Goal: Entertainment & Leisure: Consume media (video, audio)

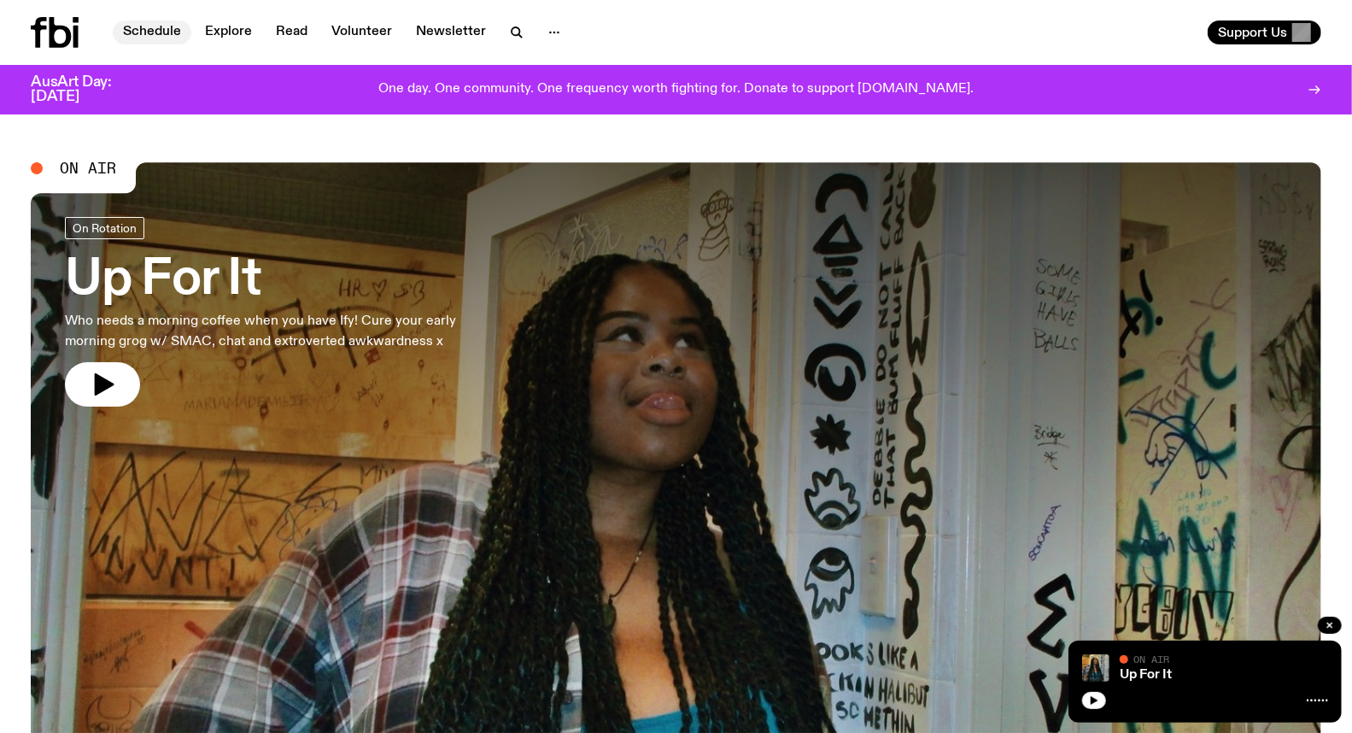
click at [146, 28] on link "Schedule" at bounding box center [152, 32] width 79 height 24
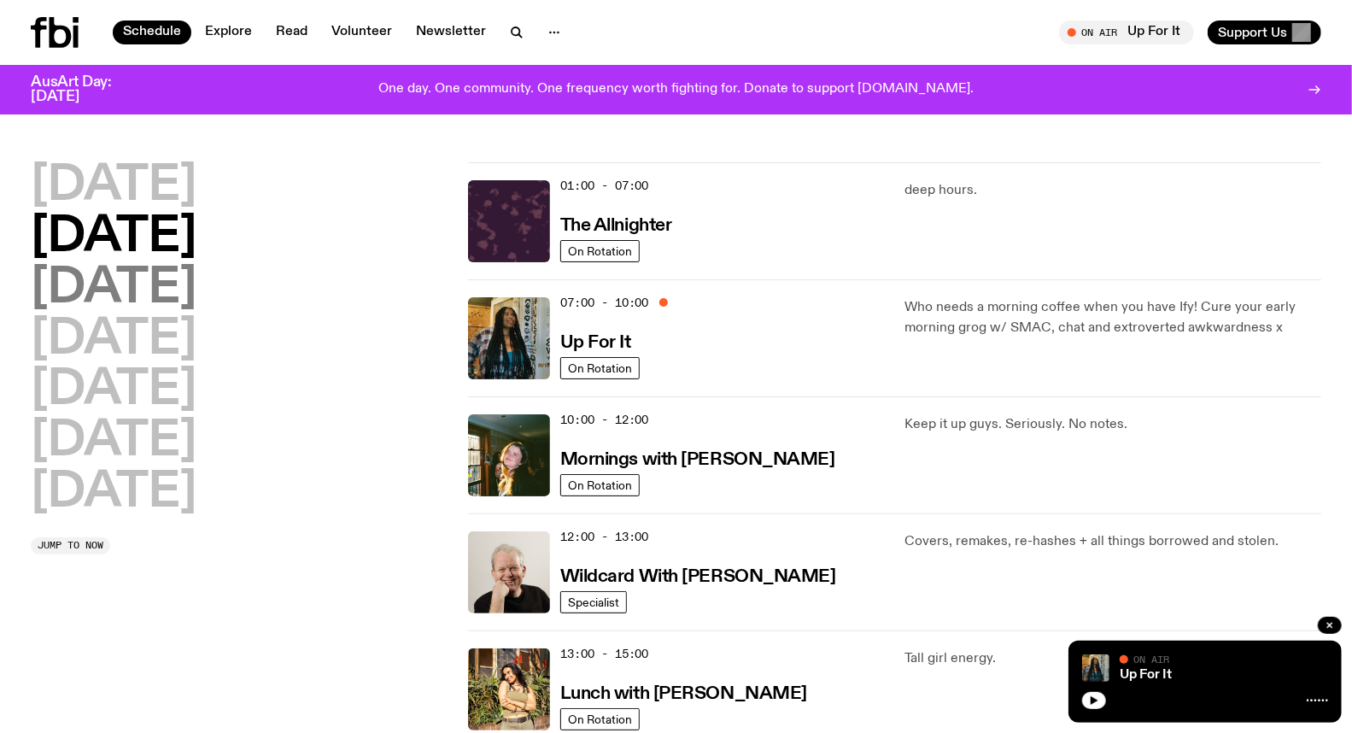
click at [159, 300] on h2 "[DATE]" at bounding box center [114, 289] width 166 height 48
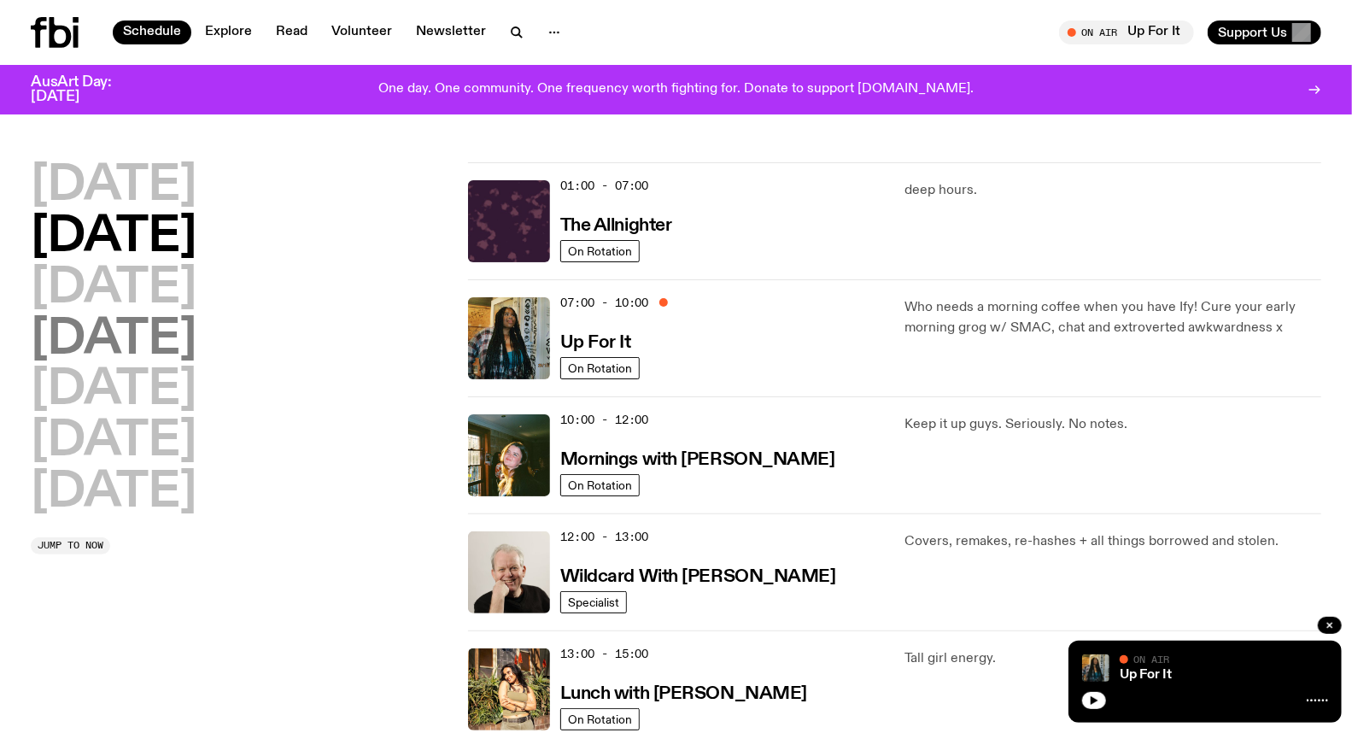
scroll to position [47, 0]
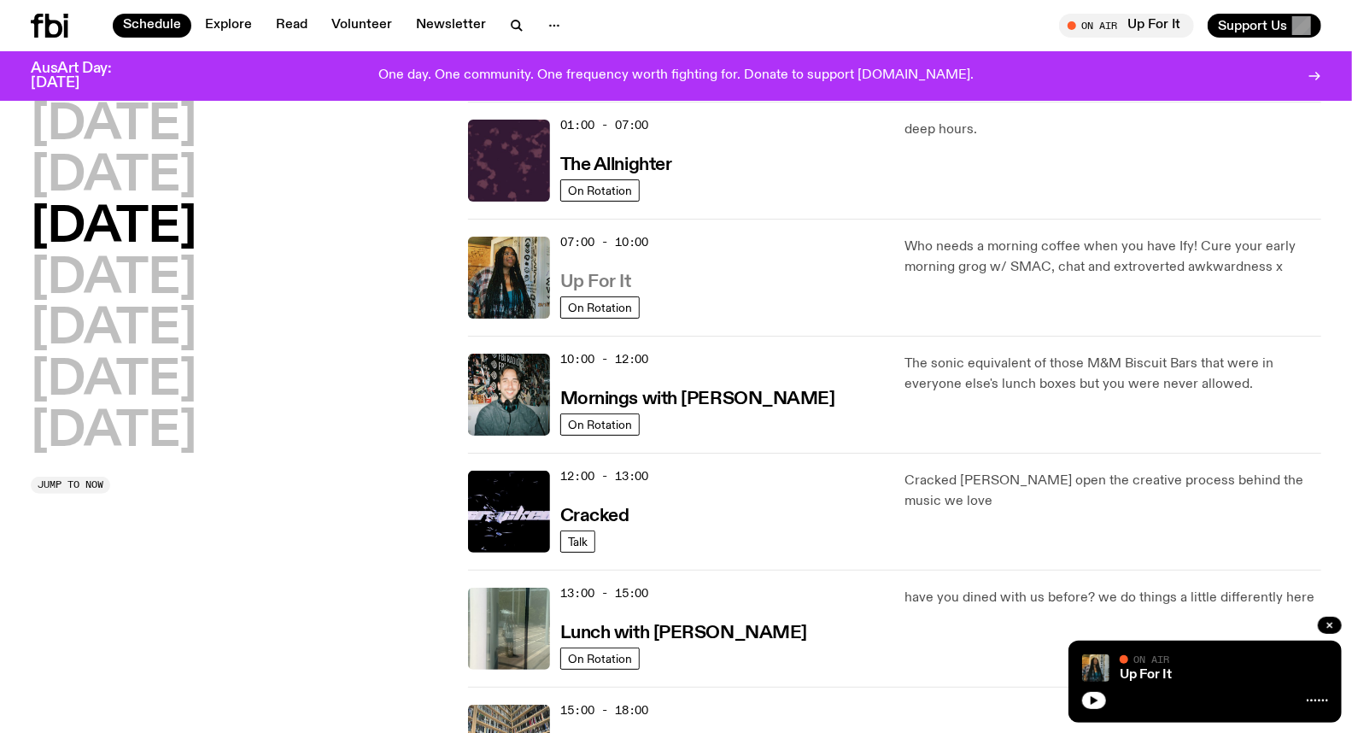
click at [596, 275] on h3 "Up For It" at bounding box center [595, 282] width 71 height 18
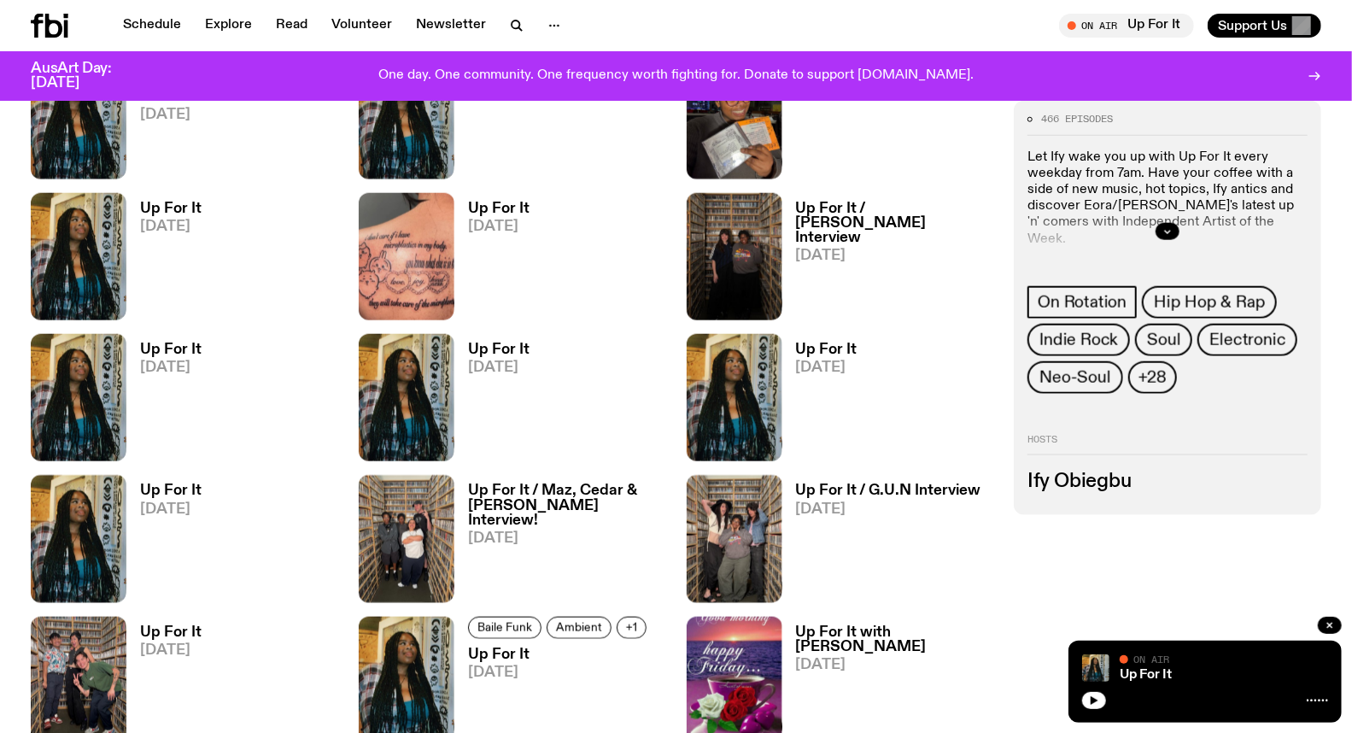
scroll to position [1127, 0]
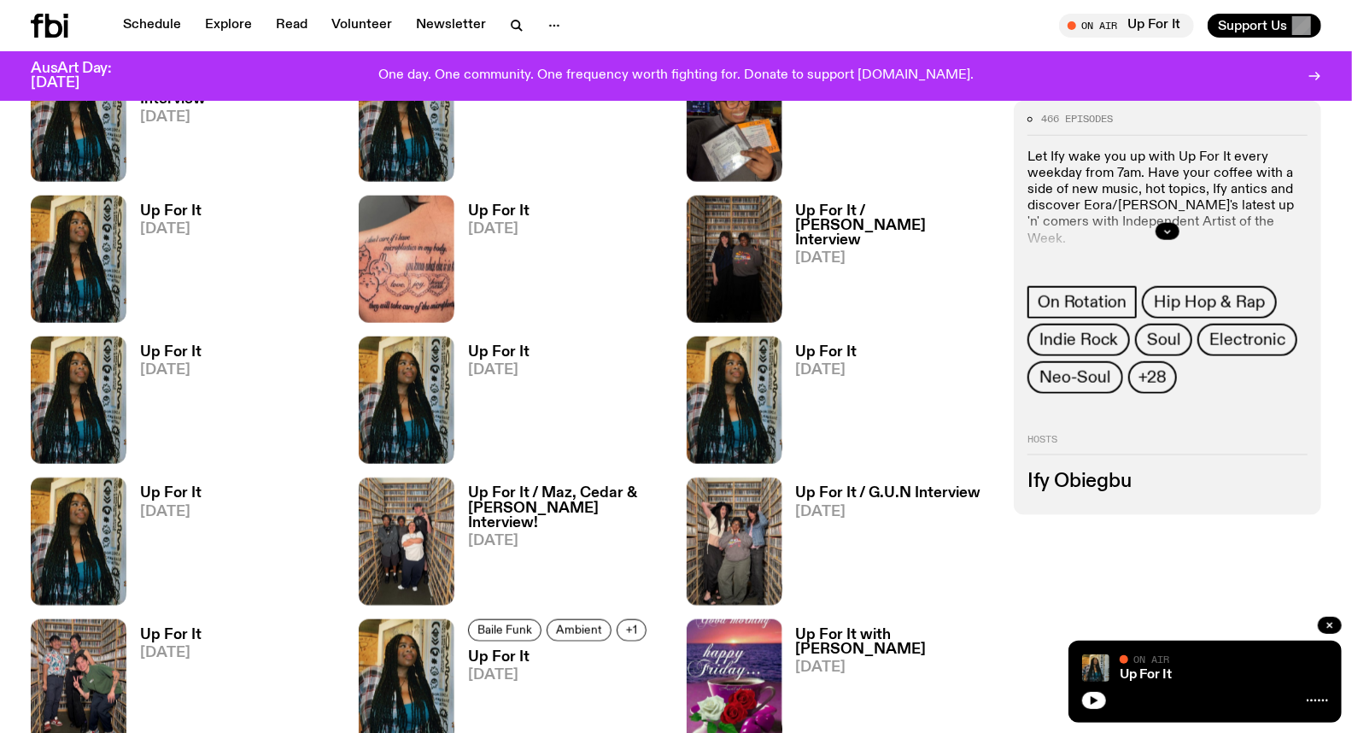
click at [166, 352] on h3 "Up For It" at bounding box center [170, 352] width 61 height 15
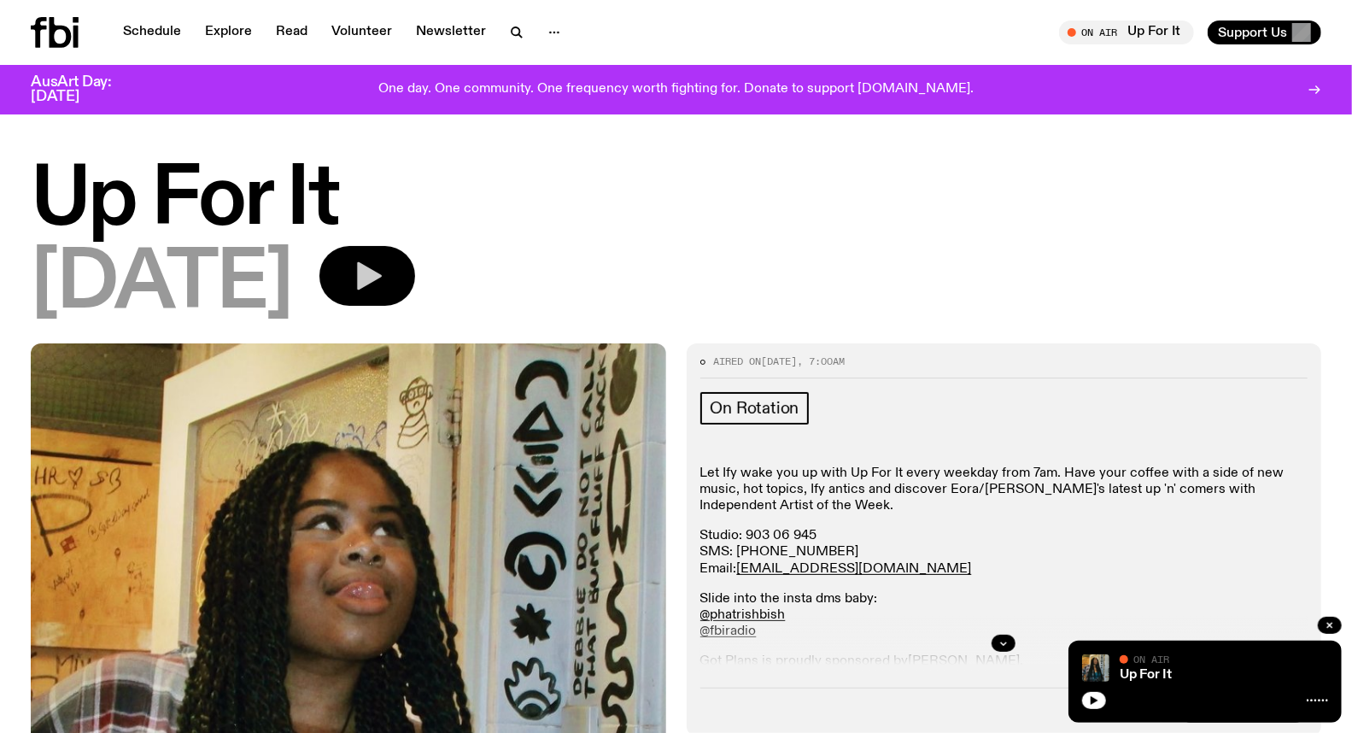
click at [365, 257] on button "button" at bounding box center [367, 276] width 96 height 60
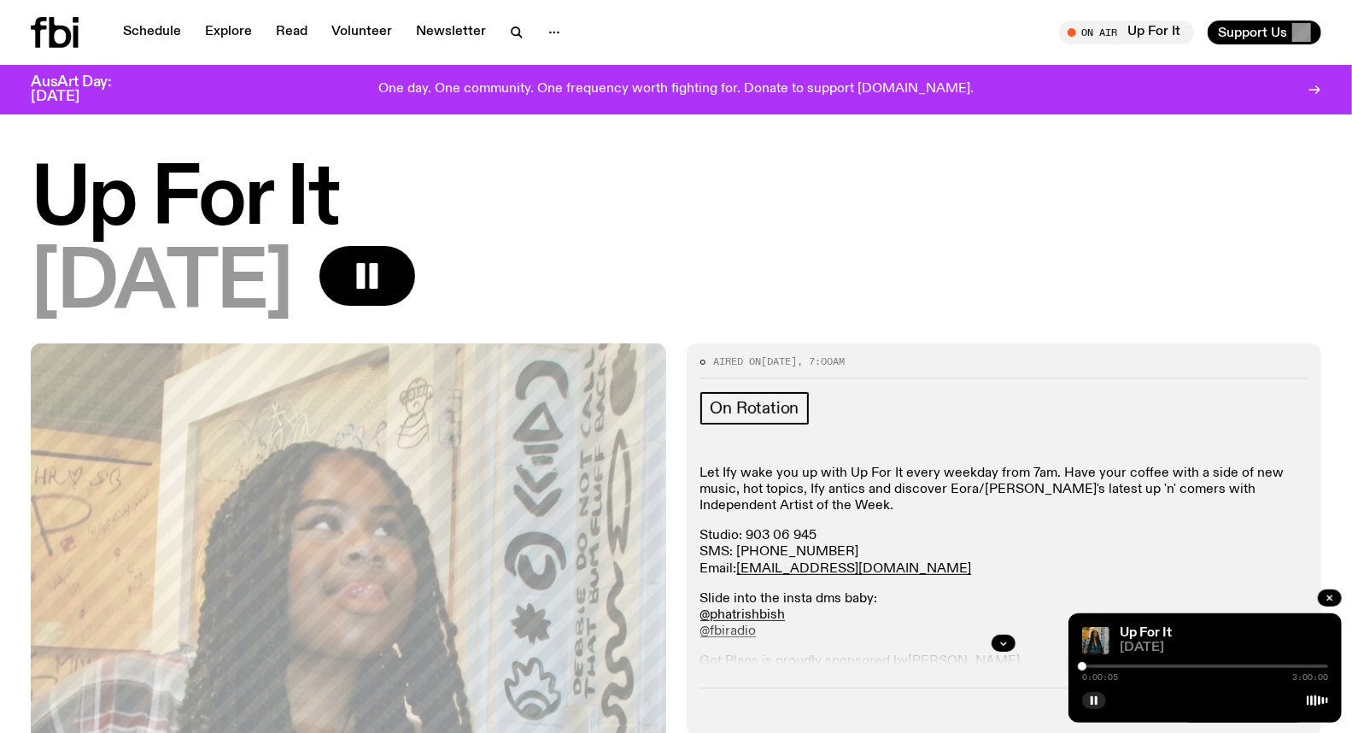
click at [1100, 668] on div at bounding box center [1205, 665] width 246 height 3
click at [1122, 666] on div at bounding box center [1205, 665] width 246 height 3
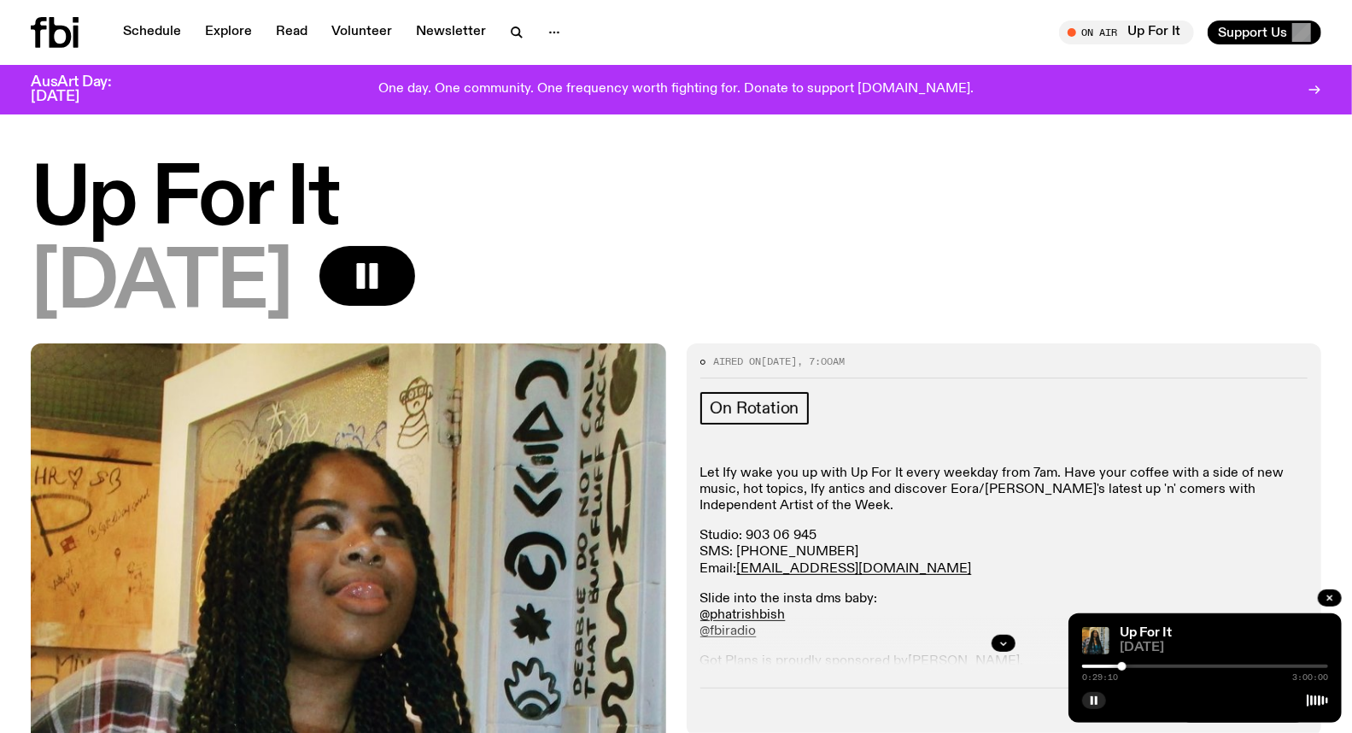
click at [1154, 667] on div at bounding box center [1205, 665] width 246 height 3
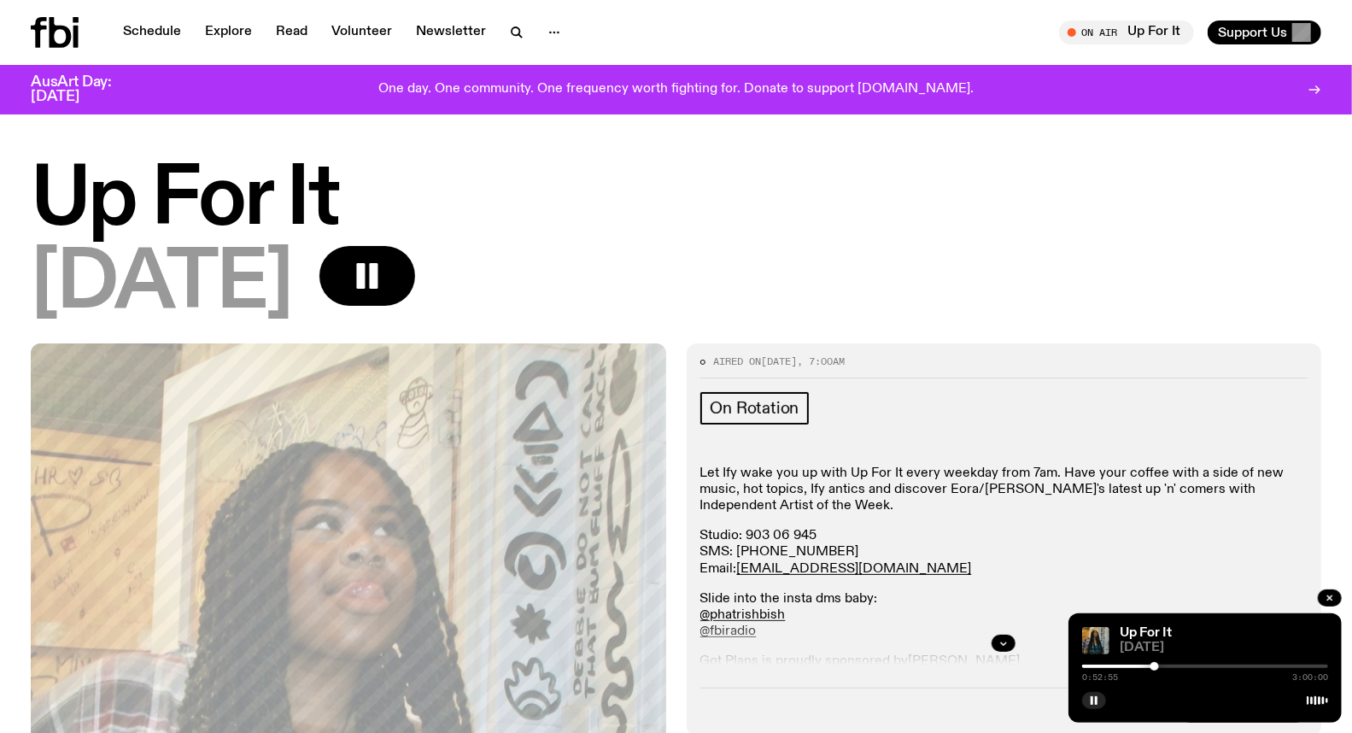
click at [1144, 667] on div at bounding box center [1031, 665] width 246 height 3
click at [1155, 667] on div at bounding box center [1205, 665] width 246 height 3
click at [1167, 666] on div at bounding box center [1205, 665] width 246 height 3
click at [1175, 666] on div at bounding box center [1205, 665] width 246 height 3
click at [1181, 666] on div at bounding box center [1205, 665] width 246 height 3
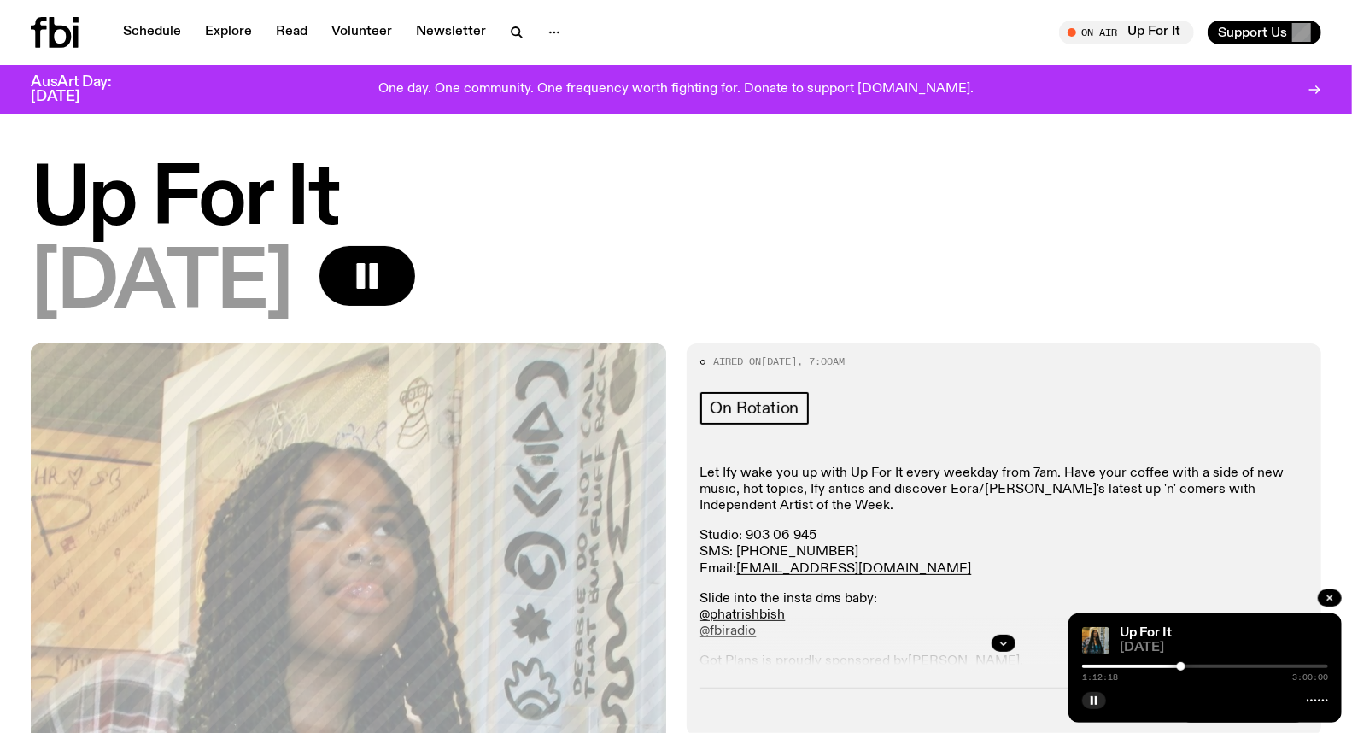
click at [1189, 667] on div at bounding box center [1205, 665] width 246 height 3
click at [1195, 667] on div at bounding box center [1205, 665] width 246 height 3
click at [1199, 667] on div at bounding box center [1199, 666] width 9 height 9
click at [1206, 667] on div at bounding box center [1205, 665] width 246 height 3
click at [1214, 667] on div at bounding box center [1205, 665] width 246 height 3
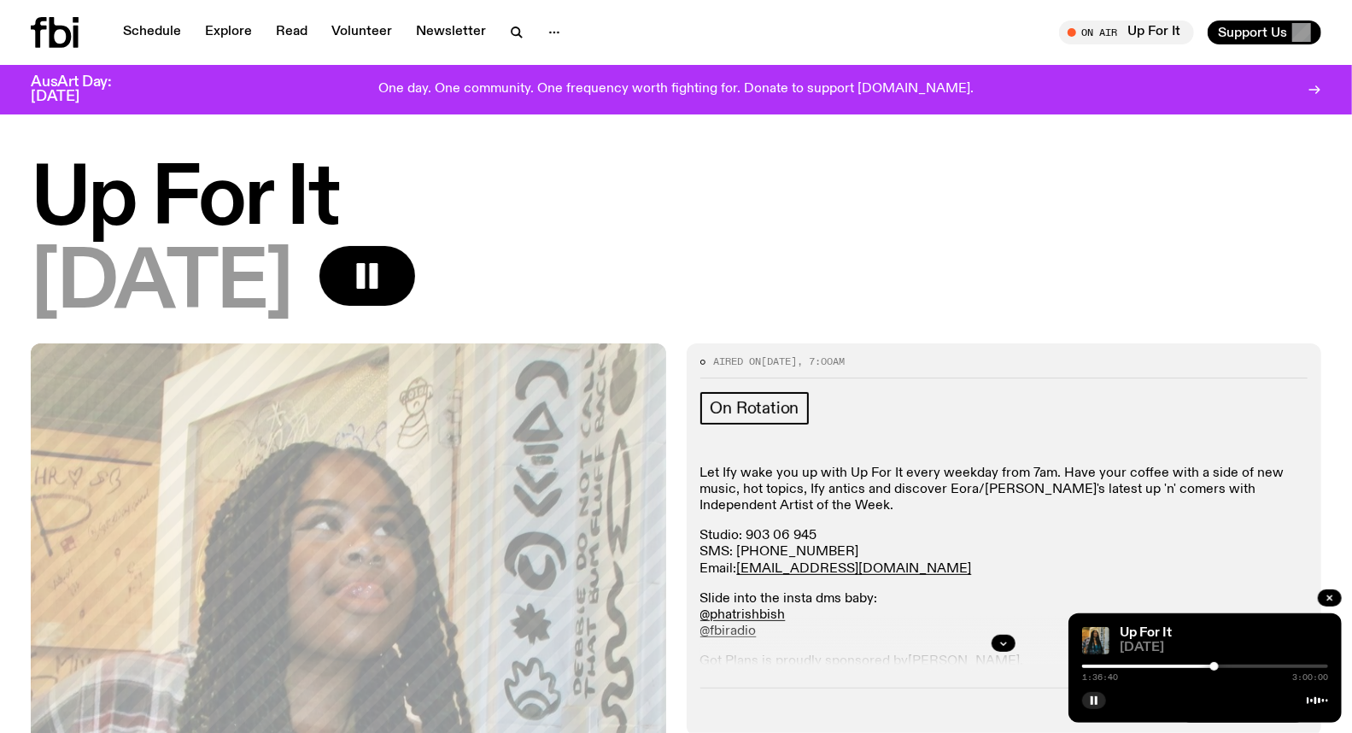
click at [1228, 668] on div at bounding box center [1205, 665] width 246 height 3
click at [1240, 669] on div "1:46:40 3:00:00" at bounding box center [1205, 671] width 246 height 20
click at [1096, 702] on rect "button" at bounding box center [1096, 700] width 3 height 9
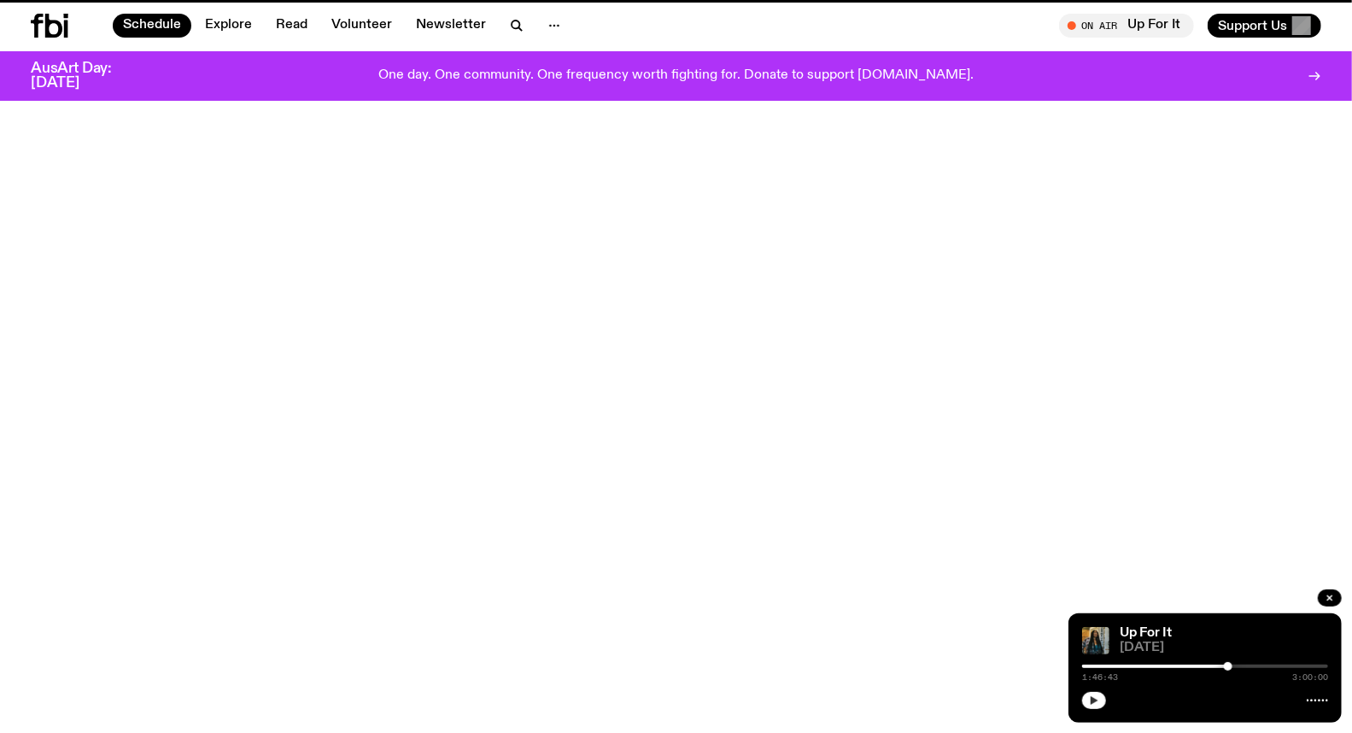
scroll to position [47, 0]
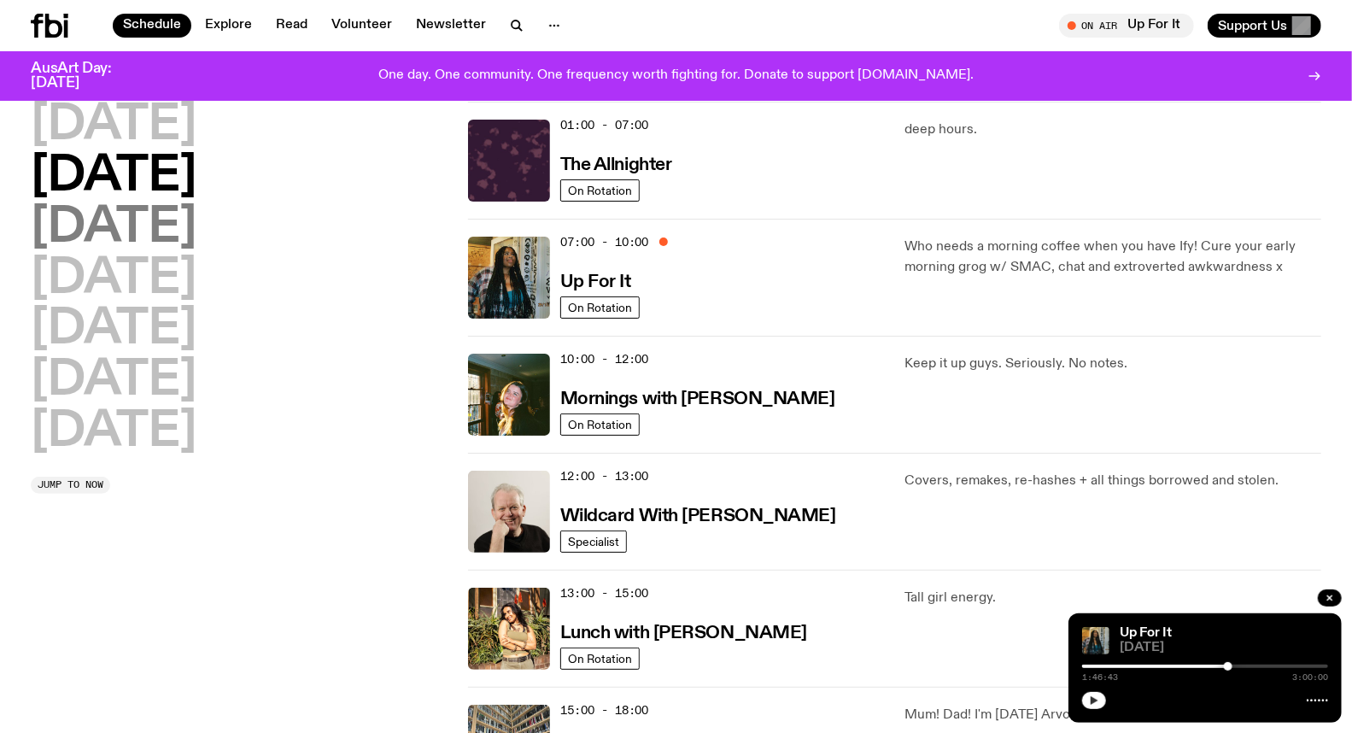
click at [196, 234] on h2 "[DATE]" at bounding box center [114, 228] width 166 height 48
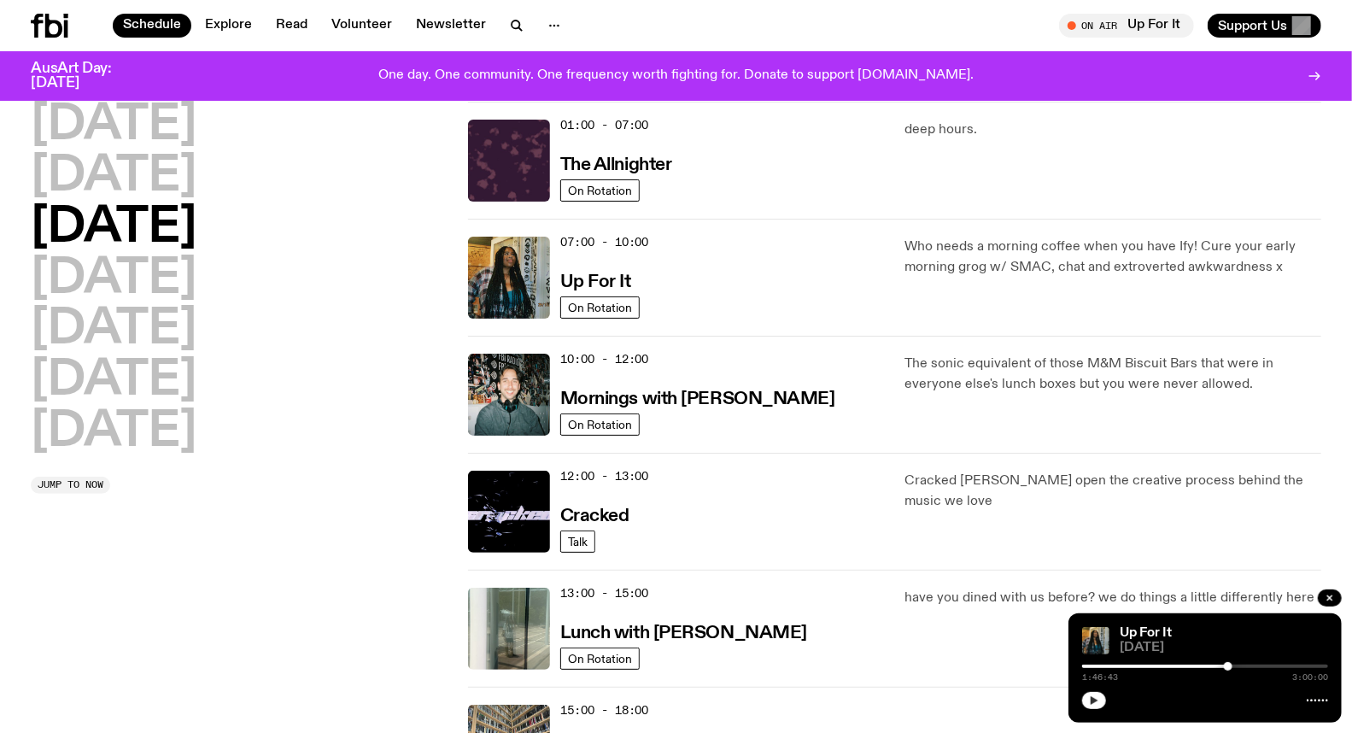
scroll to position [237, 0]
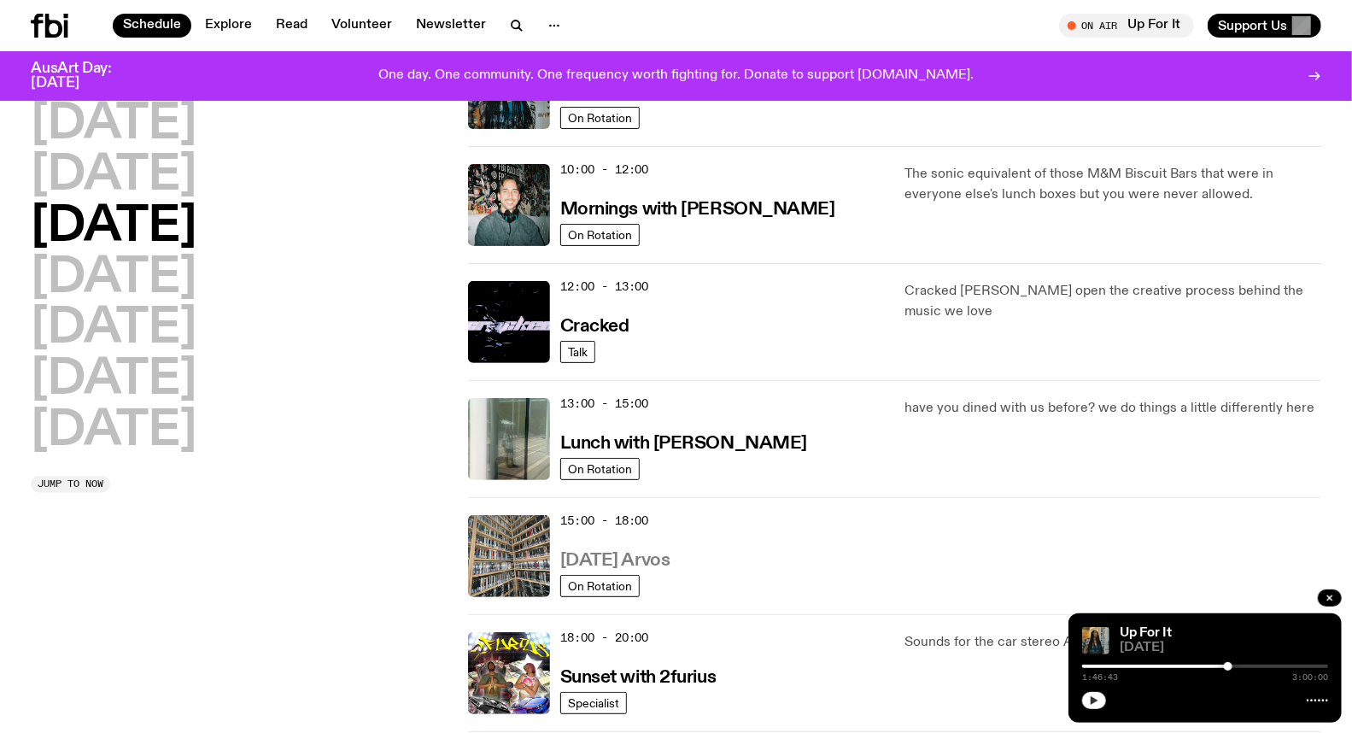
drag, startPoint x: 640, startPoint y: 558, endPoint x: 585, endPoint y: 552, distance: 55.7
click at [585, 552] on h3 "[DATE] Arvos" at bounding box center [615, 561] width 110 height 18
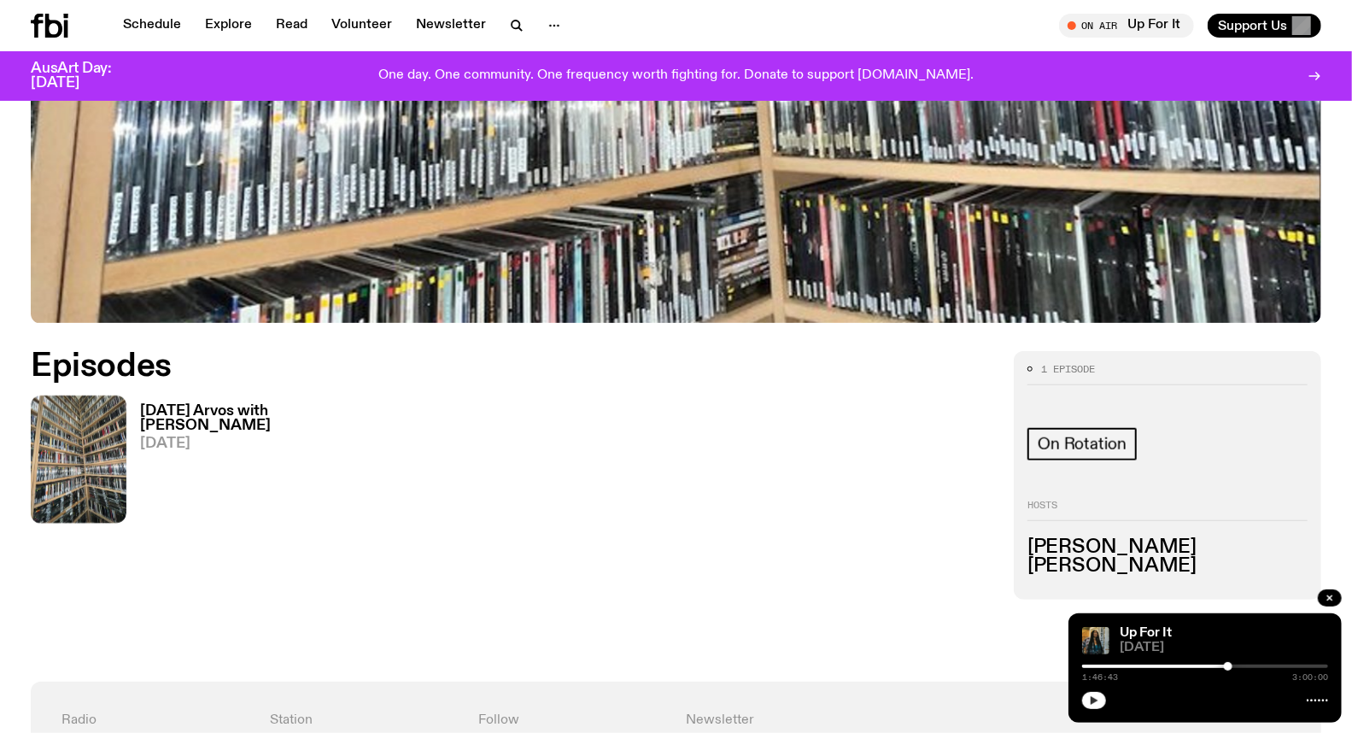
scroll to position [652, 0]
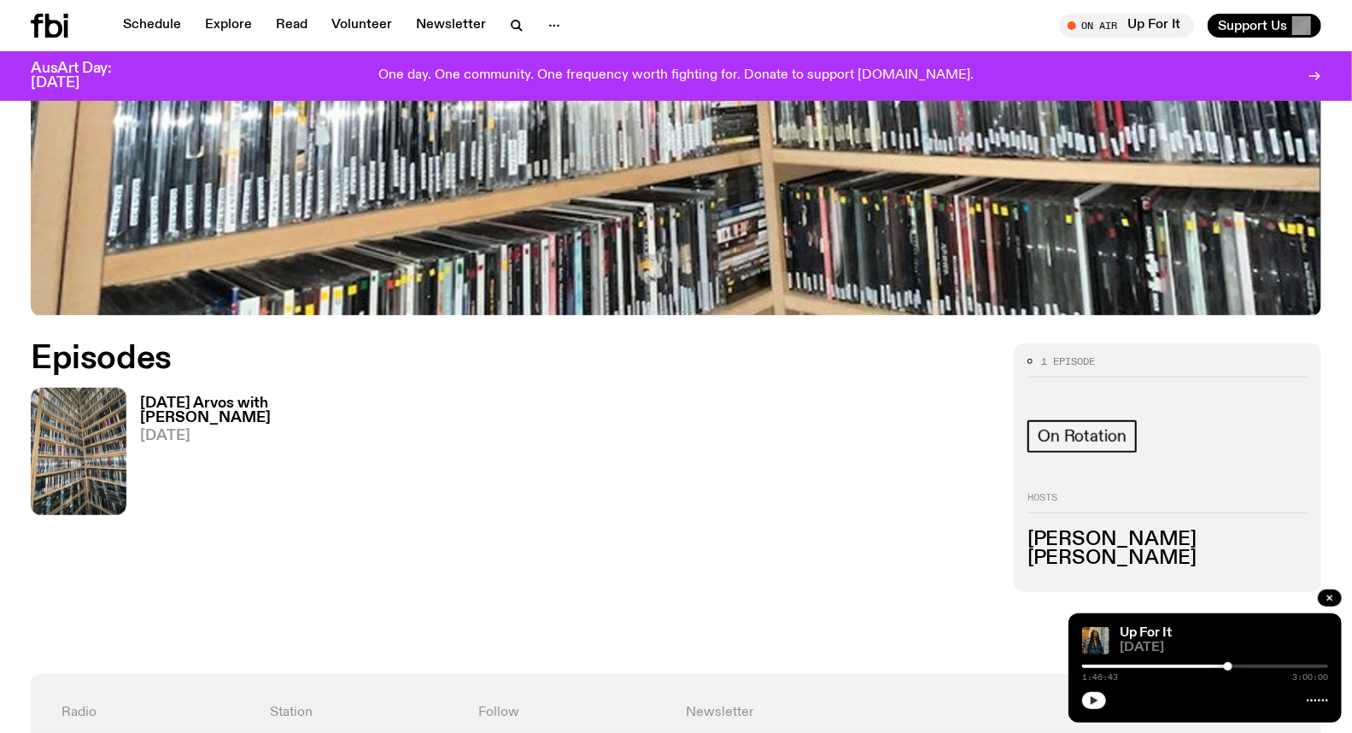
click at [243, 408] on h3 "[DATE] Arvos with [PERSON_NAME]" at bounding box center [239, 410] width 198 height 29
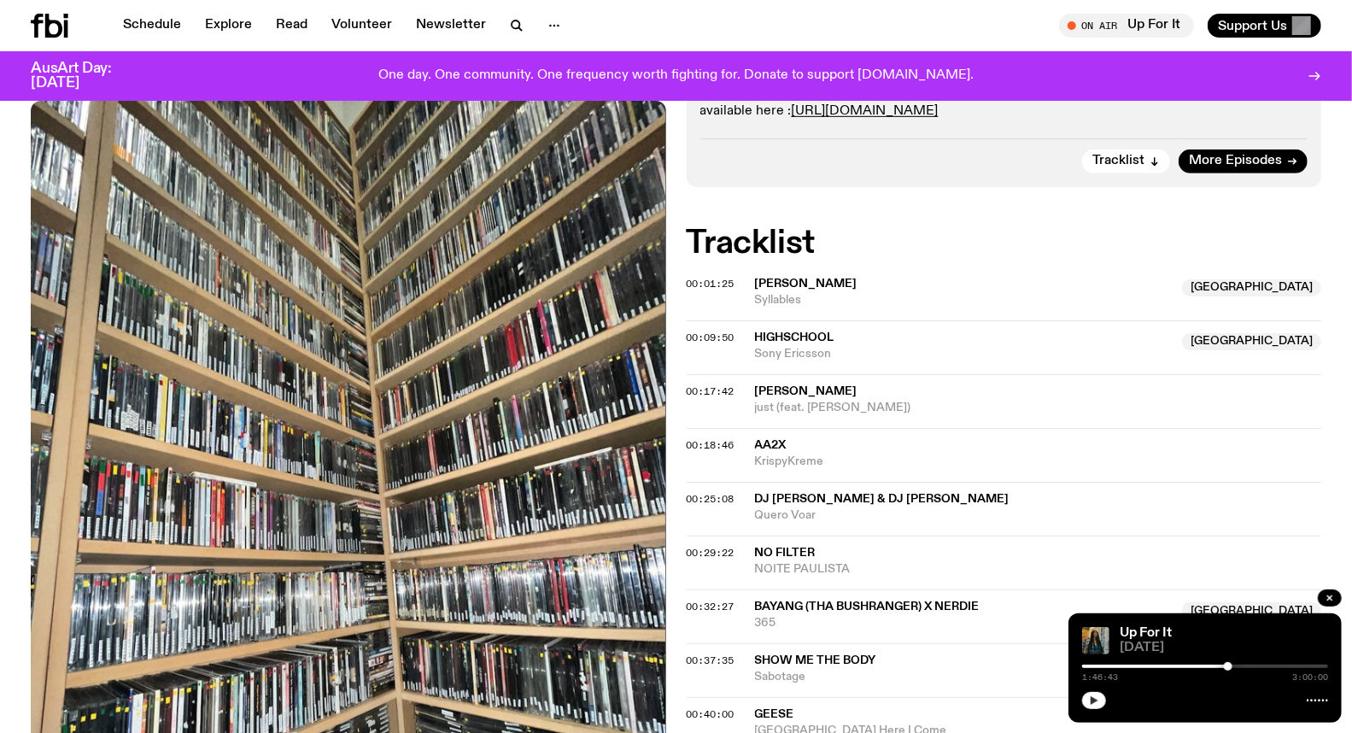
scroll to position [653, 0]
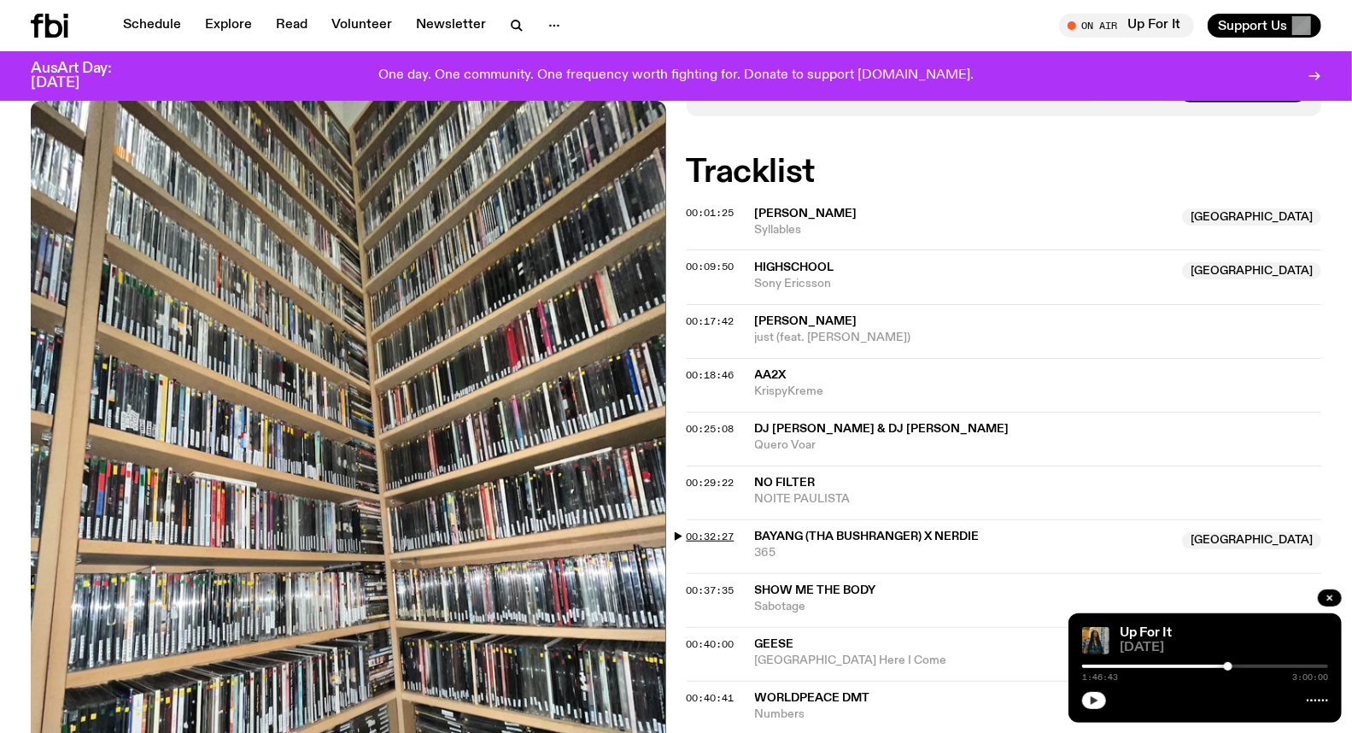
click at [707, 529] on span "00:32:27" at bounding box center [710, 536] width 48 height 14
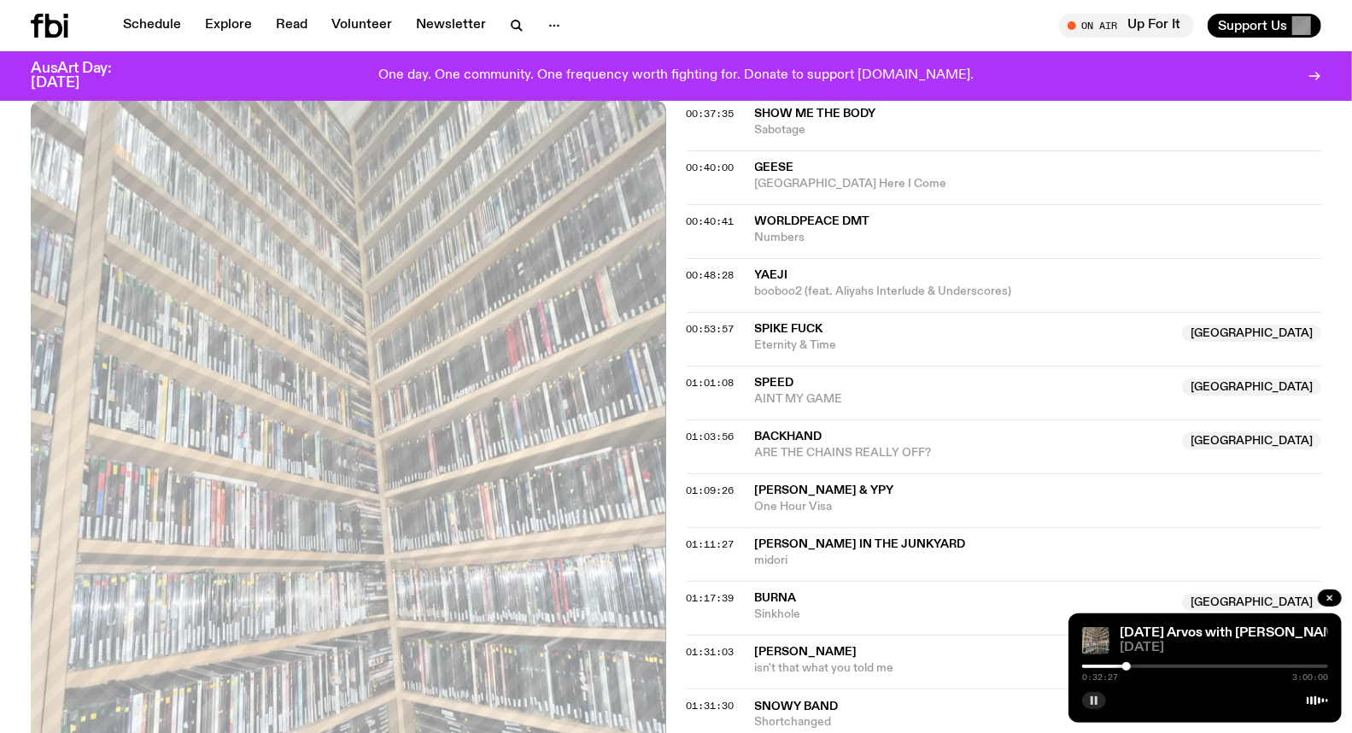
scroll to position [1223, 0]
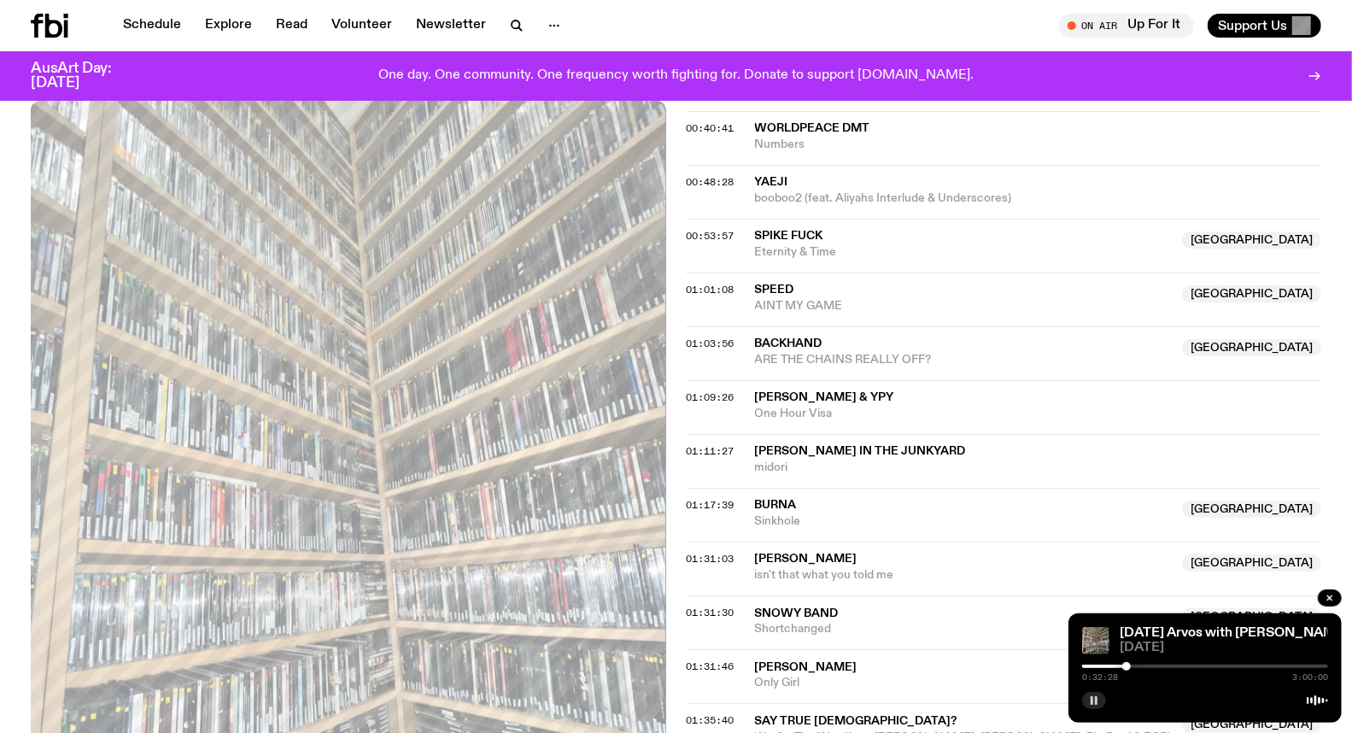
click at [1123, 666] on div at bounding box center [1126, 666] width 9 height 9
click at [1123, 667] on div at bounding box center [1123, 666] width 9 height 9
click at [1125, 667] on div at bounding box center [1123, 666] width 9 height 9
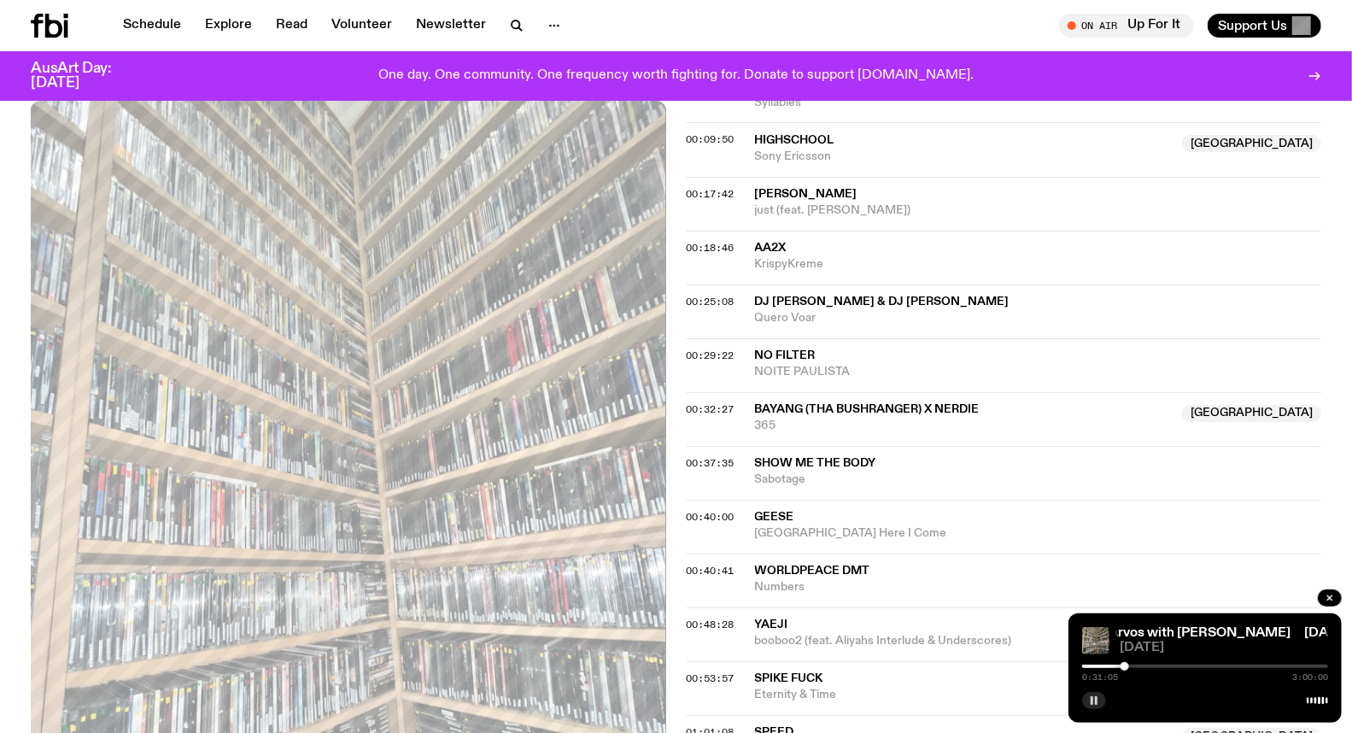
scroll to position [748, 0]
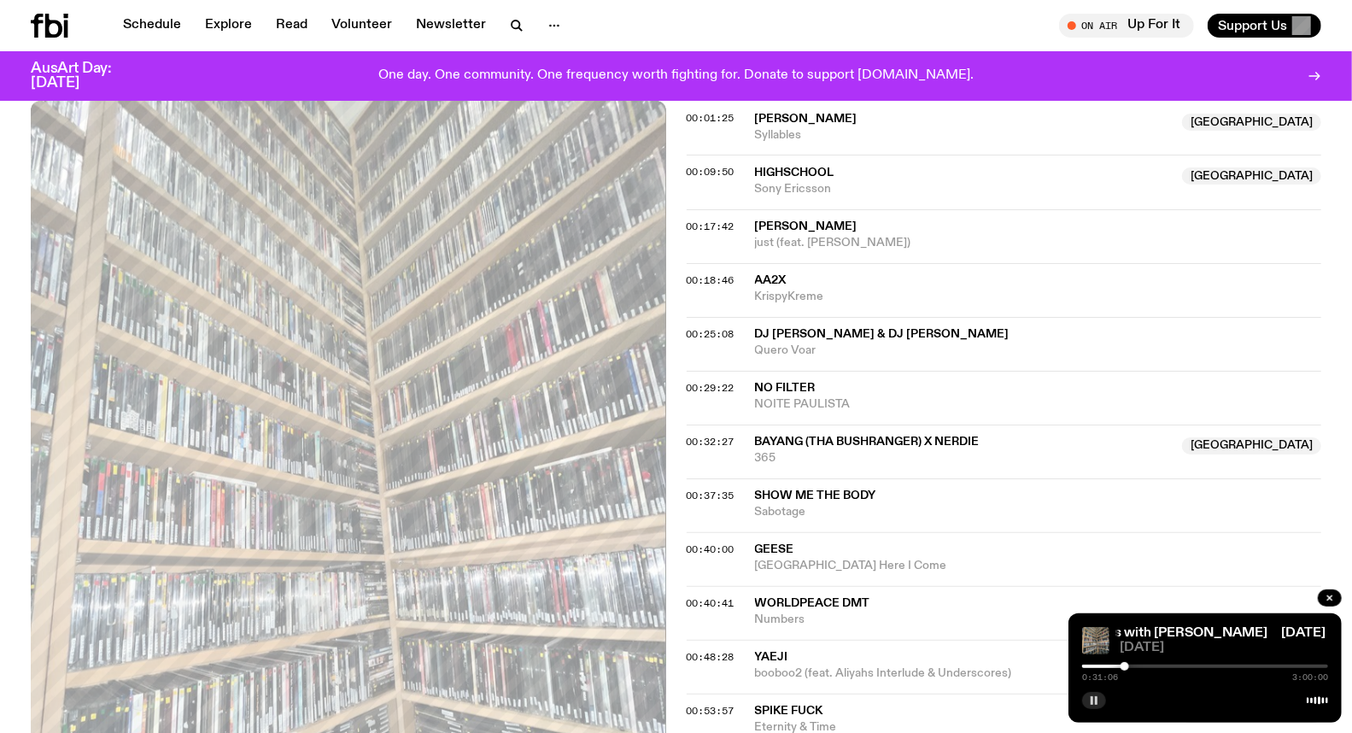
click at [1127, 666] on div at bounding box center [1124, 666] width 9 height 9
click at [1127, 666] on div at bounding box center [1127, 666] width 9 height 9
click at [1125, 666] on div at bounding box center [1124, 666] width 9 height 9
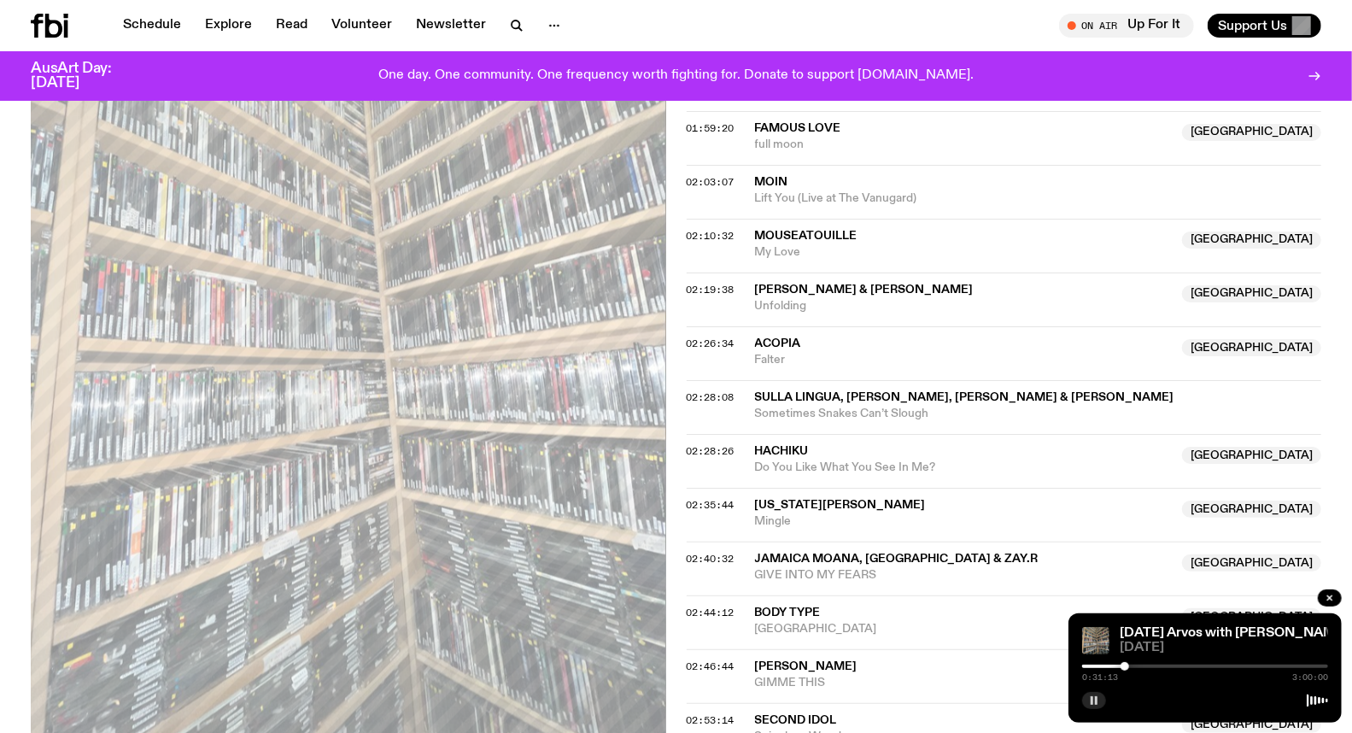
scroll to position [2171, 0]
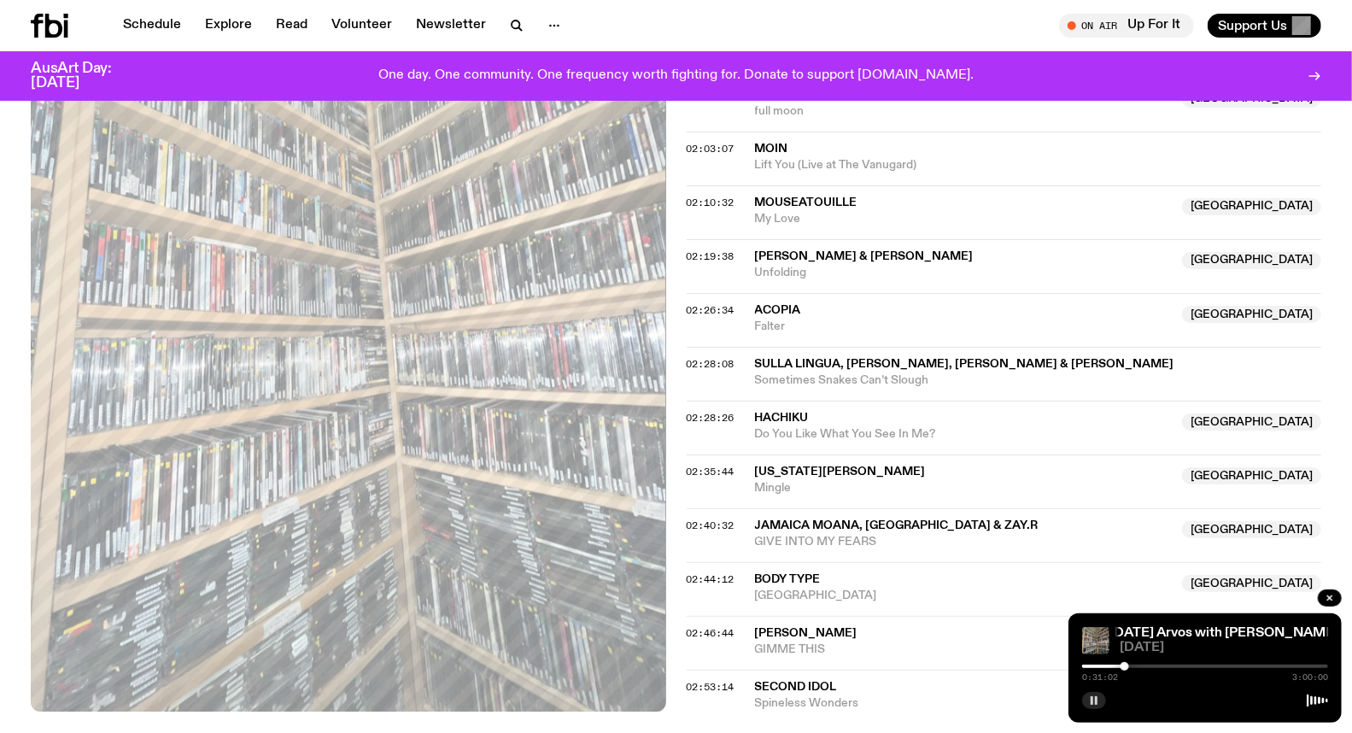
click at [1125, 666] on div at bounding box center [1124, 666] width 9 height 9
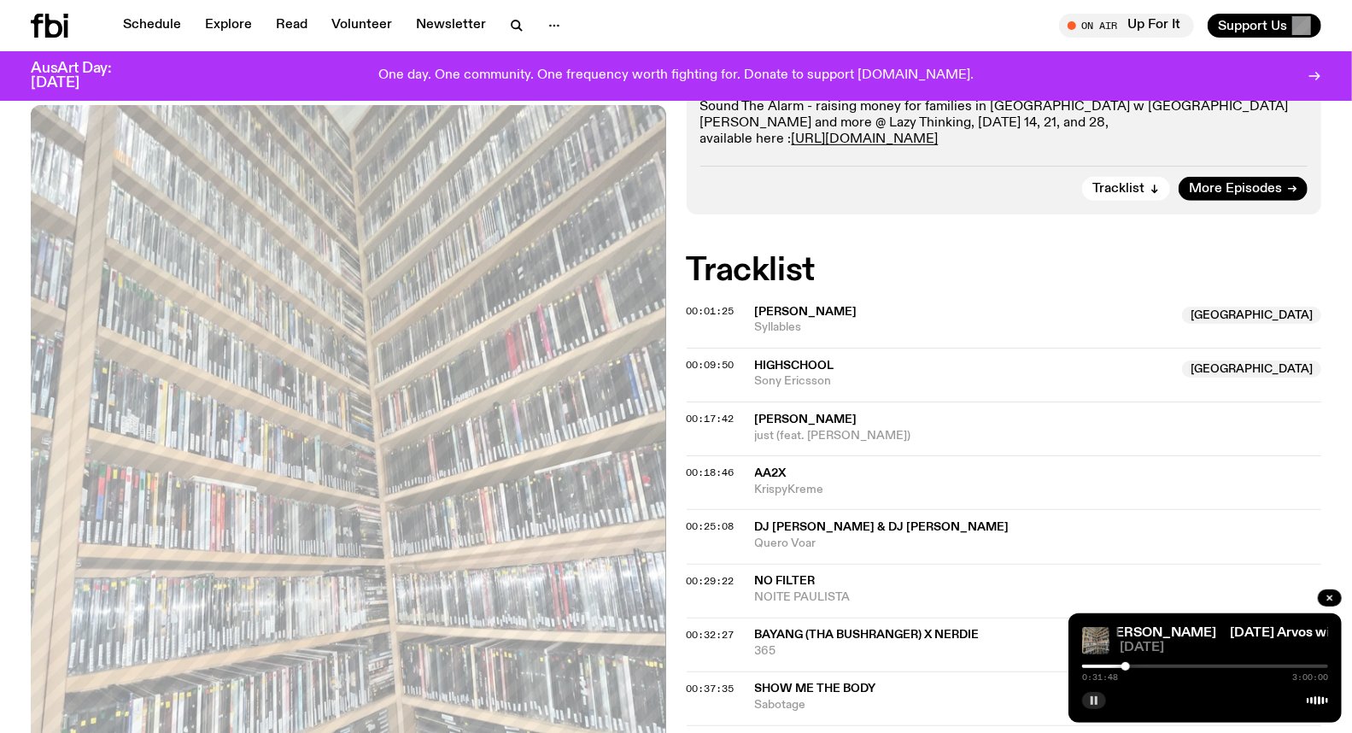
scroll to position [558, 0]
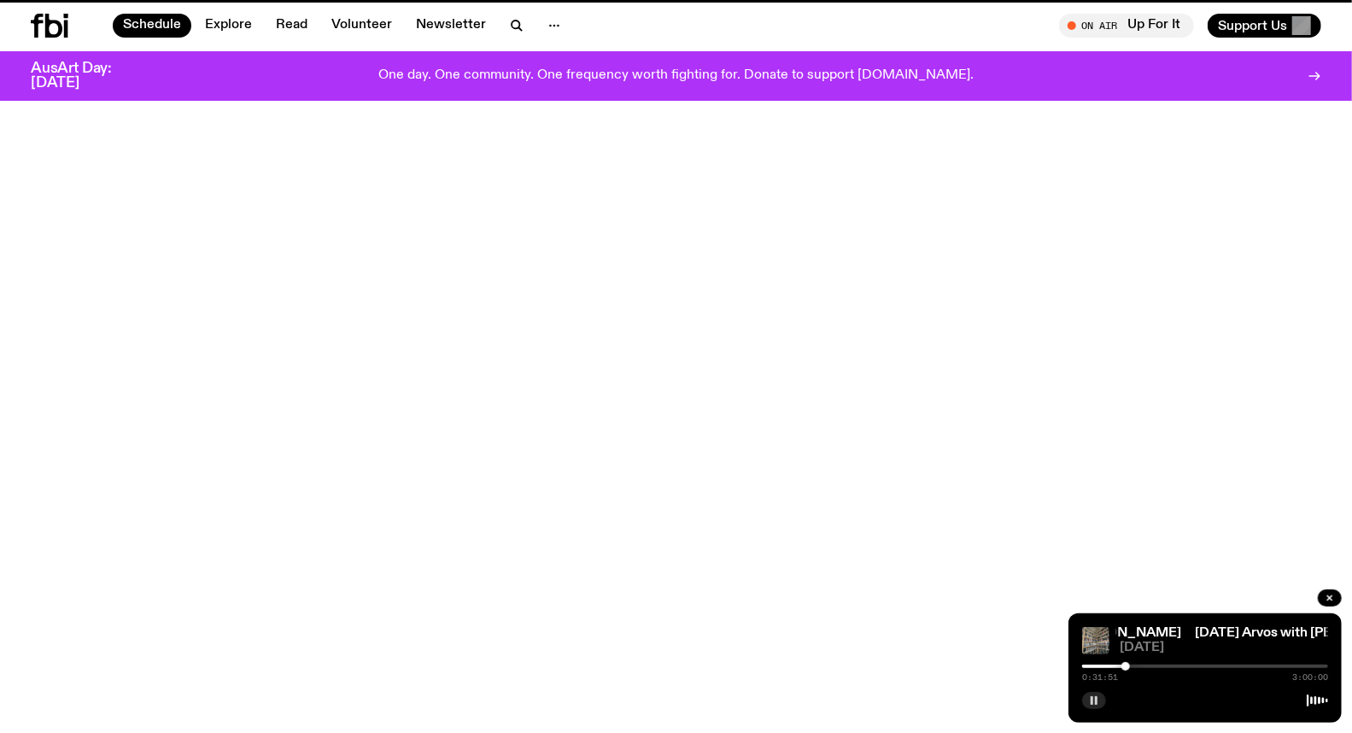
scroll to position [237, 0]
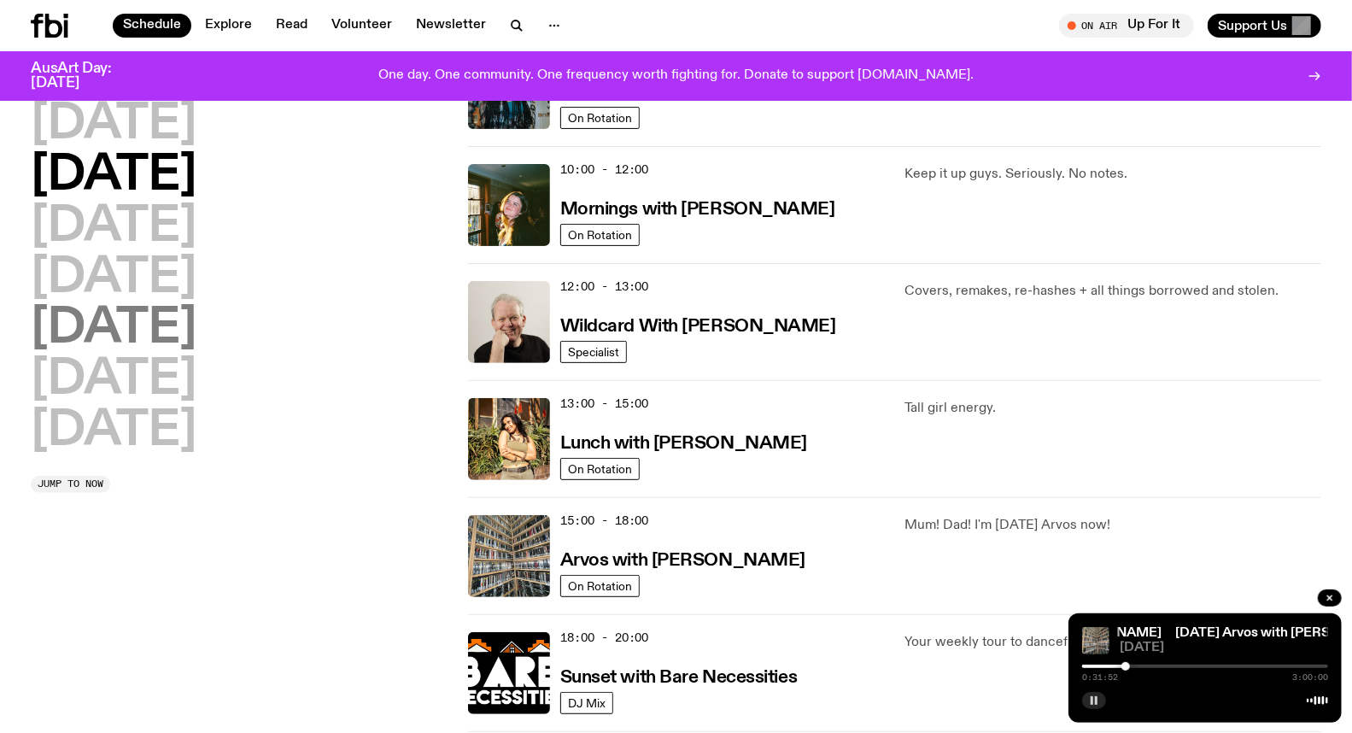
click at [143, 337] on h2 "[DATE]" at bounding box center [114, 329] width 166 height 48
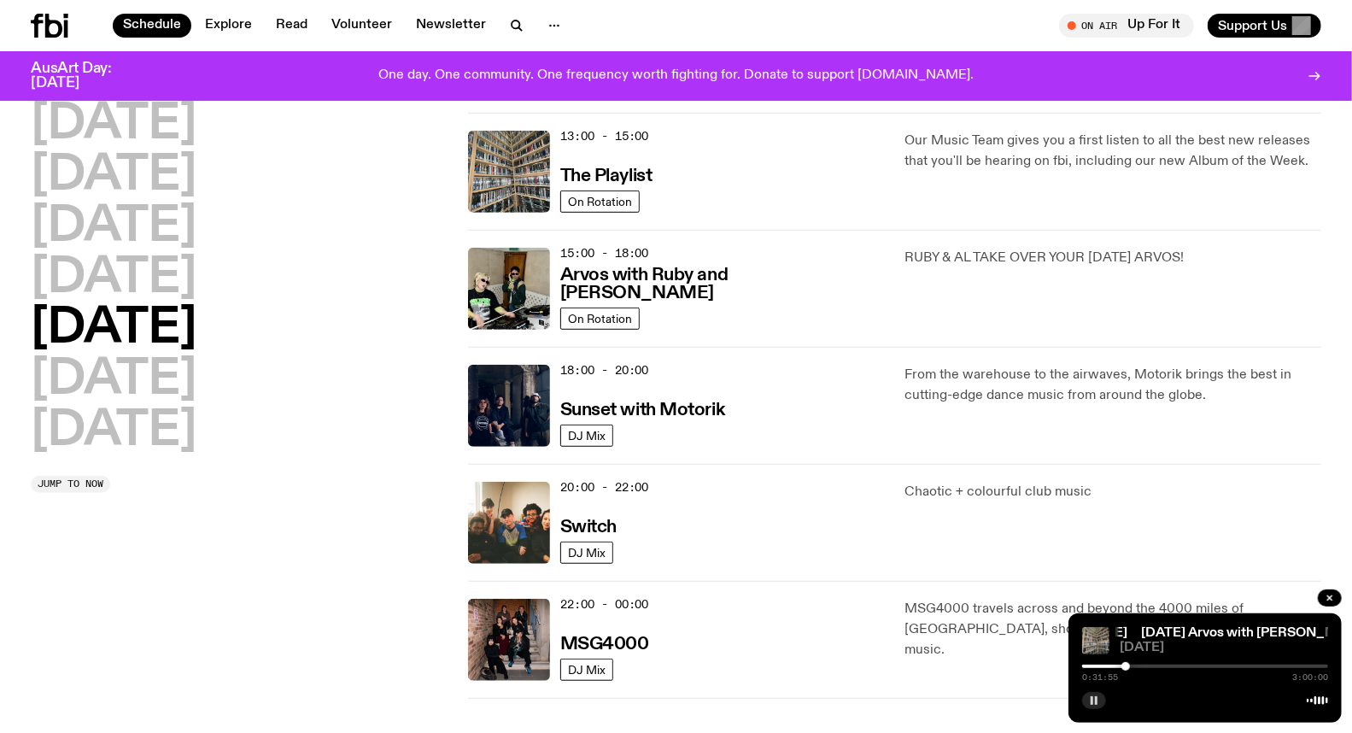
scroll to position [331, 0]
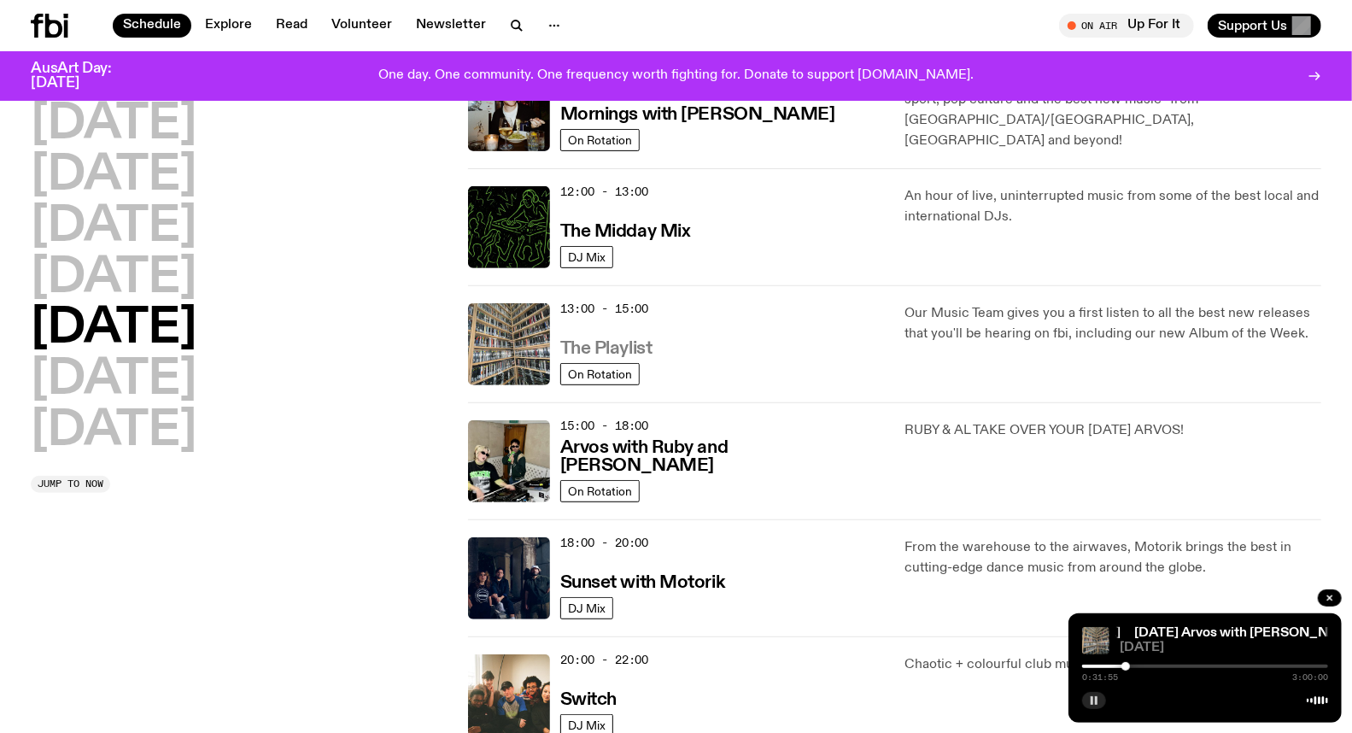
click at [624, 348] on h3 "The Playlist" at bounding box center [606, 349] width 92 height 18
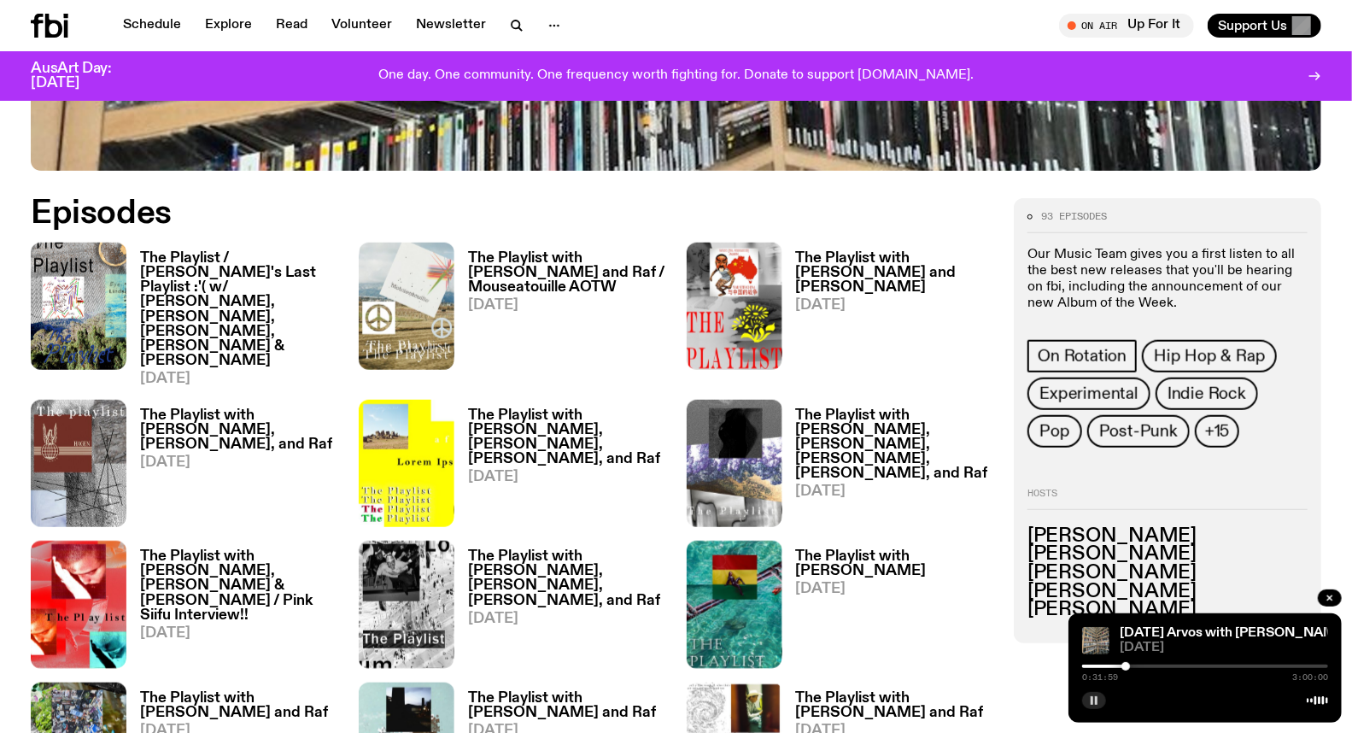
scroll to position [651, 0]
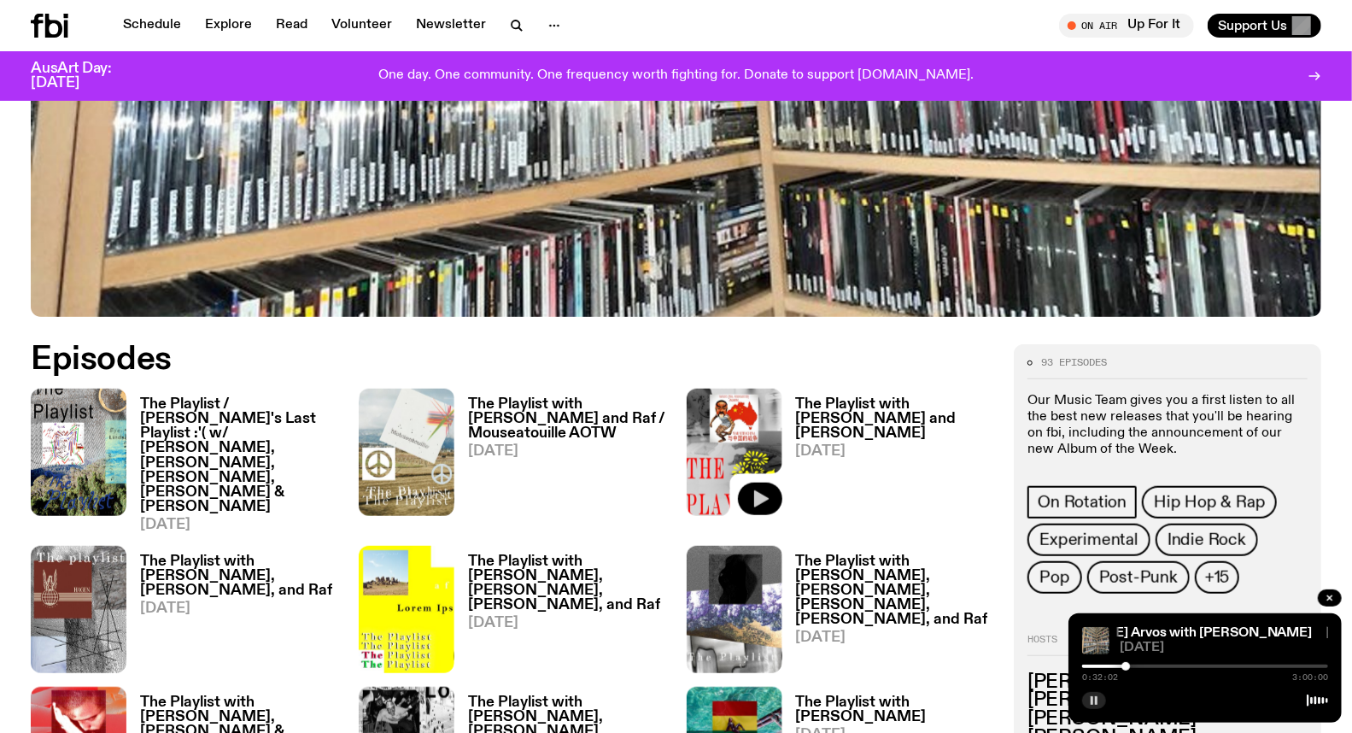
click at [764, 488] on icon "button" at bounding box center [760, 498] width 20 height 20
click at [837, 427] on link "The Playlist with [PERSON_NAME] and [PERSON_NAME] [DATE]" at bounding box center [888, 464] width 212 height 135
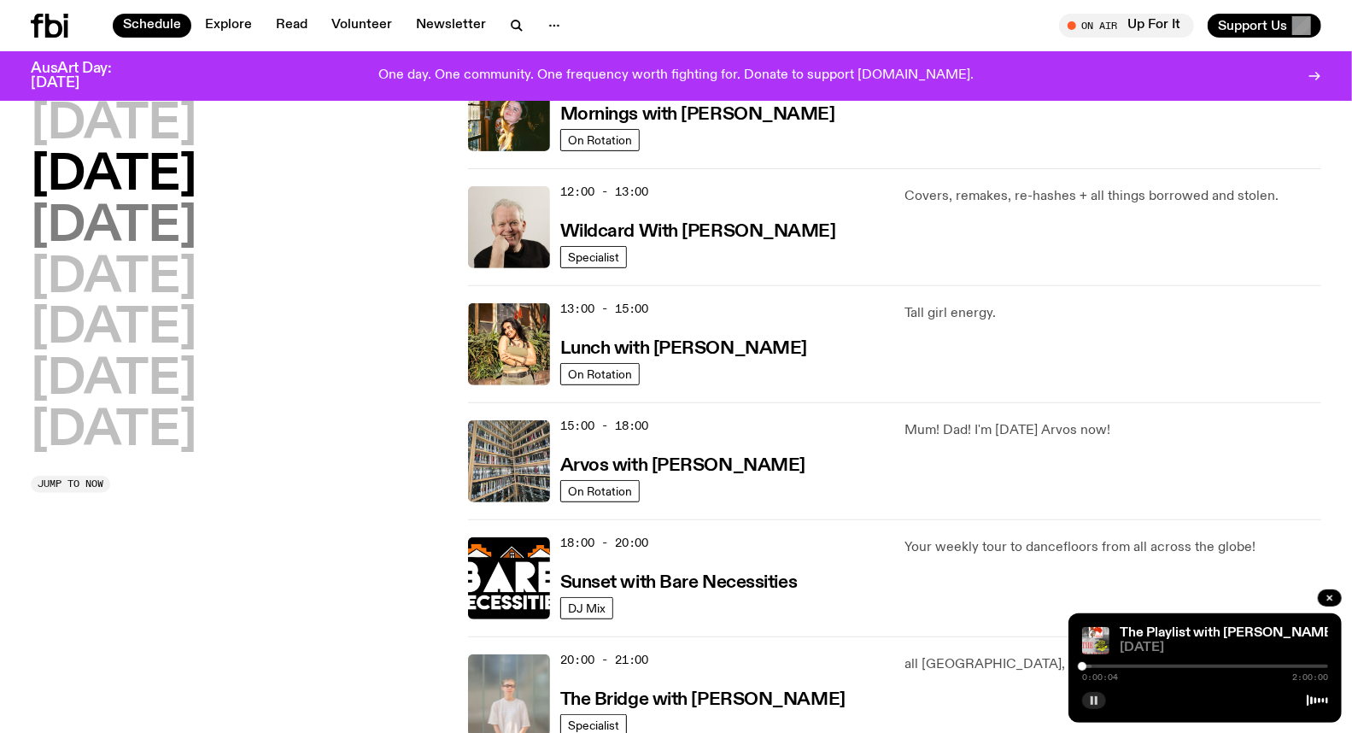
click at [156, 233] on h2 "[DATE]" at bounding box center [114, 227] width 166 height 48
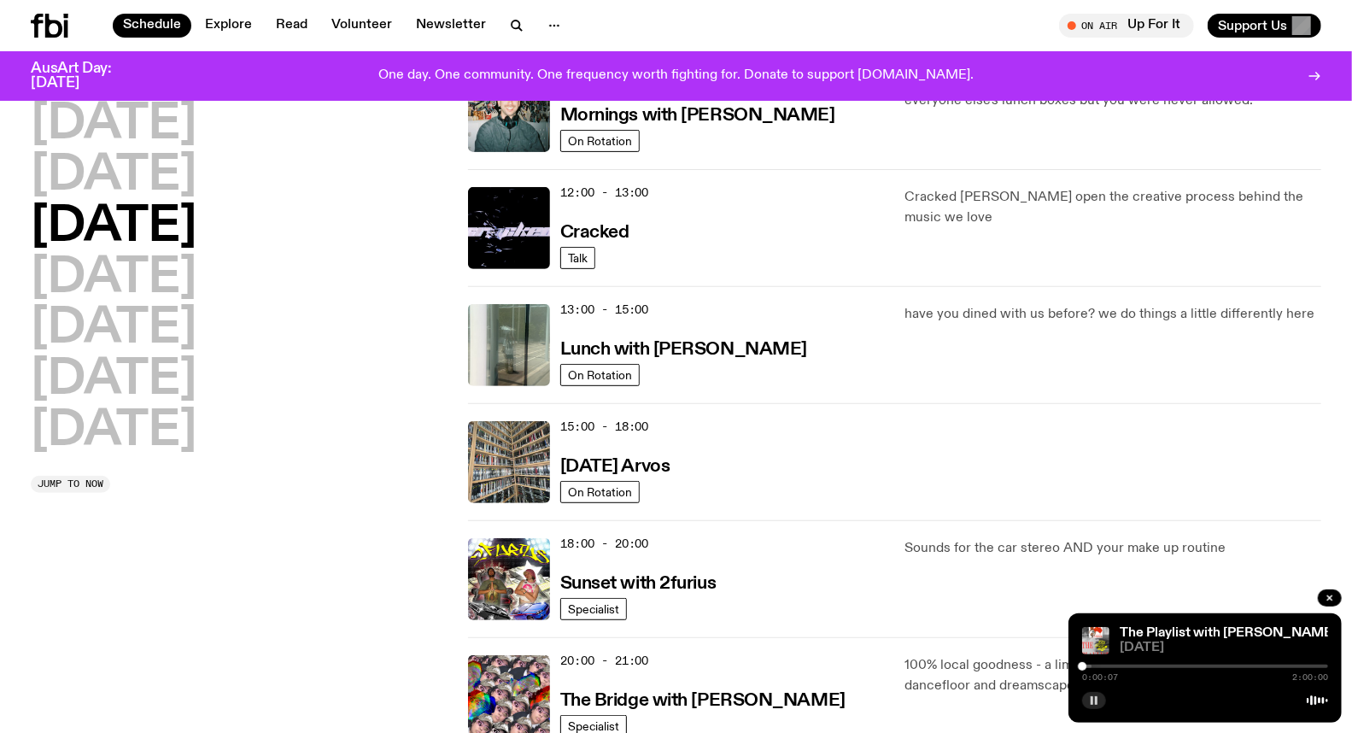
scroll to position [331, 0]
click at [652, 465] on h3 "[DATE] Arvos" at bounding box center [615, 466] width 110 height 18
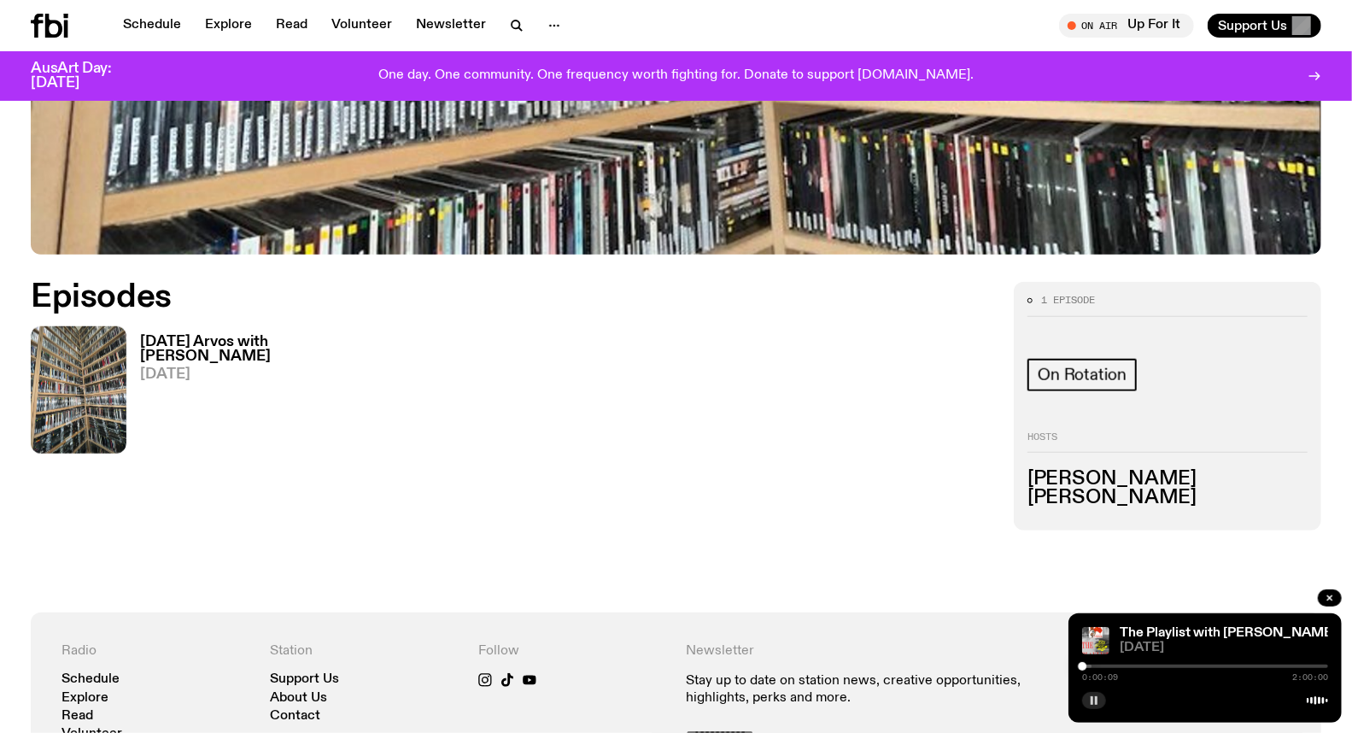
scroll to position [935, 0]
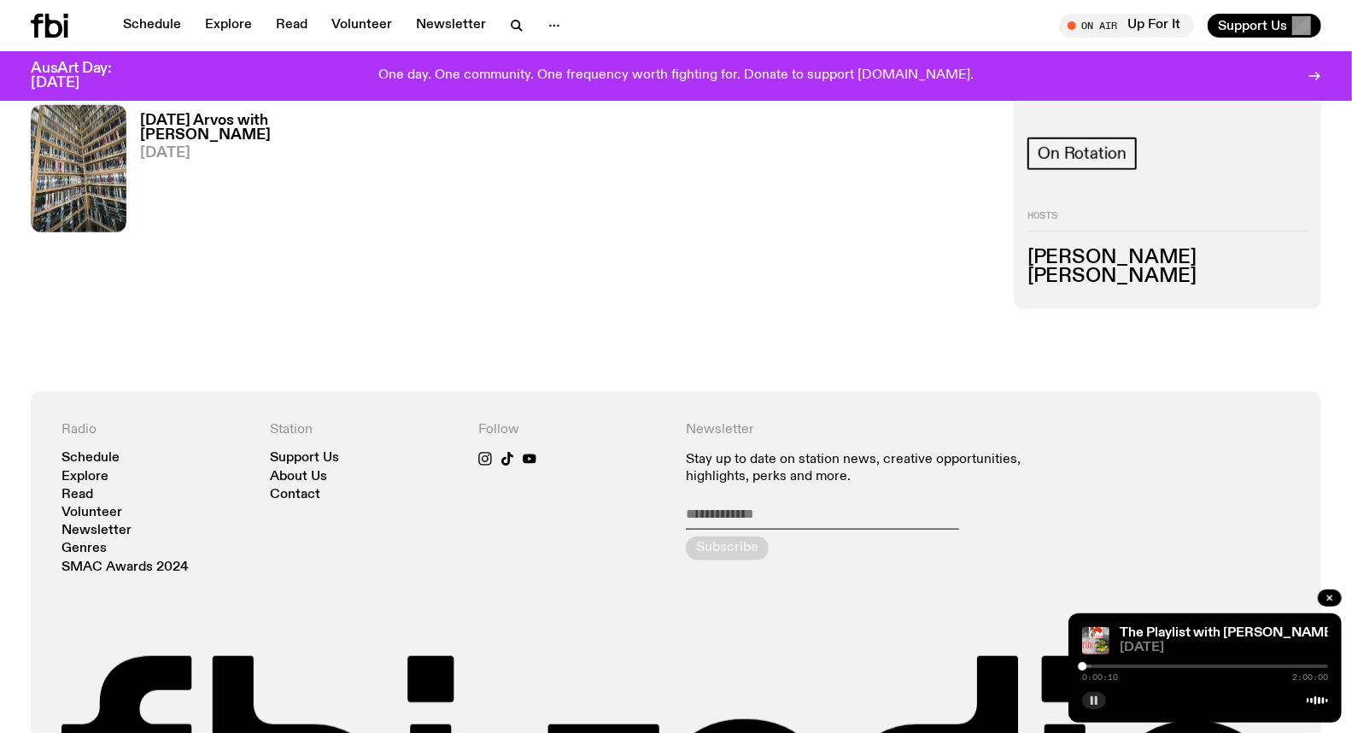
click at [228, 118] on h3 "[DATE] Arvos with [PERSON_NAME]" at bounding box center [239, 128] width 198 height 29
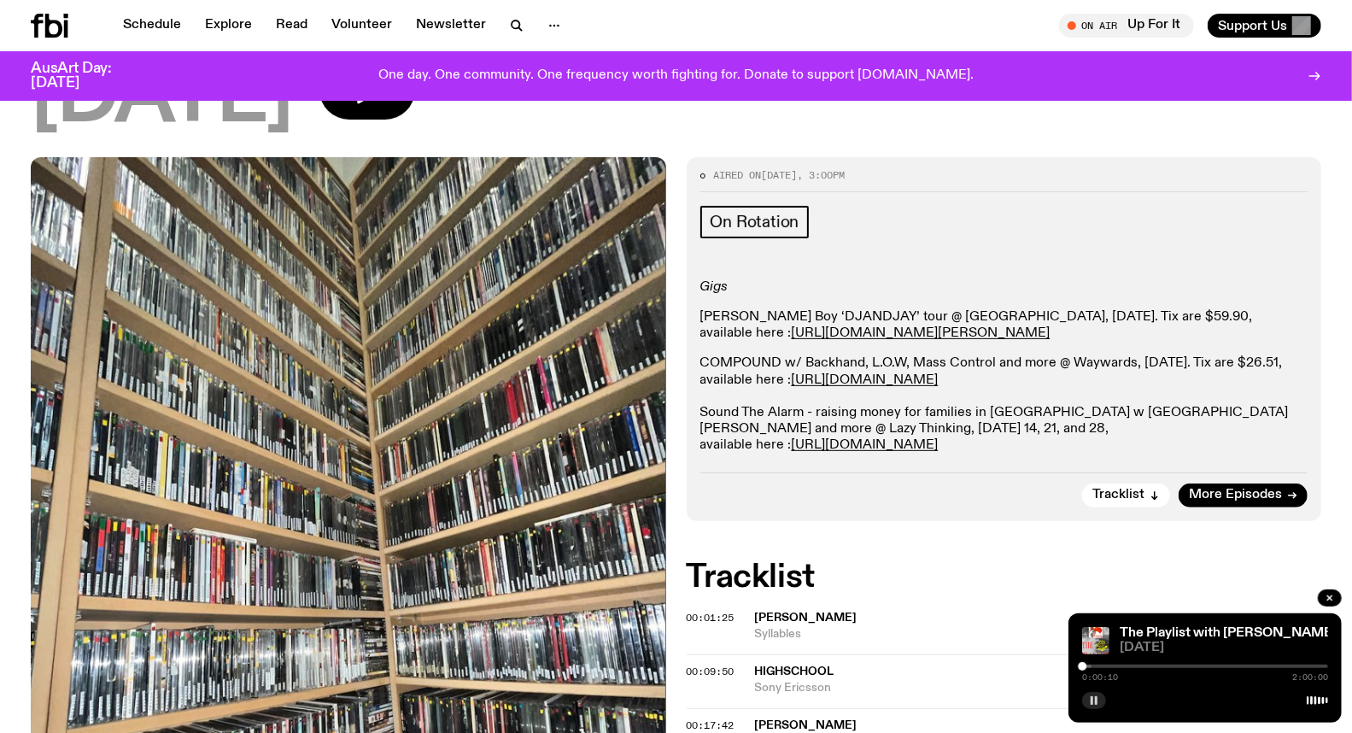
scroll to position [558, 0]
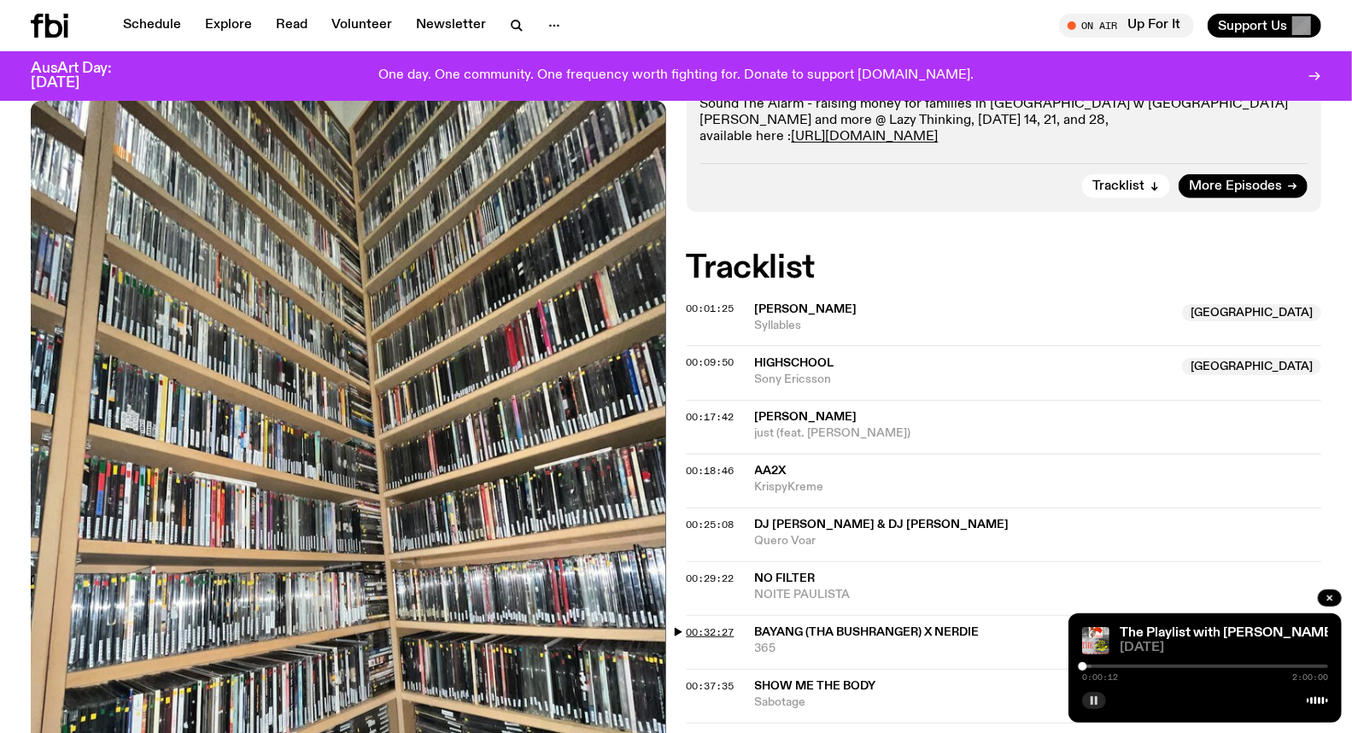
click at [707, 625] on span "00:32:27" at bounding box center [710, 632] width 48 height 14
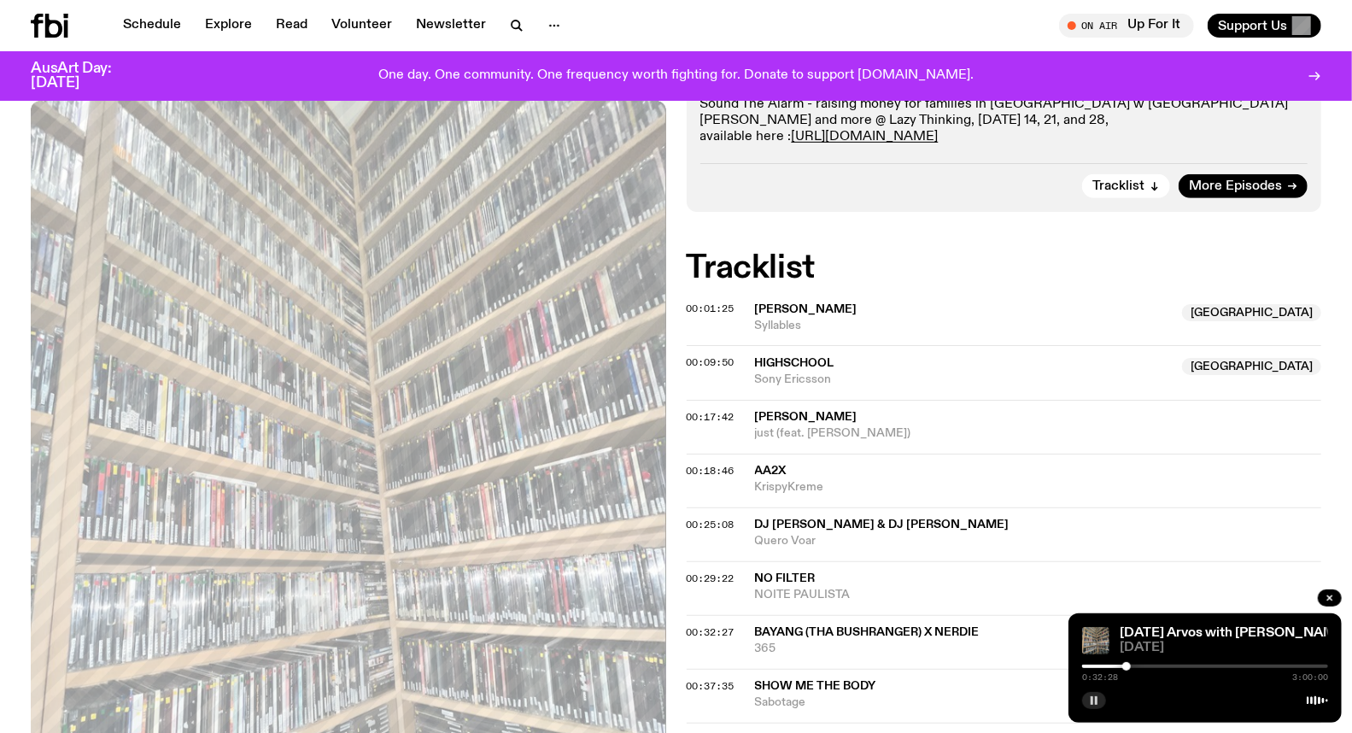
click at [1124, 667] on div at bounding box center [1126, 666] width 9 height 9
click at [1125, 669] on div at bounding box center [1124, 666] width 9 height 9
click at [1127, 669] on div at bounding box center [1124, 666] width 9 height 9
click at [1127, 669] on div at bounding box center [1127, 666] width 9 height 9
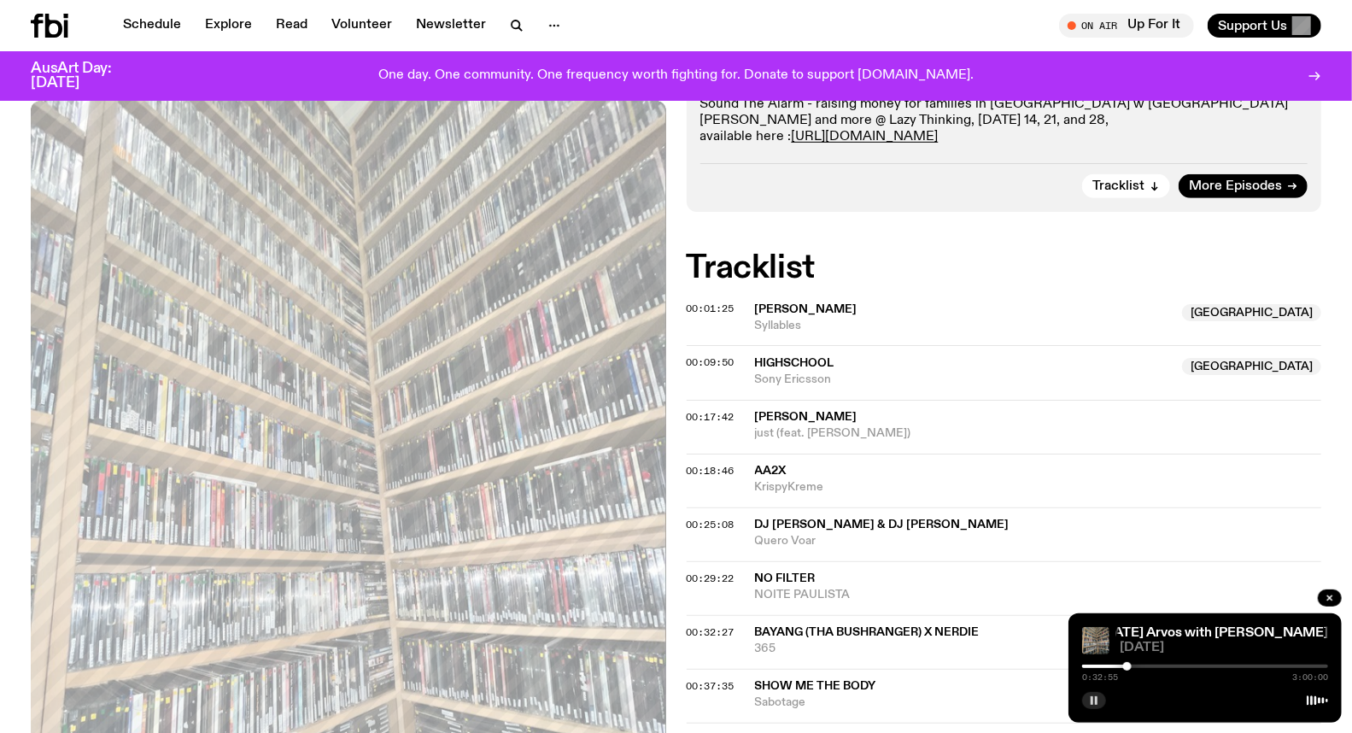
click at [1125, 669] on div at bounding box center [1127, 666] width 9 height 9
click at [1125, 669] on div at bounding box center [1124, 666] width 9 height 9
click at [1127, 664] on div at bounding box center [1124, 666] width 9 height 9
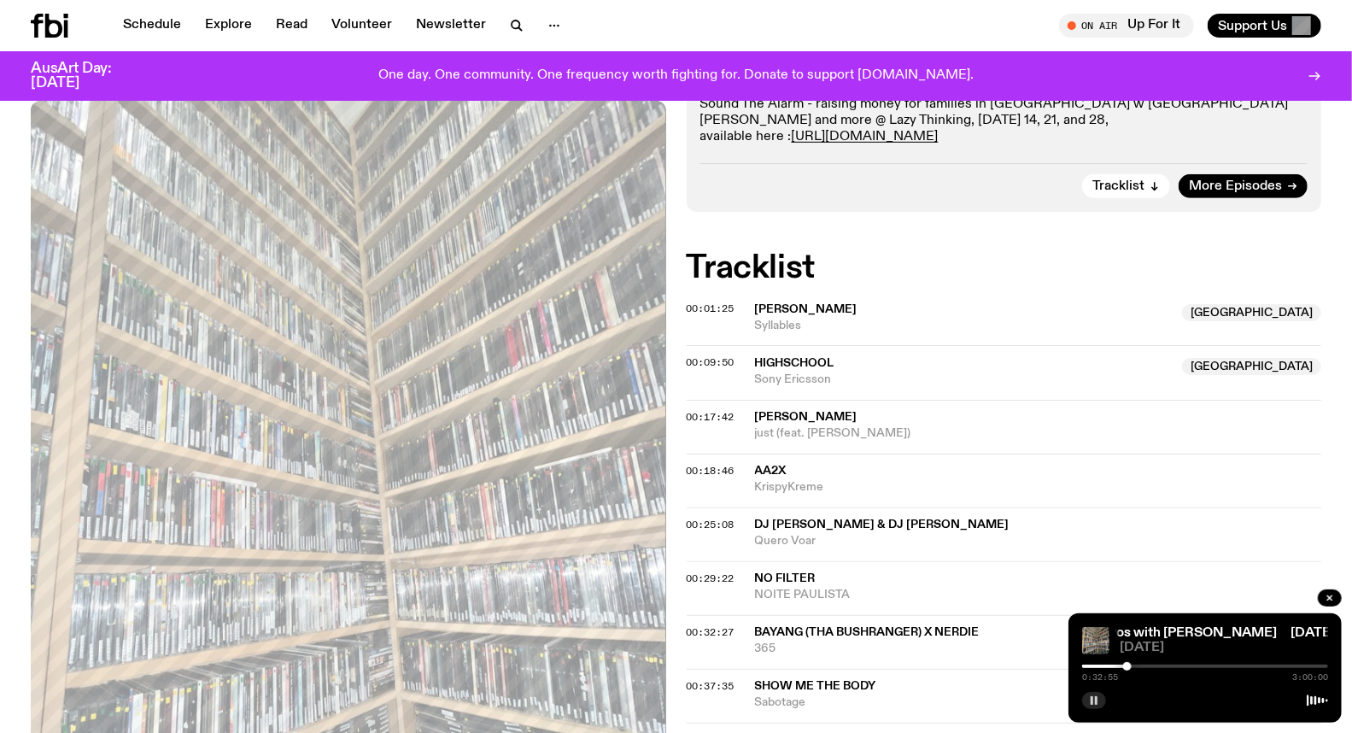
click at [1127, 664] on div at bounding box center [1127, 666] width 9 height 9
click at [1125, 666] on div at bounding box center [1124, 666] width 9 height 9
click at [1097, 706] on button "button" at bounding box center [1094, 700] width 24 height 17
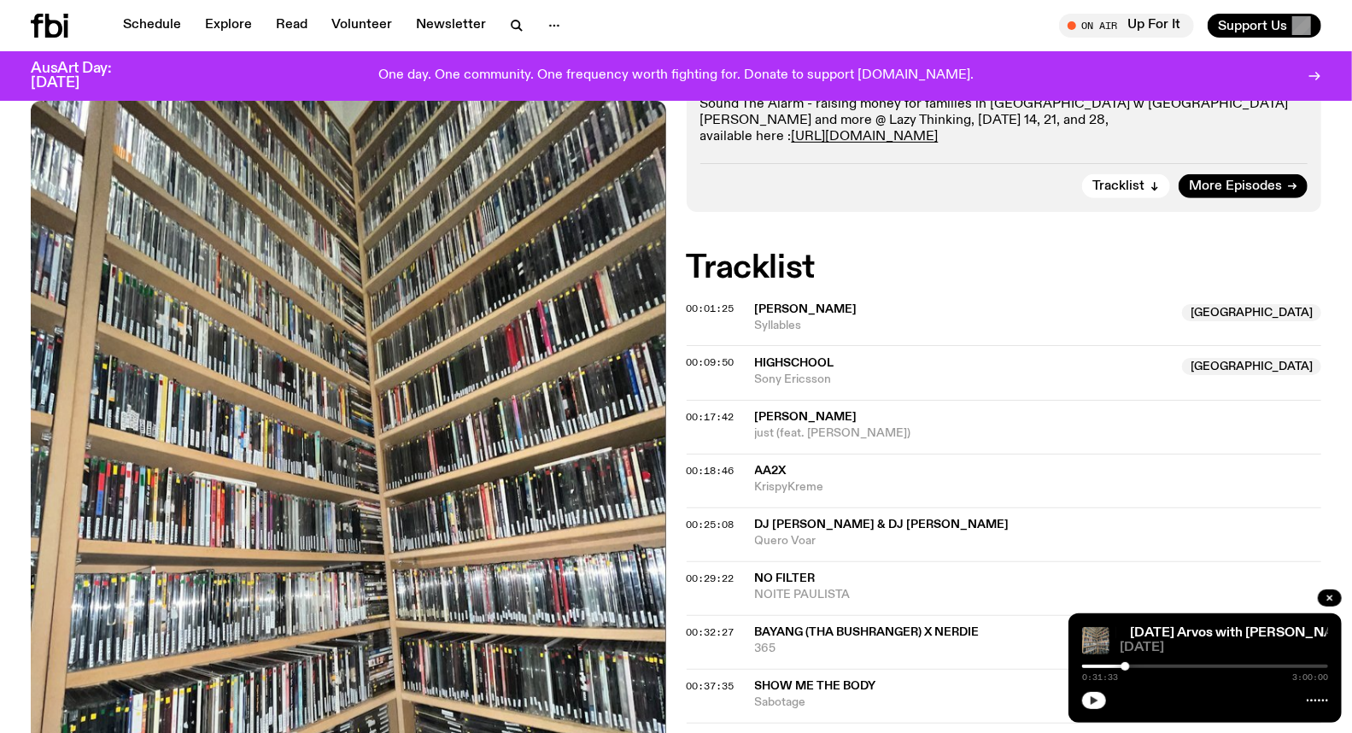
click at [1097, 706] on button "button" at bounding box center [1094, 700] width 24 height 17
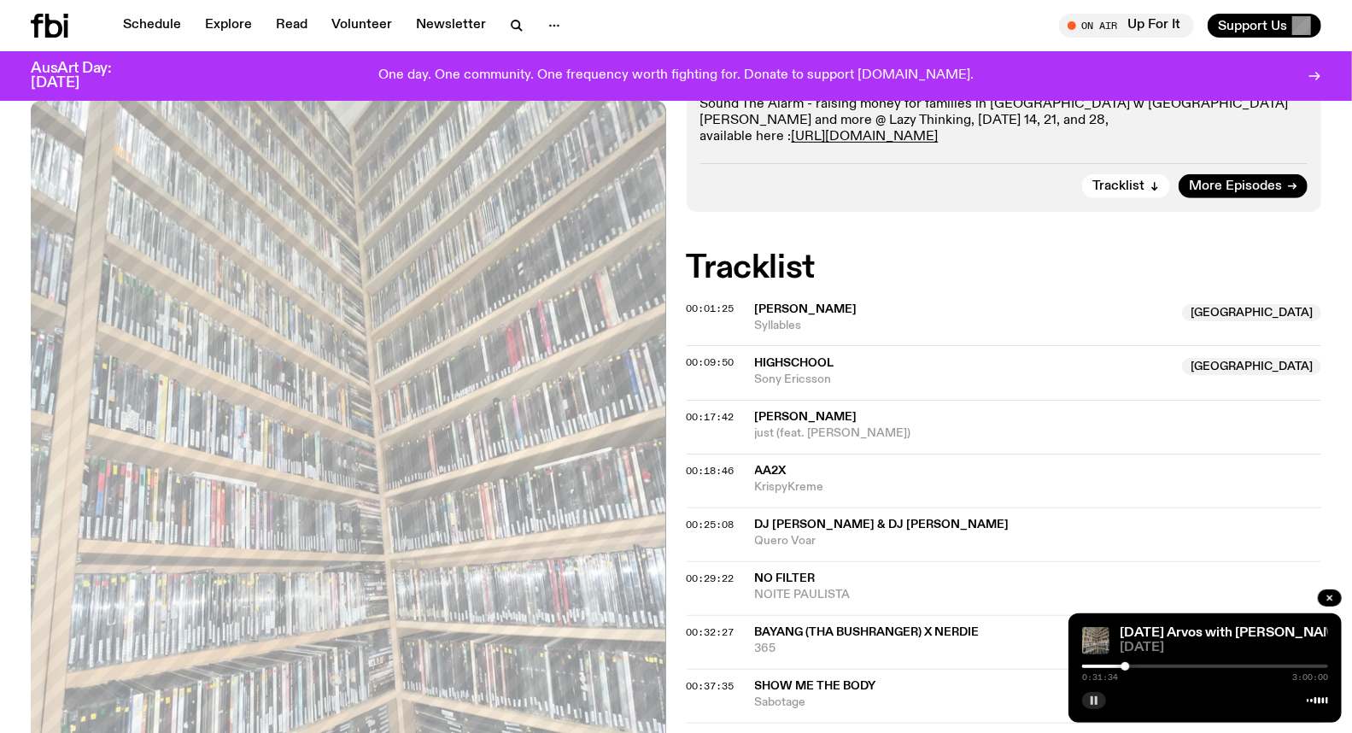
click at [1097, 706] on button "button" at bounding box center [1094, 700] width 24 height 17
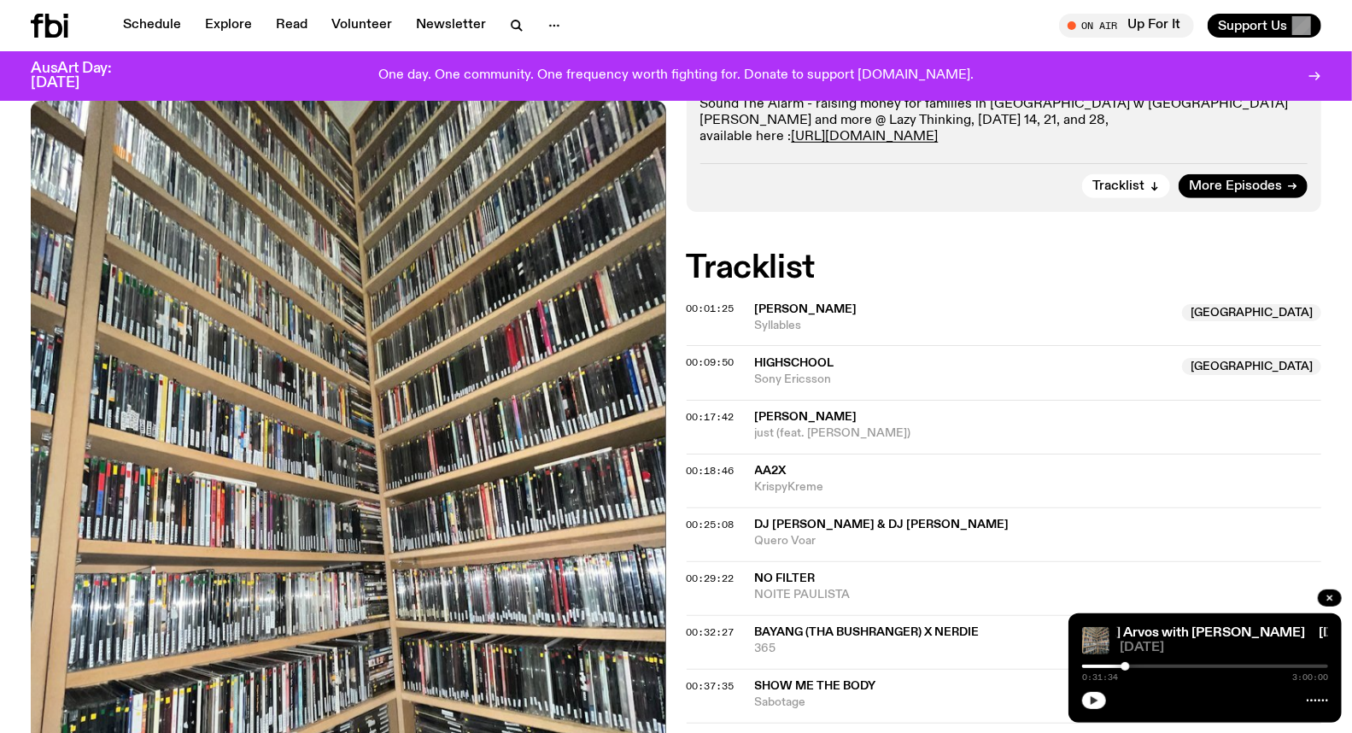
click at [1087, 703] on button "button" at bounding box center [1094, 700] width 24 height 17
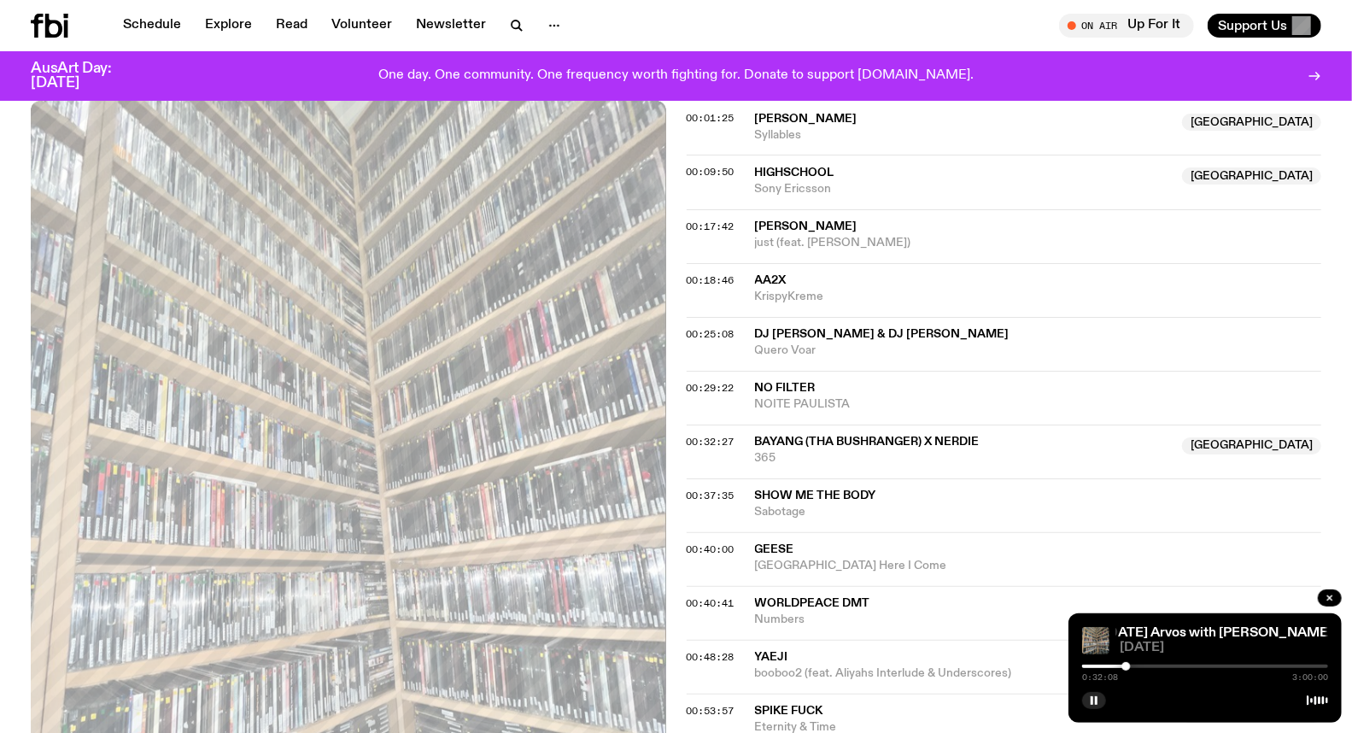
scroll to position [747, 0]
click at [1128, 667] on div at bounding box center [1128, 666] width 9 height 9
click at [1130, 667] on div at bounding box center [1130, 666] width 9 height 9
click at [1094, 702] on icon "button" at bounding box center [1094, 700] width 10 height 10
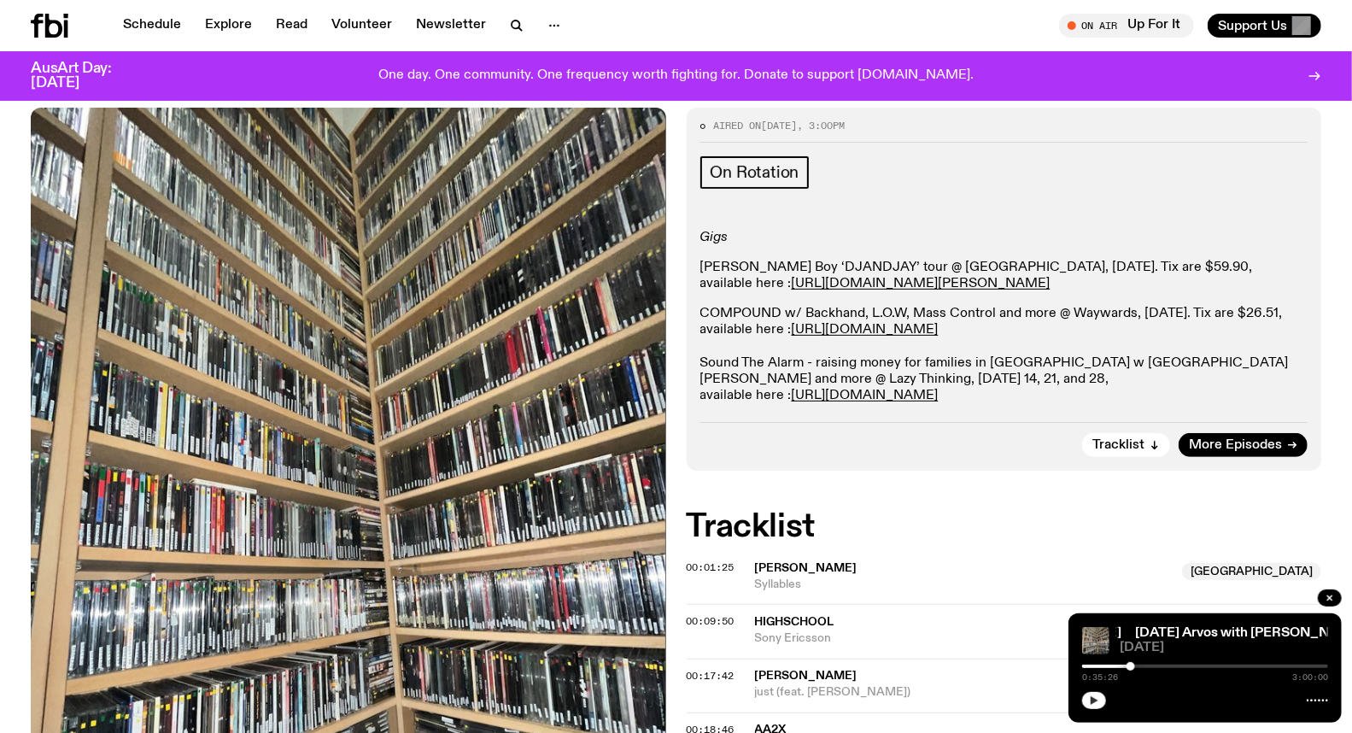
scroll to position [0, 0]
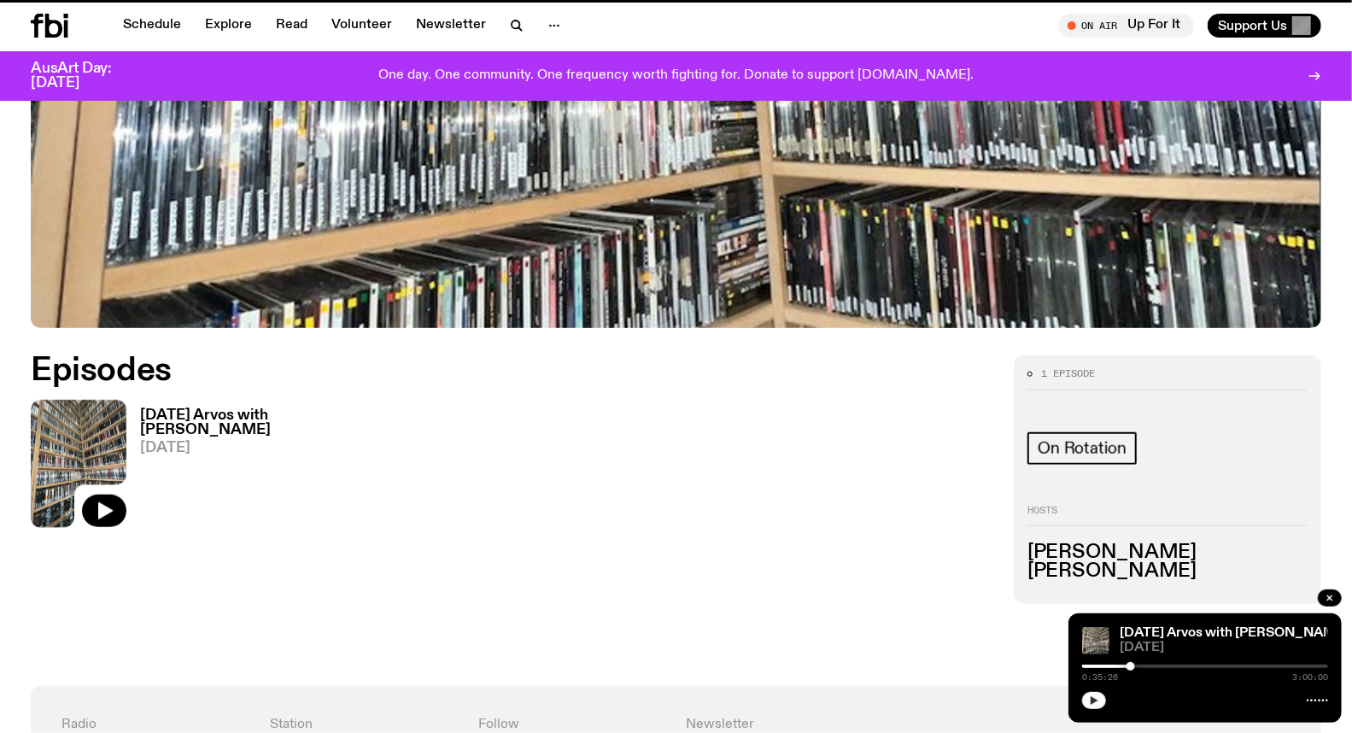
scroll to position [639, 0]
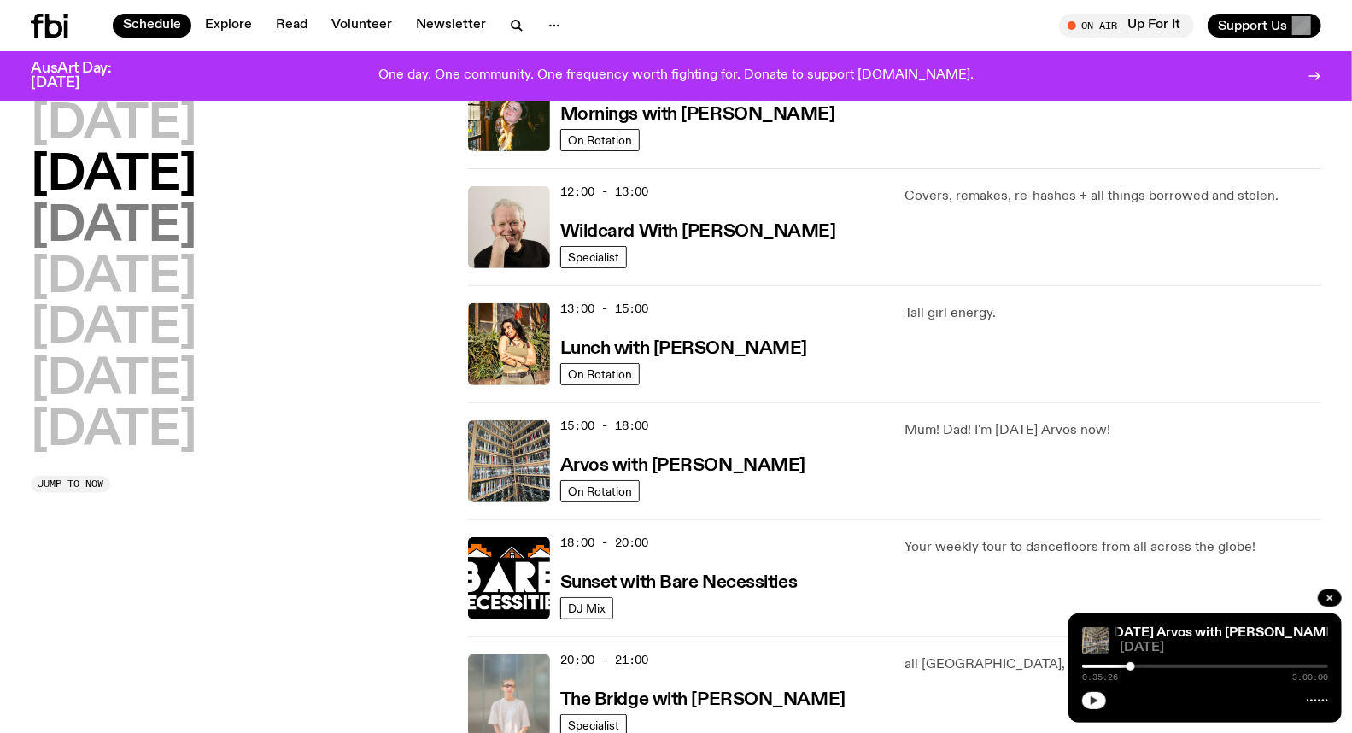
click at [174, 243] on h2 "[DATE]" at bounding box center [114, 227] width 166 height 48
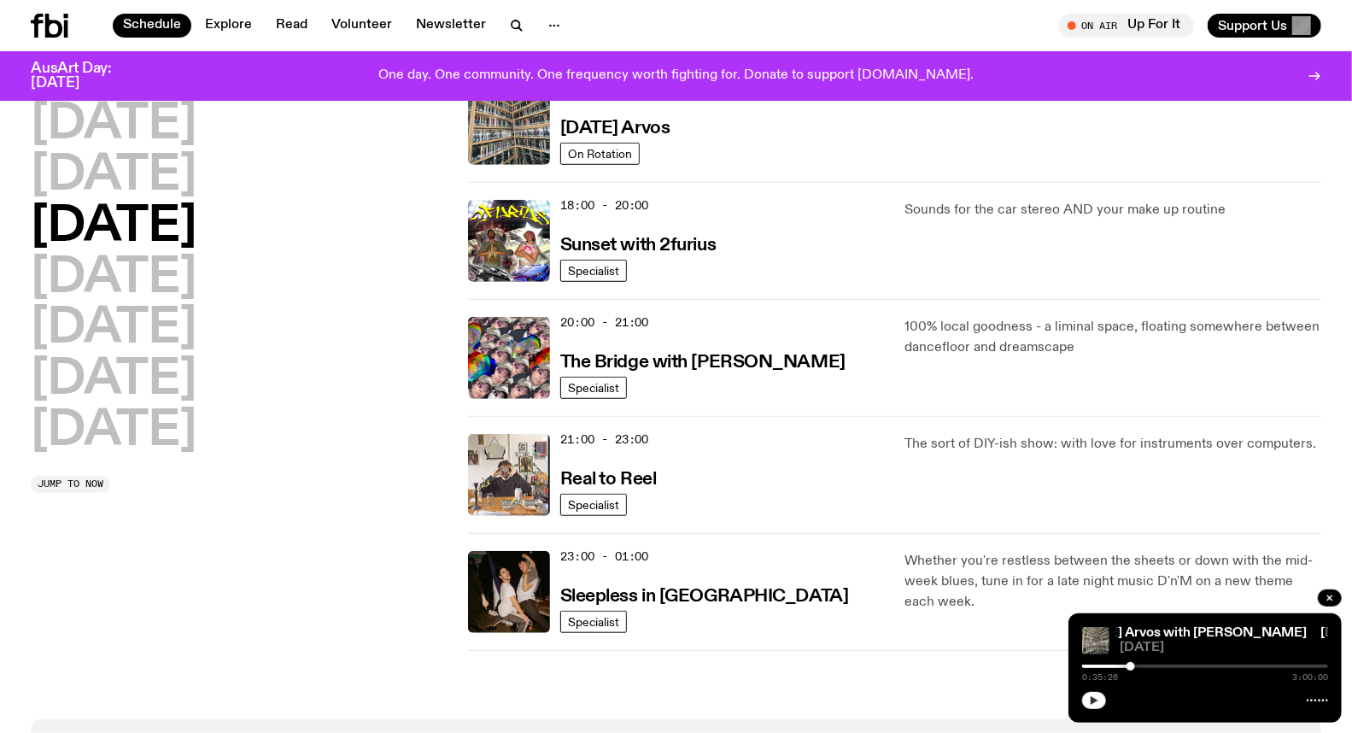
scroll to position [711, 0]
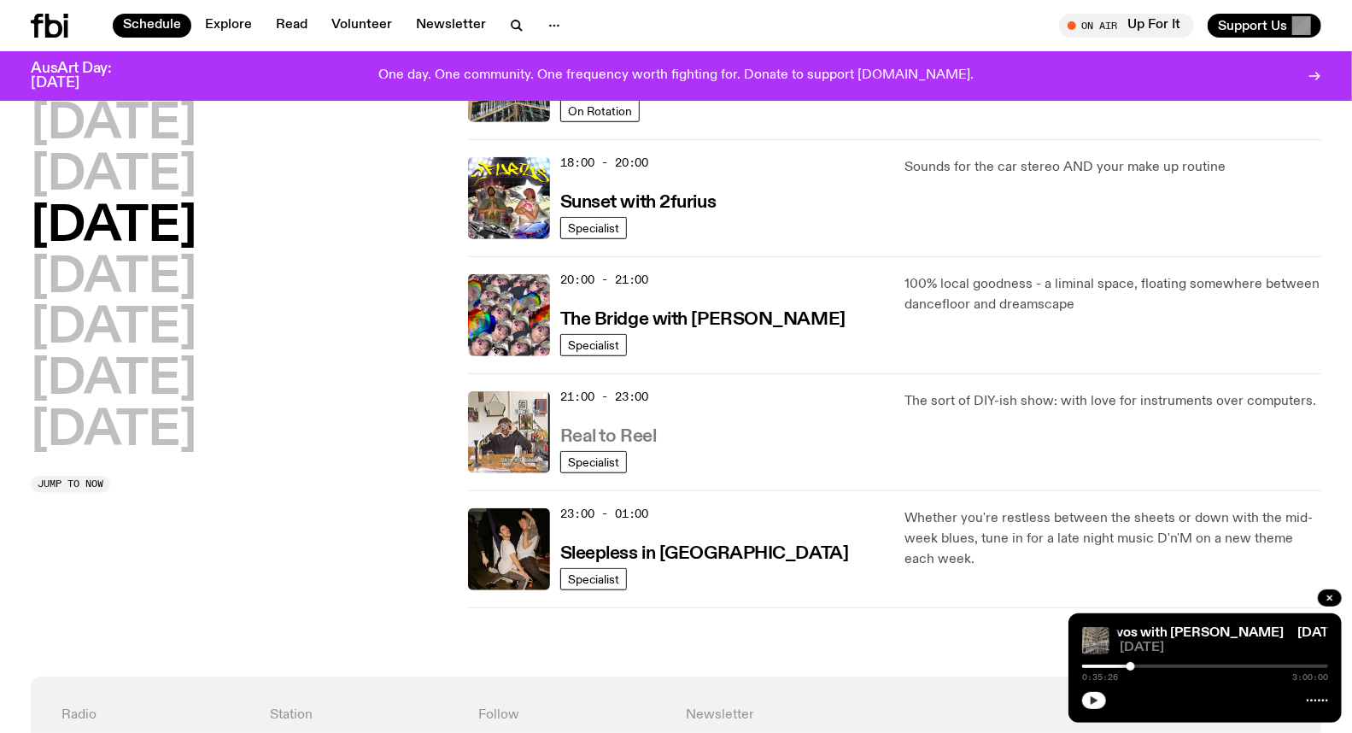
click at [616, 436] on h3 "Real to Reel" at bounding box center [608, 437] width 96 height 18
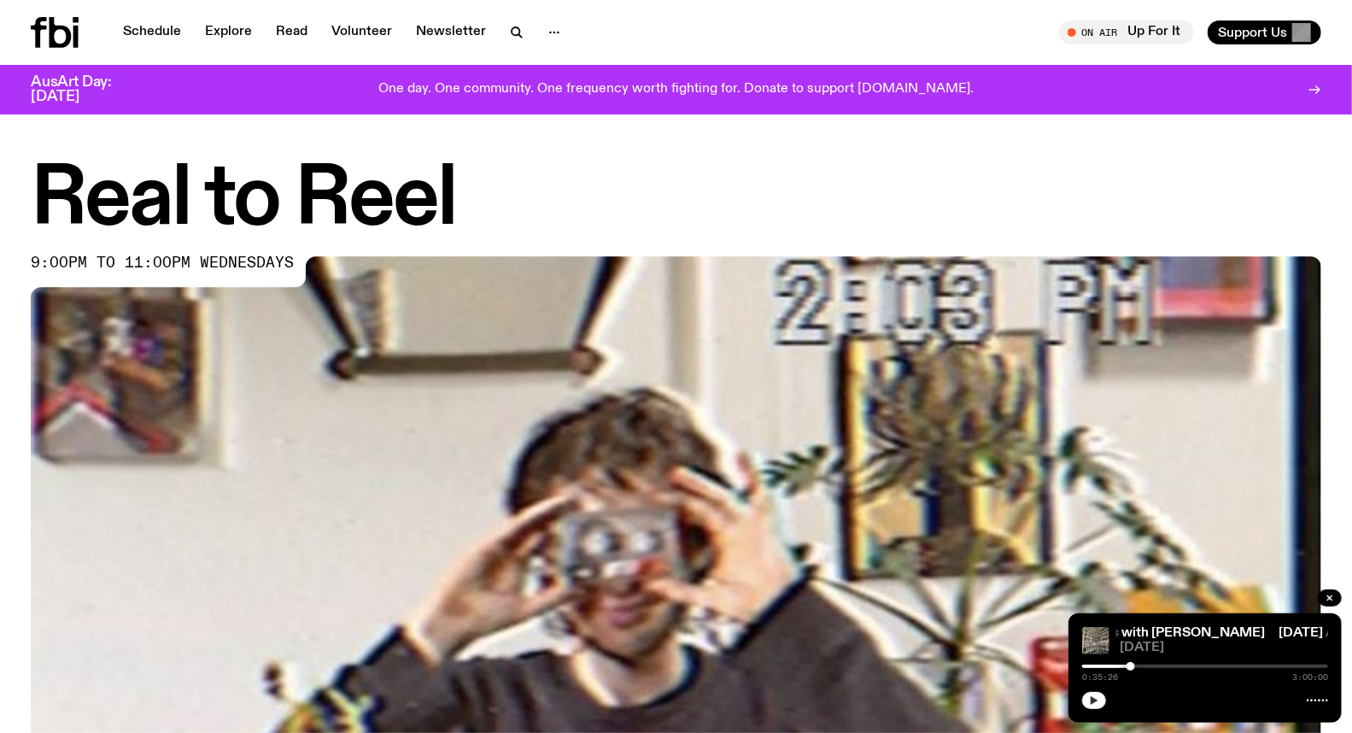
drag, startPoint x: 616, startPoint y: 436, endPoint x: 943, endPoint y: 465, distance: 329.2
click at [943, 465] on img at bounding box center [676, 619] width 1290 height 726
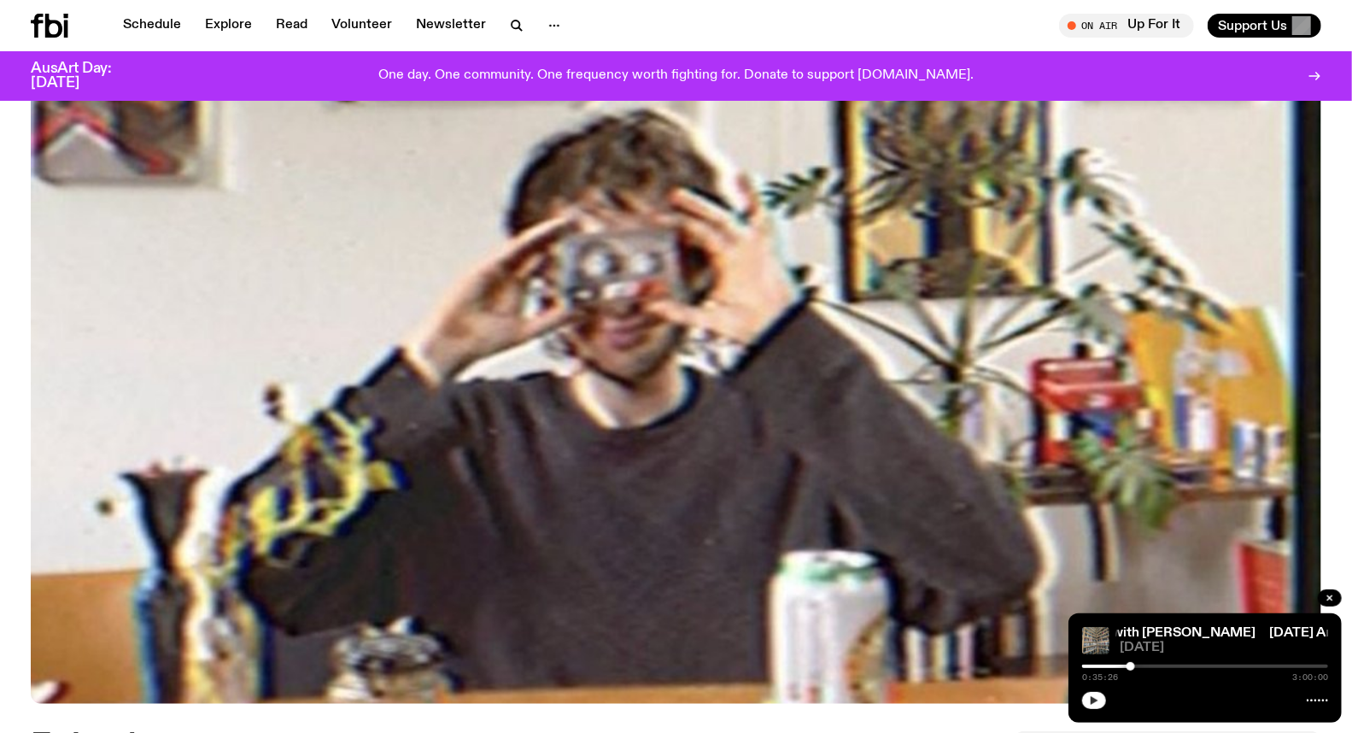
scroll to position [652, 0]
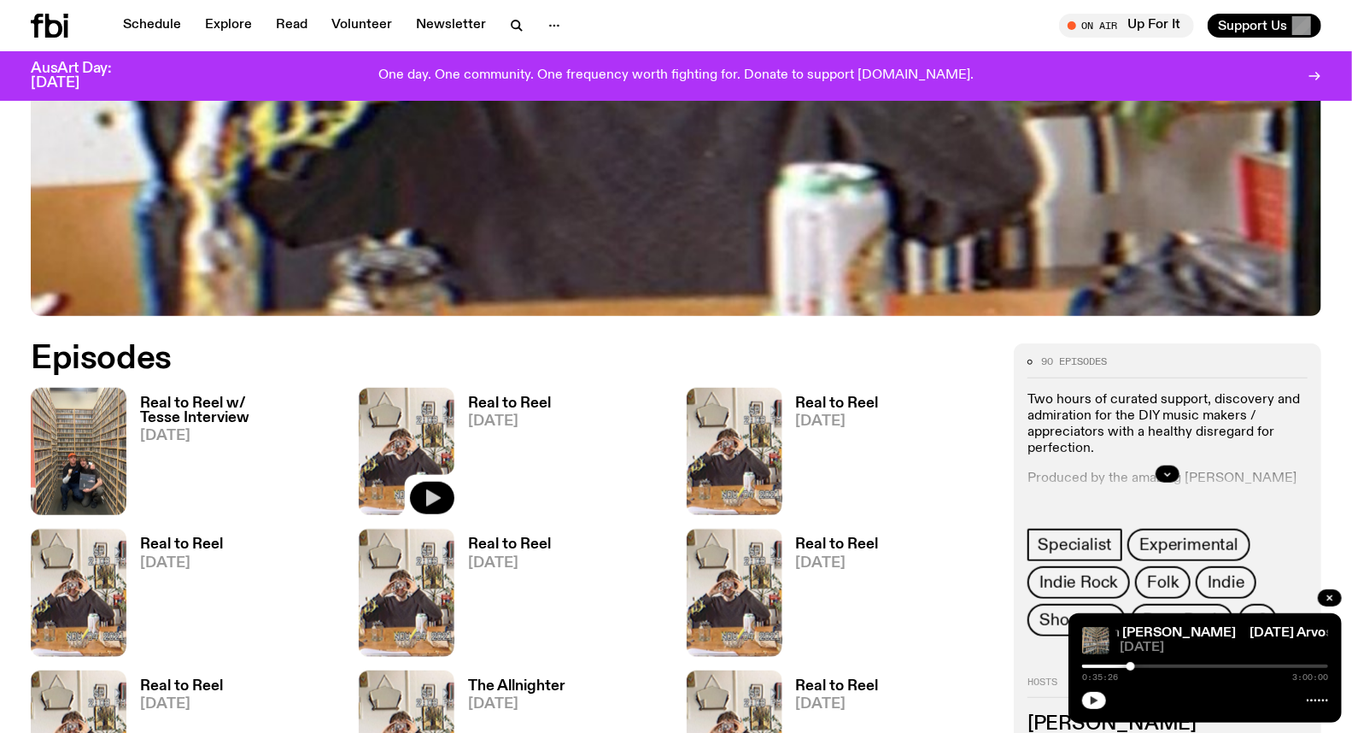
click at [432, 488] on icon "button" at bounding box center [432, 498] width 20 height 20
click at [1131, 635] on link "Real to Reel" at bounding box center [1155, 633] width 73 height 14
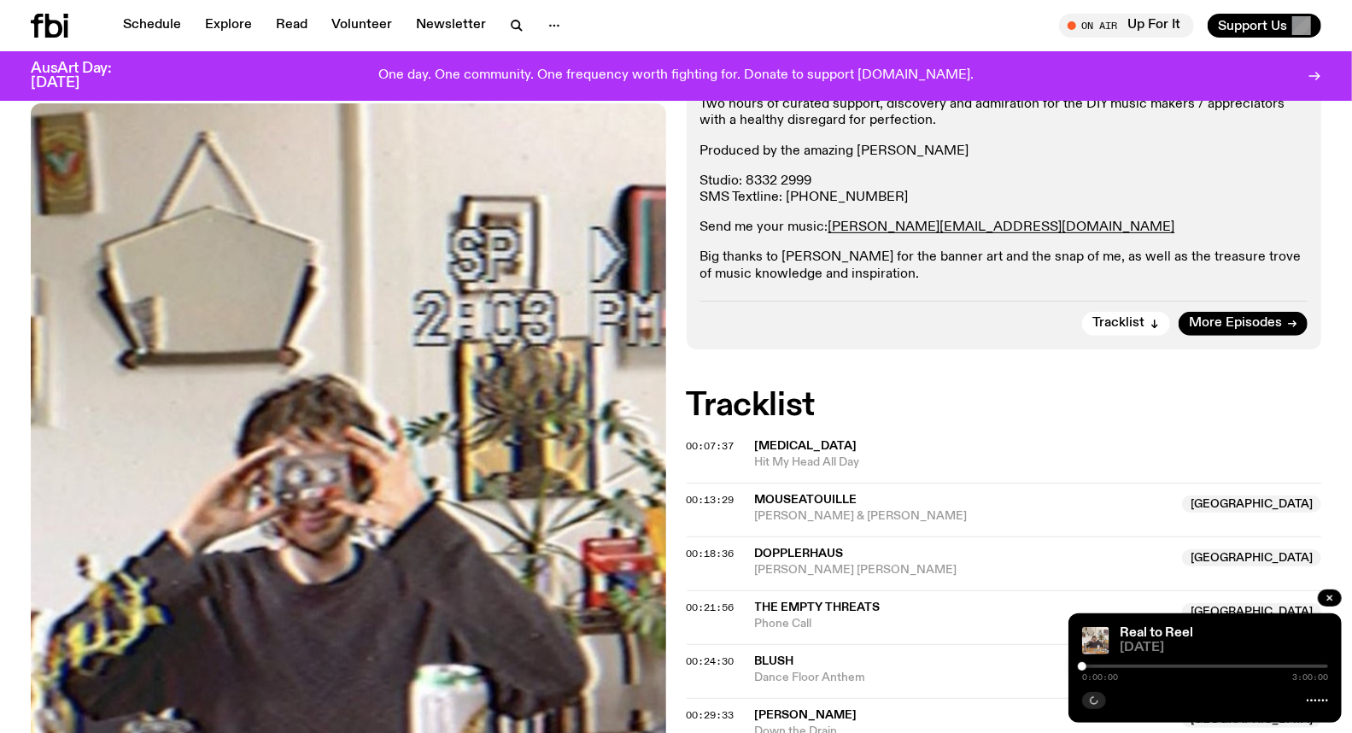
scroll to position [365, 0]
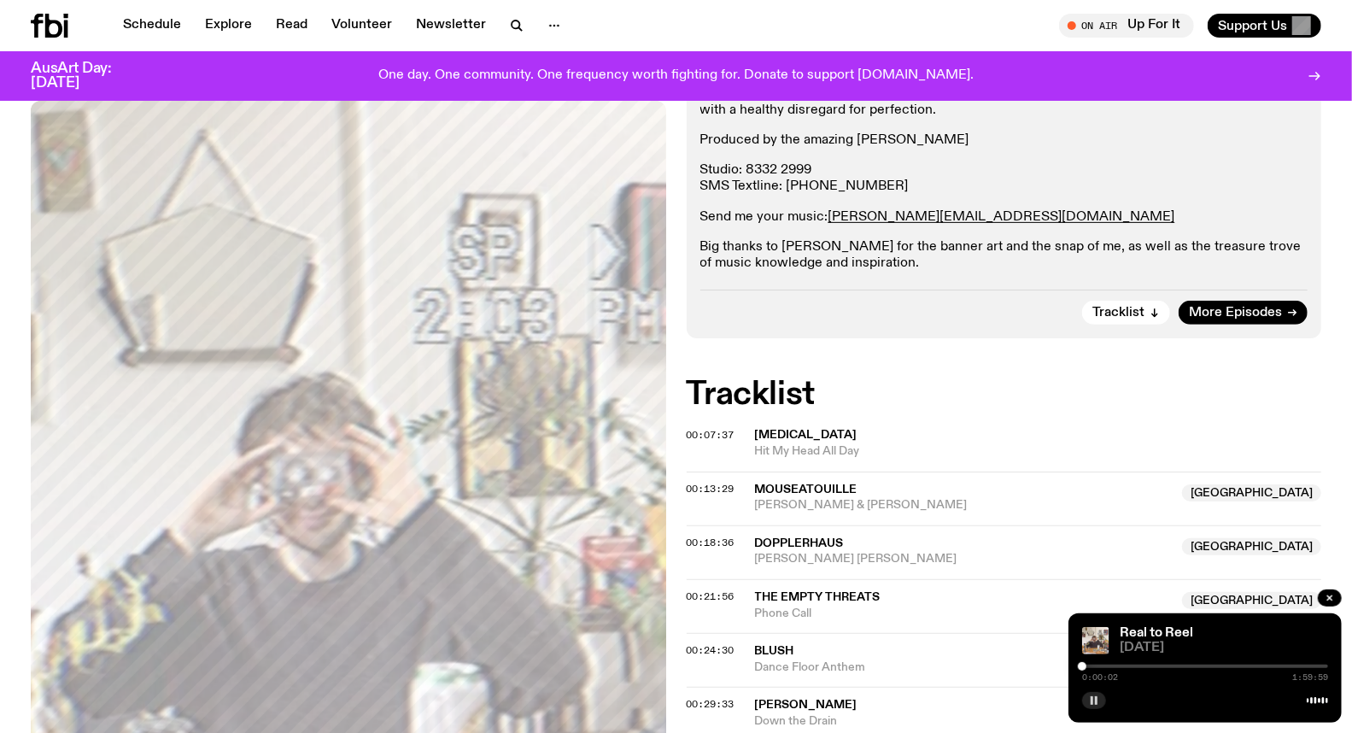
click at [1104, 663] on div "0:00:02 1:59:59" at bounding box center [1205, 671] width 246 height 20
click at [1121, 664] on div at bounding box center [1205, 665] width 246 height 3
click at [1115, 668] on div at bounding box center [998, 665] width 246 height 3
click at [1116, 668] on div at bounding box center [1116, 666] width 9 height 9
click at [1119, 668] on div at bounding box center [1116, 666] width 9 height 9
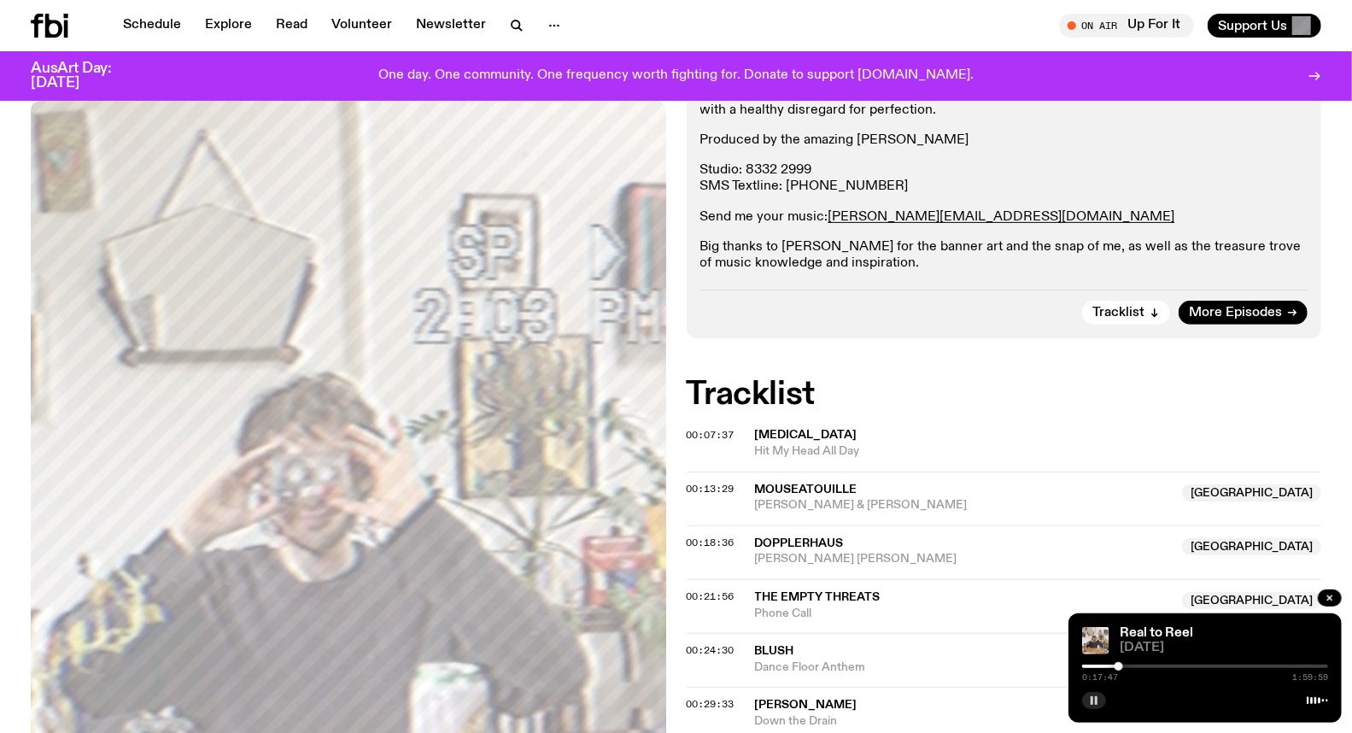
click at [1120, 668] on div at bounding box center [1118, 666] width 9 height 9
click at [1119, 669] on div at bounding box center [1120, 666] width 9 height 9
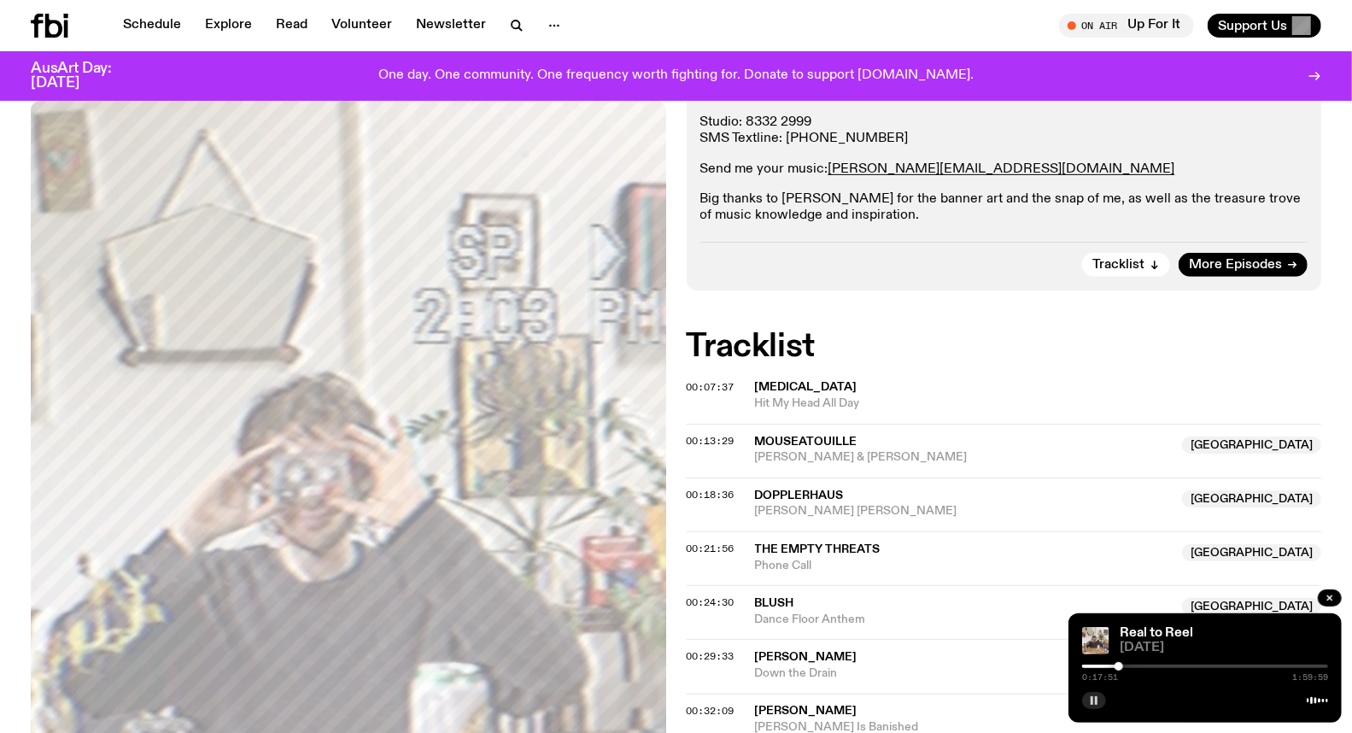
scroll to position [461, 0]
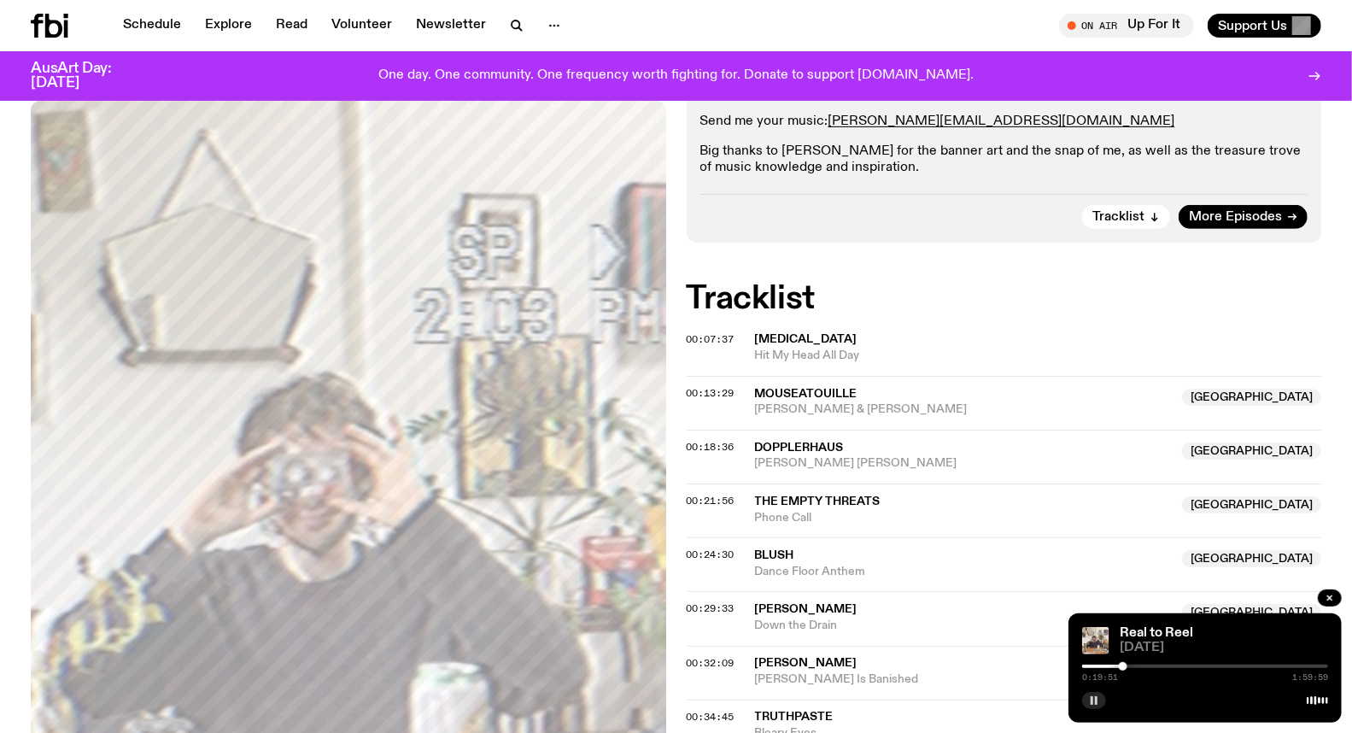
click at [1123, 664] on div at bounding box center [1123, 666] width 9 height 9
click at [1125, 666] on div at bounding box center [1123, 666] width 9 height 9
click at [1125, 666] on div at bounding box center [1124, 666] width 9 height 9
click at [1125, 666] on div at bounding box center [1125, 666] width 9 height 9
click at [1121, 664] on div at bounding box center [1125, 666] width 9 height 9
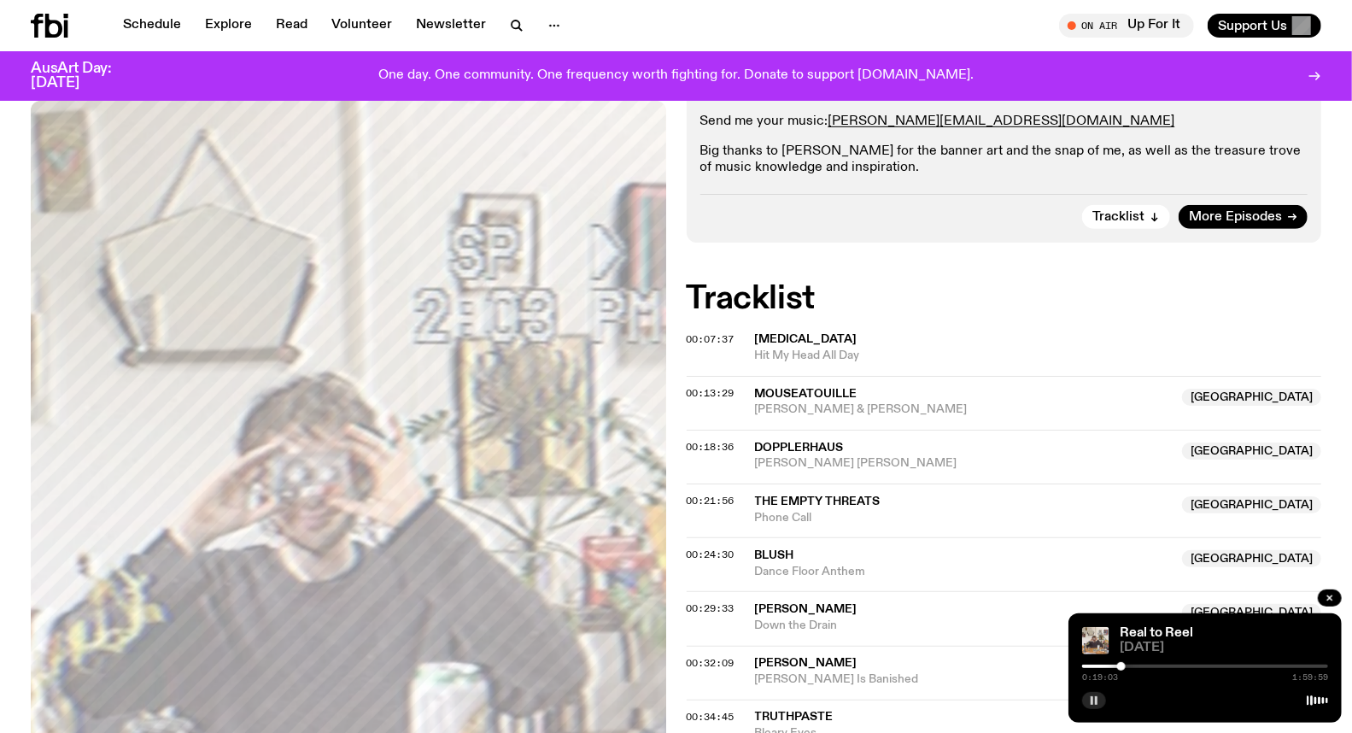
click at [1123, 667] on div at bounding box center [1121, 666] width 9 height 9
click at [1127, 667] on div at bounding box center [1123, 666] width 9 height 9
click at [1127, 666] on div at bounding box center [1127, 666] width 9 height 9
click at [1124, 666] on div at bounding box center [1127, 666] width 9 height 9
click at [1124, 667] on div at bounding box center [1123, 666] width 9 height 9
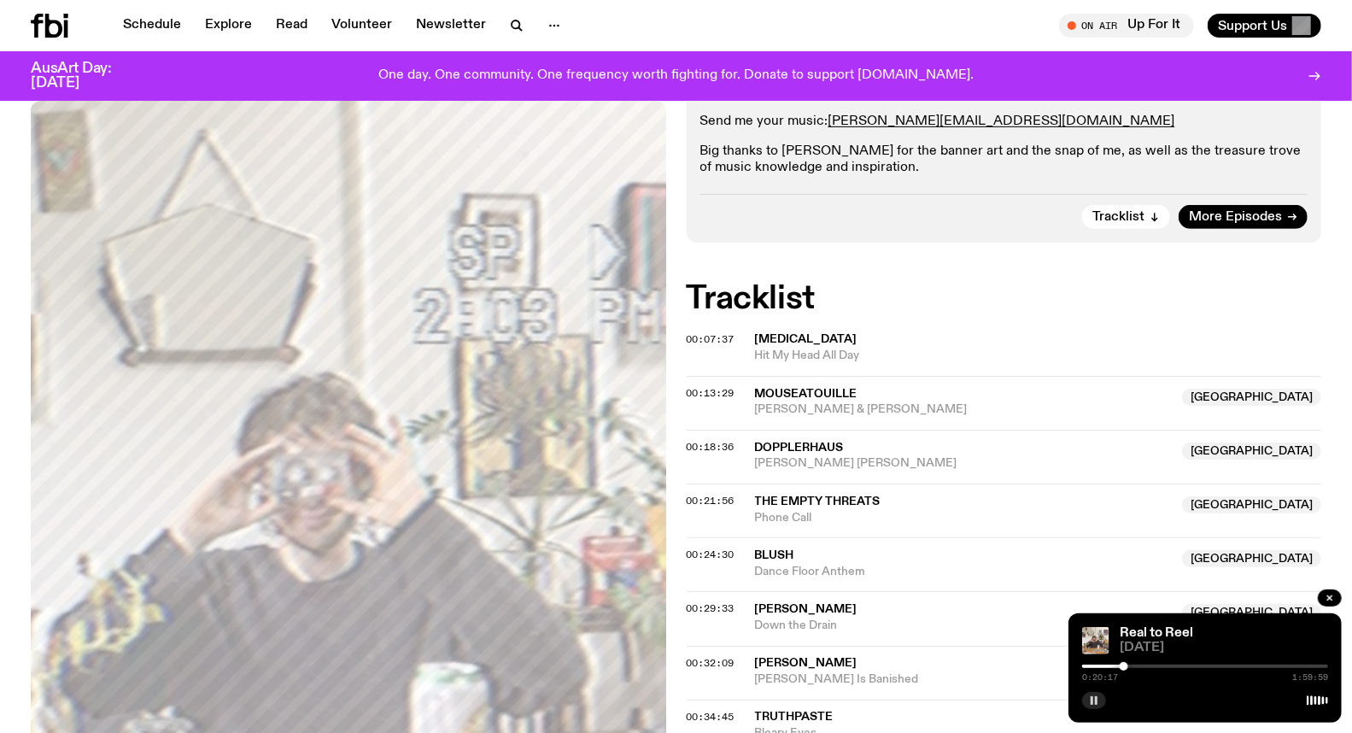
click at [1125, 667] on div at bounding box center [1123, 666] width 9 height 9
click at [1127, 667] on div at bounding box center [1127, 666] width 9 height 9
click at [1127, 666] on div at bounding box center [1127, 666] width 9 height 9
click at [1125, 666] on div at bounding box center [1127, 666] width 9 height 9
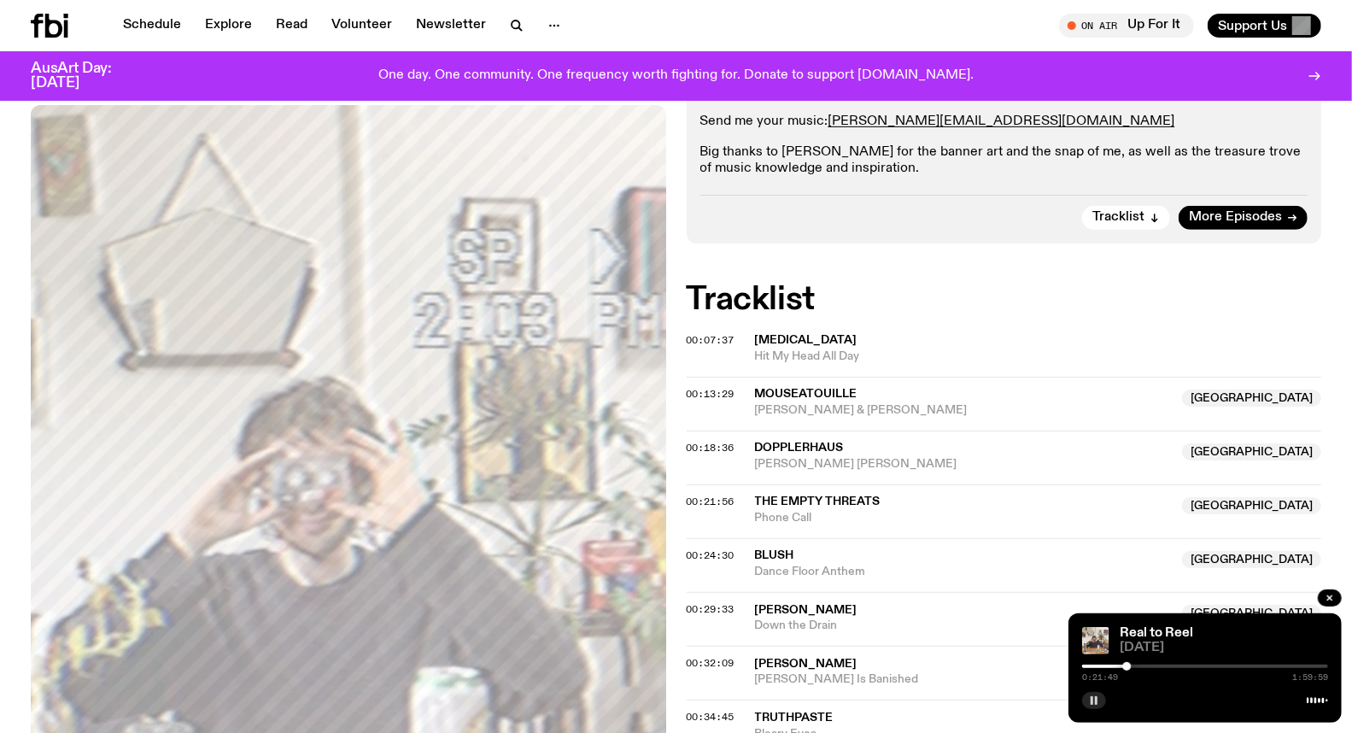
scroll to position [464, 0]
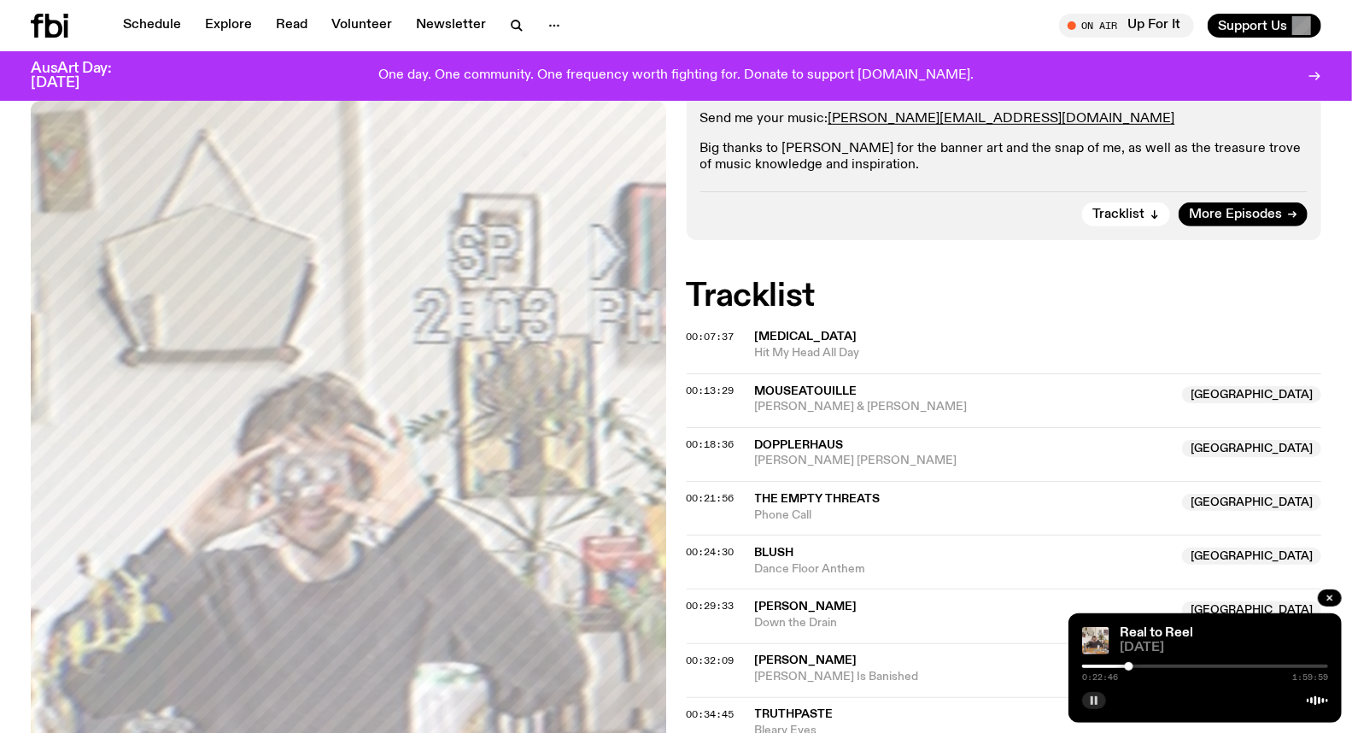
click at [1129, 664] on div at bounding box center [1129, 666] width 9 height 9
click at [1130, 667] on div at bounding box center [1130, 666] width 9 height 9
click at [1131, 667] on div at bounding box center [1130, 666] width 9 height 9
click at [1133, 667] on div at bounding box center [1133, 666] width 9 height 9
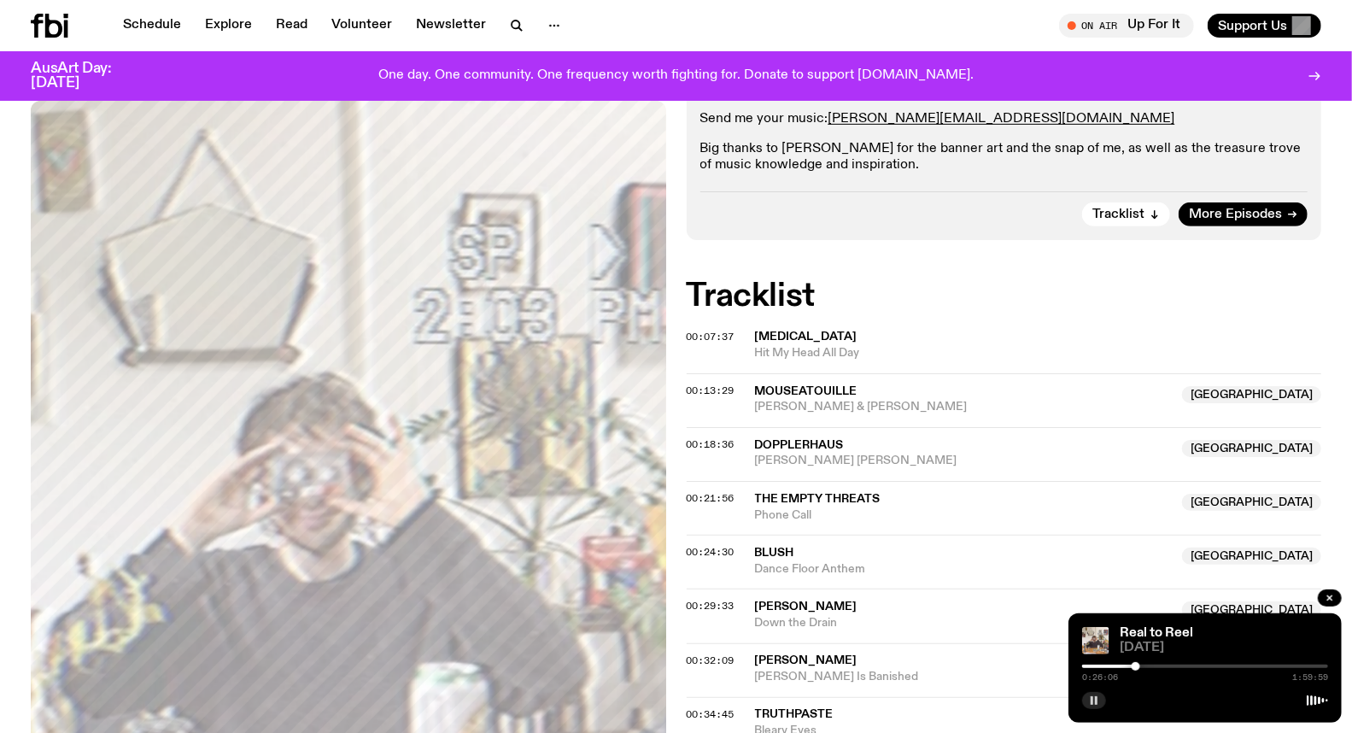
click at [1136, 667] on div at bounding box center [1135, 666] width 9 height 9
click at [1137, 667] on div at bounding box center [1137, 666] width 9 height 9
click at [1140, 667] on div at bounding box center [1140, 666] width 9 height 9
click at [1141, 667] on div at bounding box center [1140, 666] width 9 height 9
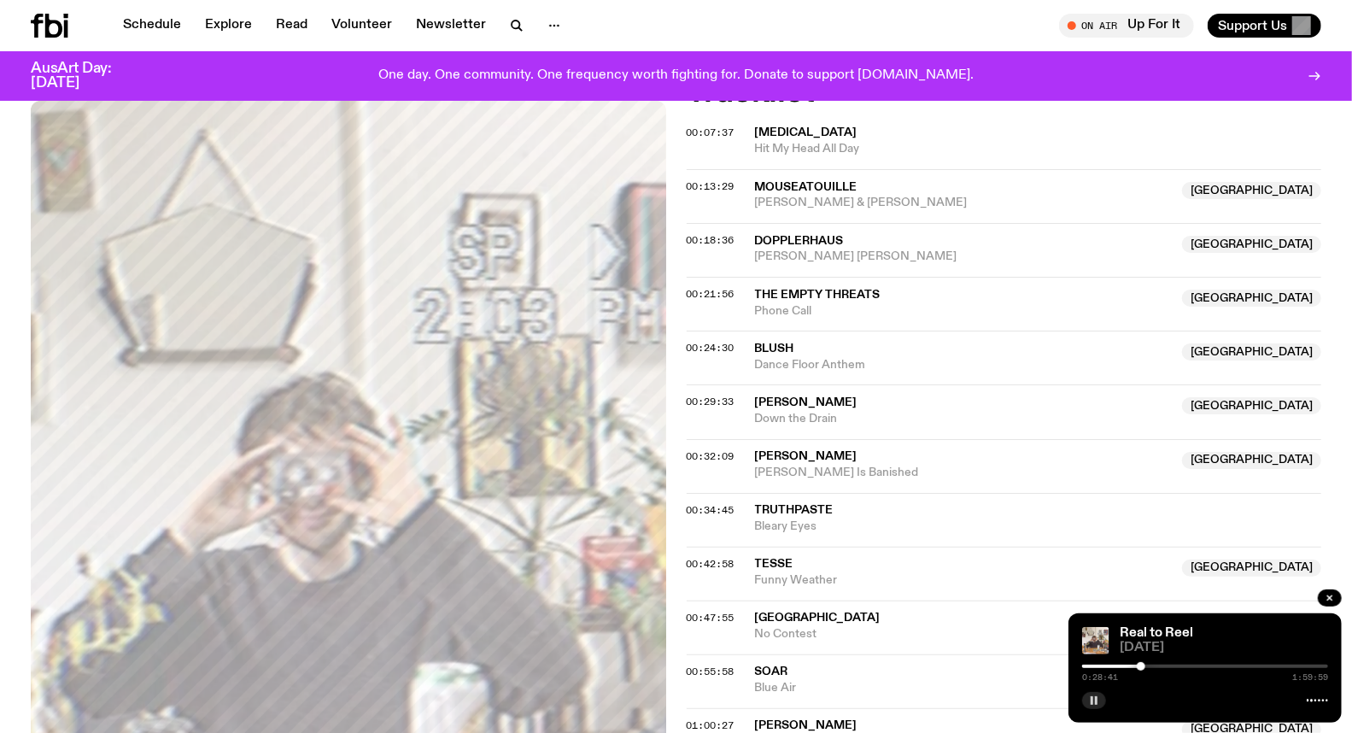
scroll to position [653, 0]
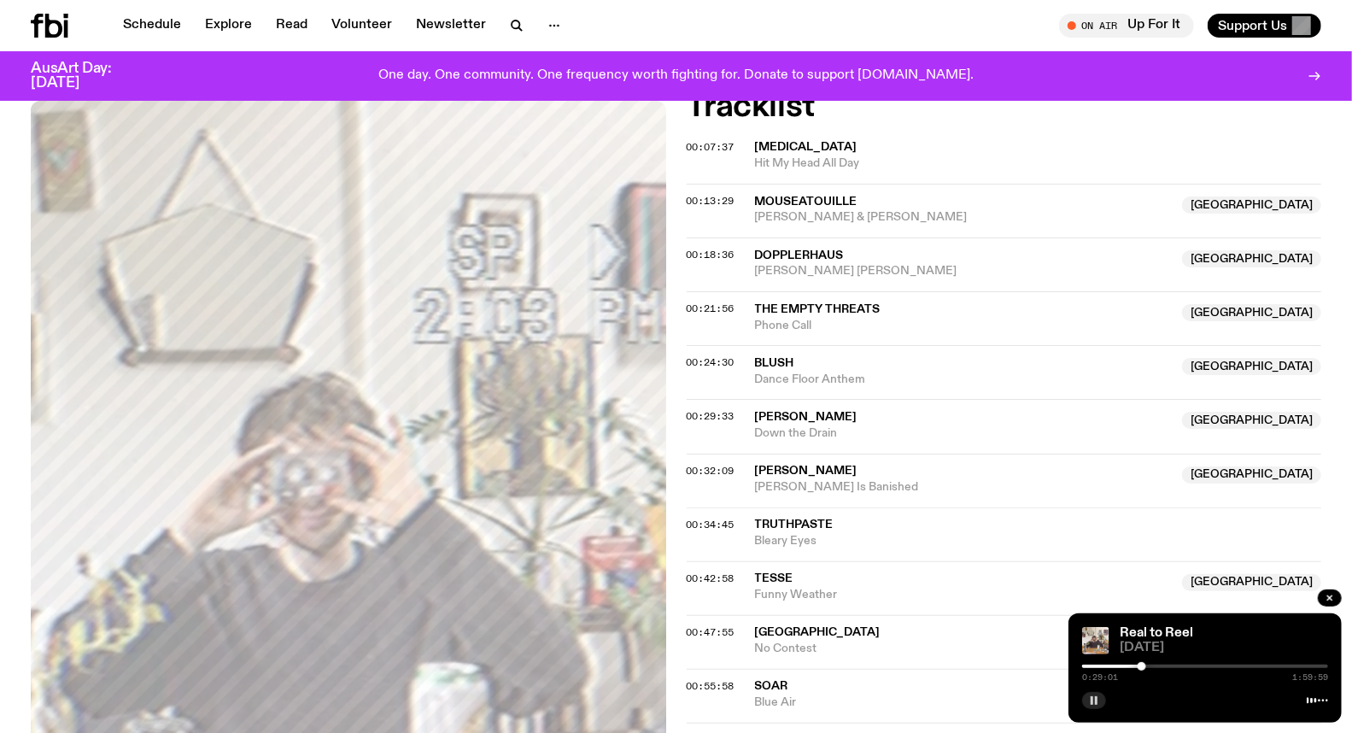
click at [1142, 667] on div at bounding box center [1141, 666] width 9 height 9
click at [1144, 667] on div at bounding box center [1144, 666] width 9 height 9
click at [1147, 668] on div at bounding box center [1144, 666] width 9 height 9
click at [1150, 669] on div "0:31:31 1:59:59" at bounding box center [1205, 671] width 246 height 20
click at [1149, 667] on div at bounding box center [1146, 666] width 9 height 9
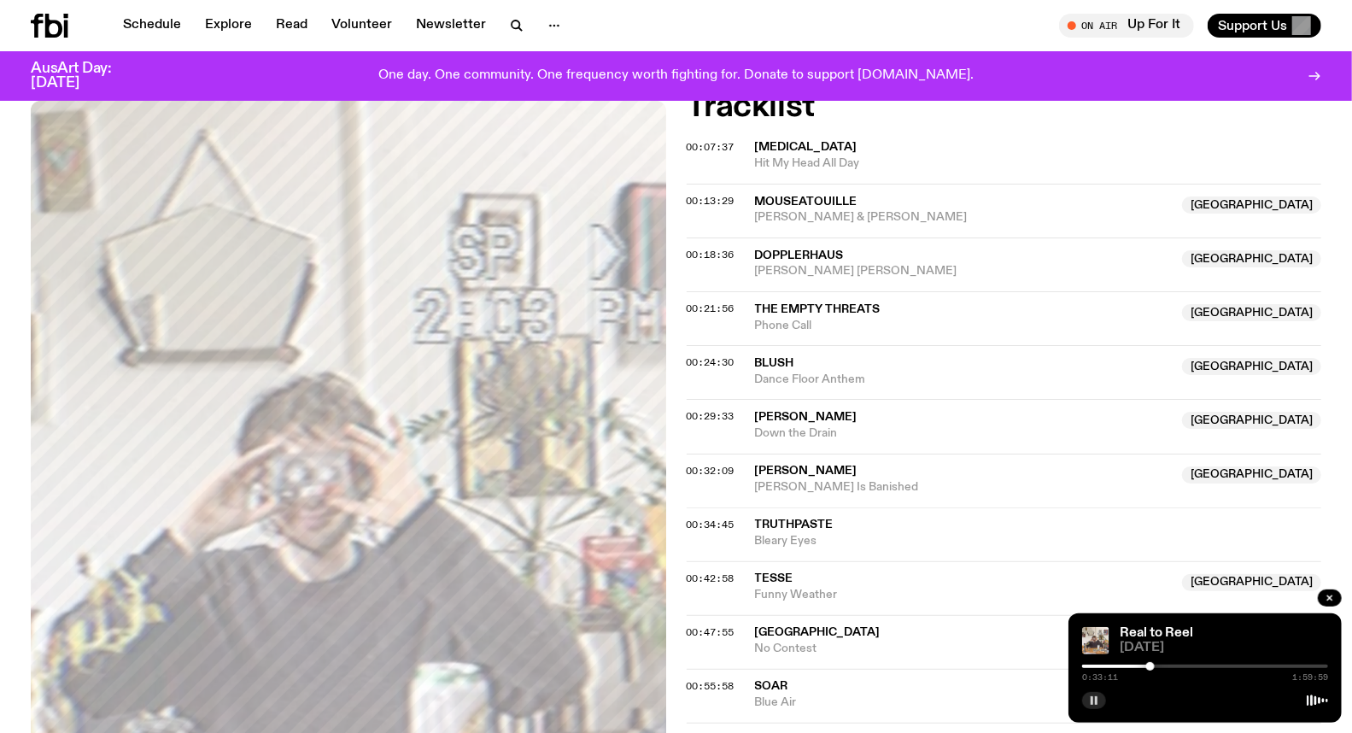
click at [1150, 667] on div at bounding box center [1150, 666] width 9 height 9
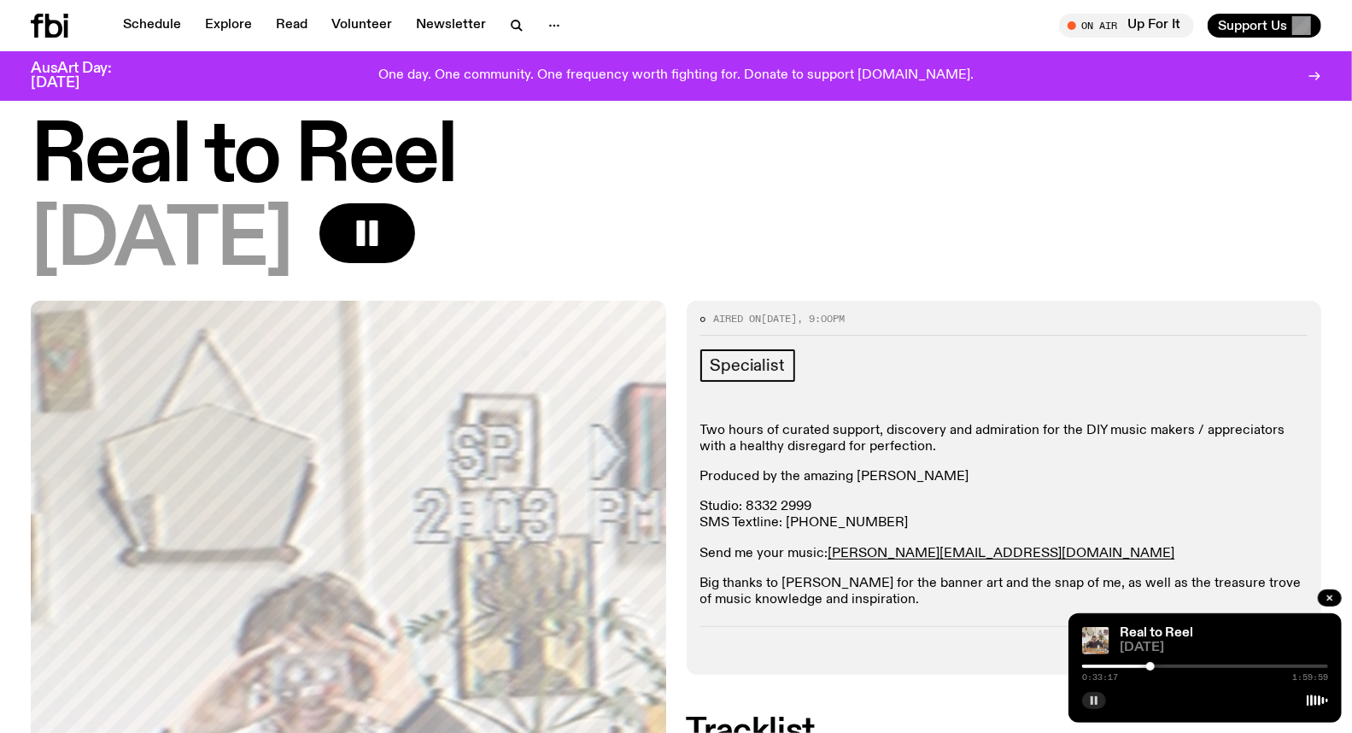
scroll to position [0, 0]
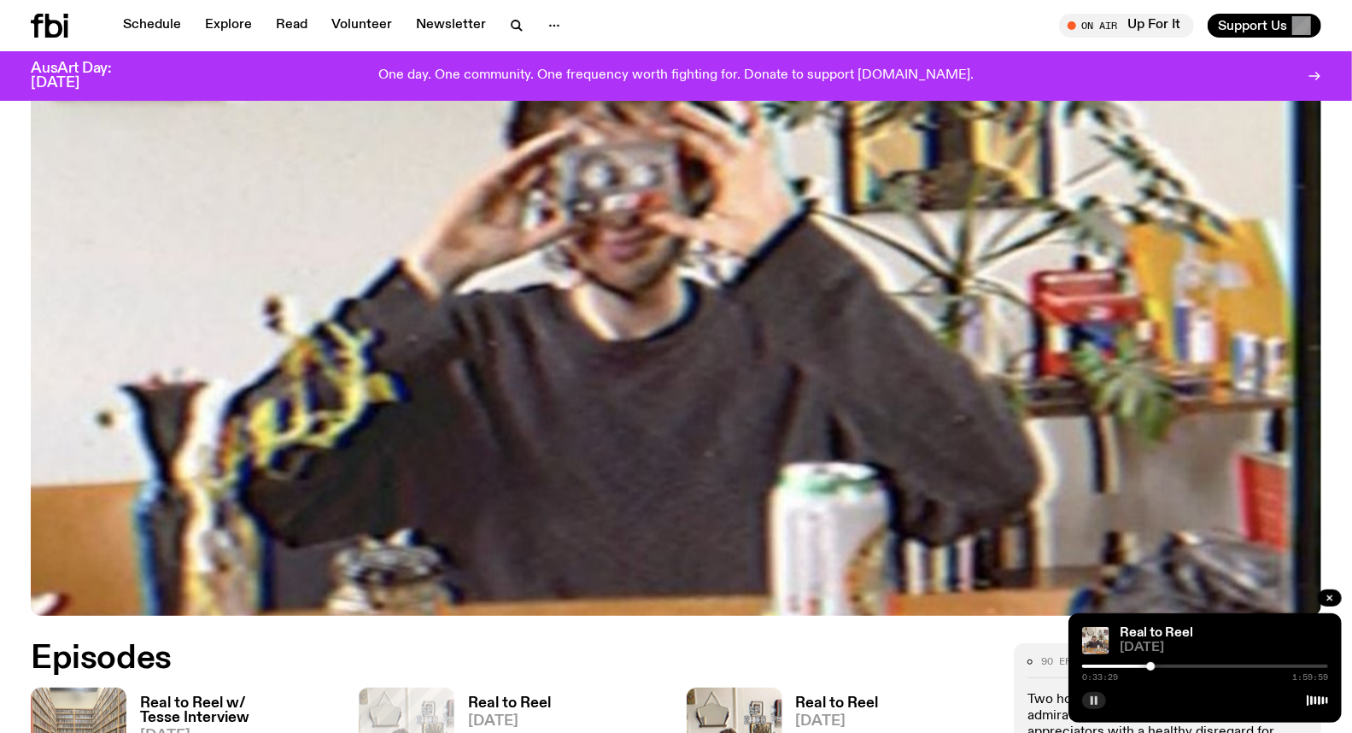
scroll to position [354, 0]
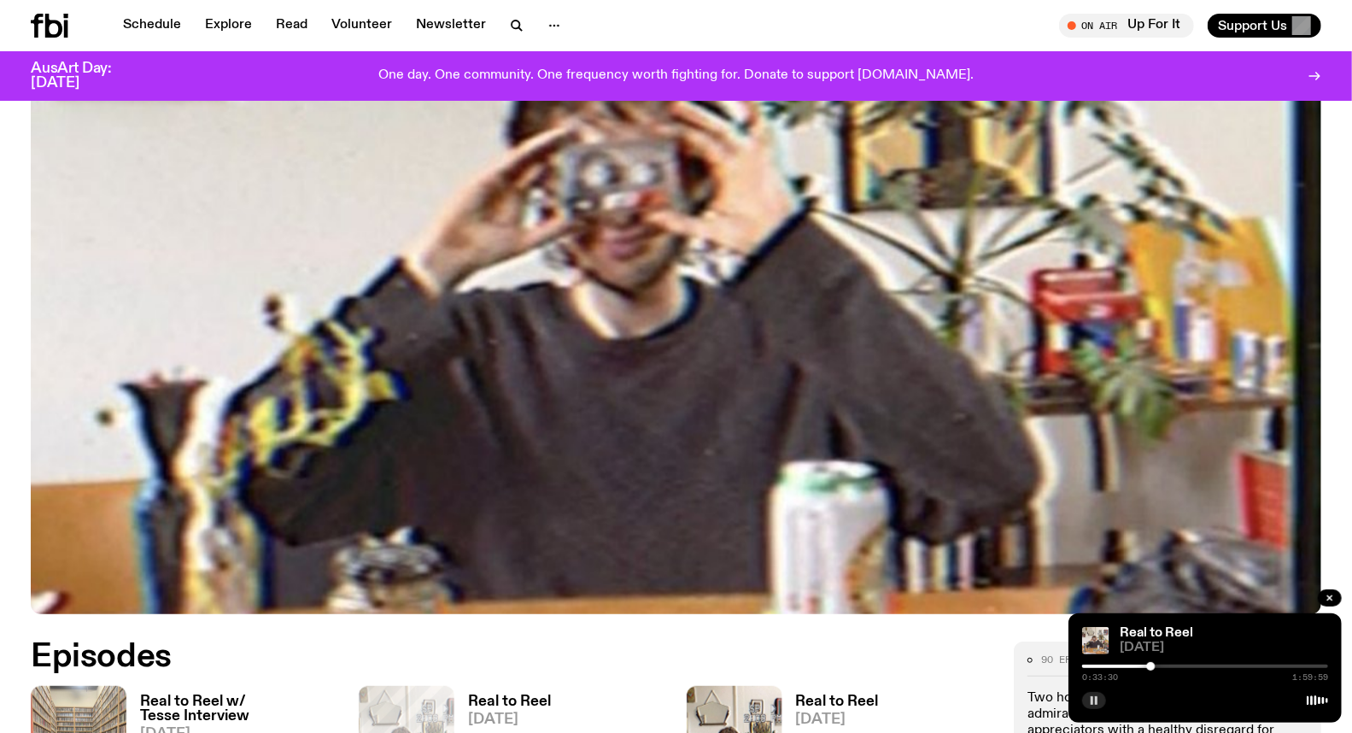
click at [1193, 664] on div at bounding box center [1205, 665] width 246 height 3
click at [1216, 666] on div at bounding box center [1205, 665] width 246 height 3
click at [1223, 664] on div at bounding box center [1205, 665] width 246 height 3
click at [1230, 666] on div at bounding box center [1205, 665] width 246 height 3
click at [1232, 667] on div at bounding box center [1232, 666] width 9 height 9
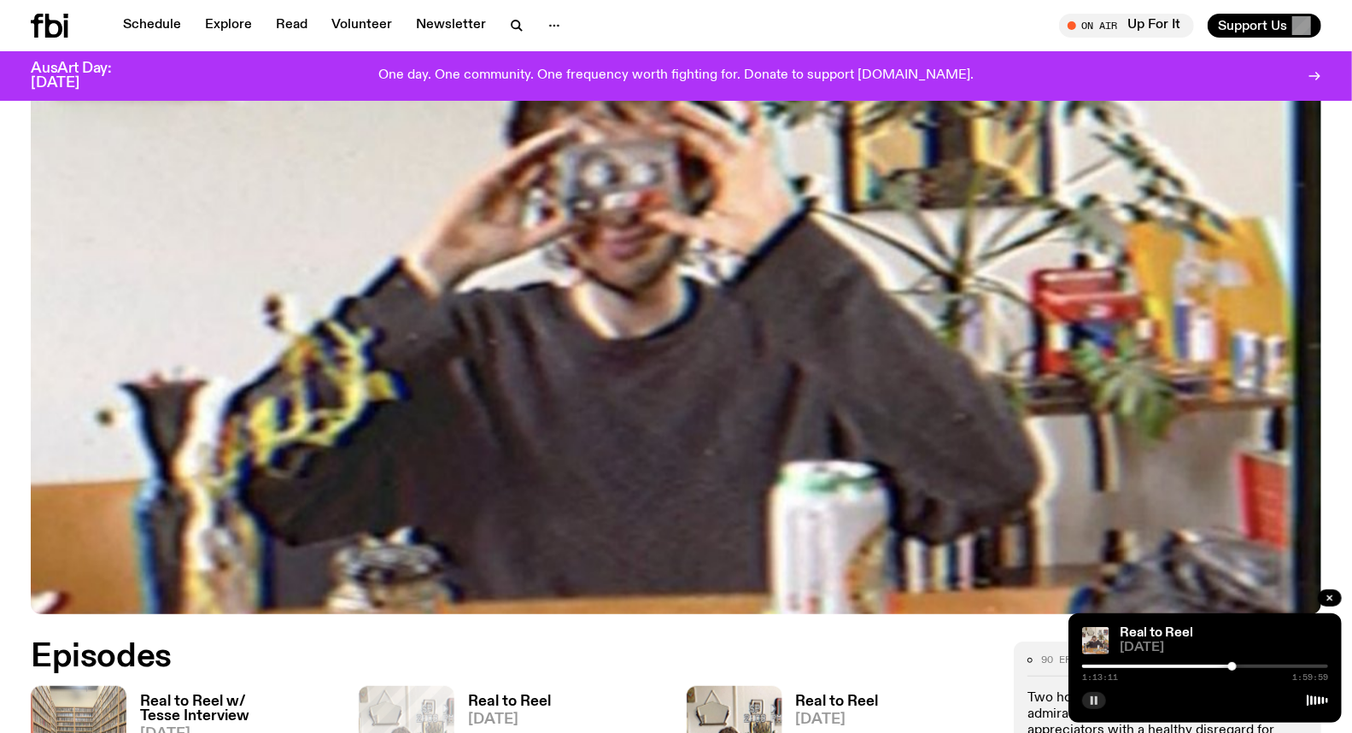
click at [1238, 667] on div at bounding box center [1205, 665] width 246 height 3
click at [1241, 664] on div at bounding box center [1241, 666] width 9 height 9
click at [1245, 667] on div at bounding box center [1245, 666] width 9 height 9
click at [1247, 667] on div at bounding box center [1245, 666] width 9 height 9
click at [1245, 668] on div at bounding box center [1247, 666] width 9 height 9
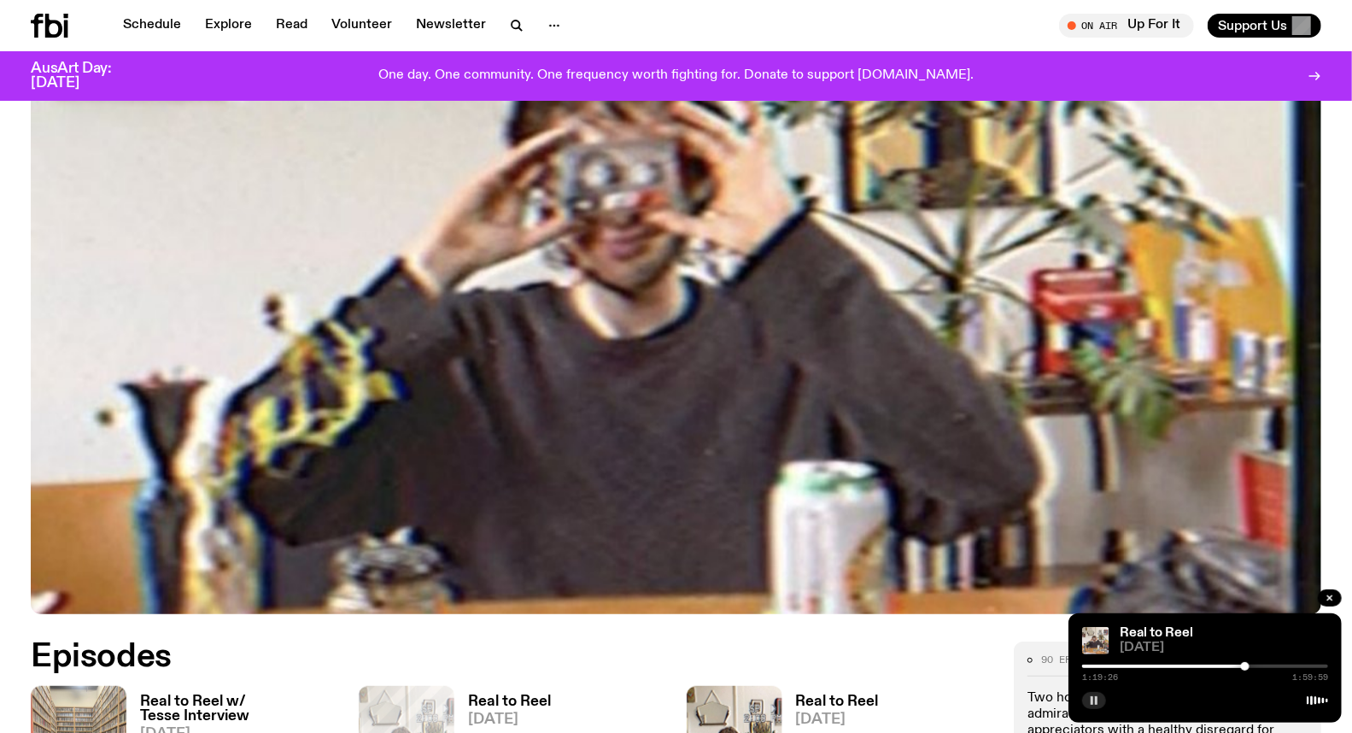
click at [1245, 668] on div at bounding box center [1245, 666] width 9 height 9
click at [1245, 667] on div at bounding box center [1245, 666] width 9 height 9
click at [1248, 667] on div at bounding box center [1245, 666] width 9 height 9
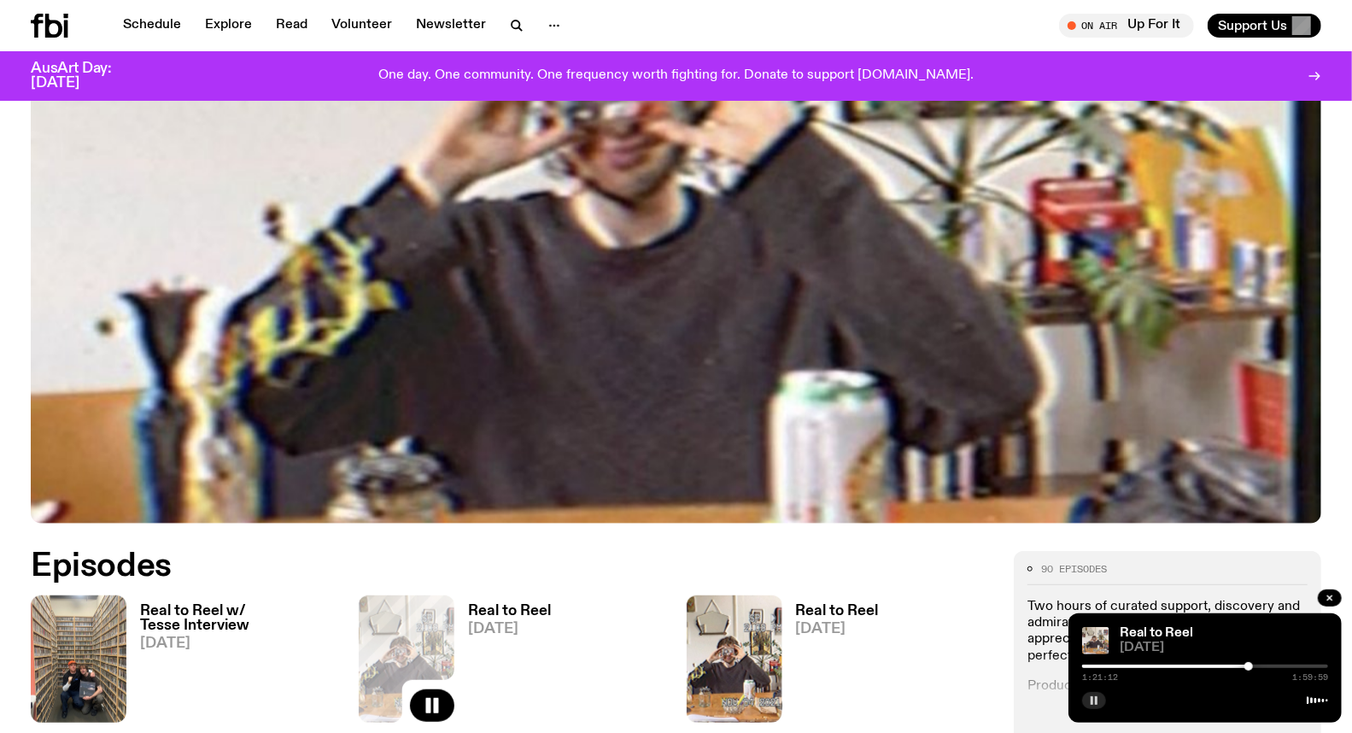
scroll to position [461, 0]
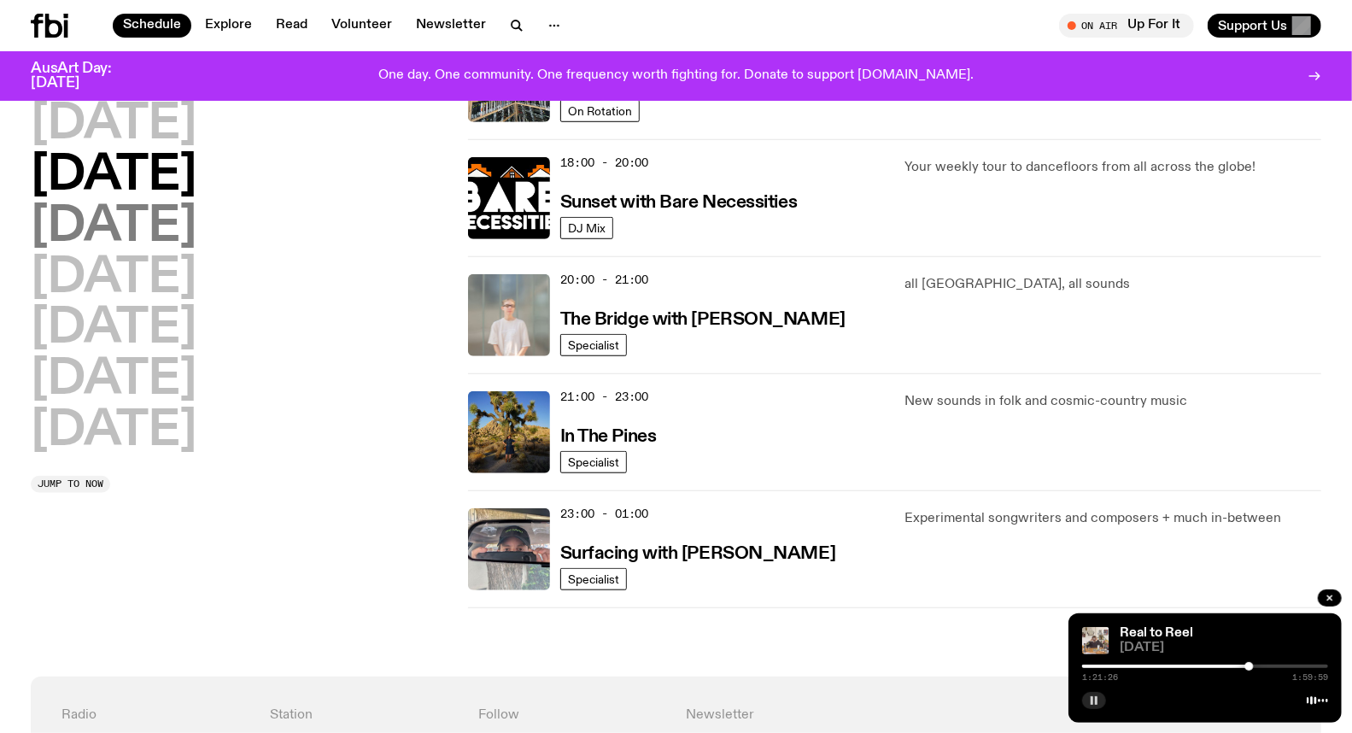
click at [196, 235] on h2 "[DATE]" at bounding box center [114, 227] width 166 height 48
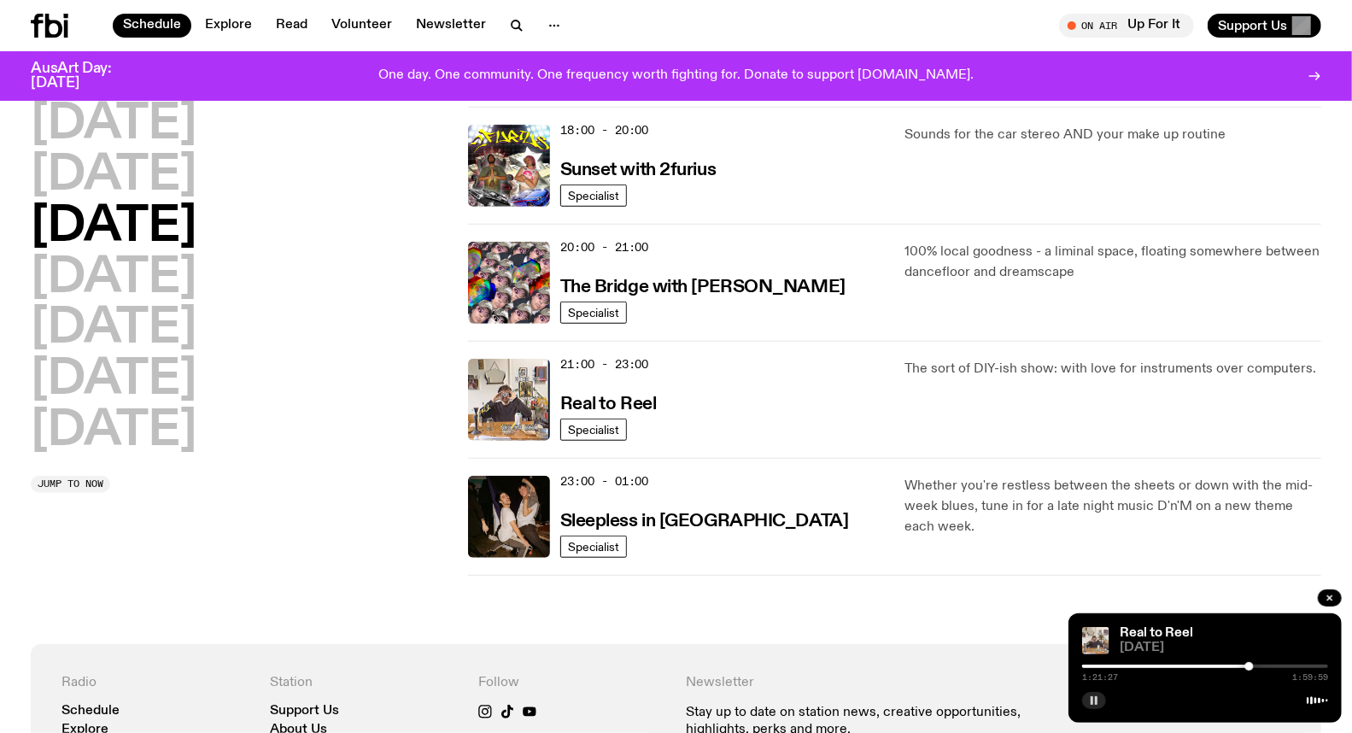
scroll to position [806, 0]
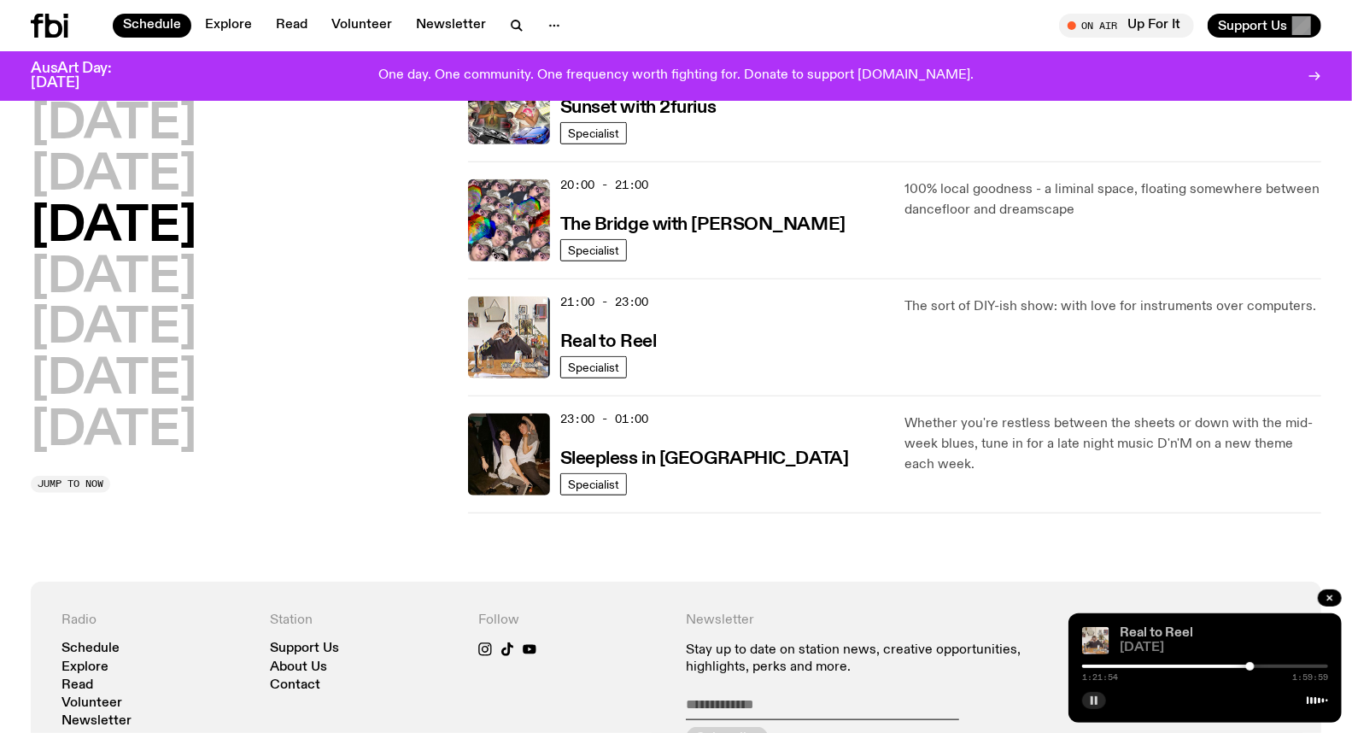
click at [1154, 634] on link "Real to Reel" at bounding box center [1155, 633] width 73 height 14
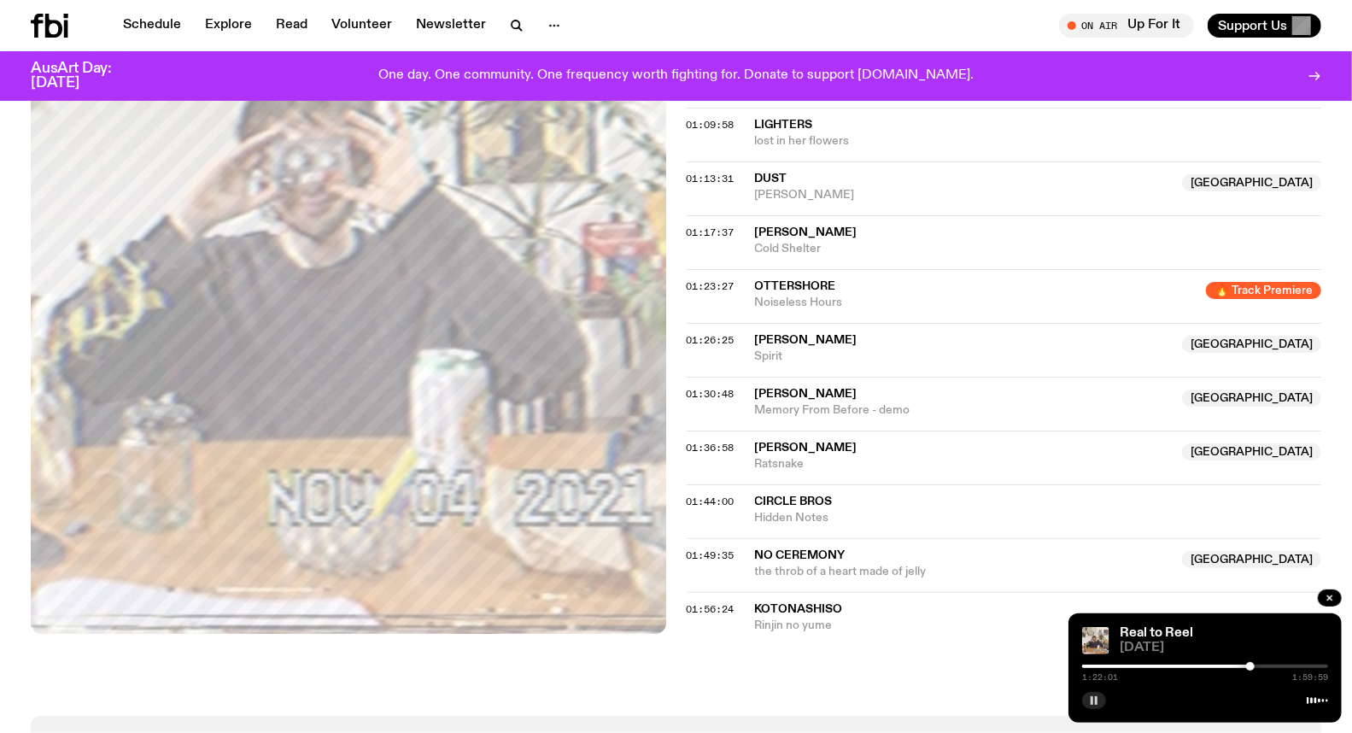
scroll to position [1227, 0]
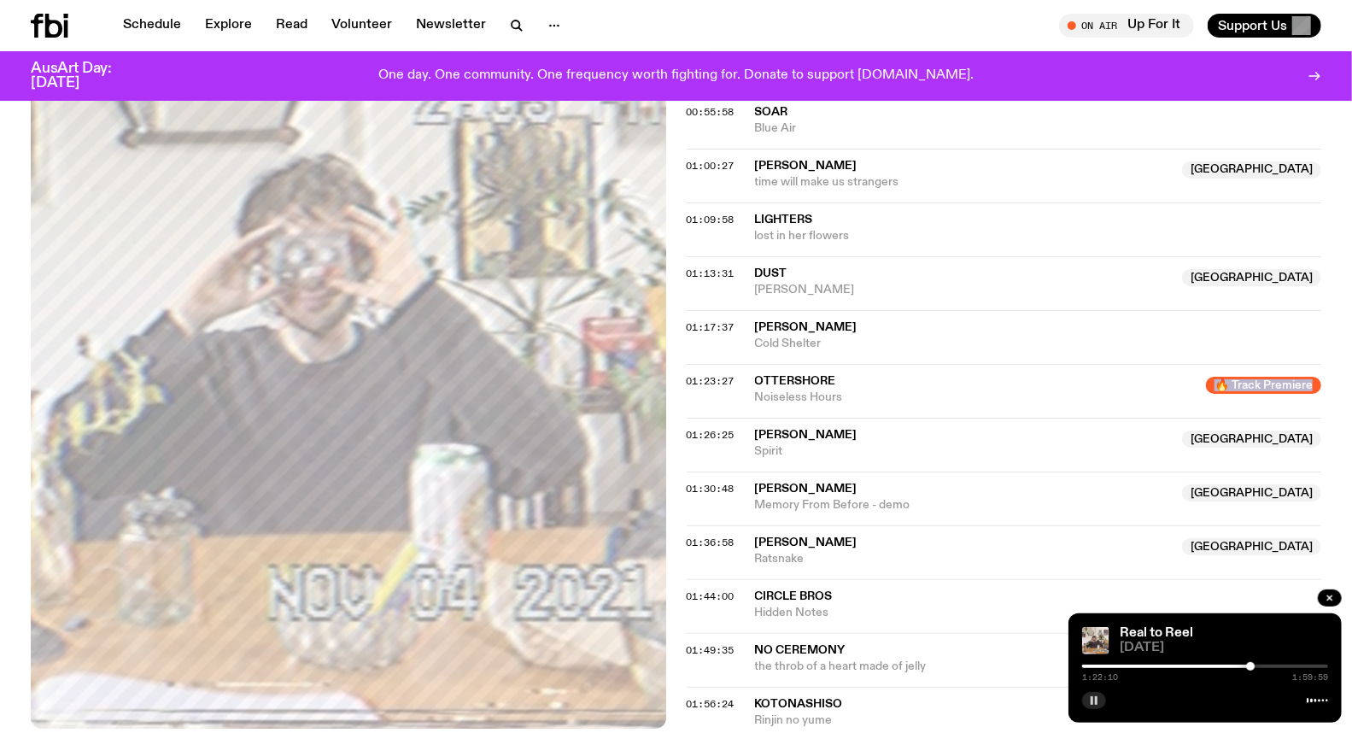
drag, startPoint x: 1222, startPoint y: 388, endPoint x: 1326, endPoint y: 390, distance: 104.2
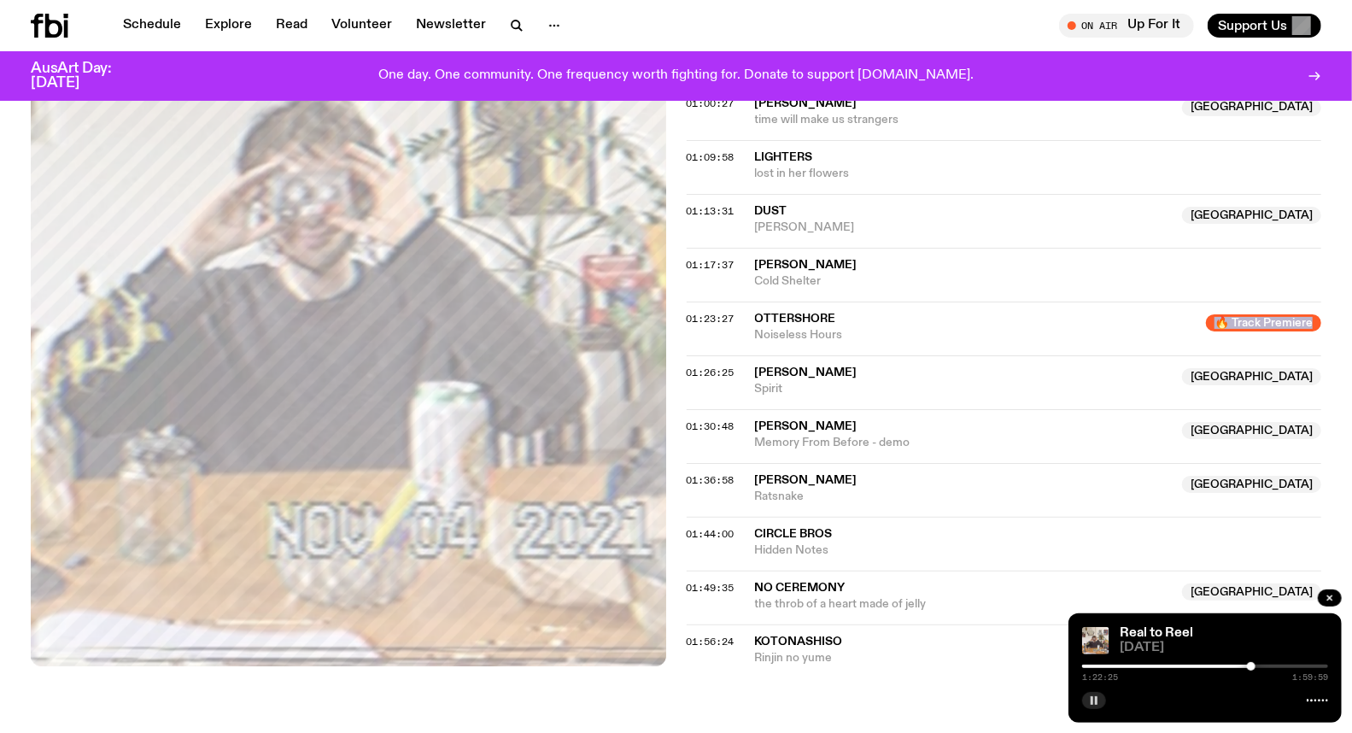
scroll to position [1322, 0]
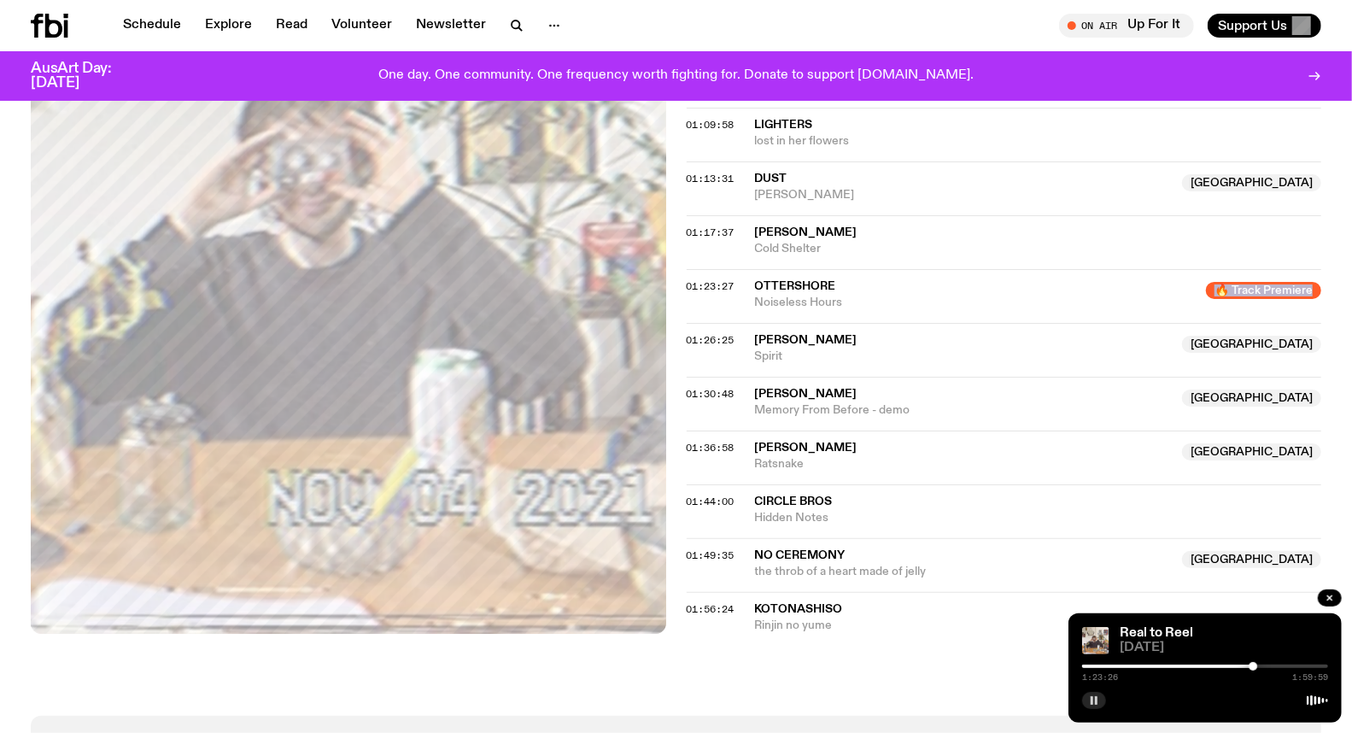
click at [1090, 700] on icon "button" at bounding box center [1094, 700] width 10 height 10
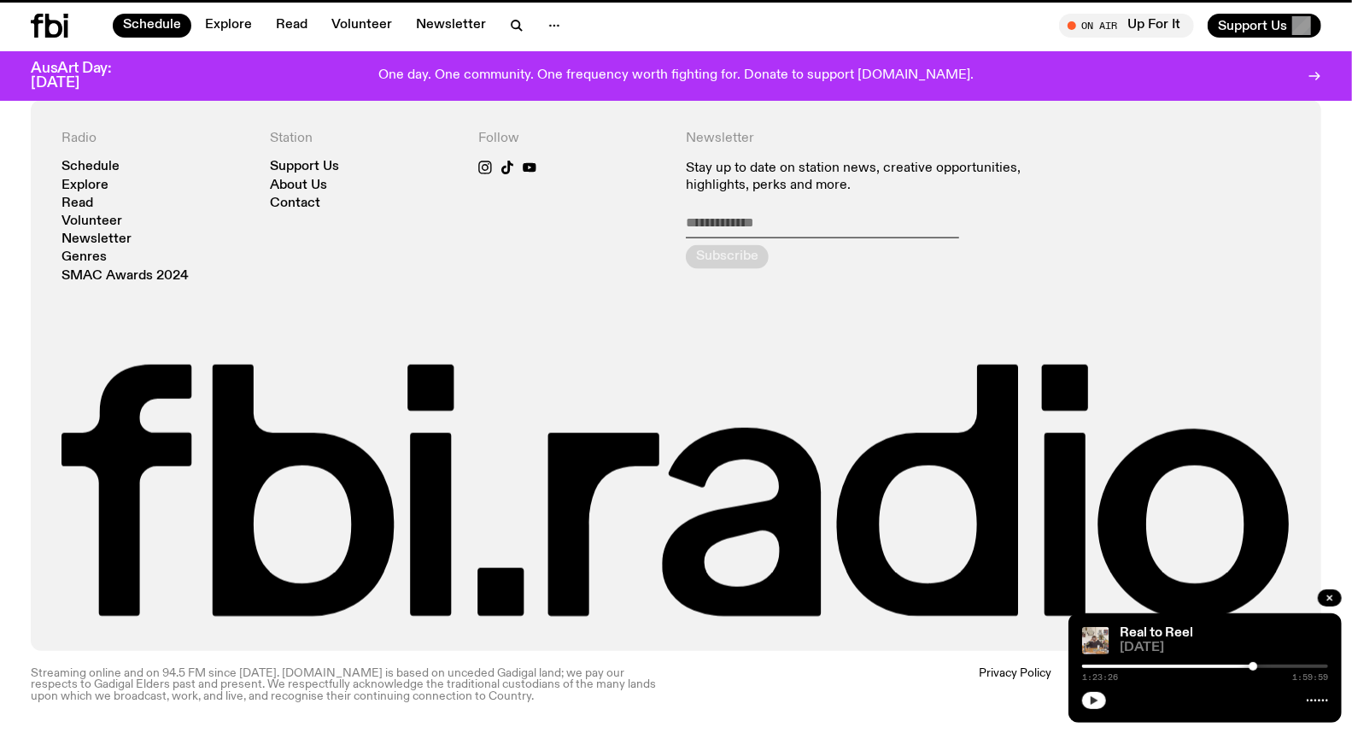
scroll to position [806, 0]
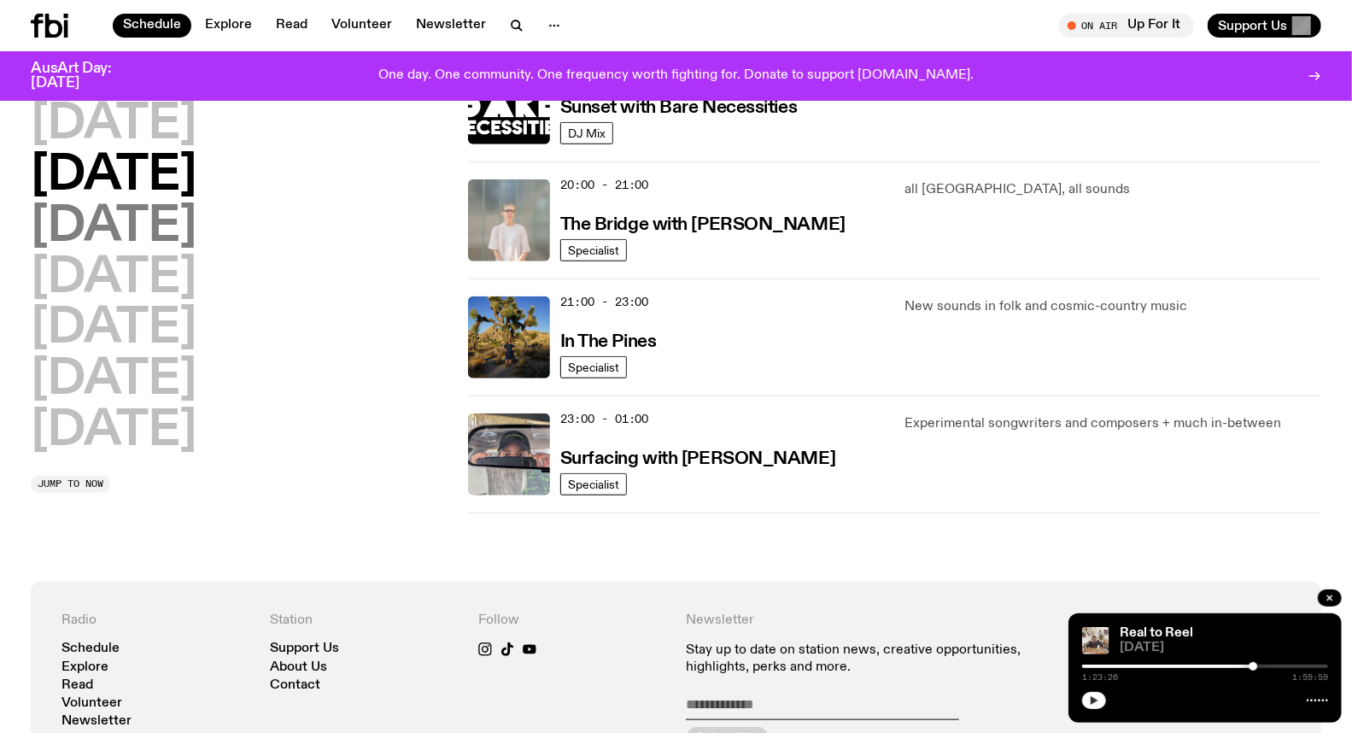
drag, startPoint x: 171, startPoint y: 219, endPoint x: 196, endPoint y: 219, distance: 25.6
click at [171, 219] on h2 "[DATE]" at bounding box center [114, 227] width 166 height 48
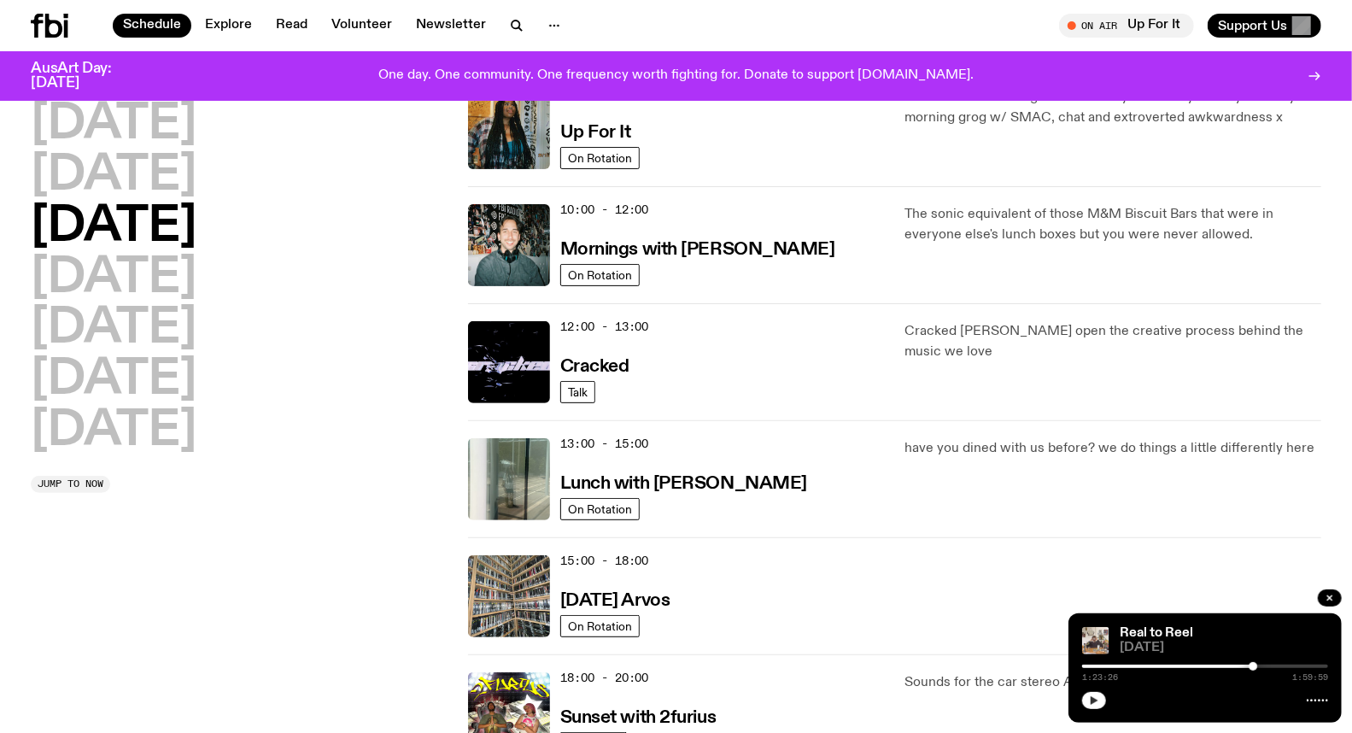
scroll to position [616, 0]
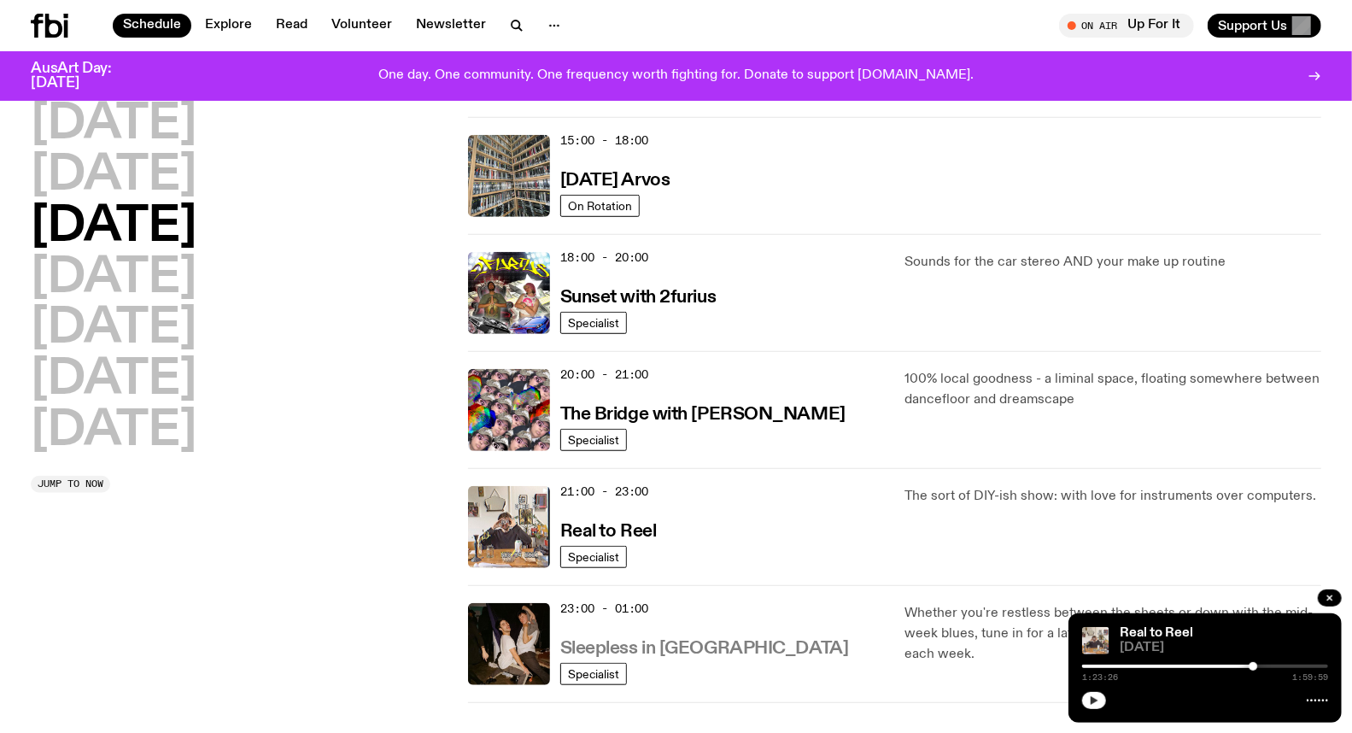
click at [658, 645] on h3 "Sleepless in [GEOGRAPHIC_DATA]" at bounding box center [704, 649] width 289 height 18
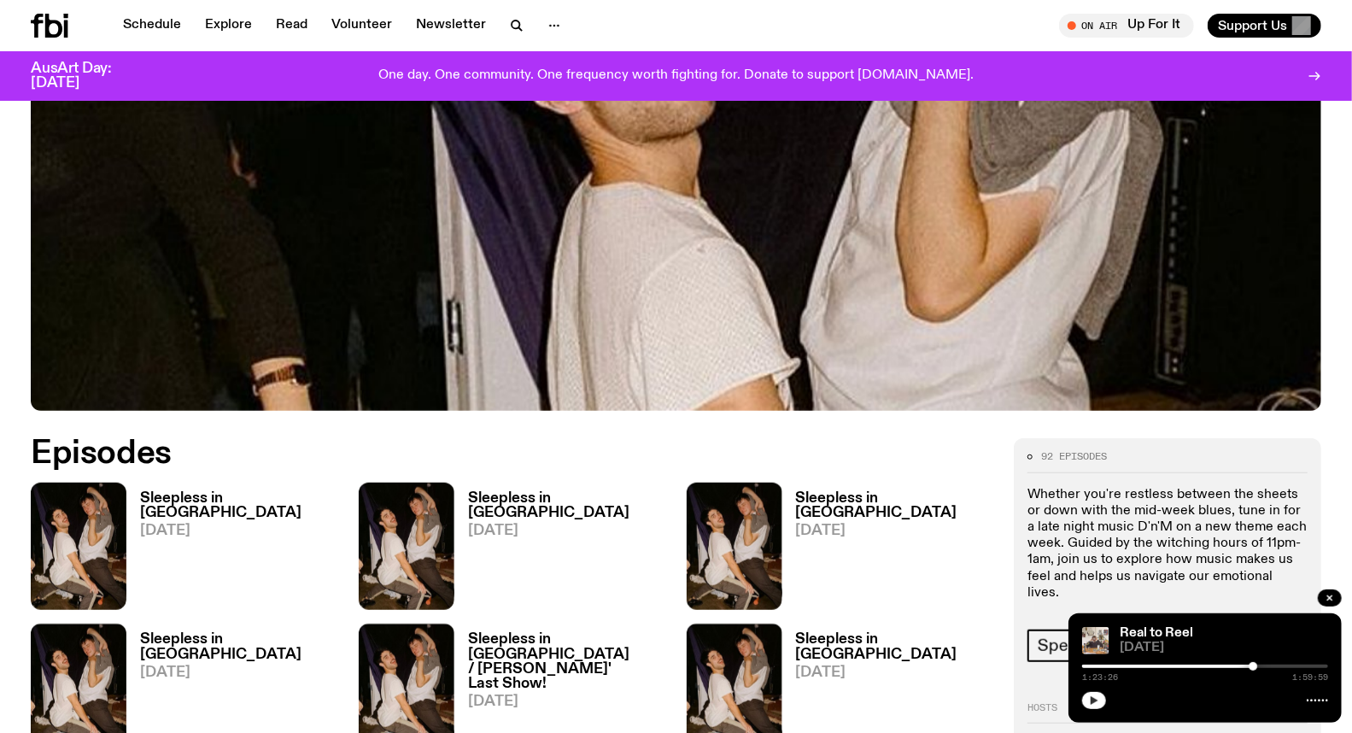
scroll to position [727, 0]
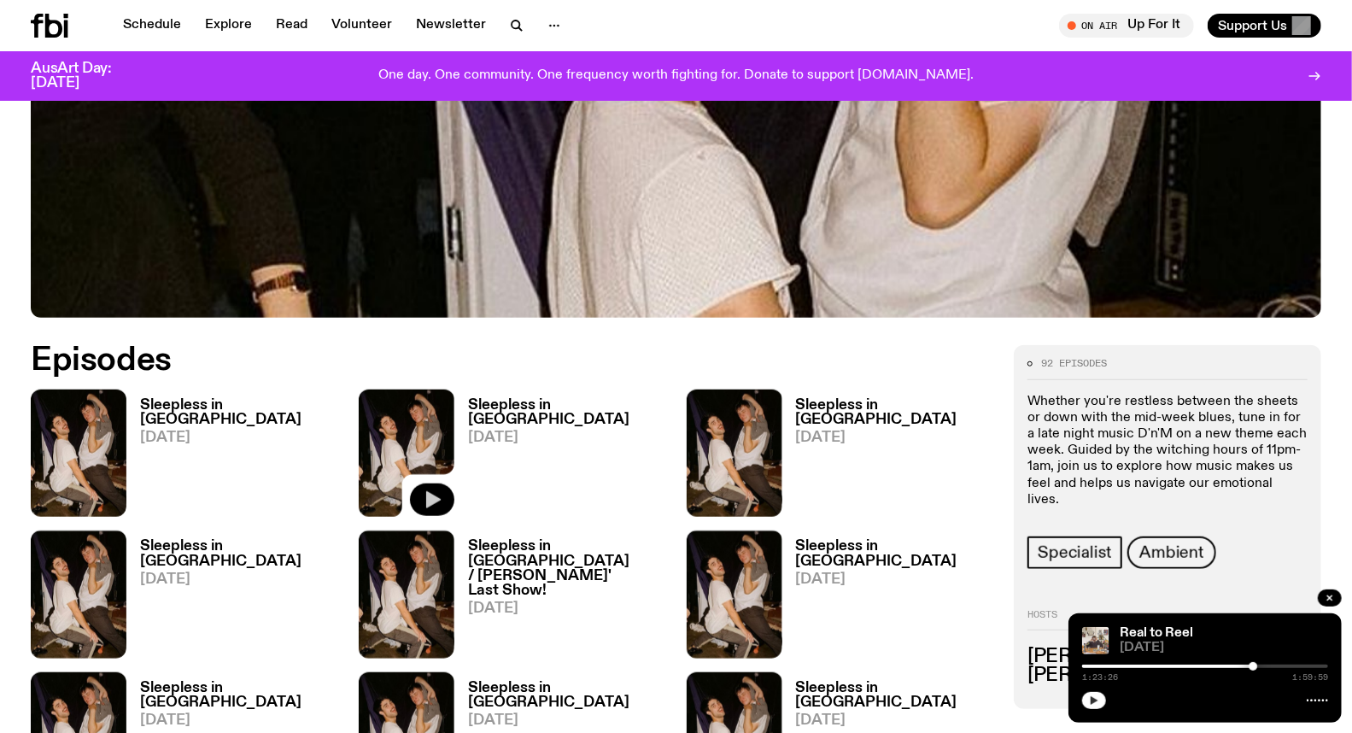
click at [435, 489] on icon "button" at bounding box center [432, 499] width 20 height 20
click at [1139, 668] on div at bounding box center [1205, 665] width 246 height 3
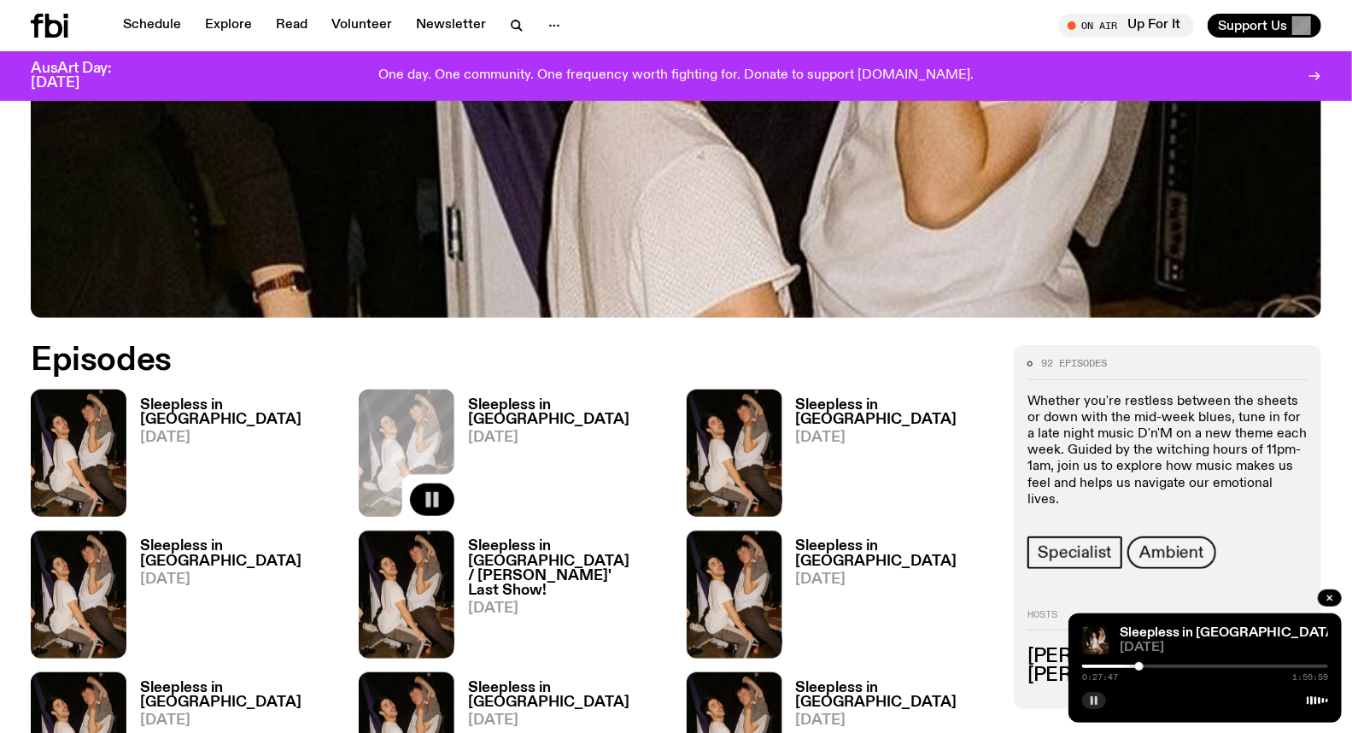
click at [1145, 666] on div at bounding box center [1205, 665] width 246 height 3
click at [1138, 668] on div at bounding box center [1022, 665] width 246 height 3
click at [1125, 666] on div at bounding box center [1015, 665] width 246 height 3
click at [1121, 664] on div at bounding box center [1125, 666] width 9 height 9
click at [1141, 635] on link "Sleepless in [GEOGRAPHIC_DATA]" at bounding box center [1228, 633] width 219 height 14
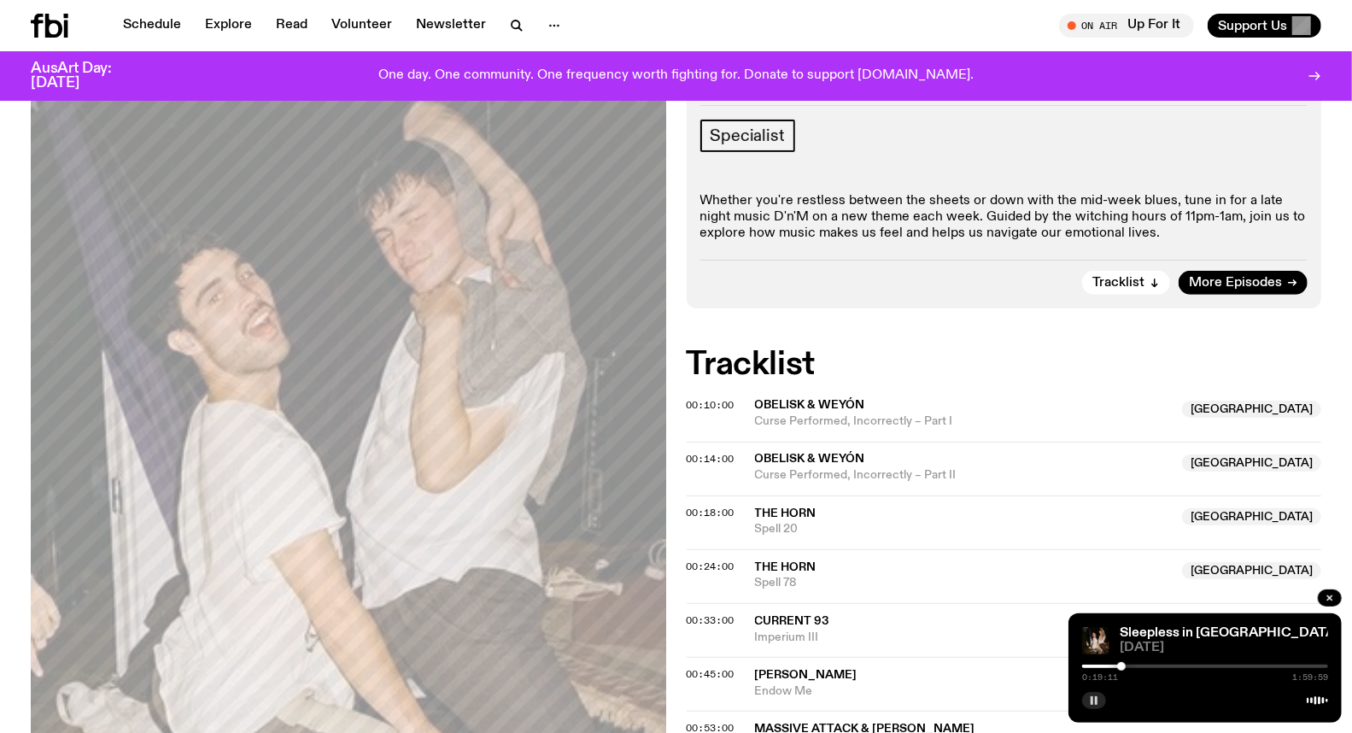
scroll to position [369, 0]
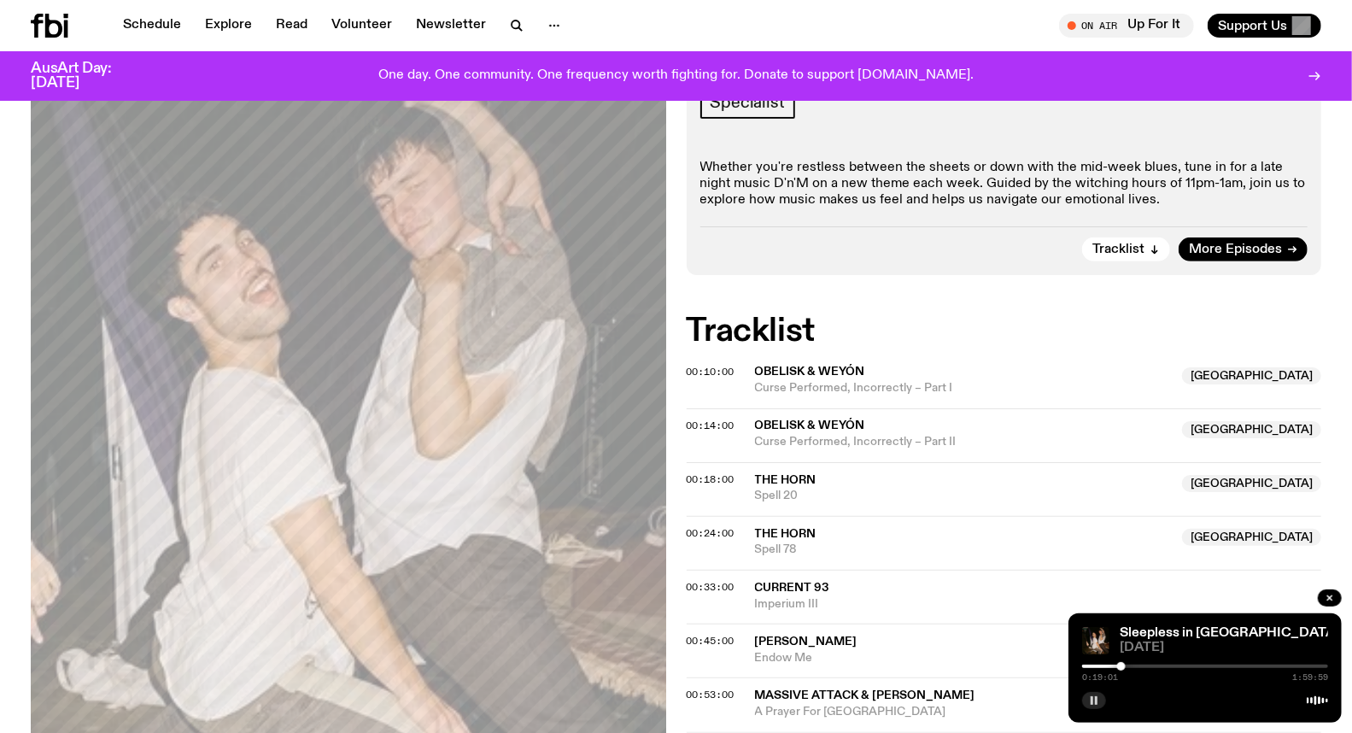
click at [1121, 668] on div at bounding box center [1121, 666] width 9 height 9
click at [1122, 667] on div at bounding box center [1122, 666] width 9 height 9
click at [1124, 667] on div at bounding box center [1123, 666] width 9 height 9
click at [1125, 666] on div at bounding box center [1123, 666] width 9 height 9
click at [1125, 666] on div at bounding box center [1124, 666] width 9 height 9
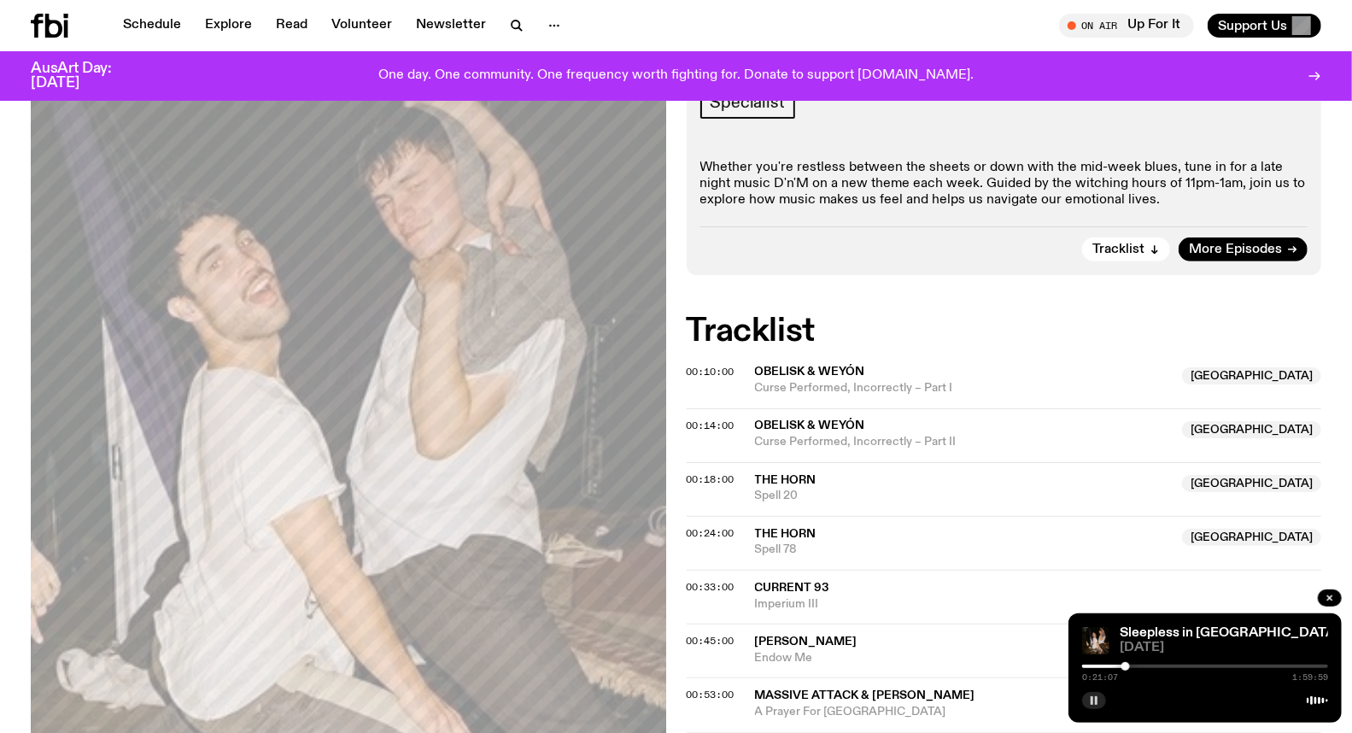
click at [1128, 666] on div at bounding box center [1125, 666] width 9 height 9
click at [1130, 666] on div at bounding box center [1128, 666] width 9 height 9
click at [1130, 668] on div at bounding box center [1130, 666] width 9 height 9
click at [1131, 668] on div at bounding box center [1130, 666] width 9 height 9
click at [1133, 666] on div at bounding box center [1131, 666] width 9 height 9
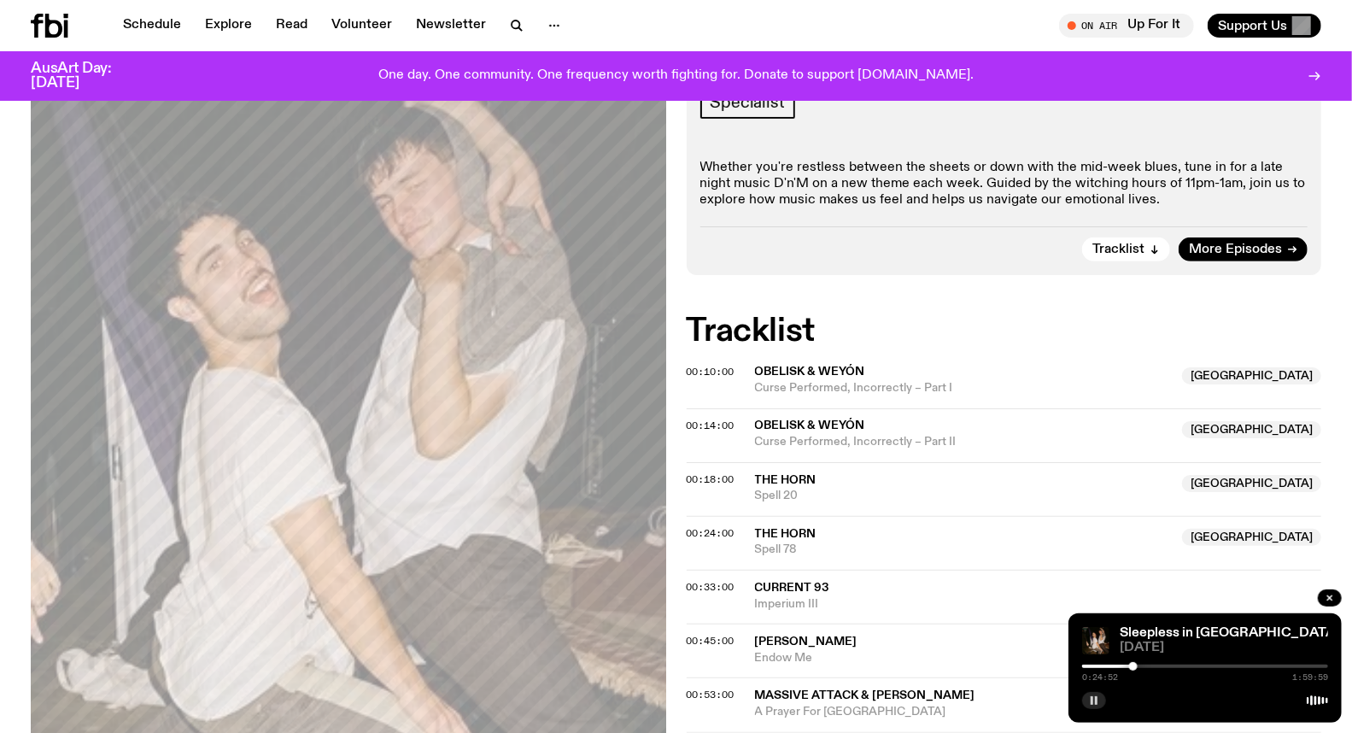
click at [1131, 666] on div at bounding box center [1133, 666] width 9 height 9
click at [1093, 668] on div at bounding box center [1008, 665] width 246 height 3
click at [1098, 668] on div at bounding box center [1205, 665] width 246 height 3
click at [1102, 666] on div at bounding box center [1205, 665] width 246 height 3
click at [1113, 664] on div at bounding box center [1205, 665] width 246 height 3
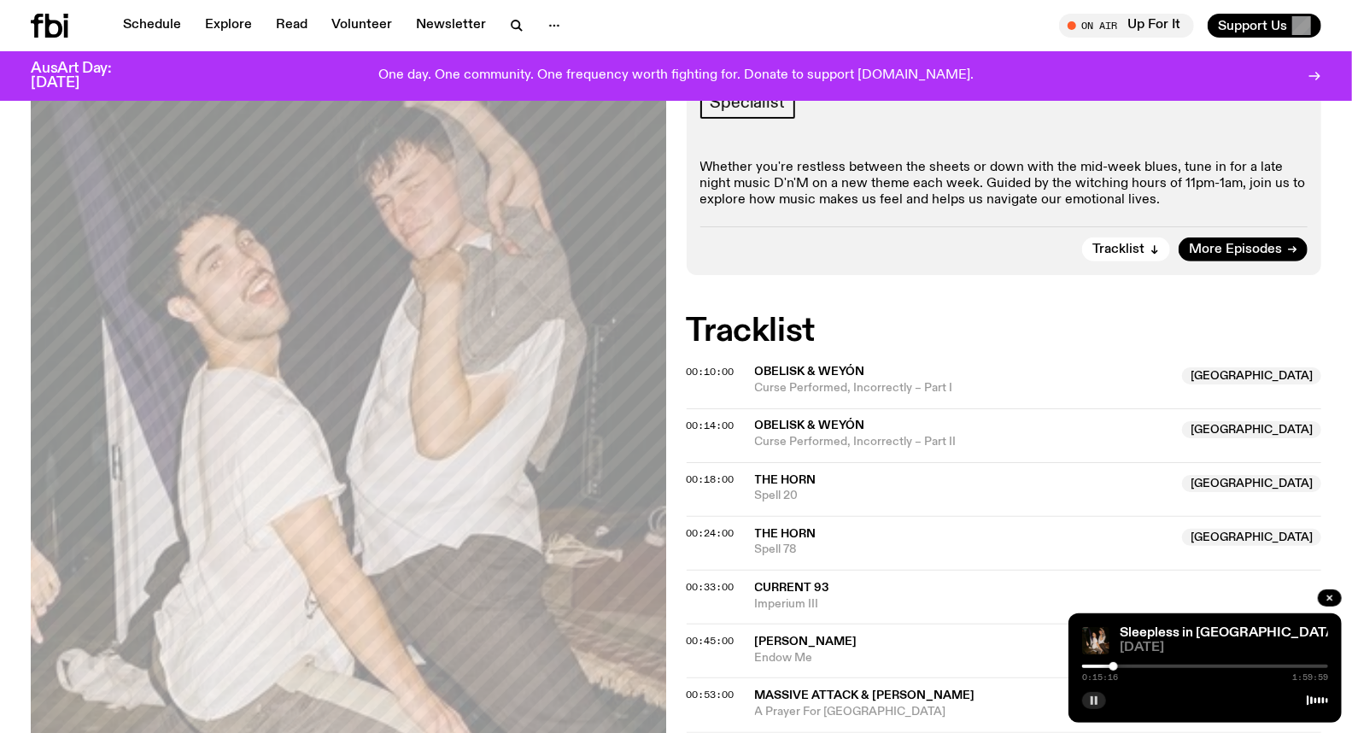
click at [1107, 667] on div at bounding box center [991, 665] width 246 height 3
click at [1102, 668] on div at bounding box center [1102, 666] width 9 height 9
click at [1105, 666] on div at bounding box center [1105, 666] width 9 height 9
click at [1111, 666] on div at bounding box center [1205, 665] width 246 height 3
click at [1115, 664] on div at bounding box center [1205, 665] width 246 height 3
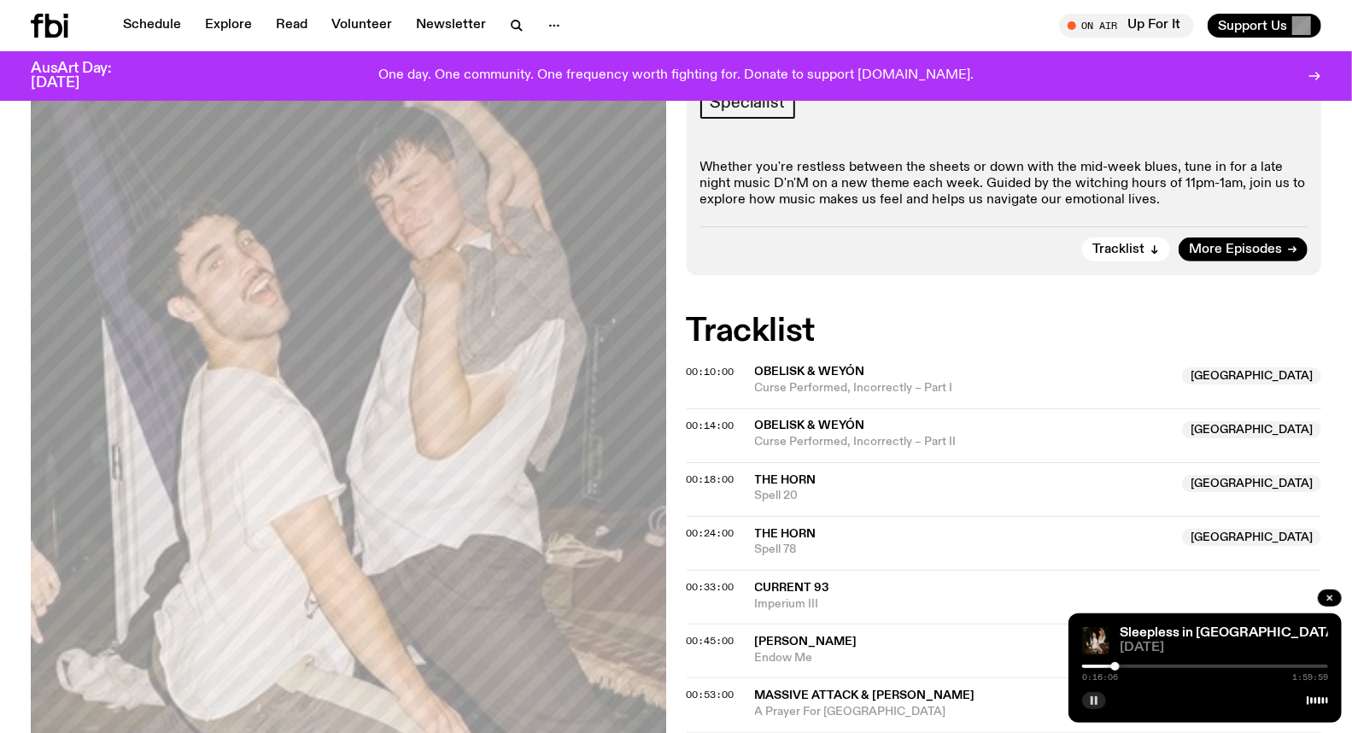
click at [1122, 664] on div at bounding box center [1205, 665] width 246 height 3
click at [1127, 664] on div at bounding box center [1205, 665] width 246 height 3
click at [1125, 666] on div at bounding box center [1124, 666] width 9 height 9
click at [1127, 666] on div at bounding box center [1127, 666] width 9 height 9
click at [1125, 667] on div at bounding box center [1124, 666] width 9 height 9
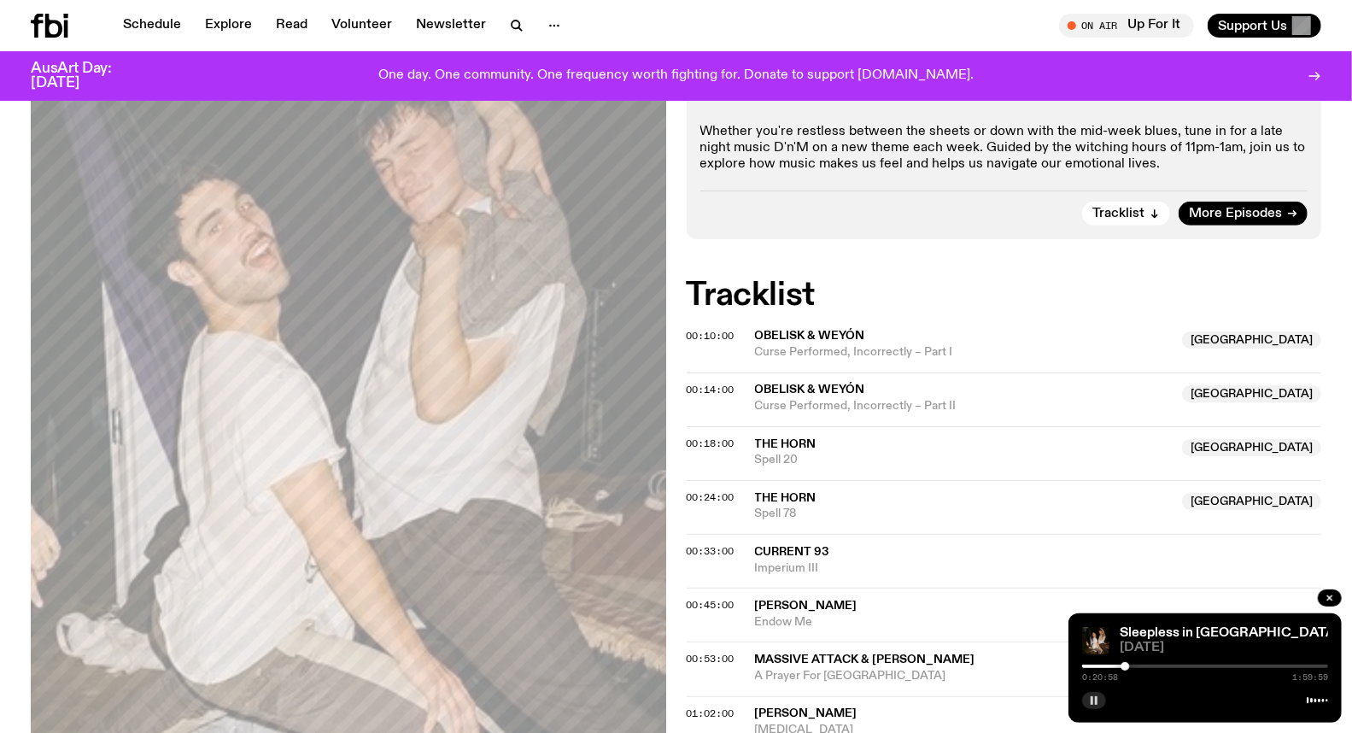
scroll to position [464, 0]
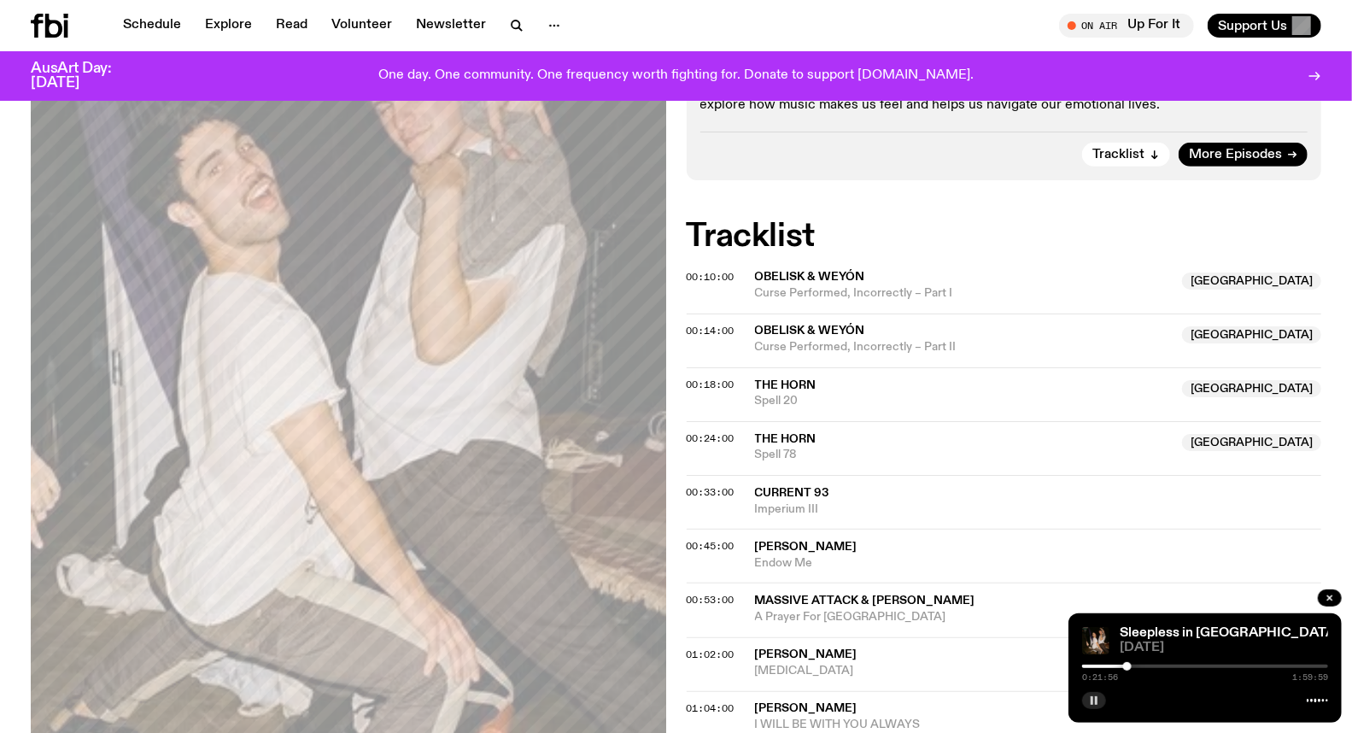
click at [1127, 667] on div at bounding box center [1127, 666] width 9 height 9
click at [1130, 664] on div at bounding box center [1130, 666] width 9 height 9
click at [1136, 666] on div at bounding box center [1205, 665] width 246 height 3
click at [1139, 666] on div at bounding box center [1139, 666] width 9 height 9
click at [1142, 666] on div at bounding box center [1139, 666] width 9 height 9
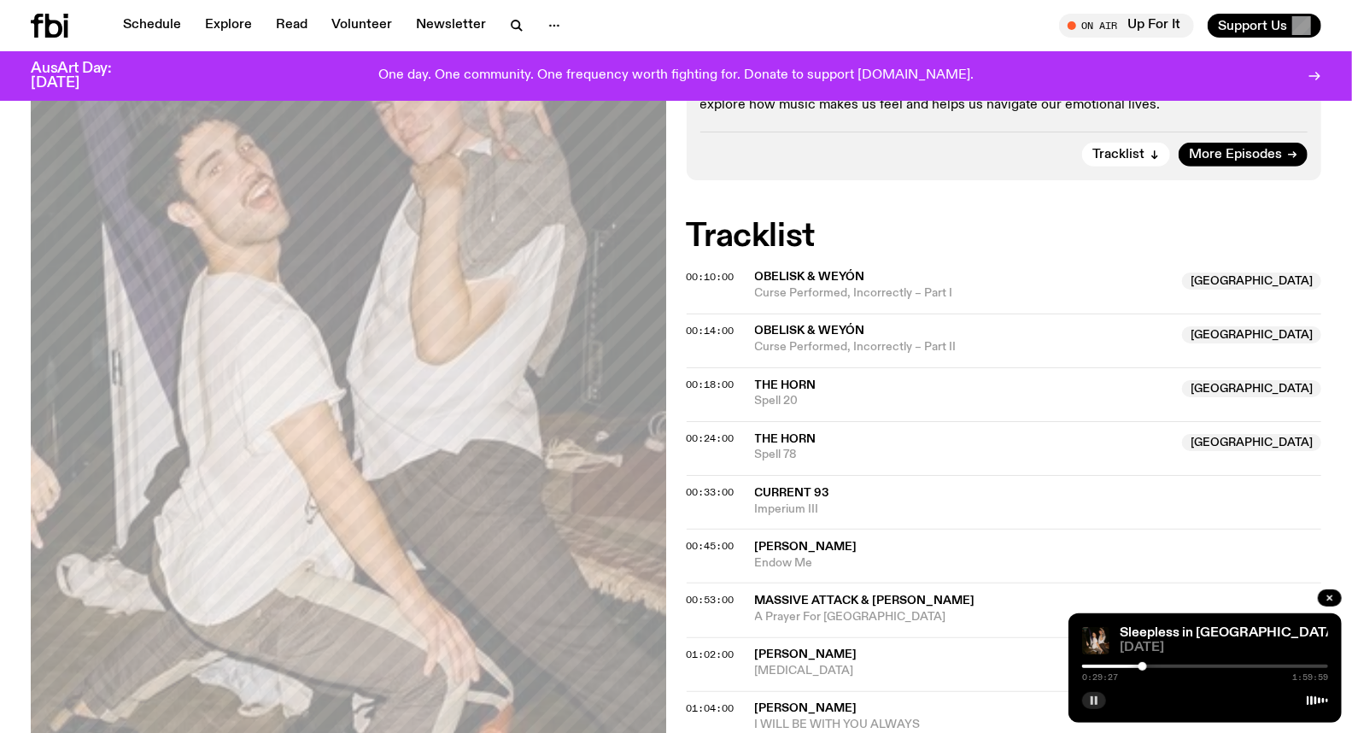
click at [1148, 667] on div at bounding box center [1205, 665] width 246 height 3
click at [1154, 667] on div at bounding box center [1205, 665] width 246 height 3
click at [1097, 698] on icon "button" at bounding box center [1094, 700] width 10 height 10
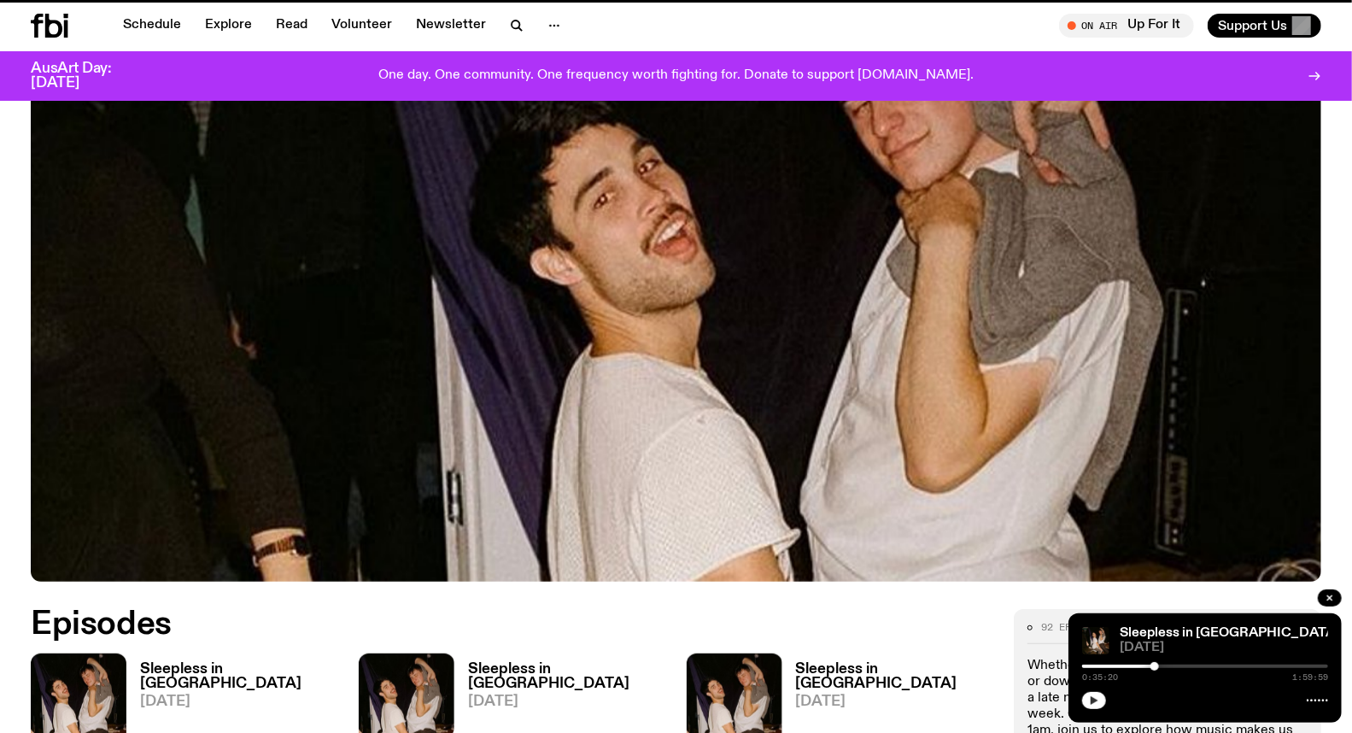
scroll to position [727, 0]
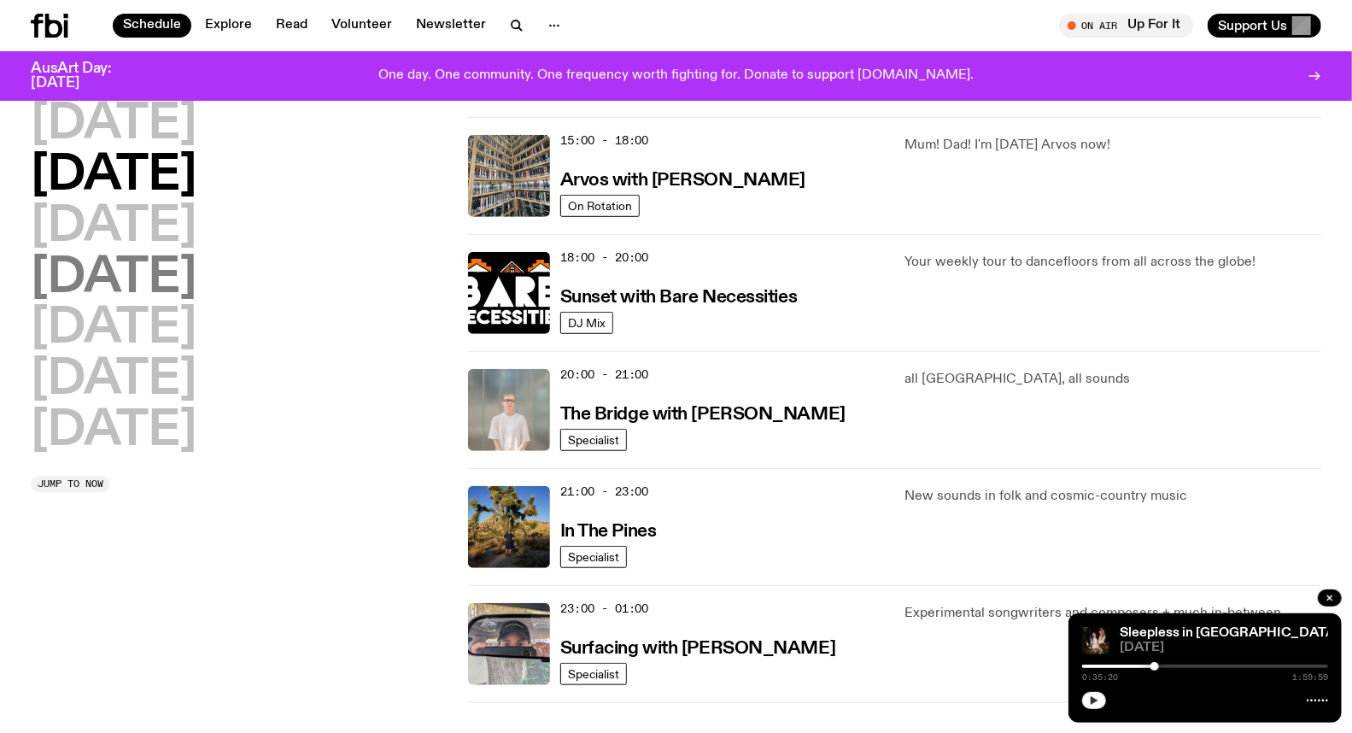
click at [180, 278] on h2 "[DATE]" at bounding box center [114, 278] width 166 height 48
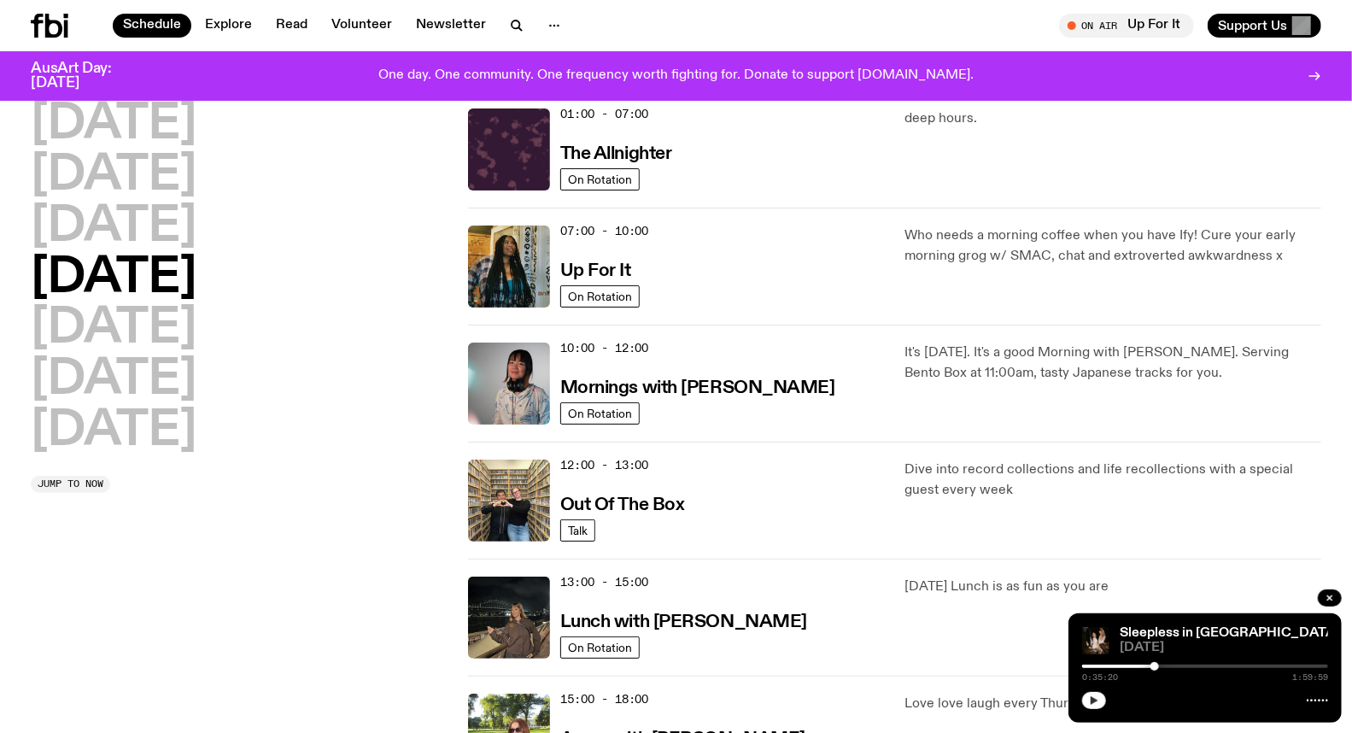
scroll to position [47, 0]
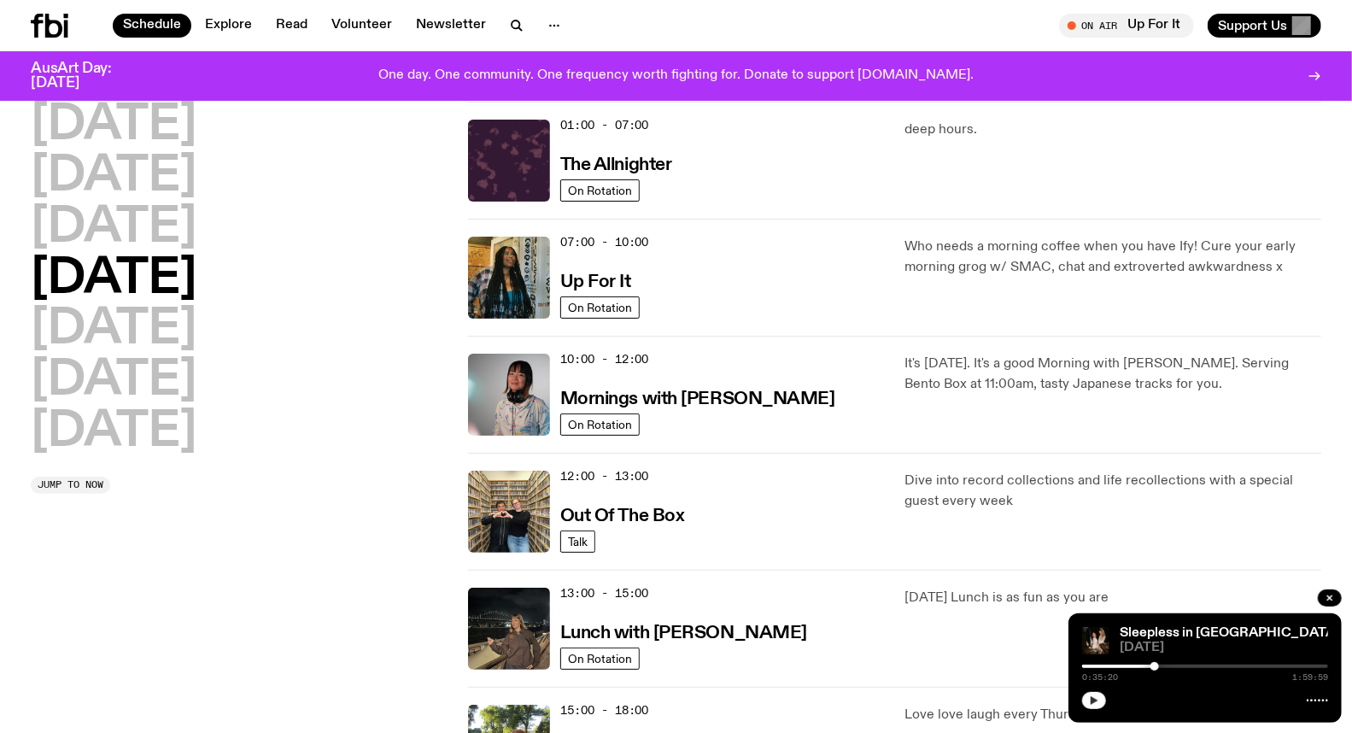
drag, startPoint x: 180, startPoint y: 278, endPoint x: 115, endPoint y: 271, distance: 65.3
click at [115, 271] on h2 "[DATE]" at bounding box center [114, 279] width 166 height 48
click at [583, 276] on h3 "Up For It" at bounding box center [595, 282] width 71 height 18
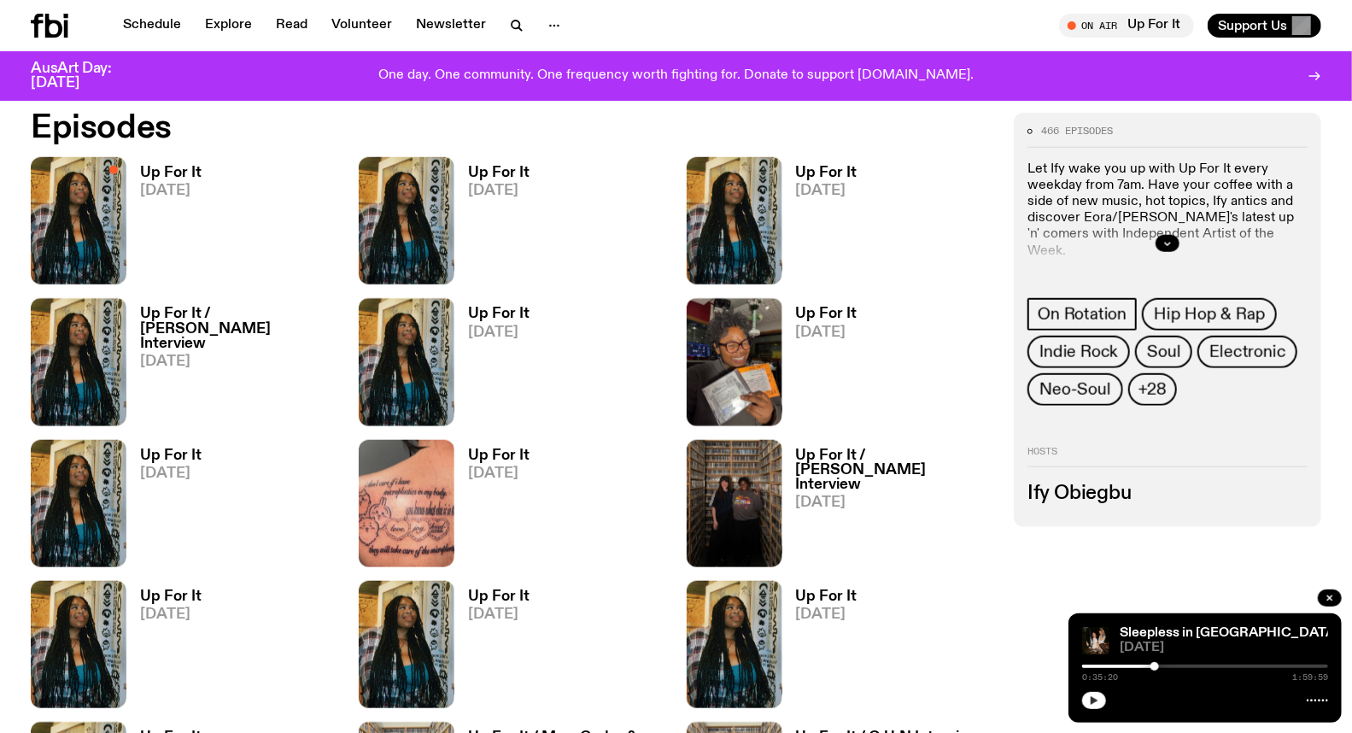
scroll to position [936, 0]
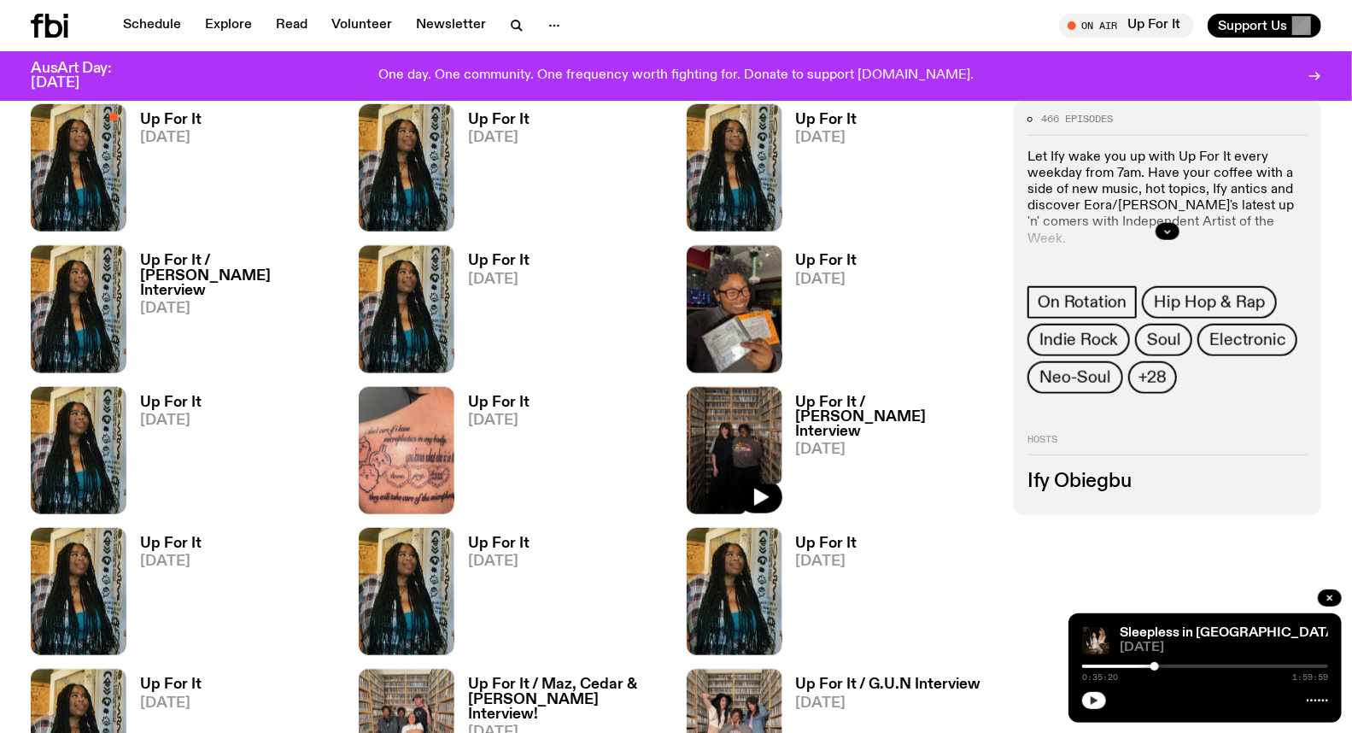
click at [750, 454] on img at bounding box center [734, 450] width 96 height 127
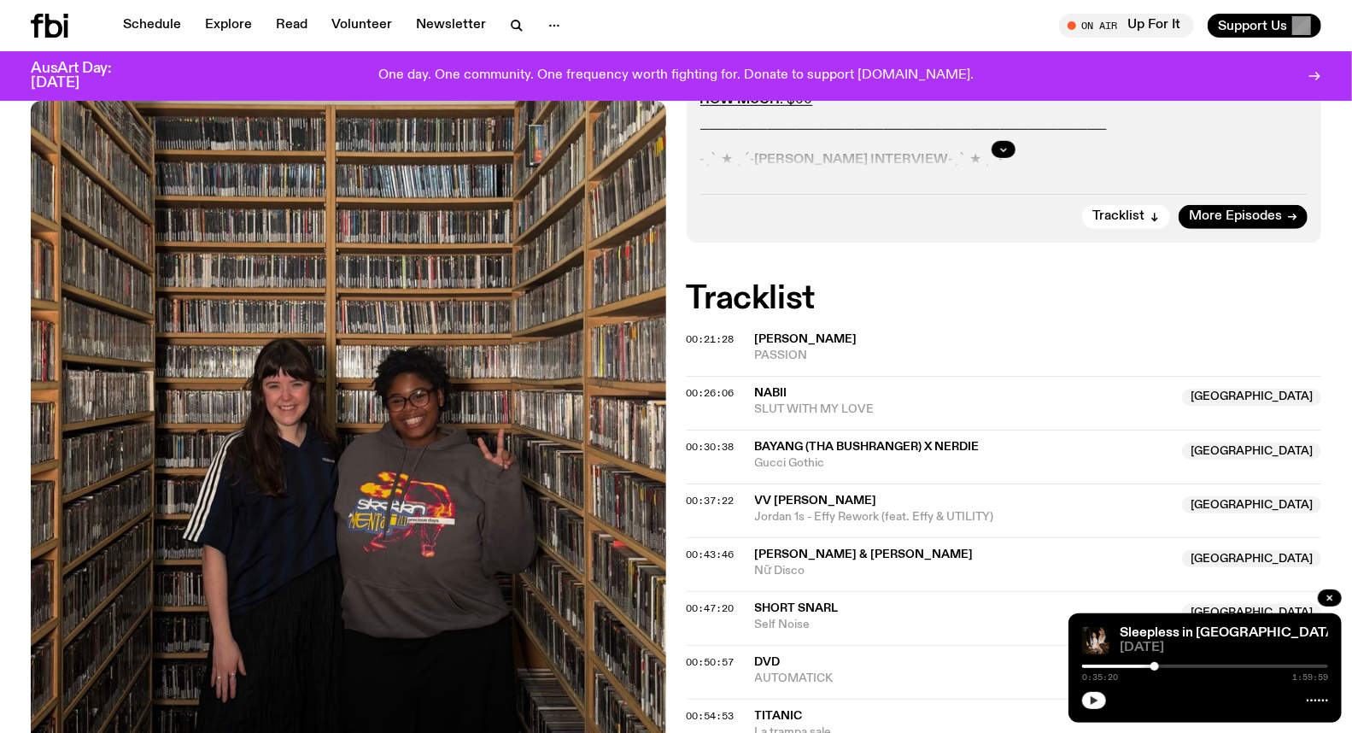
scroll to position [558, 0]
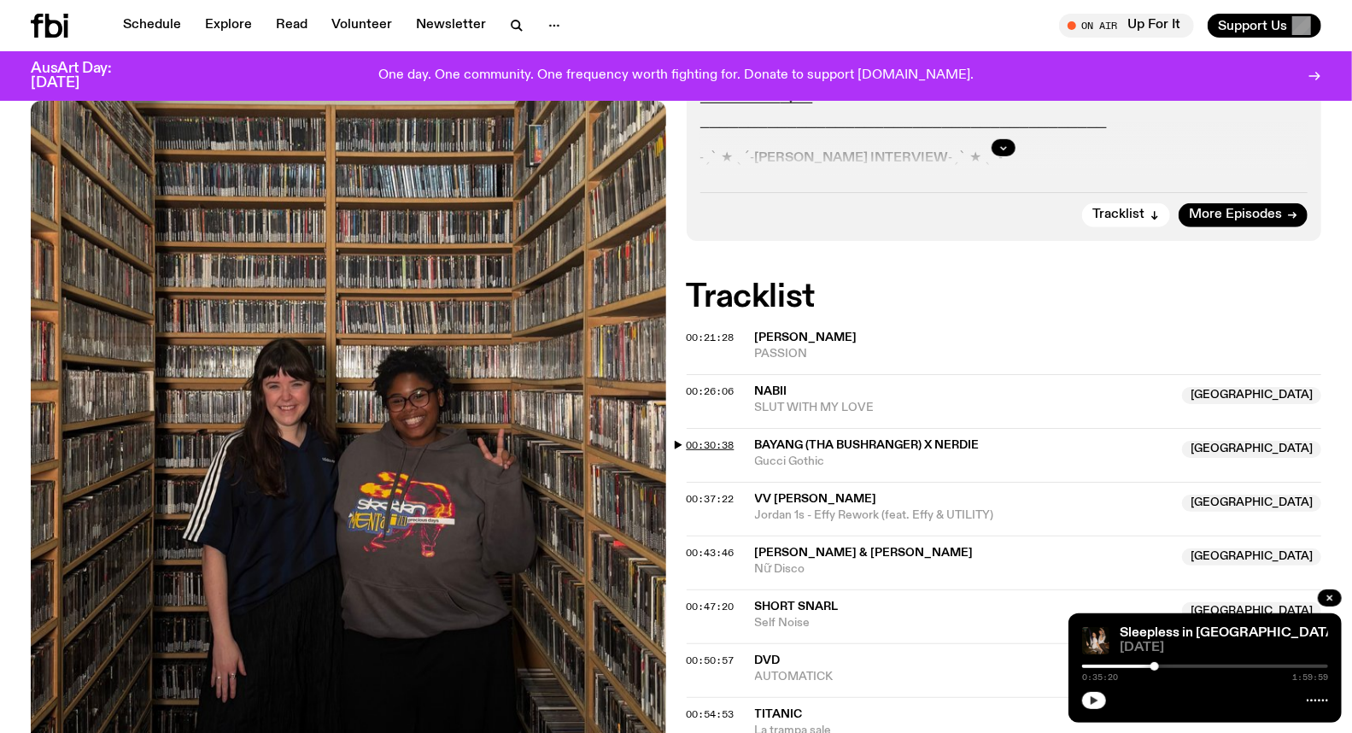
click at [694, 438] on span "00:30:38" at bounding box center [710, 445] width 48 height 14
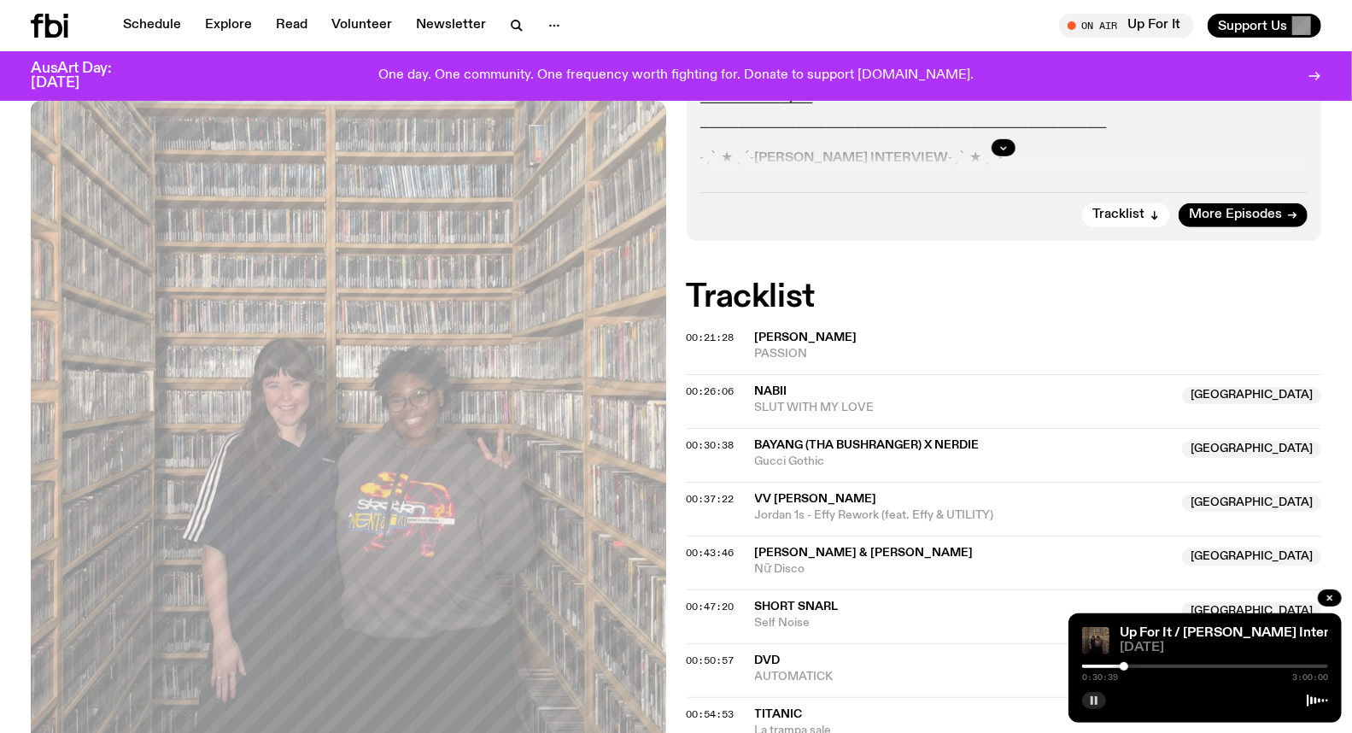
click at [1123, 667] on div at bounding box center [1123, 666] width 9 height 9
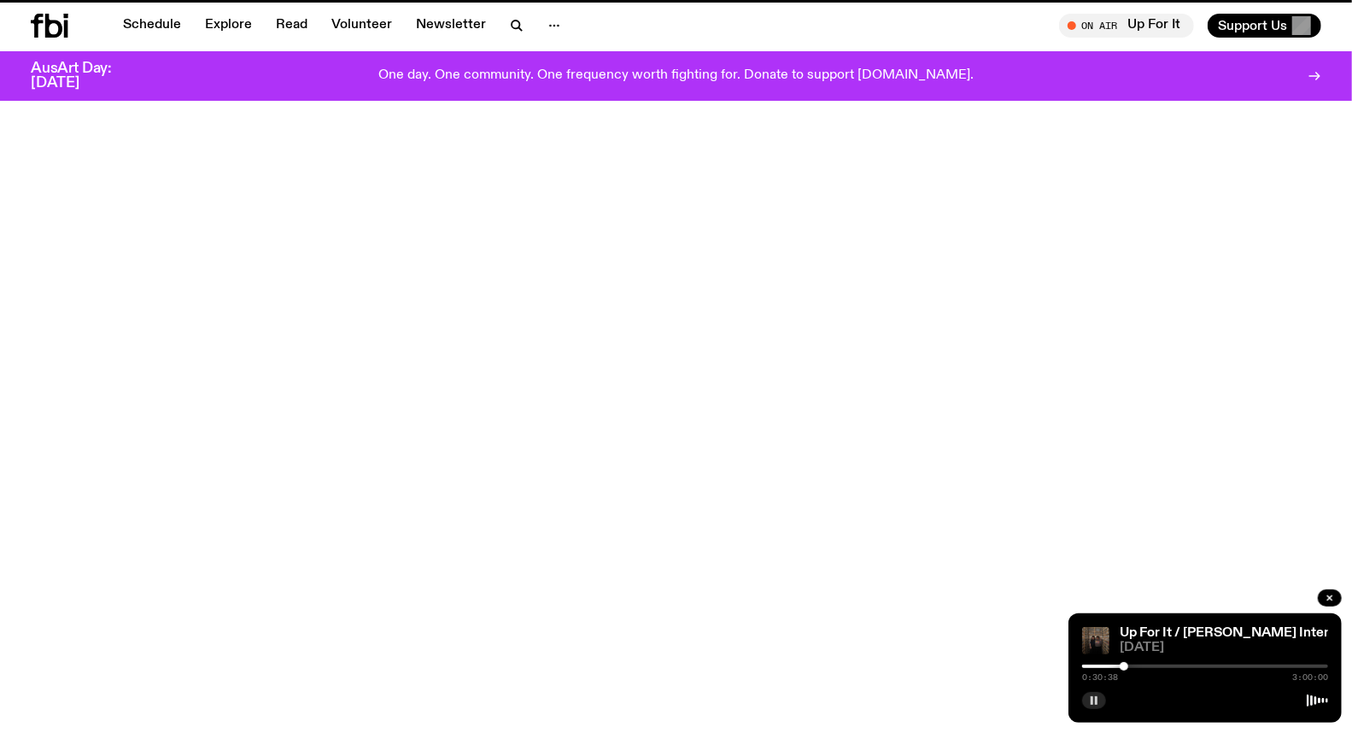
scroll to position [1127, 0]
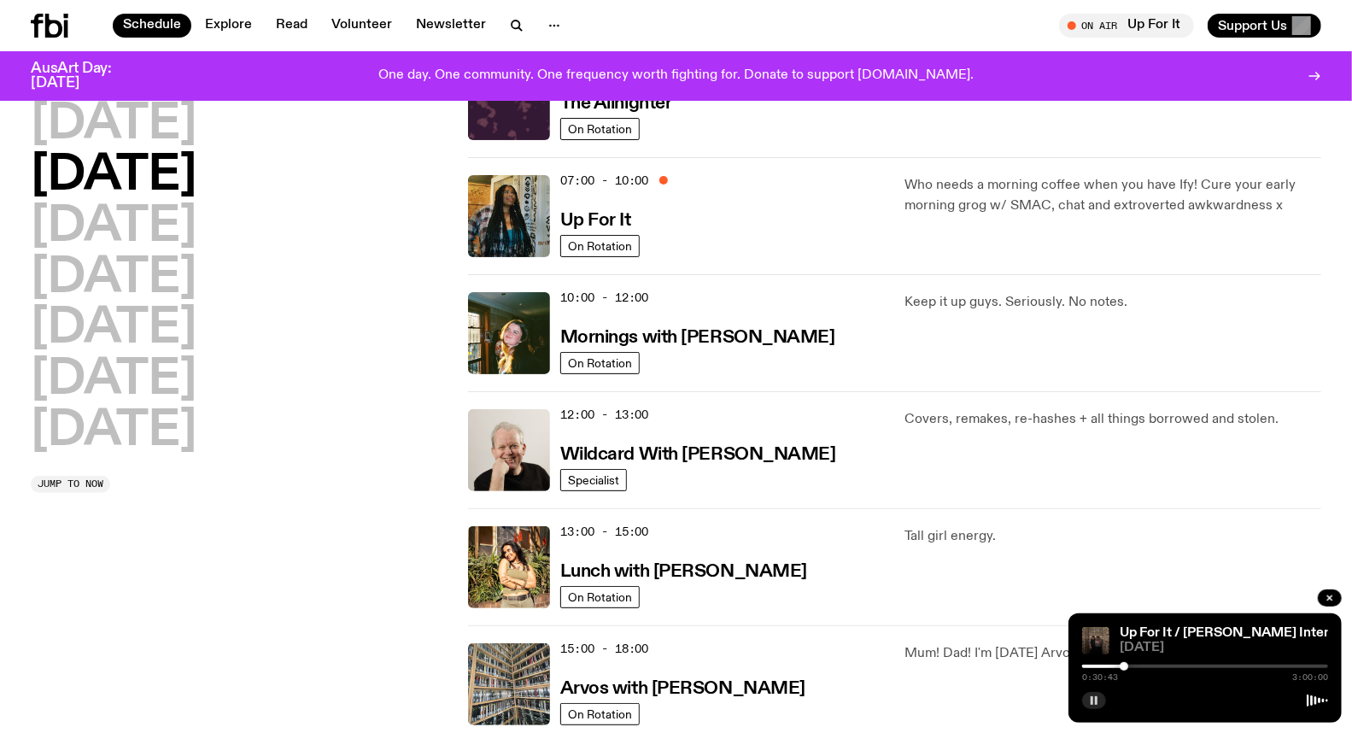
scroll to position [142, 0]
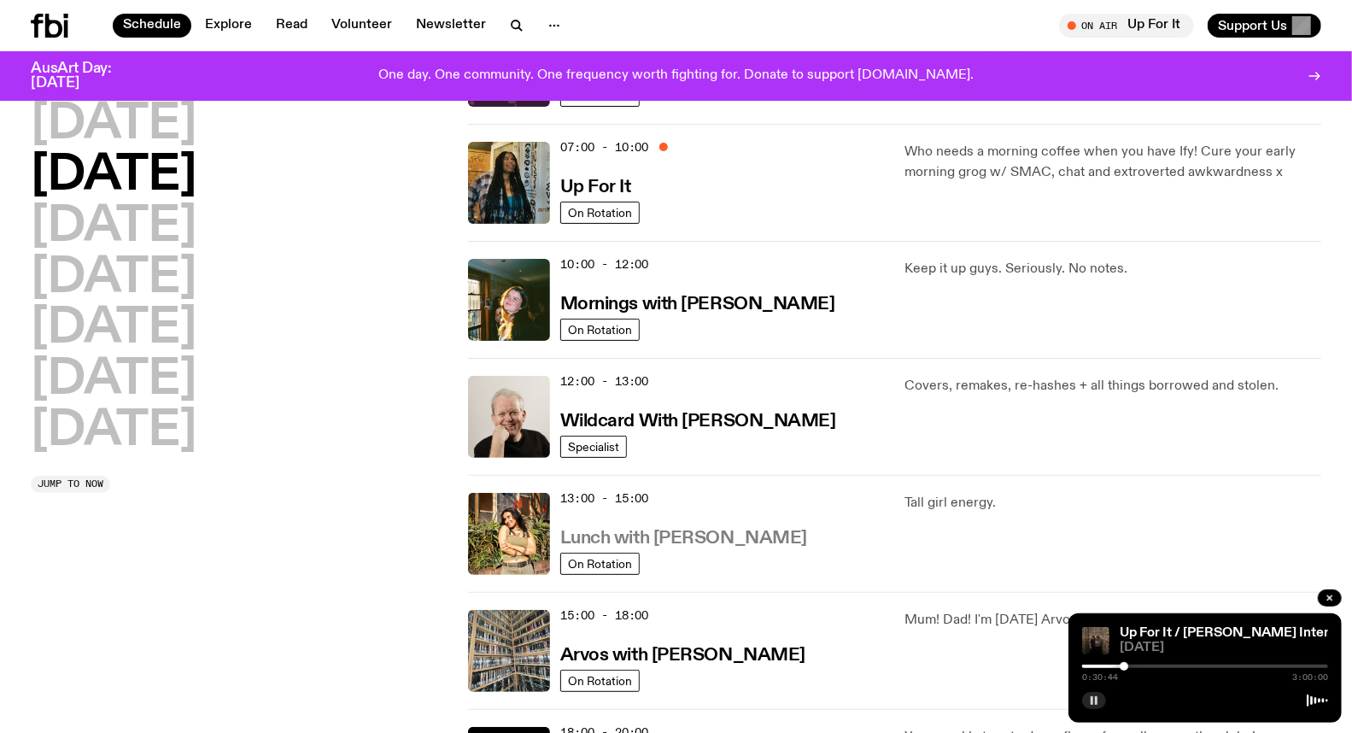
click at [661, 538] on h3 "Lunch with [PERSON_NAME]" at bounding box center [683, 538] width 247 height 18
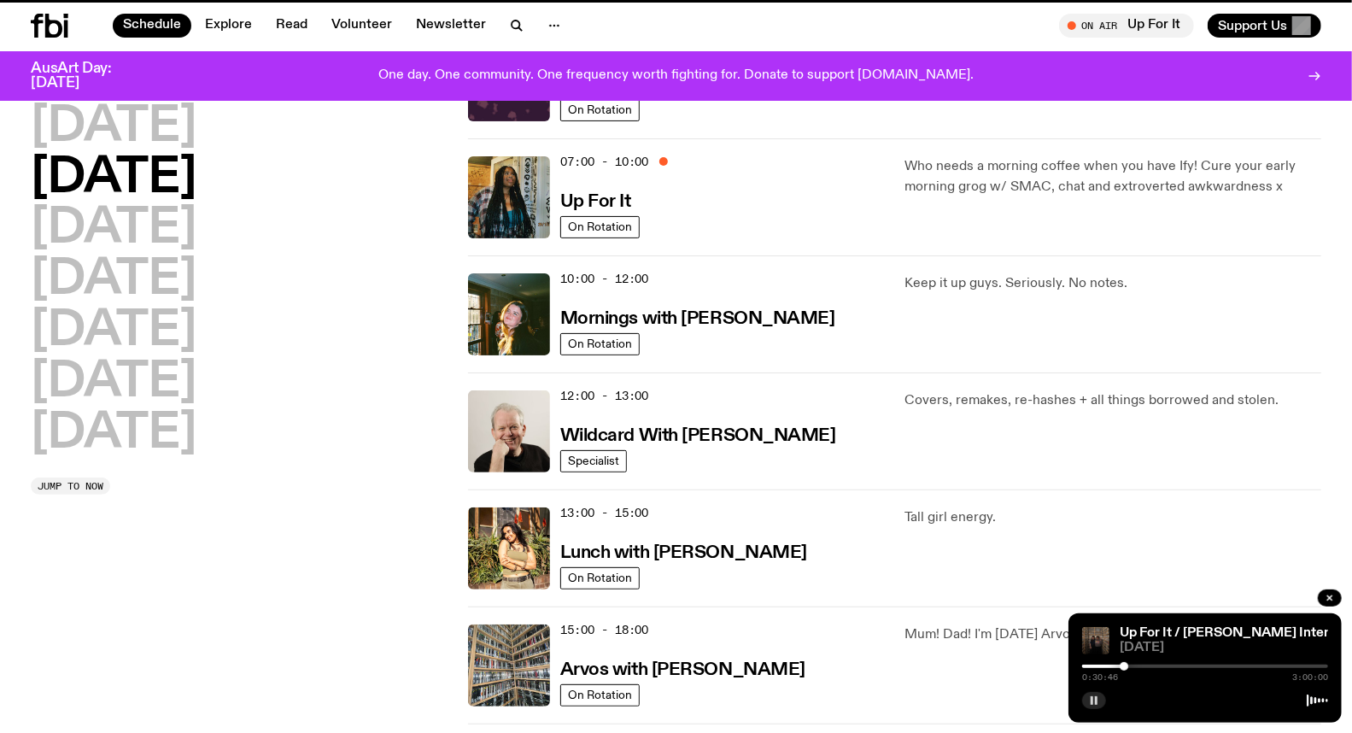
scroll to position [129, 0]
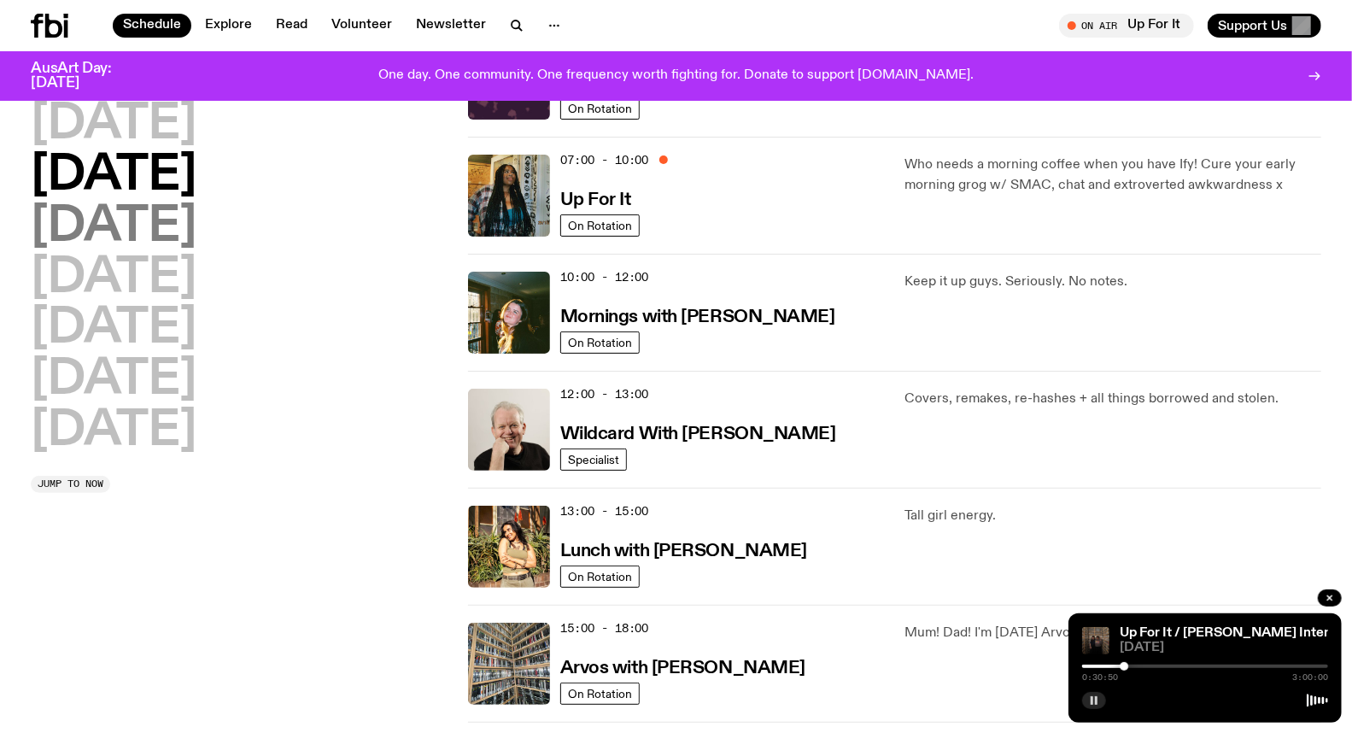
click at [158, 222] on h2 "[DATE]" at bounding box center [114, 227] width 166 height 48
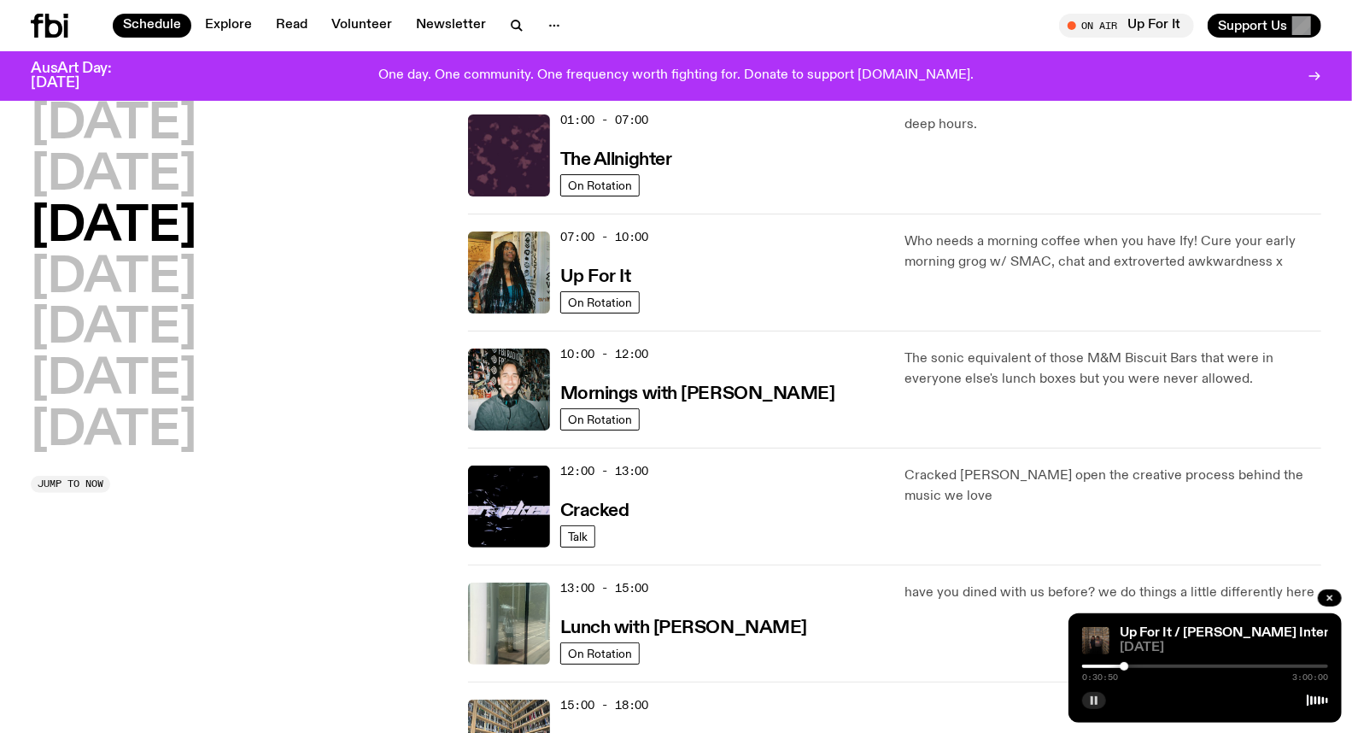
scroll to position [47, 0]
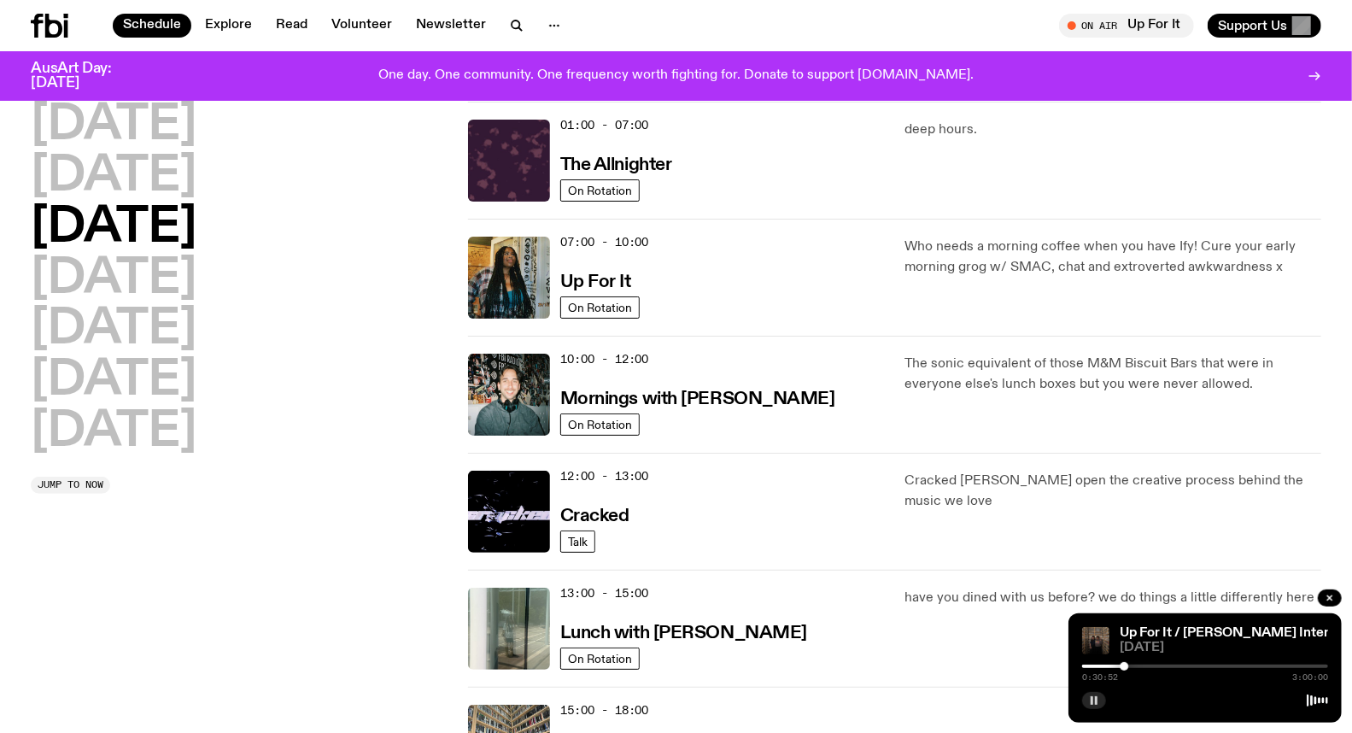
click at [1102, 702] on button "button" at bounding box center [1094, 700] width 24 height 17
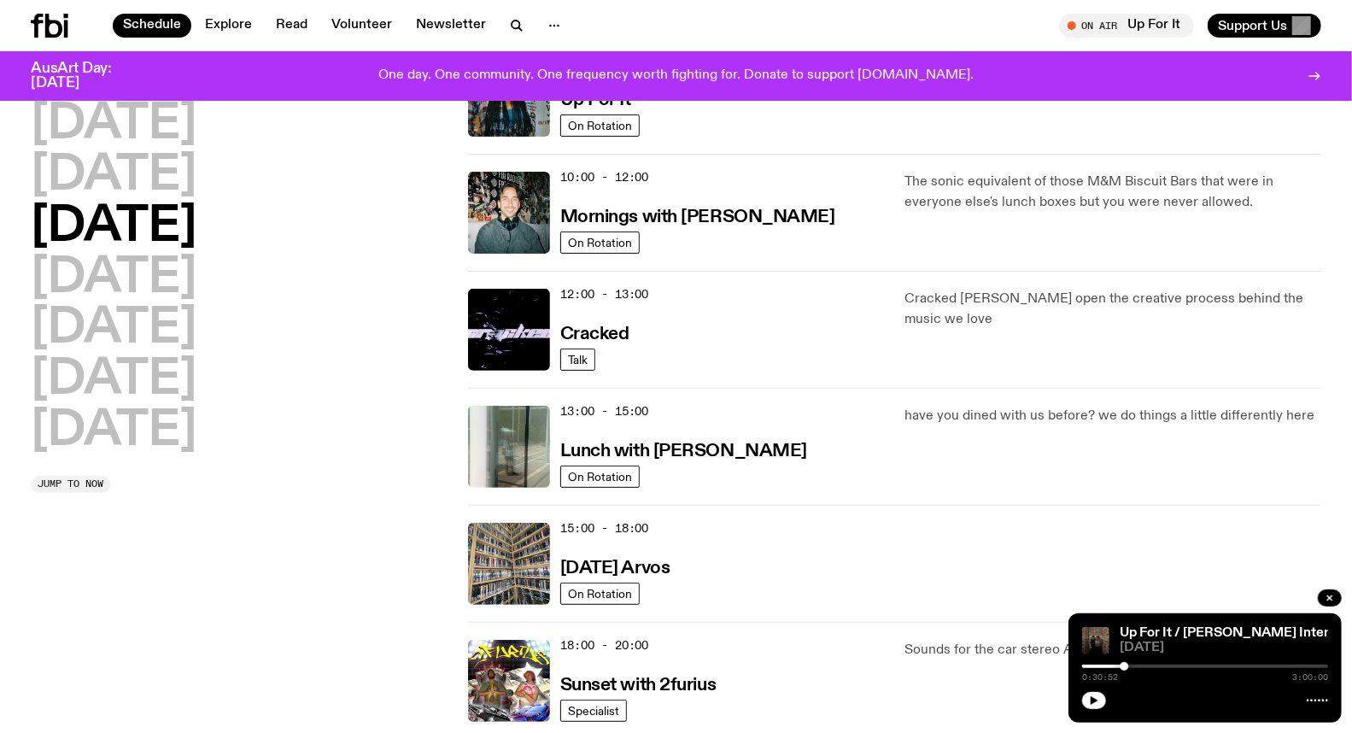
scroll to position [237, 0]
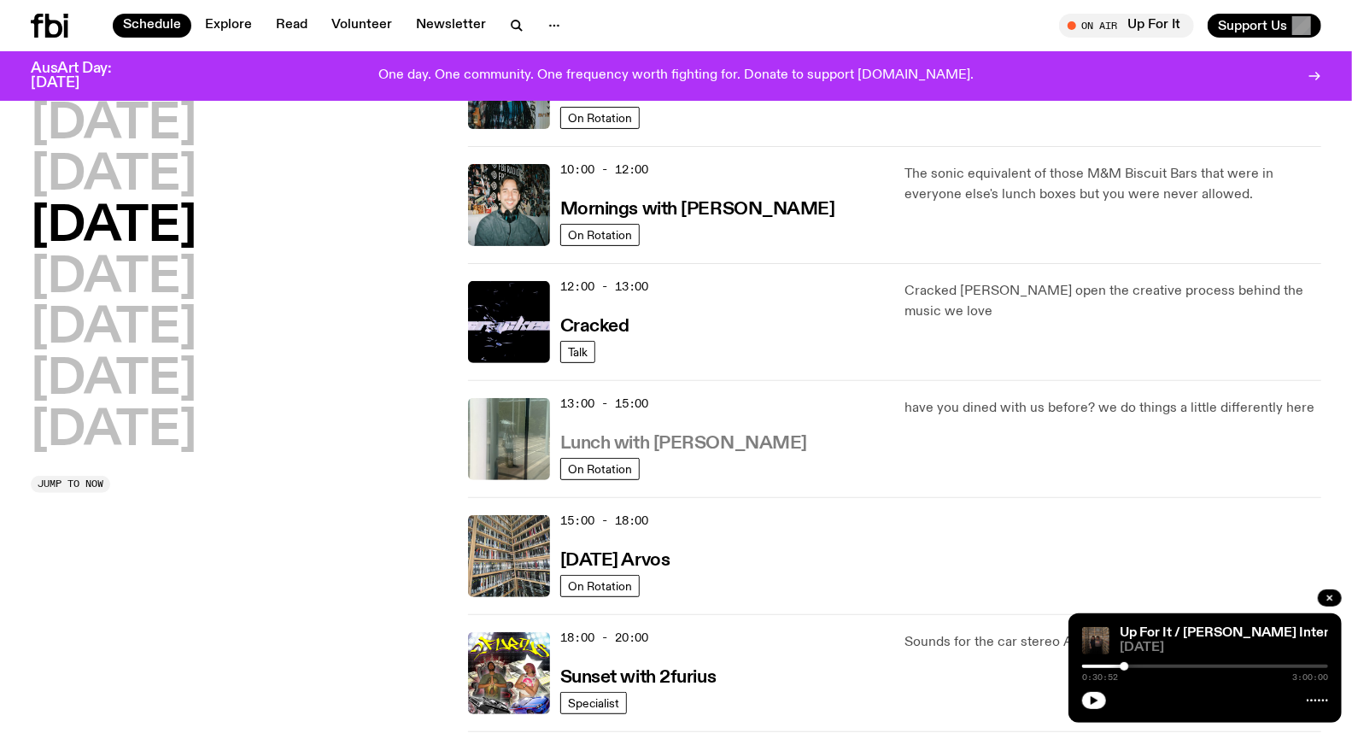
click at [619, 447] on h3 "Lunch with [PERSON_NAME]" at bounding box center [683, 444] width 247 height 18
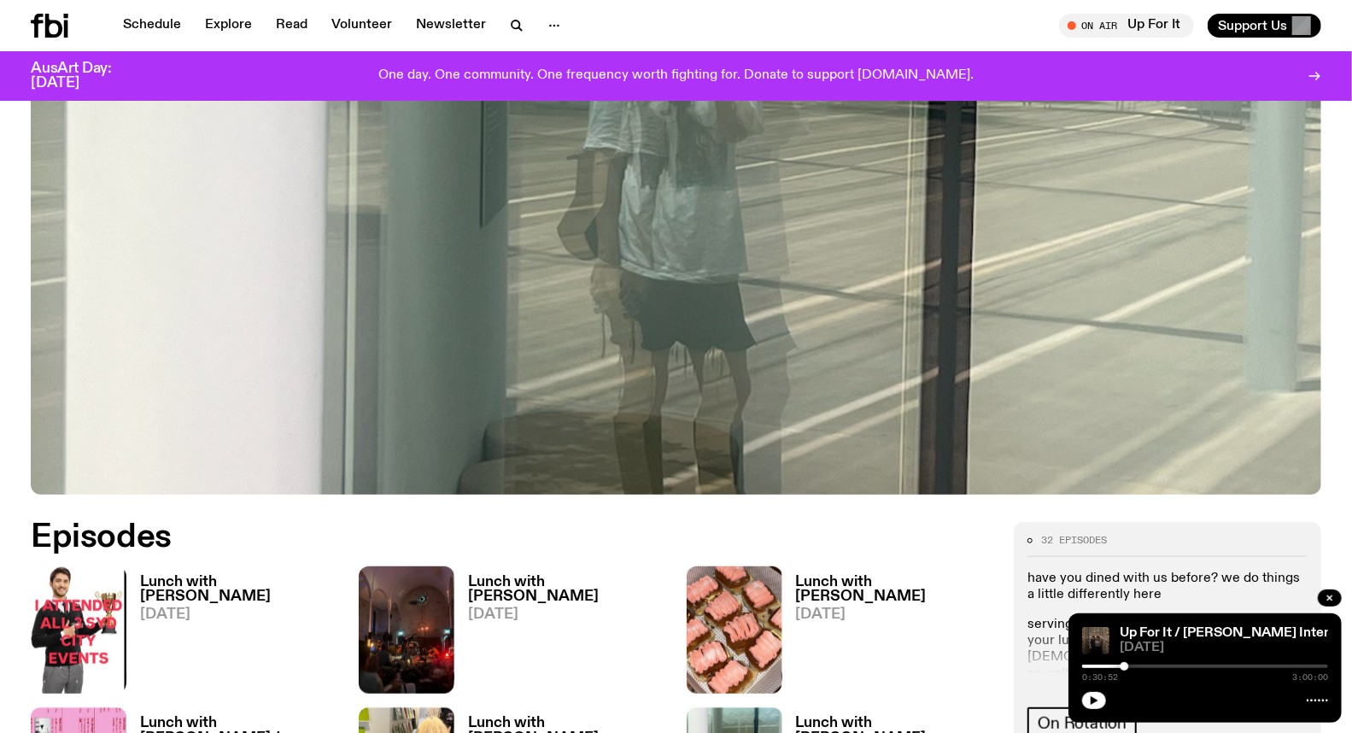
scroll to position [654, 0]
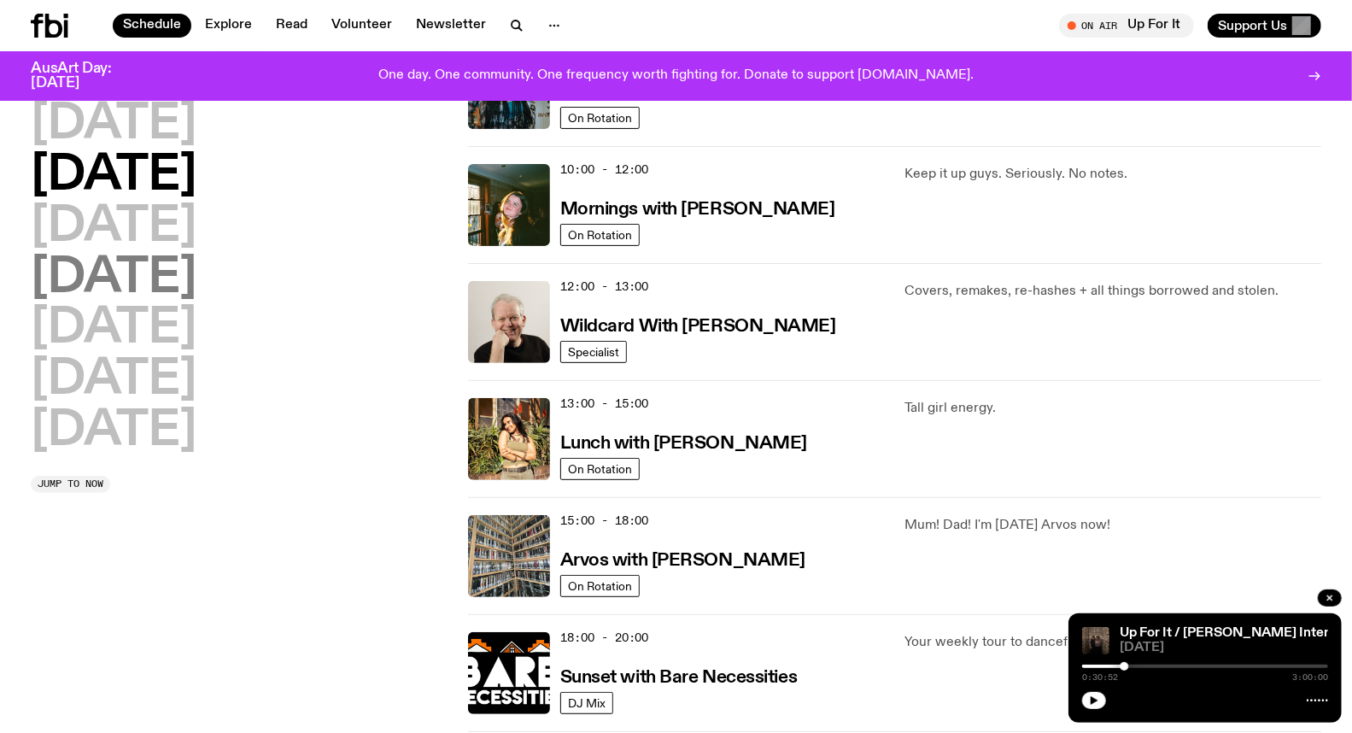
click at [148, 285] on h2 "[DATE]" at bounding box center [114, 278] width 166 height 48
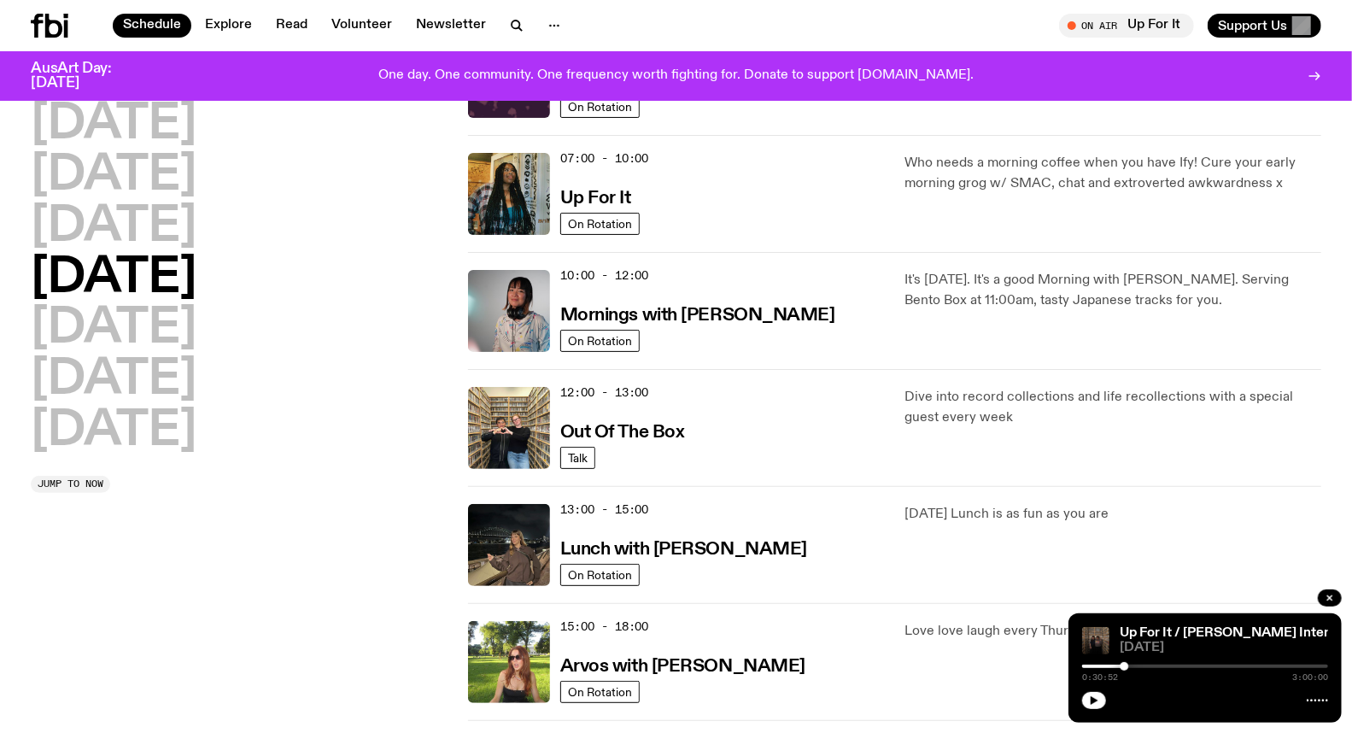
scroll to position [237, 0]
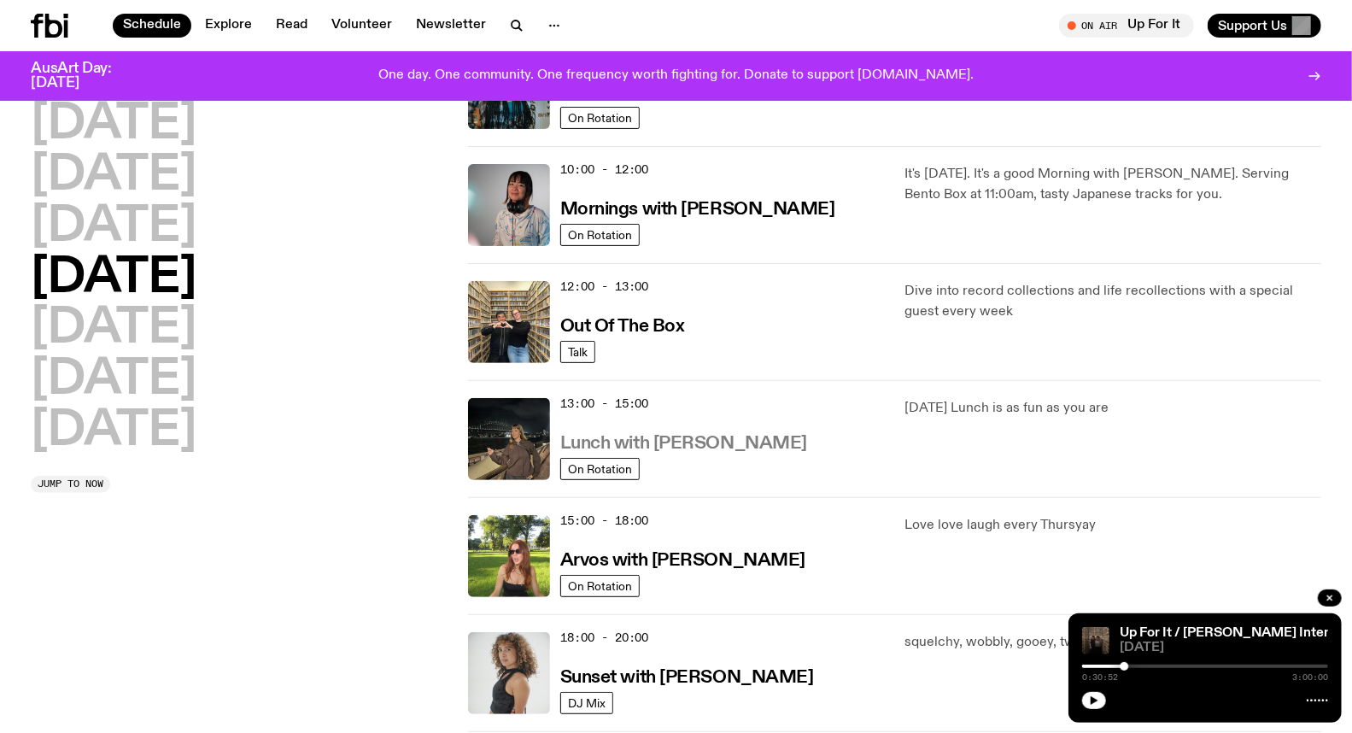
click at [628, 438] on h3 "Lunch with [PERSON_NAME]" at bounding box center [683, 444] width 247 height 18
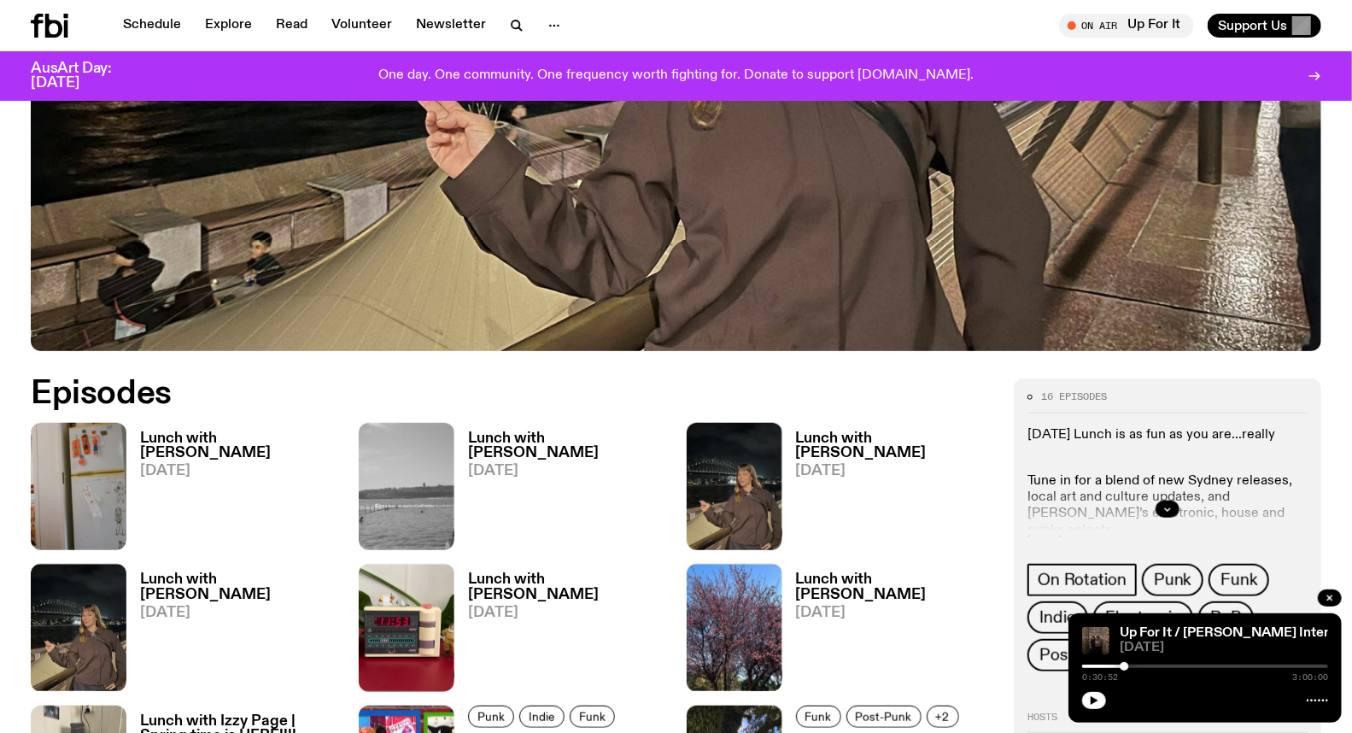
scroll to position [746, 0]
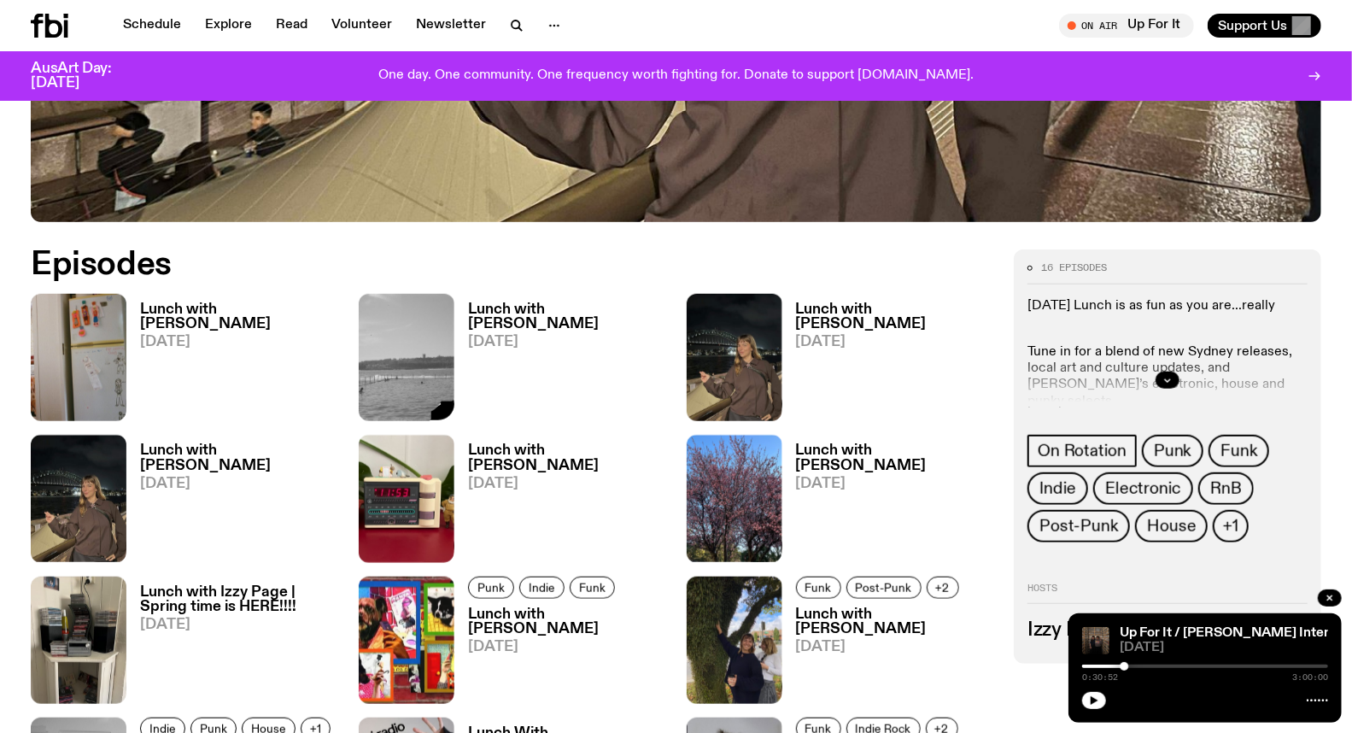
drag, startPoint x: 396, startPoint y: 453, endPoint x: 418, endPoint y: 450, distance: 22.5
drag, startPoint x: 418, startPoint y: 450, endPoint x: 484, endPoint y: 385, distance: 92.4
click at [308, 365] on div "Lunch with Izzy Page [DATE]" at bounding box center [184, 357] width 307 height 127
click at [437, 404] on icon "button" at bounding box center [433, 404] width 15 height 17
click at [533, 303] on h3 "Lunch with [PERSON_NAME]" at bounding box center [567, 316] width 198 height 29
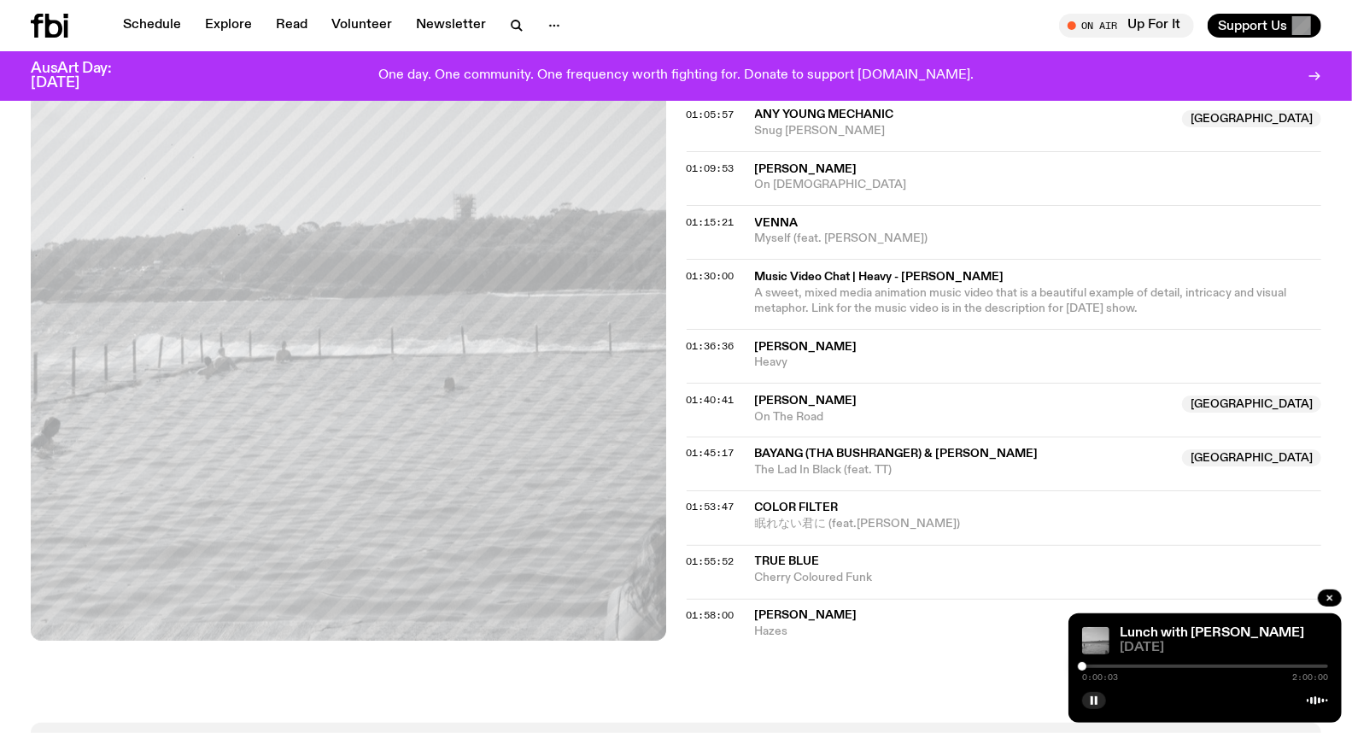
scroll to position [1699, 0]
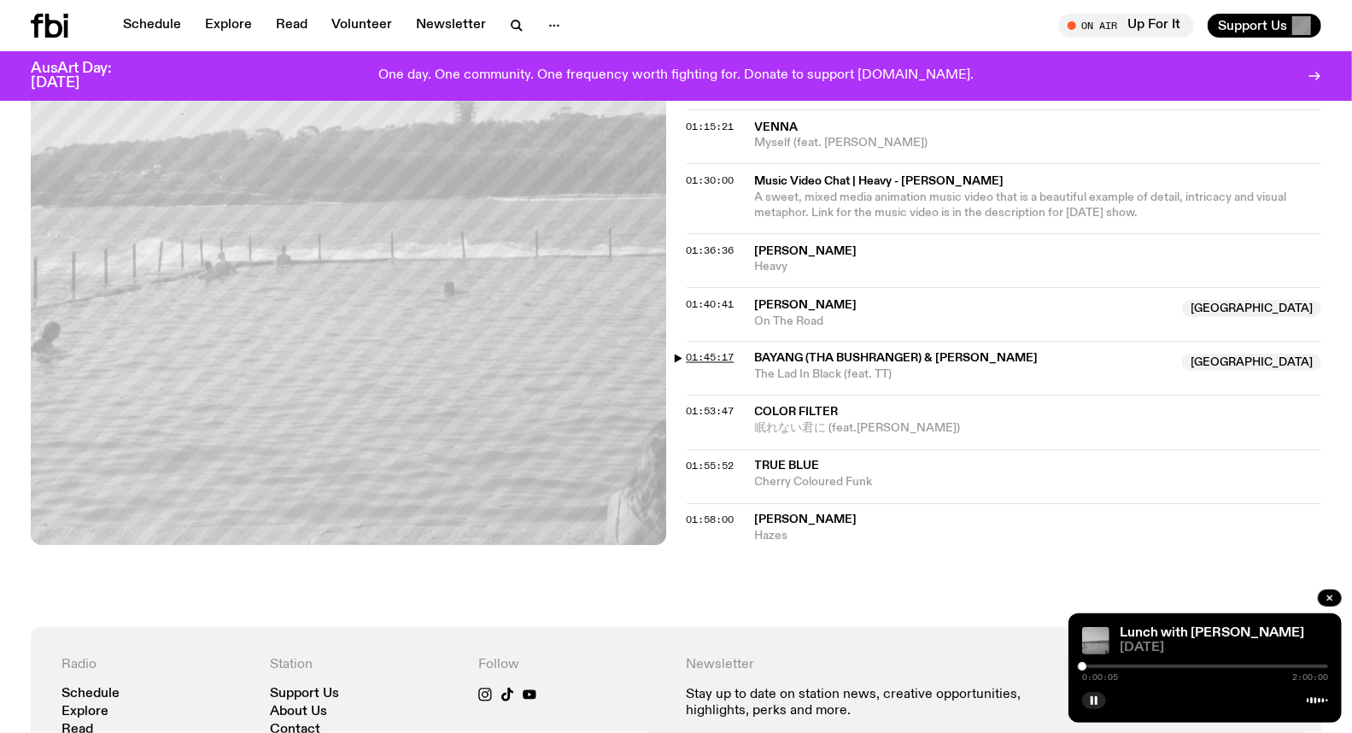
click at [700, 351] on span "01:45:17" at bounding box center [710, 358] width 48 height 14
click at [1296, 666] on div at bounding box center [1298, 666] width 9 height 9
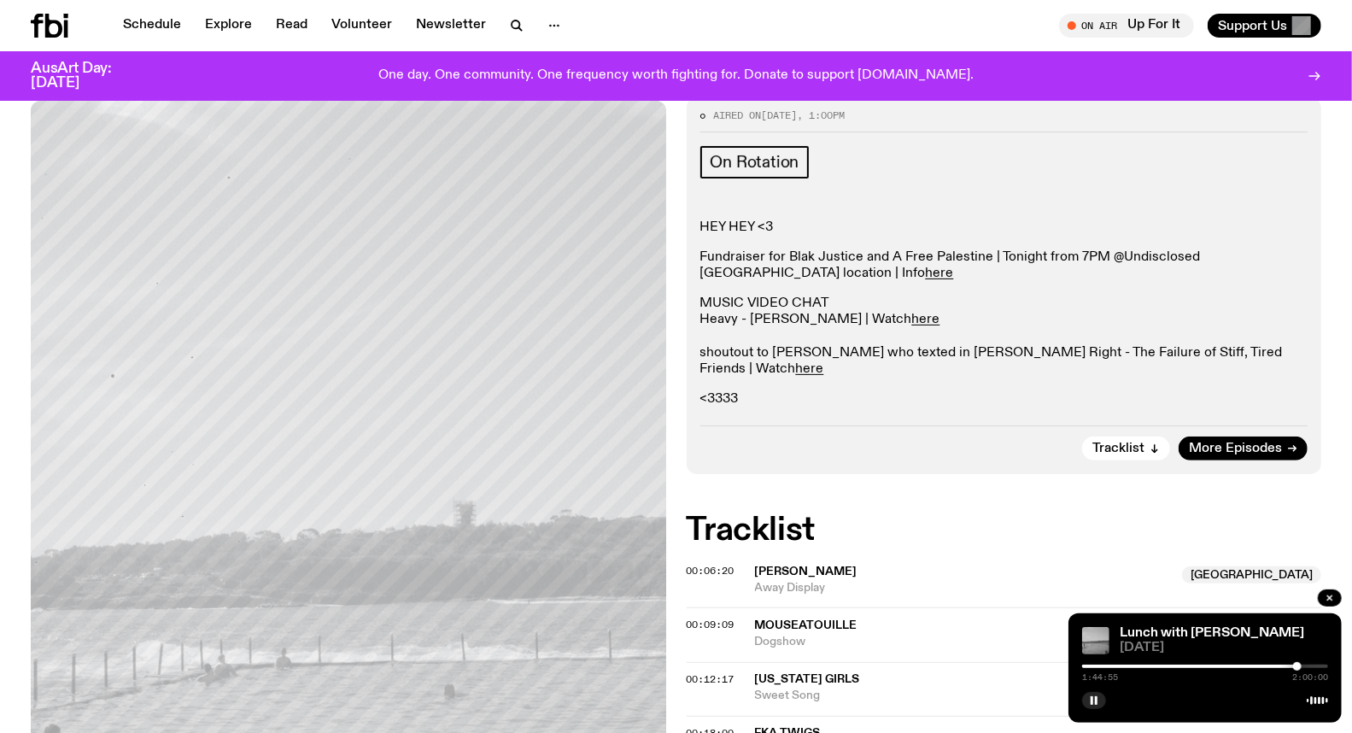
scroll to position [0, 0]
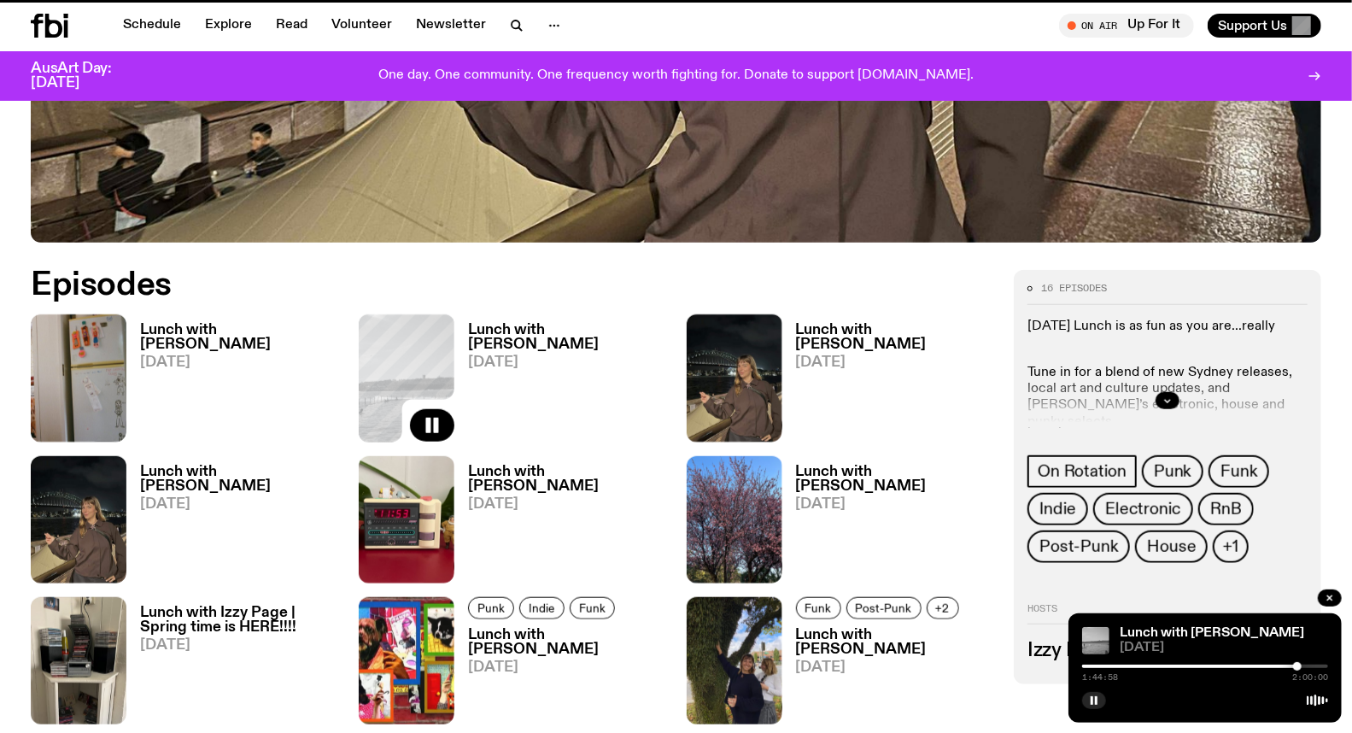
scroll to position [733, 0]
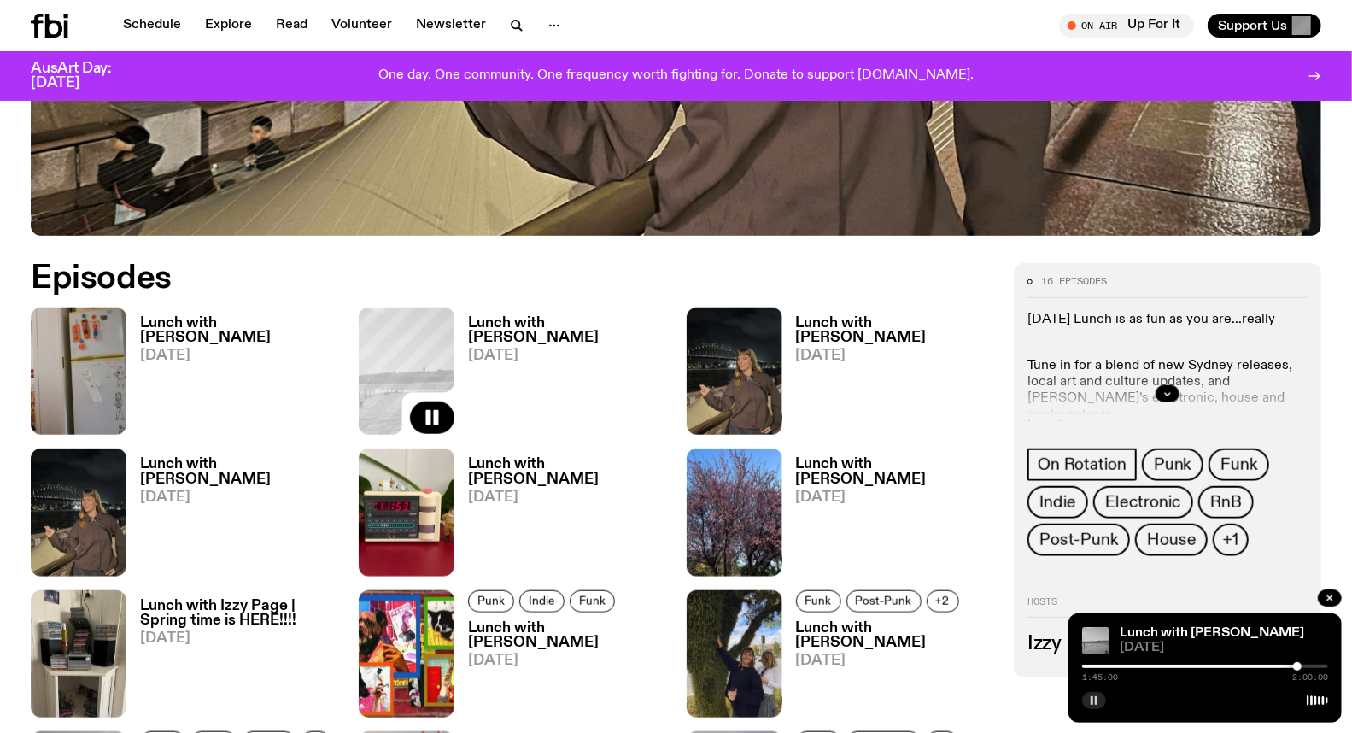
click at [1104, 700] on button "button" at bounding box center [1094, 700] width 24 height 17
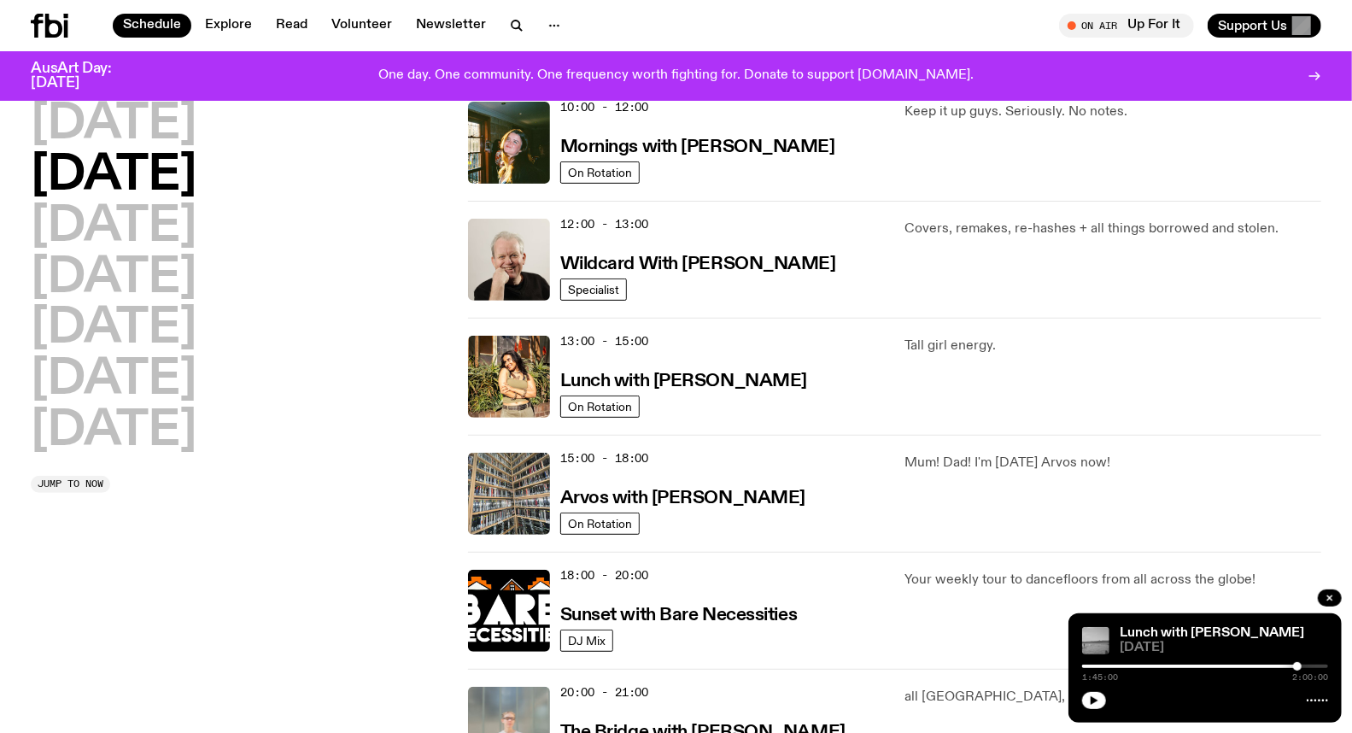
scroll to position [331, 0]
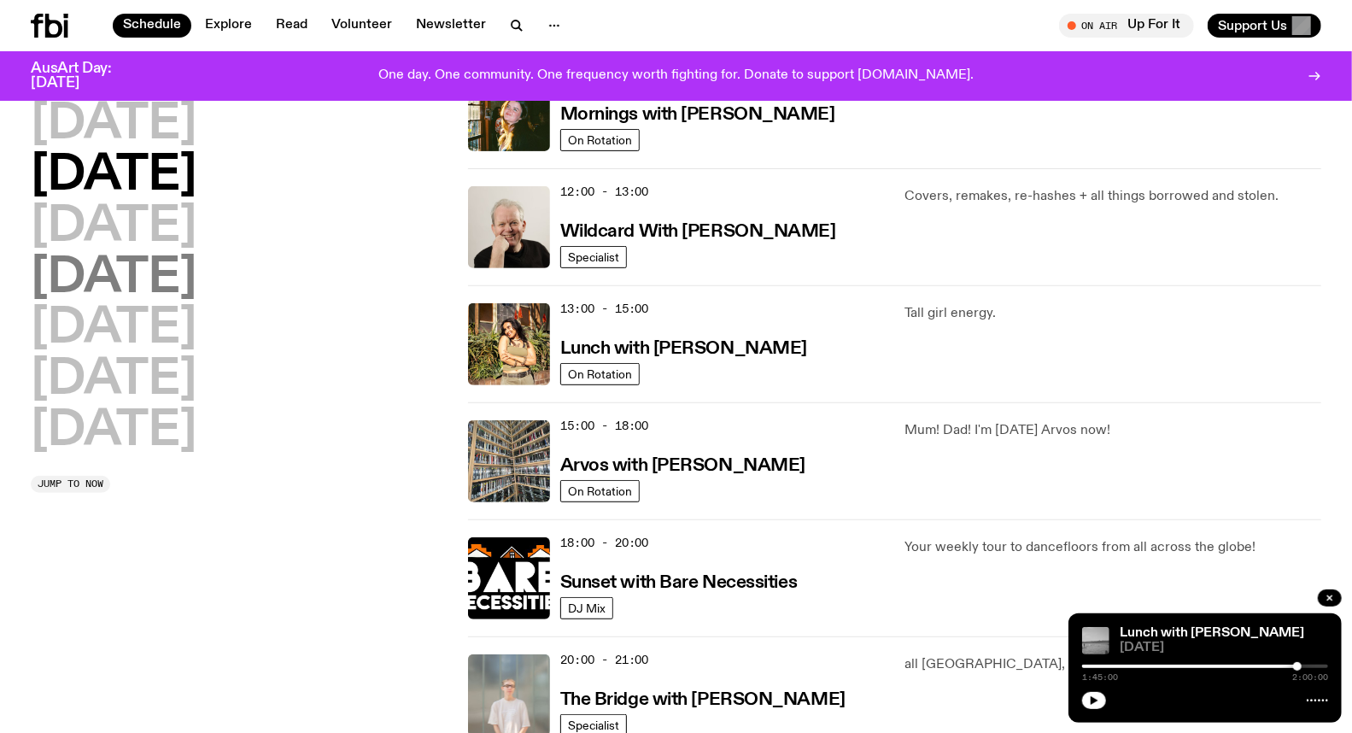
click at [82, 269] on h2 "[DATE]" at bounding box center [114, 278] width 166 height 48
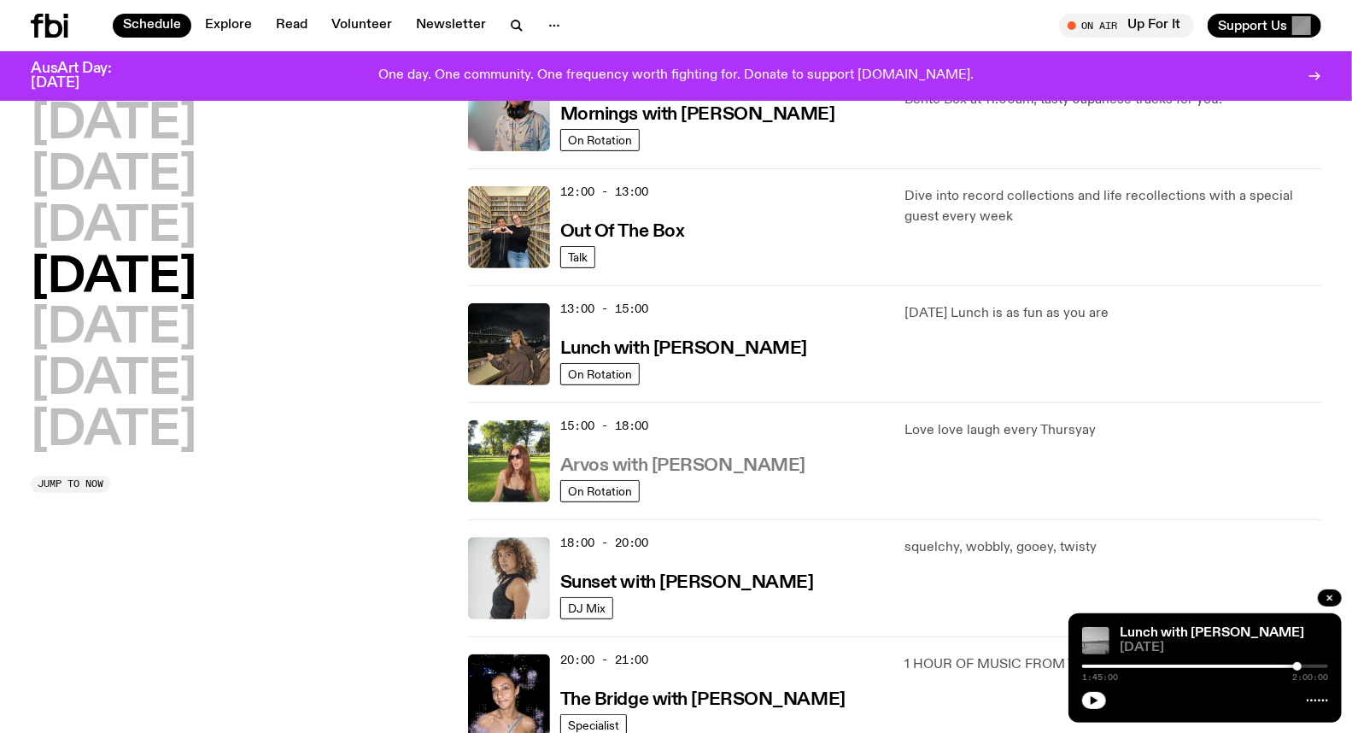
click at [675, 465] on h3 "Arvos with [PERSON_NAME]" at bounding box center [682, 466] width 245 height 18
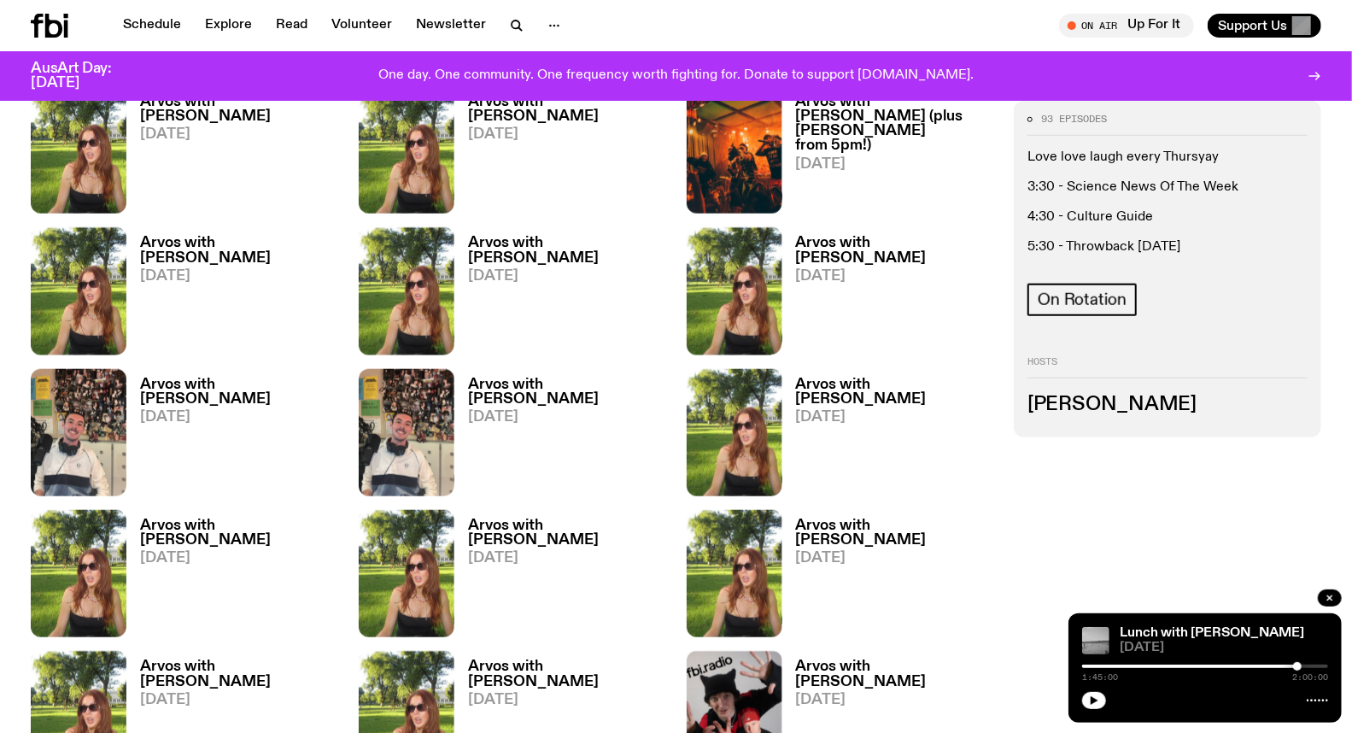
scroll to position [751, 0]
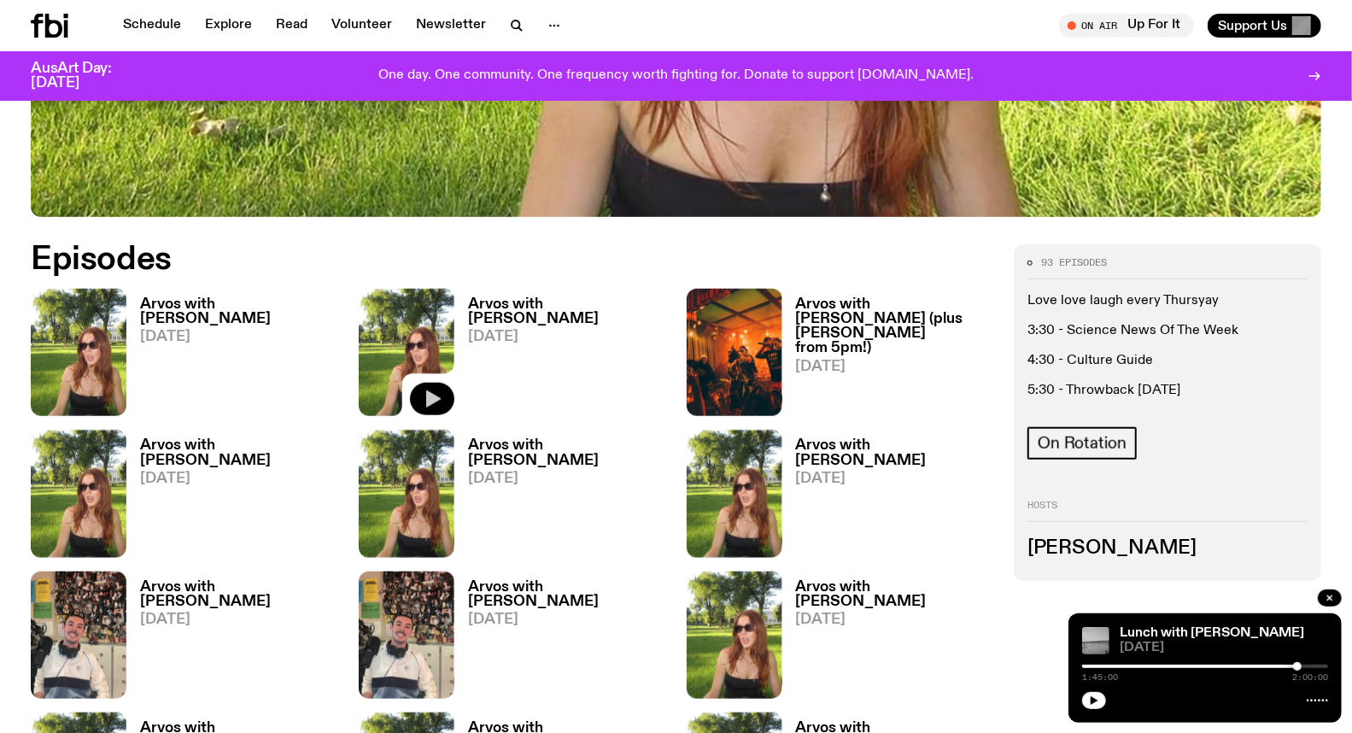
click at [446, 399] on button "button" at bounding box center [432, 399] width 44 height 32
click at [533, 301] on h3 "Arvos with [PERSON_NAME]" at bounding box center [567, 311] width 198 height 29
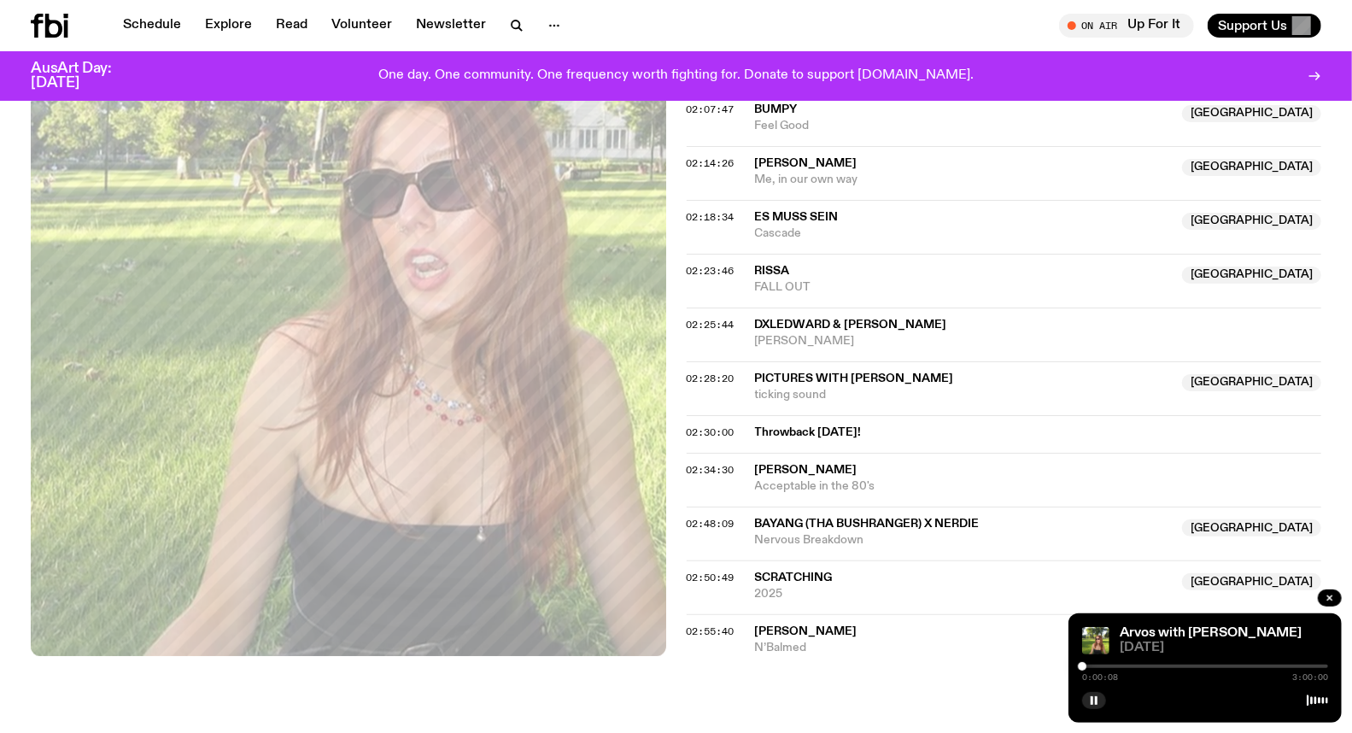
scroll to position [2557, 0]
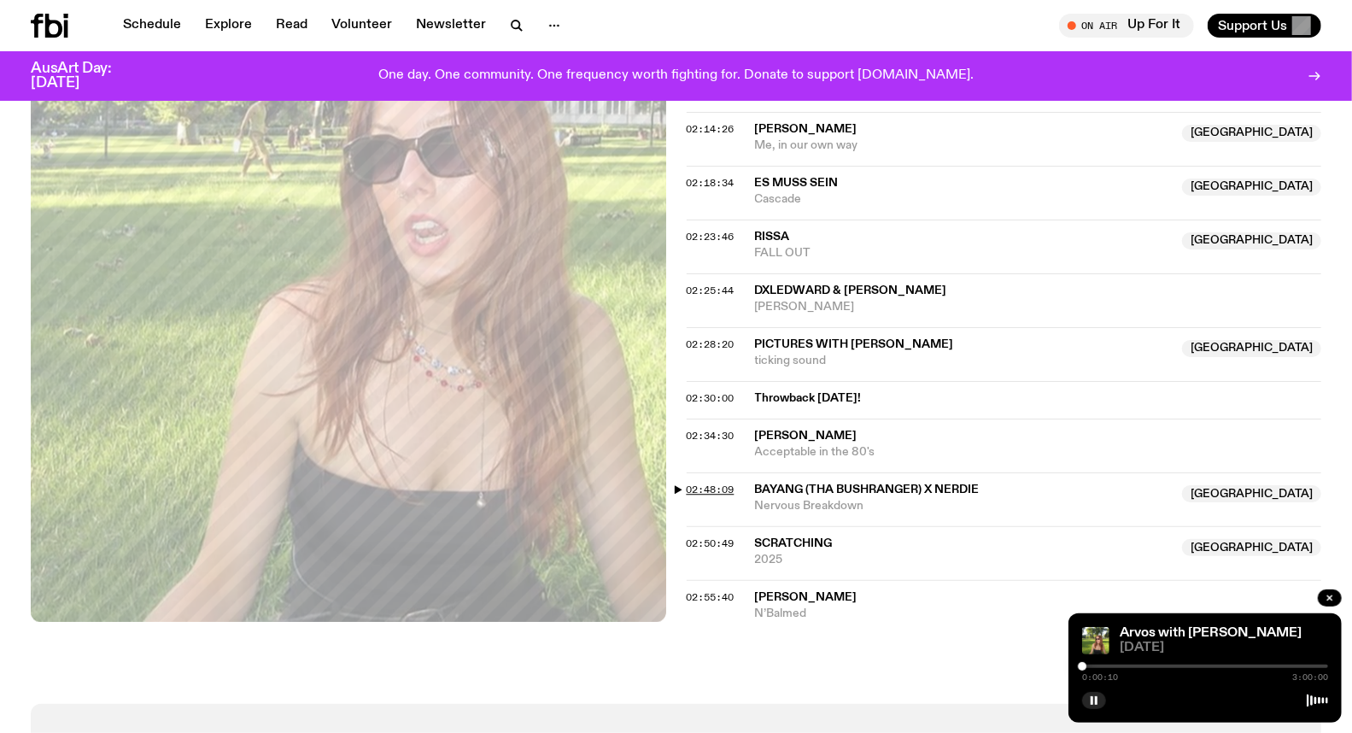
click at [693, 482] on span "02:48:09" at bounding box center [710, 489] width 48 height 14
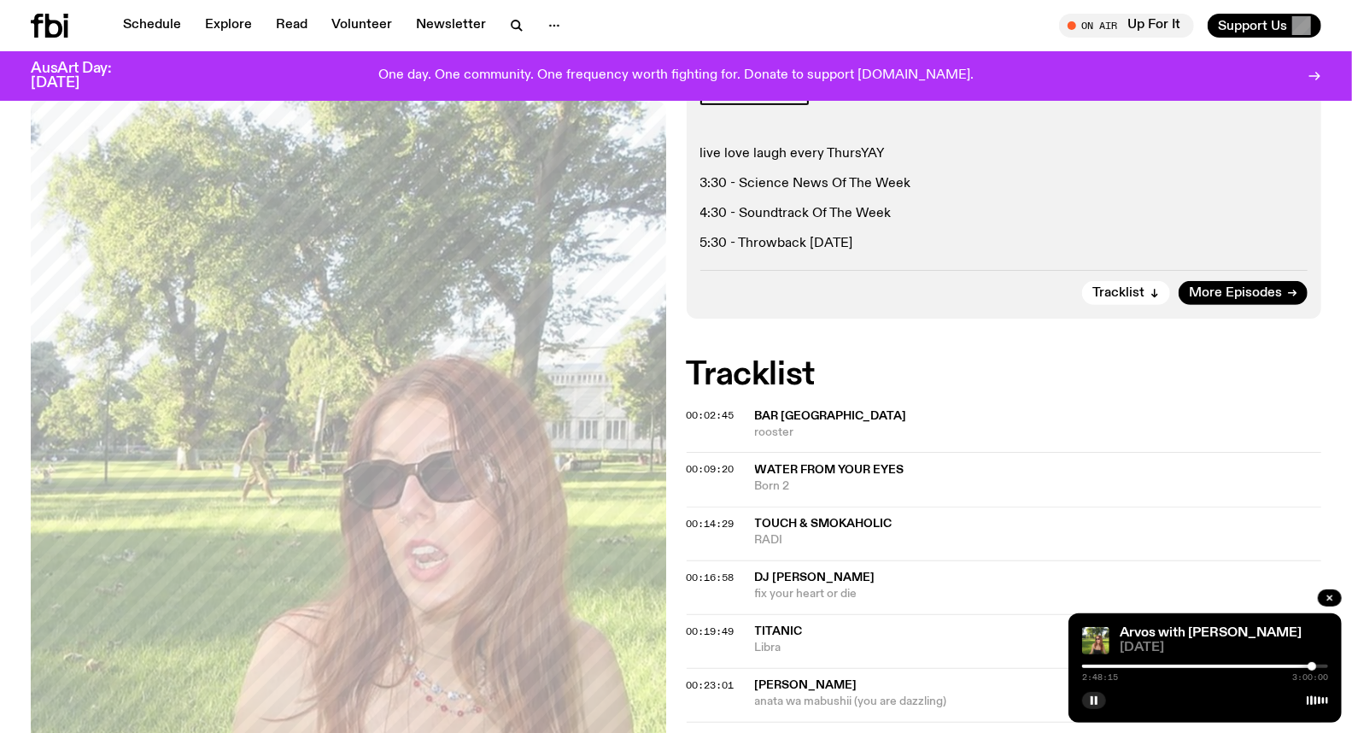
scroll to position [0, 0]
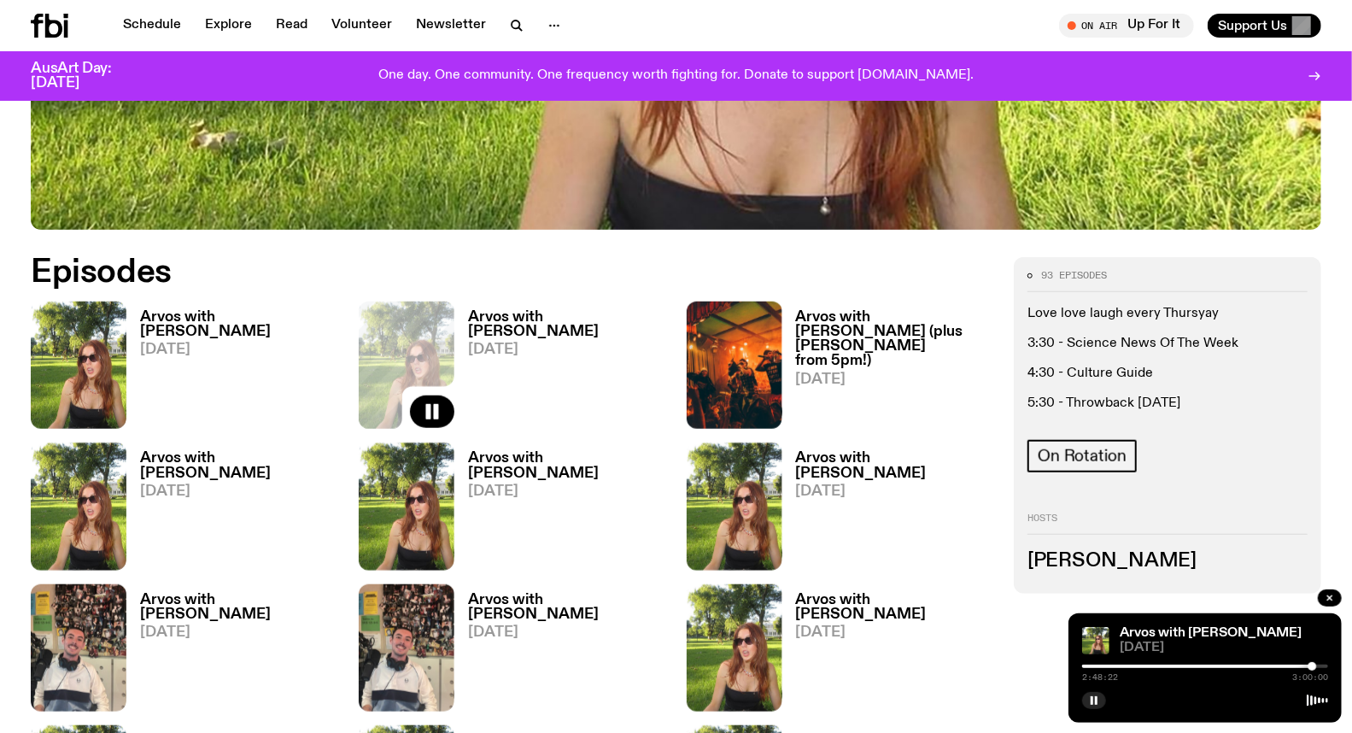
scroll to position [738, 0]
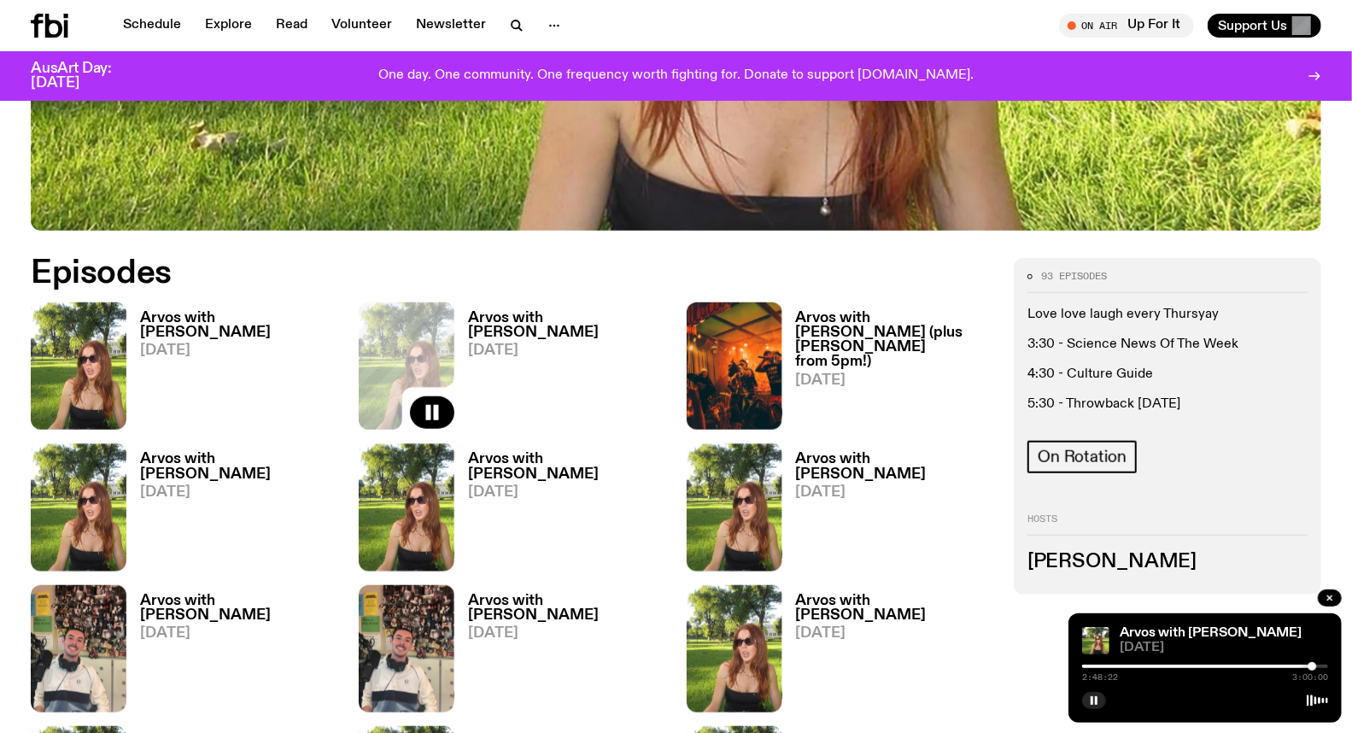
drag, startPoint x: 1090, startPoint y: 700, endPoint x: 866, endPoint y: 643, distance: 231.7
click at [1091, 700] on rect "button" at bounding box center [1091, 700] width 3 height 9
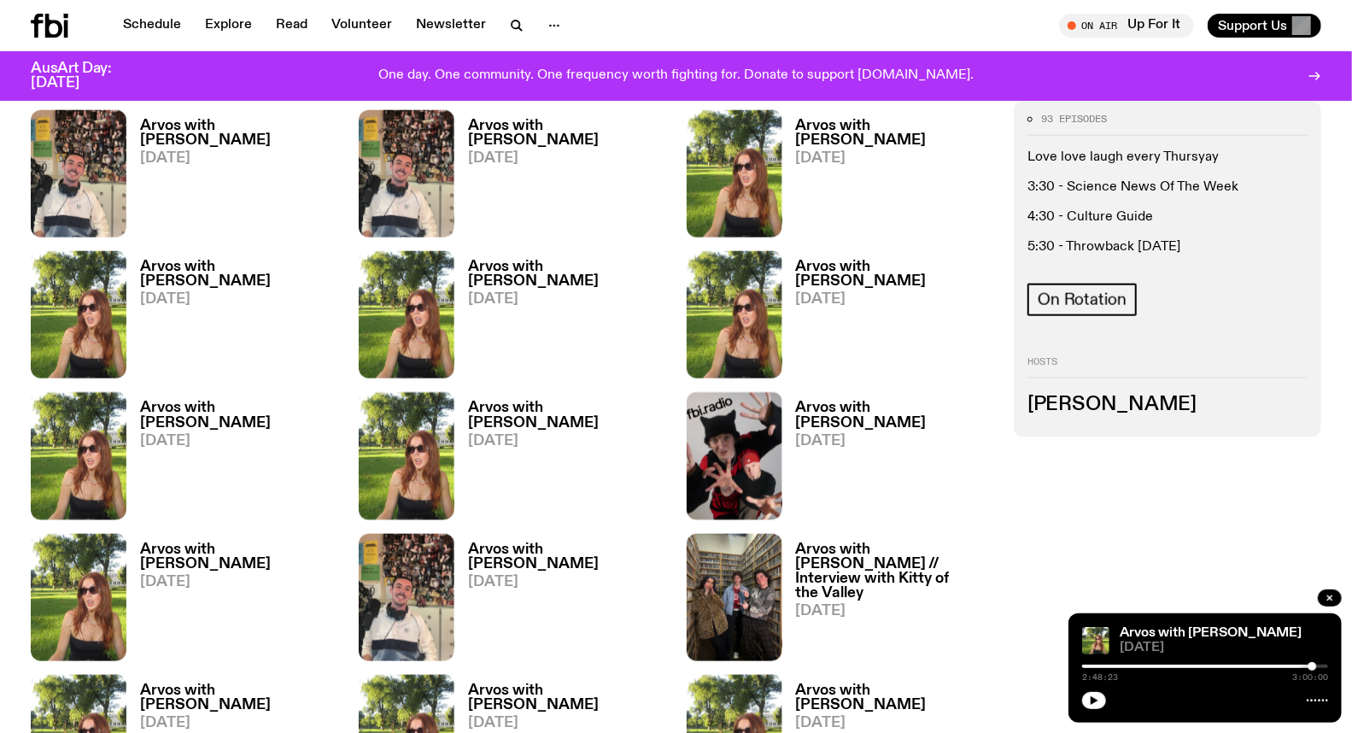
scroll to position [927, 0]
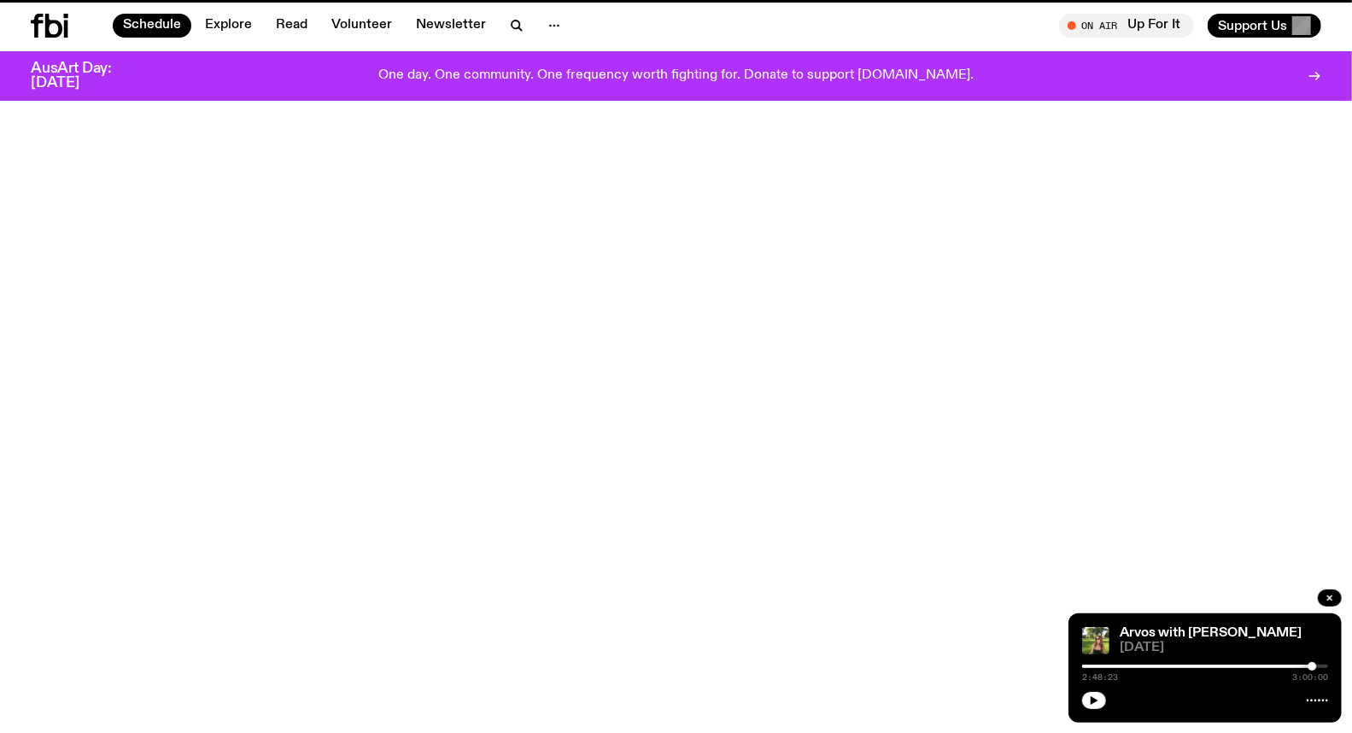
scroll to position [331, 0]
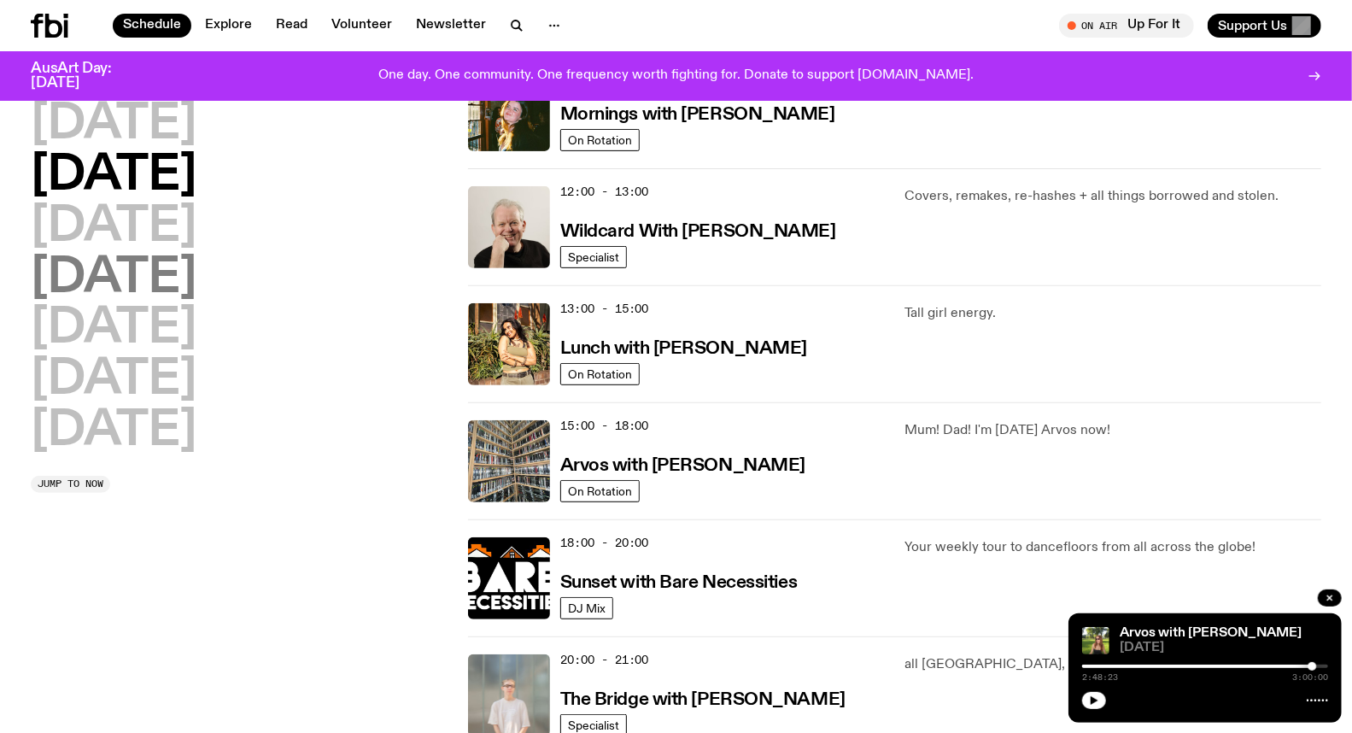
click at [184, 279] on h2 "[DATE]" at bounding box center [114, 278] width 166 height 48
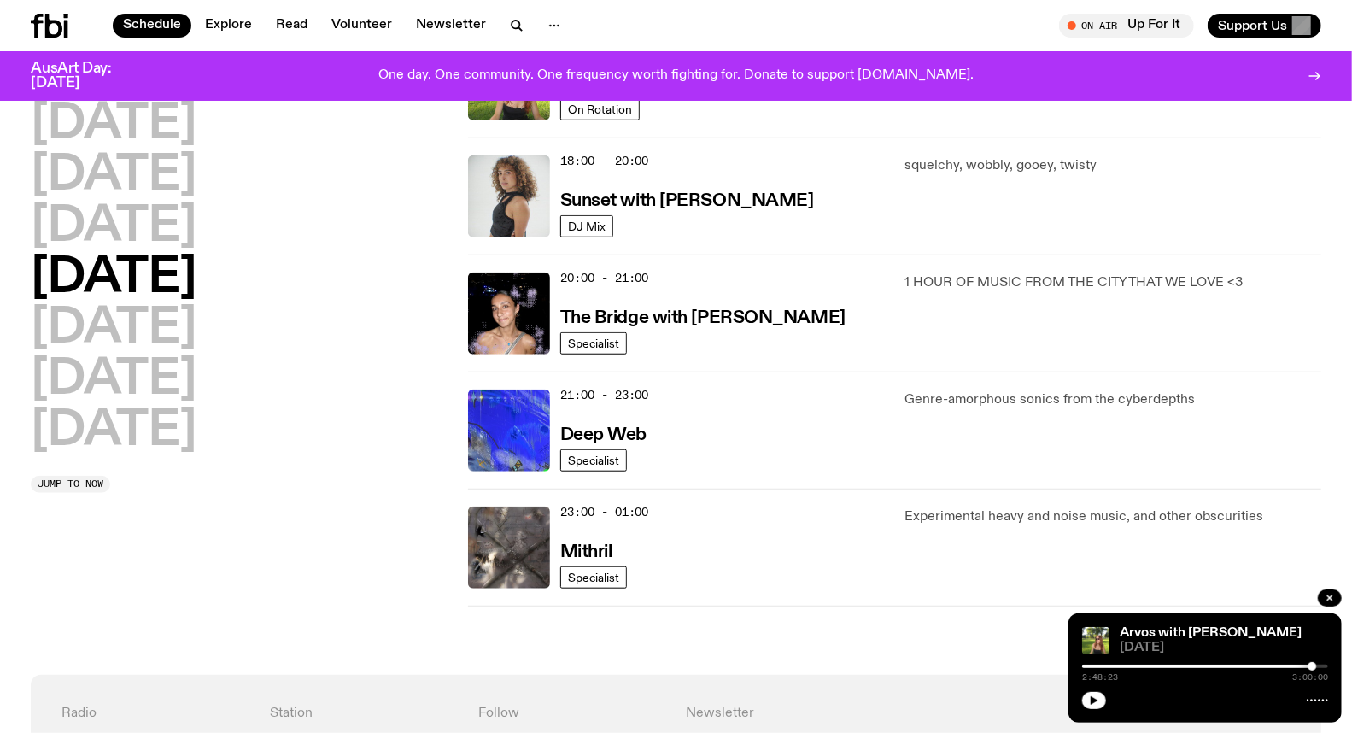
scroll to position [711, 0]
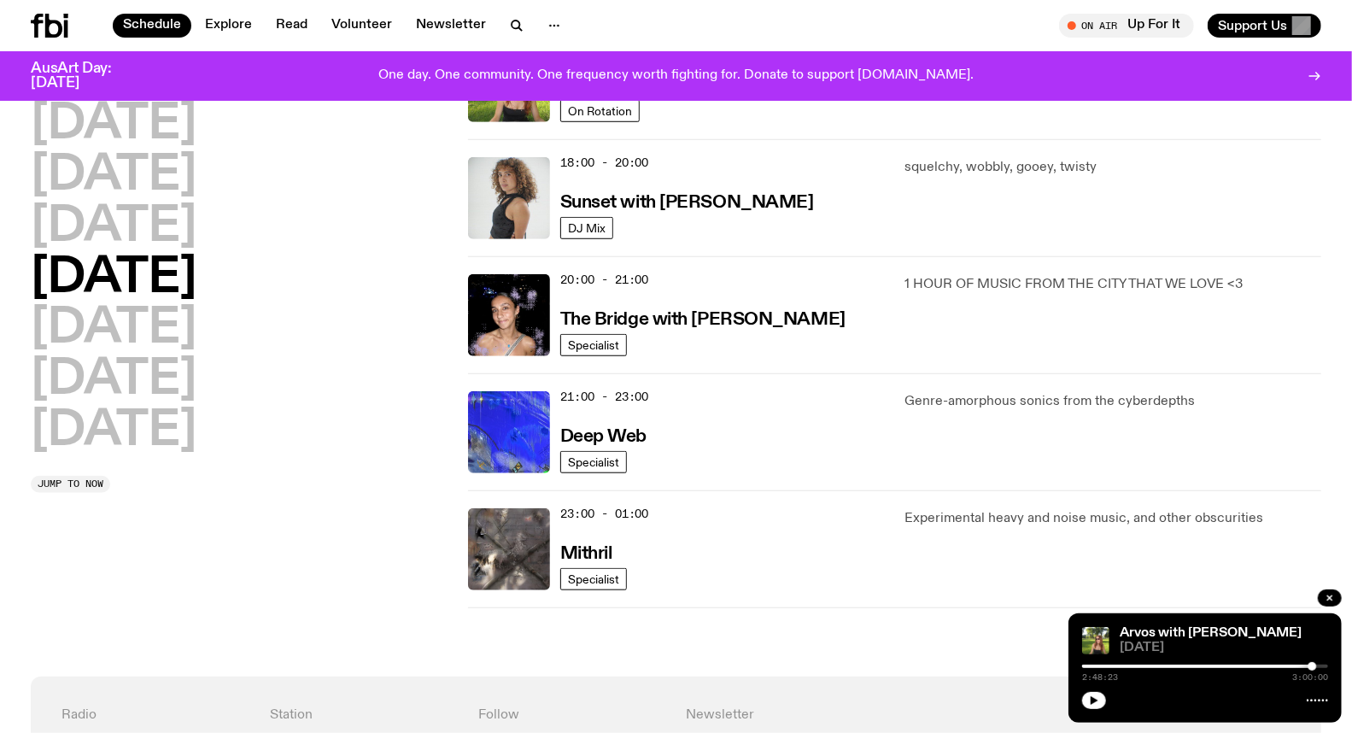
click at [616, 447] on div "21:00 - 23:00 Deep Web" at bounding box center [722, 432] width 324 height 82
click at [615, 435] on h3 "Deep Web" at bounding box center [603, 437] width 86 height 18
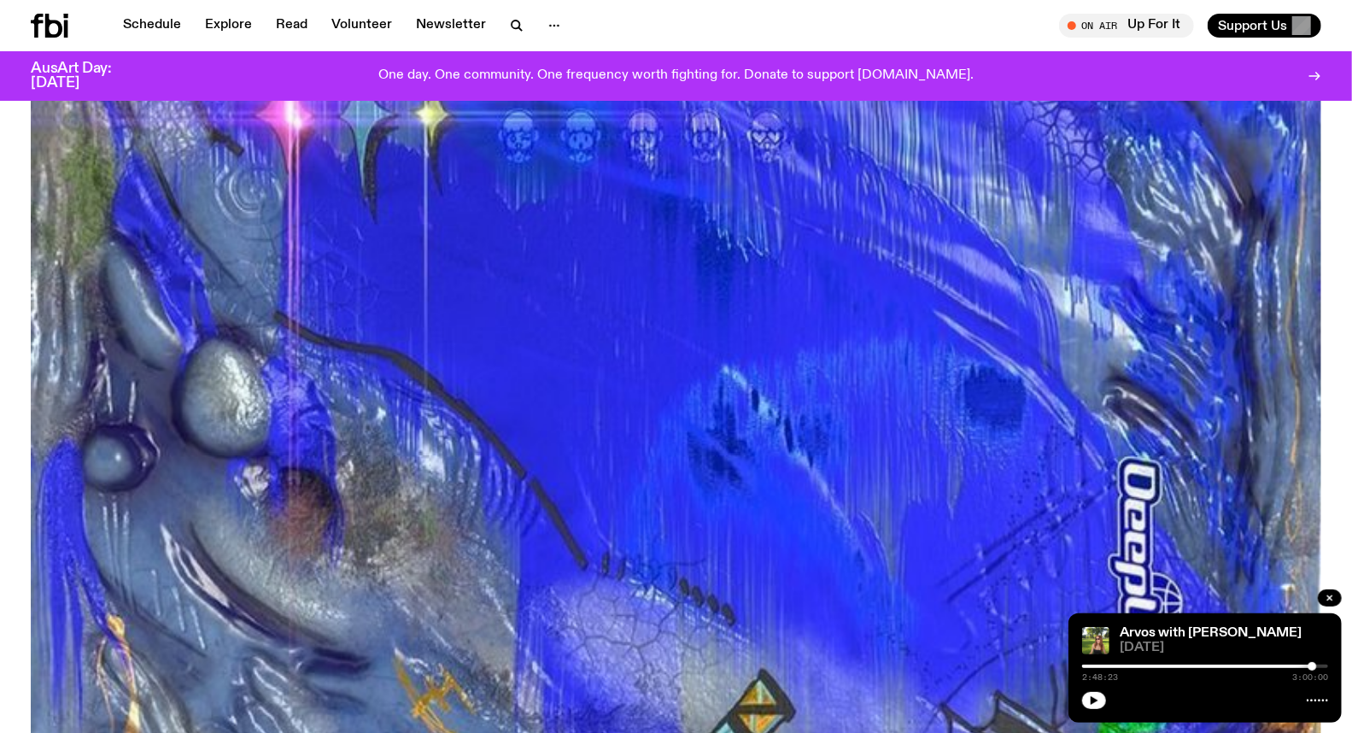
scroll to position [652, 0]
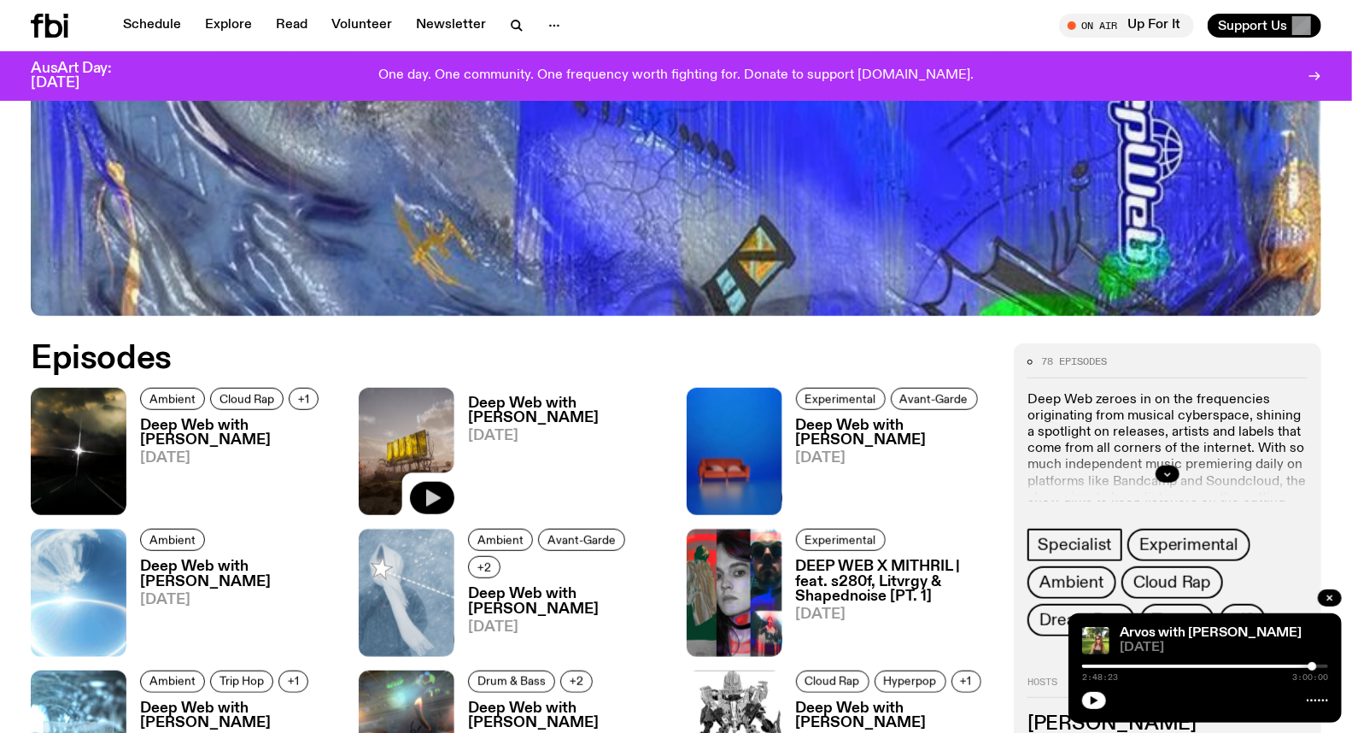
click at [427, 493] on icon "button" at bounding box center [433, 498] width 15 height 17
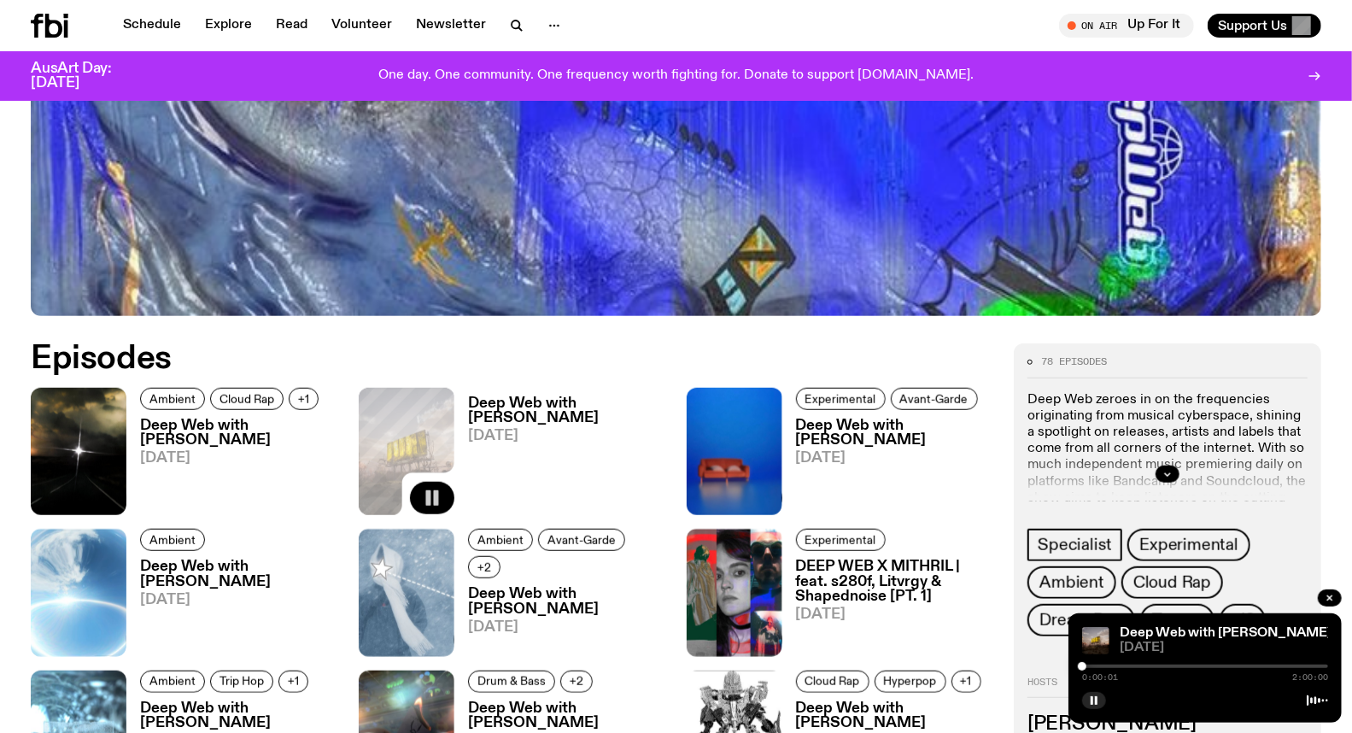
click at [1102, 664] on div at bounding box center [1205, 665] width 246 height 3
click at [1113, 666] on div at bounding box center [1205, 665] width 246 height 3
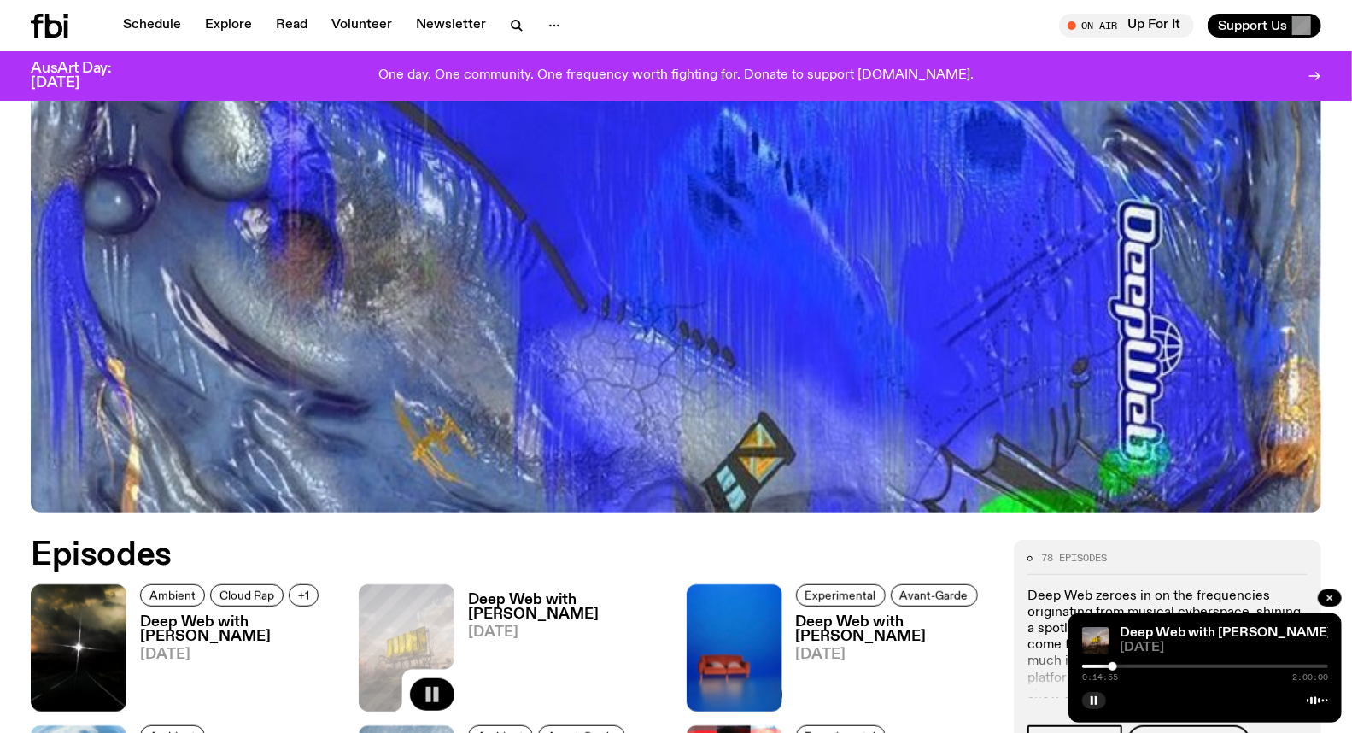
scroll to position [468, 0]
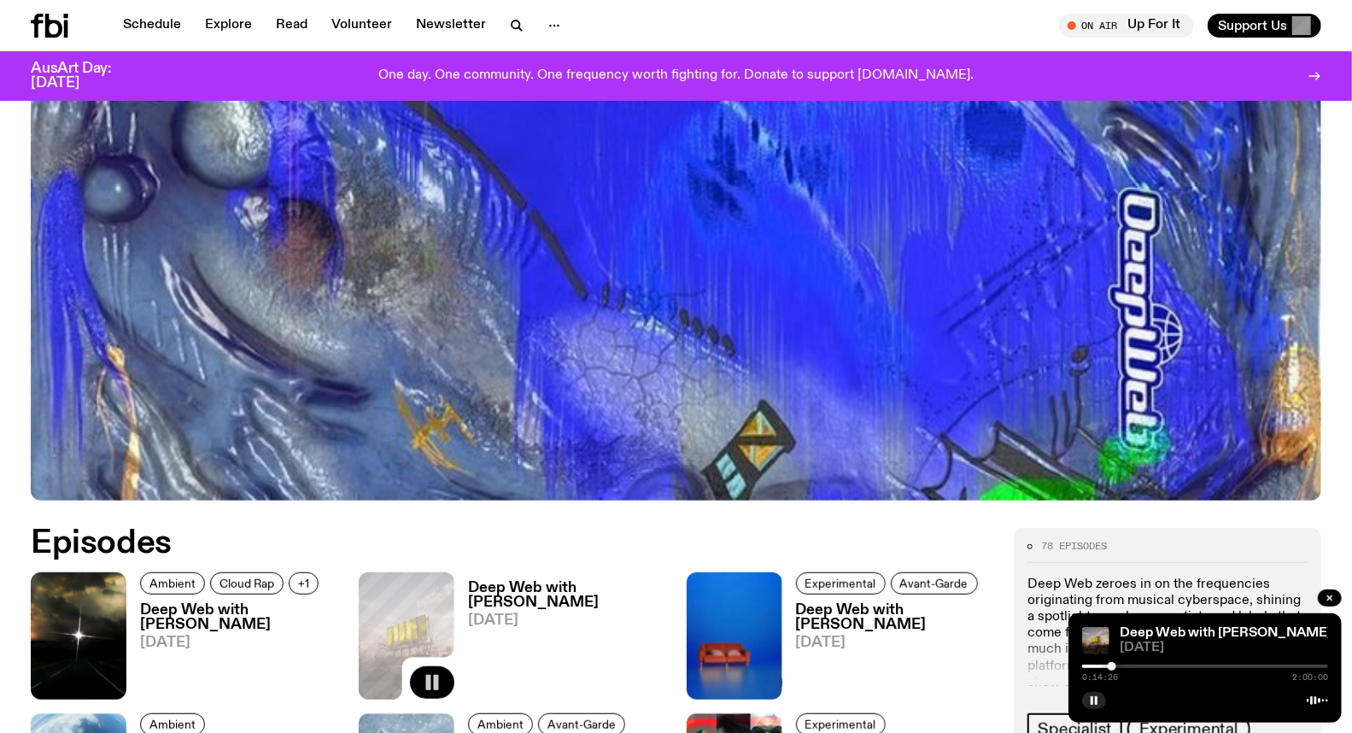
click at [1112, 664] on div at bounding box center [1111, 666] width 9 height 9
click at [1117, 664] on div at bounding box center [1205, 665] width 246 height 3
click at [1121, 664] on div at bounding box center [1205, 665] width 246 height 3
click at [1117, 667] on div at bounding box center [1117, 666] width 9 height 9
click at [1122, 667] on div at bounding box center [1205, 665] width 246 height 3
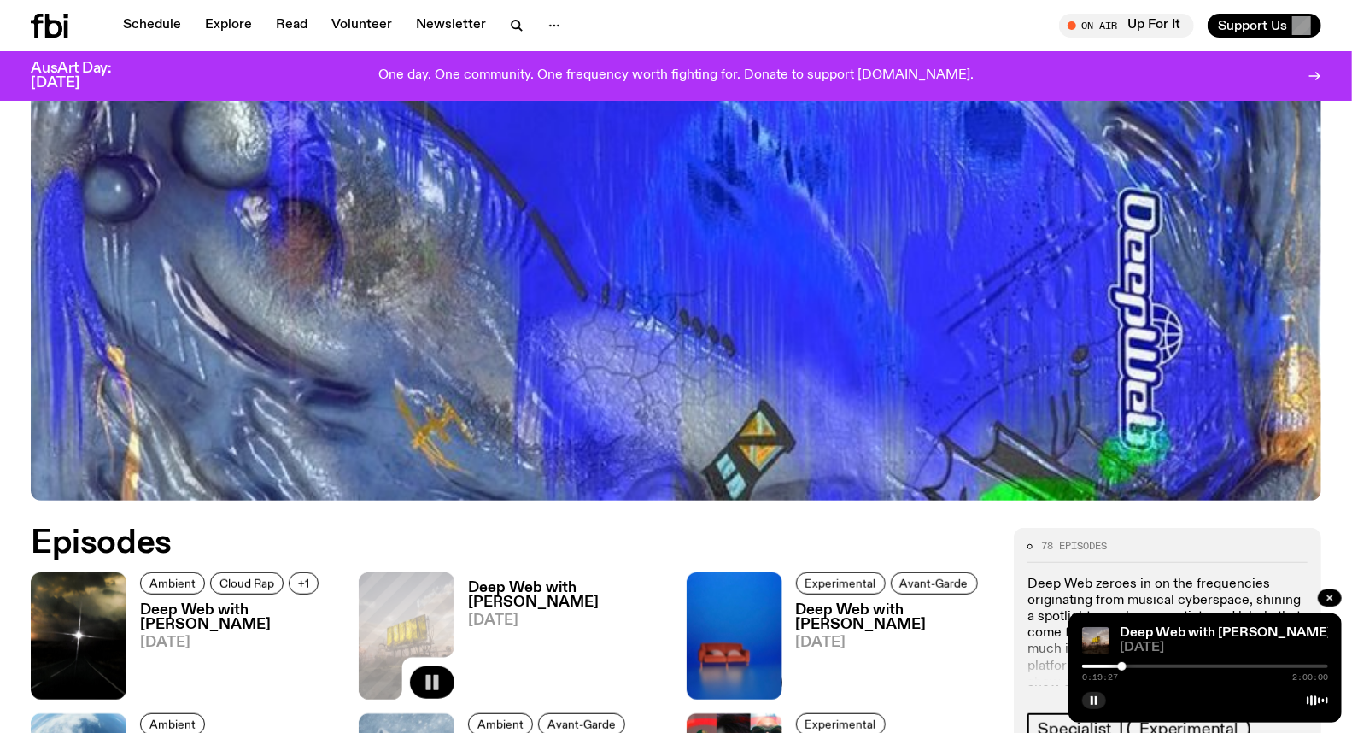
click at [1123, 667] on div at bounding box center [1122, 666] width 9 height 9
click at [1124, 667] on div at bounding box center [1123, 666] width 9 height 9
click at [1120, 667] on div at bounding box center [1123, 666] width 9 height 9
click at [1117, 667] on div at bounding box center [1120, 666] width 9 height 9
click at [1120, 667] on div at bounding box center [1117, 666] width 9 height 9
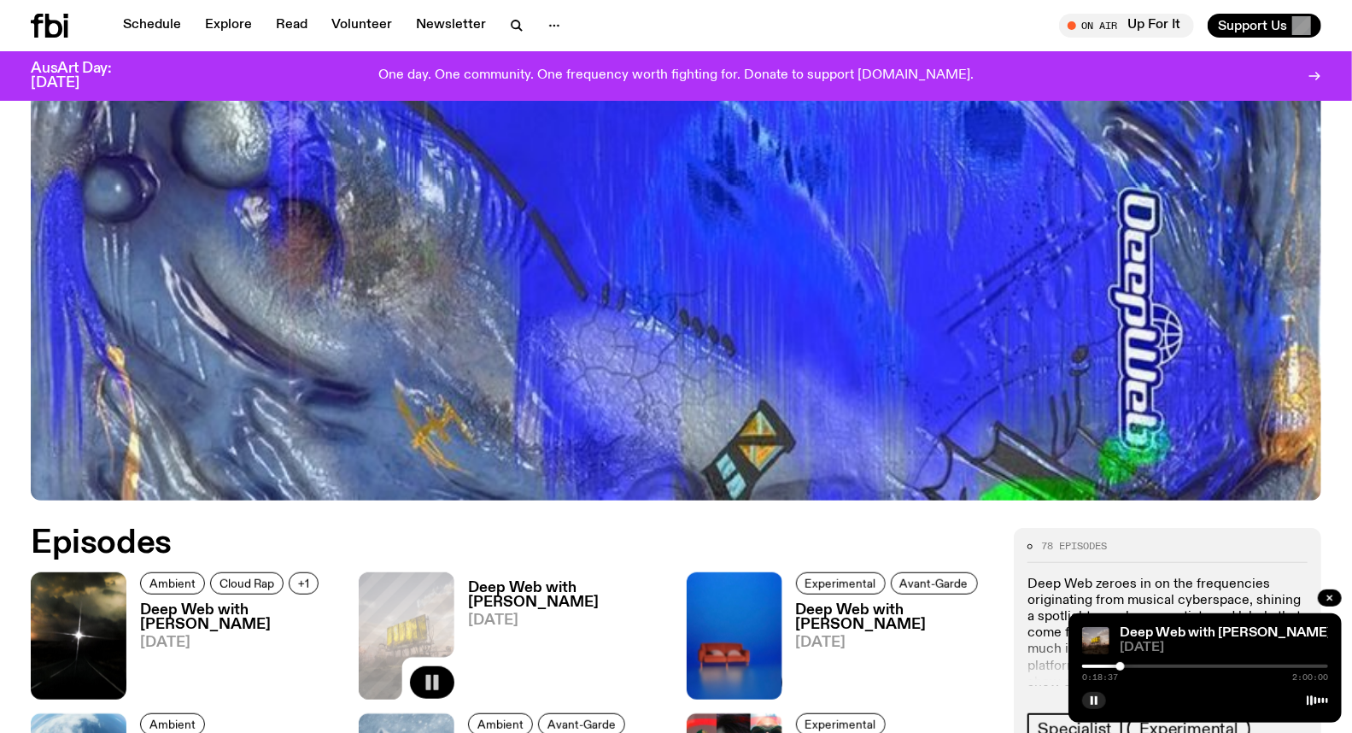
click at [1123, 667] on div at bounding box center [1120, 666] width 9 height 9
click at [1125, 668] on div at bounding box center [1123, 666] width 9 height 9
click at [1129, 668] on div at bounding box center [1125, 666] width 9 height 9
click at [1129, 666] on div at bounding box center [1129, 666] width 9 height 9
click at [1130, 667] on div at bounding box center [1129, 666] width 9 height 9
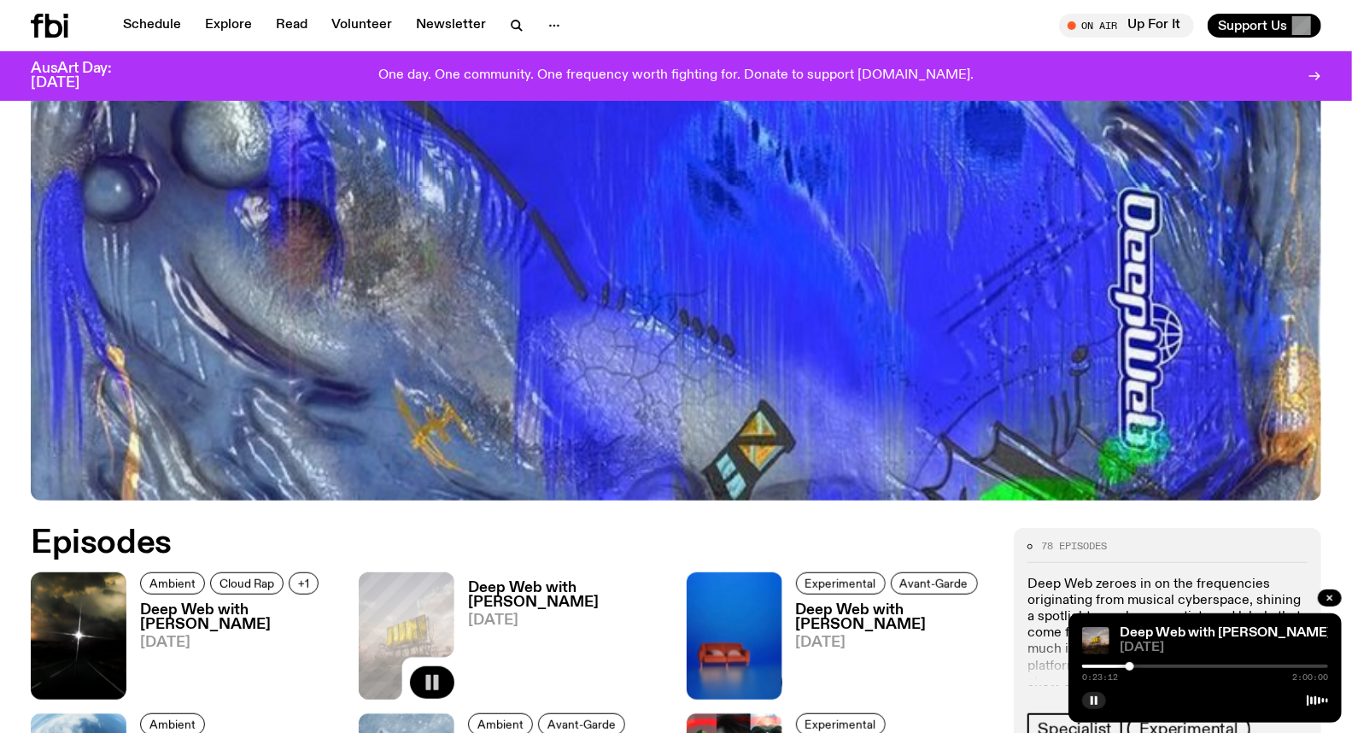
click at [1132, 667] on div at bounding box center [1129, 666] width 9 height 9
click at [1136, 666] on div at bounding box center [1135, 666] width 9 height 9
click at [1132, 666] on div at bounding box center [1135, 666] width 9 height 9
click at [1134, 666] on div at bounding box center [1134, 666] width 9 height 9
click at [1137, 666] on div at bounding box center [1137, 666] width 9 height 9
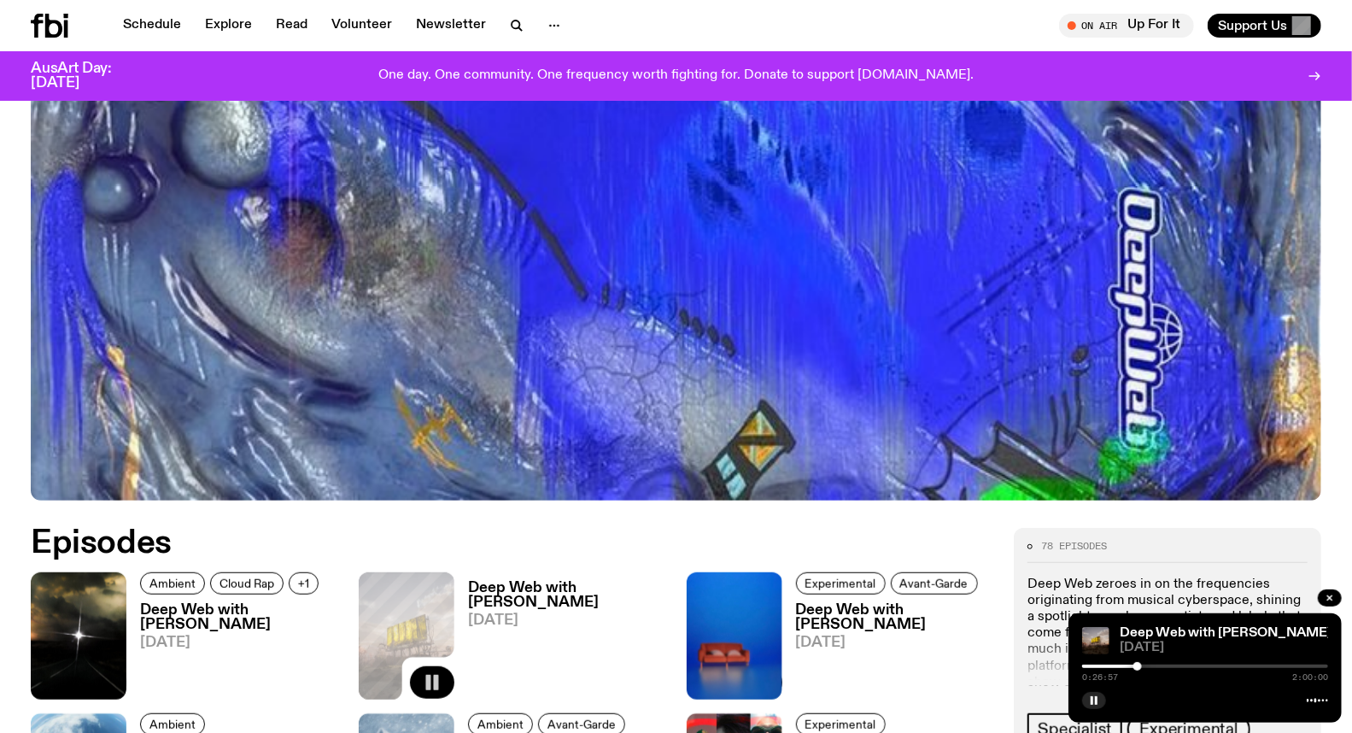
click at [1139, 666] on div at bounding box center [1137, 666] width 9 height 9
click at [1142, 666] on div at bounding box center [1141, 666] width 9 height 9
click at [1139, 666] on div at bounding box center [1139, 666] width 9 height 9
click at [1098, 667] on div at bounding box center [1016, 665] width 246 height 3
click at [1099, 667] on div at bounding box center [1098, 666] width 9 height 9
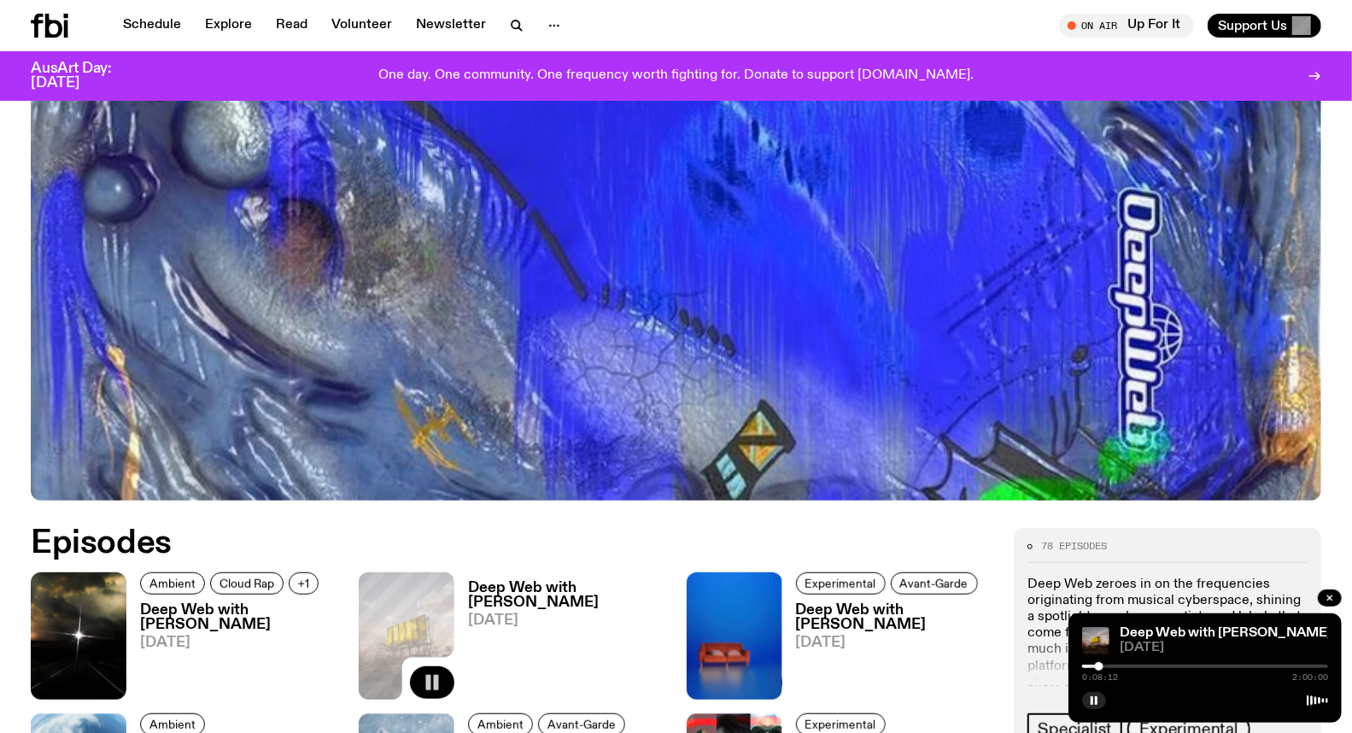
click at [1107, 667] on div at bounding box center [1205, 665] width 246 height 3
click at [1116, 667] on div at bounding box center [1205, 665] width 246 height 3
click at [1121, 667] on div at bounding box center [1205, 665] width 246 height 3
click at [1125, 667] on div at bounding box center [1205, 665] width 246 height 3
click at [1130, 666] on div at bounding box center [1205, 665] width 246 height 3
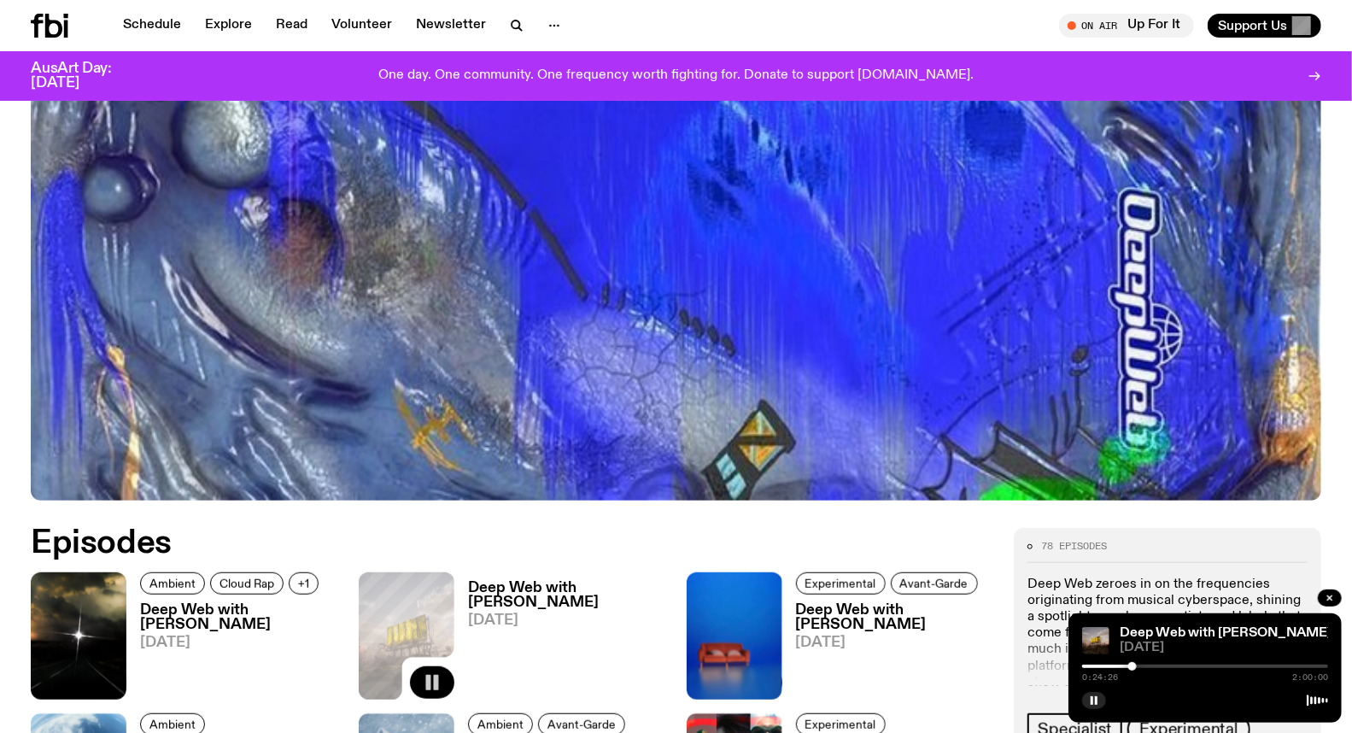
click at [1132, 667] on div at bounding box center [1132, 666] width 9 height 9
click at [1133, 667] on div at bounding box center [1133, 666] width 9 height 9
click at [1136, 666] on div at bounding box center [1135, 666] width 9 height 9
click at [1137, 666] on div at bounding box center [1137, 666] width 9 height 9
click at [1132, 666] on div at bounding box center [1132, 666] width 9 height 9
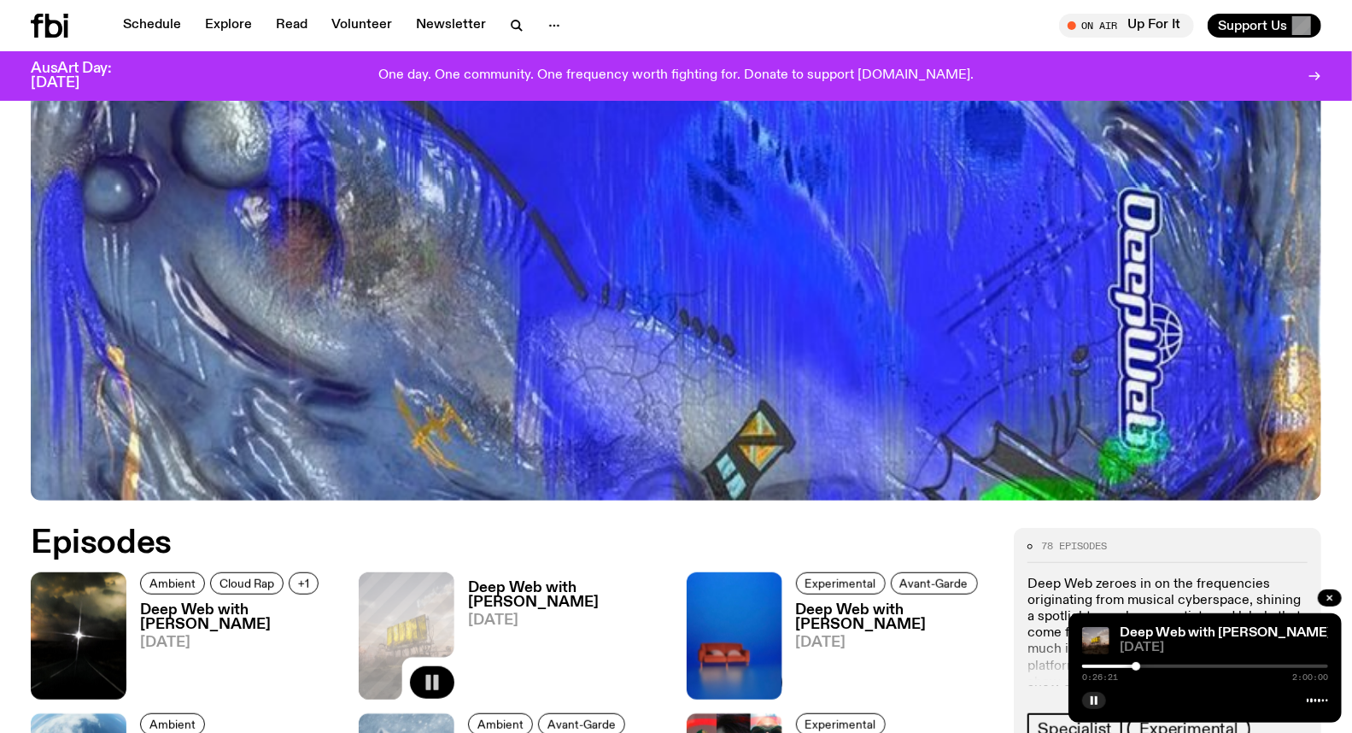
click at [222, 616] on h3 "Deep Web with [PERSON_NAME]" at bounding box center [239, 617] width 198 height 29
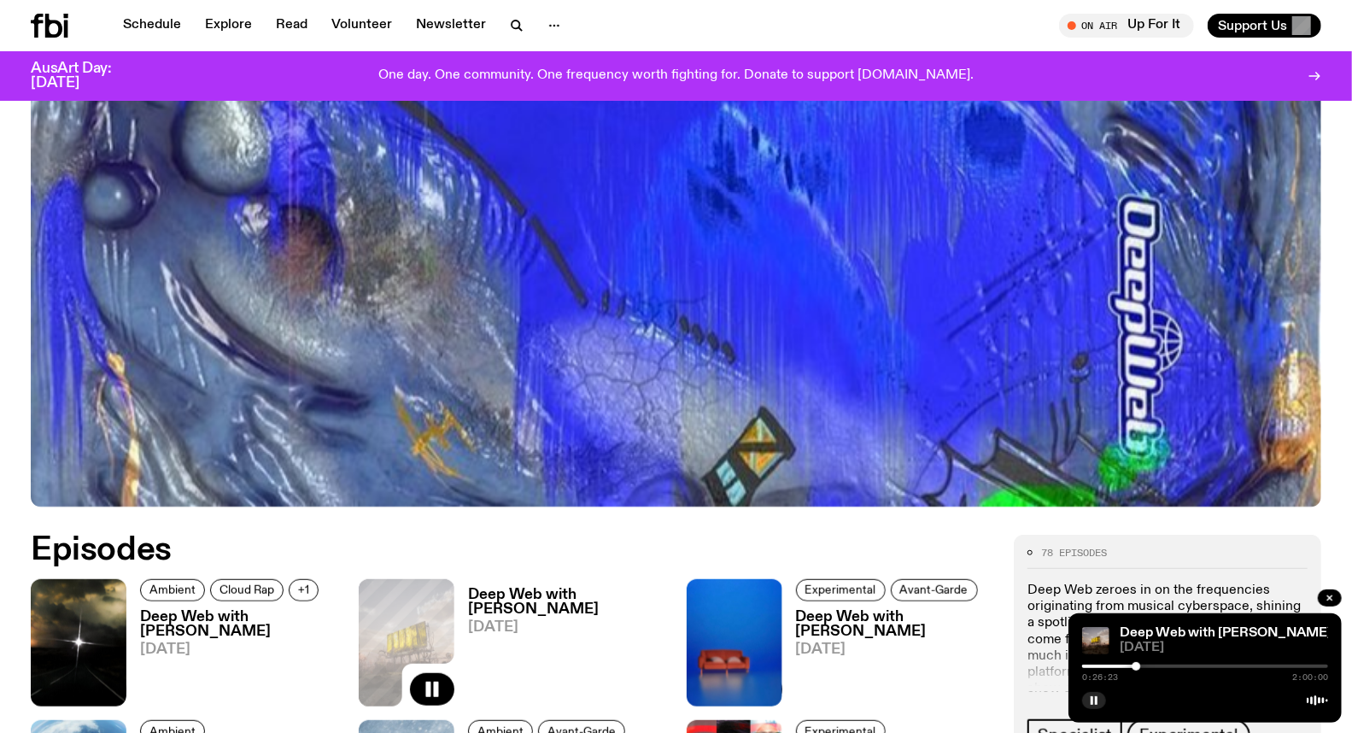
scroll to position [455, 0]
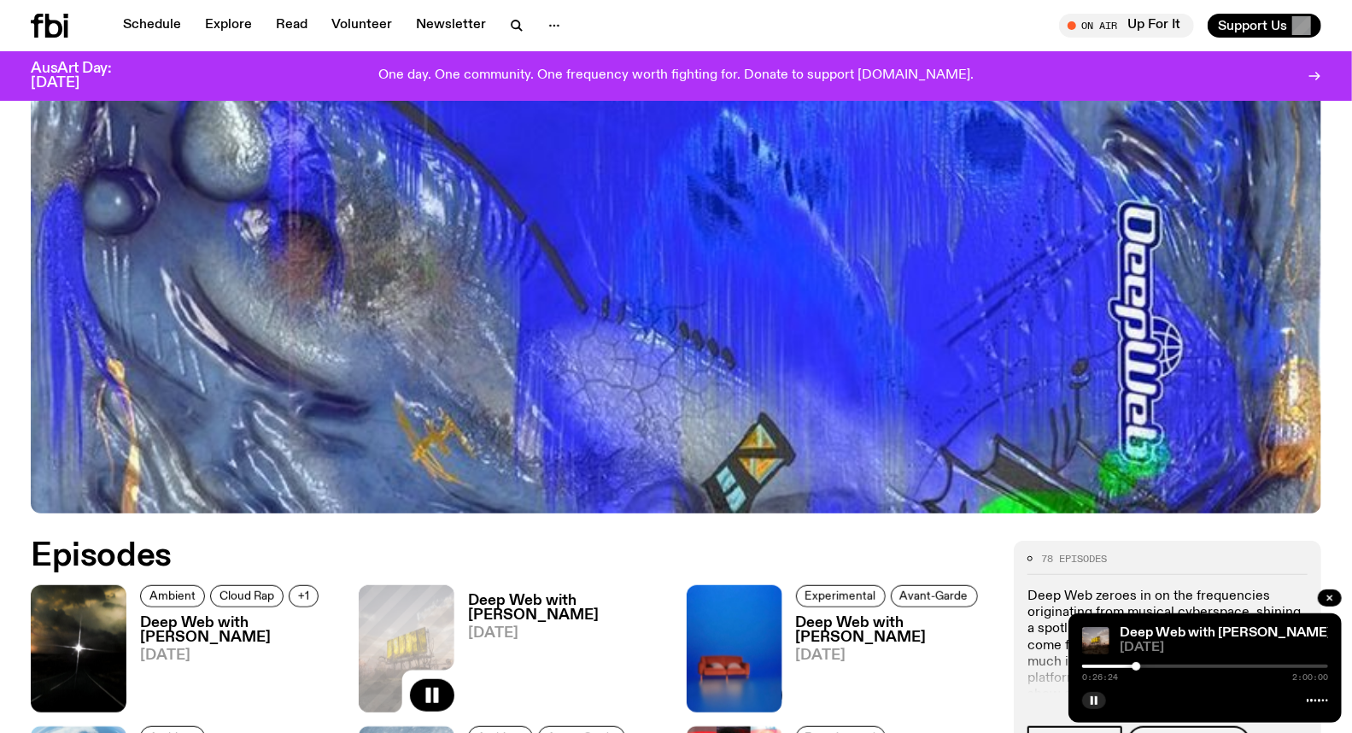
click at [517, 615] on h3 "Deep Web with [PERSON_NAME]" at bounding box center [567, 607] width 198 height 29
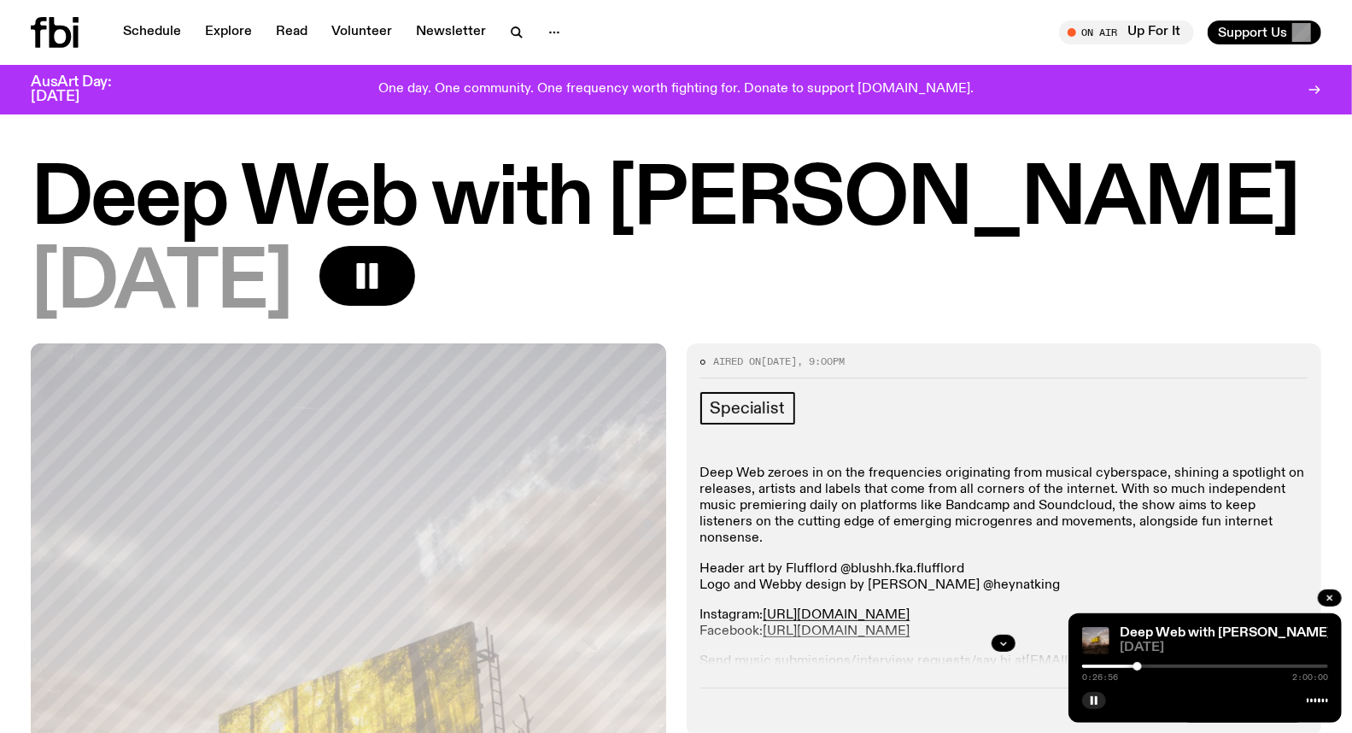
click at [1137, 667] on div at bounding box center [1137, 666] width 9 height 9
click at [1139, 667] on div at bounding box center [1137, 666] width 9 height 9
click at [1142, 667] on div at bounding box center [1141, 666] width 9 height 9
click at [1141, 666] on div at bounding box center [1141, 666] width 9 height 9
click at [1139, 666] on div at bounding box center [1139, 666] width 9 height 9
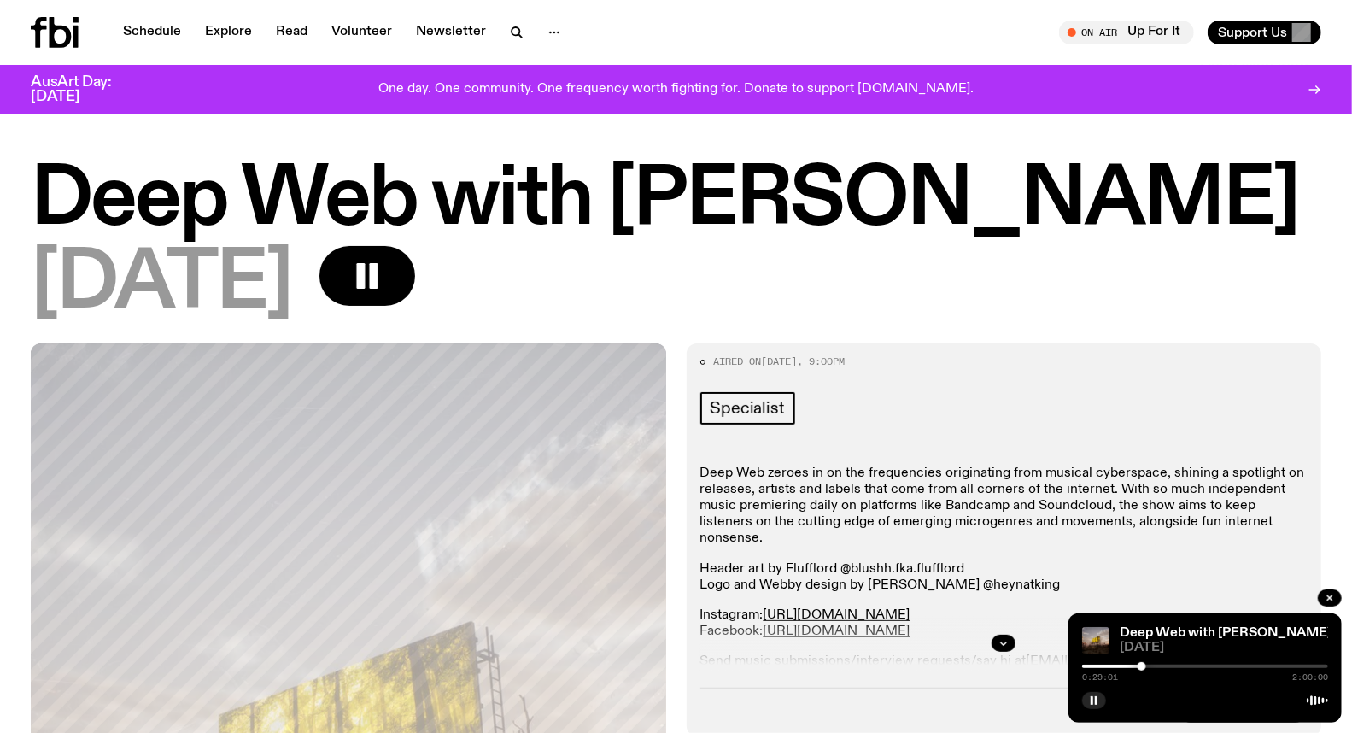
click at [1142, 666] on div at bounding box center [1141, 666] width 9 height 9
click at [1145, 666] on div at bounding box center [1141, 666] width 9 height 9
click at [1149, 667] on div at bounding box center [1205, 665] width 246 height 3
click at [1155, 667] on div at bounding box center [1205, 665] width 246 height 3
click at [1157, 666] on div at bounding box center [1155, 666] width 9 height 9
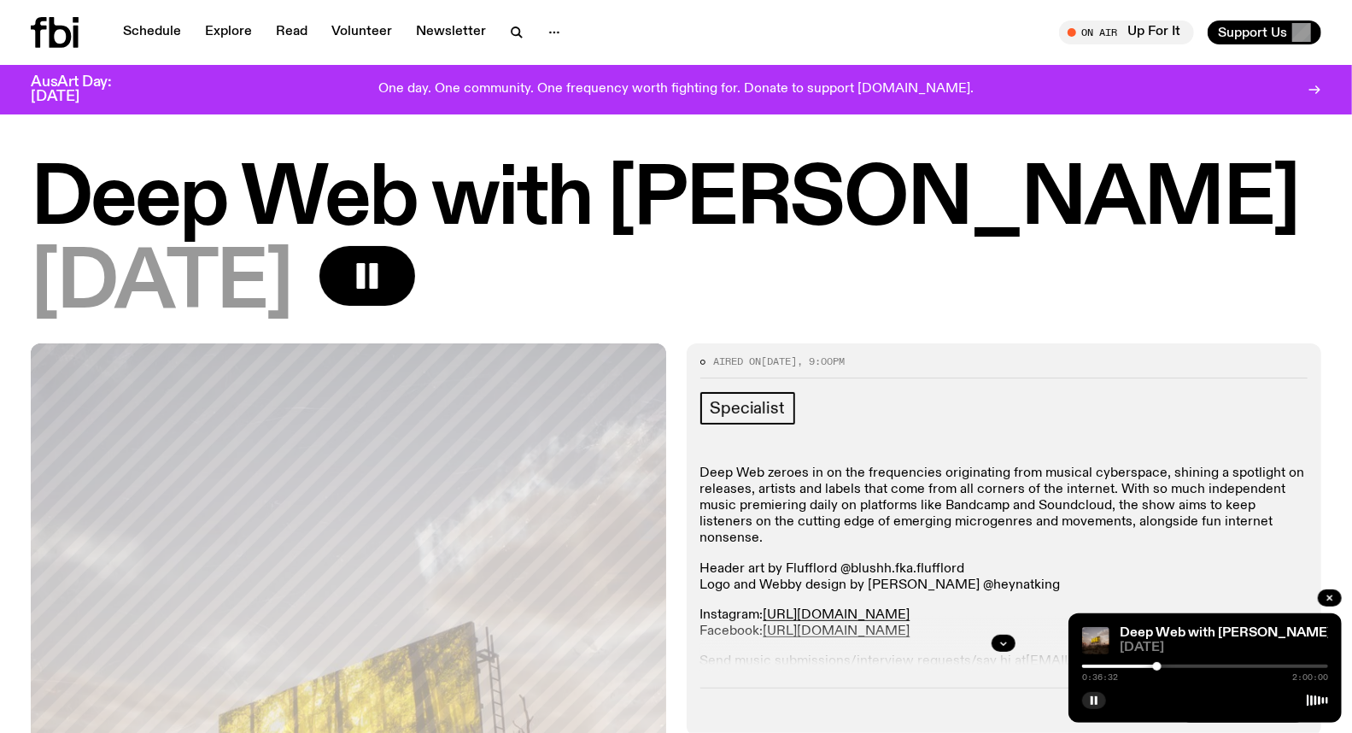
click at [1159, 667] on div at bounding box center [1157, 666] width 9 height 9
click at [1160, 667] on div at bounding box center [1158, 666] width 9 height 9
click at [1163, 667] on div at bounding box center [1159, 666] width 9 height 9
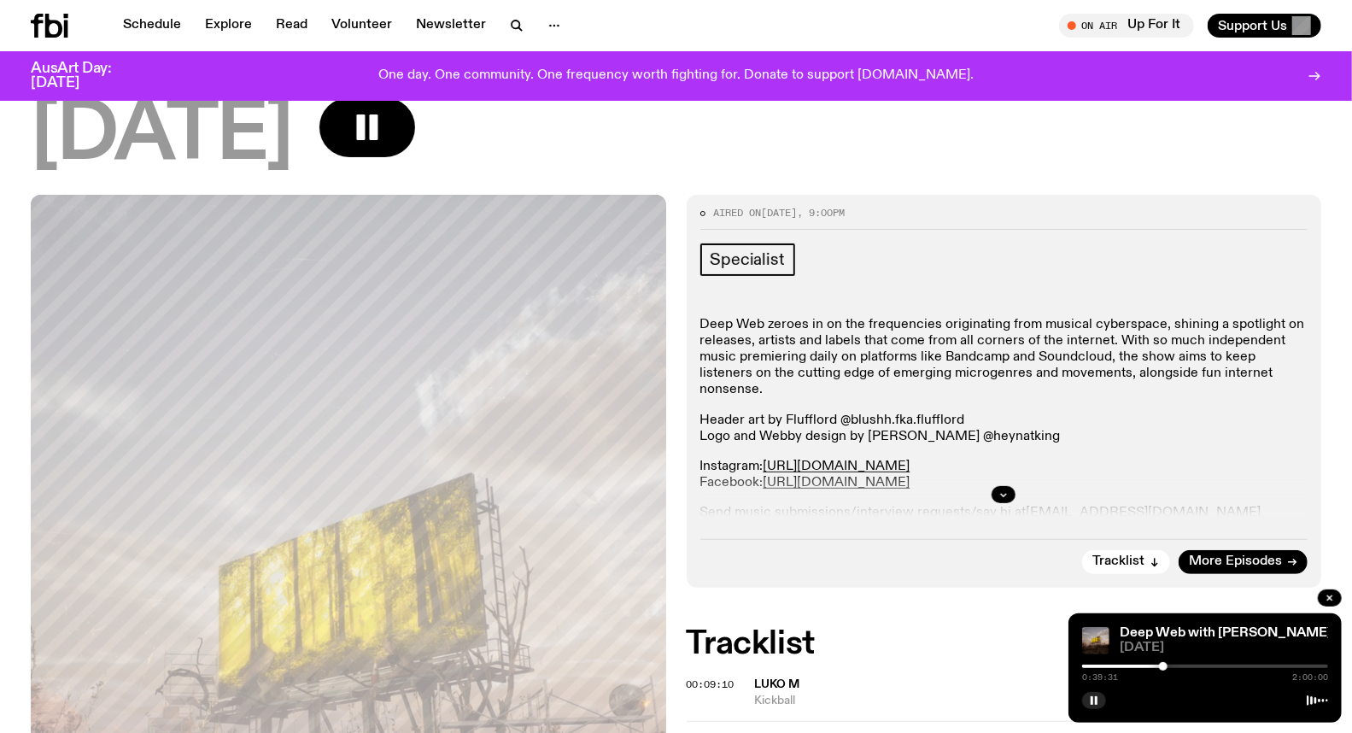
scroll to position [188, 0]
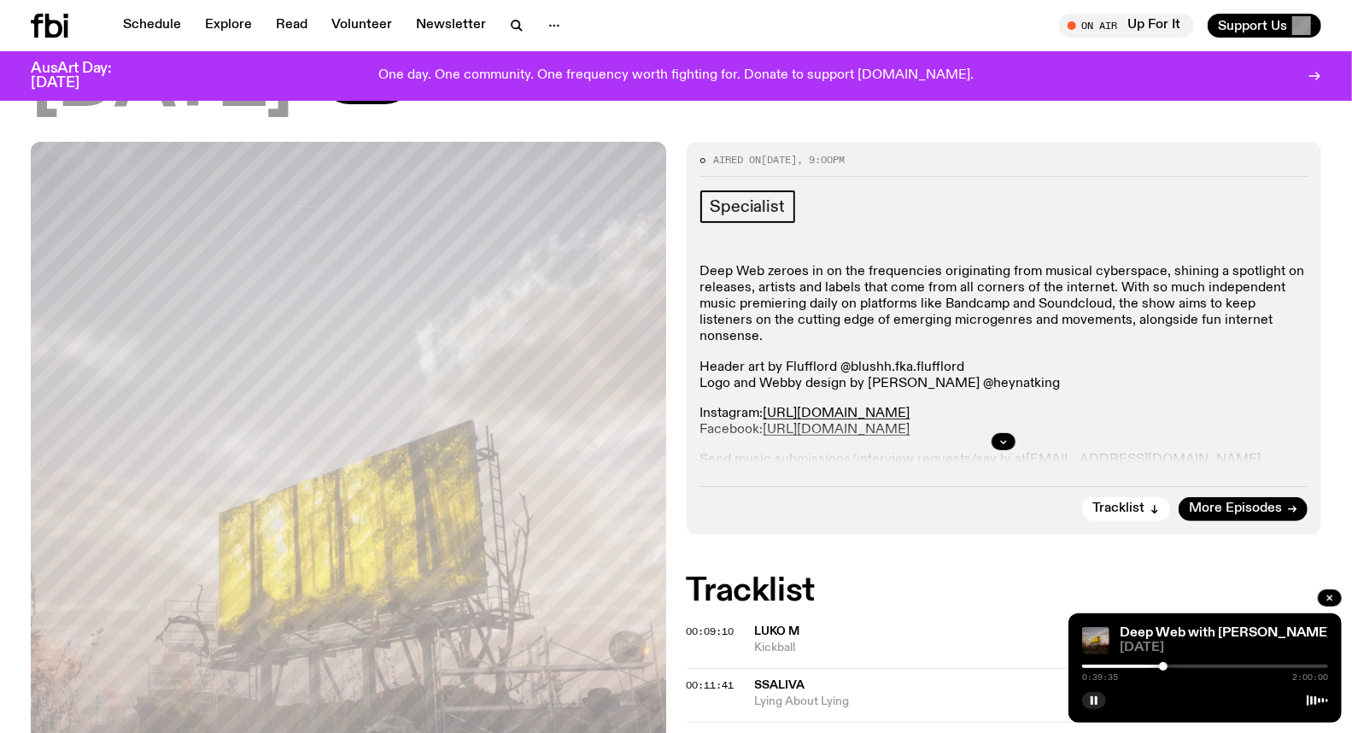
click at [1165, 664] on div at bounding box center [1163, 666] width 9 height 9
click at [1167, 666] on div at bounding box center [1164, 666] width 9 height 9
click at [1170, 667] on div at bounding box center [1169, 666] width 9 height 9
click at [1171, 667] on div at bounding box center [1170, 666] width 9 height 9
click at [1167, 666] on div at bounding box center [1170, 666] width 9 height 9
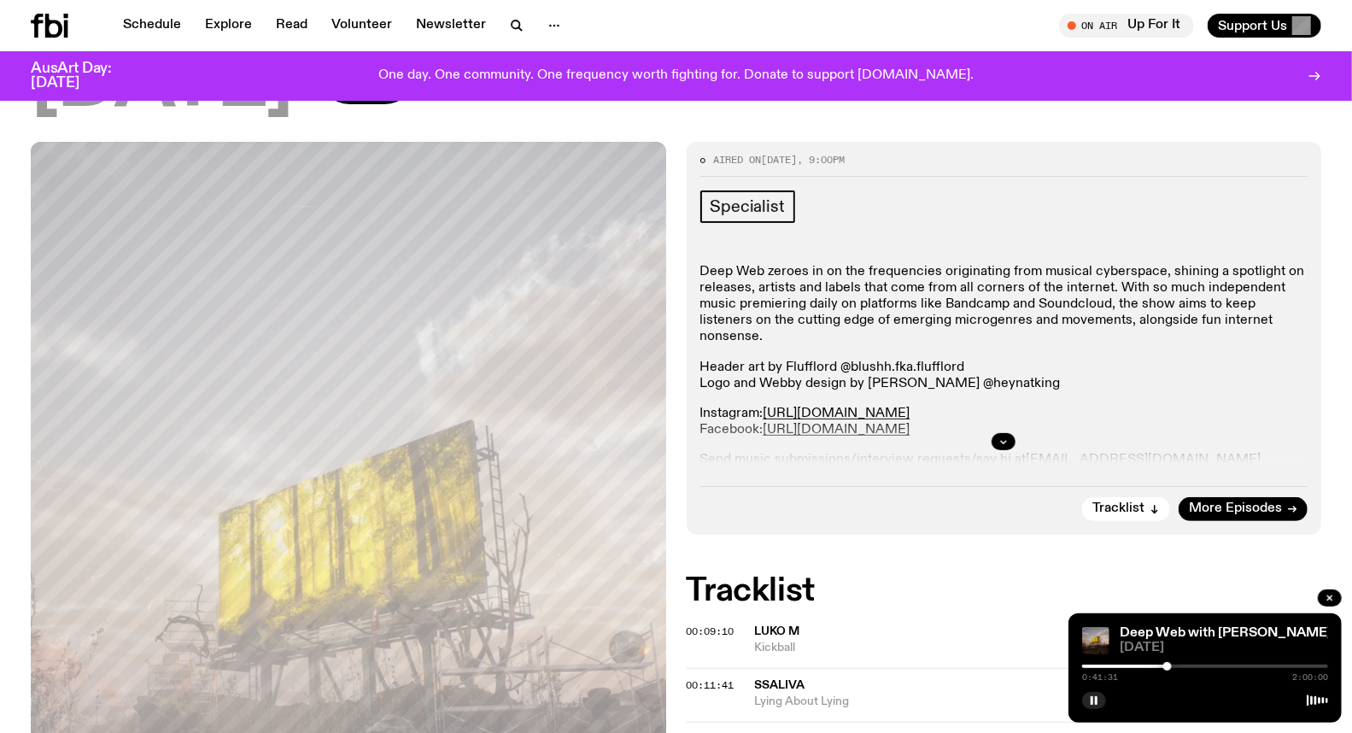
click at [1167, 666] on div at bounding box center [1167, 666] width 9 height 9
click at [1168, 666] on div at bounding box center [1167, 666] width 9 height 9
click at [1166, 666] on div at bounding box center [1168, 666] width 9 height 9
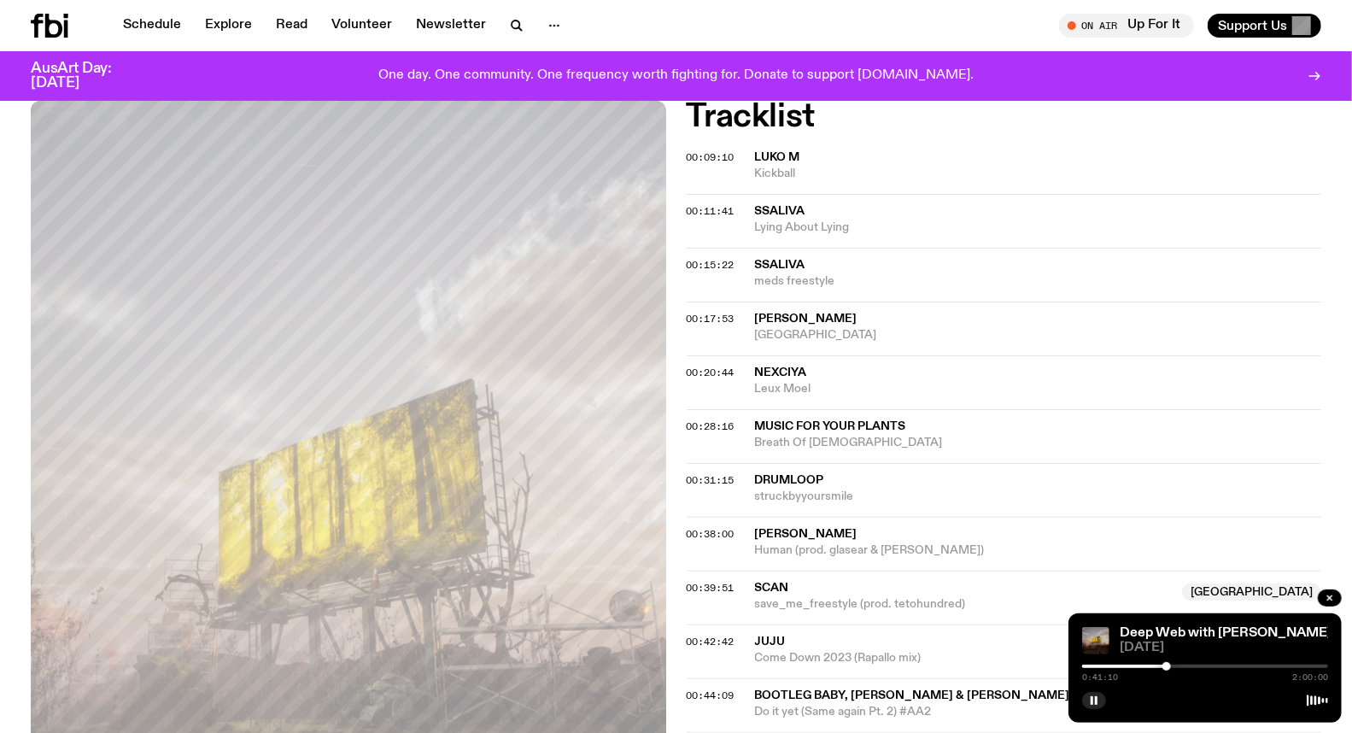
scroll to position [757, 0]
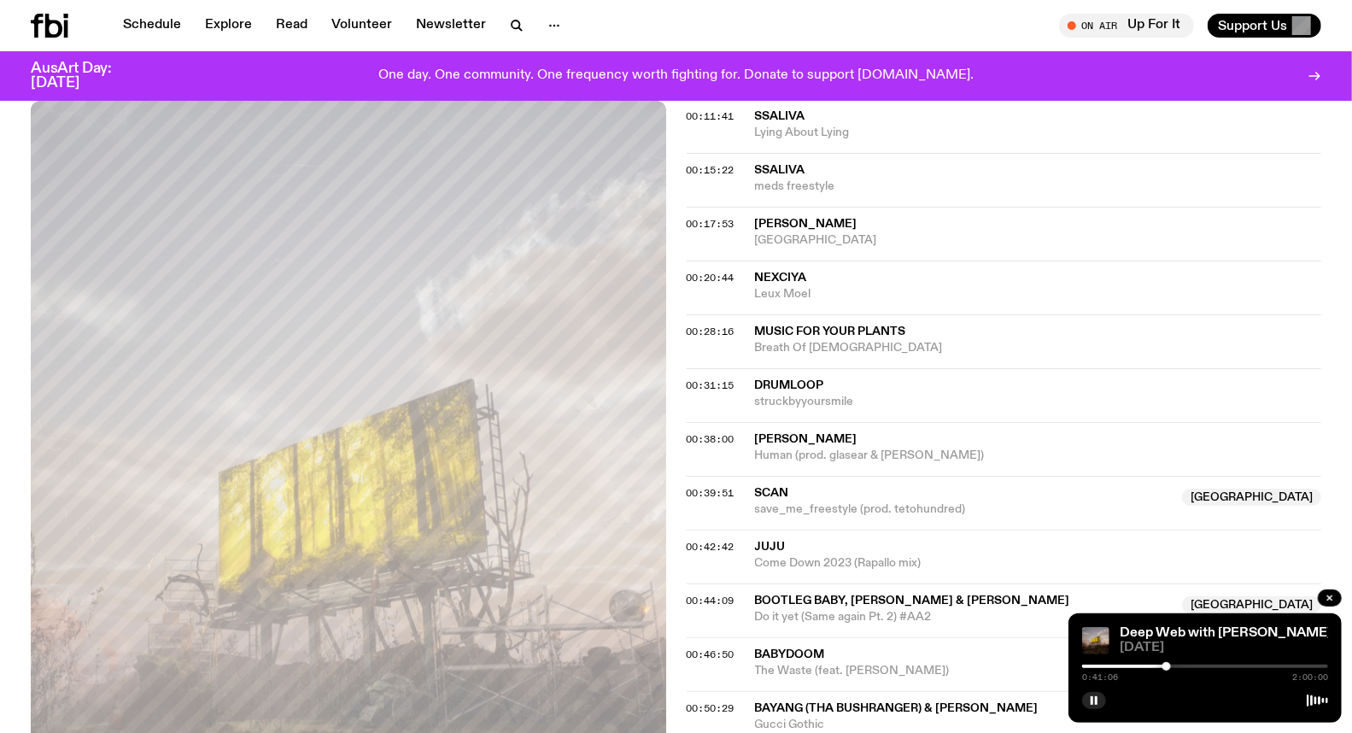
click at [1166, 669] on div at bounding box center [1166, 666] width 9 height 9
click at [1168, 668] on div at bounding box center [1167, 666] width 9 height 9
click at [1170, 667] on div at bounding box center [1169, 666] width 9 height 9
click at [1172, 667] on div at bounding box center [1169, 666] width 9 height 9
click at [1174, 666] on div at bounding box center [1174, 666] width 9 height 9
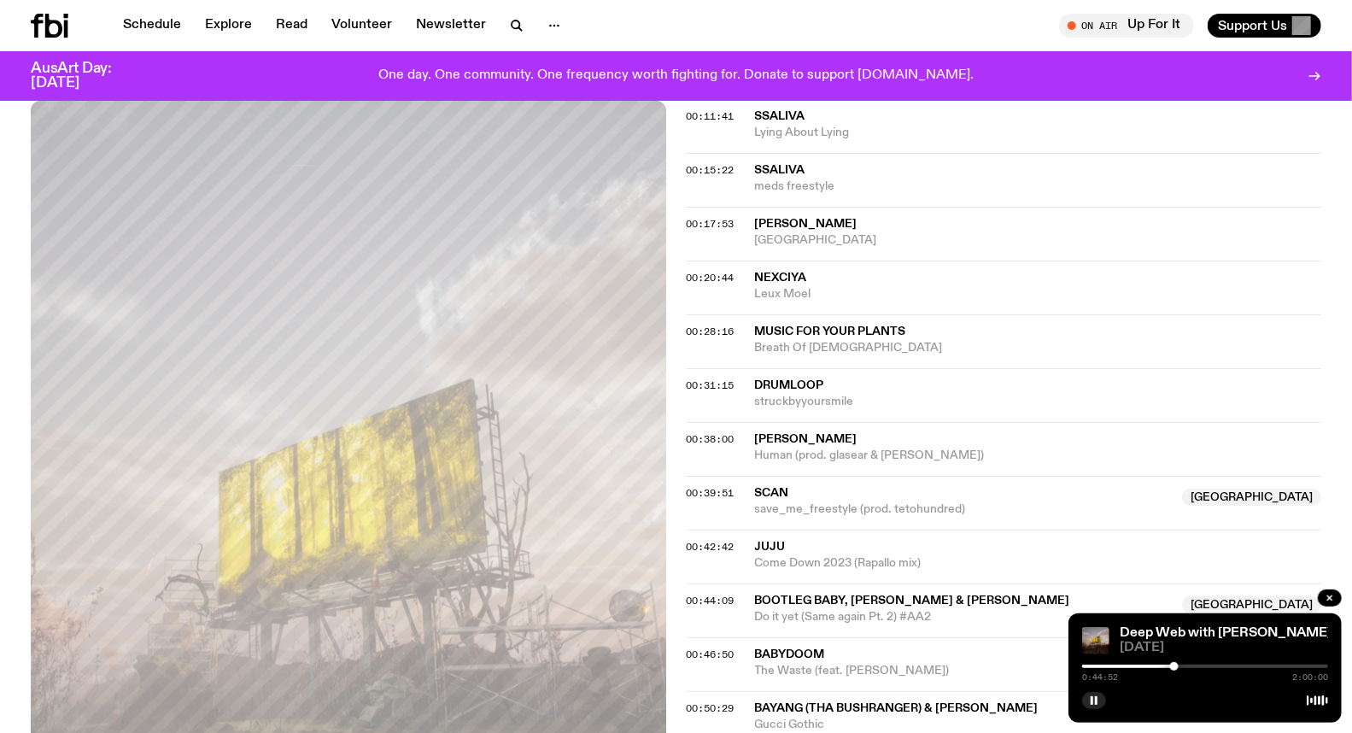
click at [1174, 666] on div at bounding box center [1174, 666] width 9 height 9
click at [1177, 666] on div at bounding box center [1174, 666] width 9 height 9
click at [1178, 666] on div at bounding box center [1176, 666] width 9 height 9
click at [1181, 664] on div at bounding box center [1181, 666] width 9 height 9
click at [1183, 664] on div at bounding box center [1181, 666] width 9 height 9
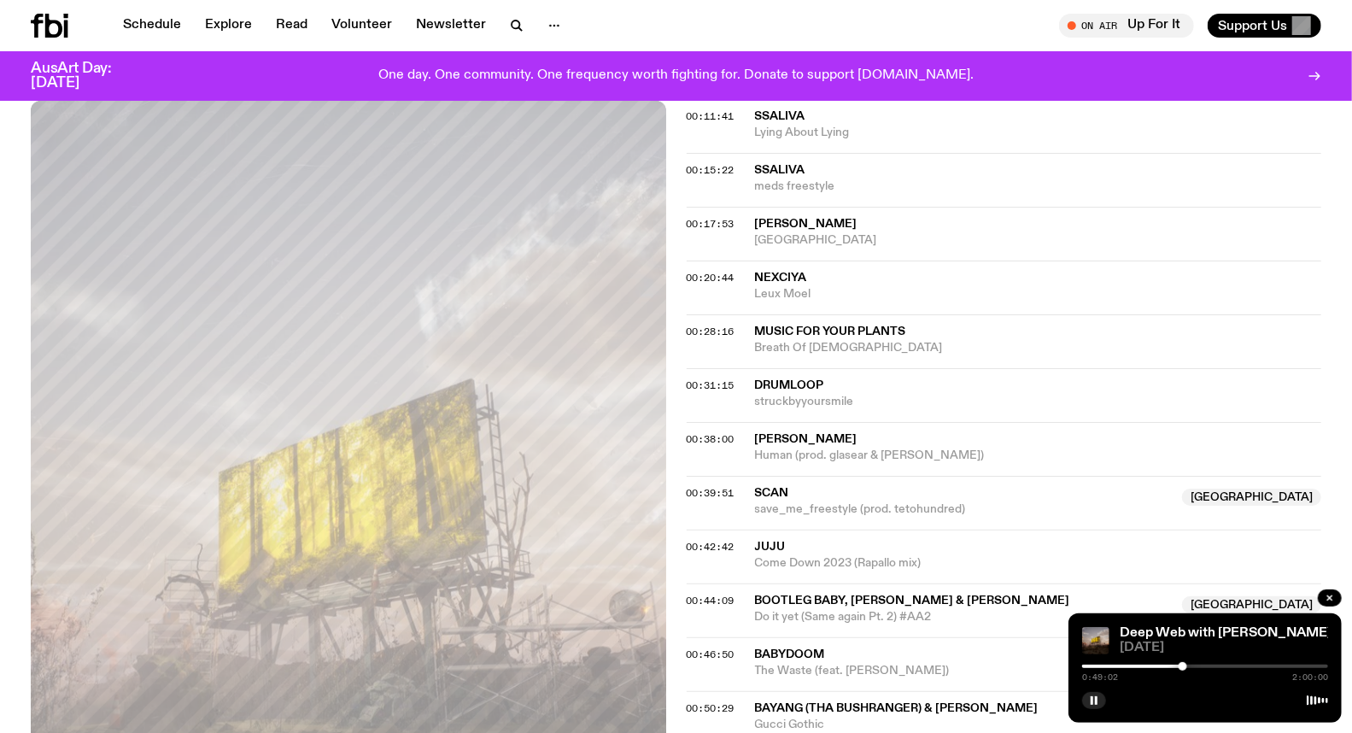
click at [1188, 666] on div at bounding box center [1205, 665] width 246 height 3
click at [1190, 666] on div at bounding box center [1187, 666] width 9 height 9
click at [1192, 666] on div at bounding box center [1192, 666] width 9 height 9
click at [1194, 666] on div at bounding box center [1193, 666] width 9 height 9
click at [1196, 663] on div at bounding box center [1196, 666] width 9 height 9
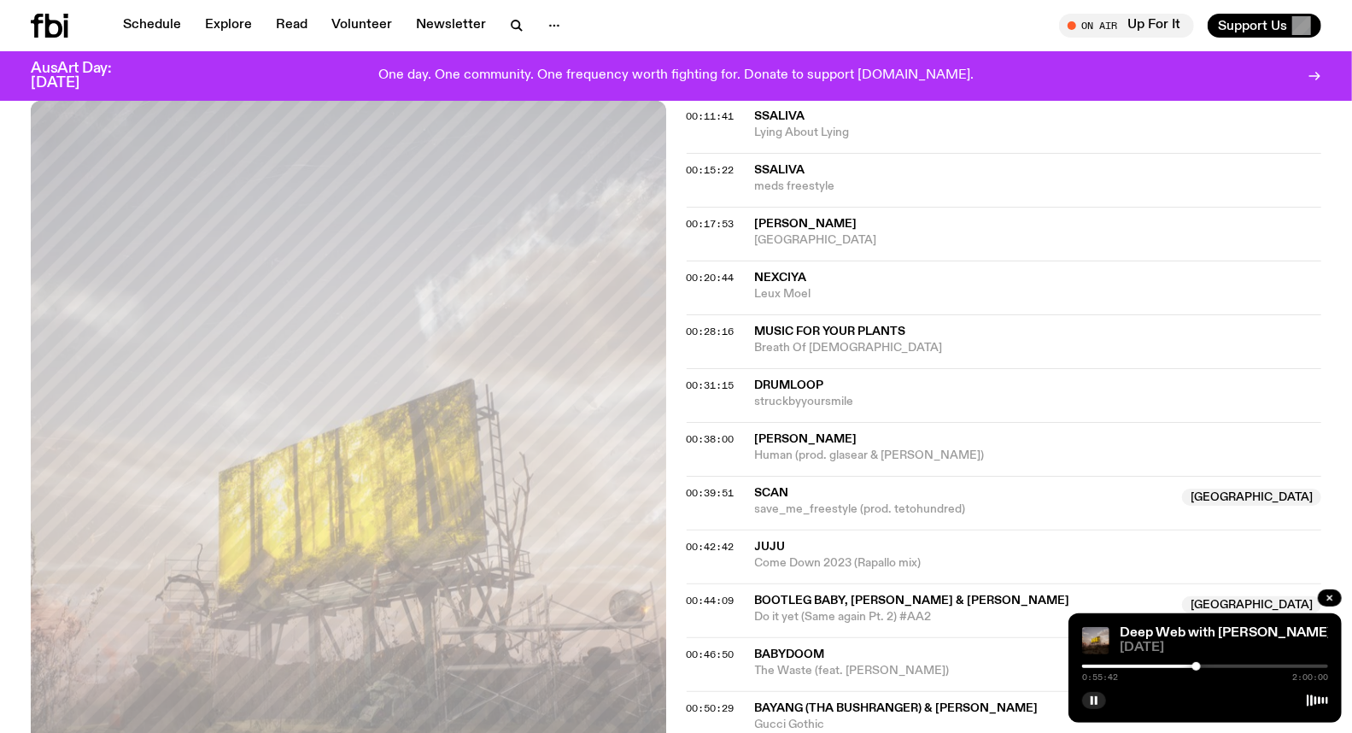
click at [1200, 664] on div at bounding box center [1196, 666] width 9 height 9
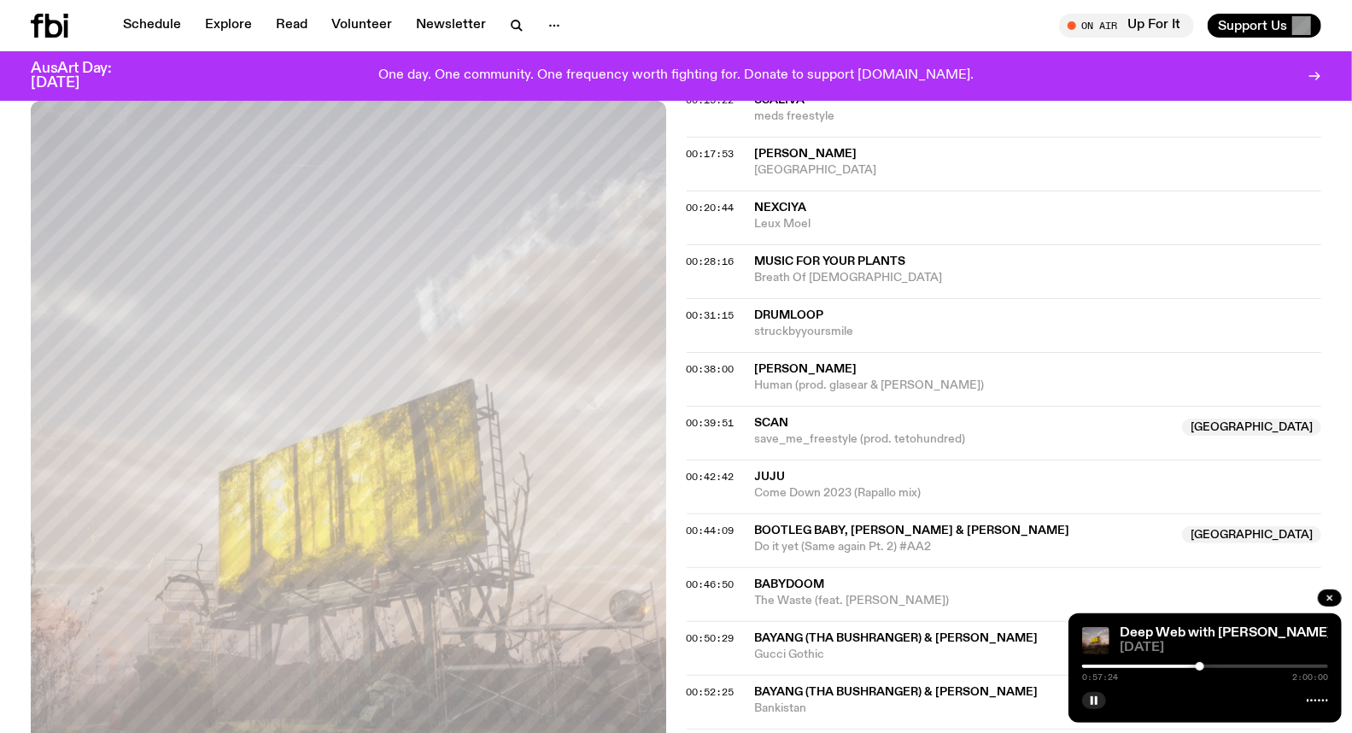
scroll to position [1042, 0]
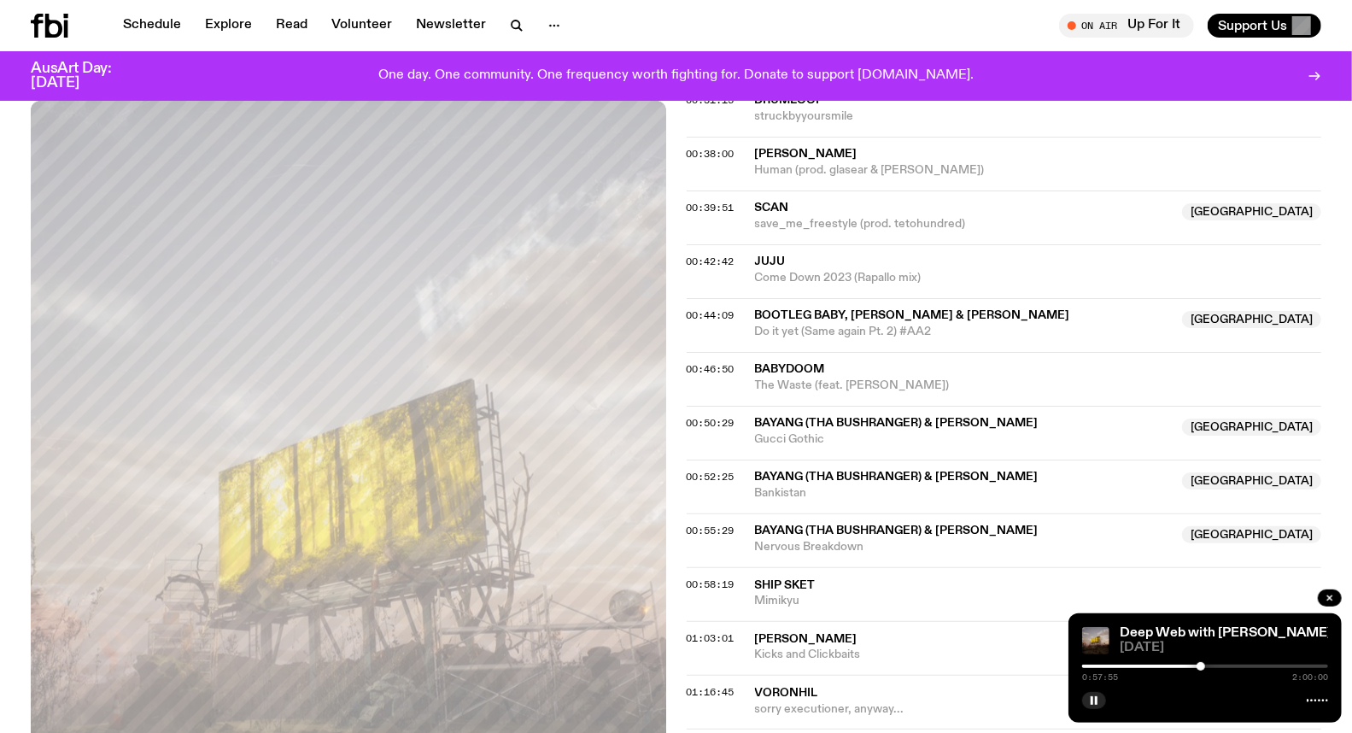
click at [1204, 667] on div at bounding box center [1200, 666] width 9 height 9
click at [1202, 667] on div at bounding box center [1202, 666] width 9 height 9
click at [1205, 667] on div at bounding box center [1202, 666] width 9 height 9
click at [1206, 666] on div at bounding box center [1205, 666] width 9 height 9
click at [1208, 666] on div at bounding box center [1206, 666] width 9 height 9
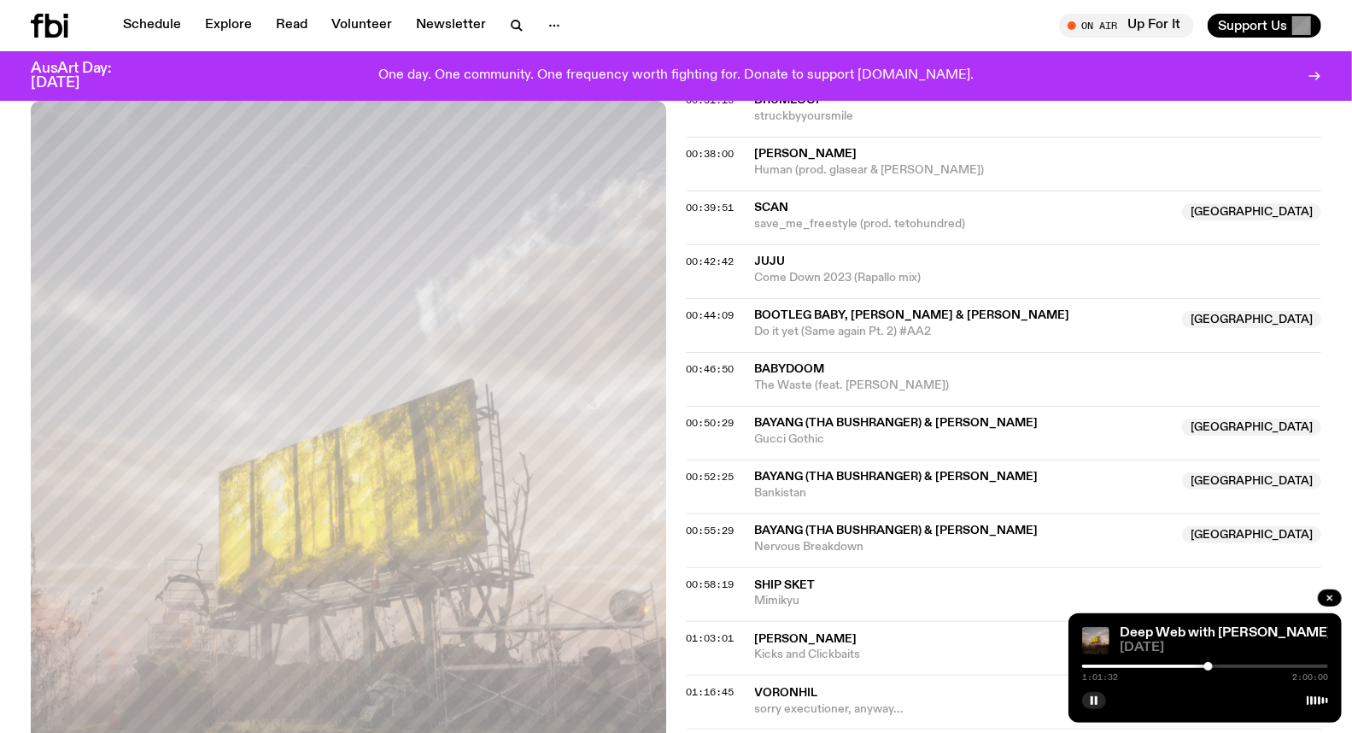
click at [1210, 666] on div at bounding box center [1208, 666] width 9 height 9
click at [1213, 666] on div at bounding box center [1213, 666] width 9 height 9
click at [1216, 667] on div at bounding box center [1213, 666] width 9 height 9
click at [1221, 666] on div at bounding box center [1205, 665] width 246 height 3
click at [1230, 664] on div at bounding box center [1205, 665] width 246 height 3
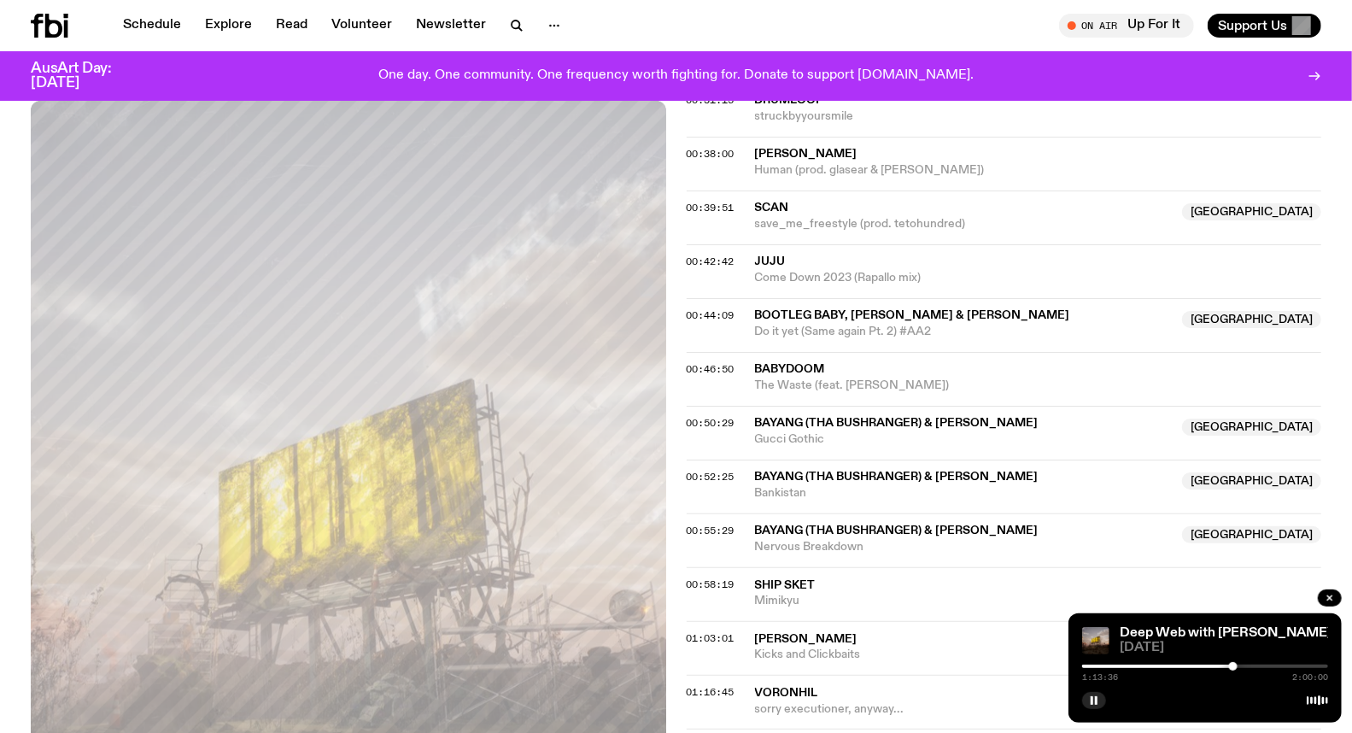
click at [1233, 664] on div at bounding box center [1233, 666] width 9 height 9
click at [1234, 663] on div at bounding box center [1233, 666] width 9 height 9
click at [1236, 664] on div at bounding box center [1234, 666] width 9 height 9
click at [1239, 664] on div at bounding box center [1235, 666] width 9 height 9
click at [1241, 666] on div at bounding box center [1239, 666] width 9 height 9
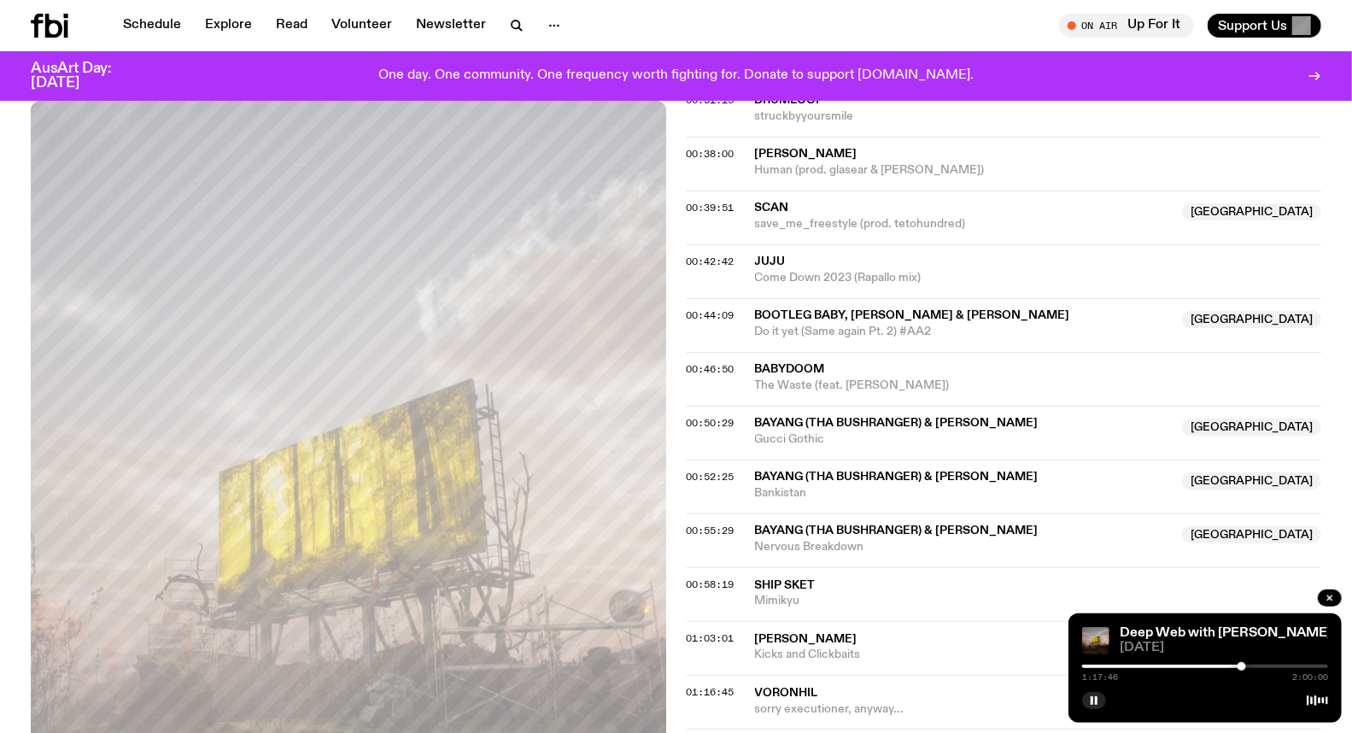
click at [1247, 667] on div at bounding box center [1205, 665] width 246 height 3
click at [1244, 667] on div at bounding box center [1246, 666] width 9 height 9
click at [1251, 667] on div at bounding box center [1205, 665] width 246 height 3
click at [1255, 666] on div at bounding box center [1251, 666] width 9 height 9
click at [1258, 666] on div at bounding box center [1255, 666] width 9 height 9
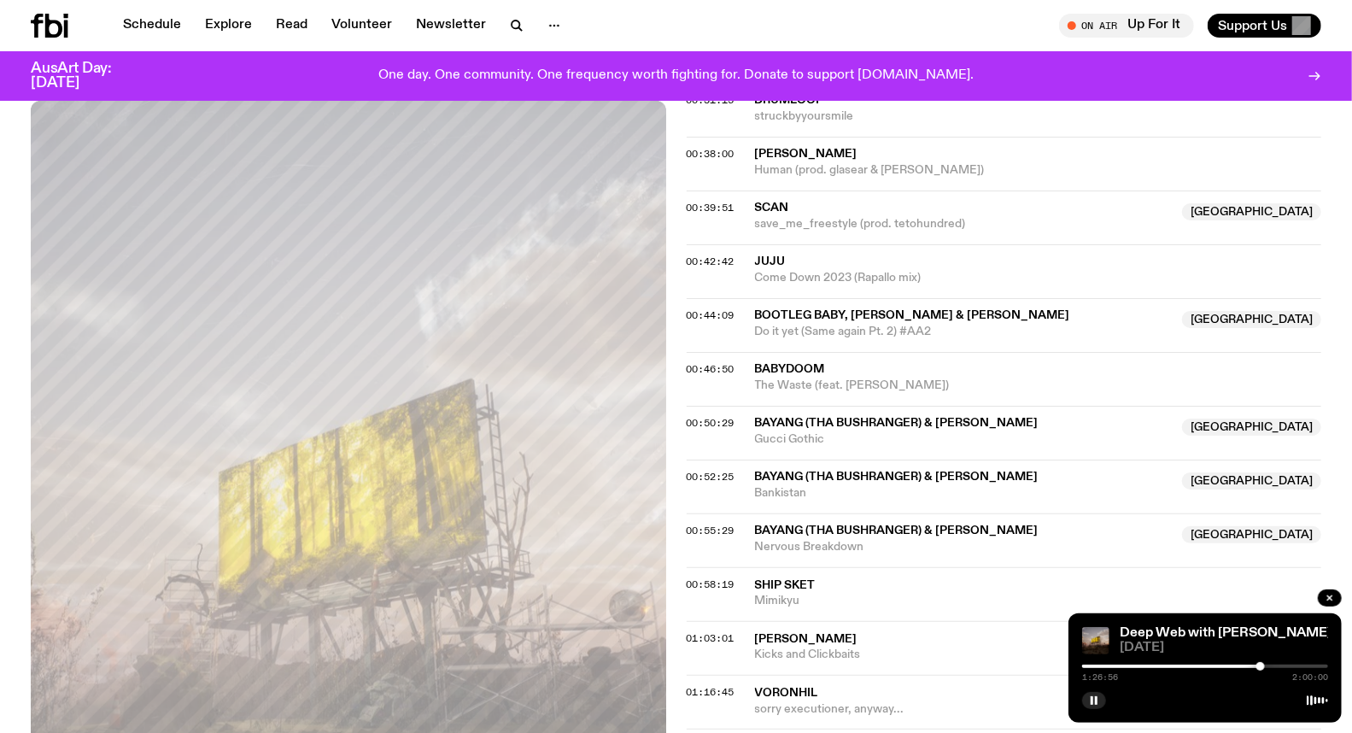
click at [1260, 666] on div at bounding box center [1260, 666] width 9 height 9
click at [1265, 666] on div at bounding box center [1205, 665] width 246 height 3
click at [1262, 666] on div at bounding box center [1262, 666] width 9 height 9
click at [1265, 667] on div at bounding box center [1262, 666] width 9 height 9
click at [1267, 666] on div at bounding box center [1265, 666] width 9 height 9
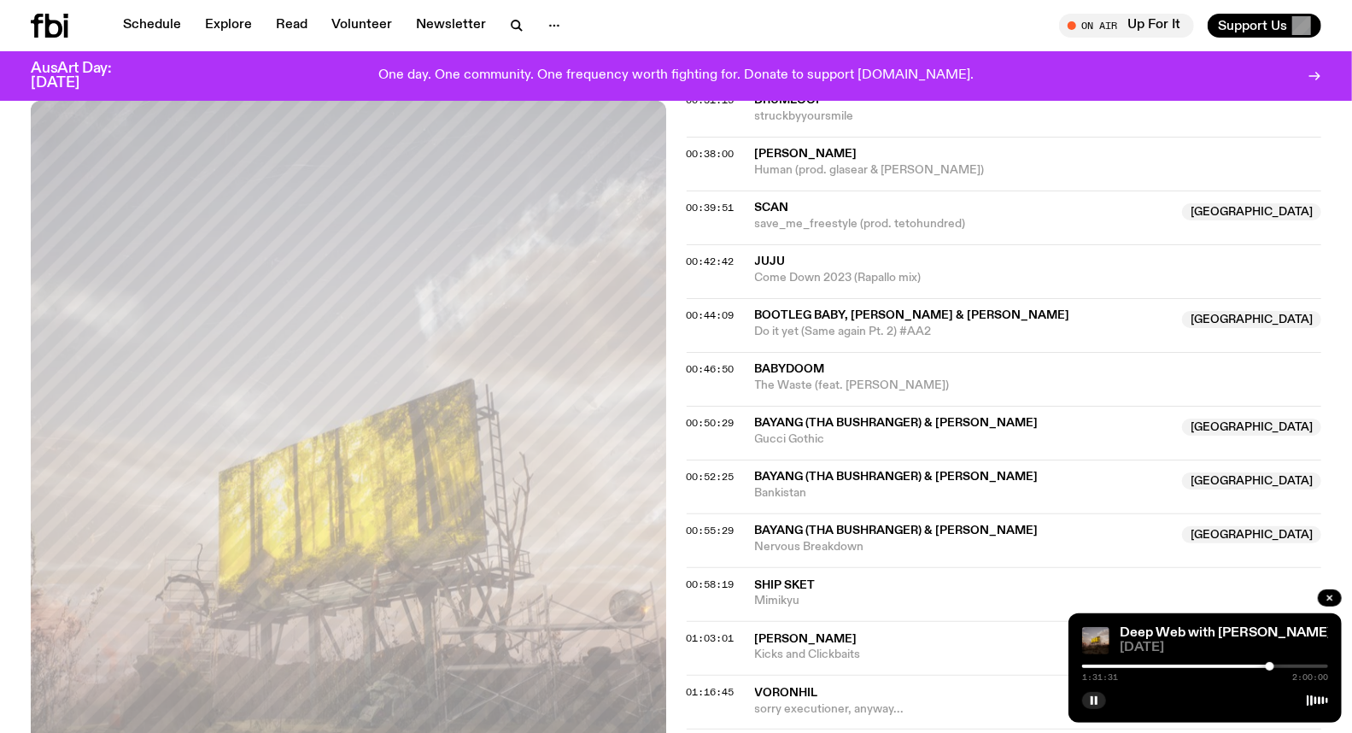
click at [1270, 664] on div at bounding box center [1269, 666] width 9 height 9
click at [1273, 664] on div at bounding box center [1269, 666] width 9 height 9
click at [1276, 666] on div at bounding box center [1276, 666] width 9 height 9
click at [1277, 667] on div at bounding box center [1277, 666] width 9 height 9
click at [1281, 667] on div at bounding box center [1277, 666] width 9 height 9
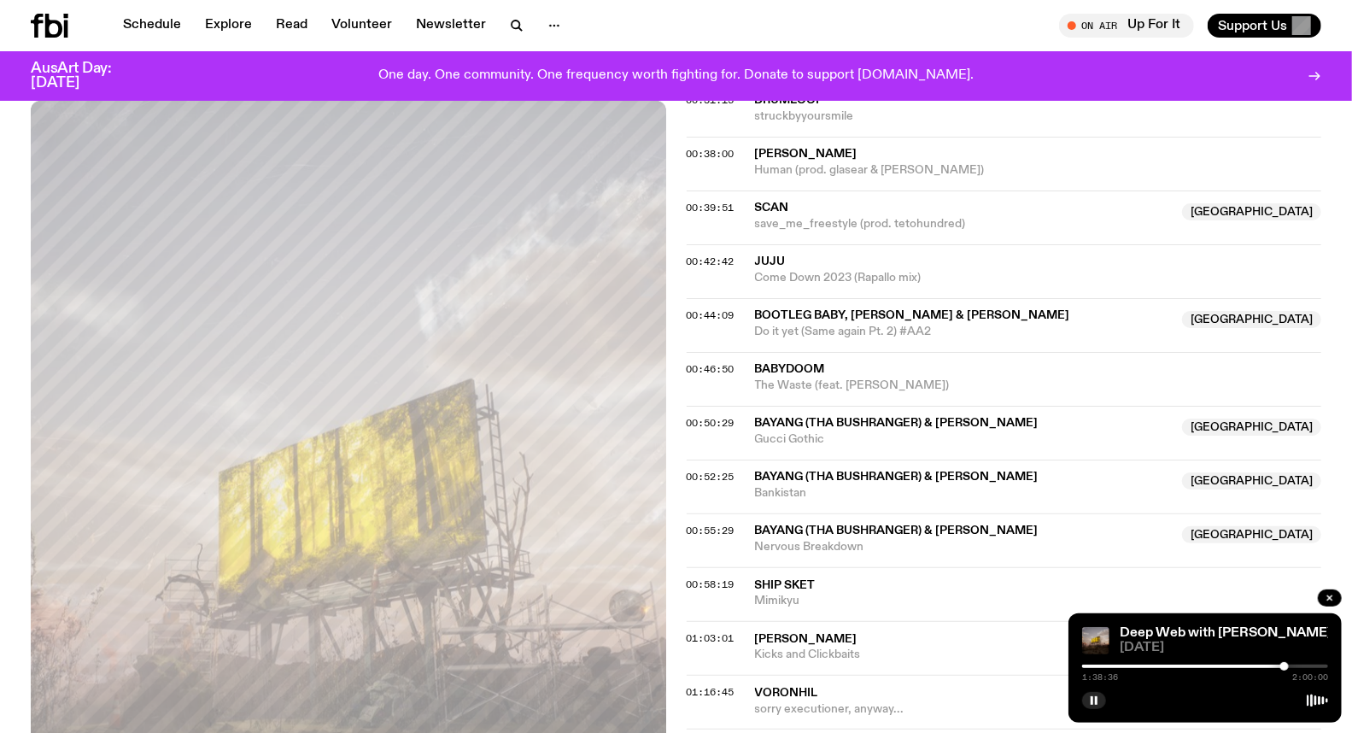
click at [1284, 667] on div at bounding box center [1284, 666] width 9 height 9
click at [1286, 666] on div at bounding box center [1284, 666] width 9 height 9
click at [1289, 664] on div at bounding box center [1289, 666] width 9 height 9
click at [1292, 664] on div at bounding box center [1292, 666] width 9 height 9
click at [1294, 664] on div at bounding box center [1292, 666] width 9 height 9
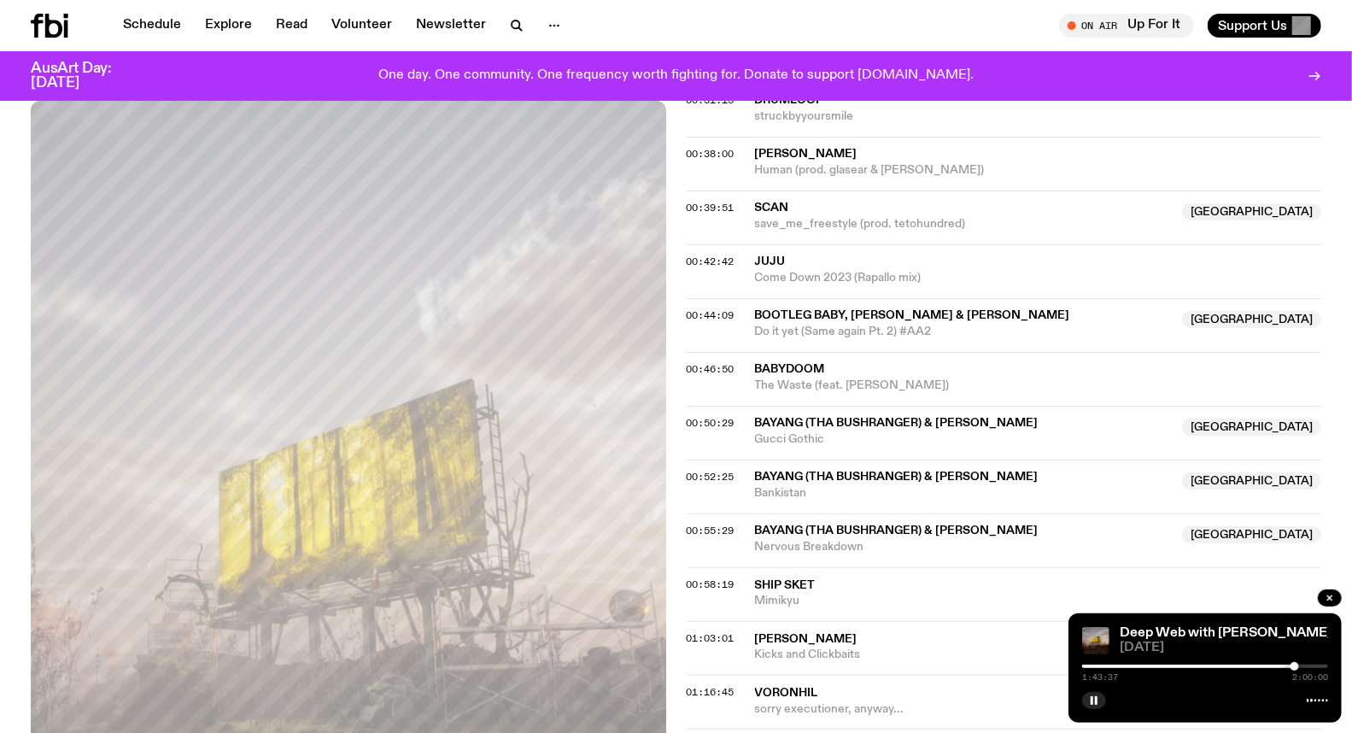
click at [1298, 666] on div at bounding box center [1294, 666] width 9 height 9
click at [1303, 666] on div at bounding box center [1205, 665] width 246 height 3
click at [1096, 692] on button "button" at bounding box center [1094, 700] width 24 height 17
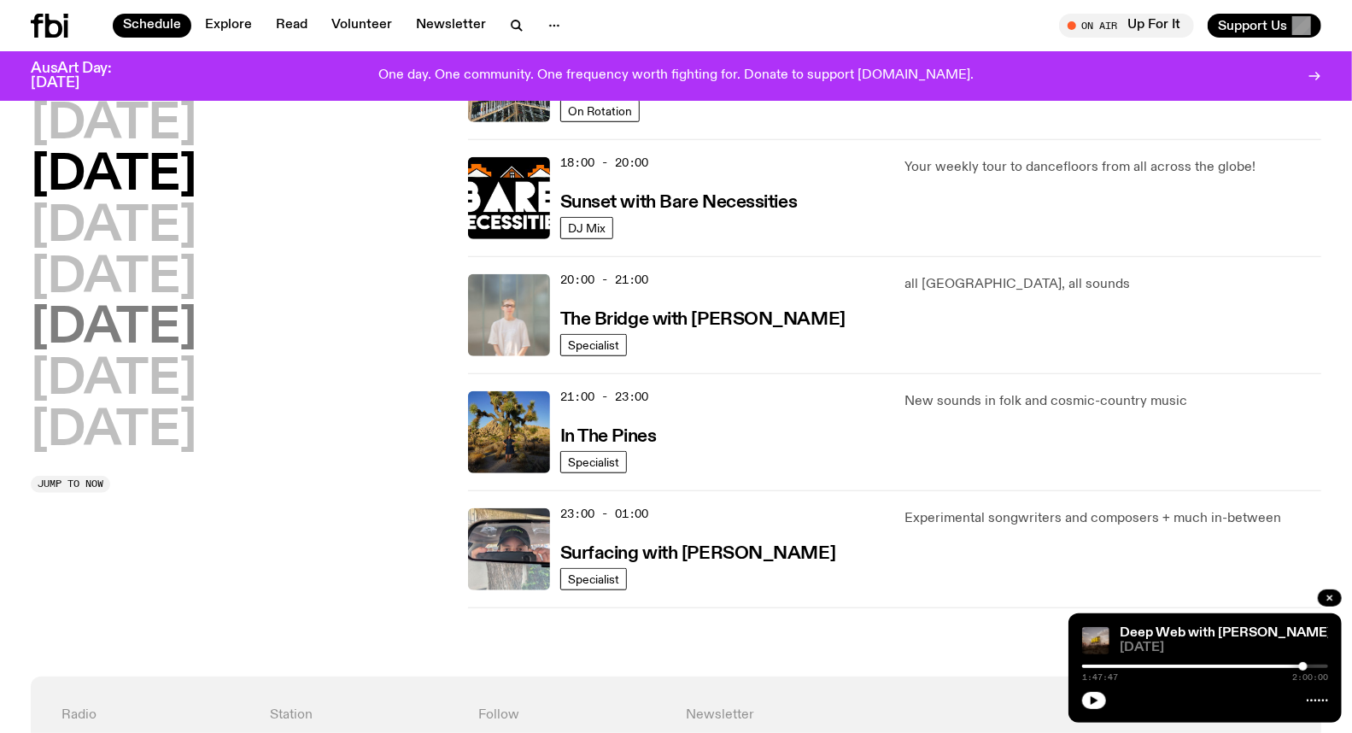
click at [129, 338] on h2 "[DATE]" at bounding box center [114, 329] width 166 height 48
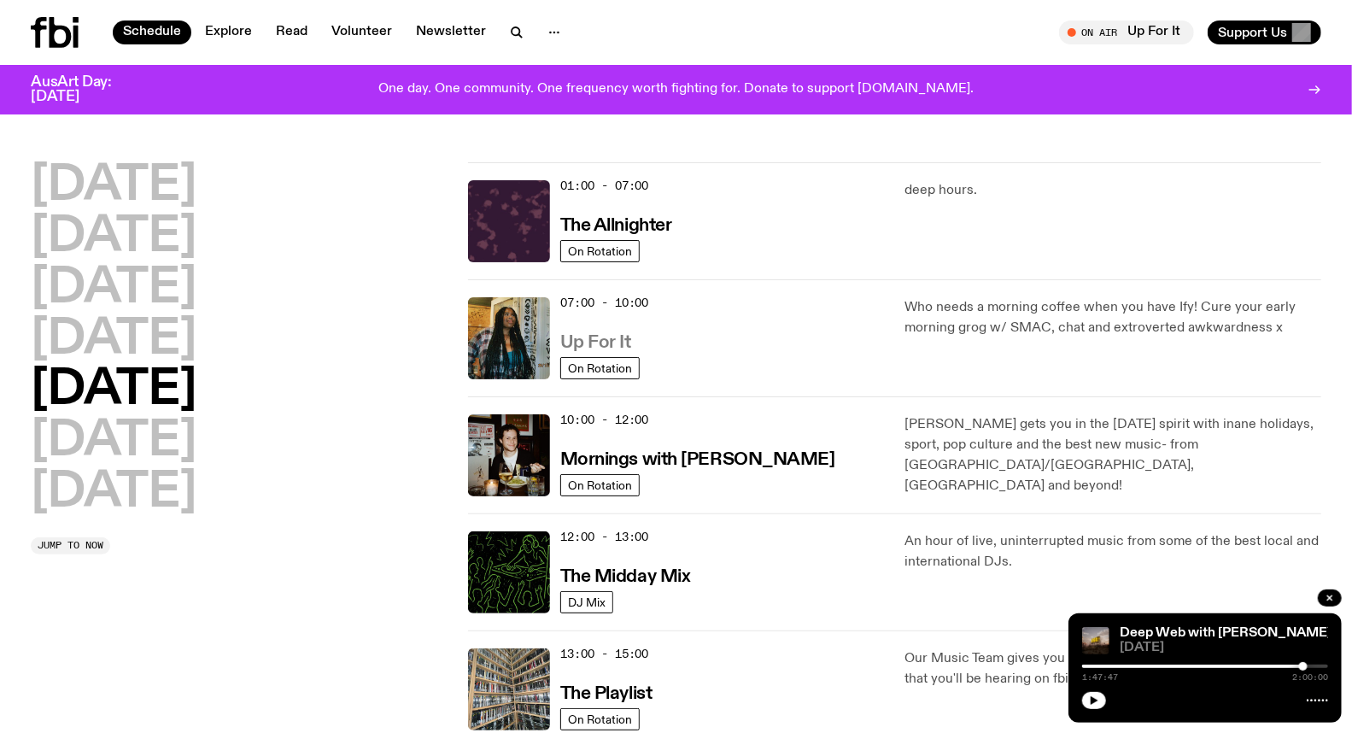
click at [601, 337] on h3 "Up For It" at bounding box center [595, 343] width 71 height 18
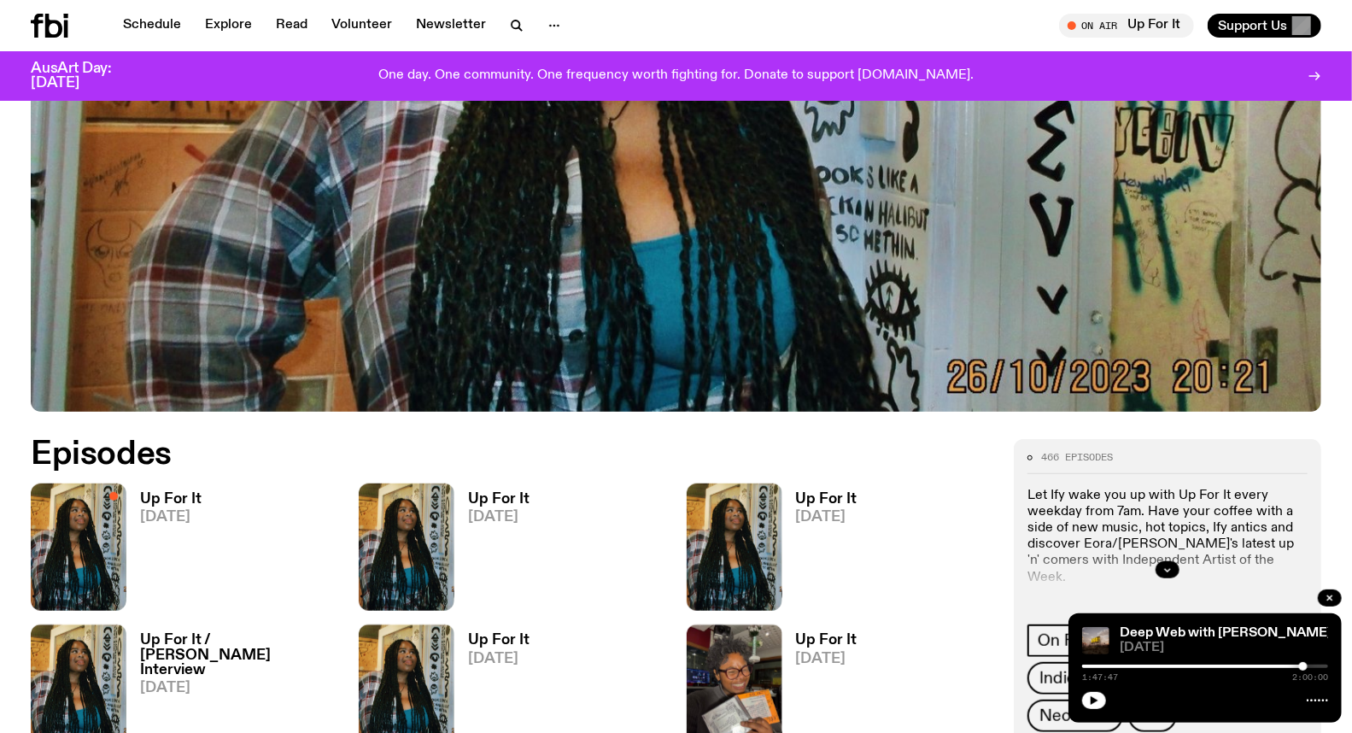
scroll to position [841, 0]
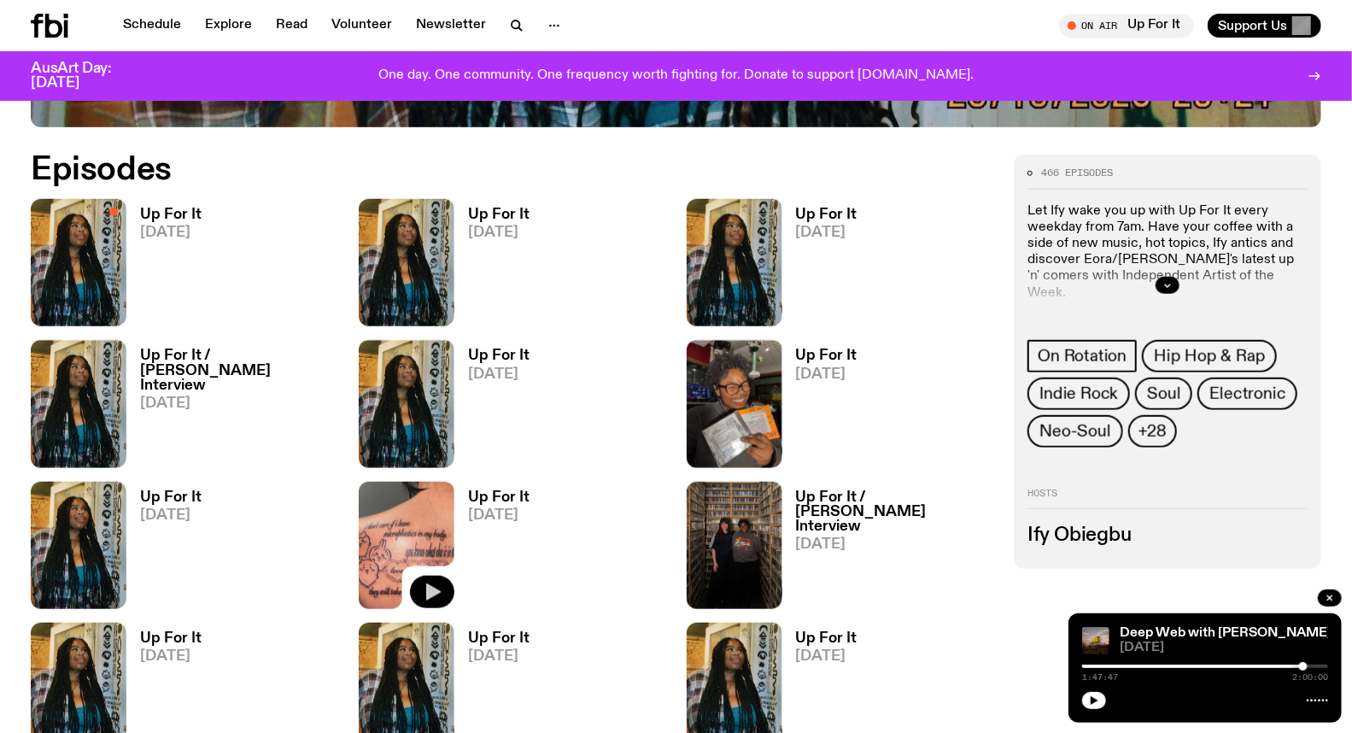
click at [433, 585] on icon "button" at bounding box center [432, 591] width 20 height 20
click at [501, 499] on h3 "Up For It" at bounding box center [498, 497] width 61 height 15
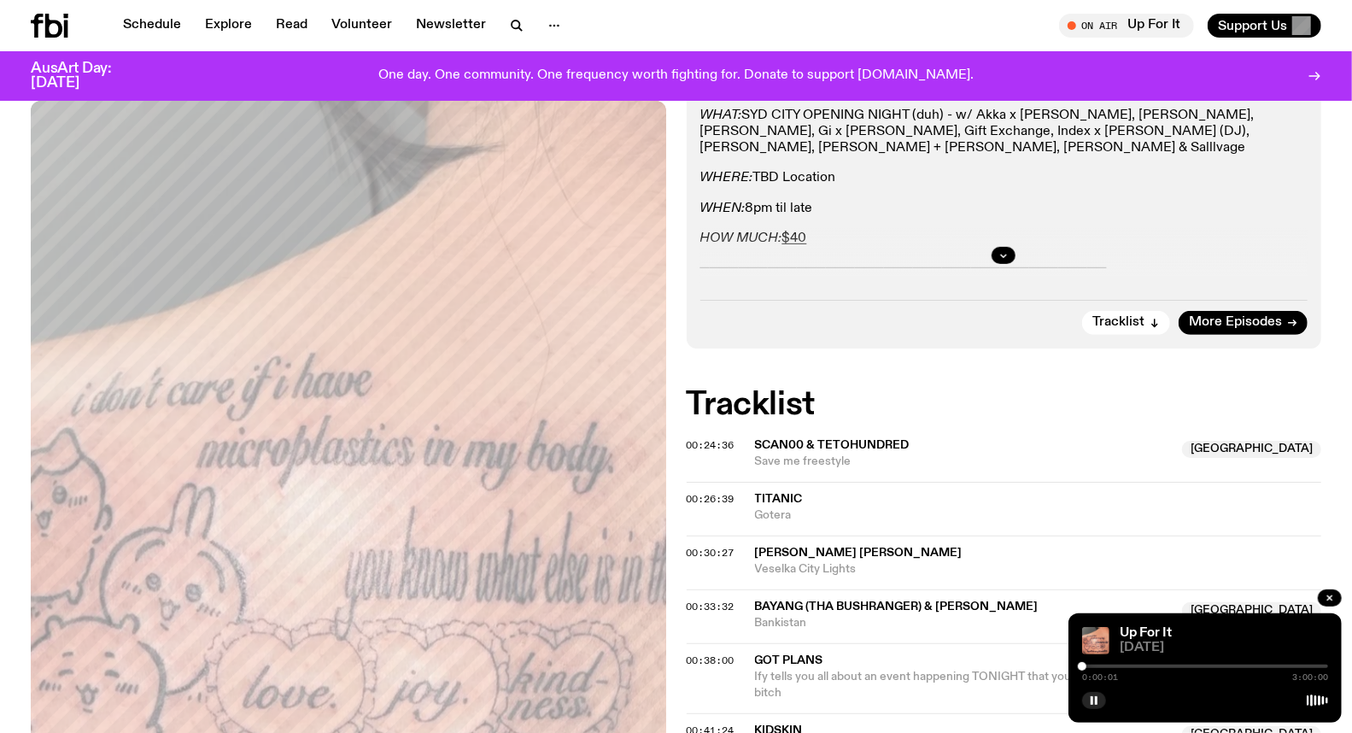
scroll to position [379, 0]
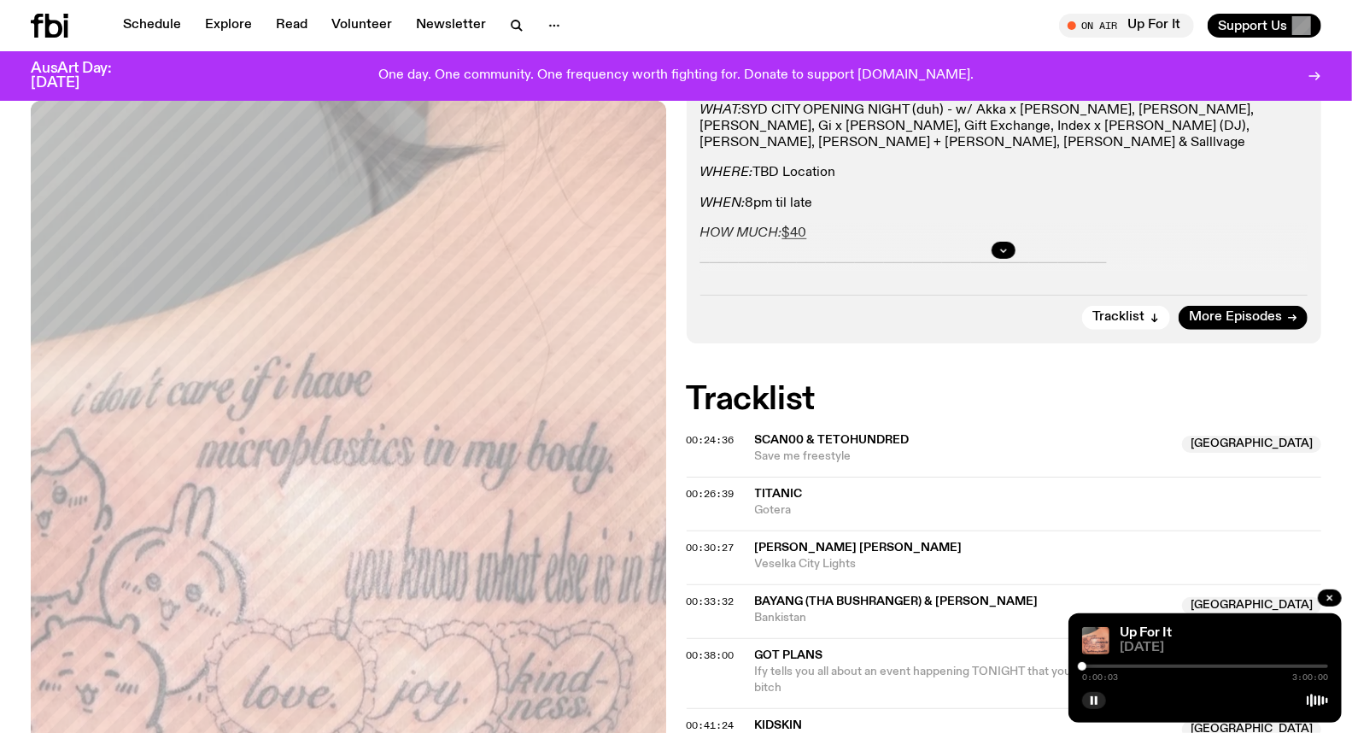
click at [1082, 667] on div at bounding box center [1082, 666] width 9 height 9
click at [1085, 667] on div at bounding box center [1082, 666] width 9 height 9
click at [1083, 666] on div at bounding box center [1082, 666] width 9 height 9
click at [1084, 664] on div at bounding box center [1082, 666] width 9 height 9
click at [1095, 664] on div at bounding box center [1205, 665] width 246 height 3
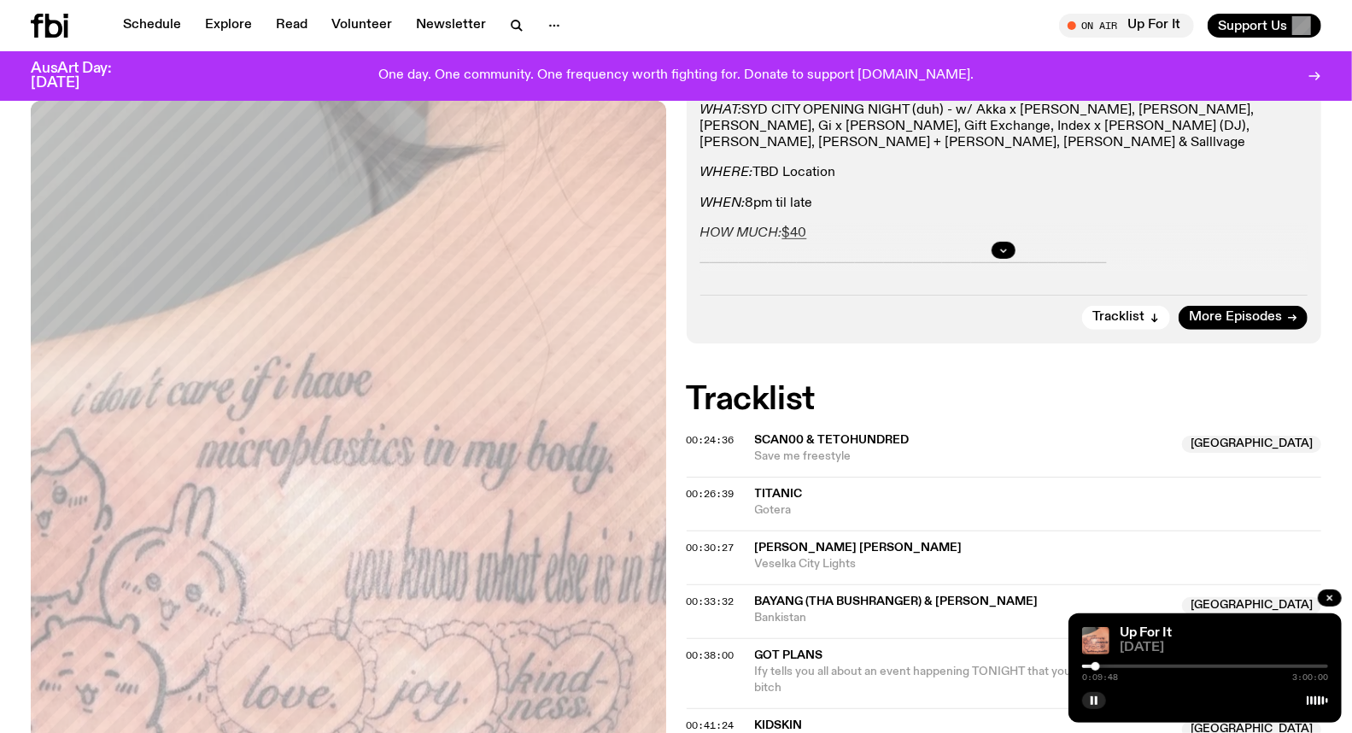
click at [1110, 668] on div at bounding box center [1205, 665] width 246 height 3
click at [1114, 667] on div at bounding box center [1205, 665] width 246 height 3
click at [1111, 664] on div at bounding box center [1111, 666] width 9 height 9
click at [1113, 664] on div at bounding box center [1113, 666] width 9 height 9
click at [1100, 704] on button "button" at bounding box center [1094, 700] width 24 height 17
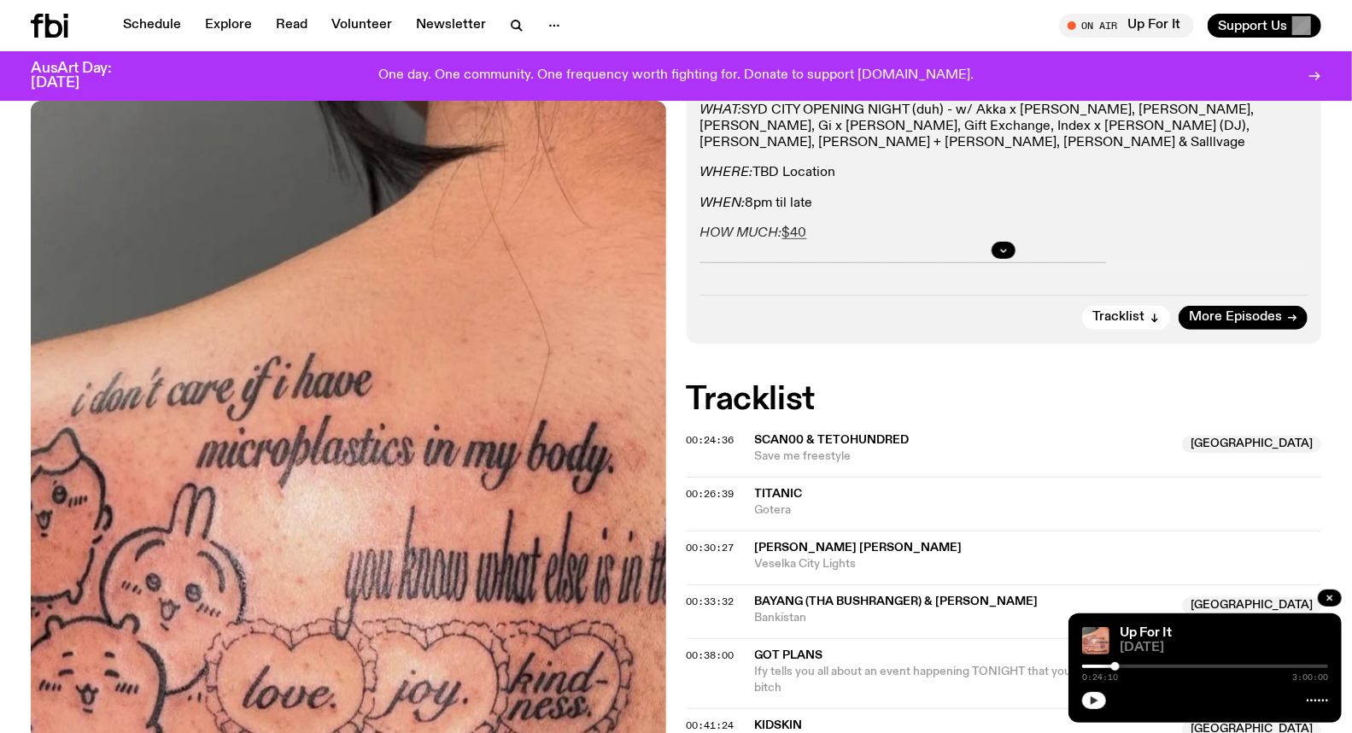
click at [1094, 707] on button "button" at bounding box center [1094, 700] width 24 height 17
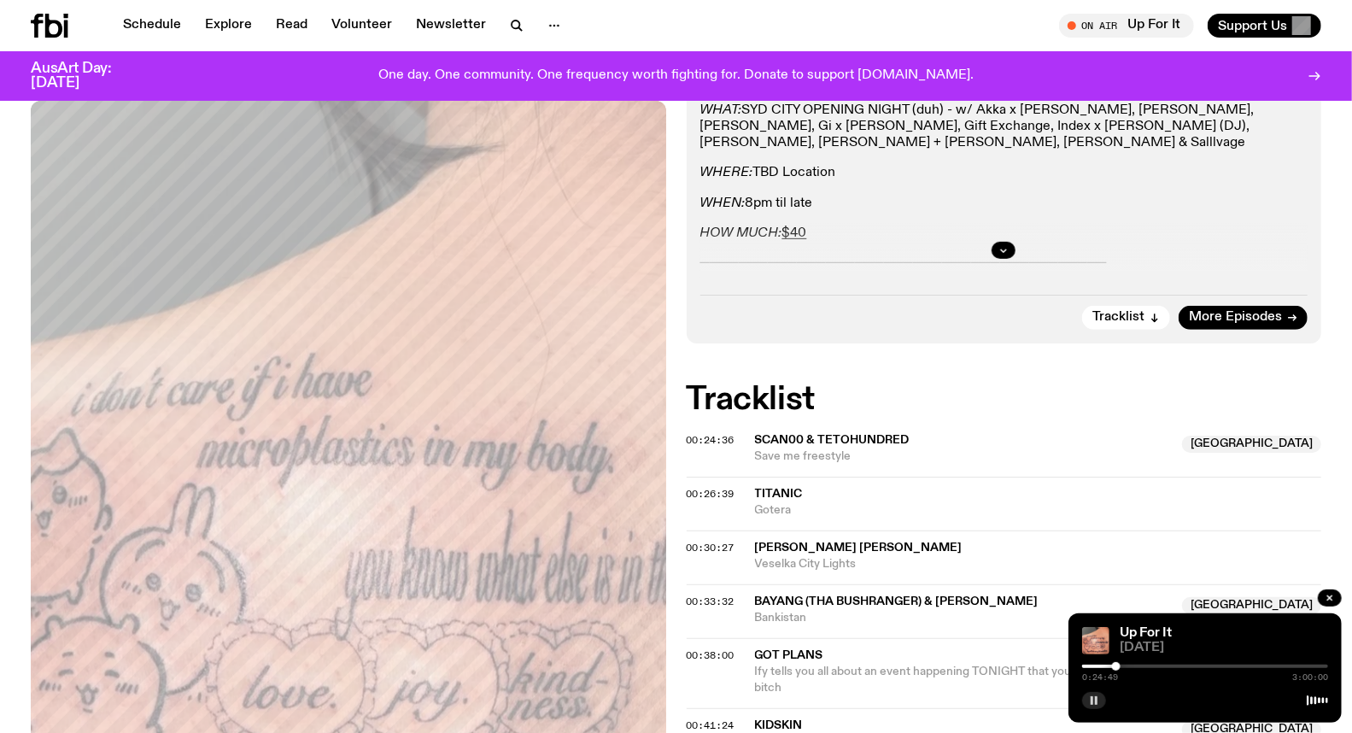
click at [1097, 702] on icon "button" at bounding box center [1094, 700] width 10 height 10
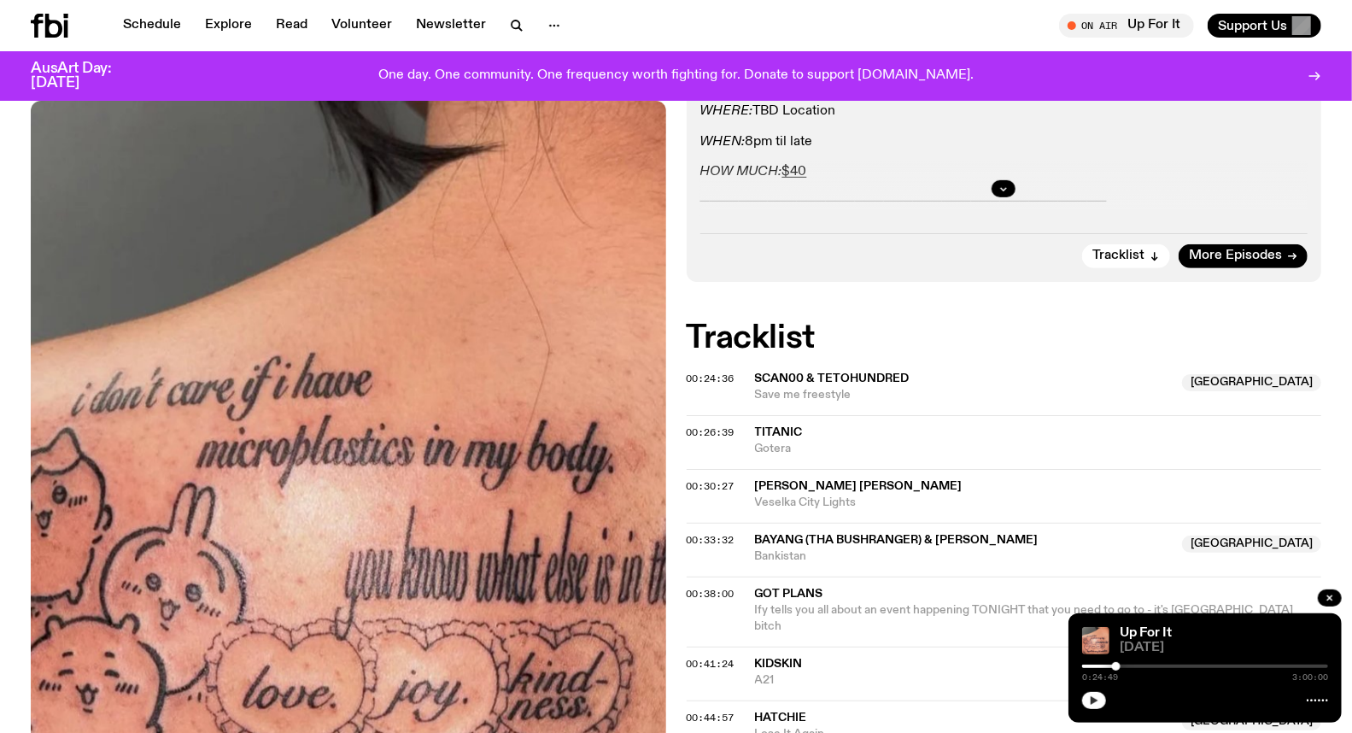
scroll to position [474, 0]
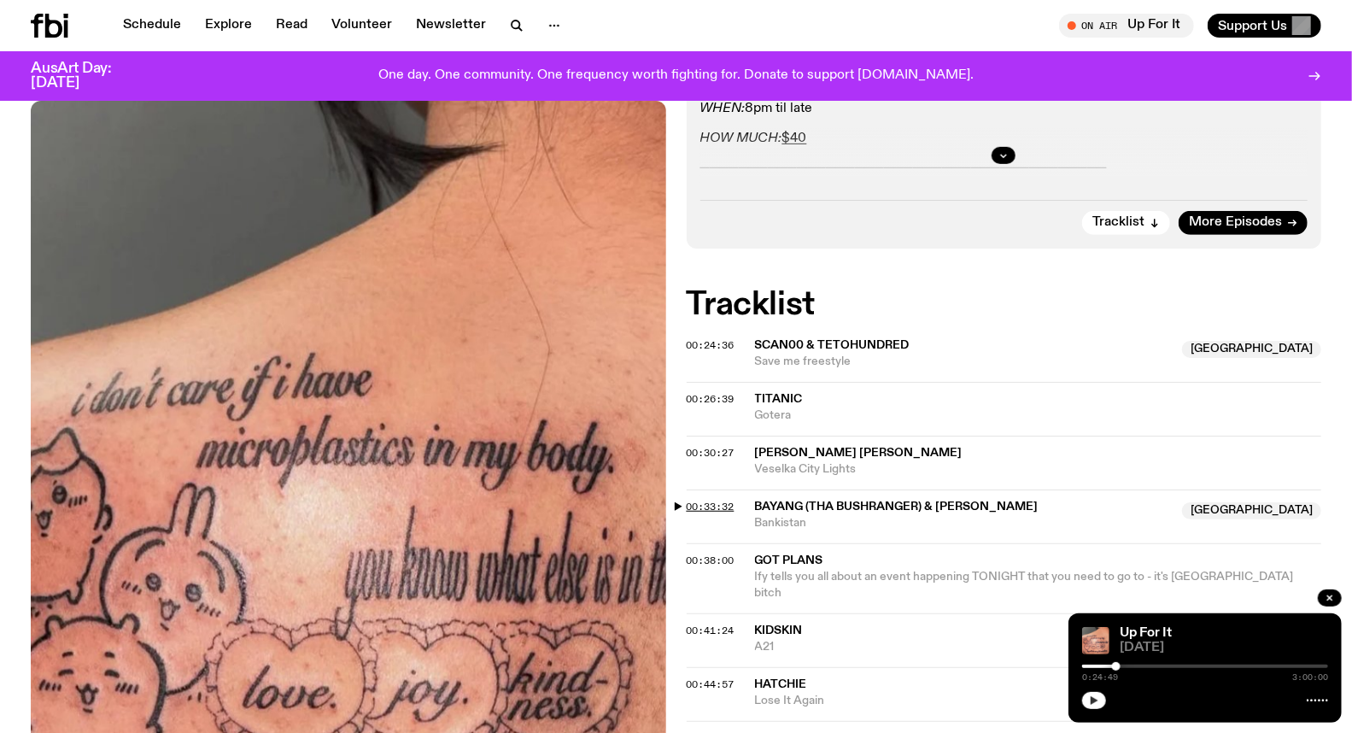
click at [698, 504] on span "00:33:32" at bounding box center [710, 506] width 48 height 14
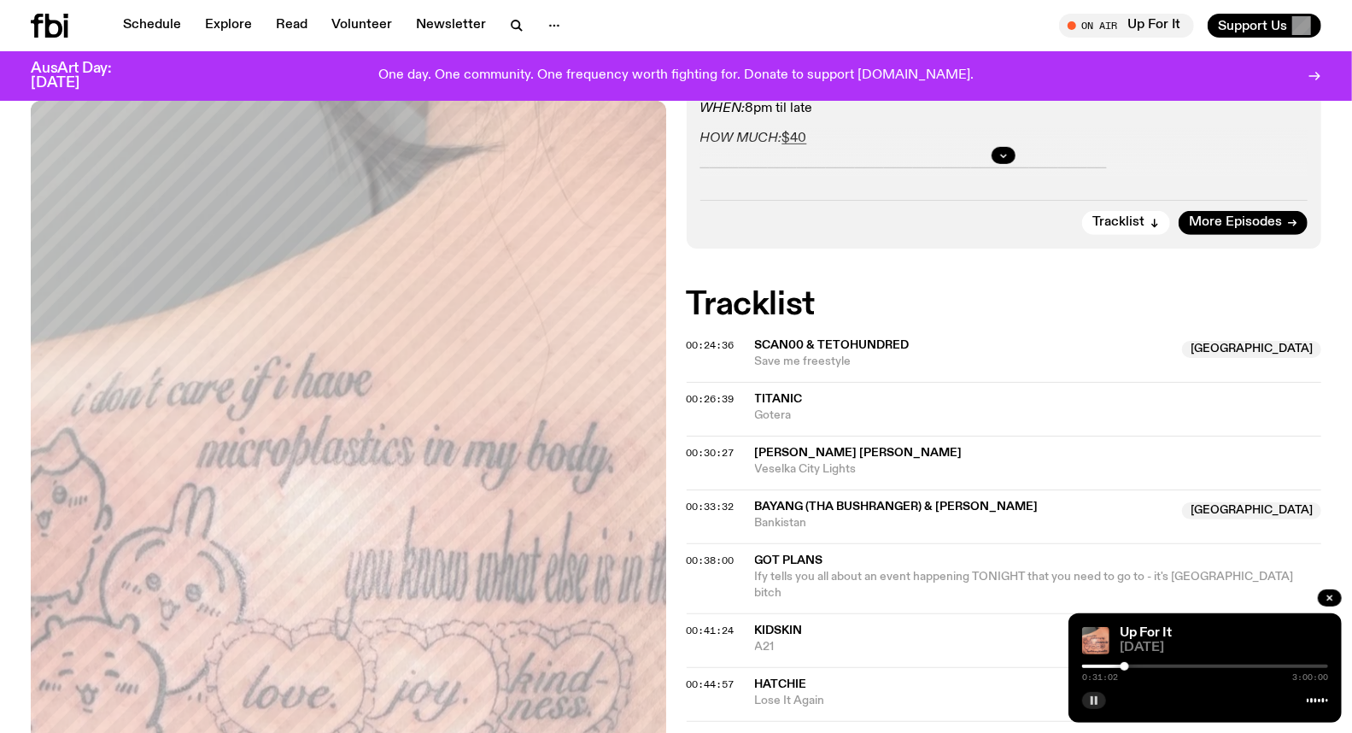
click at [1125, 666] on div at bounding box center [1124, 666] width 9 height 9
click at [1129, 667] on div at bounding box center [1129, 666] width 9 height 9
click at [1127, 668] on div at bounding box center [1129, 666] width 9 height 9
click at [1128, 667] on div at bounding box center [1127, 666] width 9 height 9
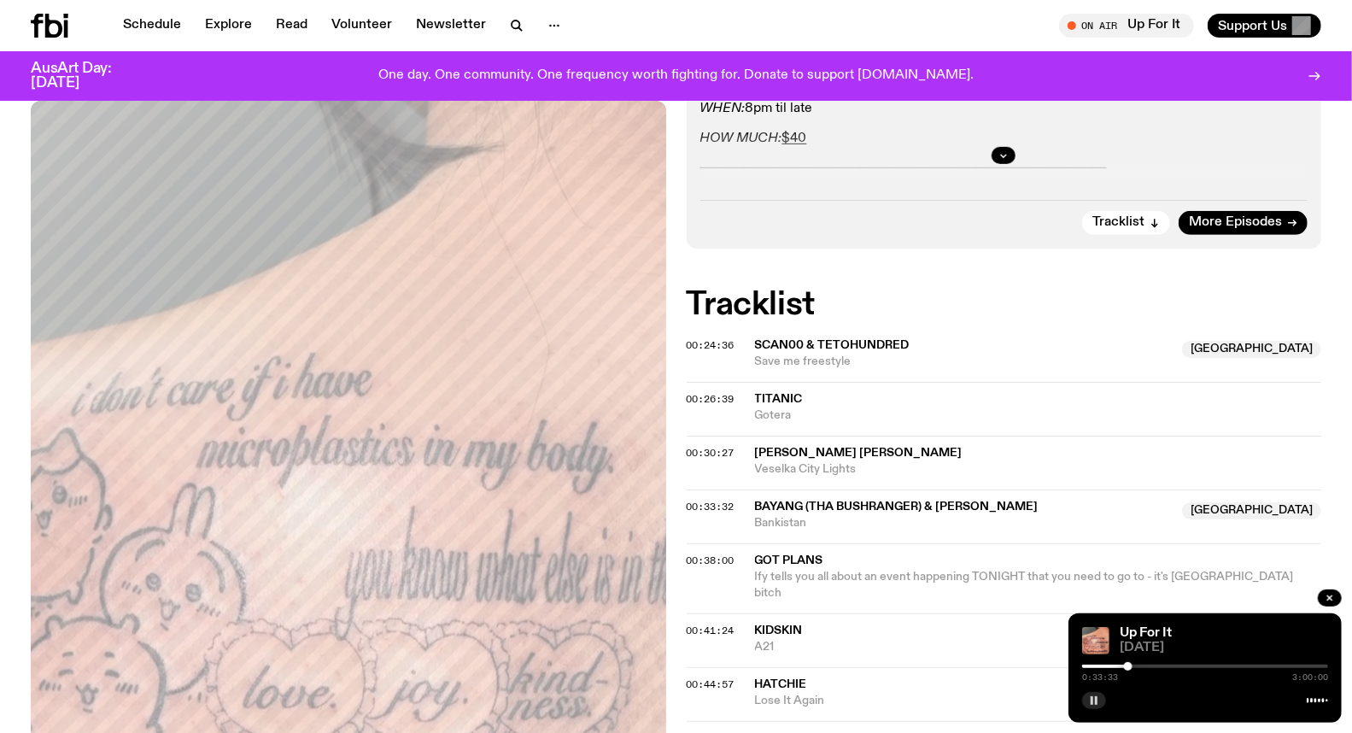
click at [1130, 667] on div at bounding box center [1128, 666] width 9 height 9
click at [1094, 698] on icon "button" at bounding box center [1094, 700] width 10 height 10
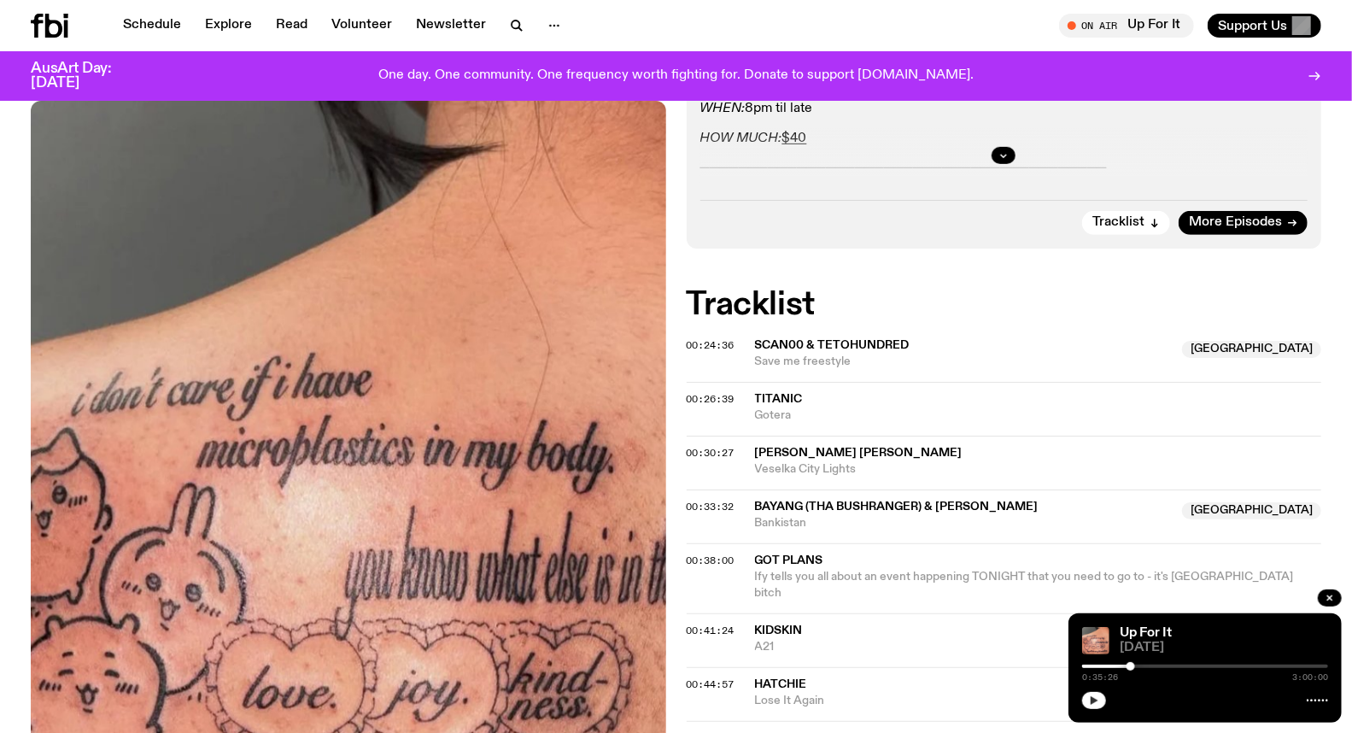
click at [1130, 666] on div at bounding box center [1130, 666] width 9 height 9
click at [1095, 698] on icon "button" at bounding box center [1094, 700] width 8 height 9
click at [1095, 698] on icon "button" at bounding box center [1094, 700] width 10 height 10
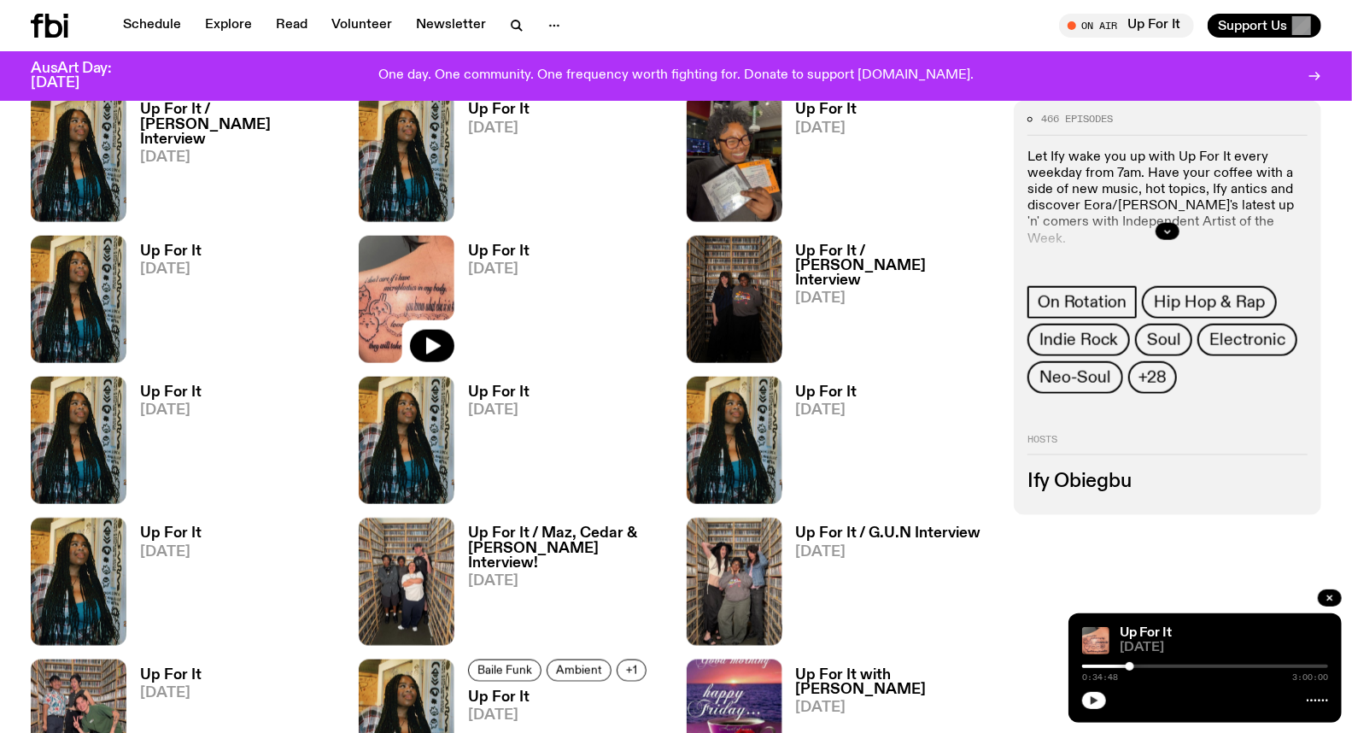
scroll to position [1222, 0]
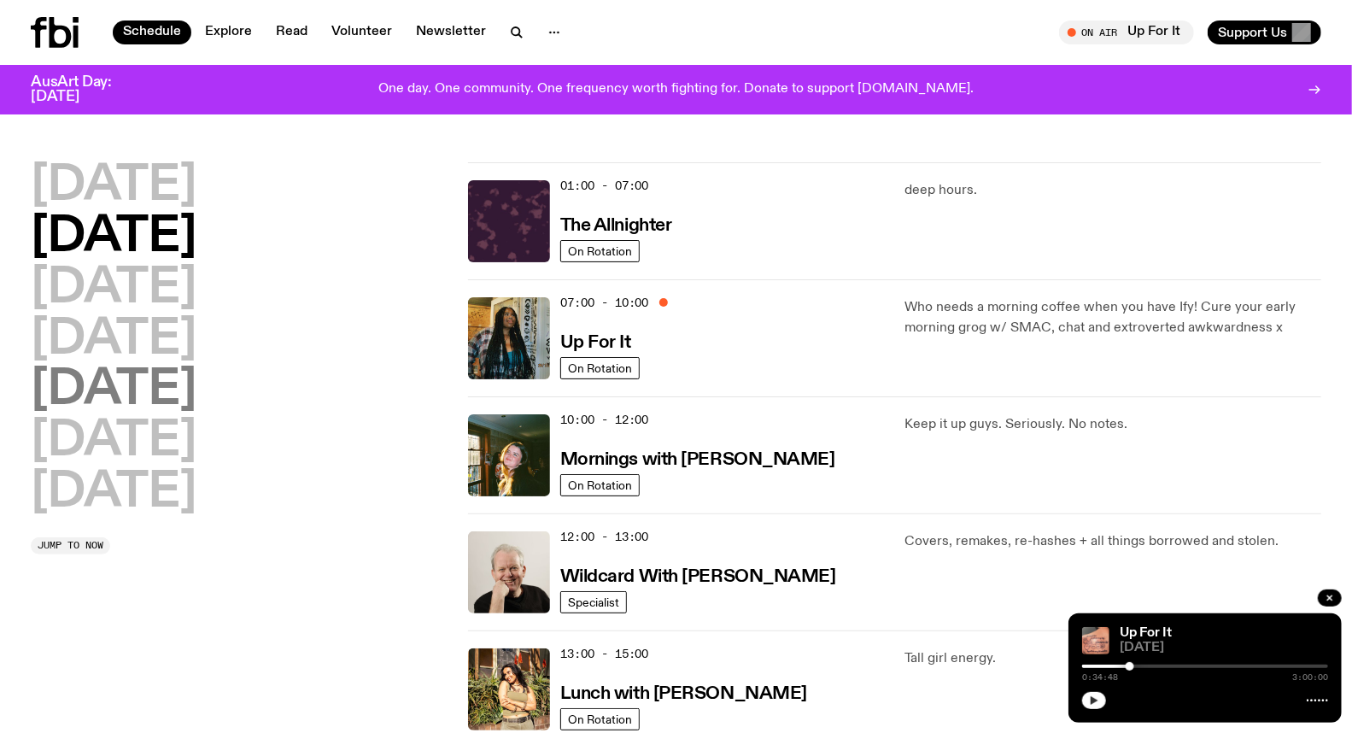
click at [143, 393] on h2 "[DATE]" at bounding box center [114, 390] width 166 height 48
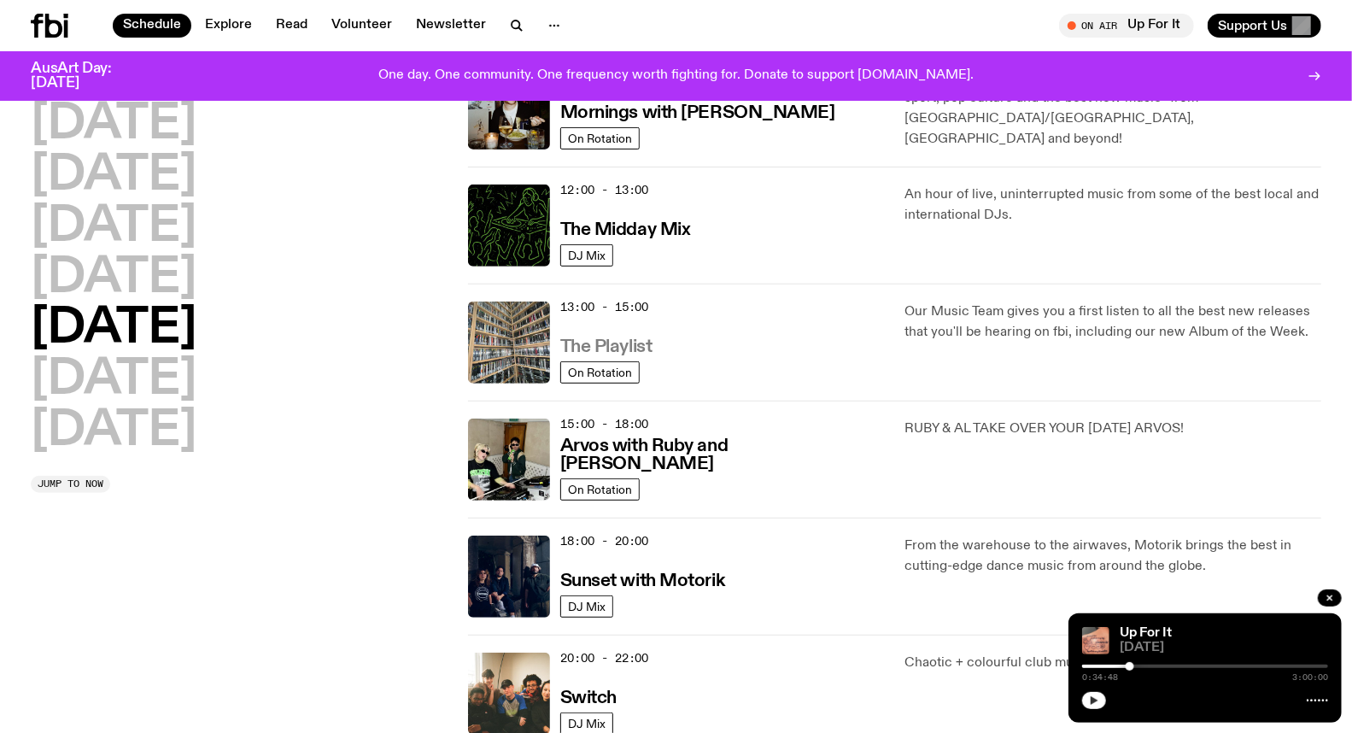
scroll to position [331, 0]
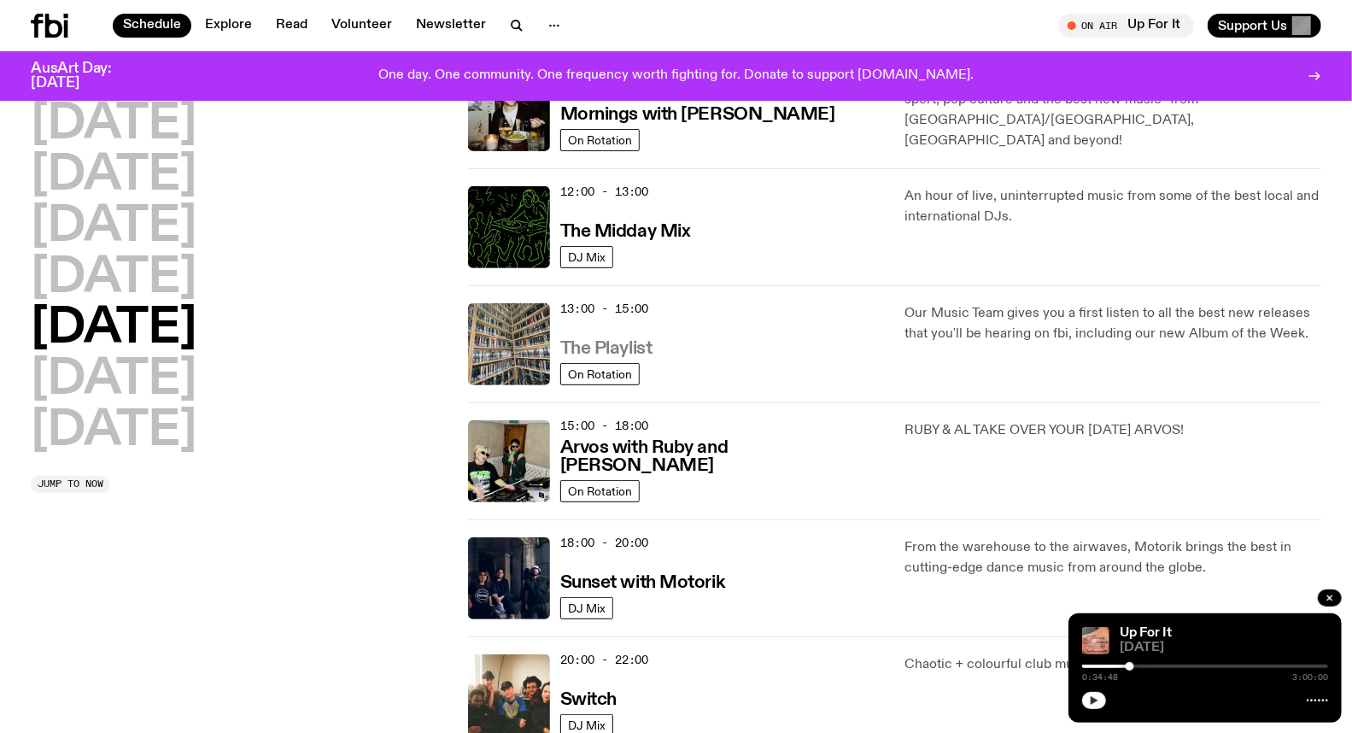
click at [625, 350] on h3 "The Playlist" at bounding box center [606, 349] width 92 height 18
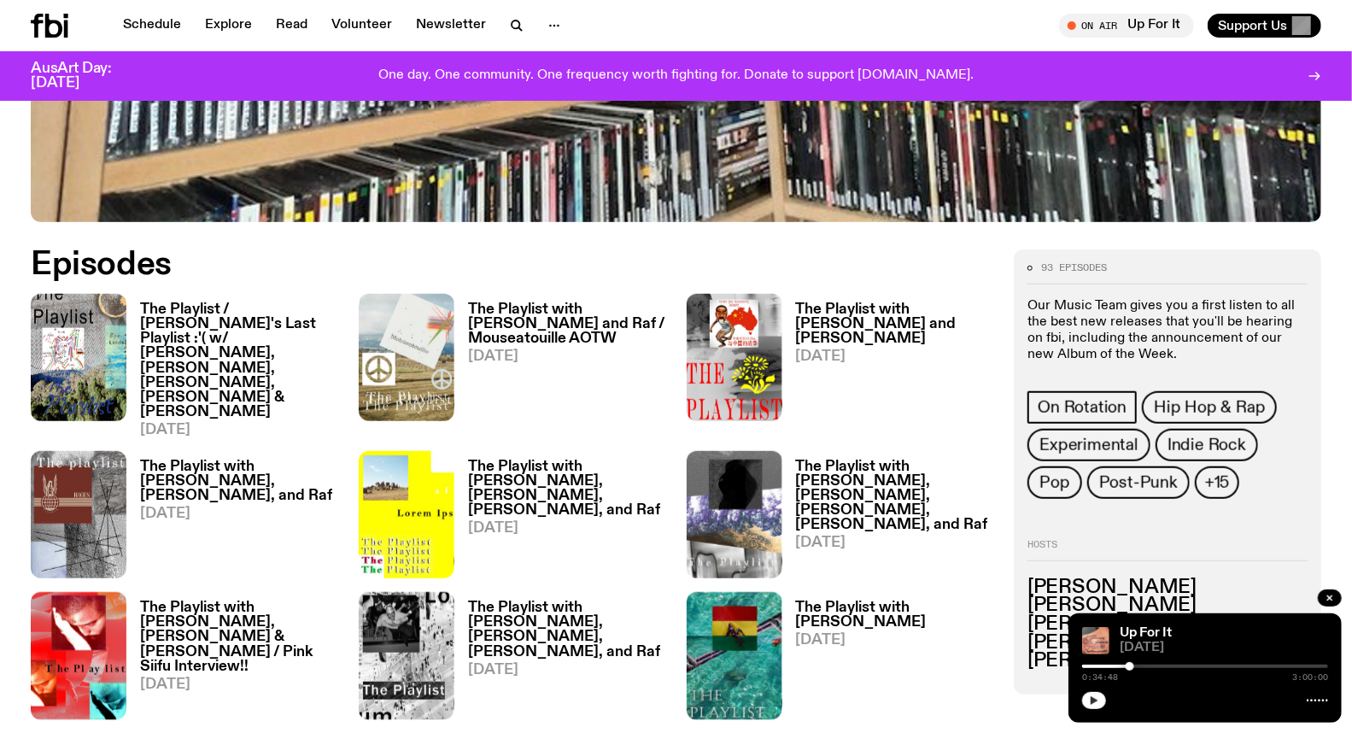
scroll to position [747, 0]
click at [421, 357] on img at bounding box center [407, 356] width 96 height 127
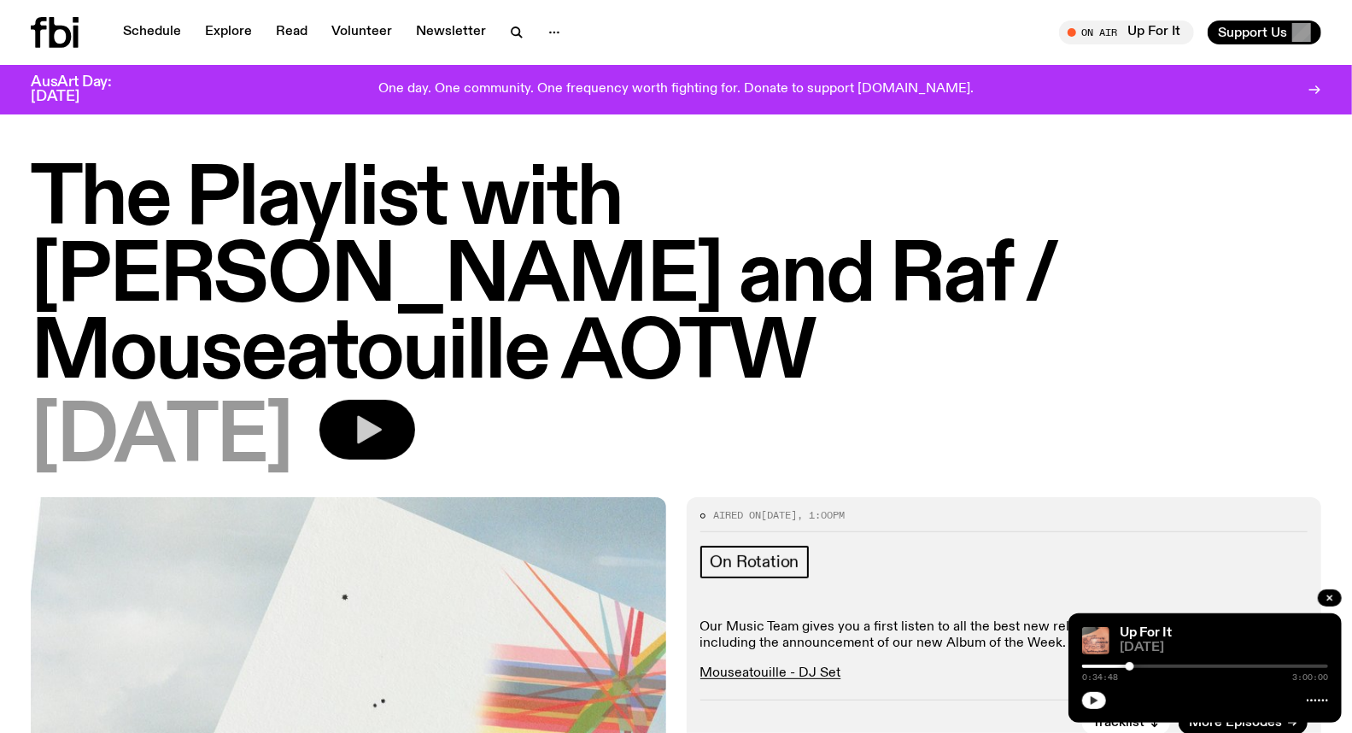
click at [403, 400] on button "button" at bounding box center [367, 430] width 96 height 60
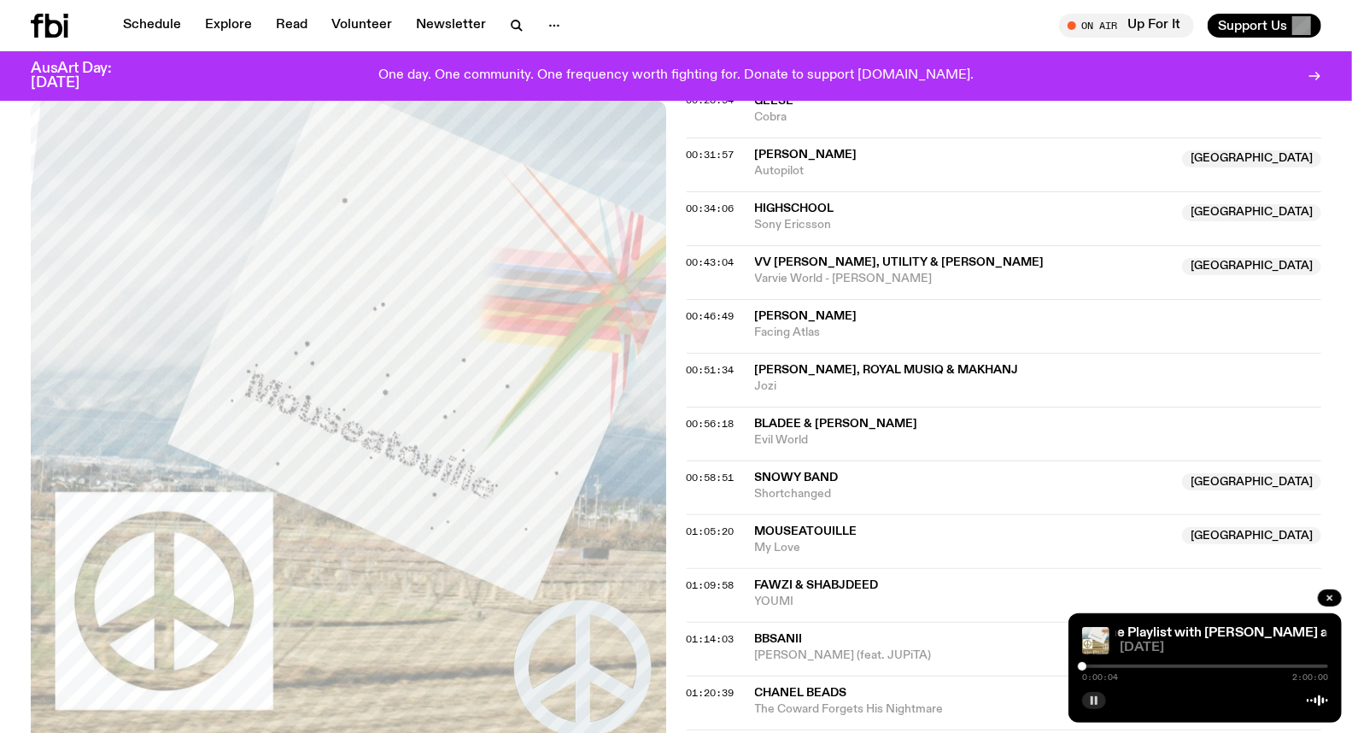
scroll to position [1043, 0]
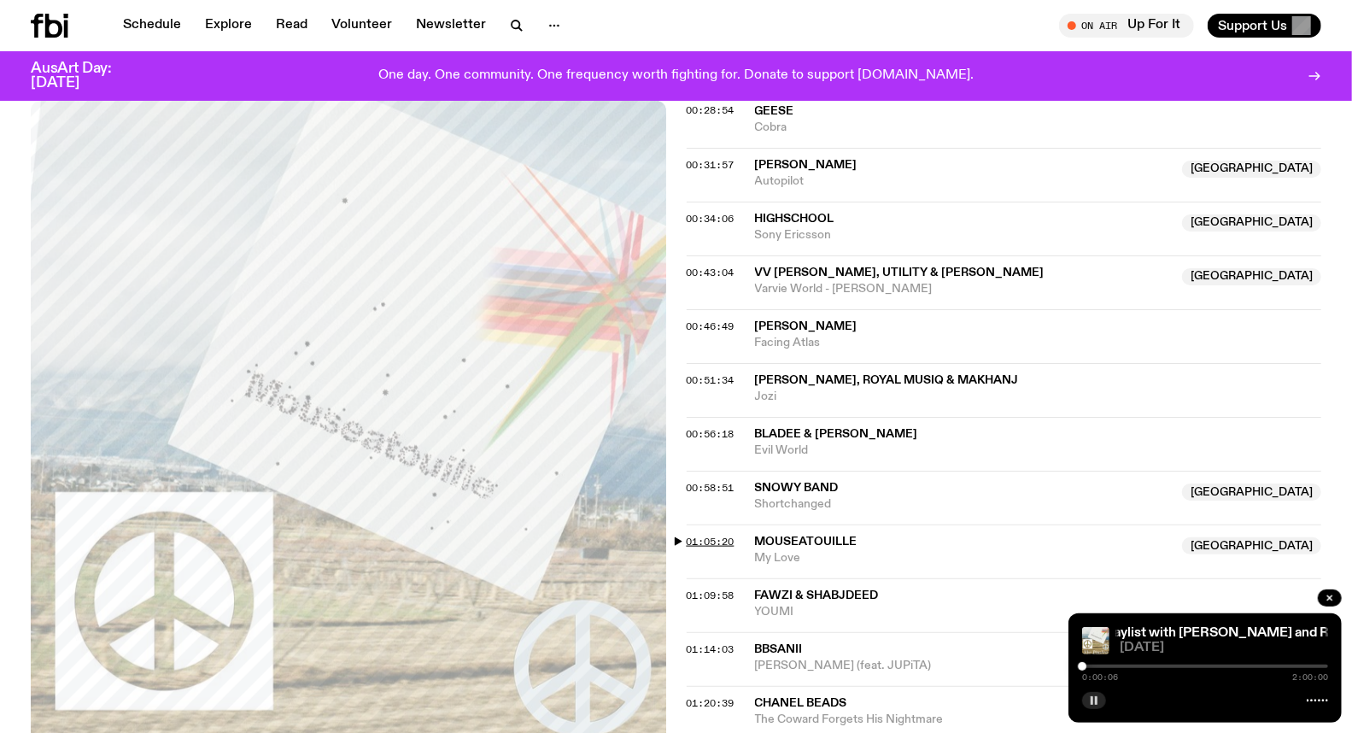
click at [694, 535] on span "01:05:20" at bounding box center [710, 542] width 48 height 14
click at [1212, 668] on div at bounding box center [1212, 666] width 9 height 9
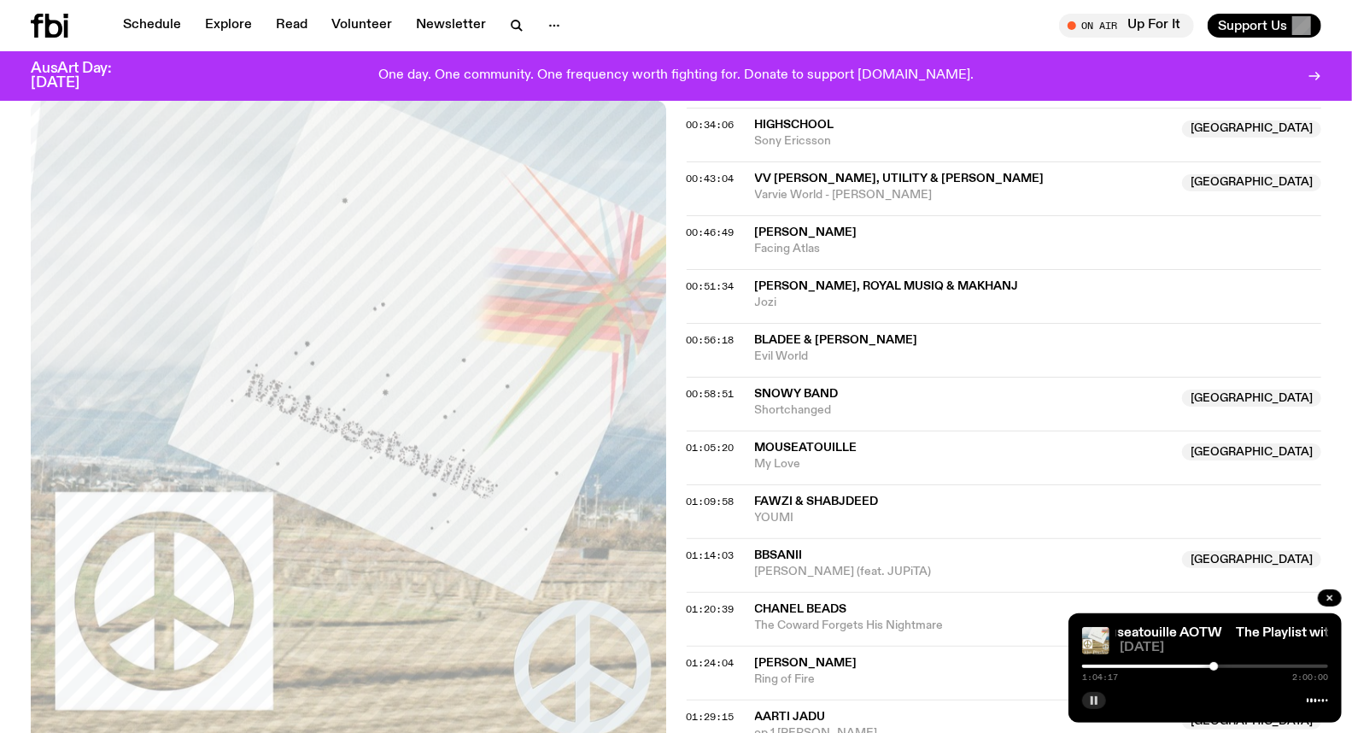
scroll to position [1138, 0]
click at [1104, 698] on button "button" at bounding box center [1094, 700] width 24 height 17
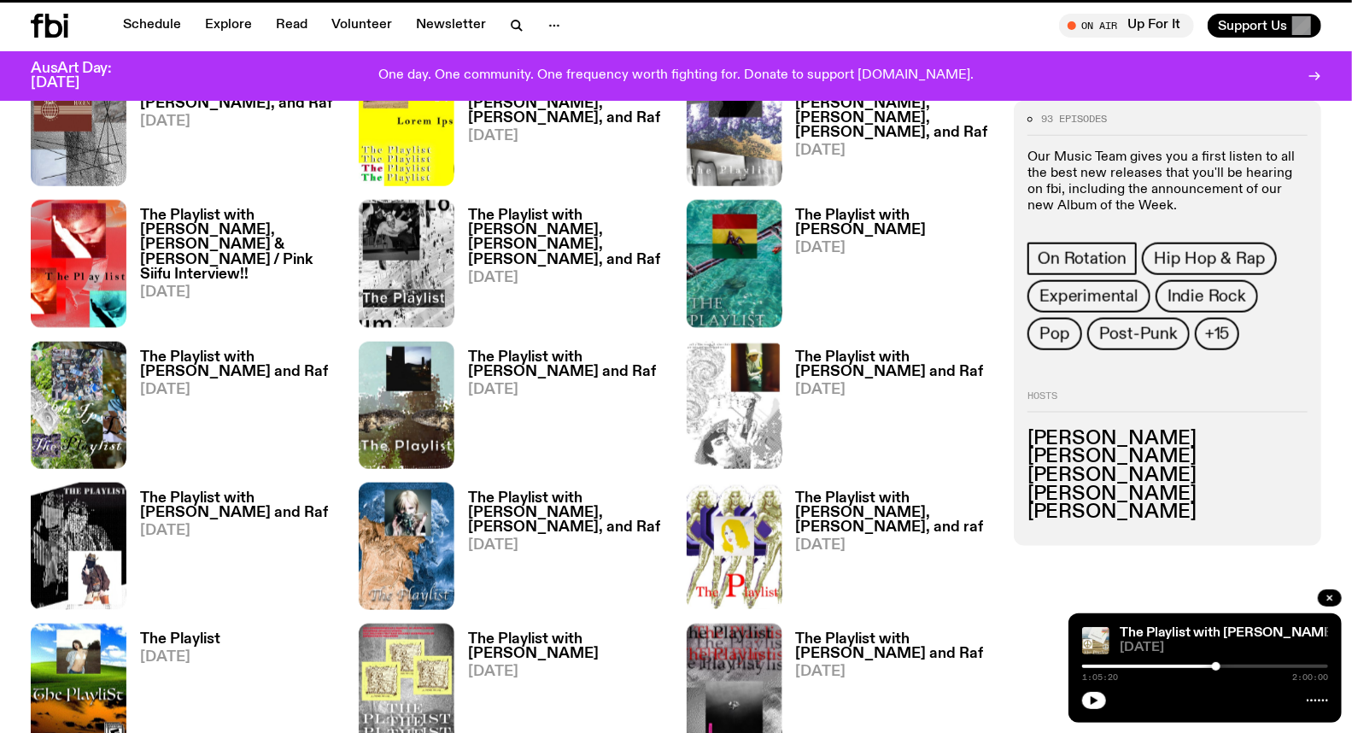
scroll to position [638, 0]
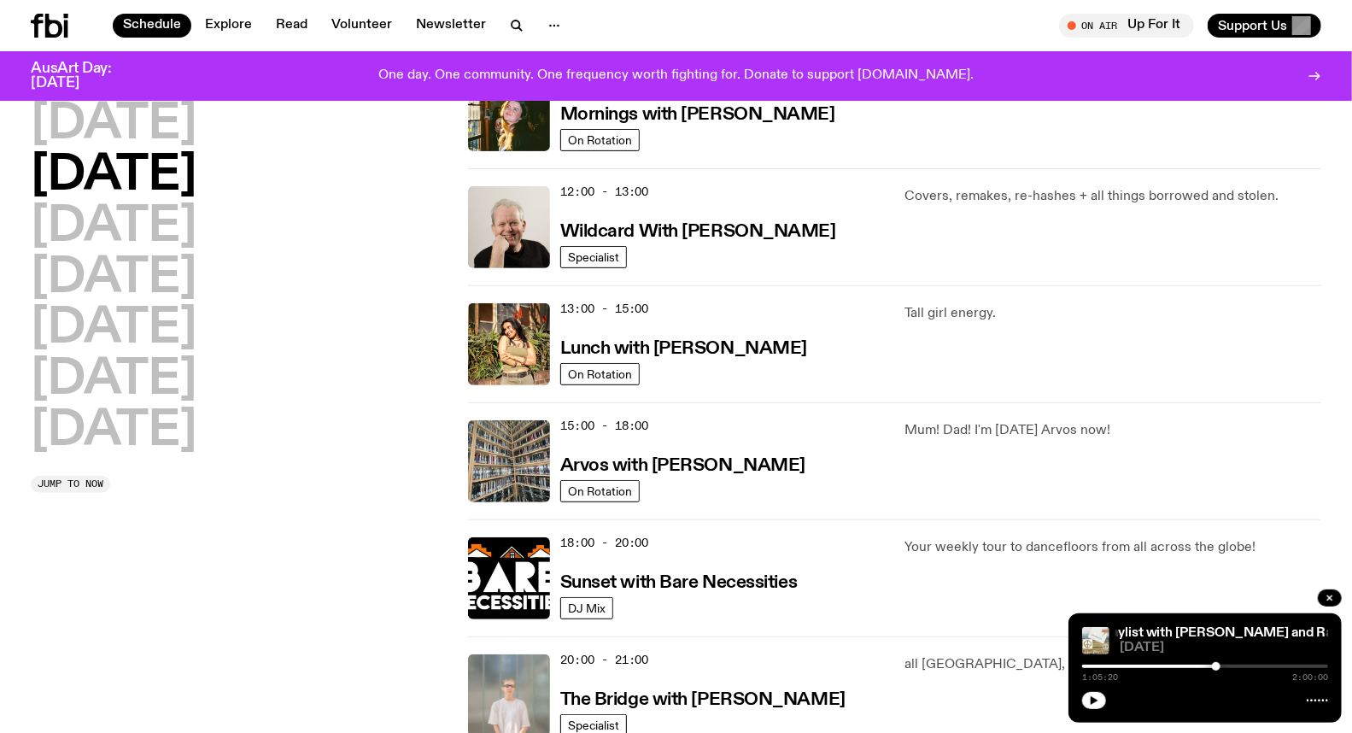
scroll to position [711, 0]
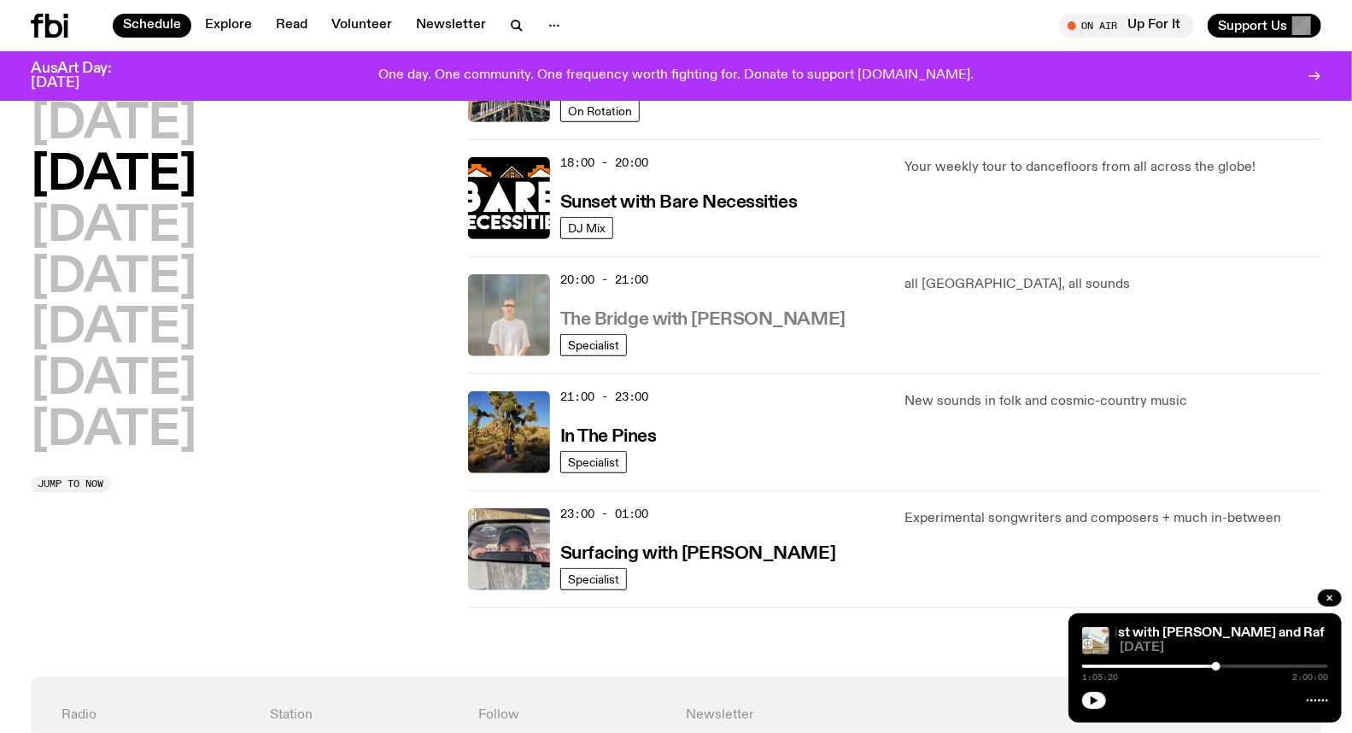
click at [606, 321] on h3 "The Bridge with [PERSON_NAME]" at bounding box center [702, 320] width 285 height 18
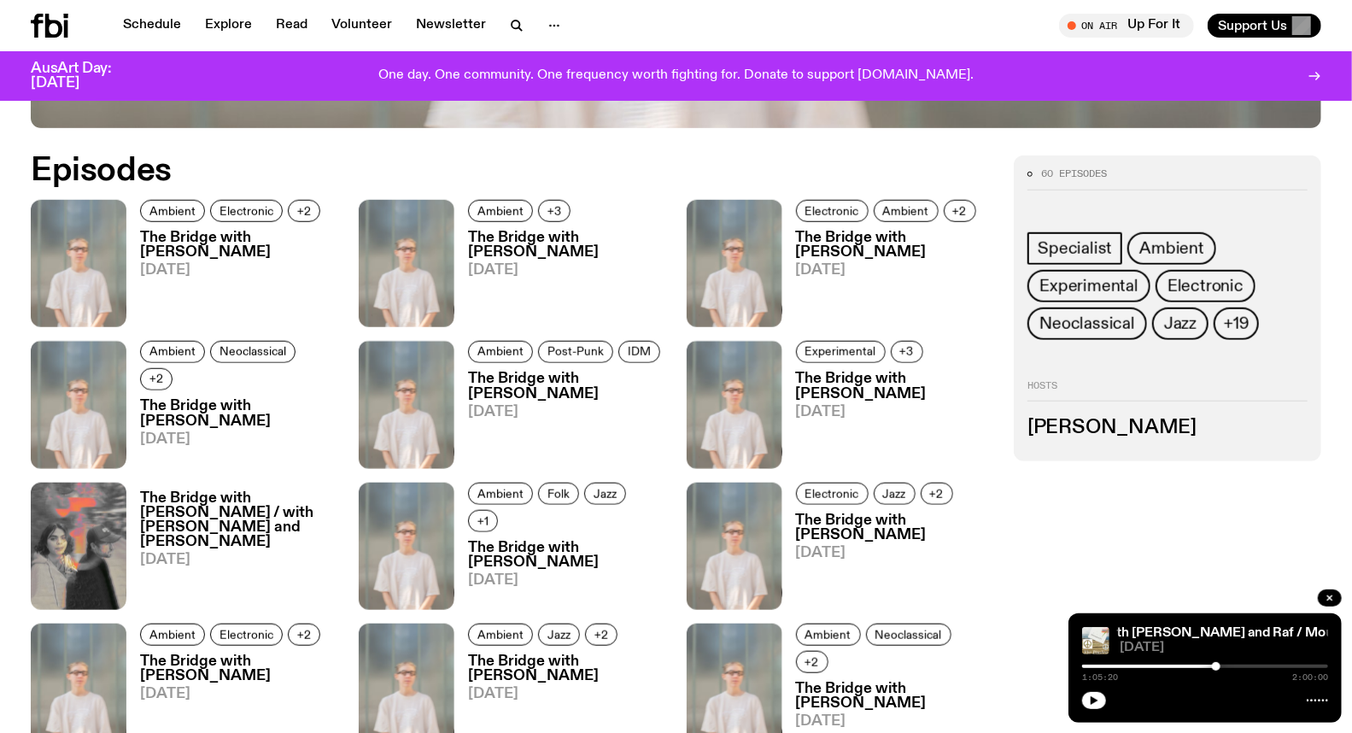
scroll to position [842, 0]
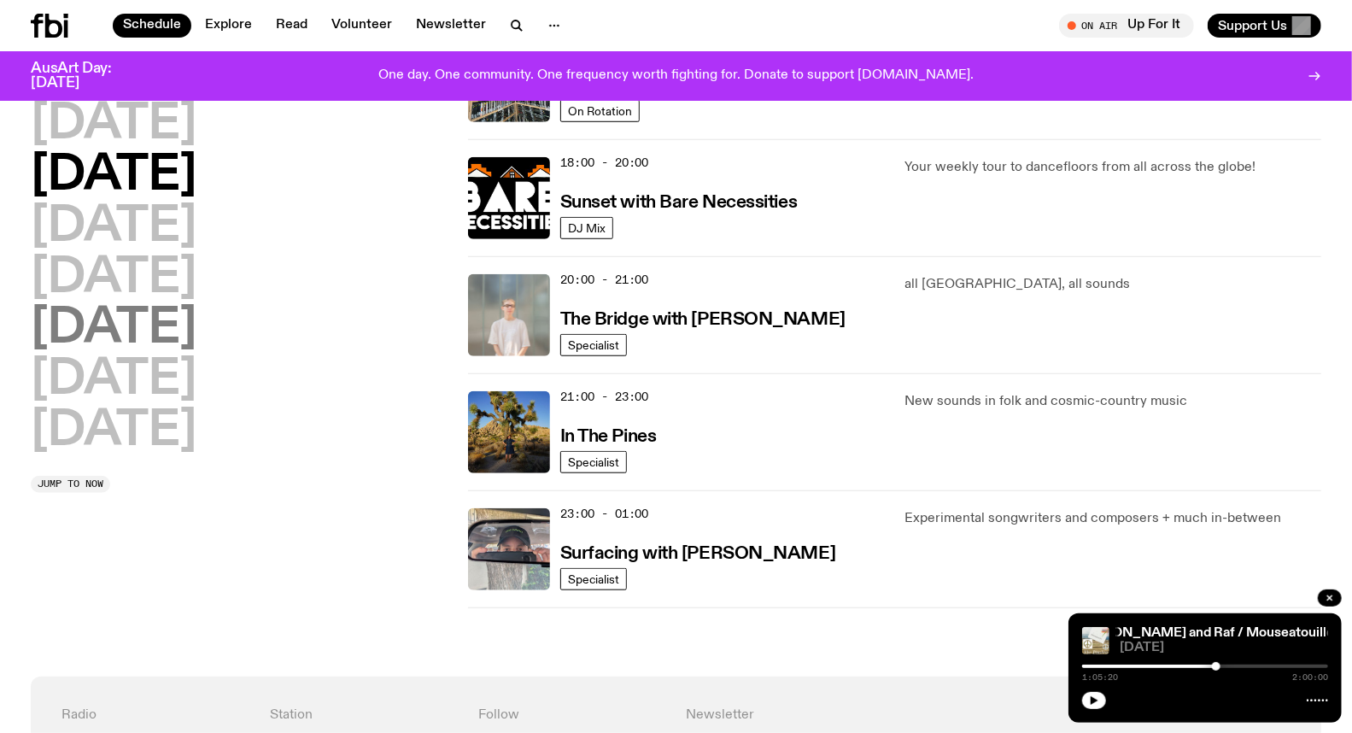
click at [131, 329] on h2 "[DATE]" at bounding box center [114, 329] width 166 height 48
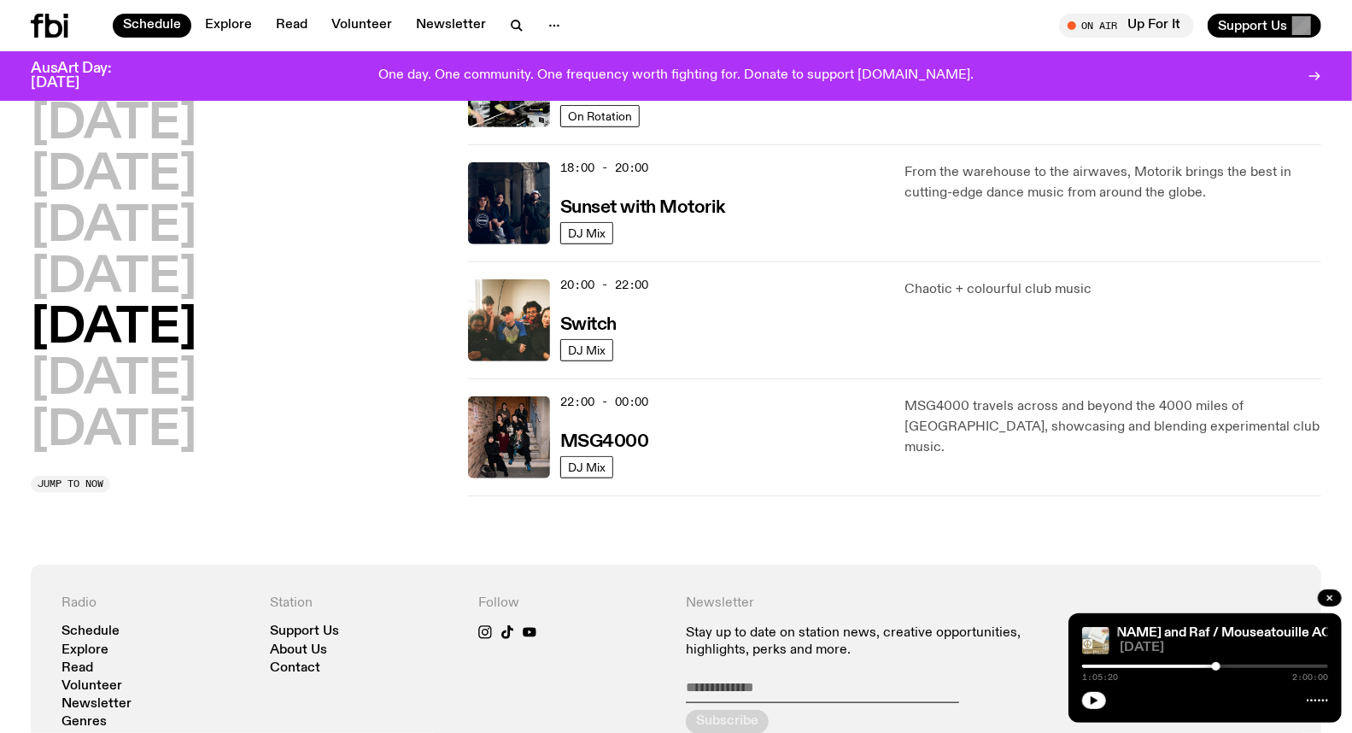
scroll to position [711, 0]
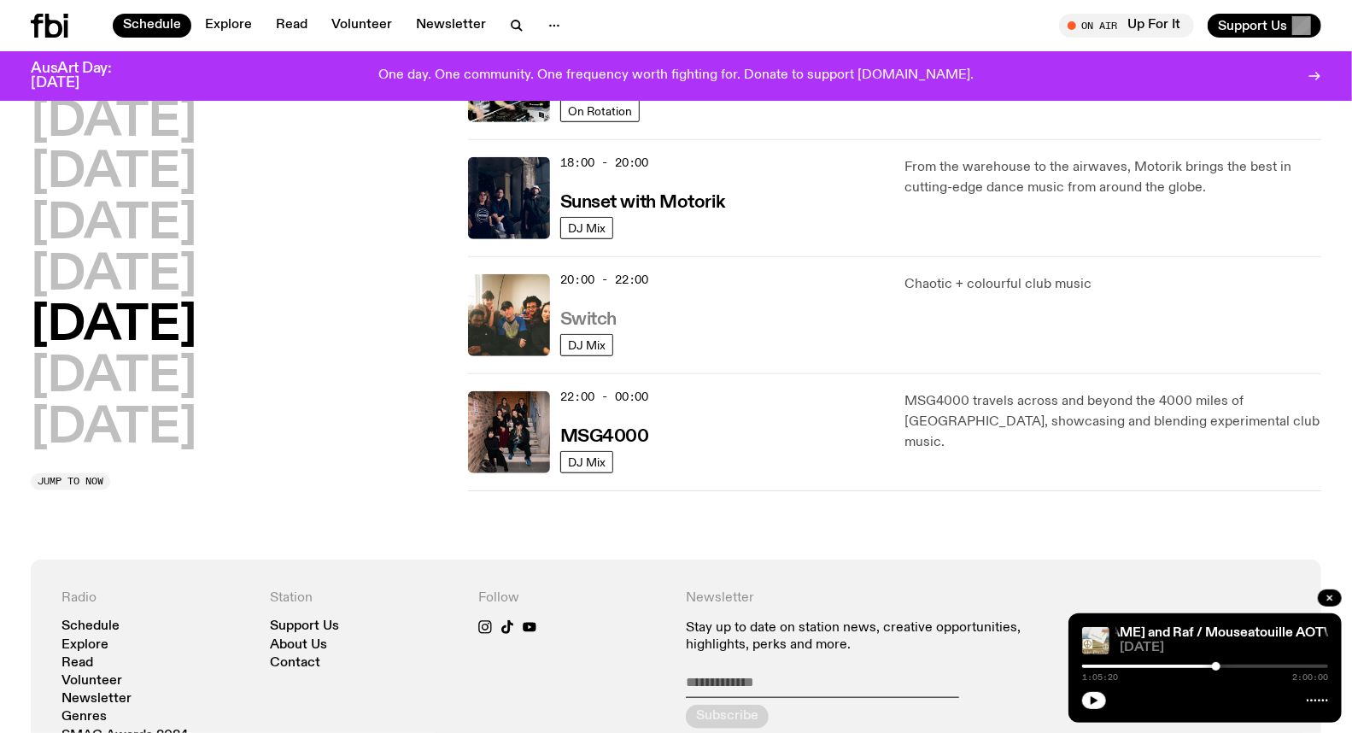
click at [592, 326] on h3 "Switch" at bounding box center [588, 320] width 56 height 18
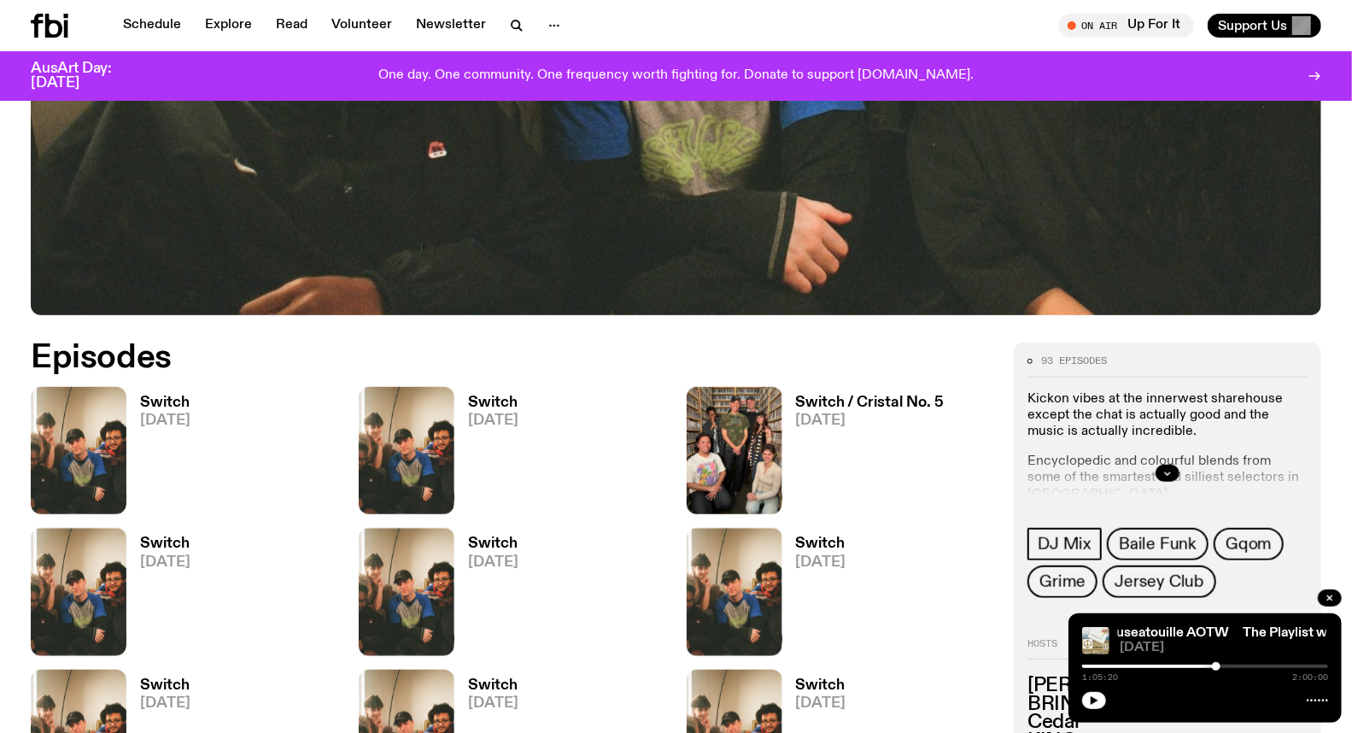
scroll to position [652, 0]
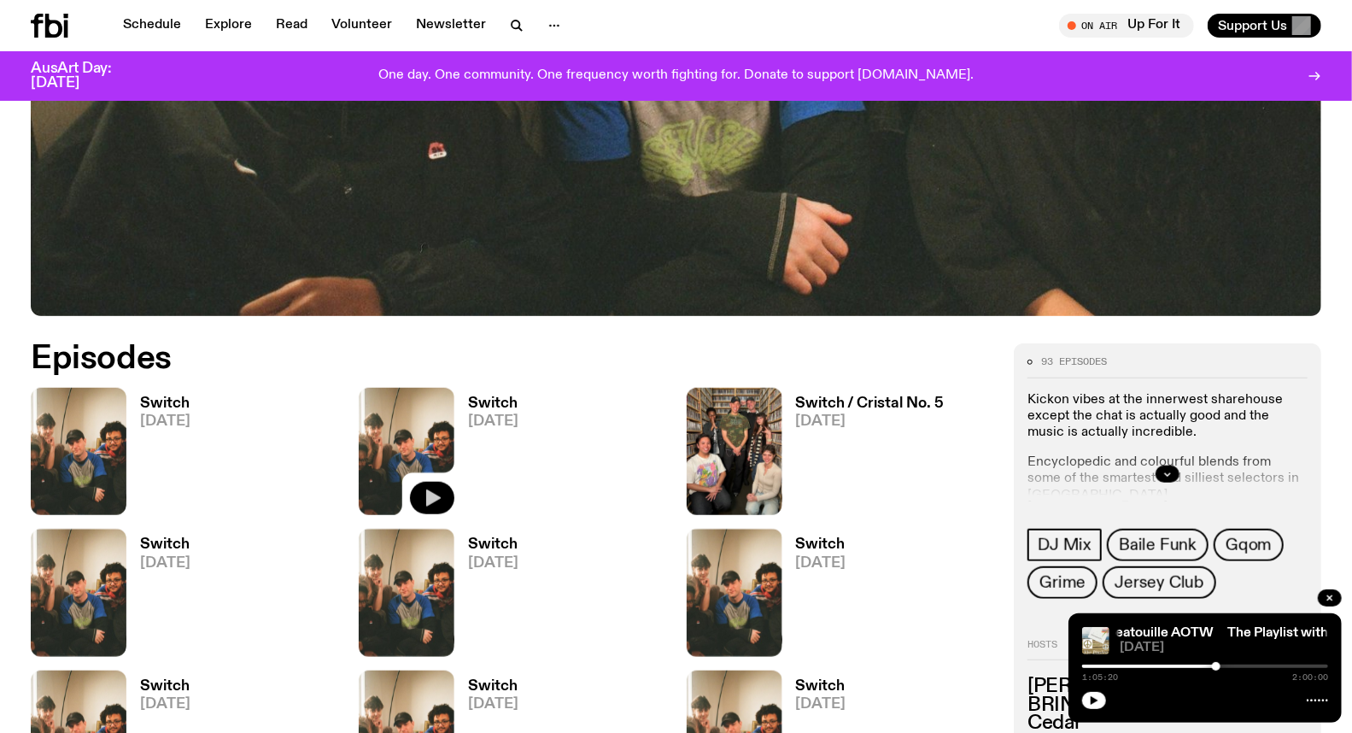
click at [430, 495] on icon "button" at bounding box center [433, 498] width 15 height 17
click at [1114, 667] on div at bounding box center [1205, 665] width 246 height 3
click at [1130, 667] on div at bounding box center [1205, 665] width 246 height 3
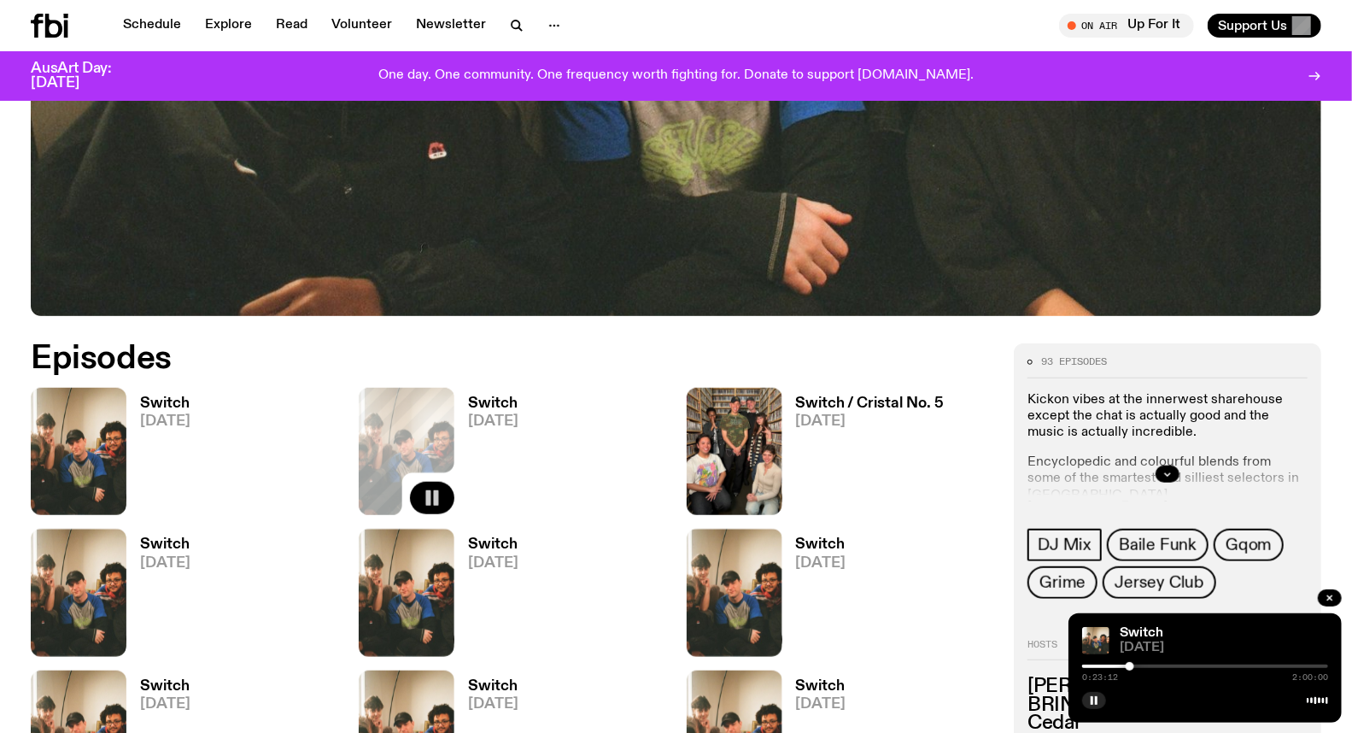
click at [1138, 667] on div at bounding box center [1205, 665] width 246 height 3
click at [1132, 663] on div "0:27:23 2:00:00" at bounding box center [1205, 671] width 246 height 20
click at [1132, 664] on div at bounding box center [1015, 665] width 246 height 3
click at [1125, 667] on div at bounding box center [1009, 665] width 246 height 3
click at [1123, 667] on div at bounding box center [1125, 666] width 9 height 9
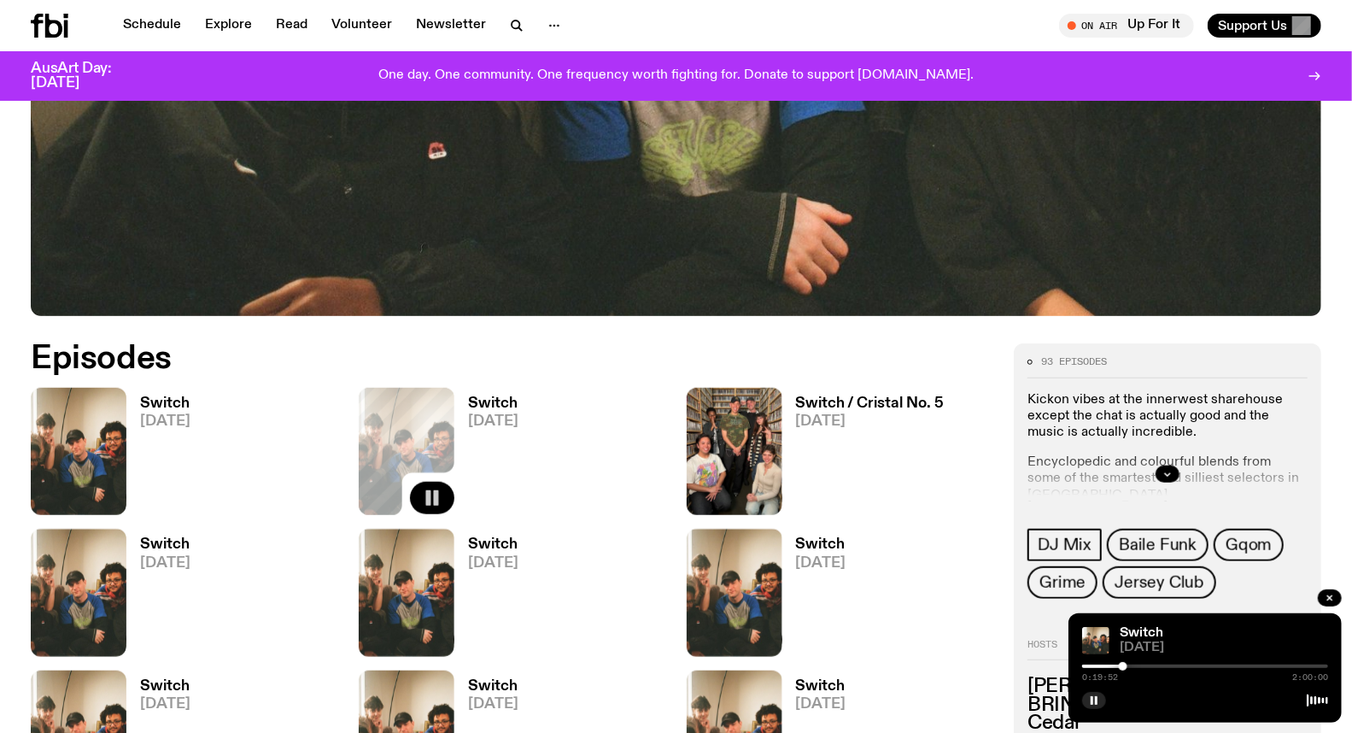
click at [1086, 664] on div at bounding box center [1000, 665] width 246 height 3
click at [1096, 664] on div at bounding box center [1205, 665] width 246 height 3
click at [1106, 666] on div at bounding box center [1205, 665] width 246 height 3
click at [1113, 667] on div at bounding box center [1205, 665] width 246 height 3
click at [1119, 667] on div at bounding box center [1205, 665] width 246 height 3
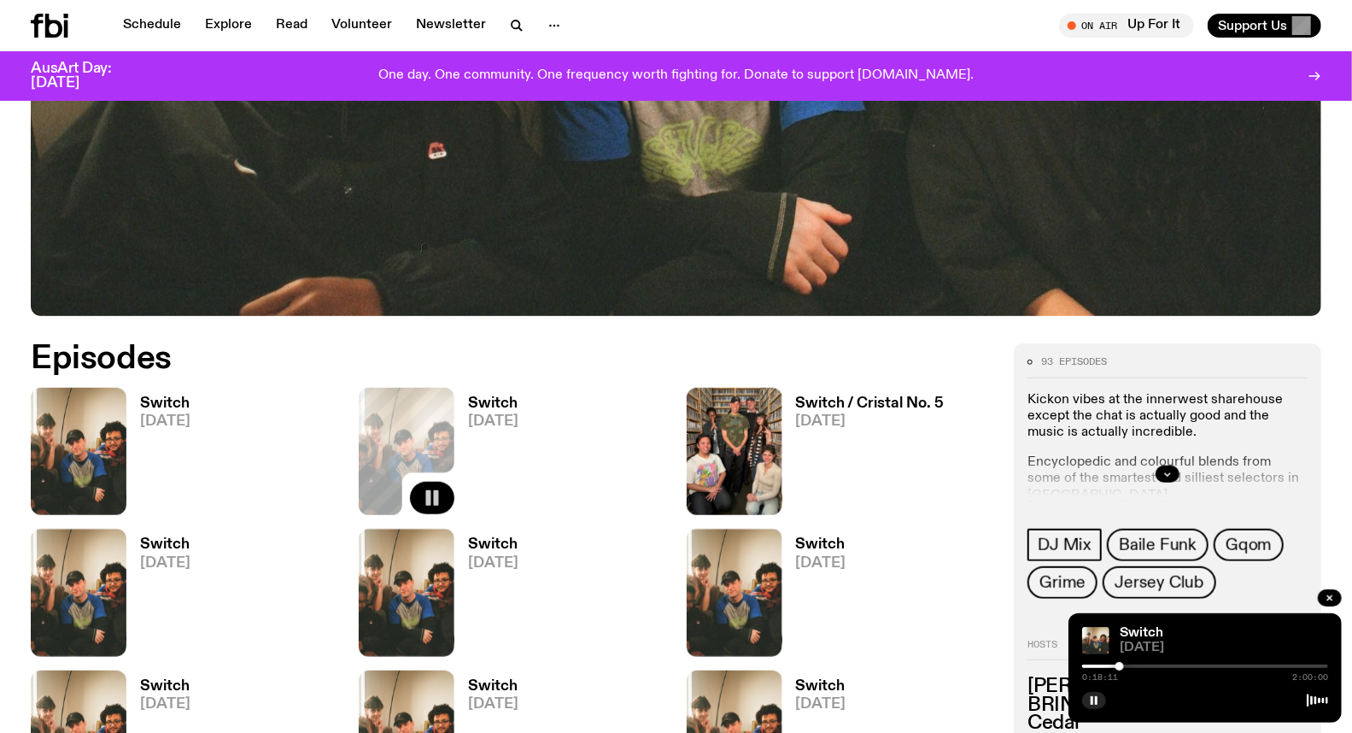
click at [1123, 667] on div at bounding box center [1119, 666] width 9 height 9
click at [1127, 667] on div at bounding box center [1127, 666] width 9 height 9
click at [1123, 664] on div at bounding box center [1127, 666] width 9 height 9
click at [1124, 666] on div at bounding box center [1122, 666] width 9 height 9
click at [1125, 667] on div at bounding box center [1123, 666] width 9 height 9
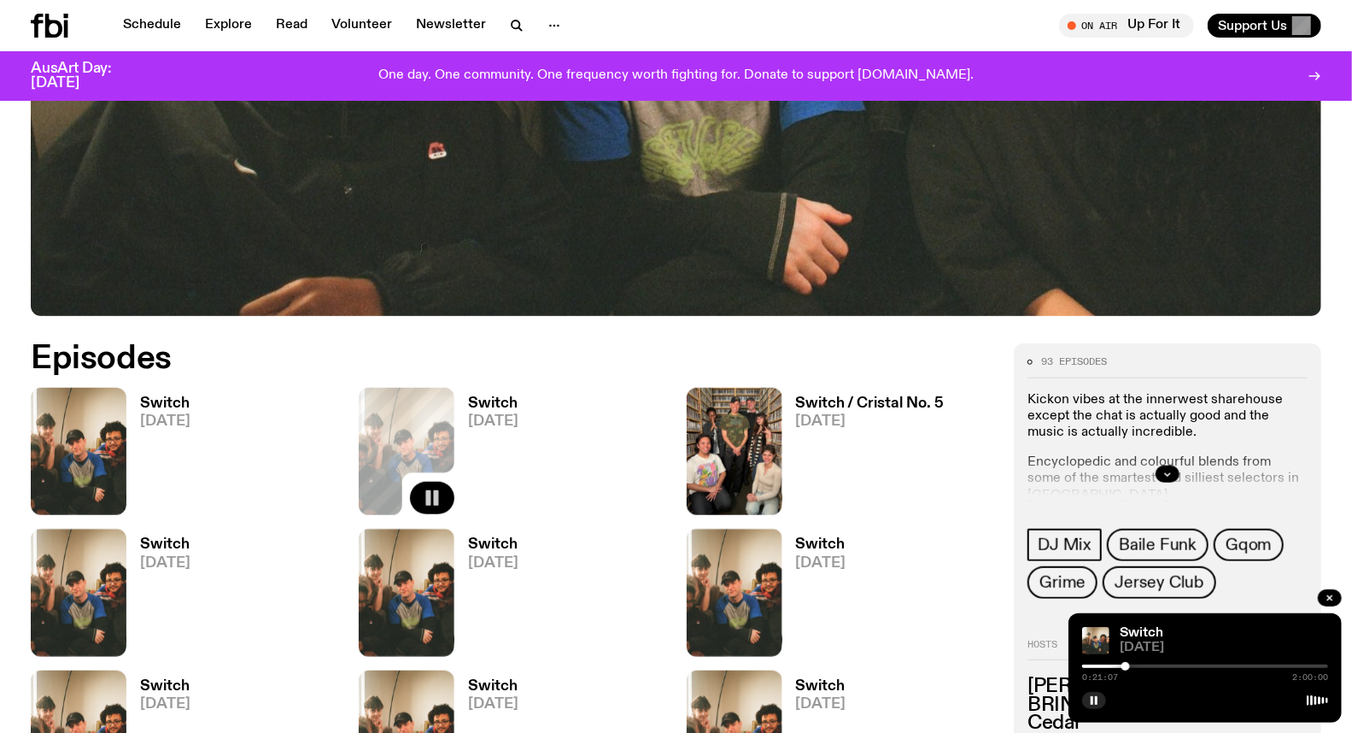
click at [1127, 668] on div at bounding box center [1125, 666] width 9 height 9
click at [1130, 666] on div at bounding box center [1127, 666] width 9 height 9
click at [1132, 666] on div at bounding box center [1130, 666] width 9 height 9
click at [1132, 667] on div at bounding box center [1132, 666] width 9 height 9
click at [1134, 667] on div at bounding box center [1132, 666] width 9 height 9
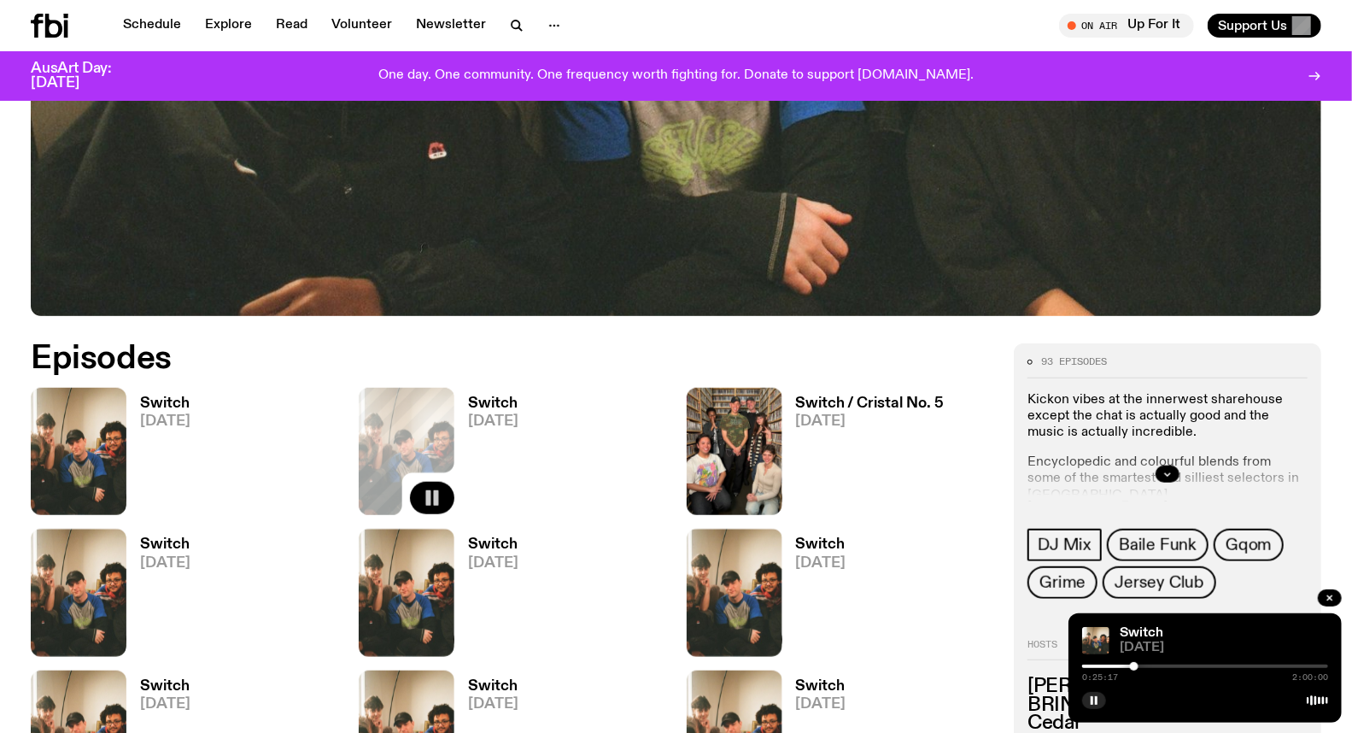
click at [1136, 667] on div at bounding box center [1134, 666] width 9 height 9
click at [1137, 667] on div at bounding box center [1136, 666] width 9 height 9
click at [1138, 668] on div at bounding box center [1137, 666] width 9 height 9
click at [1140, 668] on div at bounding box center [1138, 666] width 9 height 9
click at [1140, 668] on div at bounding box center [1140, 666] width 9 height 9
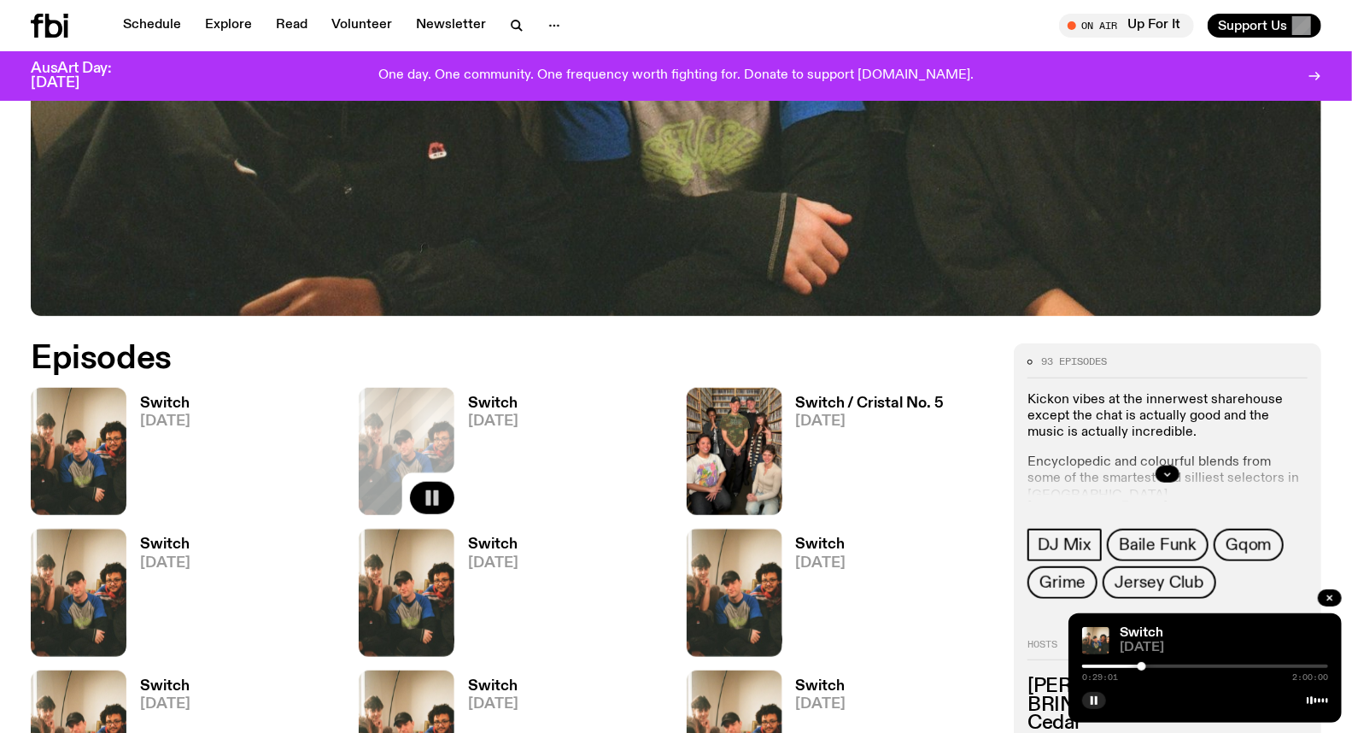
click at [1142, 668] on div at bounding box center [1141, 666] width 9 height 9
click at [1145, 668] on div at bounding box center [1141, 666] width 9 height 9
click at [1148, 667] on div at bounding box center [1145, 666] width 9 height 9
click at [1148, 667] on div at bounding box center [1148, 666] width 9 height 9
click at [1150, 667] on div at bounding box center [1150, 666] width 9 height 9
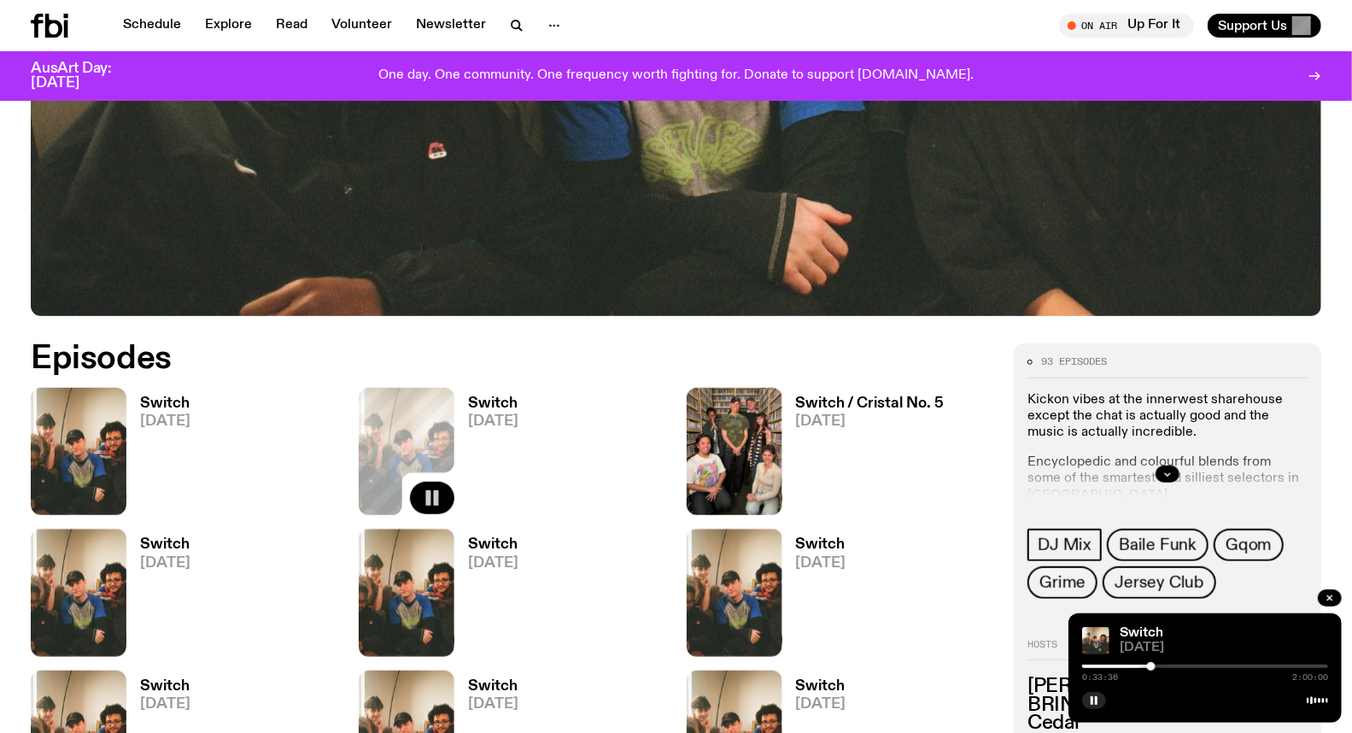
click at [1151, 668] on div at bounding box center [1151, 666] width 9 height 9
click at [1153, 668] on div at bounding box center [1152, 666] width 9 height 9
click at [1154, 668] on div at bounding box center [1154, 666] width 9 height 9
click at [1156, 668] on div at bounding box center [1156, 666] width 9 height 9
click at [1158, 667] on div at bounding box center [1158, 666] width 9 height 9
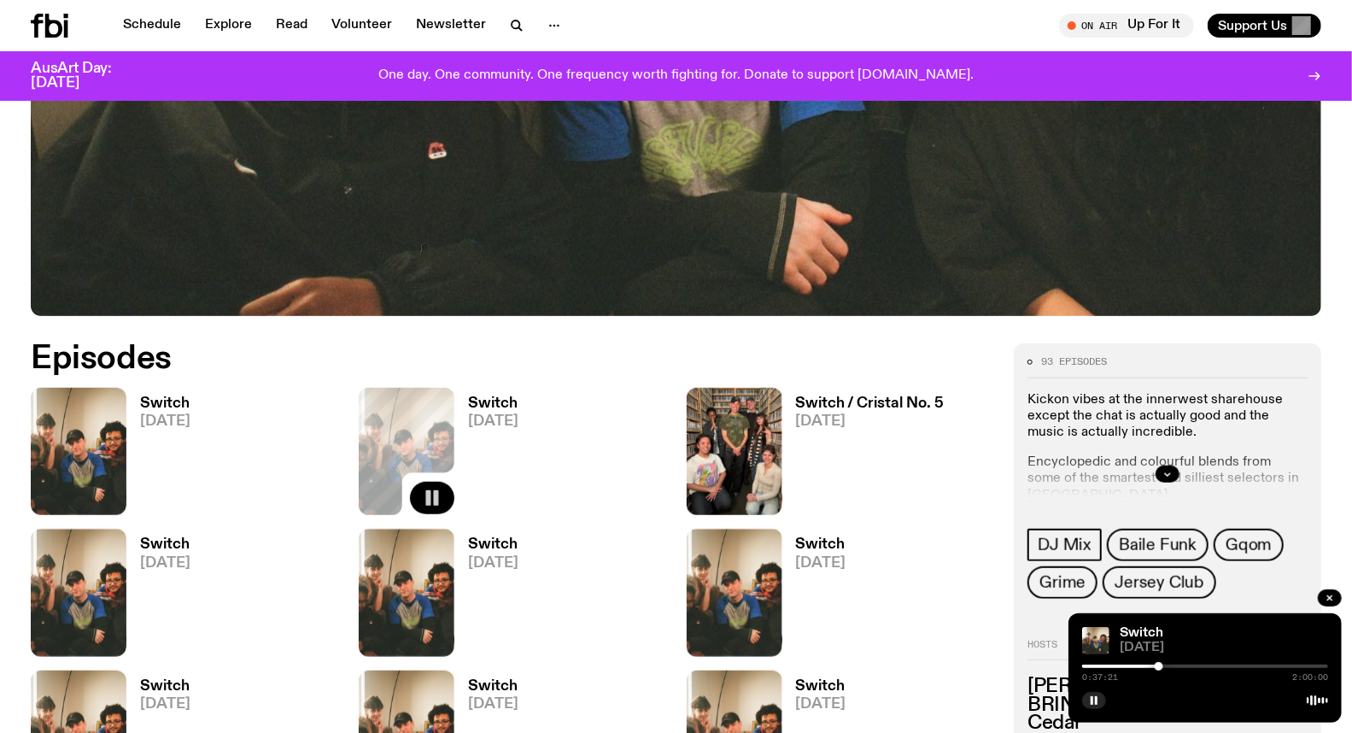
click at [1159, 667] on div at bounding box center [1158, 666] width 9 height 9
click at [1160, 667] on div at bounding box center [1158, 666] width 9 height 9
click at [1161, 667] on div at bounding box center [1161, 666] width 9 height 9
click at [1165, 667] on div at bounding box center [1161, 666] width 9 height 9
click at [1166, 667] on div at bounding box center [1166, 666] width 9 height 9
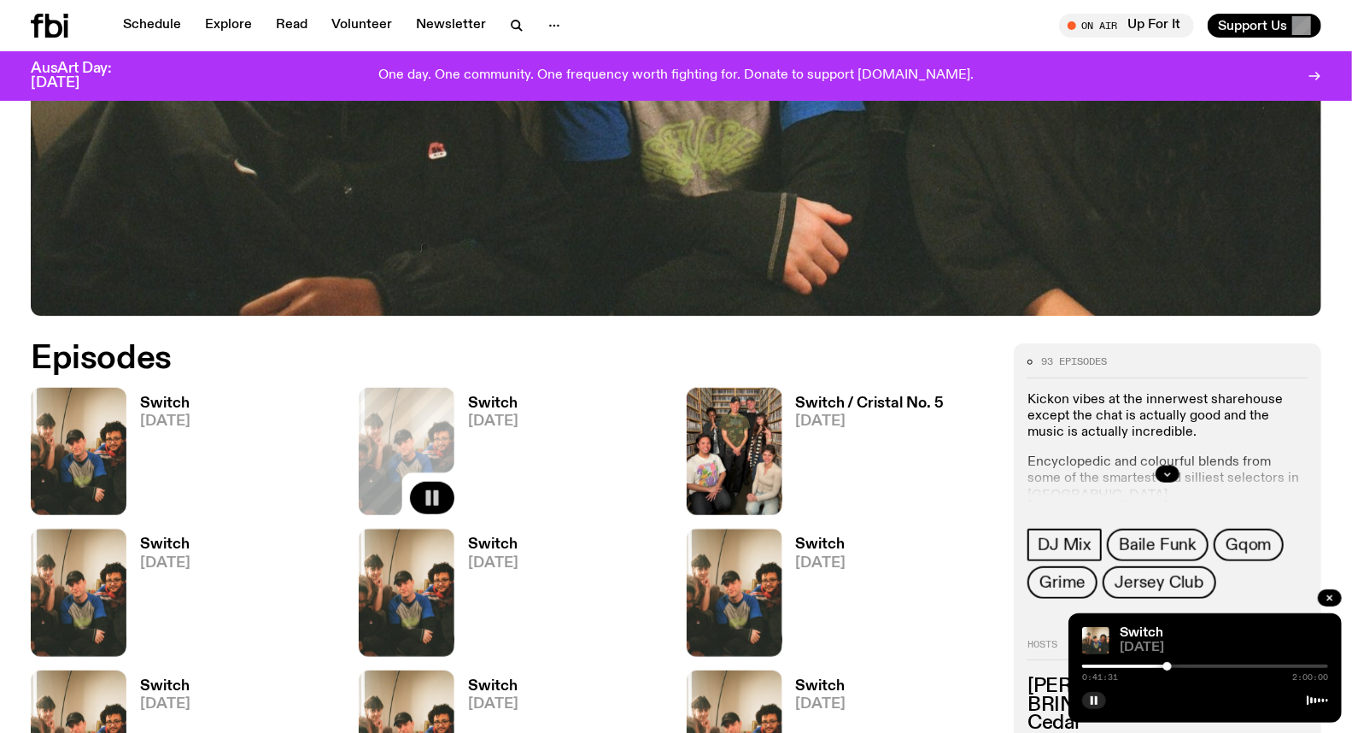
click at [1167, 667] on div at bounding box center [1167, 666] width 9 height 9
click at [1168, 667] on div at bounding box center [1167, 666] width 9 height 9
click at [1168, 664] on div at bounding box center [1168, 666] width 9 height 9
click at [1171, 668] on div at bounding box center [1169, 666] width 9 height 9
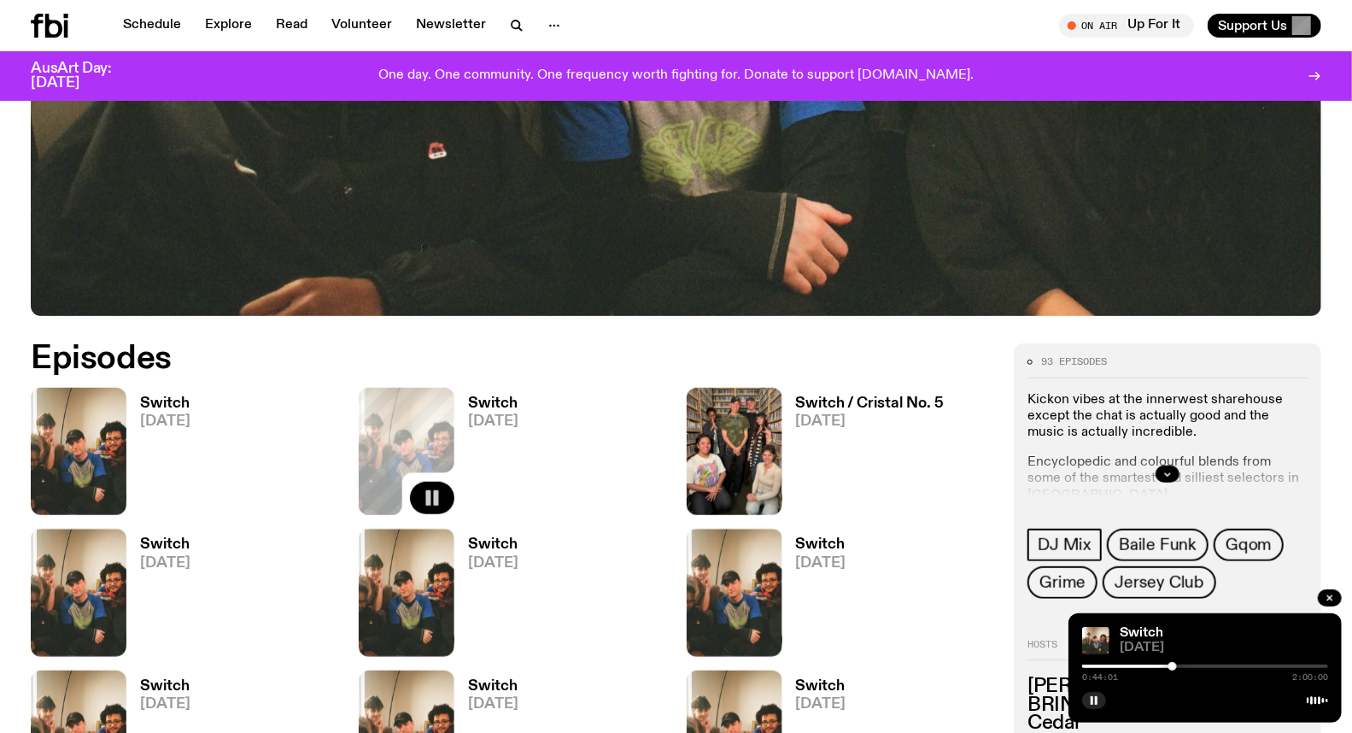
click at [1172, 668] on div at bounding box center [1172, 666] width 9 height 9
click at [1174, 668] on div at bounding box center [1172, 666] width 9 height 9
click at [1175, 668] on div at bounding box center [1174, 666] width 9 height 9
click at [1178, 668] on div at bounding box center [1175, 666] width 9 height 9
click at [1181, 668] on div at bounding box center [1181, 666] width 9 height 9
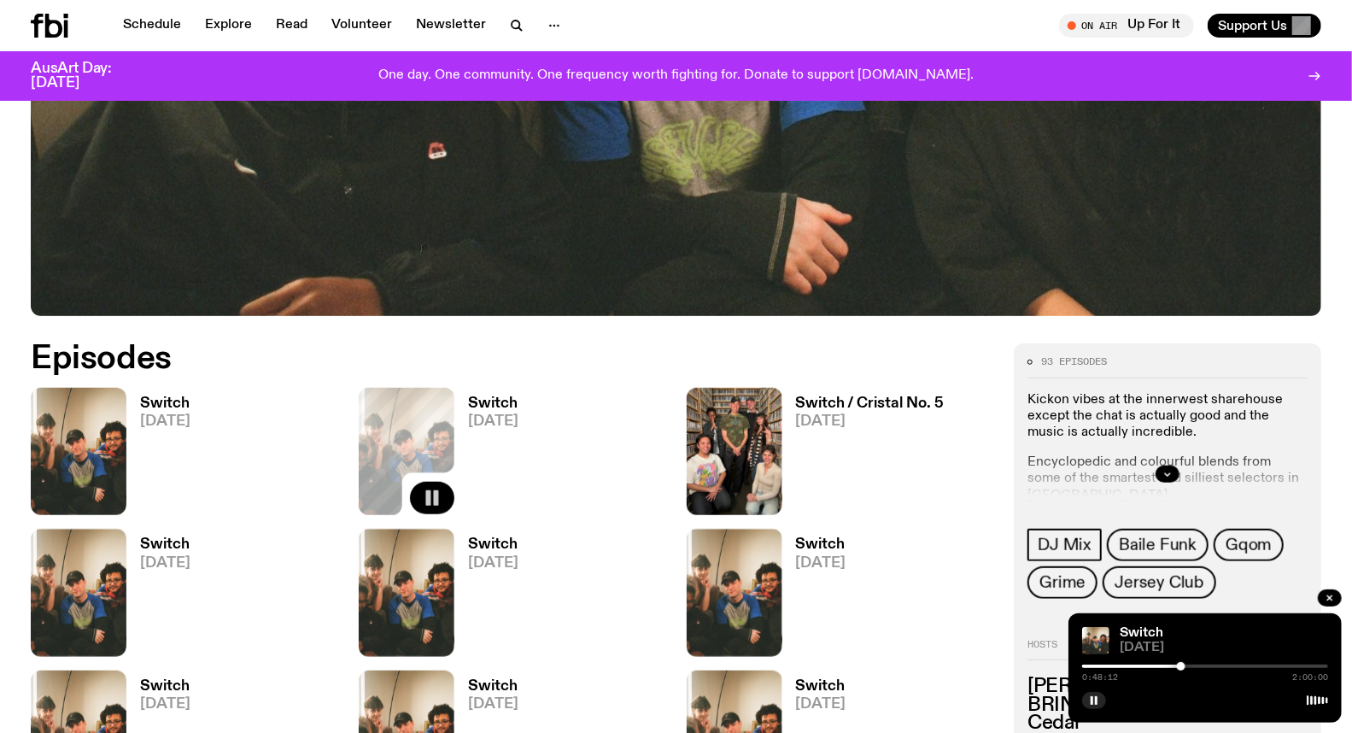
click at [1179, 667] on div at bounding box center [1181, 666] width 9 height 9
click at [1181, 667] on div at bounding box center [1181, 666] width 9 height 9
click at [1183, 667] on div at bounding box center [1181, 666] width 9 height 9
click at [1190, 667] on div at bounding box center [1205, 665] width 246 height 3
click at [1196, 667] on div at bounding box center [1205, 665] width 246 height 3
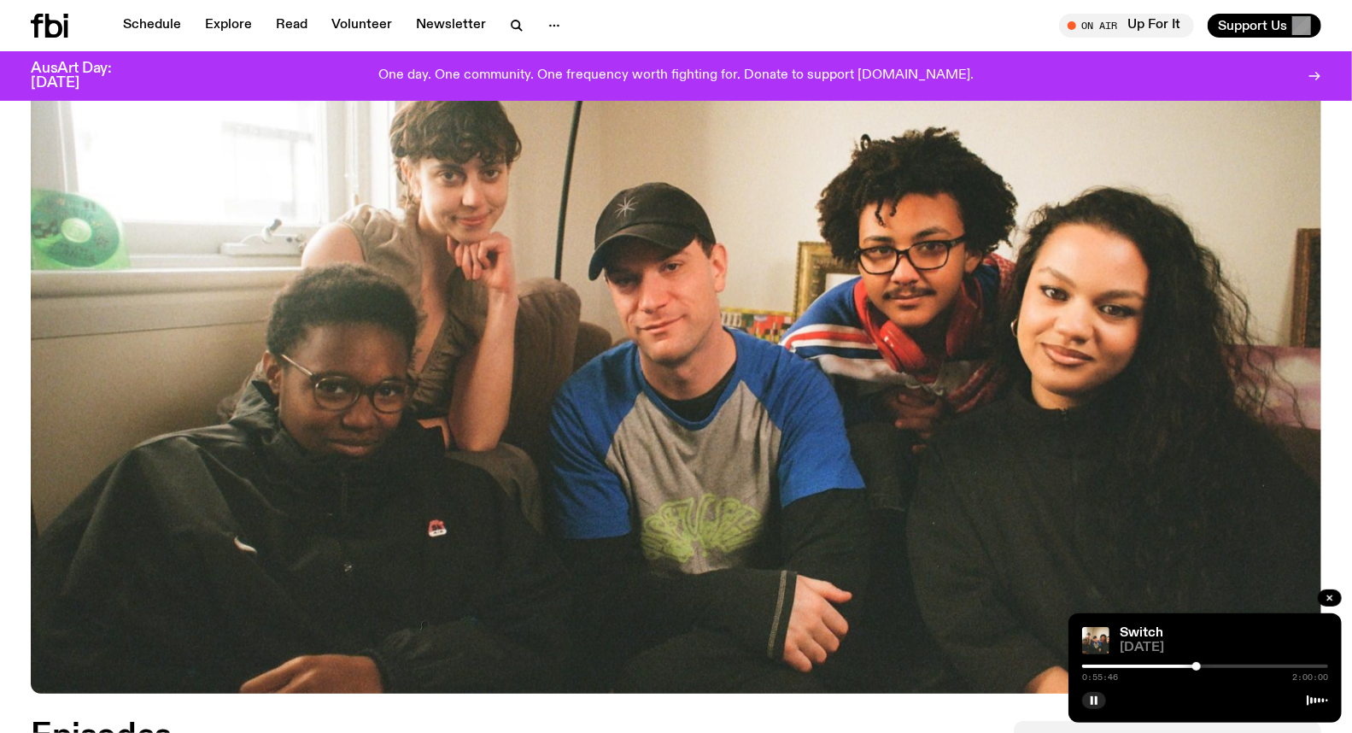
scroll to position [273, 0]
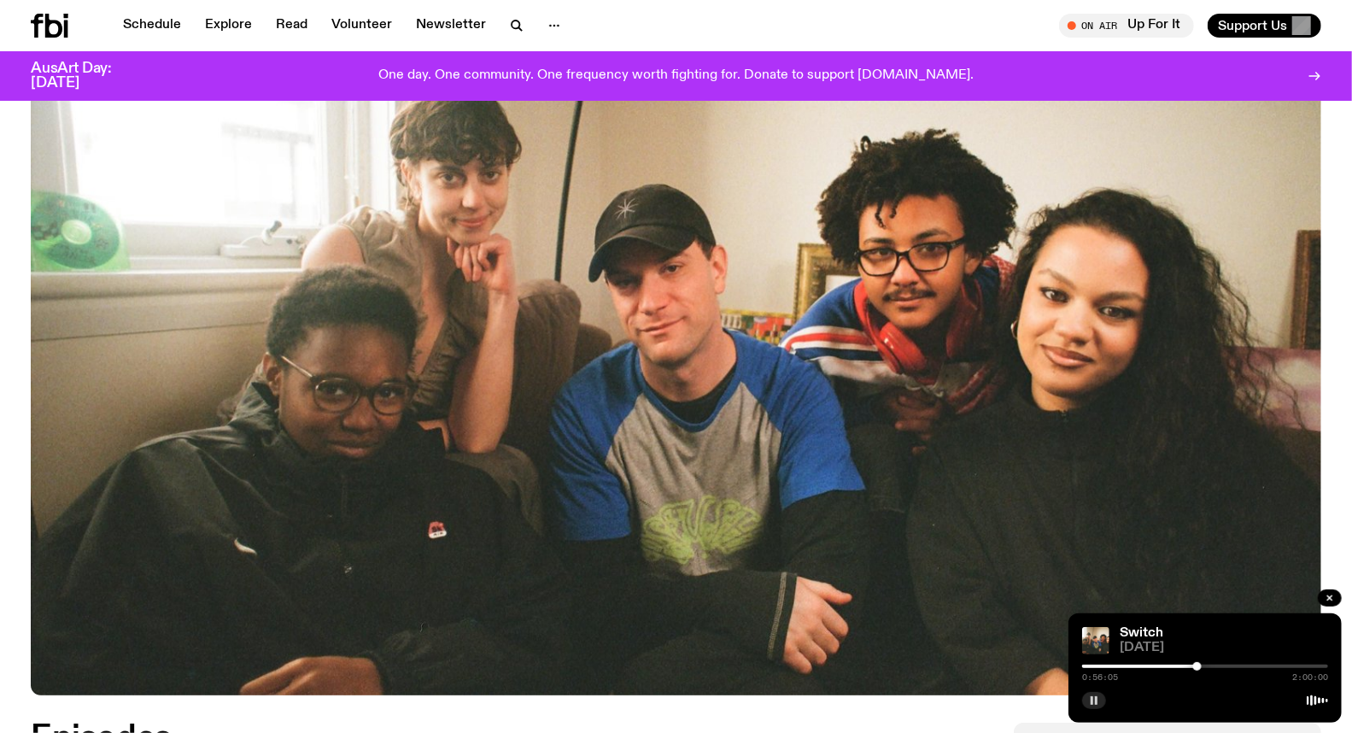
click at [1090, 703] on rect "button" at bounding box center [1091, 700] width 3 height 9
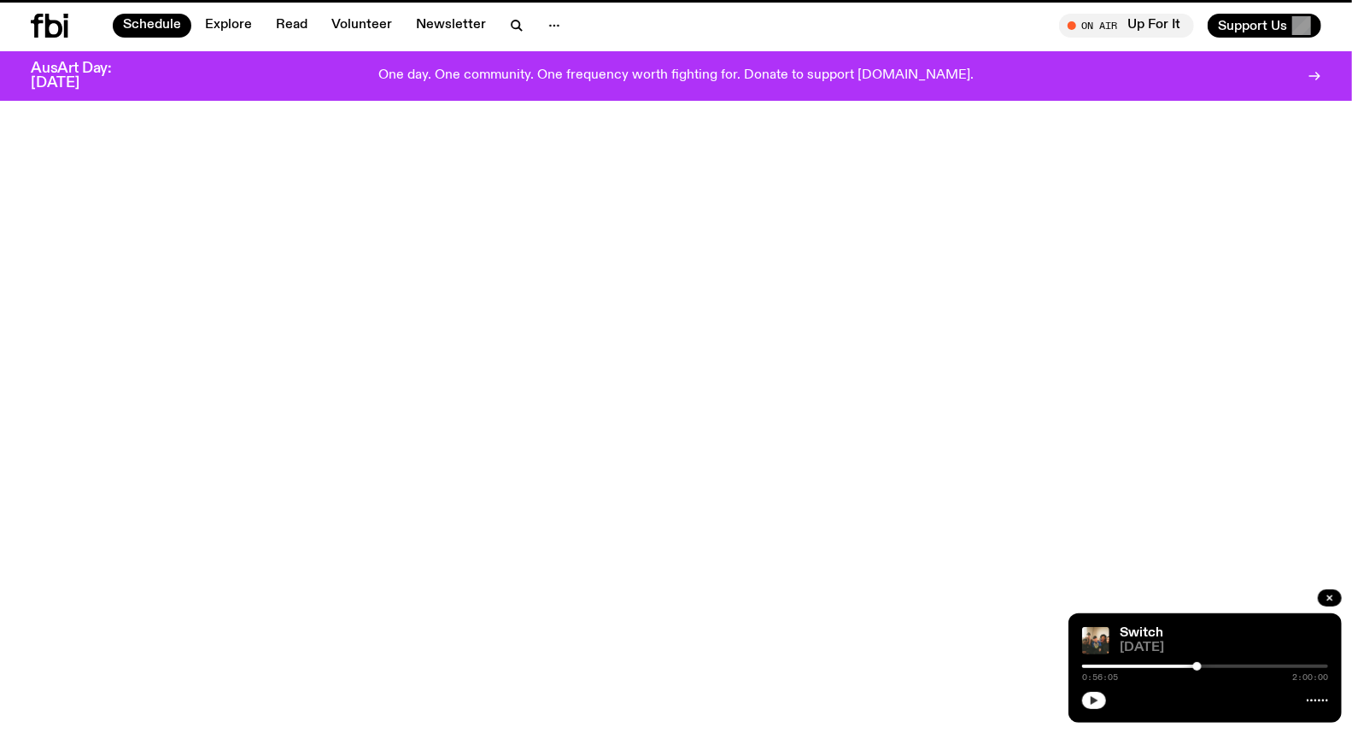
scroll to position [711, 0]
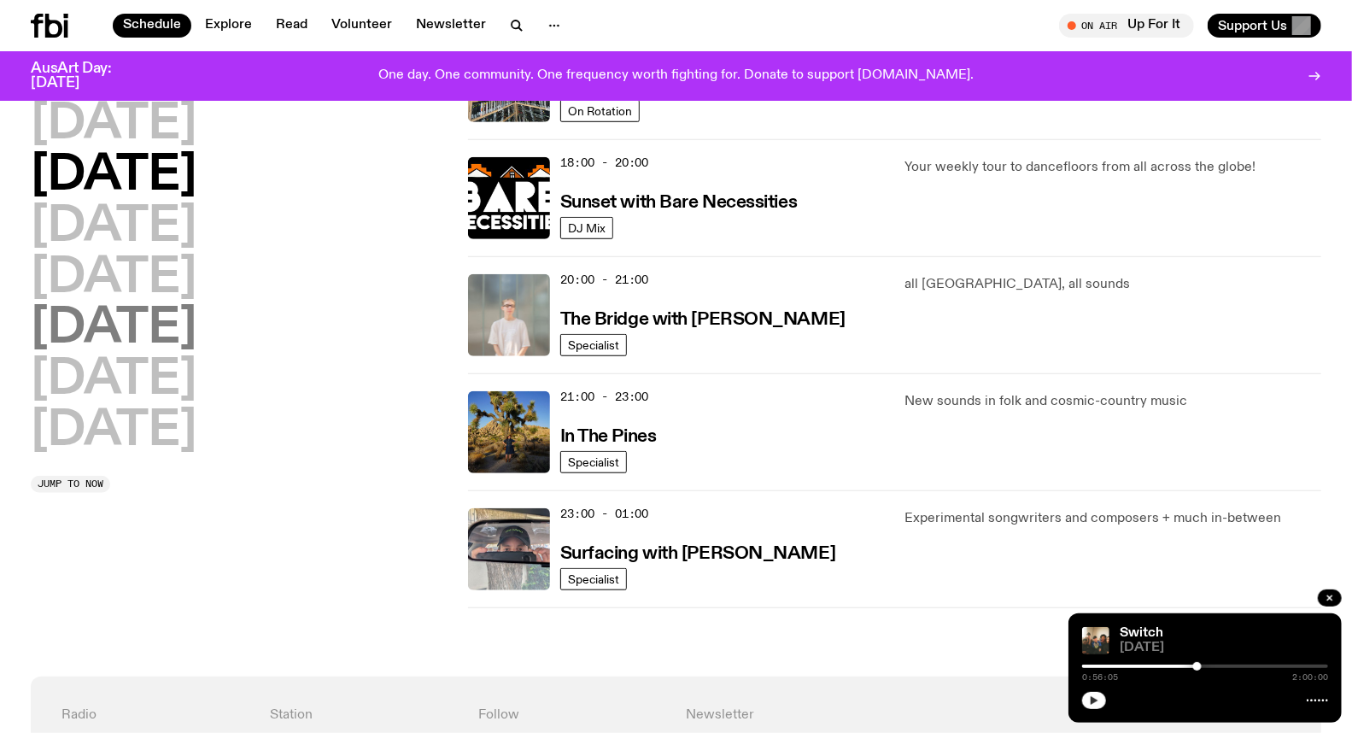
click at [105, 326] on h2 "[DATE]" at bounding box center [114, 329] width 166 height 48
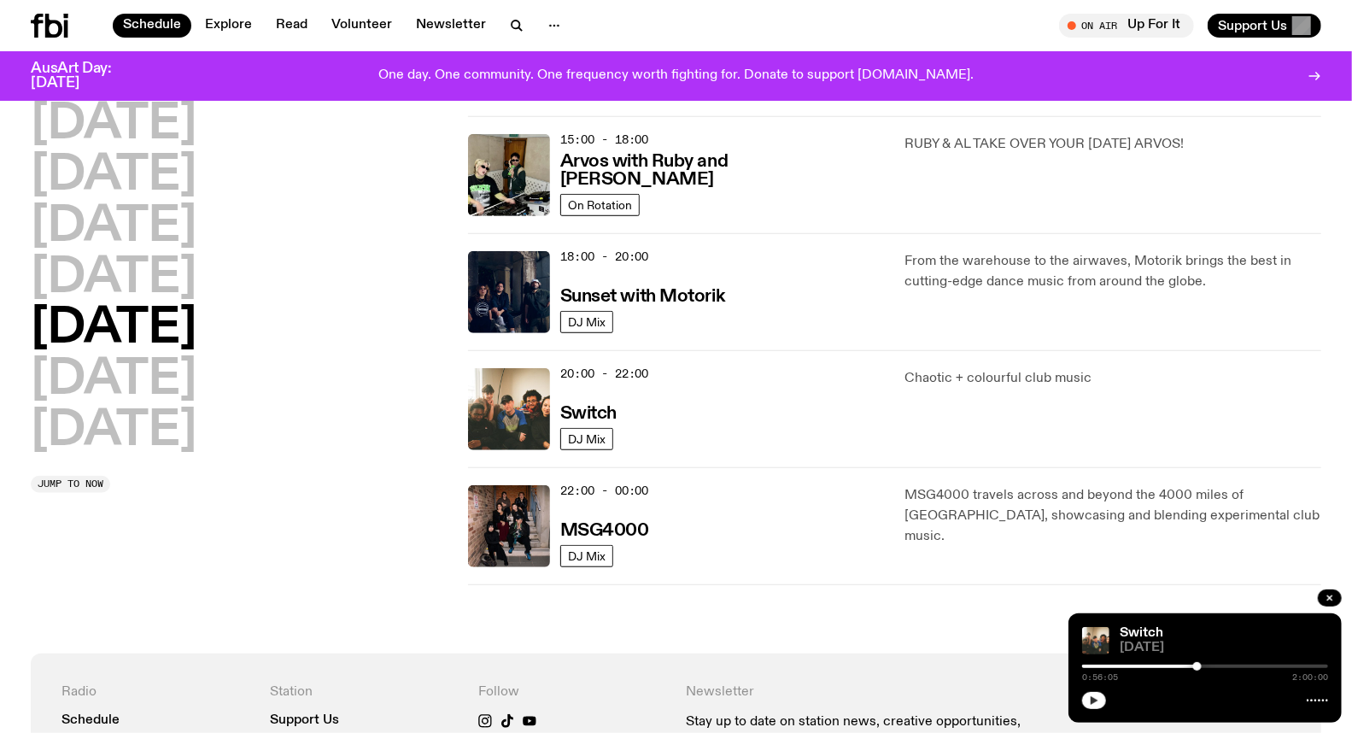
scroll to position [620, 0]
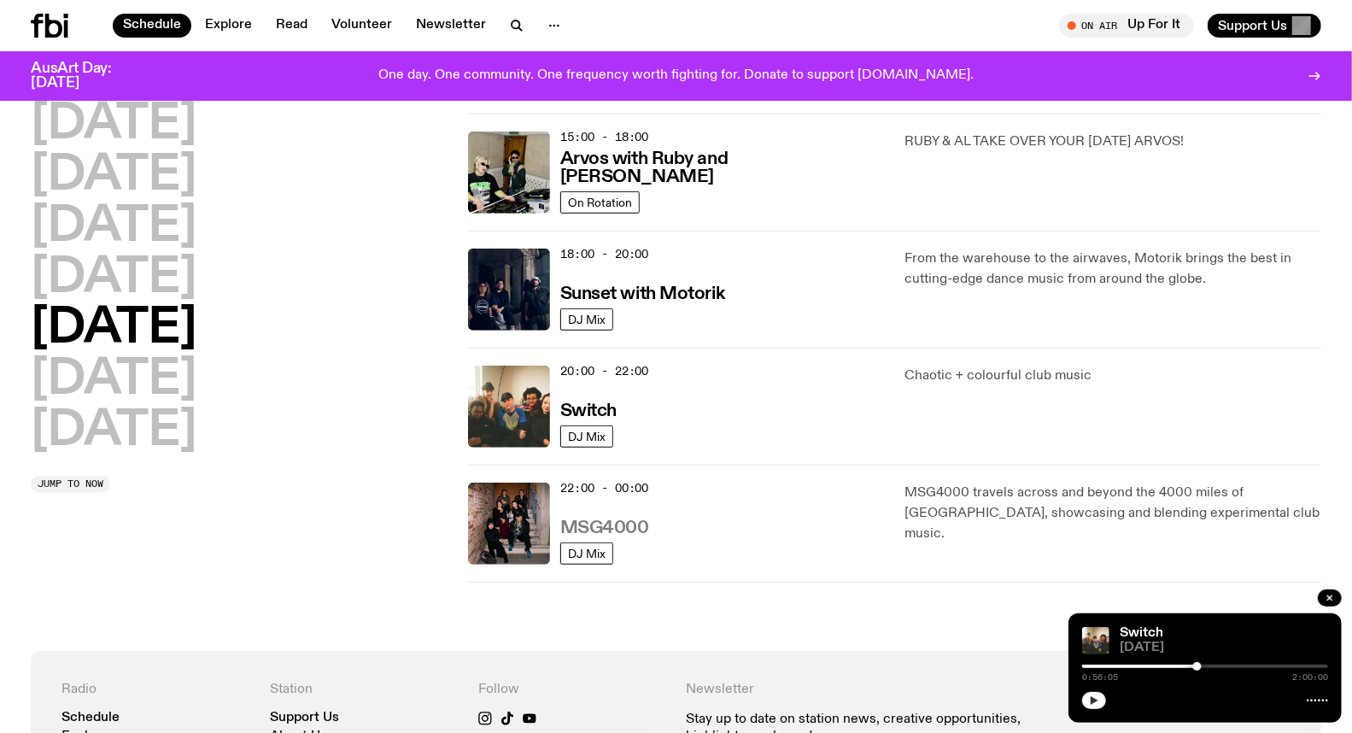
click at [616, 527] on h3 "MSG4000" at bounding box center [604, 528] width 89 height 18
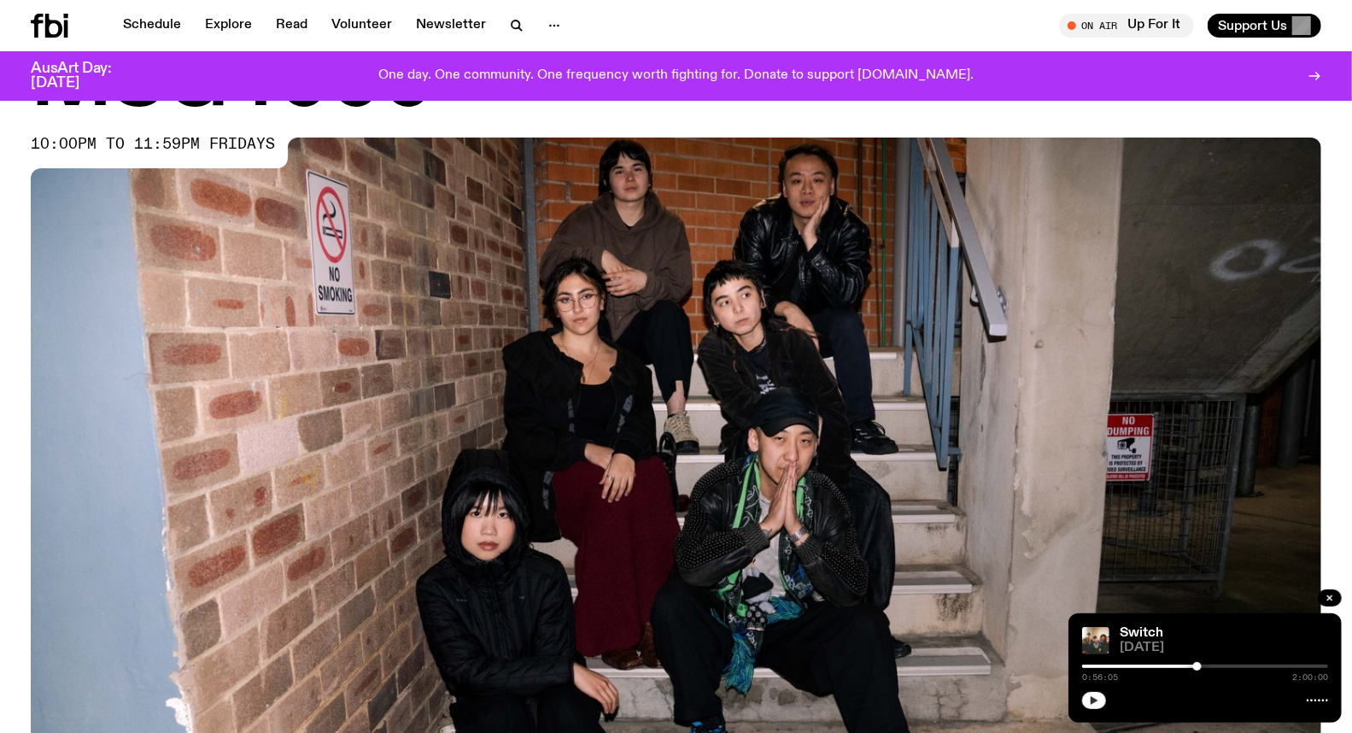
scroll to position [561, 0]
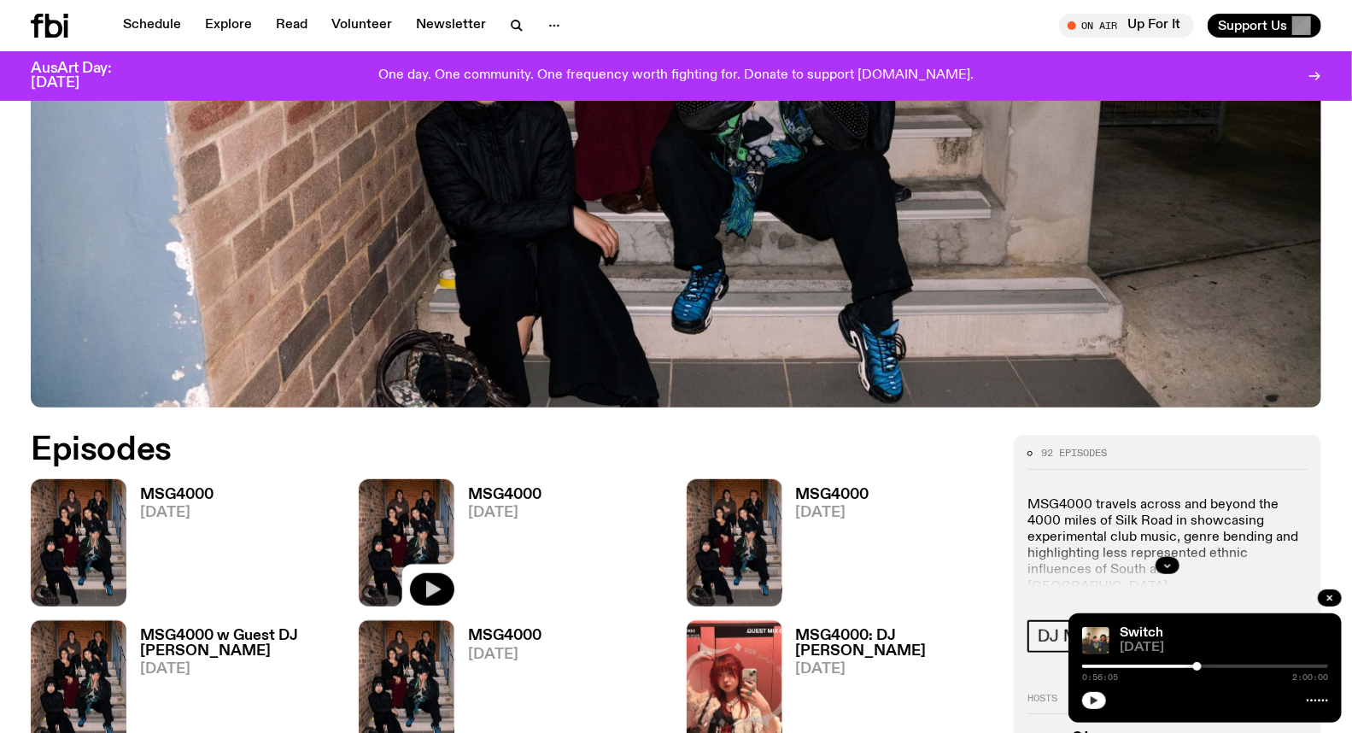
click at [429, 581] on icon "button" at bounding box center [432, 589] width 20 height 20
click at [1113, 666] on div at bounding box center [1205, 665] width 246 height 3
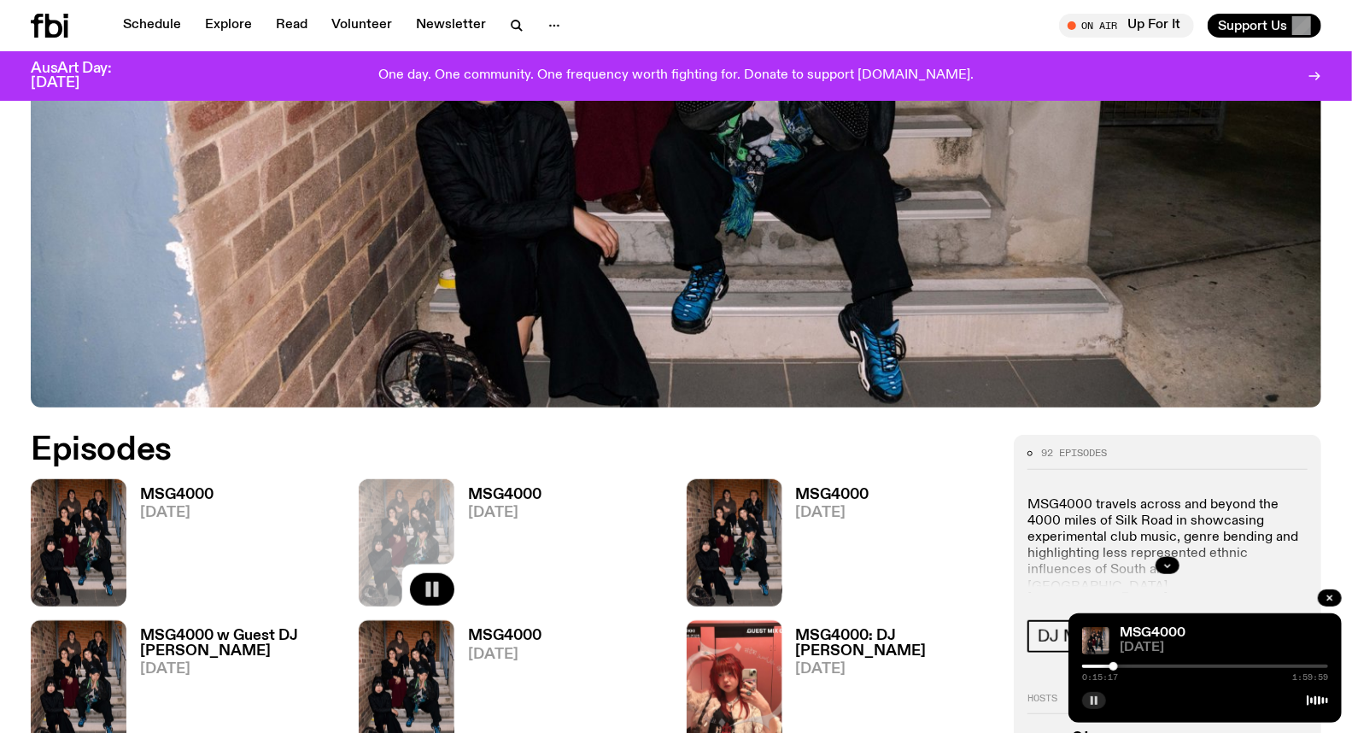
click at [1119, 666] on div at bounding box center [1205, 665] width 246 height 3
click at [1120, 667] on div at bounding box center [1118, 666] width 9 height 9
click at [1122, 667] on div at bounding box center [1120, 666] width 9 height 9
click at [1123, 667] on div at bounding box center [1122, 666] width 9 height 9
click at [1125, 667] on div at bounding box center [1125, 666] width 9 height 9
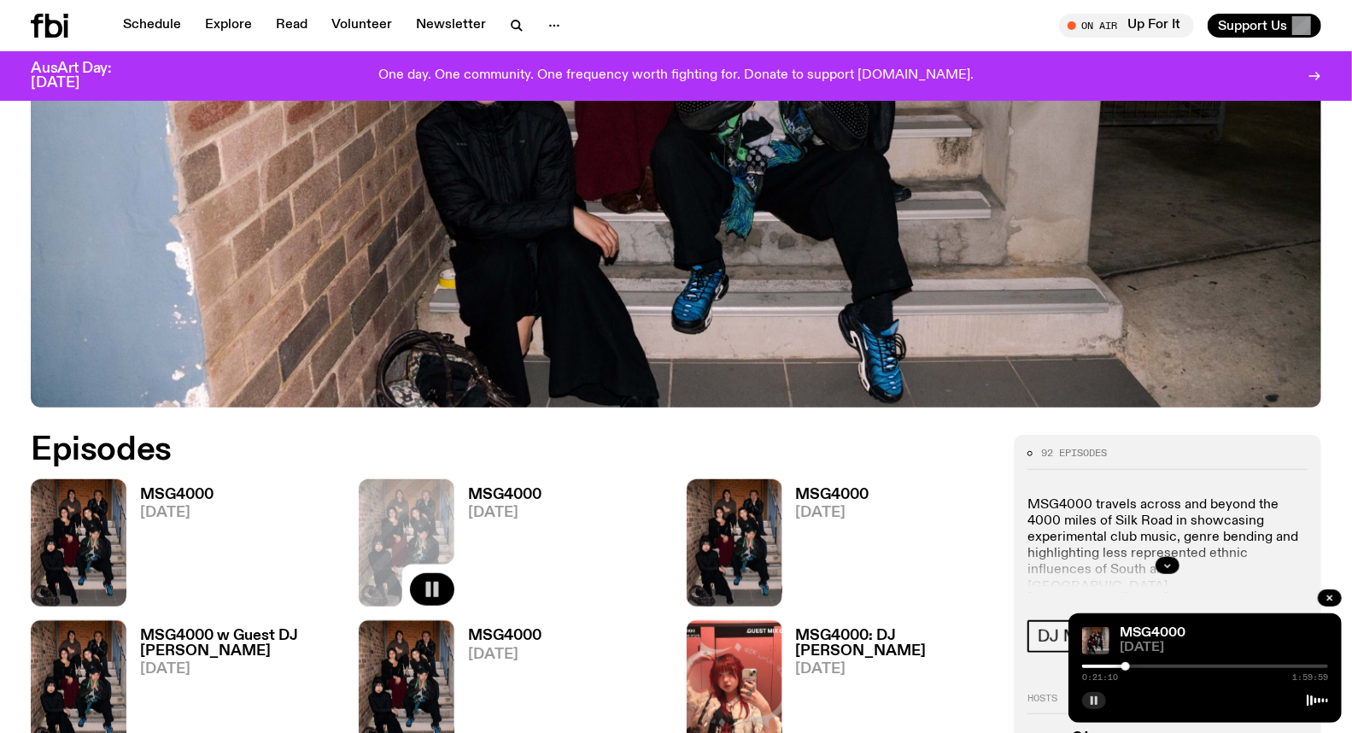
click at [535, 494] on h3 "MSG4000" at bounding box center [504, 495] width 73 height 15
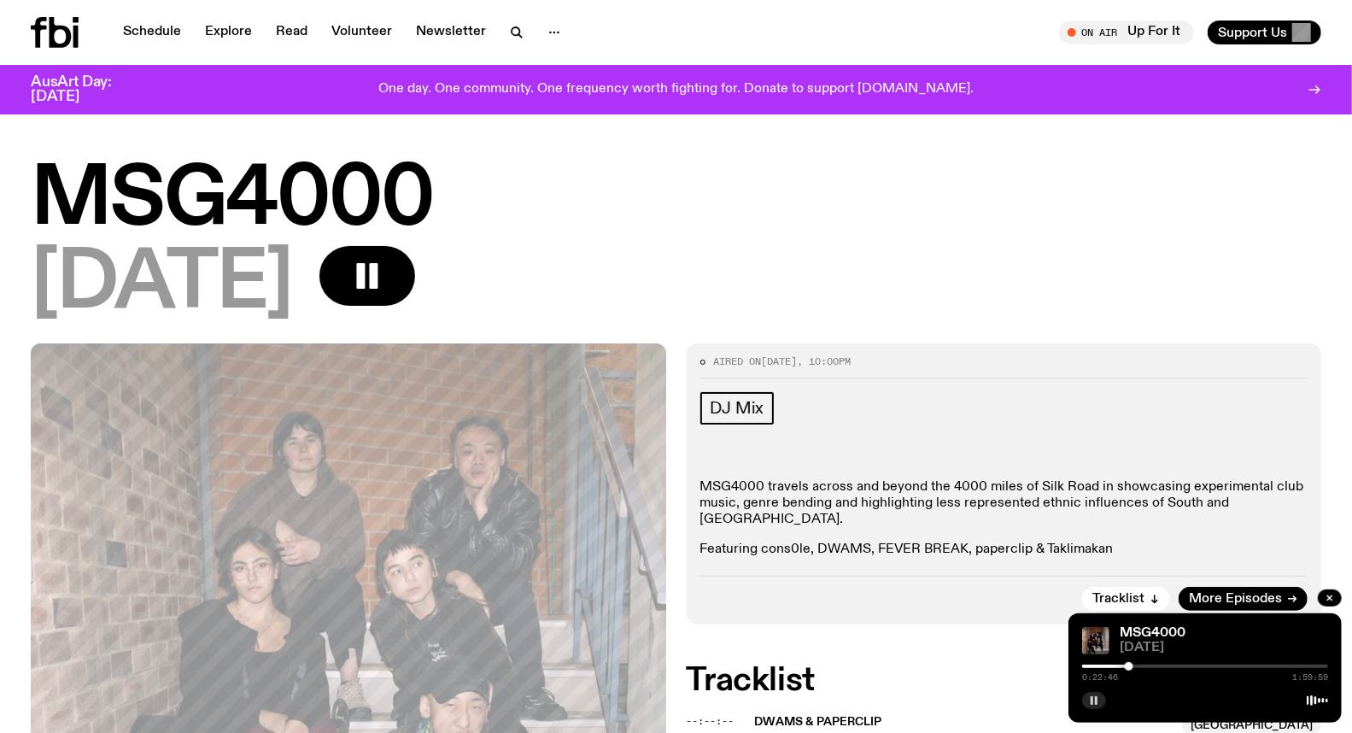
click at [1129, 666] on div at bounding box center [1129, 666] width 9 height 9
click at [1131, 666] on div at bounding box center [1131, 666] width 9 height 9
click at [1136, 664] on div at bounding box center [1205, 665] width 246 height 3
click at [1138, 664] on div at bounding box center [1138, 666] width 9 height 9
click at [1142, 664] on div at bounding box center [1205, 665] width 246 height 3
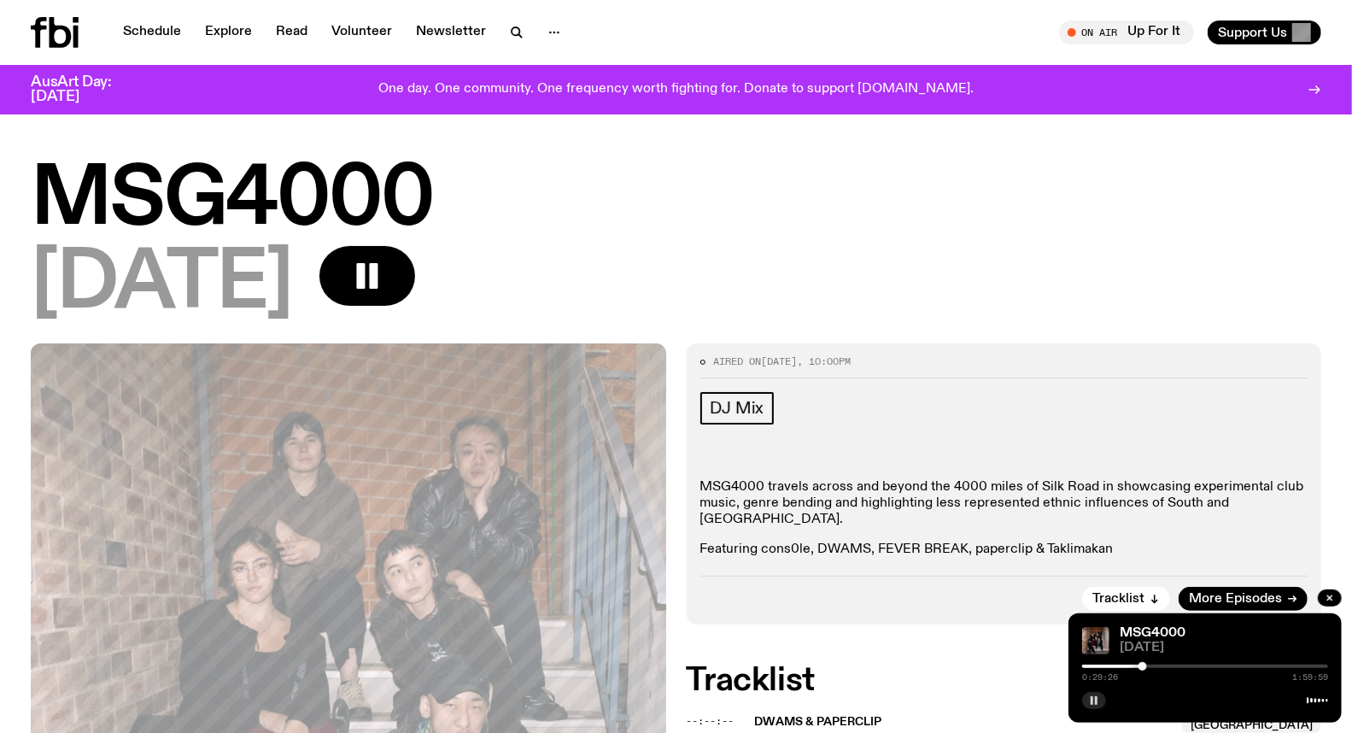
click at [1144, 667] on div at bounding box center [1142, 666] width 9 height 9
click at [1148, 667] on div at bounding box center [1148, 666] width 9 height 9
click at [1154, 667] on div at bounding box center [1205, 665] width 246 height 3
click at [1162, 667] on div at bounding box center [1205, 665] width 246 height 3
click at [1242, 663] on div "0:39:01 1:59:59" at bounding box center [1205, 671] width 246 height 20
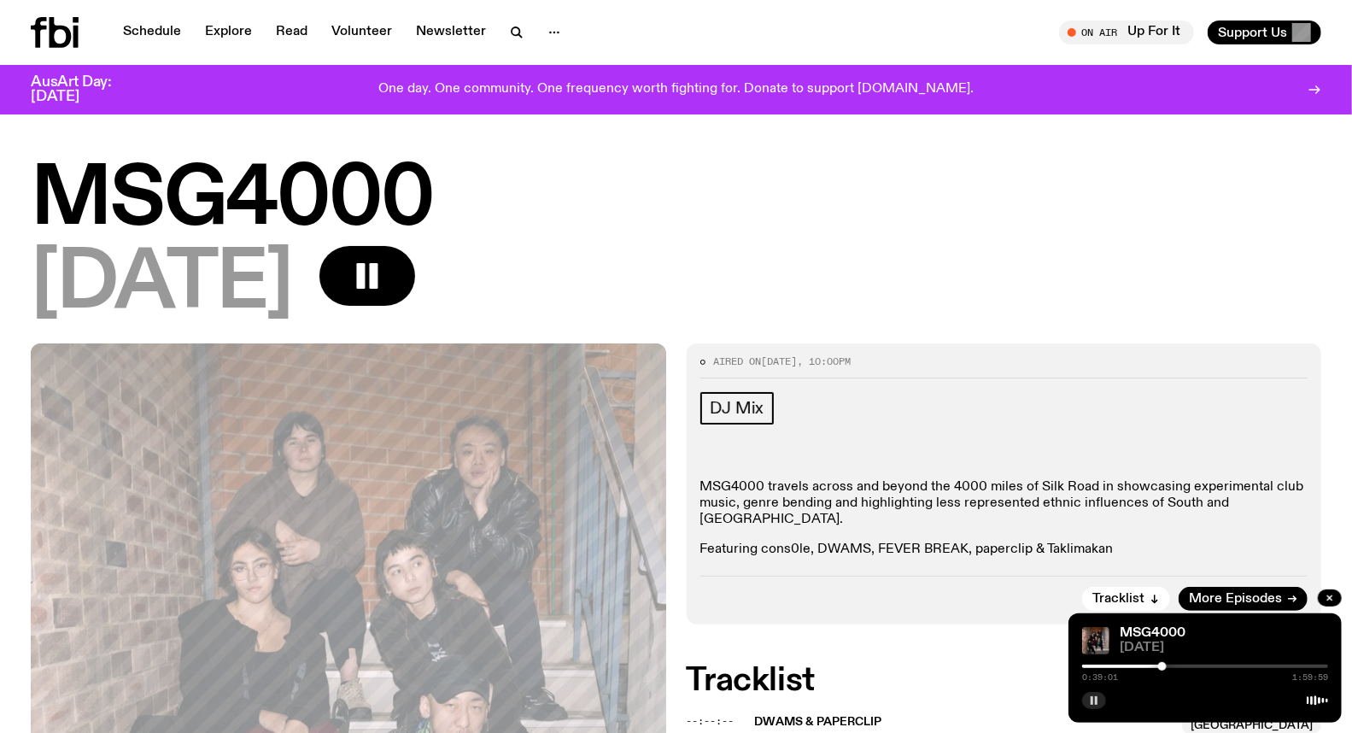
click at [1243, 664] on div at bounding box center [1205, 665] width 246 height 3
click at [1244, 663] on div at bounding box center [1244, 666] width 9 height 9
click at [1247, 666] on div at bounding box center [1244, 666] width 9 height 9
click at [1249, 666] on div at bounding box center [1247, 666] width 9 height 9
click at [1096, 700] on rect "button" at bounding box center [1096, 700] width 3 height 9
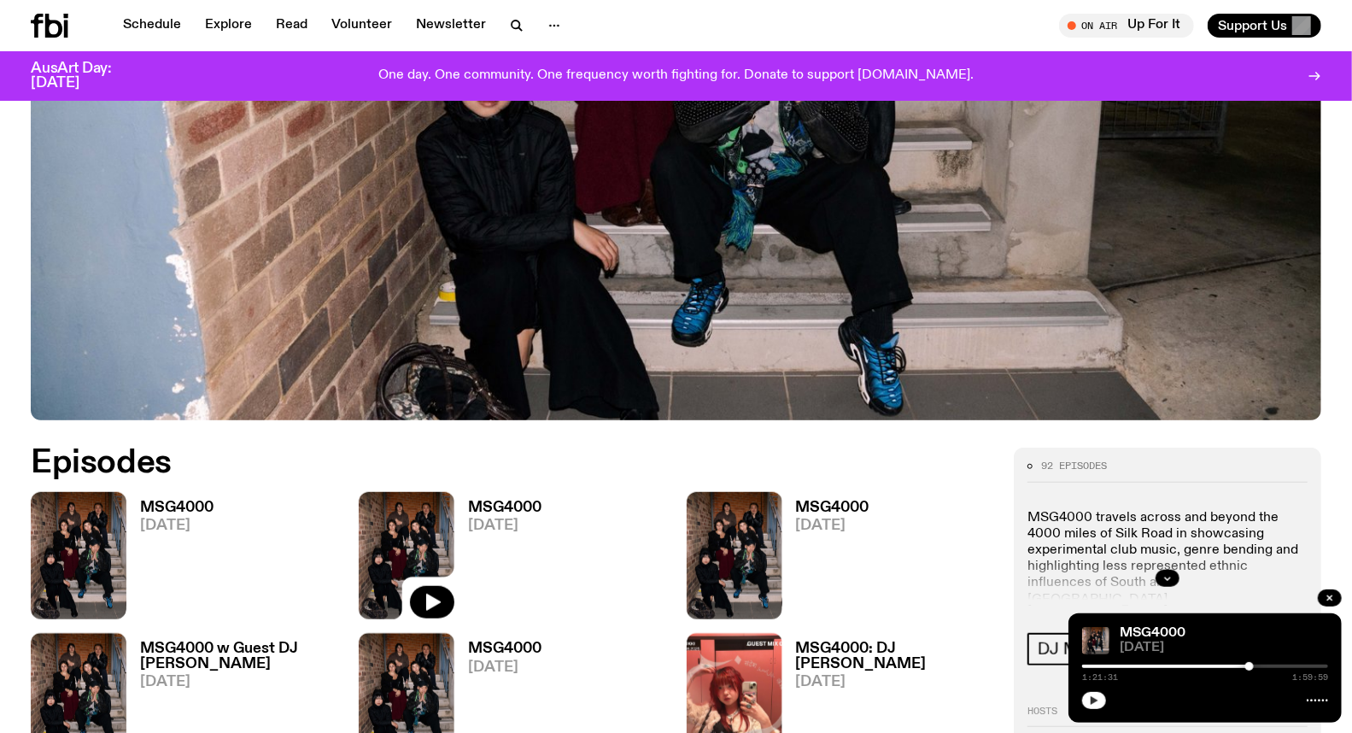
scroll to position [1022, 0]
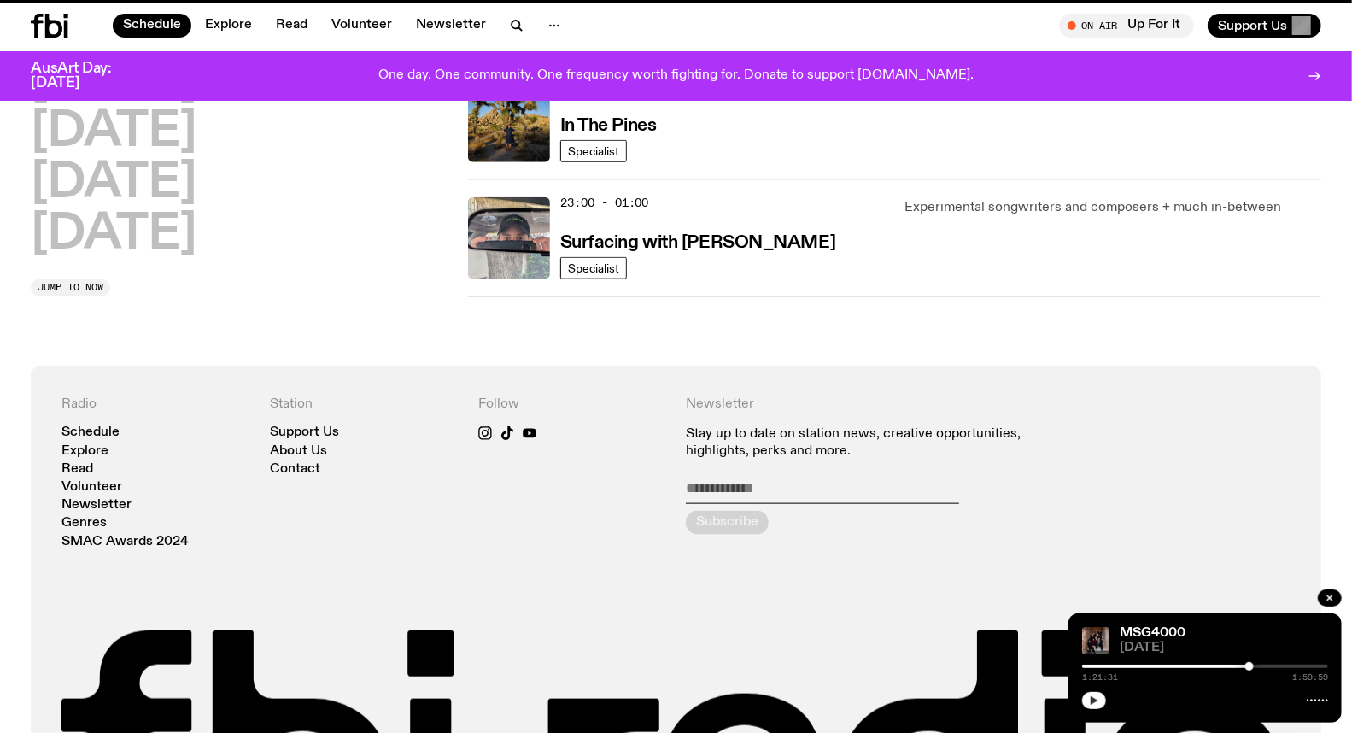
scroll to position [620, 0]
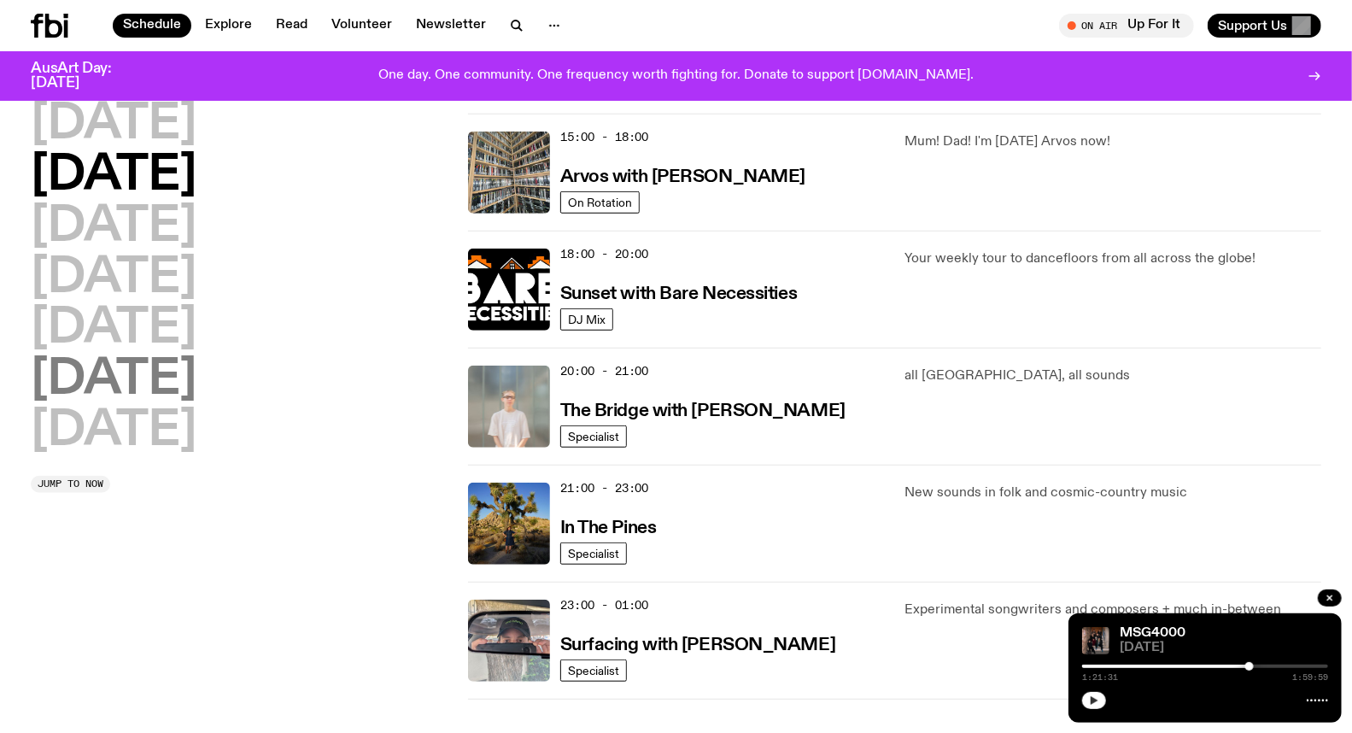
click at [106, 371] on h2 "[DATE]" at bounding box center [114, 380] width 166 height 48
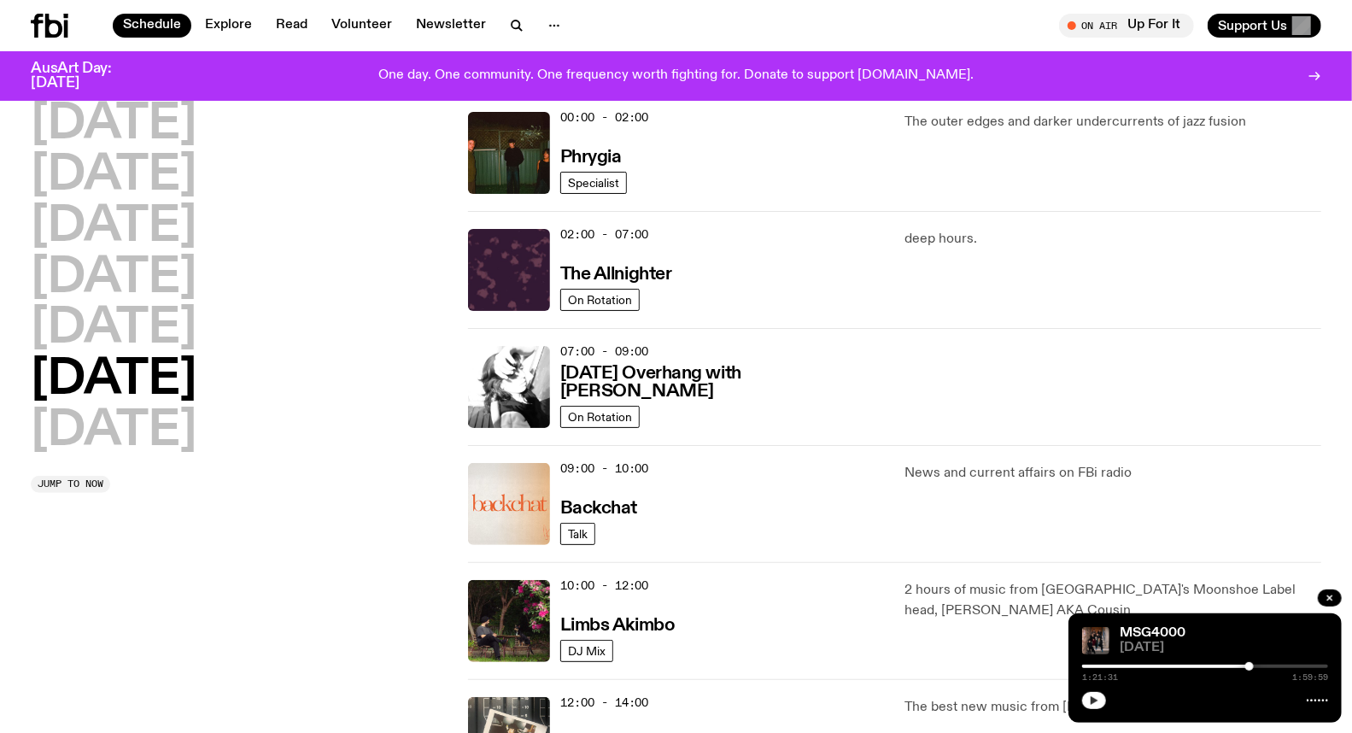
scroll to position [47, 0]
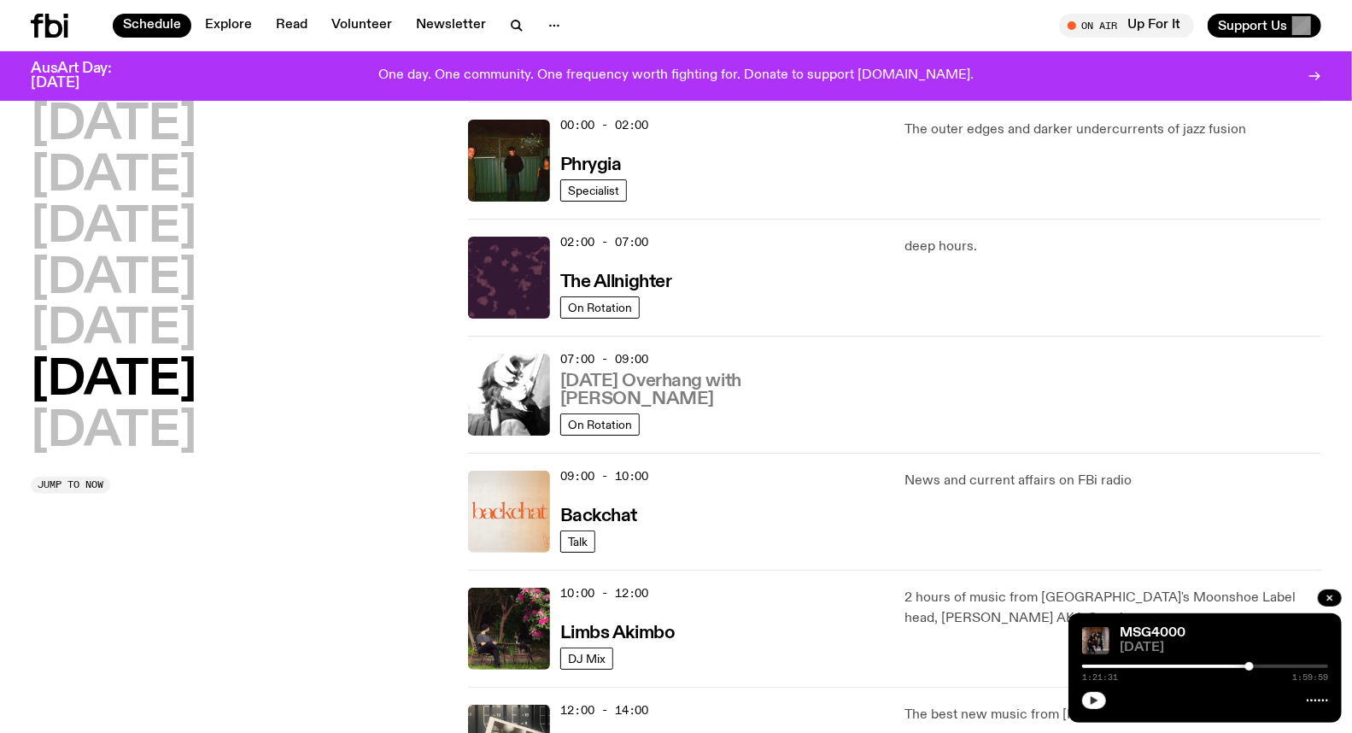
click at [628, 395] on h3 "[DATE] Overhang with [PERSON_NAME]" at bounding box center [722, 390] width 324 height 36
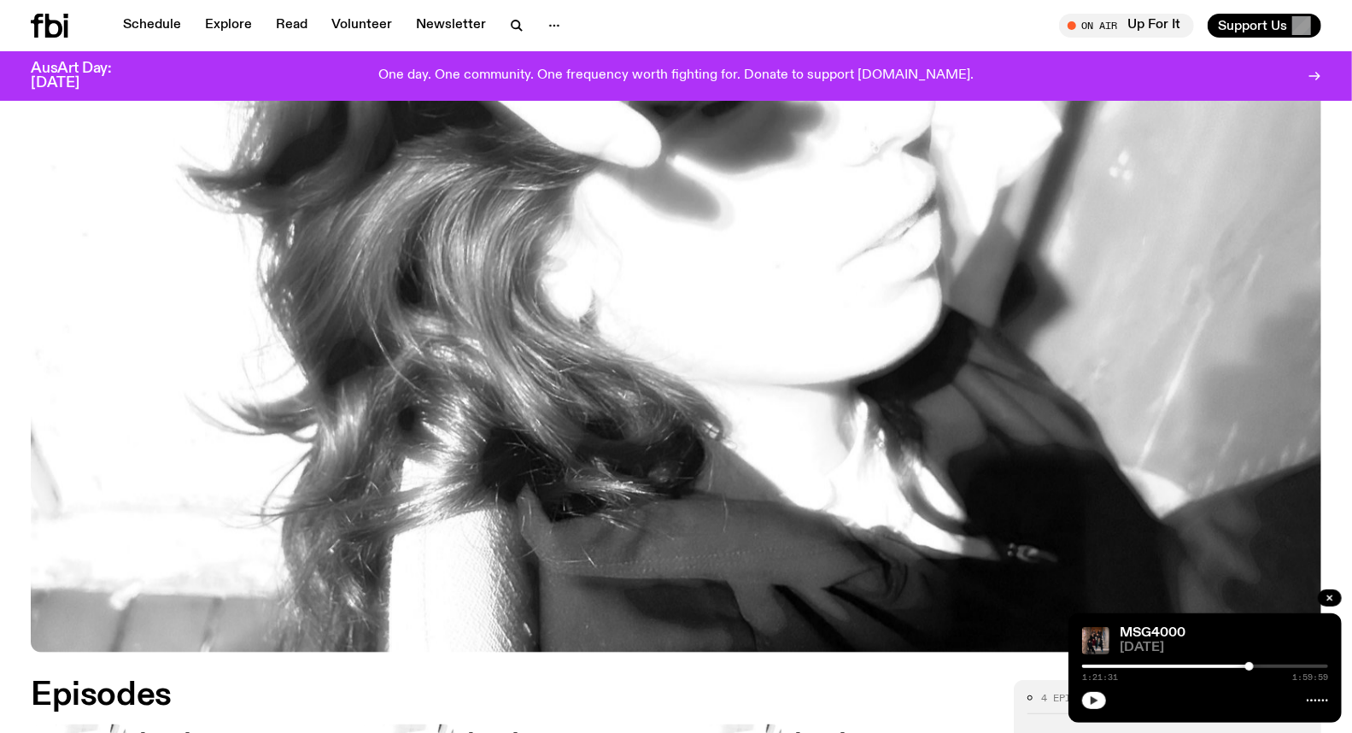
scroll to position [656, 0]
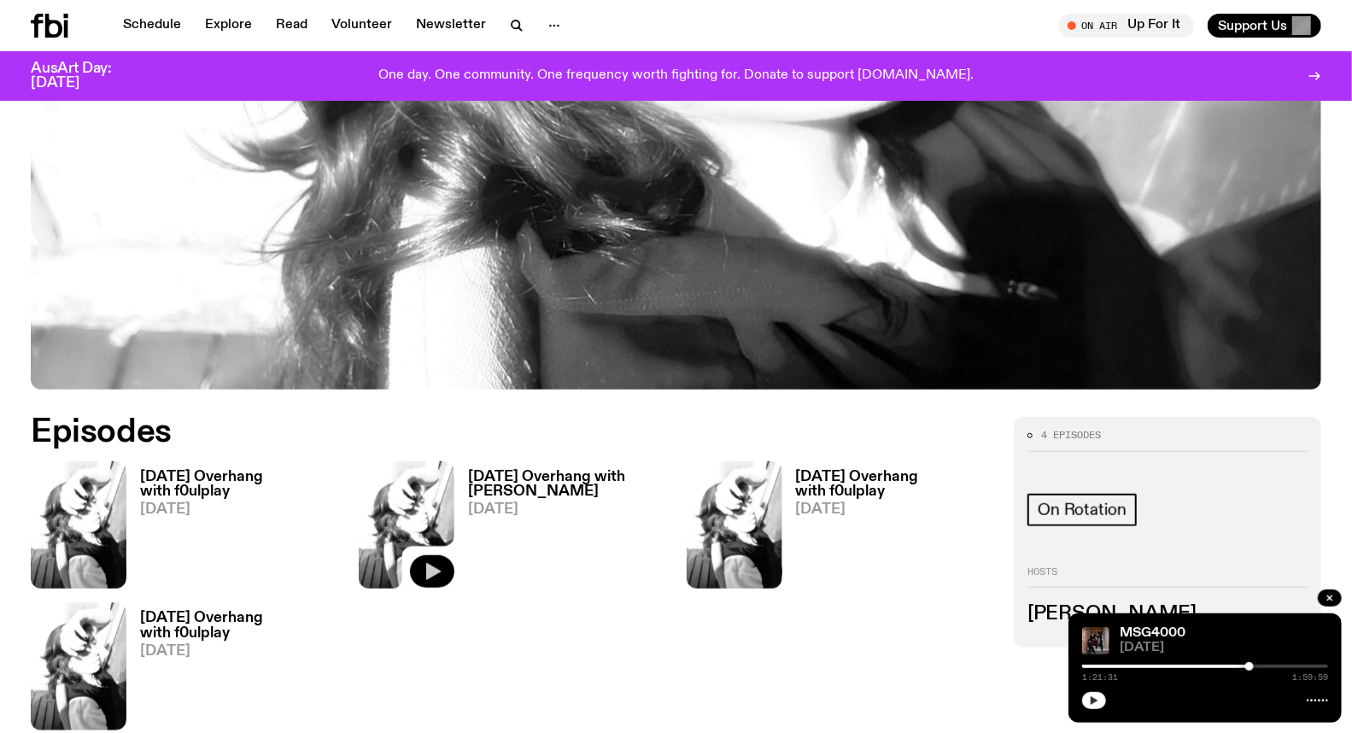
click at [439, 573] on icon "button" at bounding box center [432, 571] width 20 height 20
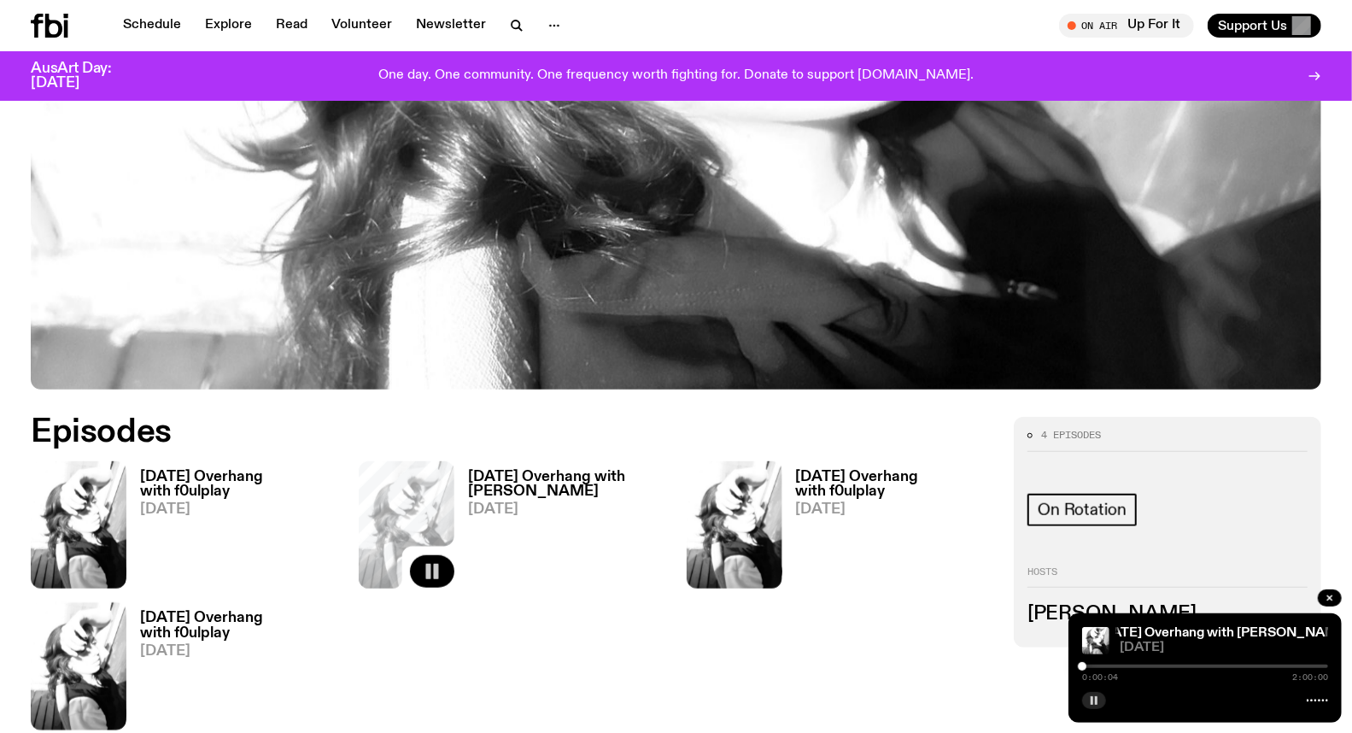
click at [1098, 664] on div at bounding box center [1205, 665] width 246 height 3
click at [1113, 666] on div at bounding box center [1205, 665] width 246 height 3
click at [1137, 668] on div at bounding box center [1205, 665] width 246 height 3
click at [1201, 664] on div at bounding box center [1205, 665] width 246 height 3
click at [1251, 667] on div at bounding box center [1205, 665] width 246 height 3
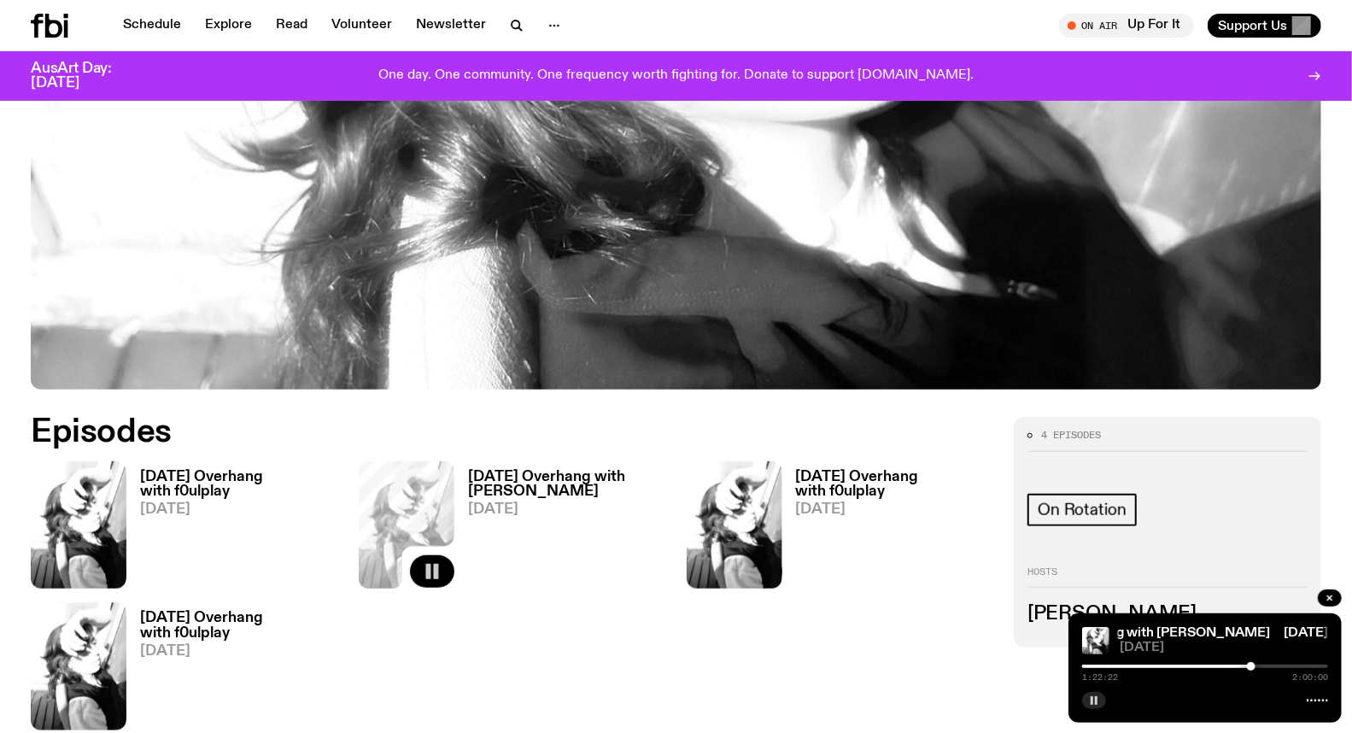
click at [1288, 667] on div at bounding box center [1205, 665] width 246 height 3
drag, startPoint x: 1276, startPoint y: 668, endPoint x: 1265, endPoint y: 668, distance: 12.0
click at [1275, 668] on div at bounding box center [1165, 665] width 246 height 3
drag, startPoint x: 1256, startPoint y: 668, endPoint x: 1241, endPoint y: 668, distance: 14.5
click at [1255, 668] on div at bounding box center [1152, 665] width 246 height 3
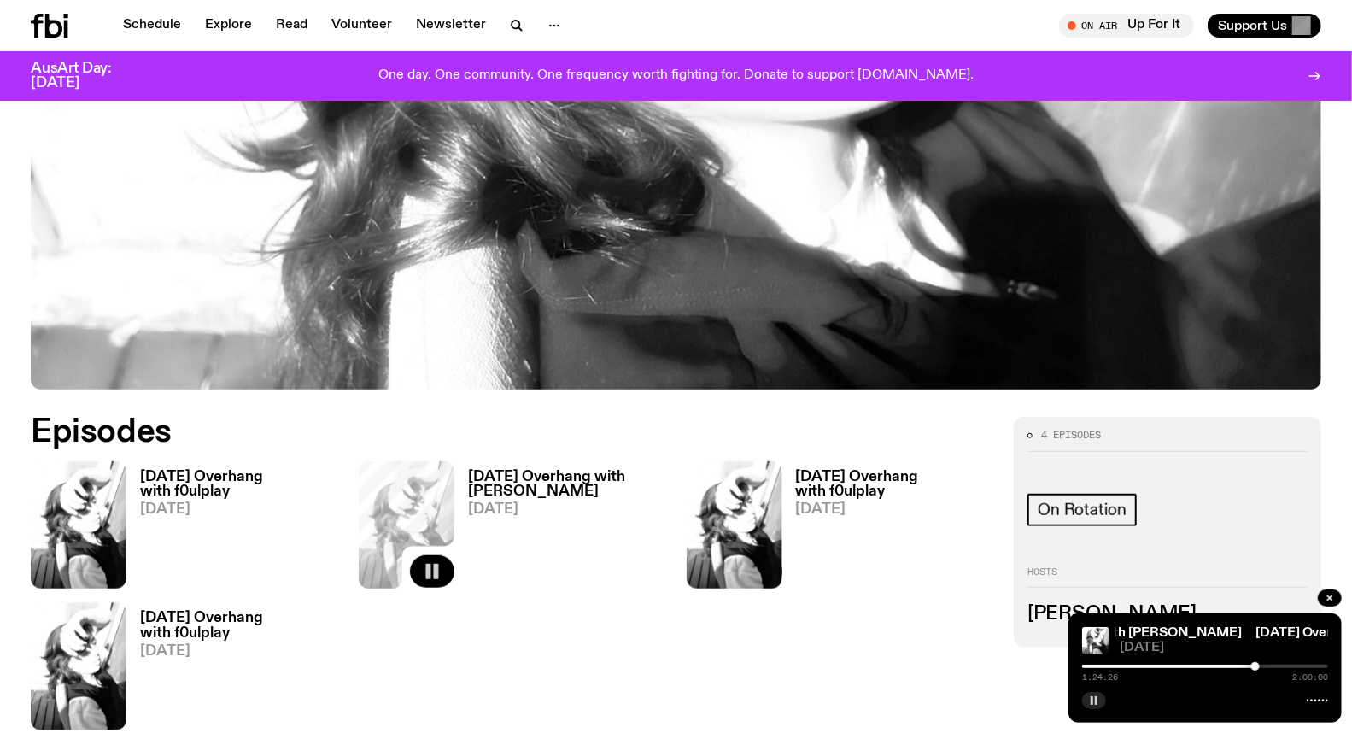
click at [1230, 668] on div at bounding box center [1132, 665] width 246 height 3
click at [1095, 701] on rect "button" at bounding box center [1096, 700] width 3 height 9
click at [1102, 702] on button "button" at bounding box center [1094, 700] width 24 height 17
click at [1165, 662] on div "1:11:58 2:00:00" at bounding box center [1205, 671] width 246 height 20
click at [1161, 671] on div "1:11:58 2:00:00" at bounding box center [1205, 671] width 246 height 20
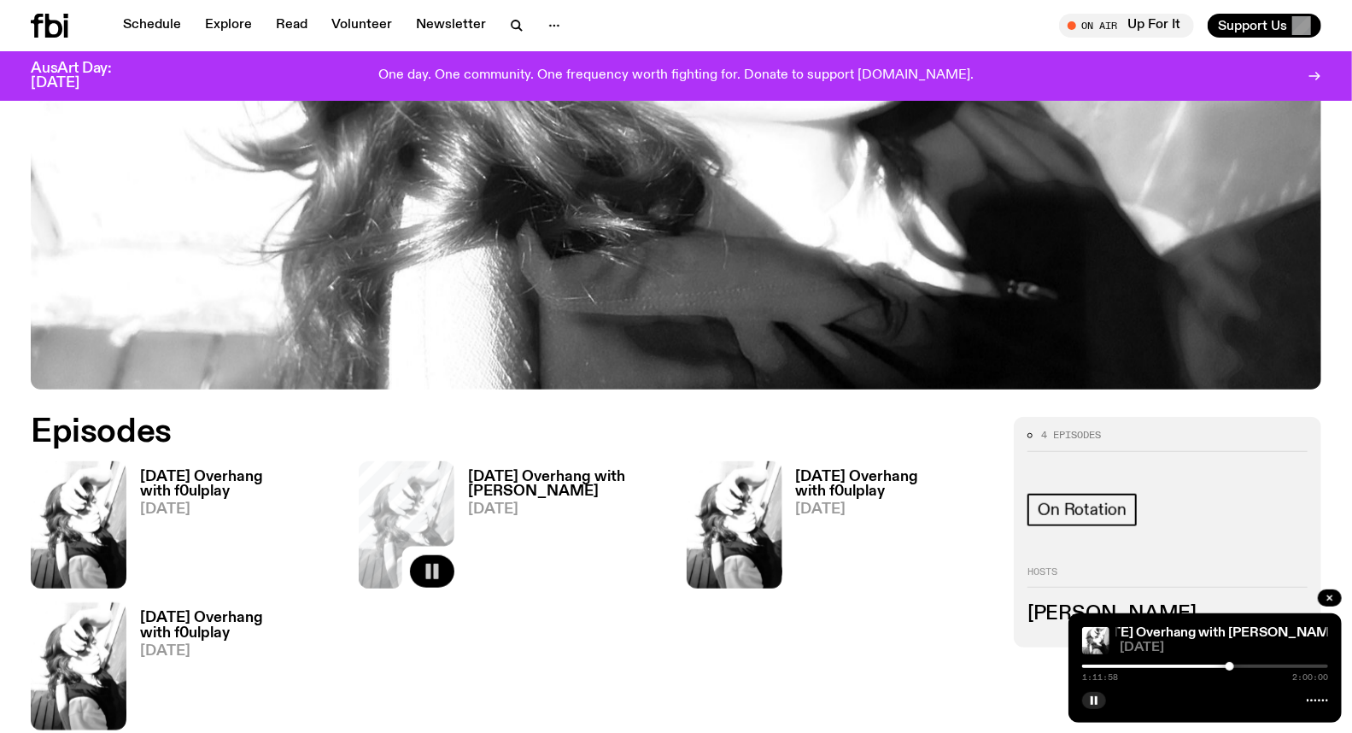
click at [1161, 663] on div "1:11:58 2:00:00" at bounding box center [1205, 671] width 246 height 20
click at [1161, 664] on div at bounding box center [1107, 665] width 246 height 3
click at [1206, 667] on div at bounding box center [1205, 665] width 246 height 3
click at [1241, 664] on div at bounding box center [1205, 665] width 246 height 3
click at [1257, 666] on div at bounding box center [1205, 665] width 246 height 3
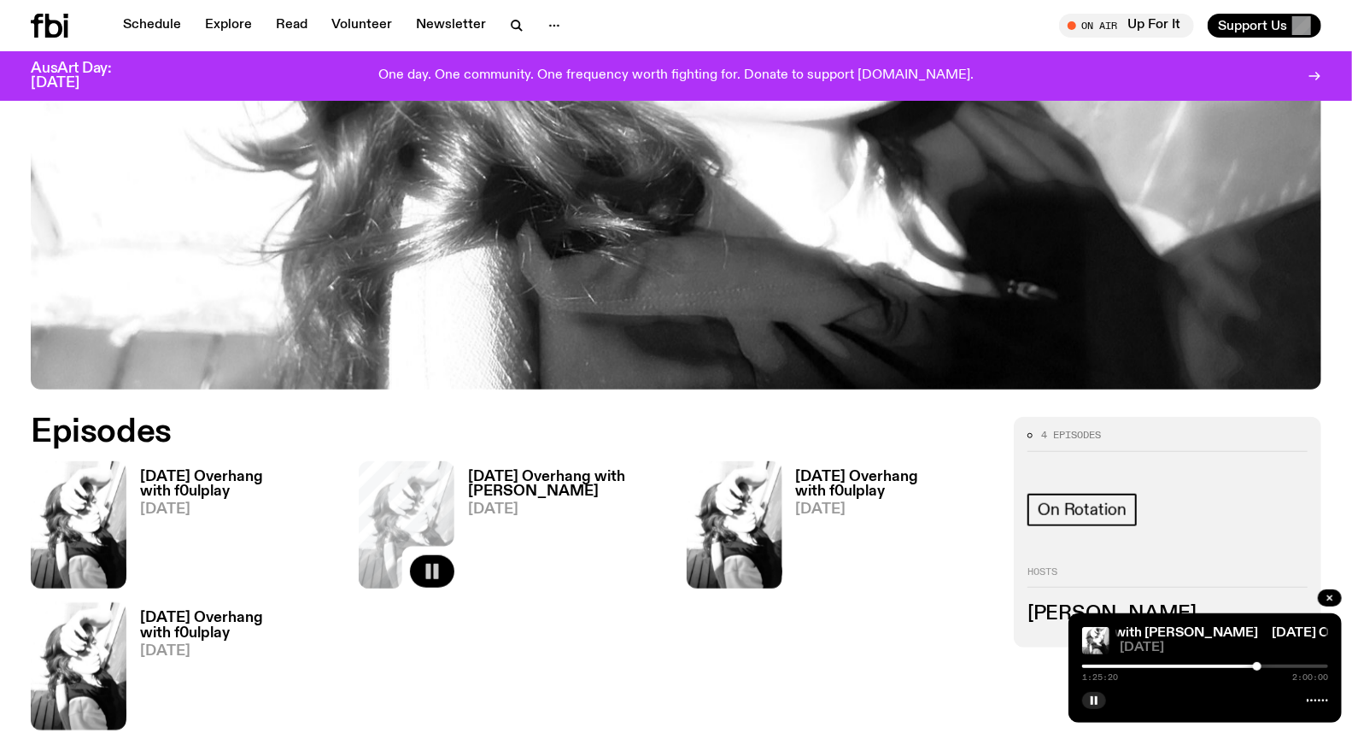
click at [1241, 668] on div at bounding box center [1134, 665] width 246 height 3
click at [1244, 667] on div at bounding box center [1244, 666] width 9 height 9
click at [1236, 667] on div at bounding box center [1121, 665] width 246 height 3
click at [1228, 667] on div at bounding box center [1113, 665] width 246 height 3
click at [1228, 668] on div at bounding box center [1228, 666] width 9 height 9
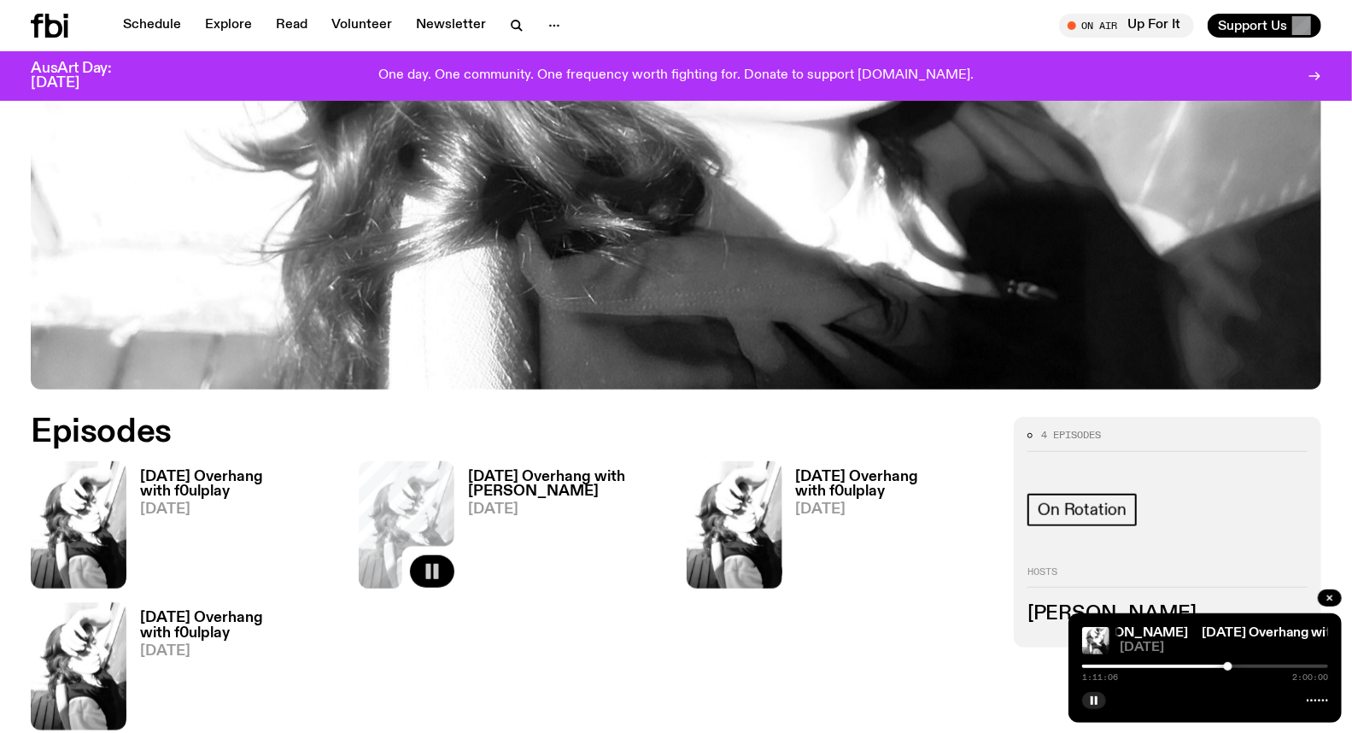
click at [1231, 668] on div at bounding box center [1228, 666] width 9 height 9
click at [1231, 667] on div at bounding box center [1231, 666] width 9 height 9
click at [1226, 667] on div at bounding box center [1226, 666] width 9 height 9
click at [1218, 666] on div at bounding box center [1103, 665] width 246 height 3
drag, startPoint x: 1195, startPoint y: 667, endPoint x: 1201, endPoint y: 675, distance: 10.4
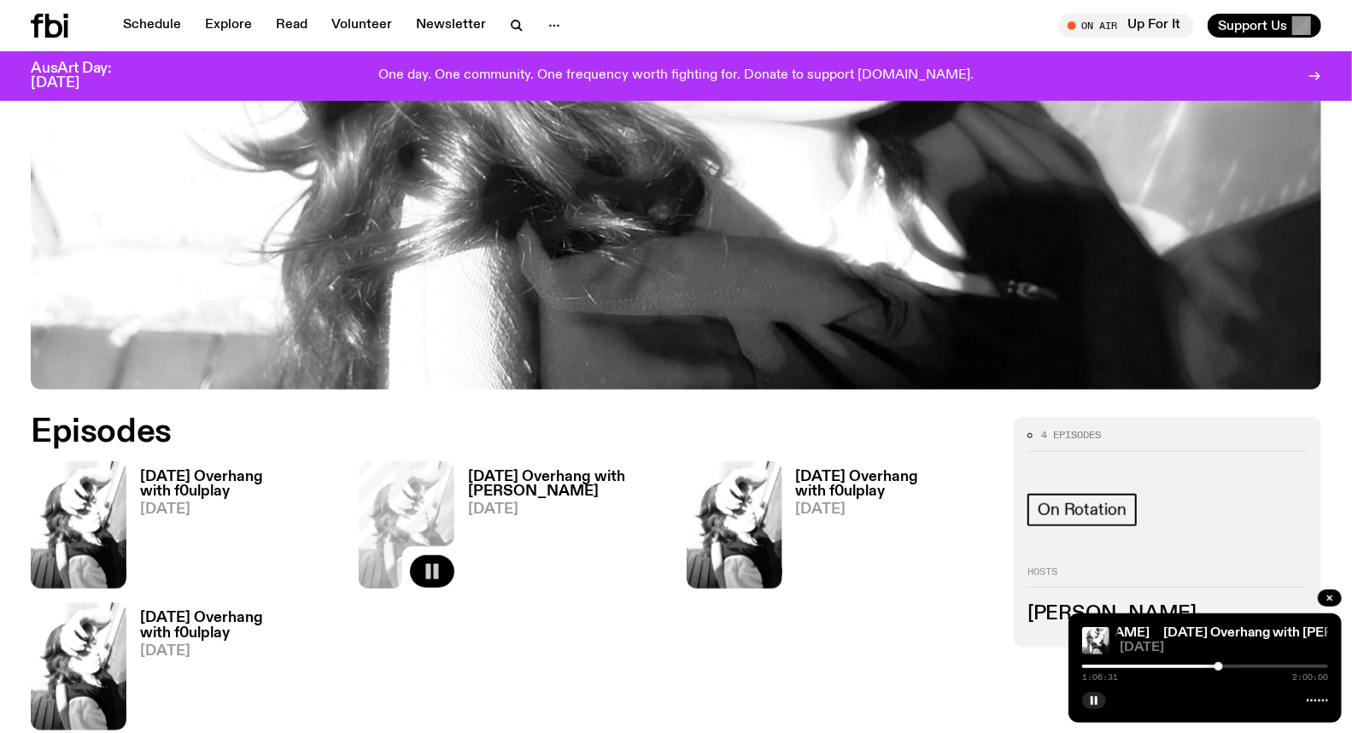
click at [1194, 668] on div at bounding box center [1096, 665] width 246 height 3
click at [1201, 662] on div "0:54:29 2:00:00" at bounding box center [1205, 671] width 246 height 20
click at [1201, 666] on div at bounding box center [1205, 665] width 246 height 3
click at [532, 481] on h3 "[DATE] Overhang with [PERSON_NAME]" at bounding box center [567, 484] width 198 height 29
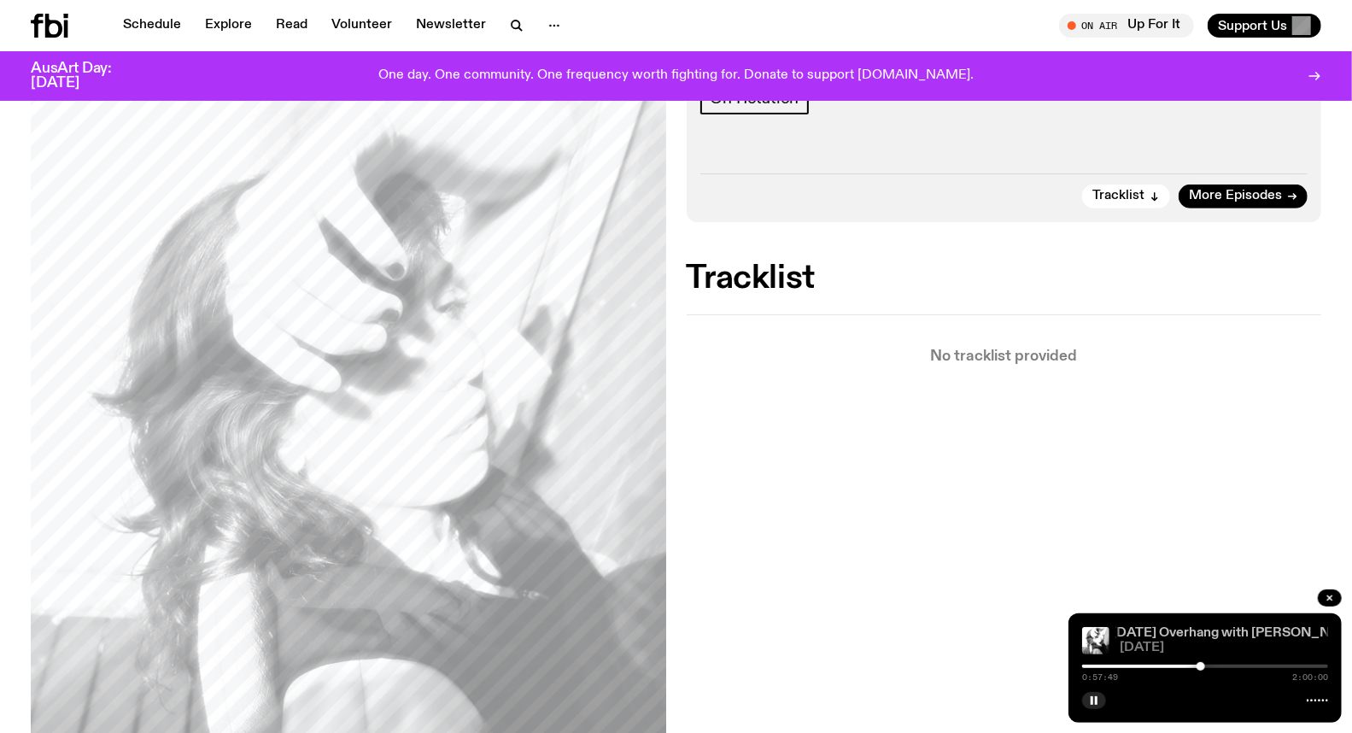
scroll to position [83, 0]
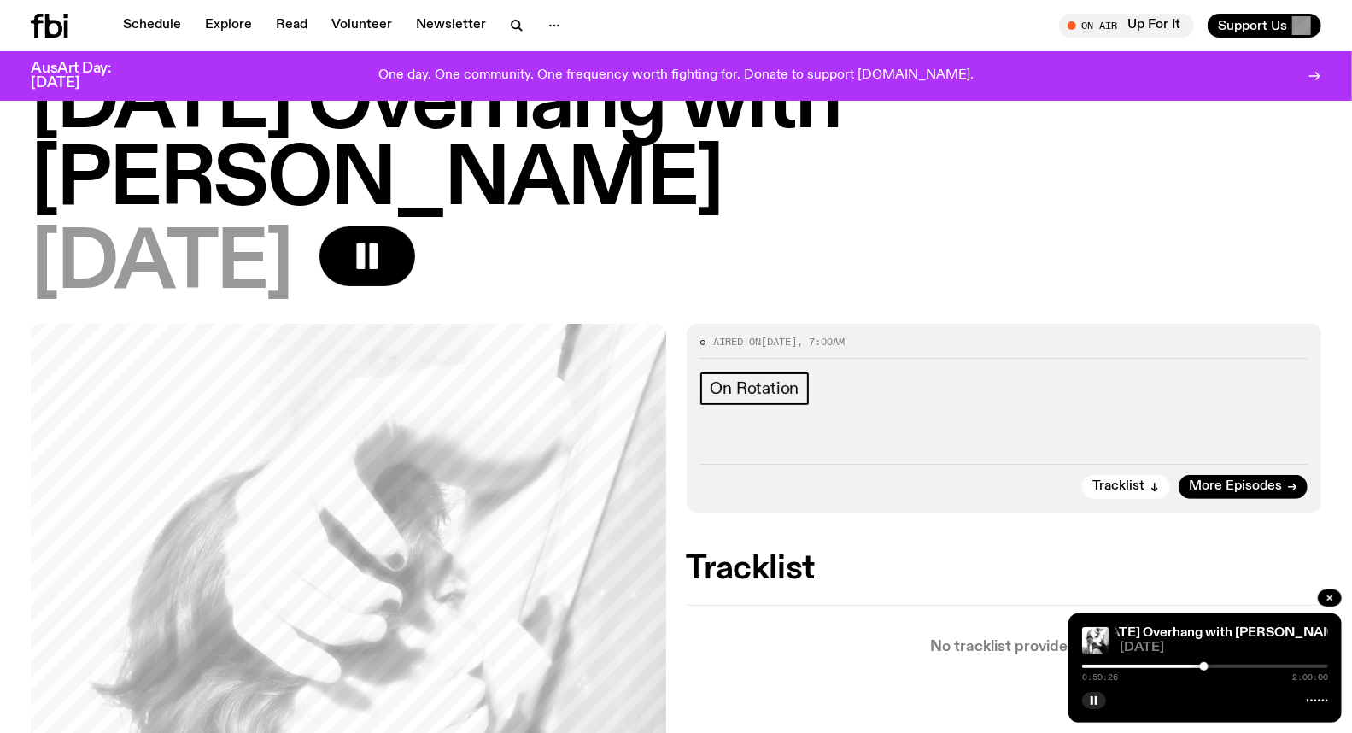
click at [1204, 664] on div at bounding box center [1204, 666] width 9 height 9
click at [1207, 668] on div at bounding box center [1207, 666] width 9 height 9
click at [1208, 668] on div at bounding box center [1207, 666] width 9 height 9
click at [1212, 668] on div at bounding box center [1205, 665] width 246 height 3
click at [1214, 667] on div at bounding box center [1214, 666] width 9 height 9
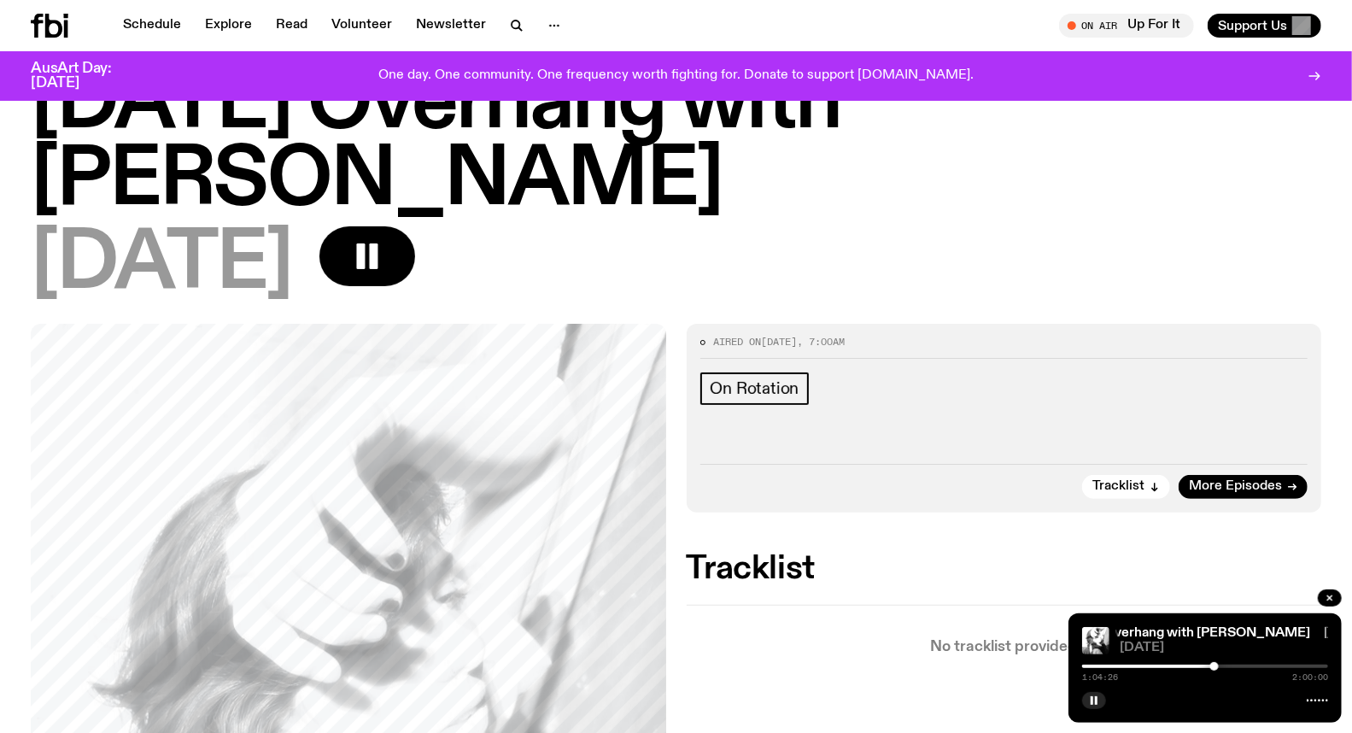
click at [1217, 667] on div at bounding box center [1214, 666] width 9 height 9
click at [1219, 666] on div at bounding box center [1216, 666] width 9 height 9
click at [1222, 666] on div at bounding box center [1222, 666] width 9 height 9
click at [1224, 666] on div at bounding box center [1224, 666] width 9 height 9
click at [1226, 666] on div at bounding box center [1226, 666] width 9 height 9
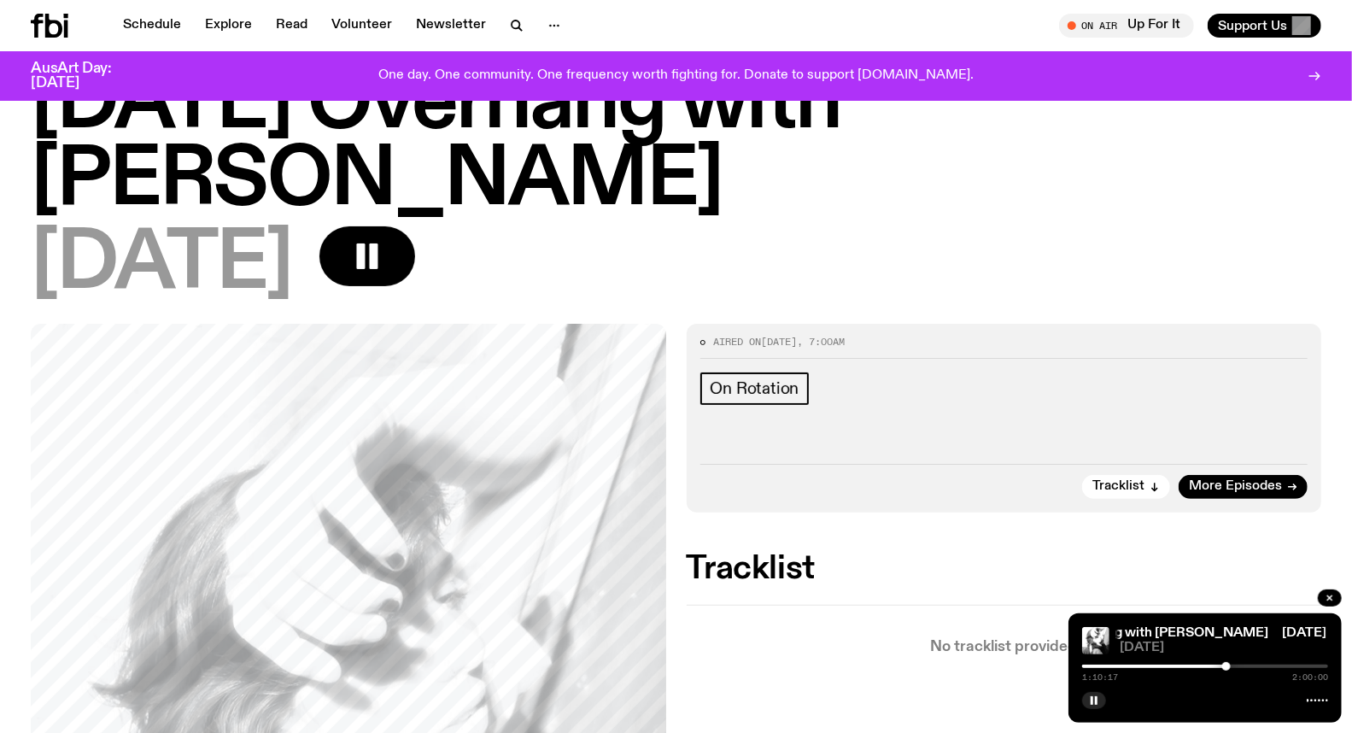
click at [1231, 667] on div at bounding box center [1205, 665] width 246 height 3
click at [1228, 666] on div at bounding box center [1228, 666] width 9 height 9
click at [1283, 667] on div at bounding box center [1205, 665] width 246 height 3
click at [1274, 668] on div at bounding box center [1160, 665] width 246 height 3
click at [1265, 666] on div at bounding box center [1151, 665] width 246 height 3
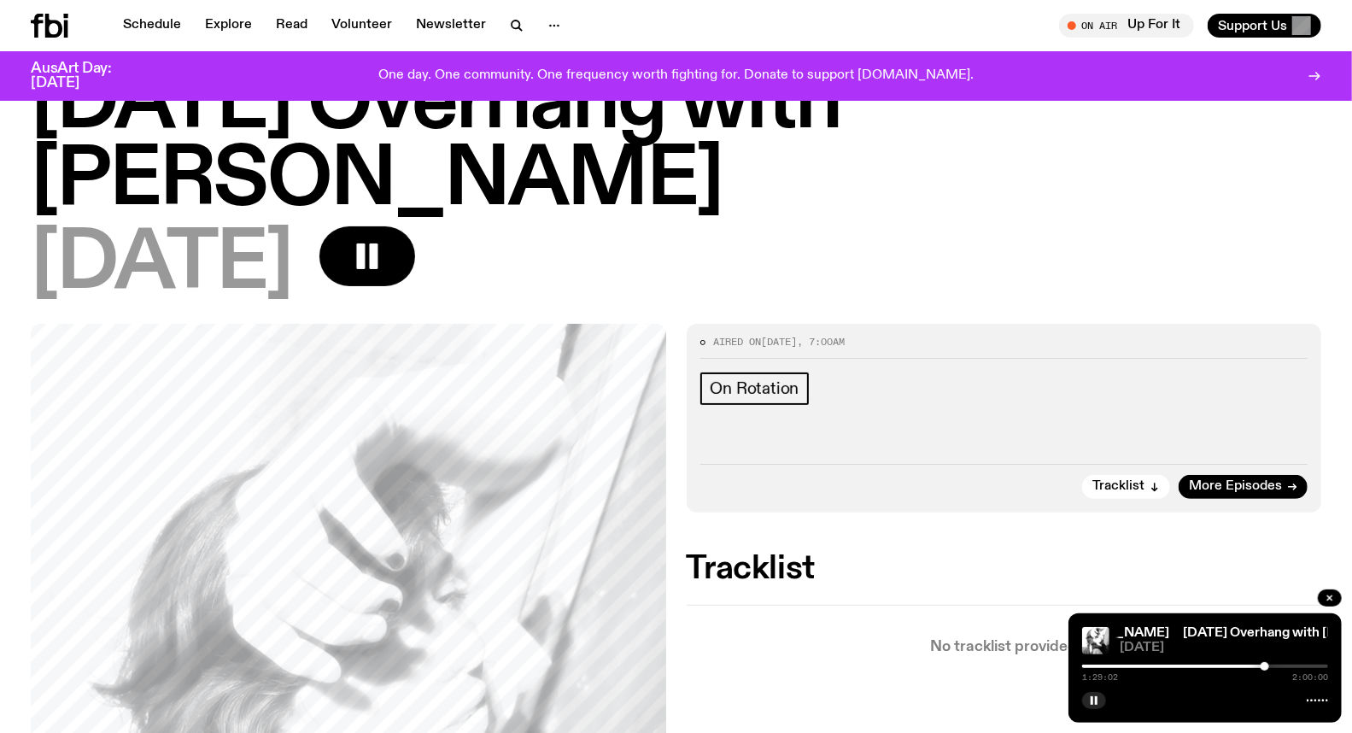
click at [1251, 666] on div at bounding box center [1142, 665] width 246 height 3
click at [1275, 666] on div at bounding box center [1205, 665] width 246 height 3
click at [1294, 663] on div "1:34:02 2:00:00" at bounding box center [1205, 671] width 246 height 20
click at [1294, 664] on div at bounding box center [1205, 665] width 246 height 3
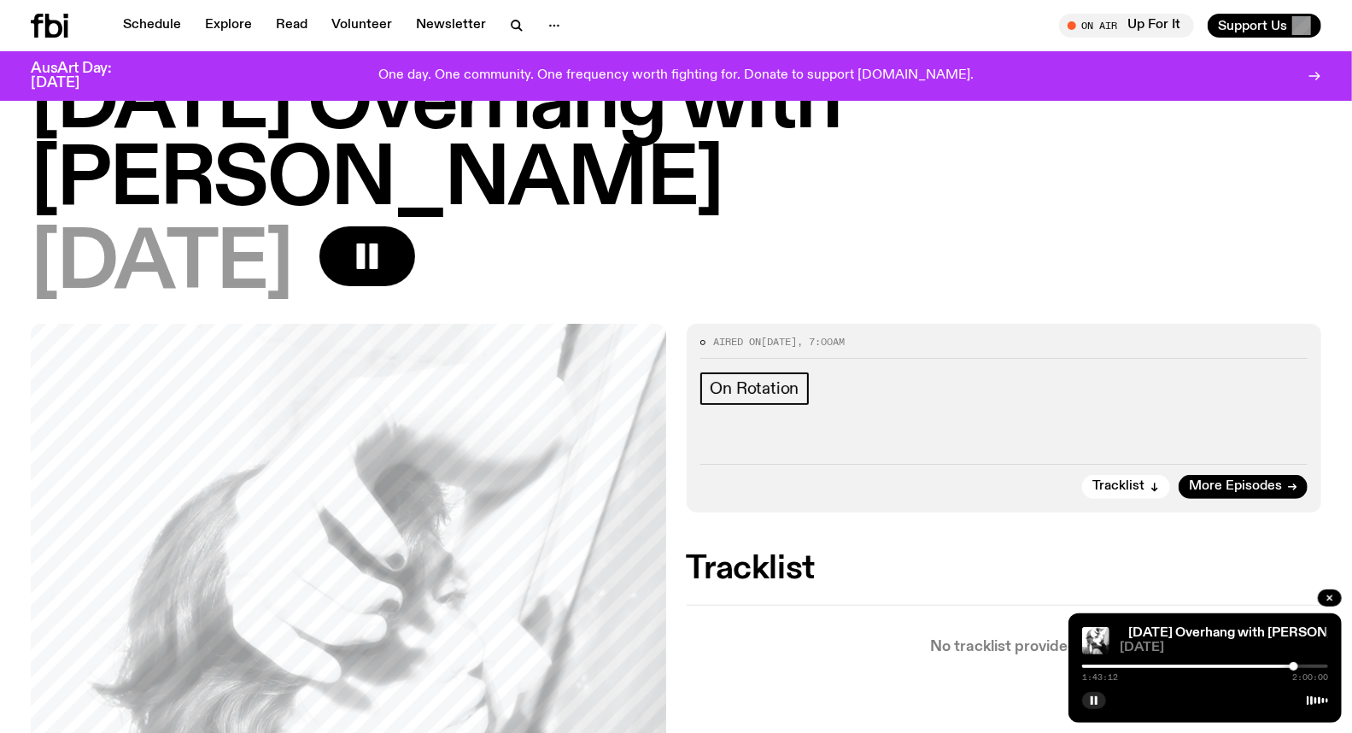
click at [1300, 664] on div at bounding box center [1205, 665] width 246 height 3
click at [1307, 667] on div at bounding box center [1205, 665] width 246 height 3
click at [1313, 667] on div at bounding box center [1205, 665] width 246 height 3
click at [1317, 667] on div at bounding box center [1205, 665] width 246 height 3
click at [1322, 667] on div at bounding box center [1205, 665] width 246 height 3
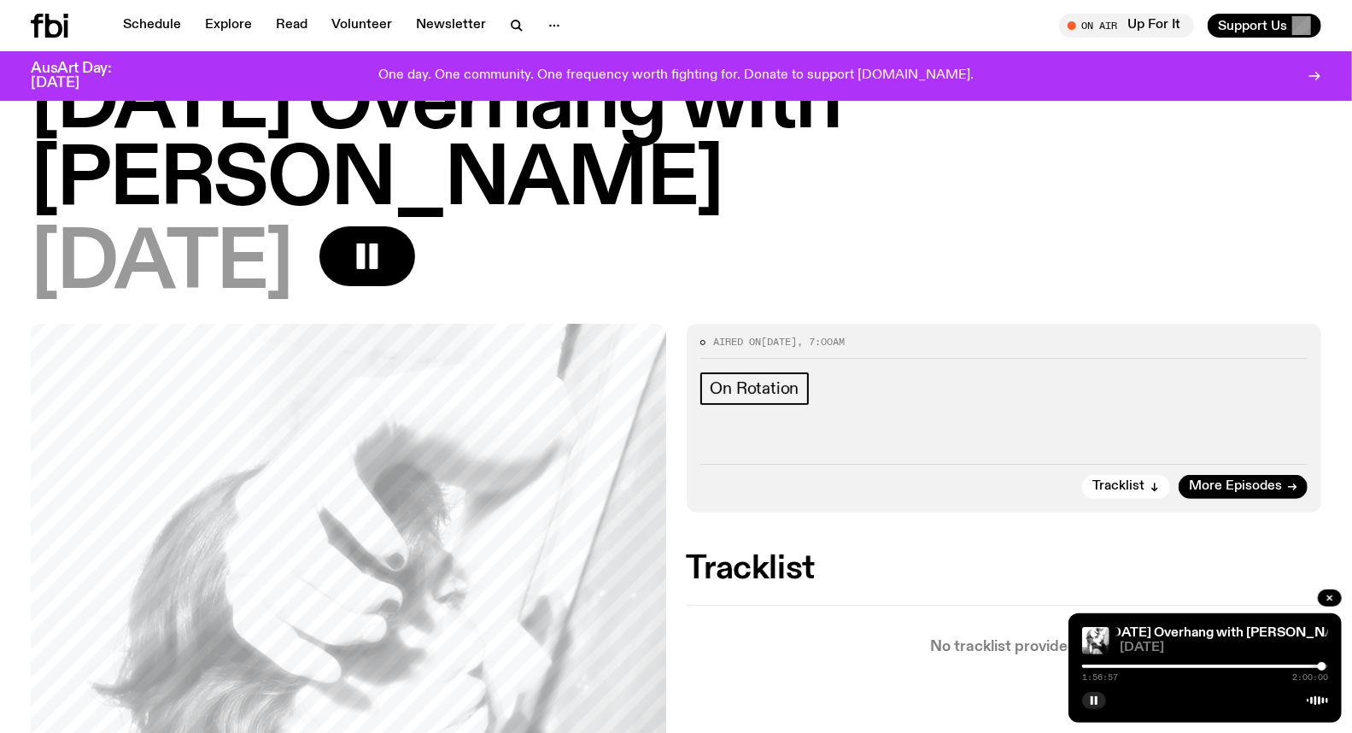
click at [1250, 664] on div at bounding box center [1199, 665] width 246 height 3
click at [1239, 664] on div at bounding box center [1127, 665] width 246 height 3
click at [1221, 666] on div at bounding box center [1116, 665] width 246 height 3
click at [1183, 666] on div at bounding box center [1098, 665] width 246 height 3
click at [1160, 666] on div at bounding box center [1060, 665] width 246 height 3
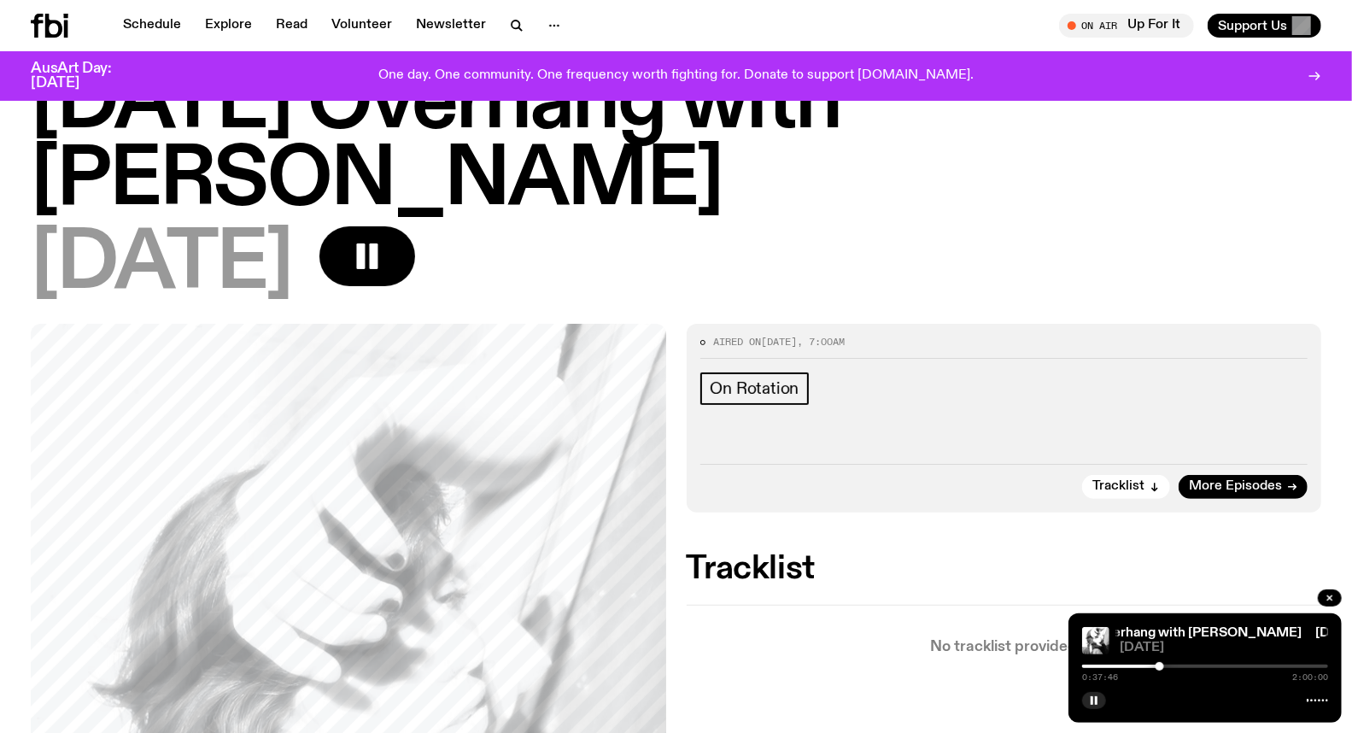
click at [1130, 666] on div at bounding box center [1037, 665] width 246 height 3
click at [1110, 667] on div at bounding box center [1008, 665] width 246 height 3
click at [1093, 664] on div at bounding box center [987, 665] width 246 height 3
click at [1098, 695] on icon "button" at bounding box center [1094, 700] width 10 height 10
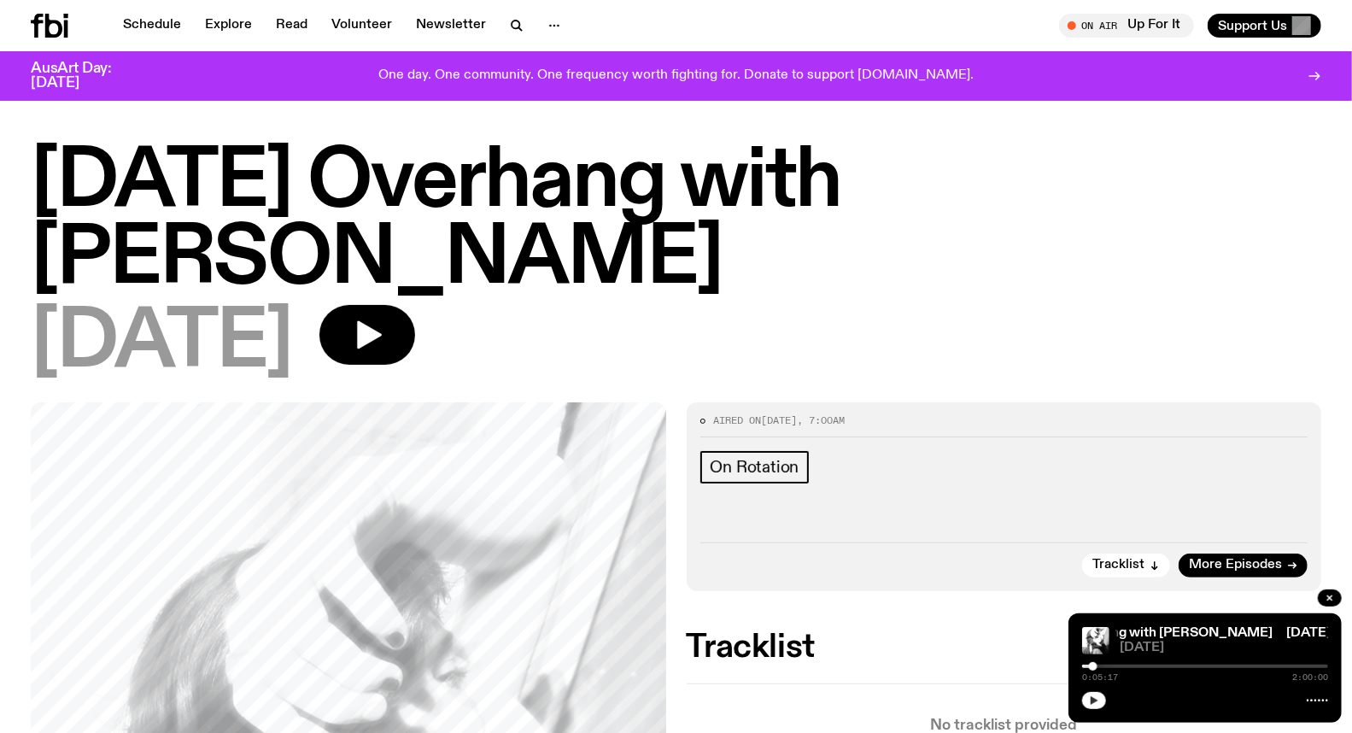
scroll to position [0, 0]
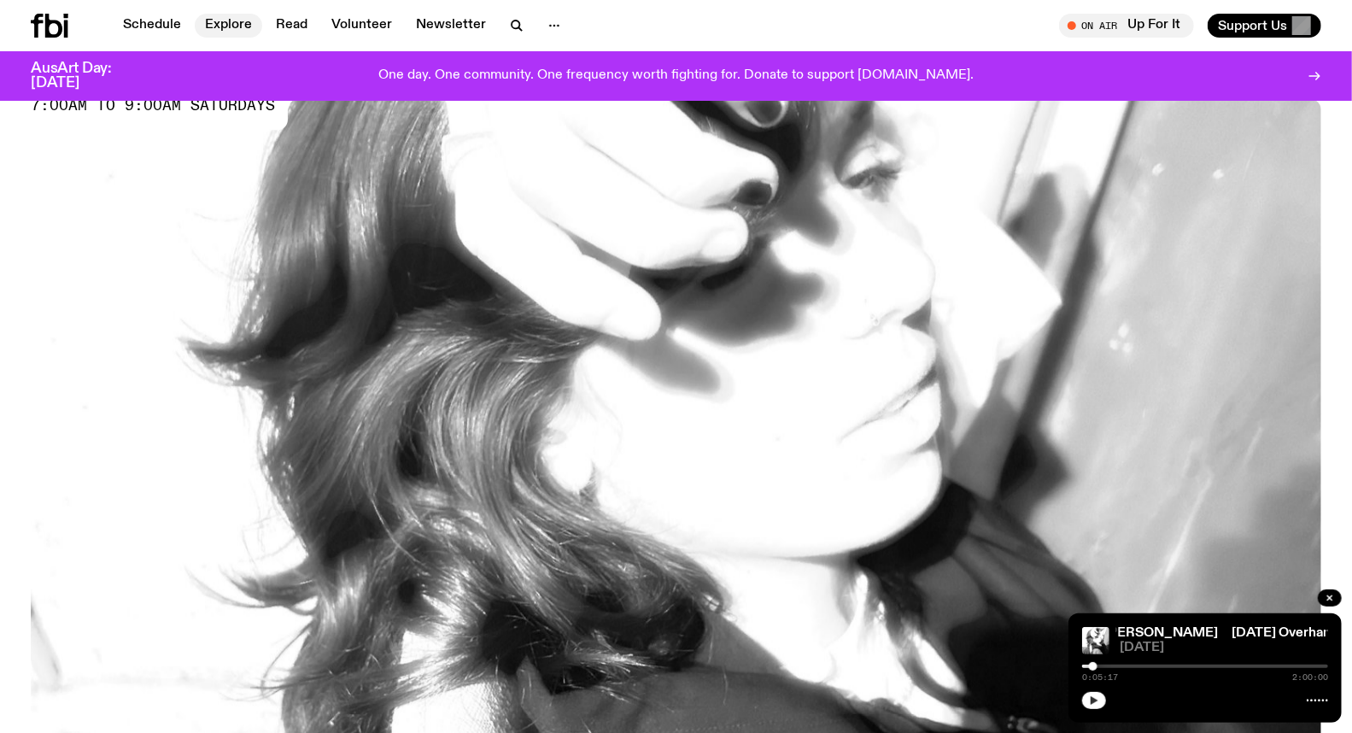
scroll to position [278, 0]
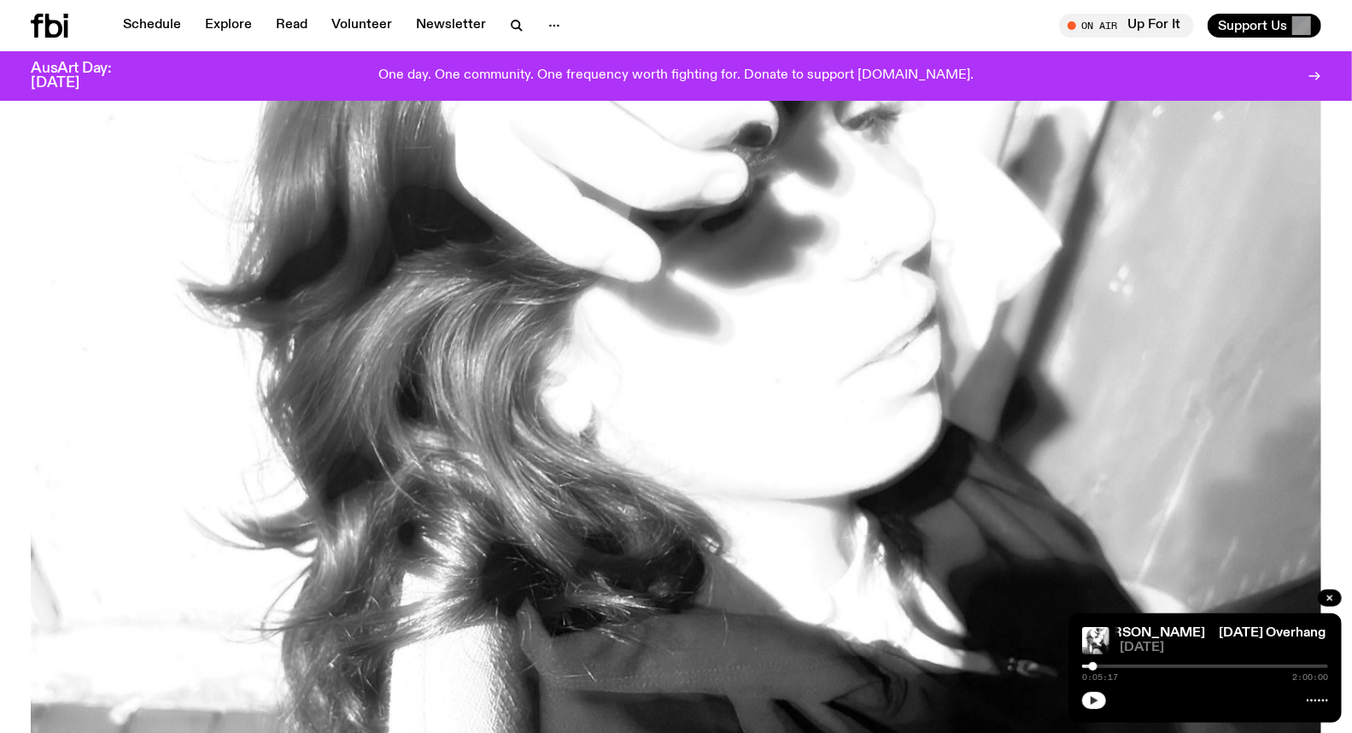
click at [1102, 698] on button "button" at bounding box center [1094, 700] width 24 height 17
click at [1217, 664] on div at bounding box center [1205, 665] width 246 height 3
click at [1250, 664] on div at bounding box center [1205, 665] width 246 height 3
click at [1252, 667] on div at bounding box center [1251, 666] width 9 height 9
click at [1255, 667] on div at bounding box center [1251, 666] width 9 height 9
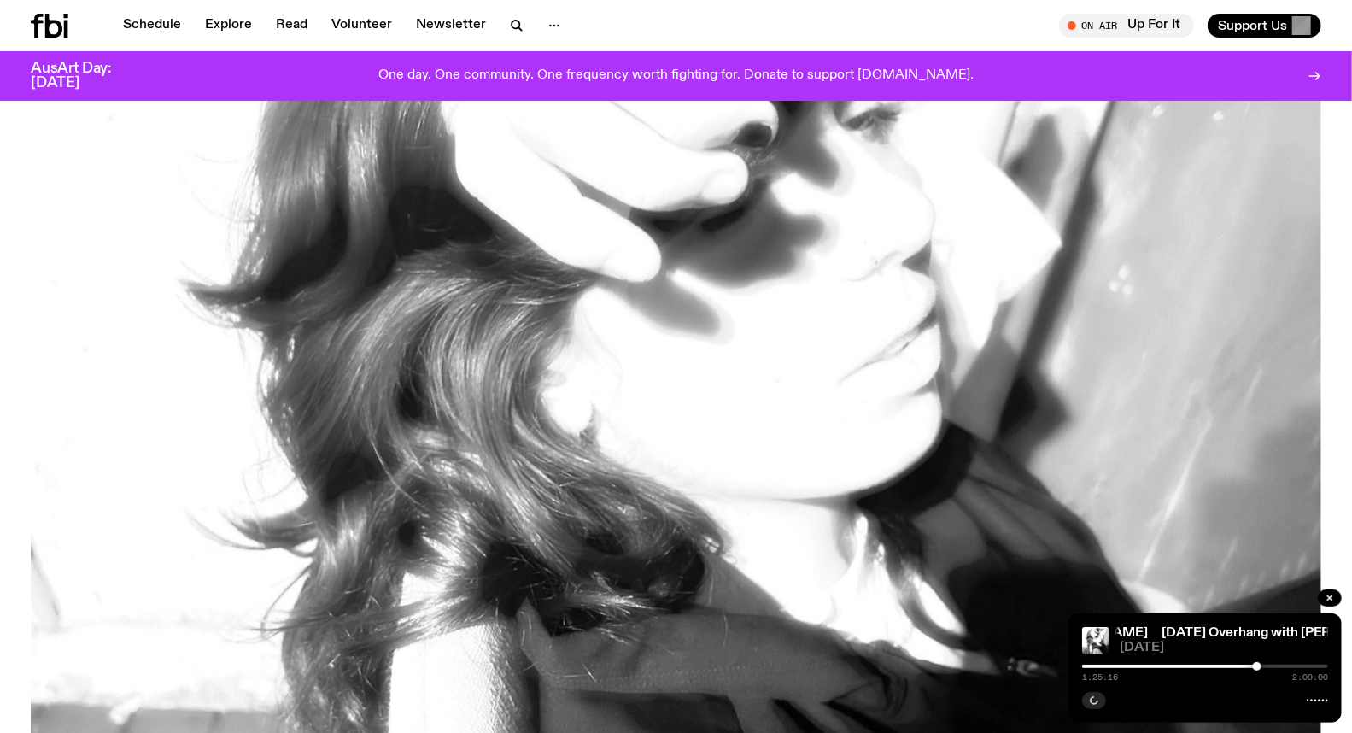
click at [1258, 666] on div at bounding box center [1257, 666] width 9 height 9
click at [1260, 666] on div at bounding box center [1257, 666] width 9 height 9
click at [1269, 667] on div at bounding box center [1205, 665] width 246 height 3
click at [1264, 668] on div at bounding box center [1146, 665] width 246 height 3
click at [1266, 667] on div at bounding box center [1266, 666] width 9 height 9
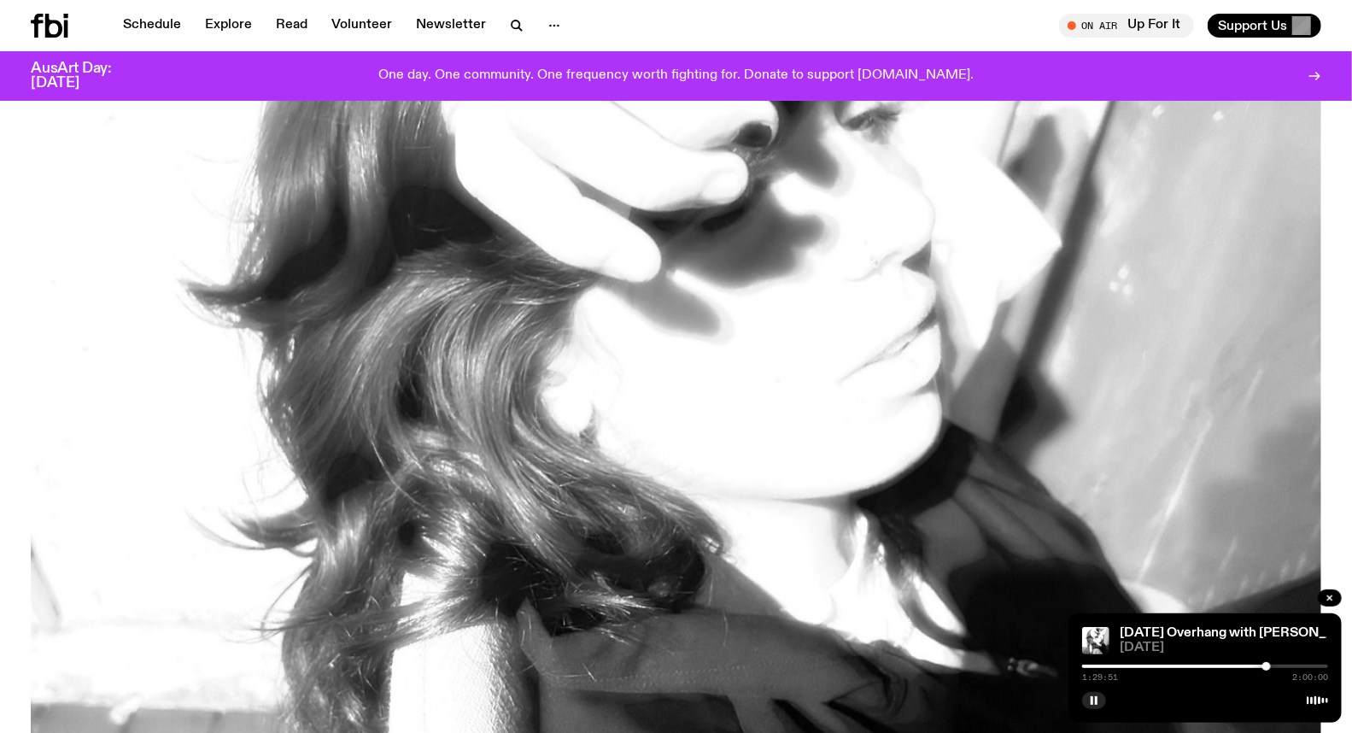
click at [1270, 666] on div at bounding box center [1266, 666] width 9 height 9
click at [1274, 666] on div at bounding box center [1205, 665] width 246 height 3
click at [1276, 666] on div at bounding box center [1274, 666] width 9 height 9
click at [1279, 667] on div at bounding box center [1275, 666] width 9 height 9
click at [1282, 667] on div at bounding box center [1282, 666] width 9 height 9
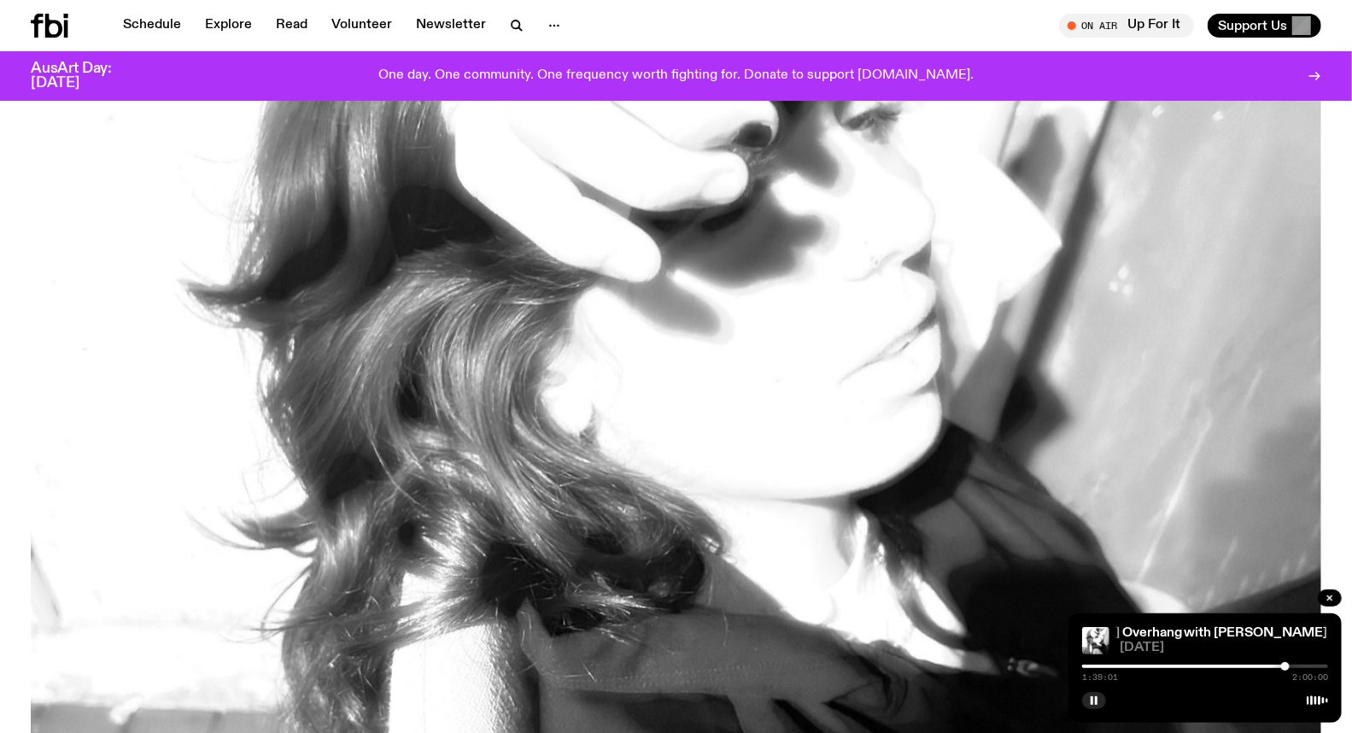
click at [1285, 667] on div at bounding box center [1285, 666] width 9 height 9
click at [1290, 667] on div at bounding box center [1205, 665] width 246 height 3
click at [1294, 668] on div at bounding box center [1205, 665] width 246 height 3
click at [1300, 666] on div at bounding box center [1205, 665] width 246 height 3
click at [1308, 666] on div at bounding box center [1205, 665] width 246 height 3
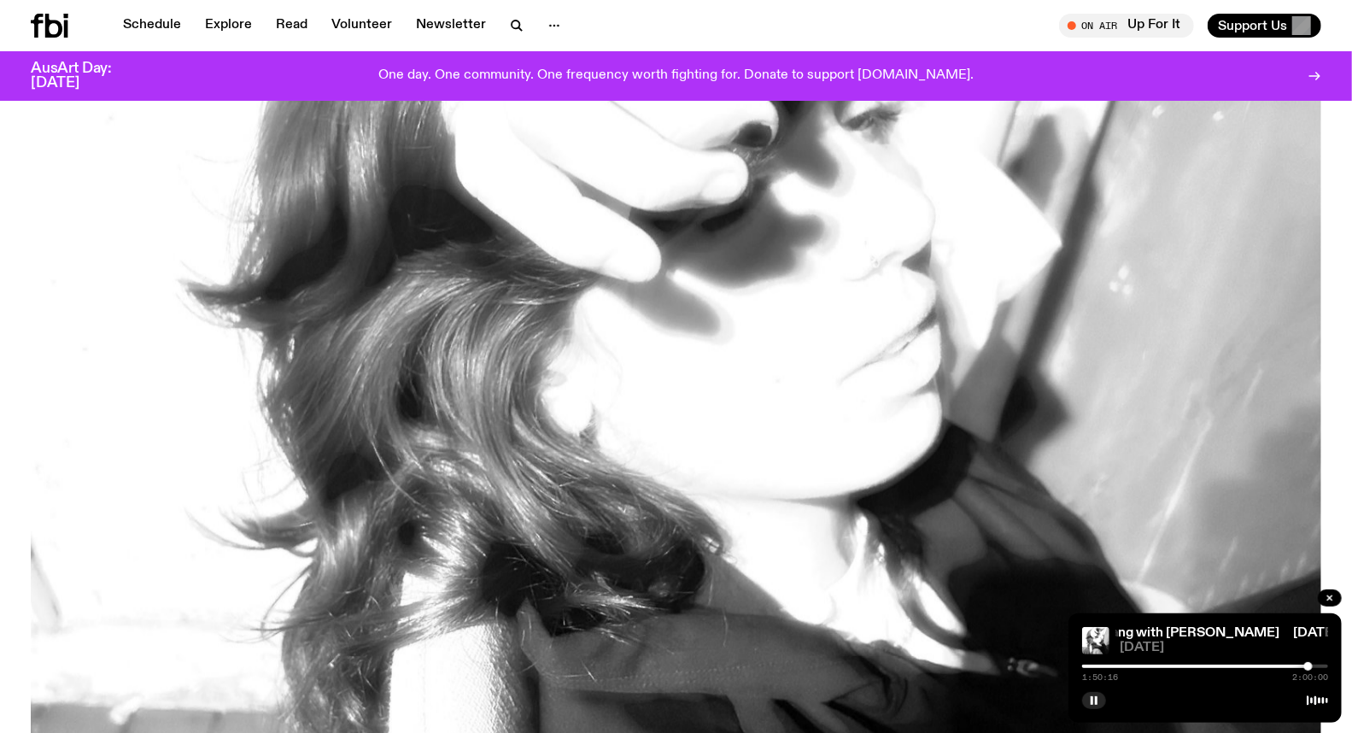
click at [1315, 666] on div at bounding box center [1205, 665] width 246 height 3
click at [1321, 666] on div at bounding box center [1205, 665] width 246 height 3
drag, startPoint x: 1098, startPoint y: 700, endPoint x: 1112, endPoint y: 701, distance: 13.7
click at [1097, 700] on icon "button" at bounding box center [1094, 700] width 10 height 10
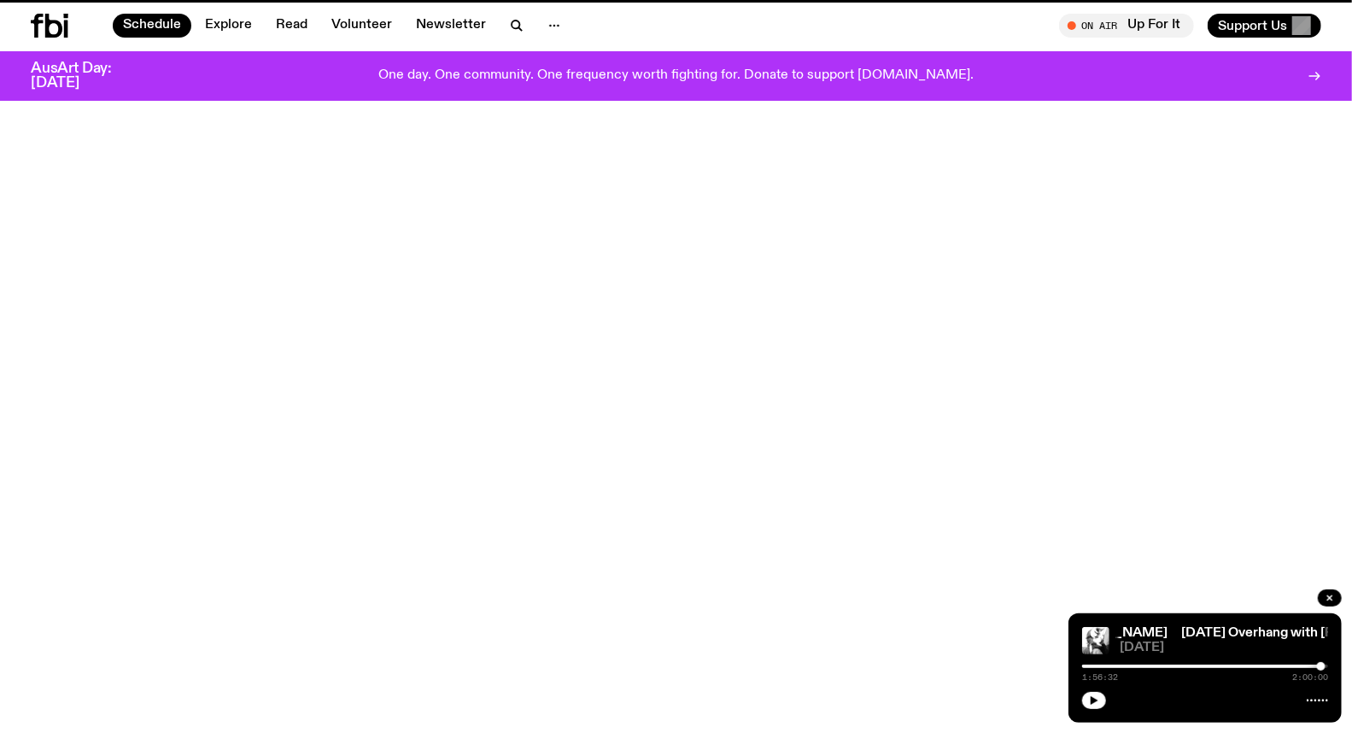
scroll to position [47, 0]
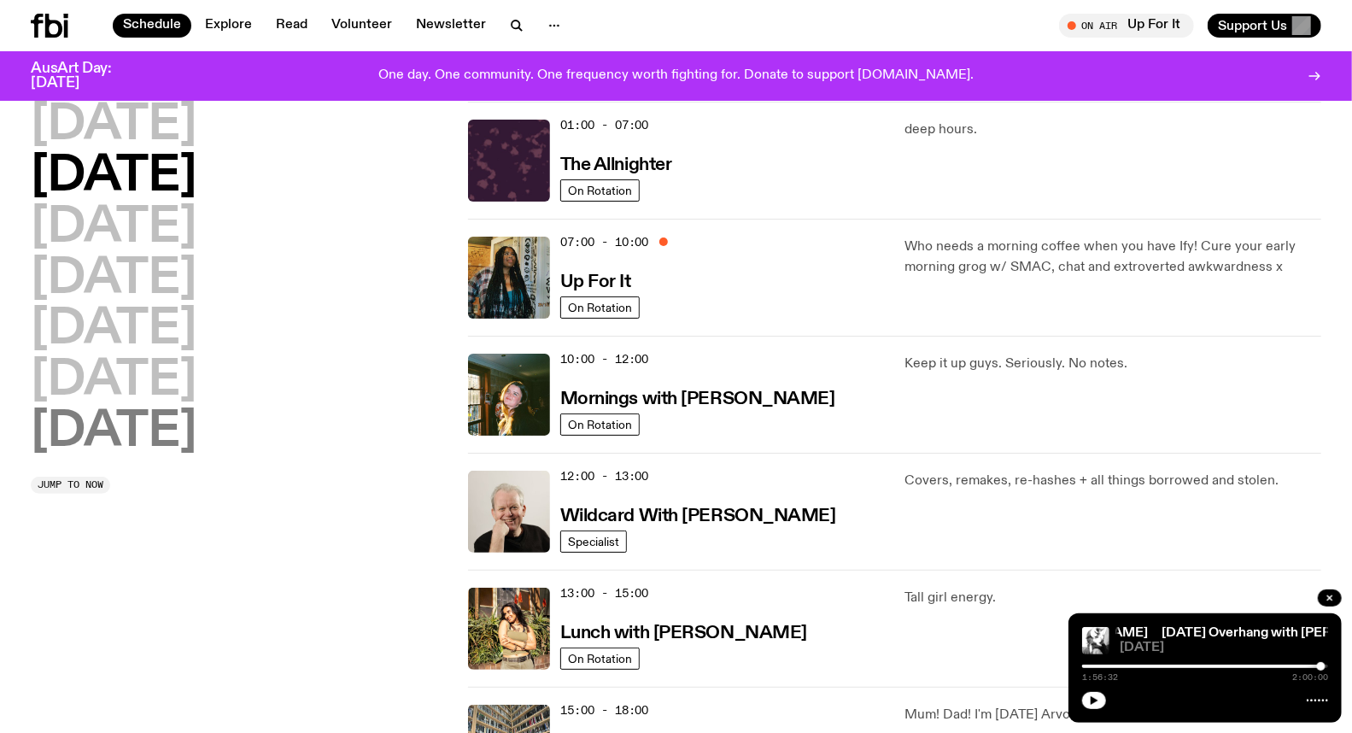
click at [150, 429] on h2 "[DATE]" at bounding box center [114, 432] width 166 height 48
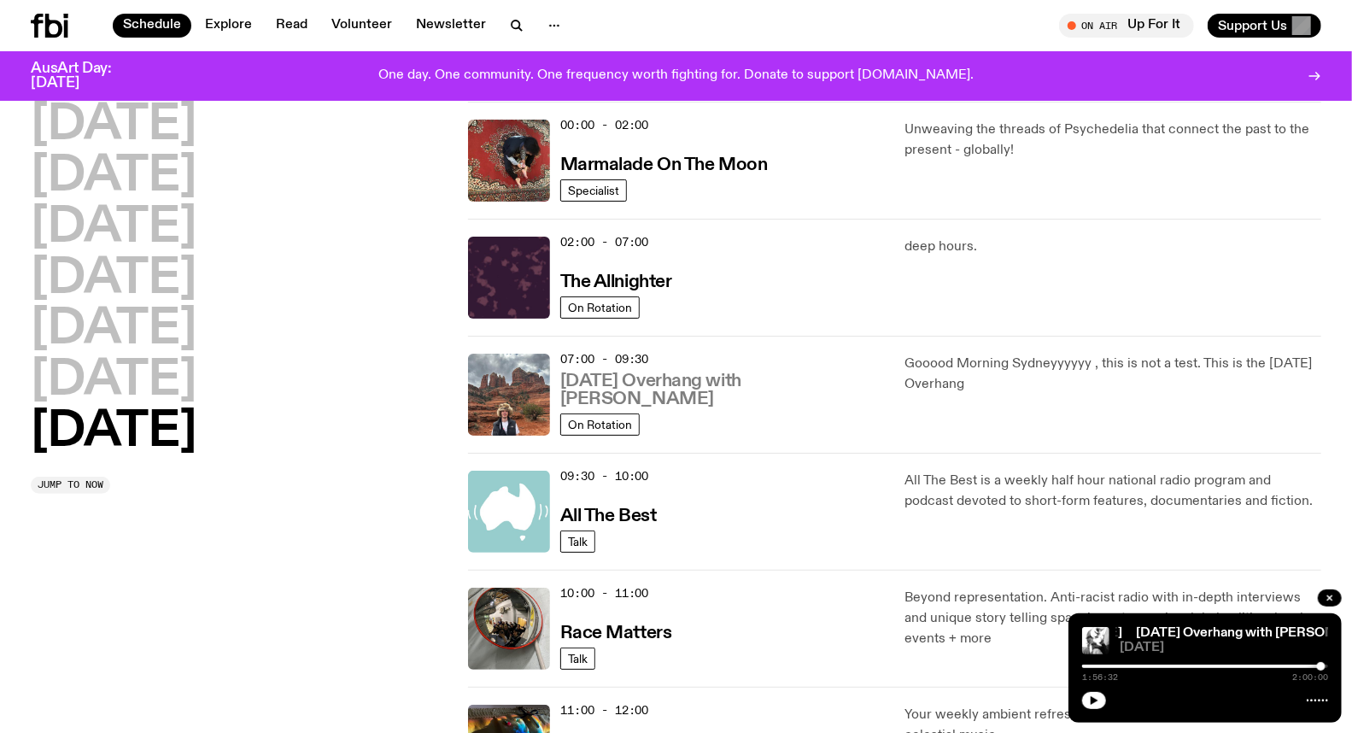
click at [627, 397] on h3 "[DATE] Overhang with [PERSON_NAME]" at bounding box center [722, 390] width 324 height 36
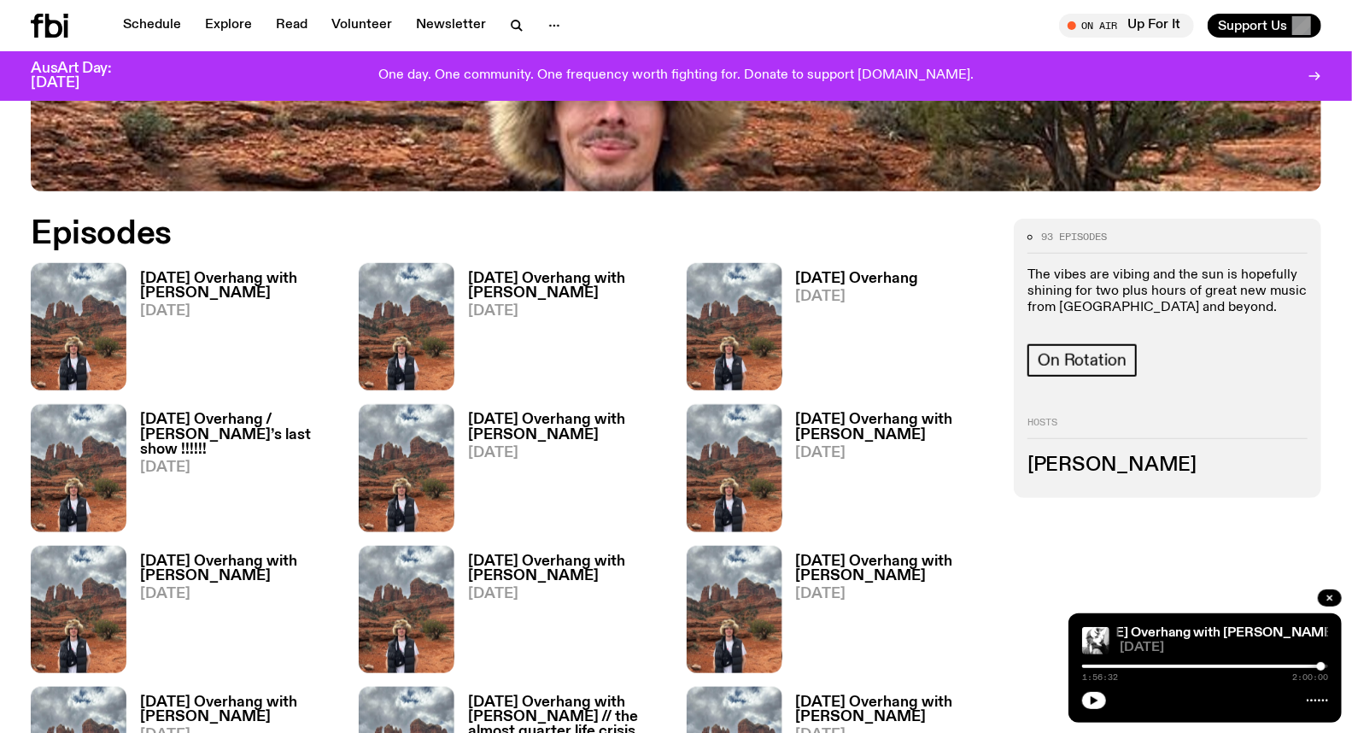
scroll to position [663, 0]
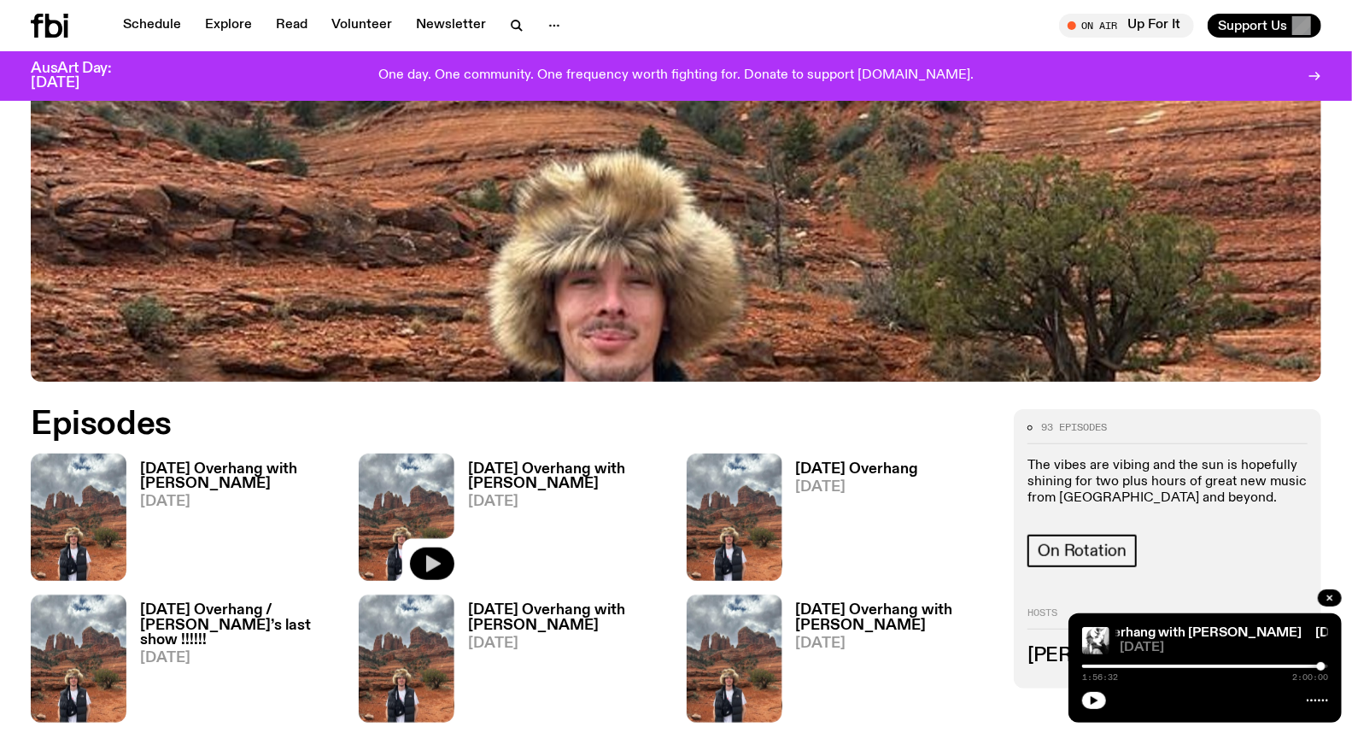
click at [437, 556] on icon "button" at bounding box center [433, 564] width 15 height 17
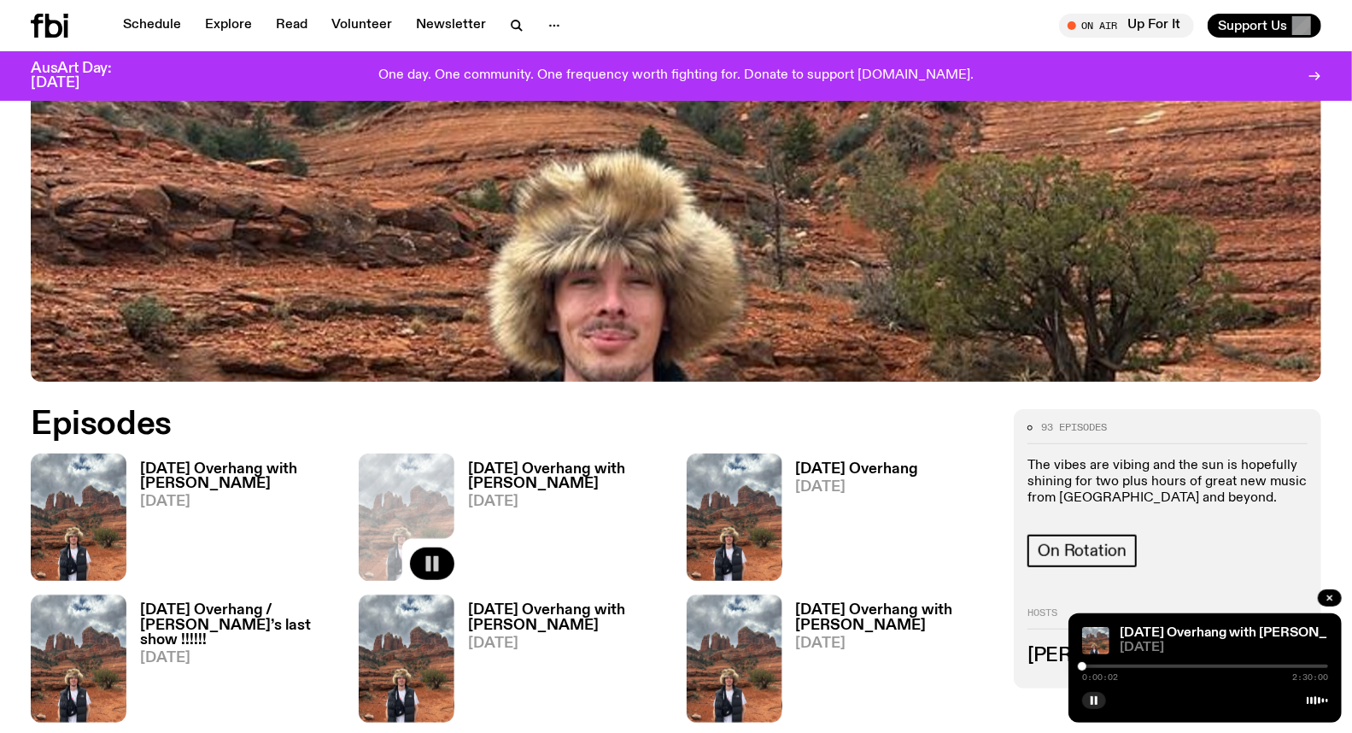
click at [1130, 666] on div at bounding box center [1205, 665] width 246 height 3
click at [1123, 667] on div at bounding box center [1007, 665] width 246 height 3
click at [1130, 666] on div at bounding box center [1205, 665] width 246 height 3
click at [1165, 667] on div at bounding box center [1205, 665] width 246 height 3
click at [1171, 667] on div at bounding box center [1205, 665] width 246 height 3
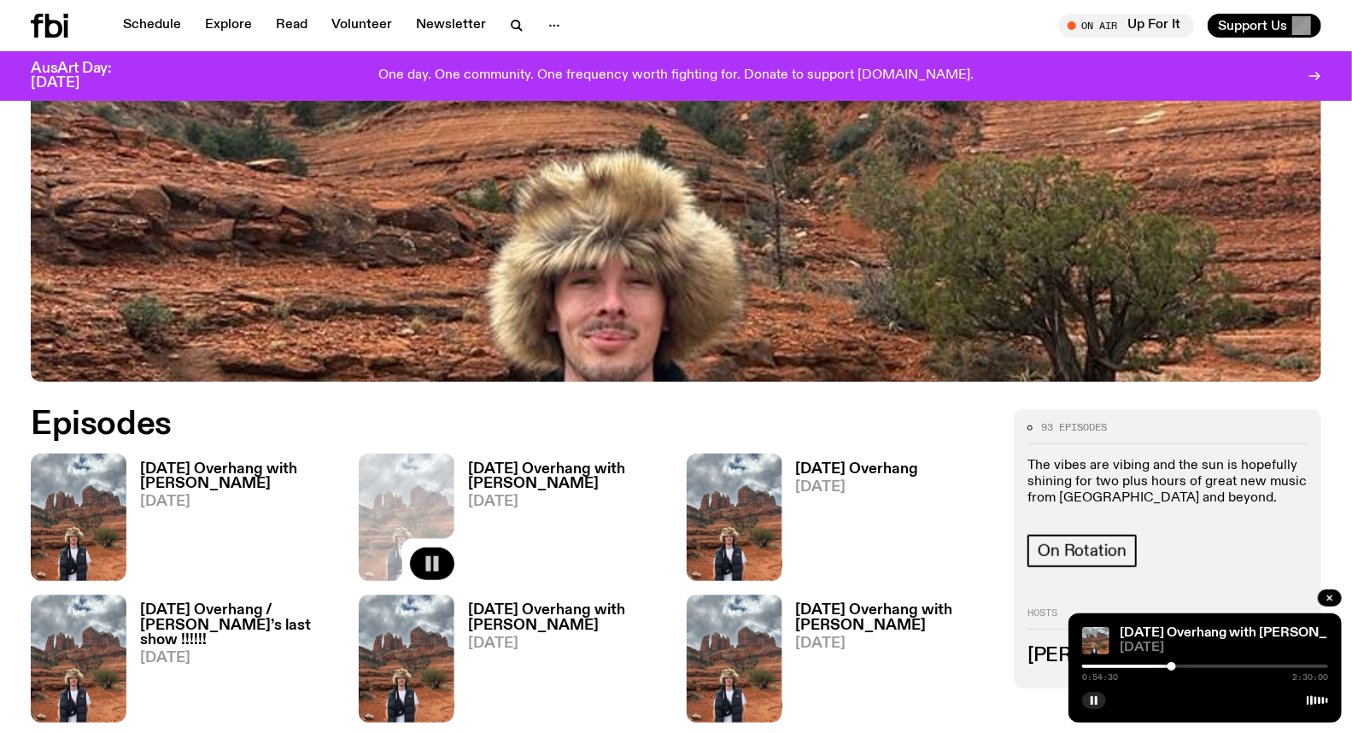
click at [1189, 664] on div at bounding box center [1205, 665] width 246 height 3
click at [1196, 663] on div "1:05:27 2:30:00" at bounding box center [1205, 671] width 246 height 20
click at [1199, 667] on div at bounding box center [1205, 665] width 246 height 3
click at [1202, 667] on div at bounding box center [1199, 666] width 9 height 9
click at [1206, 664] on div at bounding box center [1205, 665] width 246 height 3
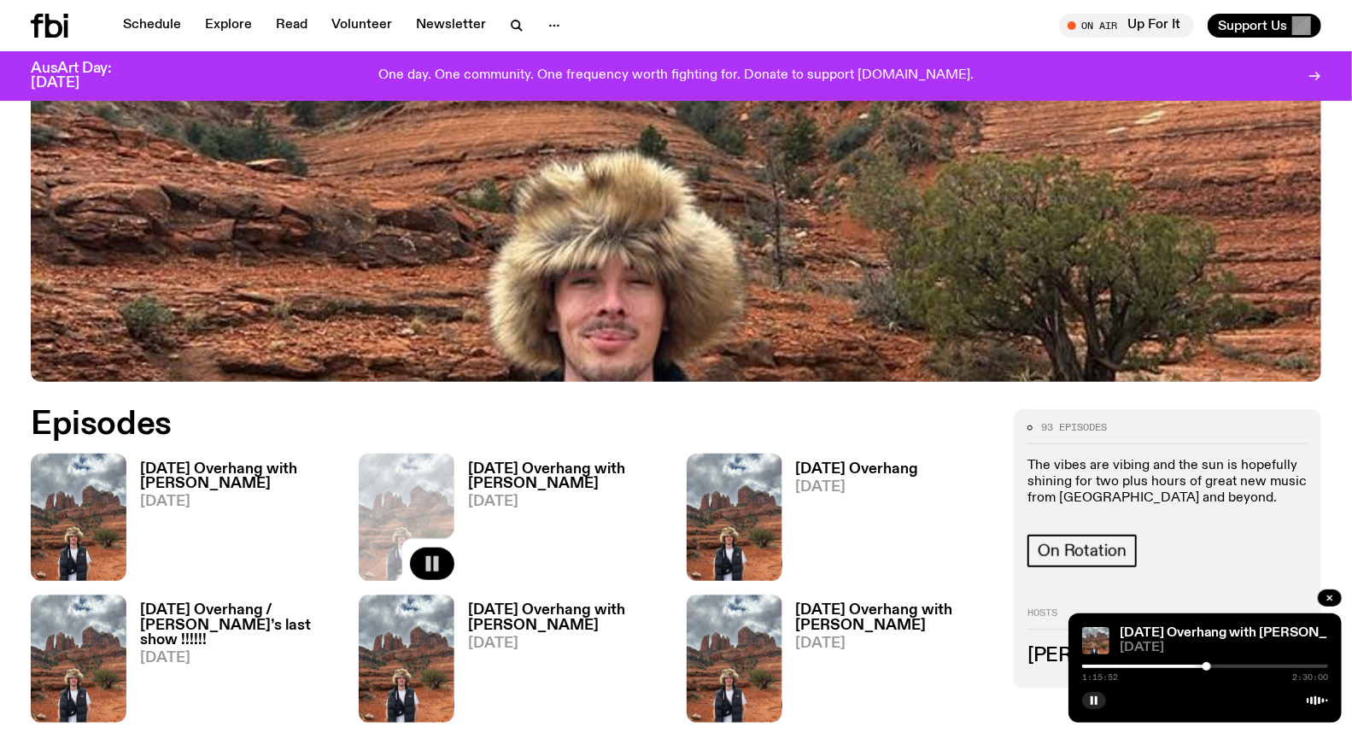
click at [1209, 667] on div at bounding box center [1206, 666] width 9 height 9
click at [1211, 667] on div at bounding box center [1209, 666] width 9 height 9
click at [1217, 666] on div at bounding box center [1205, 665] width 246 height 3
click at [1215, 664] on div at bounding box center [1216, 666] width 9 height 9
click at [1218, 664] on div at bounding box center [1215, 666] width 9 height 9
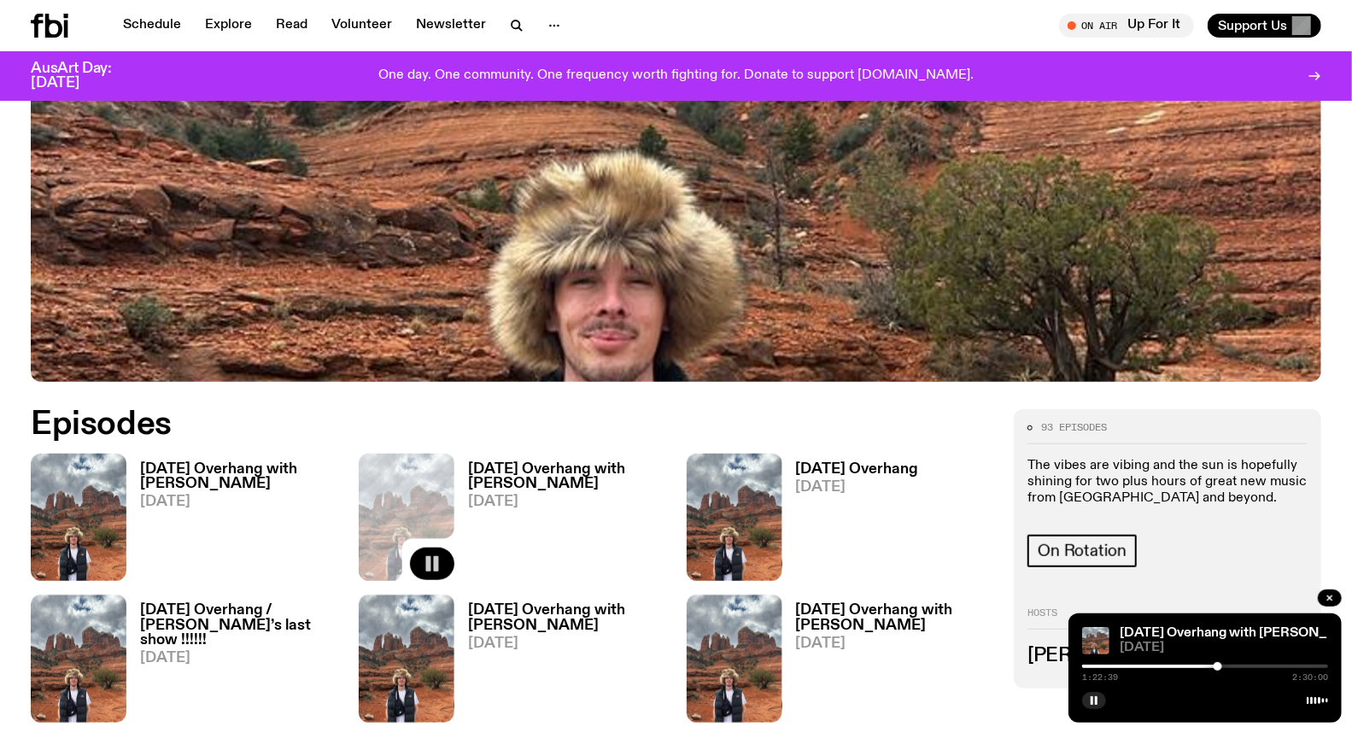
click at [1221, 664] on div at bounding box center [1217, 666] width 9 height 9
click at [1218, 667] on div at bounding box center [1218, 666] width 9 height 9
click at [1215, 667] on div at bounding box center [1218, 666] width 9 height 9
click at [1211, 668] on div at bounding box center [1210, 666] width 9 height 9
click at [1211, 667] on div at bounding box center [1210, 666] width 9 height 9
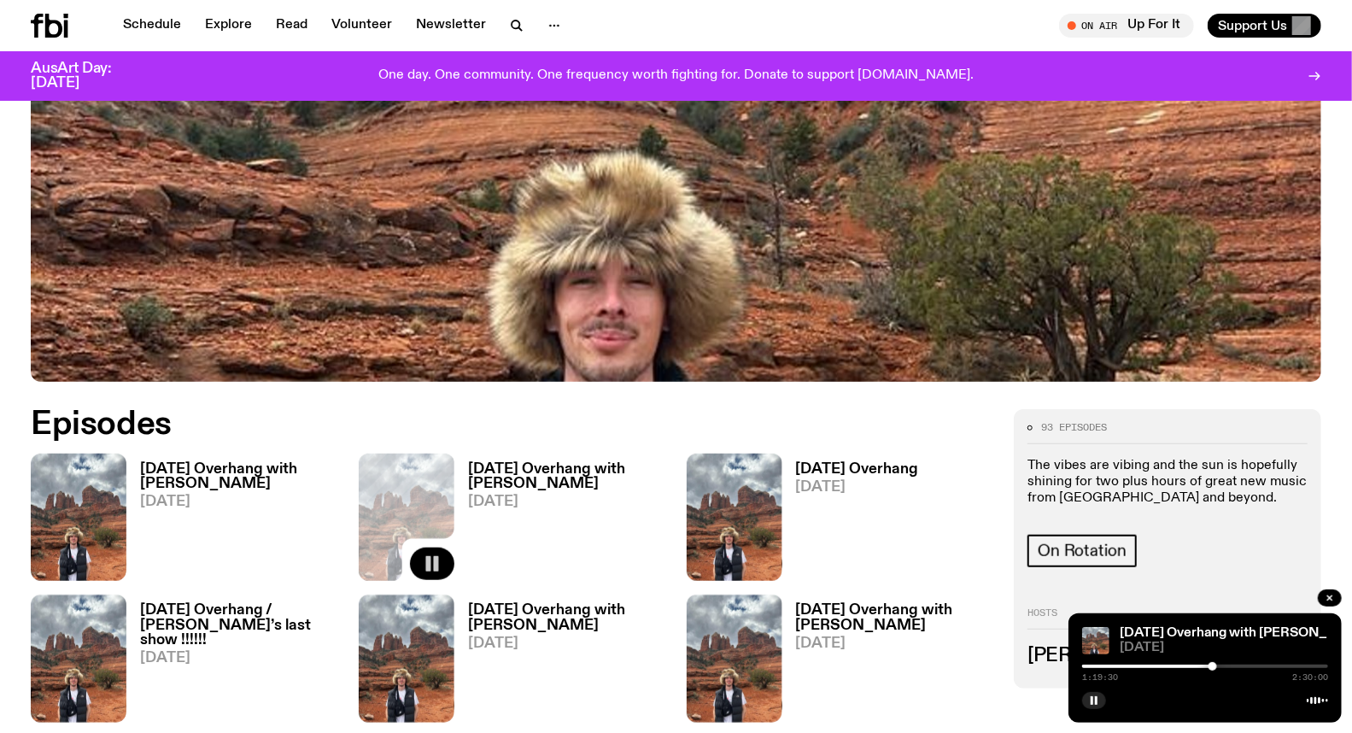
click at [1212, 664] on div at bounding box center [1212, 666] width 9 height 9
click at [1214, 664] on div at bounding box center [1214, 666] width 9 height 9
click at [1217, 663] on div at bounding box center [1216, 666] width 9 height 9
click at [1218, 663] on div at bounding box center [1217, 666] width 9 height 9
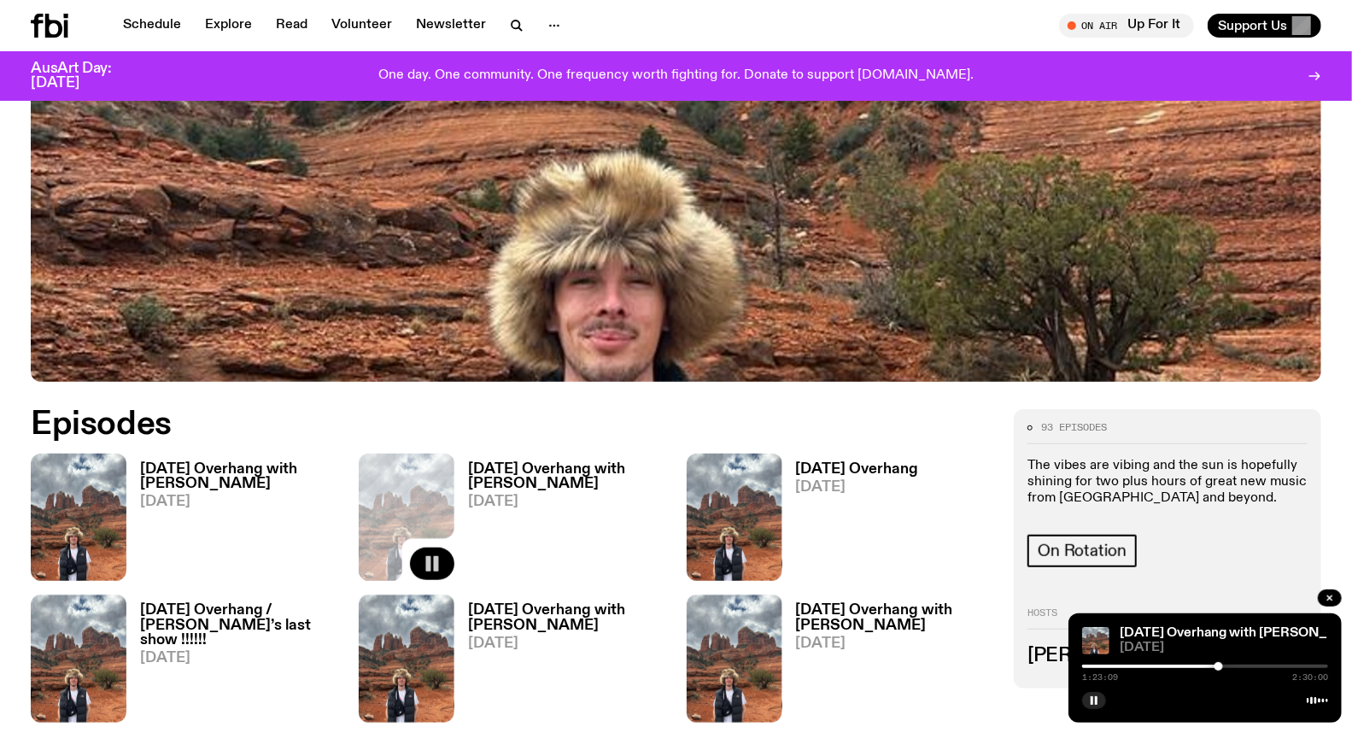
click at [1218, 663] on div at bounding box center [1218, 666] width 9 height 9
click at [1221, 663] on div at bounding box center [1221, 666] width 9 height 9
click at [1218, 664] on div at bounding box center [1221, 666] width 9 height 9
click at [1218, 667] on div at bounding box center [1217, 666] width 9 height 9
click at [1219, 668] on div at bounding box center [1219, 666] width 9 height 9
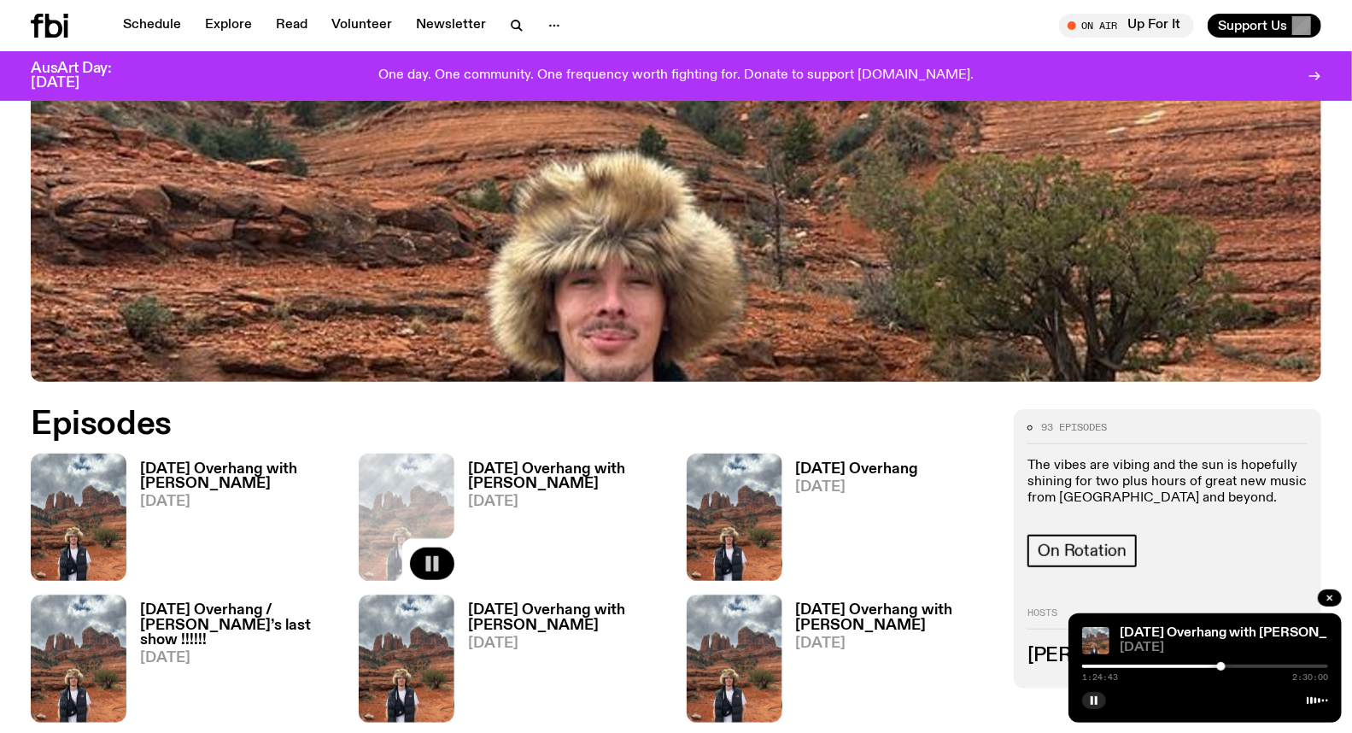
click at [1221, 666] on div at bounding box center [1221, 666] width 9 height 9
click at [1218, 666] on div at bounding box center [1221, 666] width 9 height 9
click at [1219, 666] on div at bounding box center [1219, 666] width 9 height 9
click at [1219, 664] on div at bounding box center [1219, 666] width 9 height 9
click at [1224, 664] on div at bounding box center [1205, 665] width 246 height 3
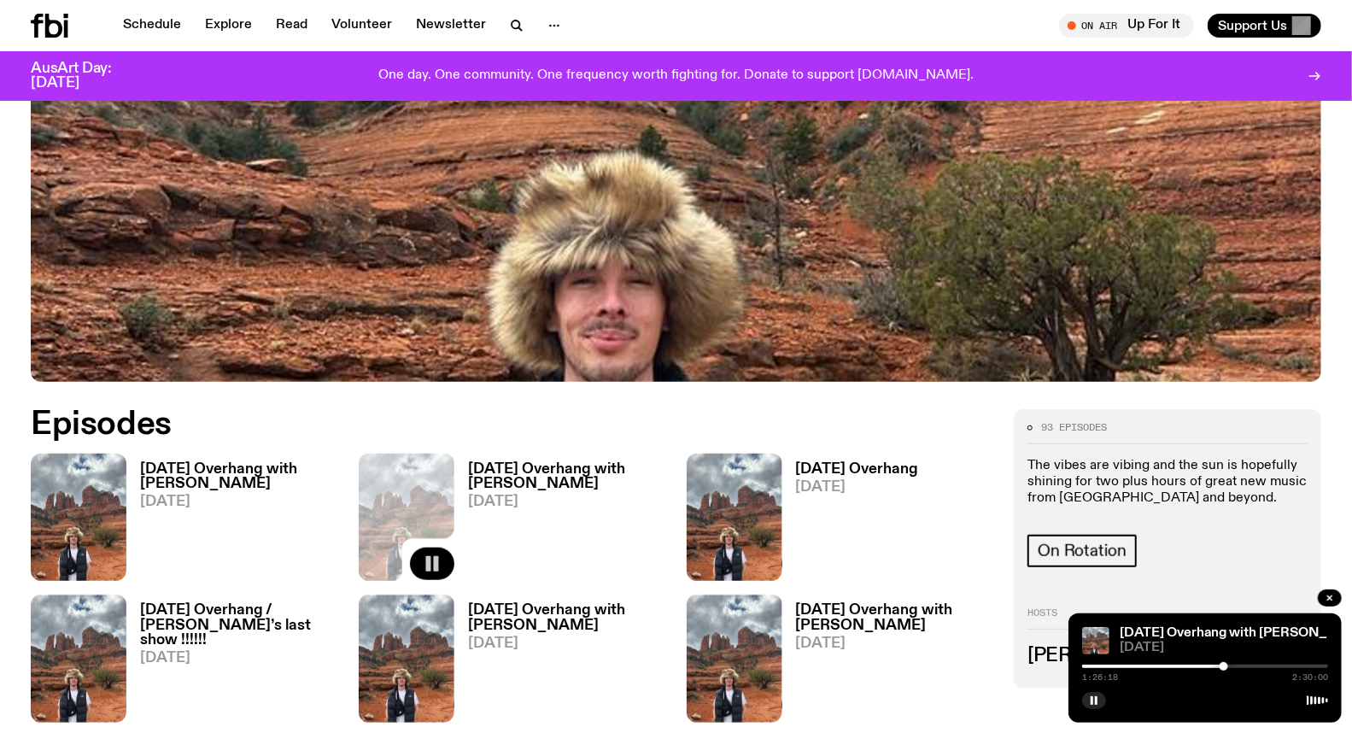
click at [1223, 666] on div at bounding box center [1223, 666] width 9 height 9
click at [1221, 667] on div at bounding box center [1222, 666] width 9 height 9
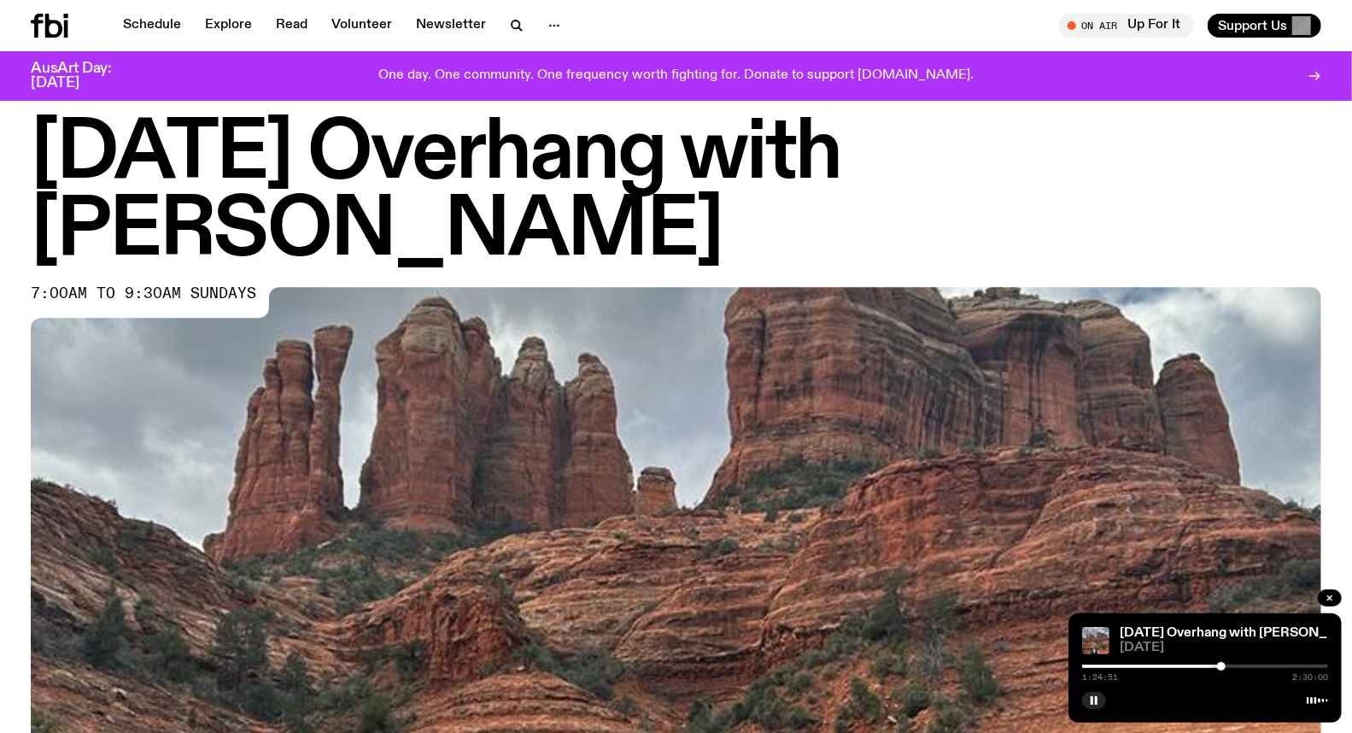
scroll to position [0, 0]
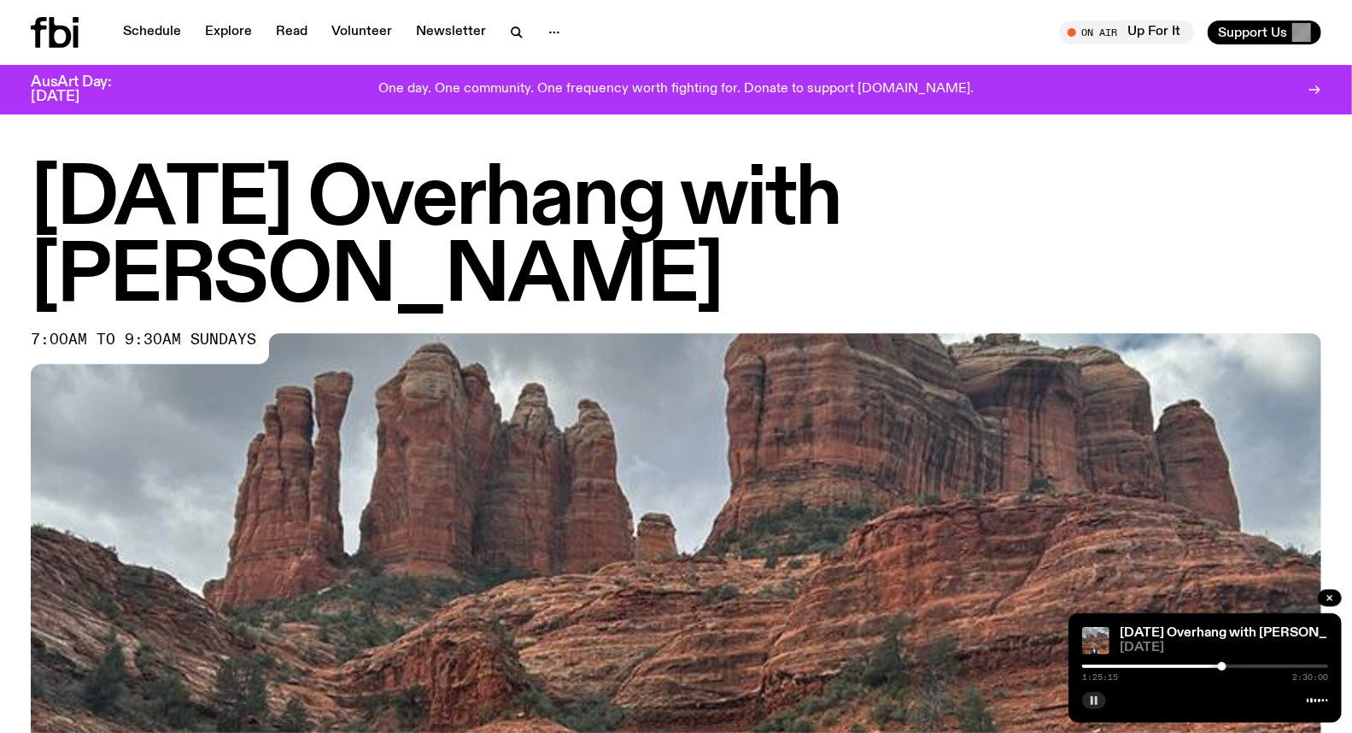
click at [1102, 702] on button "button" at bounding box center [1094, 700] width 24 height 17
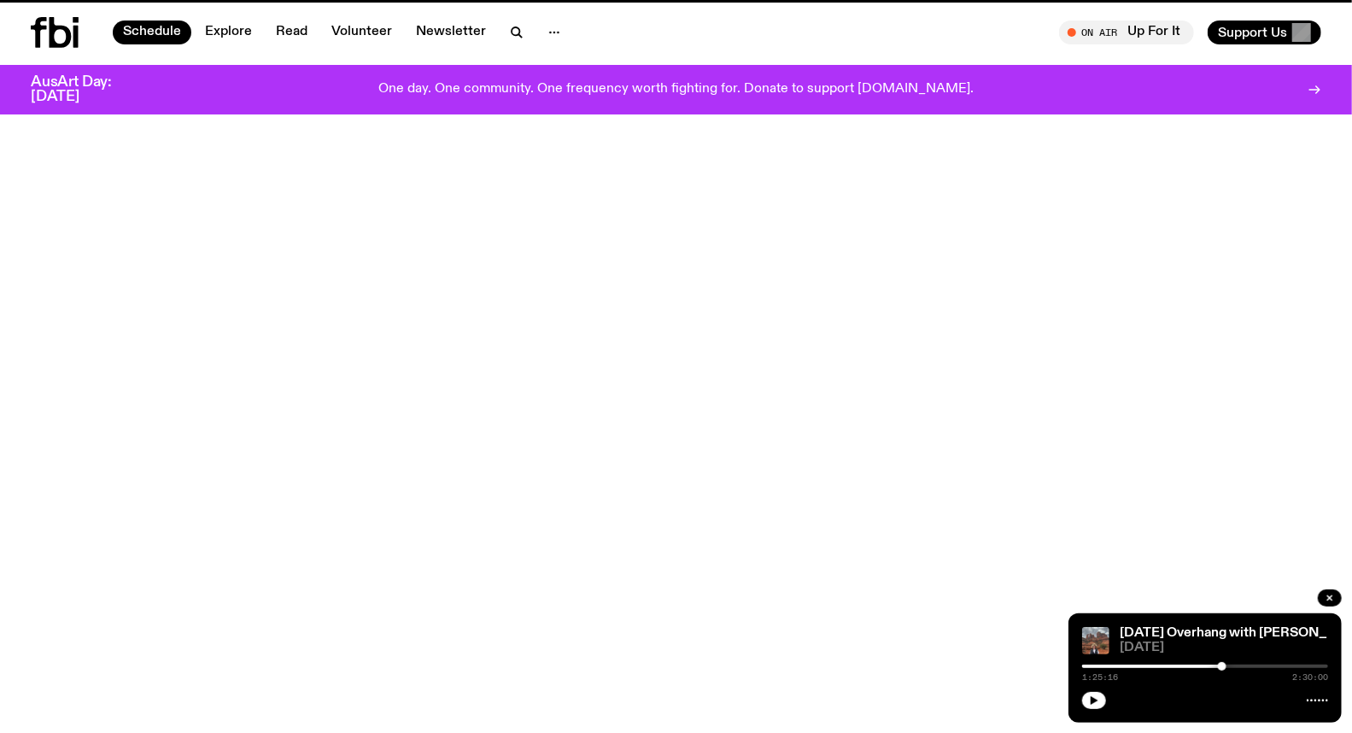
scroll to position [47, 0]
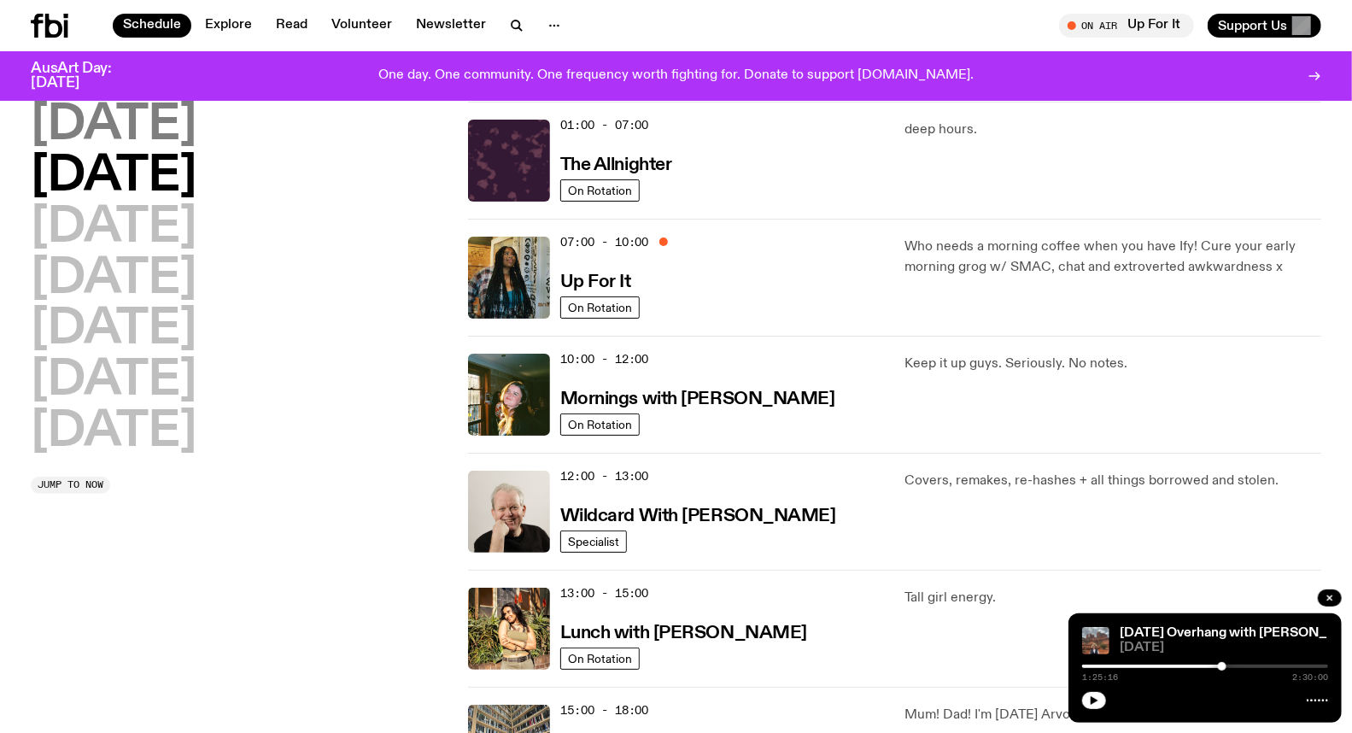
click at [150, 121] on h2 "[DATE]" at bounding box center [114, 126] width 166 height 48
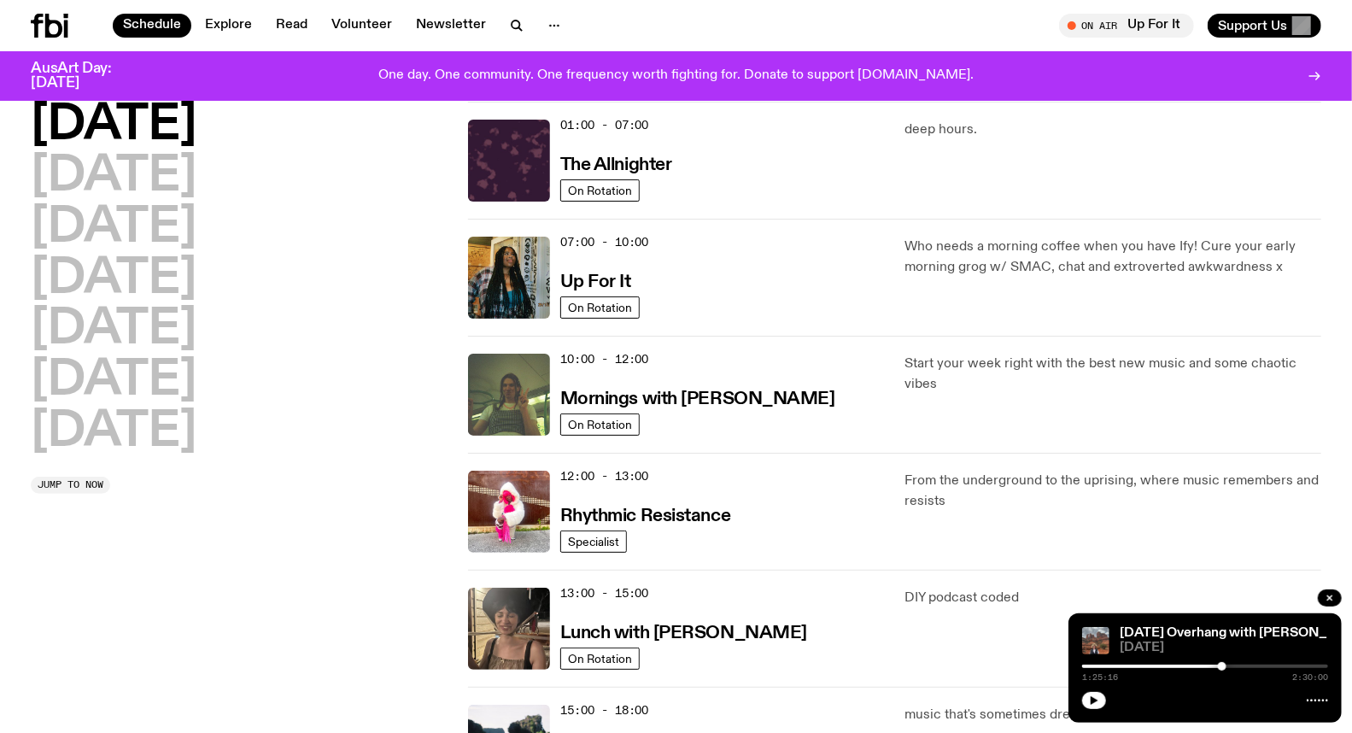
scroll to position [0, 0]
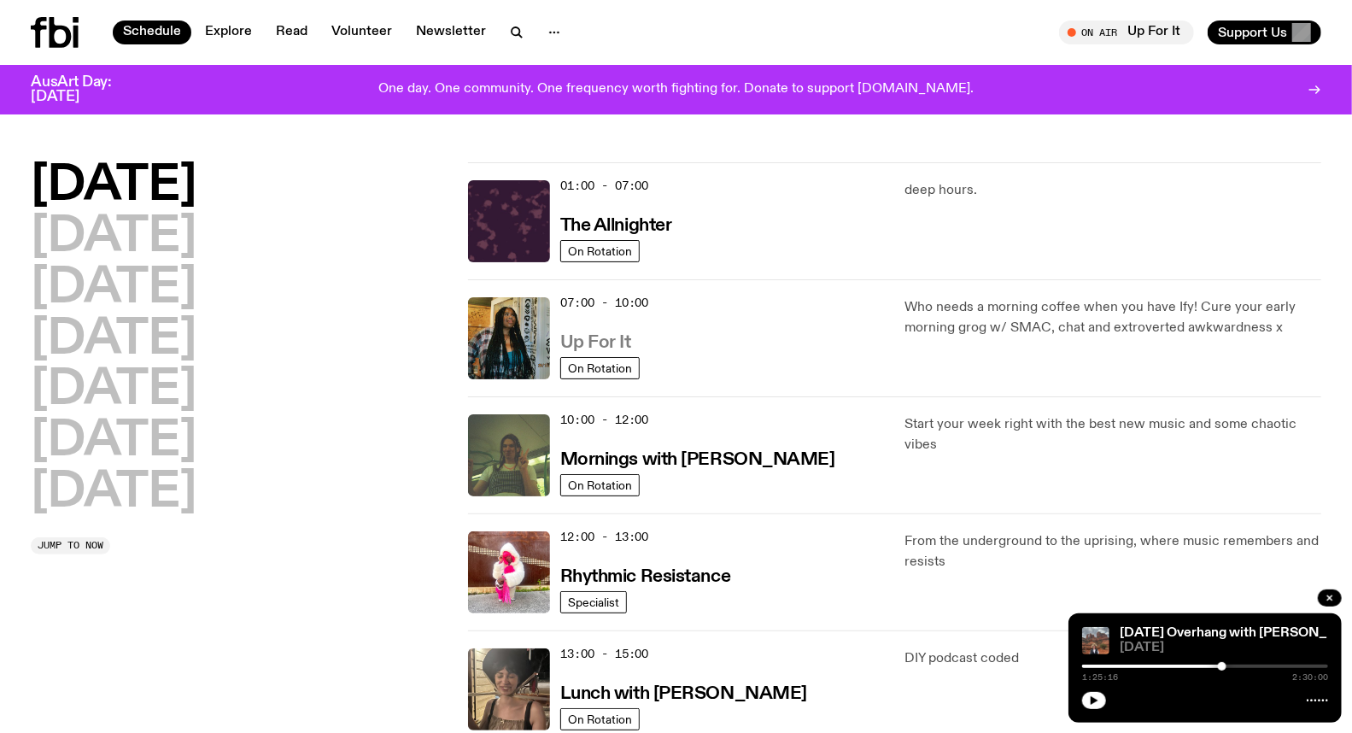
click at [593, 340] on h3 "Up For It" at bounding box center [595, 343] width 71 height 18
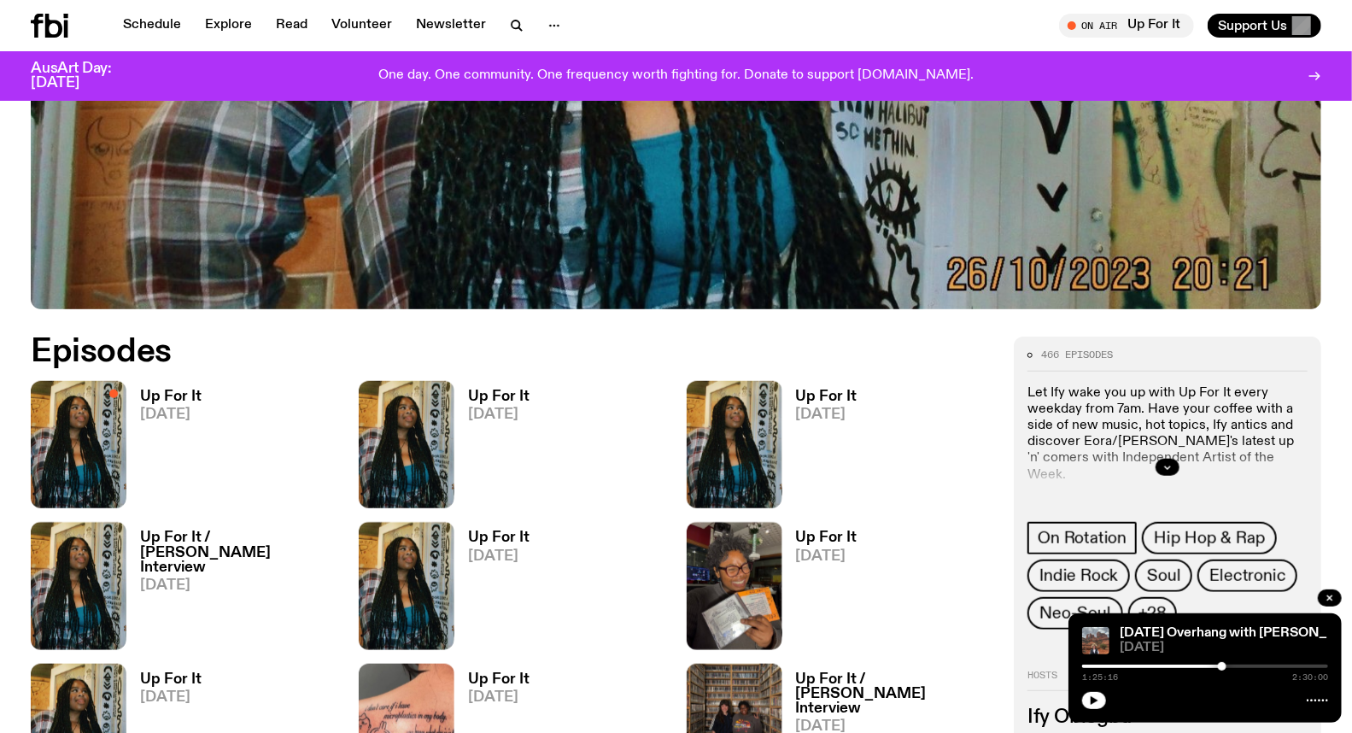
scroll to position [841, 0]
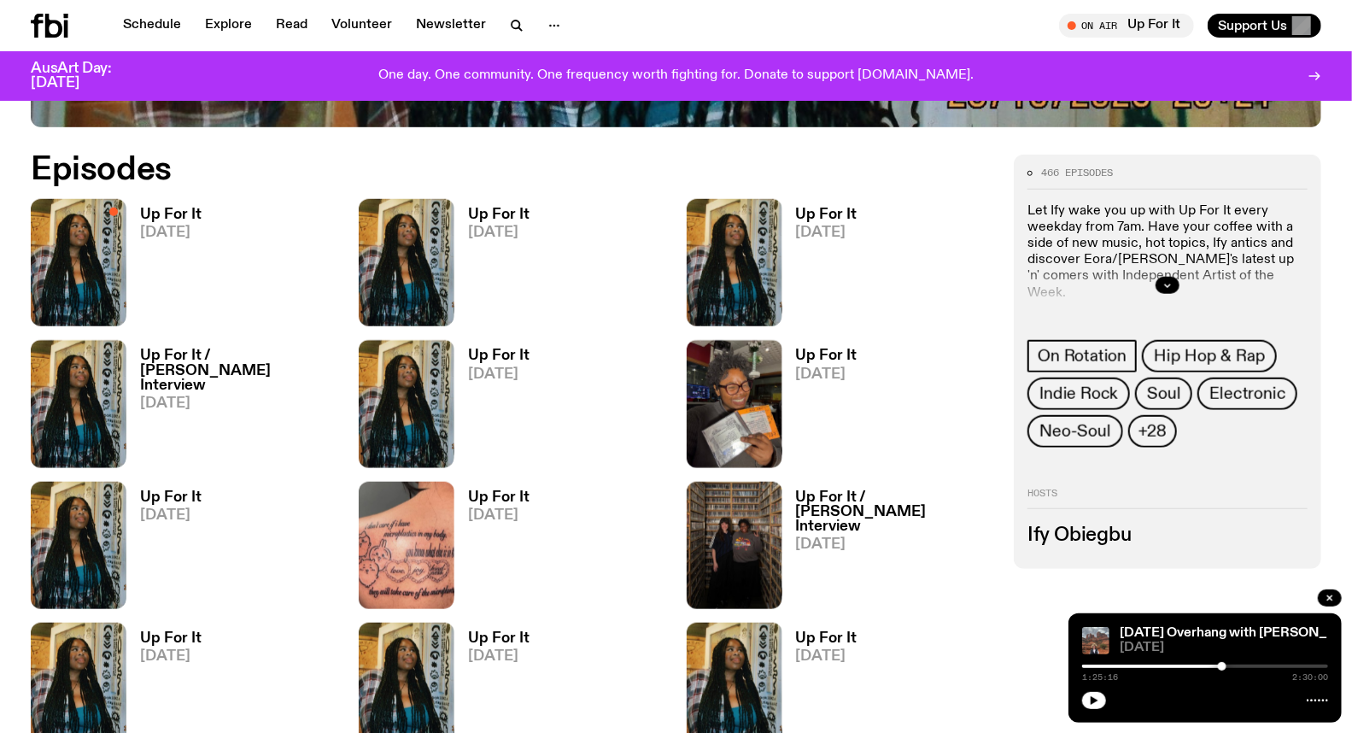
click at [89, 525] on img at bounding box center [79, 545] width 96 height 127
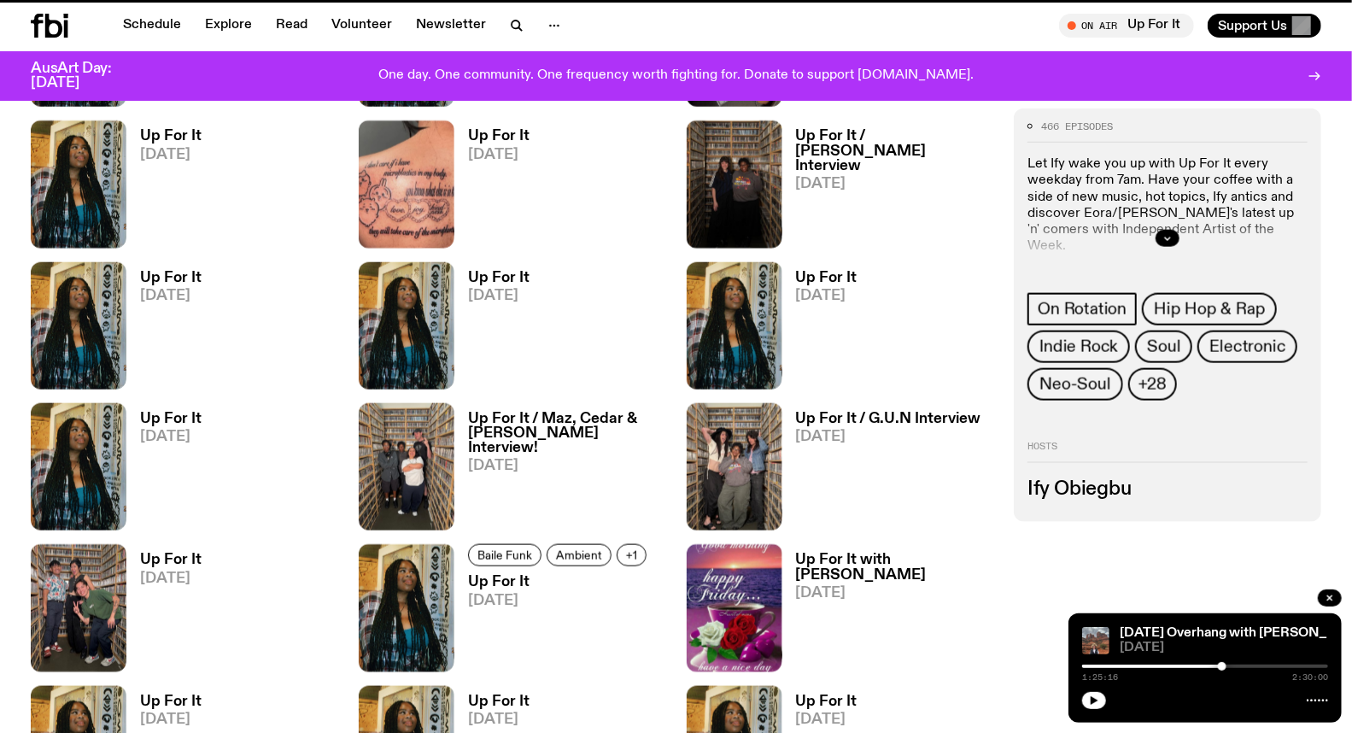
scroll to position [1208, 0]
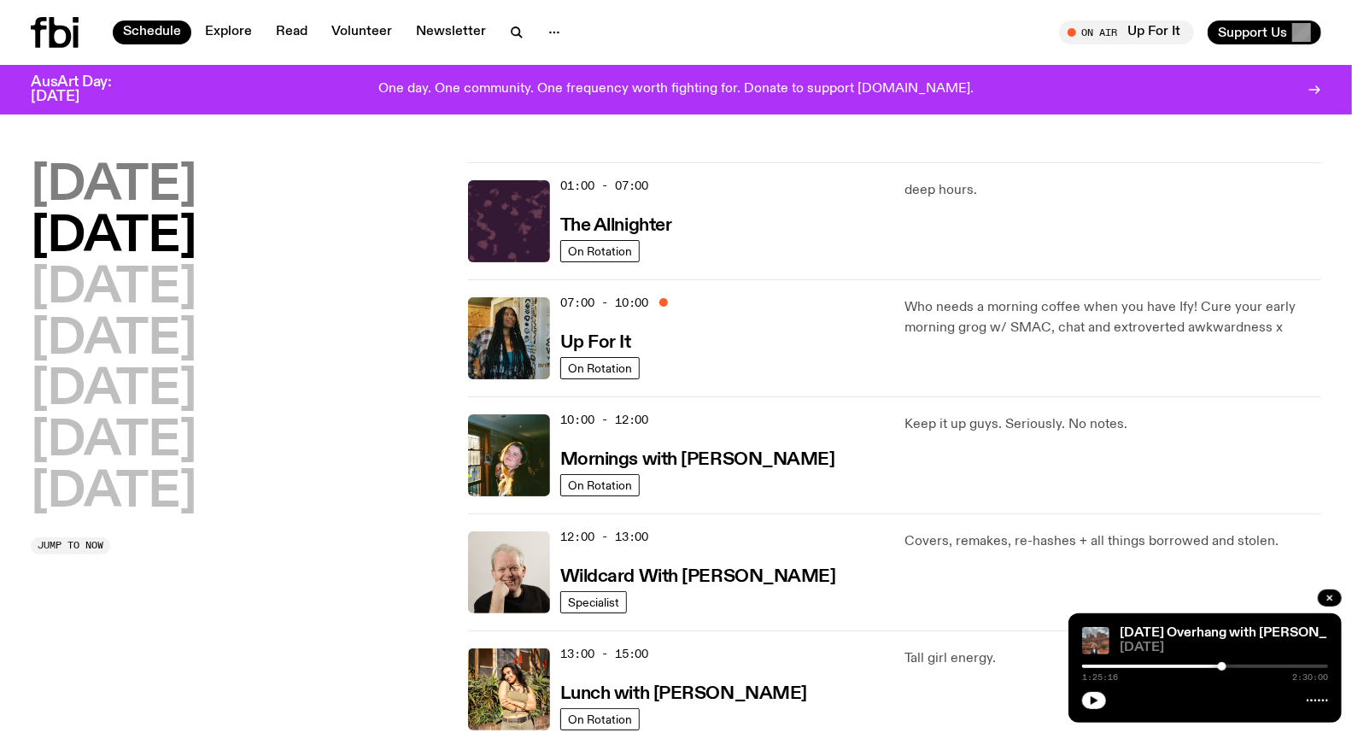
click at [149, 184] on h2 "[DATE]" at bounding box center [114, 186] width 166 height 48
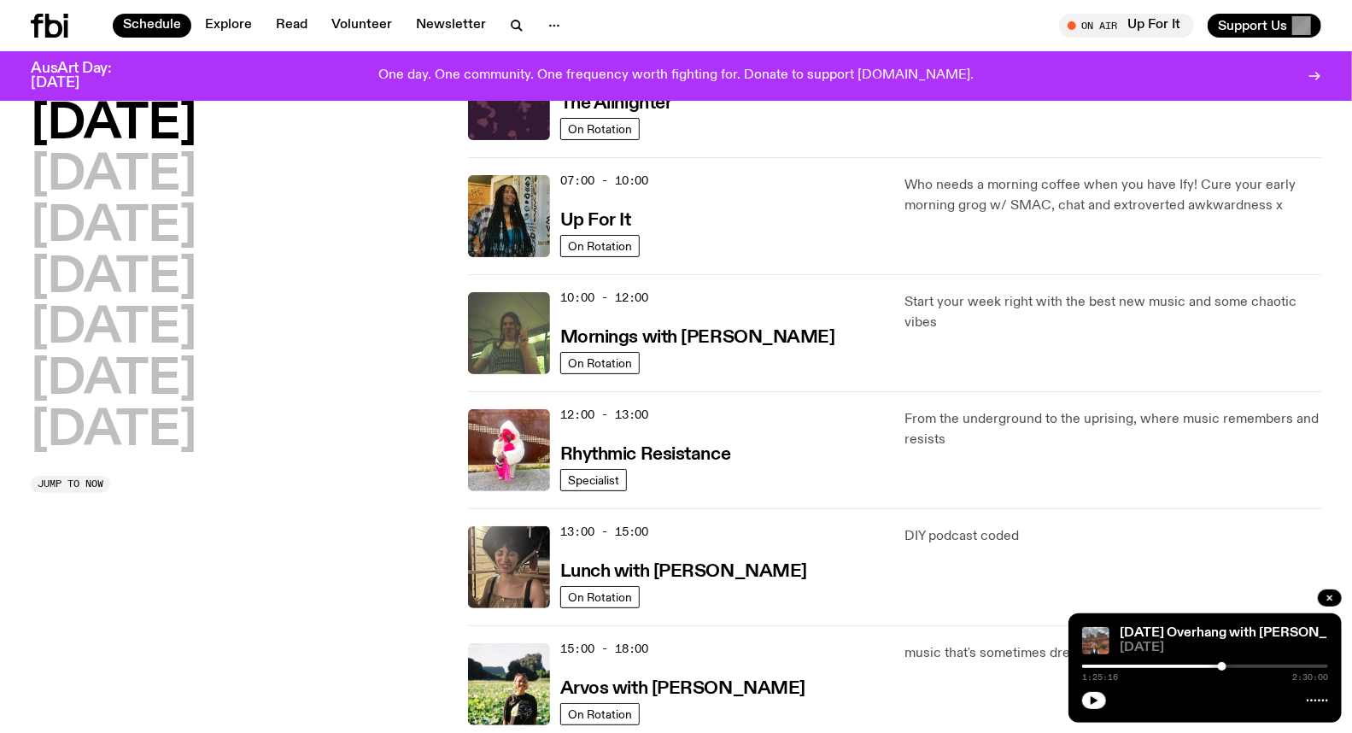
scroll to position [142, 0]
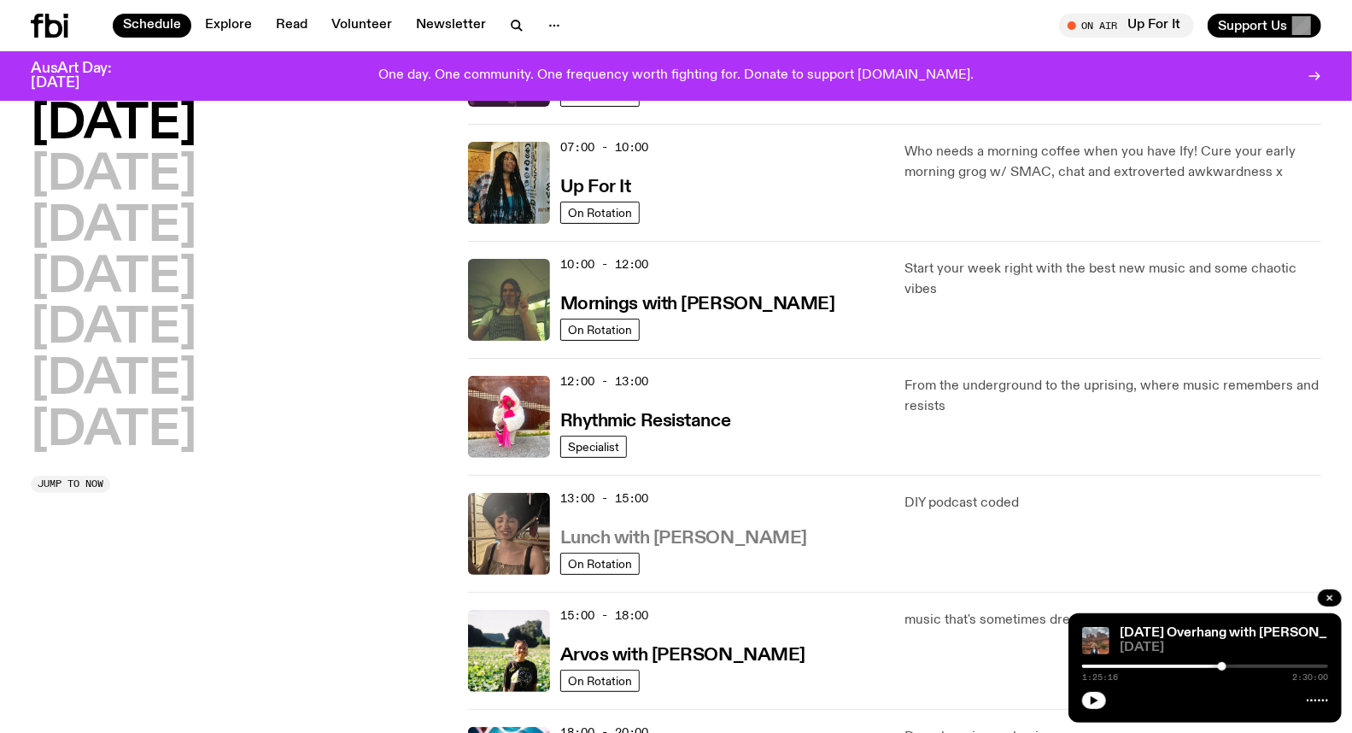
click at [663, 541] on h3 "Lunch with Batoul Hodroj" at bounding box center [683, 538] width 247 height 18
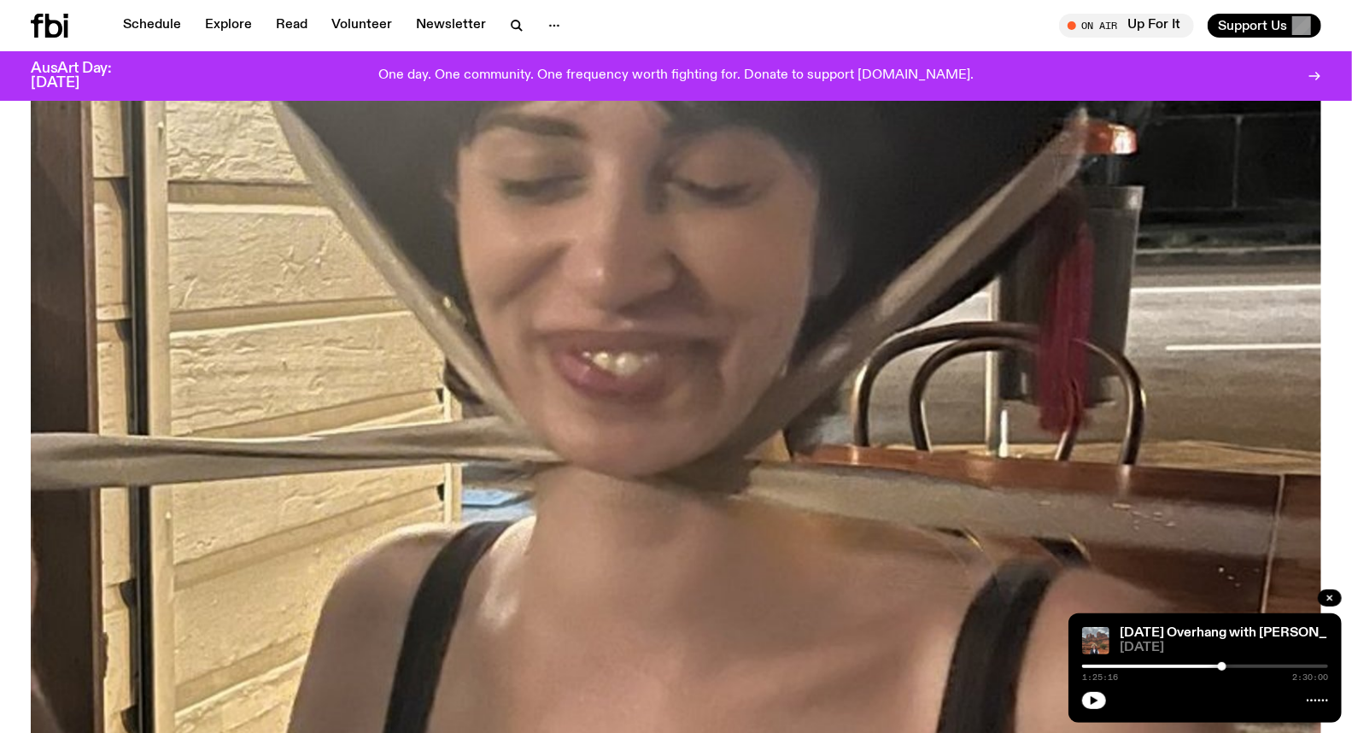
scroll to position [557, 0]
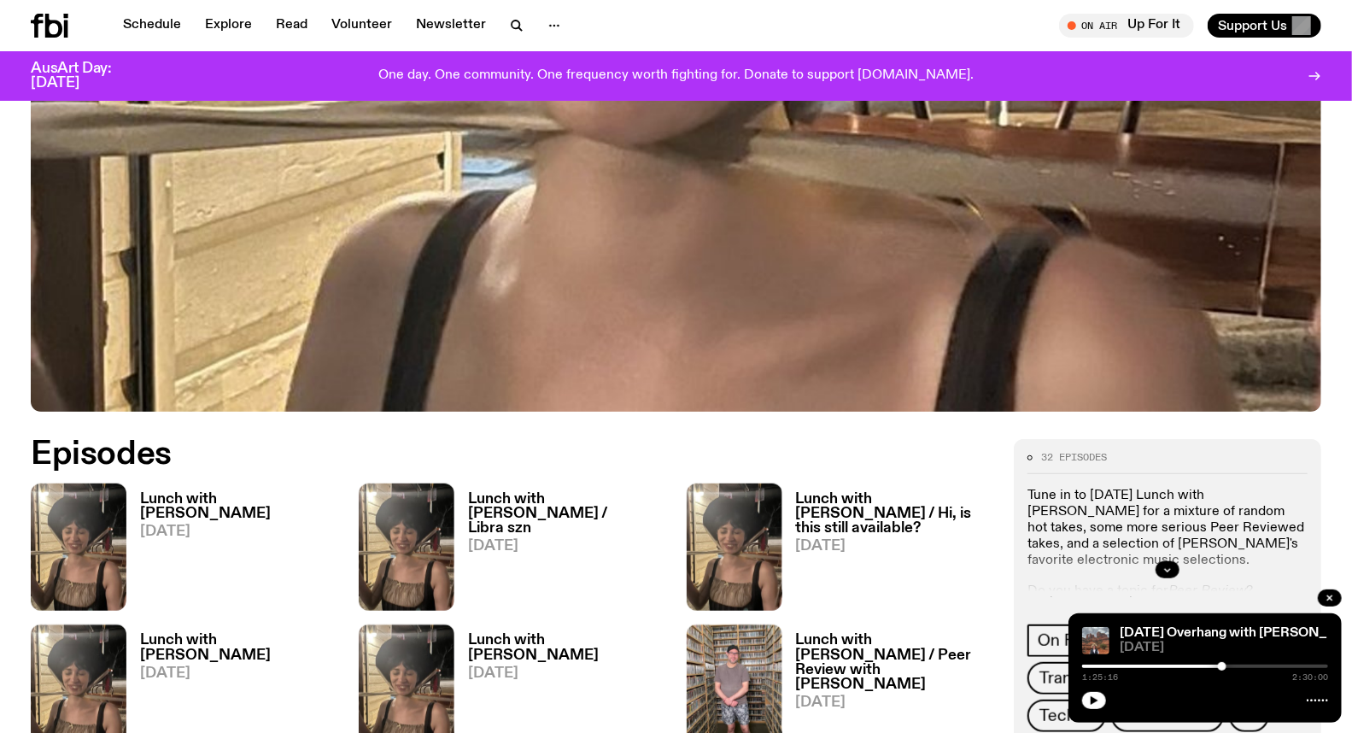
click at [519, 500] on h3 "Lunch with Batoul Hodroj / Libra szn" at bounding box center [567, 514] width 198 height 44
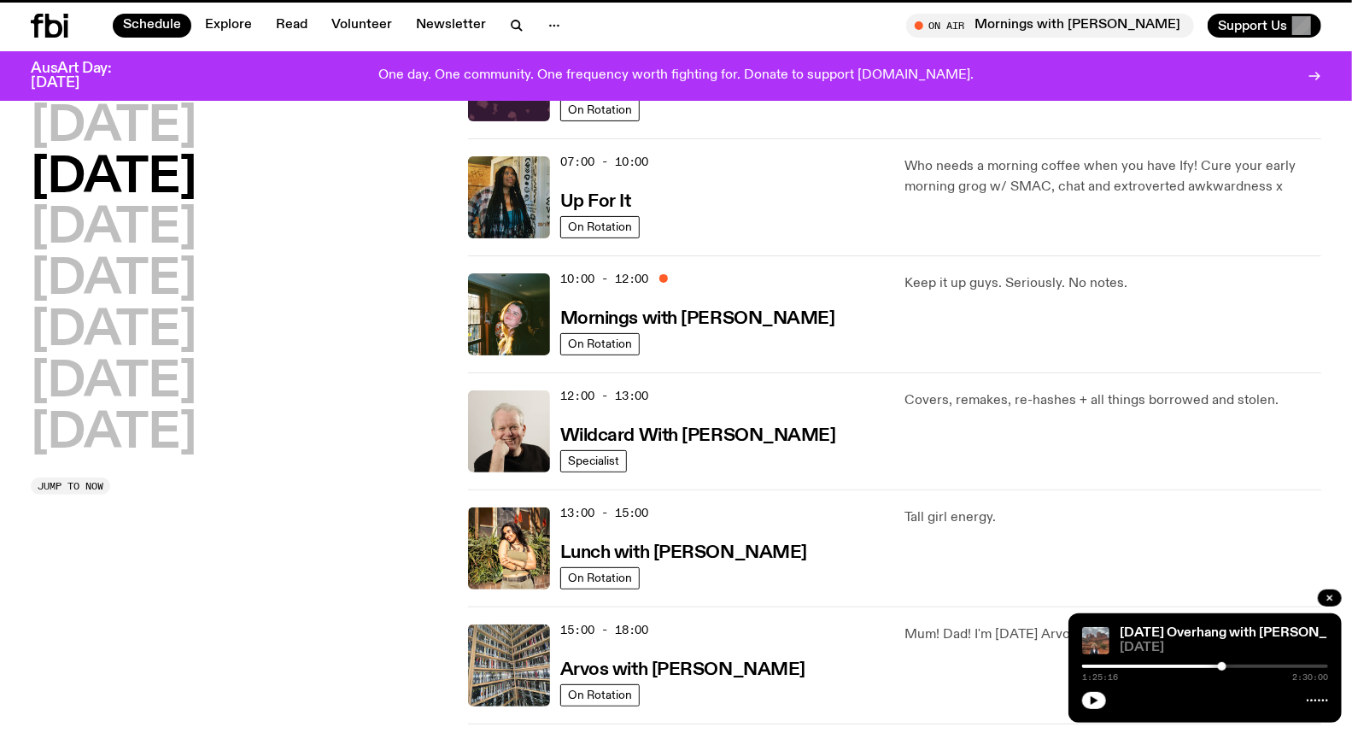
scroll to position [129, 0]
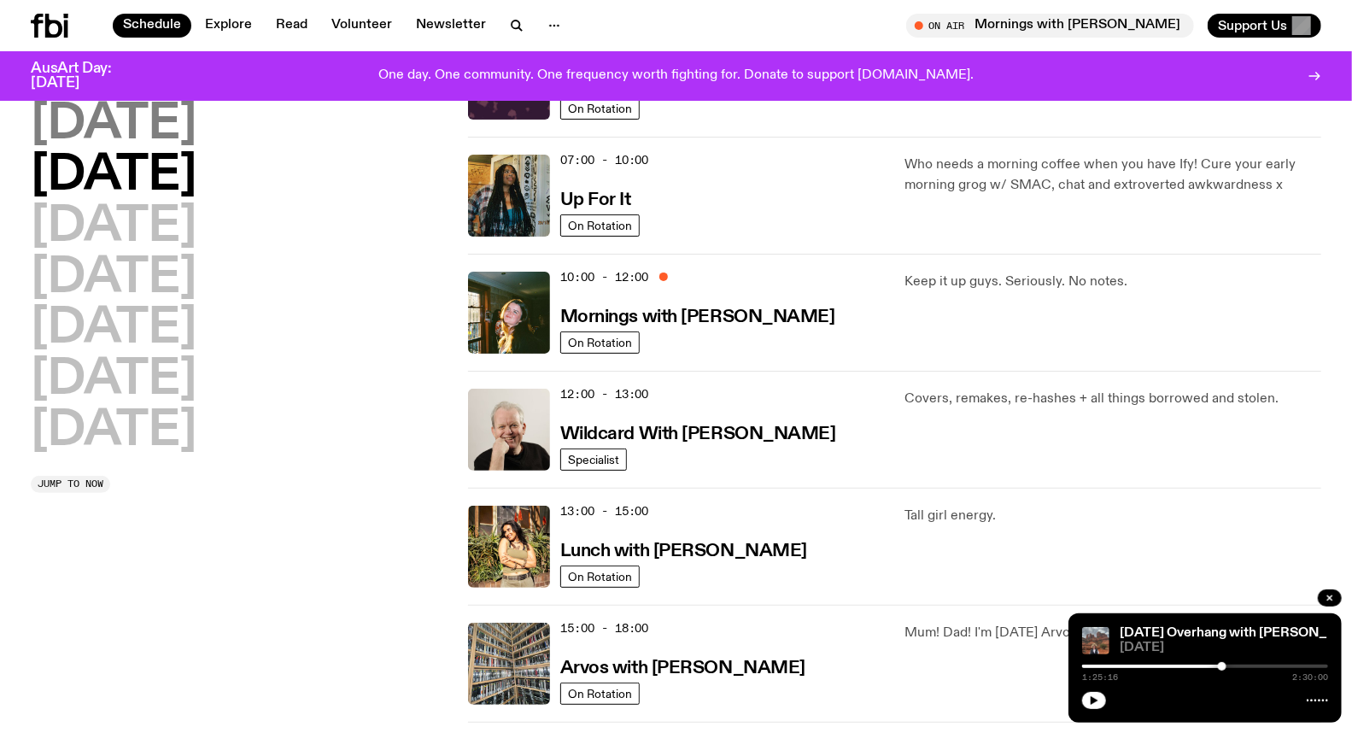
click at [166, 115] on h2 "[DATE]" at bounding box center [114, 125] width 166 height 48
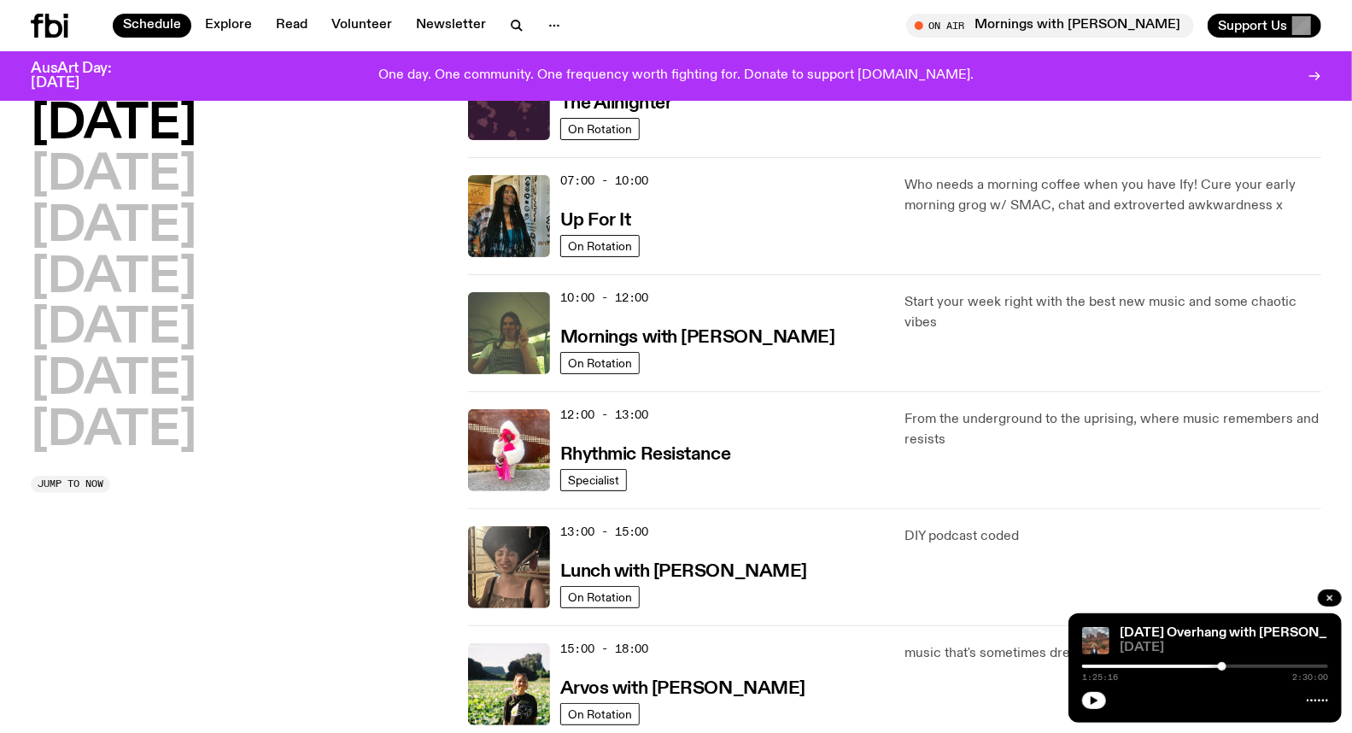
scroll to position [142, 0]
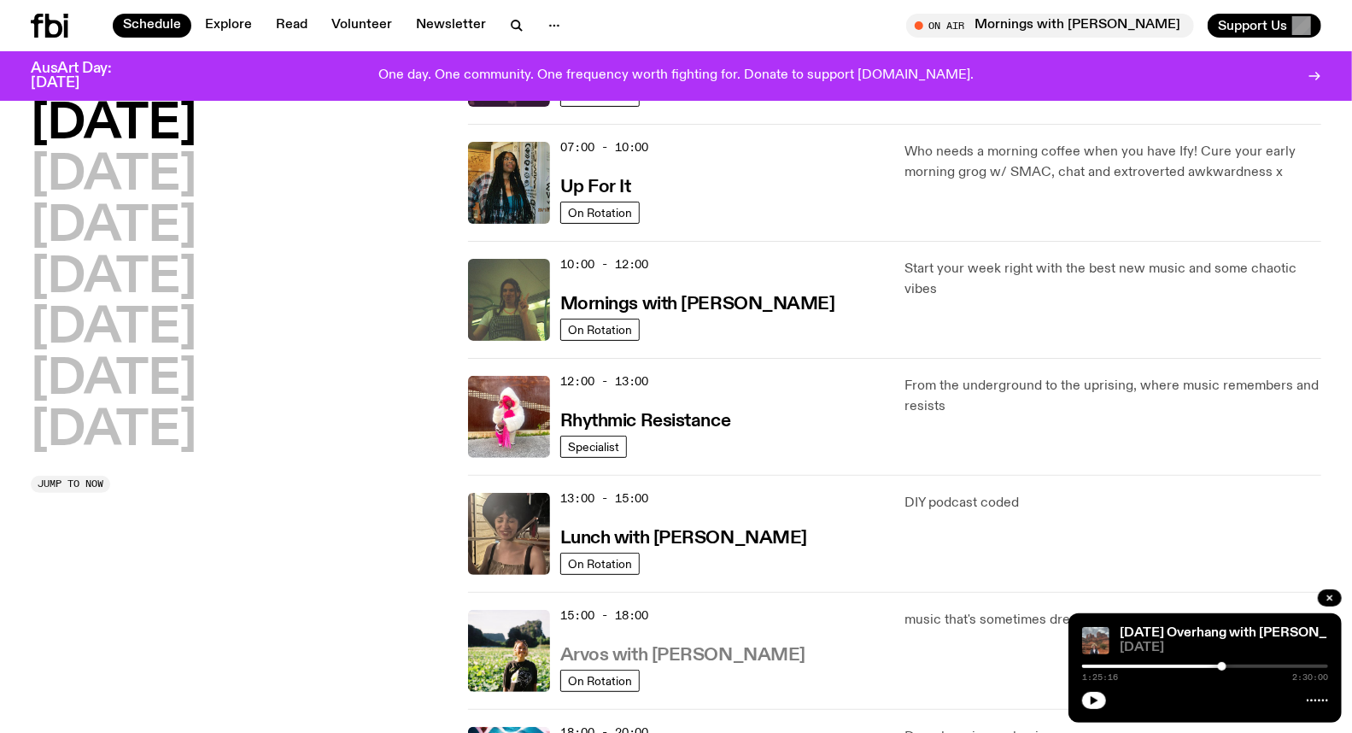
click at [670, 661] on h3 "Arvos with Bri Kennedy" at bounding box center [682, 655] width 245 height 18
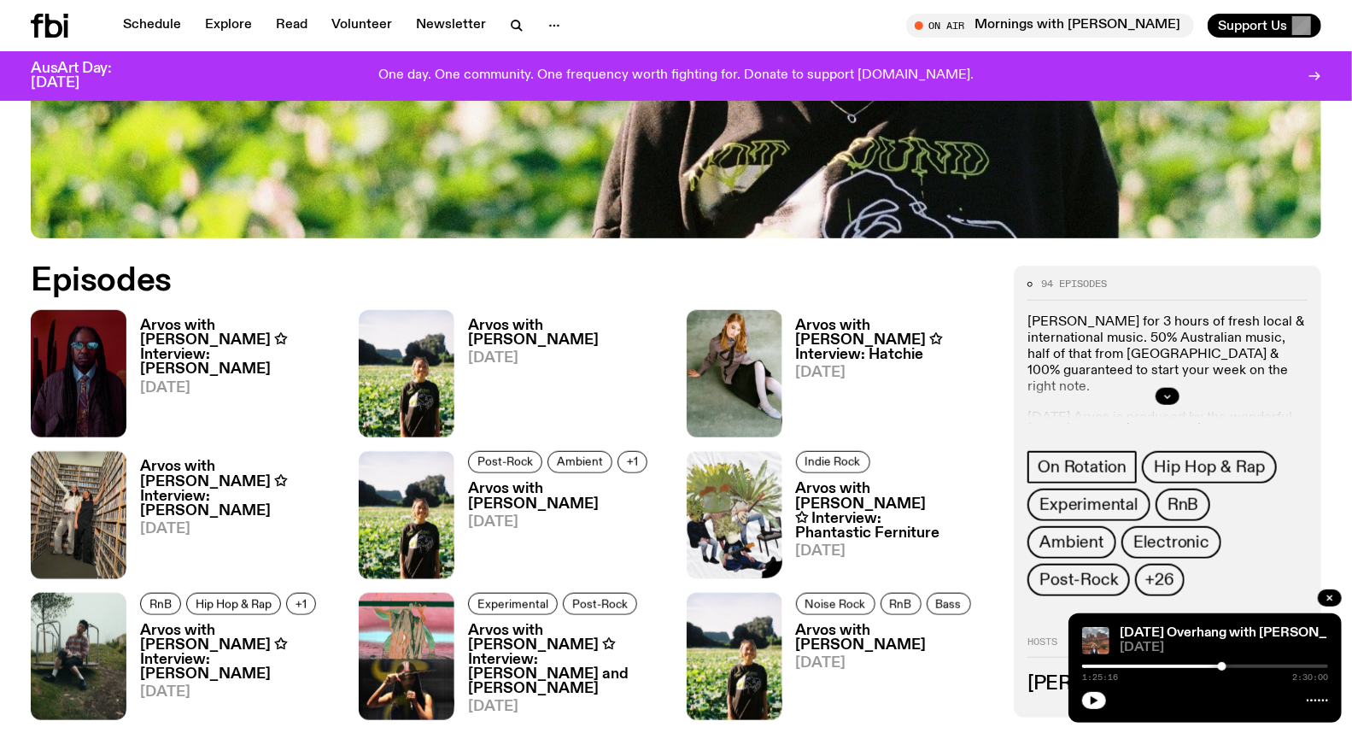
scroll to position [751, 0]
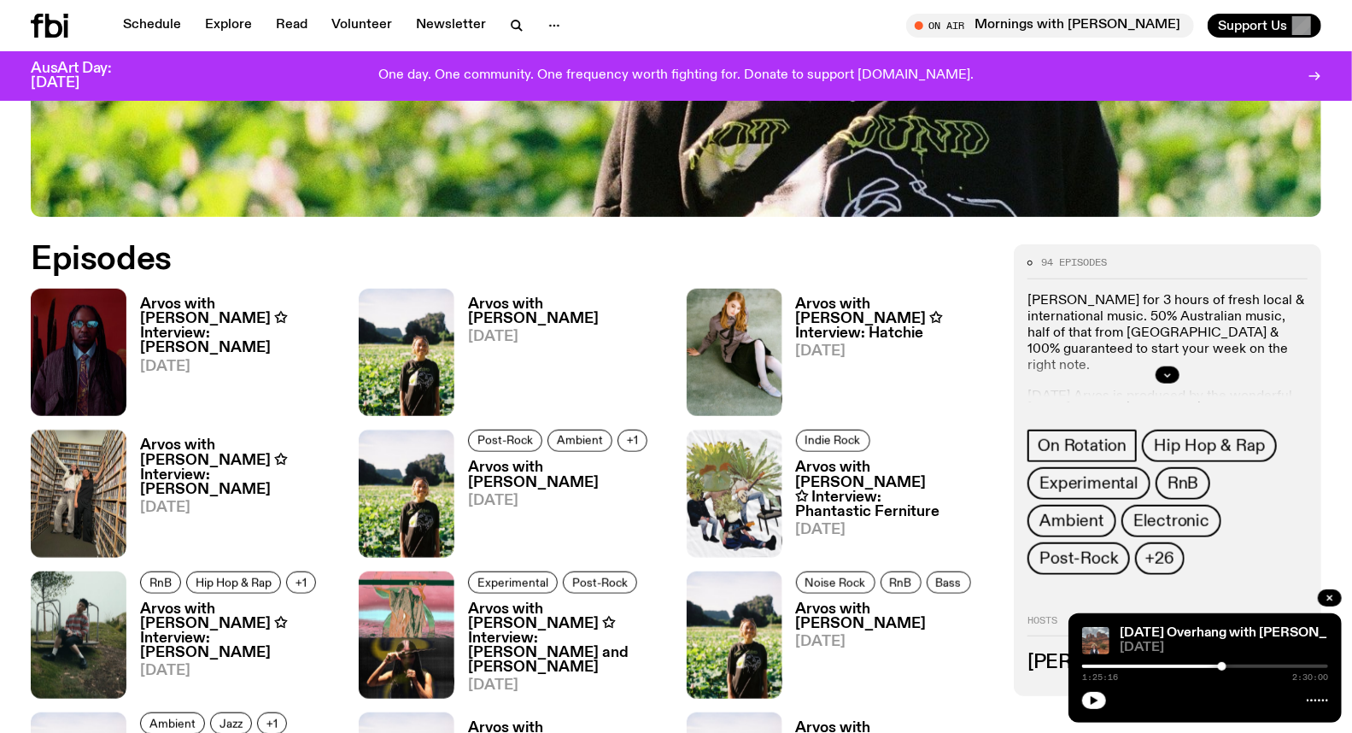
click at [403, 367] on img at bounding box center [407, 352] width 96 height 127
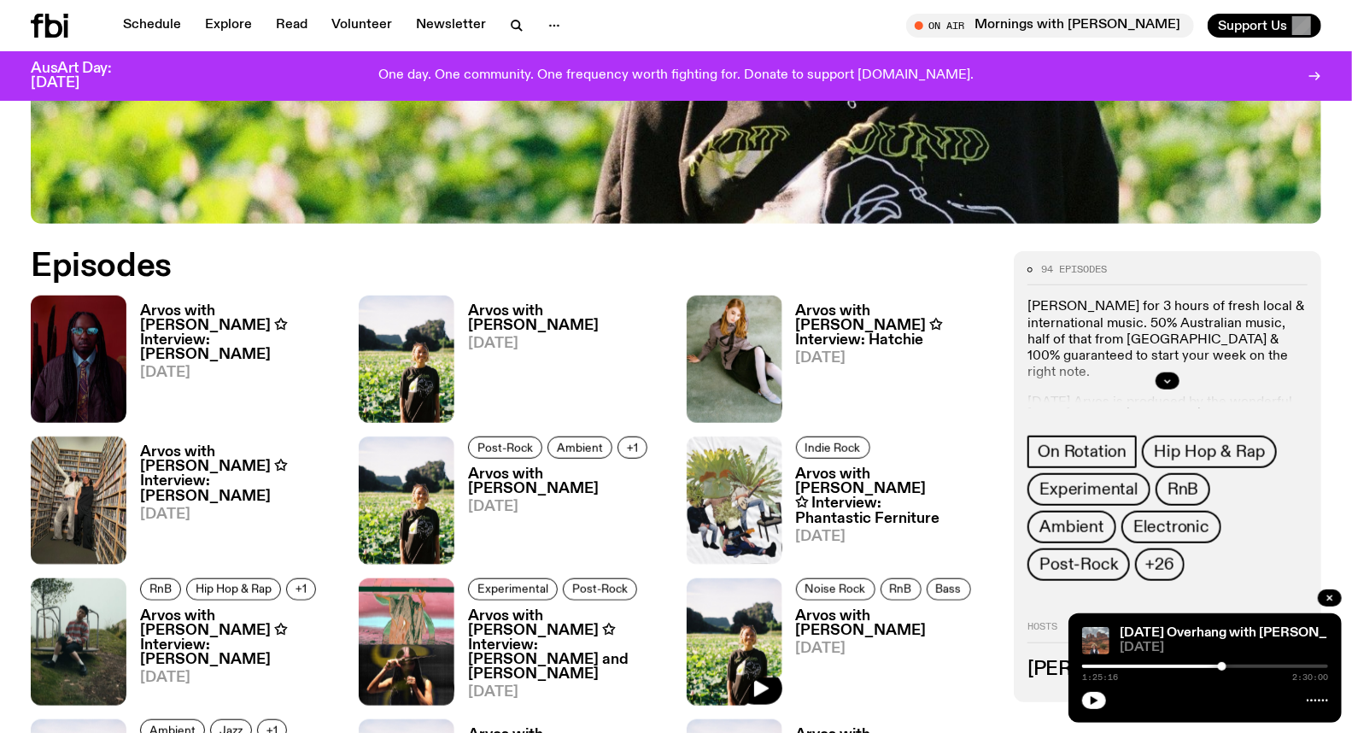
scroll to position [738, 0]
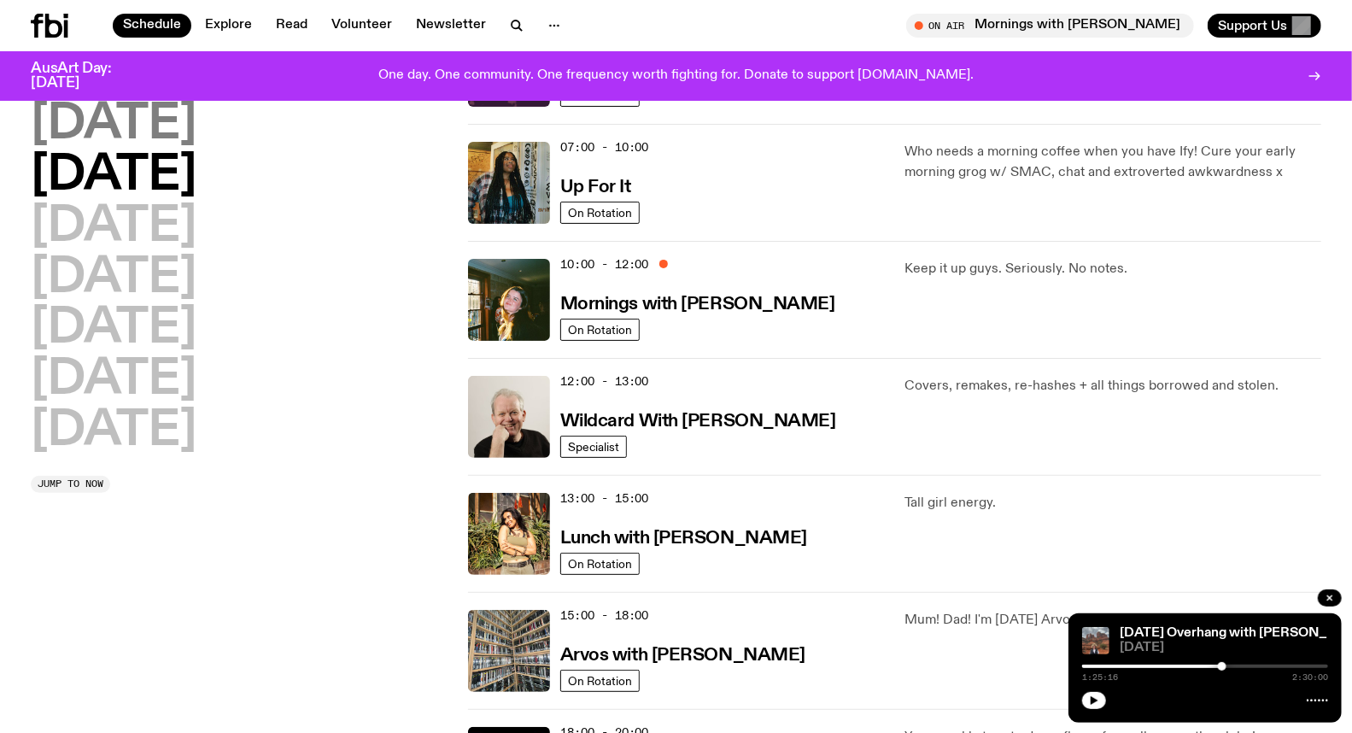
click at [149, 124] on h2 "[DATE]" at bounding box center [114, 125] width 166 height 48
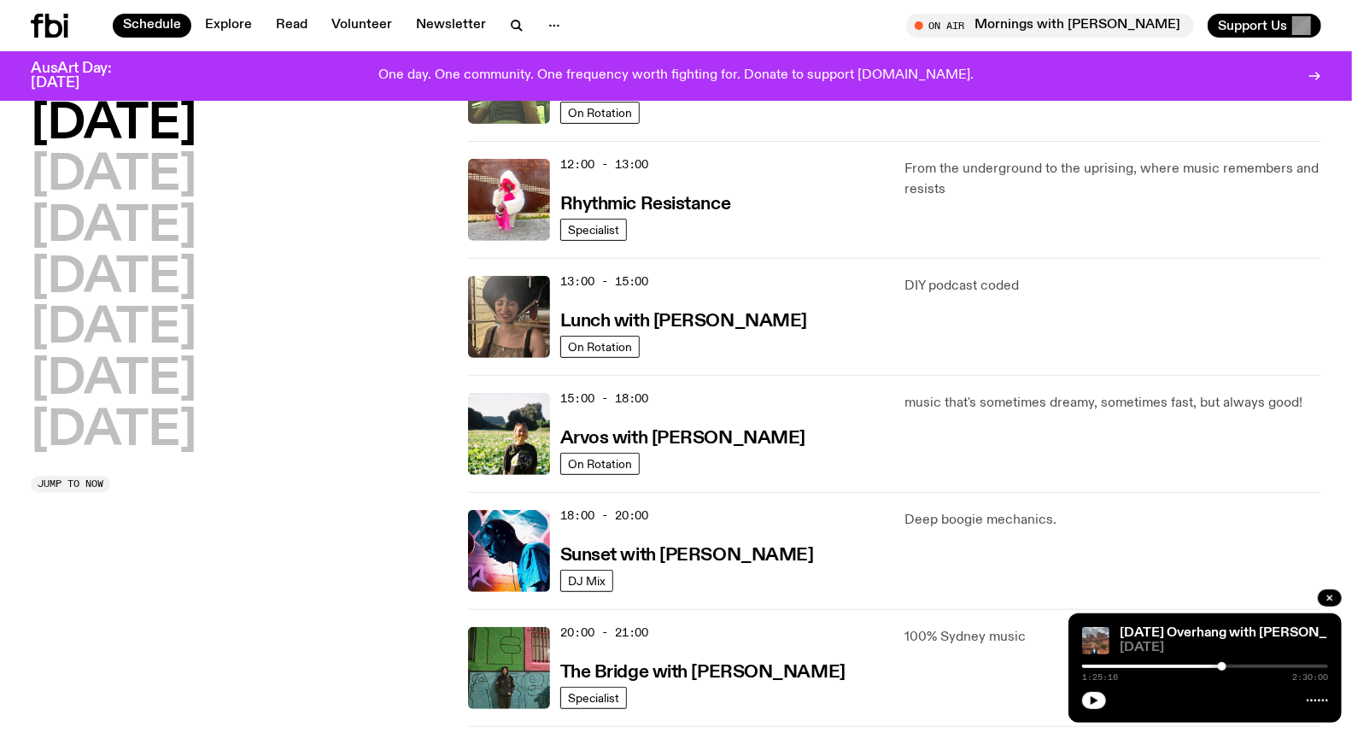
scroll to position [522, 0]
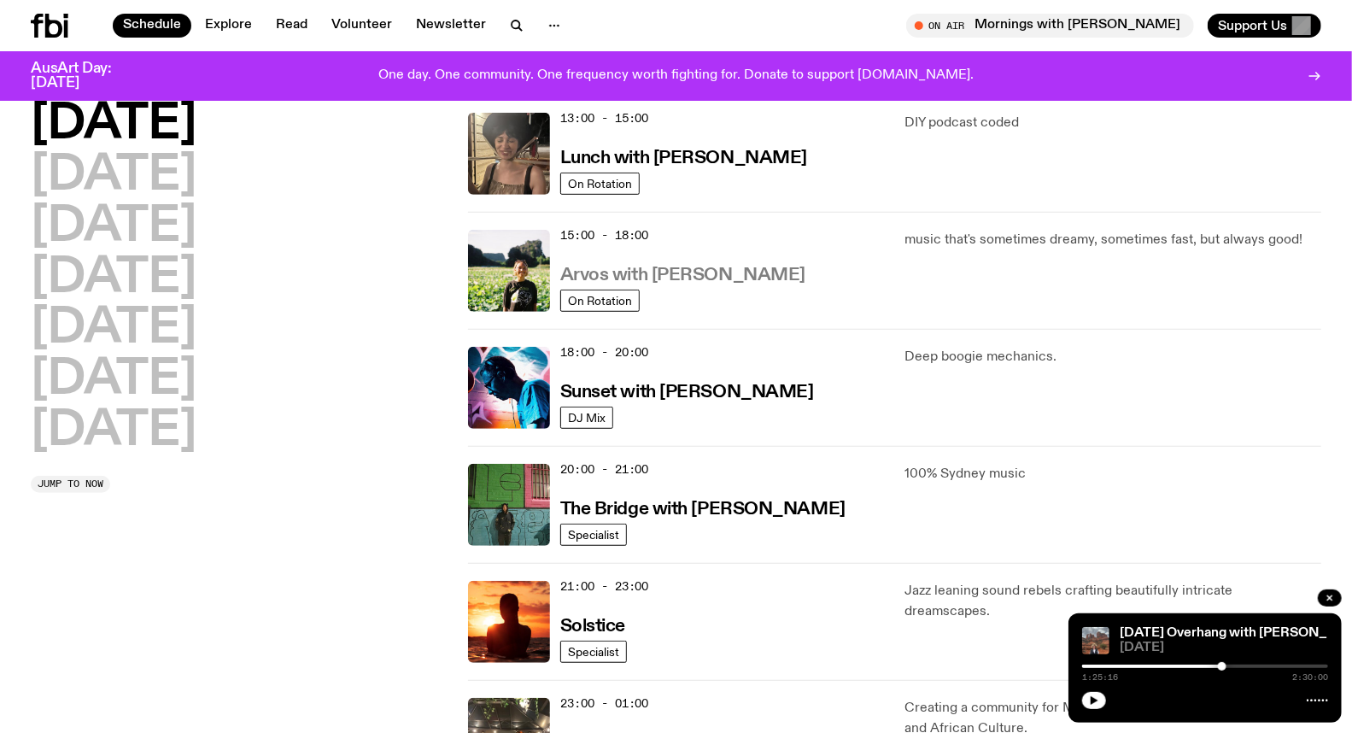
click at [663, 276] on h3 "Arvos with Bri Kennedy" at bounding box center [682, 275] width 245 height 18
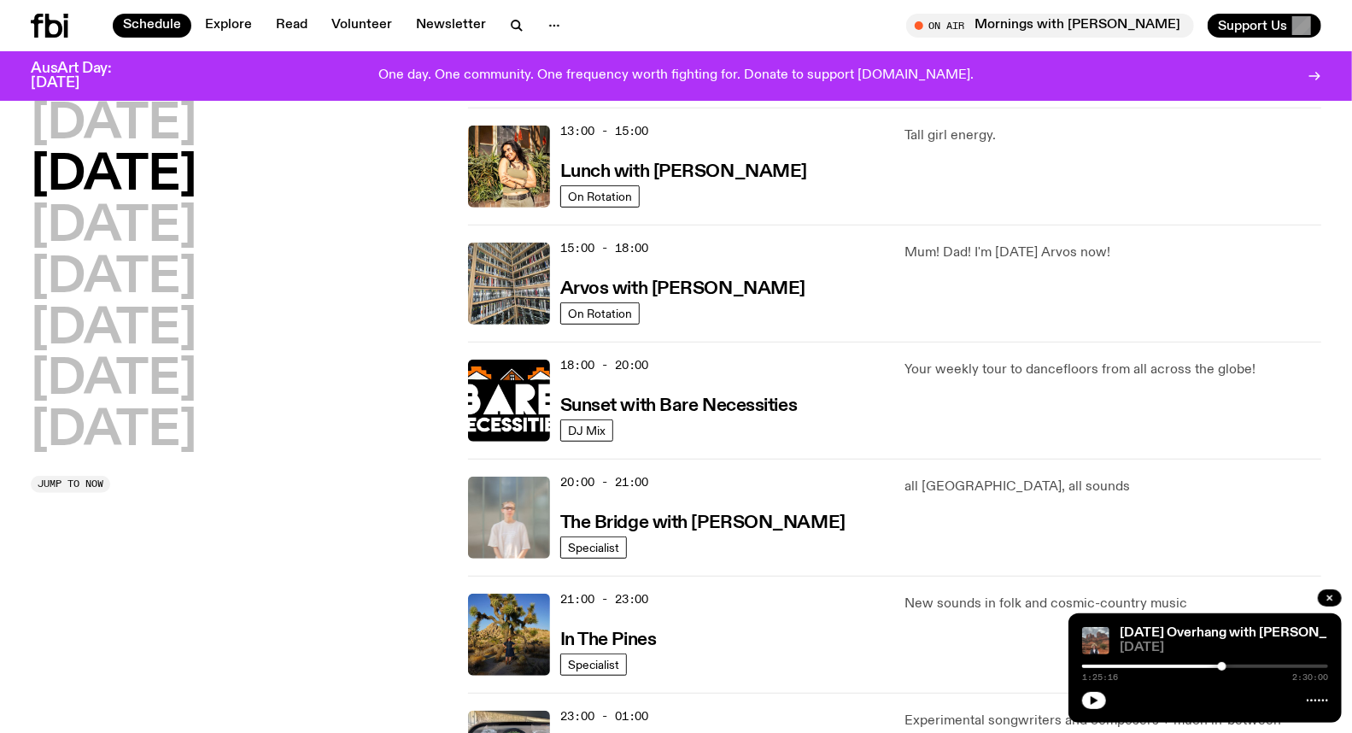
scroll to position [508, 0]
click at [160, 184] on h2 "[DATE]" at bounding box center [114, 176] width 166 height 48
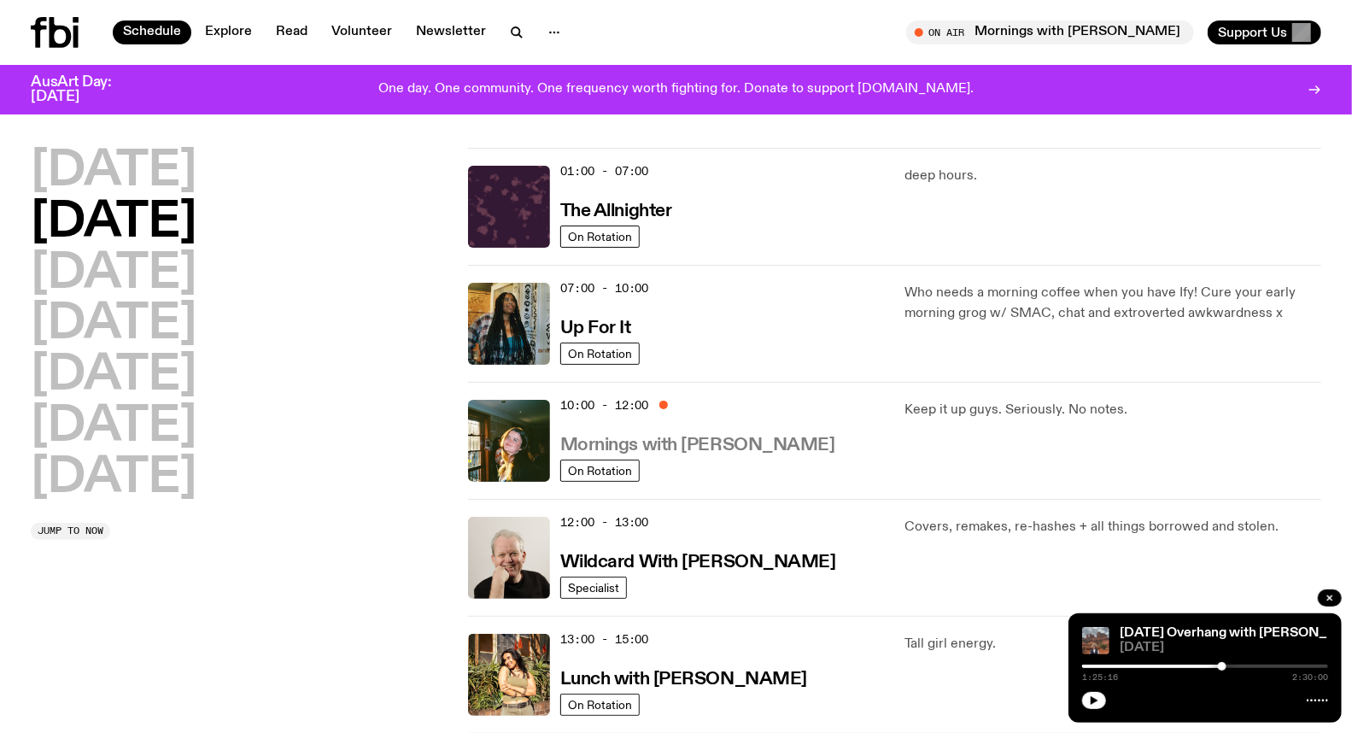
scroll to position [0, 0]
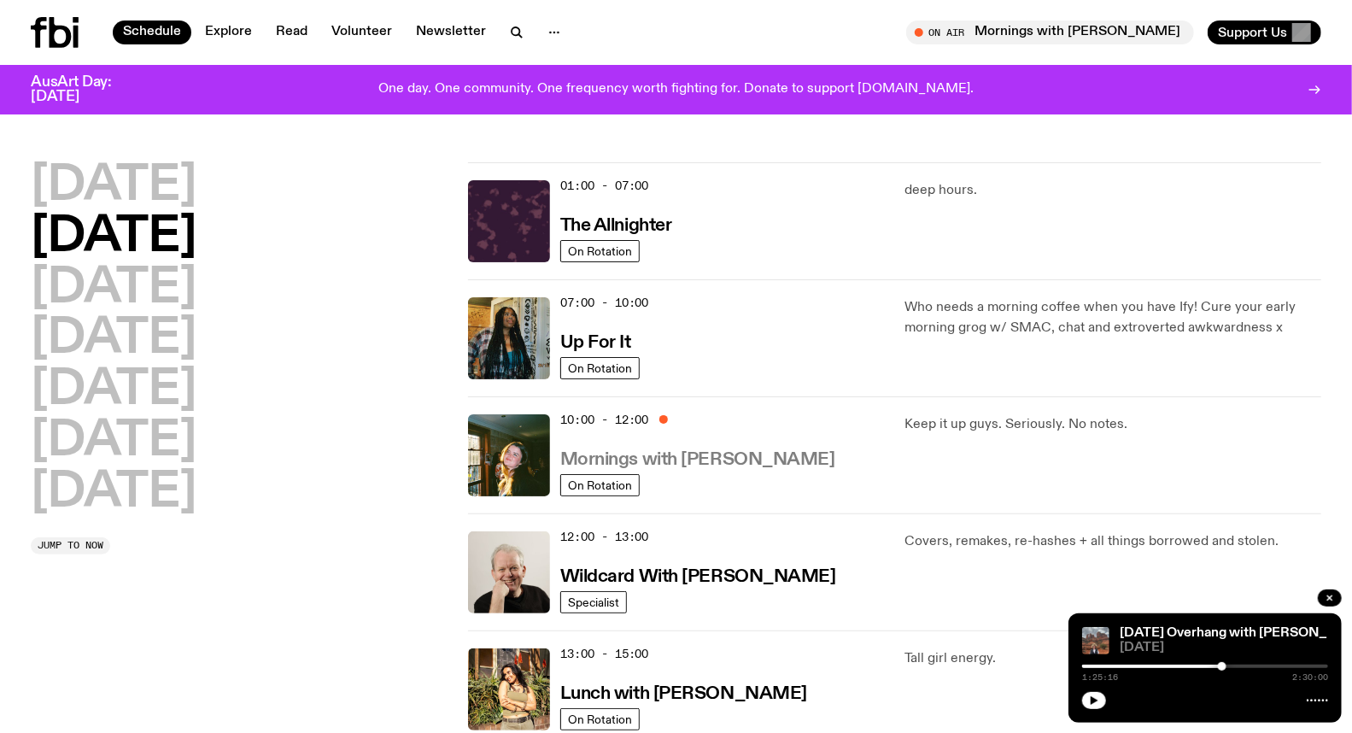
click at [675, 468] on h3 "Mornings with [PERSON_NAME]" at bounding box center [697, 460] width 275 height 18
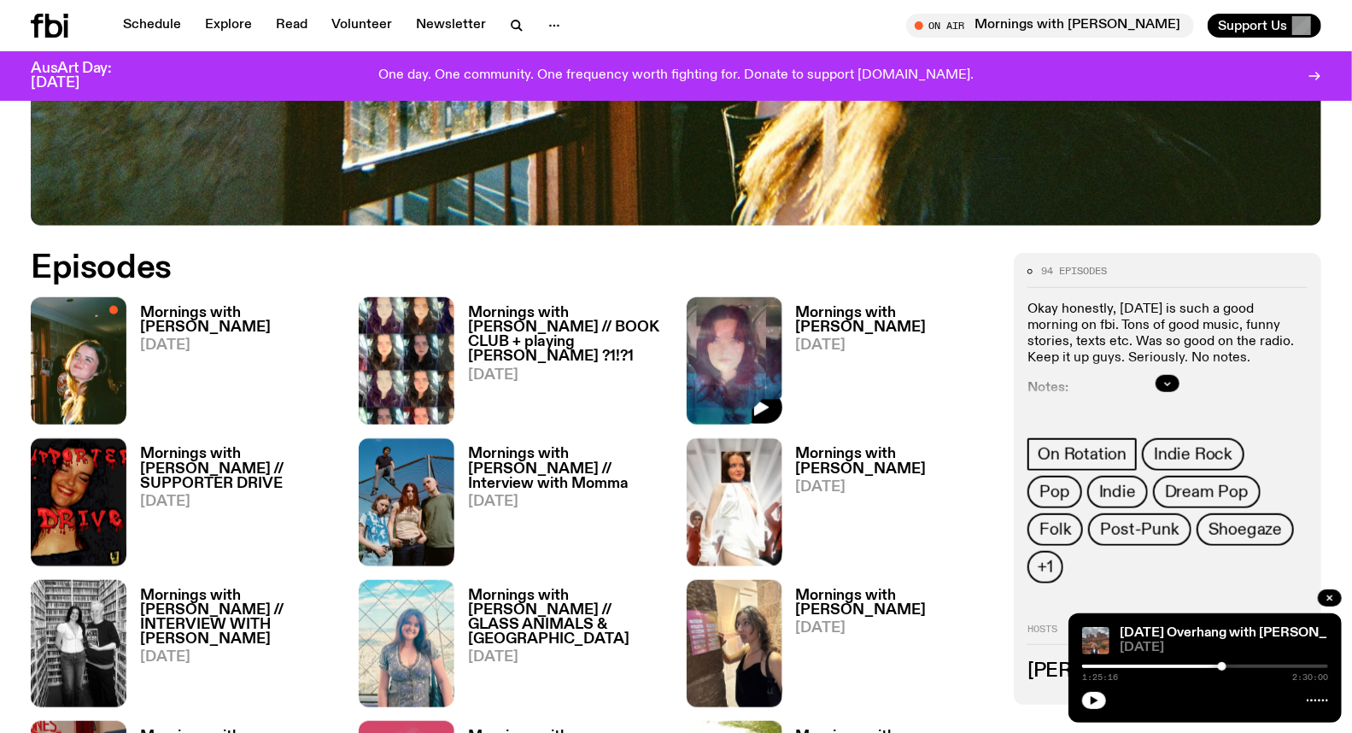
scroll to position [746, 0]
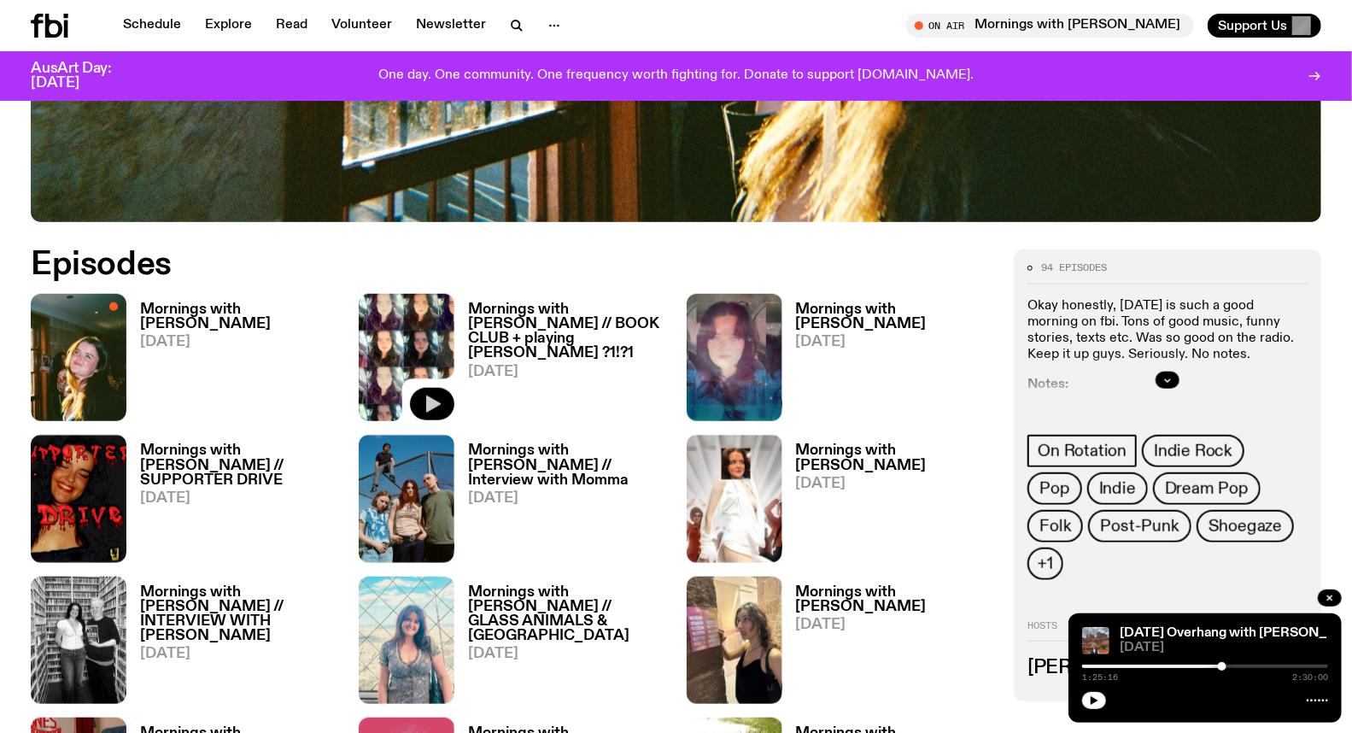
click at [427, 396] on icon "button" at bounding box center [433, 404] width 15 height 17
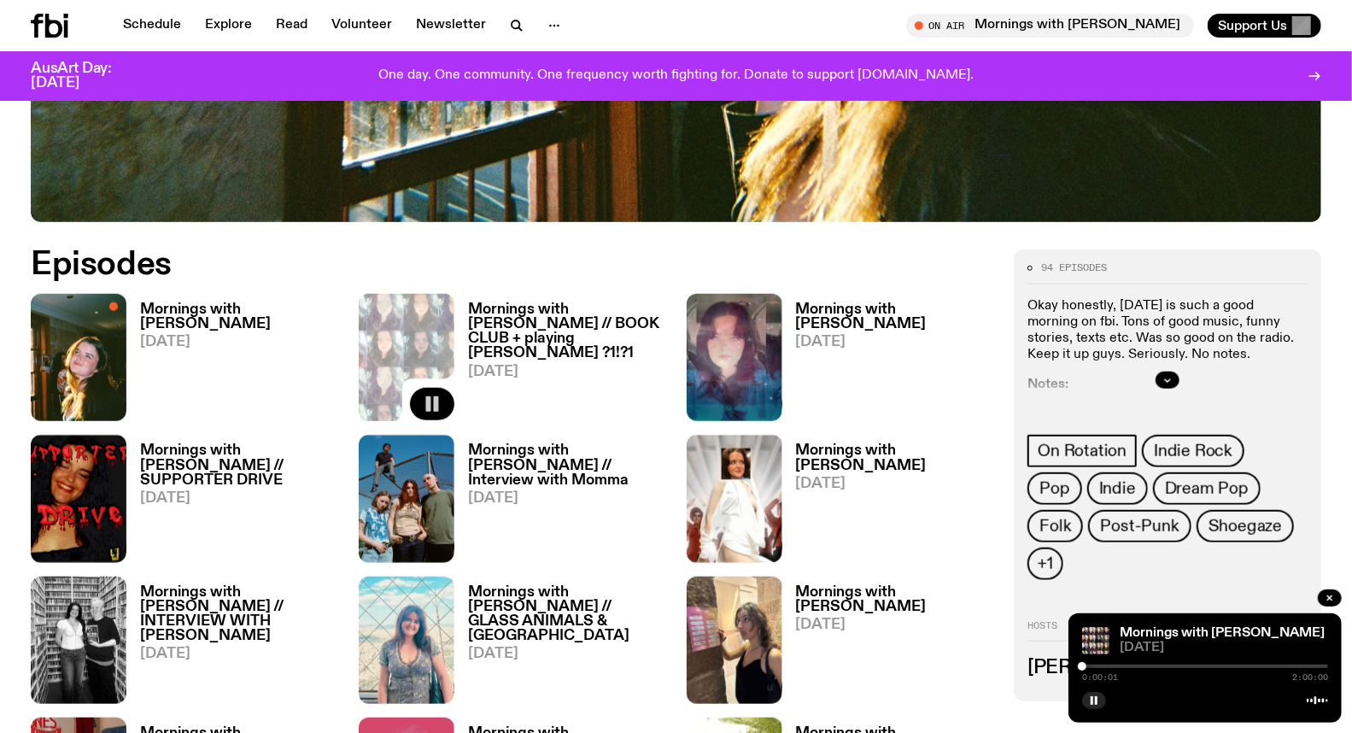
click at [1153, 664] on div at bounding box center [1205, 665] width 246 height 3
click at [1133, 666] on div at bounding box center [1030, 665] width 246 height 3
click at [1124, 666] on div at bounding box center [1010, 665] width 246 height 3
click at [1120, 666] on div at bounding box center [1123, 666] width 9 height 9
click at [1115, 666] on div at bounding box center [1115, 666] width 9 height 9
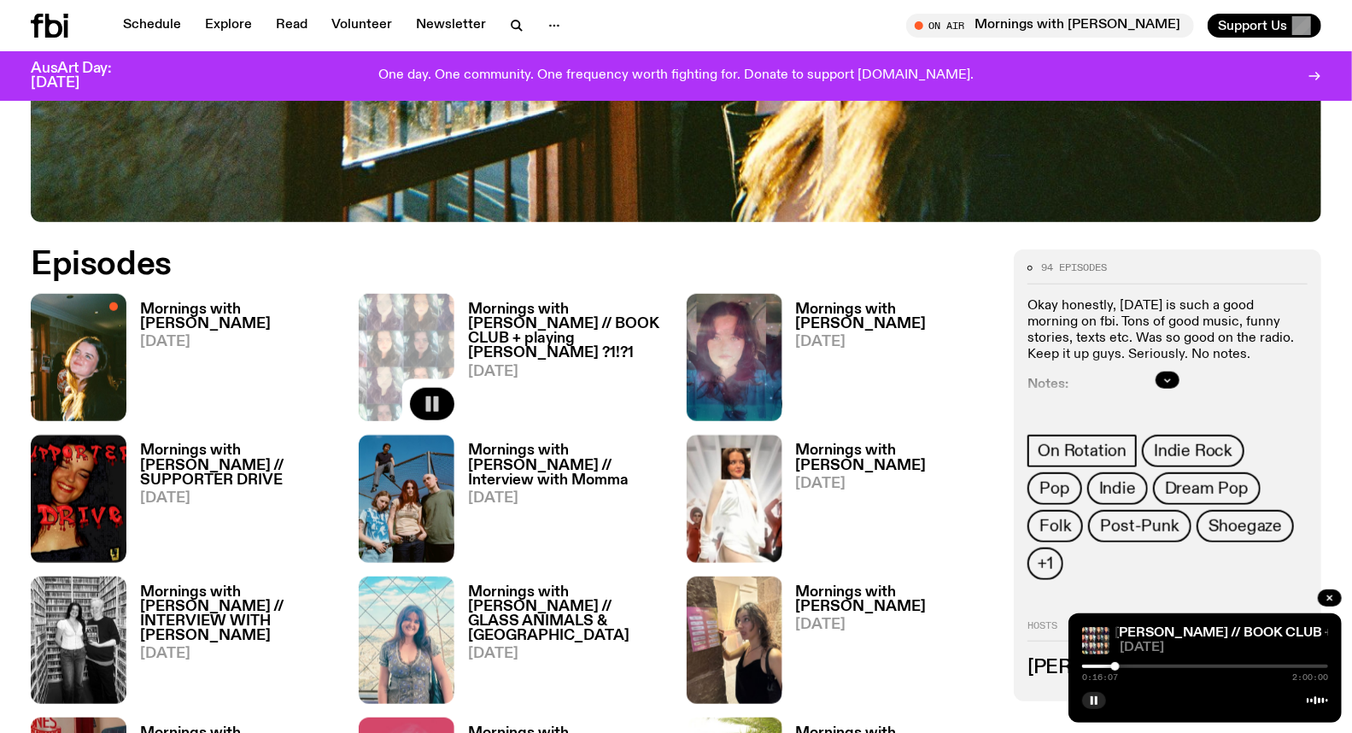
click at [1112, 668] on div at bounding box center [1115, 666] width 9 height 9
click at [1114, 664] on div at bounding box center [1114, 666] width 9 height 9
click at [1114, 666] on div at bounding box center [1114, 666] width 9 height 9
click at [1116, 667] on div at bounding box center [1114, 666] width 9 height 9
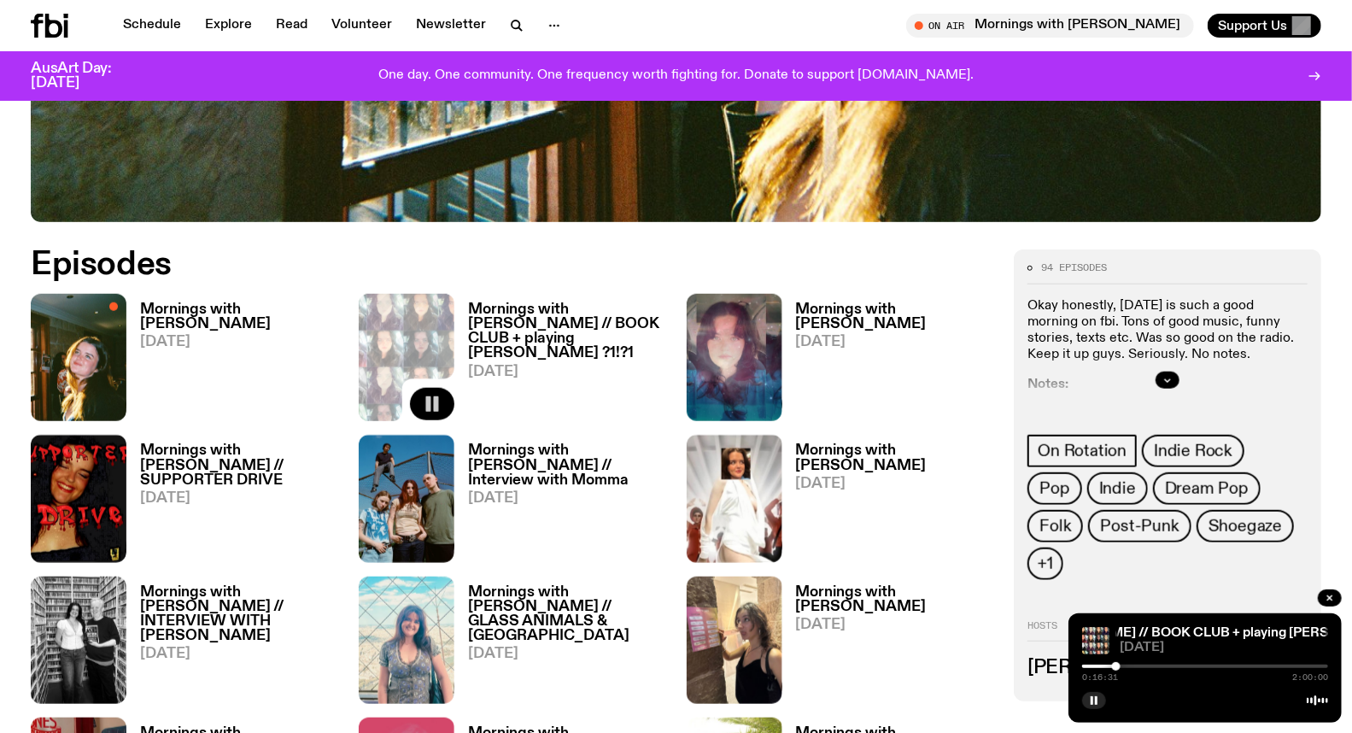
click at [1116, 667] on div at bounding box center [1116, 666] width 9 height 9
click at [1115, 666] on div at bounding box center [1115, 666] width 9 height 9
click at [1113, 666] on div at bounding box center [1115, 666] width 9 height 9
click at [1114, 666] on div at bounding box center [1114, 666] width 9 height 9
click at [1115, 666] on div at bounding box center [1115, 666] width 9 height 9
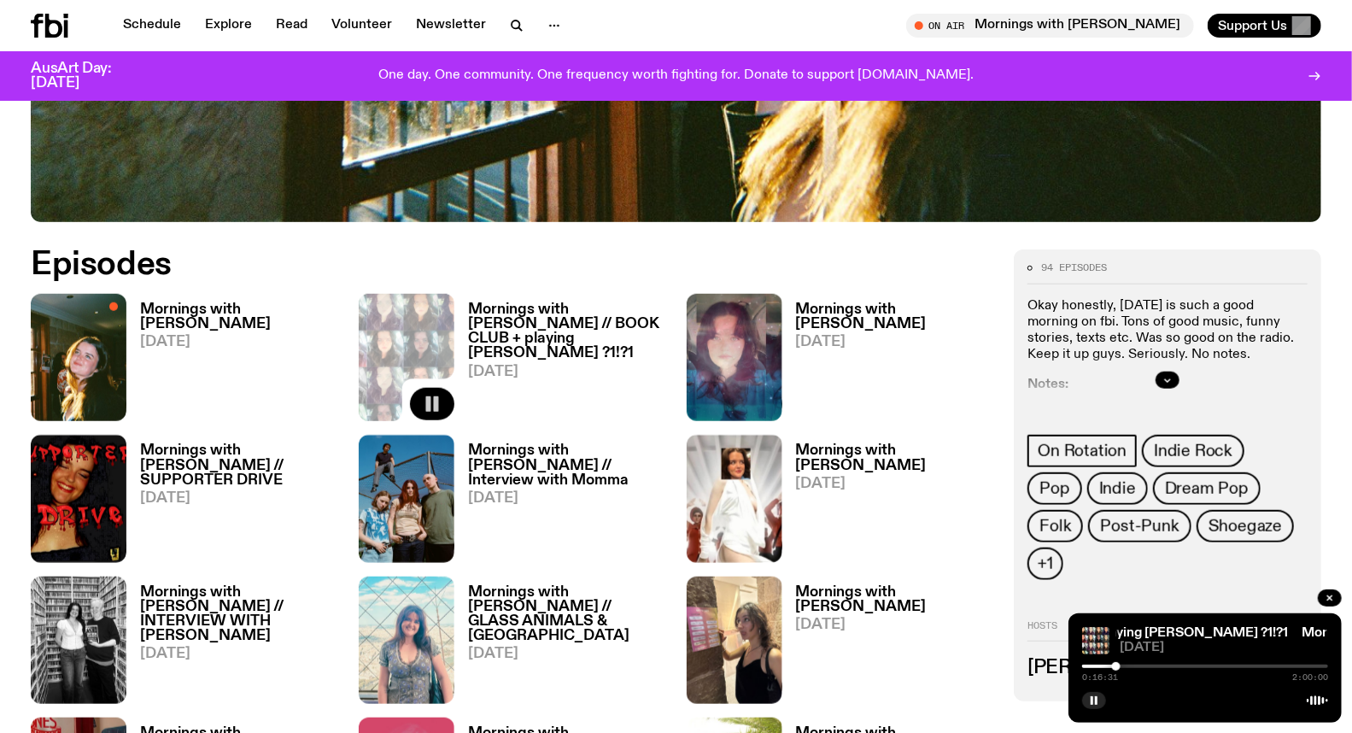
click at [1116, 667] on div at bounding box center [1116, 666] width 9 height 9
click at [1119, 668] on div at bounding box center [1116, 666] width 9 height 9
click at [1119, 668] on div at bounding box center [1118, 666] width 9 height 9
click at [1120, 668] on div at bounding box center [1120, 666] width 9 height 9
click at [1121, 668] on div at bounding box center [1120, 666] width 9 height 9
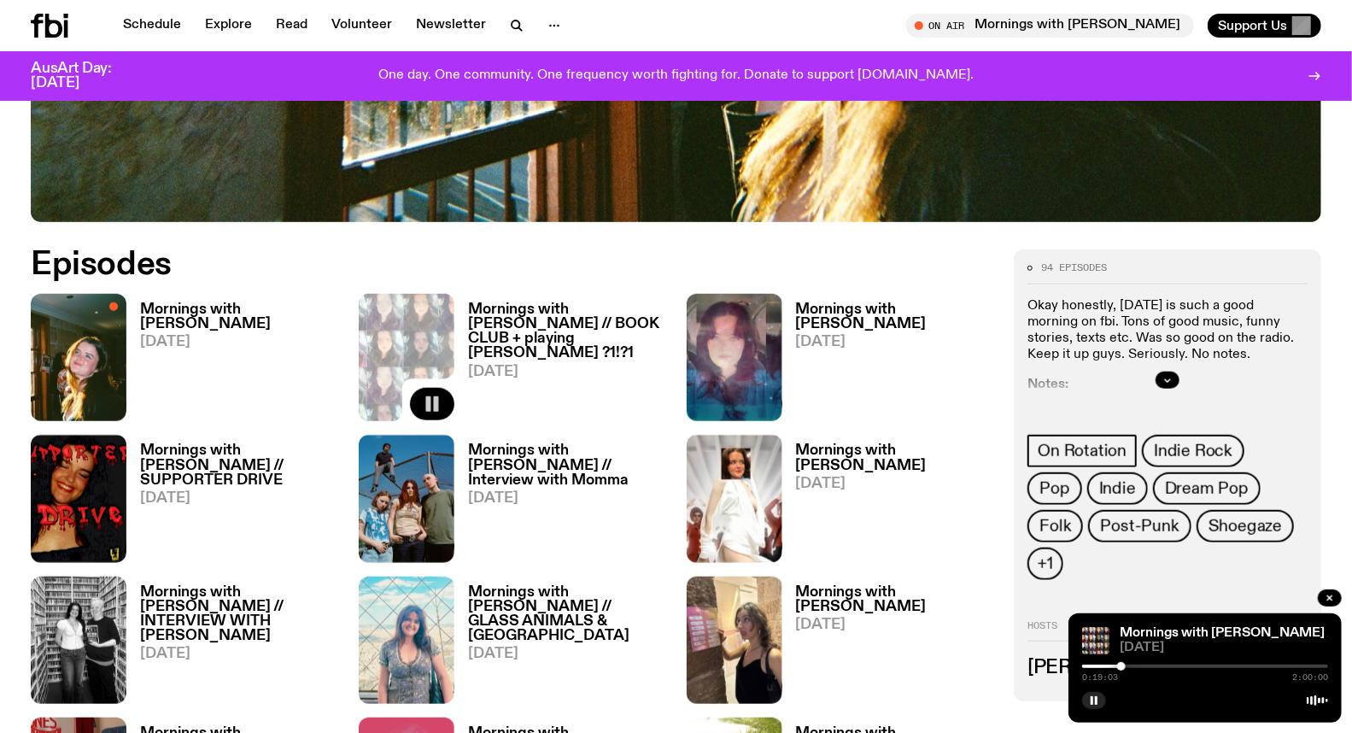
click at [1123, 668] on div at bounding box center [1121, 666] width 9 height 9
click at [1125, 668] on div at bounding box center [1123, 666] width 9 height 9
click at [1125, 669] on div at bounding box center [1124, 666] width 9 height 9
click at [1127, 669] on div at bounding box center [1125, 666] width 9 height 9
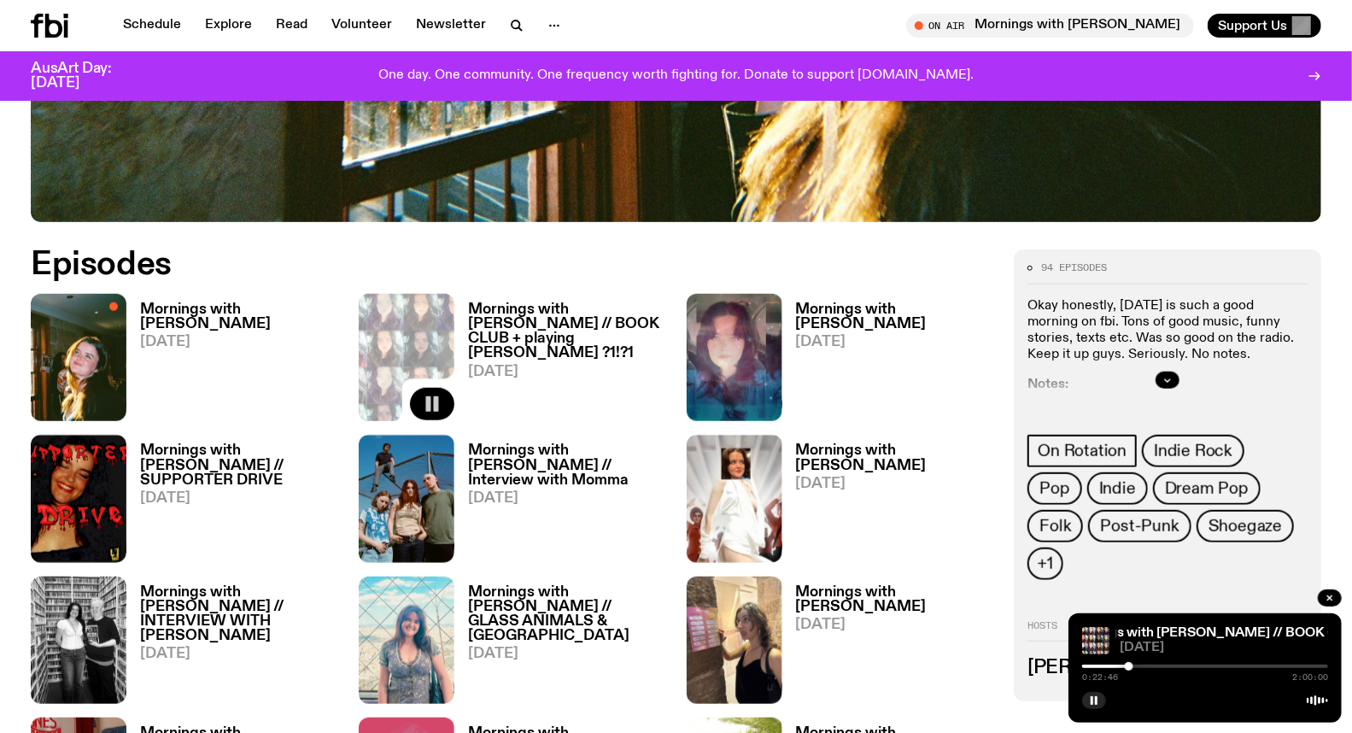
click at [1129, 669] on div at bounding box center [1129, 666] width 9 height 9
click at [1130, 669] on div at bounding box center [1129, 666] width 9 height 9
click at [1131, 669] on div at bounding box center [1131, 666] width 9 height 9
click at [1133, 669] on div at bounding box center [1133, 666] width 9 height 9
click at [1136, 668] on div at bounding box center [1133, 666] width 9 height 9
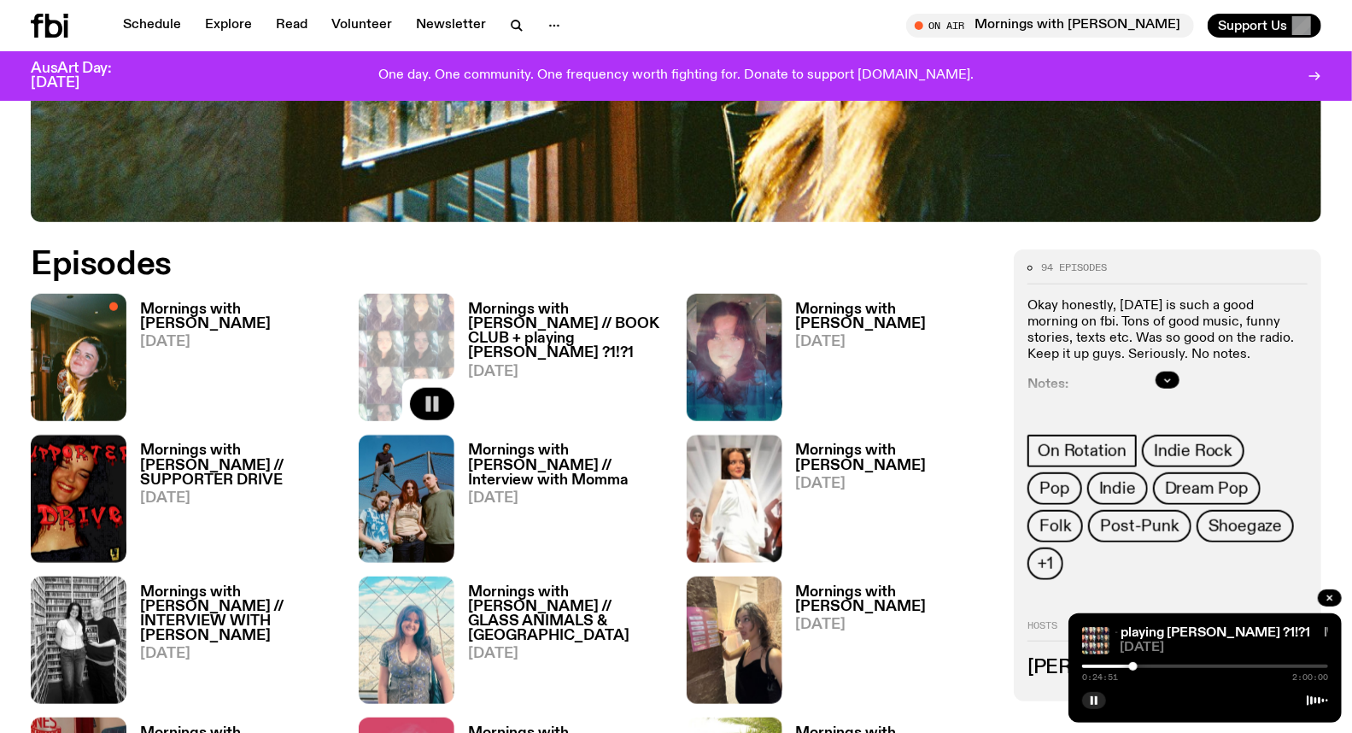
click at [1133, 668] on div at bounding box center [1133, 666] width 9 height 9
click at [1134, 668] on div at bounding box center [1134, 666] width 9 height 9
click at [1136, 668] on div at bounding box center [1134, 666] width 9 height 9
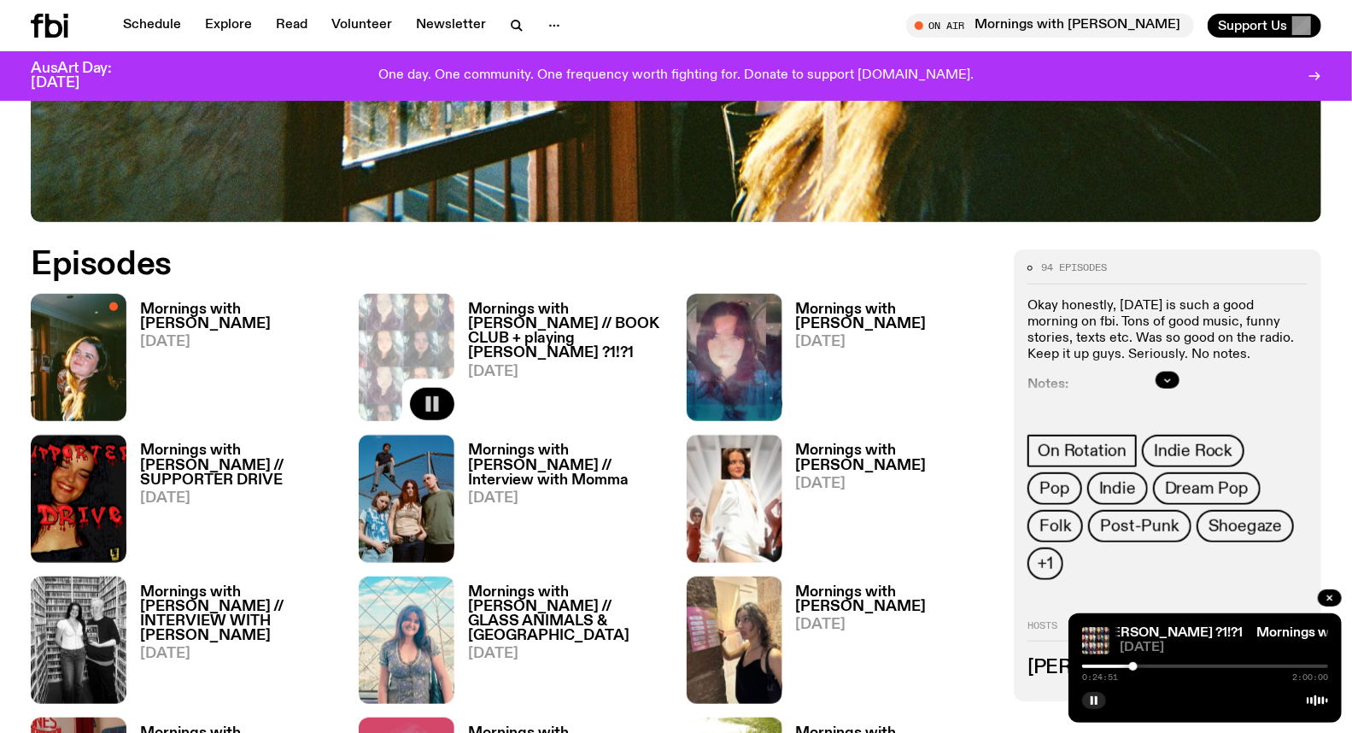
click at [1133, 666] on div at bounding box center [1133, 666] width 9 height 9
click at [1134, 666] on div at bounding box center [1134, 666] width 9 height 9
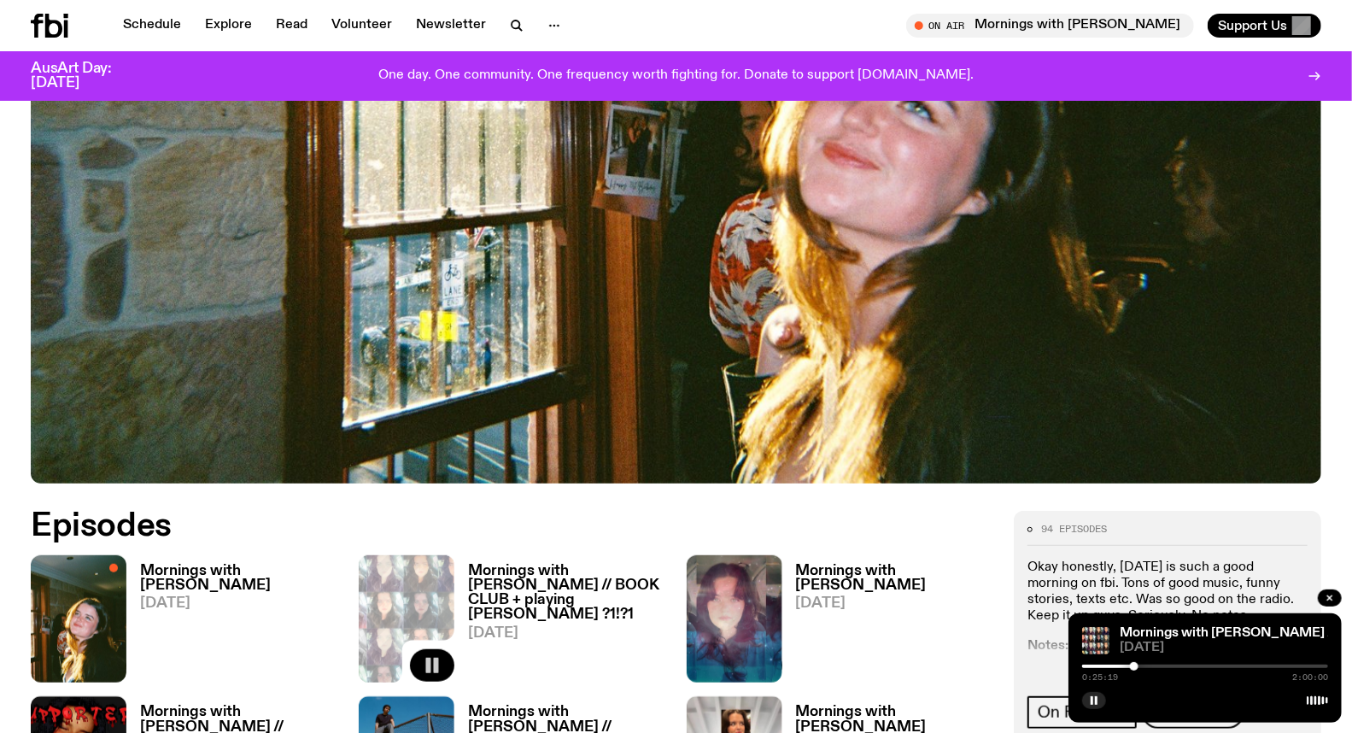
scroll to position [462, 0]
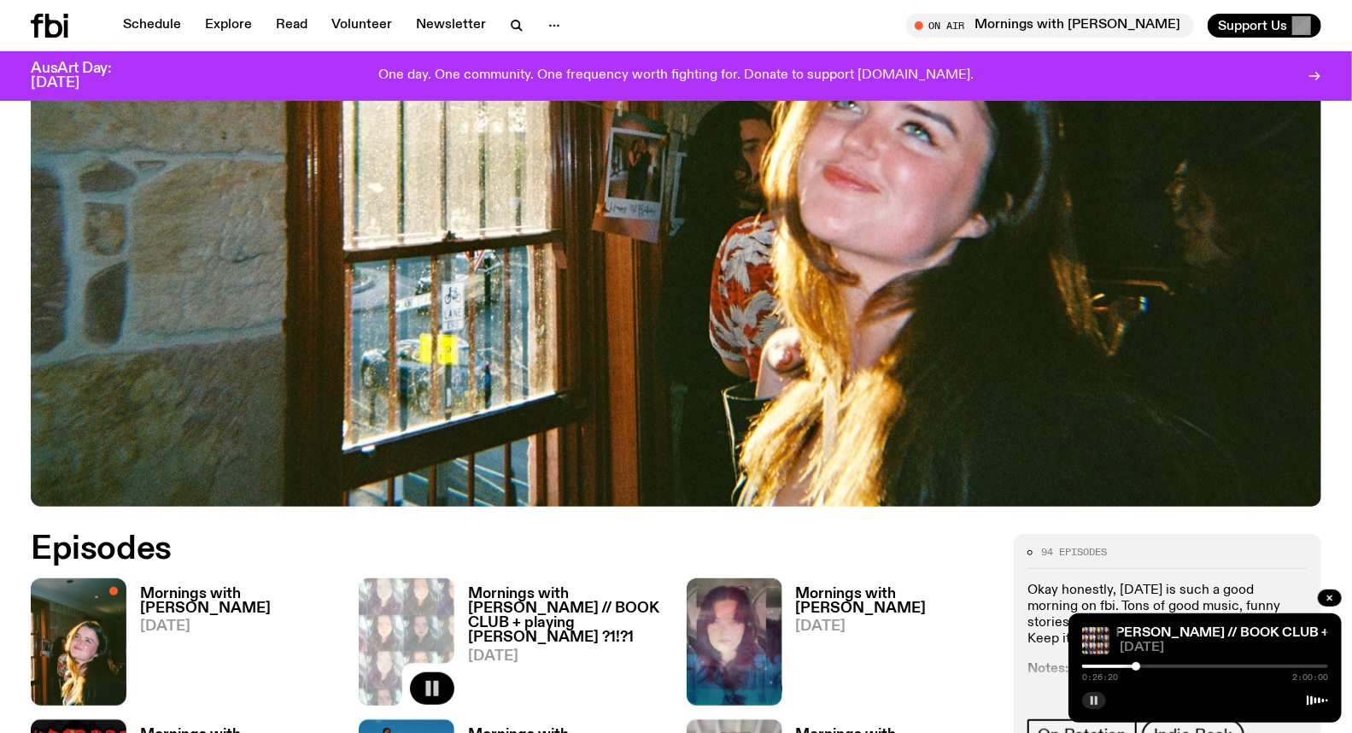
click at [1096, 704] on rect "button" at bounding box center [1096, 700] width 3 height 9
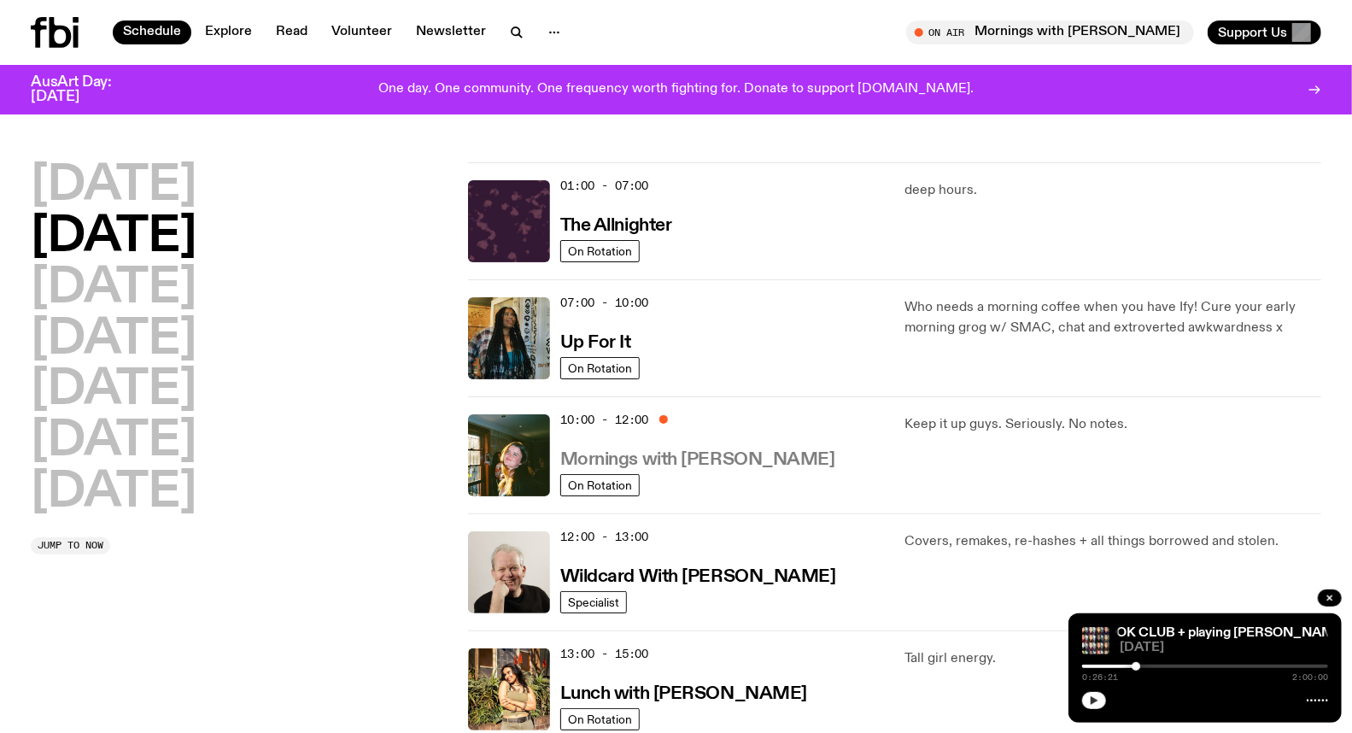
click at [639, 459] on h3 "Mornings with [PERSON_NAME]" at bounding box center [697, 460] width 275 height 18
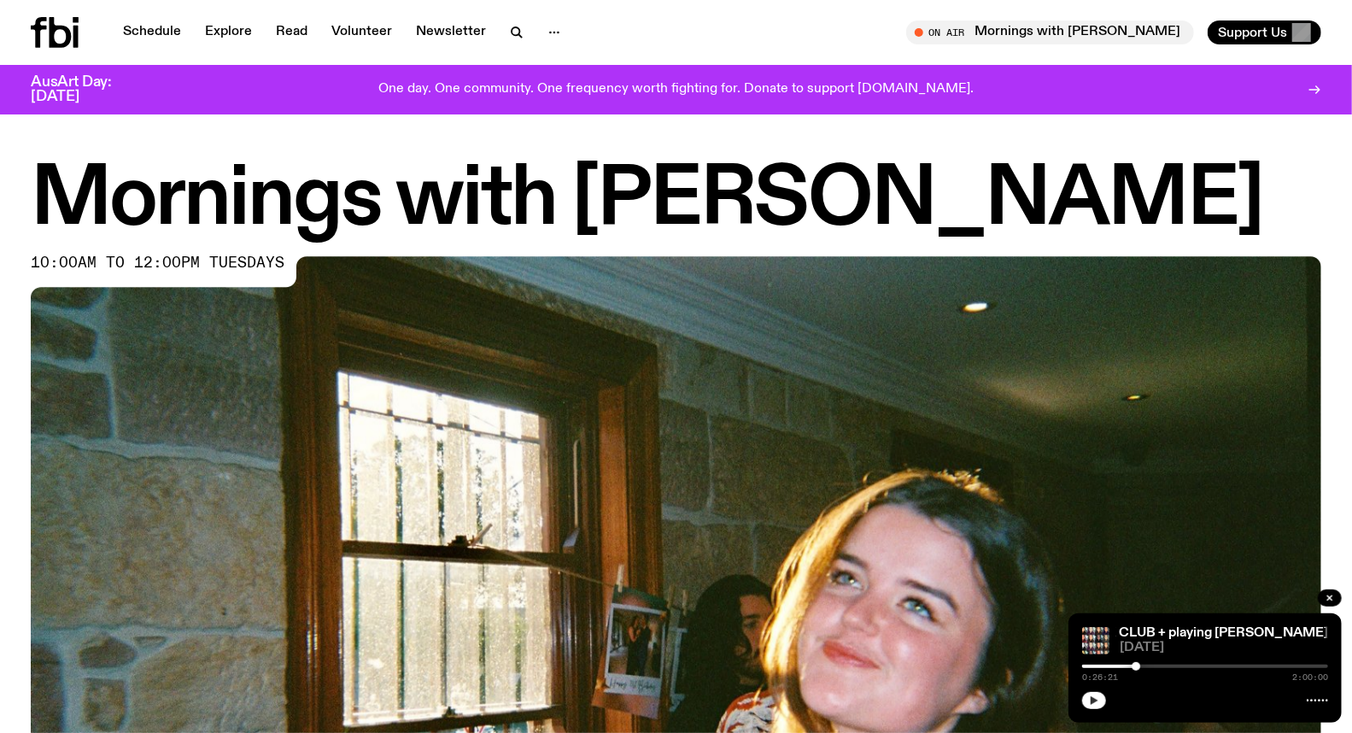
click at [1091, 697] on icon "button" at bounding box center [1094, 700] width 8 height 9
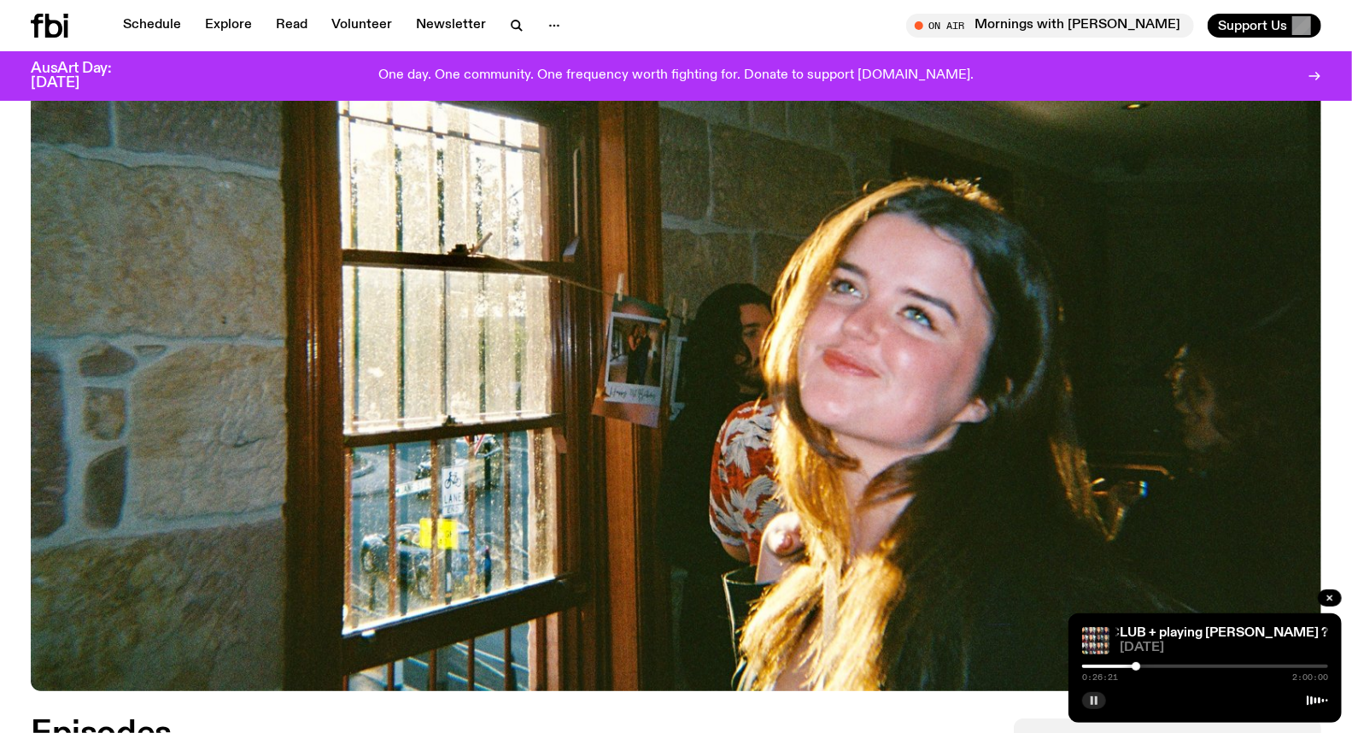
scroll to position [278, 0]
click at [1140, 666] on div at bounding box center [1135, 666] width 9 height 9
click at [1146, 666] on div at bounding box center [1205, 665] width 246 height 3
click at [1196, 663] on div "0:31:07 2:00:00" at bounding box center [1205, 671] width 246 height 20
click at [1193, 668] on div at bounding box center [1205, 665] width 246 height 3
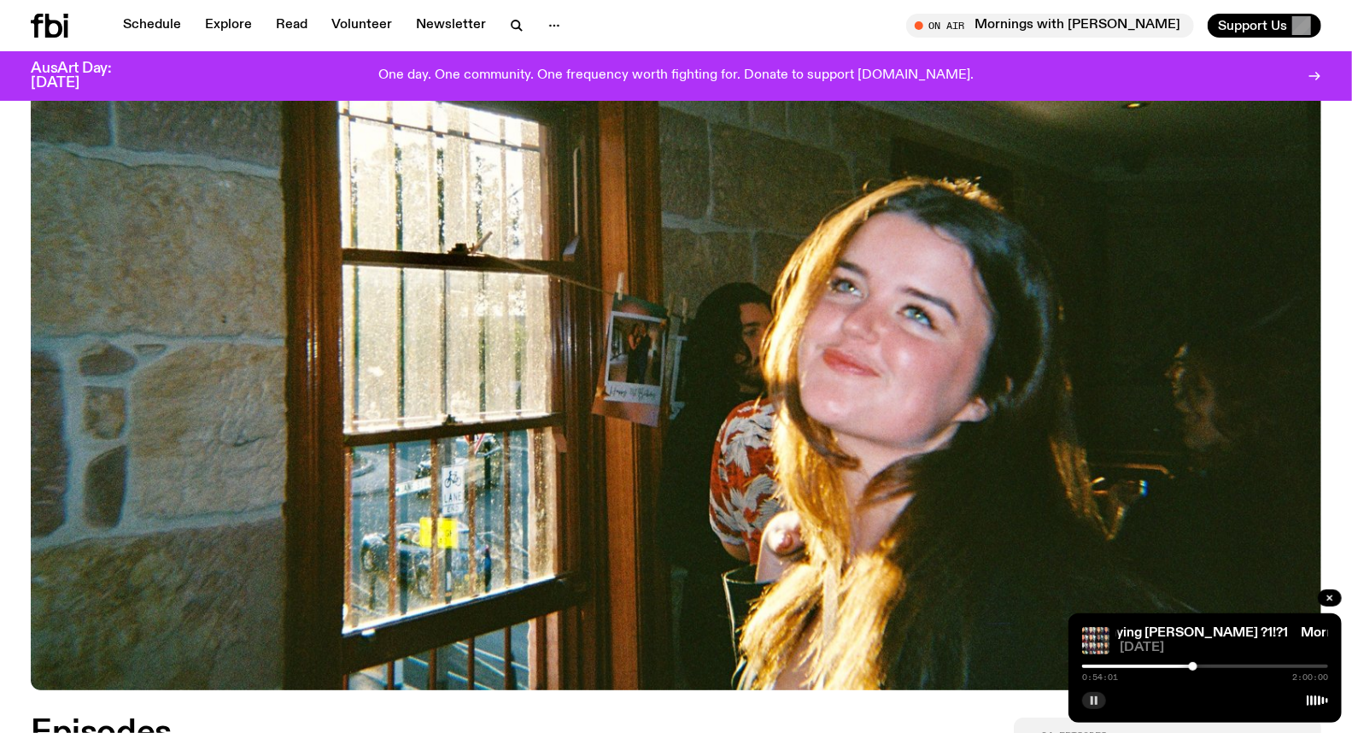
click at [1206, 666] on div at bounding box center [1205, 665] width 246 height 3
click at [1214, 666] on div at bounding box center [1205, 665] width 246 height 3
click at [1218, 664] on div at bounding box center [1214, 666] width 9 height 9
click at [1226, 664] on div at bounding box center [1205, 665] width 246 height 3
click at [1231, 666] on div at bounding box center [1205, 665] width 246 height 3
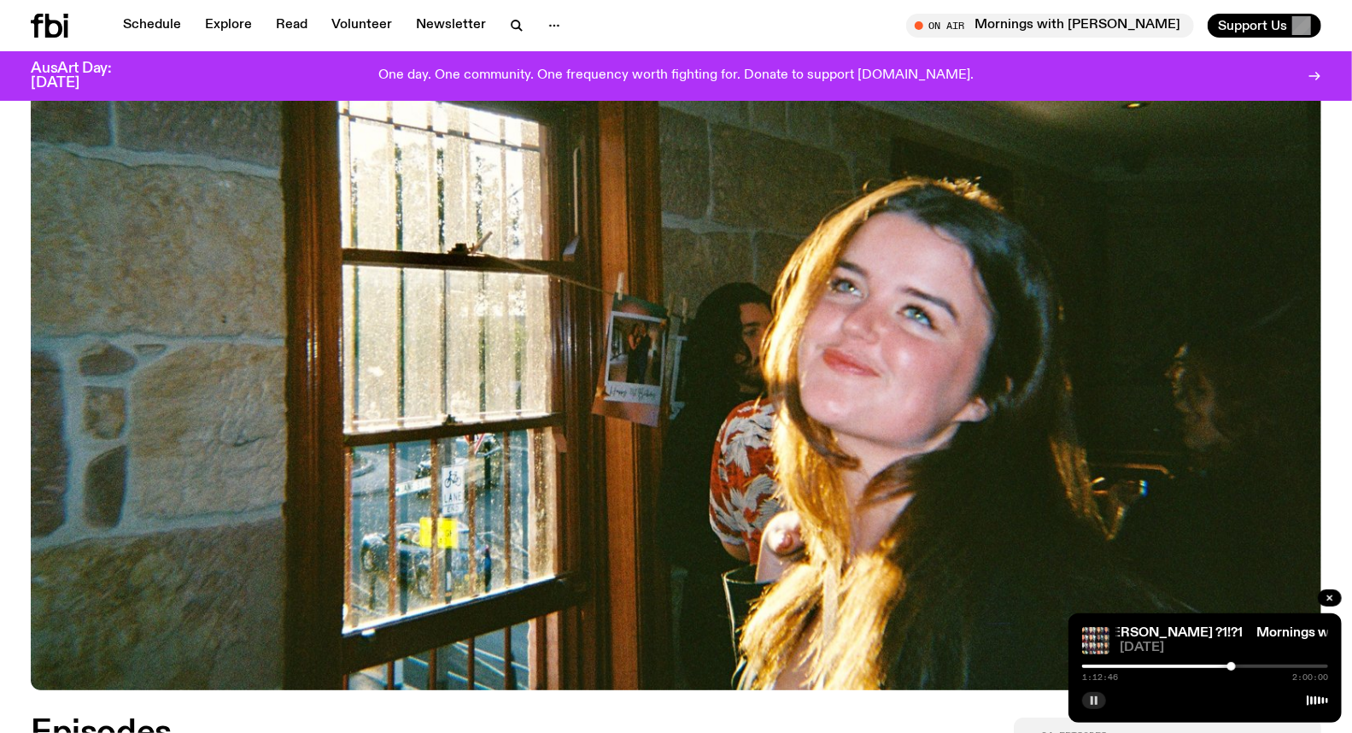
click at [1236, 666] on div at bounding box center [1205, 665] width 246 height 3
click at [1240, 664] on div at bounding box center [1205, 665] width 246 height 3
click at [1242, 664] on div at bounding box center [1240, 666] width 9 height 9
click at [1243, 664] on div at bounding box center [1242, 666] width 9 height 9
click at [1245, 664] on div at bounding box center [1245, 666] width 9 height 9
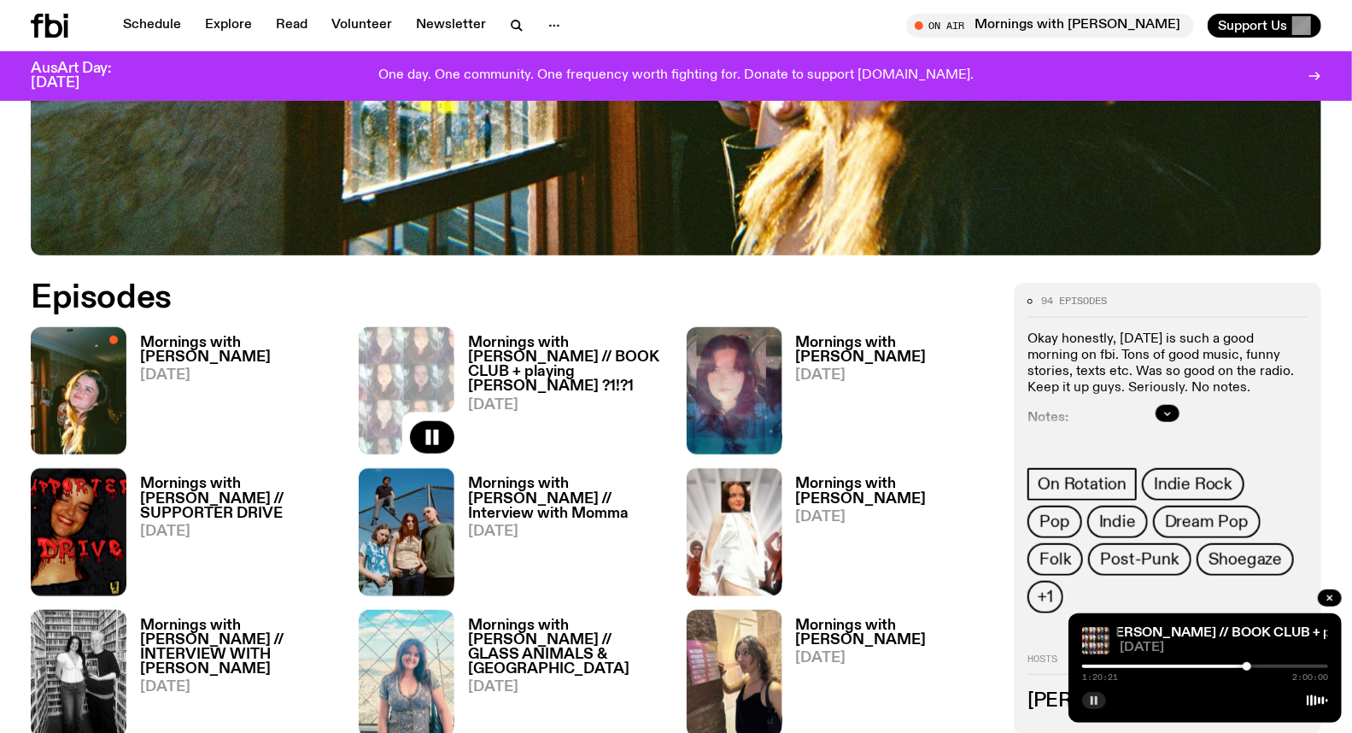
scroll to position [658, 0]
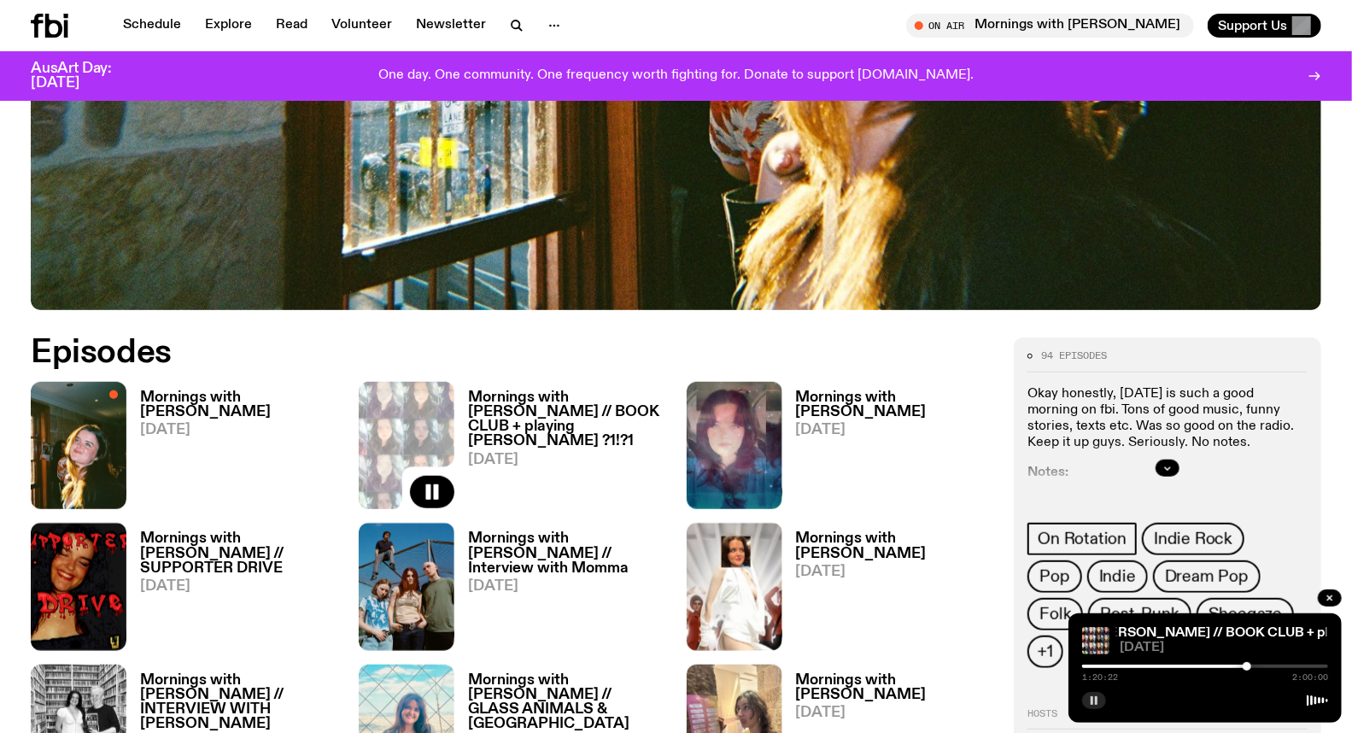
click at [534, 407] on h3 "Mornings with Freya Shields // BOOK CLUB + playing Hozier ?1!?1" at bounding box center [567, 419] width 198 height 58
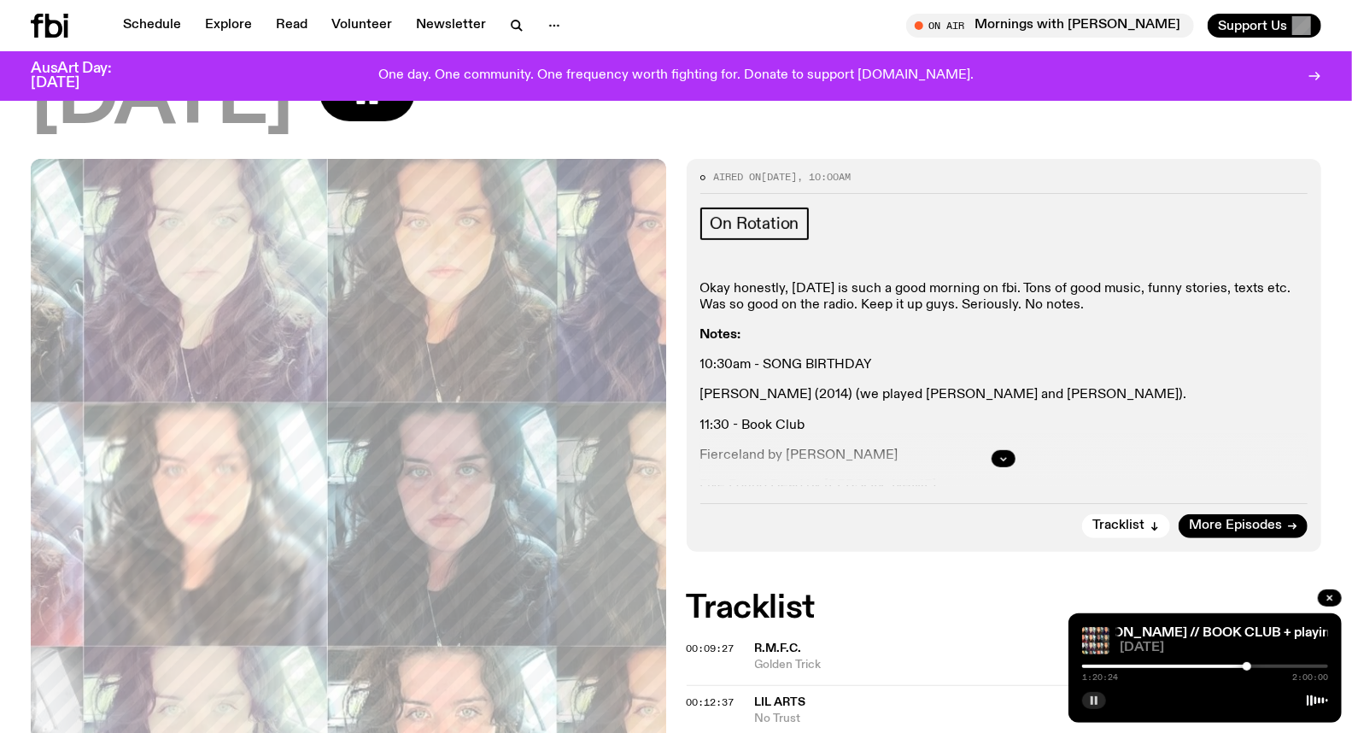
scroll to position [371, 0]
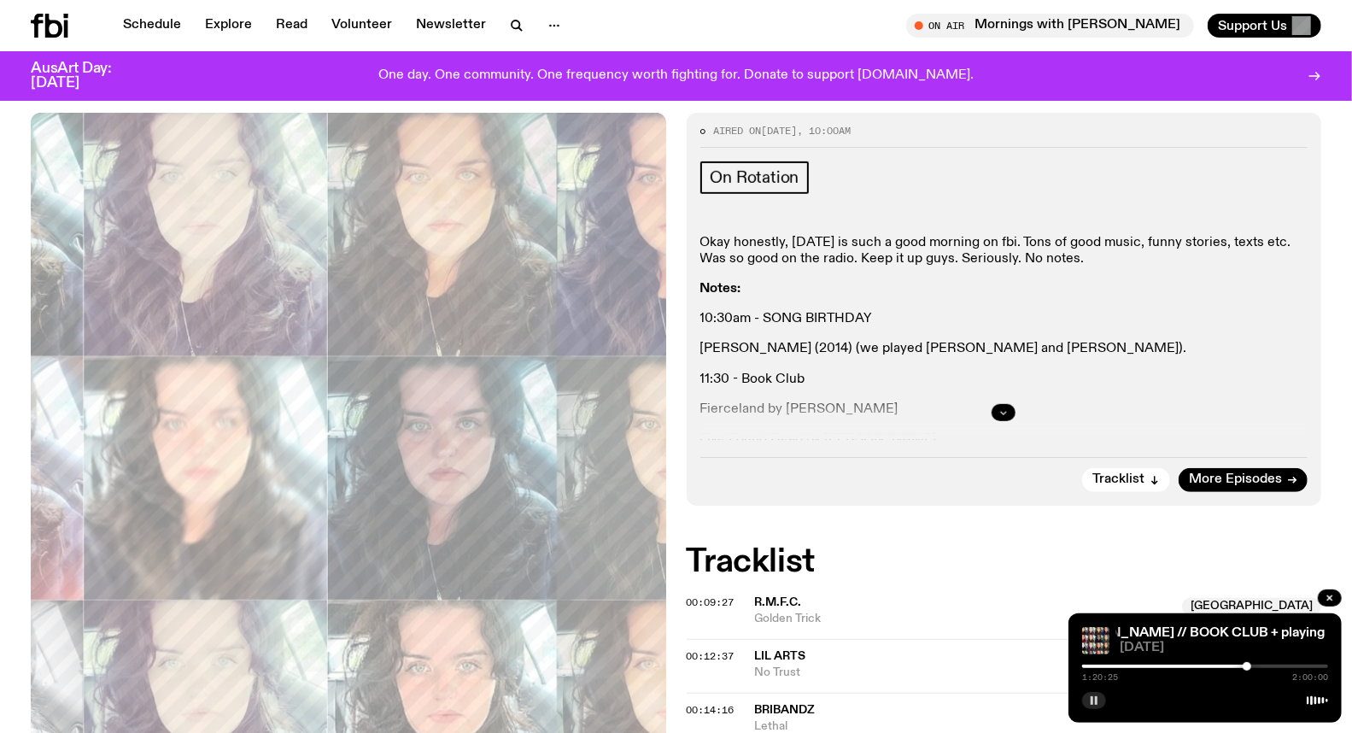
click at [1001, 407] on icon "button" at bounding box center [1003, 412] width 10 height 10
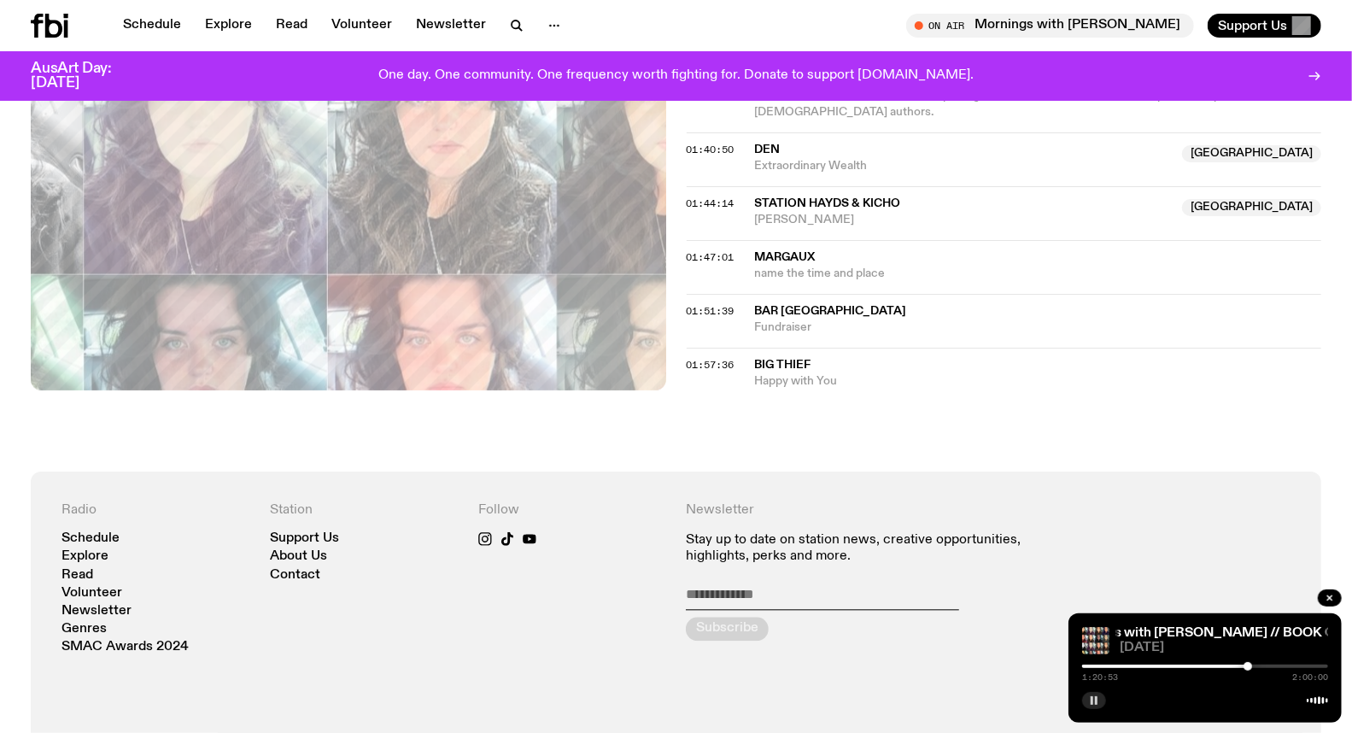
scroll to position [2363, 0]
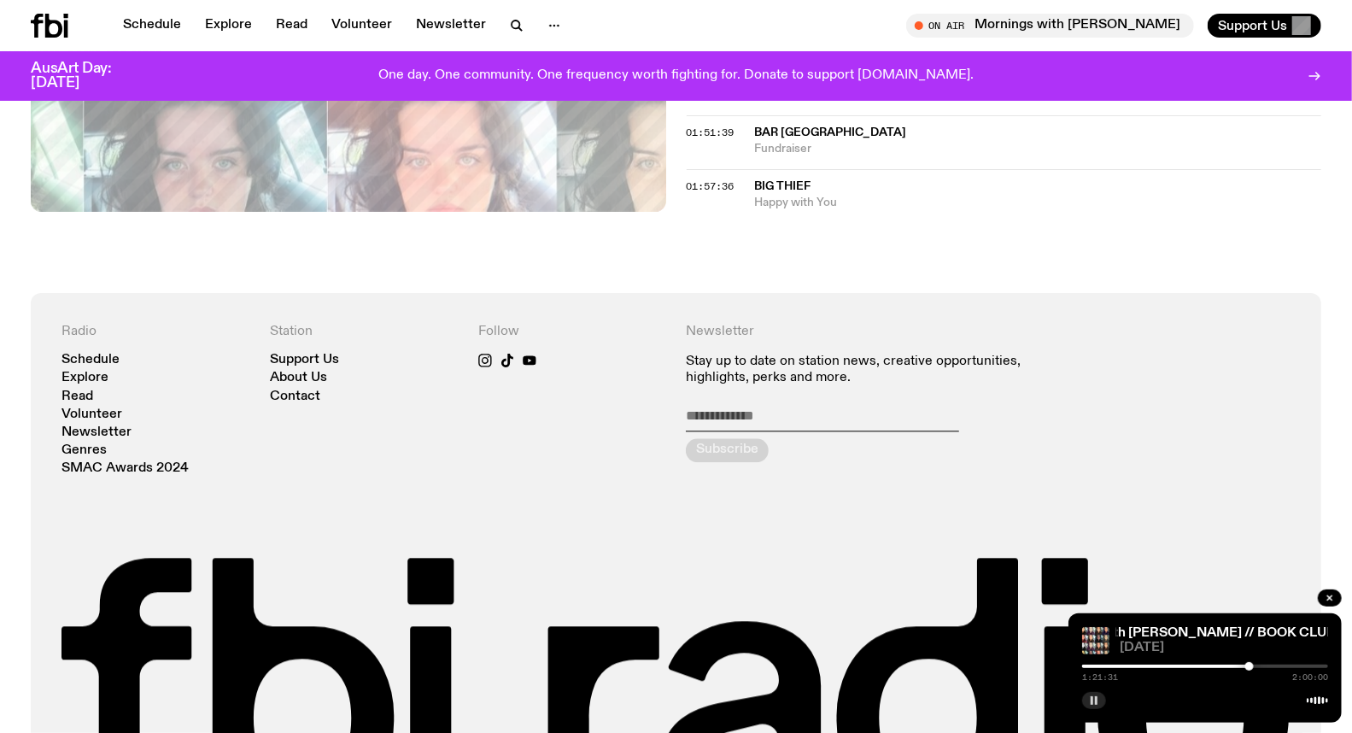
click at [1249, 666] on div at bounding box center [1249, 666] width 9 height 9
click at [1251, 664] on div at bounding box center [1249, 666] width 9 height 9
click at [1255, 664] on div at bounding box center [1205, 665] width 246 height 3
click at [1097, 702] on icon "button" at bounding box center [1094, 700] width 10 height 10
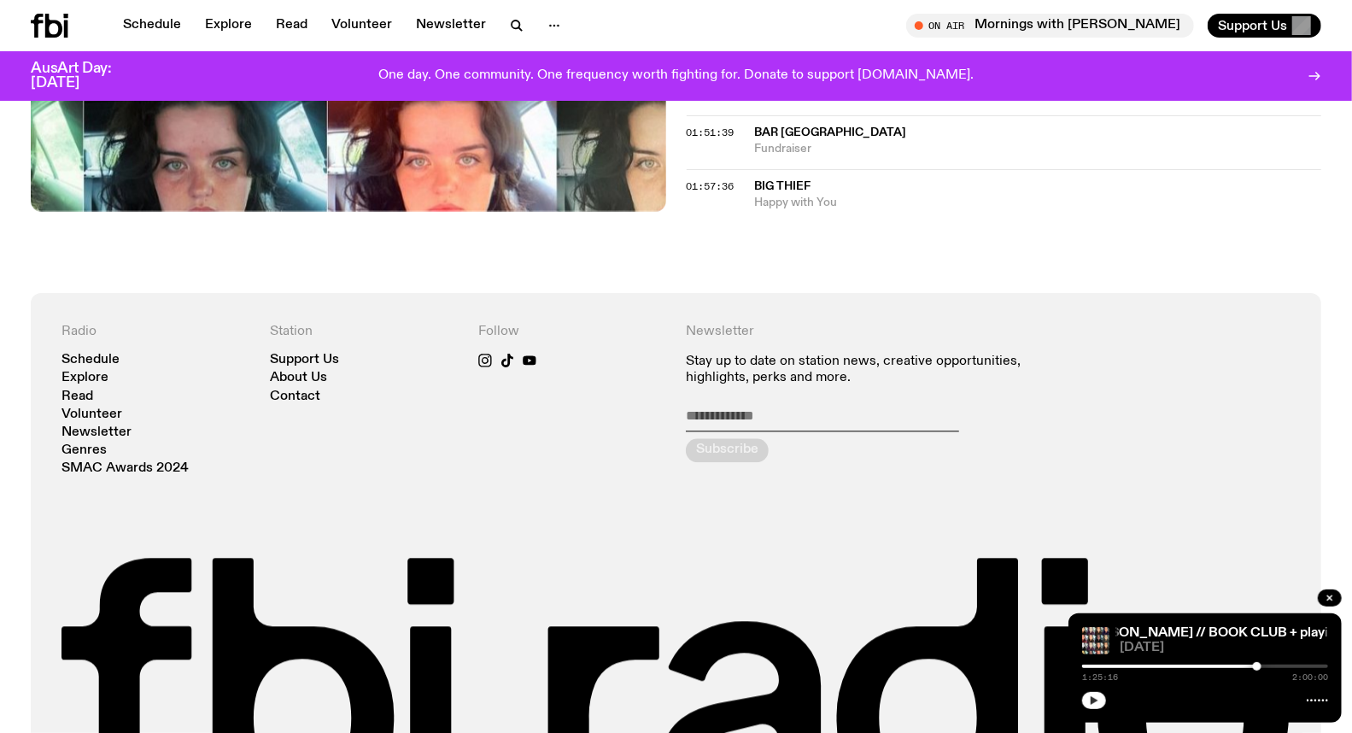
click at [1257, 663] on div at bounding box center [1257, 666] width 9 height 9
click at [1283, 666] on div at bounding box center [1205, 665] width 246 height 3
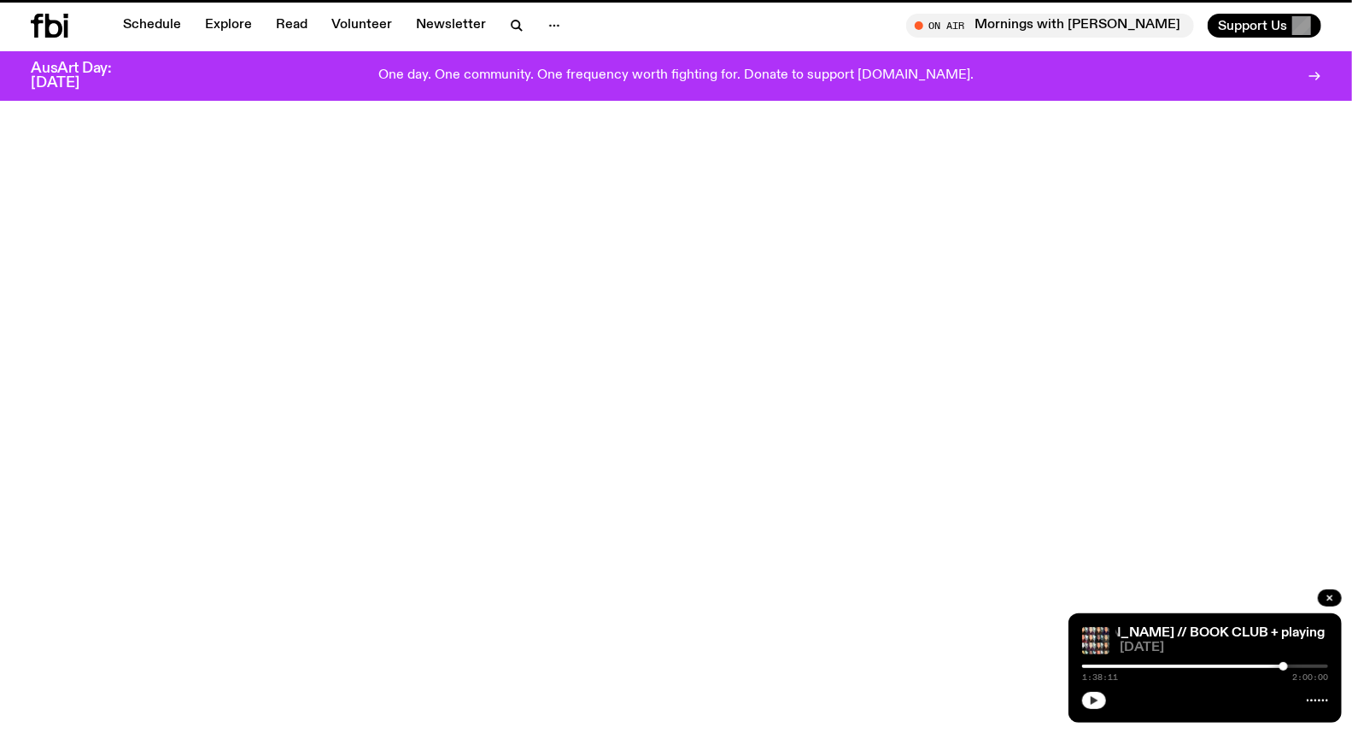
scroll to position [462, 0]
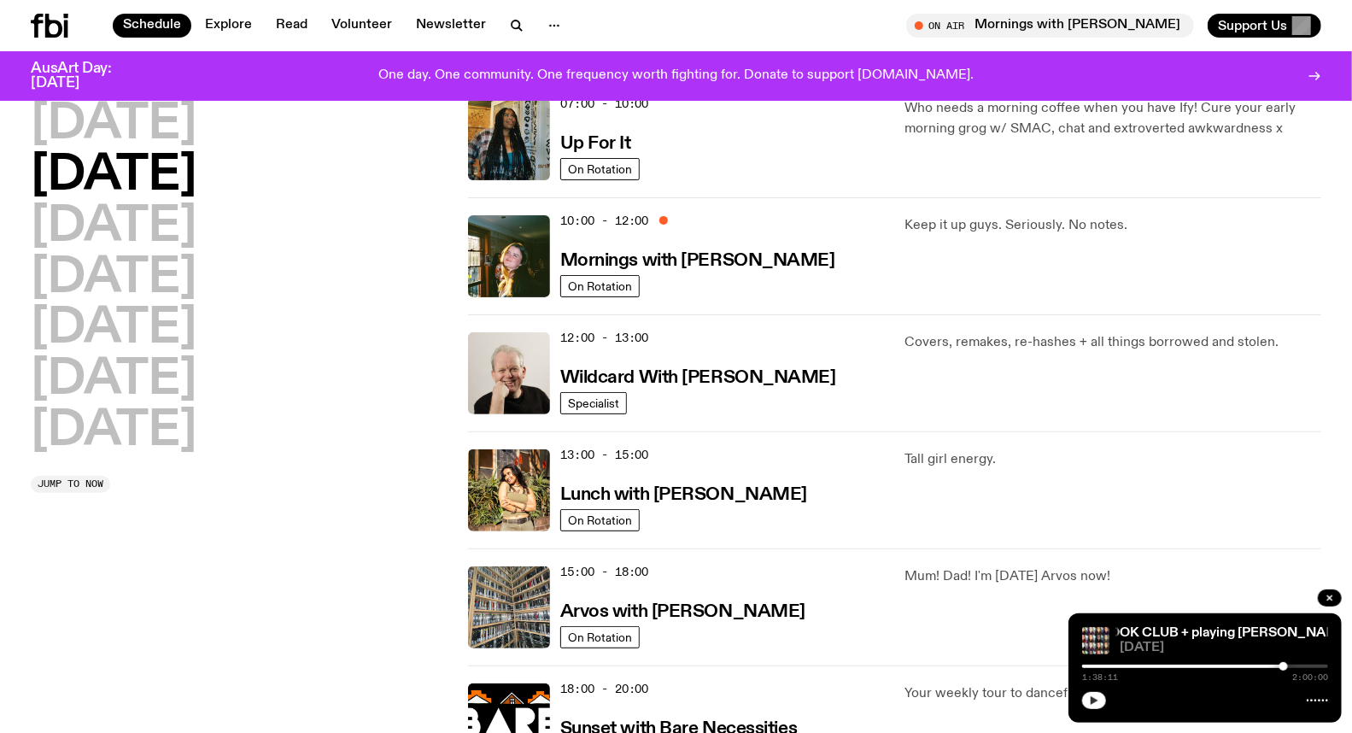
scroll to position [280, 0]
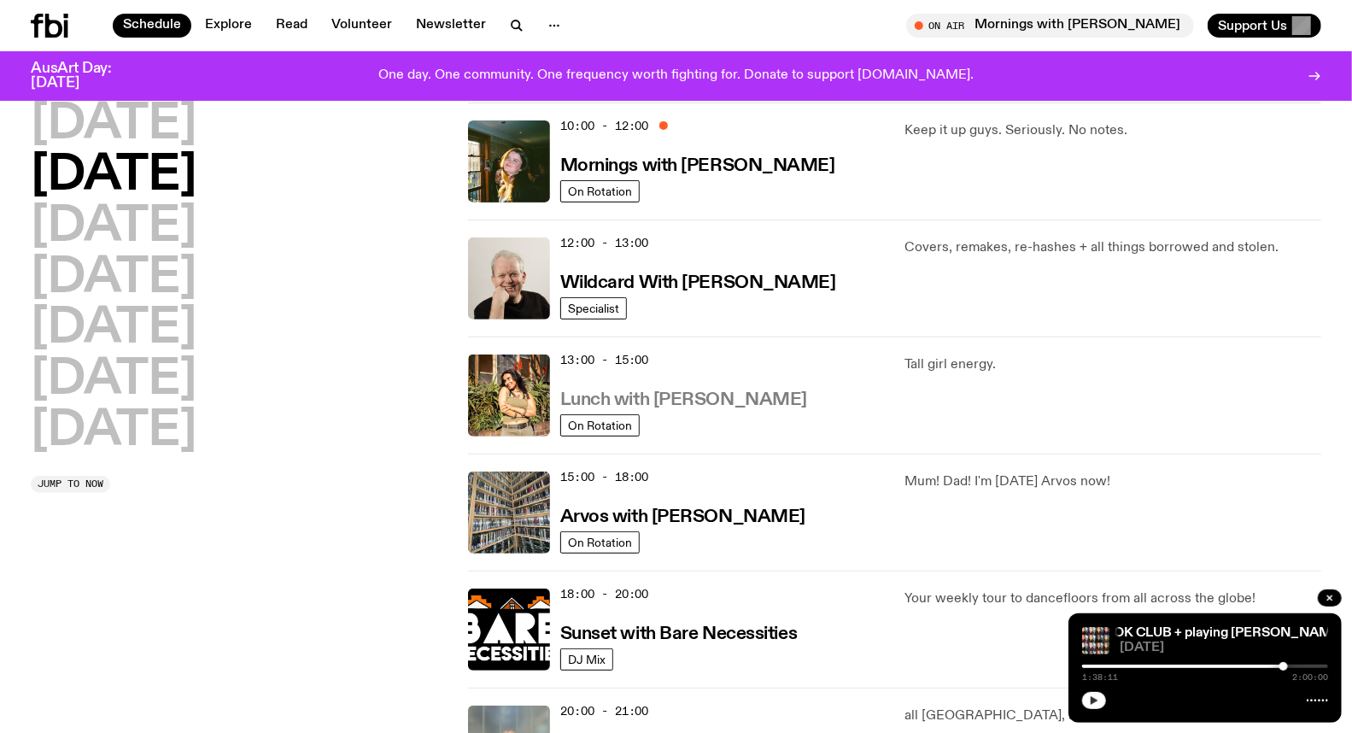
click at [679, 404] on h3 "Lunch with [PERSON_NAME]" at bounding box center [683, 400] width 247 height 18
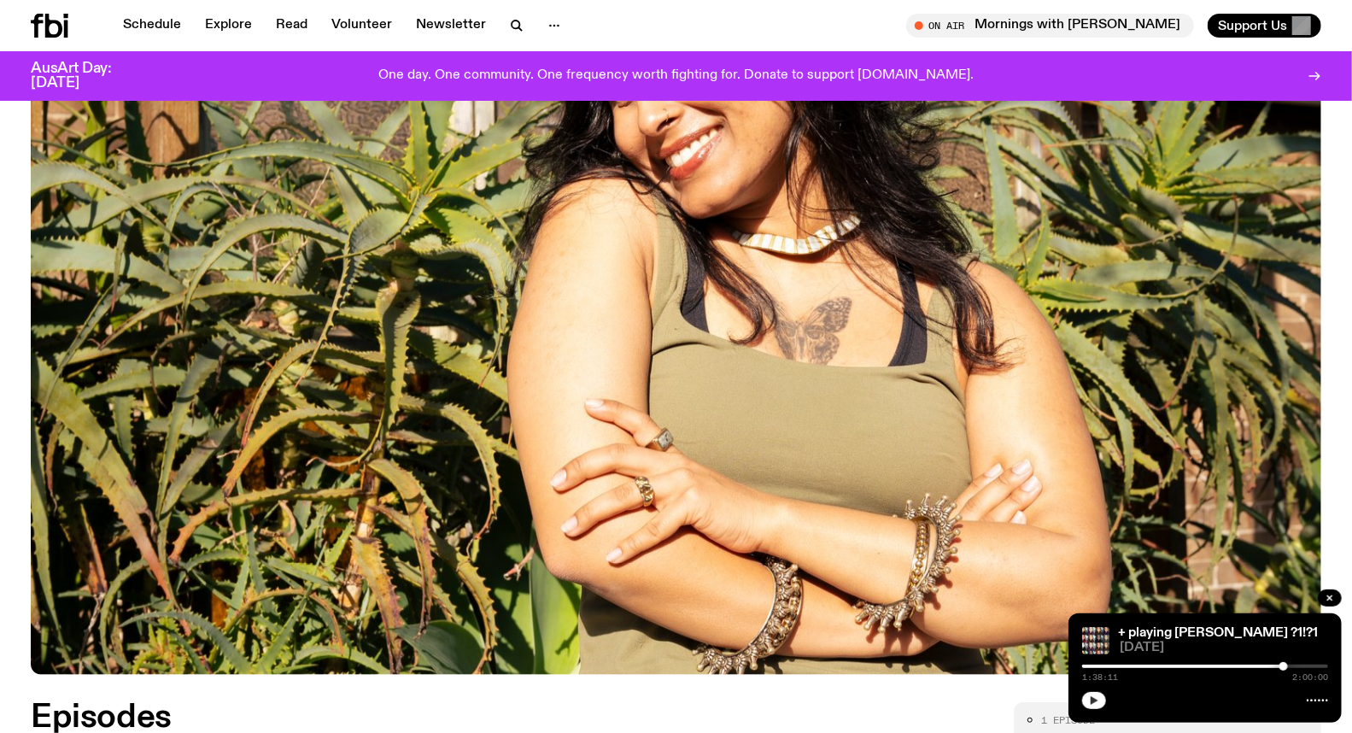
scroll to position [558, 0]
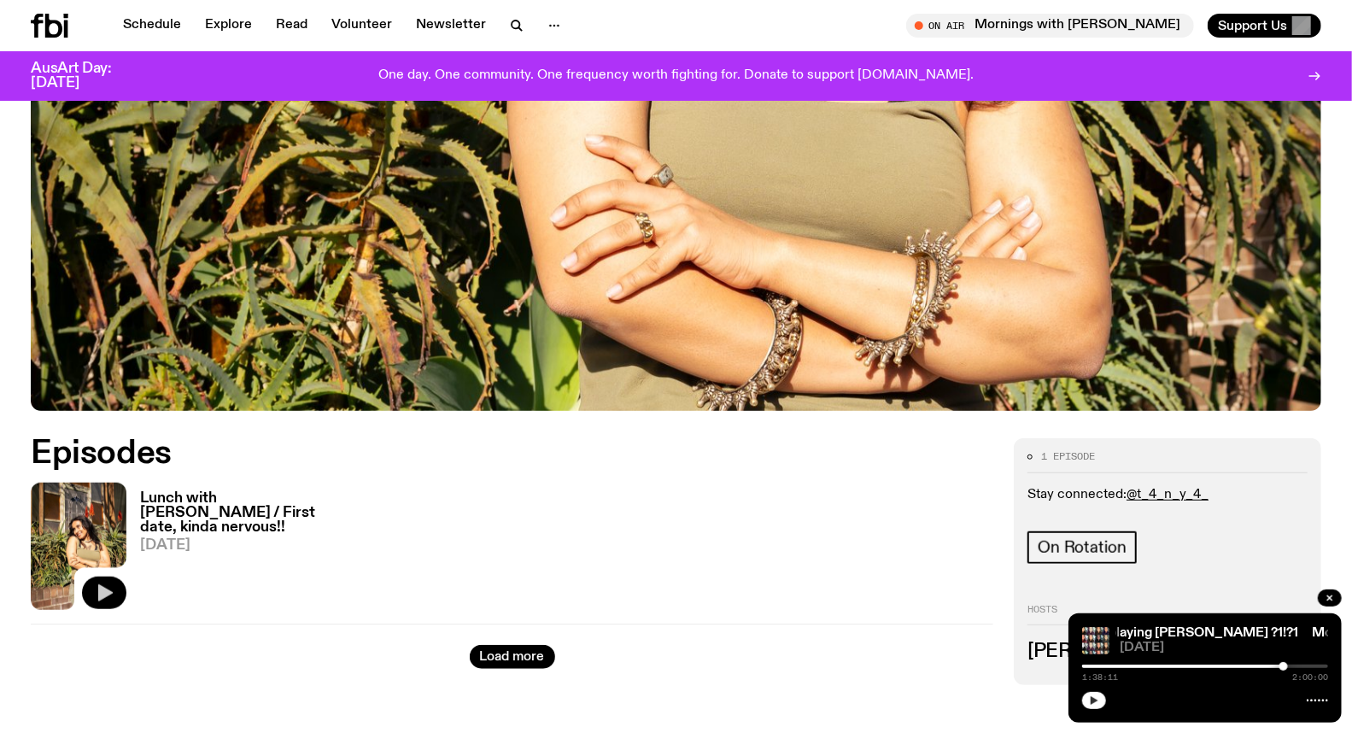
click at [98, 587] on icon "button" at bounding box center [105, 593] width 15 height 17
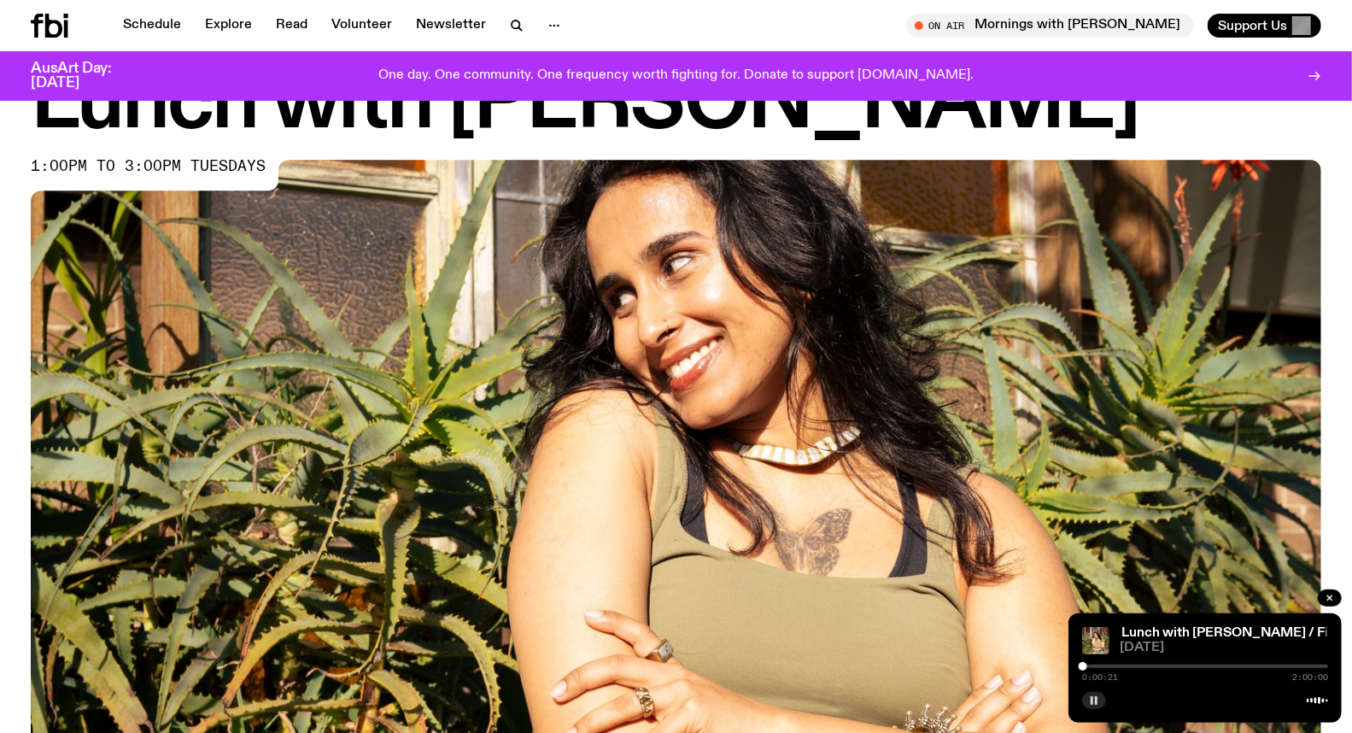
click at [1100, 666] on div at bounding box center [1205, 665] width 246 height 3
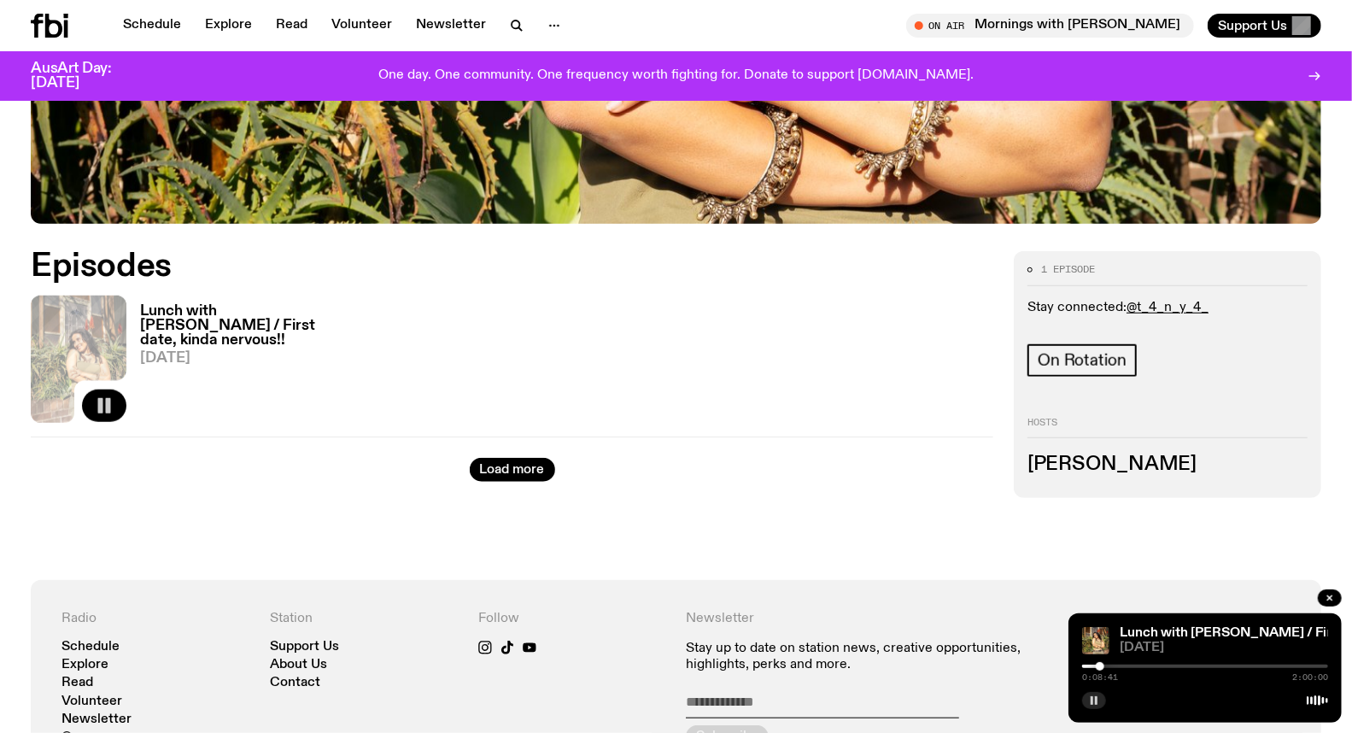
scroll to position [747, 0]
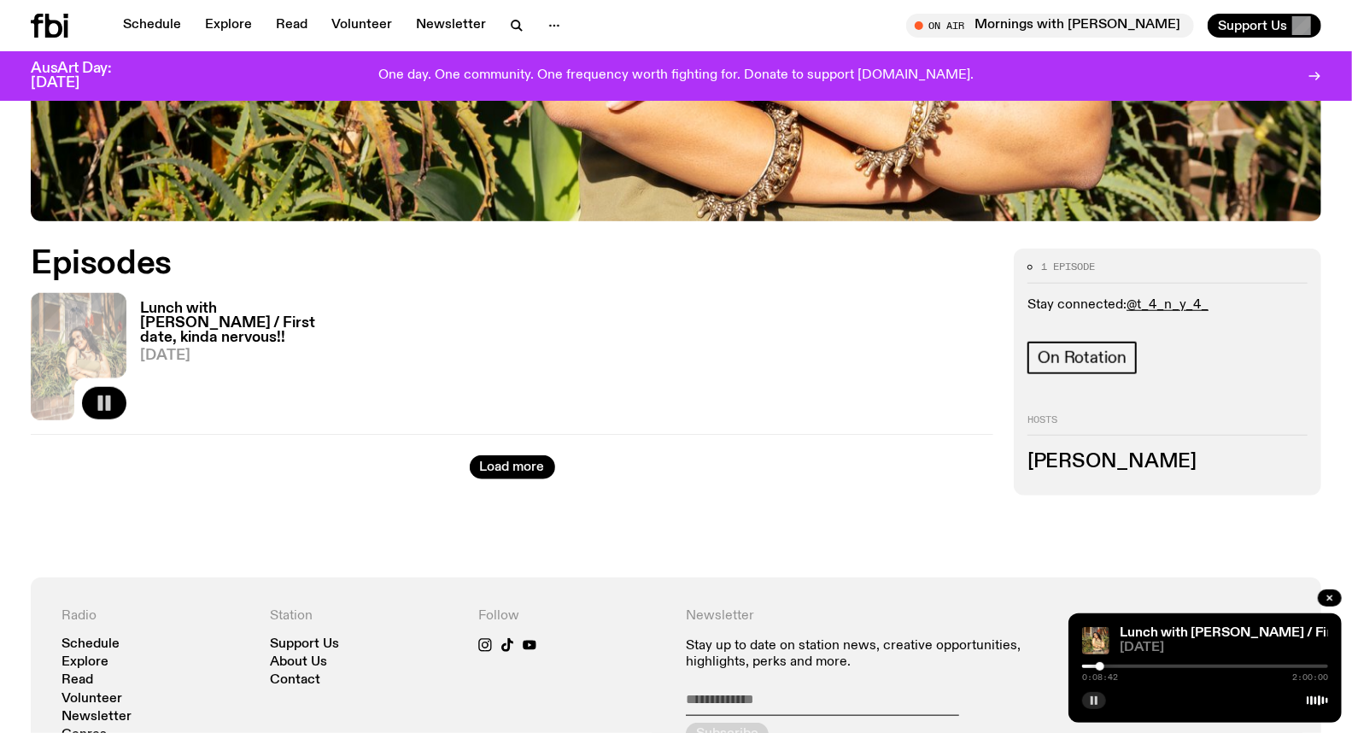
click at [228, 317] on h3 "Lunch with [PERSON_NAME] / First date, kinda nervous!!" at bounding box center [239, 323] width 198 height 44
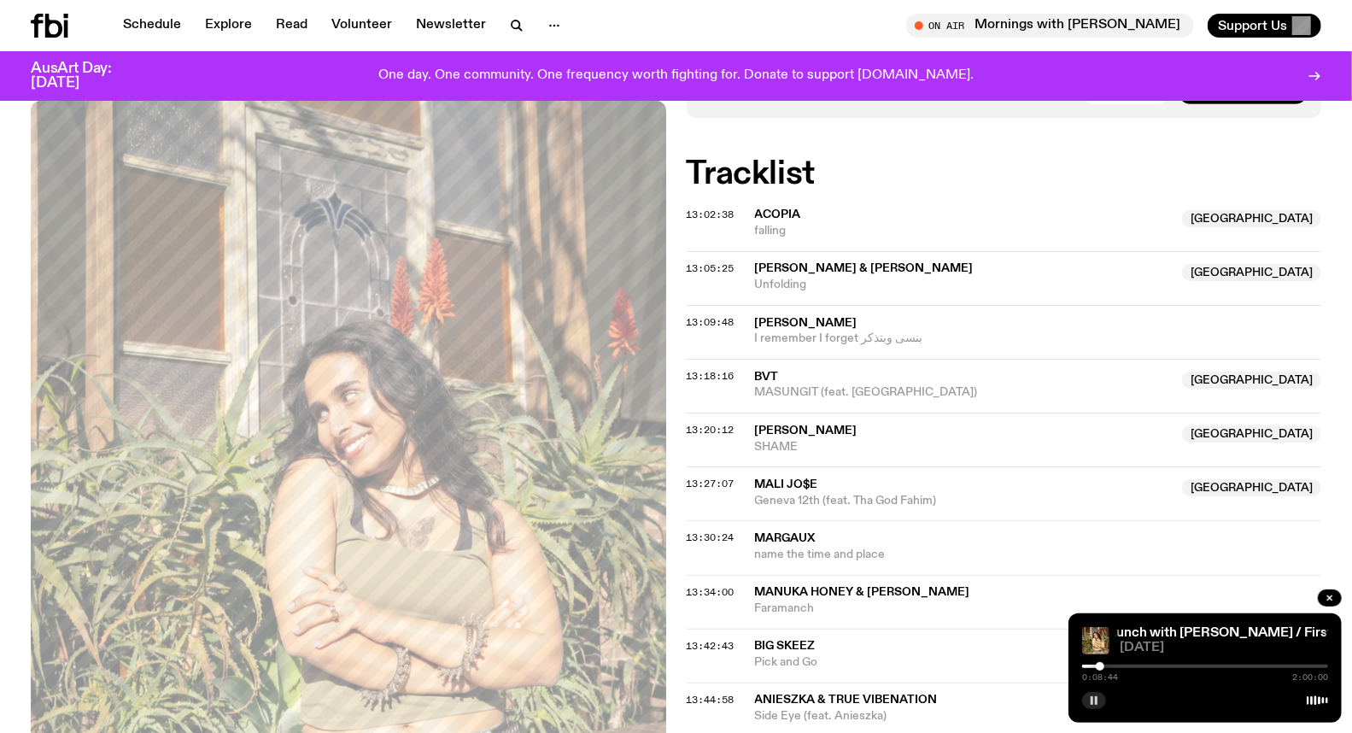
scroll to position [564, 0]
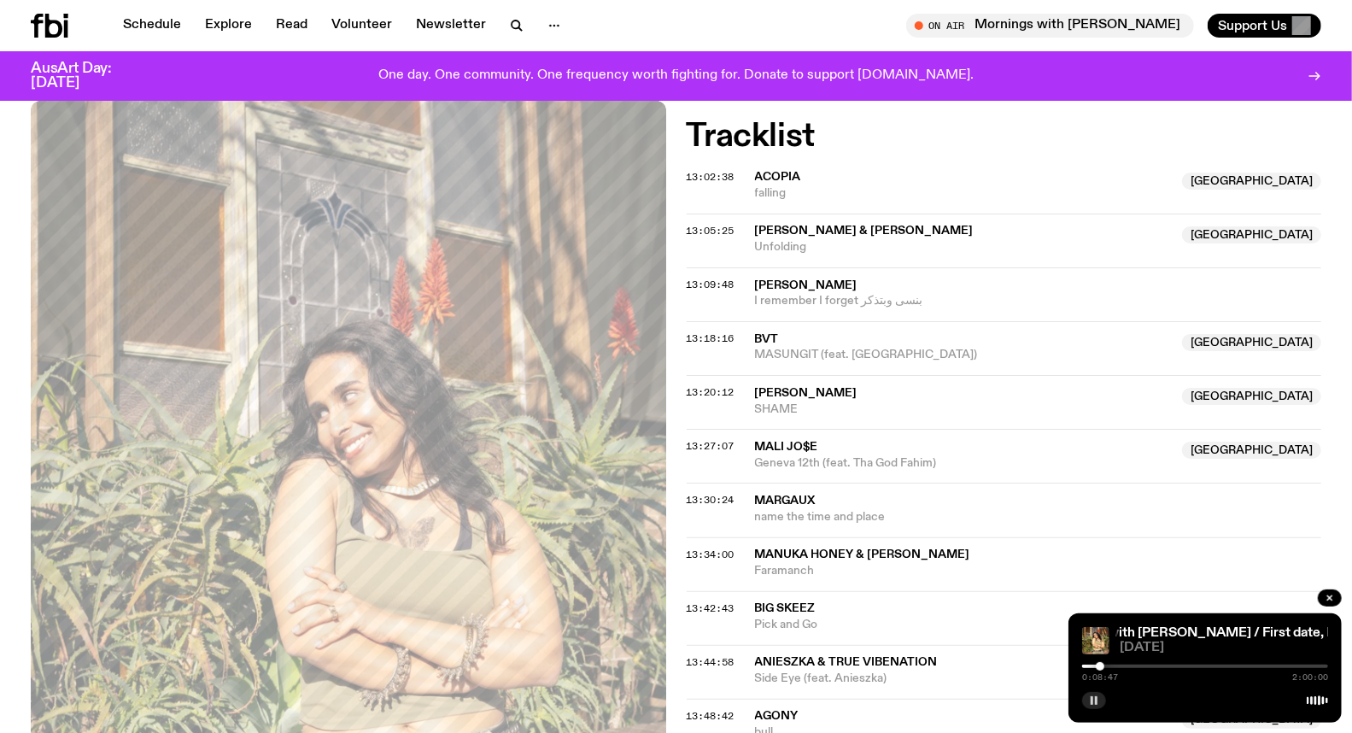
click at [1095, 697] on rect "button" at bounding box center [1096, 700] width 3 height 9
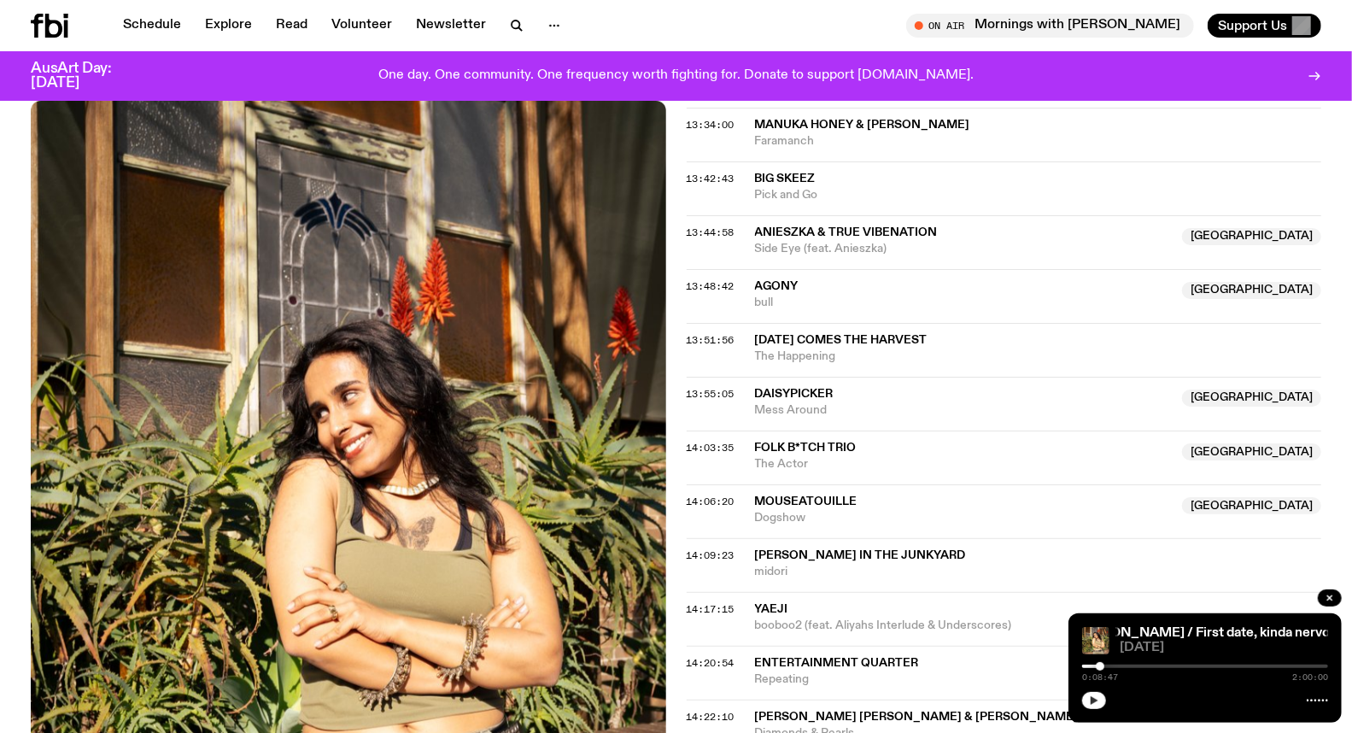
scroll to position [1037, 0]
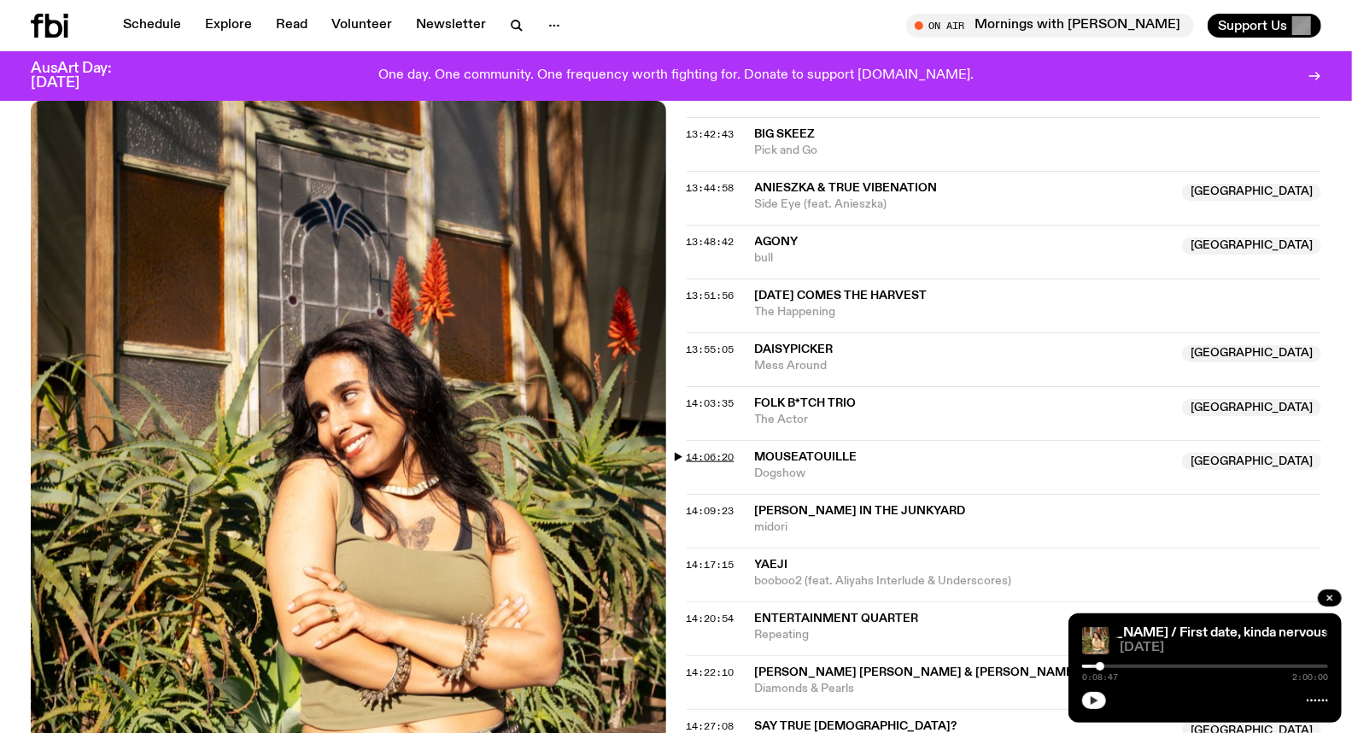
click at [686, 456] on span "14:06:20" at bounding box center [710, 457] width 48 height 14
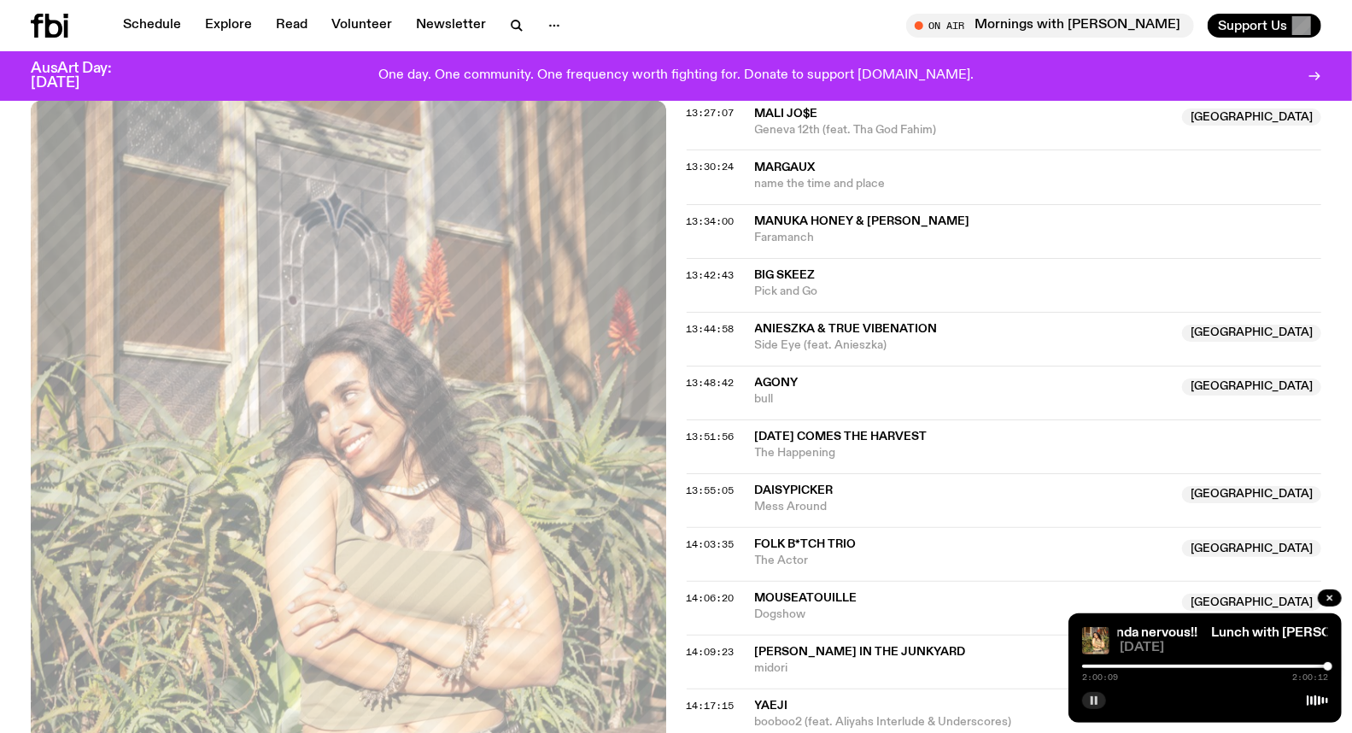
scroll to position [943, 0]
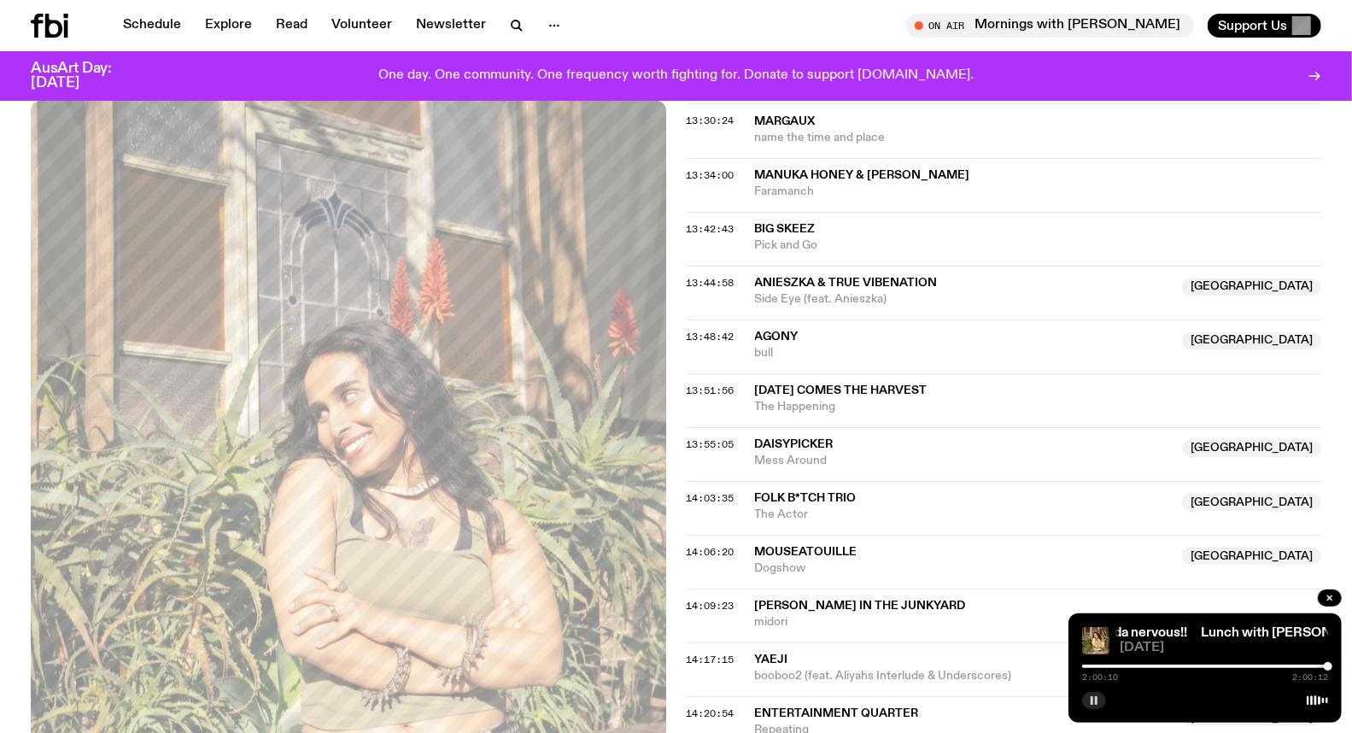
click at [772, 545] on span "Mouseatouille" at bounding box center [964, 552] width 418 height 16
click at [720, 552] on span "14:06:20" at bounding box center [710, 552] width 48 height 14
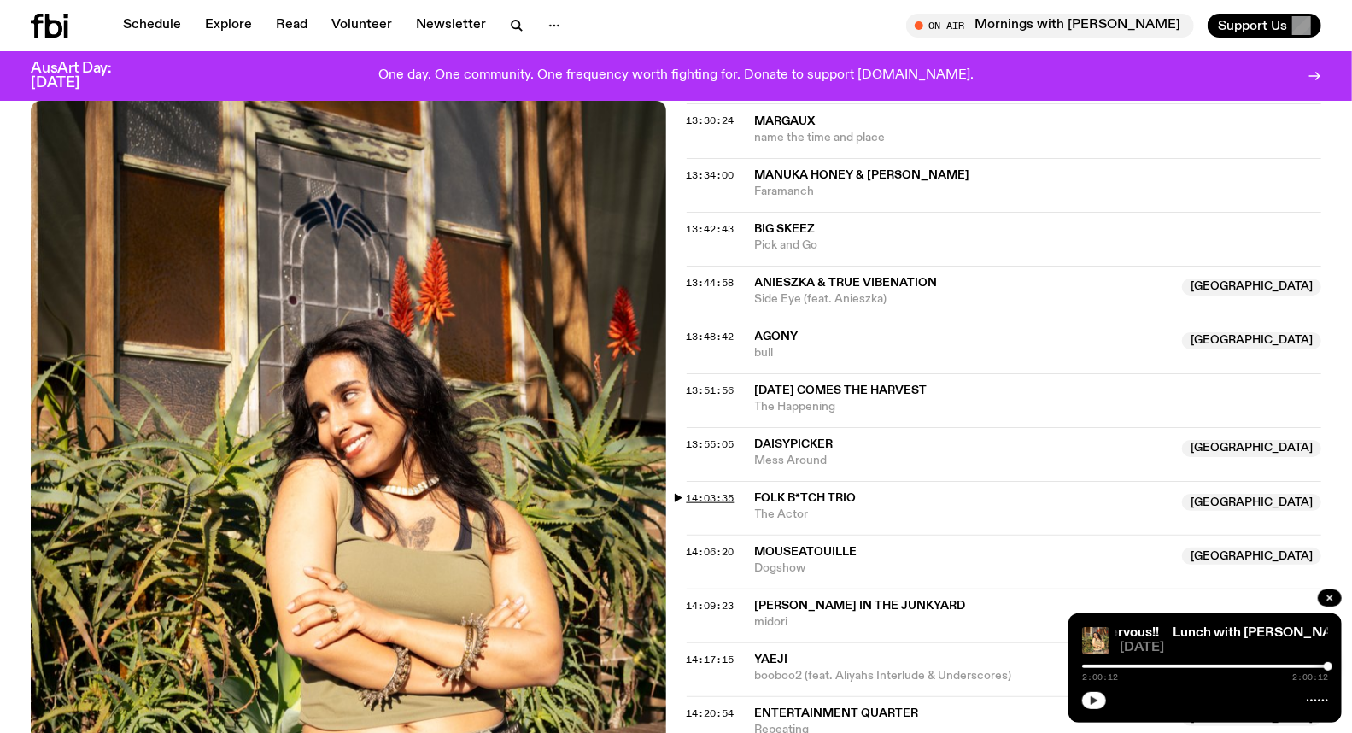
click at [720, 500] on span "14:03:35" at bounding box center [710, 498] width 48 height 14
click at [1134, 669] on div "2:00:12 2:00:12" at bounding box center [1205, 671] width 246 height 20
click at [1130, 662] on div "2:00:12 2:00:12" at bounding box center [1205, 671] width 246 height 20
click at [1130, 663] on div "2:00:12 2:00:12" at bounding box center [1205, 671] width 246 height 20
drag, startPoint x: 1131, startPoint y: 664, endPoint x: 1111, endPoint y: 664, distance: 20.5
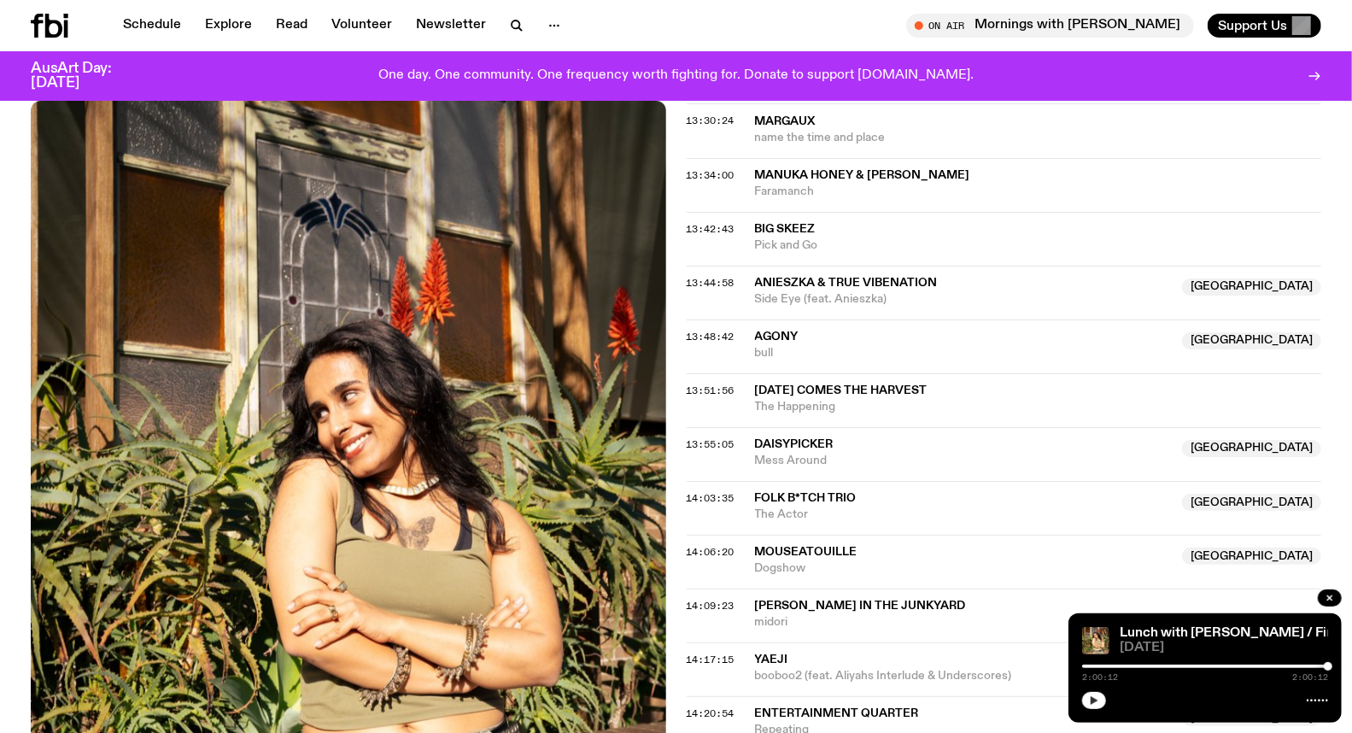
click at [1111, 664] on div at bounding box center [1205, 665] width 246 height 3
click at [1111, 664] on div at bounding box center [1111, 666] width 9 height 9
click at [1098, 704] on icon "button" at bounding box center [1094, 700] width 10 height 10
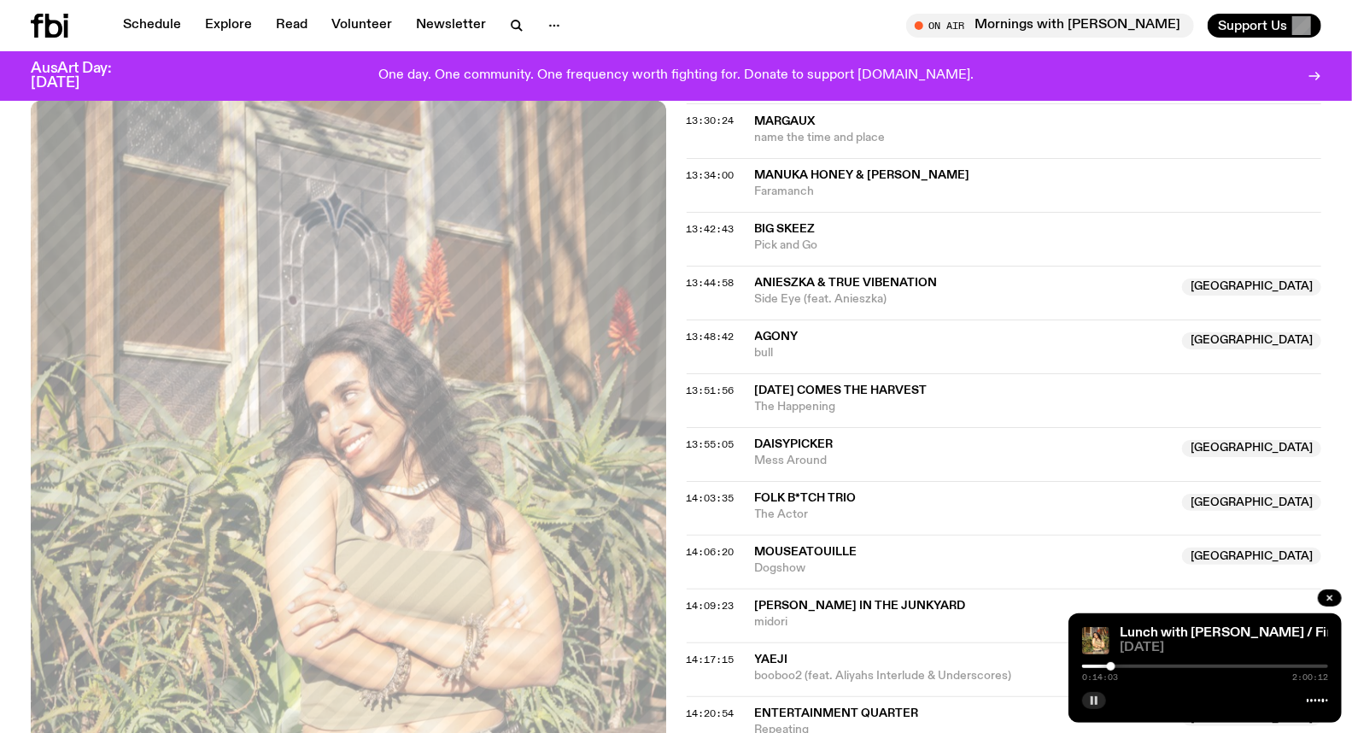
click at [1130, 663] on div "0:14:03 2:00:12" at bounding box center [1205, 671] width 246 height 20
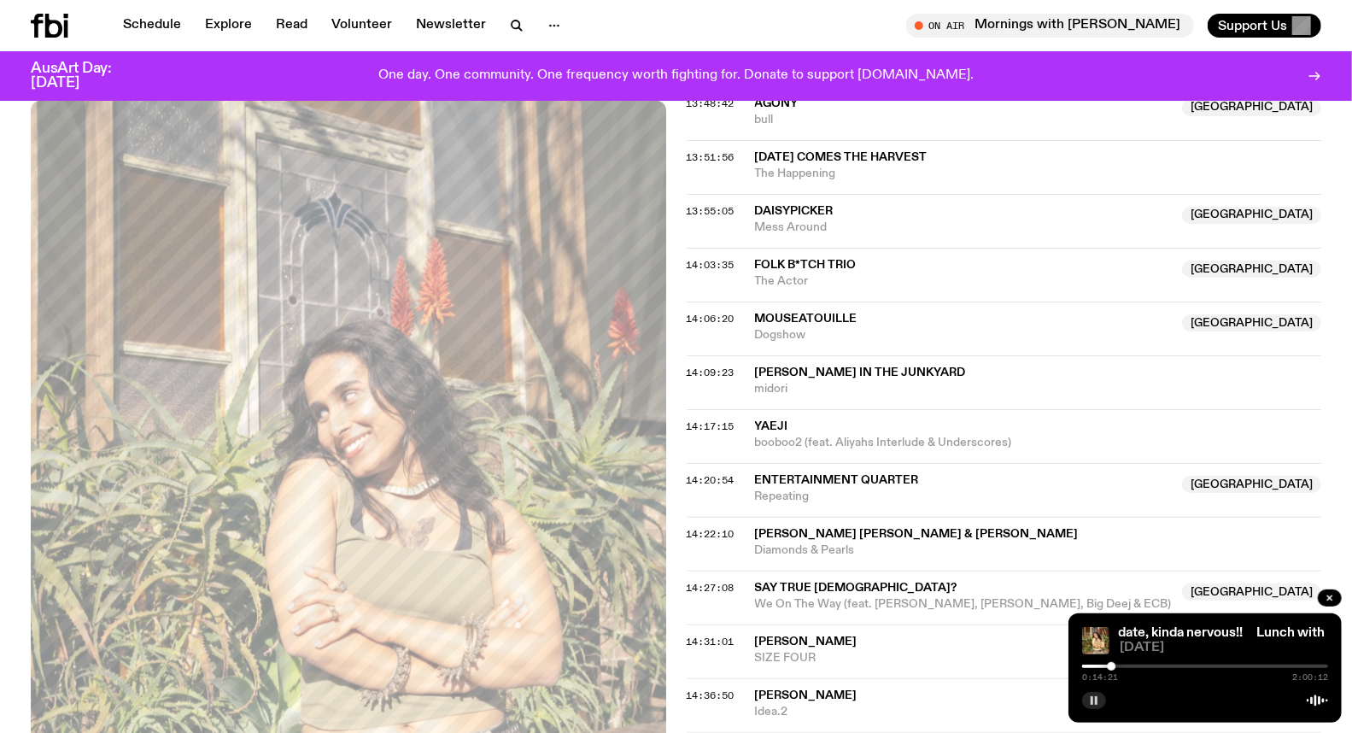
scroll to position [1132, 0]
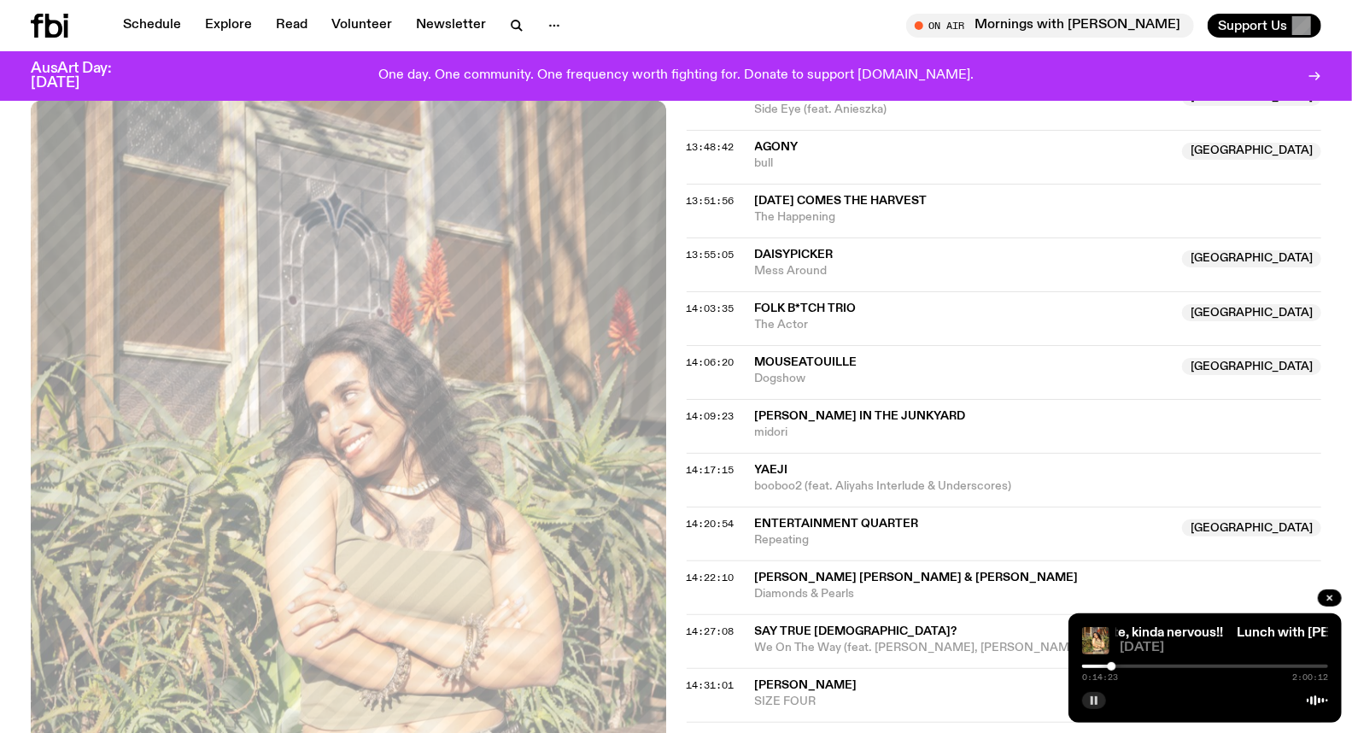
click at [1202, 666] on div at bounding box center [1205, 665] width 246 height 3
click at [1212, 666] on div at bounding box center [1205, 665] width 246 height 3
click at [1218, 666] on div at bounding box center [1205, 665] width 246 height 3
click at [1216, 664] on div at bounding box center [1217, 666] width 9 height 9
click at [1211, 664] on div at bounding box center [1210, 666] width 9 height 9
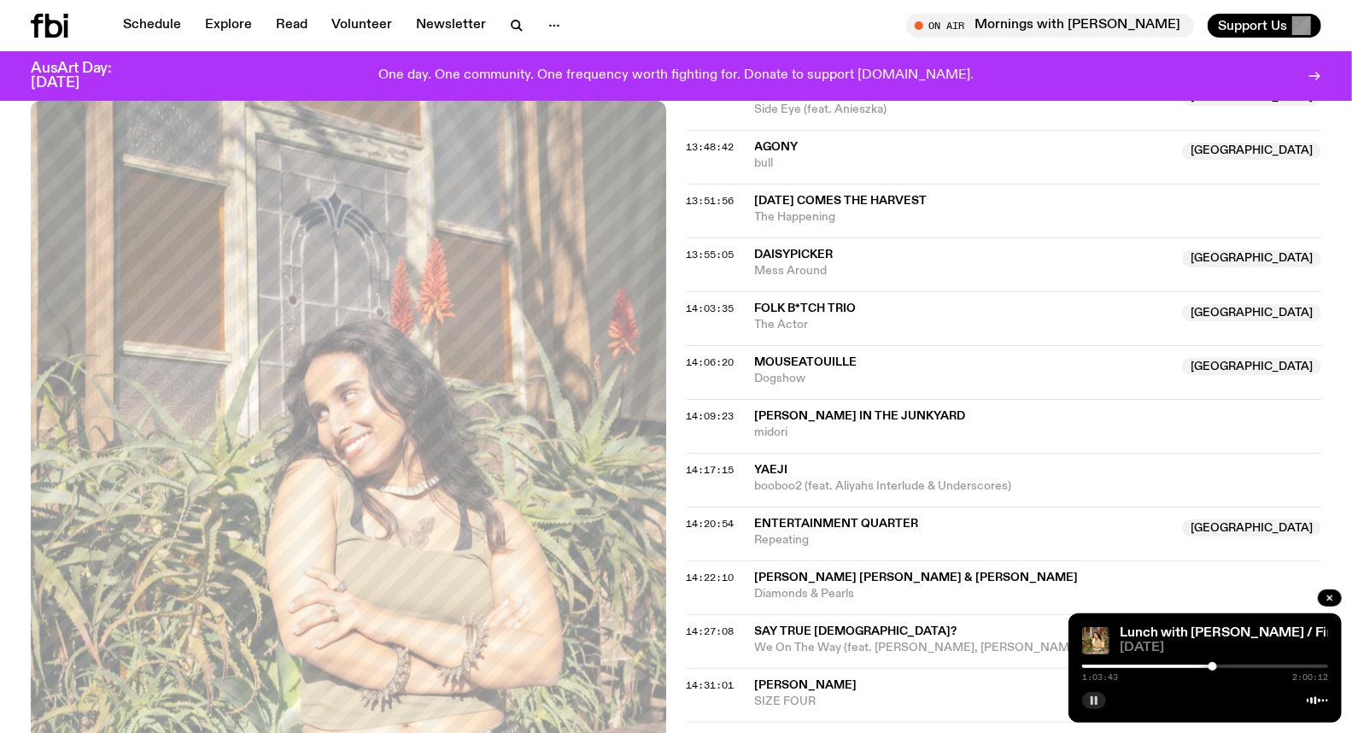
click at [1212, 664] on div at bounding box center [1212, 666] width 9 height 9
click at [1215, 664] on div at bounding box center [1212, 666] width 9 height 9
click at [1217, 664] on div at bounding box center [1216, 666] width 9 height 9
click at [1219, 663] on div at bounding box center [1219, 666] width 9 height 9
click at [1218, 663] on div at bounding box center [1219, 666] width 9 height 9
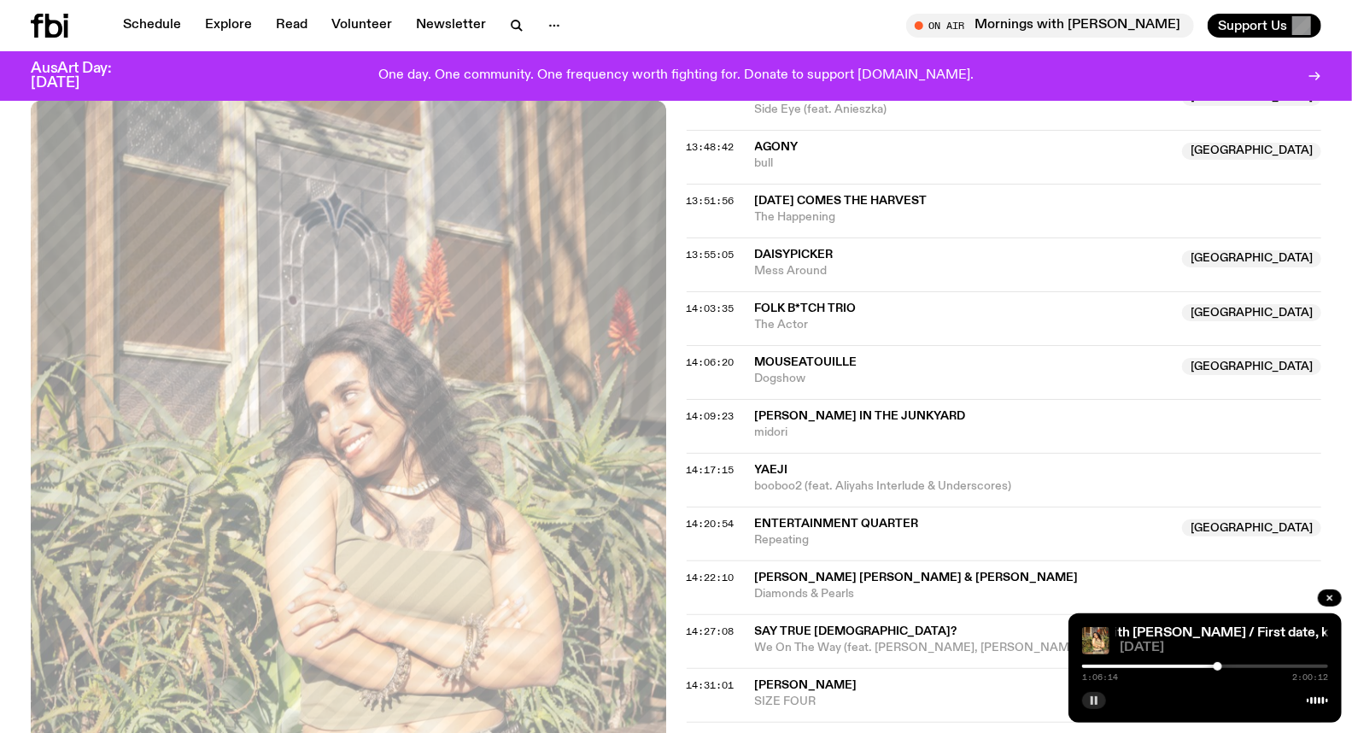
click at [1218, 664] on div at bounding box center [1217, 666] width 9 height 9
click at [1223, 664] on div at bounding box center [1205, 665] width 246 height 3
click at [1224, 664] on div at bounding box center [1224, 666] width 9 height 9
click at [1222, 664] on div at bounding box center [1222, 666] width 9 height 9
click at [700, 363] on span "14:06:20" at bounding box center [710, 362] width 48 height 14
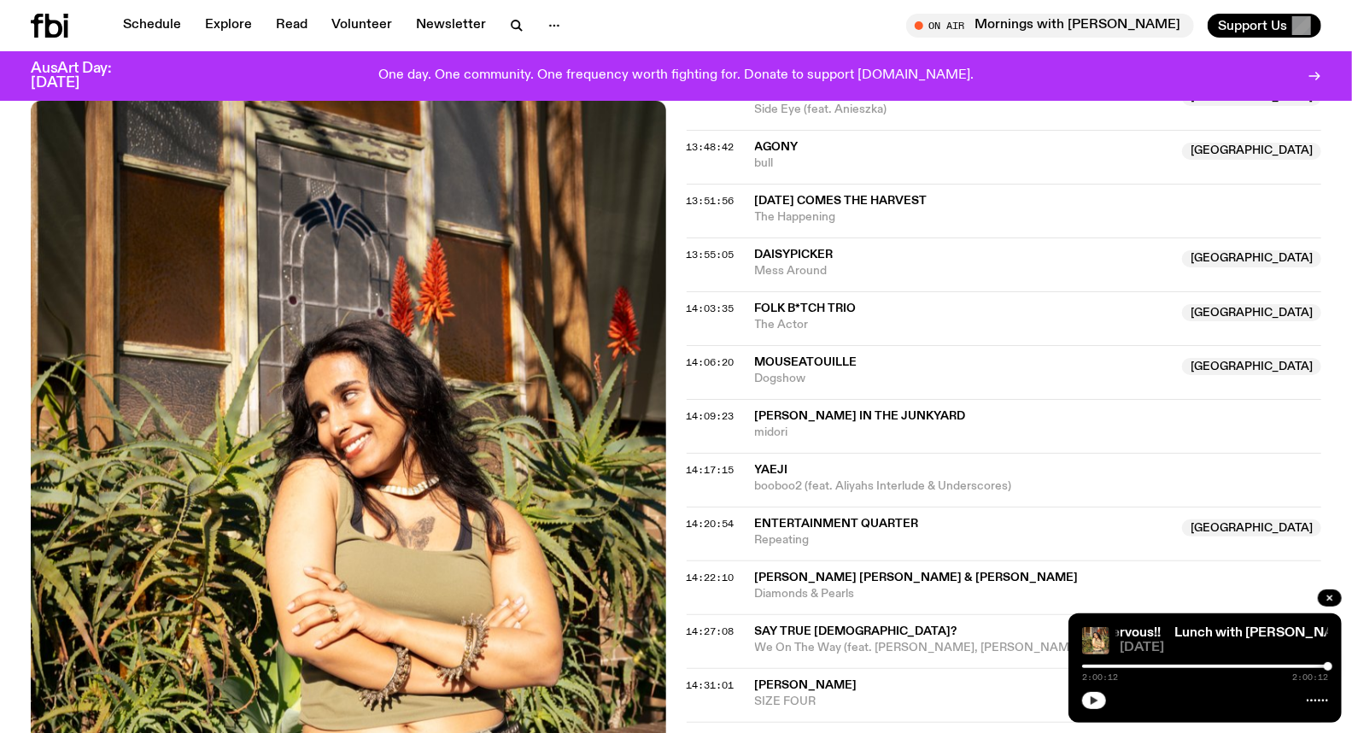
click at [1191, 666] on div at bounding box center [1205, 665] width 246 height 3
drag, startPoint x: 1193, startPoint y: 666, endPoint x: 1172, endPoint y: 662, distance: 20.9
click at [1194, 664] on div at bounding box center [1193, 666] width 9 height 9
click at [1091, 696] on icon "button" at bounding box center [1094, 700] width 10 height 10
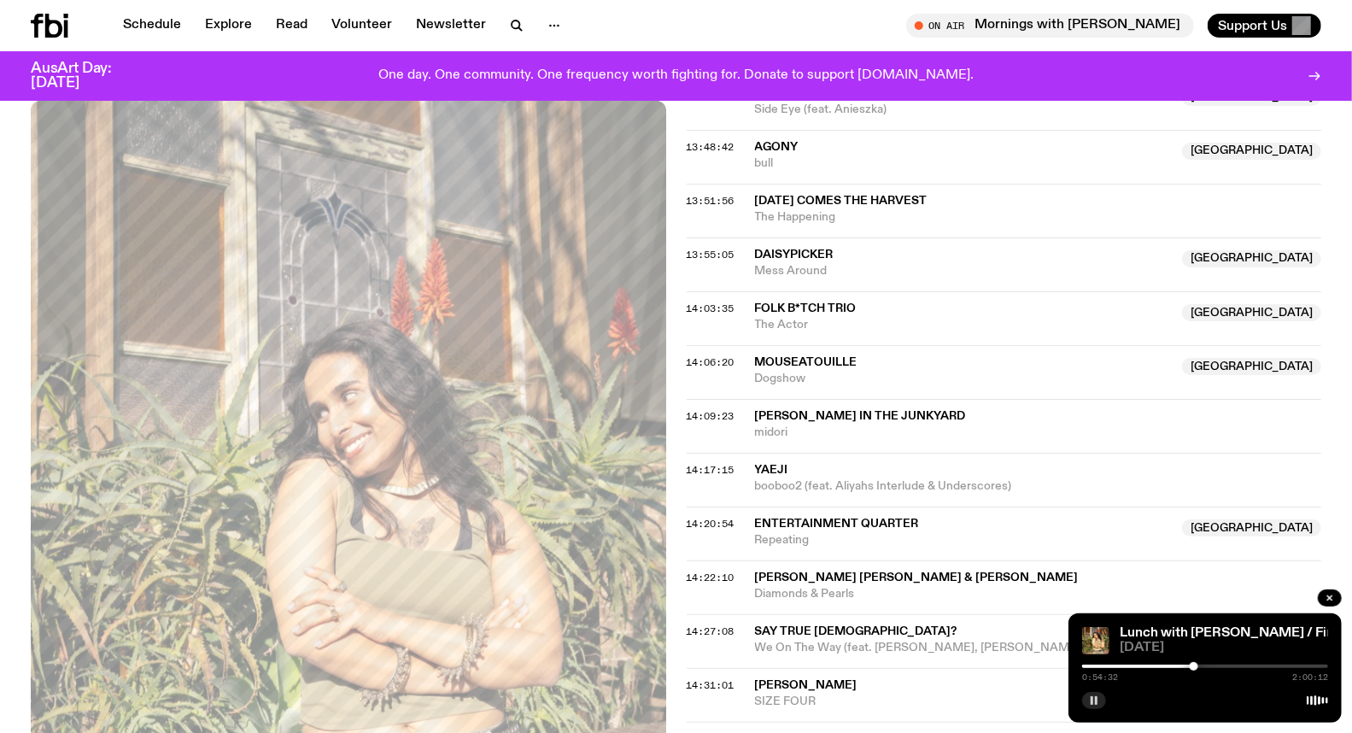
click at [1197, 663] on div at bounding box center [1193, 666] width 9 height 9
click at [1199, 667] on div at bounding box center [1199, 666] width 9 height 9
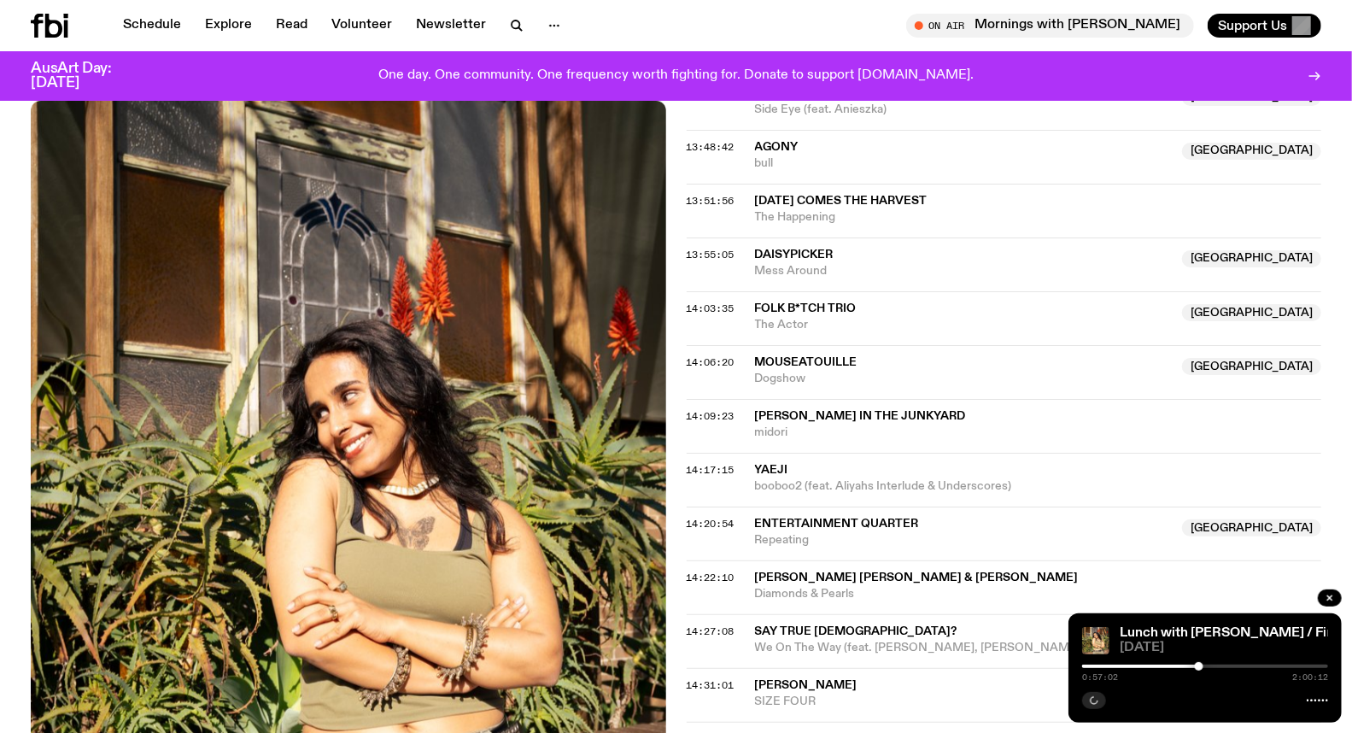
drag, startPoint x: 1201, startPoint y: 667, endPoint x: 1216, endPoint y: 666, distance: 14.5
click at [1201, 666] on div at bounding box center [1199, 666] width 9 height 9
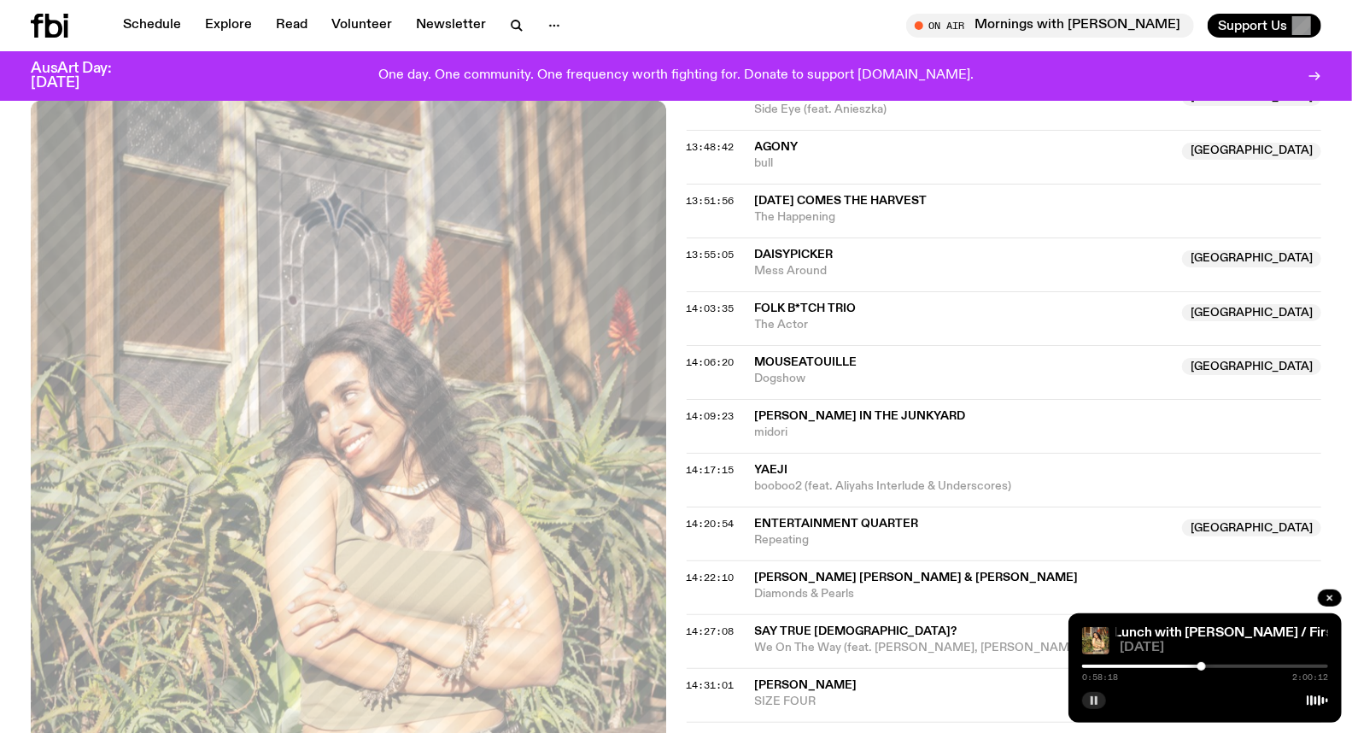
click at [1210, 664] on div at bounding box center [1205, 665] width 246 height 3
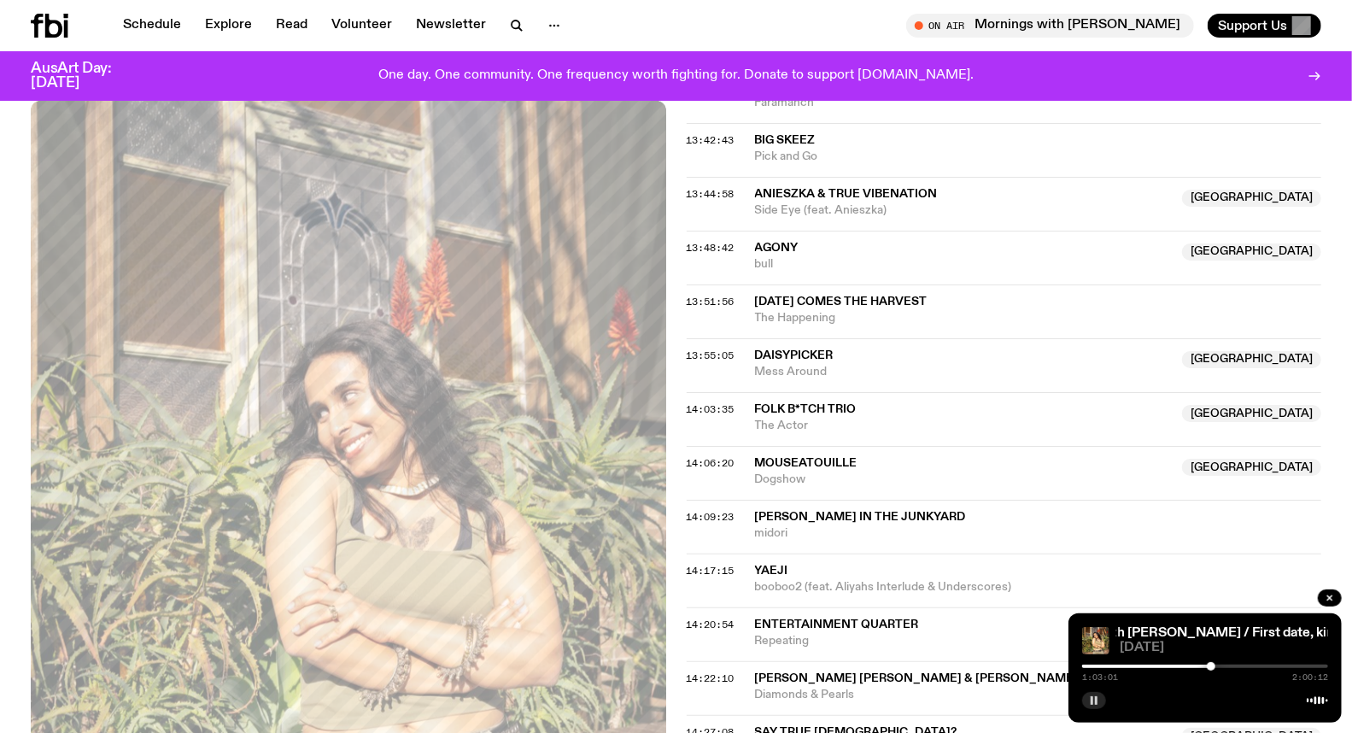
scroll to position [1127, 0]
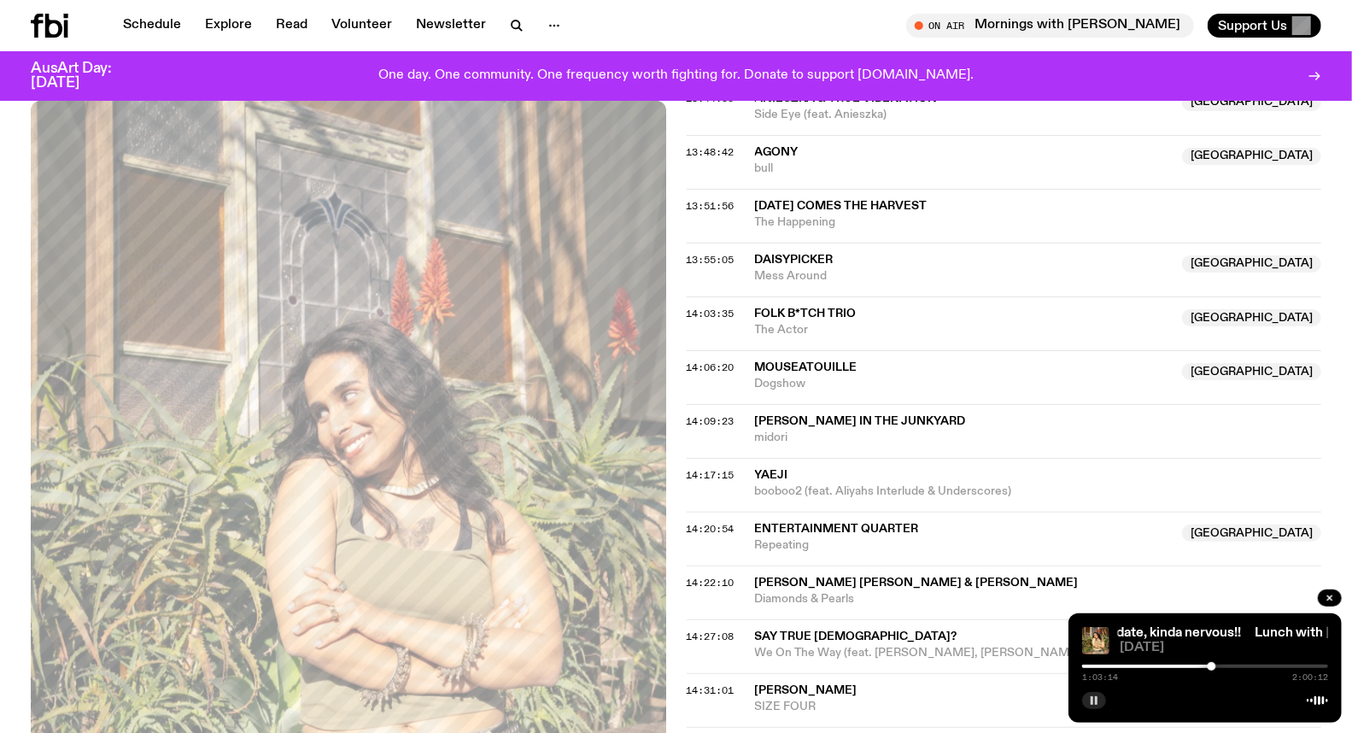
click at [1214, 663] on div at bounding box center [1211, 666] width 9 height 9
click at [1215, 663] on div at bounding box center [1214, 666] width 9 height 9
click at [1218, 663] on div at bounding box center [1215, 666] width 9 height 9
click at [1089, 700] on icon "button" at bounding box center [1094, 700] width 10 height 10
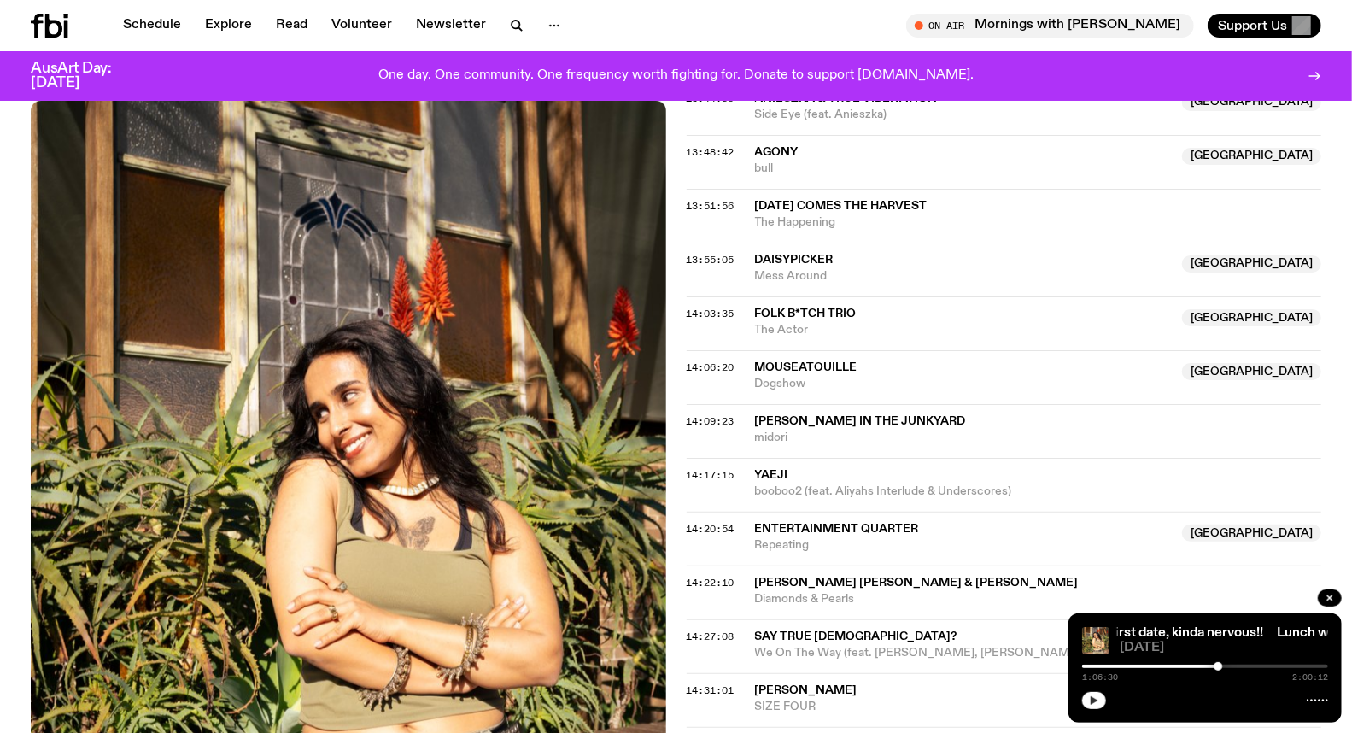
click at [1120, 664] on div at bounding box center [1095, 665] width 246 height 3
click at [1097, 702] on icon "button" at bounding box center [1094, 700] width 10 height 10
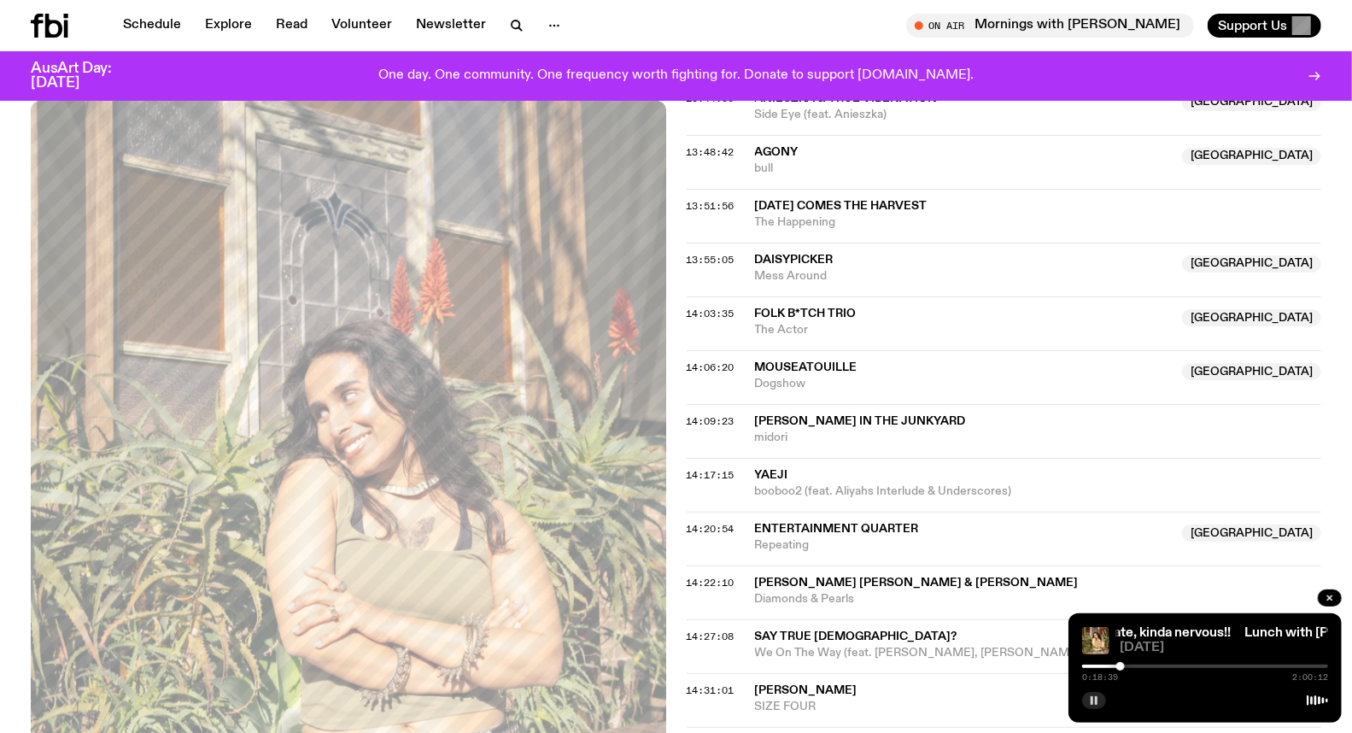
click at [1124, 666] on div at bounding box center [1120, 666] width 9 height 9
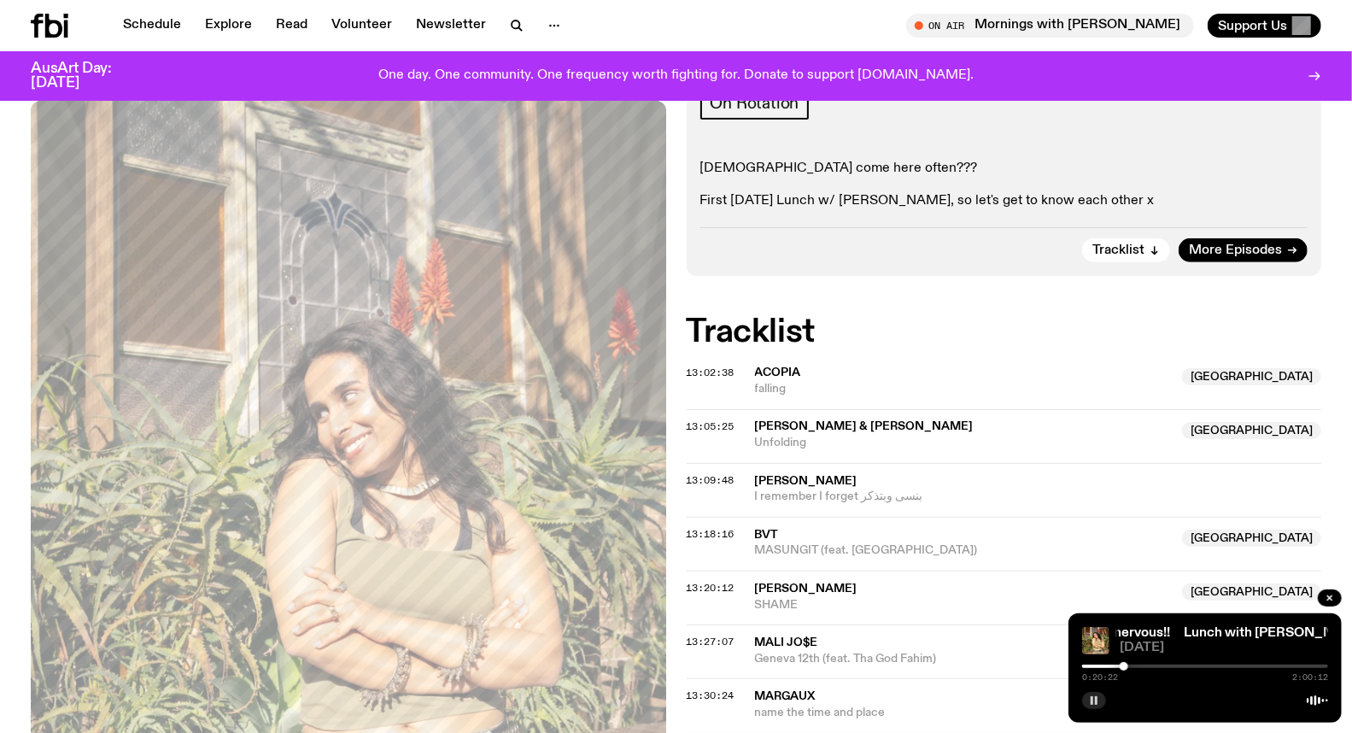
scroll to position [463, 0]
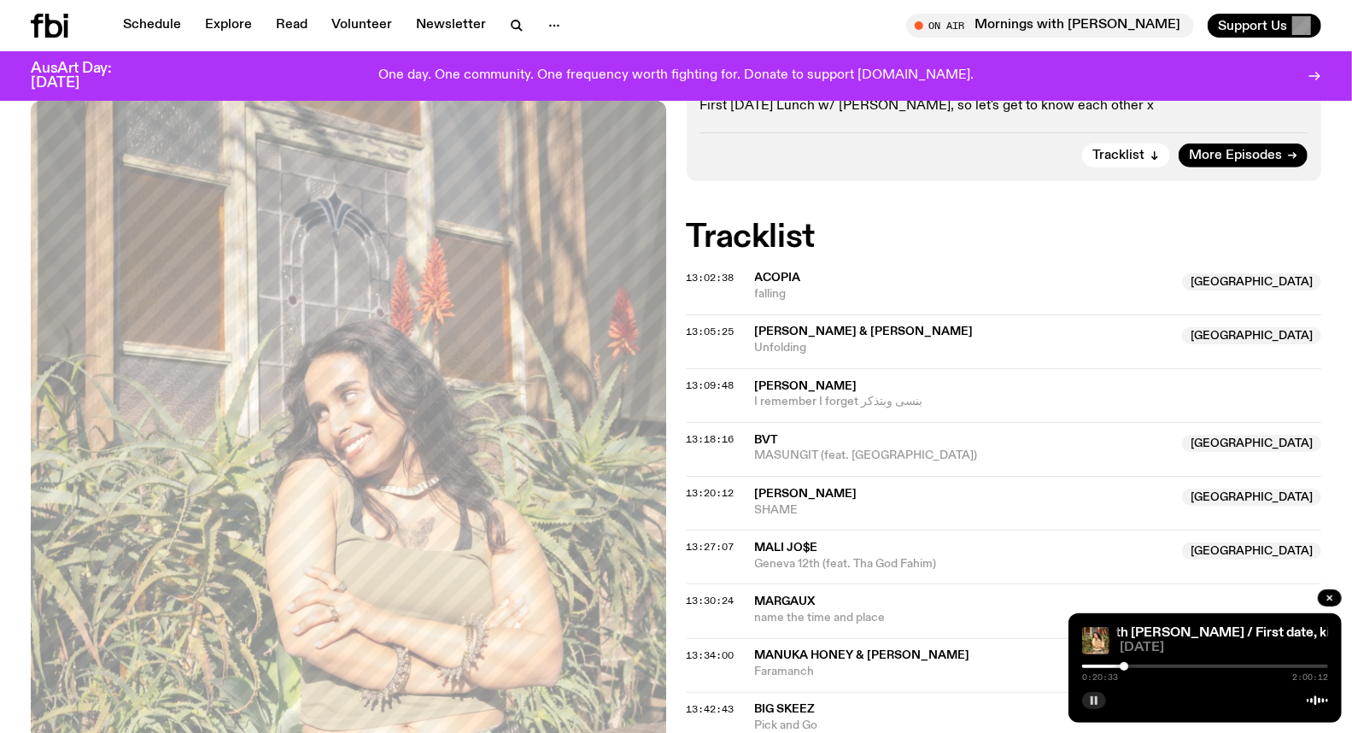
click at [1120, 666] on div at bounding box center [1123, 666] width 9 height 9
click at [1121, 668] on div at bounding box center [1120, 666] width 9 height 9
click at [1122, 668] on div at bounding box center [1122, 666] width 9 height 9
click at [1124, 668] on div at bounding box center [1123, 666] width 9 height 9
click at [1124, 667] on div at bounding box center [1123, 666] width 9 height 9
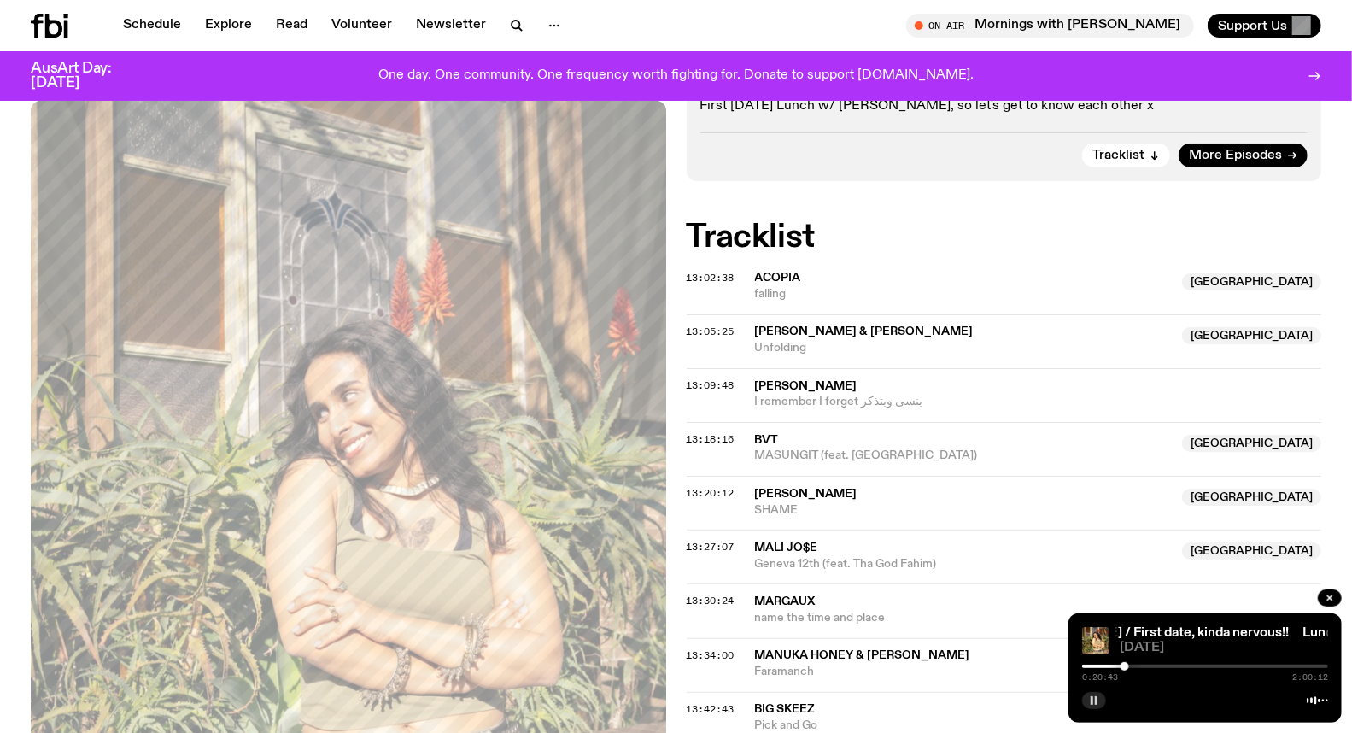
click at [1125, 667] on div at bounding box center [1124, 666] width 9 height 9
click at [1127, 668] on div at bounding box center [1124, 666] width 9 height 9
click at [1130, 668] on div at bounding box center [1127, 666] width 9 height 9
click at [1129, 667] on div at bounding box center [1129, 666] width 9 height 9
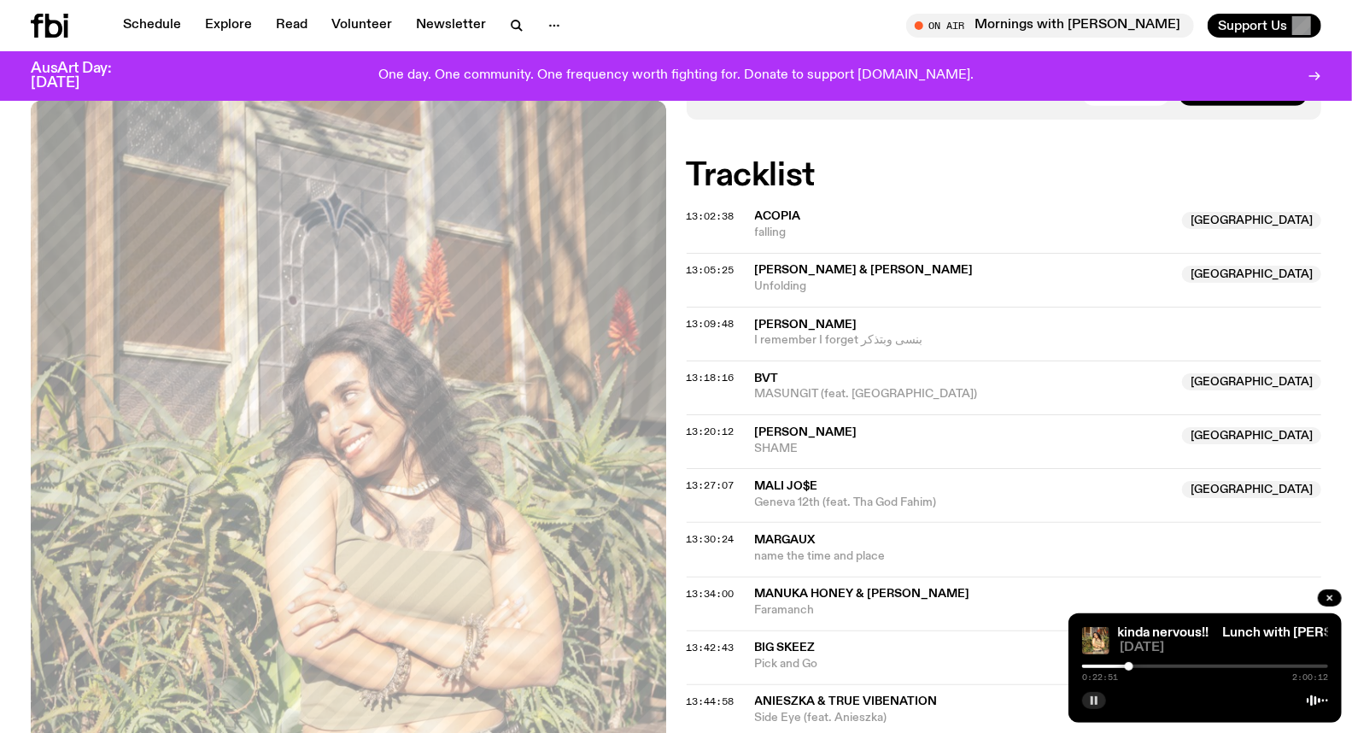
scroll to position [558, 0]
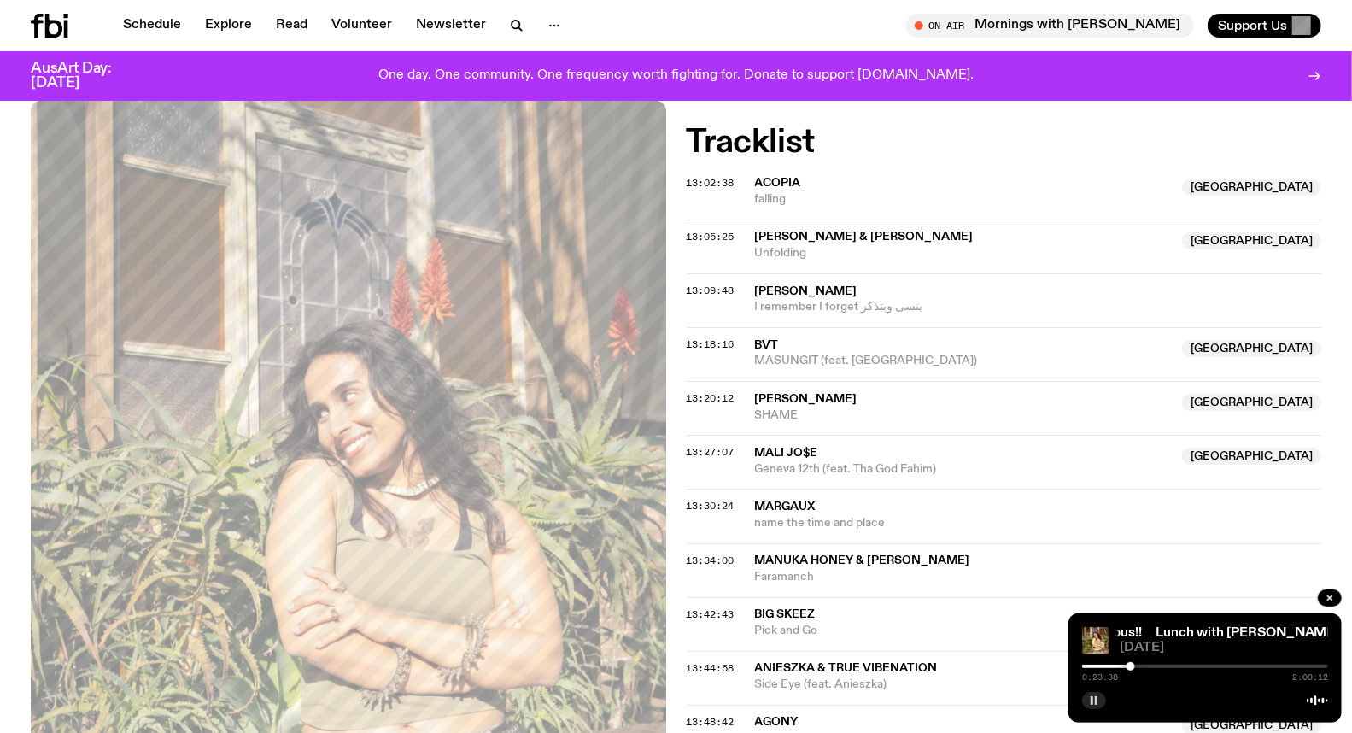
click at [1130, 664] on div at bounding box center [1130, 666] width 9 height 9
click at [1132, 664] on div at bounding box center [1130, 666] width 9 height 9
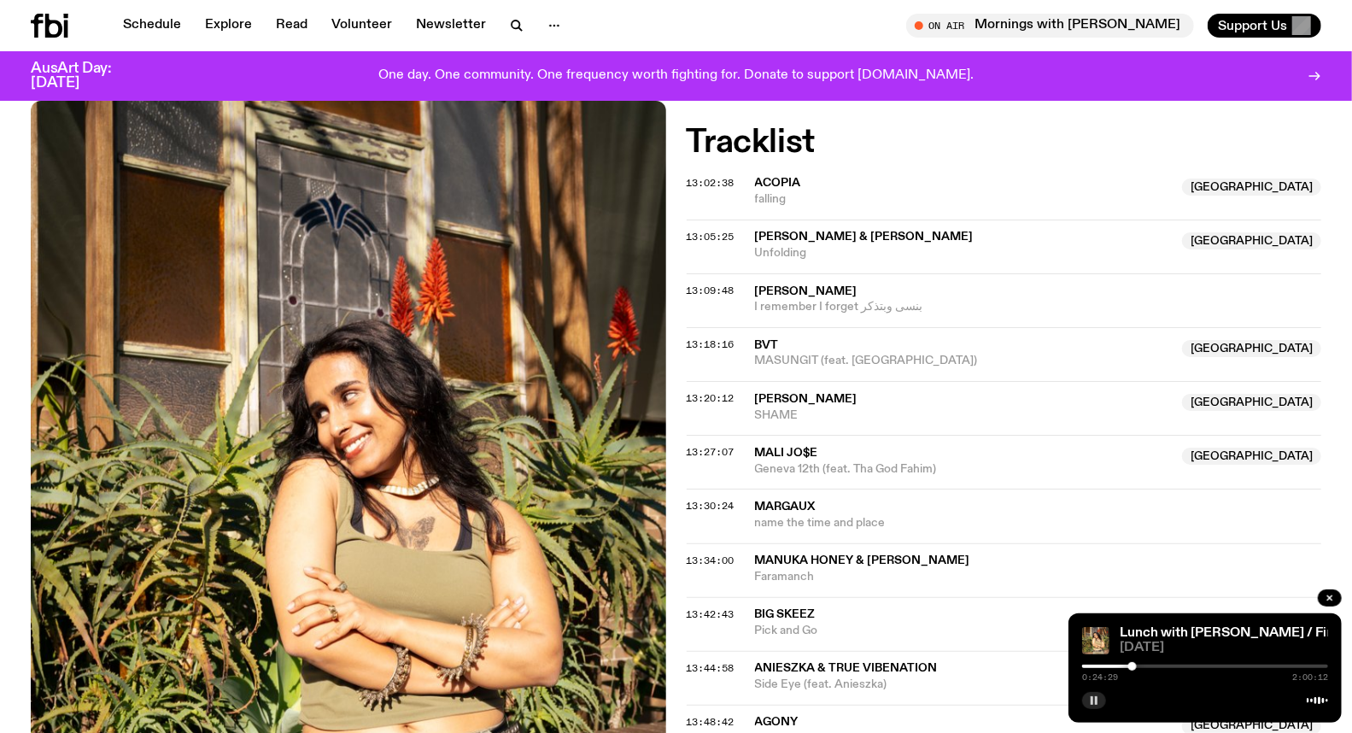
click at [1132, 664] on div at bounding box center [1132, 666] width 9 height 9
click at [1134, 666] on div at bounding box center [1134, 666] width 9 height 9
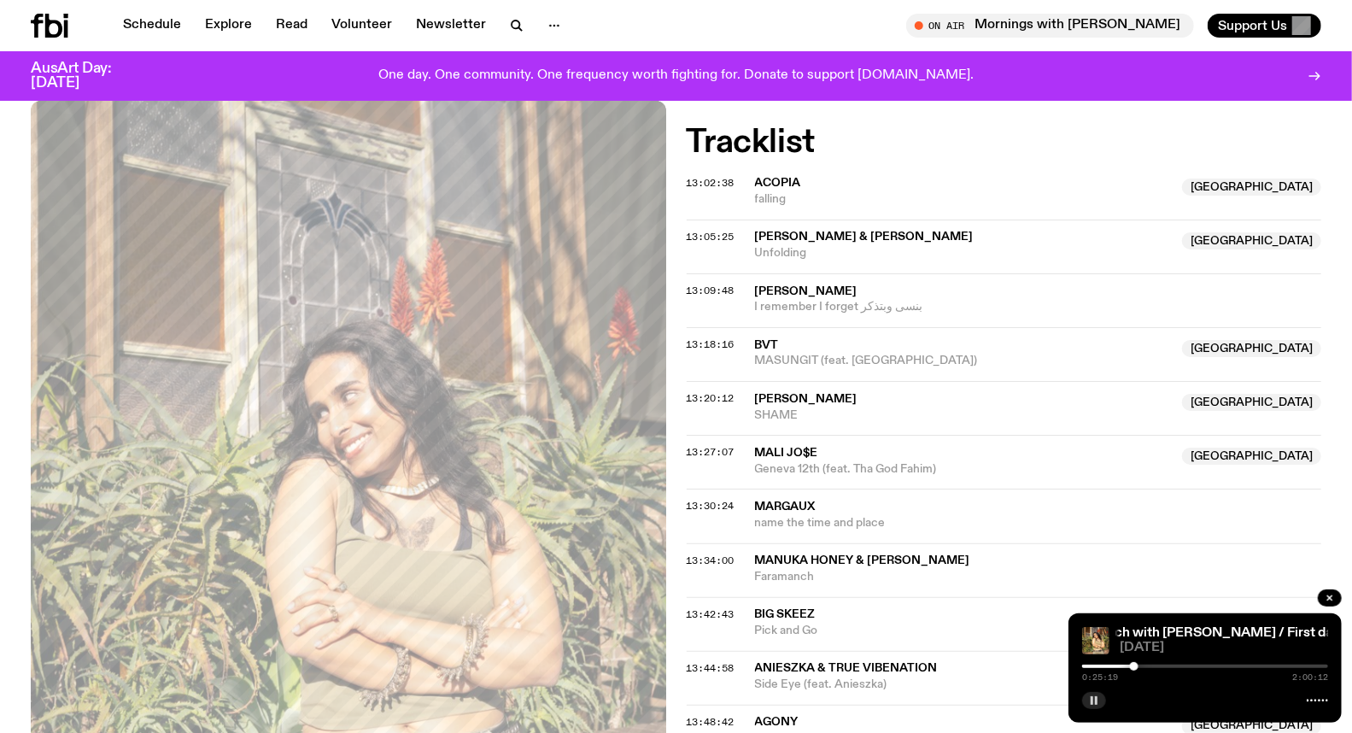
click at [1134, 666] on div at bounding box center [1134, 666] width 9 height 9
click at [1136, 667] on div at bounding box center [1135, 666] width 9 height 9
click at [1136, 667] on div at bounding box center [1136, 666] width 9 height 9
click at [1137, 667] on div at bounding box center [1137, 666] width 9 height 9
click at [1096, 703] on rect "button" at bounding box center [1096, 700] width 3 height 9
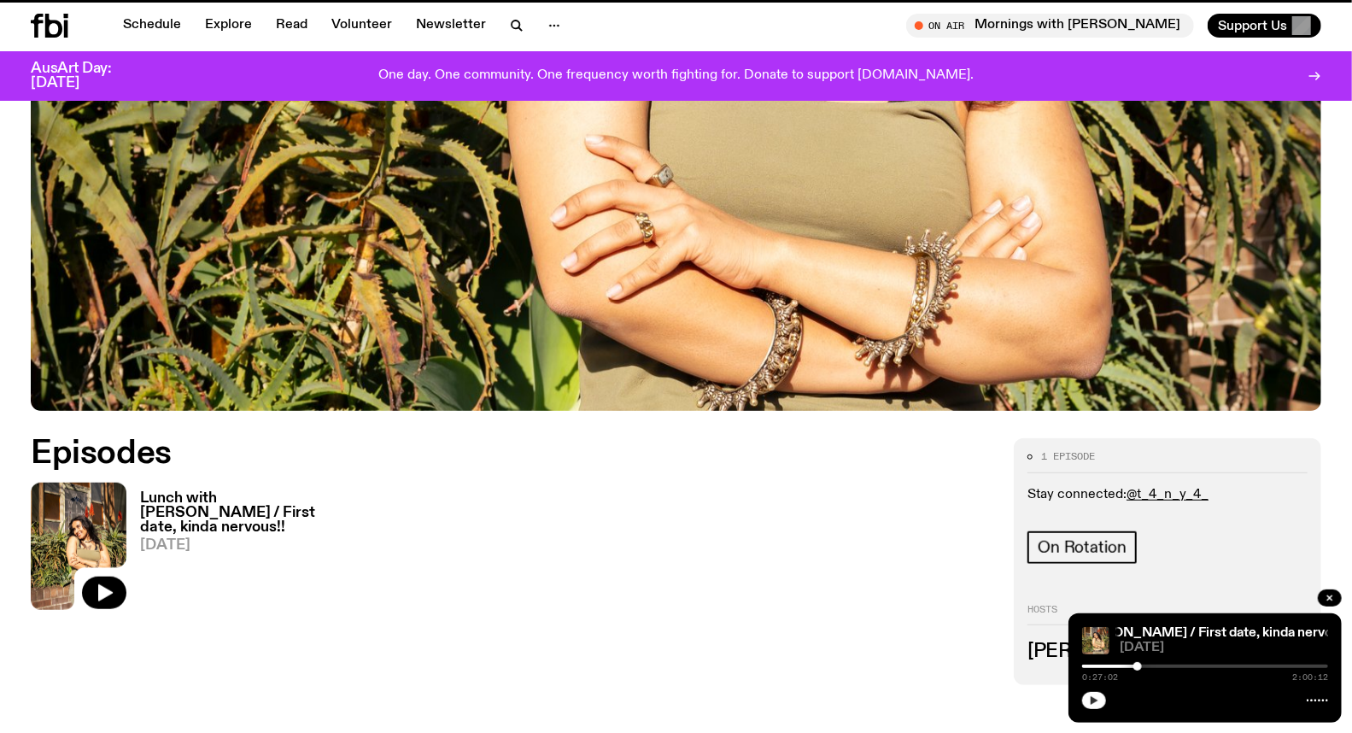
scroll to position [747, 0]
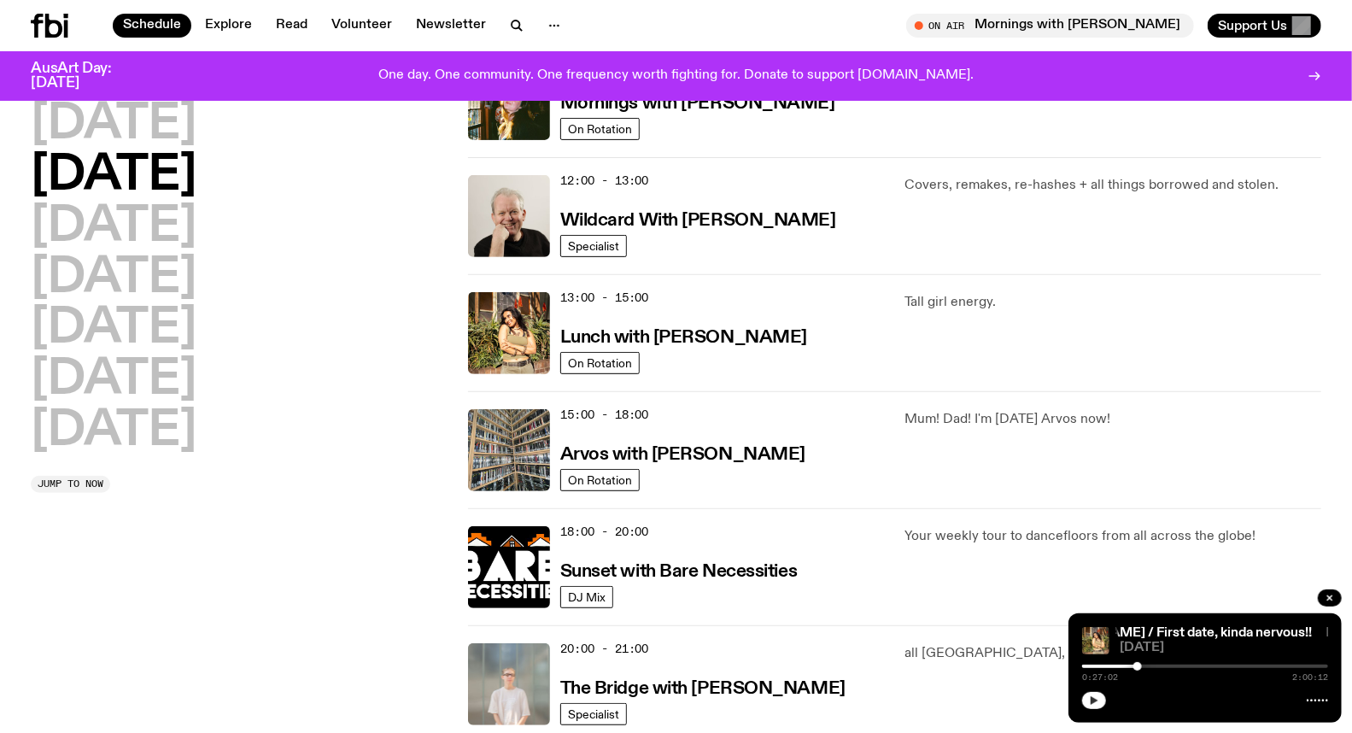
scroll to position [376, 0]
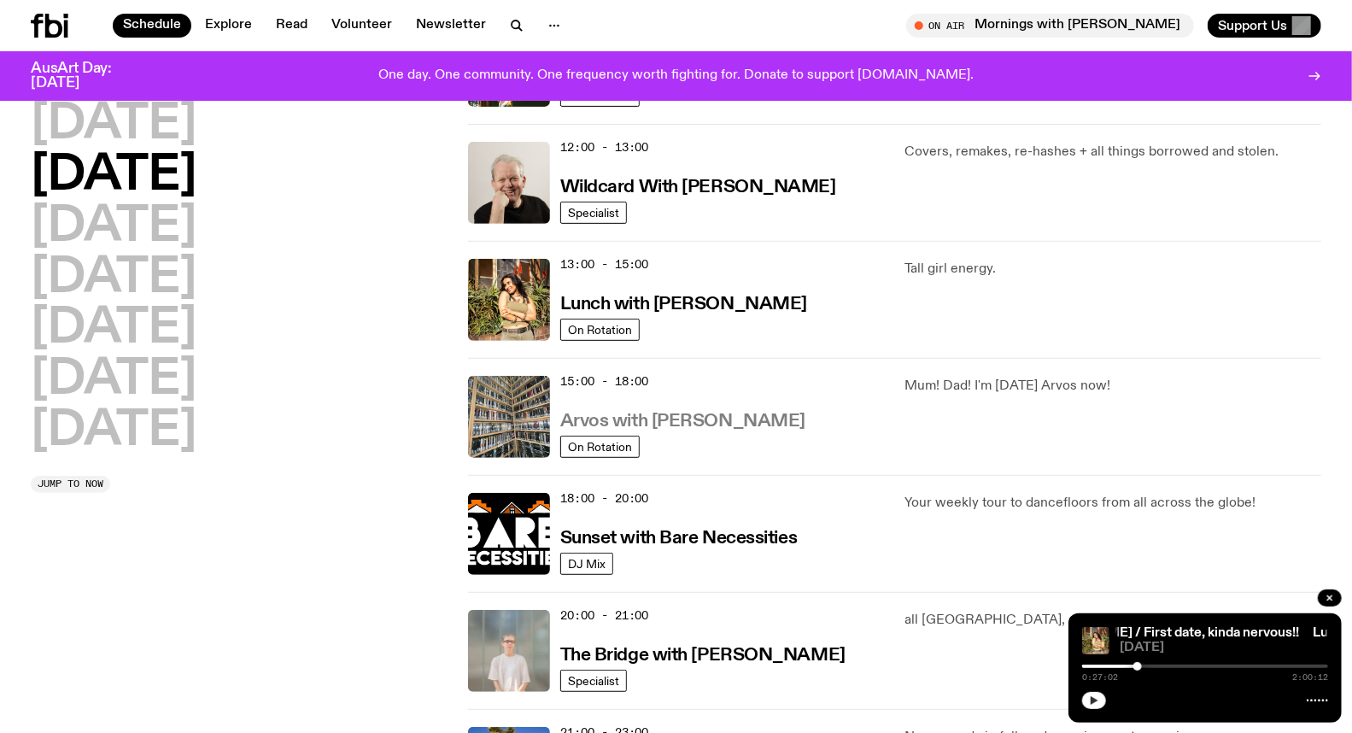
click at [673, 427] on h3 "Arvos with [PERSON_NAME]" at bounding box center [682, 421] width 245 height 18
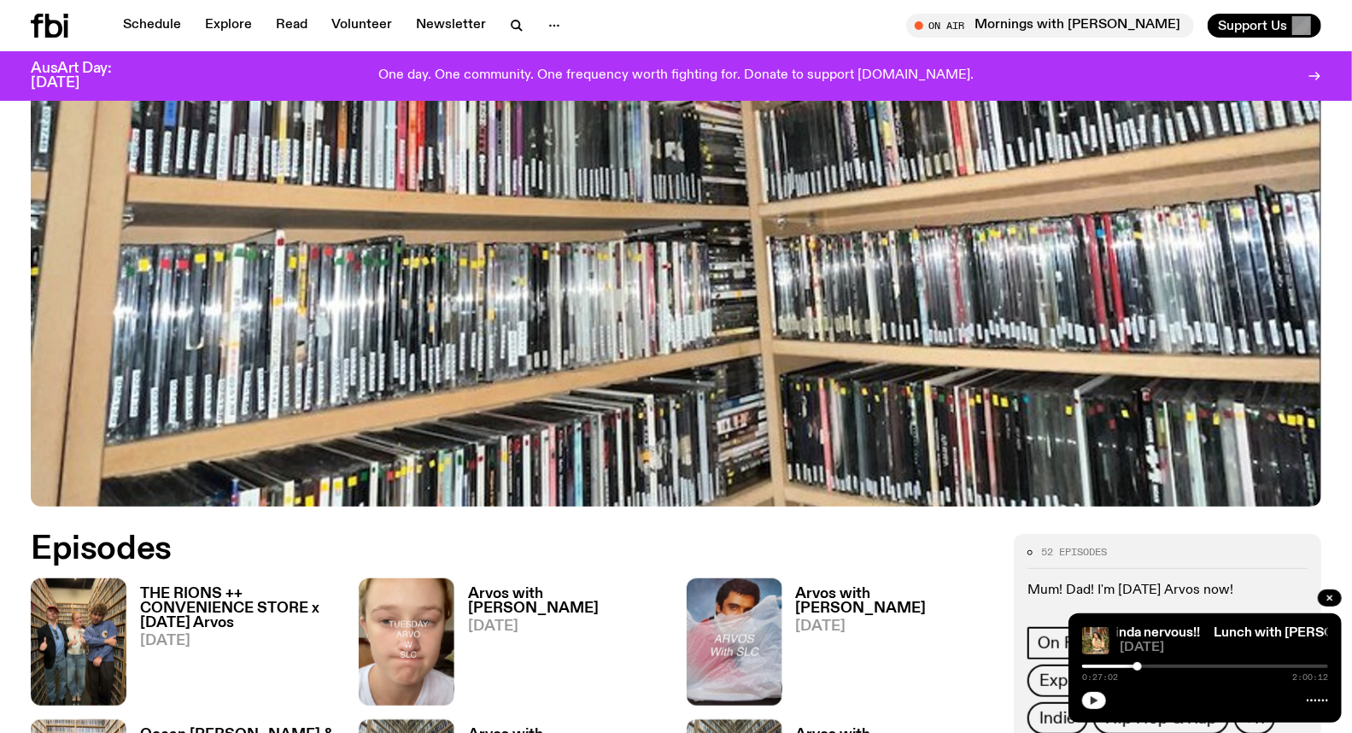
scroll to position [557, 0]
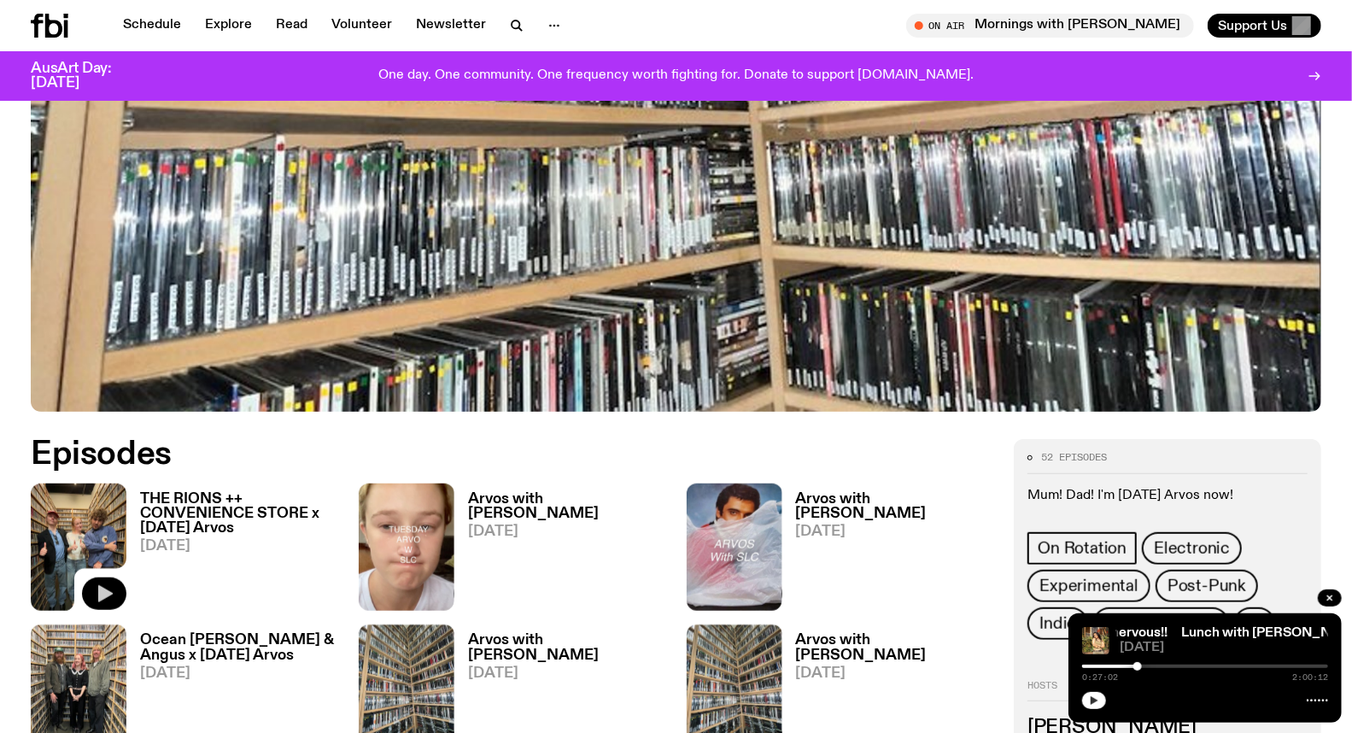
click at [95, 584] on icon "button" at bounding box center [104, 593] width 20 height 20
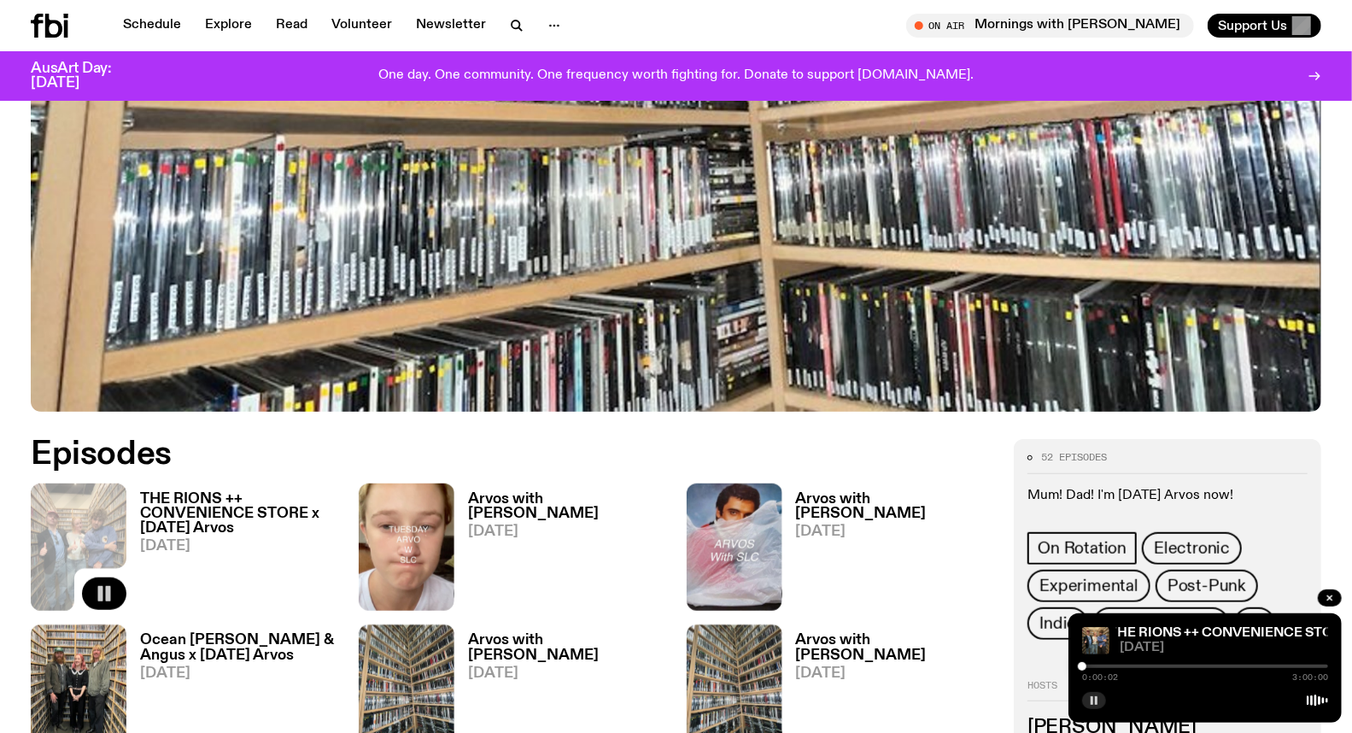
click at [1136, 664] on div at bounding box center [1205, 665] width 246 height 3
click at [1140, 667] on div at bounding box center [1140, 666] width 9 height 9
click at [1142, 667] on div at bounding box center [1141, 666] width 9 height 9
click at [1144, 667] on div at bounding box center [1141, 666] width 9 height 9
click at [1119, 667] on div at bounding box center [1021, 665] width 246 height 3
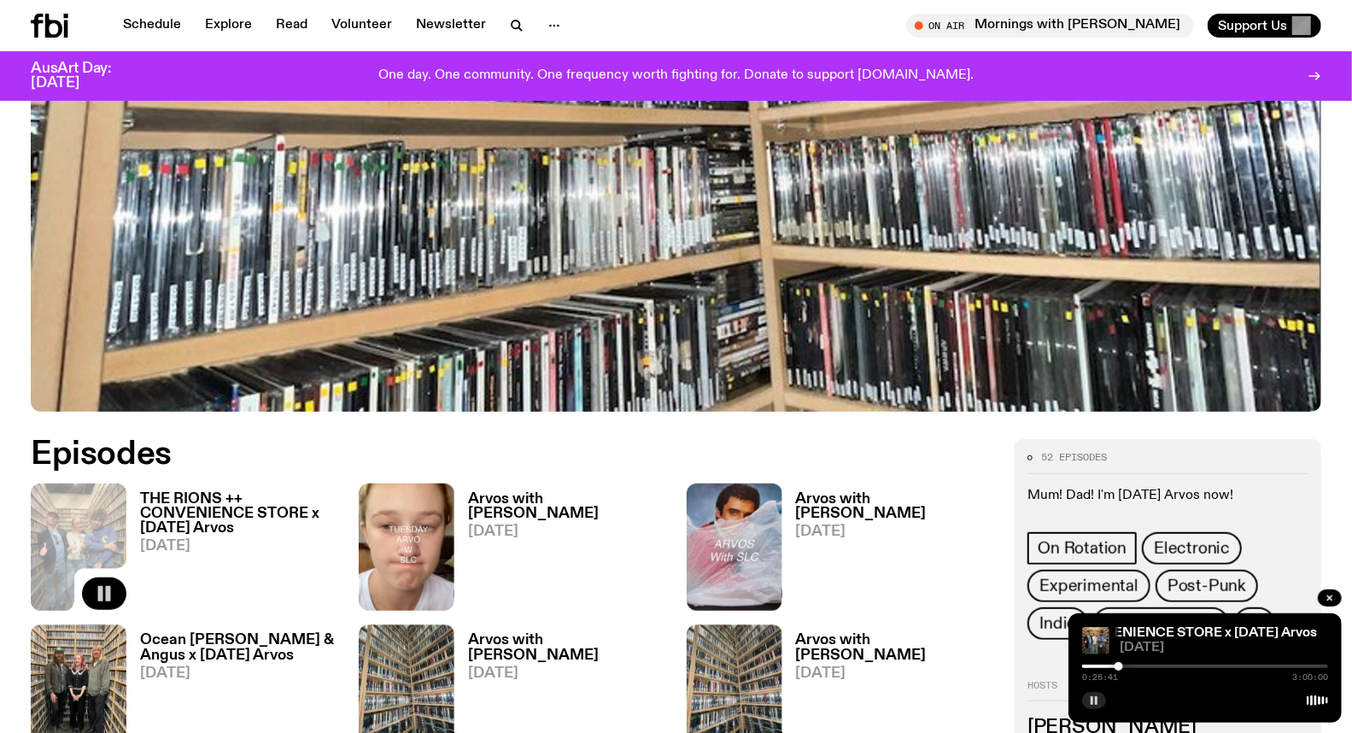
click at [1120, 666] on div at bounding box center [1118, 666] width 9 height 9
click at [1125, 666] on div at bounding box center [1205, 665] width 246 height 3
click at [1128, 664] on div at bounding box center [1124, 666] width 9 height 9
click at [1137, 664] on div at bounding box center [1205, 665] width 246 height 3
click at [1141, 664] on div at bounding box center [1137, 666] width 9 height 9
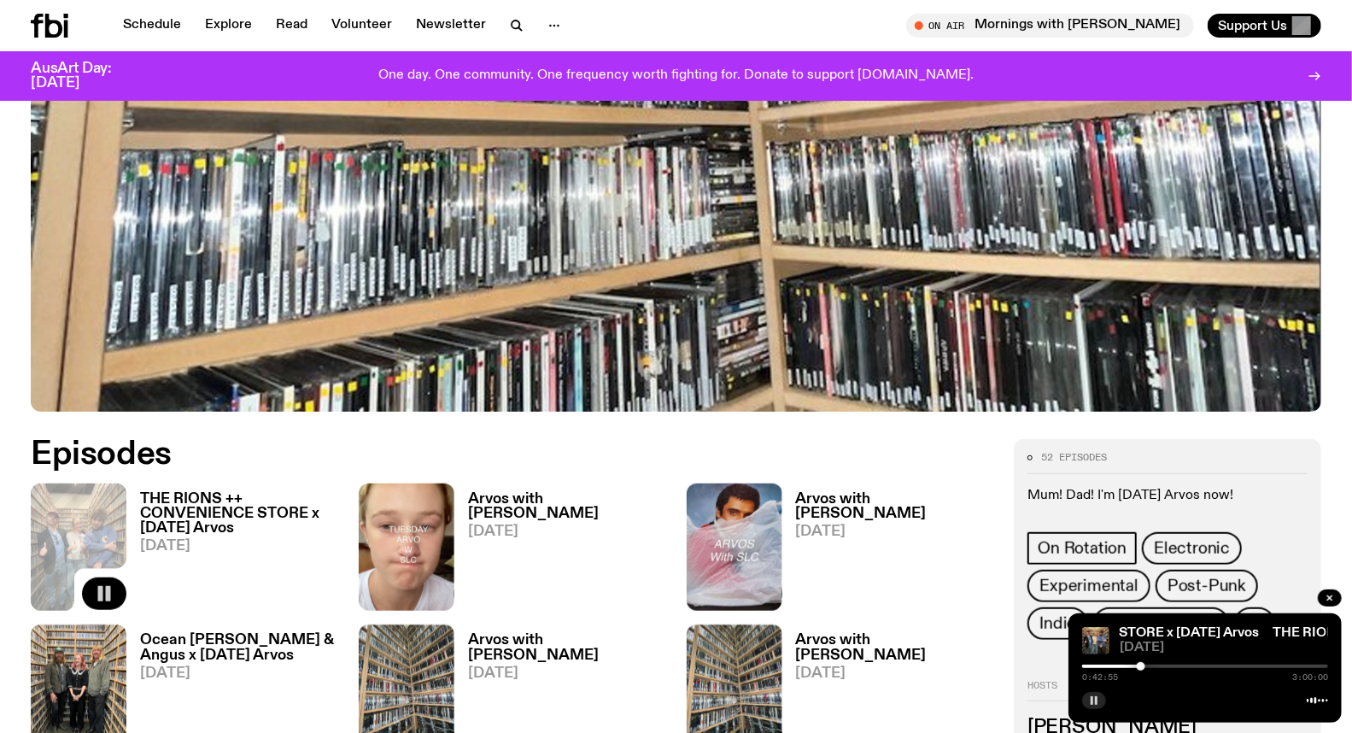
click at [1148, 666] on div at bounding box center [1205, 665] width 246 height 3
click at [1153, 667] on div at bounding box center [1205, 665] width 246 height 3
click at [1151, 666] on div at bounding box center [1152, 666] width 9 height 9
click at [1147, 666] on div at bounding box center [1151, 666] width 9 height 9
click at [1148, 667] on div at bounding box center [1146, 666] width 9 height 9
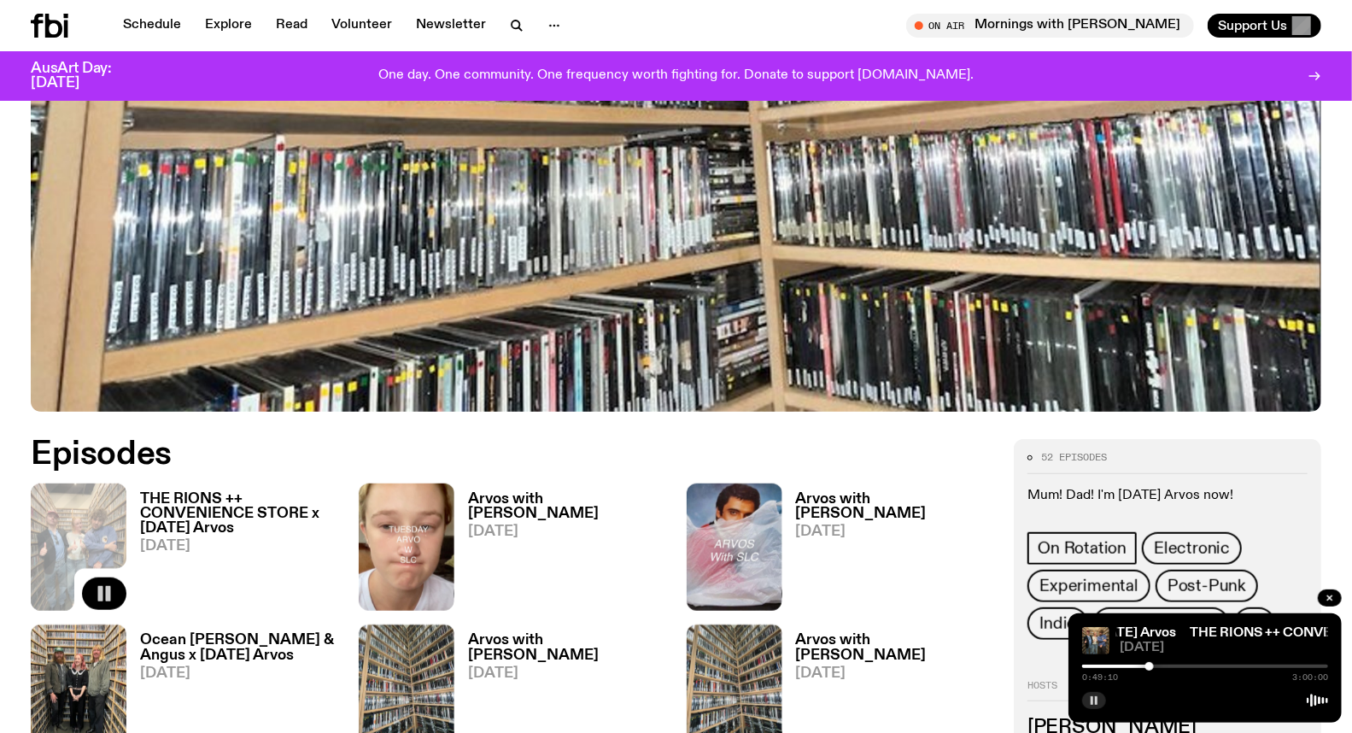
click at [1149, 666] on div at bounding box center [1149, 666] width 9 height 9
click at [1151, 666] on div at bounding box center [1151, 666] width 9 height 9
click at [1154, 667] on div at bounding box center [1151, 666] width 9 height 9
click at [1159, 668] on div at bounding box center [1205, 665] width 246 height 3
click at [1162, 668] on div at bounding box center [1162, 666] width 9 height 9
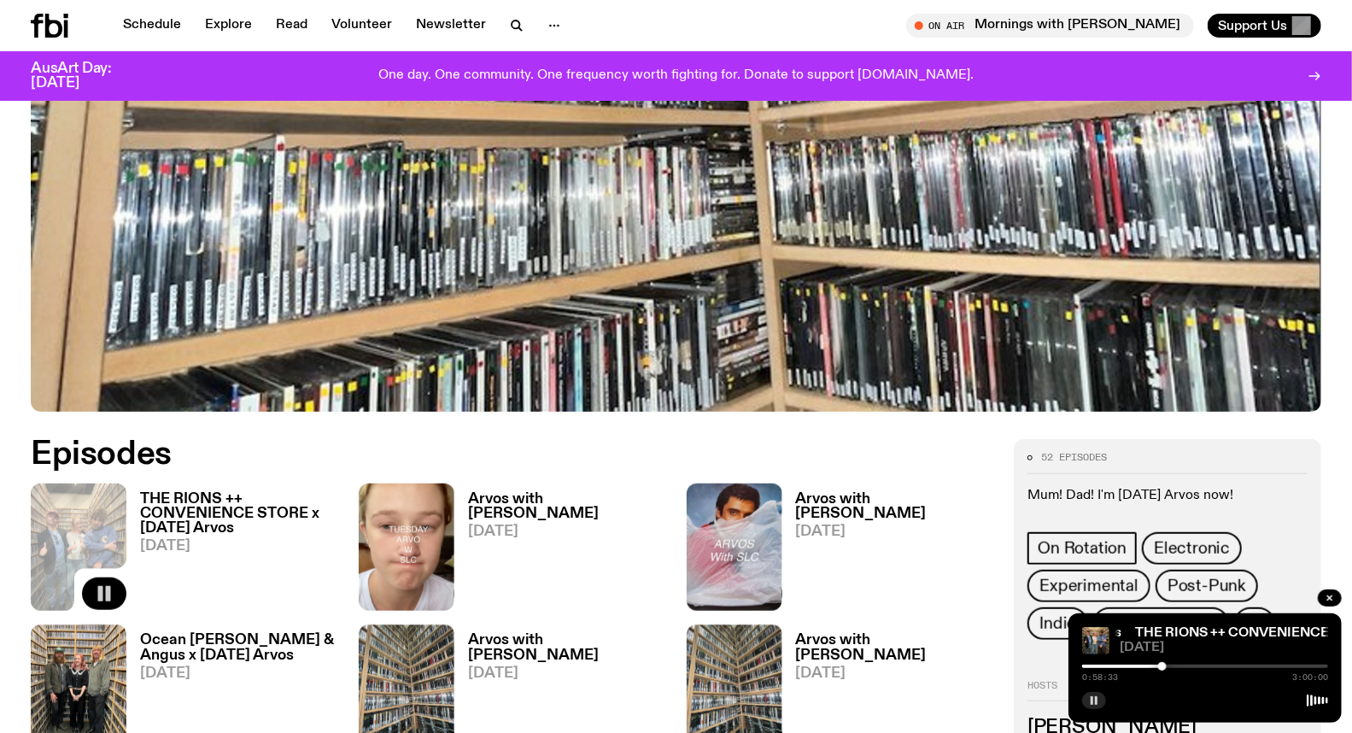
click at [1166, 668] on div at bounding box center [1205, 665] width 246 height 3
click at [1097, 709] on button "button" at bounding box center [1094, 700] width 24 height 17
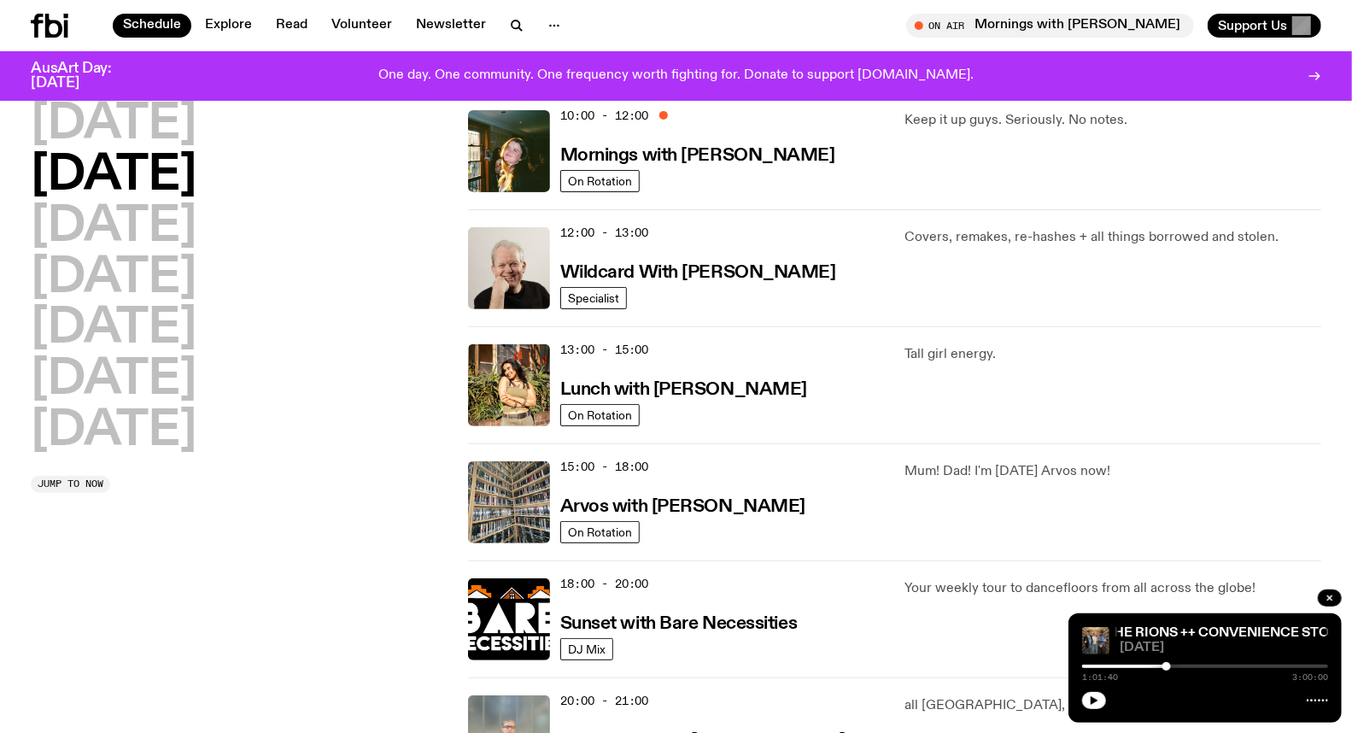
scroll to position [280, 0]
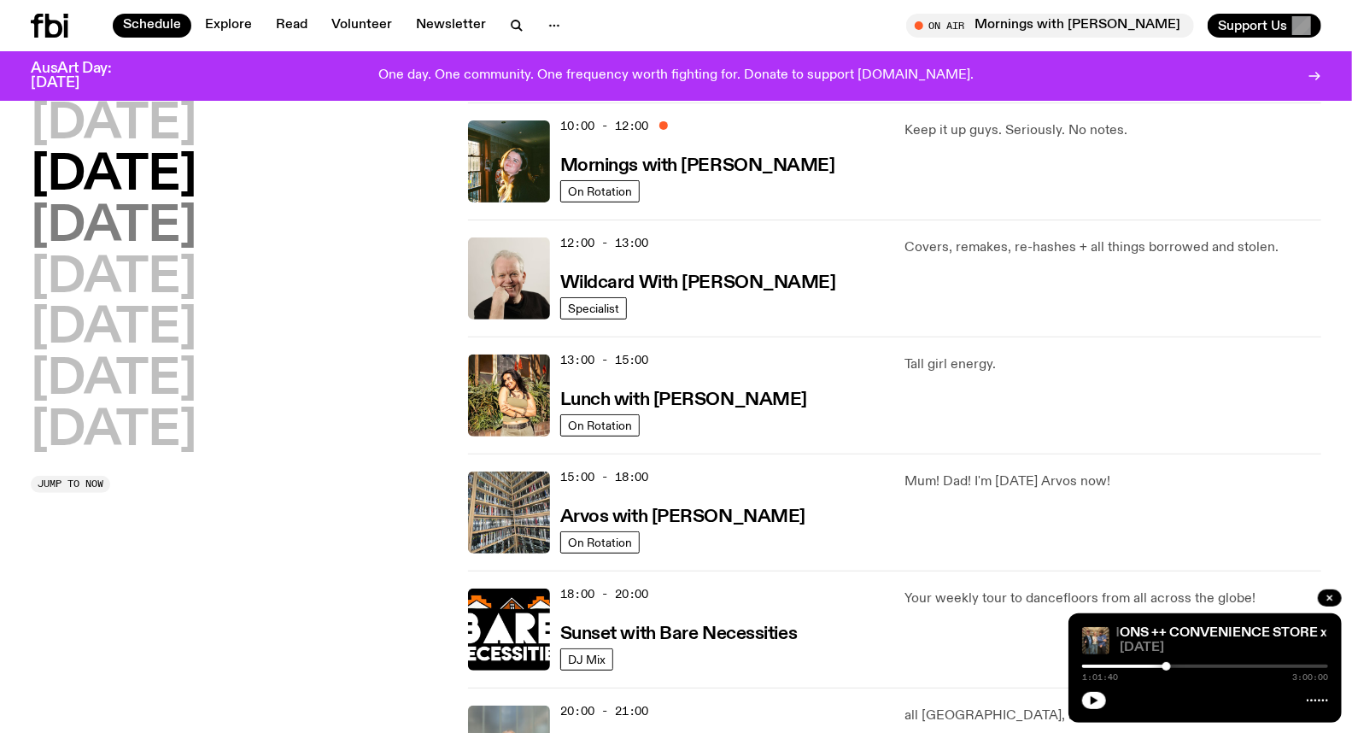
click at [137, 232] on h2 "[DATE]" at bounding box center [114, 227] width 166 height 48
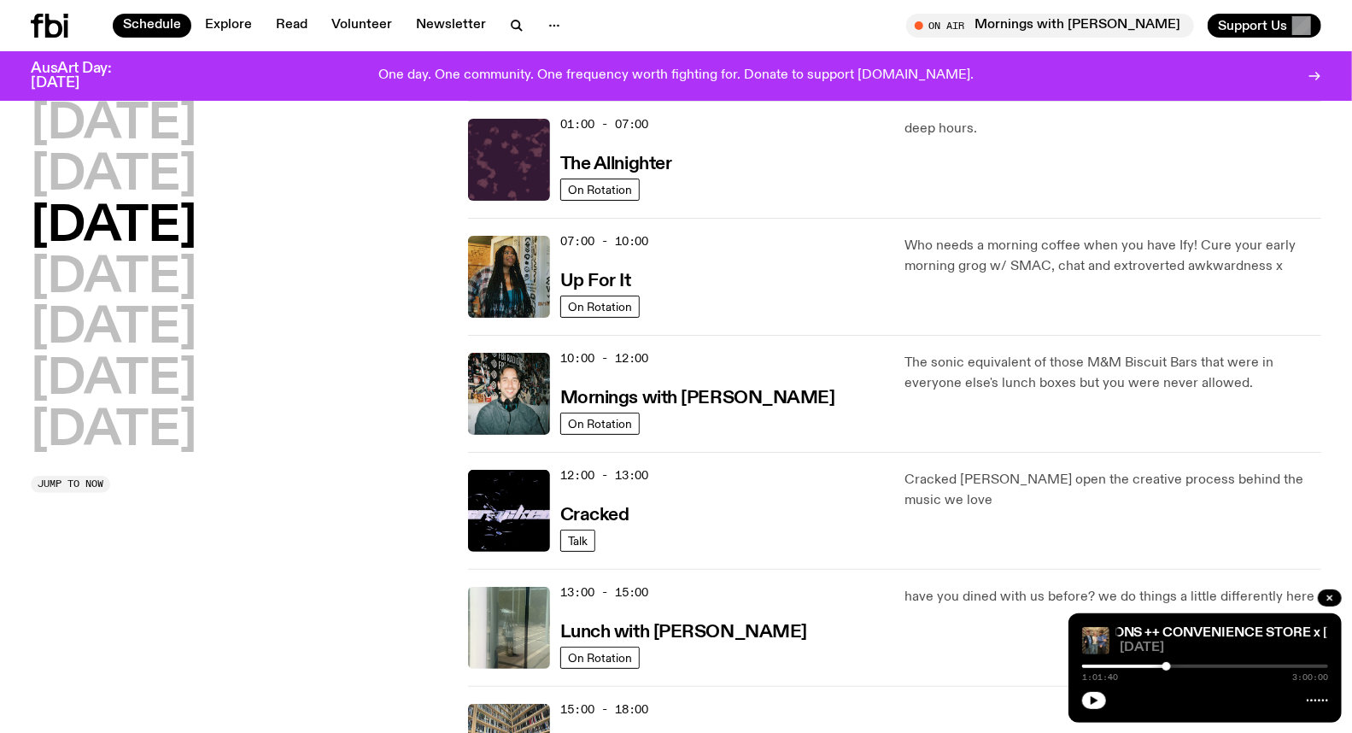
scroll to position [47, 0]
click at [582, 285] on h3 "Up For It" at bounding box center [595, 282] width 71 height 18
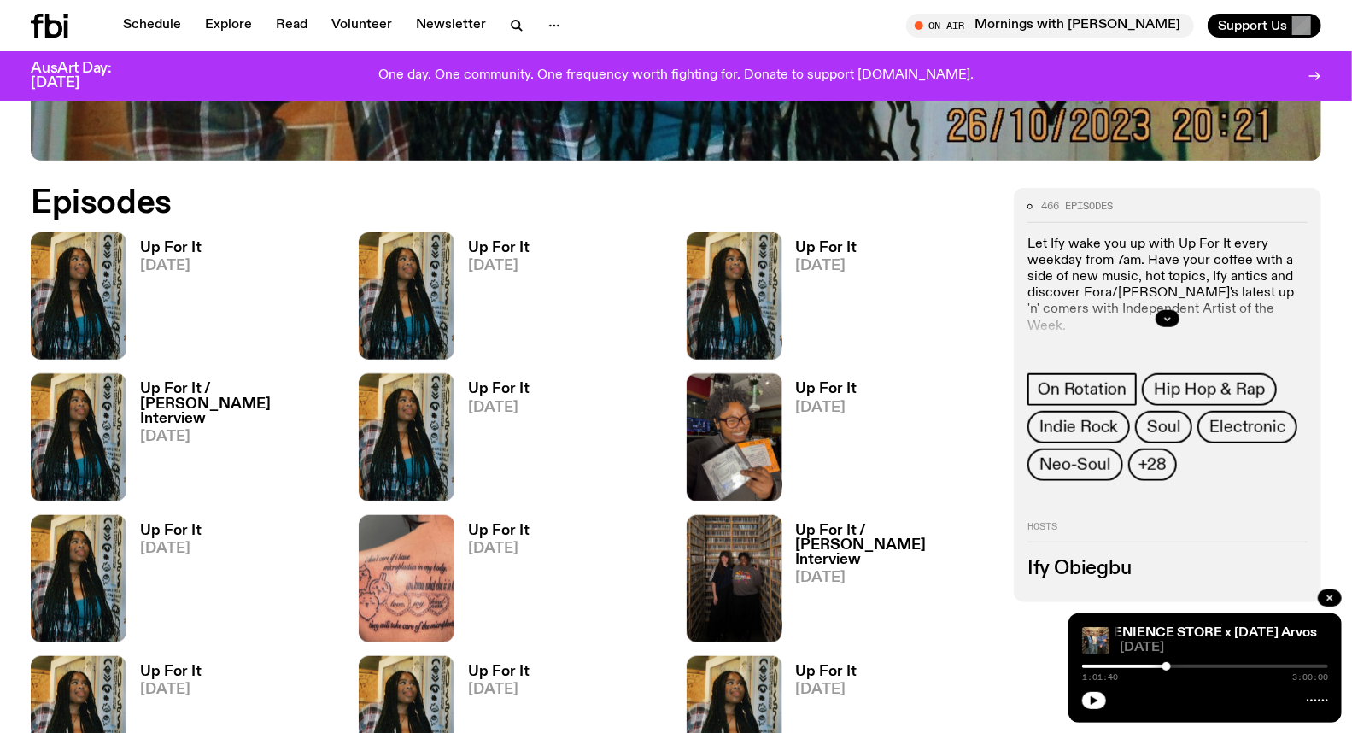
scroll to position [842, 0]
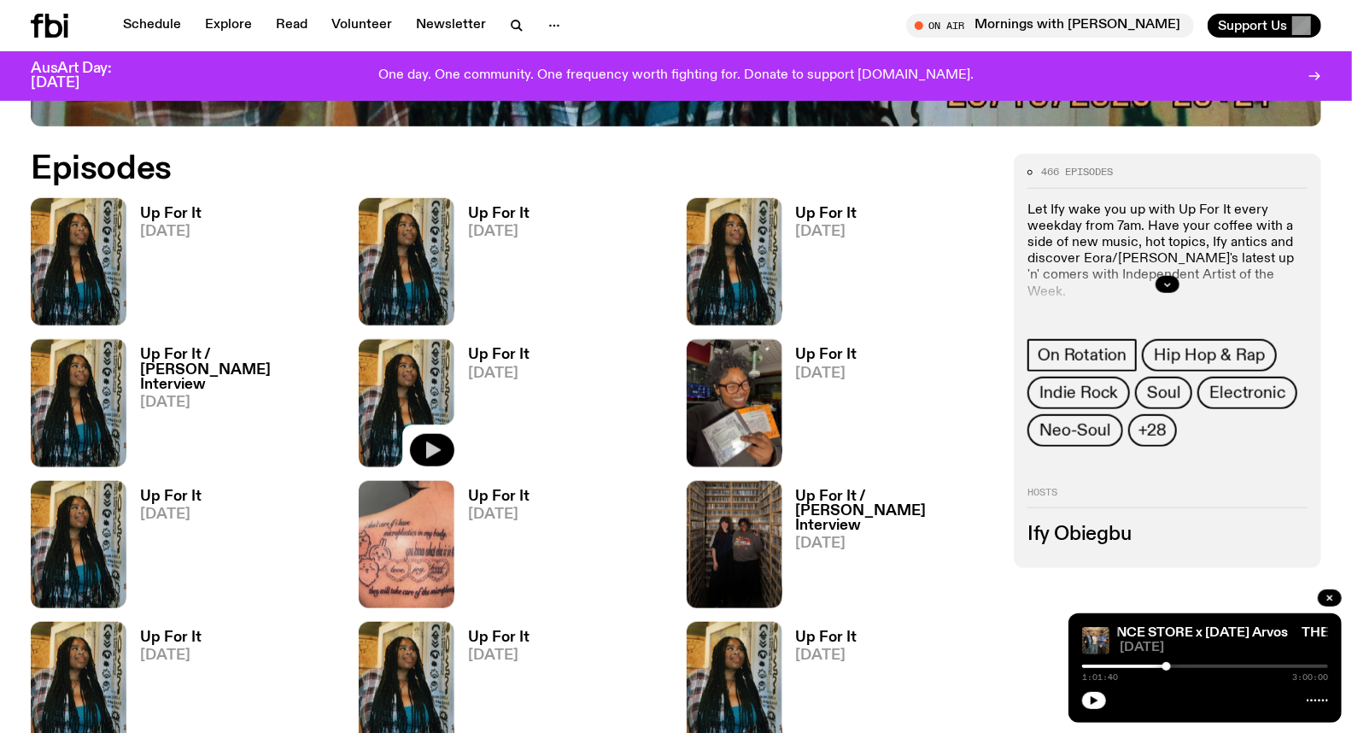
click at [431, 451] on icon "button" at bounding box center [433, 449] width 15 height 17
click at [502, 352] on h3 "Up For It" at bounding box center [498, 355] width 61 height 15
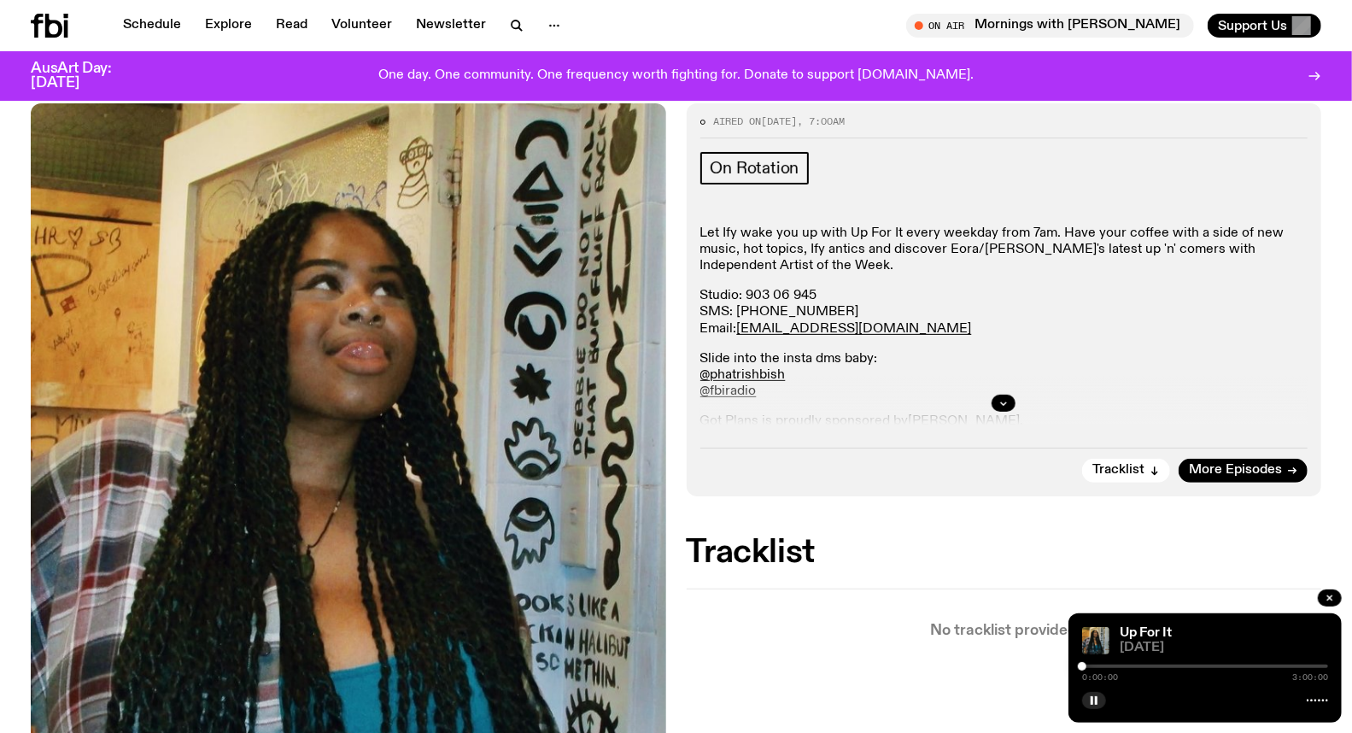
scroll to position [278, 0]
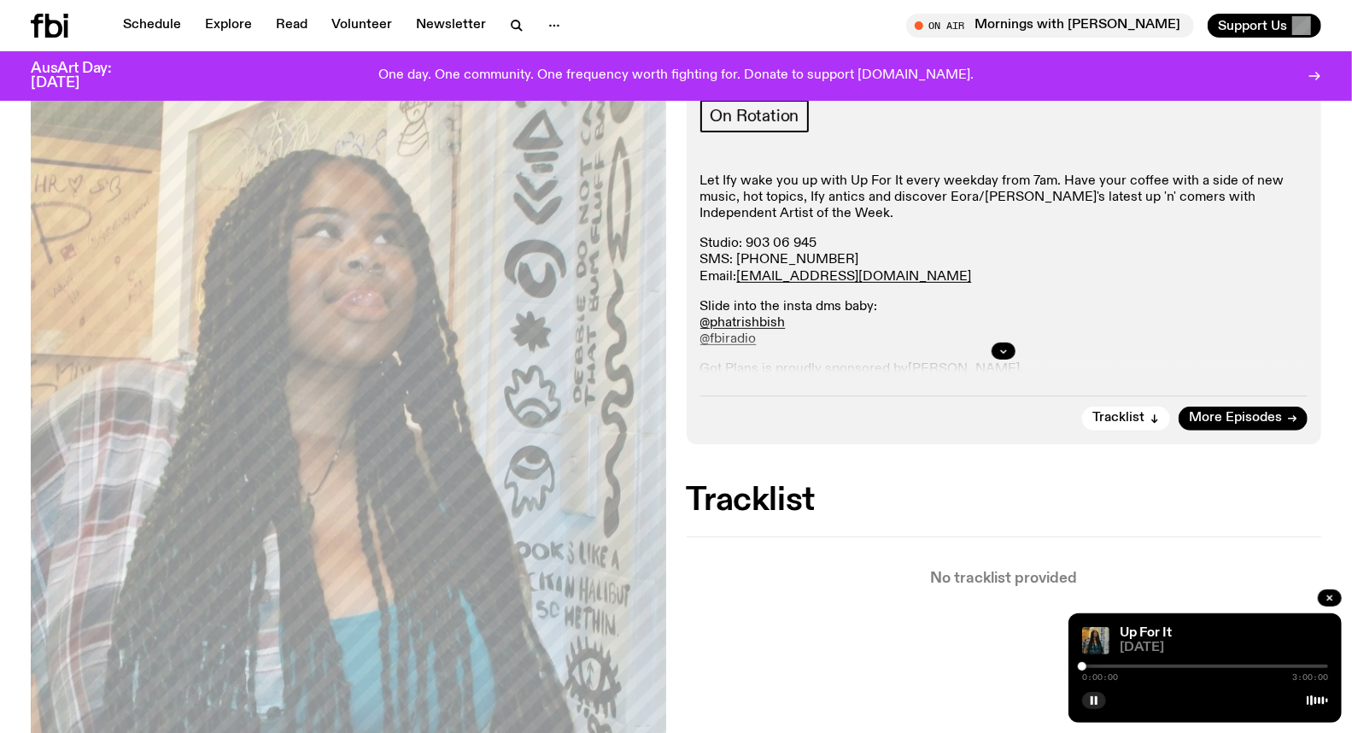
click at [1142, 663] on div "0:00:00 3:00:00" at bounding box center [1205, 671] width 246 height 20
click at [1140, 667] on div at bounding box center [1205, 665] width 246 height 3
click at [1171, 667] on div at bounding box center [1205, 665] width 246 height 3
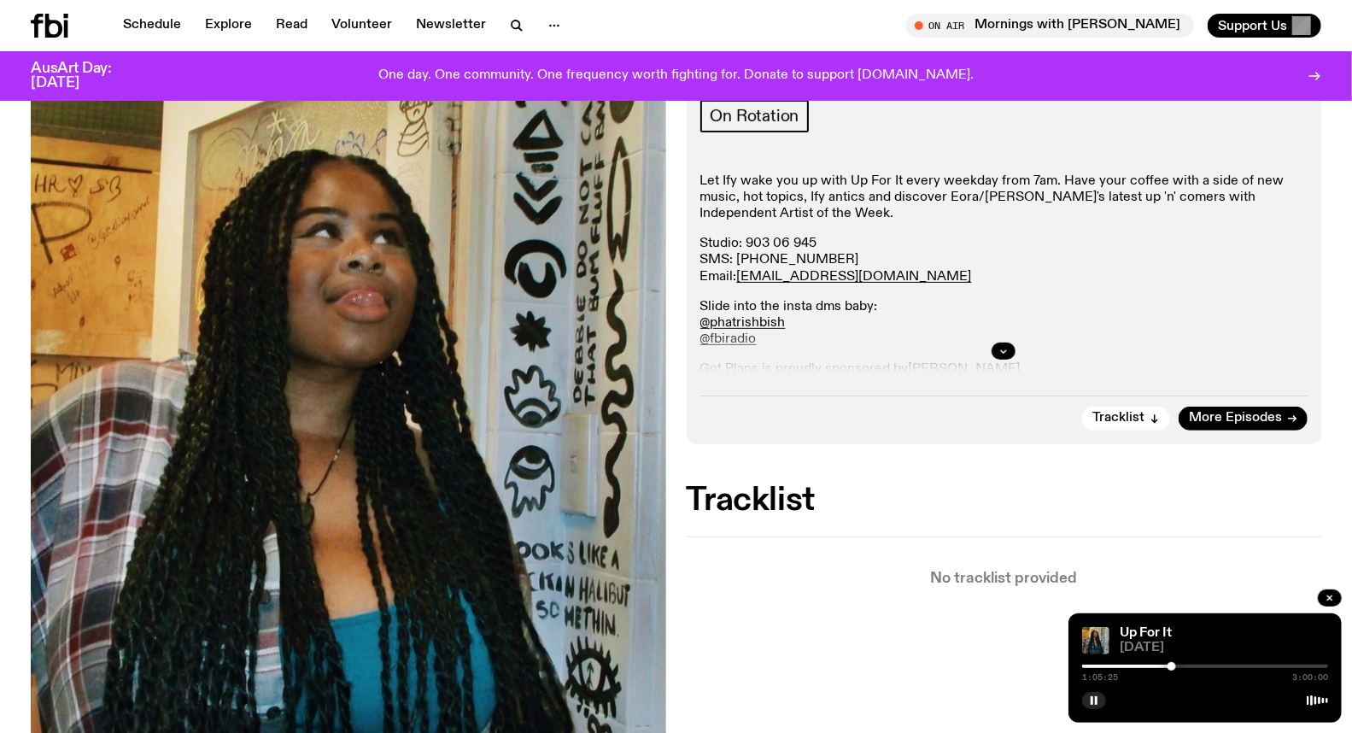
click at [1178, 666] on div at bounding box center [1205, 665] width 246 height 3
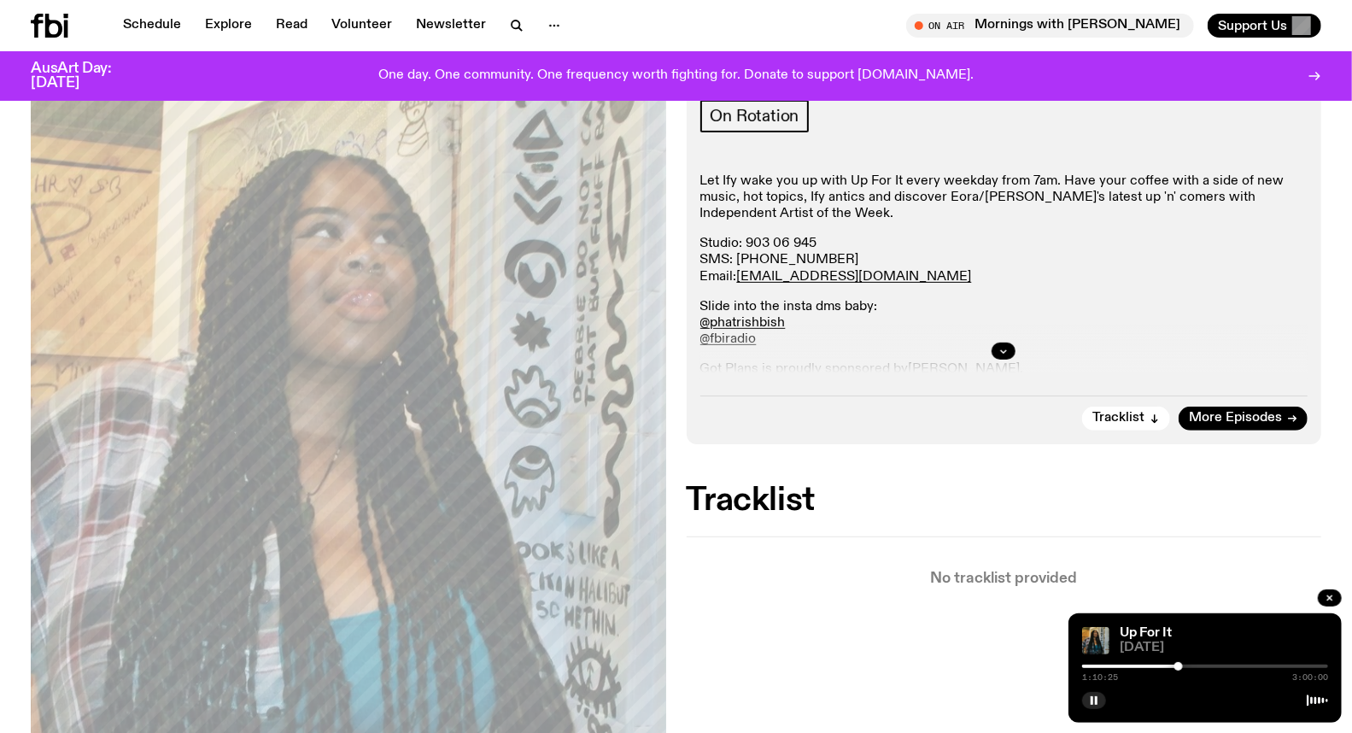
click at [1185, 666] on div at bounding box center [1205, 665] width 246 height 3
click at [1193, 666] on div at bounding box center [1205, 665] width 246 height 3
click at [1201, 666] on div at bounding box center [1205, 665] width 246 height 3
click at [1215, 664] on div at bounding box center [1205, 665] width 246 height 3
click at [1226, 663] on div "1:37:17 3:00:00" at bounding box center [1205, 671] width 246 height 20
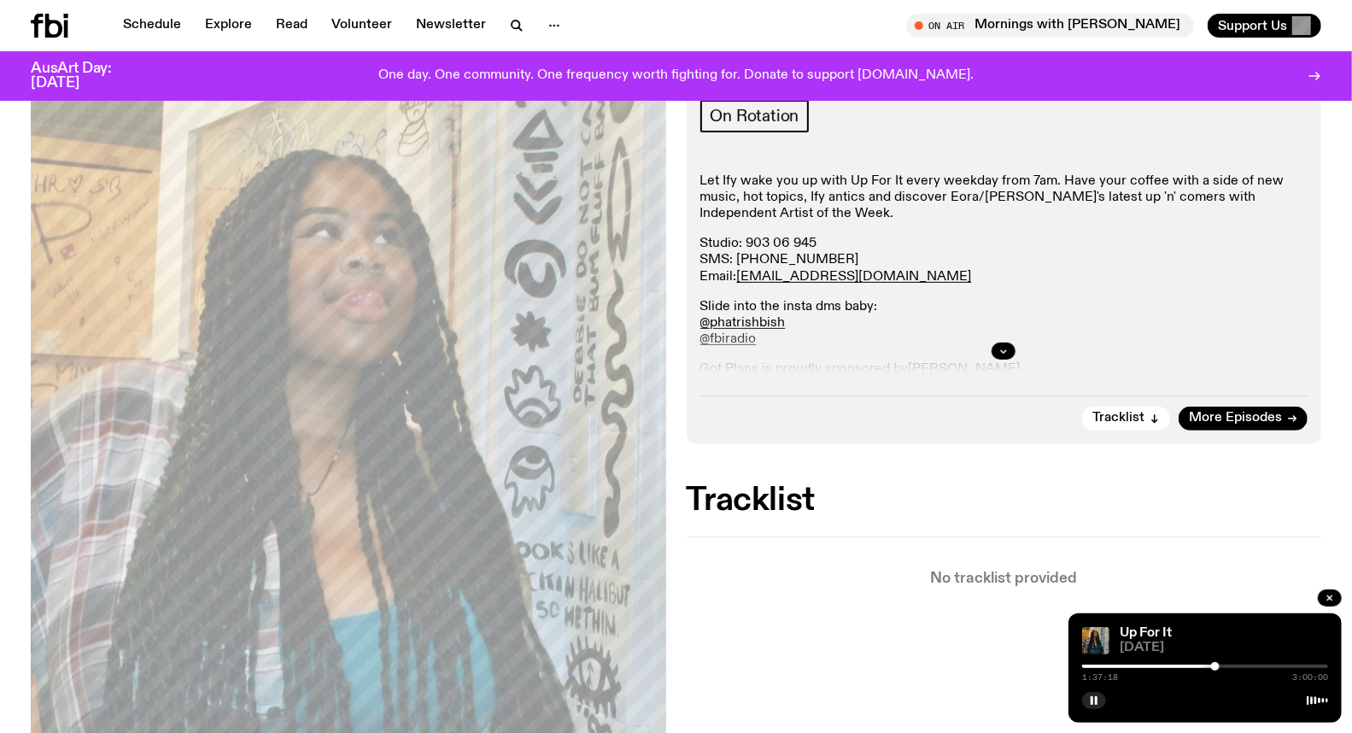
click at [1235, 664] on div at bounding box center [1205, 665] width 246 height 3
click at [1241, 666] on div at bounding box center [1205, 665] width 246 height 3
click at [1247, 666] on div at bounding box center [1205, 665] width 246 height 3
click at [1101, 696] on button "button" at bounding box center [1094, 700] width 24 height 17
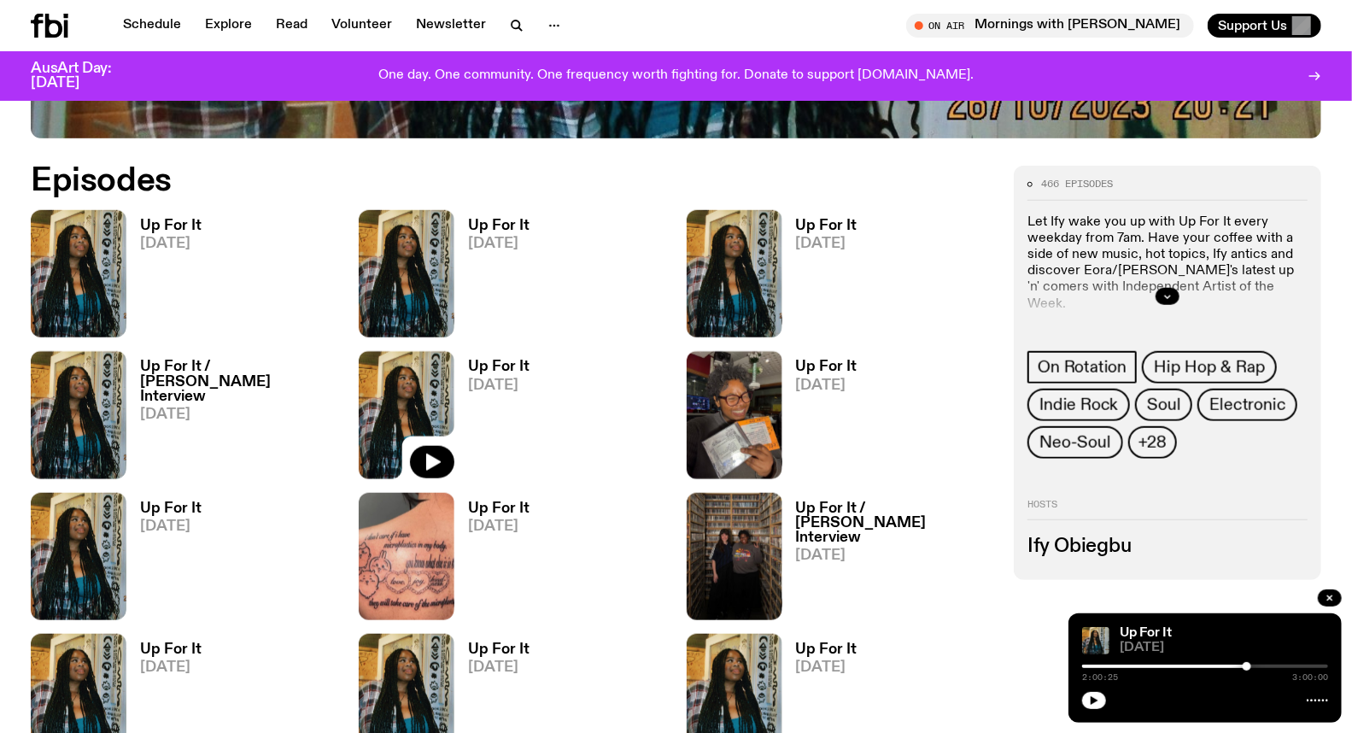
scroll to position [829, 0]
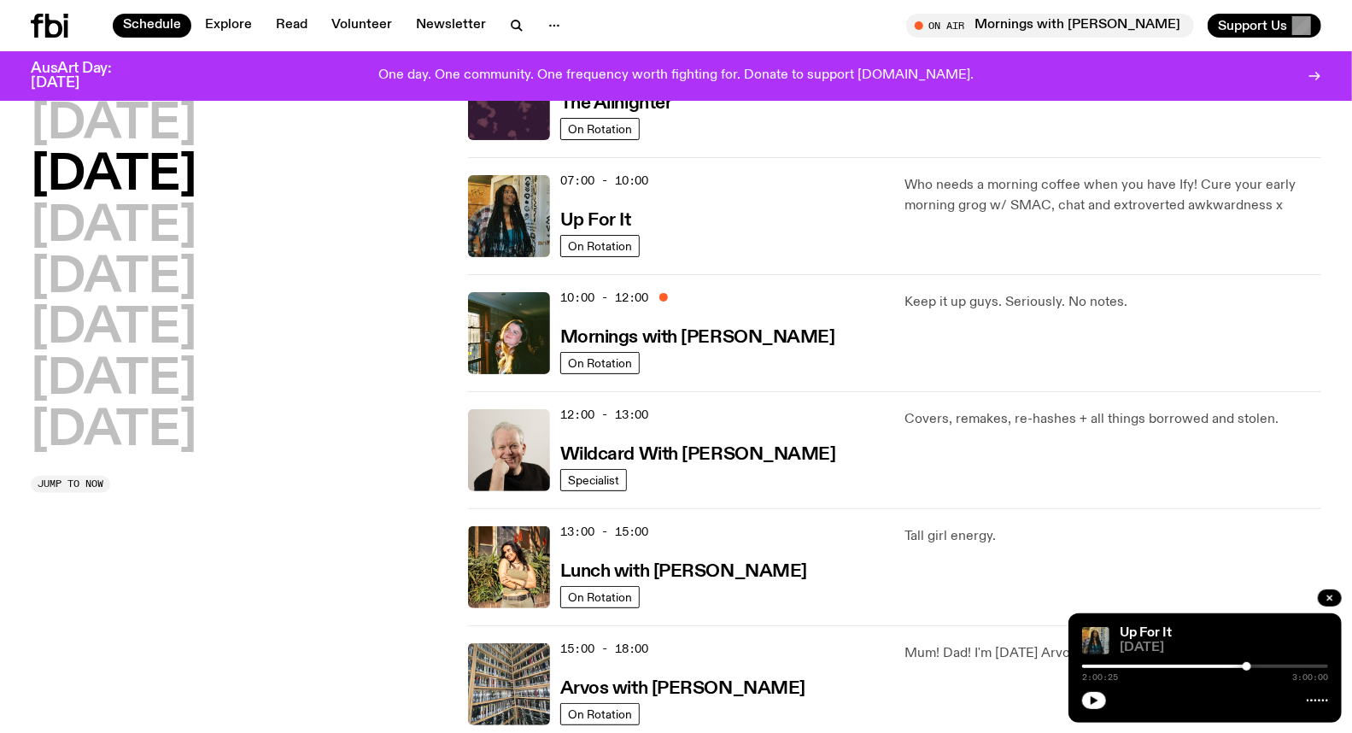
scroll to position [142, 0]
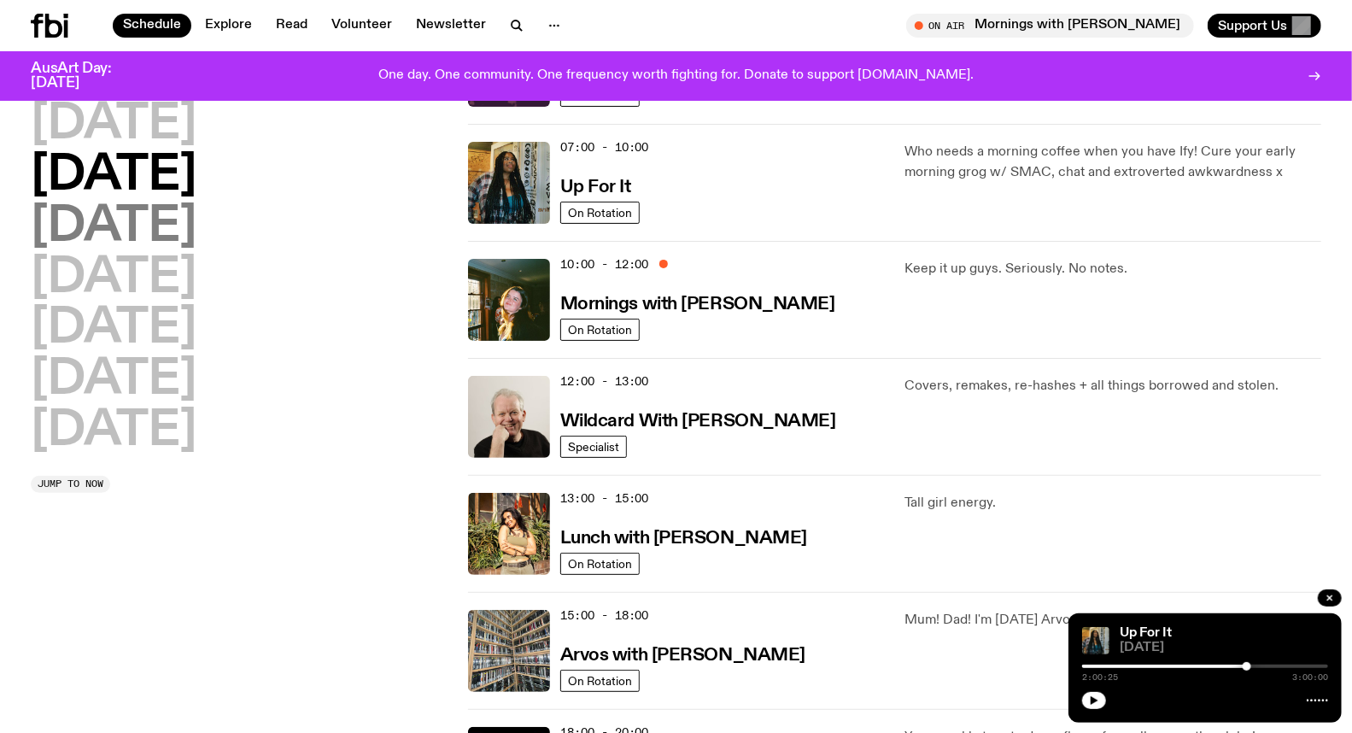
click at [166, 233] on h2 "[DATE]" at bounding box center [114, 227] width 166 height 48
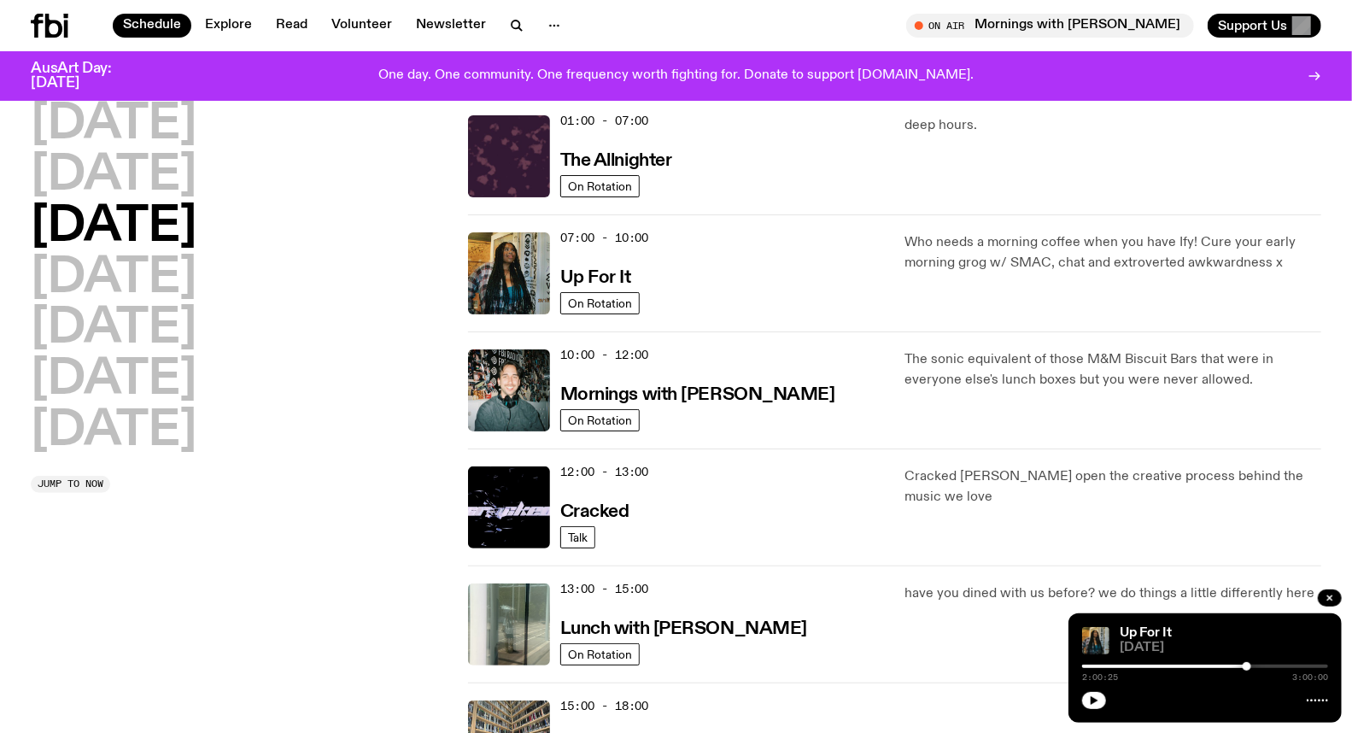
scroll to position [47, 0]
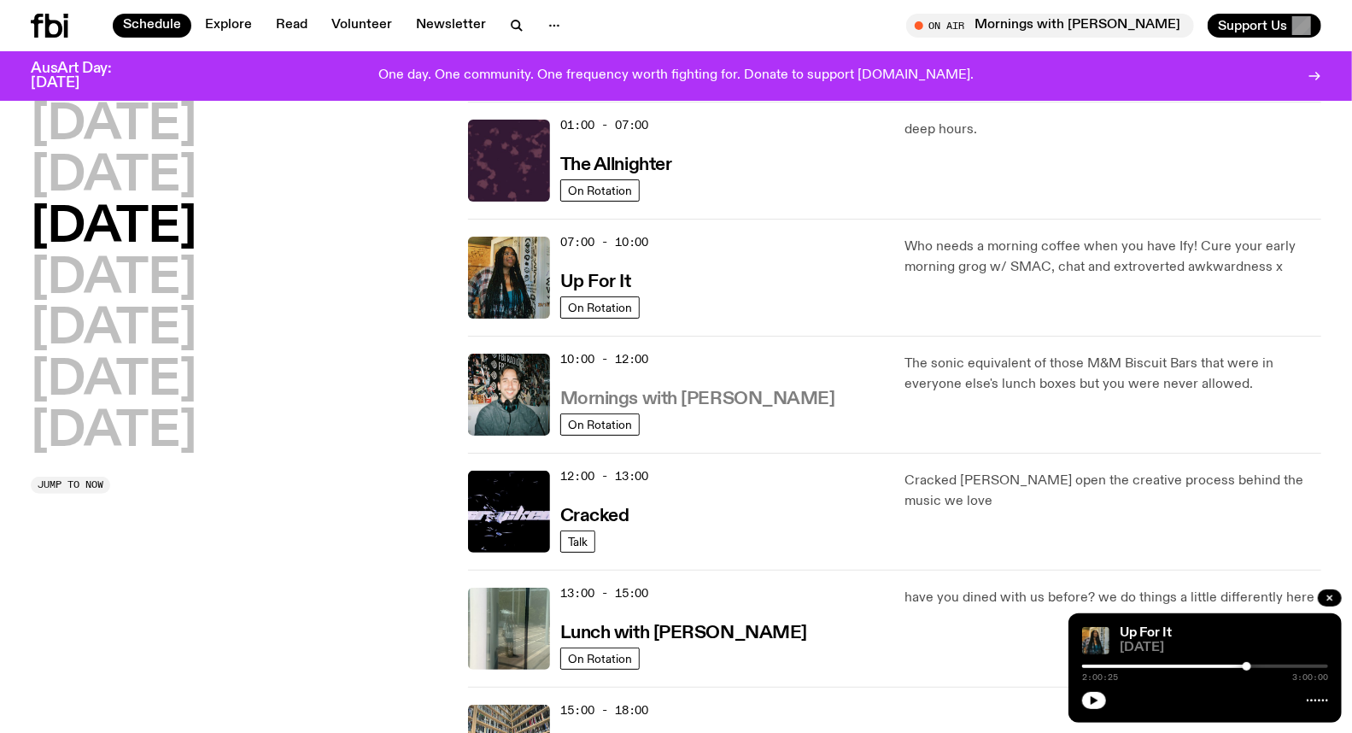
click at [685, 397] on h3 "Mornings with [PERSON_NAME]" at bounding box center [697, 399] width 275 height 18
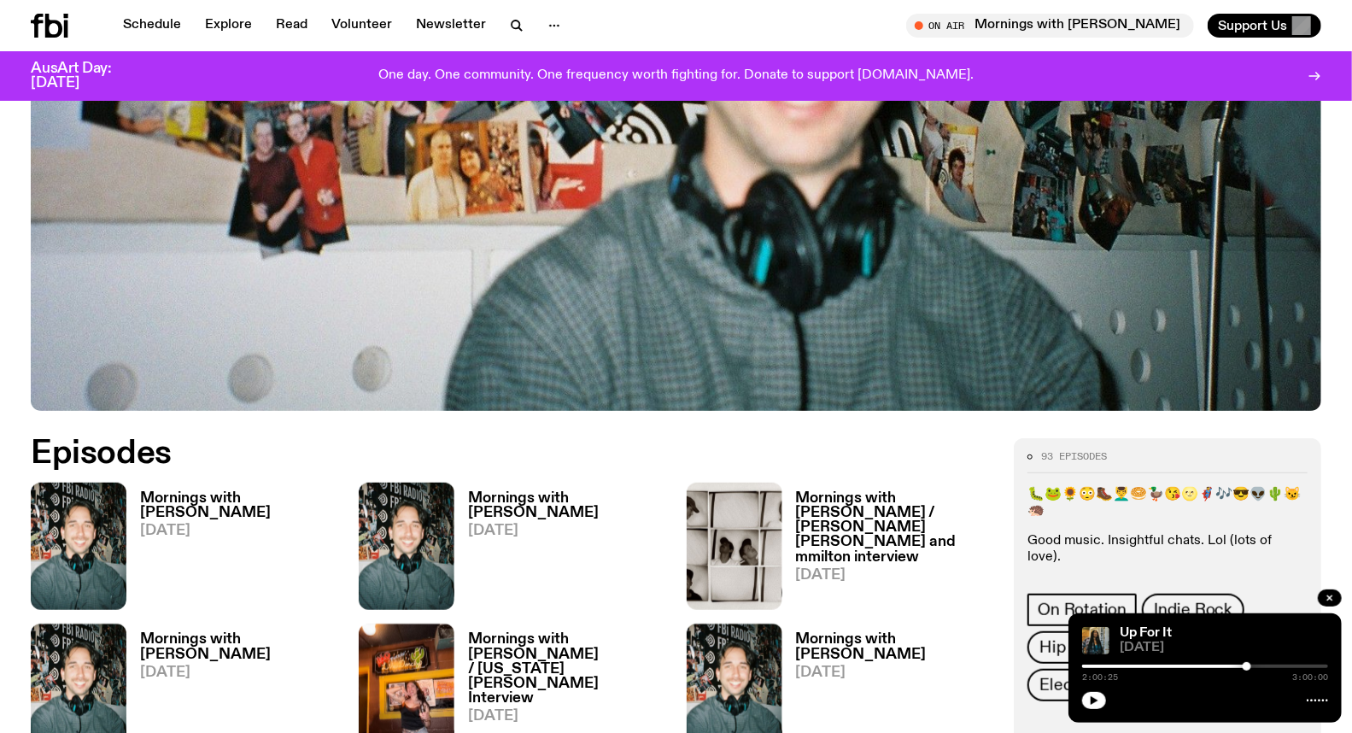
scroll to position [557, 0]
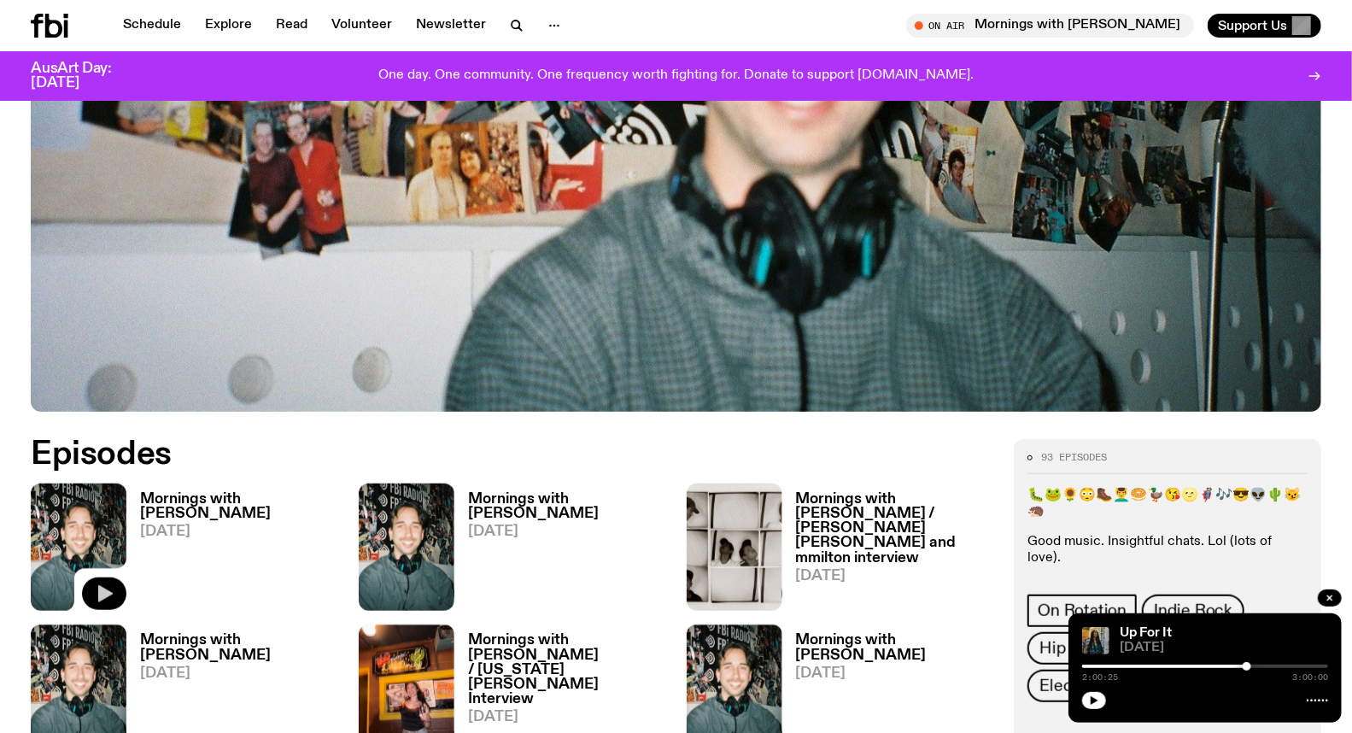
click at [96, 585] on icon "button" at bounding box center [104, 593] width 20 height 20
click at [213, 492] on h3 "Mornings with [PERSON_NAME]" at bounding box center [239, 506] width 198 height 29
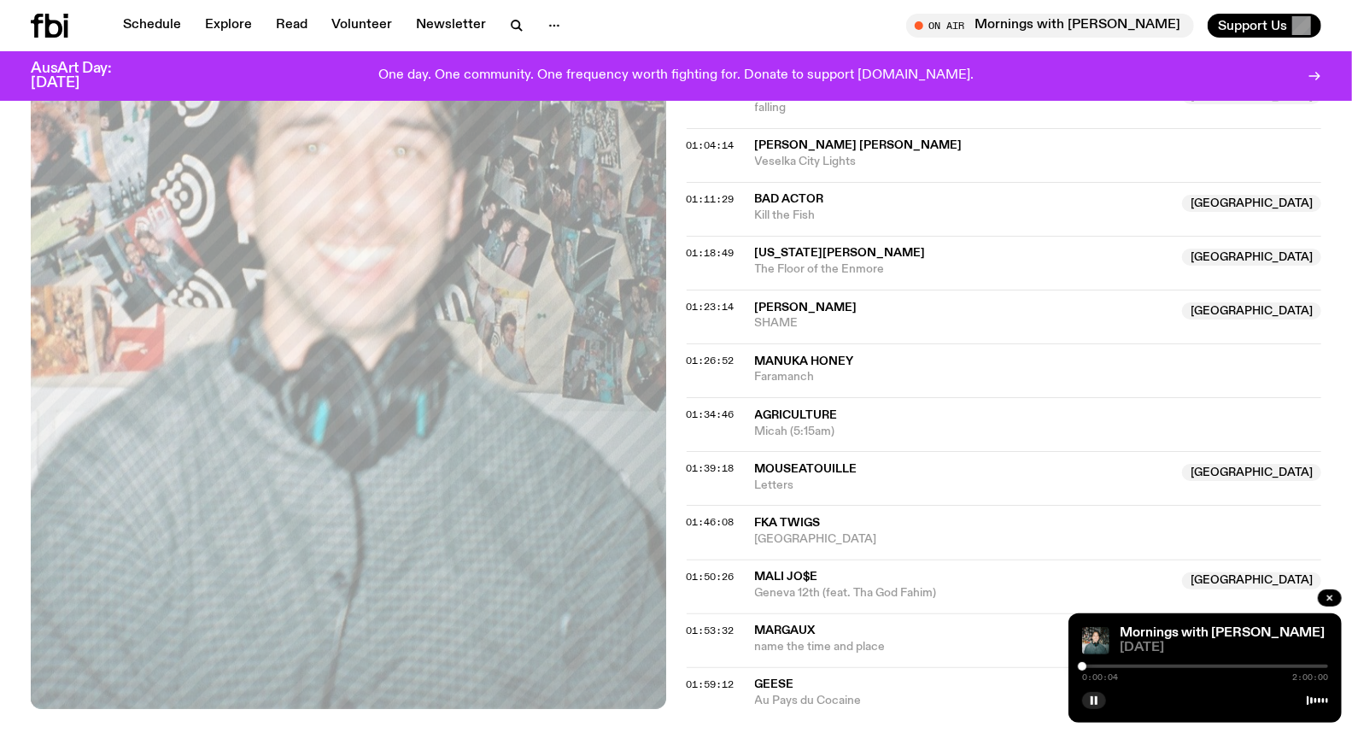
scroll to position [1318, 0]
click at [690, 471] on span "01:39:18" at bounding box center [710, 469] width 48 height 14
click at [1283, 667] on div at bounding box center [1285, 666] width 9 height 9
click at [1284, 666] on div at bounding box center [1284, 666] width 9 height 9
click at [1090, 703] on icon "button" at bounding box center [1094, 700] width 10 height 10
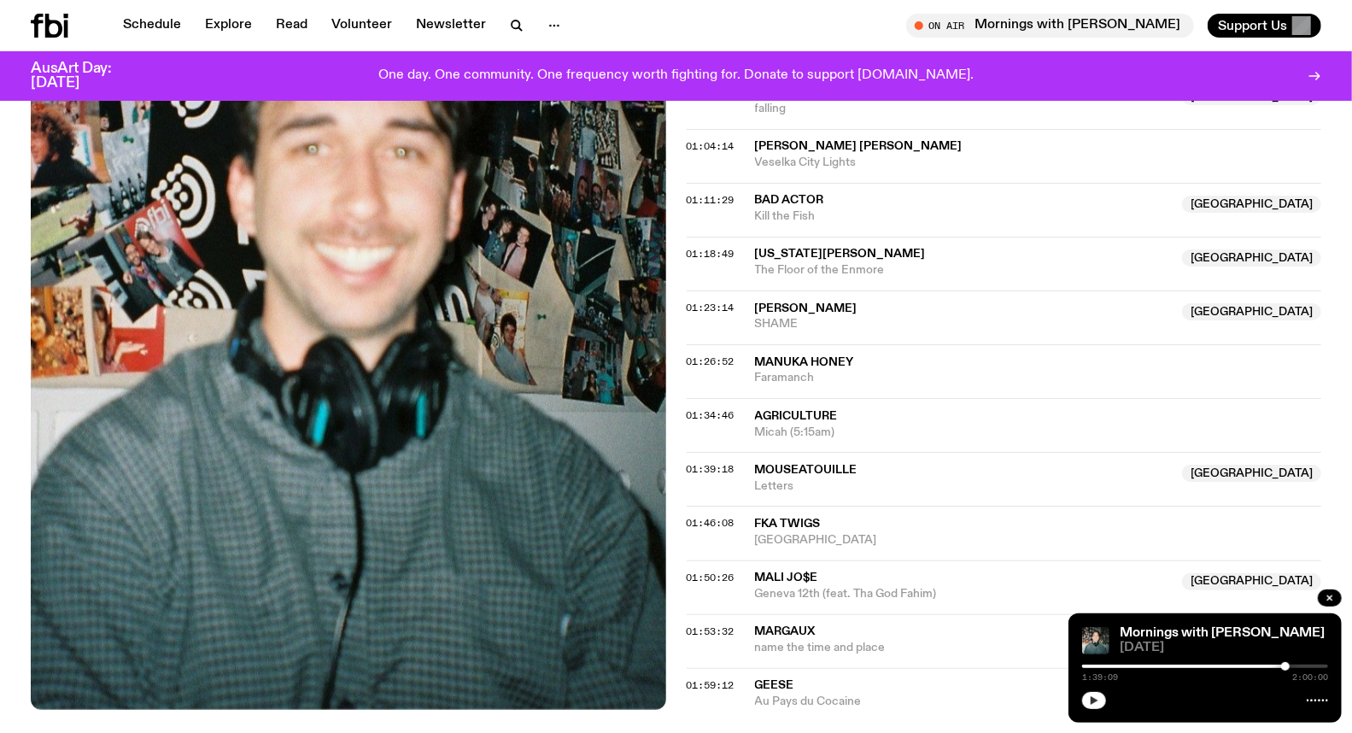
click at [1090, 703] on icon "button" at bounding box center [1094, 700] width 10 height 10
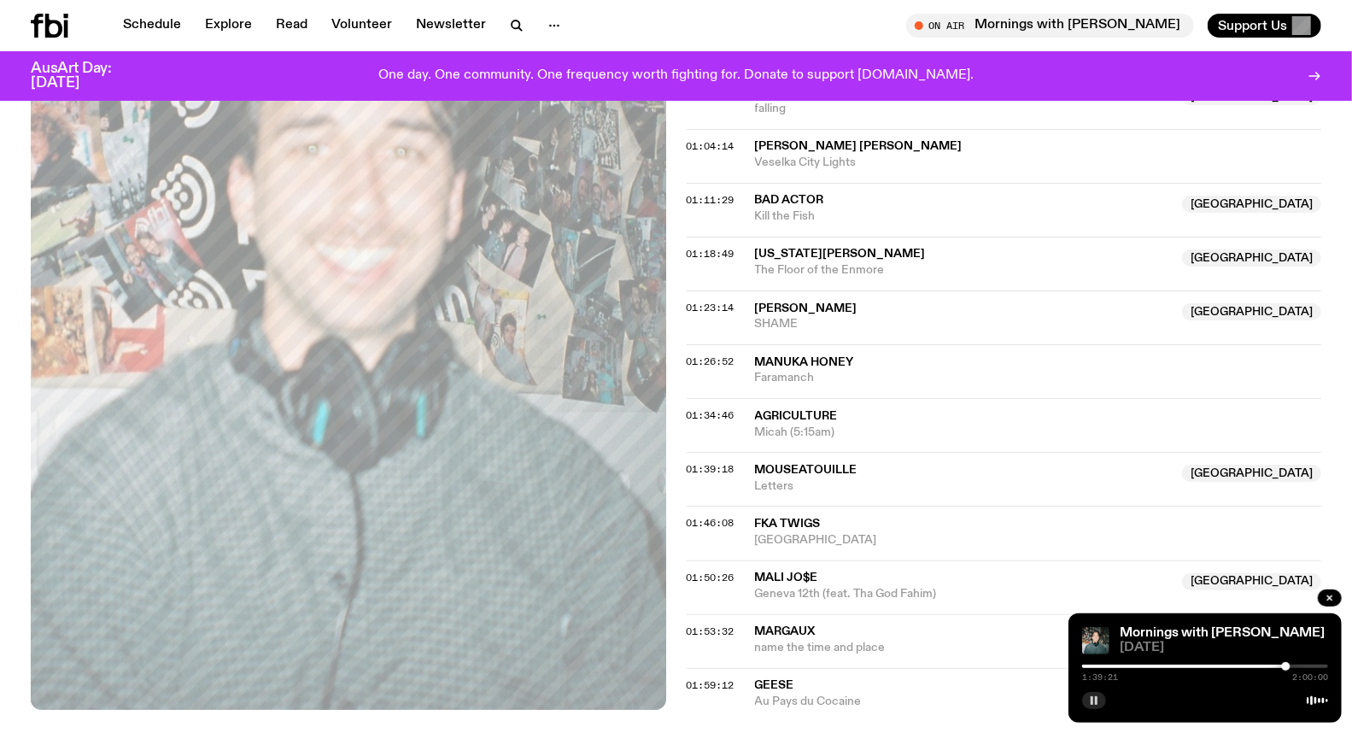
click at [1088, 701] on button "button" at bounding box center [1094, 700] width 24 height 17
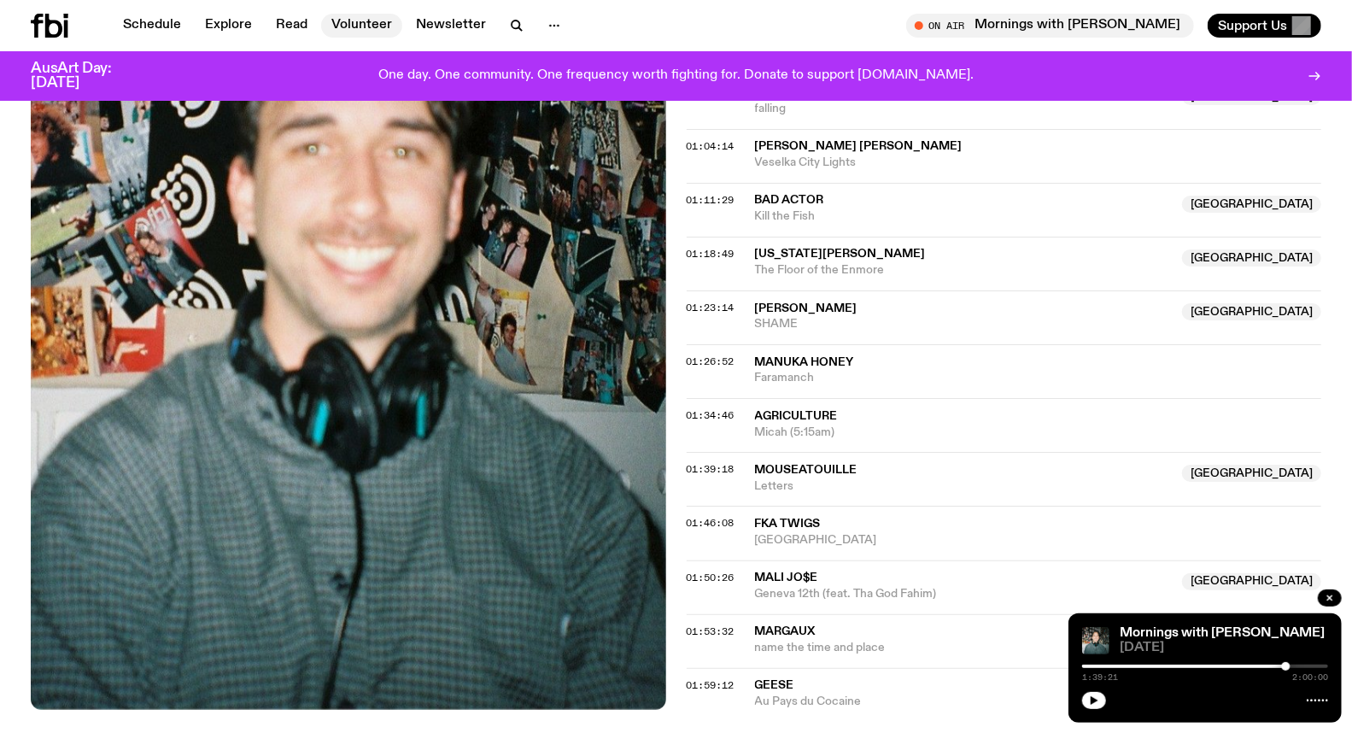
scroll to position [1793, 0]
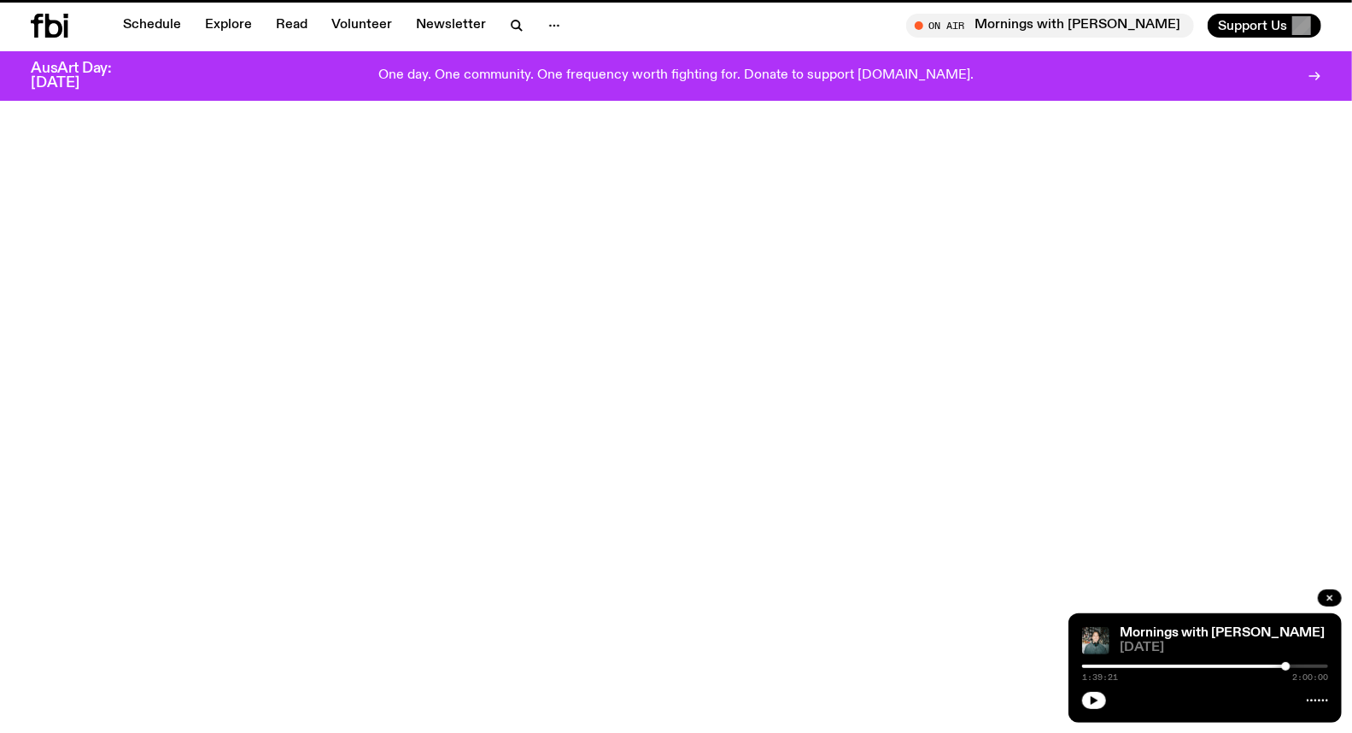
scroll to position [557, 0]
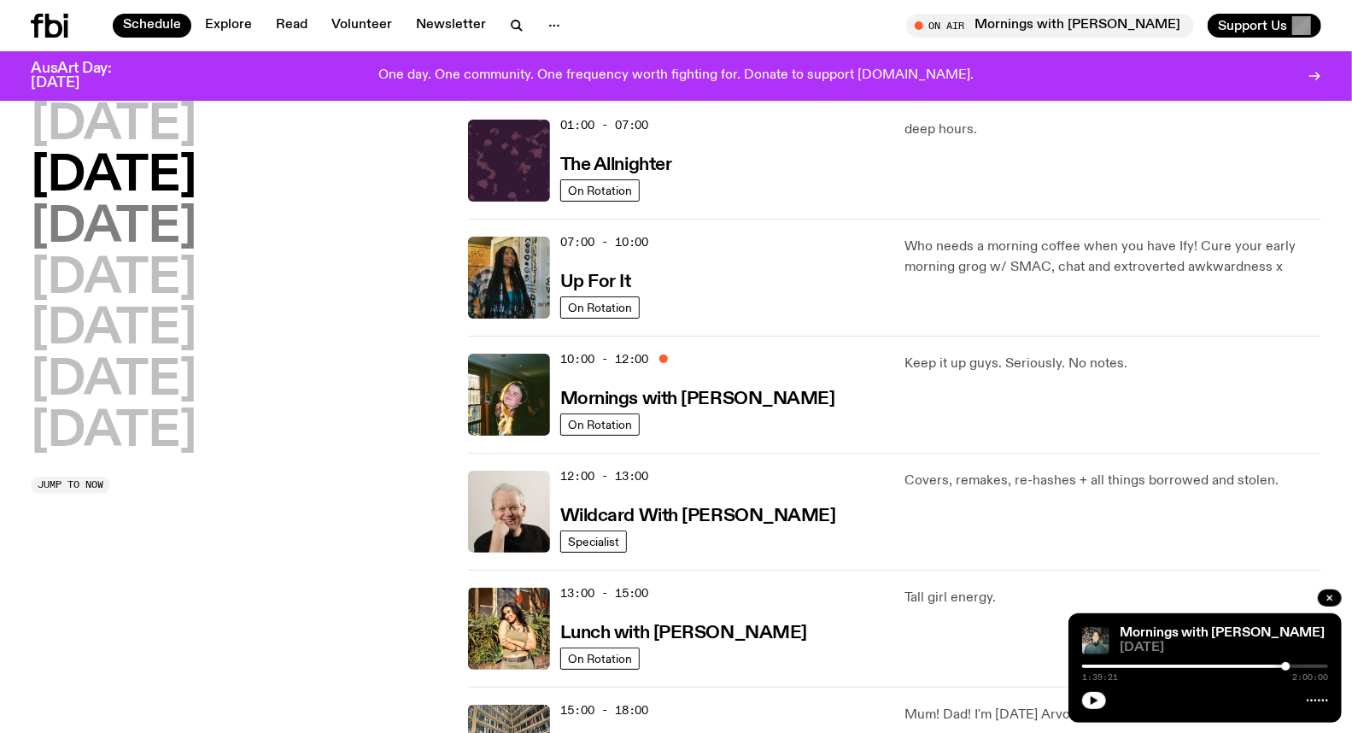
click at [159, 234] on h2 "[DATE]" at bounding box center [114, 228] width 166 height 48
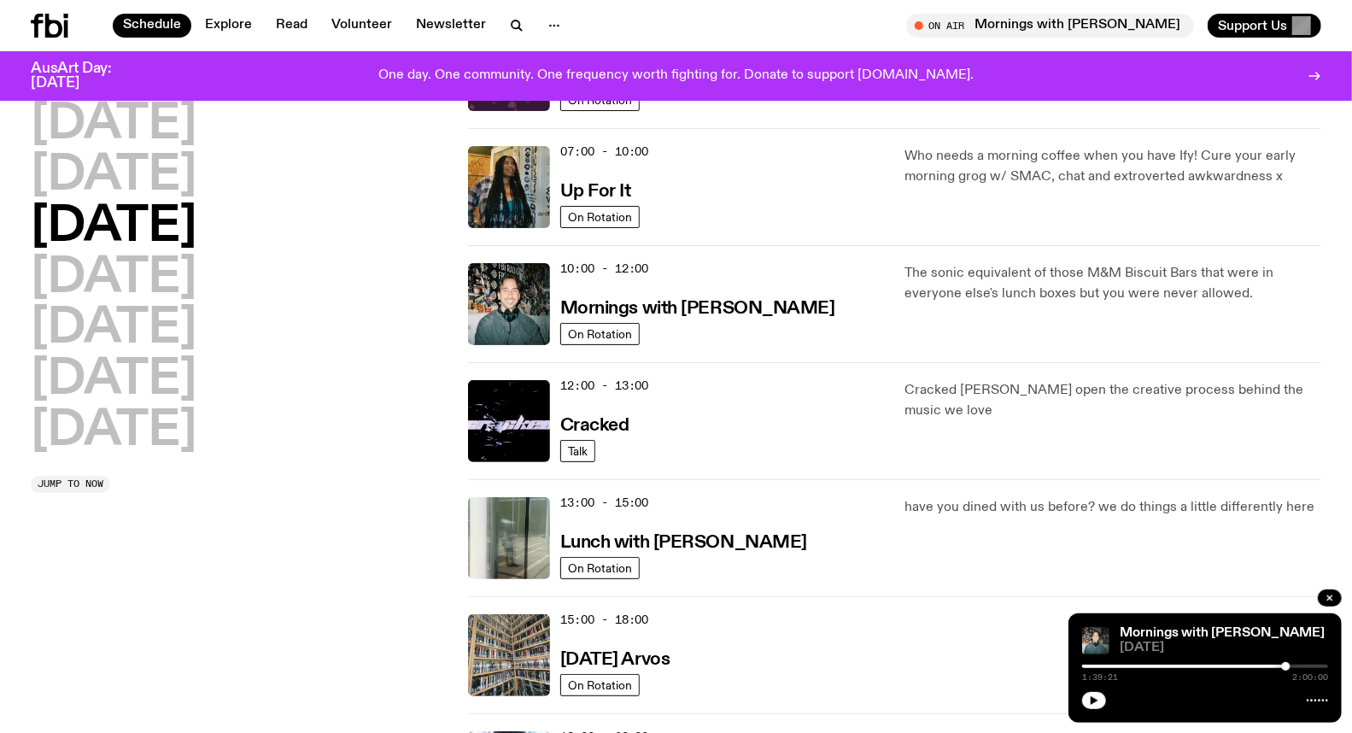
scroll to position [331, 0]
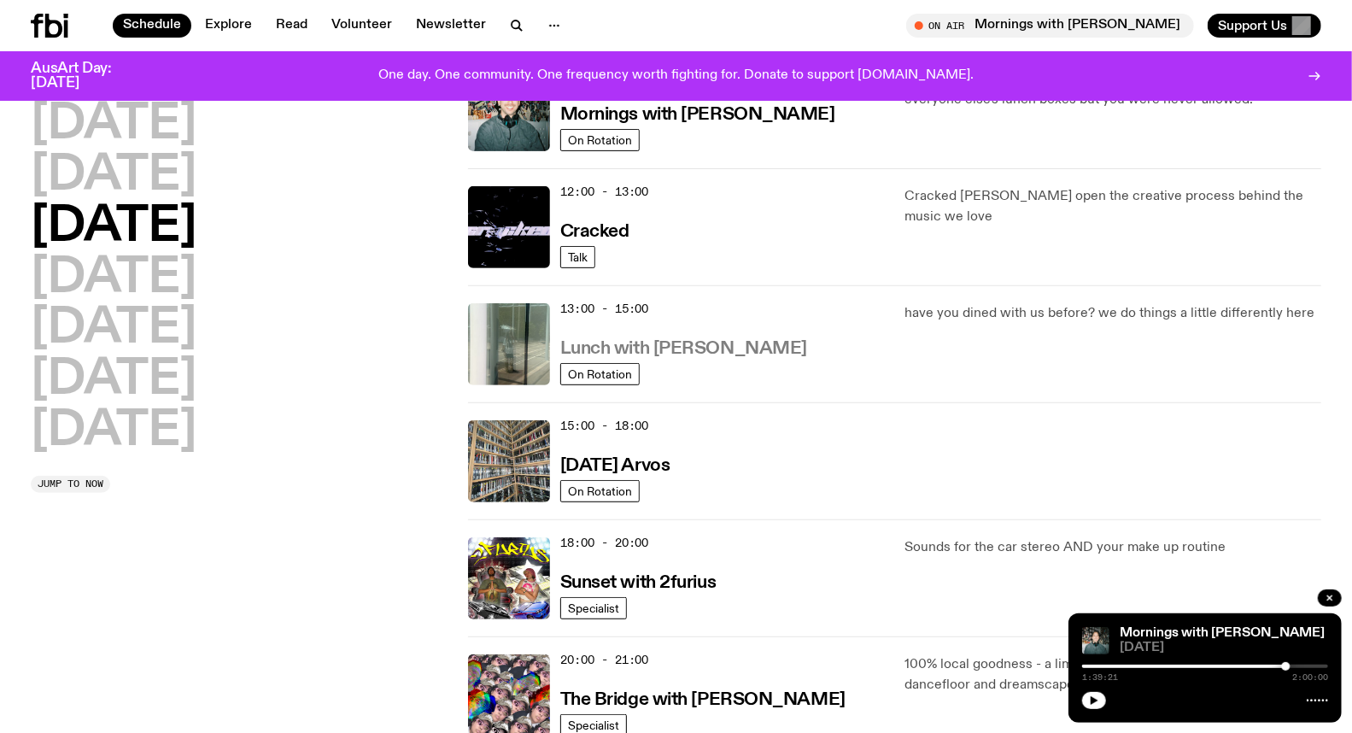
click at [661, 353] on h3 "Lunch with [PERSON_NAME]" at bounding box center [683, 349] width 247 height 18
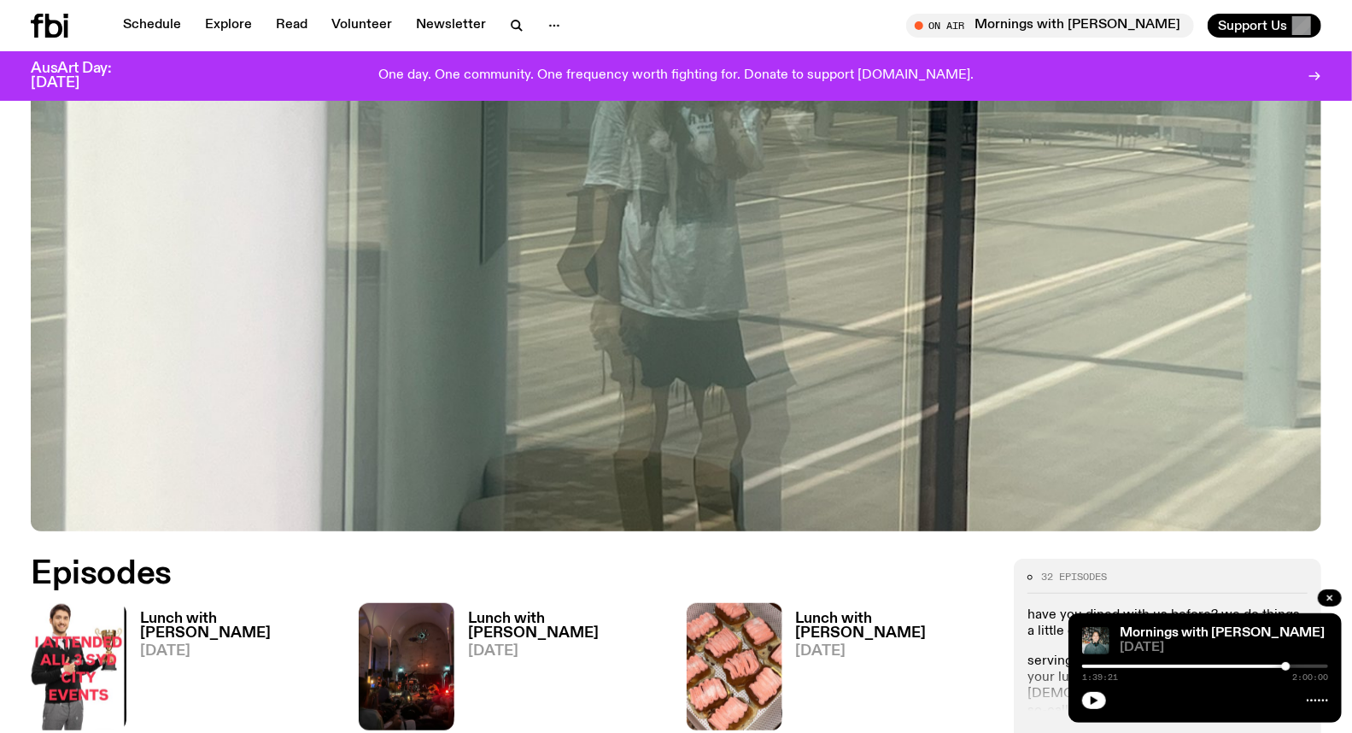
scroll to position [651, 0]
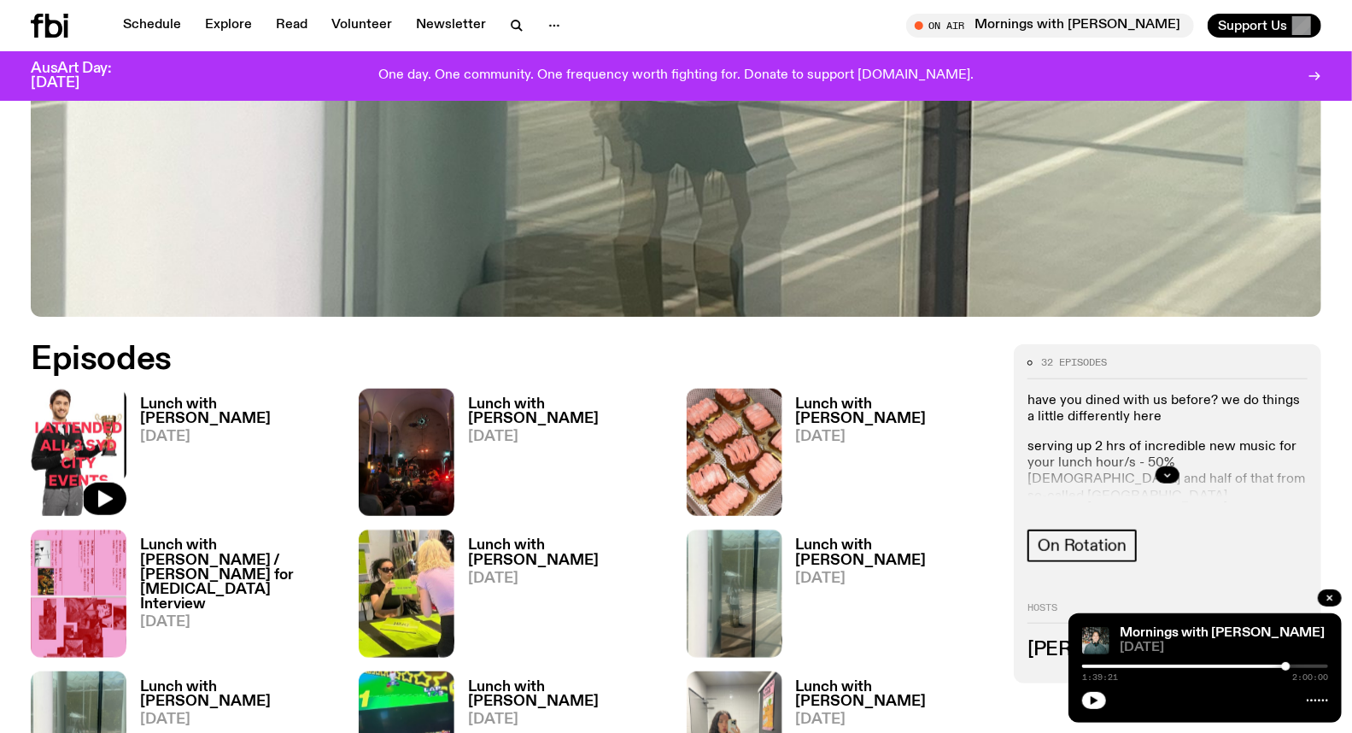
click at [80, 470] on img at bounding box center [79, 451] width 96 height 127
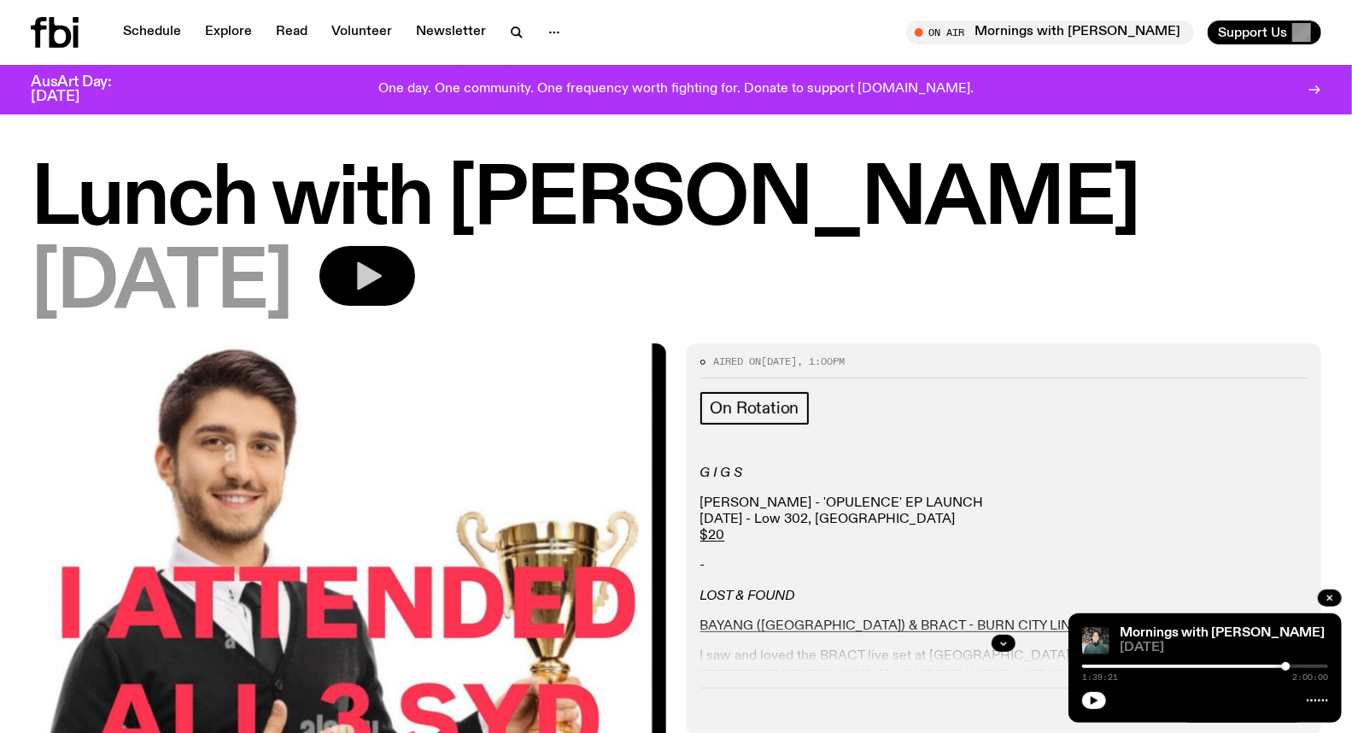
click at [407, 301] on button "button" at bounding box center [367, 276] width 96 height 60
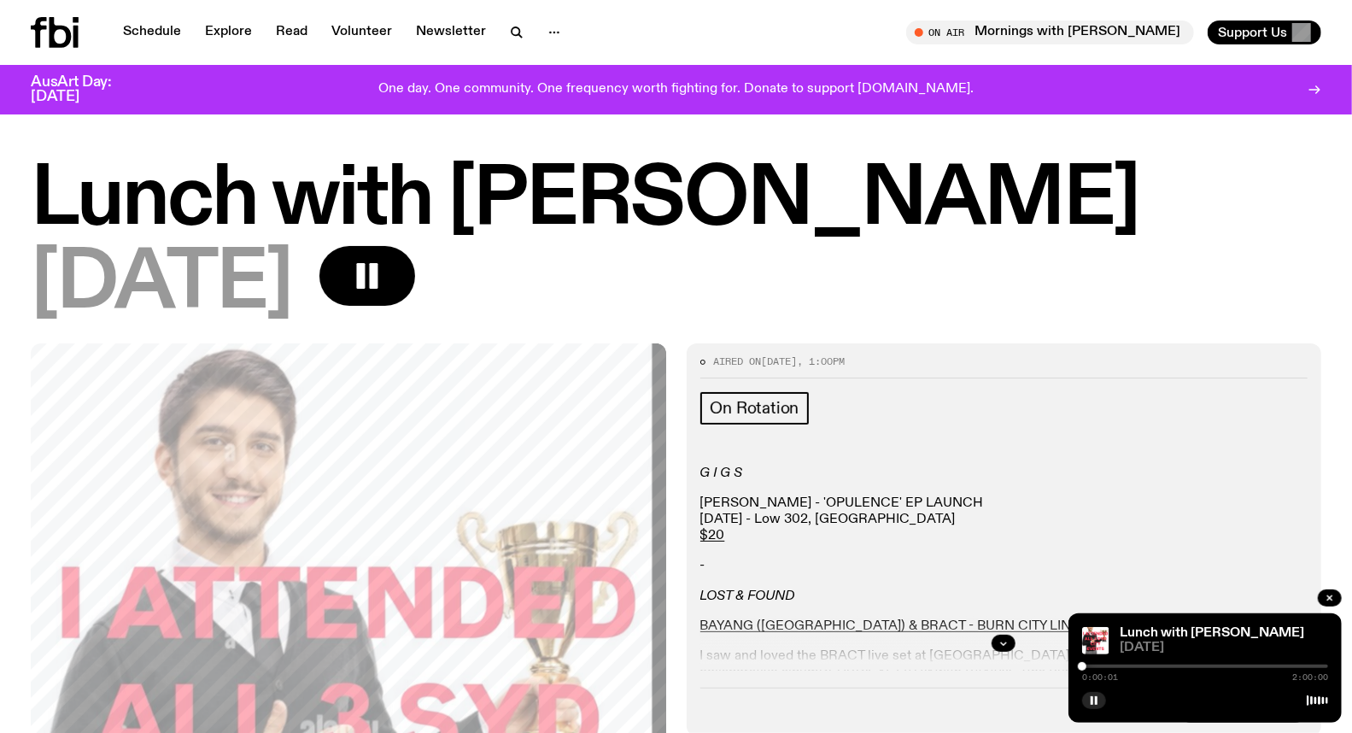
click at [1157, 663] on div "0:00:01 2:00:00" at bounding box center [1205, 671] width 246 height 20
click at [1159, 669] on div "0:00:01 2:00:00" at bounding box center [1205, 671] width 246 height 20
click at [1174, 662] on div "0:00:04 2:00:00" at bounding box center [1205, 671] width 246 height 20
click at [1174, 668] on div at bounding box center [1205, 665] width 246 height 3
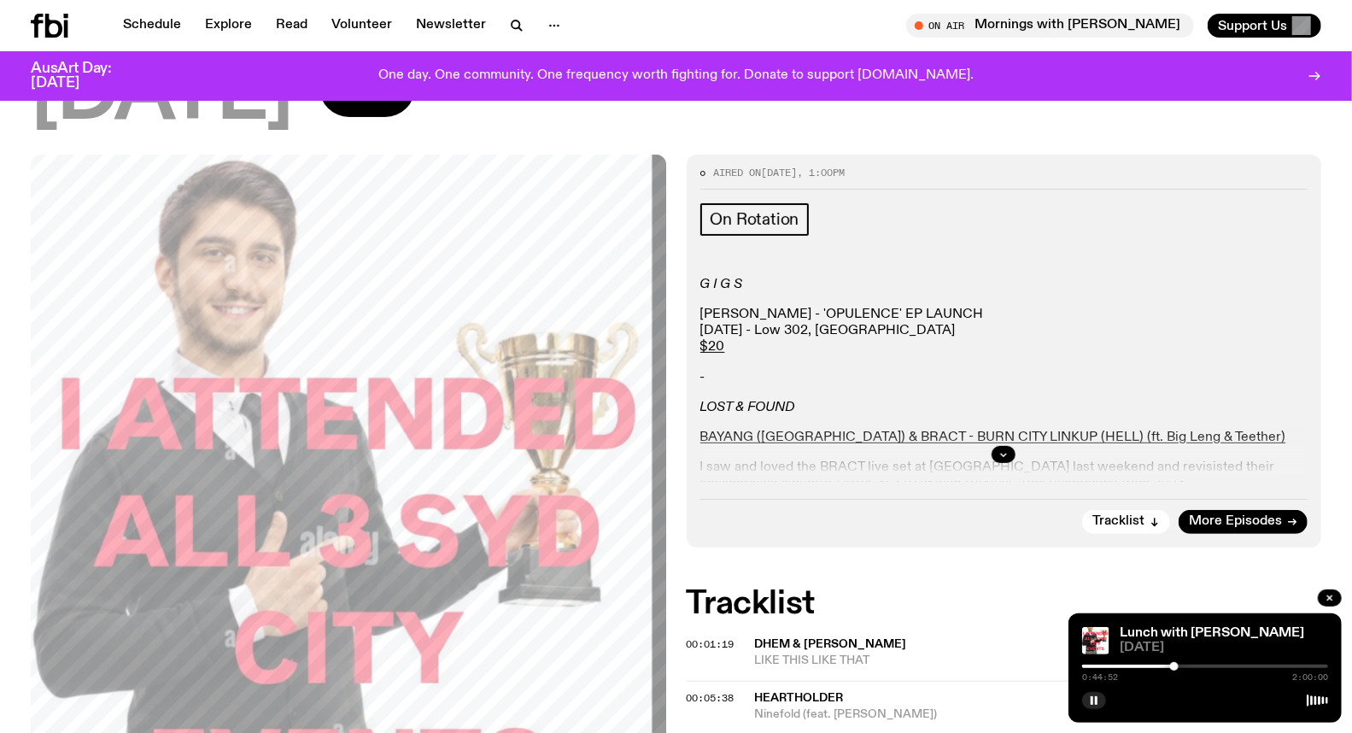
scroll to position [184, 0]
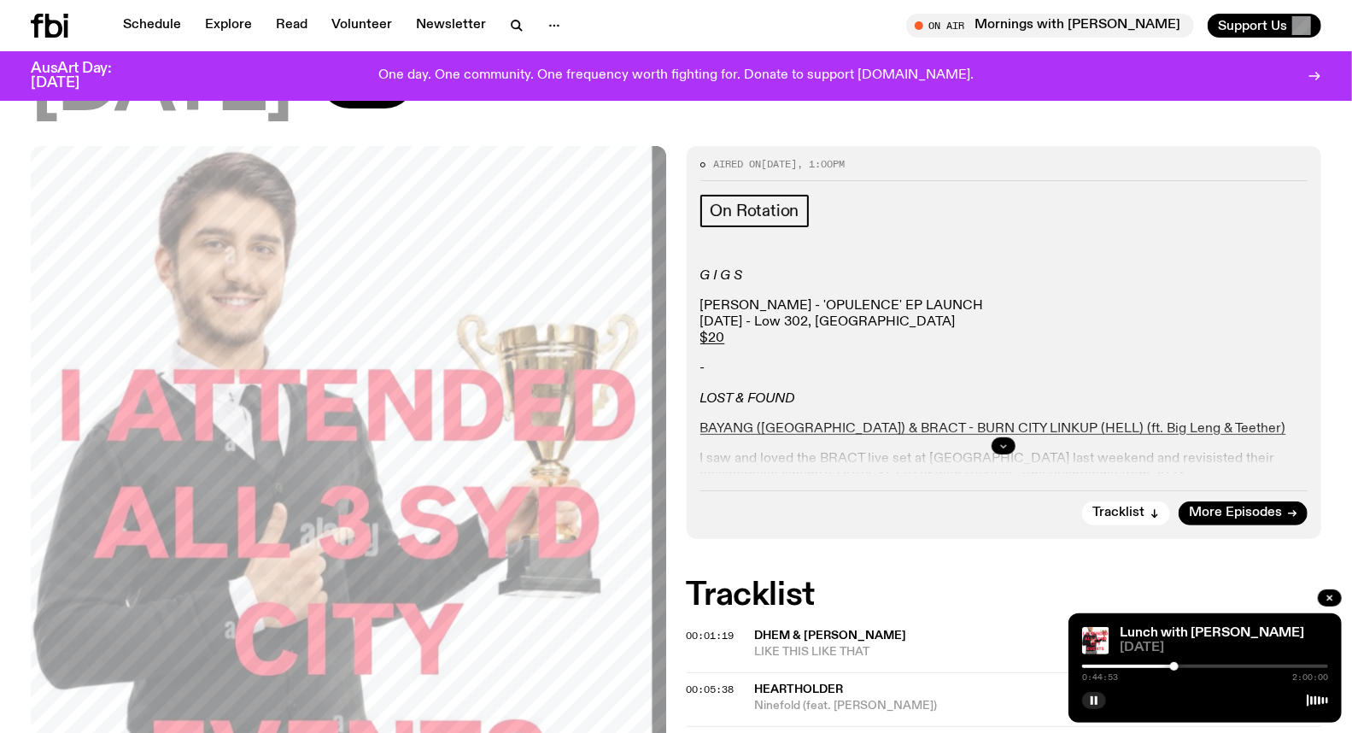
click at [994, 445] on button "button" at bounding box center [1003, 445] width 24 height 17
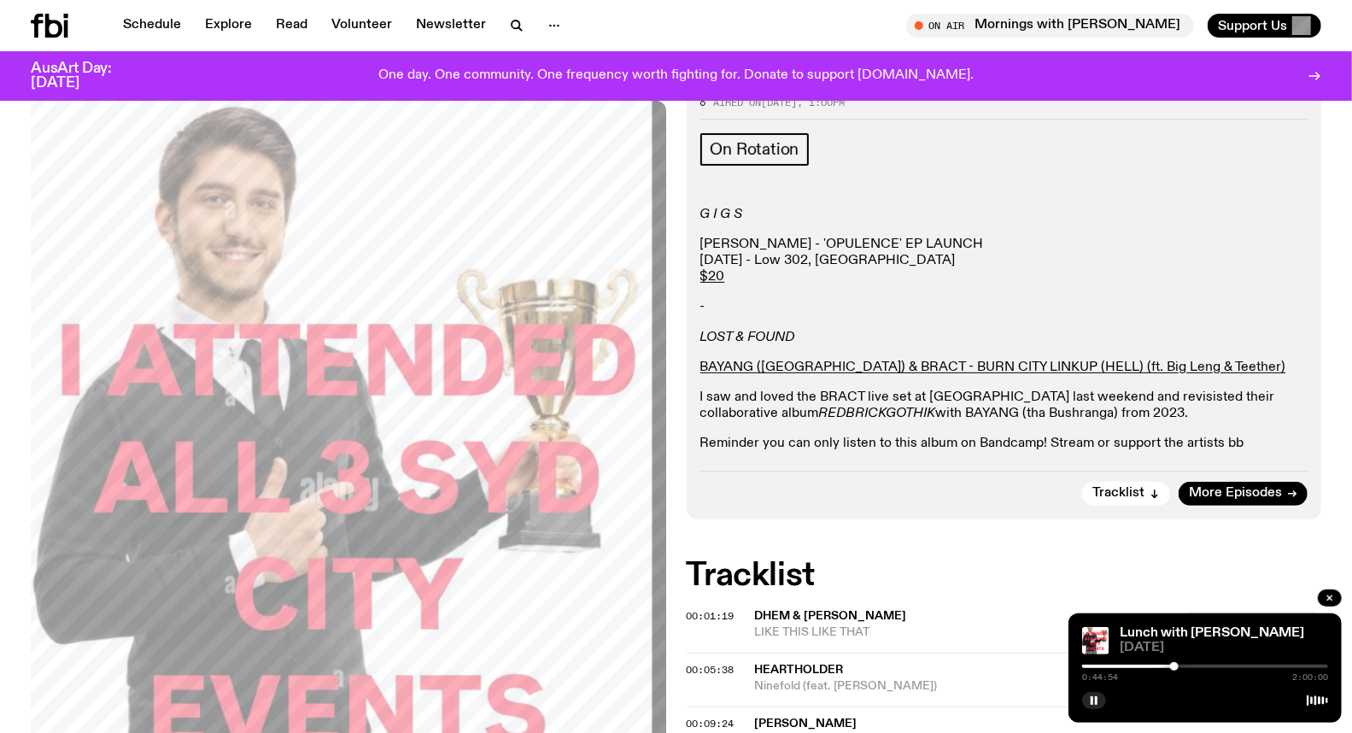
scroll to position [278, 0]
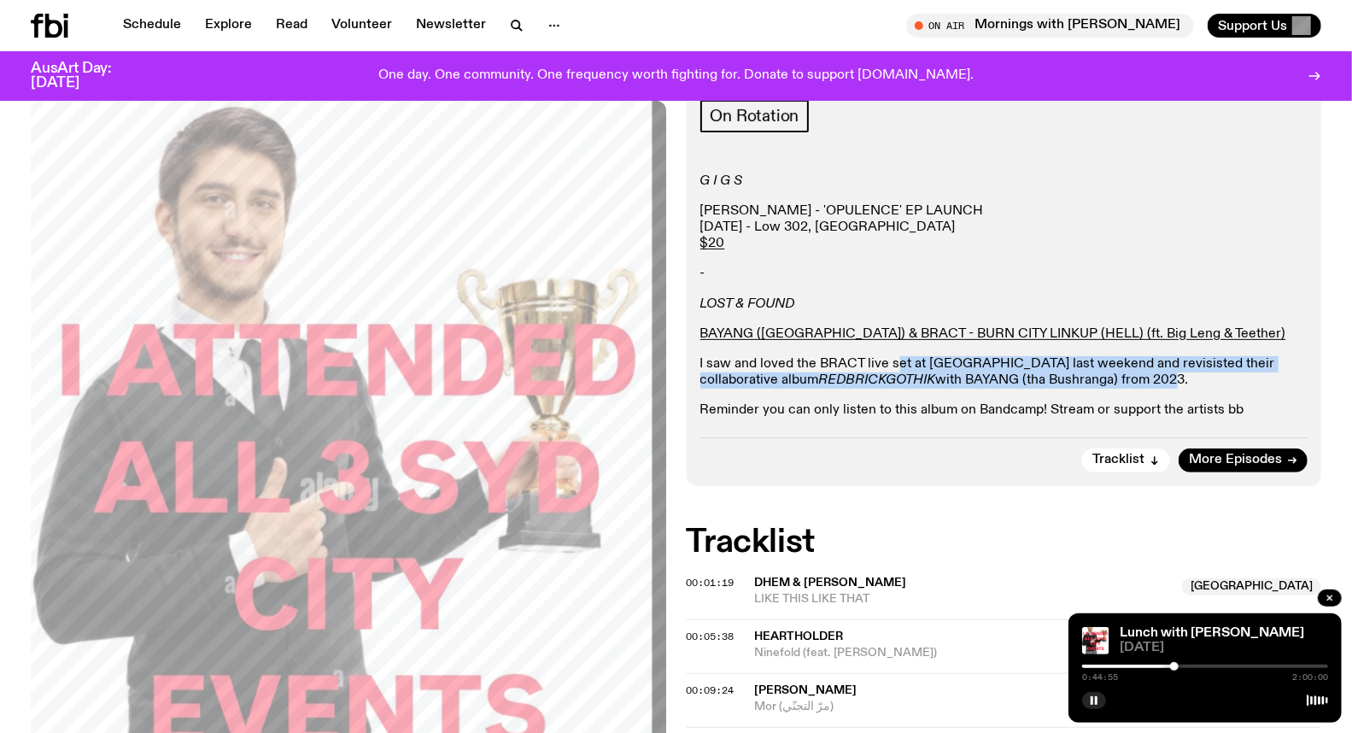
drag, startPoint x: 899, startPoint y: 365, endPoint x: 1057, endPoint y: 371, distance: 158.1
click at [1057, 371] on p "I saw and loved the BRACT live set at SYD CITY last weekend and revisisted thei…" at bounding box center [1004, 372] width 608 height 32
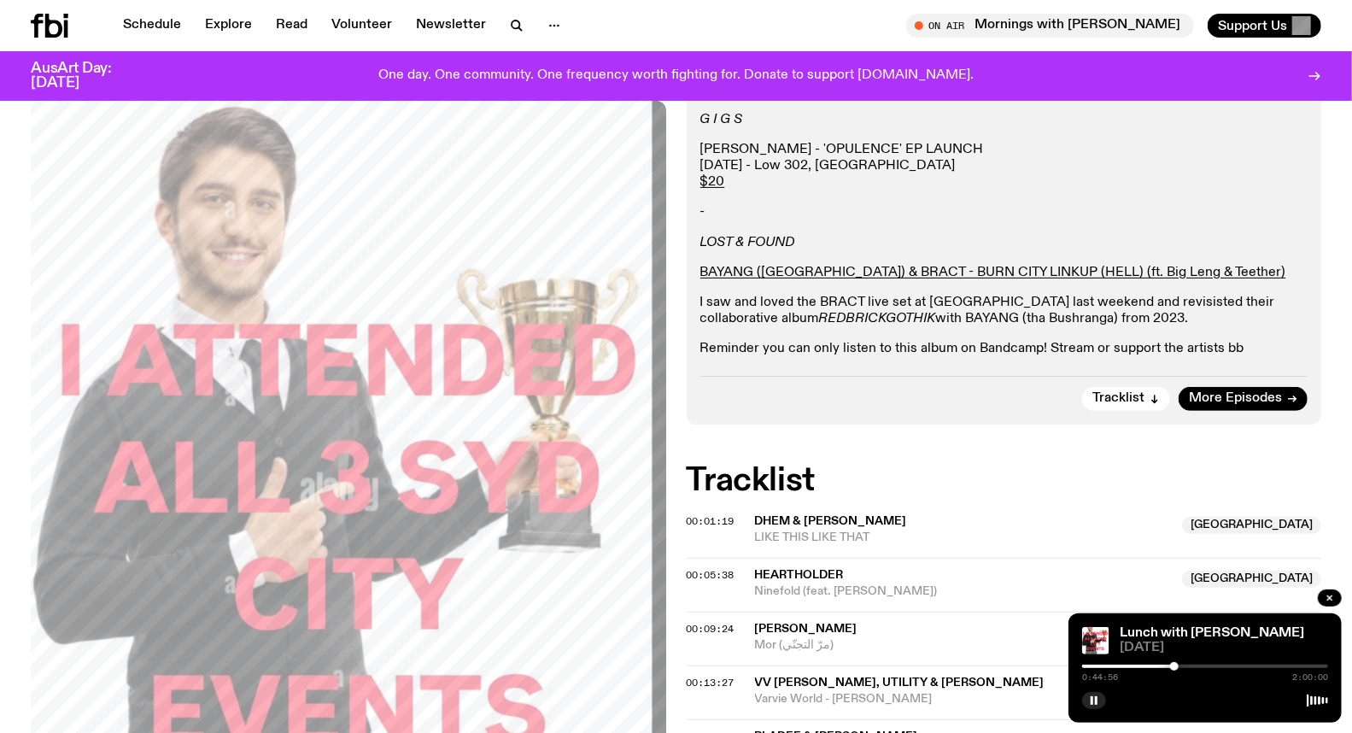
scroll to position [373, 0]
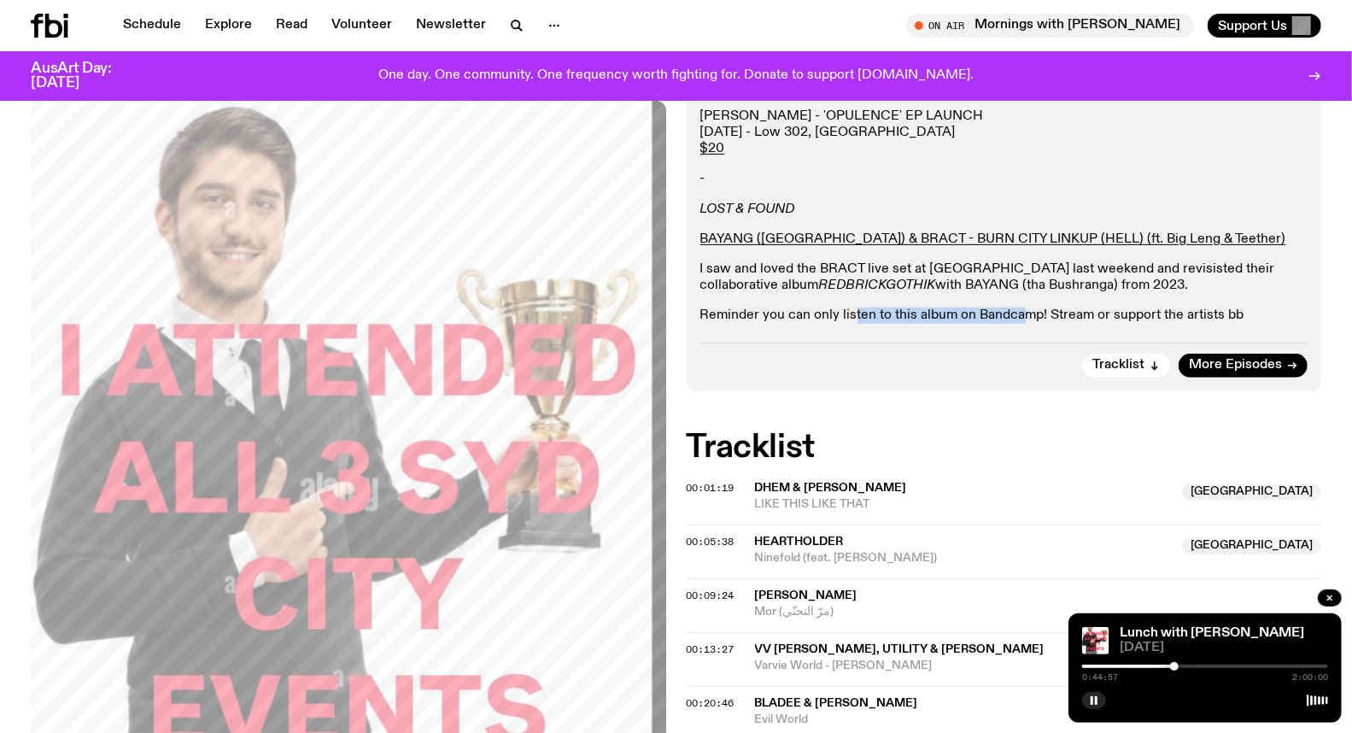
drag, startPoint x: 850, startPoint y: 319, endPoint x: 1020, endPoint y: 319, distance: 170.8
click at [1020, 319] on p "Reminder you can only listen to this album on Bandcamp! Stream or support the a…" at bounding box center [1004, 315] width 608 height 16
click at [1021, 319] on p "Reminder you can only listen to this album on Bandcamp! Stream or support the a…" at bounding box center [1004, 315] width 608 height 16
drag, startPoint x: 1159, startPoint y: 273, endPoint x: 1147, endPoint y: 263, distance: 15.7
click at [1160, 273] on p "I saw and loved the BRACT live set at SYD CITY last weekend and revisisted thei…" at bounding box center [1004, 277] width 608 height 32
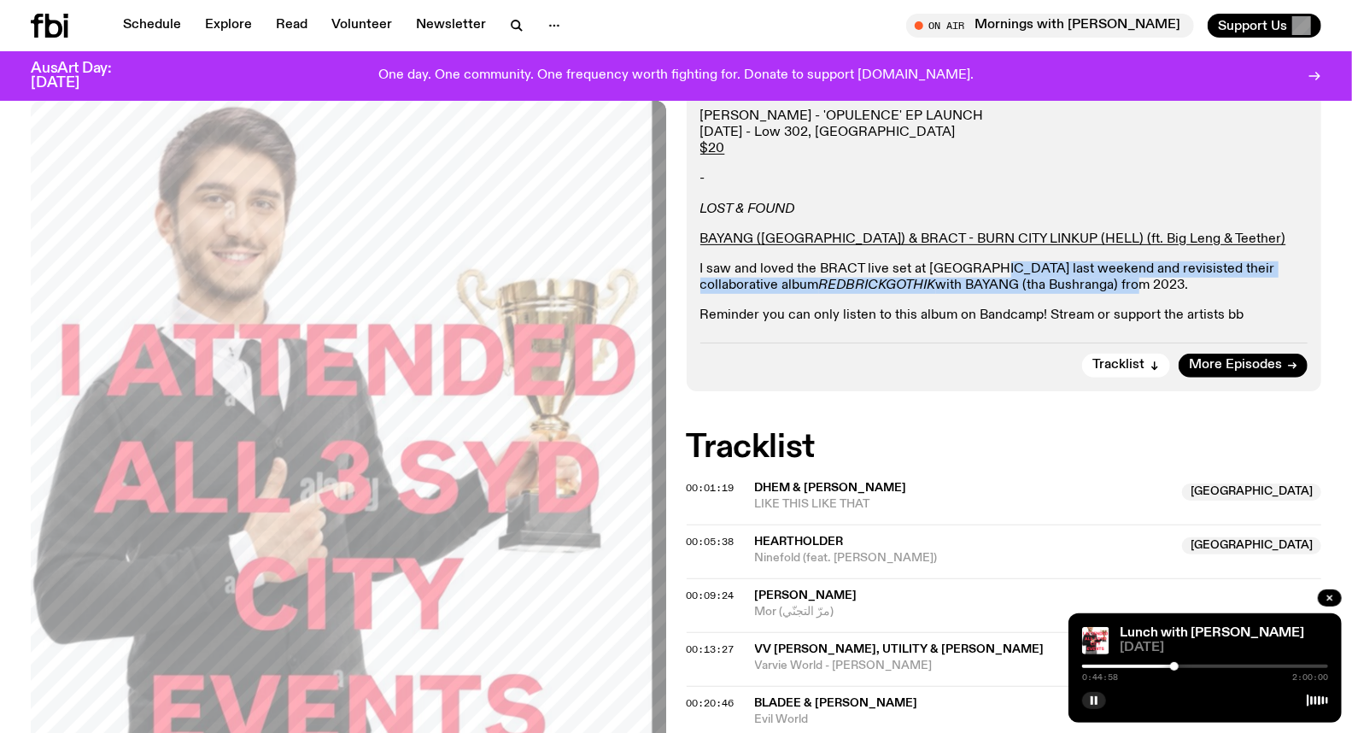
drag, startPoint x: 1005, startPoint y: 275, endPoint x: 1021, endPoint y: 288, distance: 20.7
click at [1021, 288] on p "I saw and loved the BRACT live set at SYD CITY last weekend and revisisted thei…" at bounding box center [1004, 277] width 608 height 32
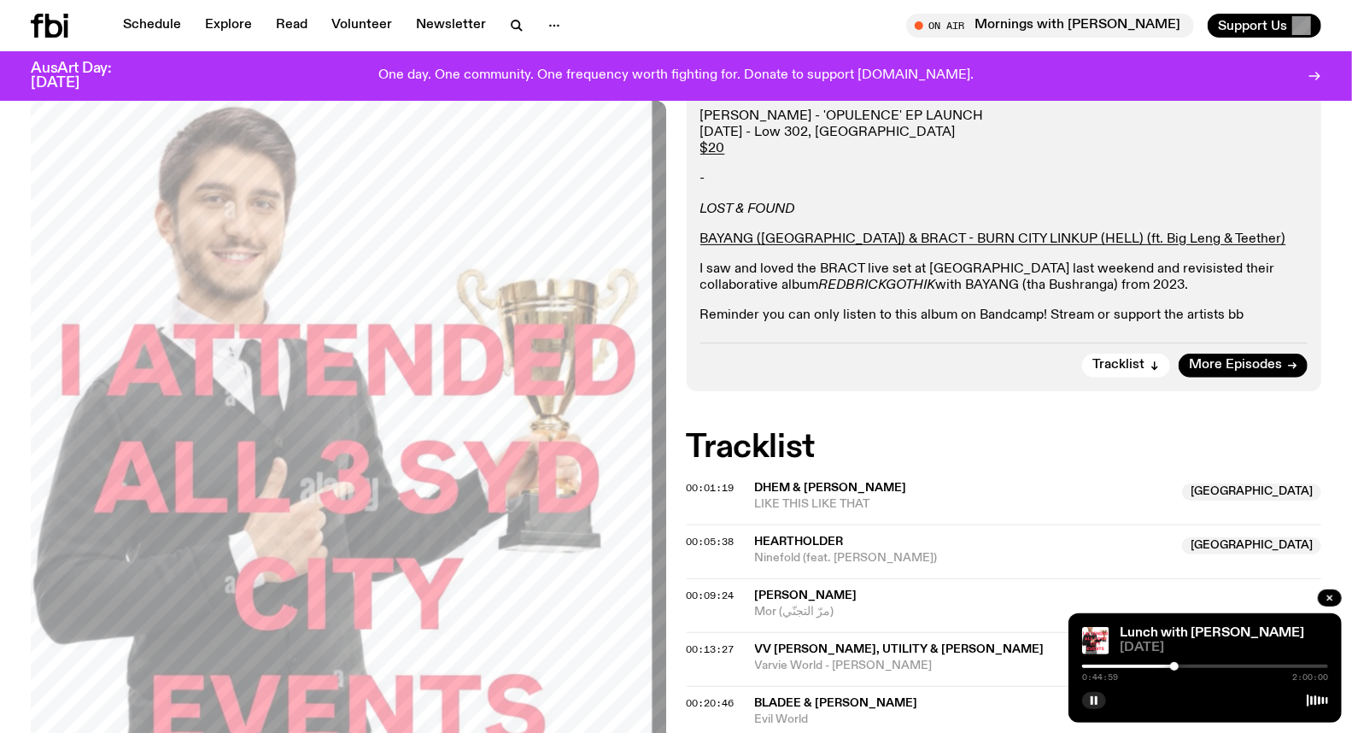
scroll to position [468, 0]
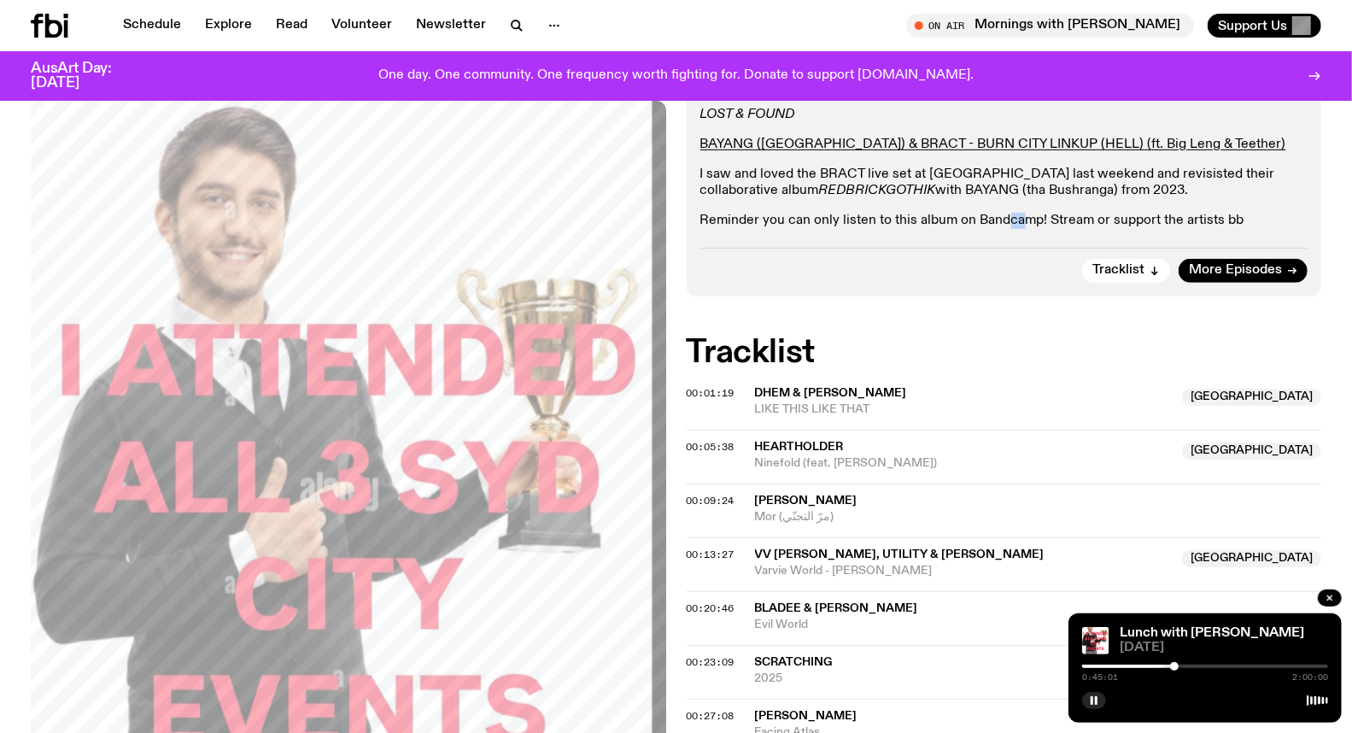
drag, startPoint x: 1008, startPoint y: 225, endPoint x: 1025, endPoint y: 223, distance: 17.3
click at [1025, 223] on p "Reminder you can only listen to this album on Bandcamp! Stream or support the a…" at bounding box center [1004, 221] width 608 height 16
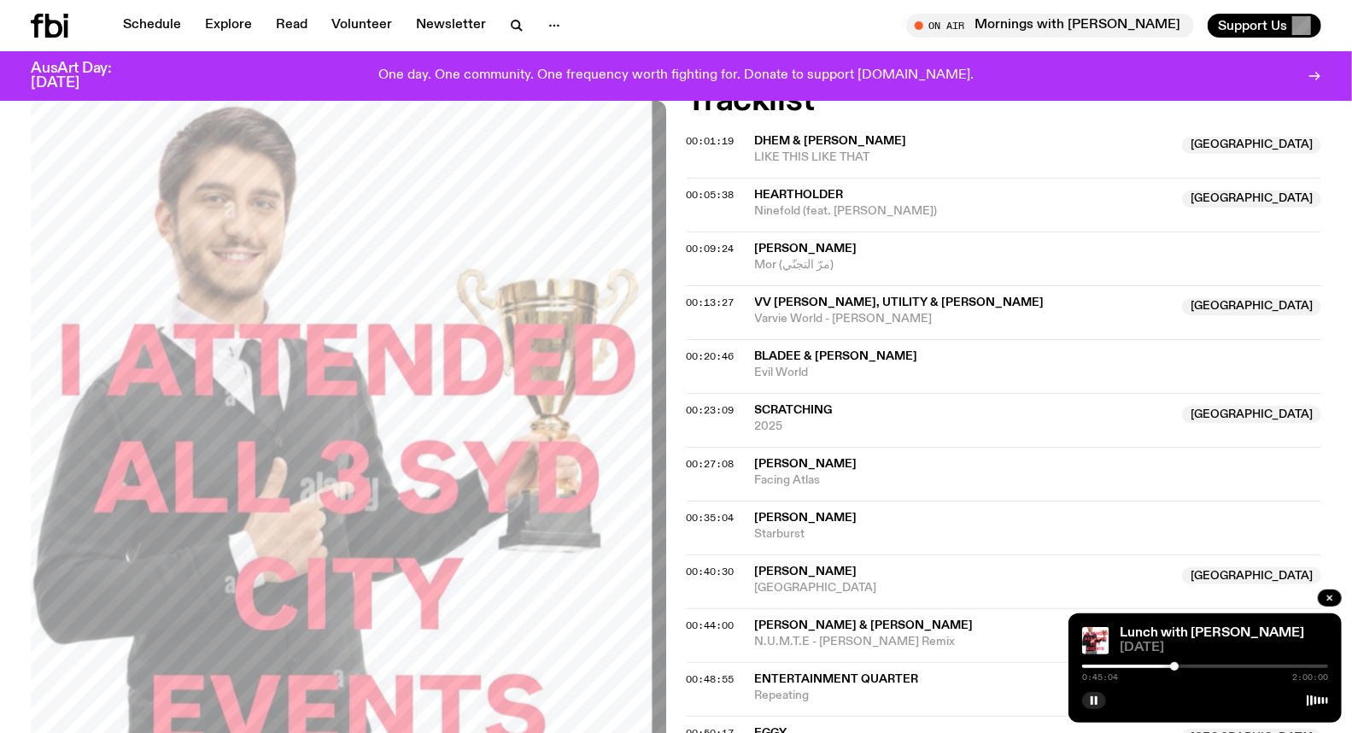
scroll to position [753, 0]
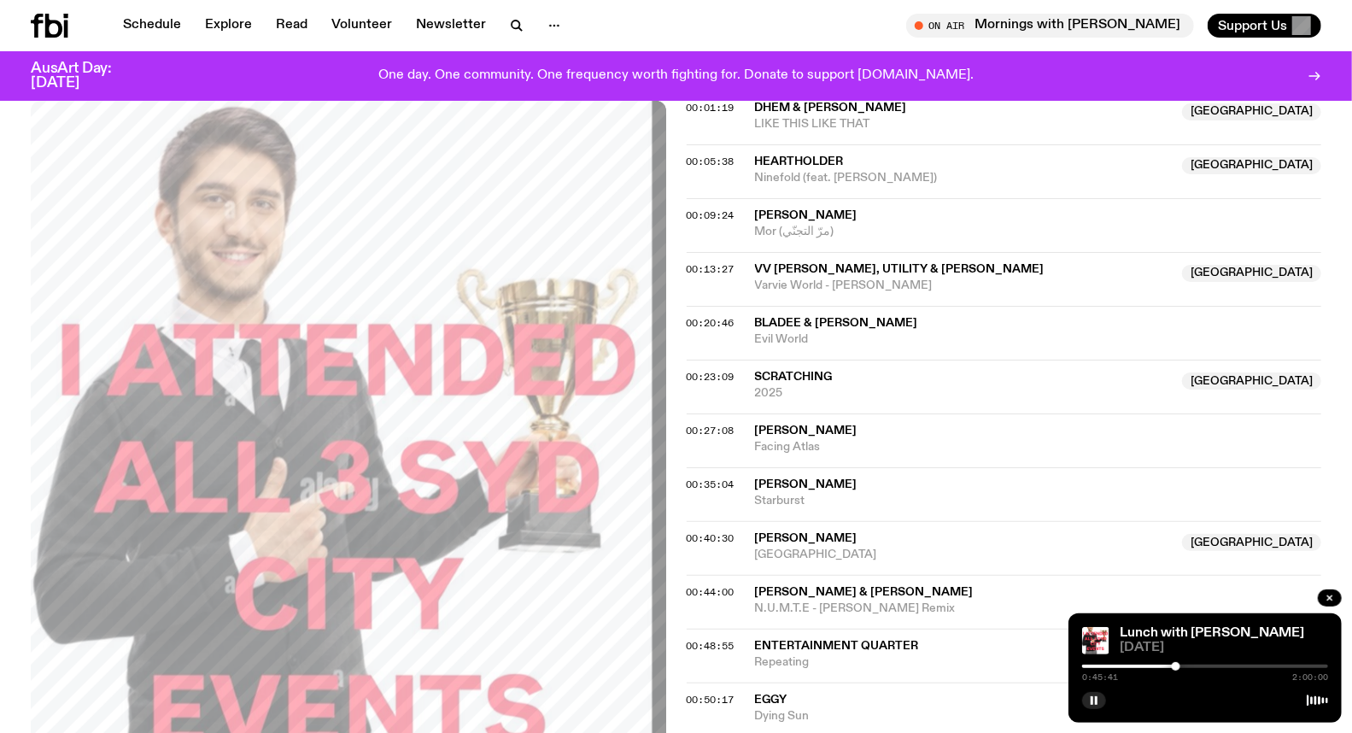
click at [1176, 663] on div at bounding box center [1175, 666] width 9 height 9
click at [1173, 666] on div at bounding box center [1173, 666] width 9 height 9
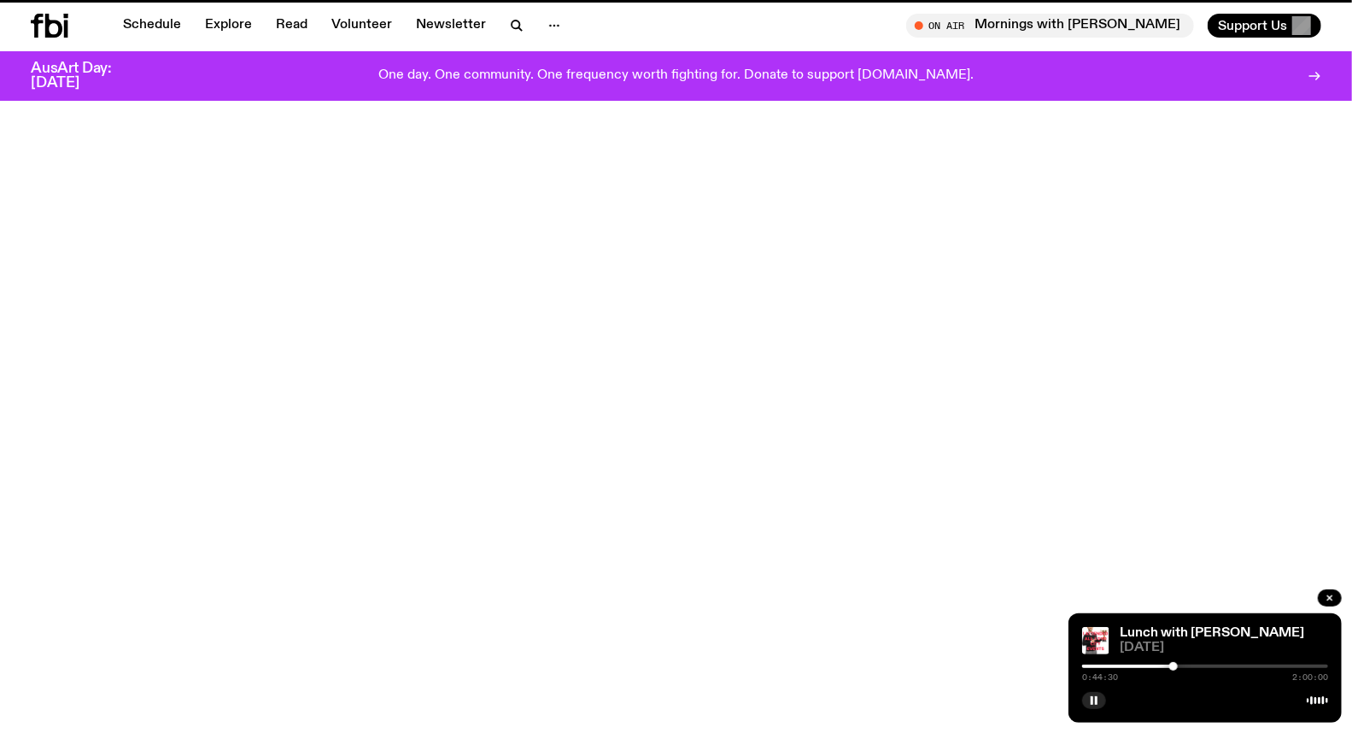
scroll to position [651, 0]
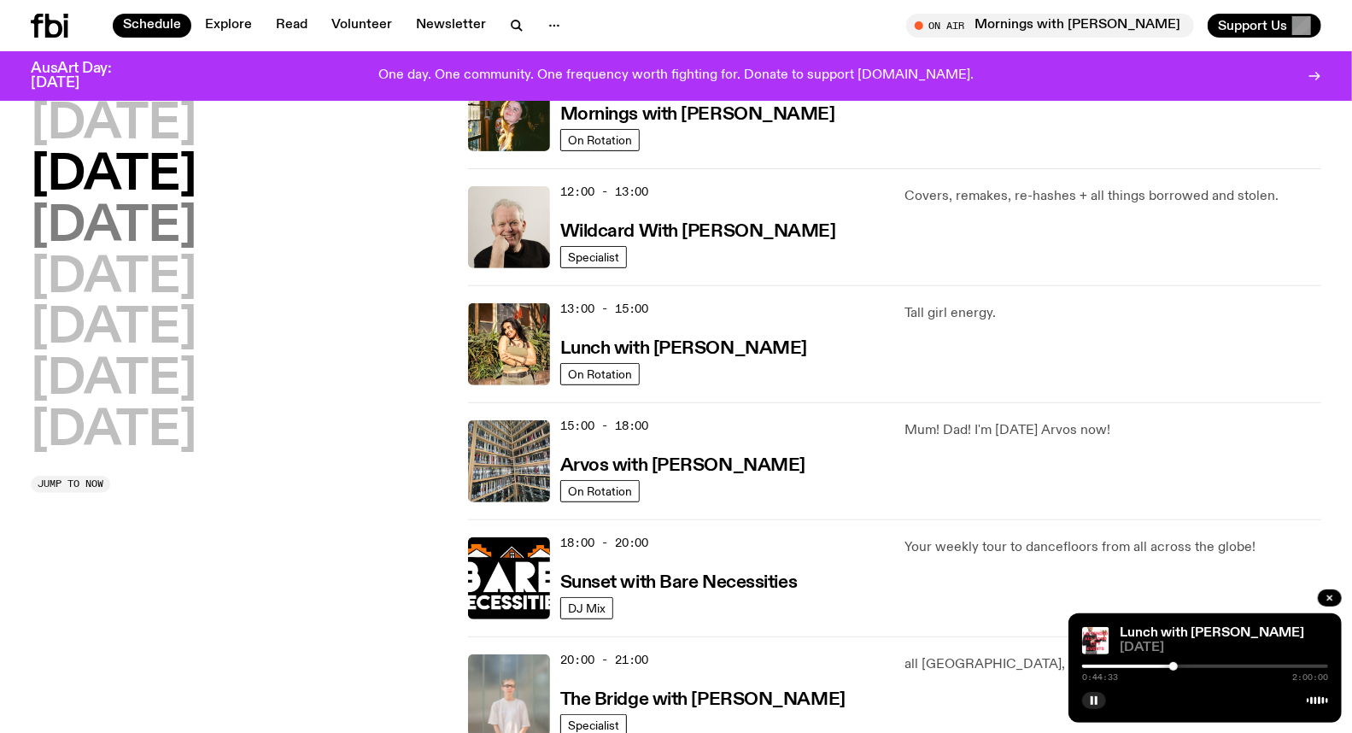
click at [196, 237] on h2 "[DATE]" at bounding box center [114, 227] width 166 height 48
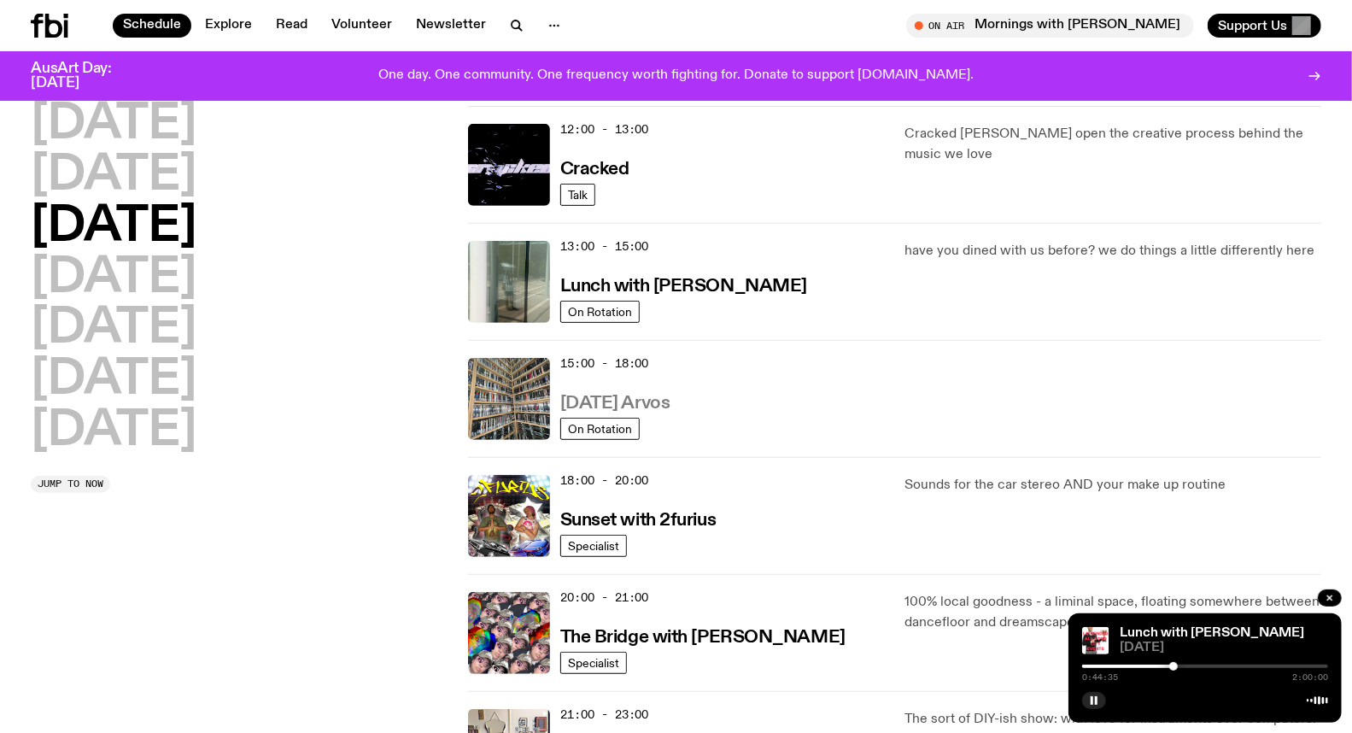
scroll to position [427, 0]
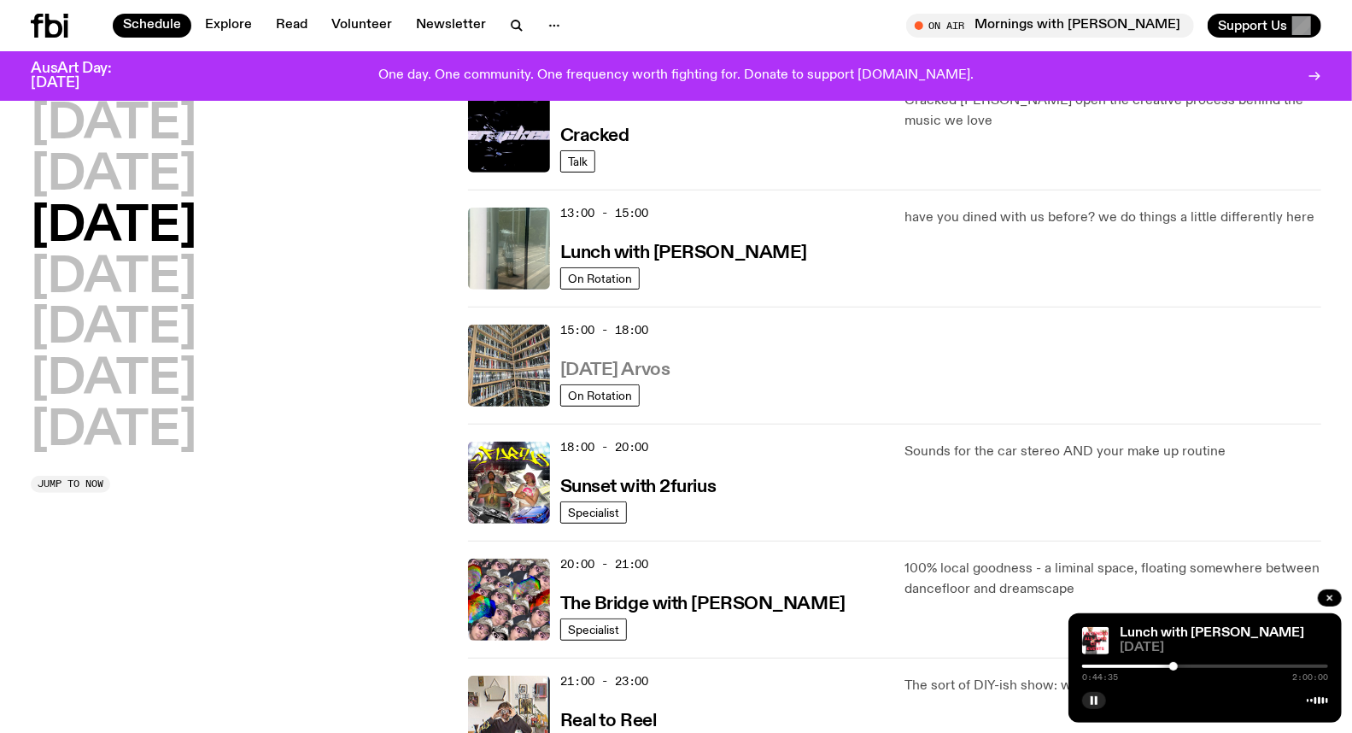
click at [668, 377] on h3 "[DATE] Arvos" at bounding box center [615, 370] width 110 height 18
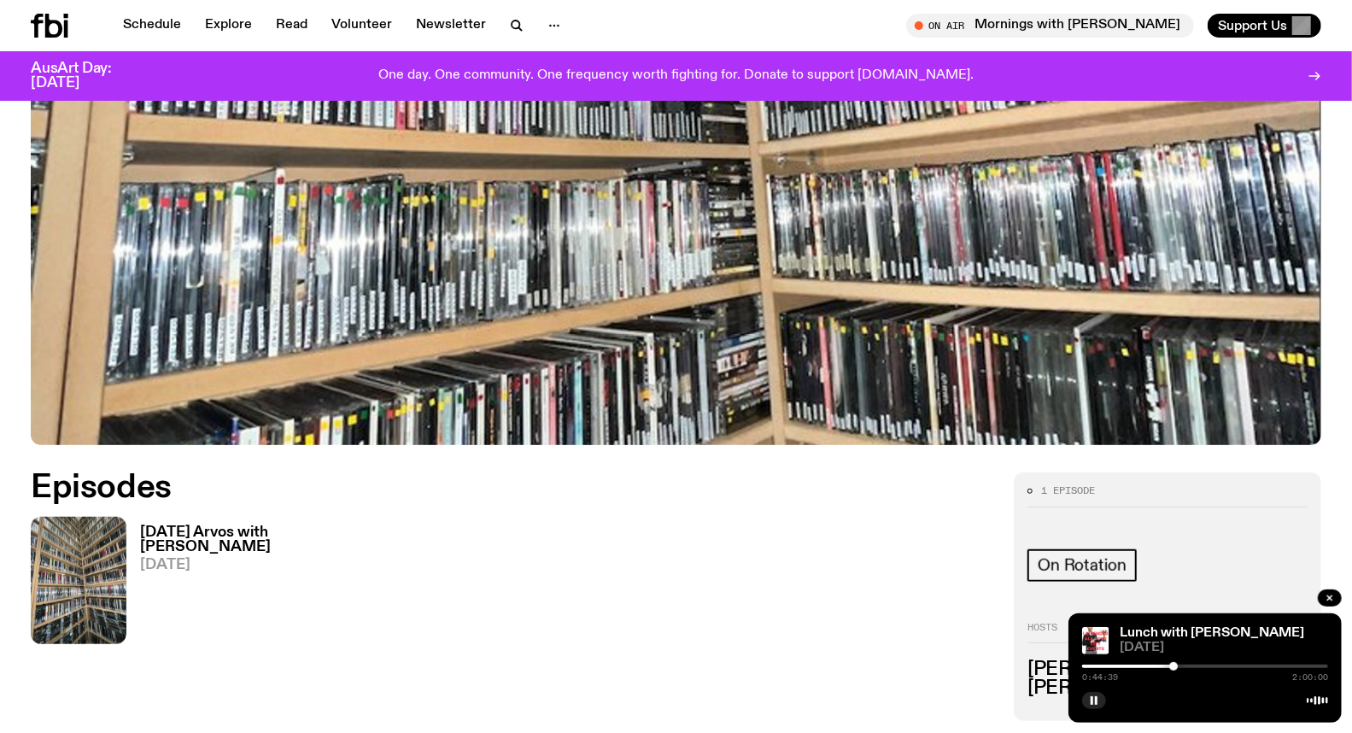
scroll to position [846, 0]
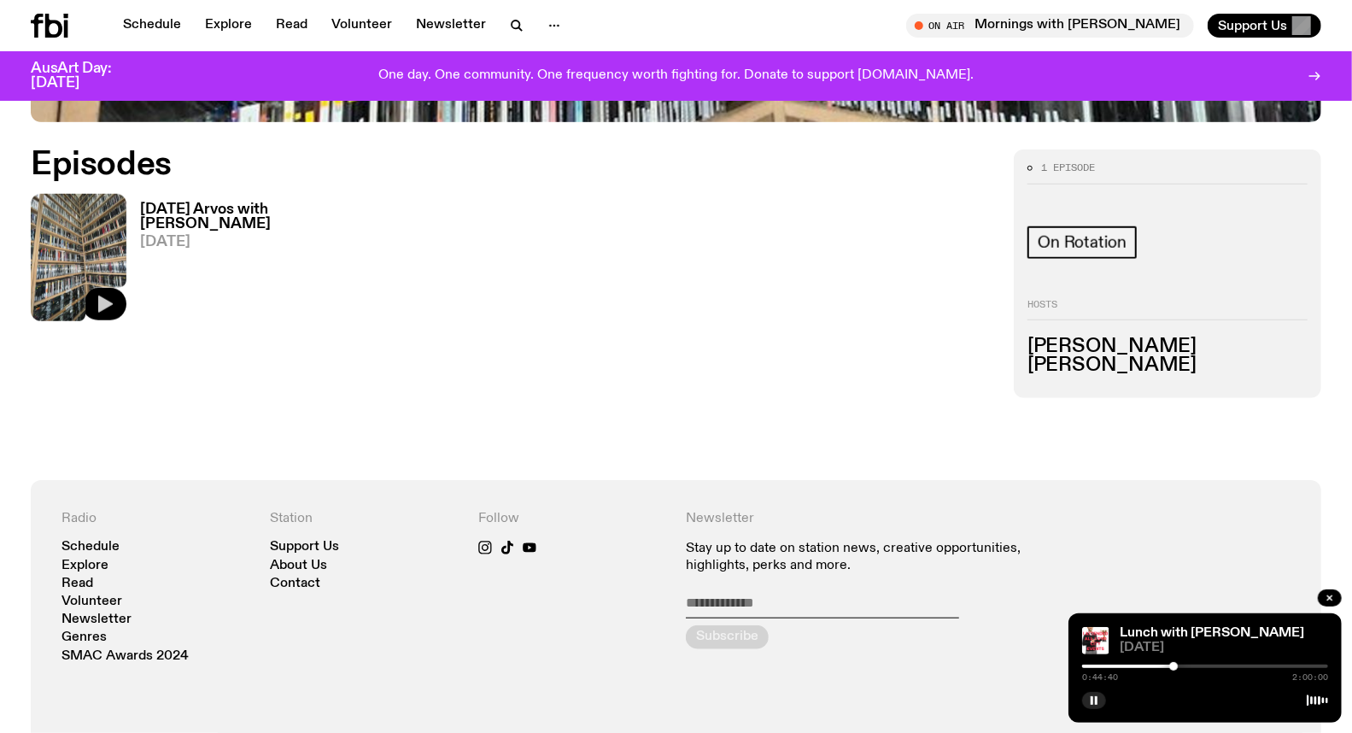
click at [106, 297] on icon "button" at bounding box center [104, 304] width 20 height 20
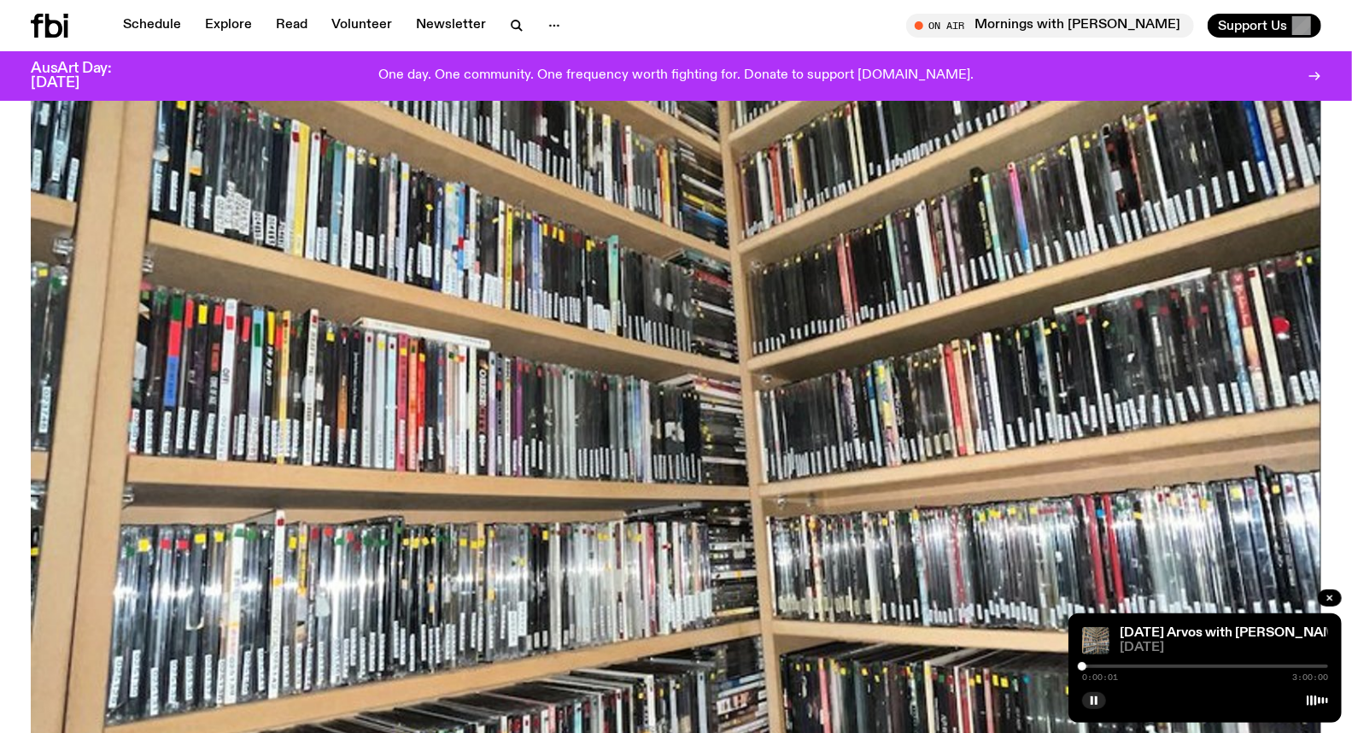
scroll to position [0, 0]
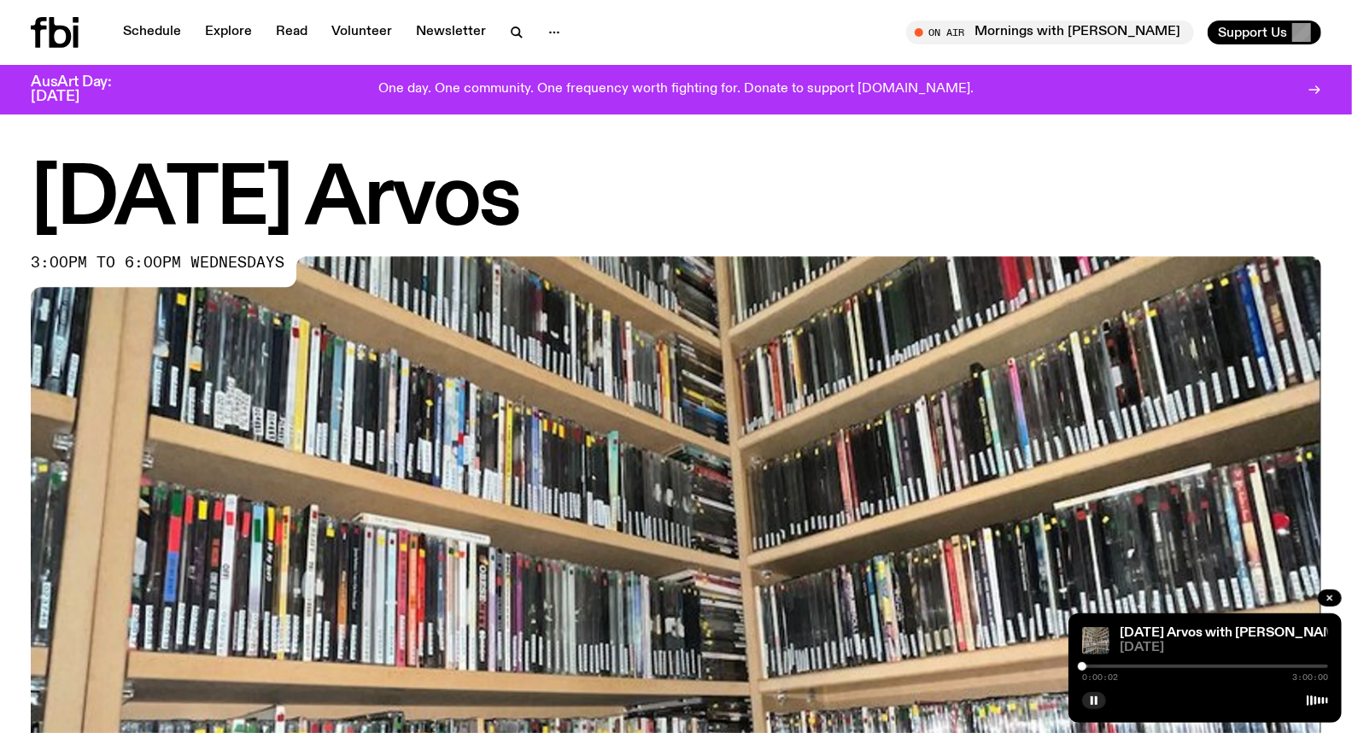
click at [1208, 666] on div at bounding box center [1205, 665] width 246 height 3
click at [1215, 663] on div "1:32:17 3:00:00" at bounding box center [1205, 671] width 246 height 20
click at [1217, 668] on div at bounding box center [1205, 665] width 246 height 3
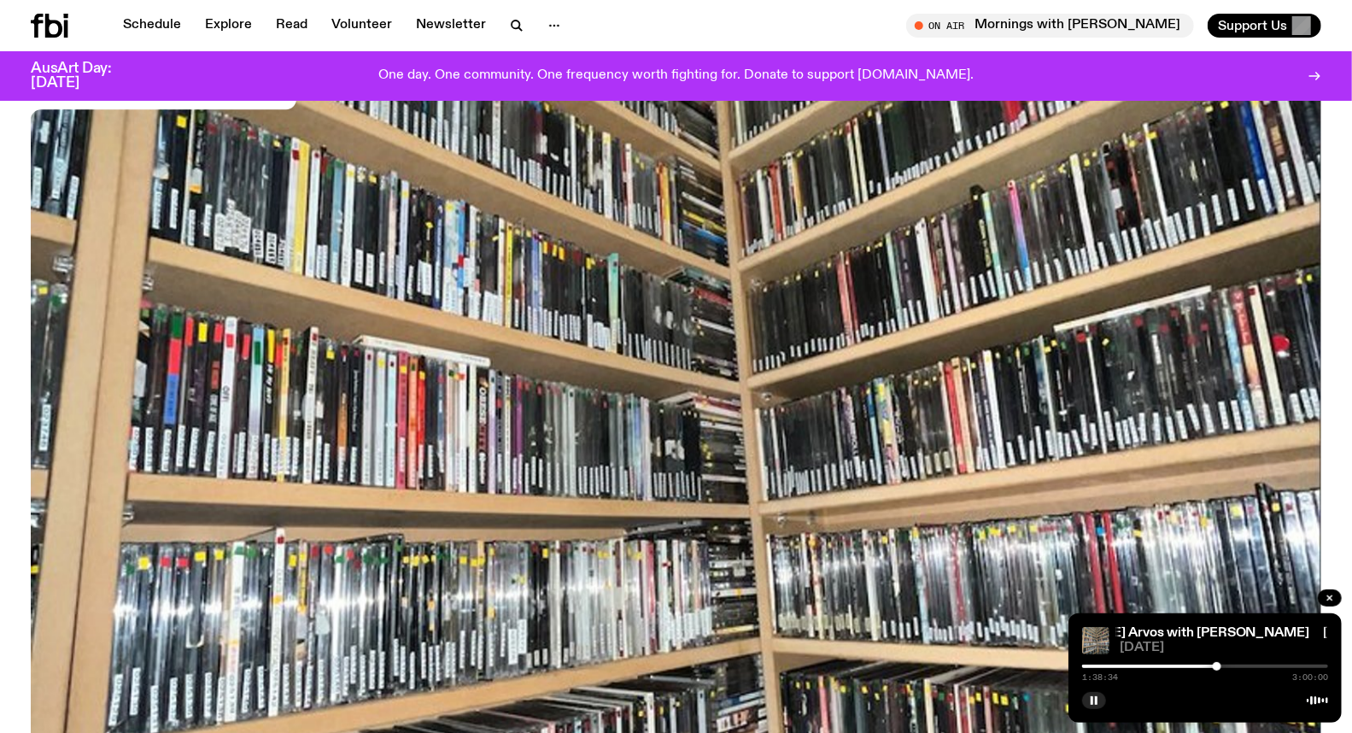
scroll to position [558, 0]
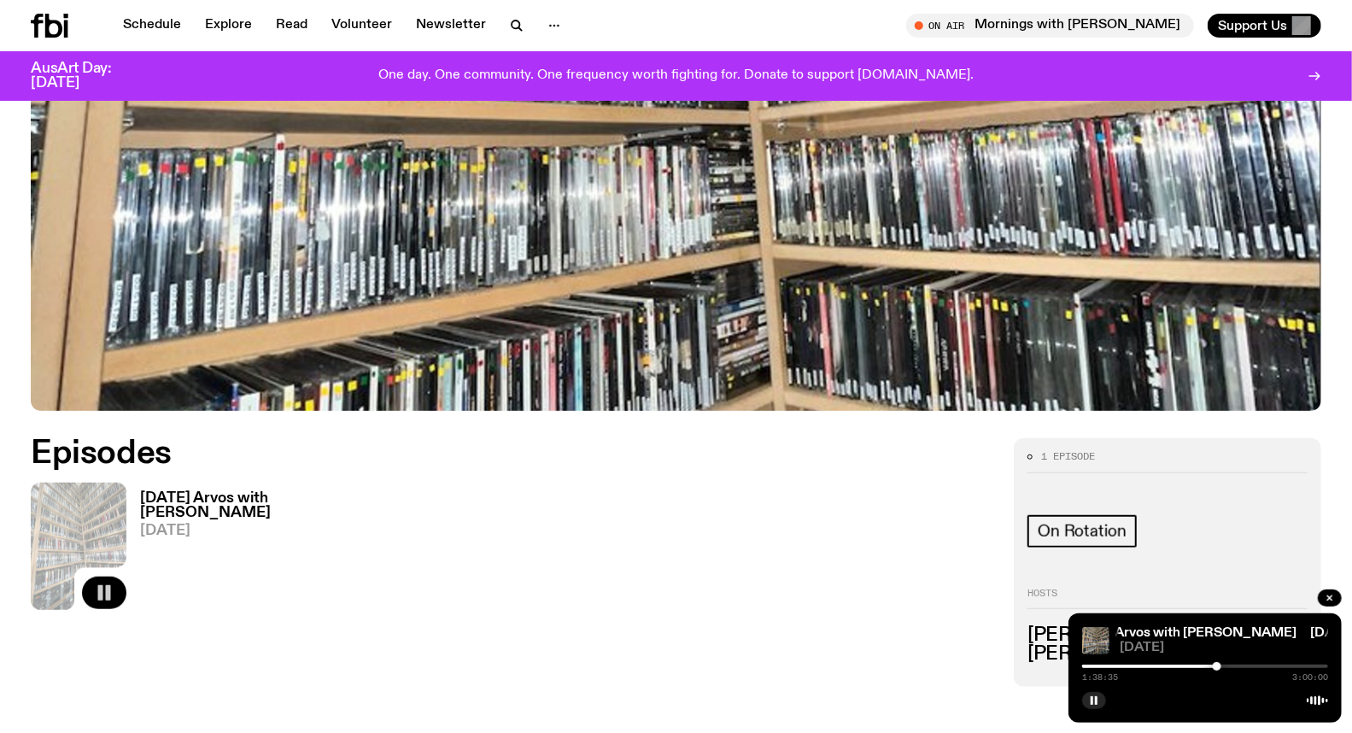
click at [202, 497] on h3 "[DATE] Arvos with [PERSON_NAME]" at bounding box center [239, 505] width 198 height 29
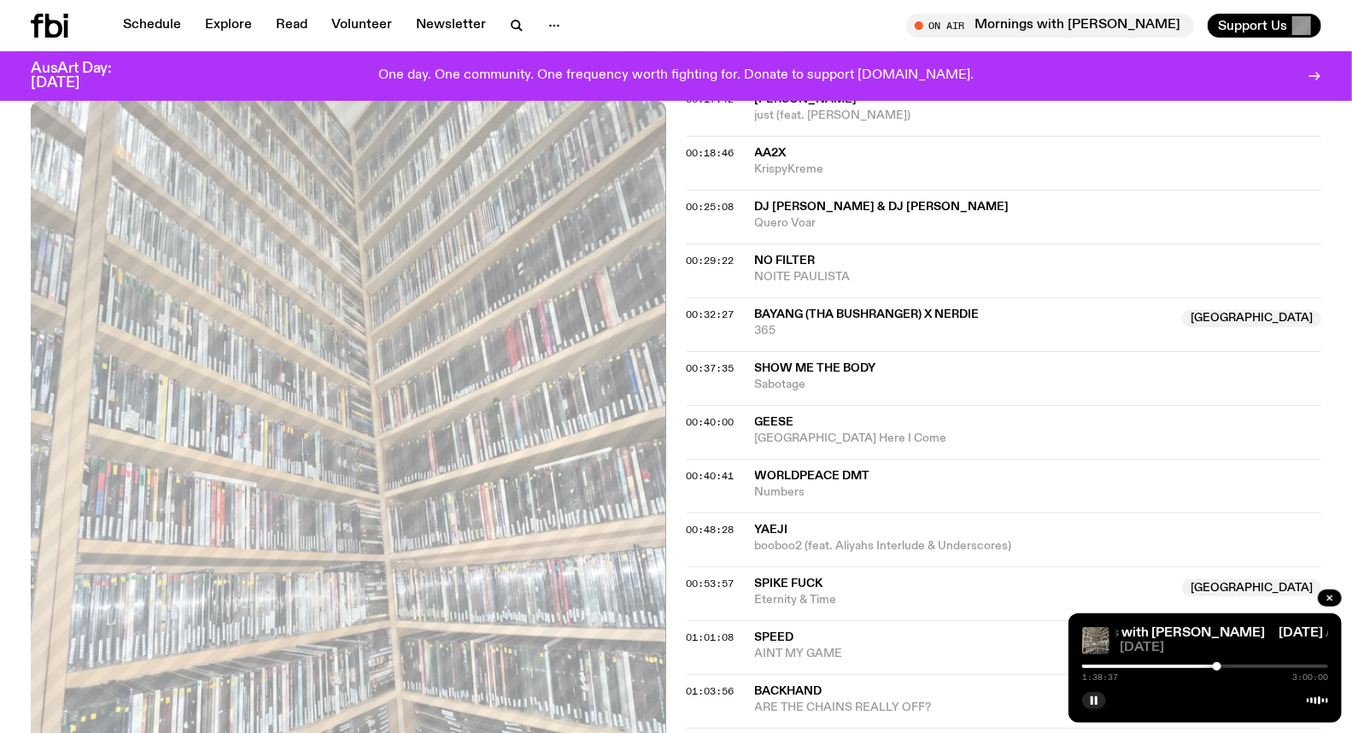
scroll to position [842, 0]
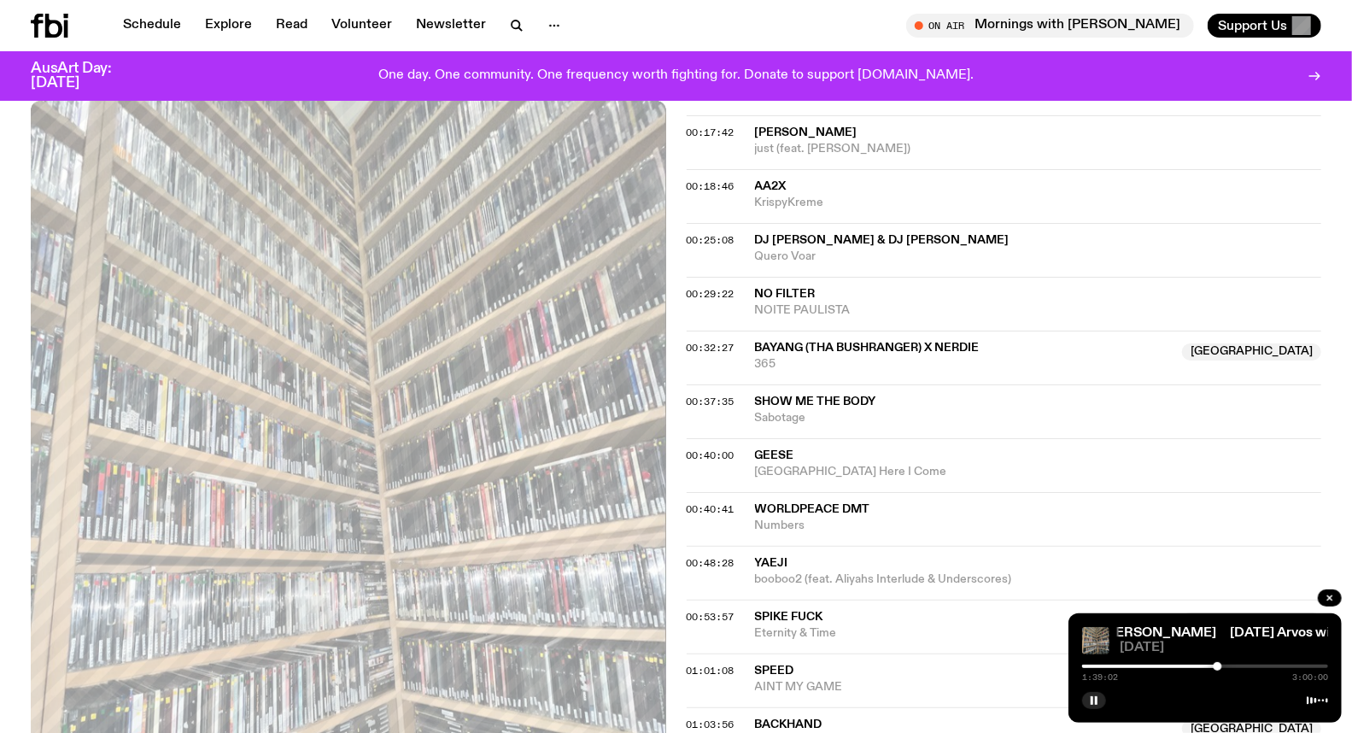
click at [1216, 667] on div at bounding box center [1216, 666] width 9 height 9
click at [1217, 667] on div at bounding box center [1216, 666] width 9 height 9
click at [1218, 667] on div at bounding box center [1218, 666] width 9 height 9
click at [1222, 667] on div at bounding box center [1218, 666] width 9 height 9
click at [1223, 667] on div at bounding box center [1222, 666] width 9 height 9
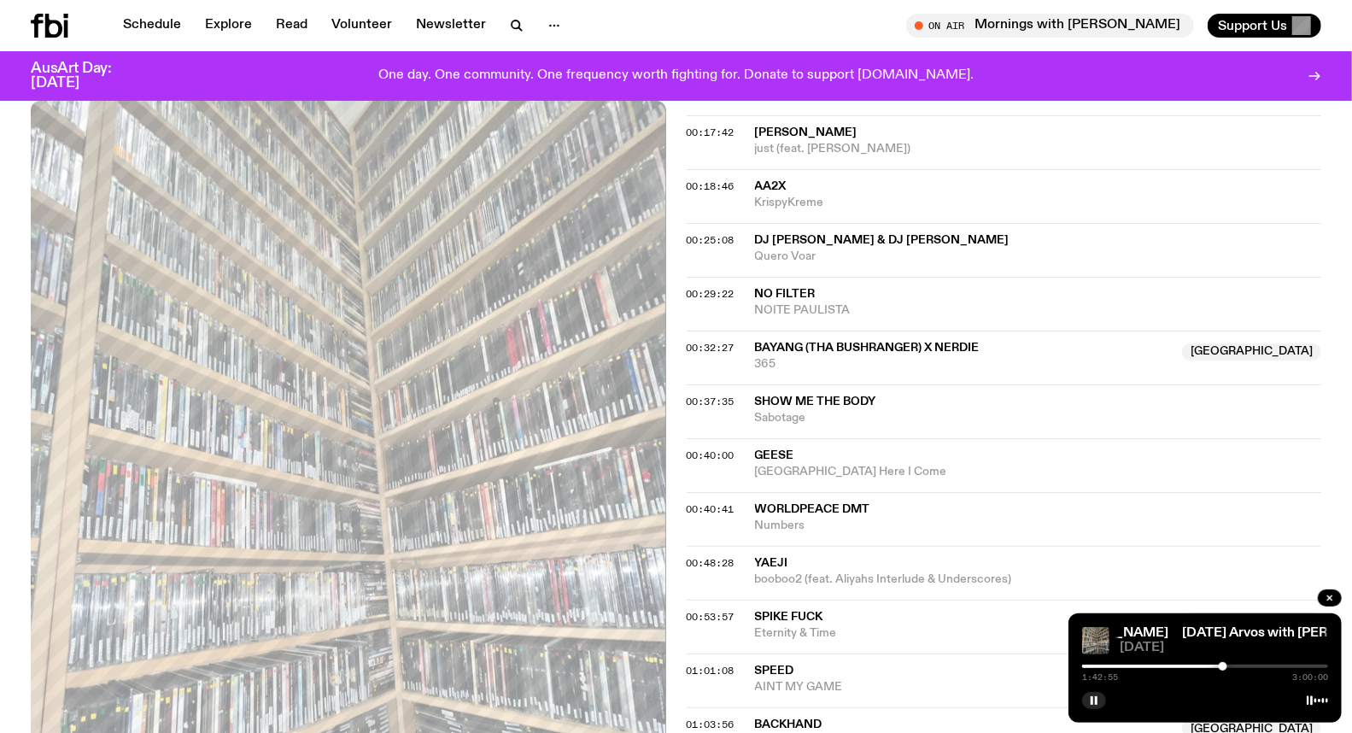
click at [1224, 667] on div at bounding box center [1222, 666] width 9 height 9
click at [1225, 666] on div at bounding box center [1223, 666] width 9 height 9
click at [1225, 666] on div at bounding box center [1225, 666] width 9 height 9
click at [1226, 666] on div at bounding box center [1226, 666] width 9 height 9
click at [1224, 666] on div at bounding box center [1226, 666] width 9 height 9
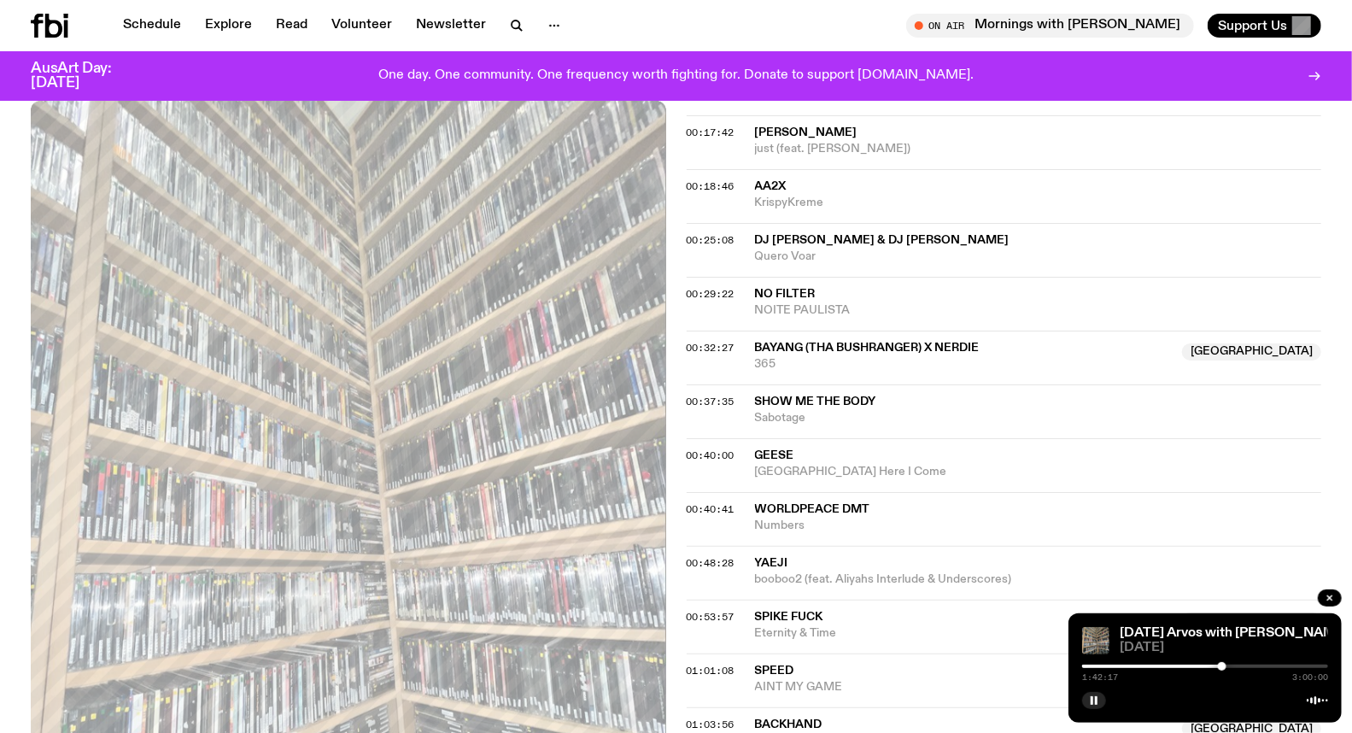
click at [1222, 666] on div at bounding box center [1222, 666] width 9 height 9
click at [1223, 666] on div at bounding box center [1222, 666] width 9 height 9
click at [1224, 666] on div at bounding box center [1224, 666] width 9 height 9
click at [1228, 666] on div at bounding box center [1224, 666] width 9 height 9
click at [1233, 664] on div at bounding box center [1205, 665] width 246 height 3
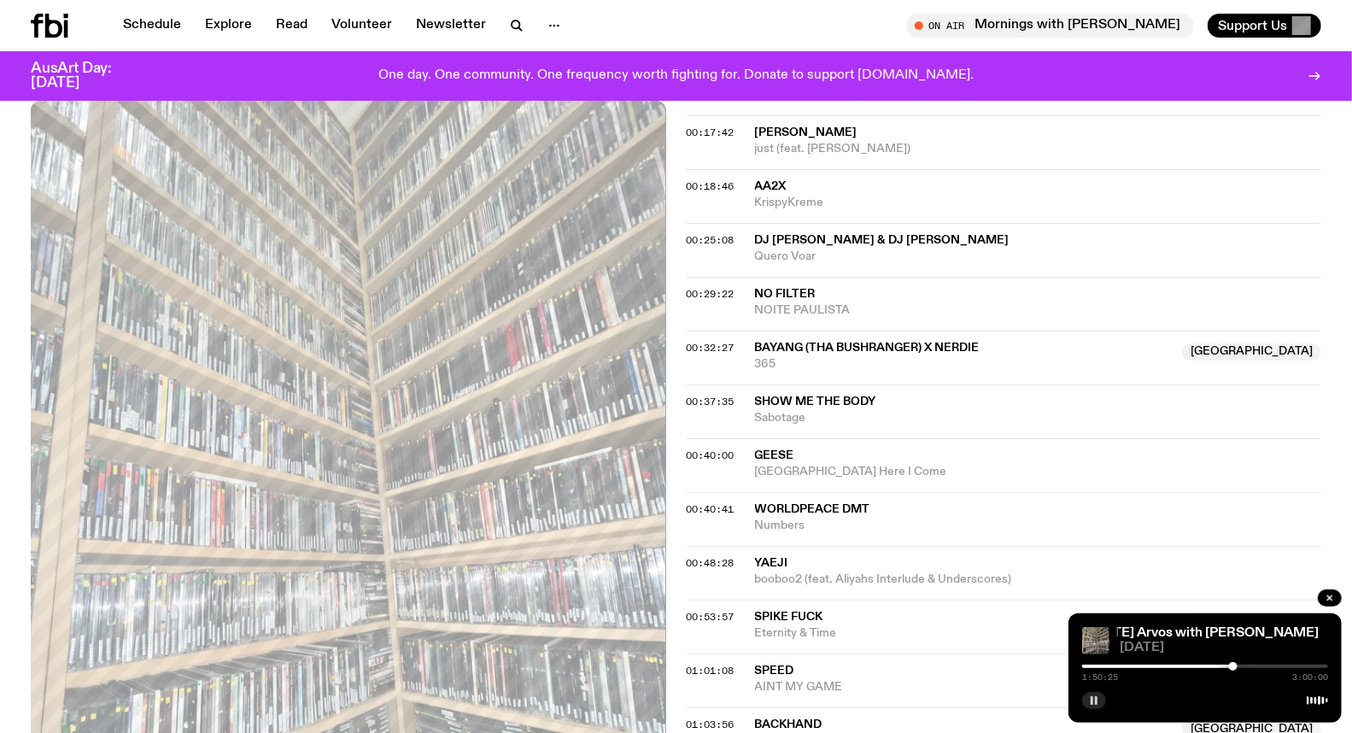
click at [1086, 702] on button "button" at bounding box center [1094, 700] width 24 height 17
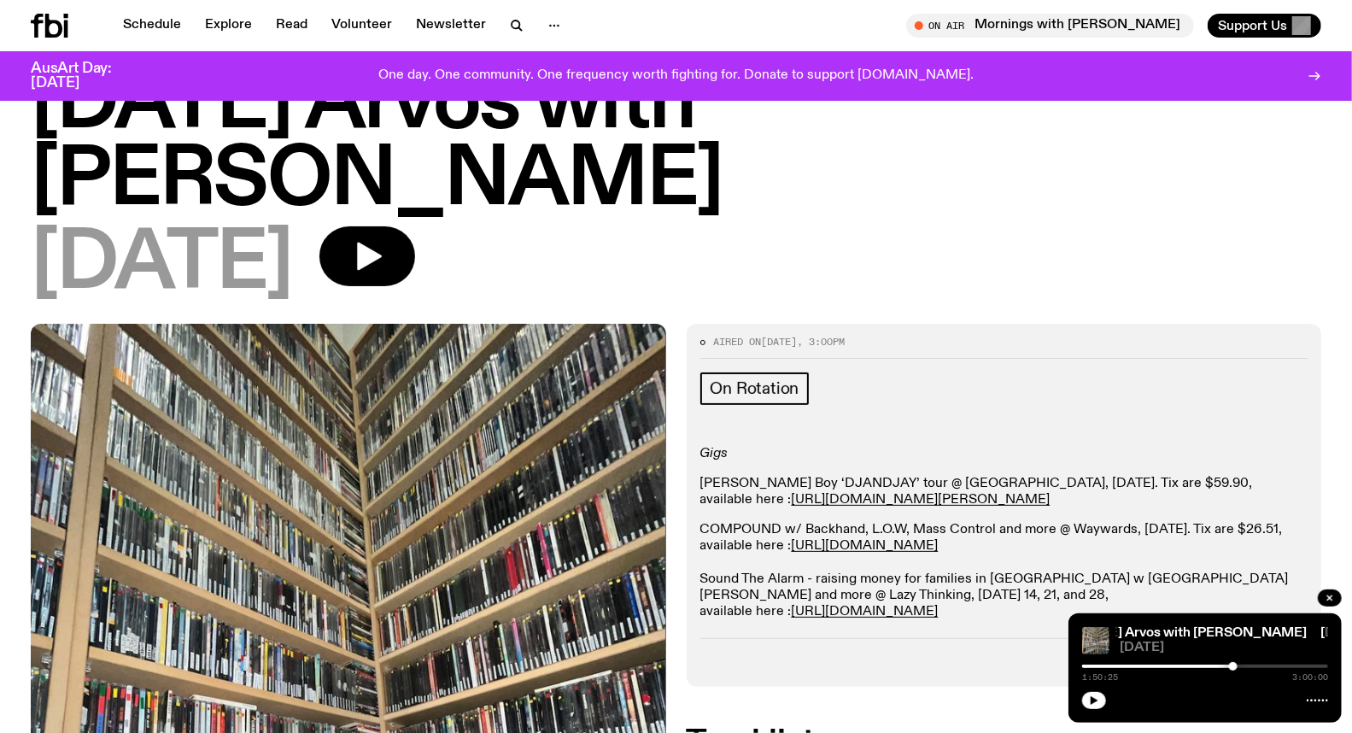
scroll to position [0, 0]
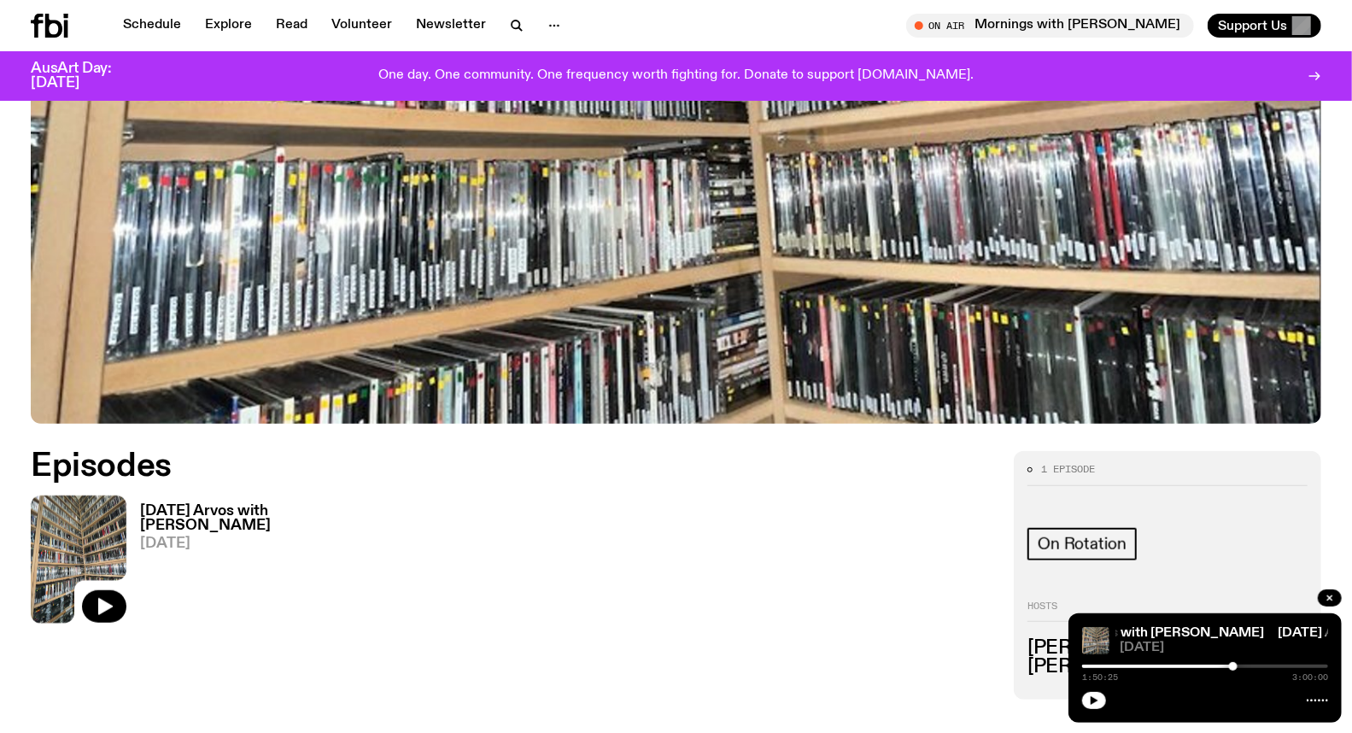
scroll to position [544, 0]
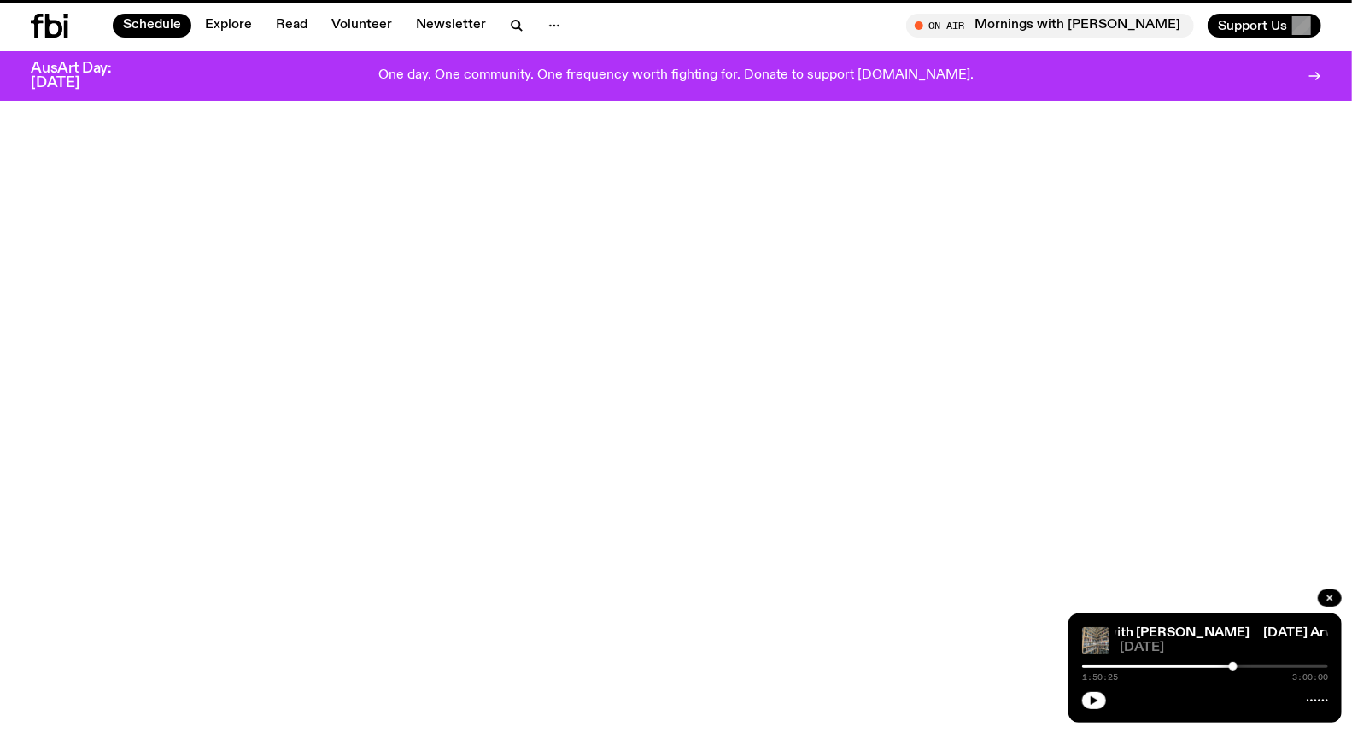
scroll to position [427, 0]
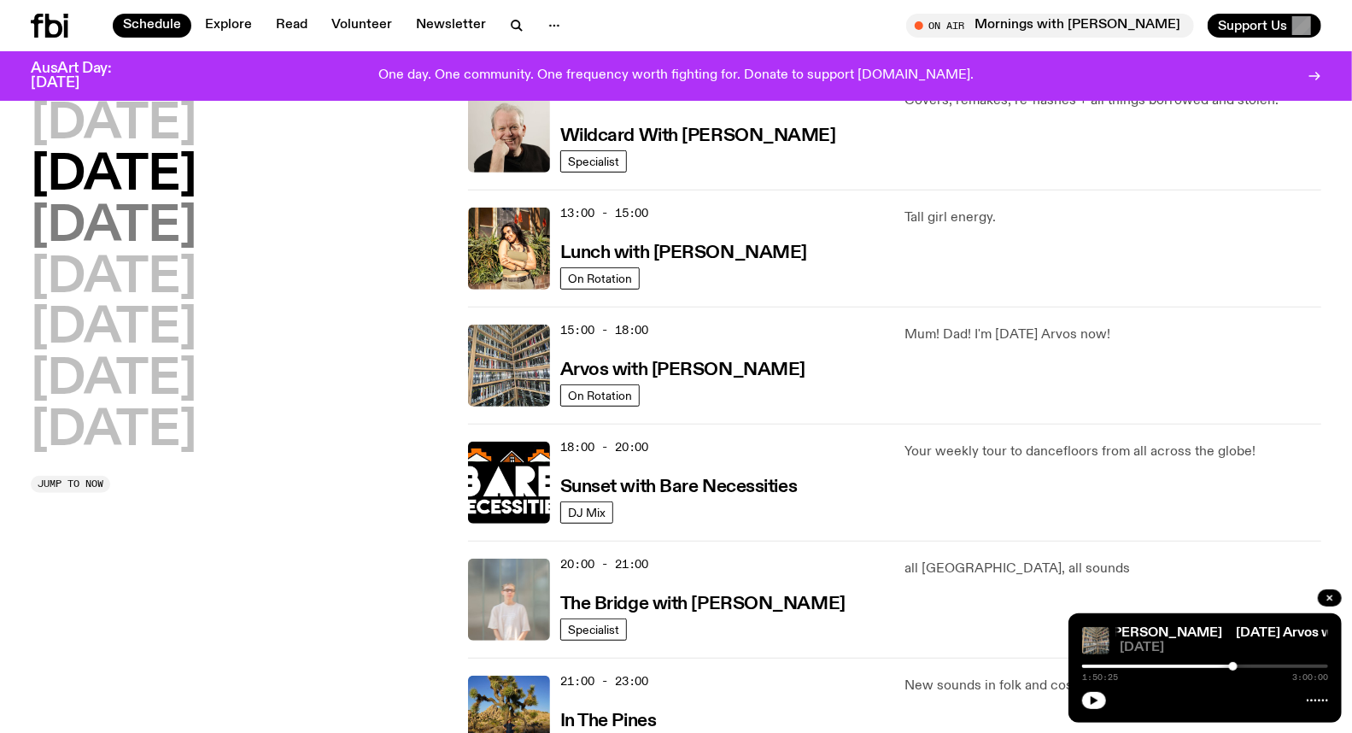
click at [166, 227] on h2 "[DATE]" at bounding box center [114, 227] width 166 height 48
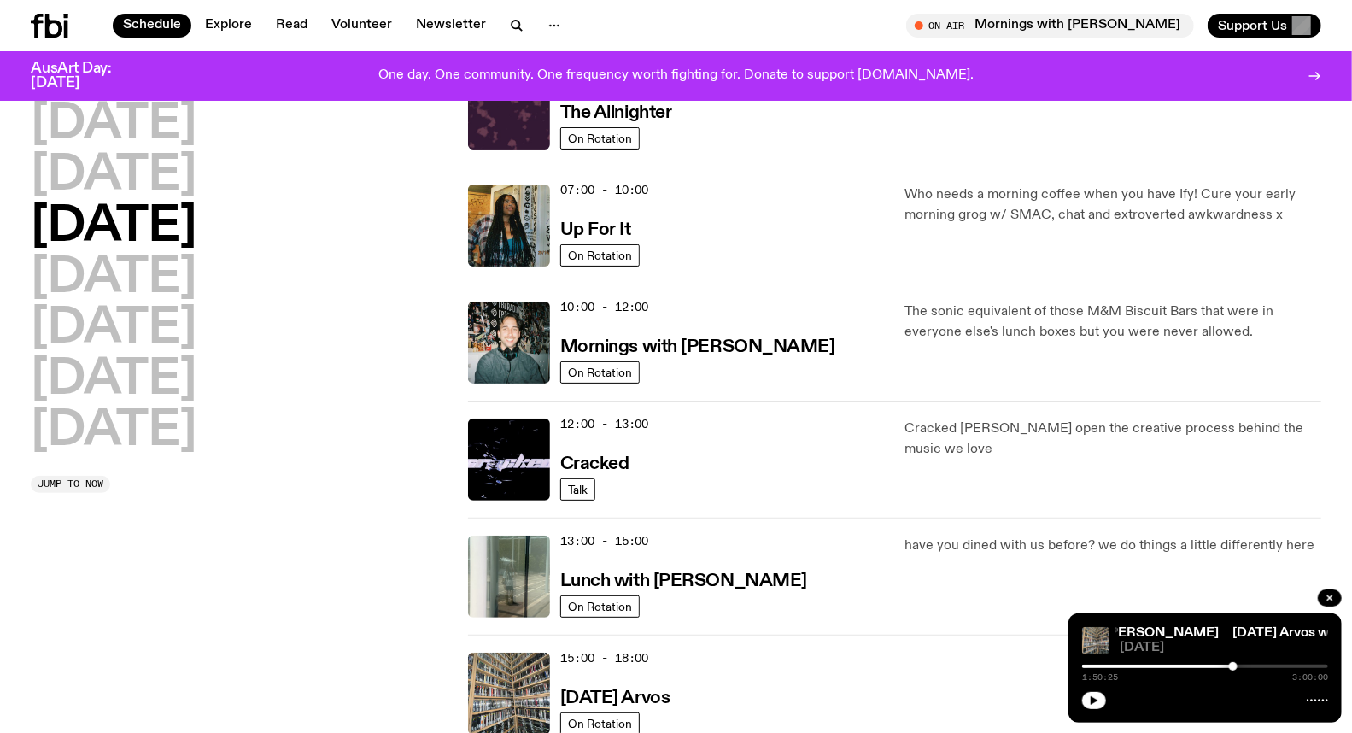
scroll to position [47, 0]
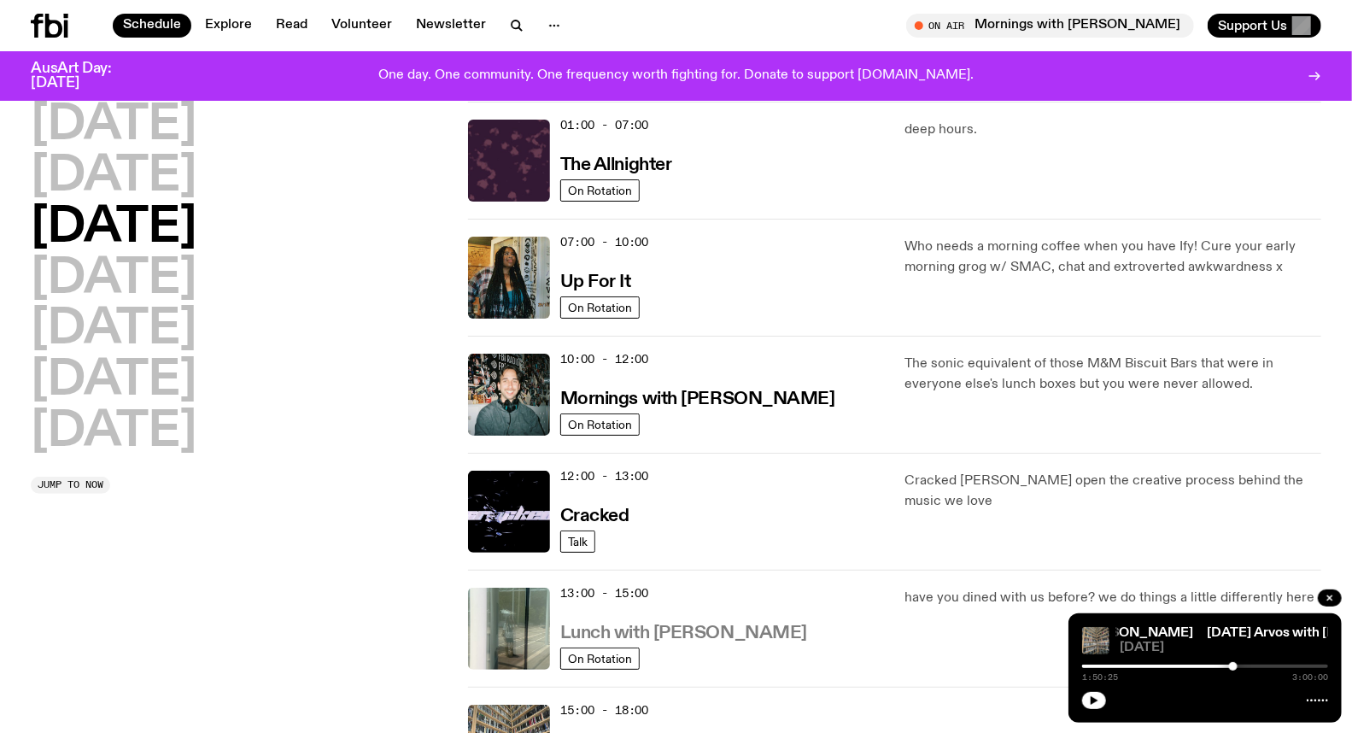
click at [653, 628] on h3 "Lunch with [PERSON_NAME]" at bounding box center [683, 633] width 247 height 18
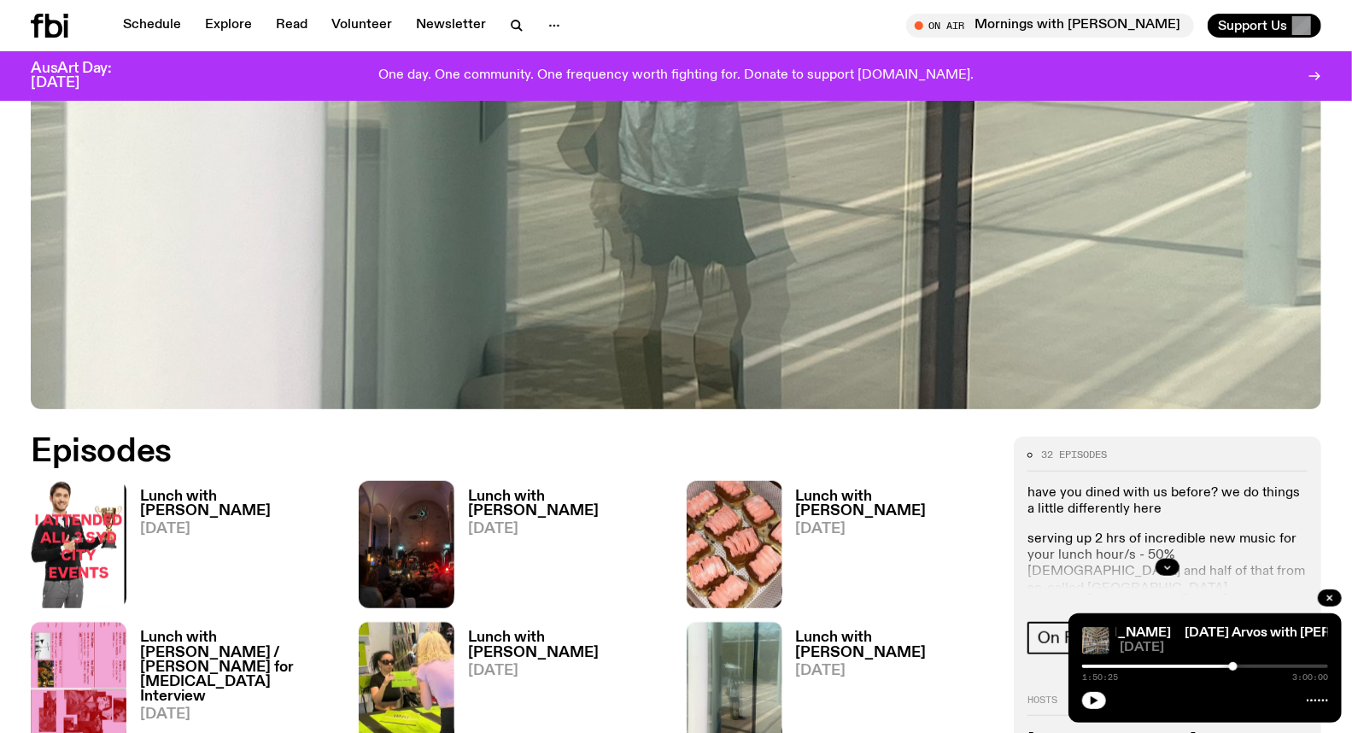
scroll to position [654, 0]
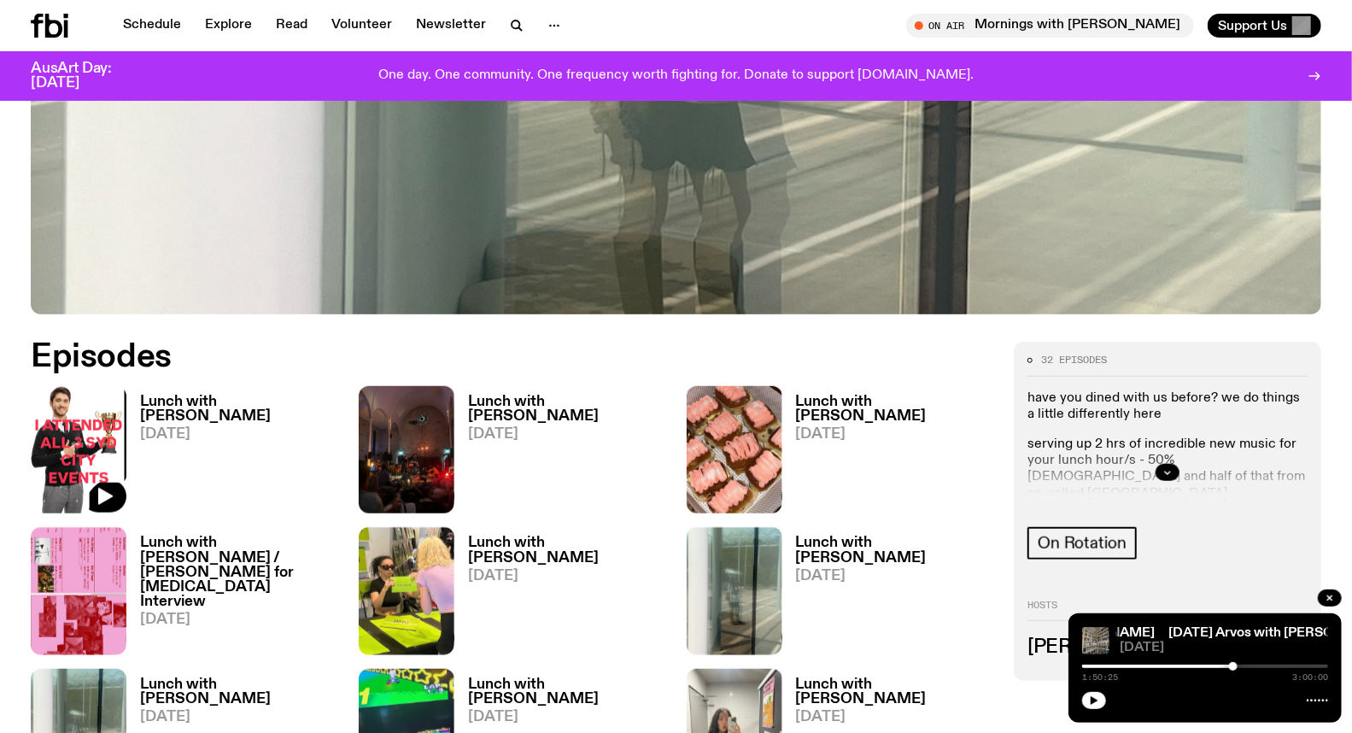
click at [206, 401] on h3 "Lunch with [PERSON_NAME]" at bounding box center [239, 408] width 198 height 29
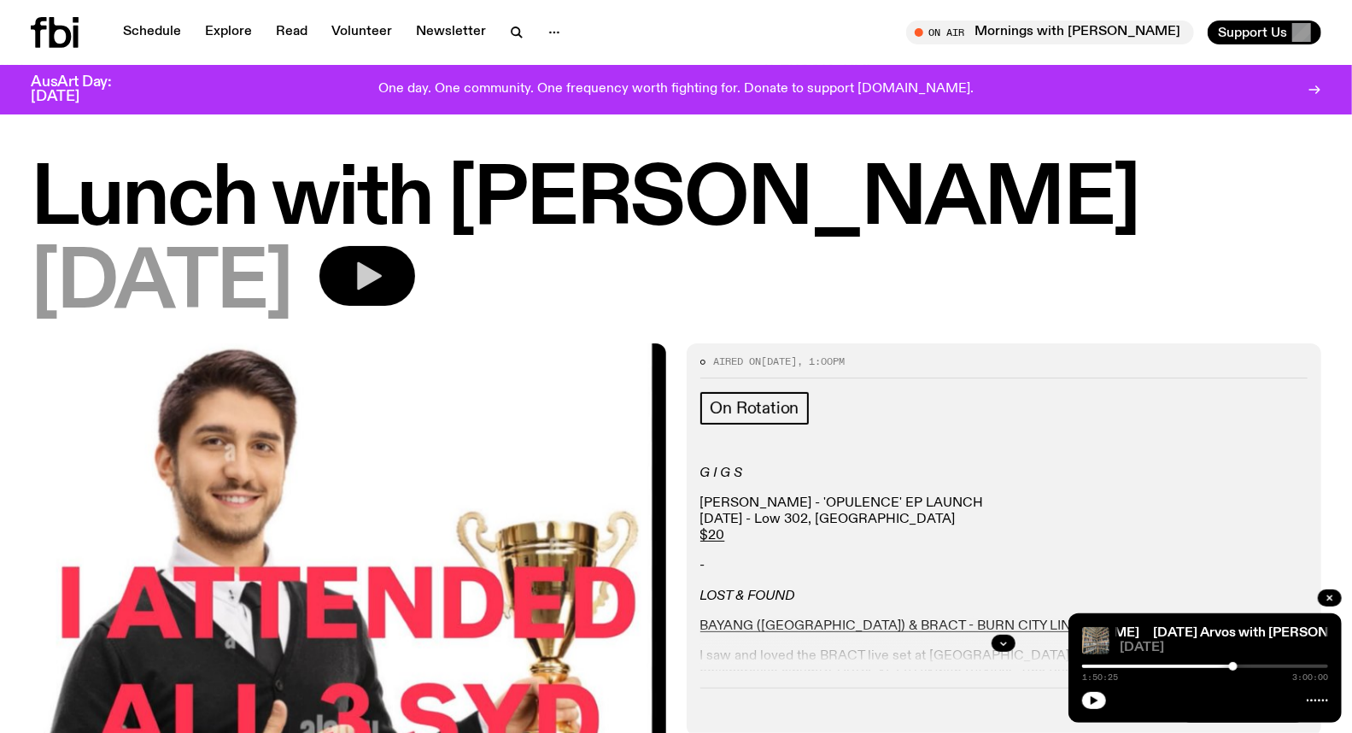
click at [384, 271] on icon "button" at bounding box center [367, 276] width 34 height 34
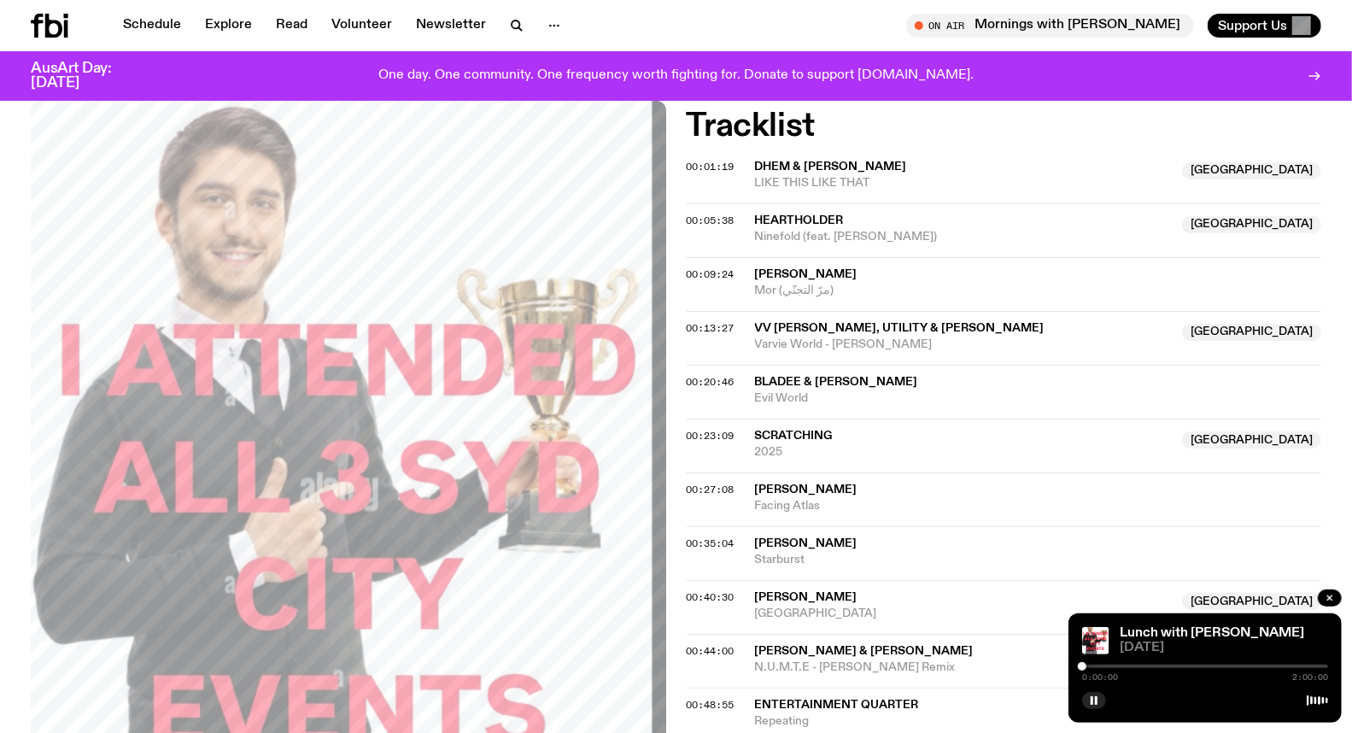
scroll to position [654, 0]
click at [1188, 657] on div "Lunch with Louisa Christie 08.10.25 0:00:01 2:00:00" at bounding box center [1204, 667] width 273 height 109
click at [1190, 668] on div at bounding box center [1205, 665] width 246 height 3
click at [1206, 663] on div "0:52:46 2:00:00" at bounding box center [1205, 671] width 246 height 20
click at [1182, 667] on div at bounding box center [1067, 665] width 246 height 3
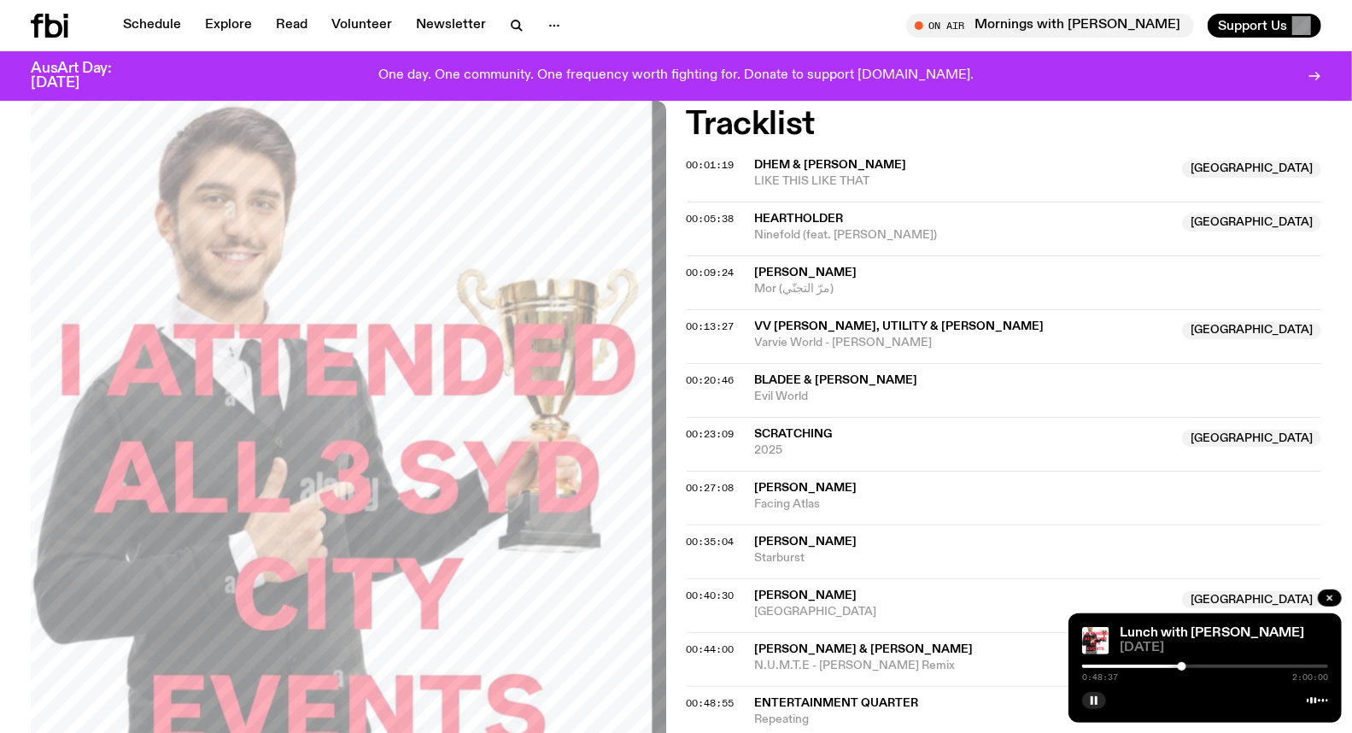
click at [1201, 663] on div "0:48:37 2:00:00" at bounding box center [1205, 671] width 246 height 20
click at [1224, 663] on div "0:48:37 2:00:00" at bounding box center [1205, 671] width 246 height 20
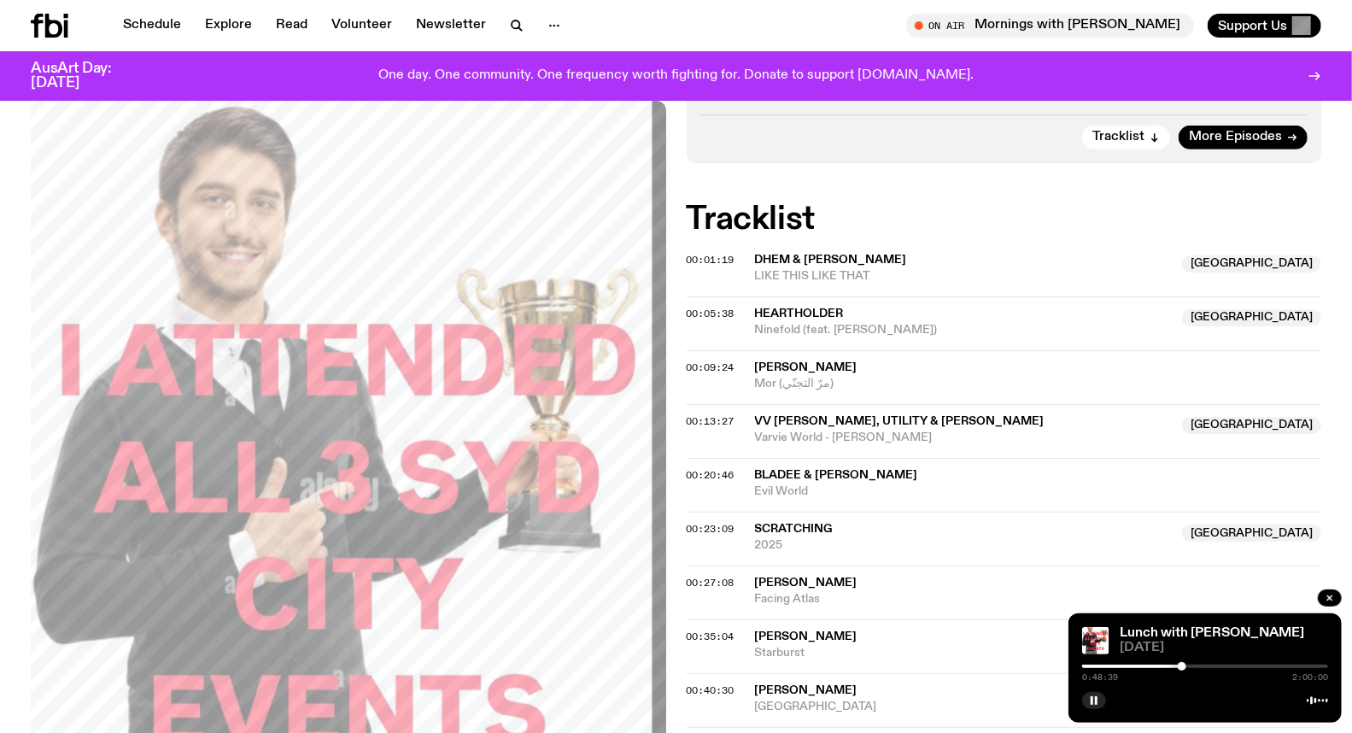
click at [1274, 664] on div at bounding box center [1205, 665] width 246 height 3
click at [1277, 666] on div at bounding box center [1277, 666] width 9 height 9
click at [1283, 666] on div at bounding box center [1205, 665] width 246 height 3
click at [1285, 666] on div at bounding box center [1283, 666] width 9 height 9
click at [1287, 664] on div at bounding box center [1285, 666] width 9 height 9
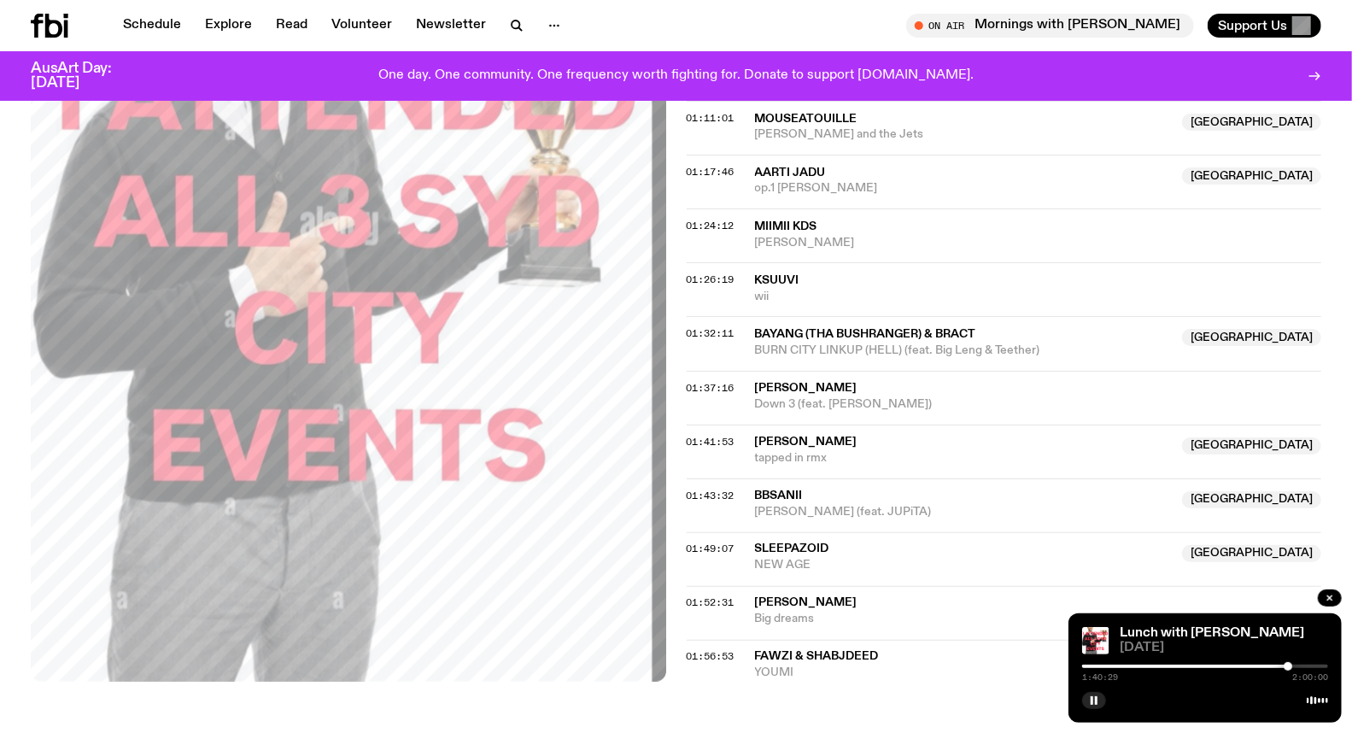
scroll to position [1413, 0]
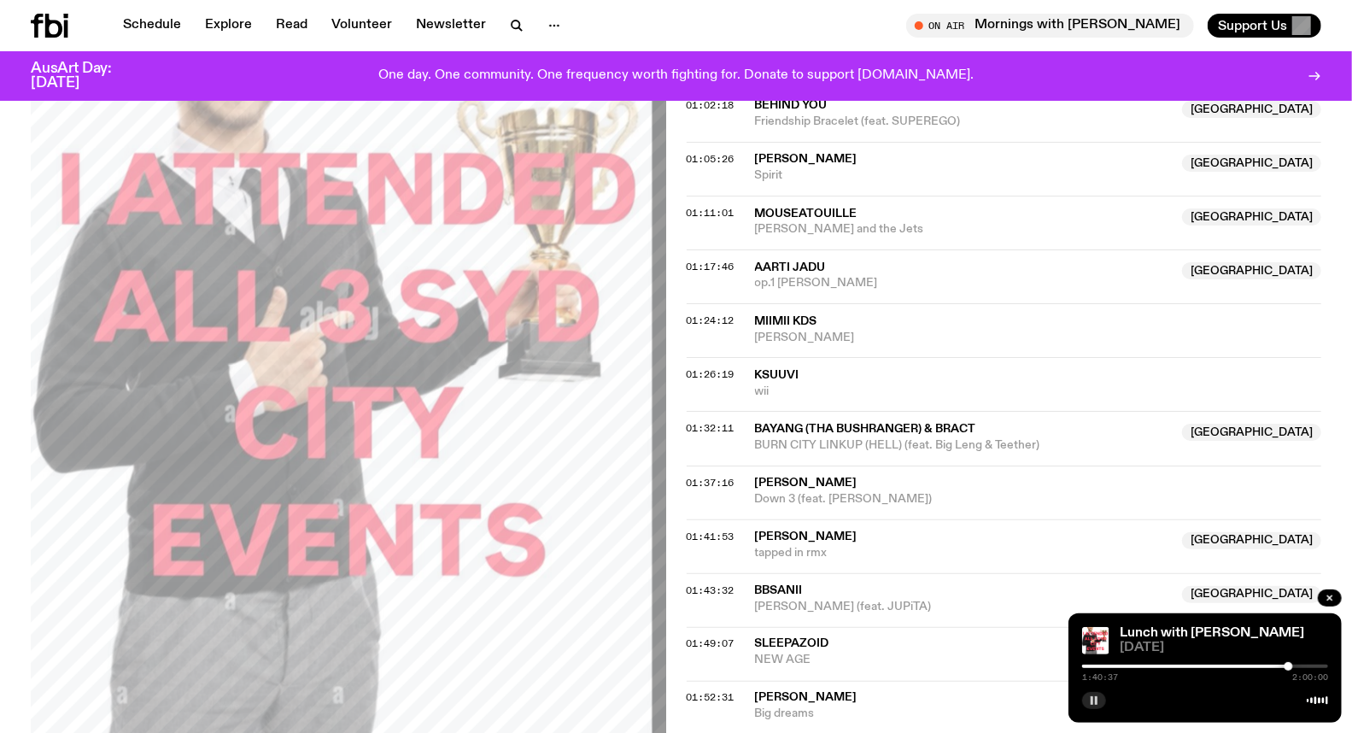
click at [1095, 702] on icon "button" at bounding box center [1094, 700] width 10 height 10
click at [1095, 702] on icon "button" at bounding box center [1094, 700] width 8 height 9
click at [1093, 700] on rect "button" at bounding box center [1091, 700] width 3 height 9
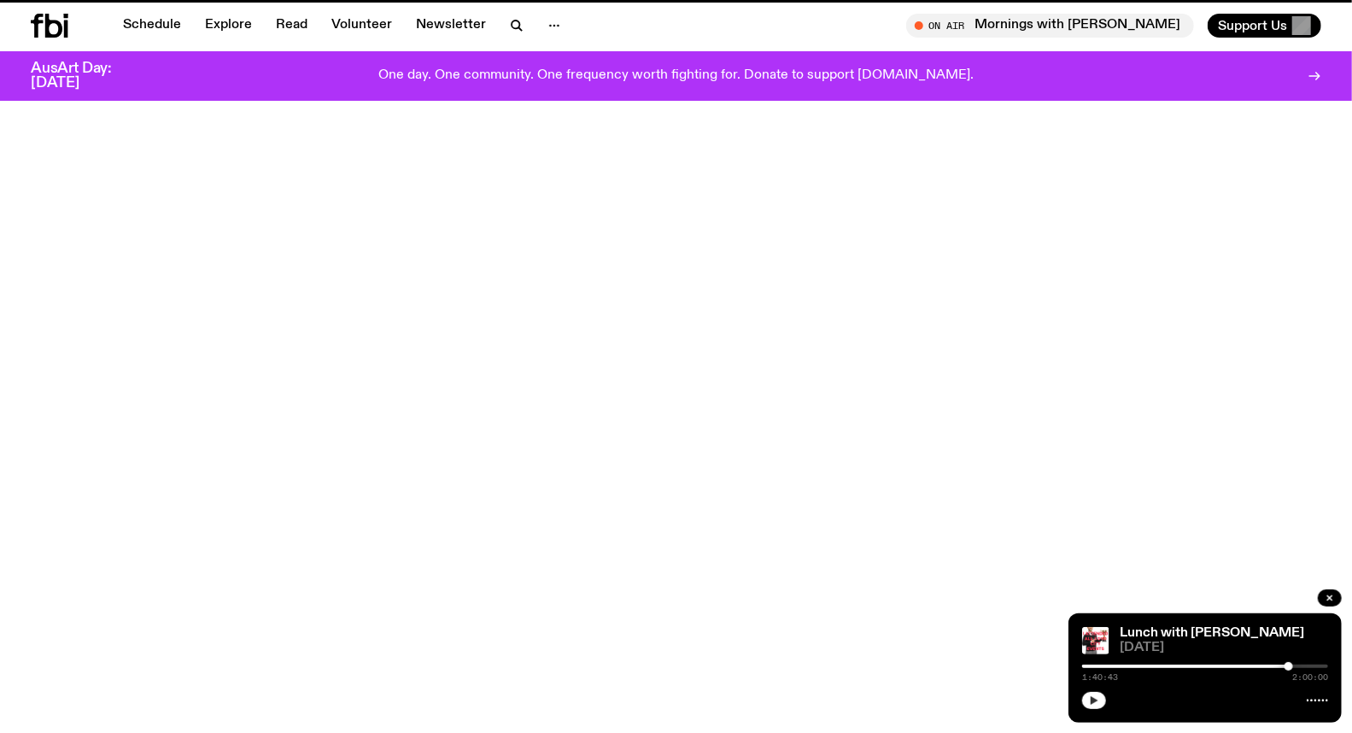
scroll to position [651, 0]
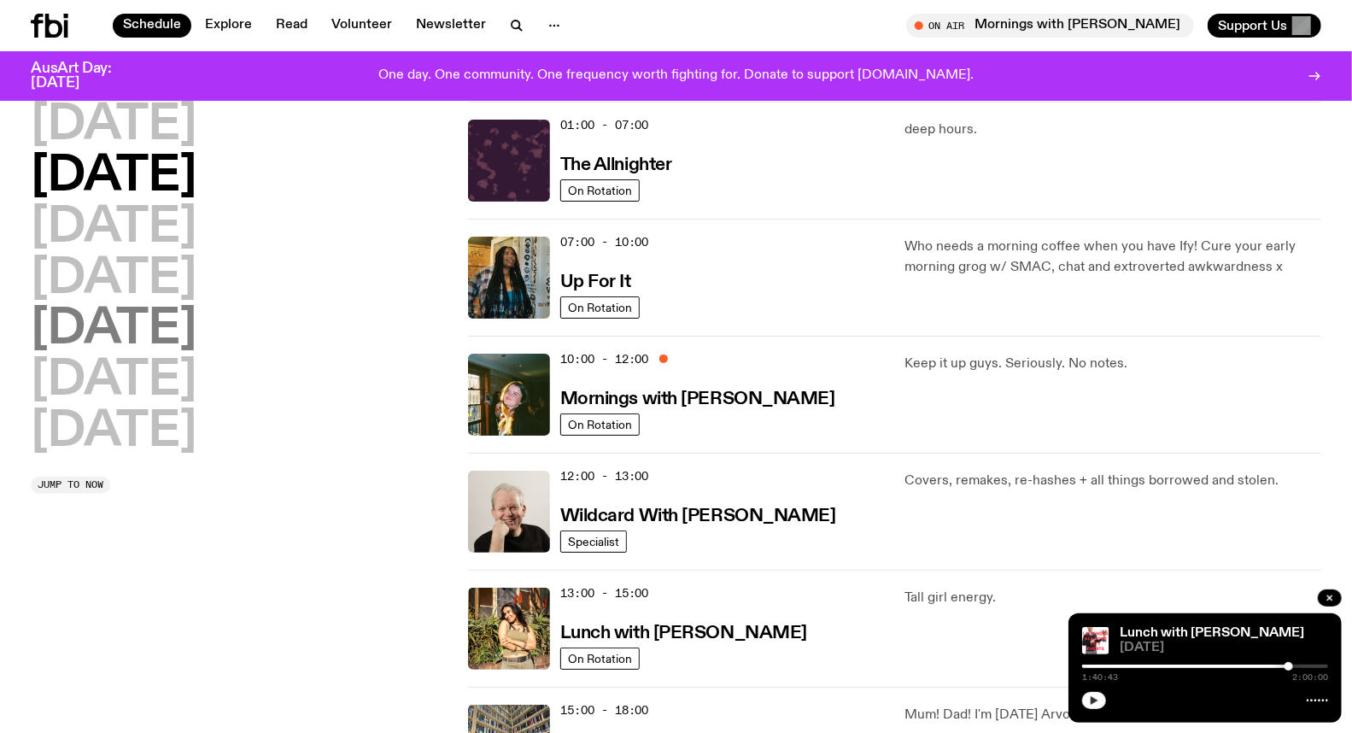
click at [113, 334] on h2 "[DATE]" at bounding box center [114, 330] width 166 height 48
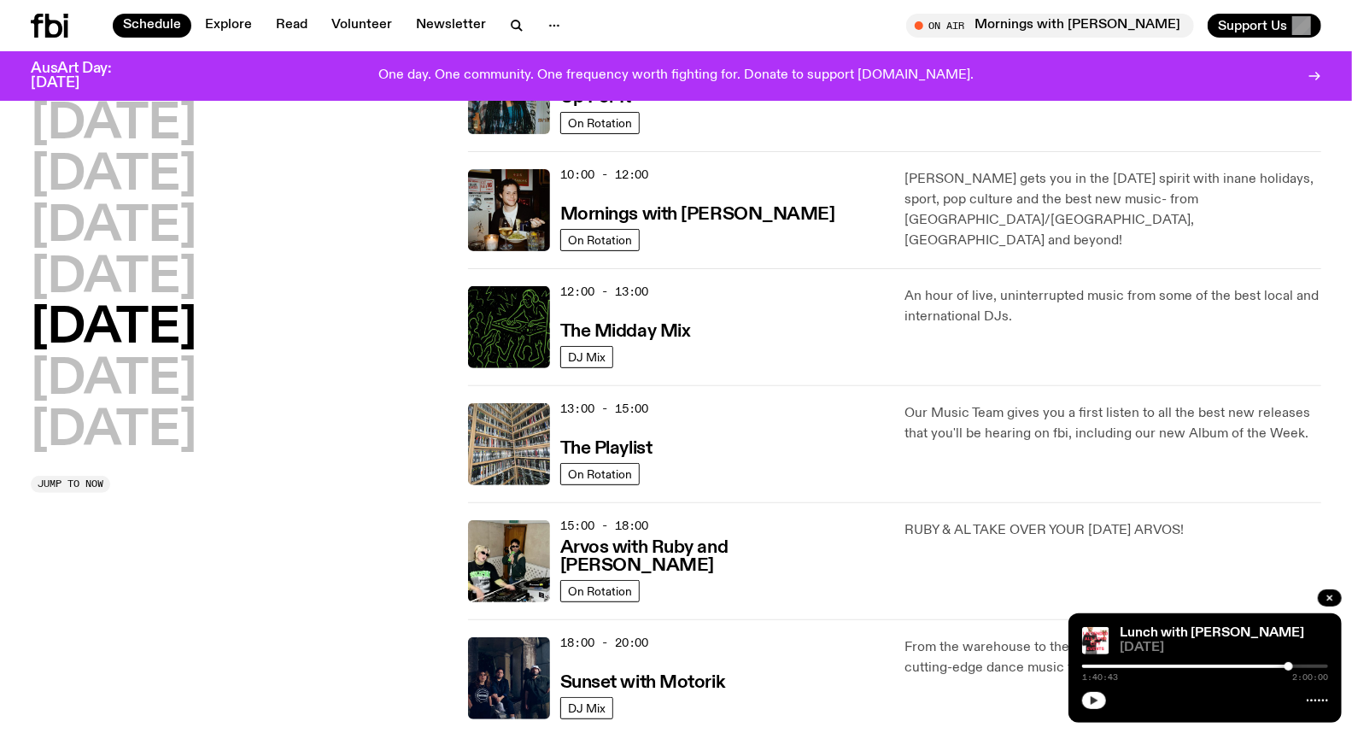
scroll to position [142, 0]
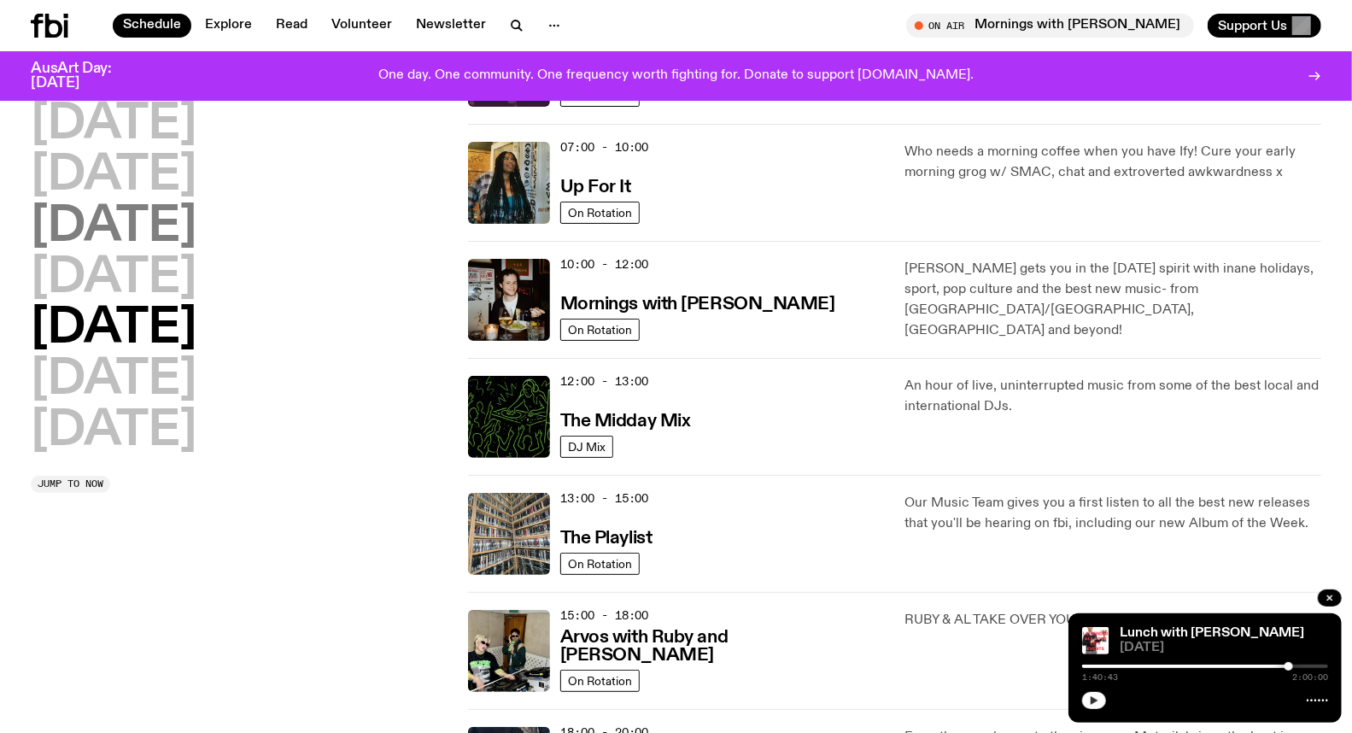
click at [143, 219] on h2 "[DATE]" at bounding box center [114, 227] width 166 height 48
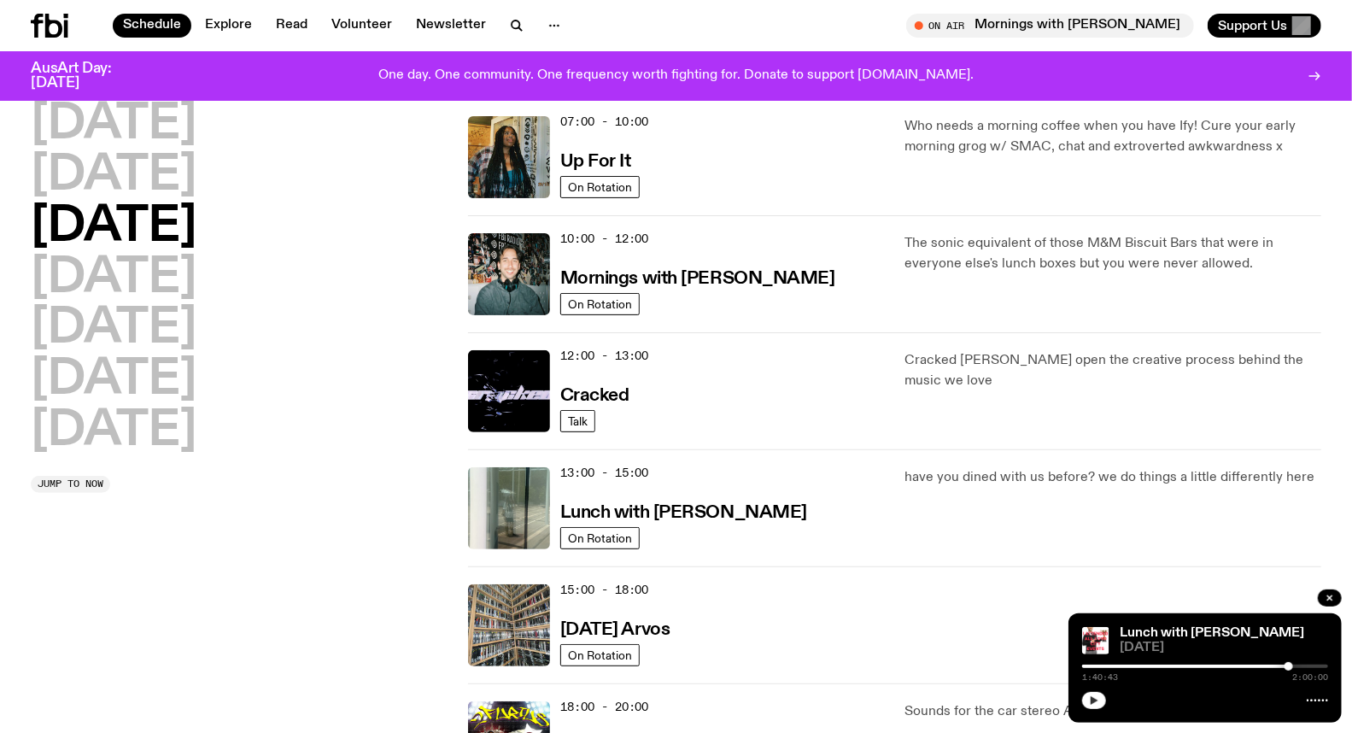
scroll to position [331, 0]
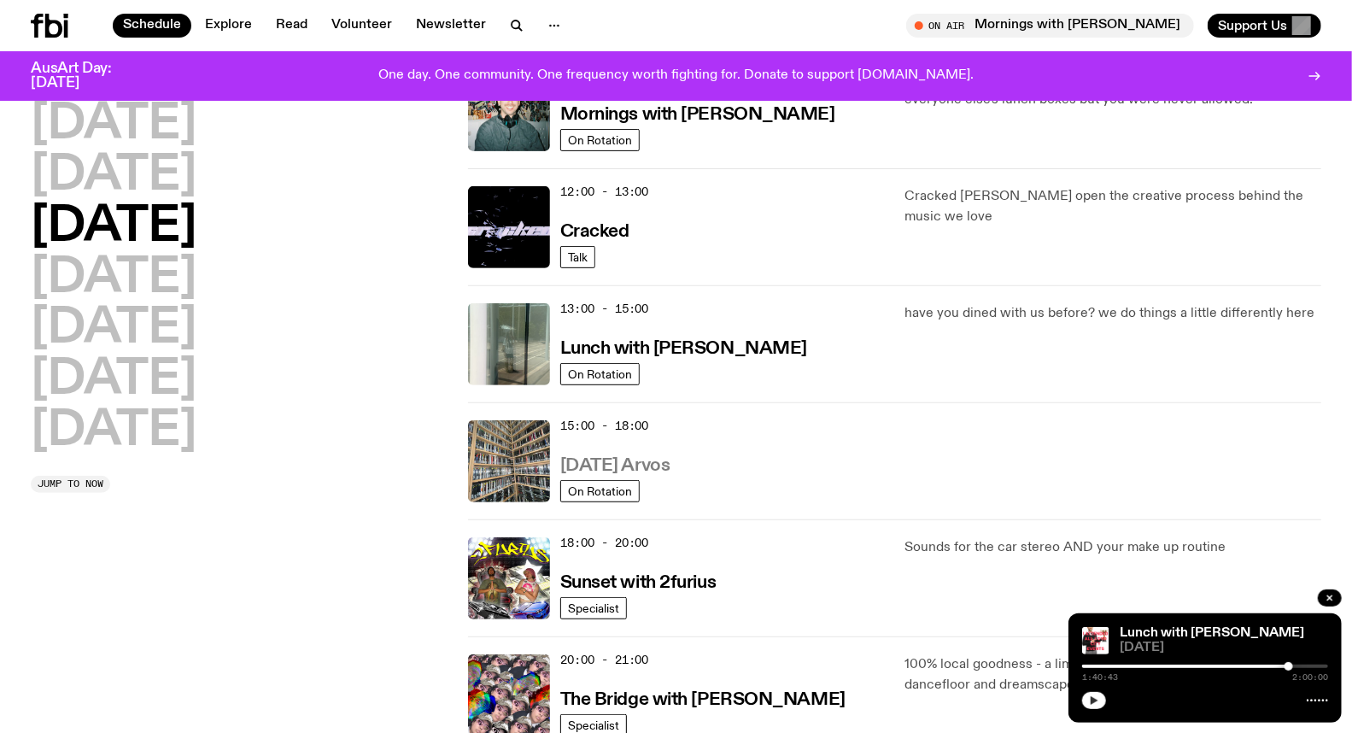
click at [652, 459] on h3 "[DATE] Arvos" at bounding box center [615, 466] width 110 height 18
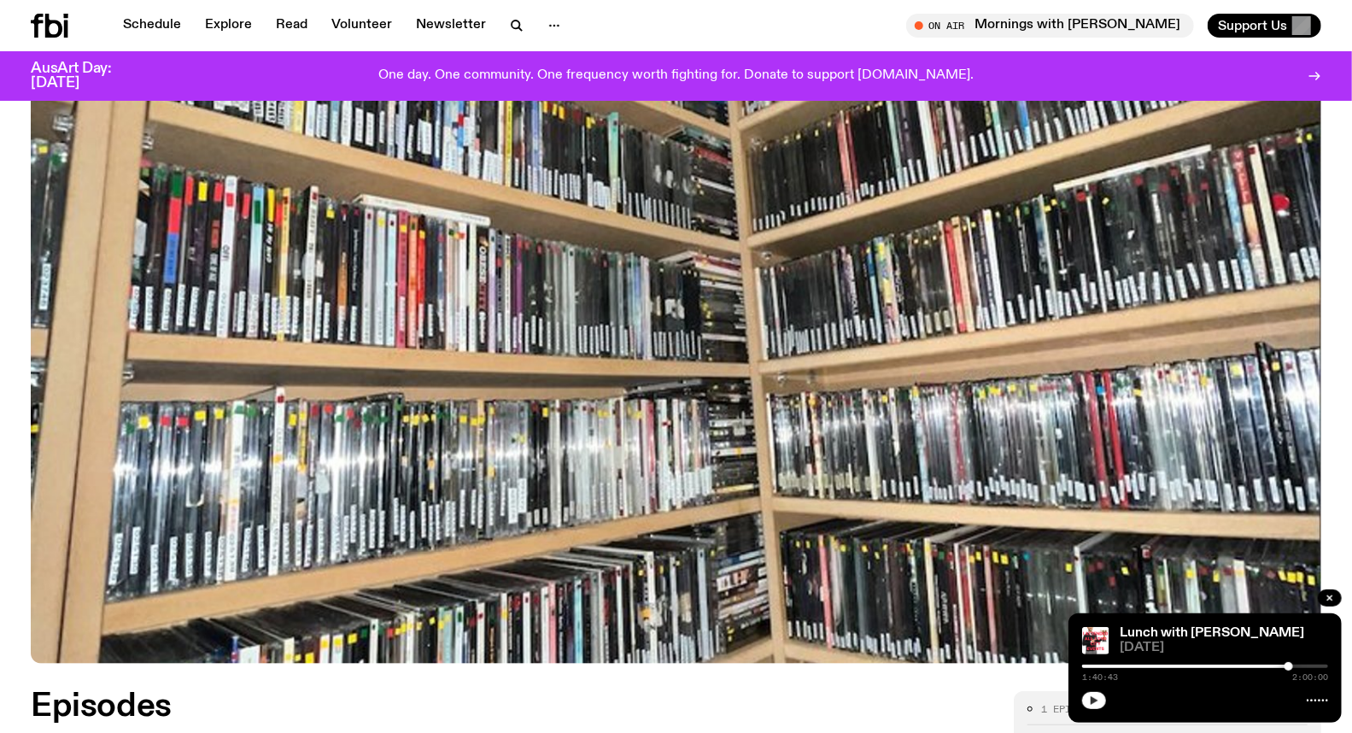
scroll to position [559, 0]
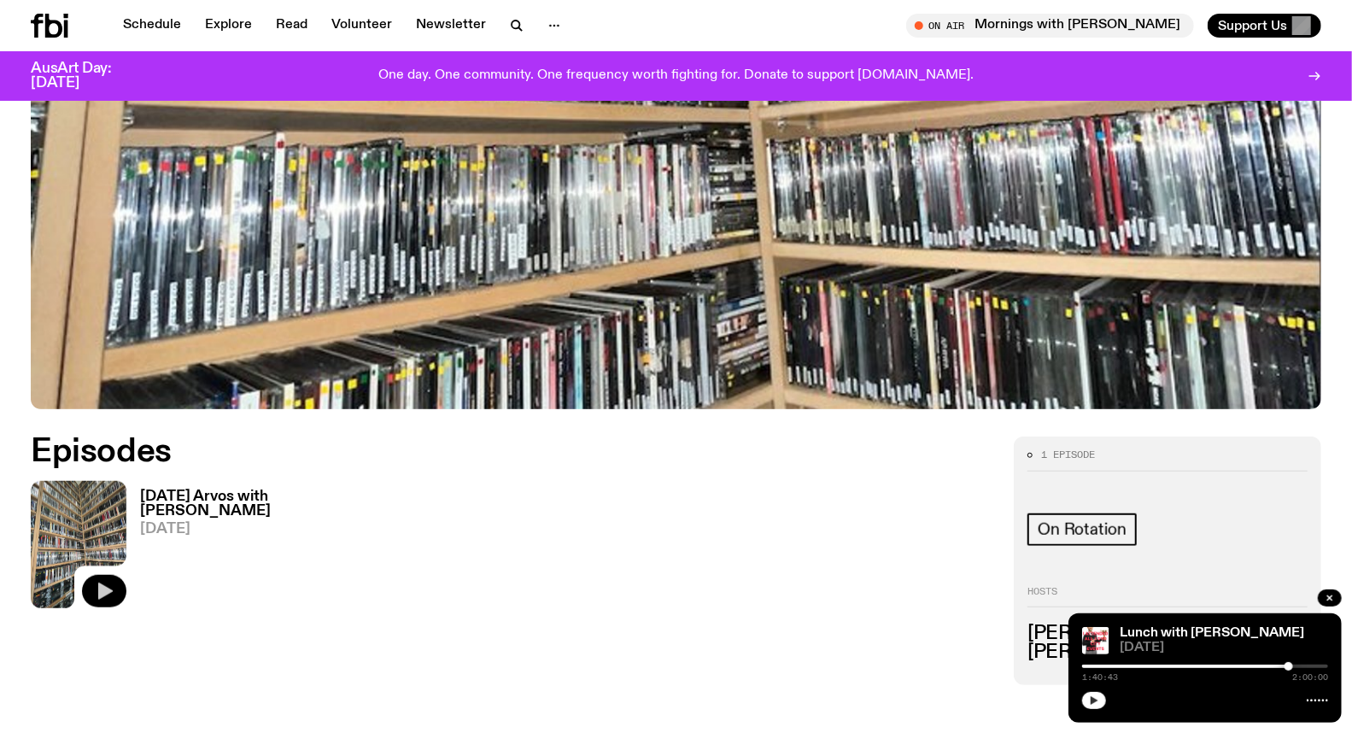
click at [95, 585] on icon "button" at bounding box center [104, 591] width 20 height 20
click at [202, 494] on h3 "[DATE] Arvos with [PERSON_NAME]" at bounding box center [239, 503] width 198 height 29
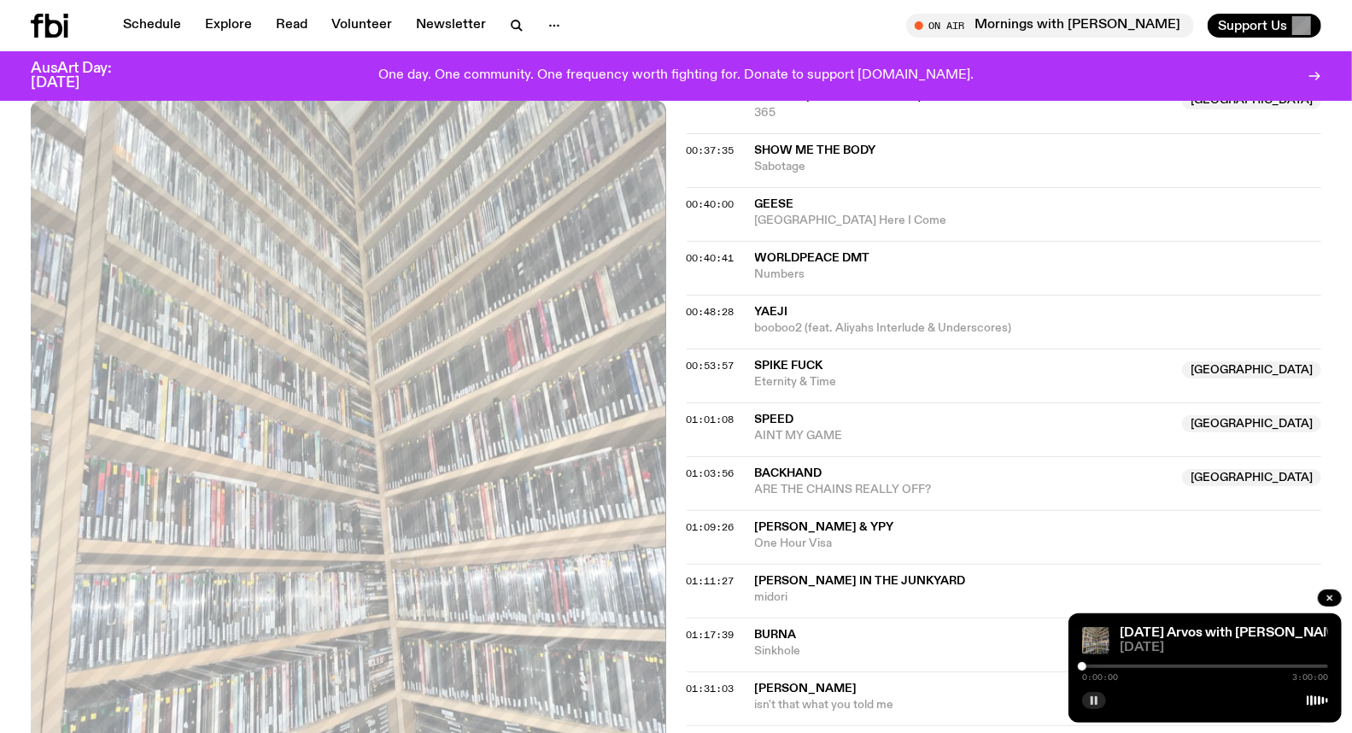
scroll to position [1125, 0]
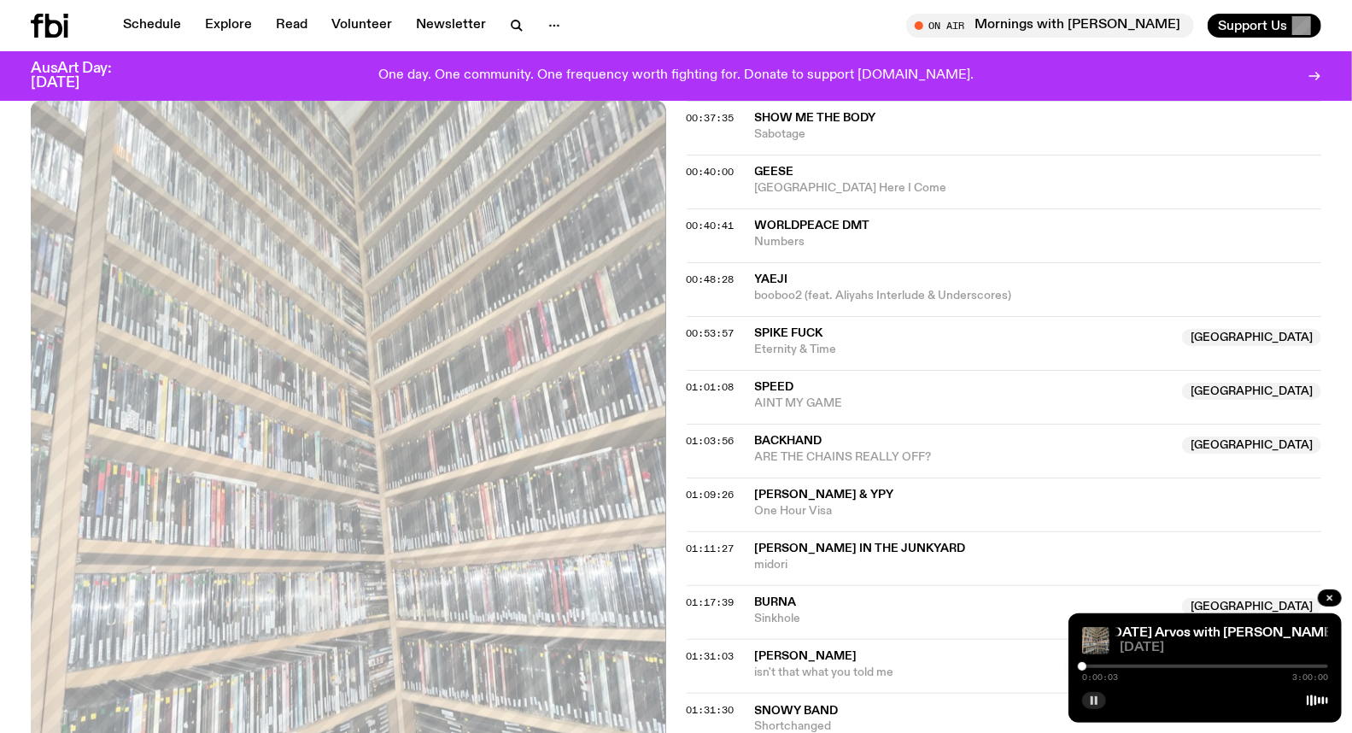
click at [1198, 667] on div at bounding box center [1205, 665] width 246 height 3
click at [1231, 664] on div at bounding box center [1205, 665] width 246 height 3
click at [1275, 663] on div "1:49:09 3:00:00" at bounding box center [1205, 671] width 246 height 20
click at [1276, 664] on div at bounding box center [1205, 665] width 246 height 3
click at [1268, 666] on div at bounding box center [1153, 665] width 246 height 3
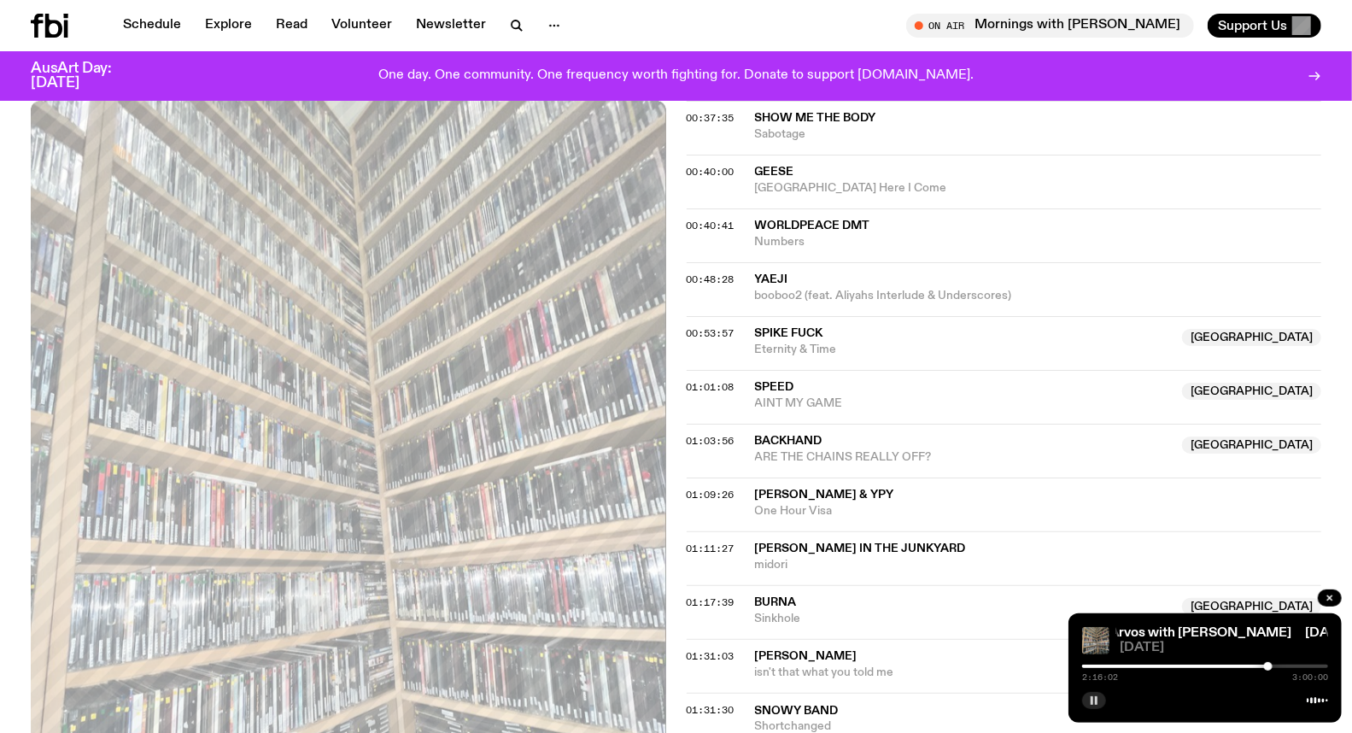
click at [1270, 664] on div at bounding box center [1268, 666] width 9 height 9
click at [1274, 664] on div at bounding box center [1205, 665] width 246 height 3
click at [1269, 664] on div at bounding box center [1269, 666] width 9 height 9
click at [1264, 666] on div at bounding box center [1146, 665] width 246 height 3
click at [1264, 663] on div at bounding box center [1263, 666] width 9 height 9
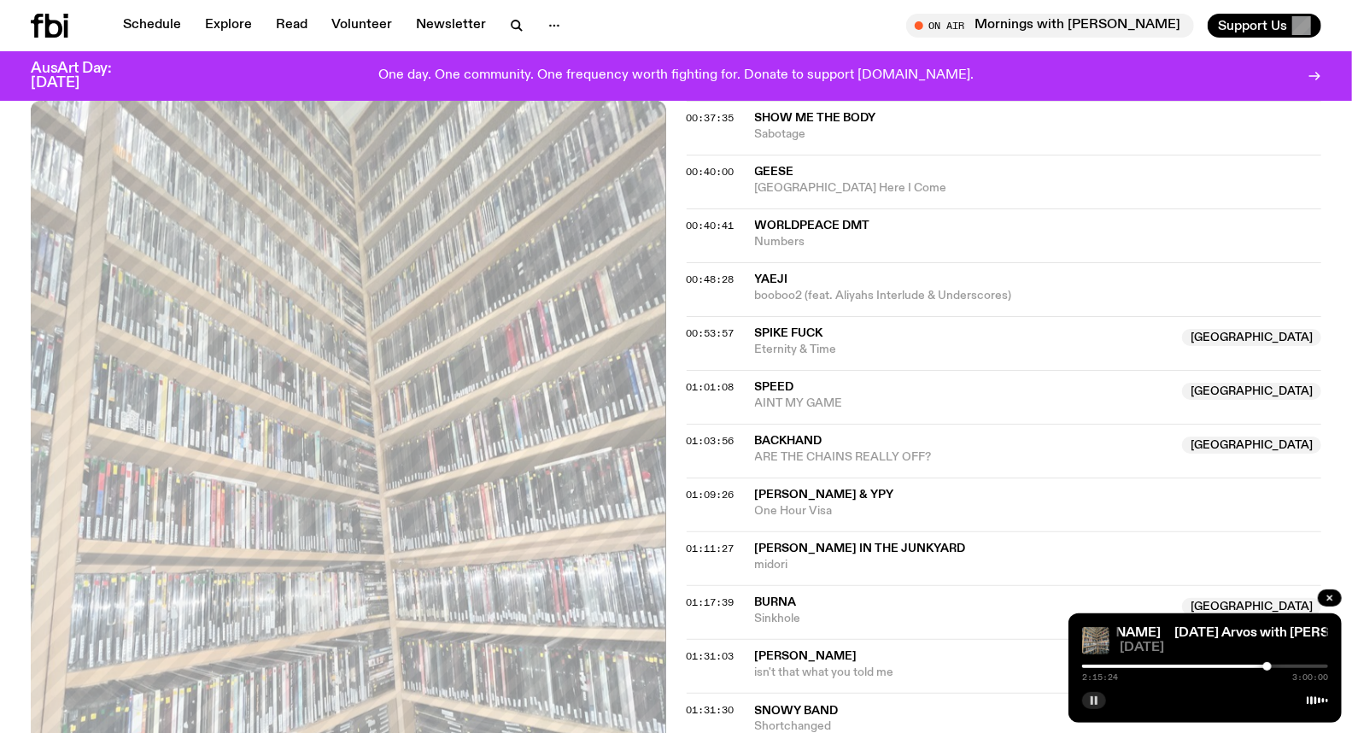
click at [1267, 663] on div at bounding box center [1267, 666] width 9 height 9
click at [1269, 663] on div at bounding box center [1267, 666] width 9 height 9
click at [1271, 666] on div at bounding box center [1269, 666] width 9 height 9
click at [1275, 668] on div at bounding box center [1205, 665] width 246 height 3
click at [1273, 667] on div at bounding box center [1275, 666] width 9 height 9
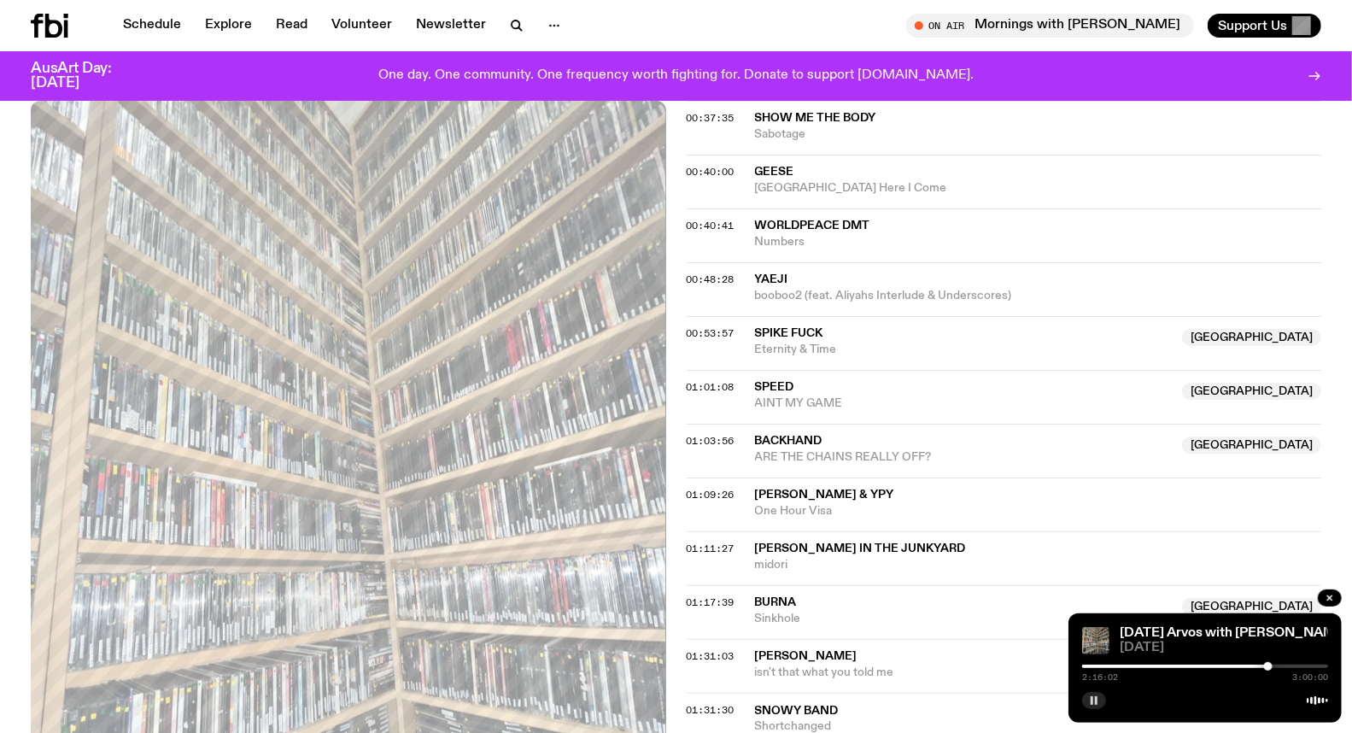
click at [1268, 667] on div at bounding box center [1268, 666] width 9 height 9
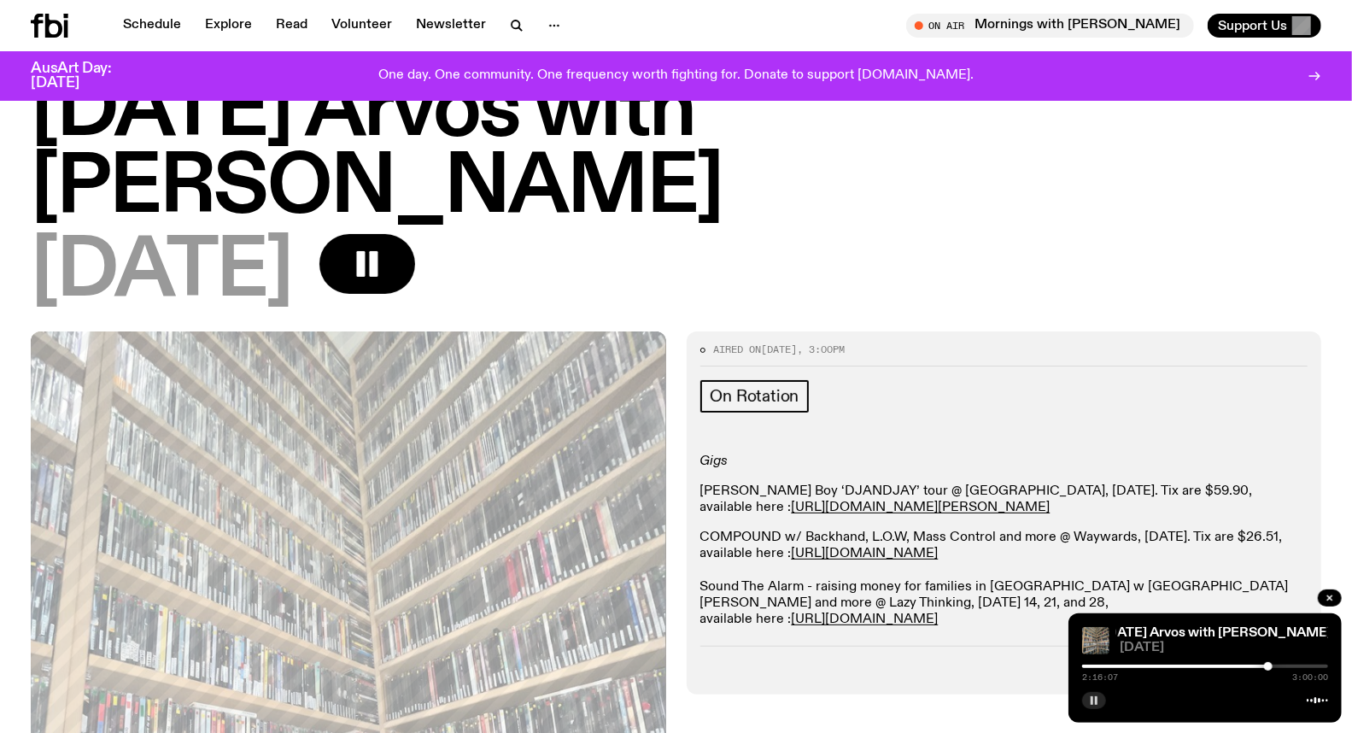
scroll to position [0, 0]
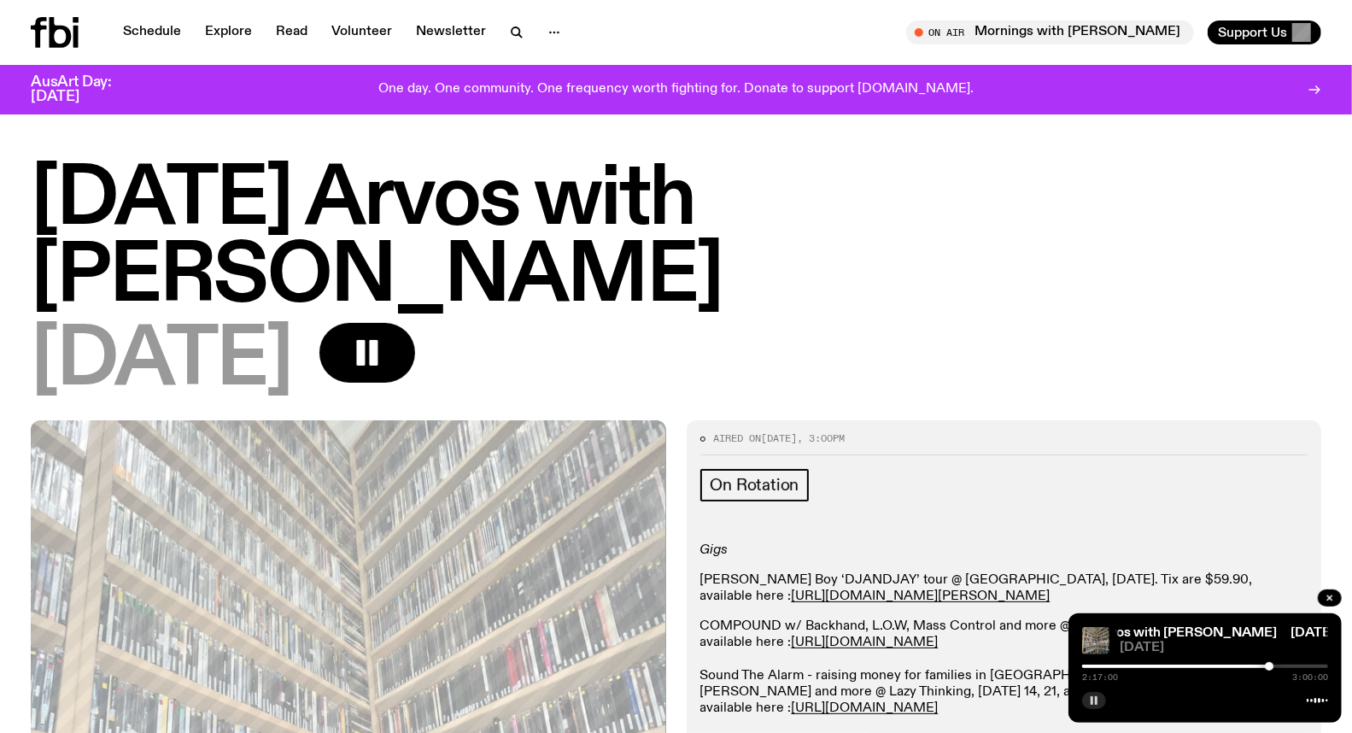
click at [1256, 469] on div "On Rotation Gigs Baker Boy ‘DJANDJAY’ tour @ Liberty Hall, 10 April 2026. Tix a…" at bounding box center [1004, 593] width 608 height 249
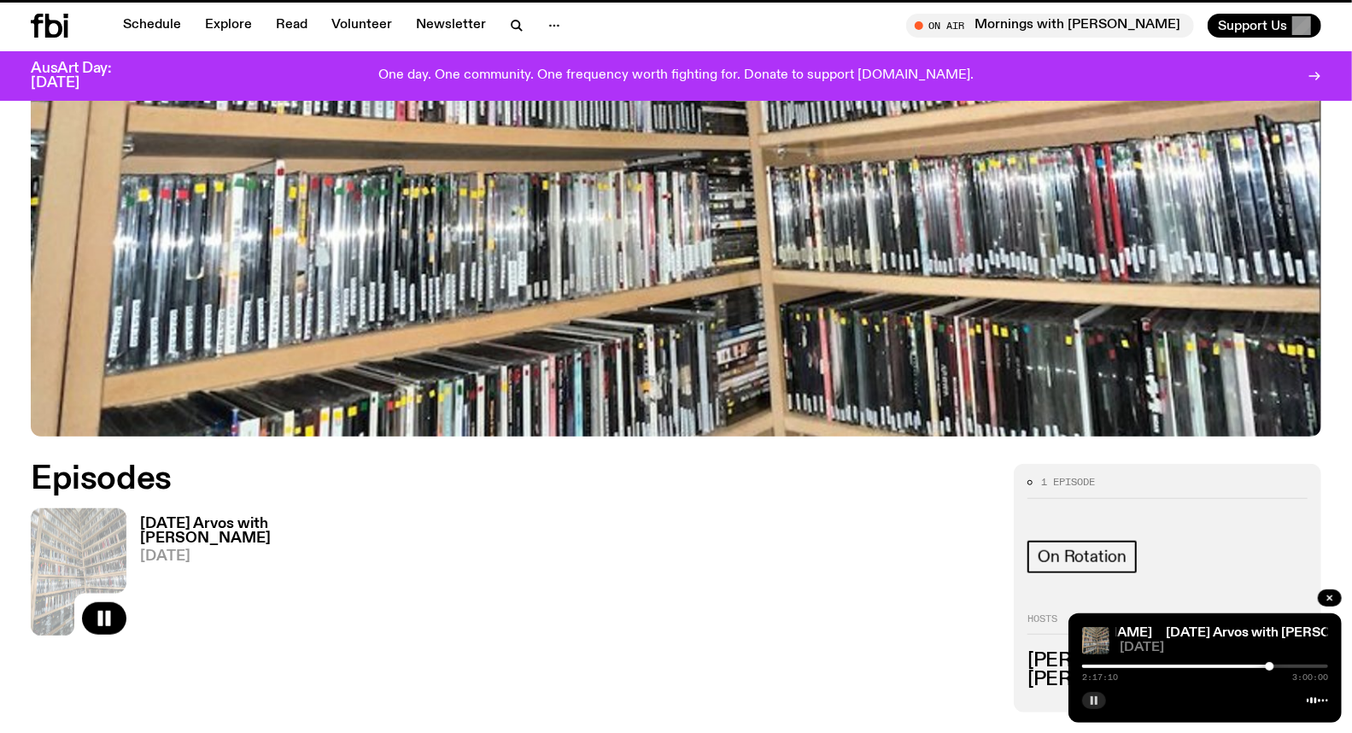
scroll to position [531, 0]
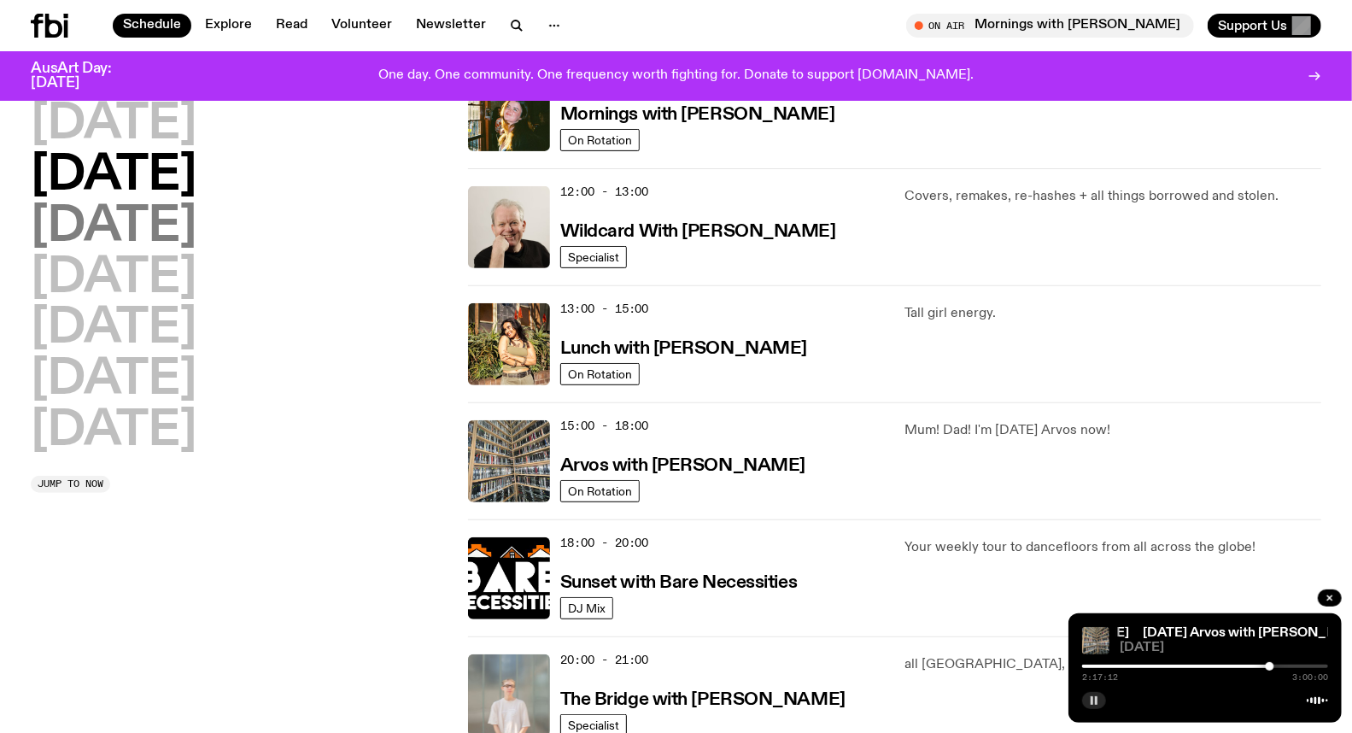
click at [155, 229] on h2 "[DATE]" at bounding box center [114, 227] width 166 height 48
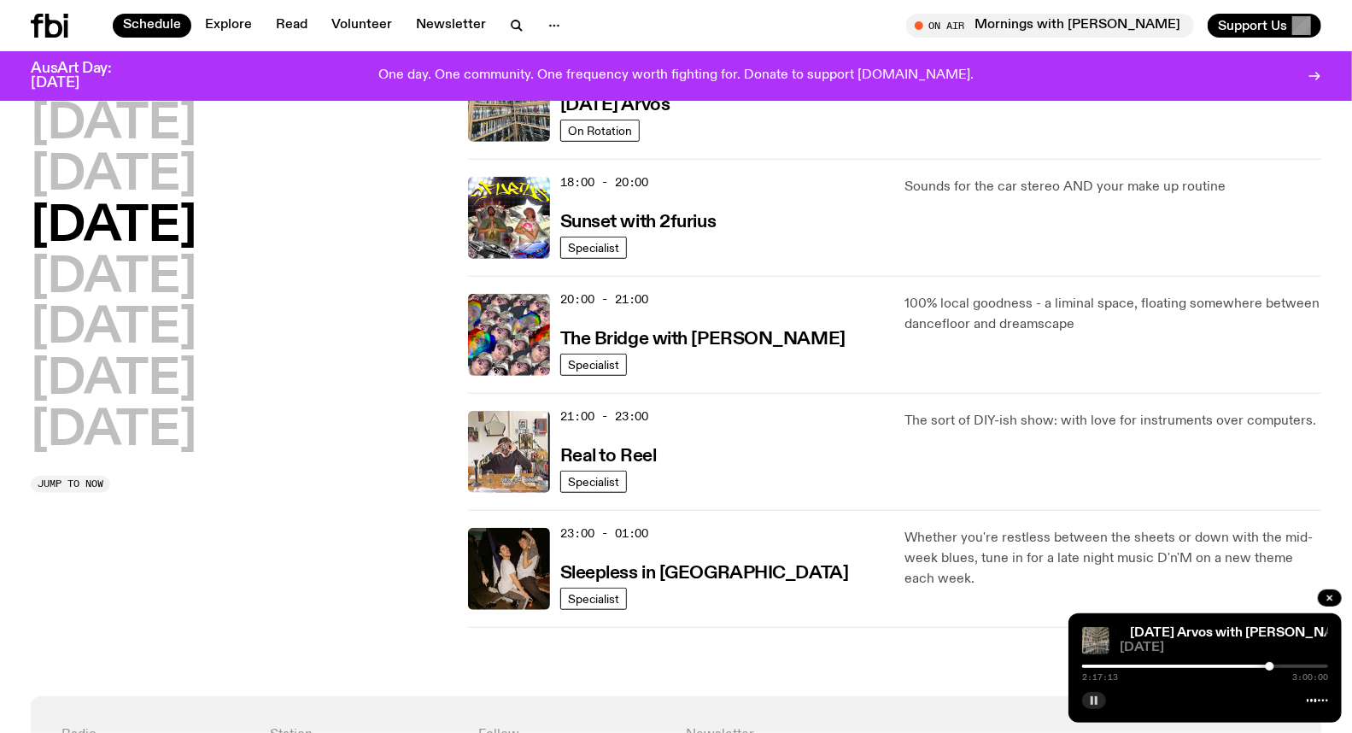
scroll to position [711, 0]
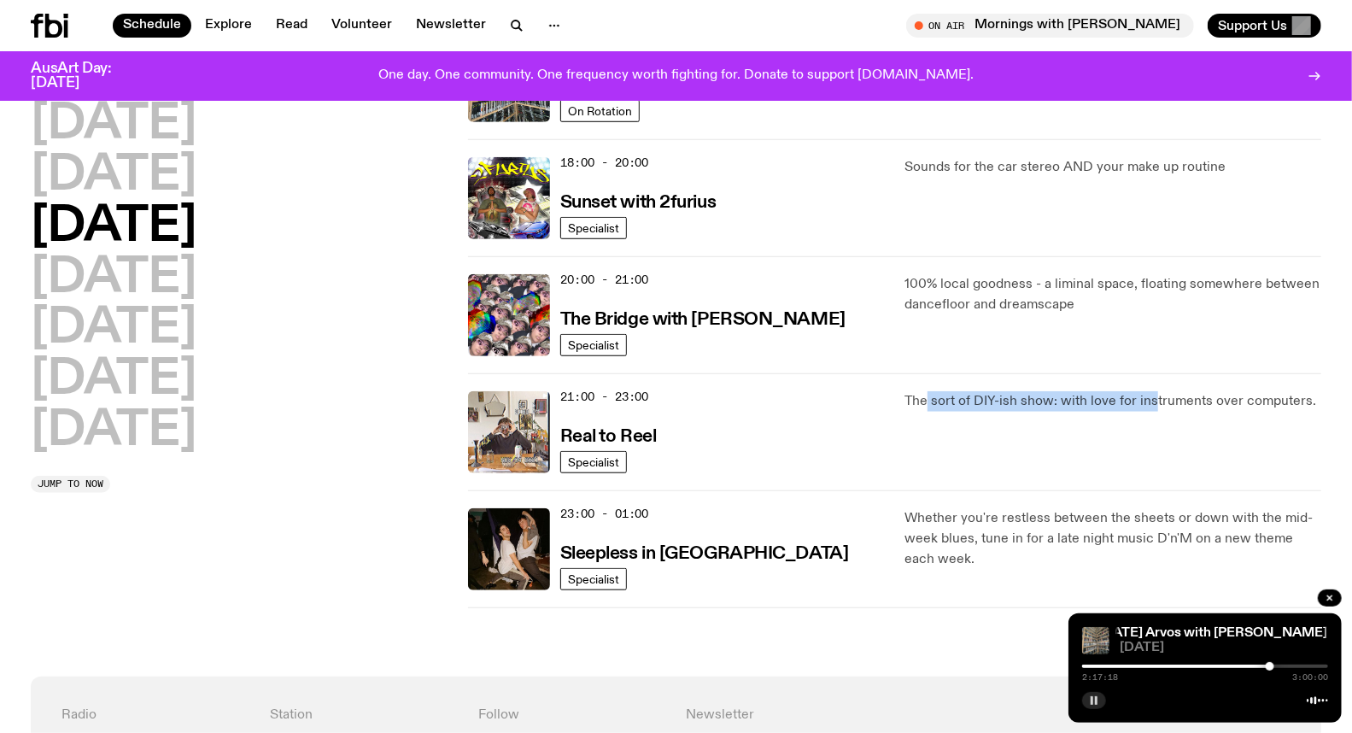
drag, startPoint x: 926, startPoint y: 404, endPoint x: 1154, endPoint y: 402, distance: 228.0
click at [1154, 402] on p "The sort of DIY-ish show: with love for instruments over computers." at bounding box center [1112, 401] width 417 height 20
drag, startPoint x: 1104, startPoint y: 396, endPoint x: 1172, endPoint y: 395, distance: 68.3
click at [1172, 395] on p "The sort of DIY-ish show: with love for instruments over computers." at bounding box center [1112, 401] width 417 height 20
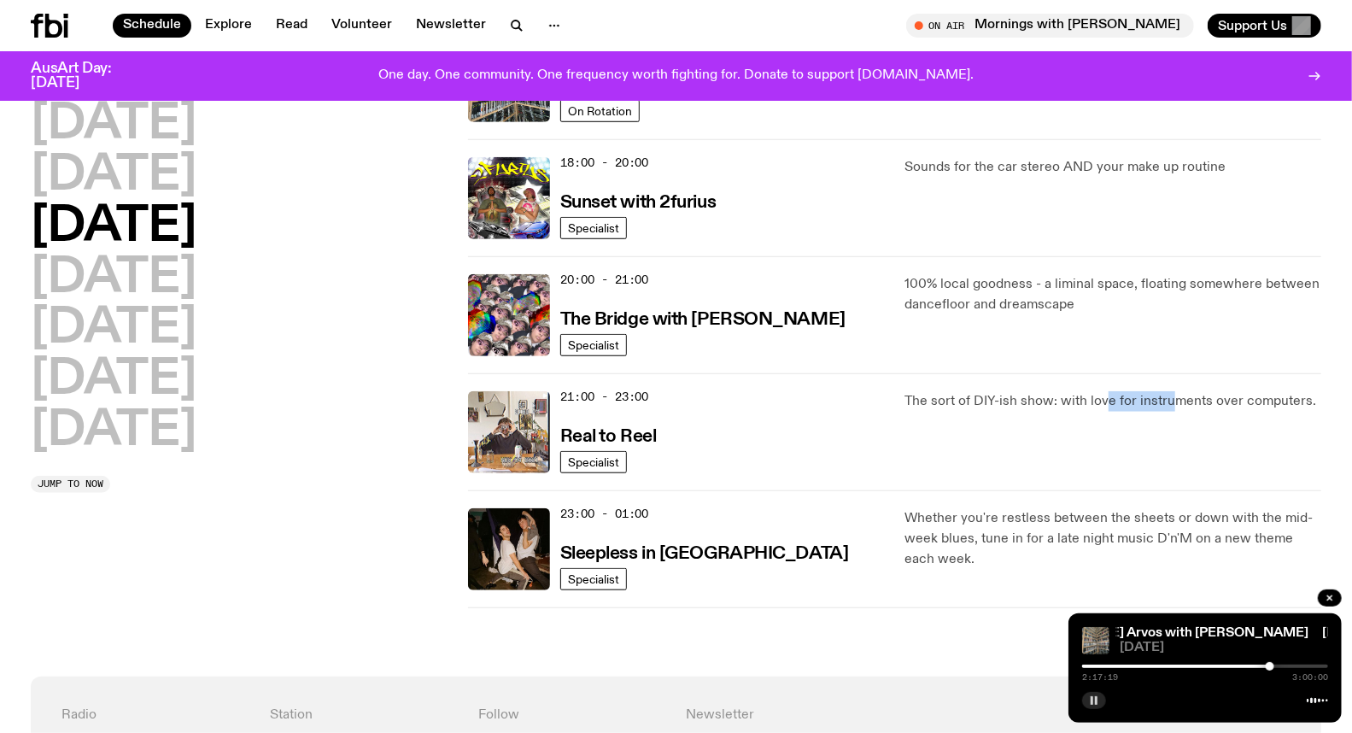
click at [1172, 395] on p "The sort of DIY-ish show: with love for instruments over computers." at bounding box center [1112, 401] width 417 height 20
click at [585, 430] on h3 "Real to Reel" at bounding box center [608, 437] width 96 height 18
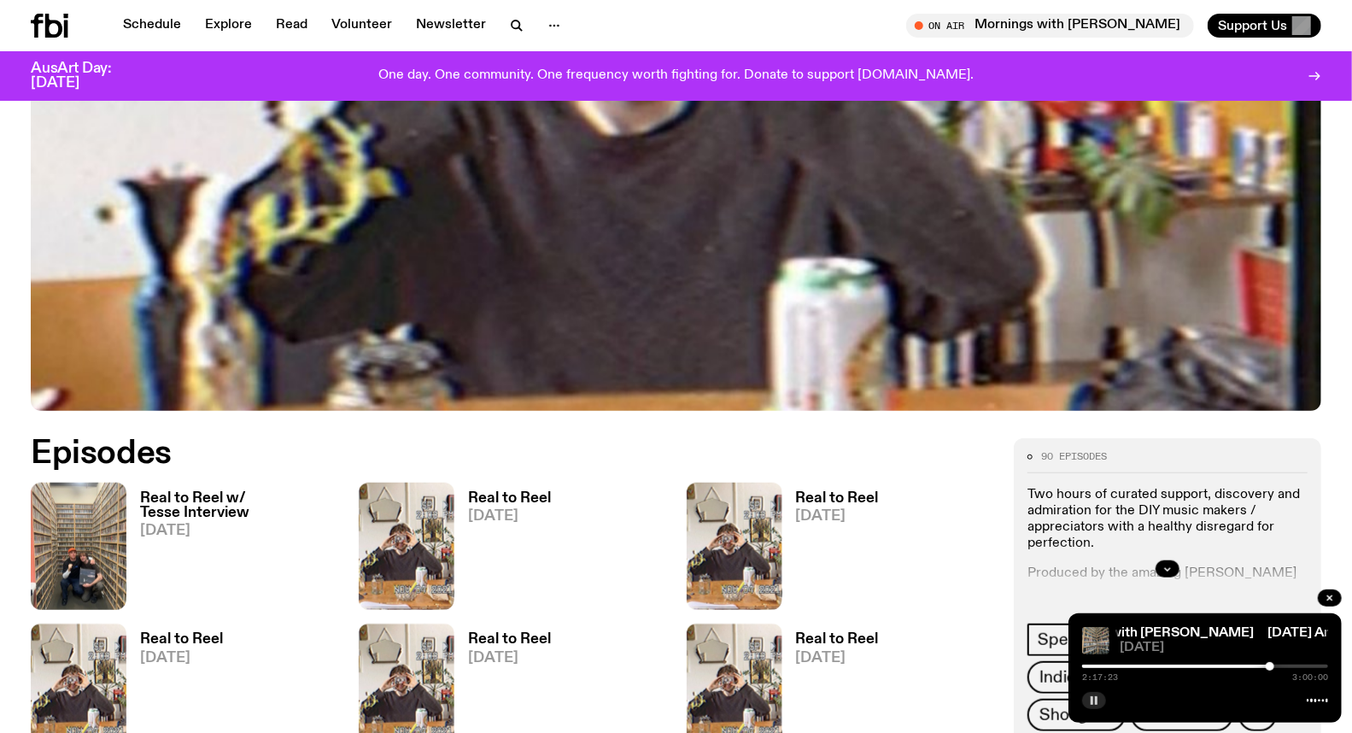
scroll to position [652, 0]
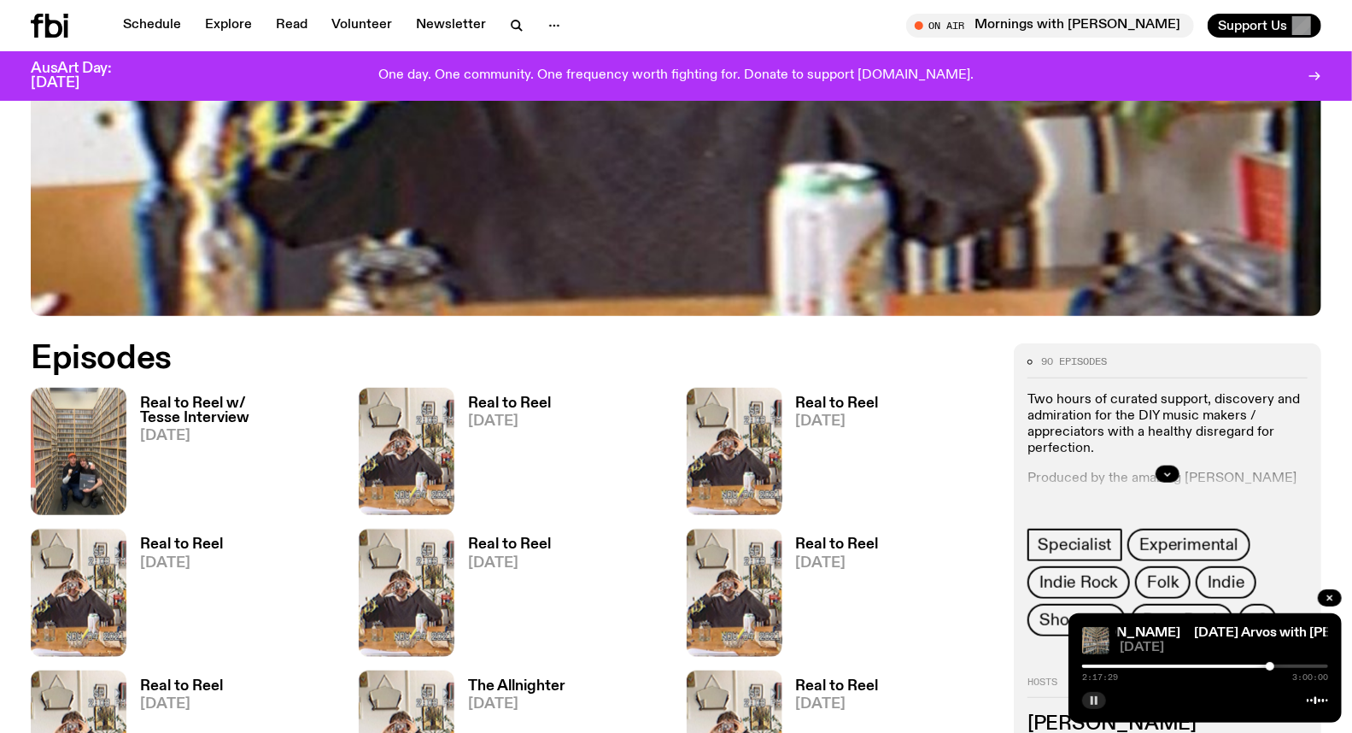
click at [1272, 666] on div at bounding box center [1269, 666] width 9 height 9
click at [1271, 666] on div at bounding box center [1270, 666] width 9 height 9
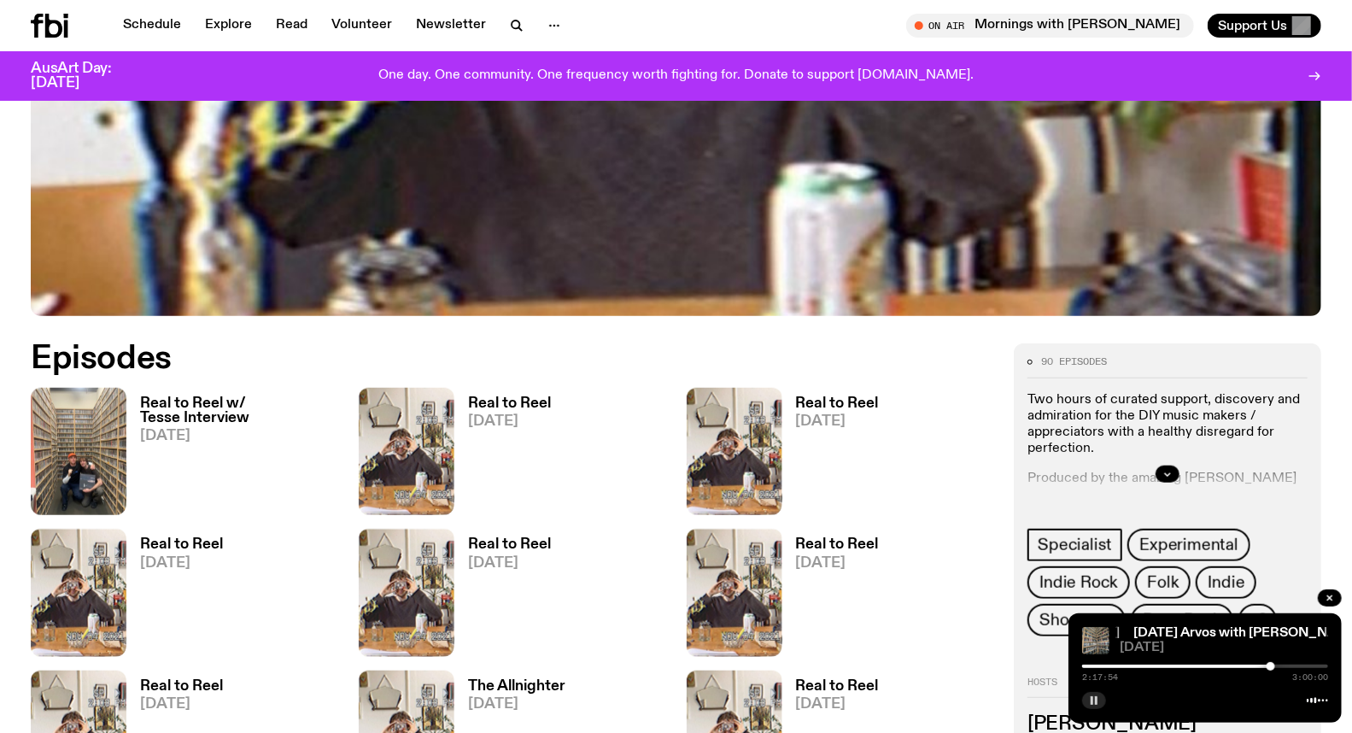
click at [1271, 666] on div at bounding box center [1270, 666] width 9 height 9
click at [1272, 666] on div at bounding box center [1272, 666] width 9 height 9
click at [1271, 667] on div at bounding box center [1272, 666] width 9 height 9
click at [1271, 667] on div at bounding box center [1270, 666] width 9 height 9
click at [1274, 667] on div at bounding box center [1274, 666] width 9 height 9
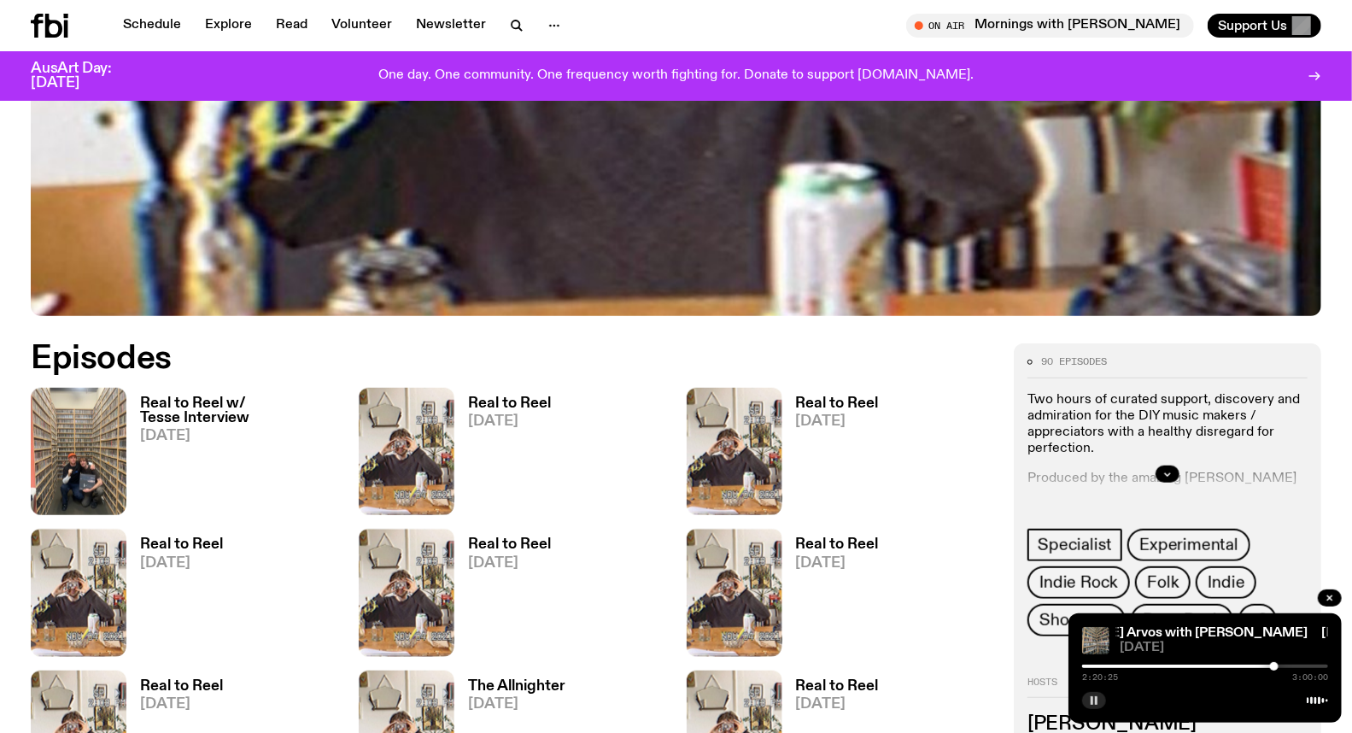
click at [1276, 668] on div at bounding box center [1274, 666] width 9 height 9
click at [1279, 668] on div at bounding box center [1279, 666] width 9 height 9
click at [1089, 696] on icon "button" at bounding box center [1094, 700] width 10 height 10
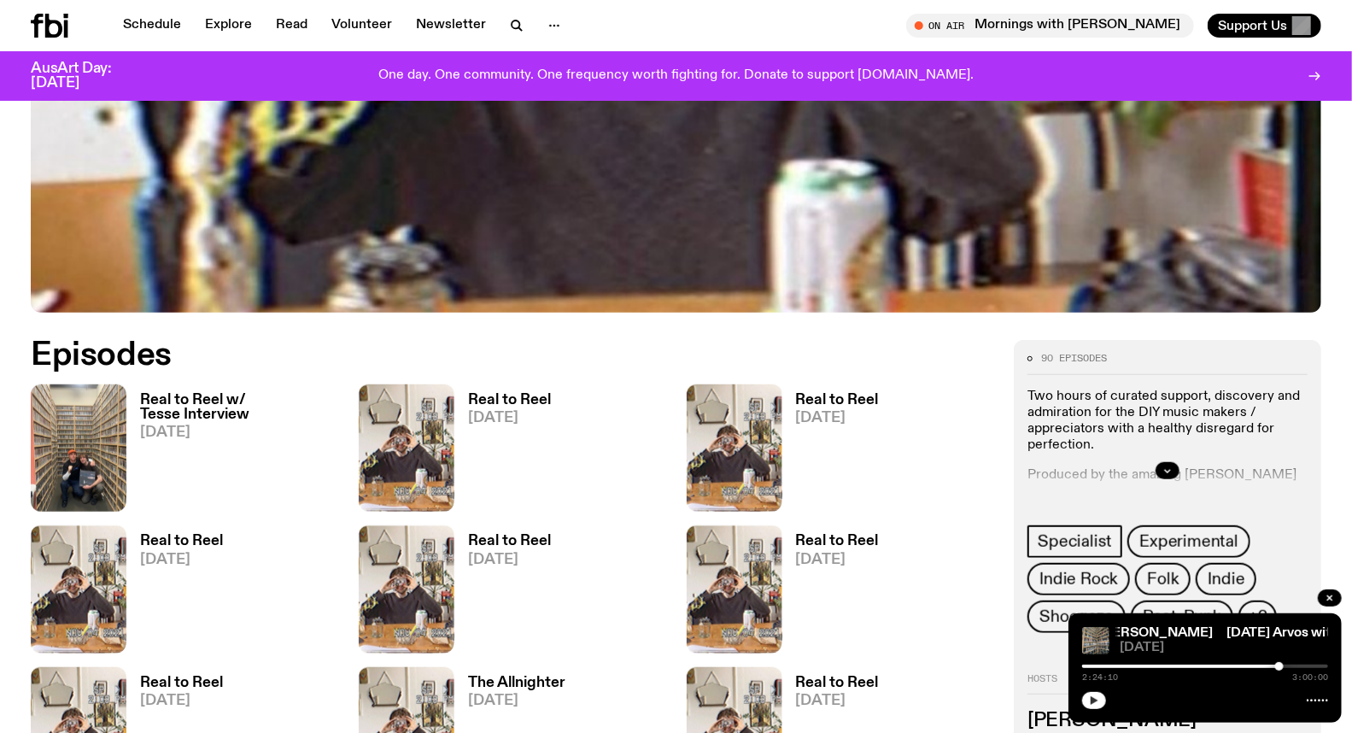
scroll to position [747, 0]
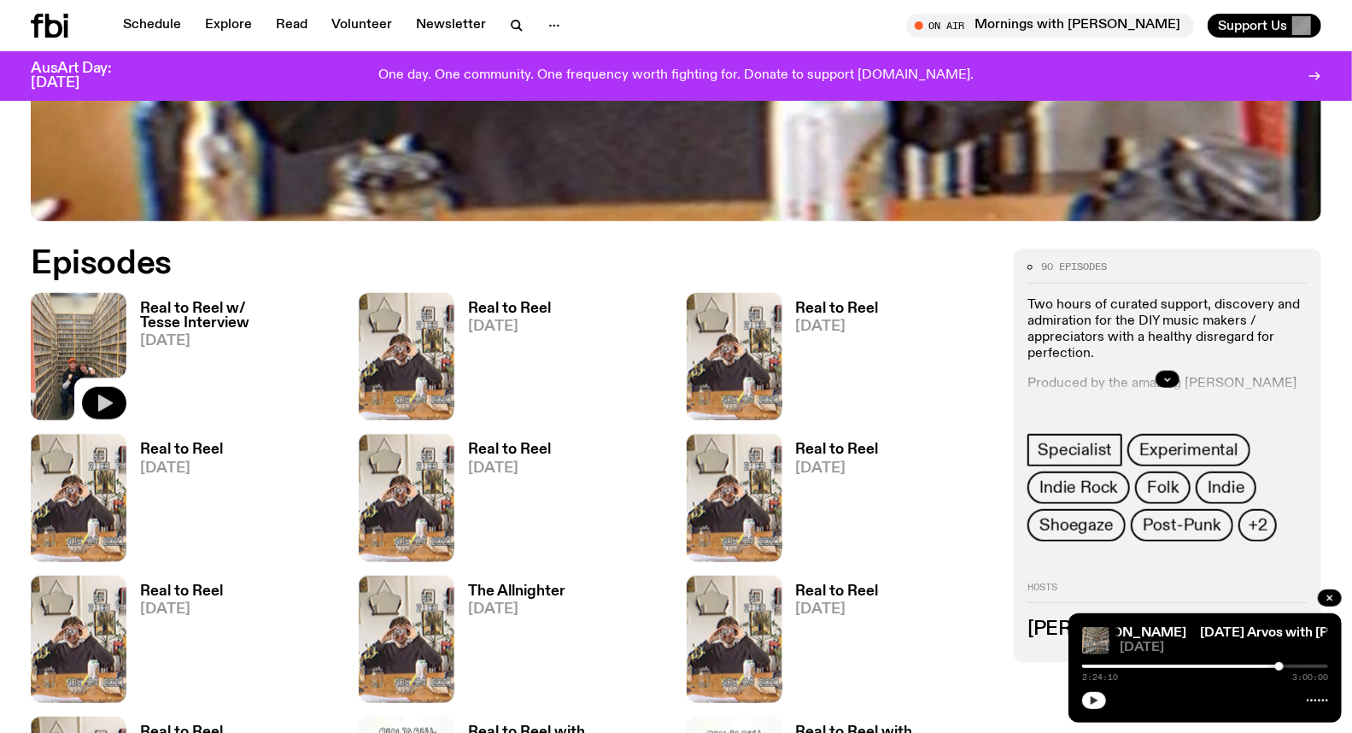
click at [114, 389] on button "button" at bounding box center [104, 403] width 44 height 32
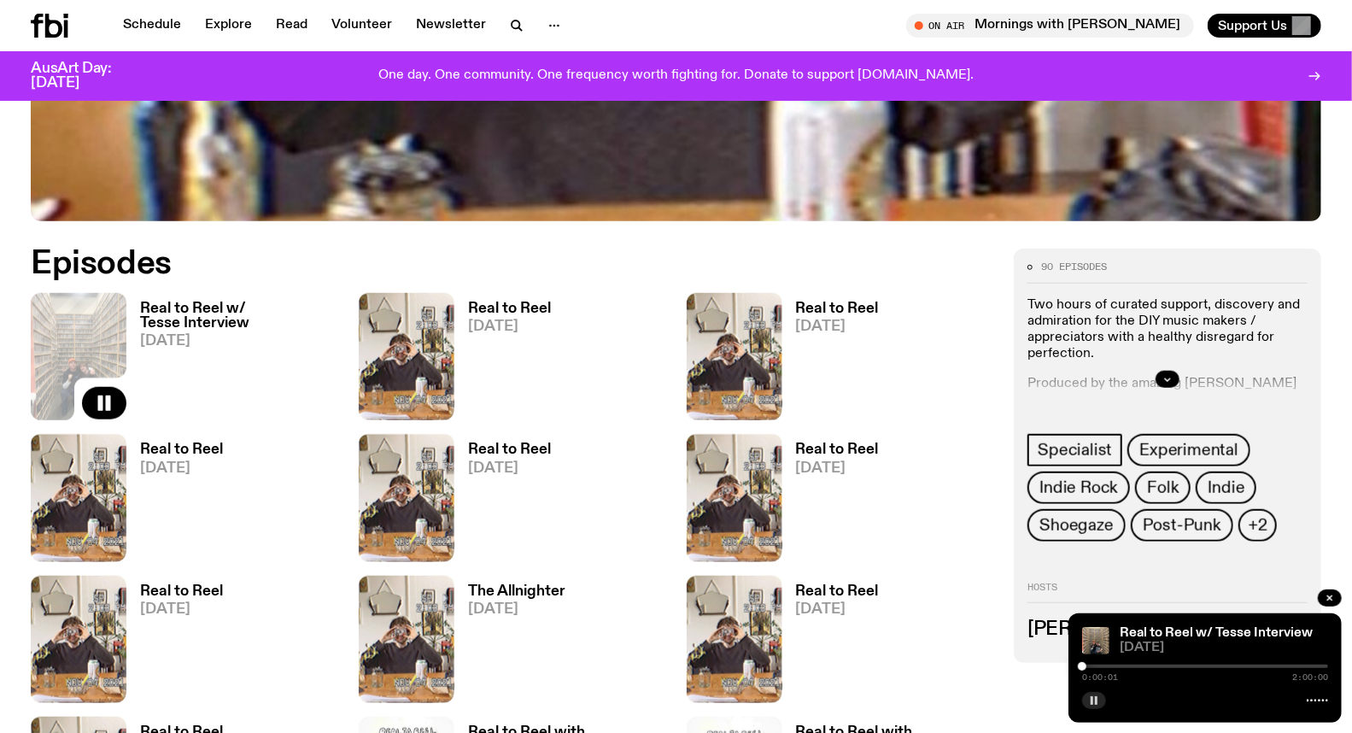
click at [1091, 697] on rect "button" at bounding box center [1091, 700] width 3 height 9
click at [96, 397] on icon "button" at bounding box center [104, 403] width 20 height 20
click at [1090, 700] on icon "button" at bounding box center [1094, 700] width 10 height 10
click at [847, 268] on h2 "Episodes" at bounding box center [457, 263] width 853 height 31
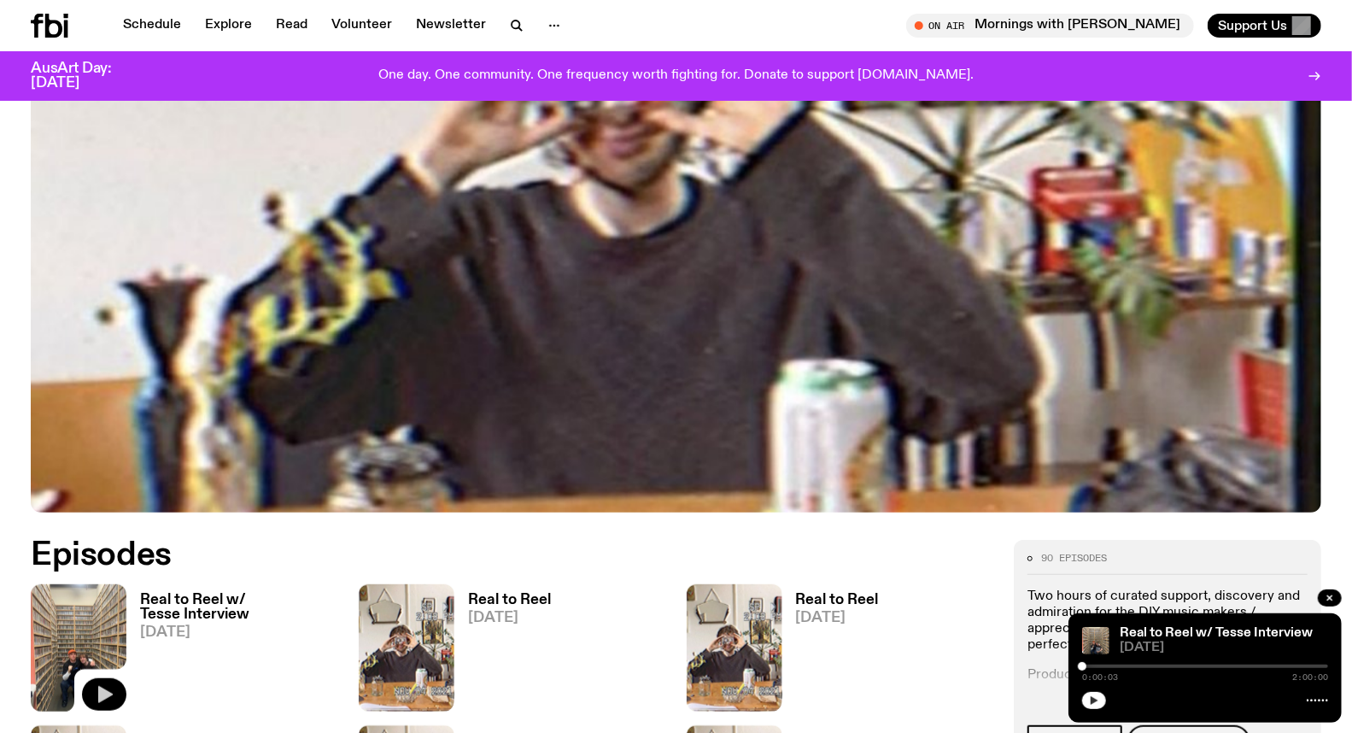
scroll to position [463, 0]
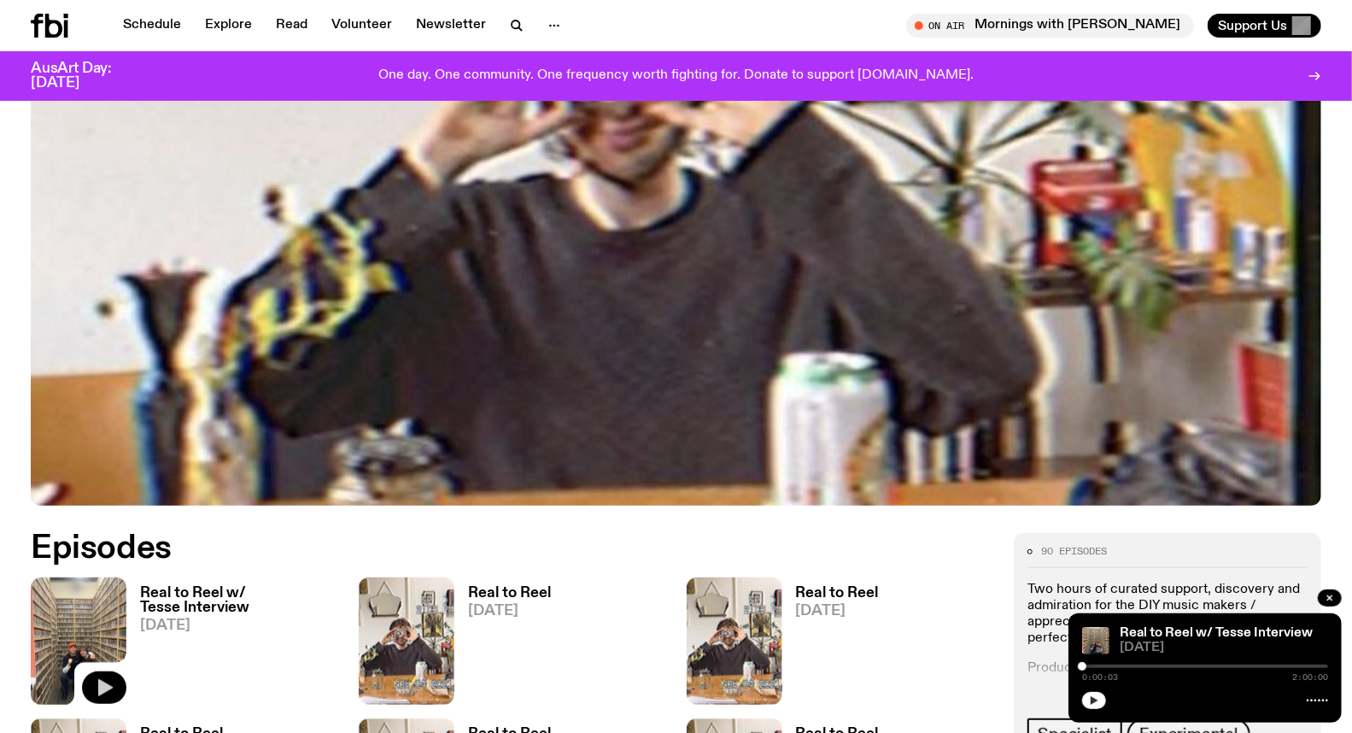
click at [1241, 666] on div at bounding box center [1205, 665] width 246 height 3
click at [1253, 663] on div "1:17:46 2:00:00" at bounding box center [1205, 671] width 246 height 20
click at [1077, 700] on div "Real to Reel w/ Tesse Interview 08.10.25 1:17:46 2:00:00" at bounding box center [1204, 667] width 273 height 109
click at [1096, 698] on icon "button" at bounding box center [1094, 700] width 10 height 10
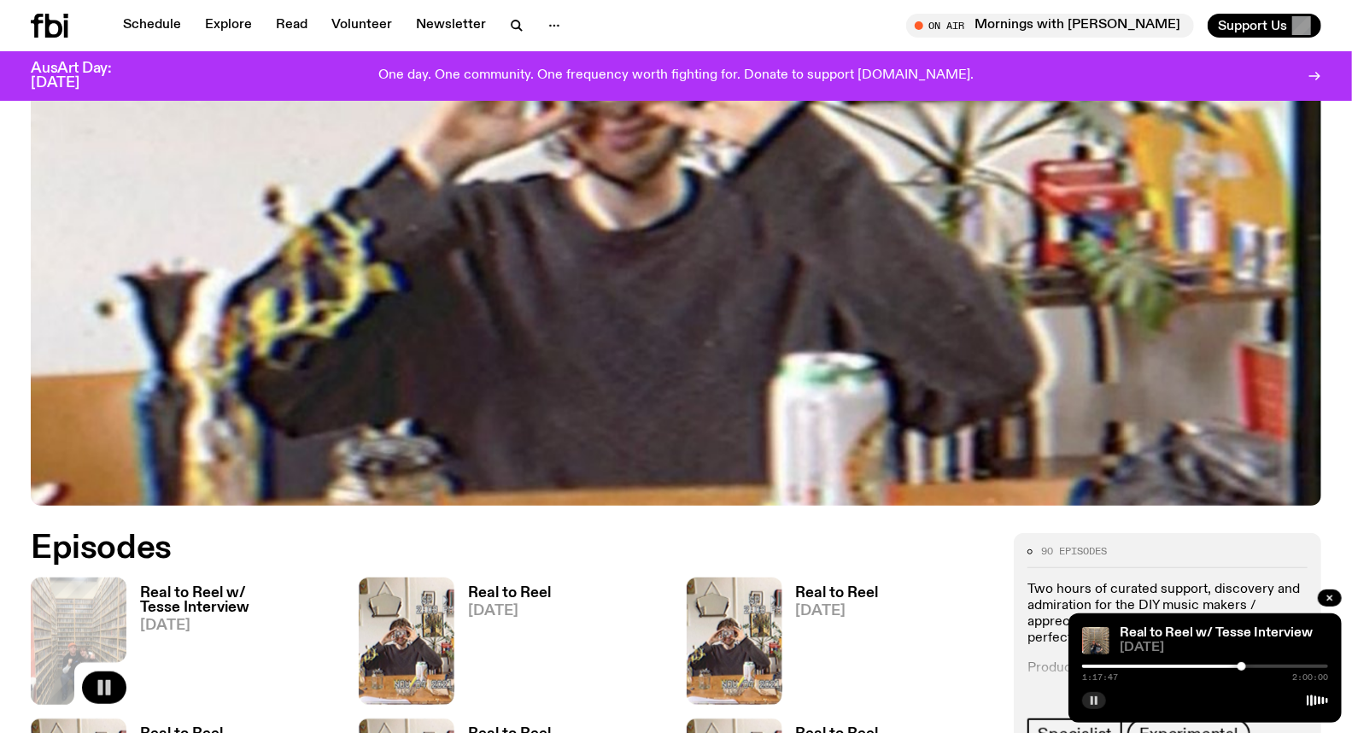
click at [1094, 701] on icon "button" at bounding box center [1094, 700] width 10 height 10
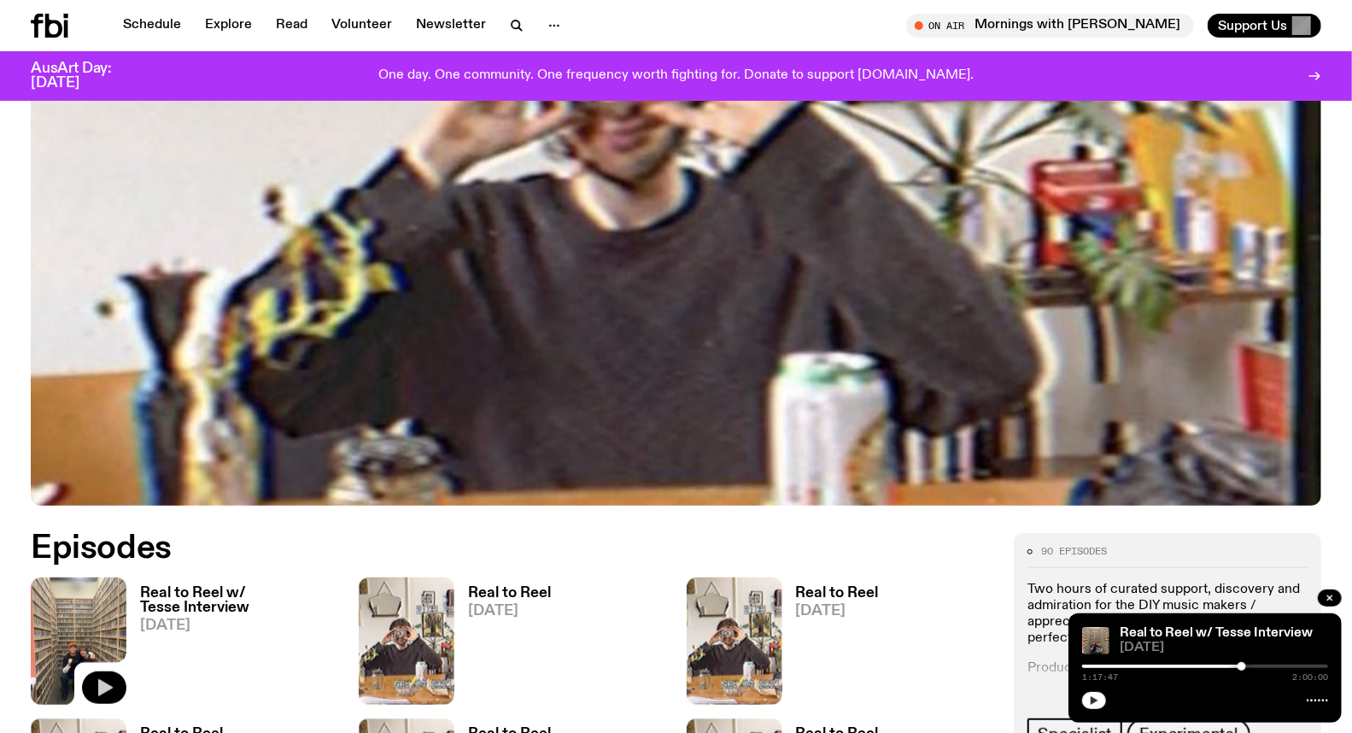
click at [1099, 704] on button "button" at bounding box center [1094, 700] width 24 height 17
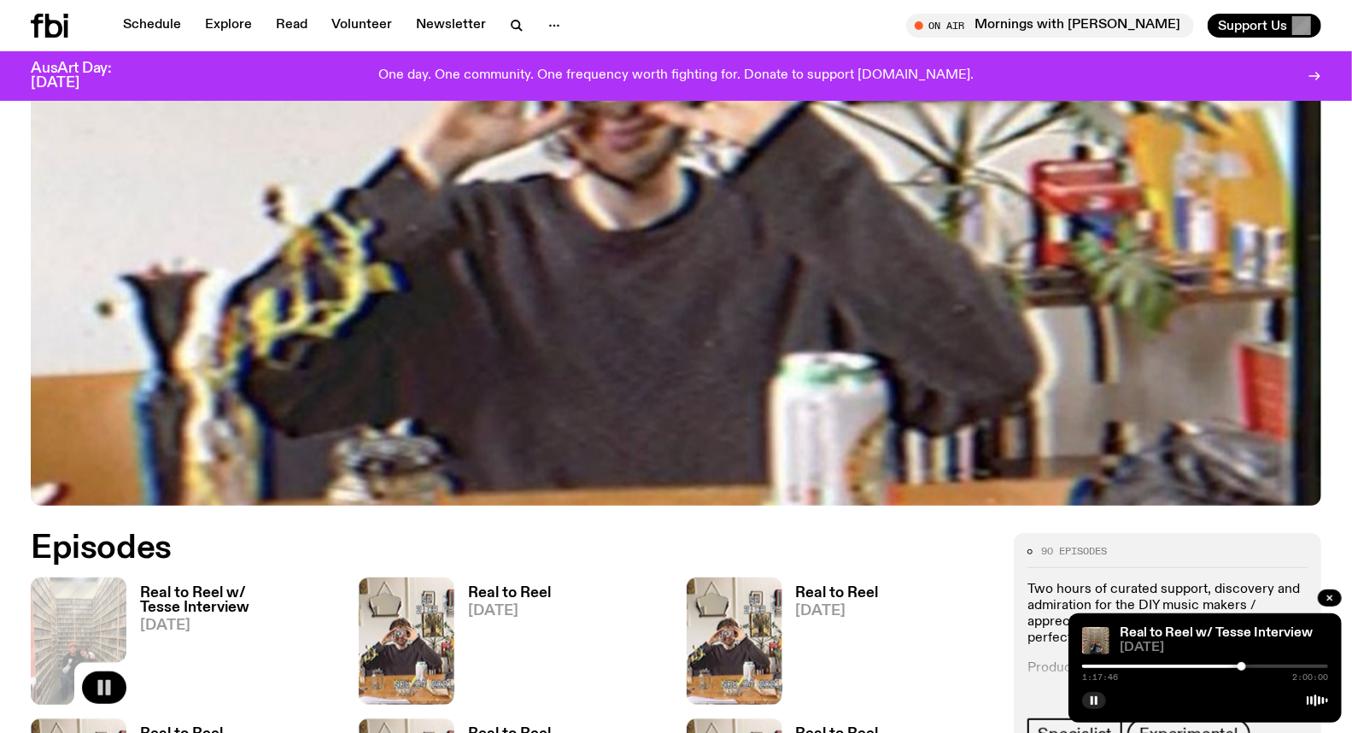
click at [1241, 666] on div at bounding box center [1241, 666] width 9 height 9
click at [1242, 666] on div at bounding box center [1241, 666] width 9 height 9
click at [1090, 697] on icon "button" at bounding box center [1094, 700] width 10 height 10
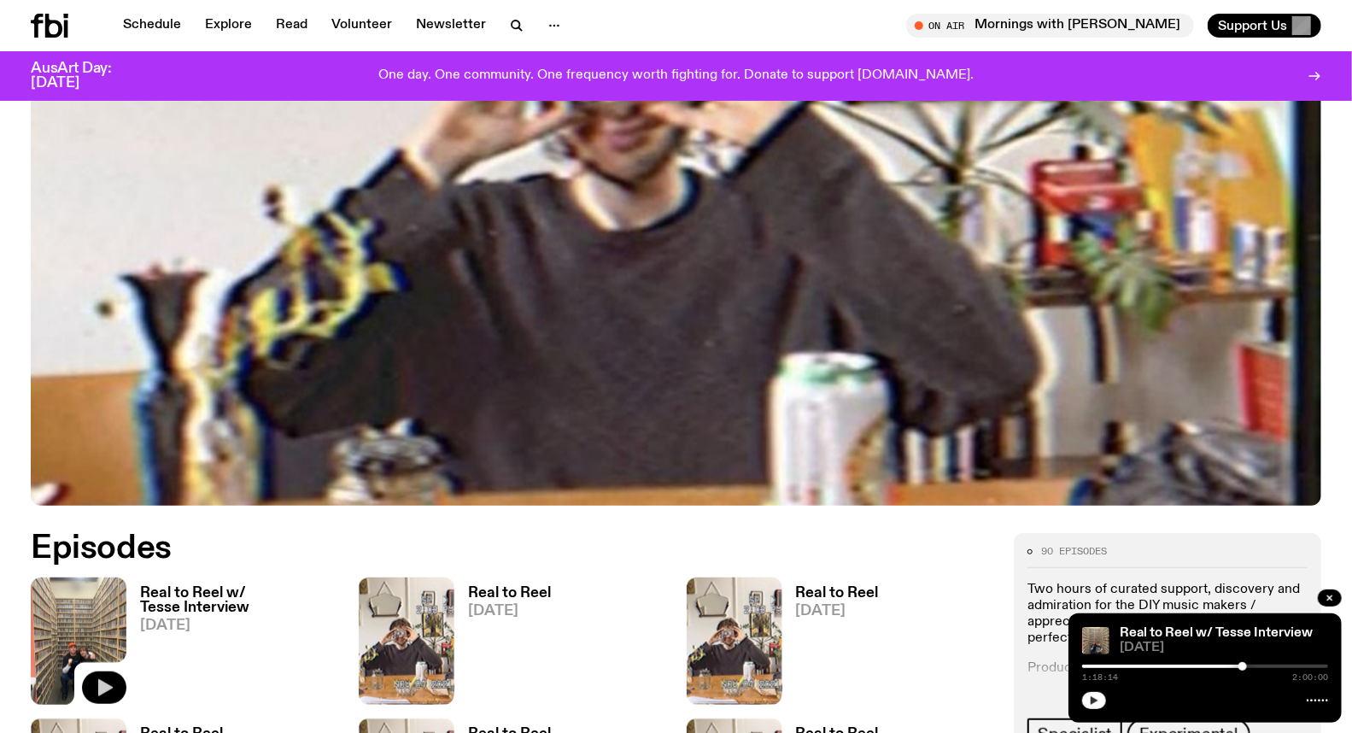
click at [1095, 701] on icon "button" at bounding box center [1094, 700] width 8 height 9
click at [1244, 666] on div at bounding box center [1242, 666] width 9 height 9
click at [1244, 666] on div at bounding box center [1244, 666] width 9 height 9
click at [1245, 666] on div at bounding box center [1245, 666] width 9 height 9
click at [1244, 666] on div at bounding box center [1245, 666] width 9 height 9
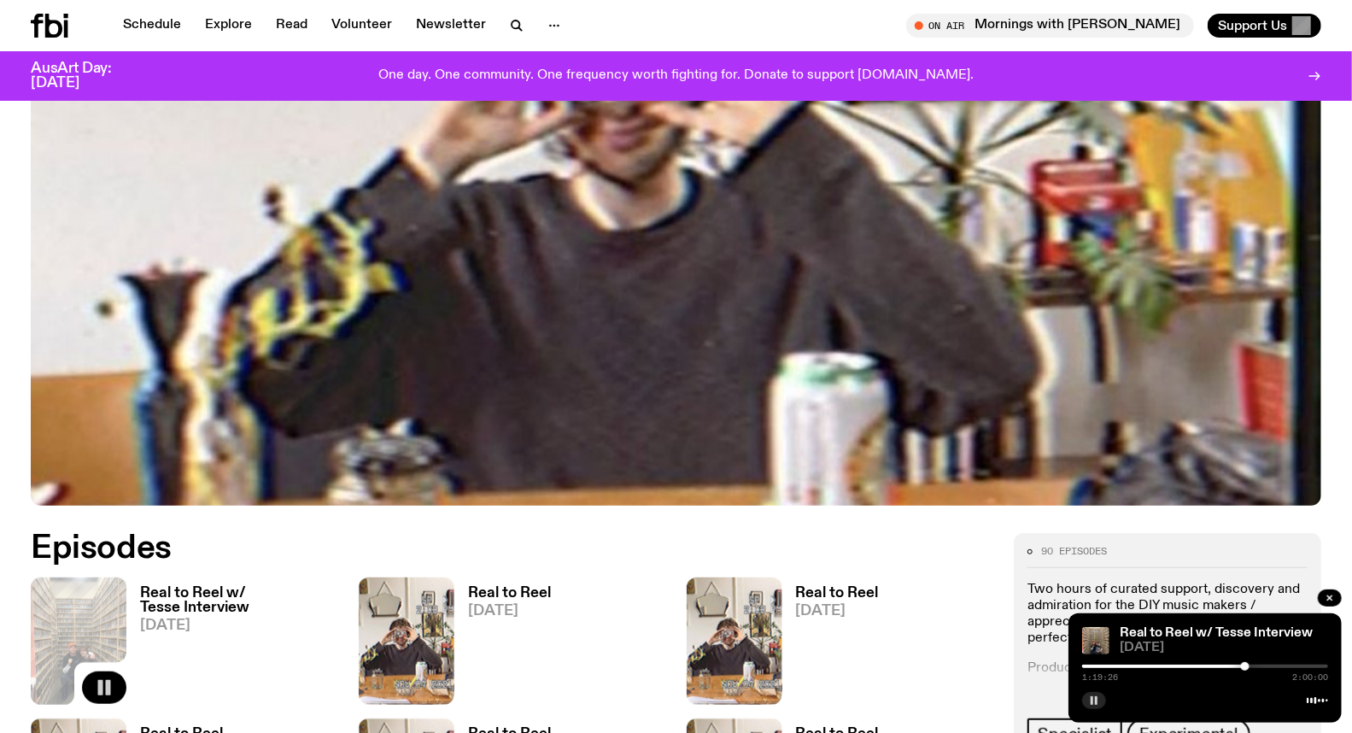
click at [1245, 664] on div at bounding box center [1245, 666] width 9 height 9
click at [1247, 664] on div at bounding box center [1247, 666] width 9 height 9
click at [1247, 664] on div at bounding box center [1246, 666] width 9 height 9
click at [1245, 664] on div at bounding box center [1246, 666] width 9 height 9
click at [1251, 667] on div at bounding box center [1205, 665] width 246 height 3
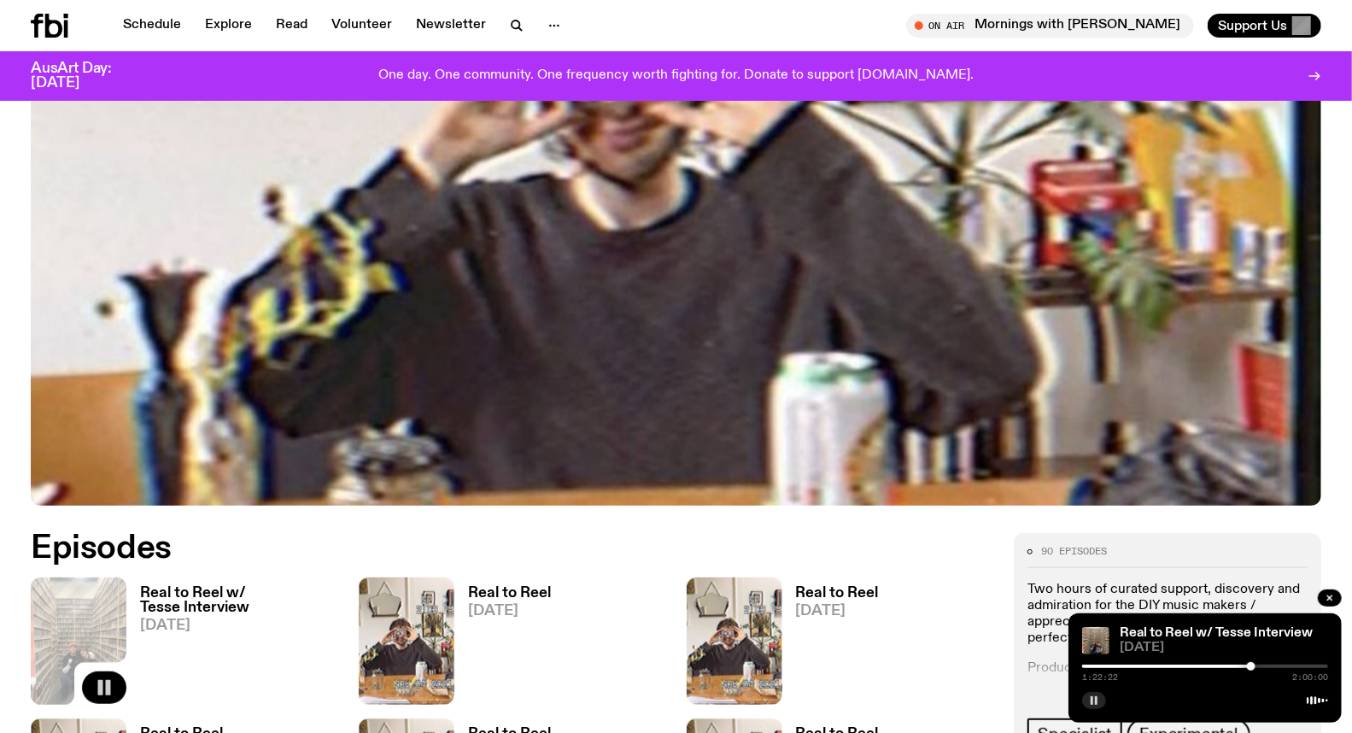
click at [1256, 666] on div at bounding box center [1205, 665] width 246 height 3
click at [1260, 666] on div at bounding box center [1205, 665] width 246 height 3
click at [1264, 667] on div at bounding box center [1262, 666] width 9 height 9
click at [1265, 667] on div at bounding box center [1265, 666] width 9 height 9
click at [1268, 668] on div at bounding box center [1268, 666] width 9 height 9
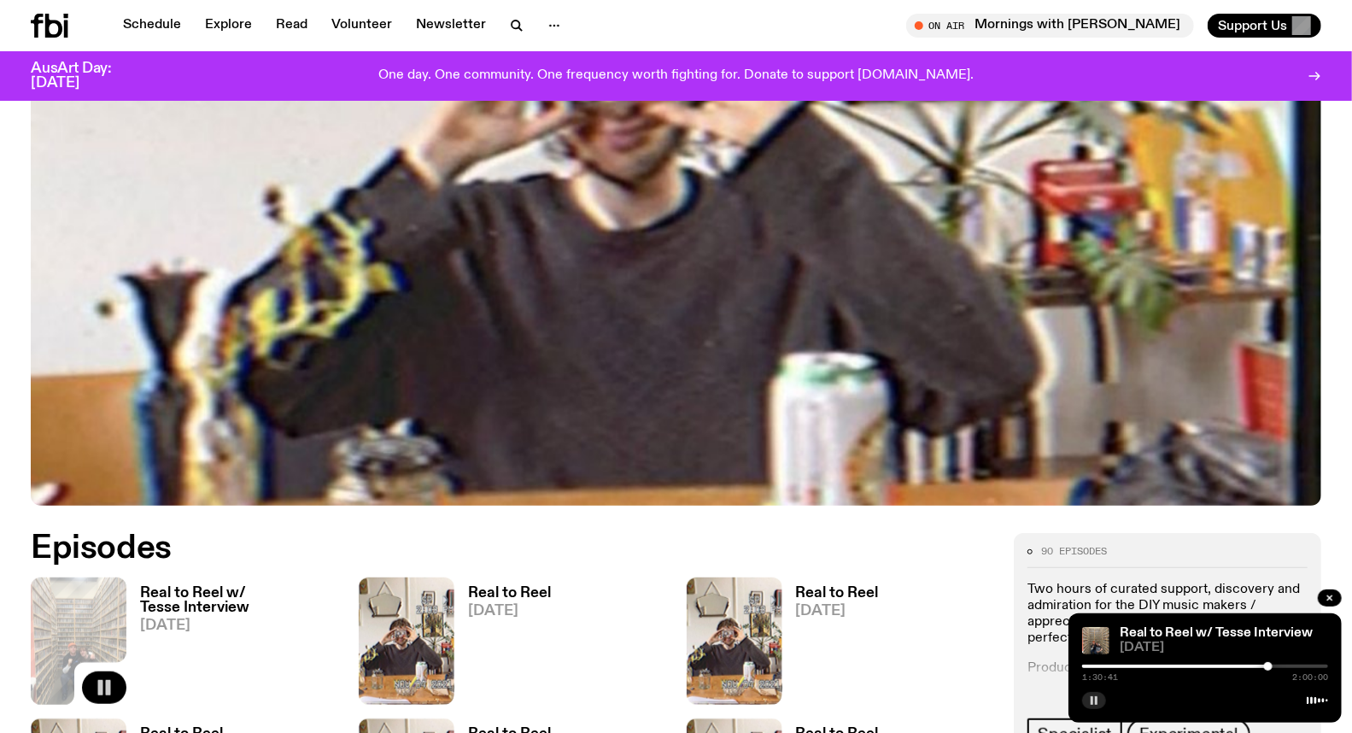
click at [1272, 668] on div at bounding box center [1205, 665] width 246 height 3
click at [1275, 668] on div at bounding box center [1272, 666] width 9 height 9
click at [1277, 668] on div at bounding box center [1275, 666] width 9 height 9
click at [1276, 667] on div at bounding box center [1277, 666] width 9 height 9
click at [1090, 698] on icon "button" at bounding box center [1094, 700] width 10 height 10
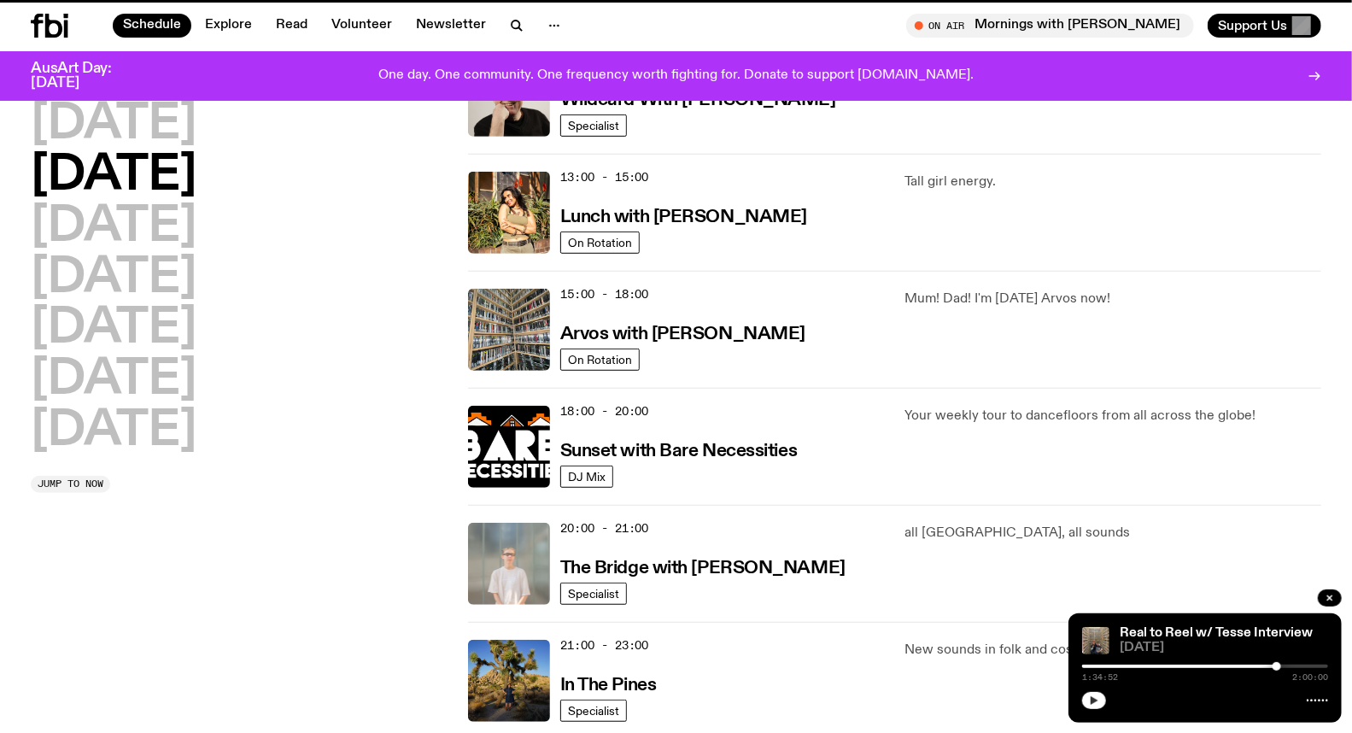
scroll to position [711, 0]
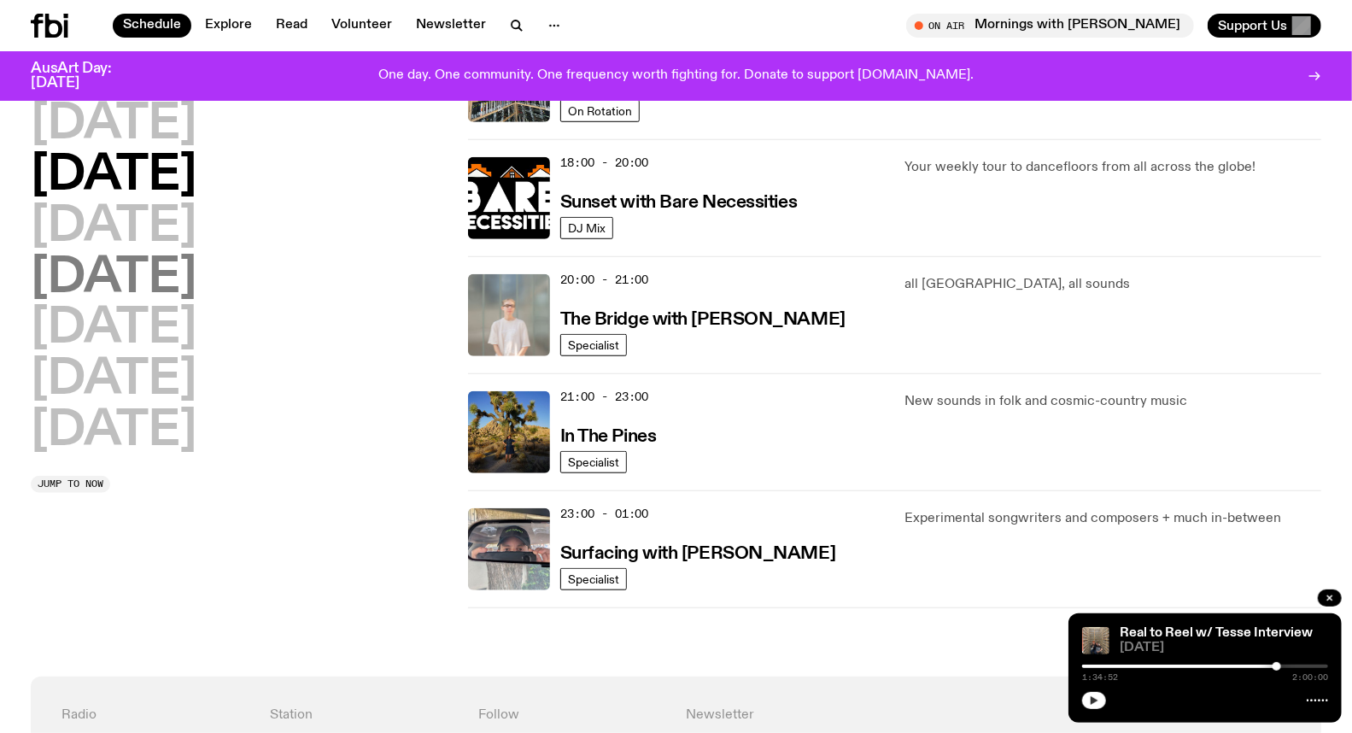
click at [146, 287] on h2 "[DATE]" at bounding box center [114, 278] width 166 height 48
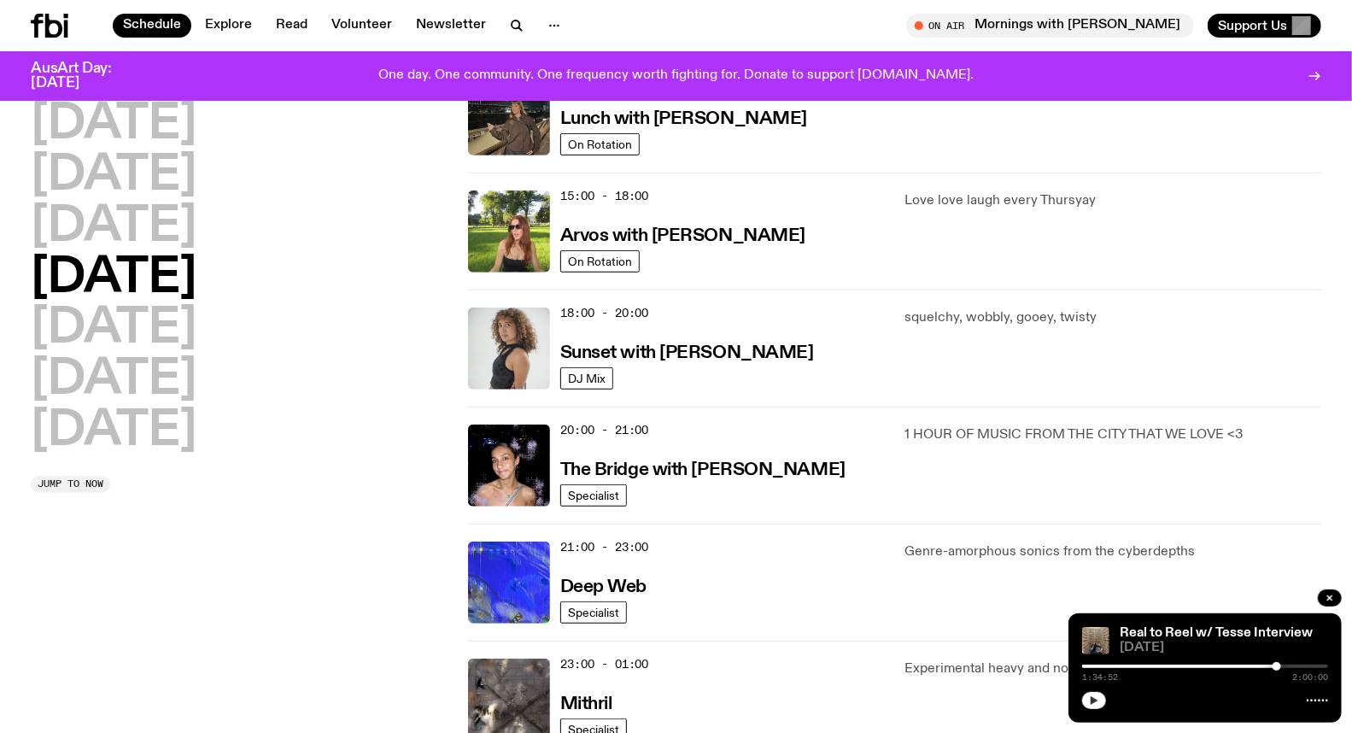
scroll to position [283, 0]
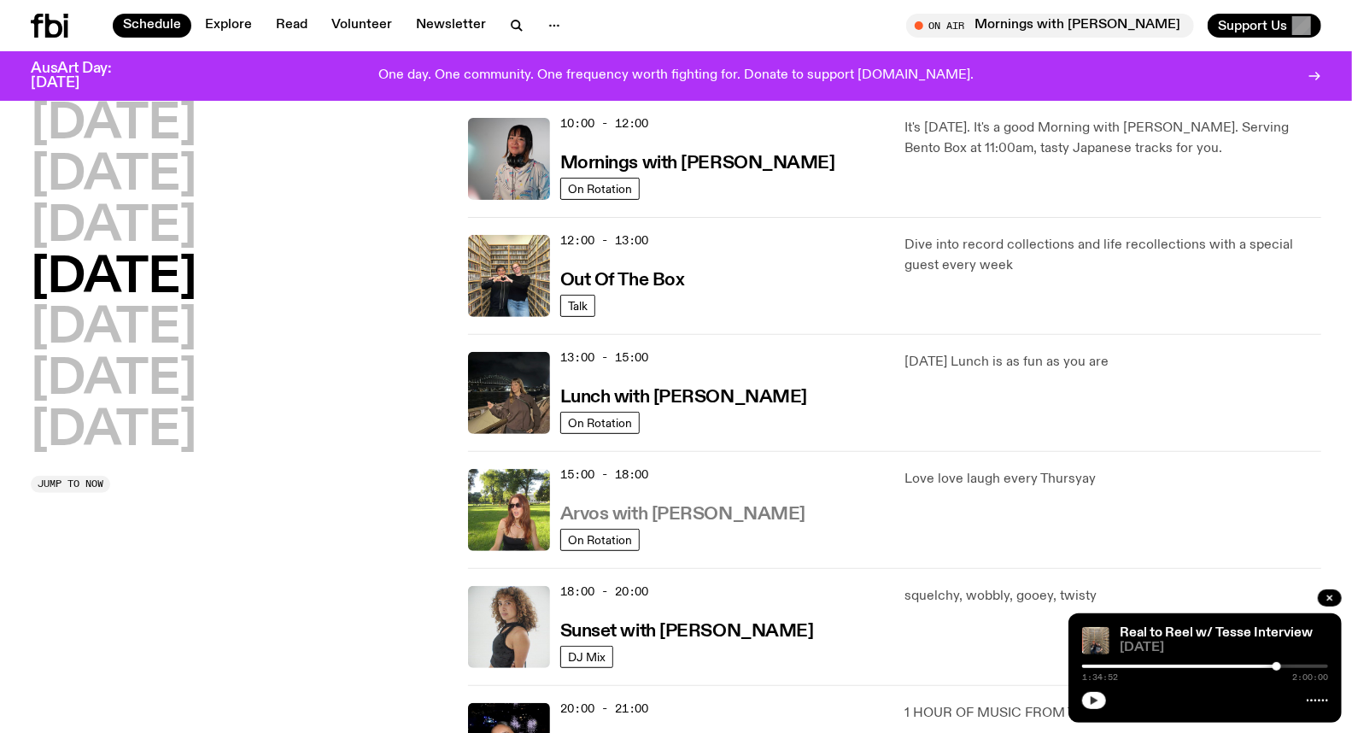
click at [713, 505] on link "Arvos with [PERSON_NAME]" at bounding box center [682, 512] width 245 height 21
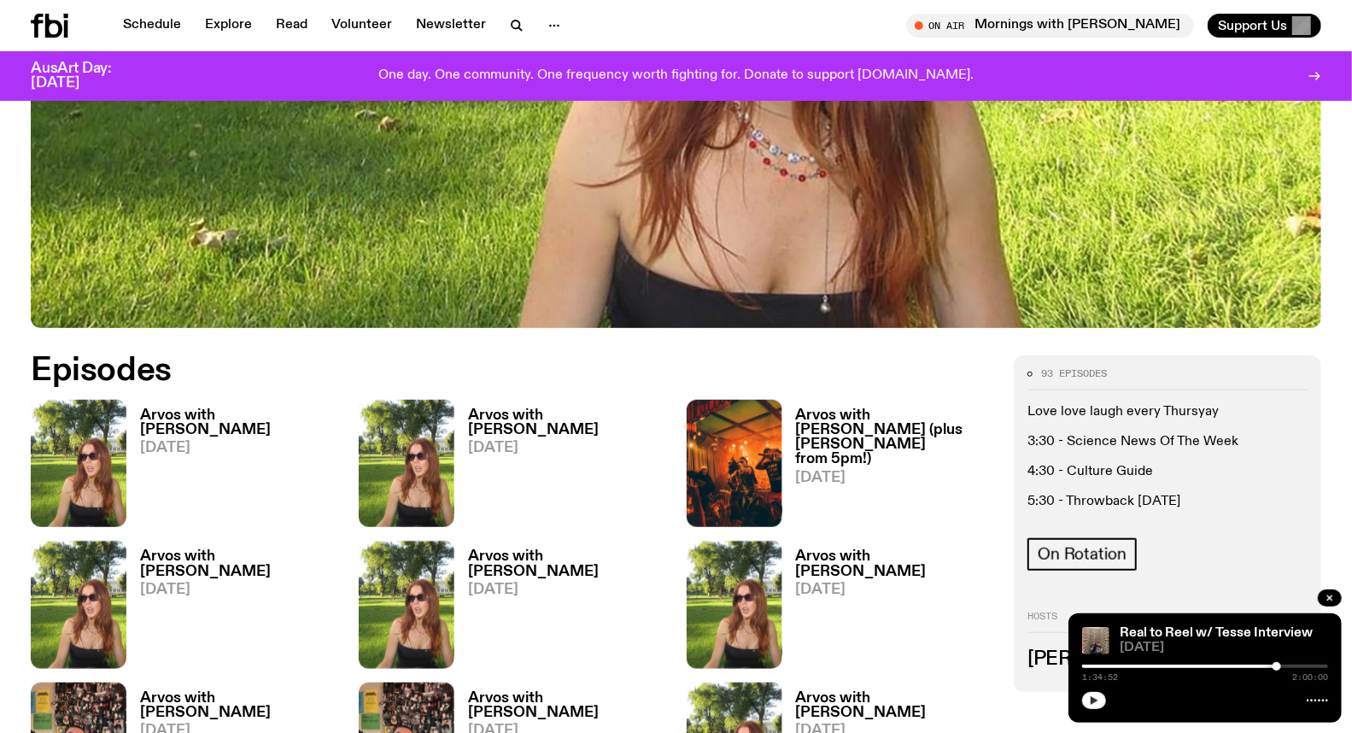
scroll to position [746, 0]
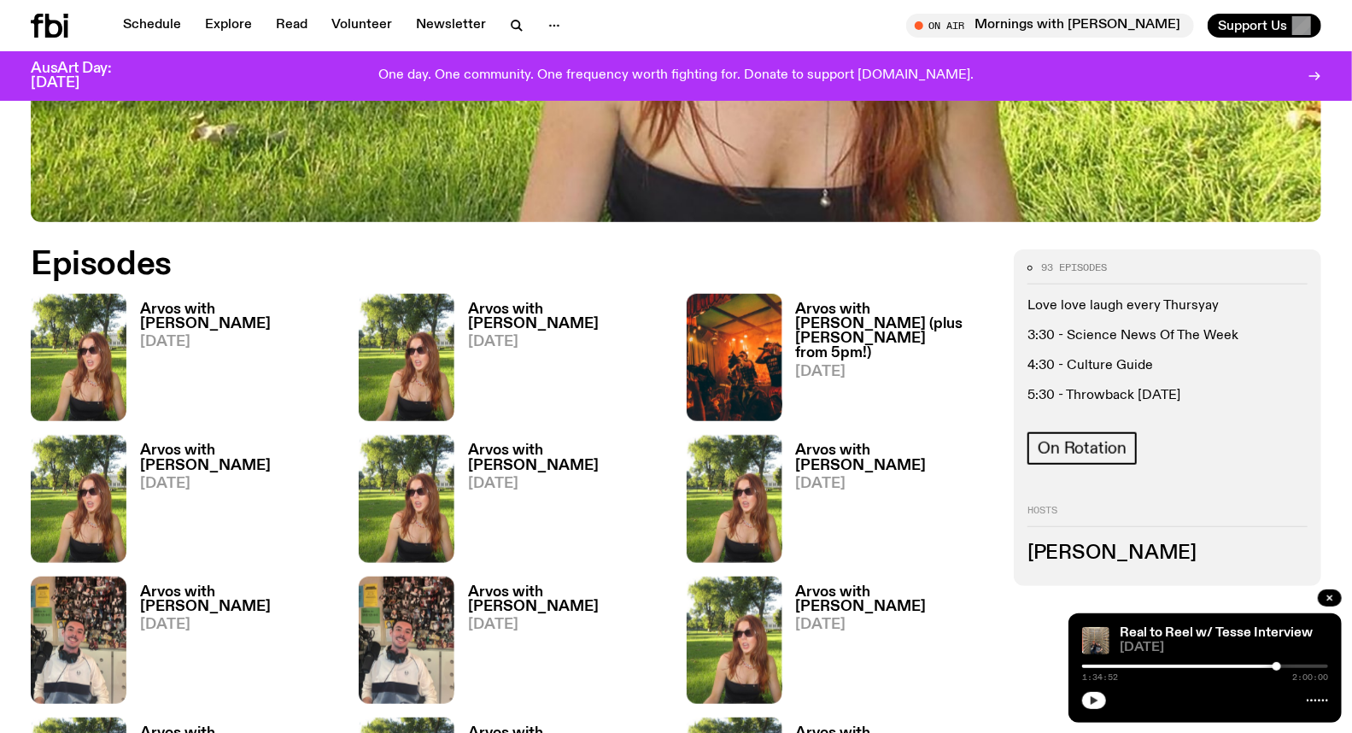
click at [222, 309] on h3 "Arvos with [PERSON_NAME]" at bounding box center [239, 316] width 198 height 29
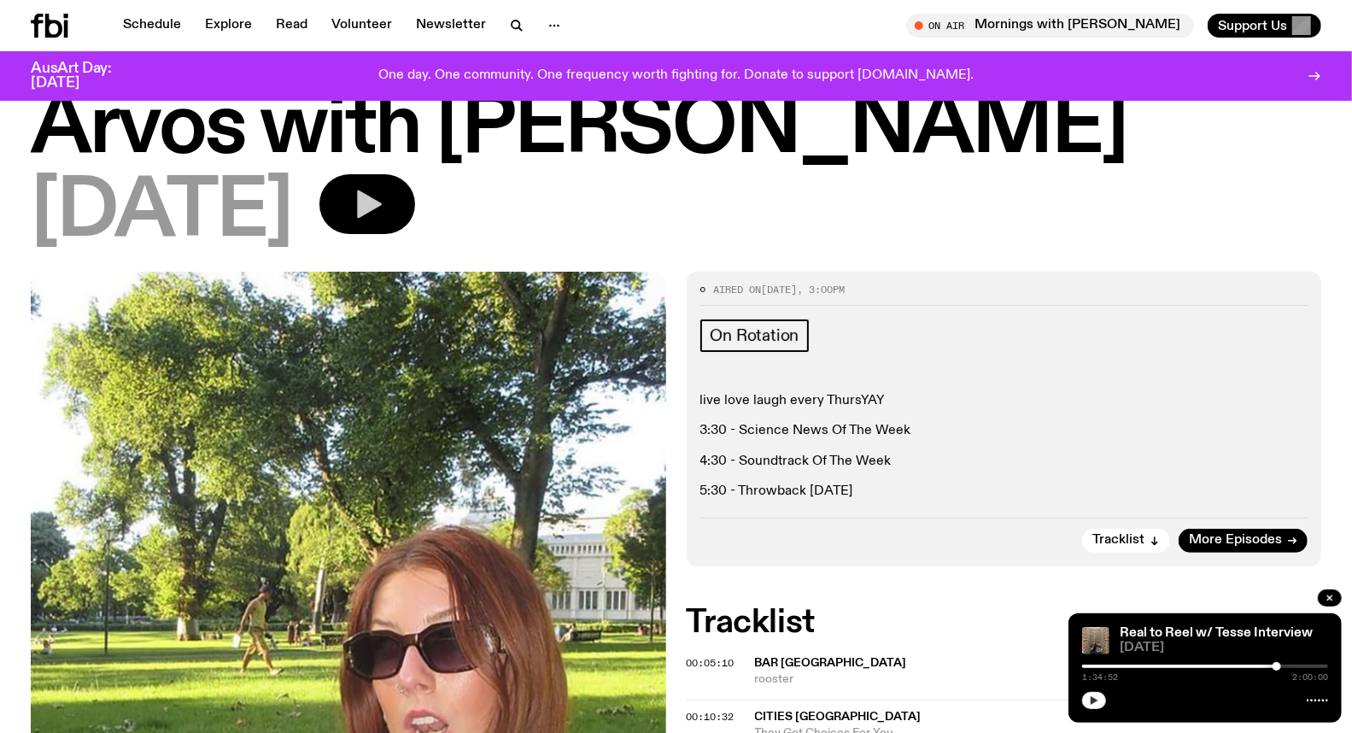
scroll to position [95, 0]
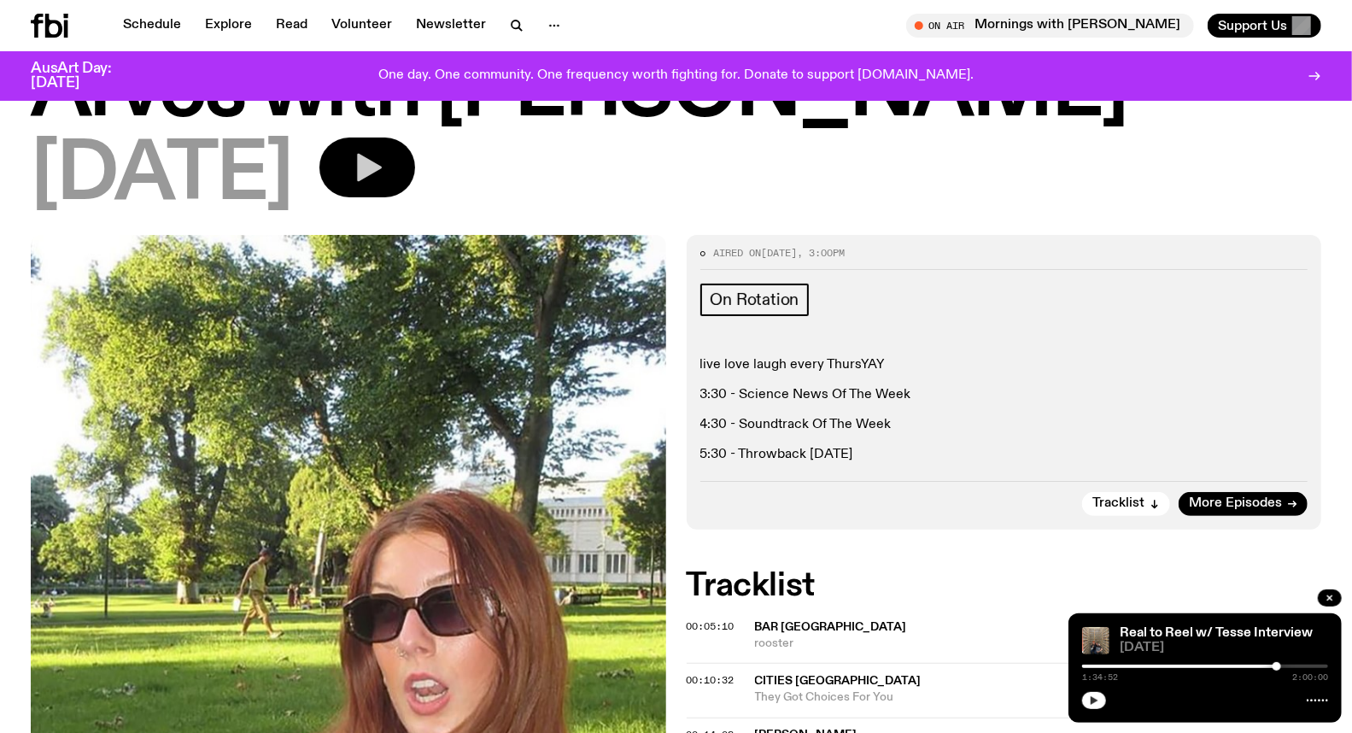
click at [415, 141] on button "button" at bounding box center [367, 167] width 96 height 60
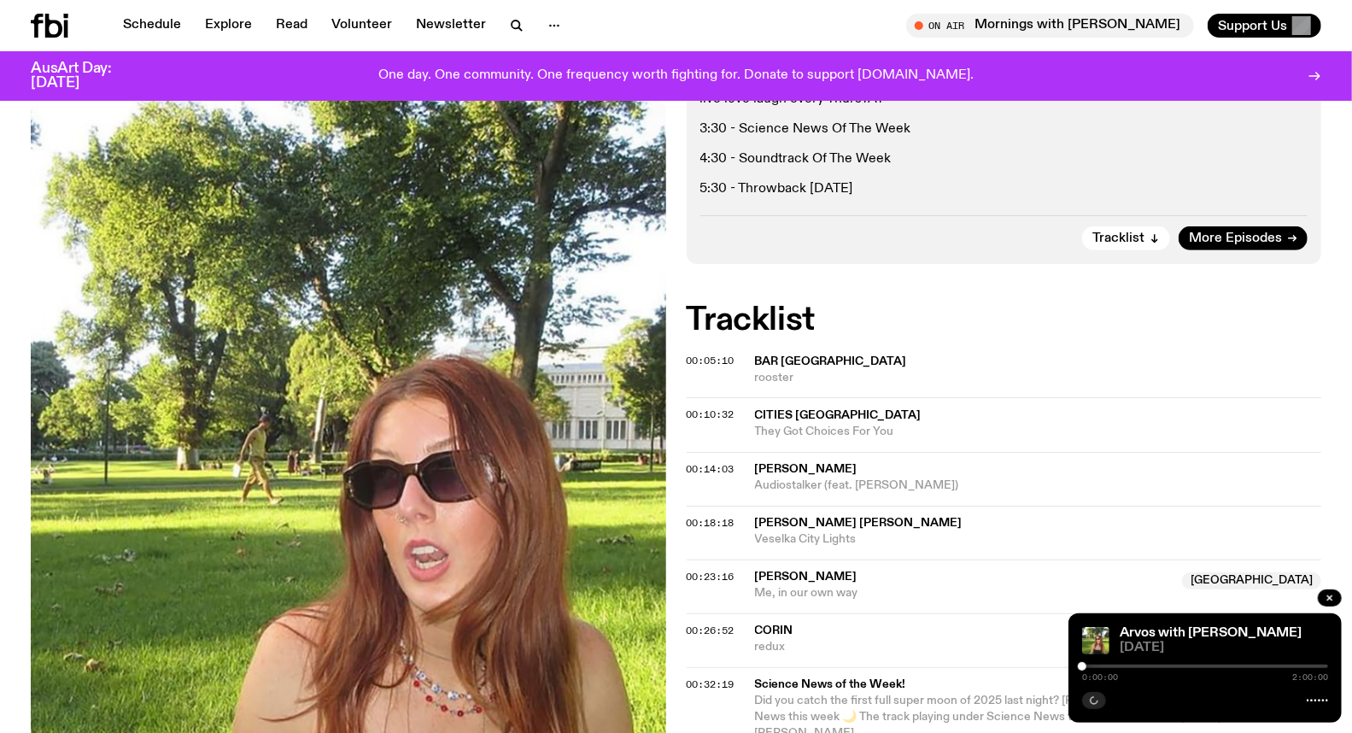
scroll to position [379, 0]
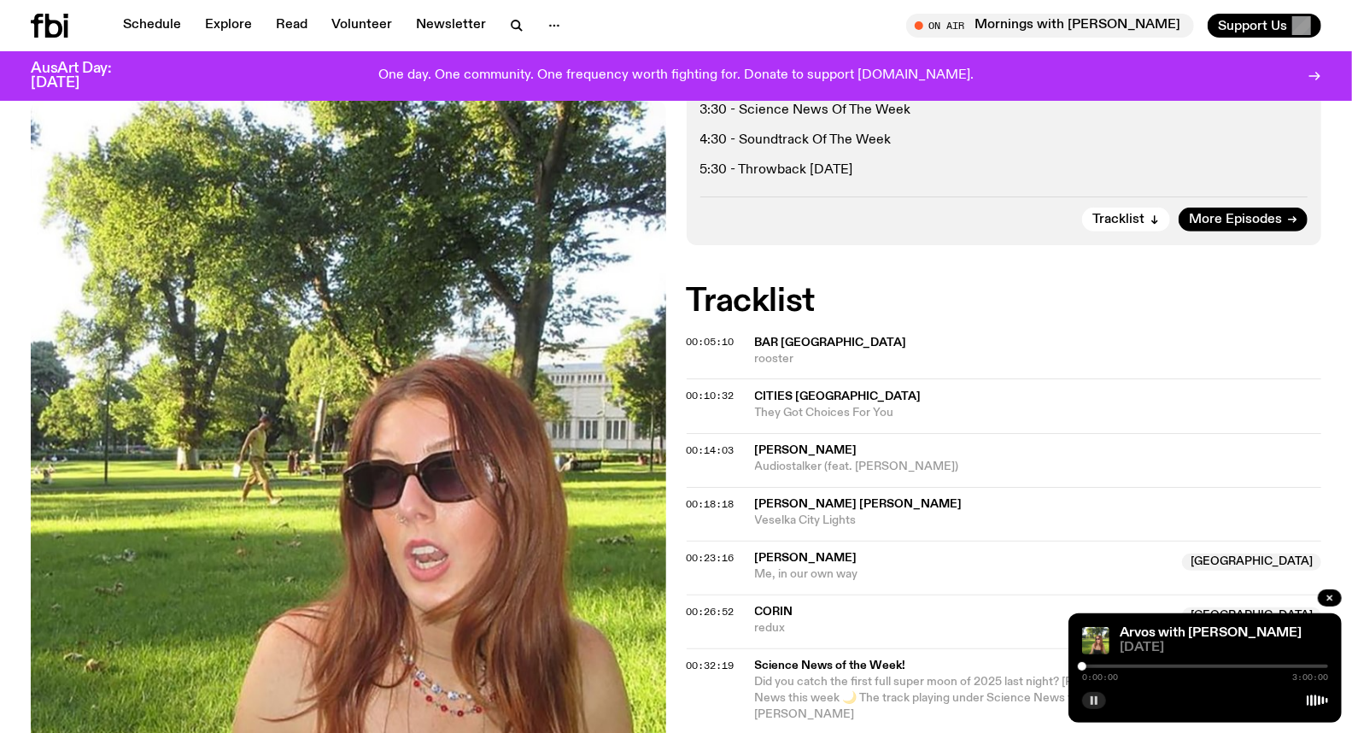
click at [1094, 702] on icon "button" at bounding box center [1094, 700] width 10 height 10
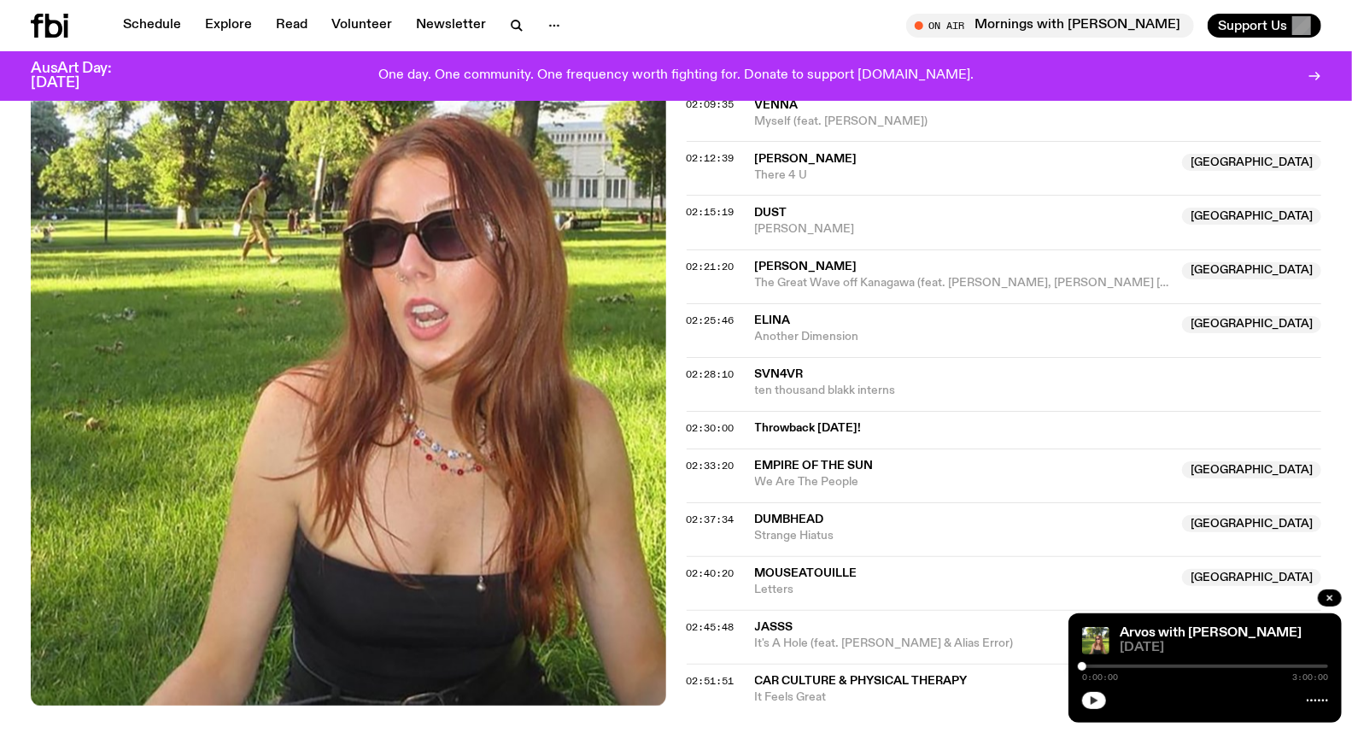
scroll to position [2276, 0]
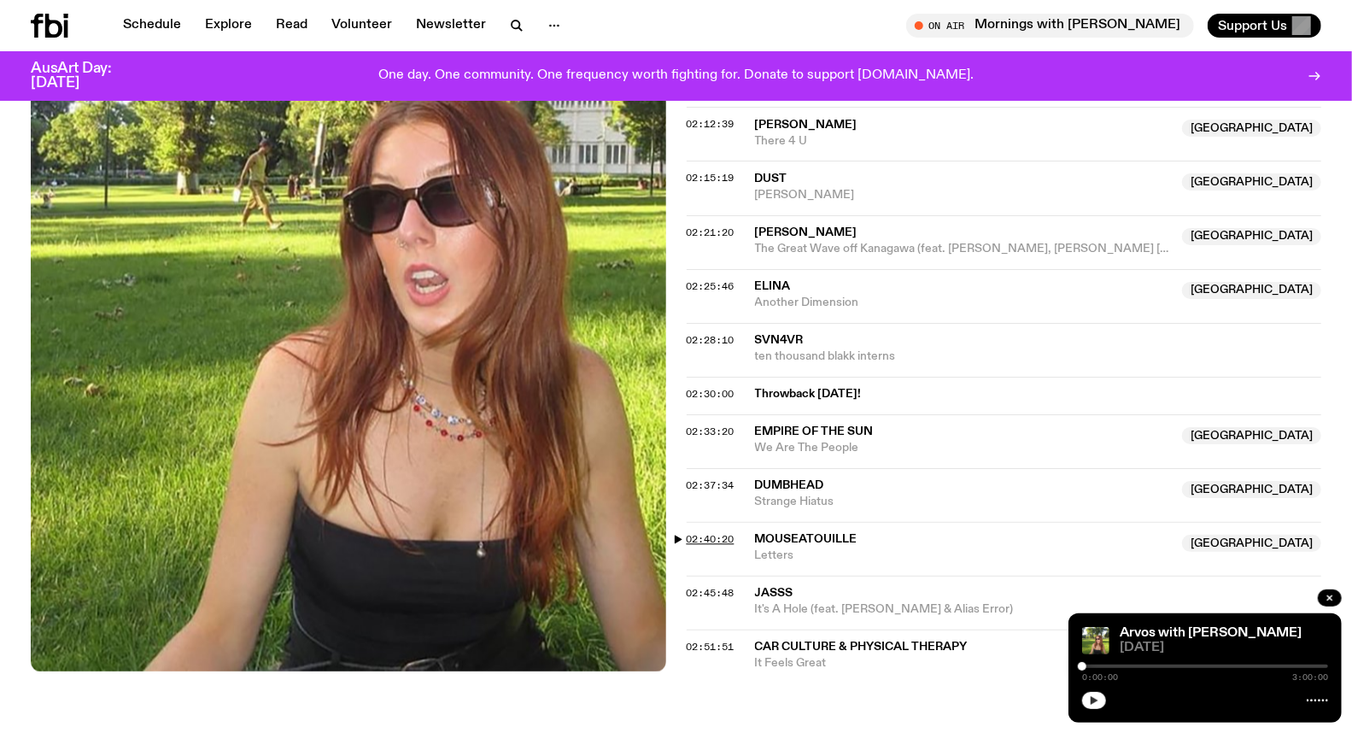
click at [703, 532] on span "02:40:20" at bounding box center [710, 539] width 48 height 14
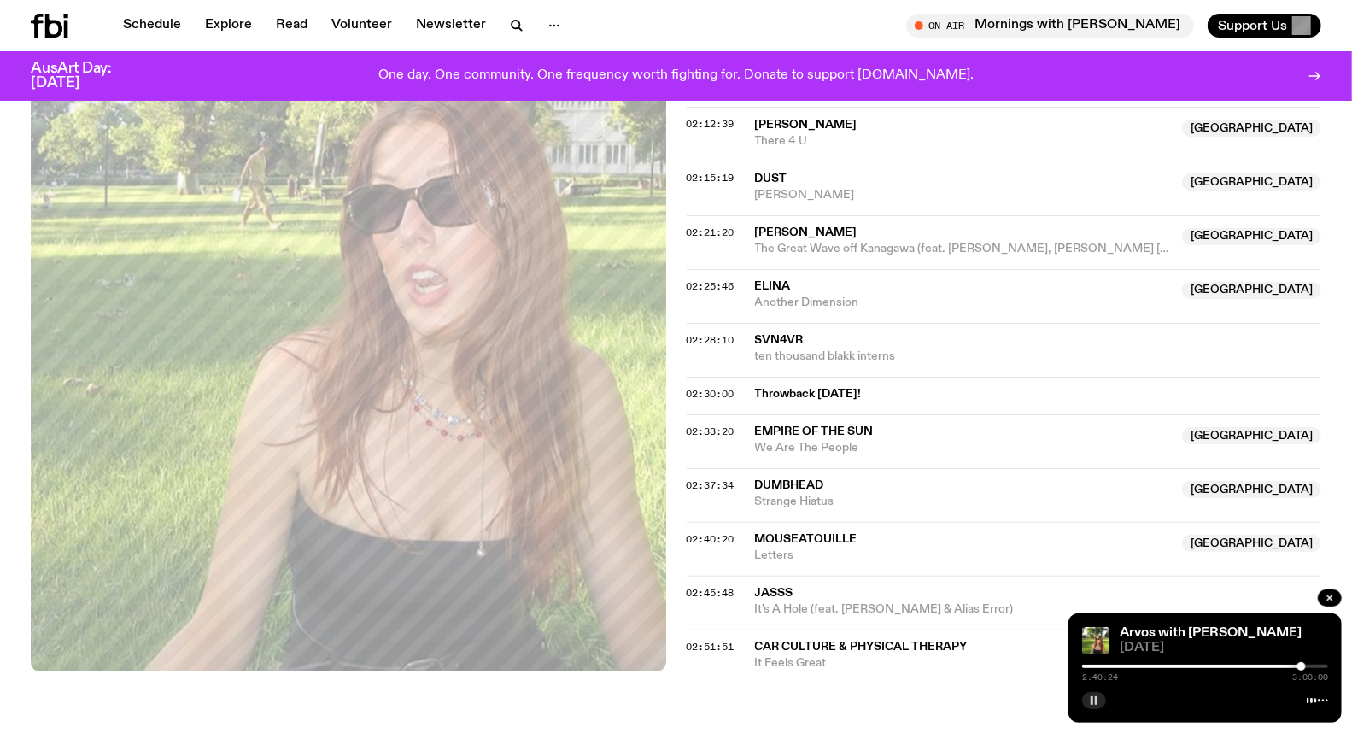
click at [1301, 669] on div at bounding box center [1301, 666] width 9 height 9
click at [1302, 668] on div at bounding box center [1301, 666] width 9 height 9
click at [1299, 664] on div at bounding box center [1298, 666] width 9 height 9
click at [1091, 698] on rect "button" at bounding box center [1091, 700] width 3 height 9
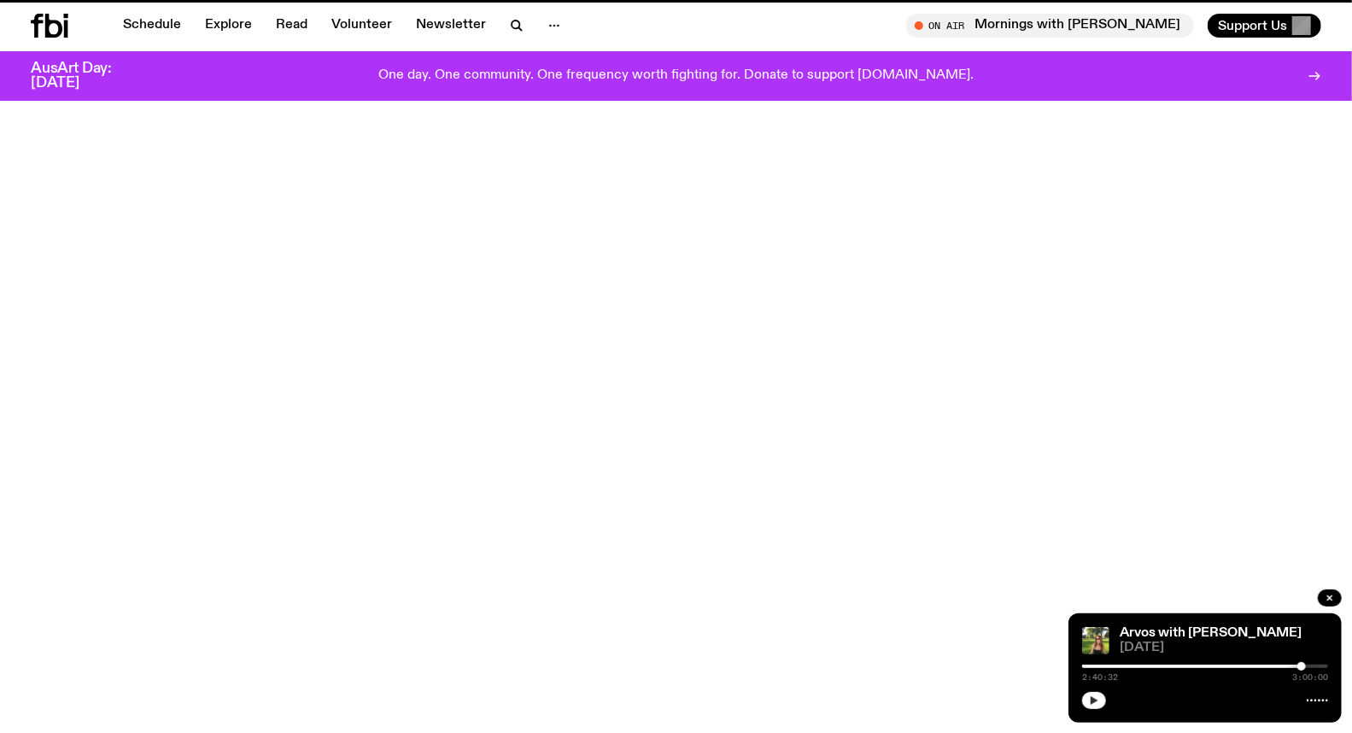
scroll to position [746, 0]
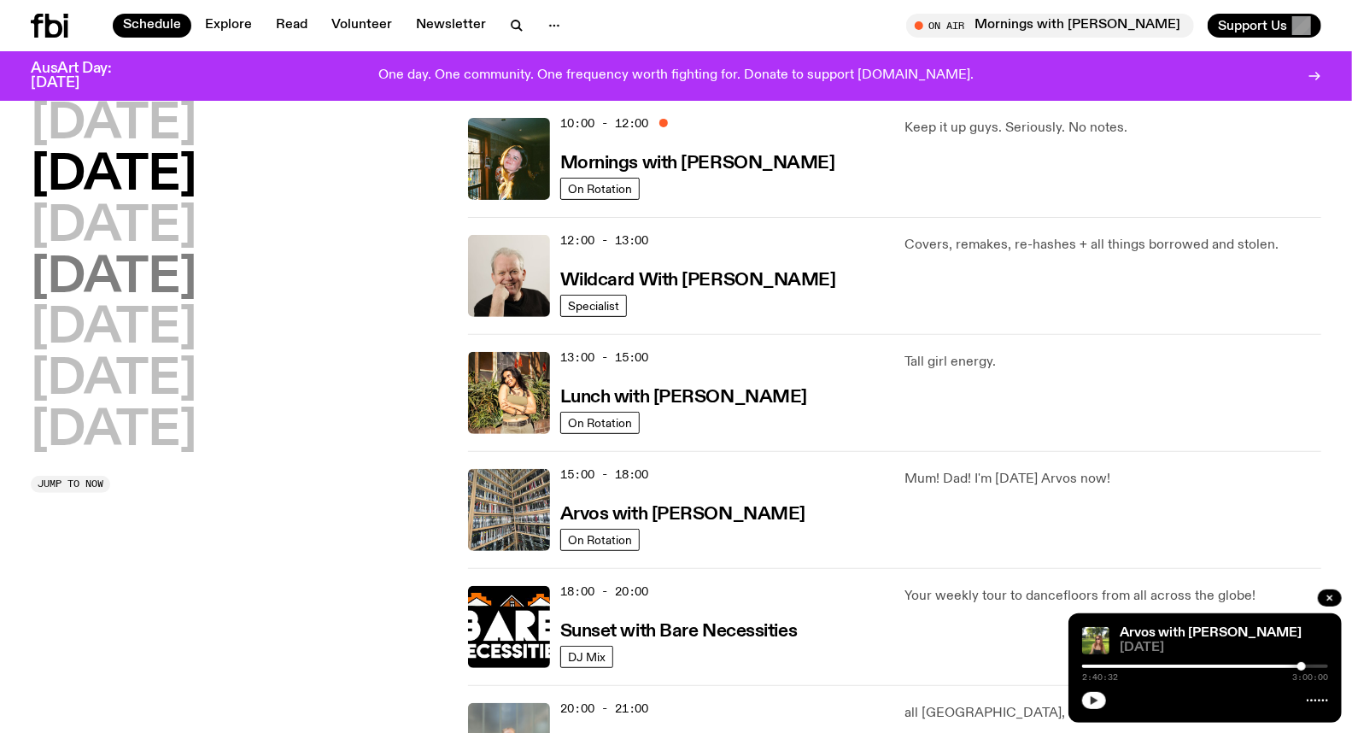
click at [154, 274] on h2 "[DATE]" at bounding box center [114, 278] width 166 height 48
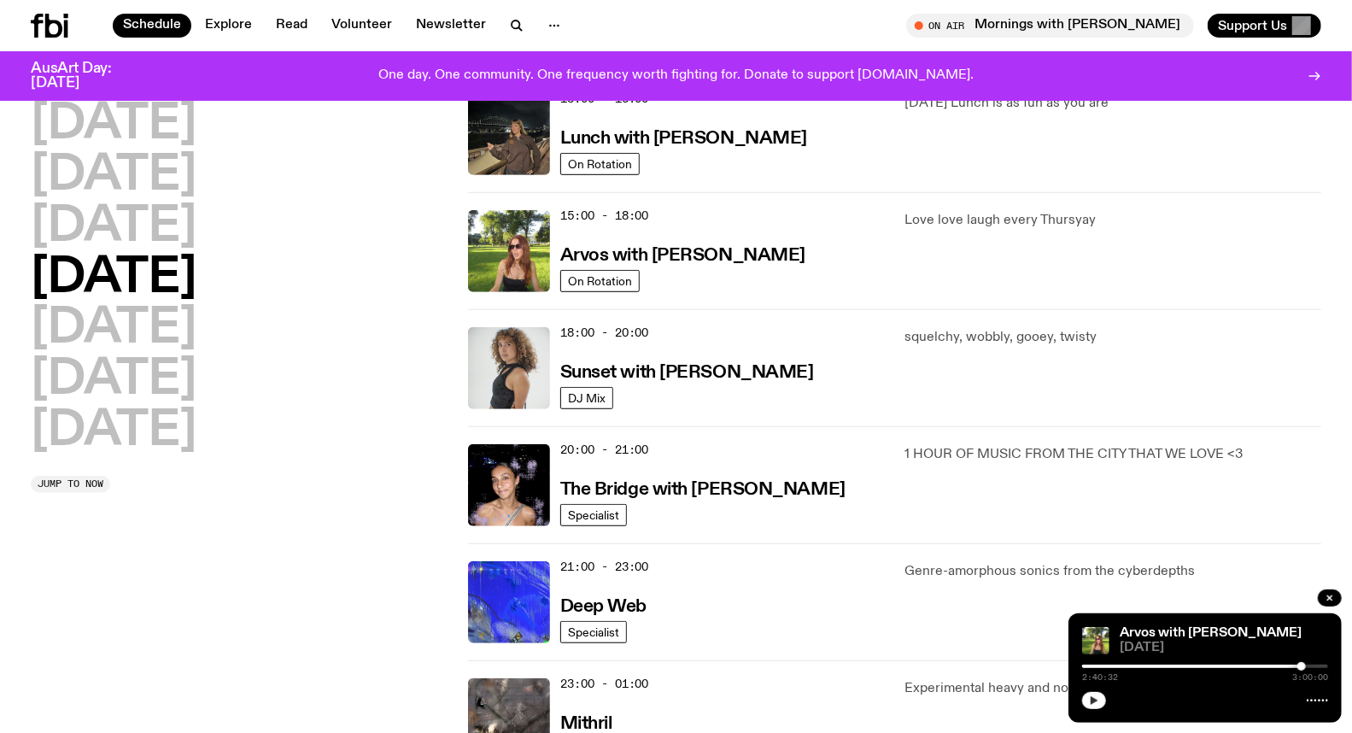
scroll to position [616, 0]
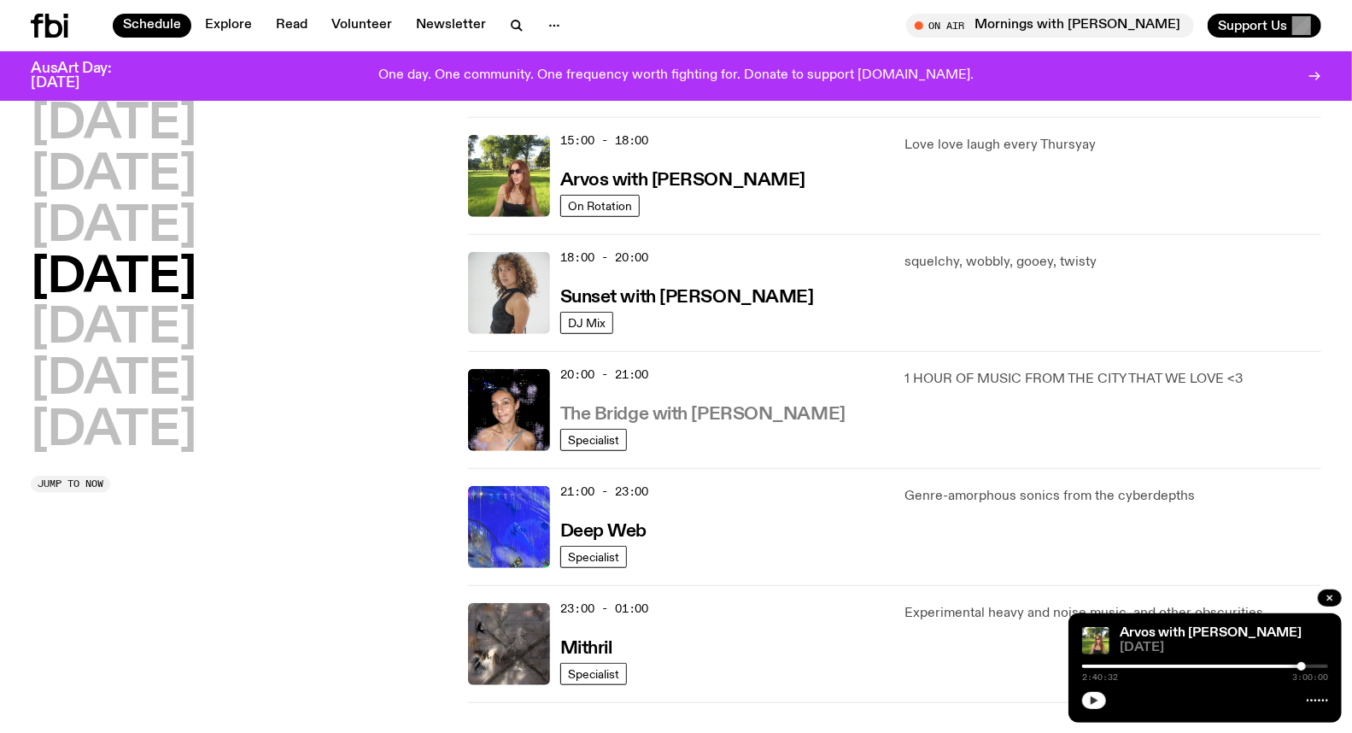
click at [669, 408] on h3 "The Bridge with [PERSON_NAME]" at bounding box center [702, 415] width 285 height 18
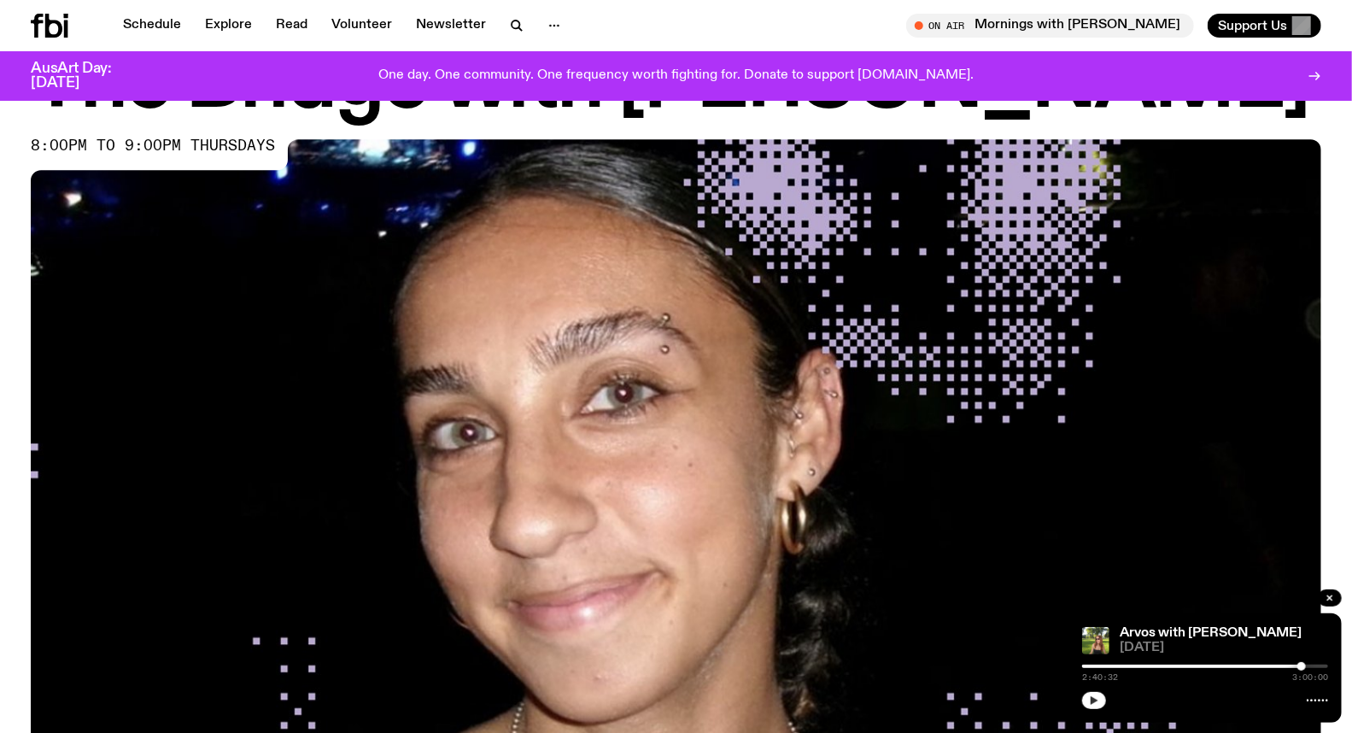
scroll to position [654, 0]
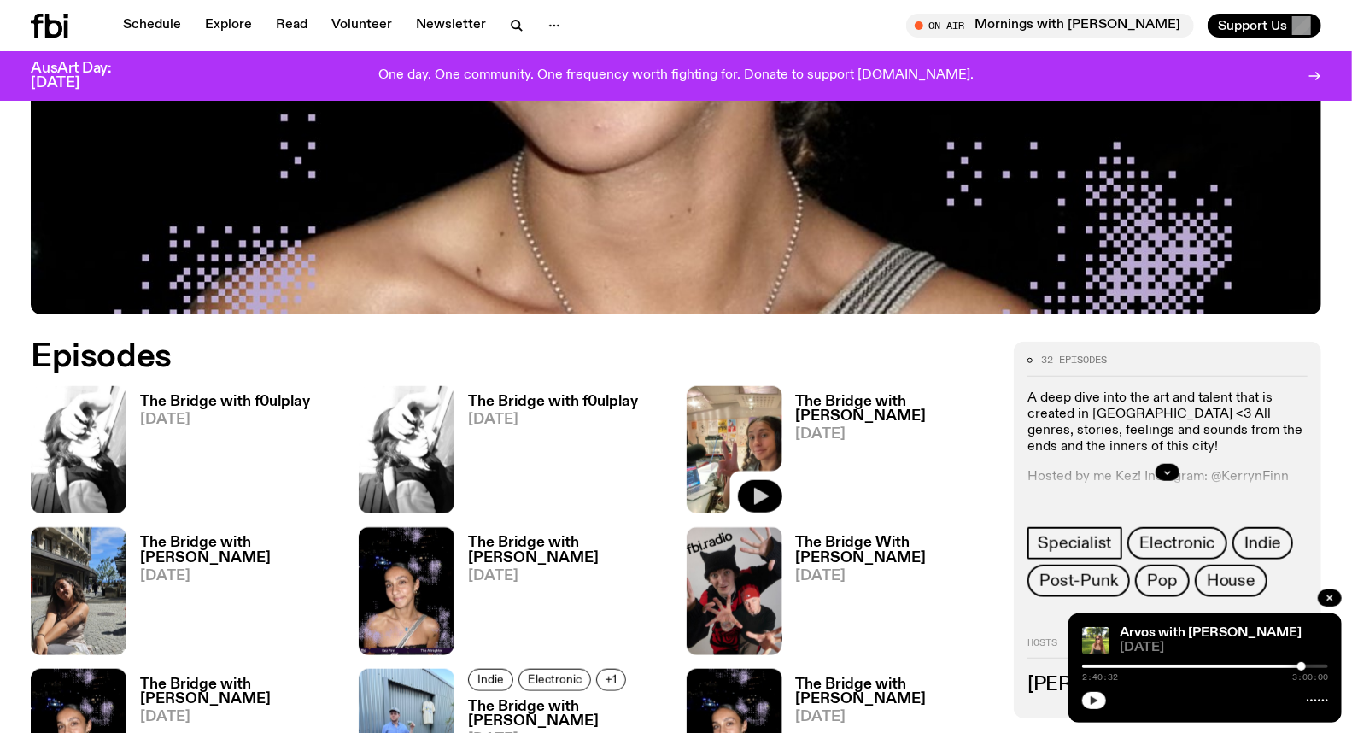
click at [768, 493] on icon "button" at bounding box center [760, 496] width 20 height 20
click at [841, 397] on h3 "The Bridge with [PERSON_NAME]" at bounding box center [895, 408] width 198 height 29
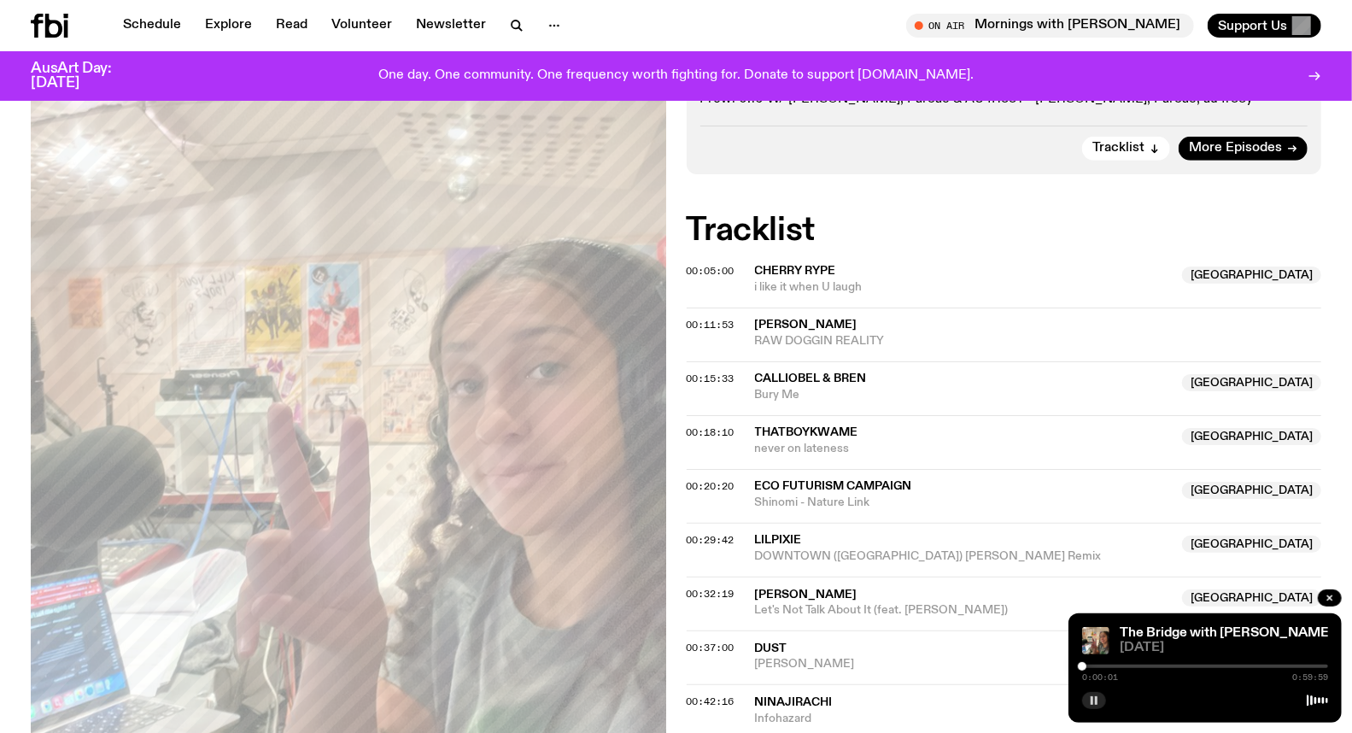
scroll to position [661, 0]
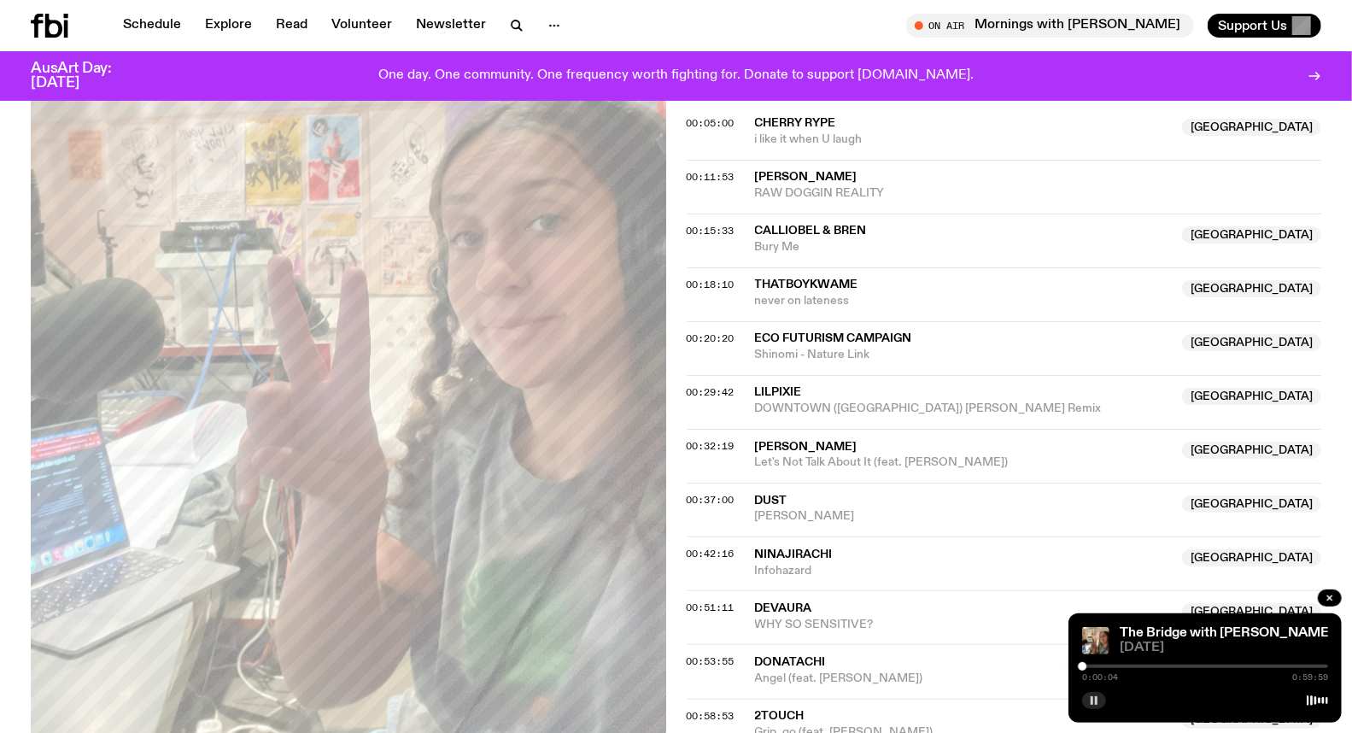
click at [1148, 669] on div "0:00:04 0:59:59" at bounding box center [1205, 671] width 246 height 20
click at [1153, 667] on div at bounding box center [1205, 665] width 246 height 3
click at [834, 332] on span "Eco Futurism Campaign" at bounding box center [833, 338] width 157 height 12
click at [686, 331] on span "00:20:20" at bounding box center [710, 338] width 48 height 14
click at [1164, 666] on div at bounding box center [1165, 666] width 9 height 9
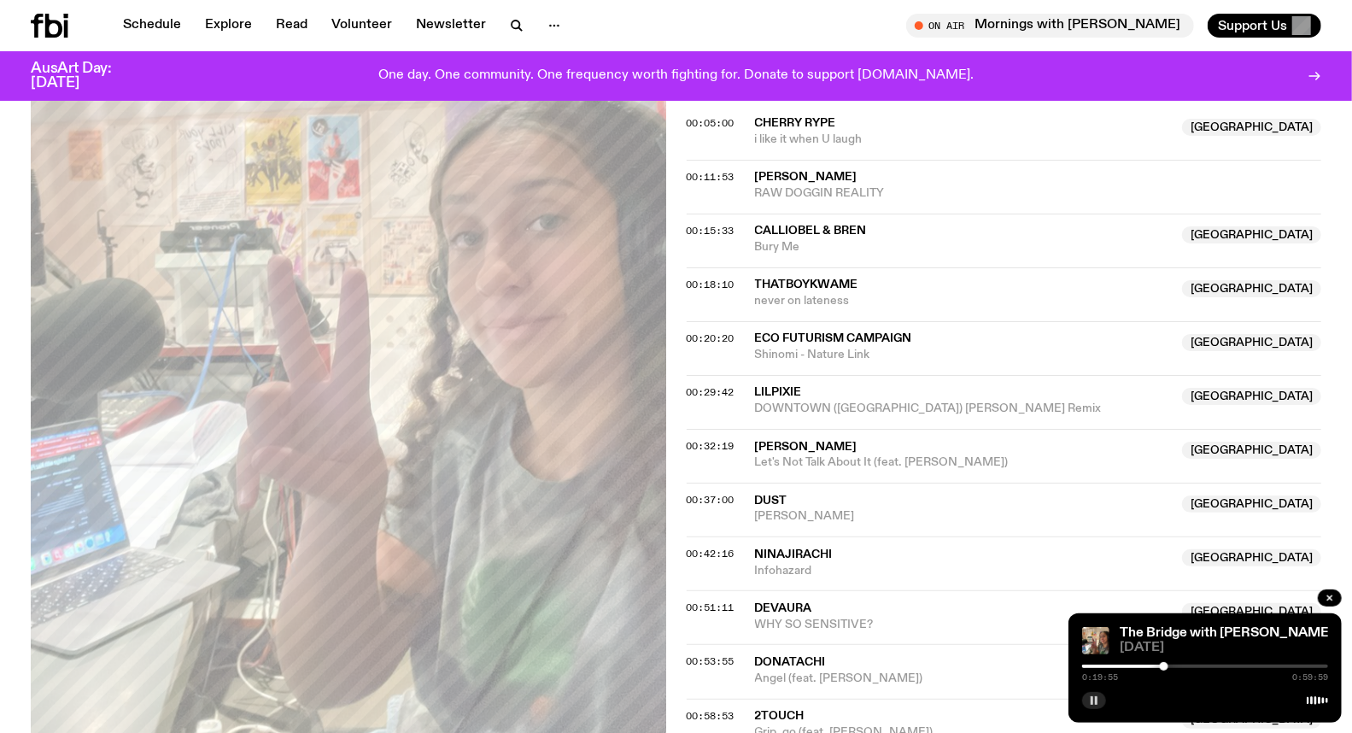
click at [1164, 666] on div at bounding box center [1164, 666] width 9 height 9
click at [1160, 666] on div at bounding box center [1164, 666] width 9 height 9
click at [1160, 666] on div at bounding box center [1158, 666] width 9 height 9
click at [1162, 666] on div at bounding box center [1162, 666] width 9 height 9
click at [1163, 666] on div at bounding box center [1163, 666] width 9 height 9
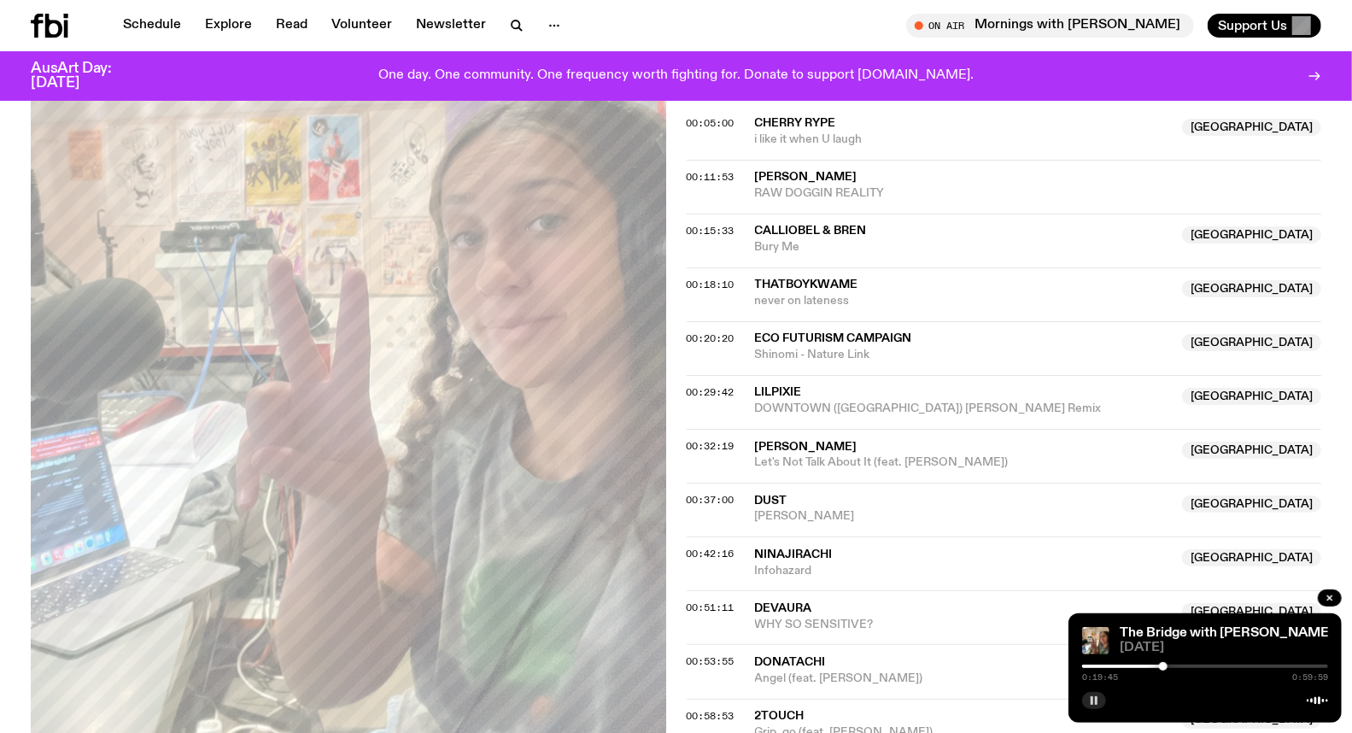
click at [1163, 666] on div at bounding box center [1163, 666] width 9 height 9
click at [1166, 667] on div at bounding box center [1163, 666] width 9 height 9
click at [1168, 667] on div at bounding box center [1166, 666] width 9 height 9
click at [1171, 668] on div at bounding box center [1170, 666] width 9 height 9
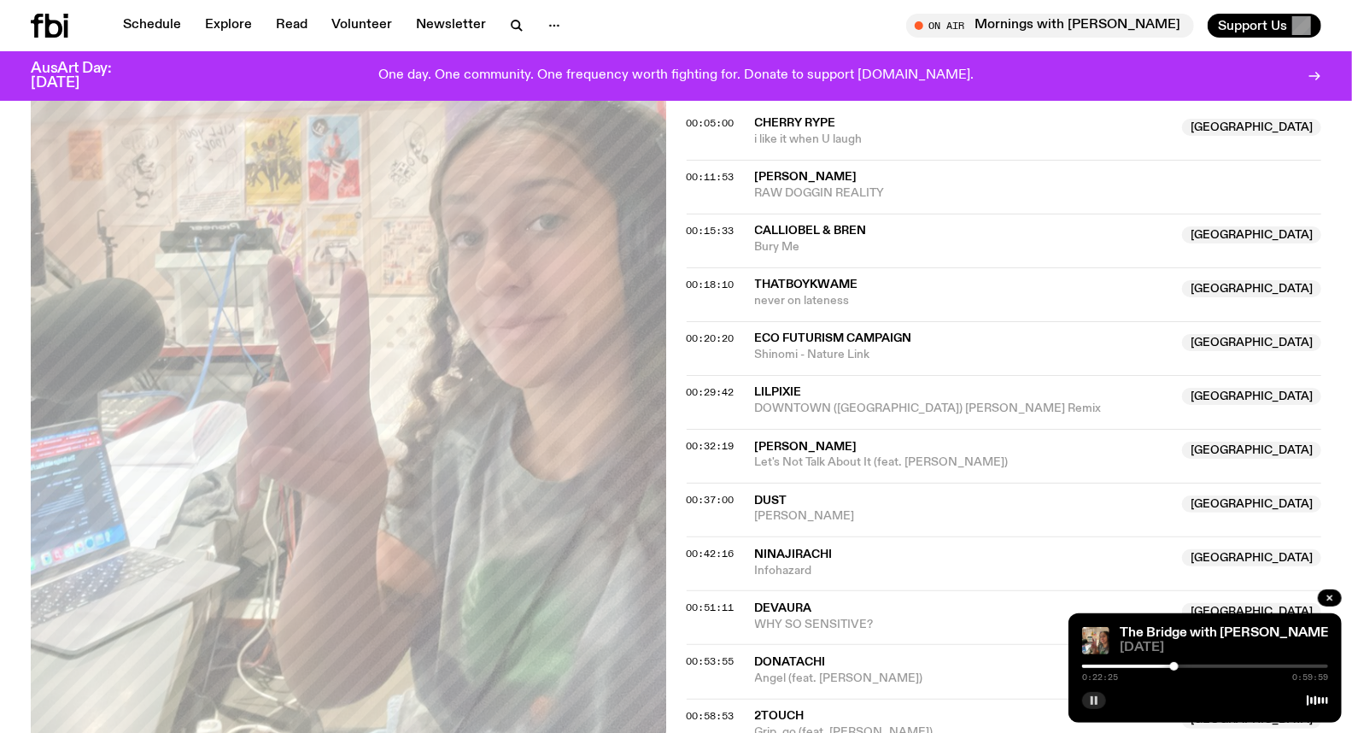
click at [1174, 668] on div at bounding box center [1174, 666] width 9 height 9
click at [1180, 666] on div at bounding box center [1205, 665] width 246 height 3
click at [1177, 666] on div at bounding box center [1175, 666] width 9 height 9
click at [1178, 667] on div at bounding box center [1176, 666] width 9 height 9
click at [1183, 667] on div at bounding box center [1205, 665] width 246 height 3
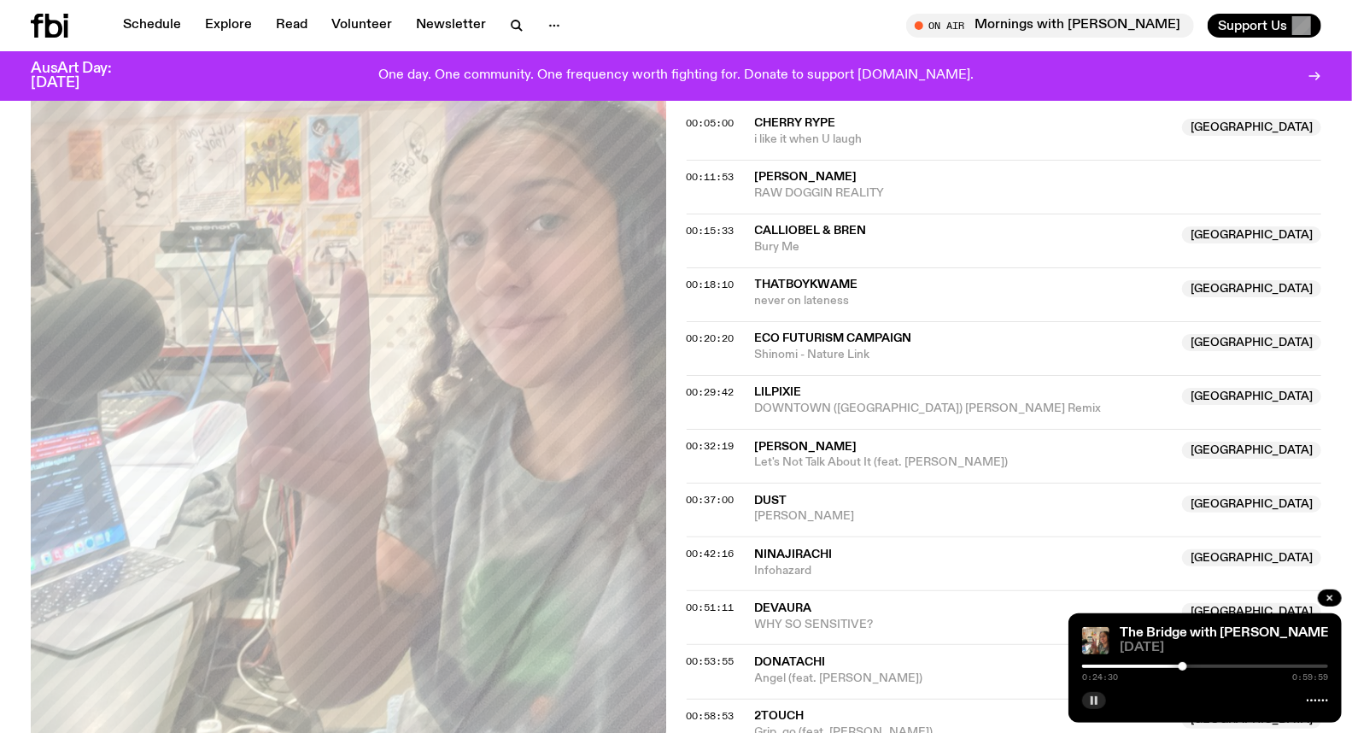
click at [1185, 667] on div at bounding box center [1182, 666] width 9 height 9
click at [1188, 667] on div at bounding box center [1185, 666] width 9 height 9
click at [1191, 667] on div at bounding box center [1187, 666] width 9 height 9
click at [1193, 667] on div at bounding box center [1193, 666] width 9 height 9
click at [1195, 667] on div at bounding box center [1193, 666] width 9 height 9
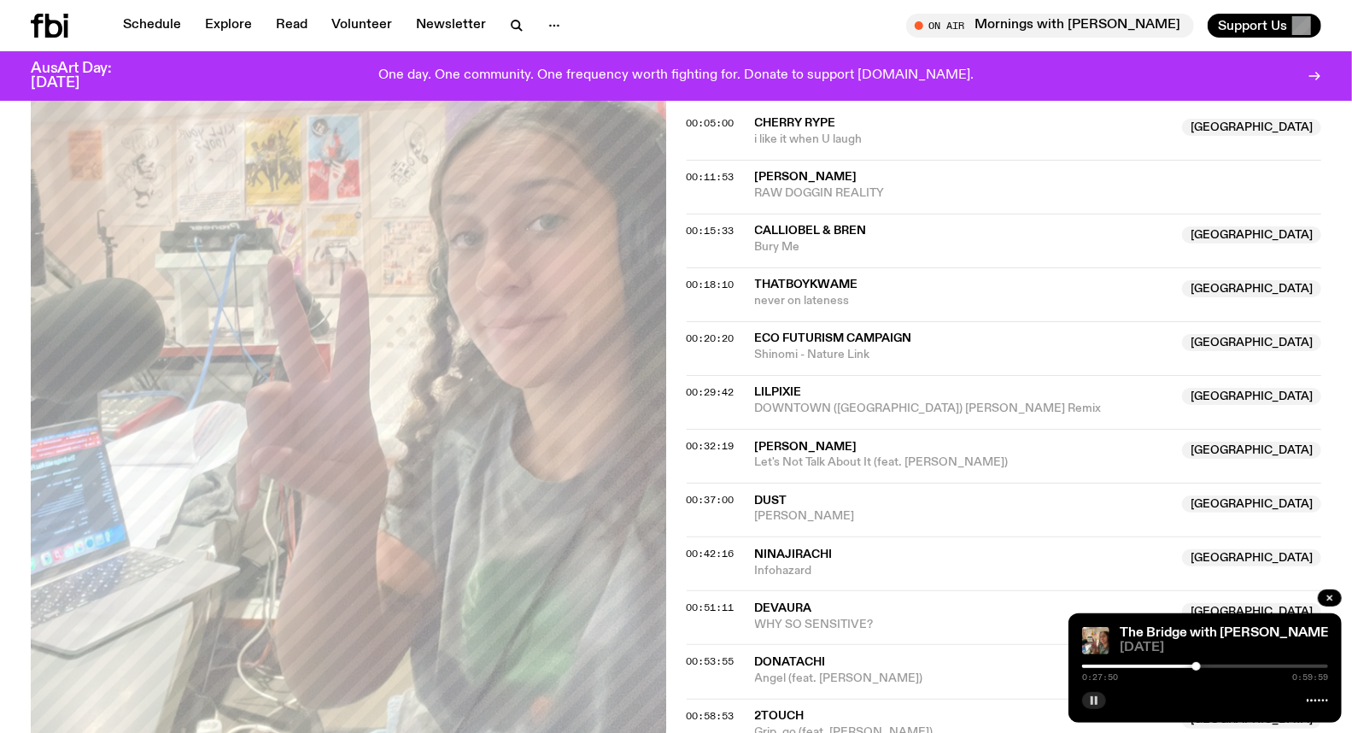
click at [1196, 668] on div at bounding box center [1196, 666] width 9 height 9
click at [1199, 664] on div at bounding box center [1199, 666] width 9 height 9
click at [1202, 664] on div at bounding box center [1199, 666] width 9 height 9
click at [1205, 664] on div at bounding box center [1202, 666] width 9 height 9
click at [1101, 697] on button "button" at bounding box center [1094, 700] width 24 height 17
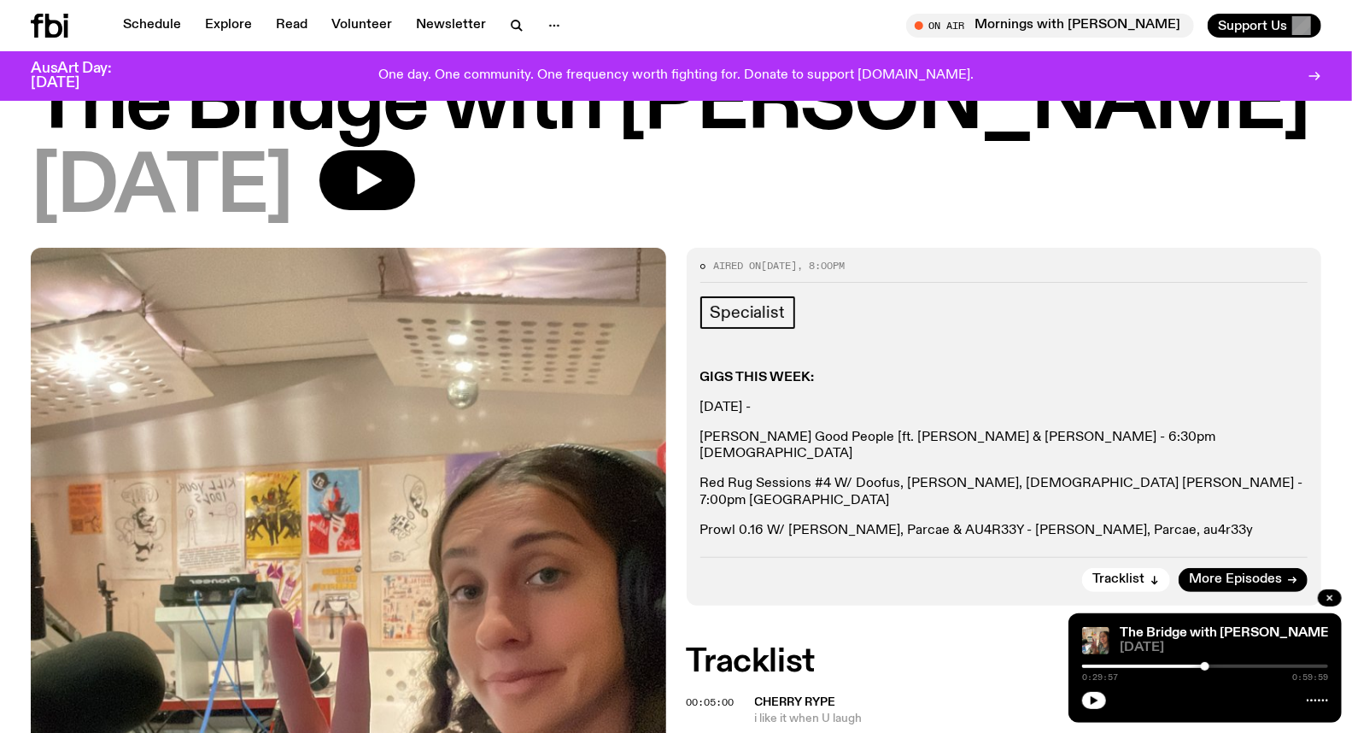
scroll to position [0, 0]
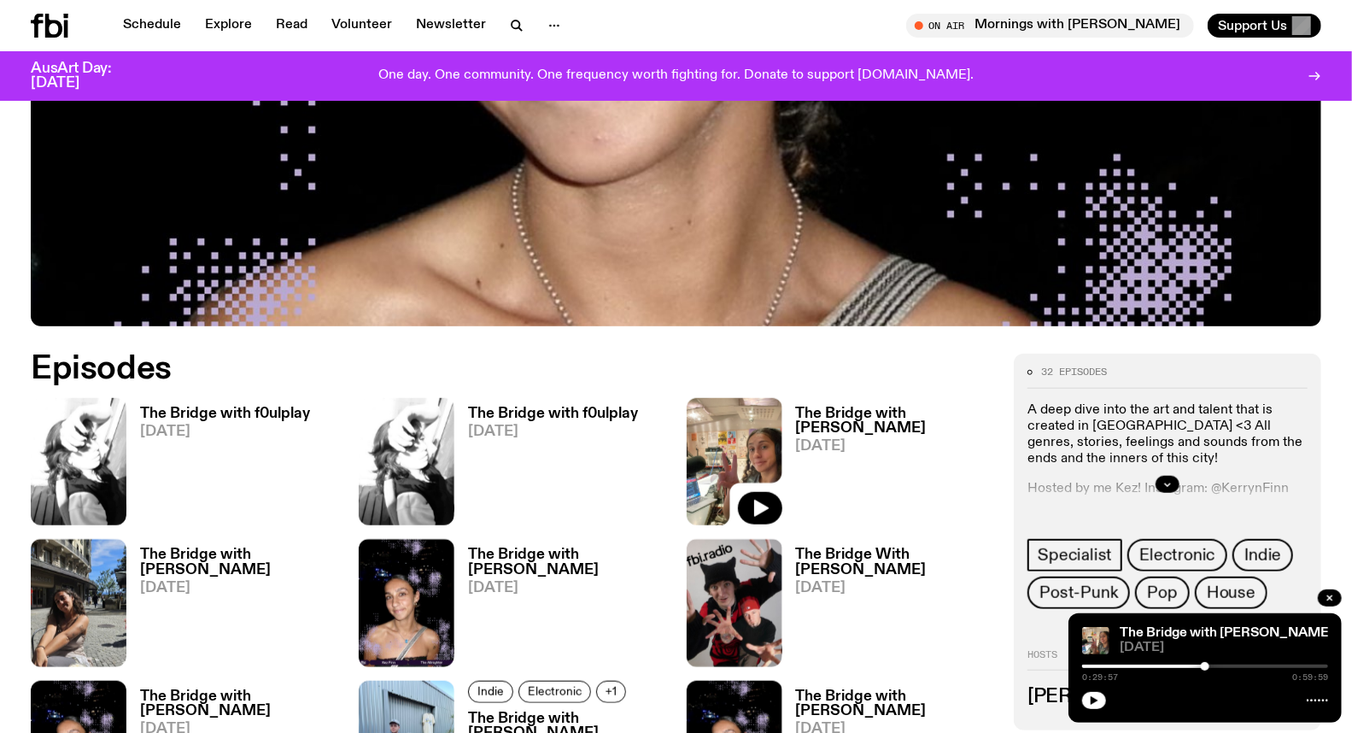
scroll to position [641, 0]
click at [101, 500] on icon "button" at bounding box center [104, 509] width 20 height 20
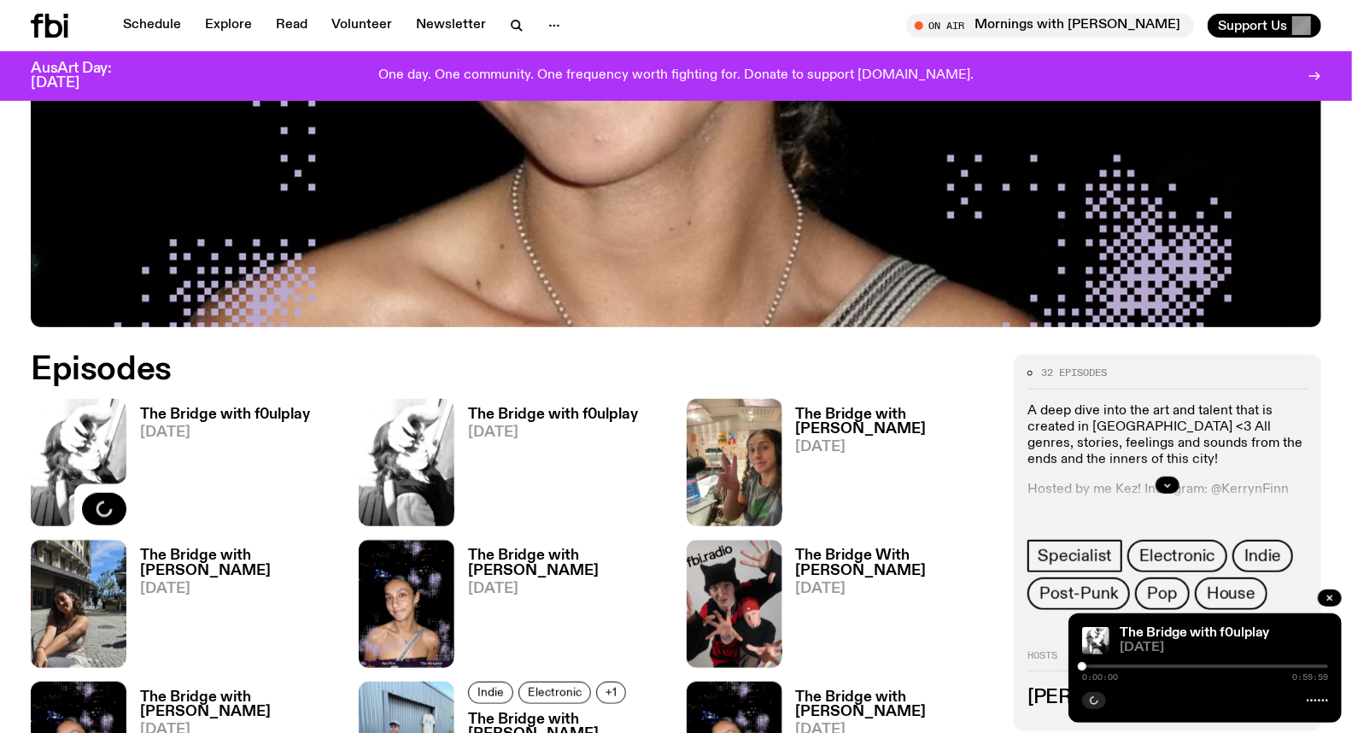
click at [199, 407] on h3 "The Bridge with f0ulplay" at bounding box center [225, 414] width 170 height 15
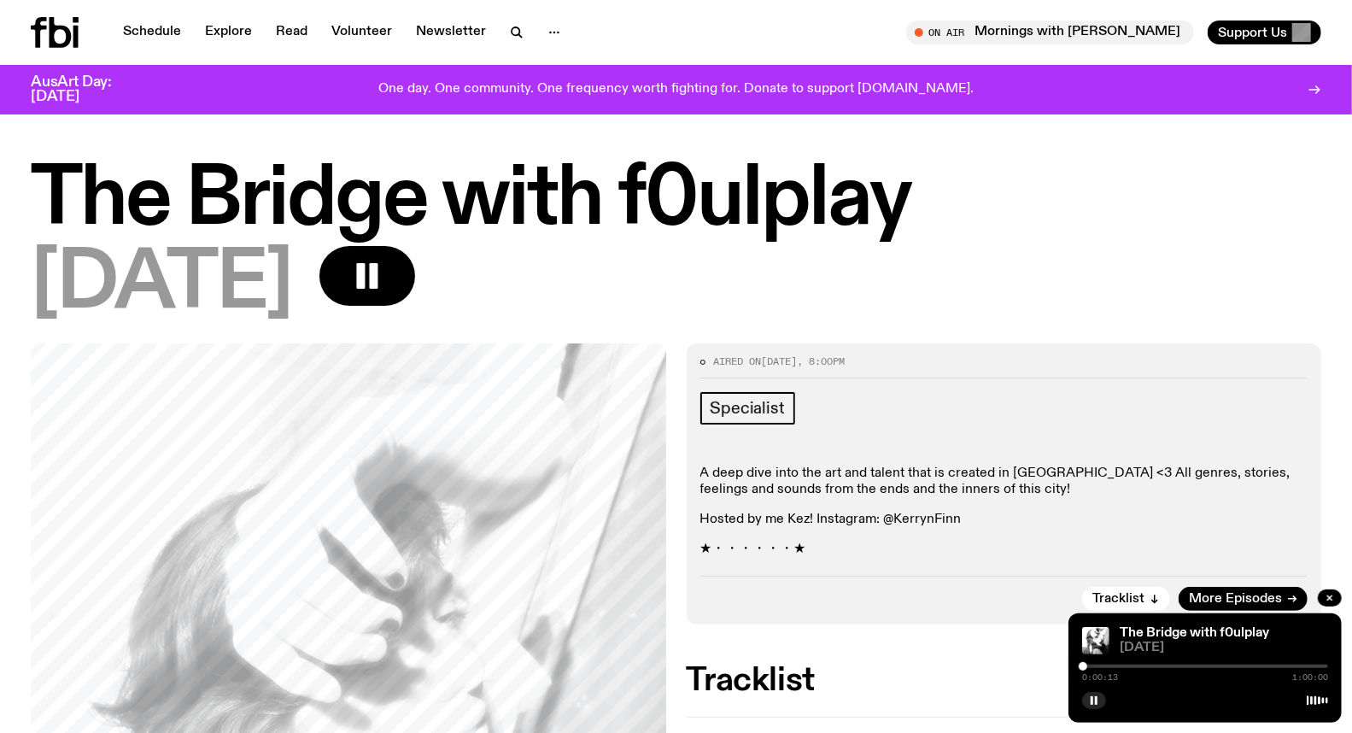
click at [1153, 667] on div at bounding box center [1205, 665] width 246 height 3
click at [1187, 666] on div at bounding box center [1205, 665] width 246 height 3
click at [1167, 666] on div at bounding box center [1064, 665] width 246 height 3
click at [1157, 663] on div "0:20:46 1:00:00" at bounding box center [1205, 671] width 246 height 20
click at [1159, 667] on div at bounding box center [1044, 665] width 246 height 3
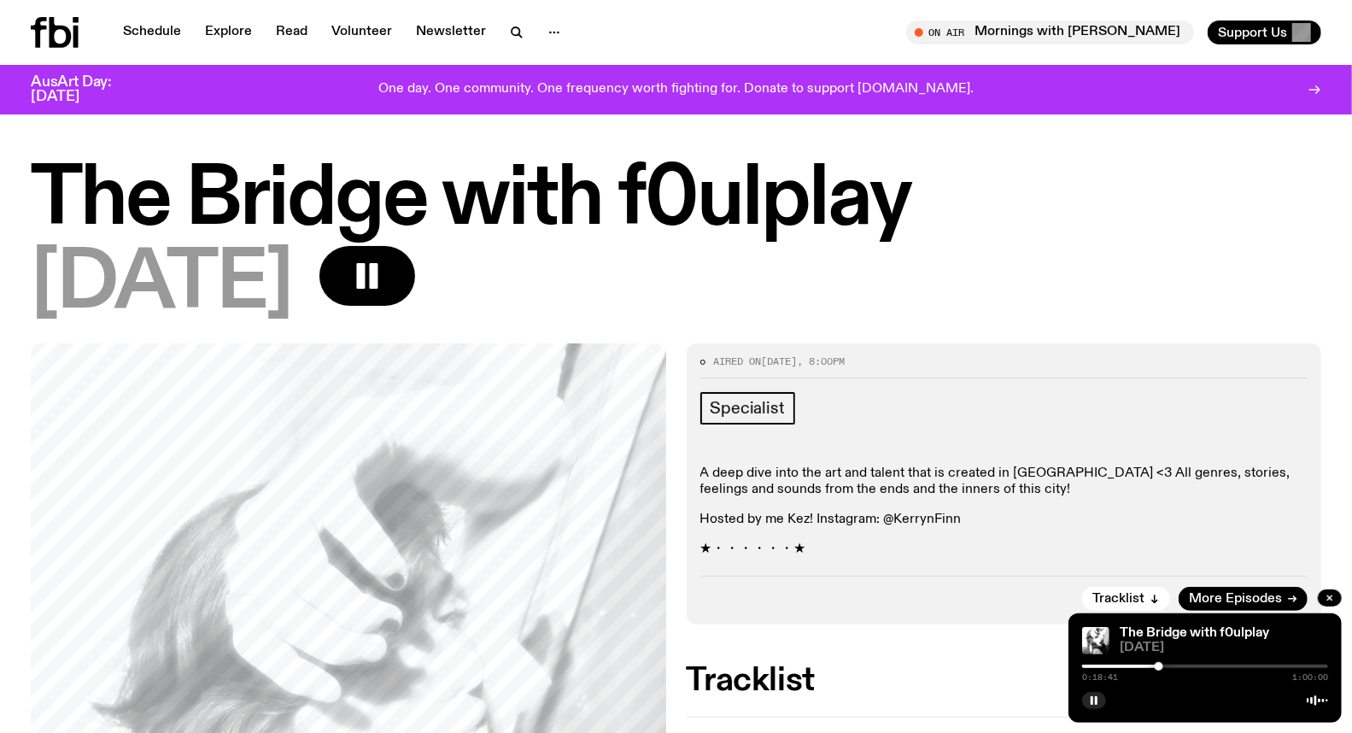
click at [1161, 667] on div at bounding box center [1158, 666] width 9 height 9
click at [1164, 666] on div at bounding box center [1161, 666] width 9 height 9
click at [1166, 666] on div at bounding box center [1164, 666] width 9 height 9
click at [1171, 666] on div at bounding box center [1205, 665] width 246 height 3
click at [1184, 666] on div at bounding box center [1205, 665] width 246 height 3
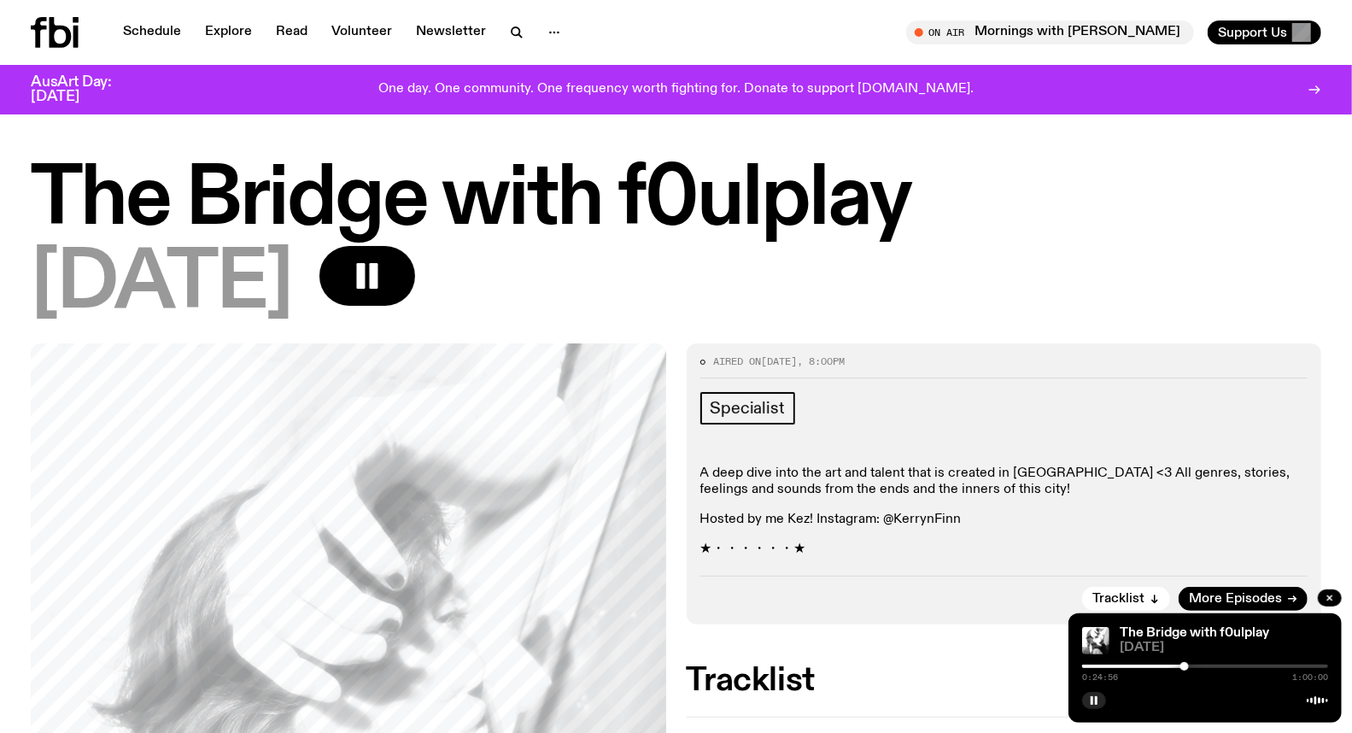
click at [1191, 666] on div at bounding box center [1205, 665] width 246 height 3
click at [1202, 666] on div at bounding box center [1205, 665] width 246 height 3
click at [1226, 667] on div at bounding box center [1205, 665] width 246 height 3
click at [1242, 664] on div at bounding box center [1205, 665] width 246 height 3
click at [1261, 663] on div "0:39:06 1:00:00" at bounding box center [1205, 671] width 246 height 20
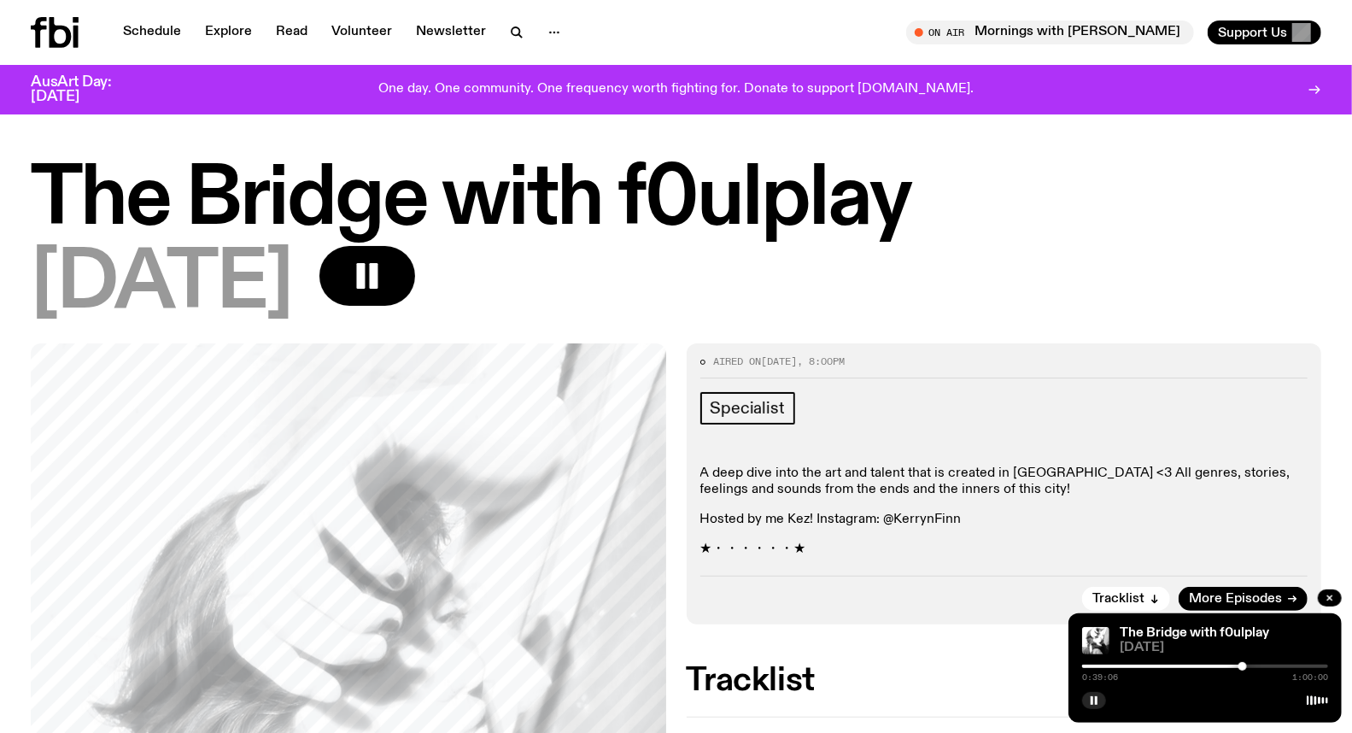
click at [1255, 663] on div "0:39:06 1:00:00" at bounding box center [1205, 671] width 246 height 20
click at [1252, 668] on div at bounding box center [1205, 665] width 246 height 3
click at [1091, 698] on rect "button" at bounding box center [1091, 700] width 3 height 9
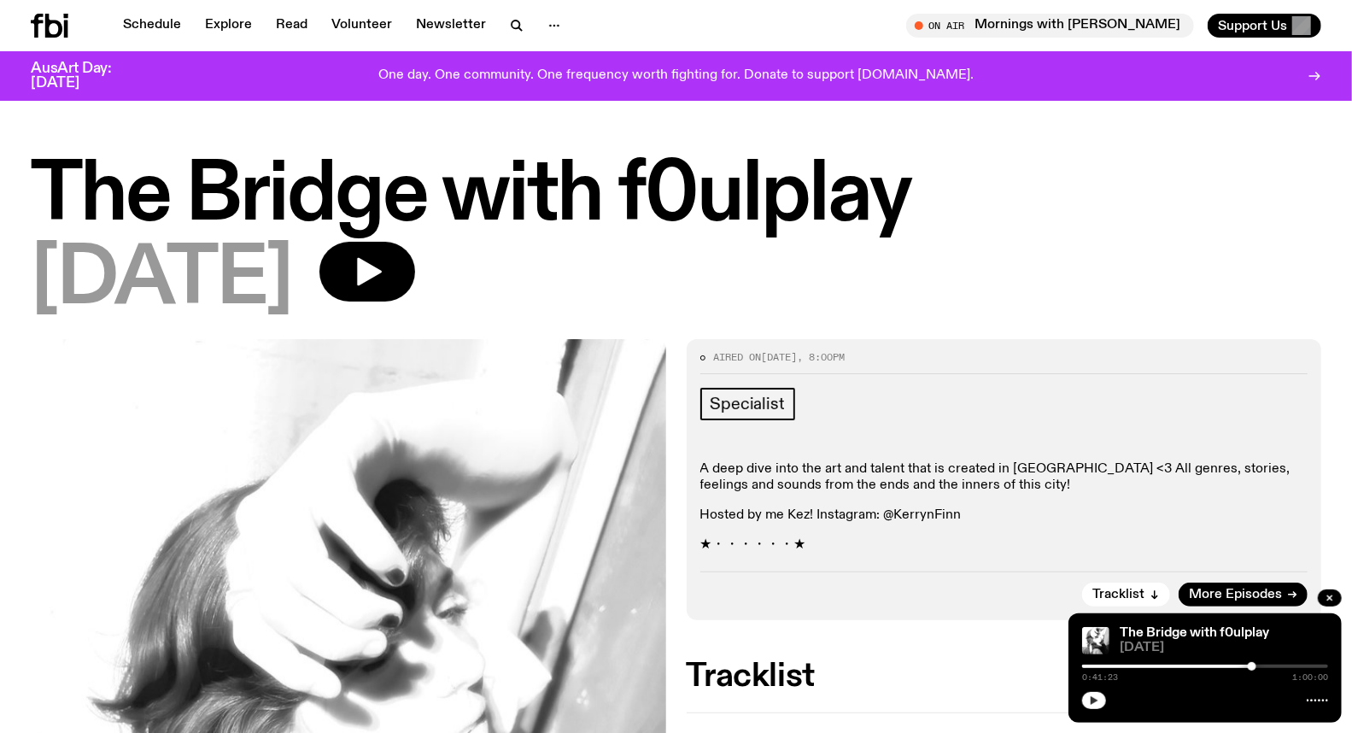
scroll to position [653, 0]
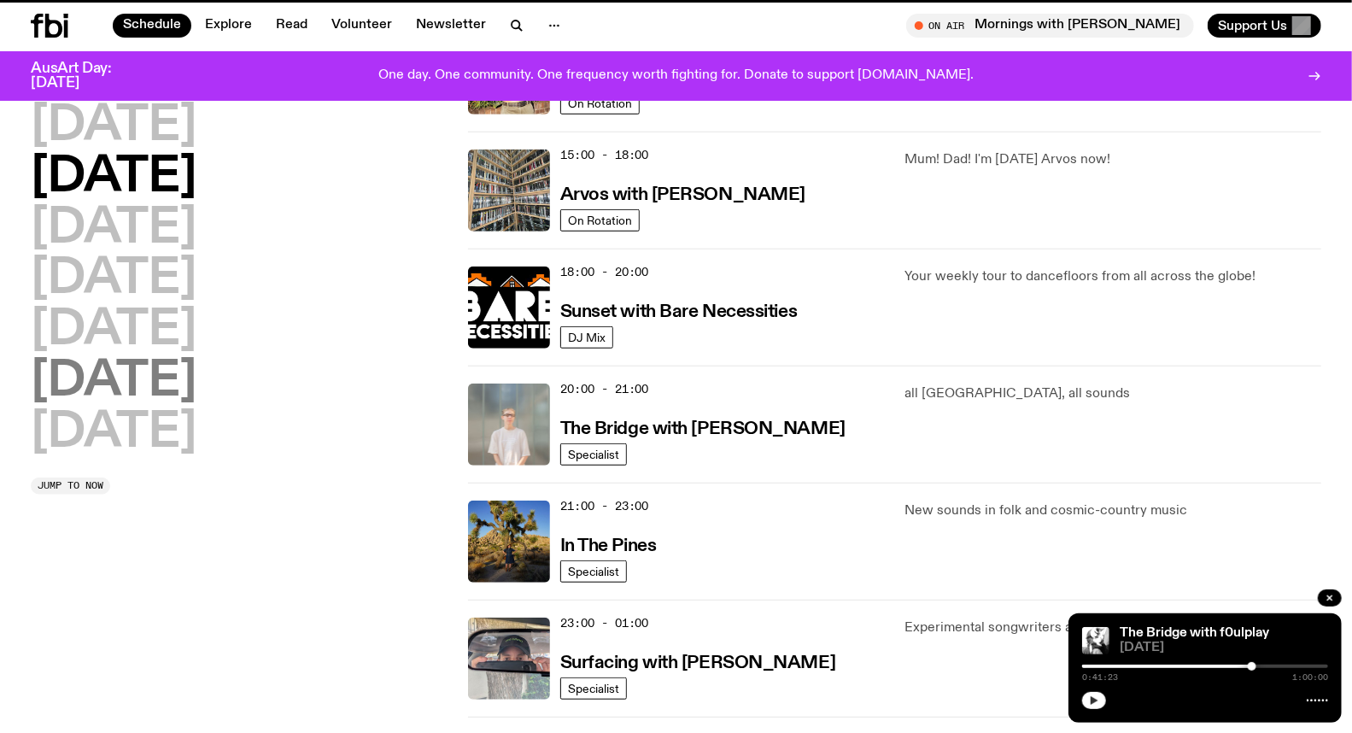
scroll to position [603, 0]
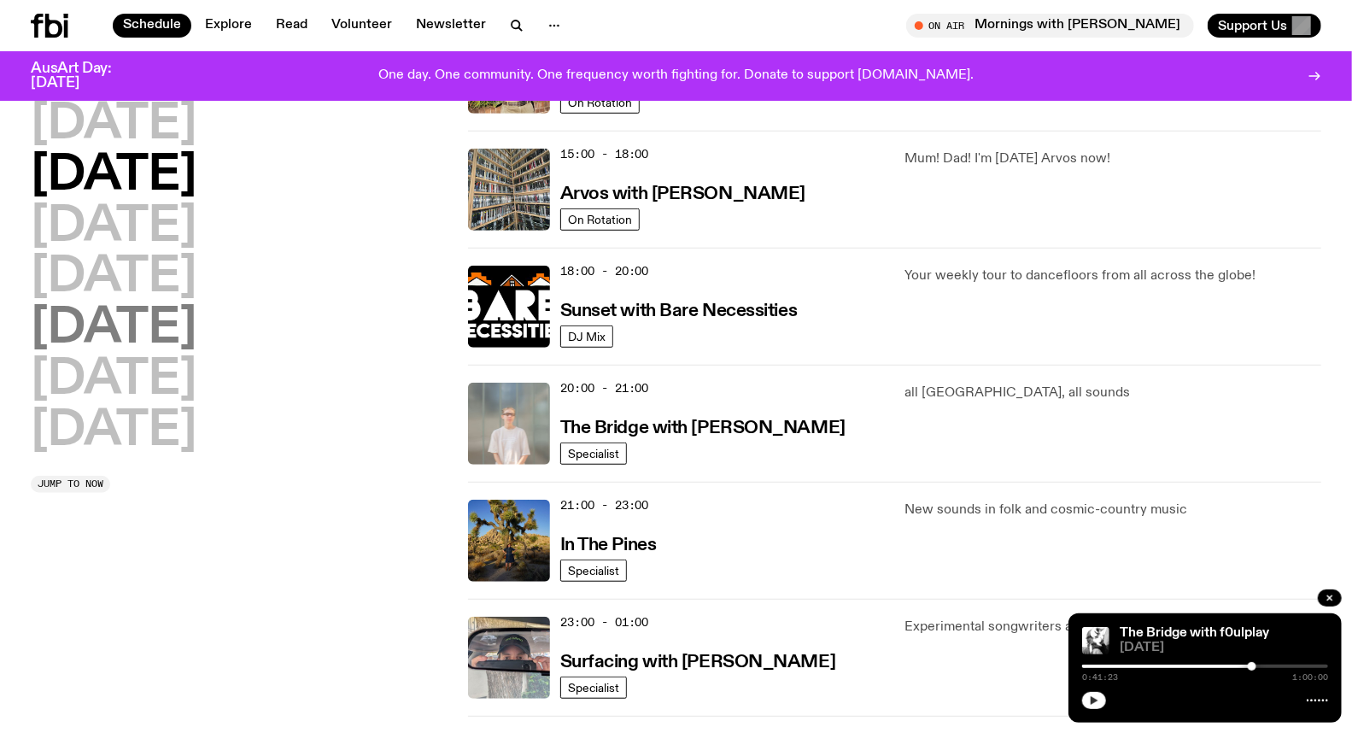
click at [148, 338] on h2 "[DATE]" at bounding box center [114, 329] width 166 height 48
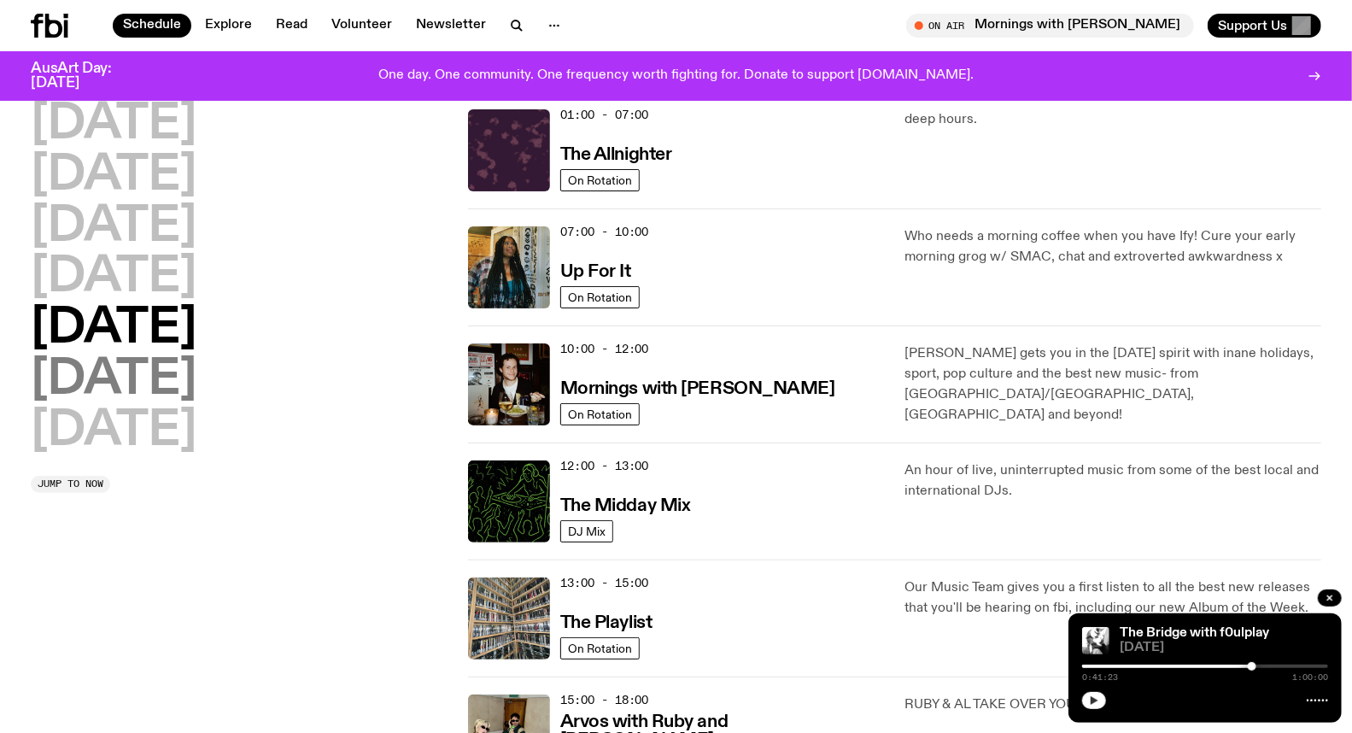
scroll to position [47, 0]
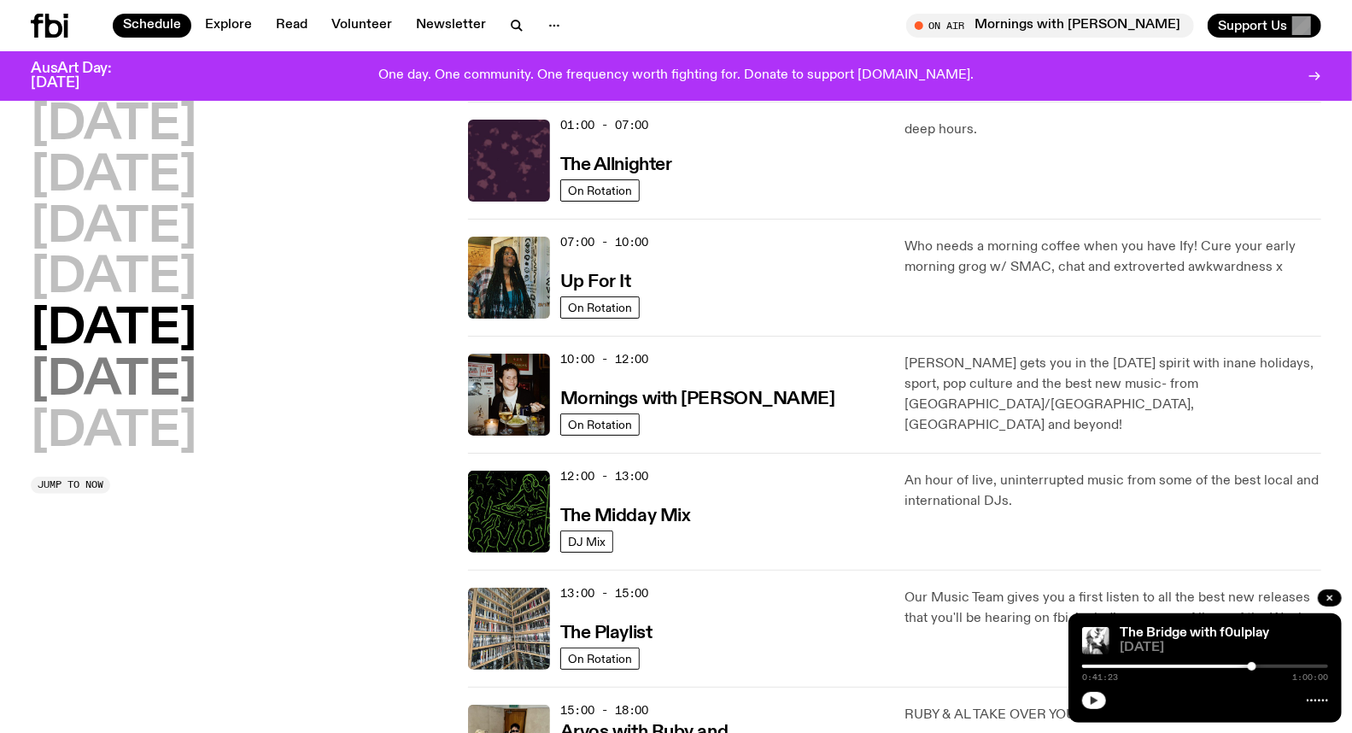
click at [160, 388] on h2 "[DATE]" at bounding box center [114, 381] width 166 height 48
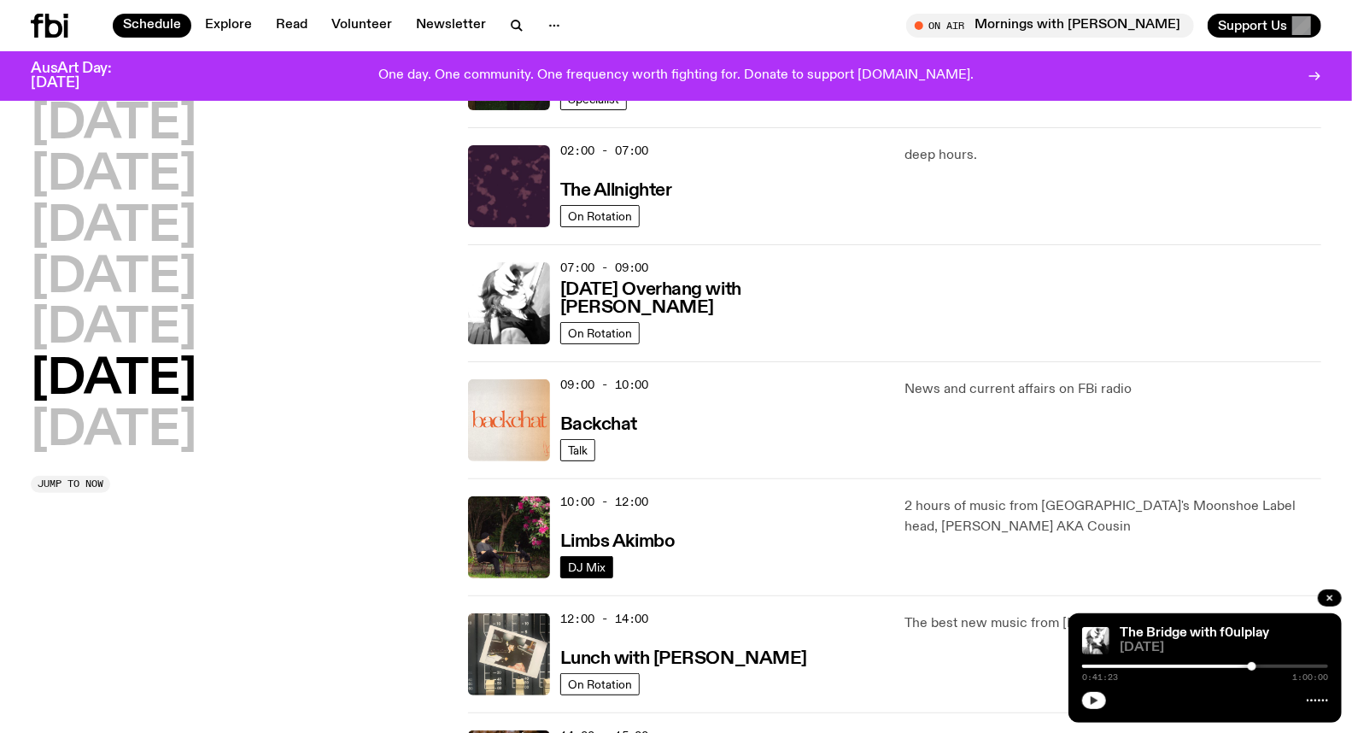
scroll to position [237, 0]
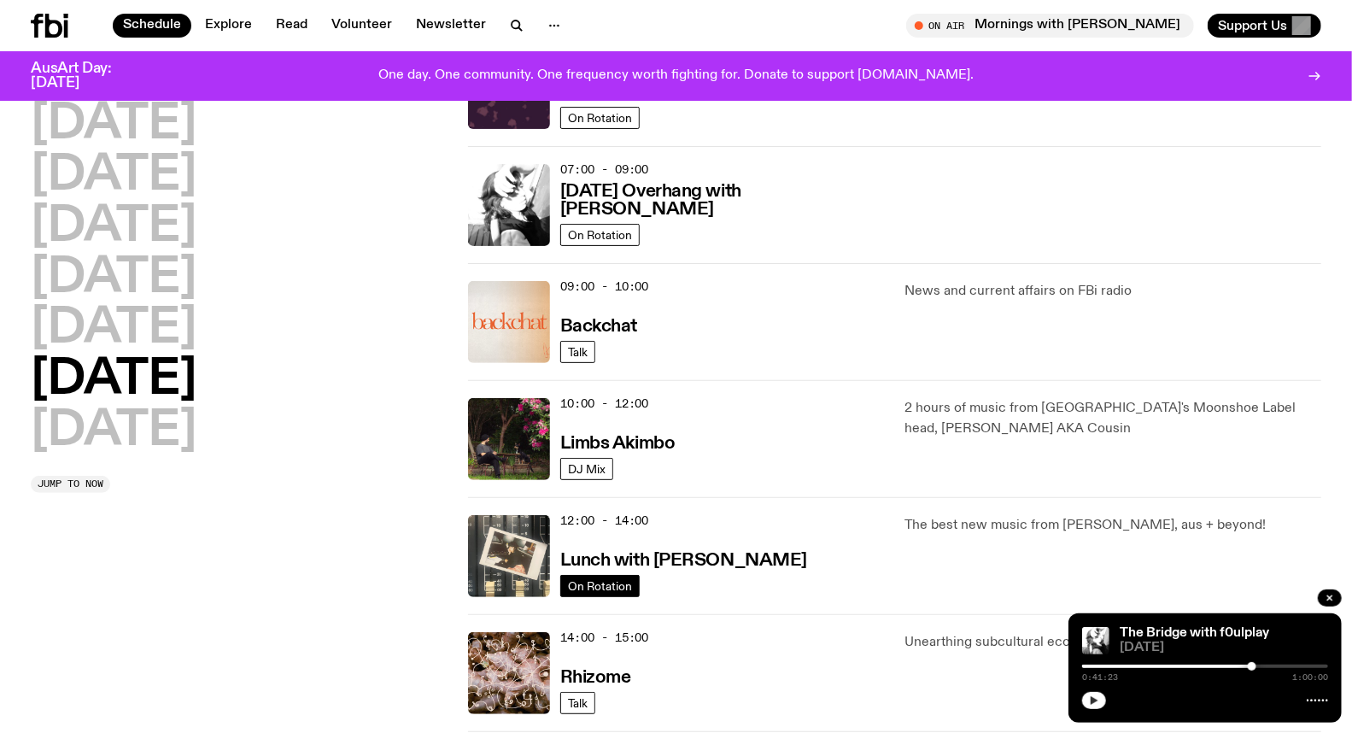
click at [629, 575] on link "On Rotation" at bounding box center [599, 586] width 79 height 22
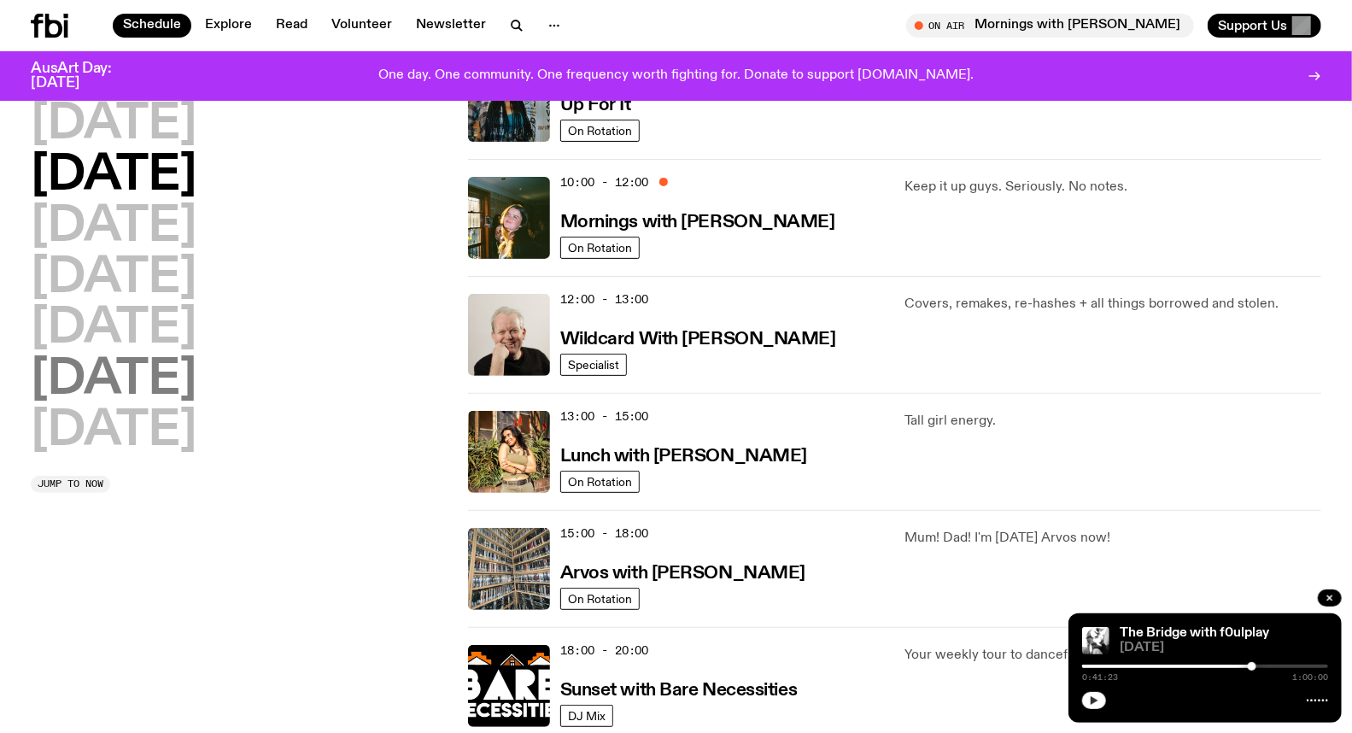
click at [160, 383] on h2 "[DATE]" at bounding box center [114, 380] width 166 height 48
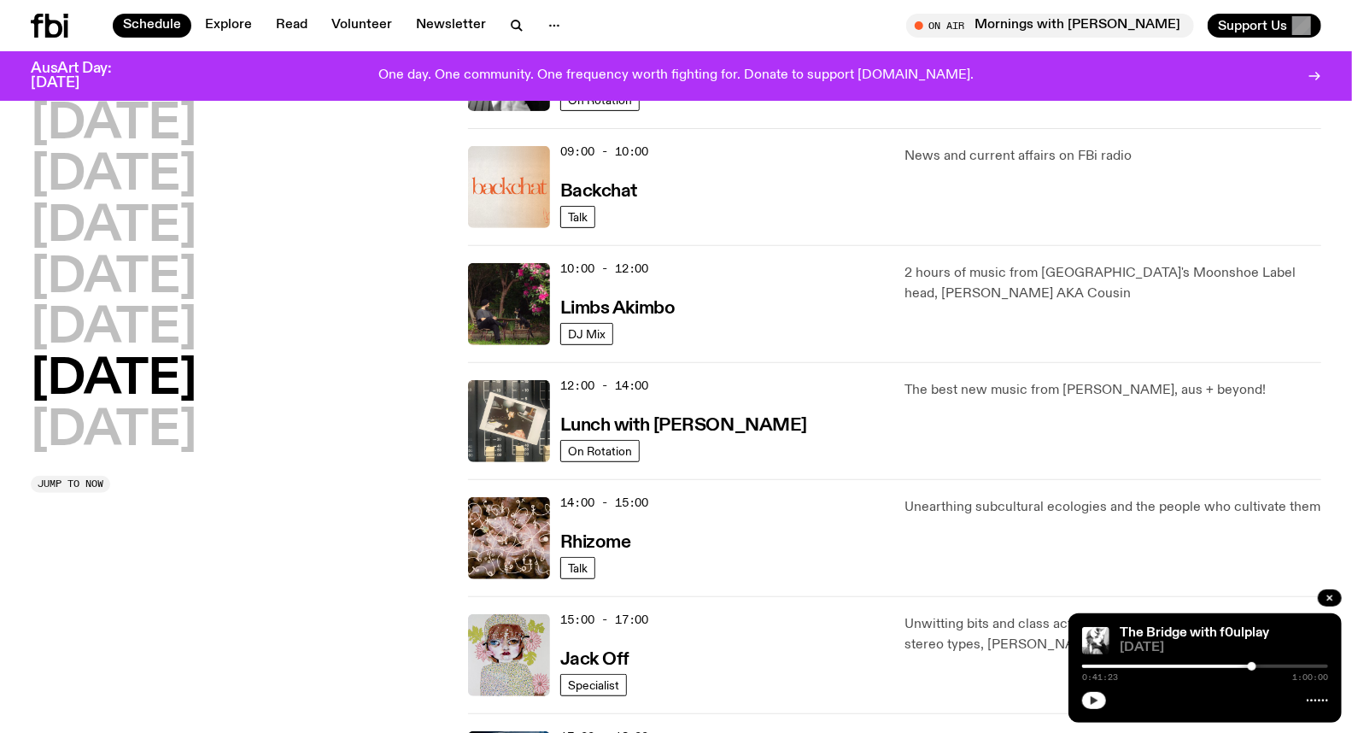
scroll to position [427, 0]
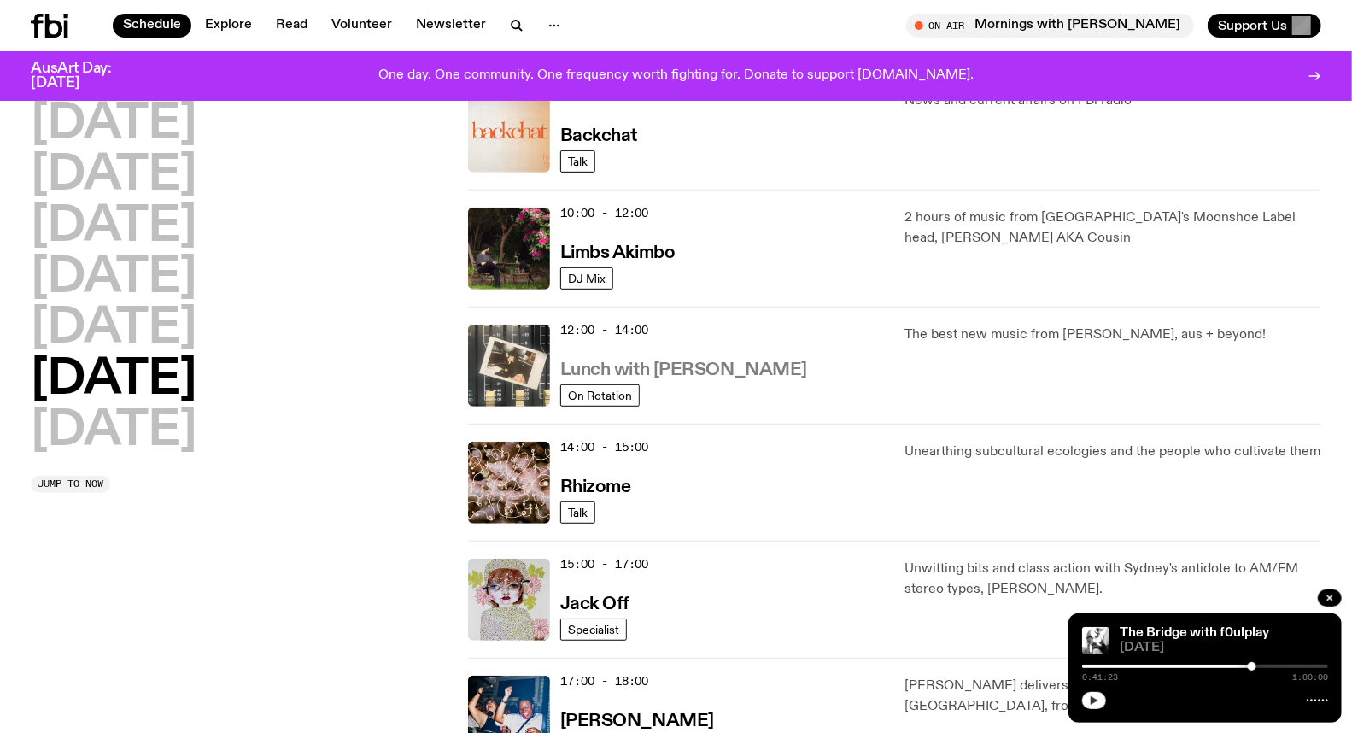
click at [652, 371] on h3 "Lunch with [PERSON_NAME]" at bounding box center [683, 370] width 247 height 18
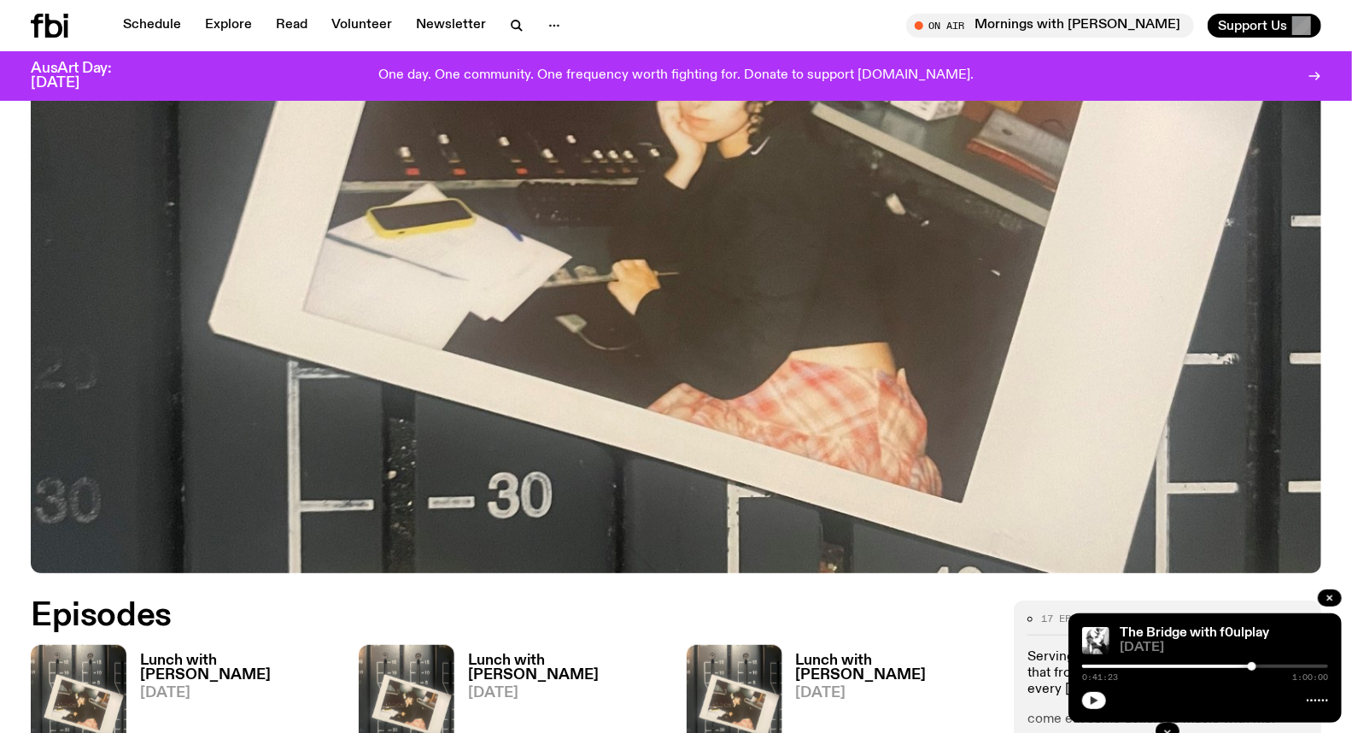
scroll to position [654, 0]
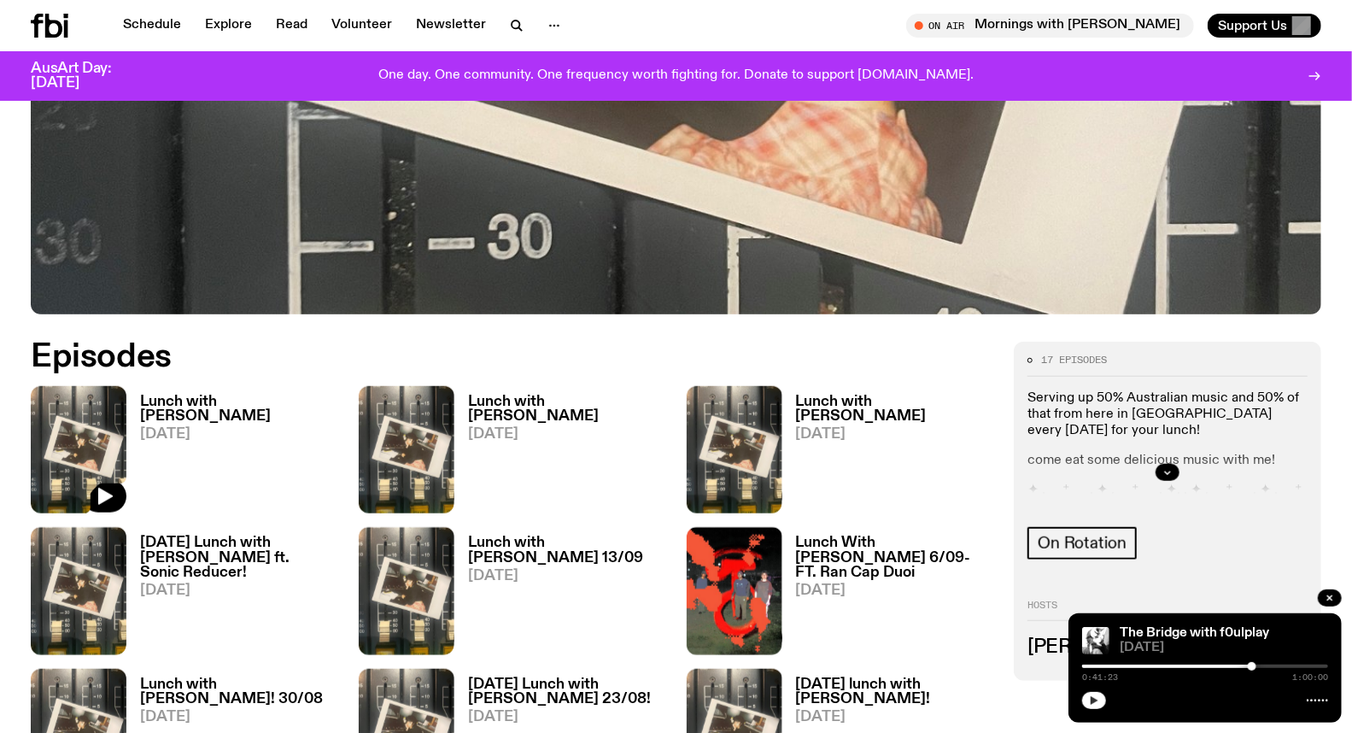
click at [108, 496] on icon "button" at bounding box center [105, 496] width 15 height 17
click at [1140, 666] on div at bounding box center [1205, 665] width 246 height 3
click at [1148, 666] on div at bounding box center [1205, 665] width 246 height 3
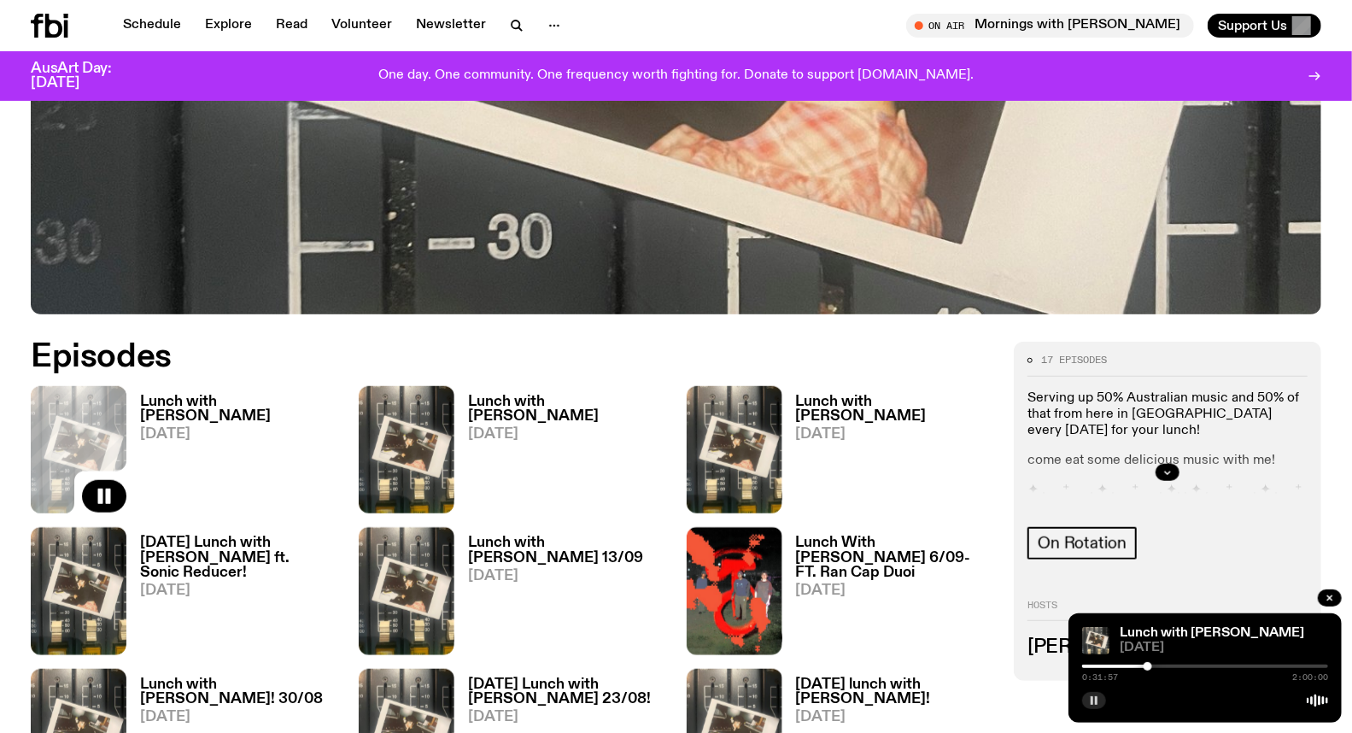
click at [1168, 668] on div at bounding box center [1205, 665] width 246 height 3
click at [1164, 668] on div at bounding box center [1163, 666] width 9 height 9
click at [1161, 666] on div at bounding box center [1161, 666] width 9 height 9
click at [195, 403] on h3 "Lunch with [PERSON_NAME]" at bounding box center [239, 408] width 198 height 29
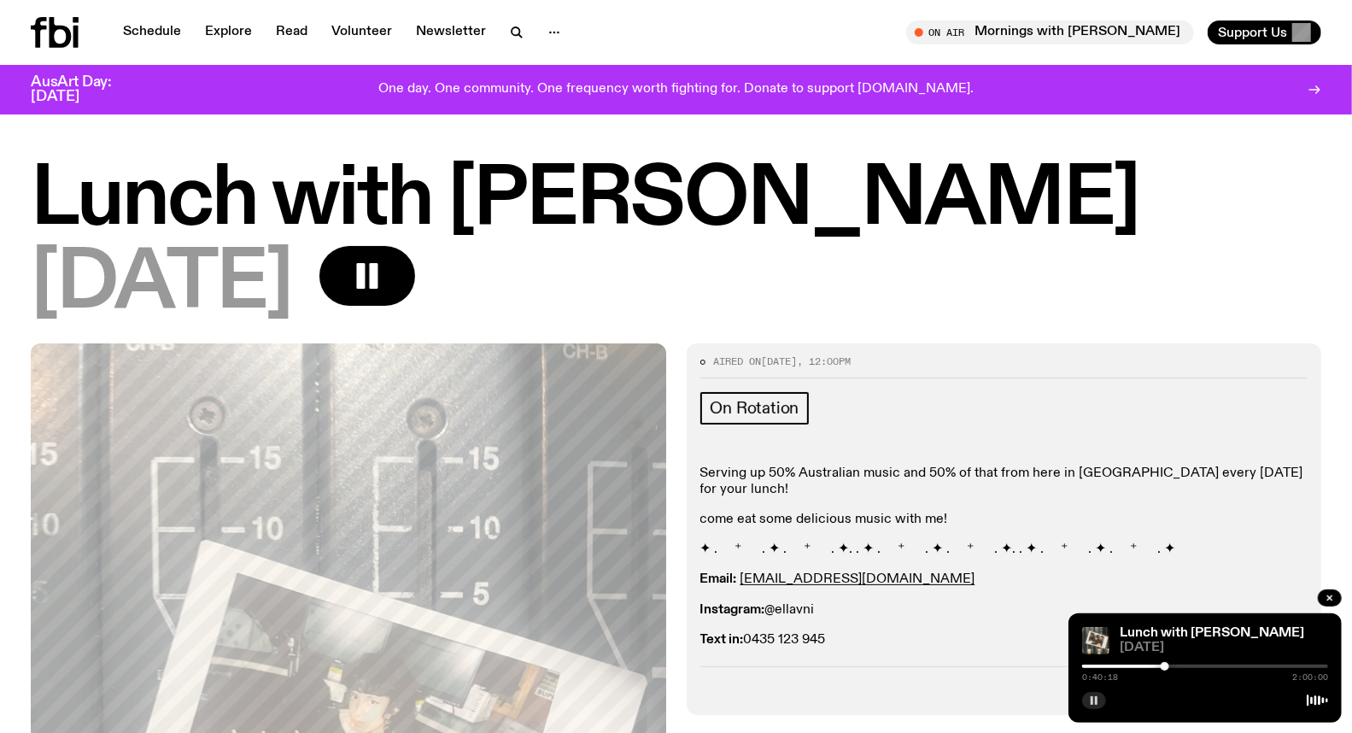
click at [1090, 703] on icon "button" at bounding box center [1094, 700] width 10 height 10
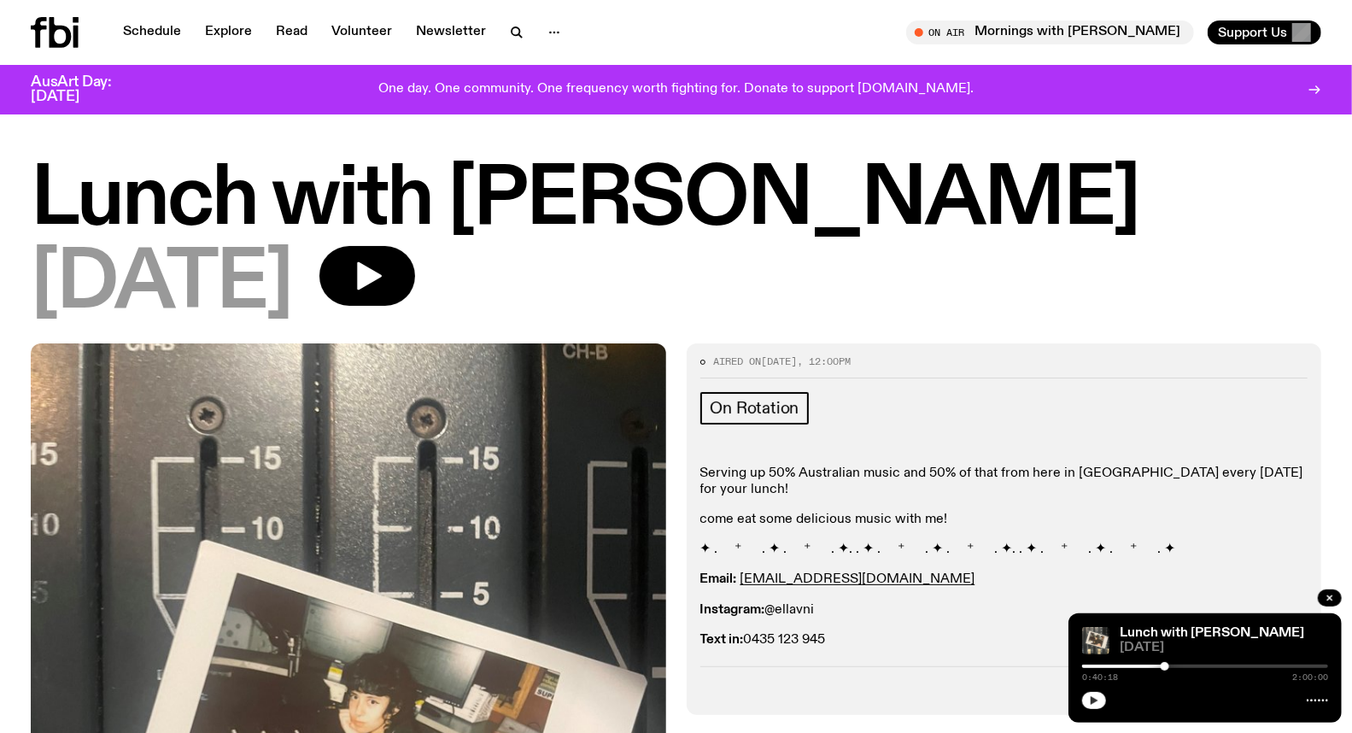
drag, startPoint x: 1097, startPoint y: 697, endPoint x: 1180, endPoint y: 672, distance: 86.4
click at [1098, 697] on icon "button" at bounding box center [1094, 700] width 10 height 10
click at [1173, 663] on div "0:40:19 2:00:00" at bounding box center [1205, 671] width 246 height 20
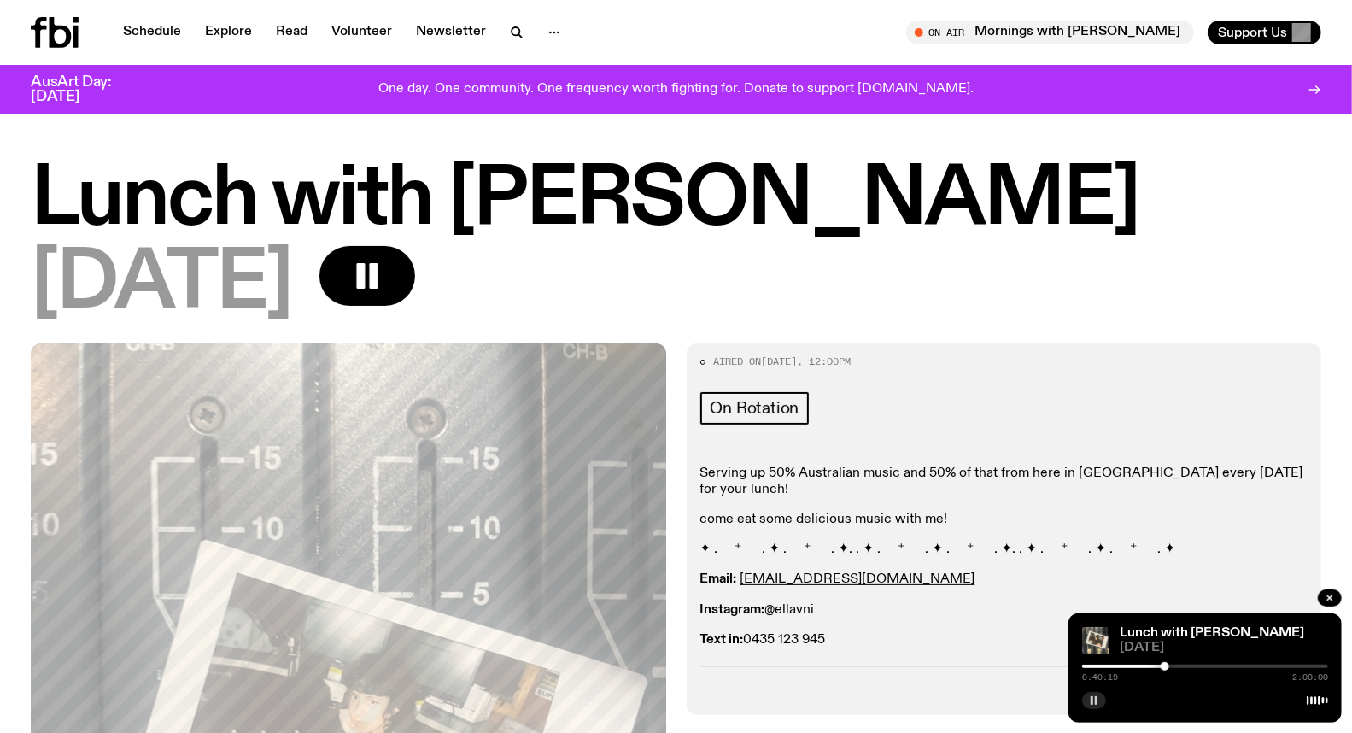
click at [1172, 664] on div at bounding box center [1205, 665] width 246 height 3
drag, startPoint x: 1096, startPoint y: 701, endPoint x: 1021, endPoint y: 552, distance: 167.3
click at [1096, 700] on rect "button" at bounding box center [1096, 700] width 3 height 9
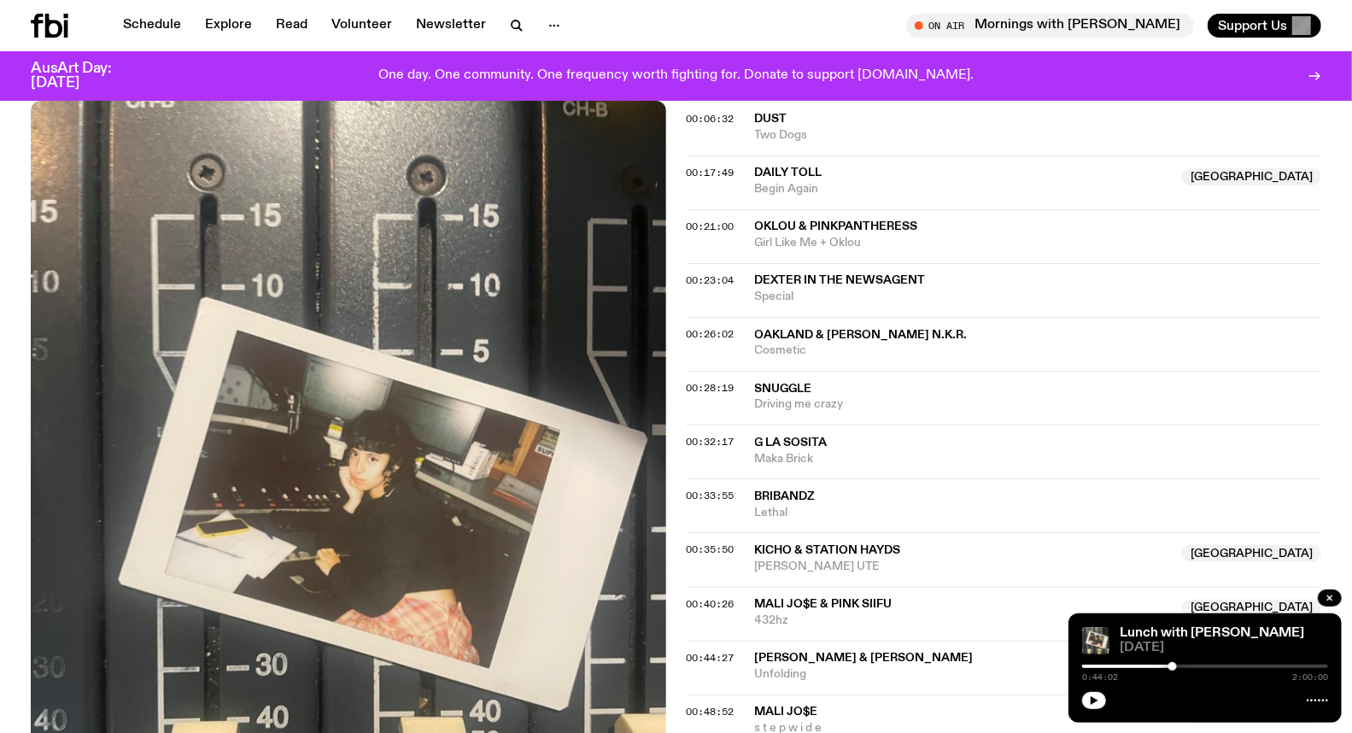
scroll to position [850, 0]
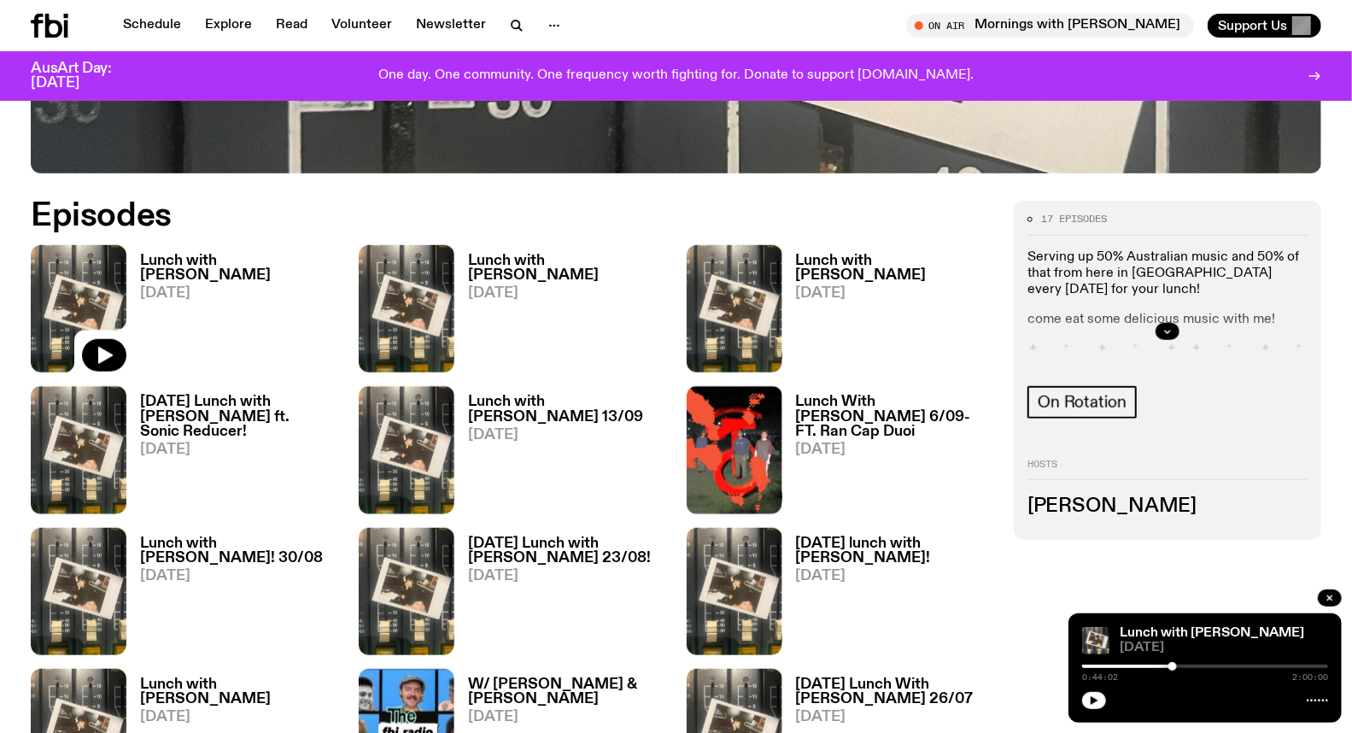
scroll to position [844, 0]
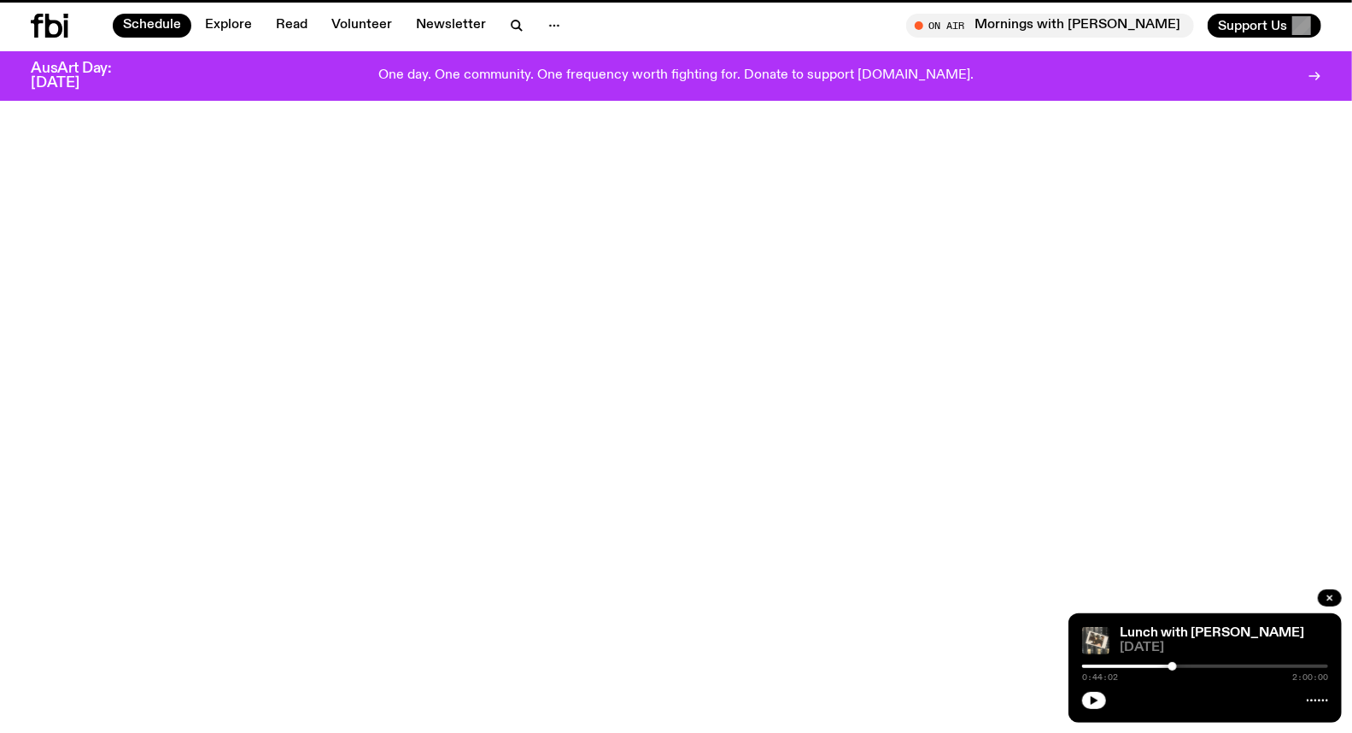
scroll to position [427, 0]
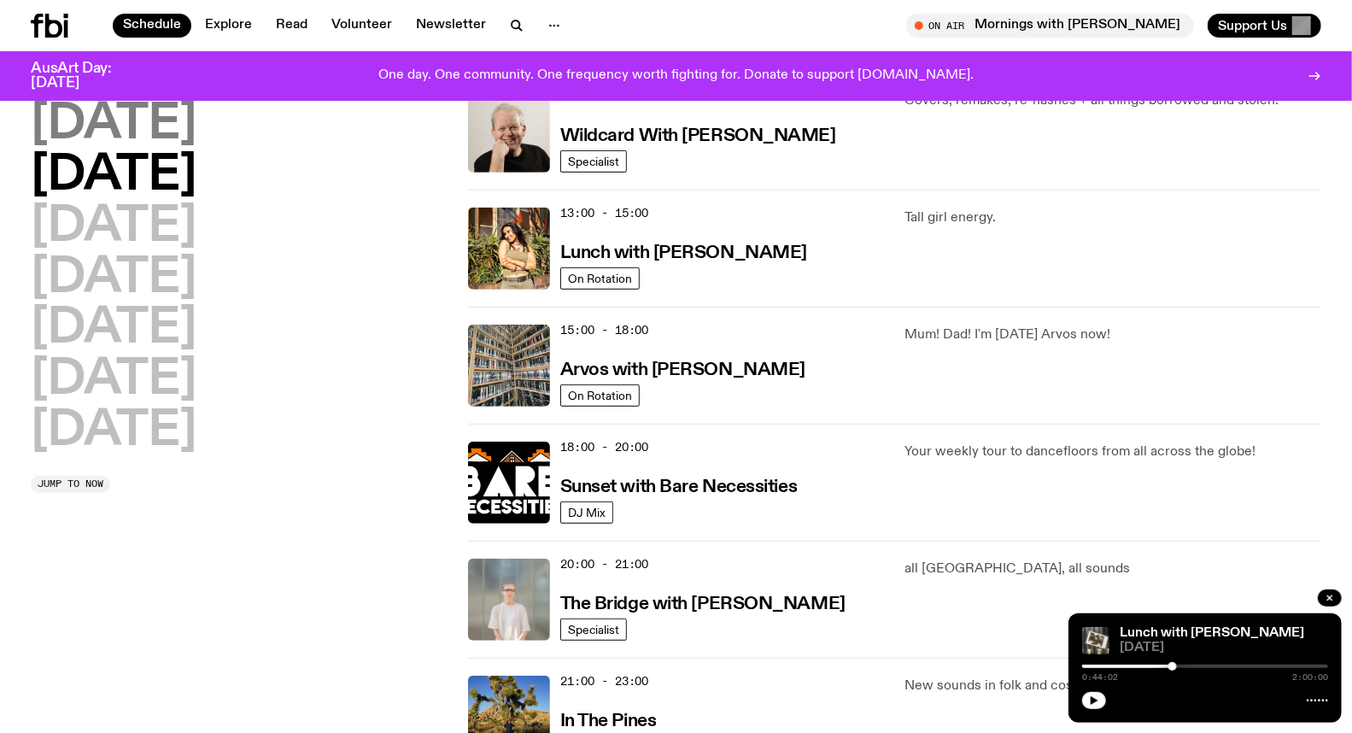
click at [134, 139] on h2 "[DATE]" at bounding box center [114, 125] width 166 height 48
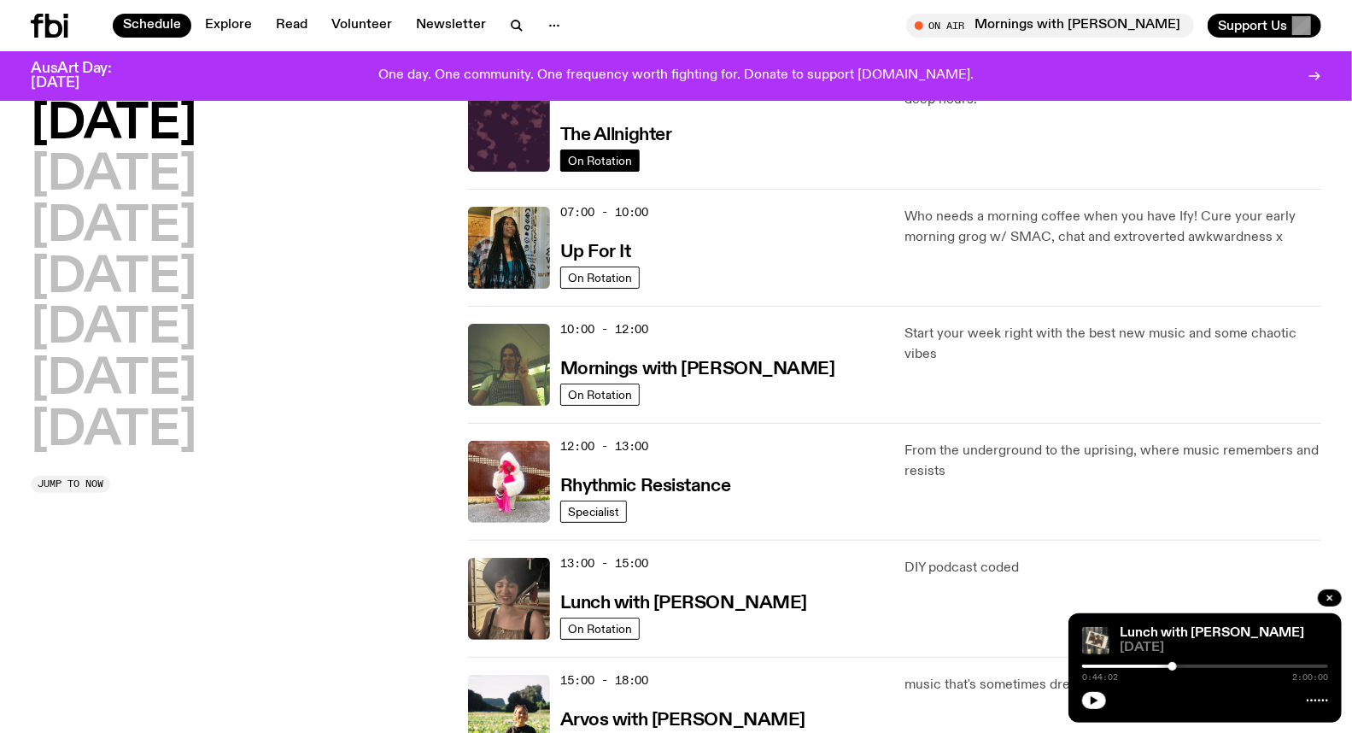
scroll to position [47, 0]
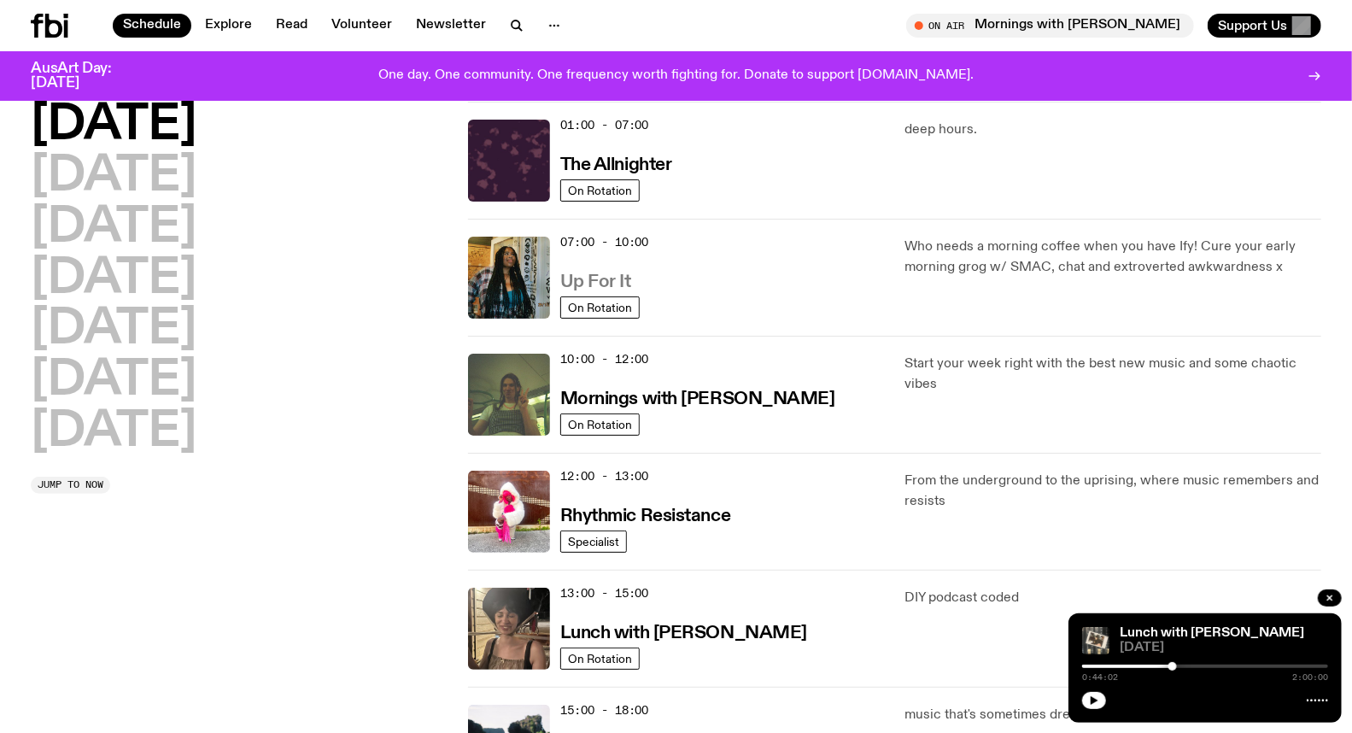
click at [610, 277] on h3 "Up For It" at bounding box center [595, 282] width 71 height 18
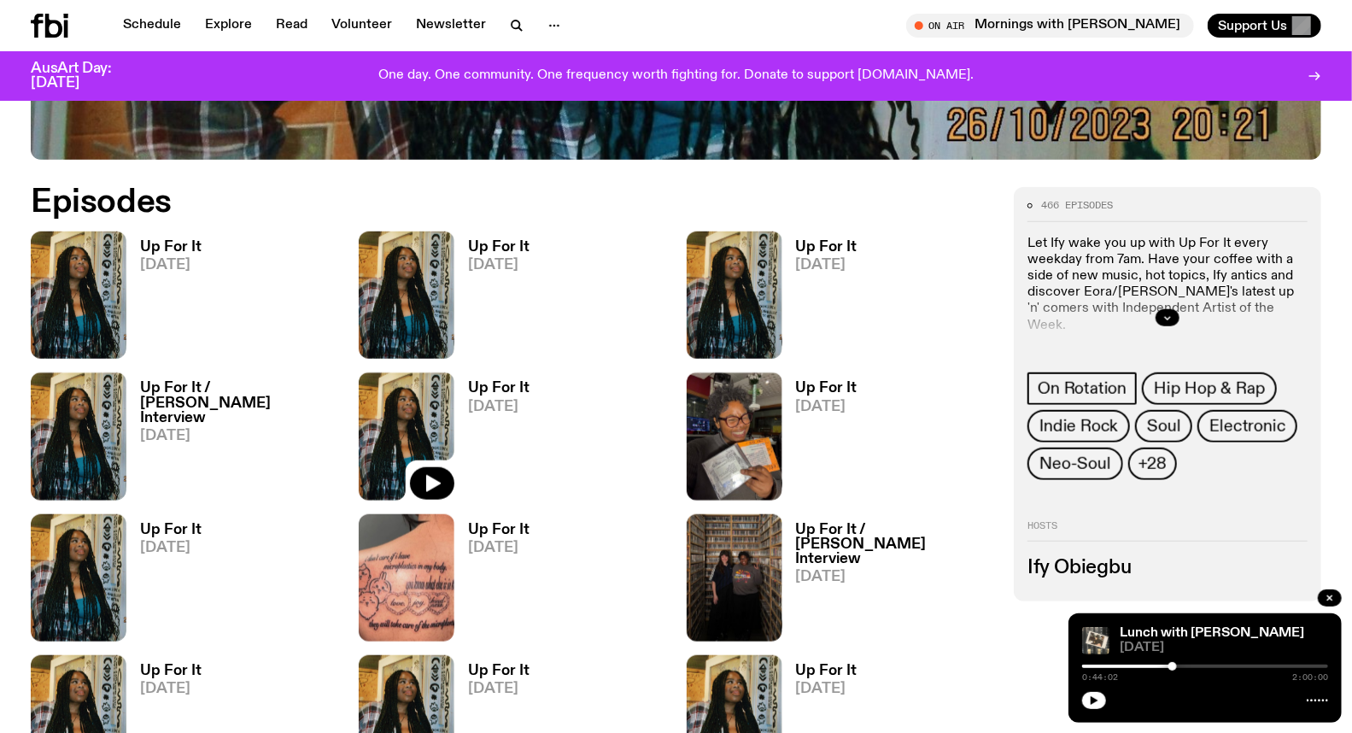
scroll to position [842, 0]
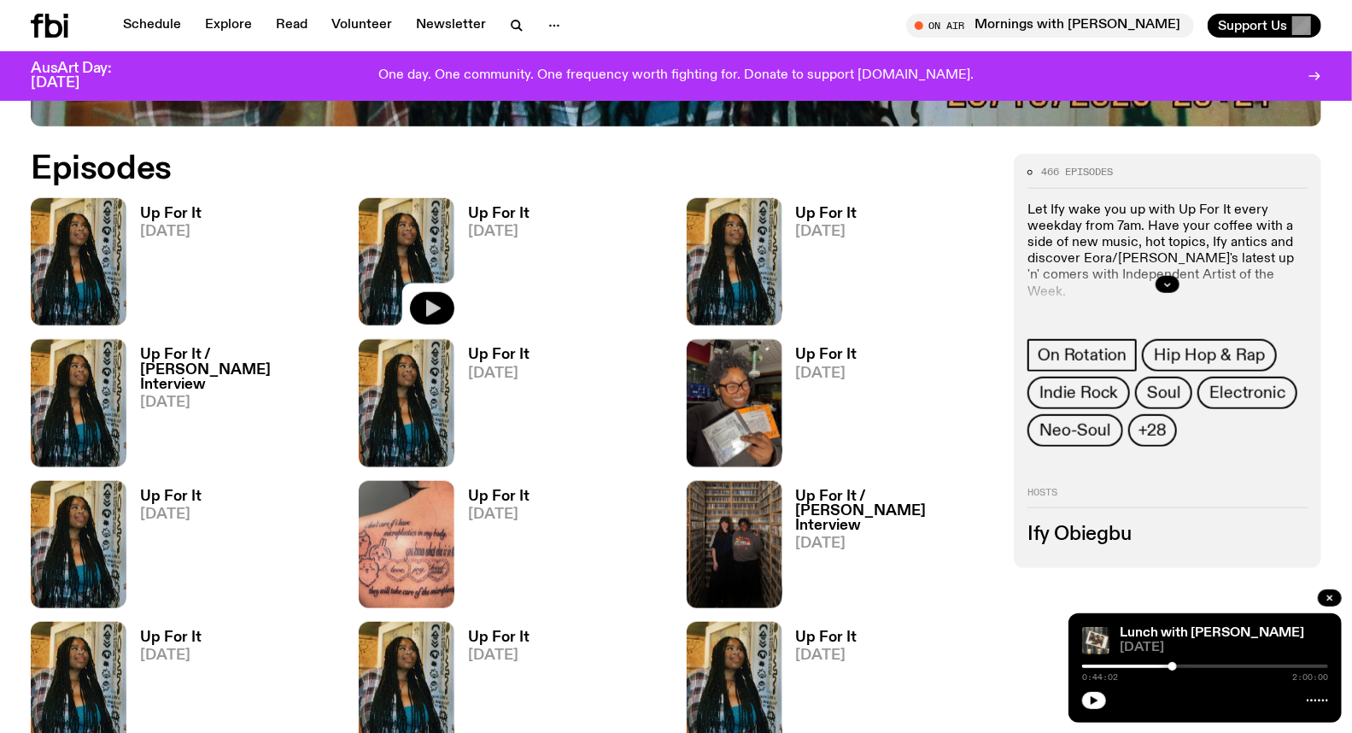
click at [423, 304] on icon "button" at bounding box center [432, 308] width 20 height 20
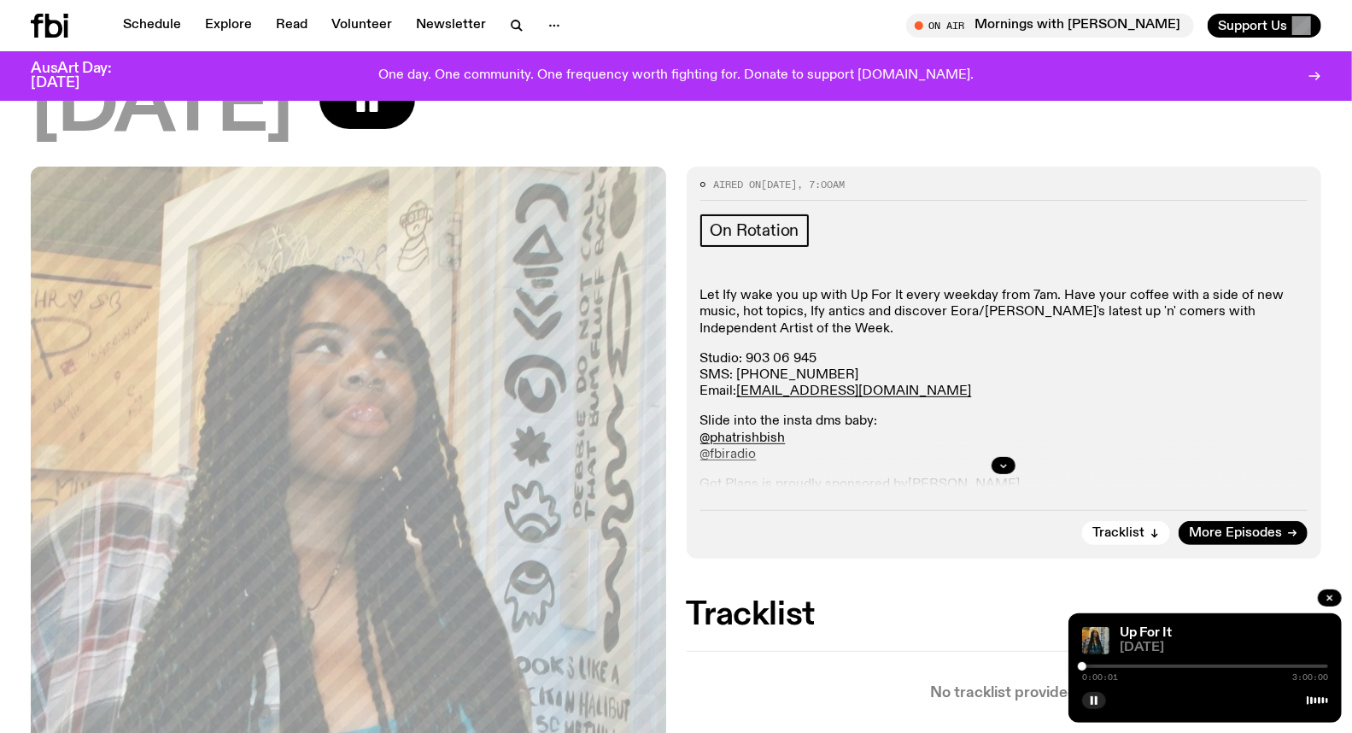
scroll to position [185, 0]
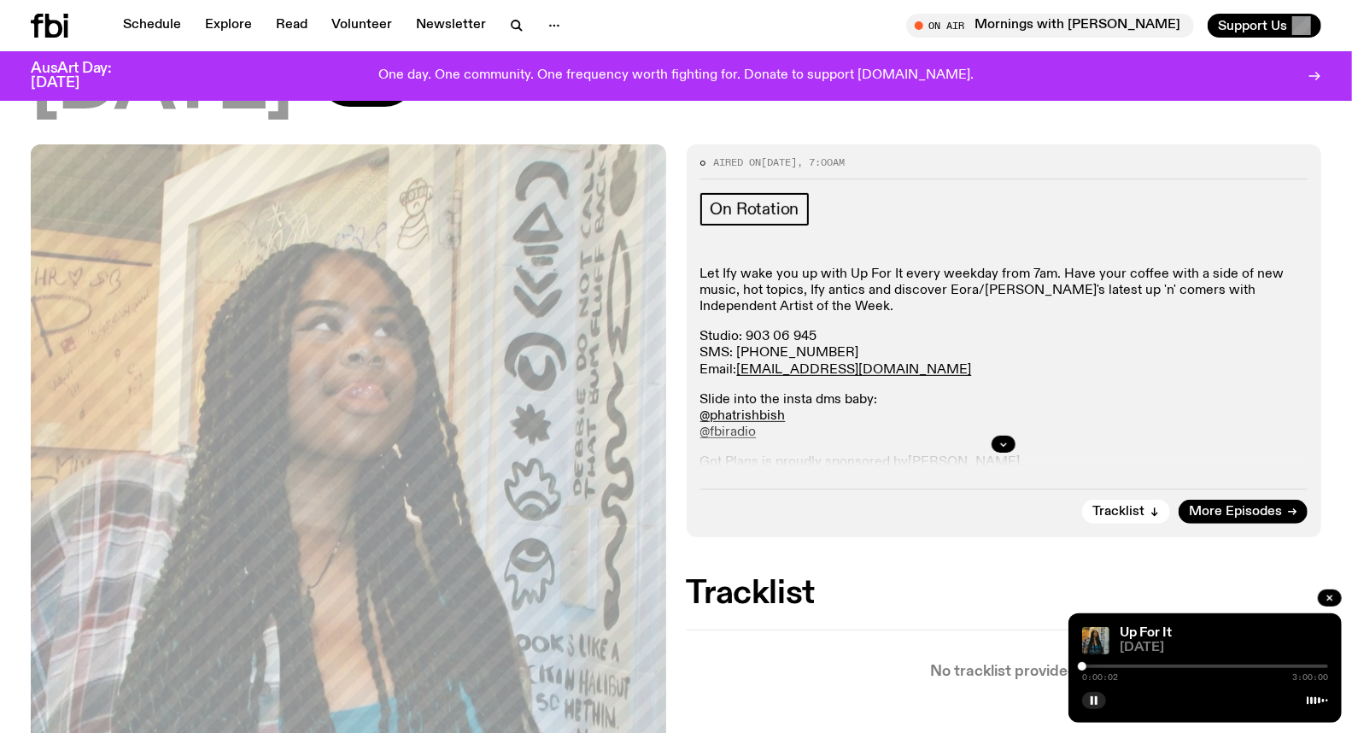
click at [1136, 663] on div "0:00:02 3:00:00" at bounding box center [1205, 671] width 246 height 20
click at [1140, 667] on div at bounding box center [1205, 665] width 246 height 3
click at [1163, 666] on div at bounding box center [1205, 665] width 246 height 3
click at [1181, 666] on div at bounding box center [1205, 665] width 246 height 3
click at [1095, 704] on icon "button" at bounding box center [1094, 700] width 10 height 10
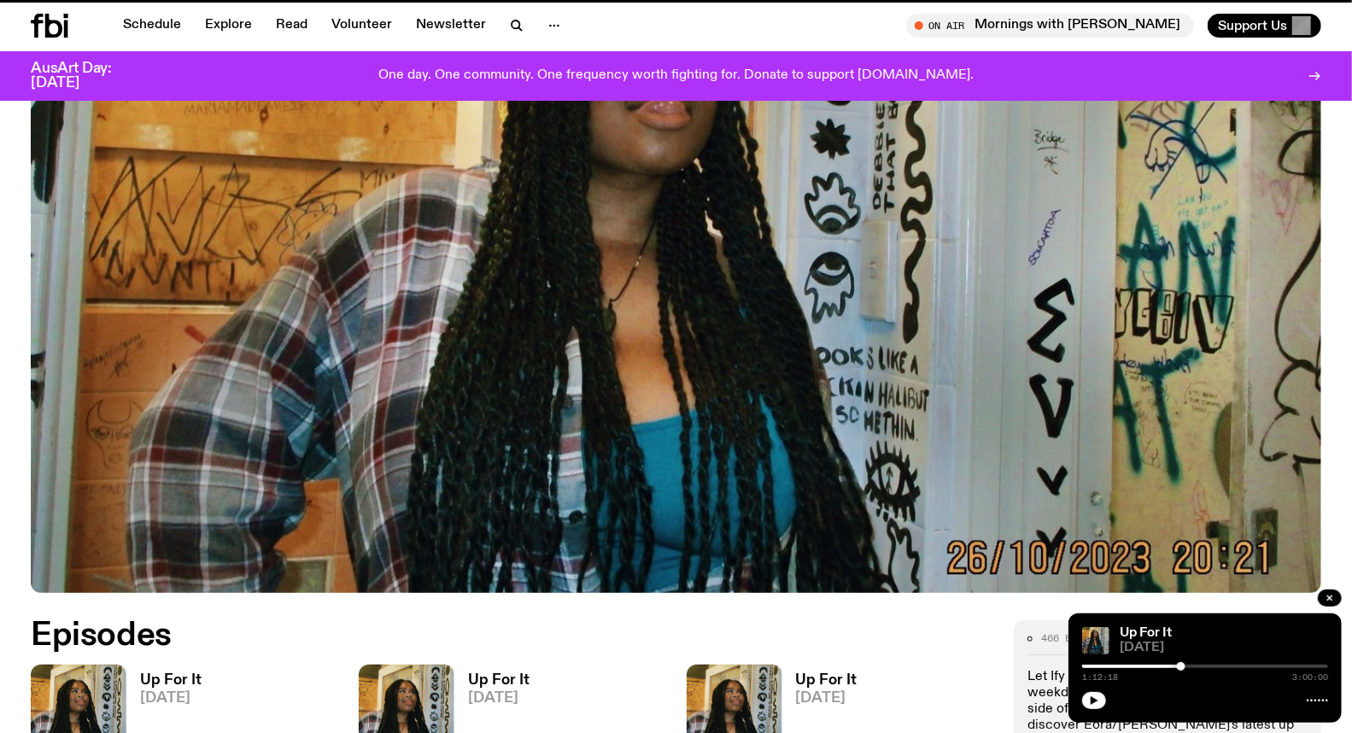
scroll to position [829, 0]
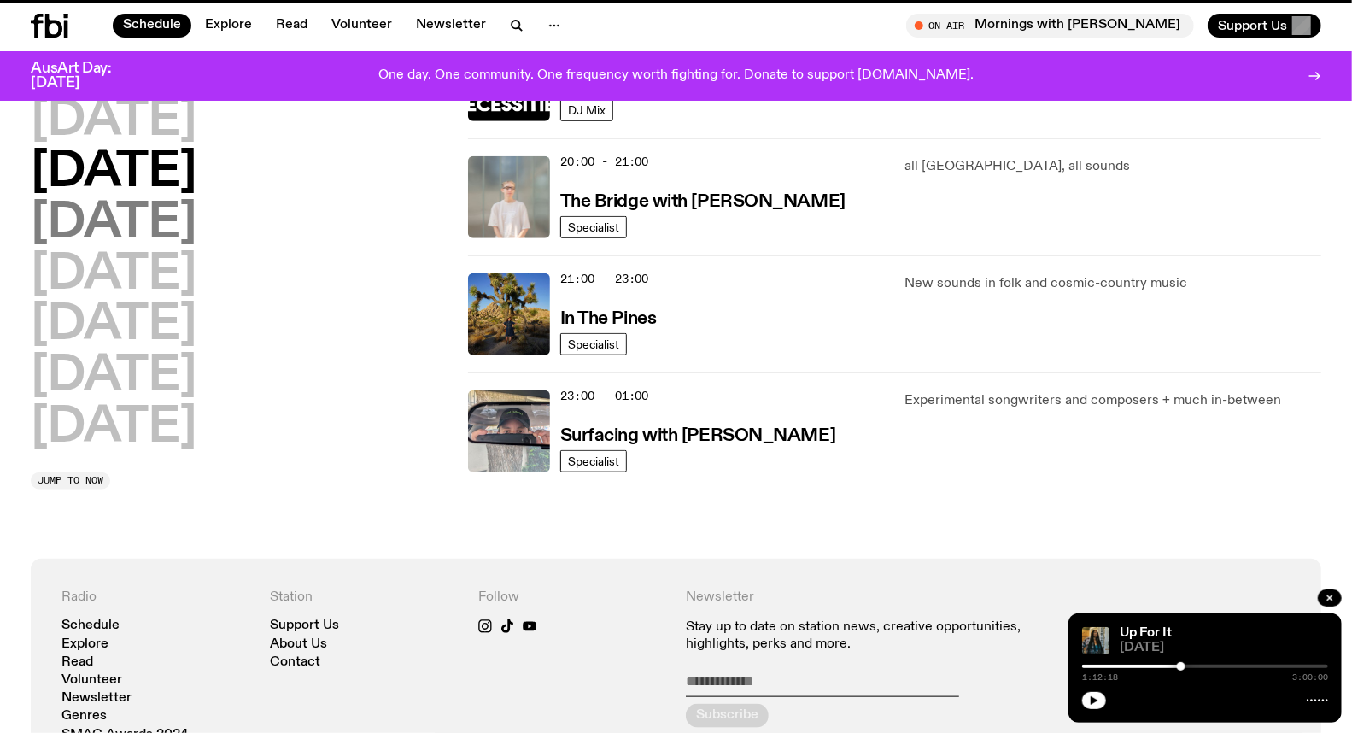
scroll to position [47, 0]
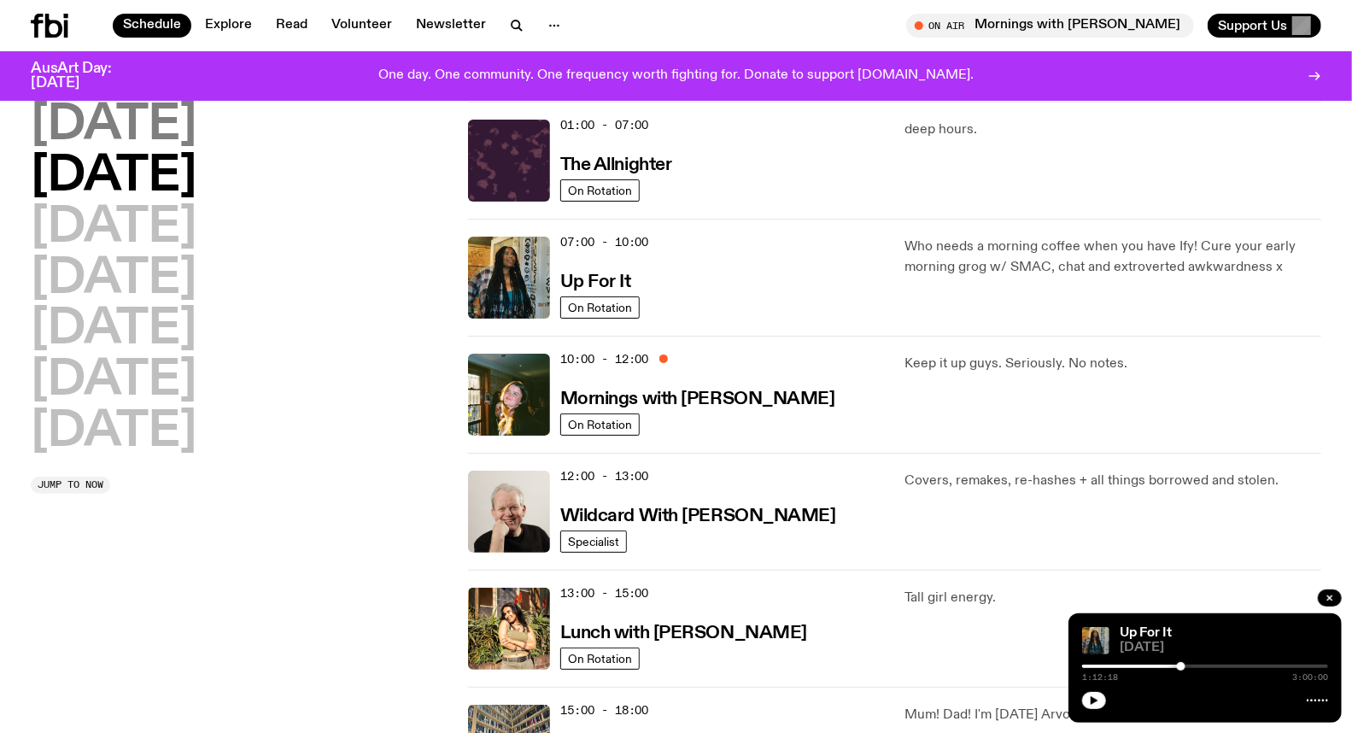
click at [117, 132] on h2 "[DATE]" at bounding box center [114, 126] width 166 height 48
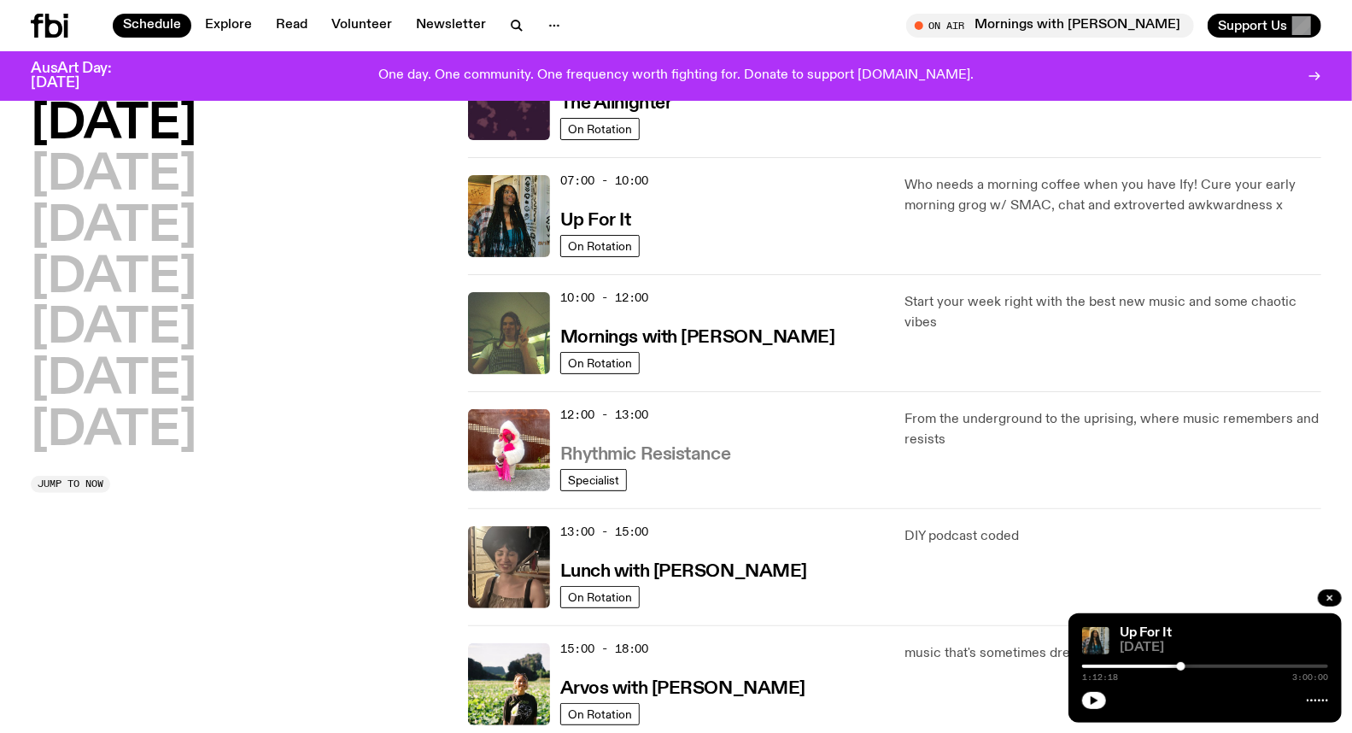
scroll to position [142, 0]
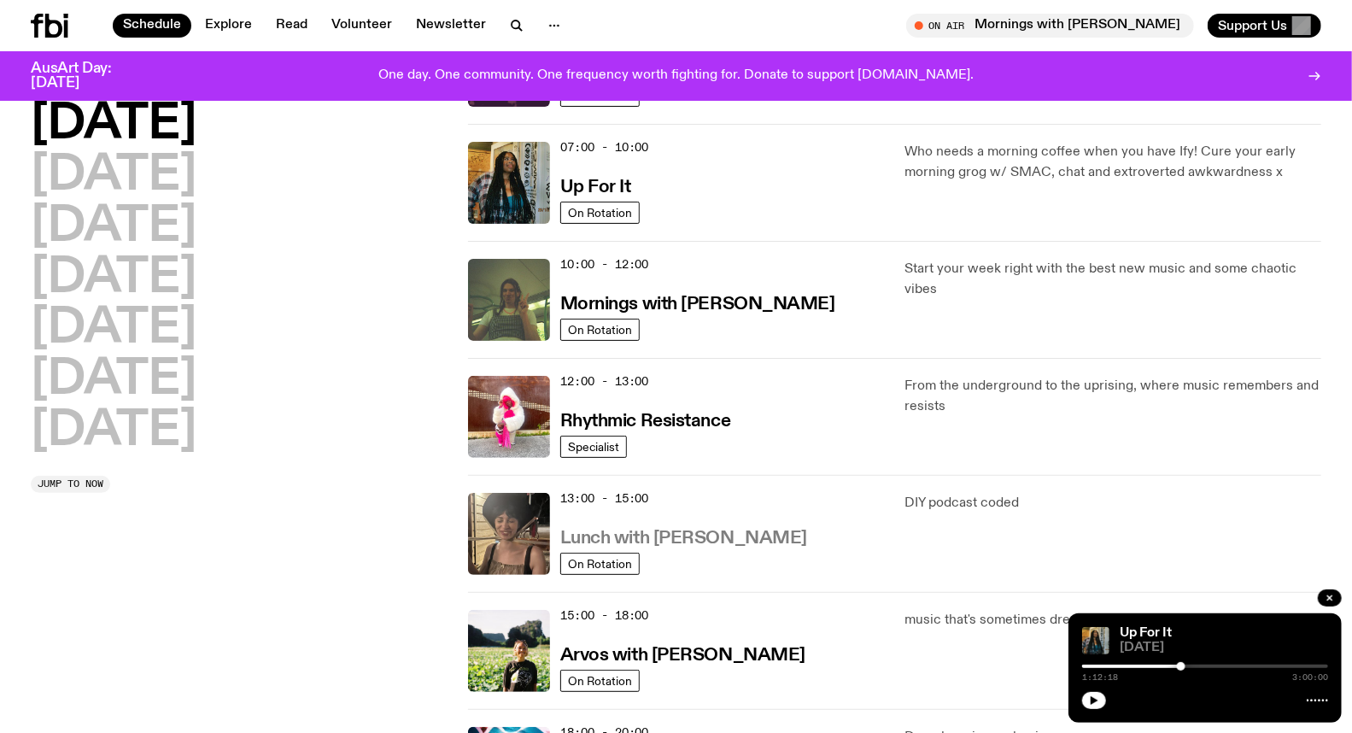
click at [641, 541] on h3 "Lunch with Batoul Hodroj" at bounding box center [683, 538] width 247 height 18
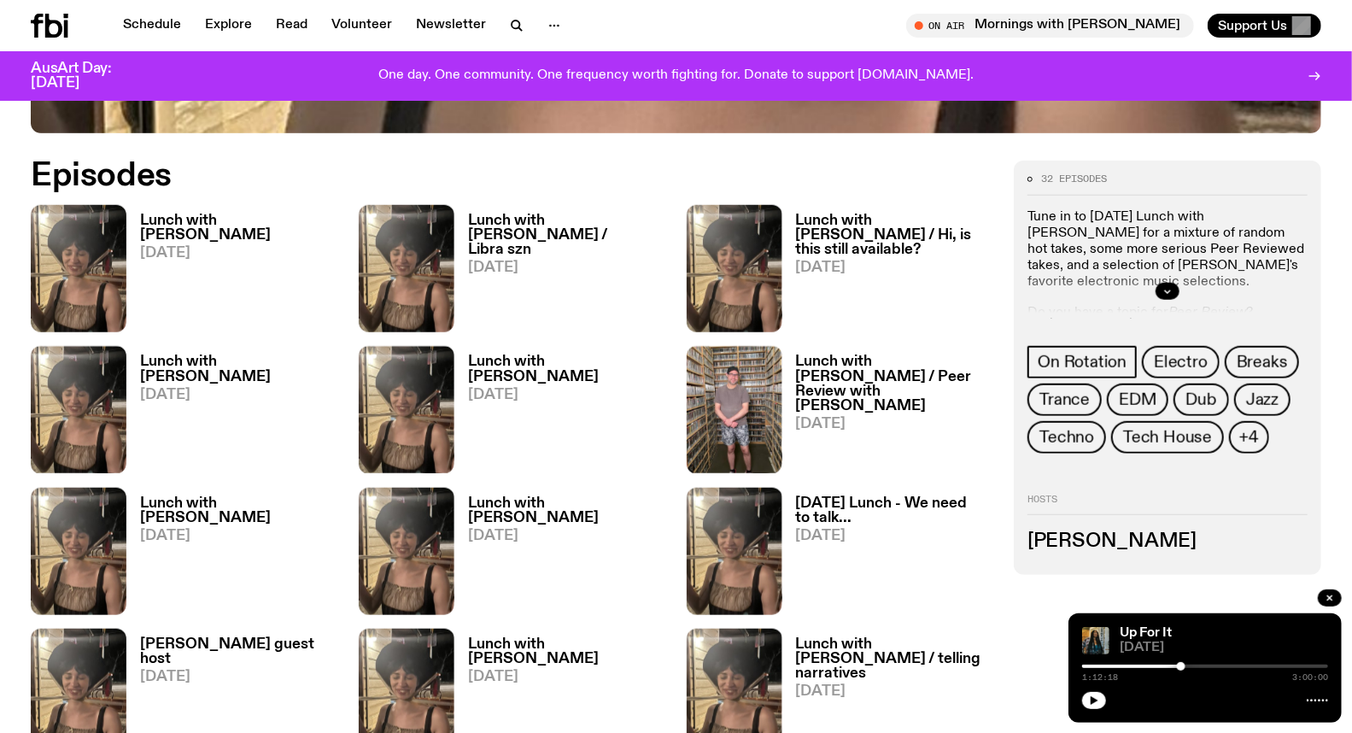
scroll to position [841, 0]
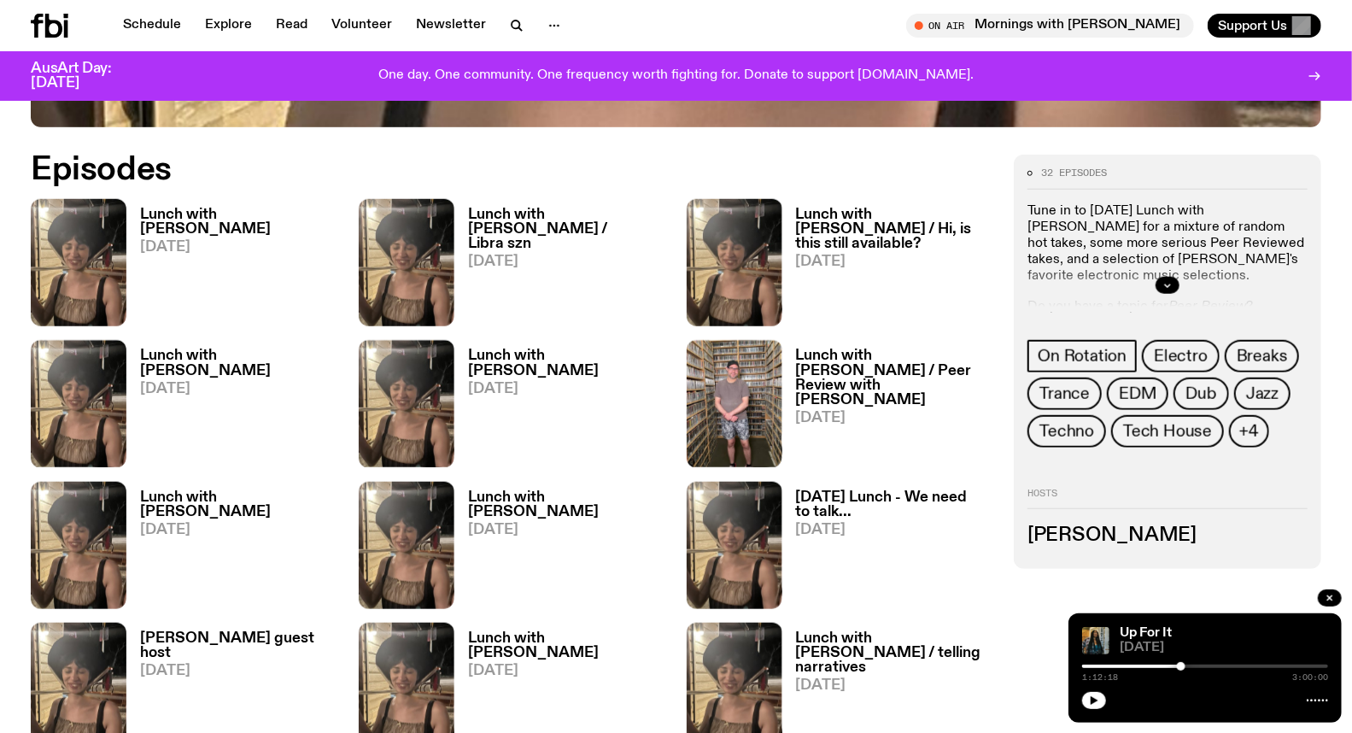
click at [152, 211] on h3 "Lunch with Batoul Hodroj" at bounding box center [239, 221] width 198 height 29
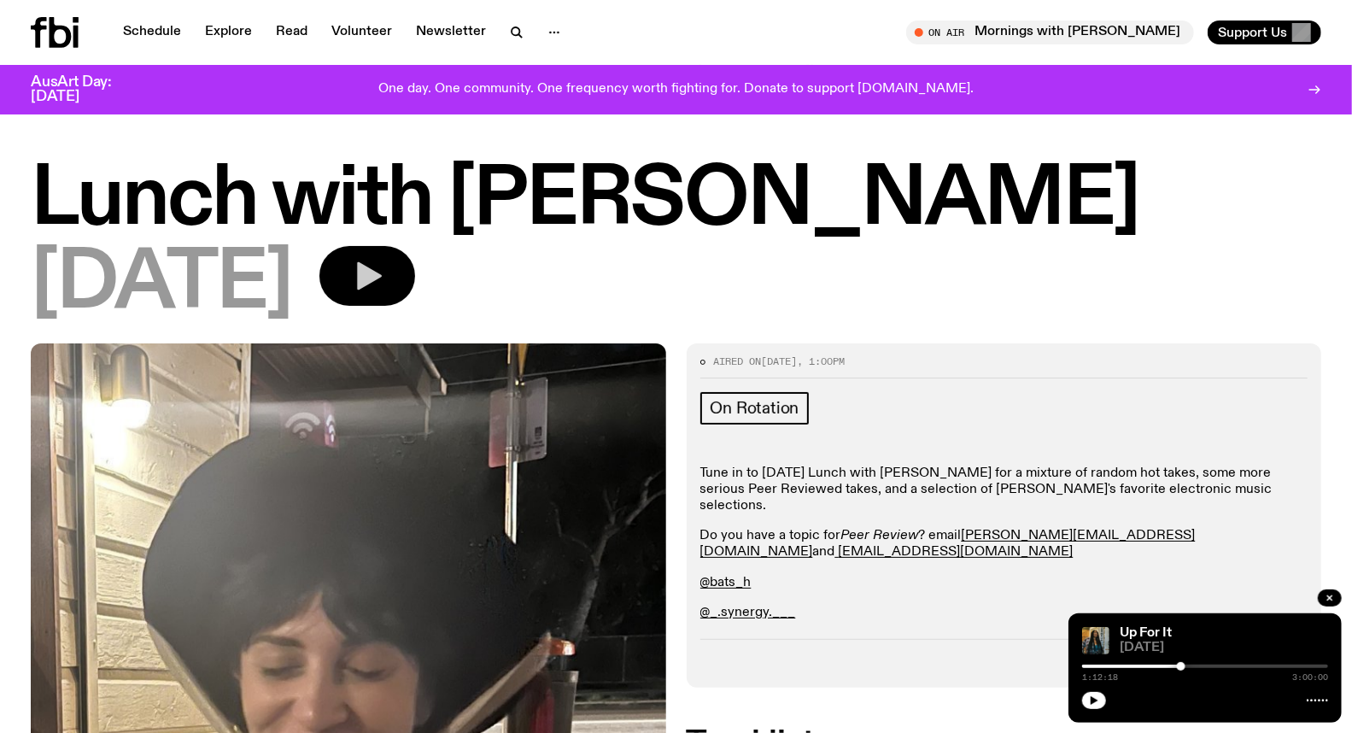
click at [415, 286] on button "button" at bounding box center [367, 276] width 96 height 60
click at [1136, 667] on div at bounding box center [1205, 665] width 246 height 3
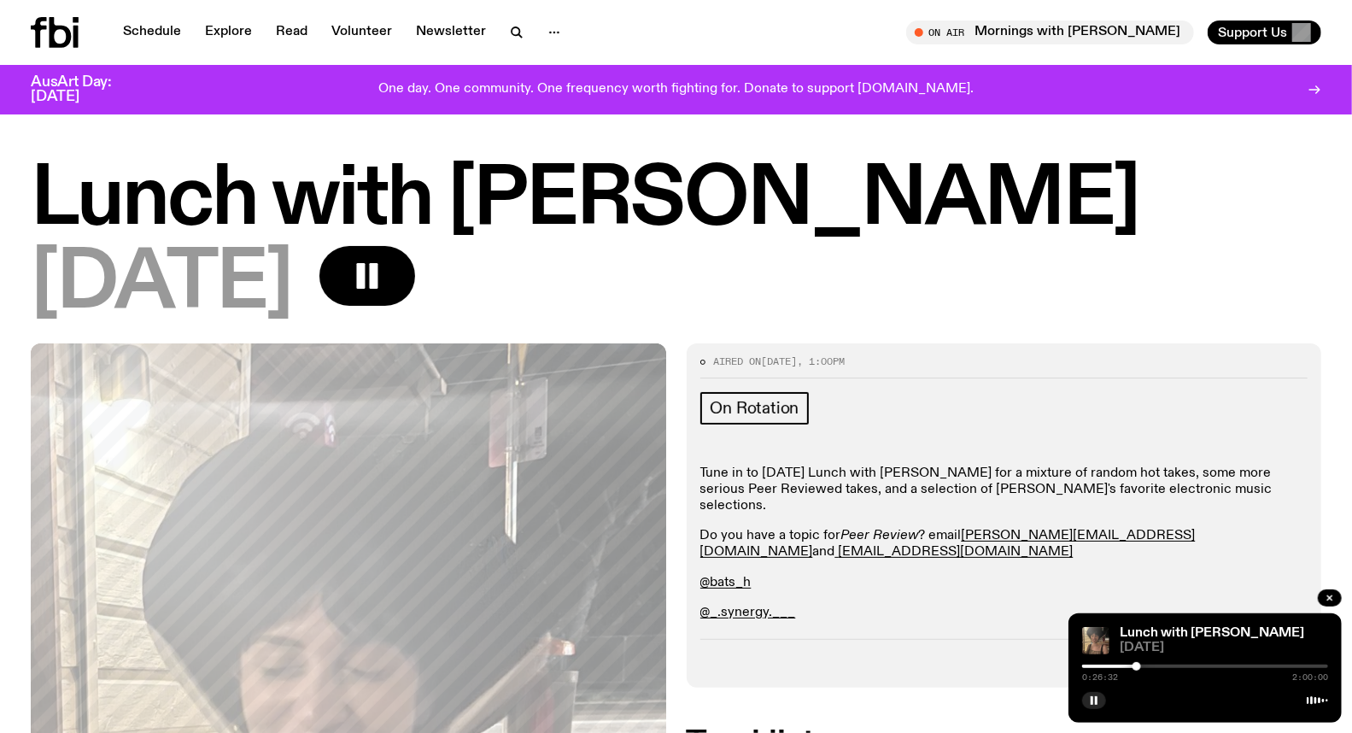
click at [1145, 667] on div at bounding box center [1205, 665] width 246 height 3
click at [1157, 669] on div "0:30:43 2:00:00" at bounding box center [1205, 671] width 246 height 20
click at [1155, 668] on div at bounding box center [1205, 665] width 246 height 3
click at [1167, 667] on div at bounding box center [1205, 665] width 246 height 3
click at [1176, 664] on div at bounding box center [1205, 665] width 246 height 3
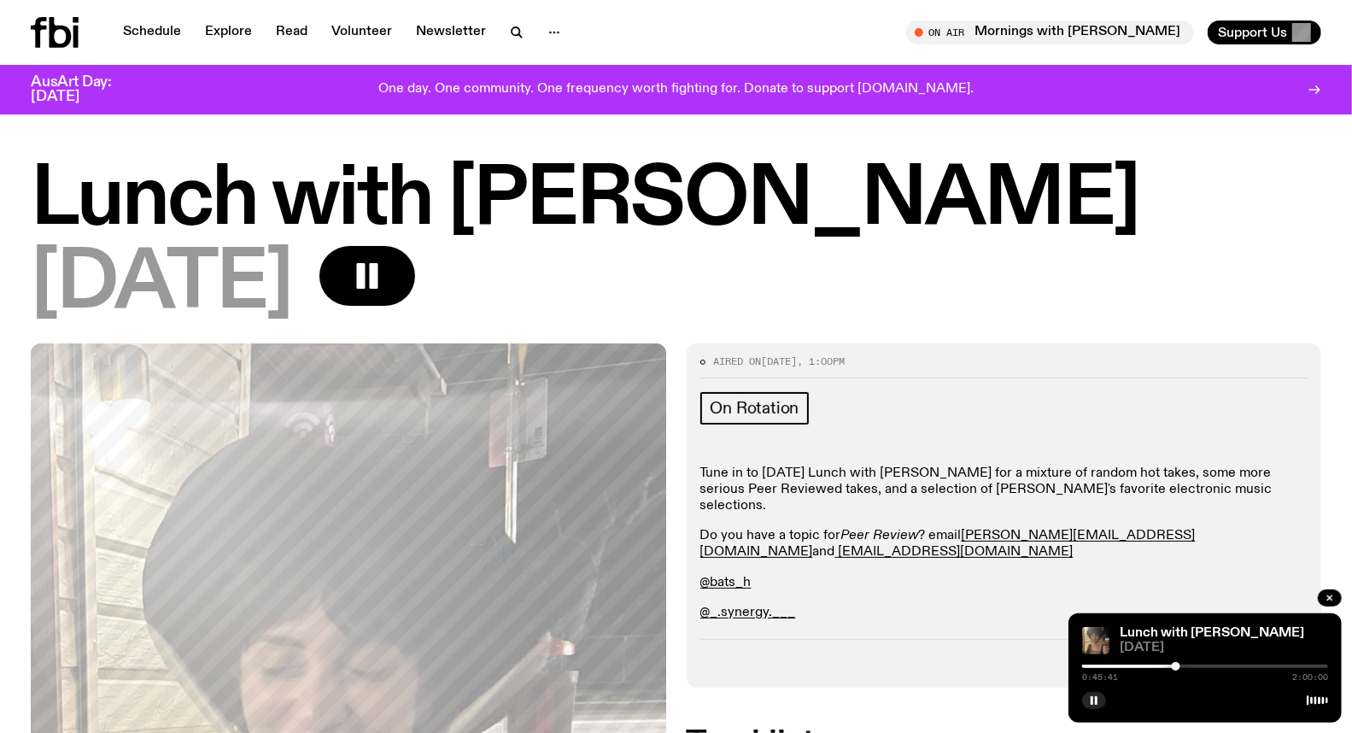
click at [1197, 667] on div at bounding box center [1205, 665] width 246 height 3
click at [1097, 698] on icon "button" at bounding box center [1094, 700] width 10 height 10
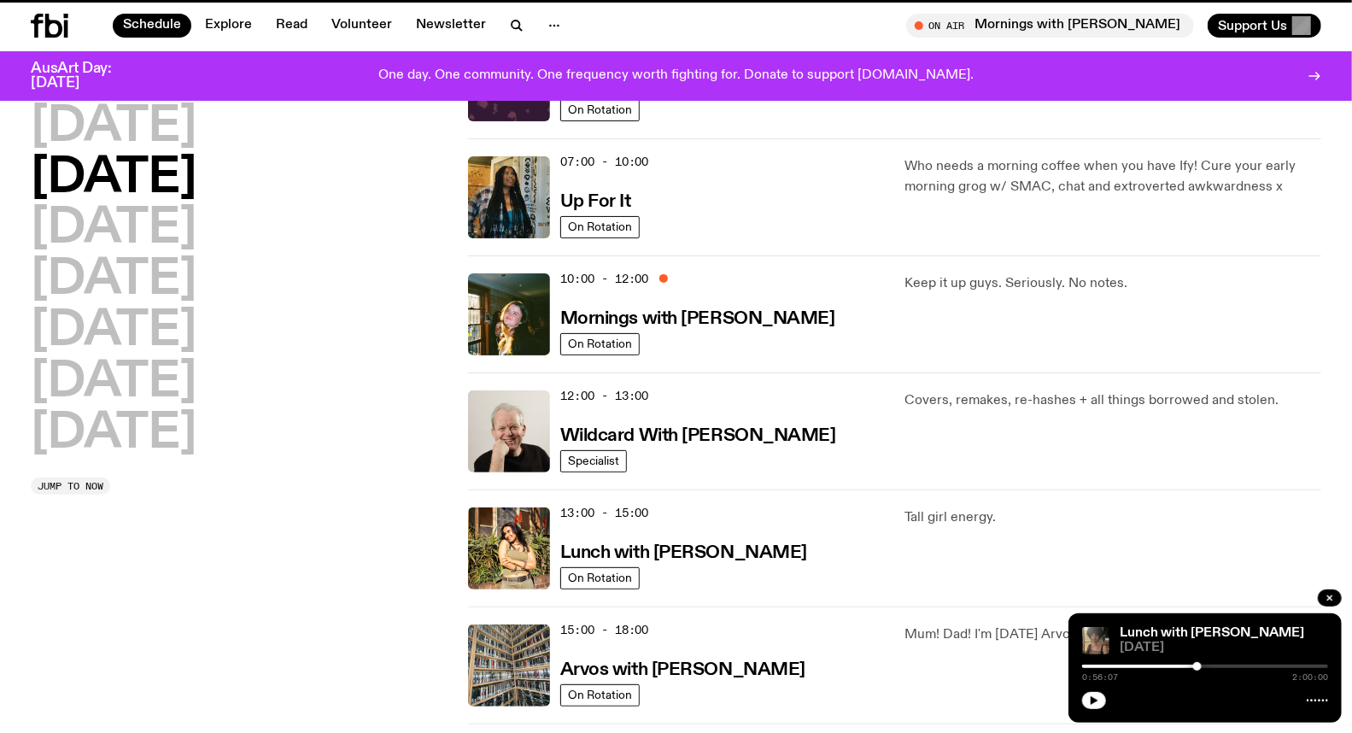
scroll to position [129, 0]
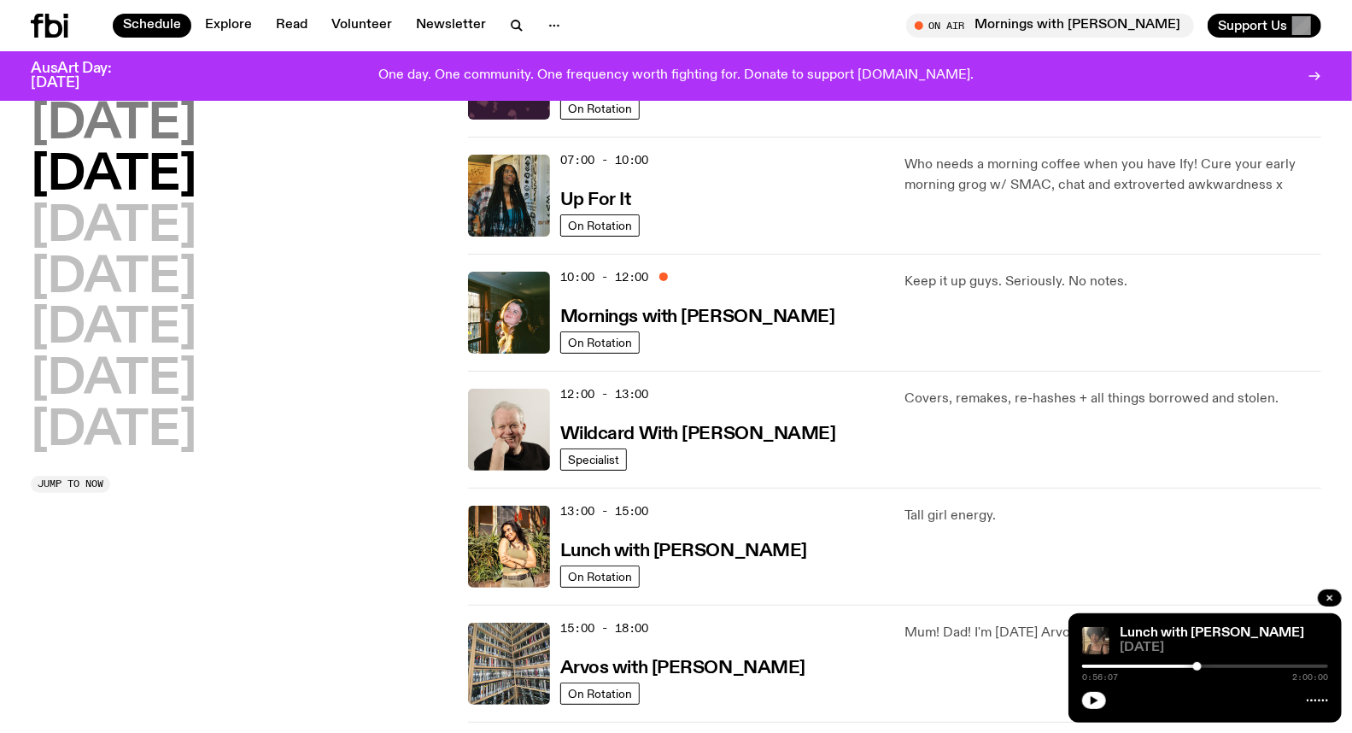
click at [160, 134] on h2 "[DATE]" at bounding box center [114, 125] width 166 height 48
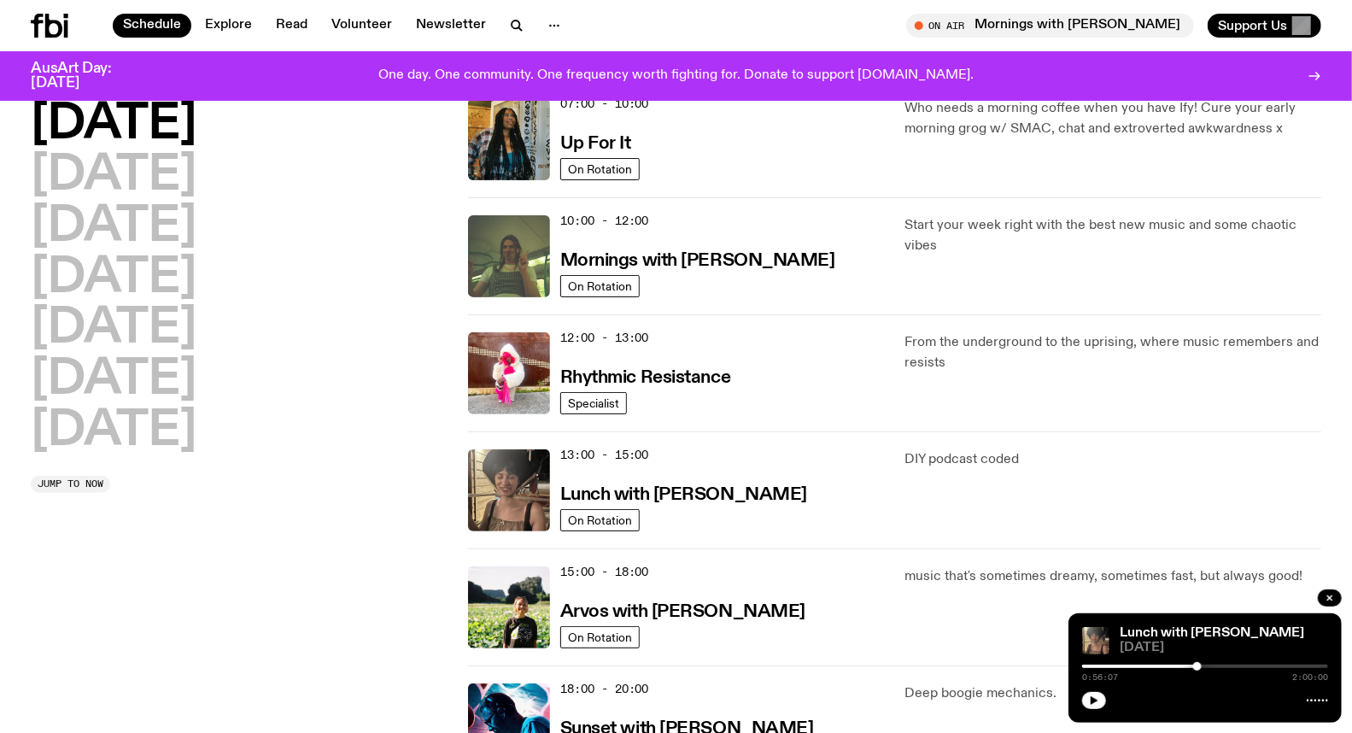
scroll to position [331, 0]
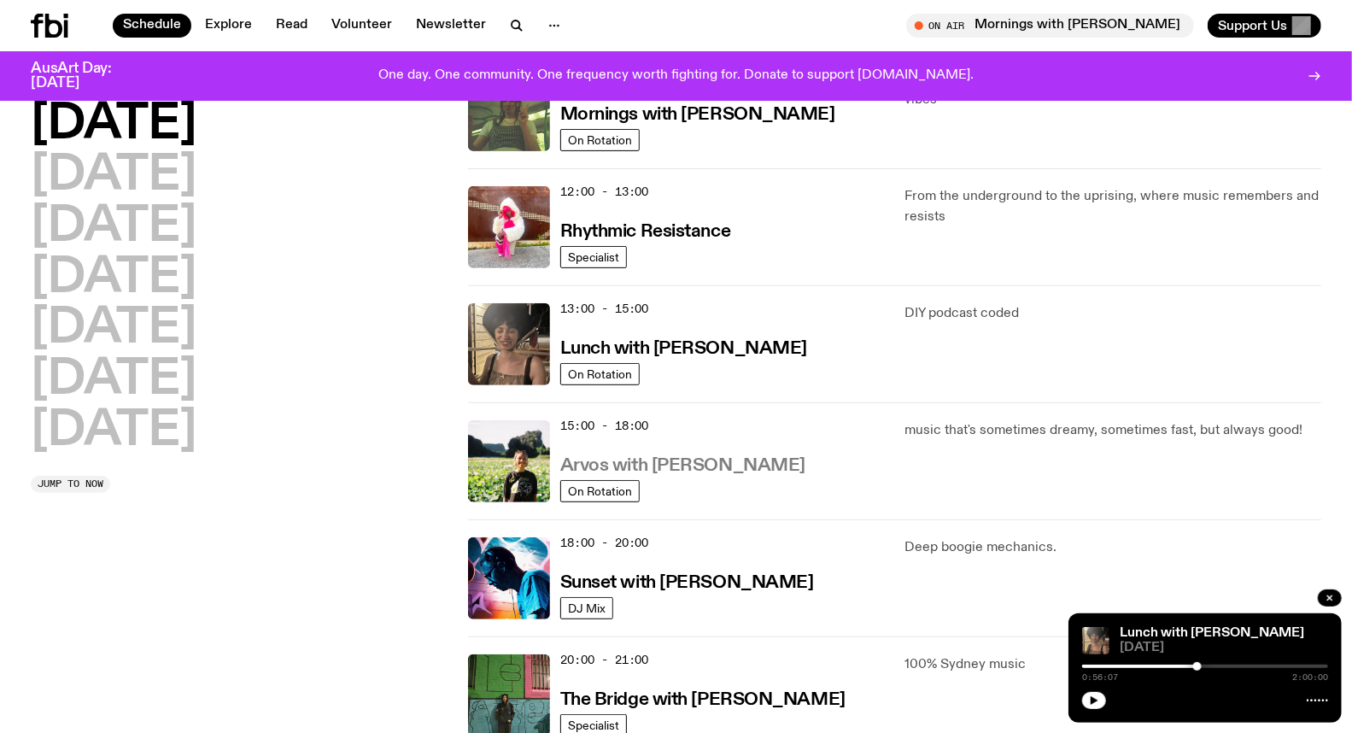
click at [678, 464] on h3 "Arvos with Bri Kennedy" at bounding box center [682, 466] width 245 height 18
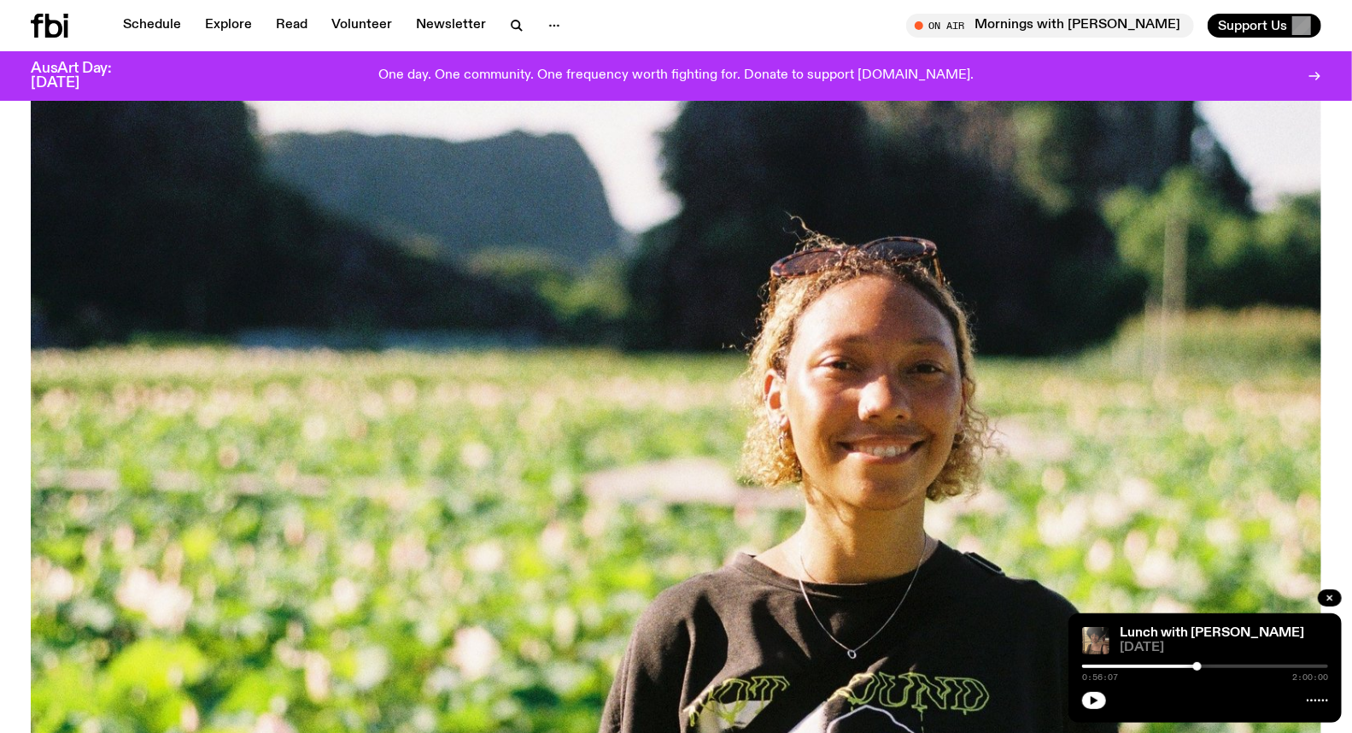
scroll to position [638, 0]
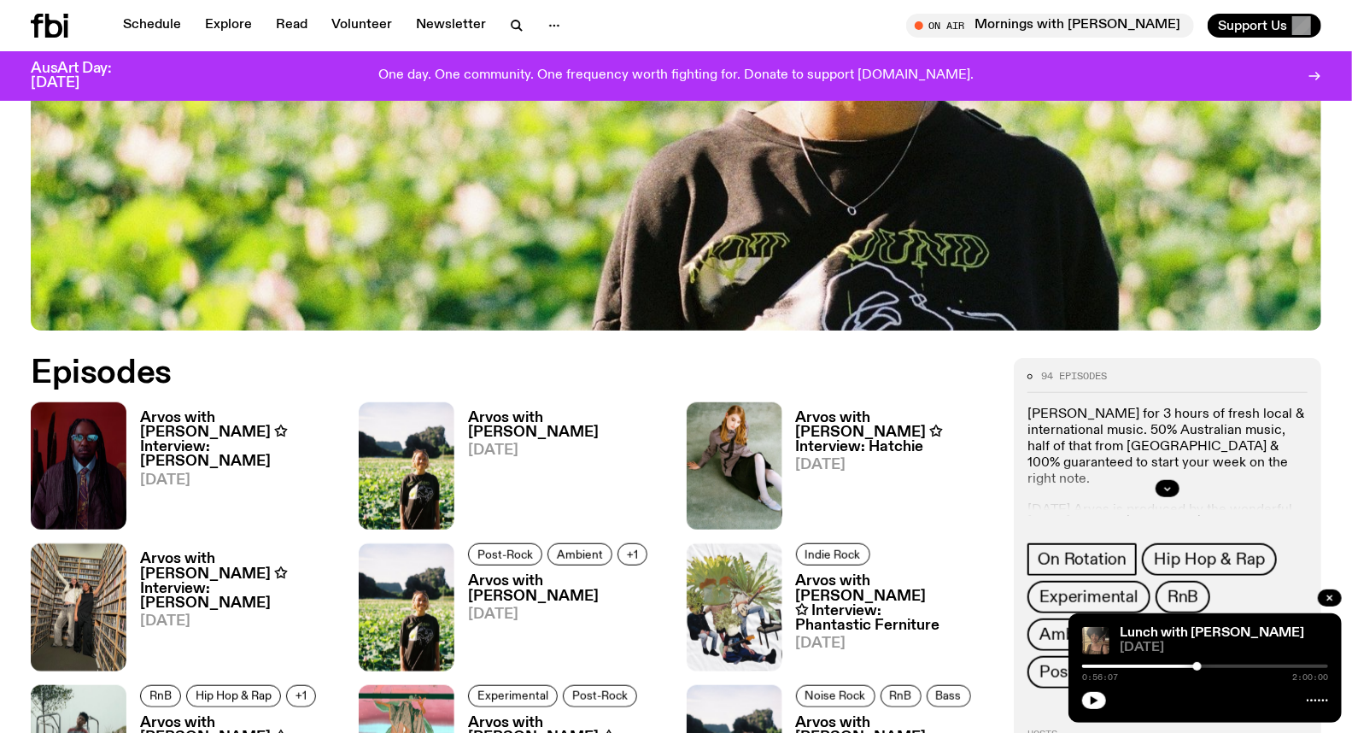
click at [200, 423] on h3 "Arvos with Bri Kennedy ✩ Interview: Baker Boy" at bounding box center [239, 440] width 198 height 58
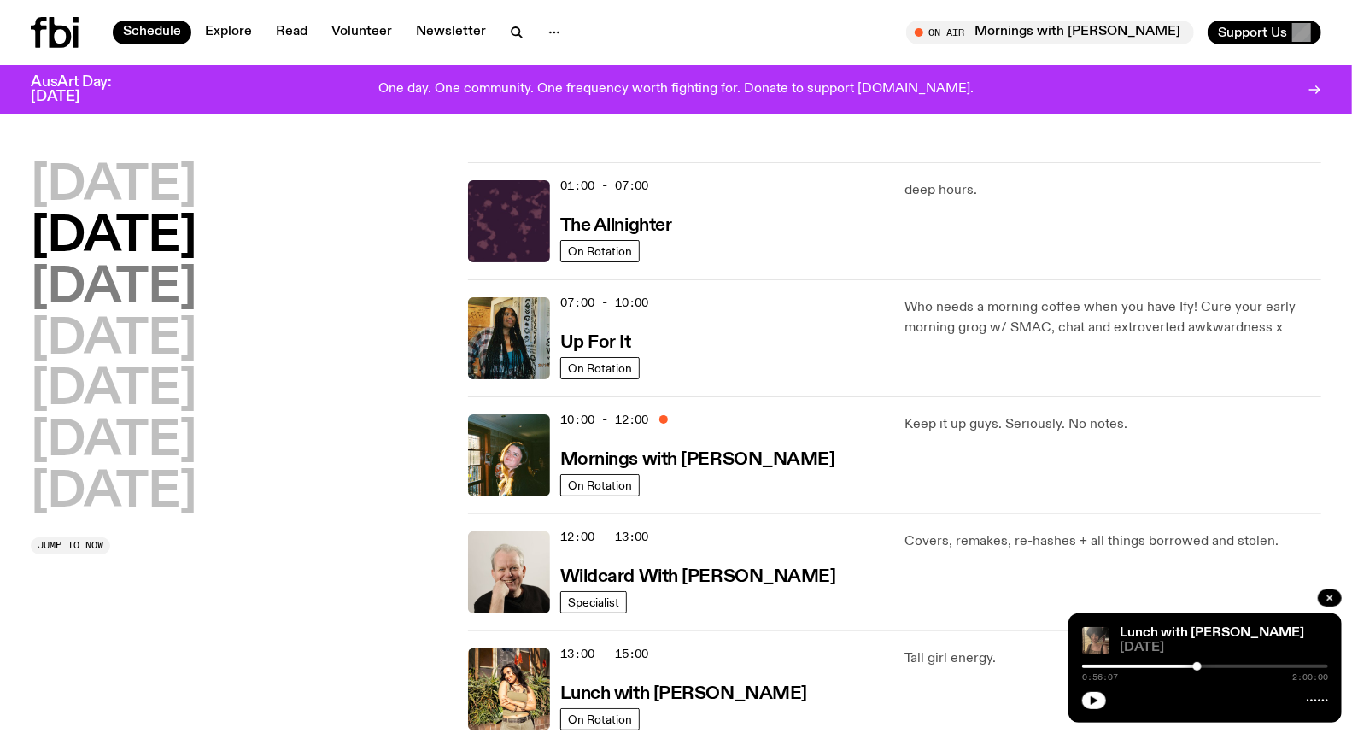
click at [175, 301] on h2 "[DATE]" at bounding box center [114, 289] width 166 height 48
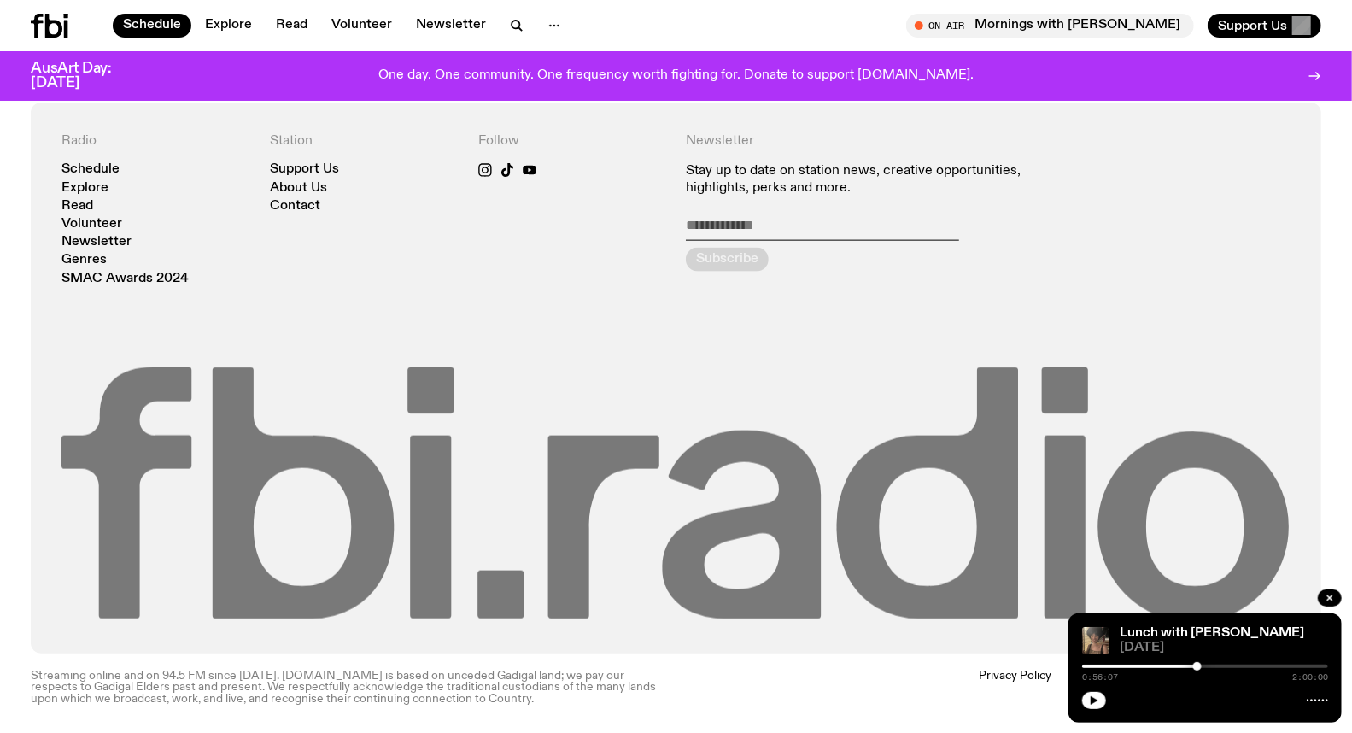
scroll to position [1287, 0]
